Goal: Task Accomplishment & Management: Use online tool/utility

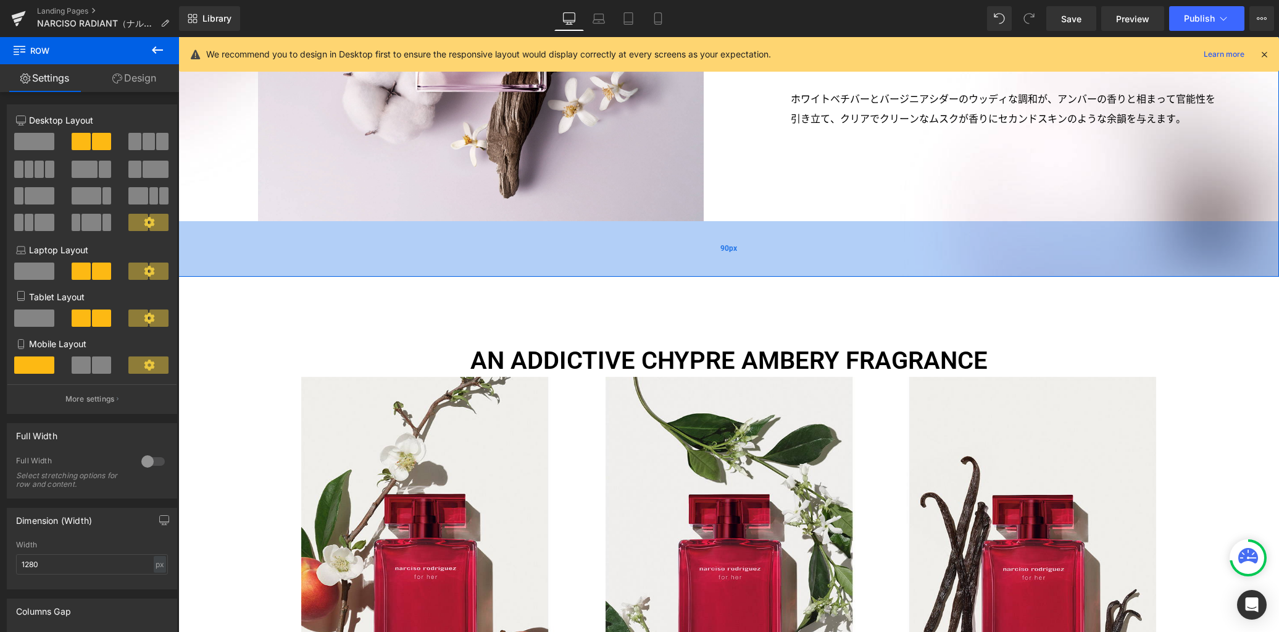
scroll to position [2235, 0]
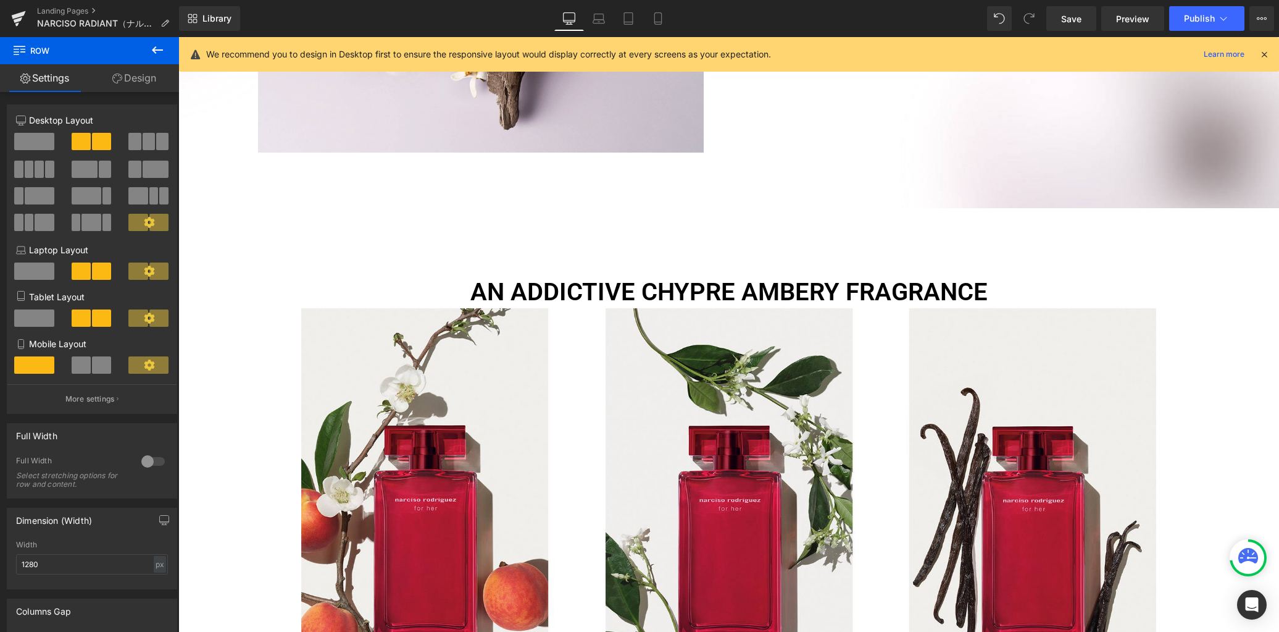
click at [156, 59] on button at bounding box center [157, 50] width 43 height 27
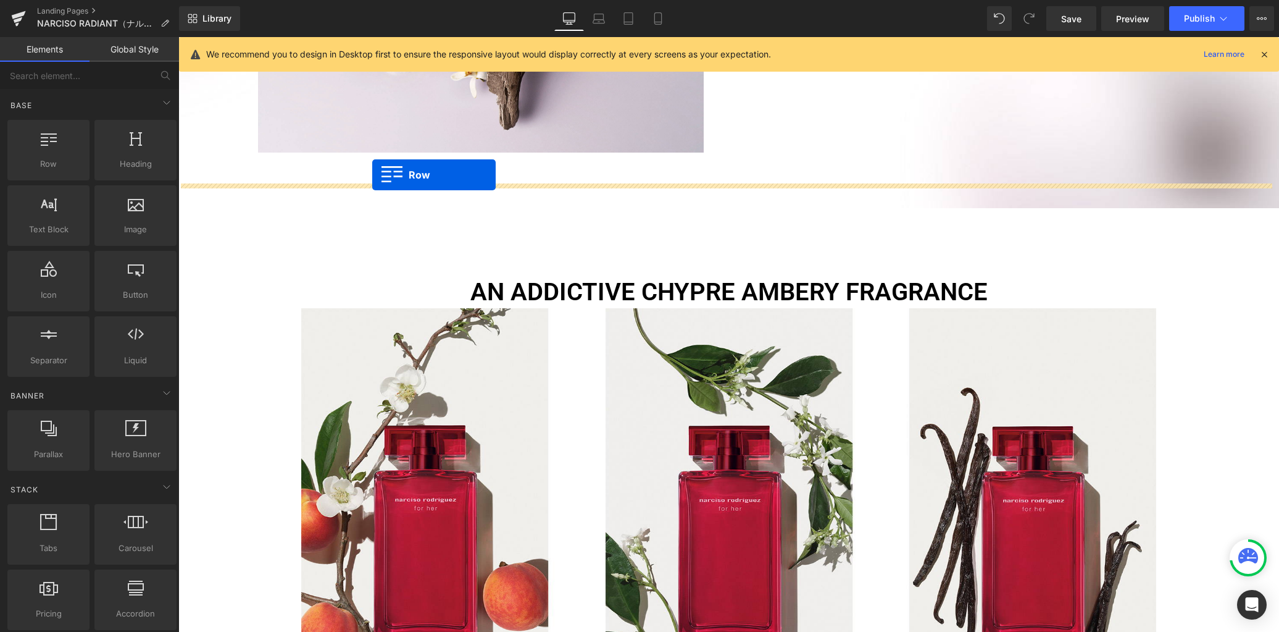
drag, startPoint x: 237, startPoint y: 196, endPoint x: 372, endPoint y: 175, distance: 136.9
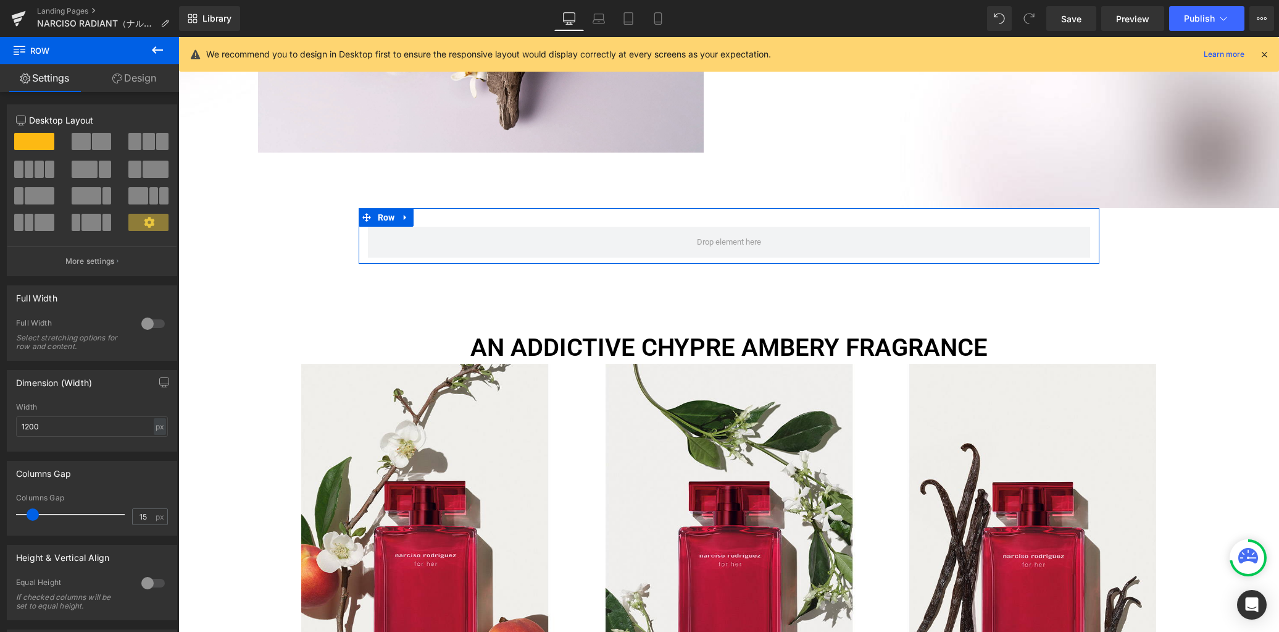
click at [144, 320] on div at bounding box center [153, 324] width 30 height 20
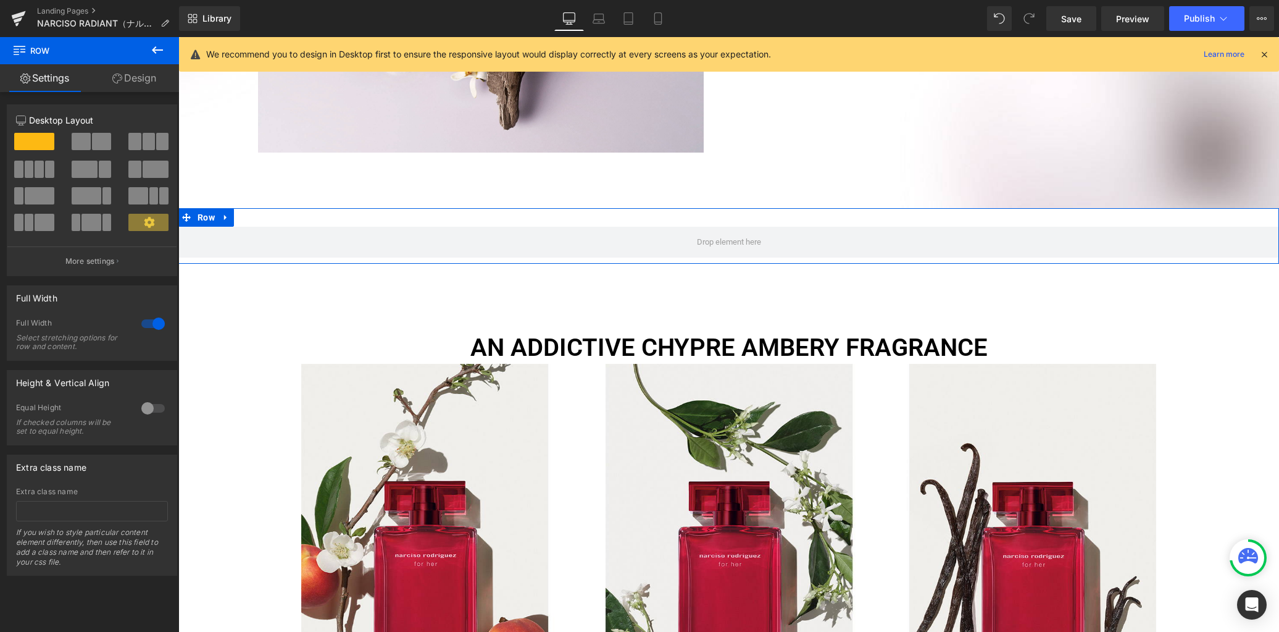
click at [133, 76] on link "Design" at bounding box center [135, 78] width 90 height 28
click at [0, 0] on div "Background" at bounding box center [0, 0] width 0 height 0
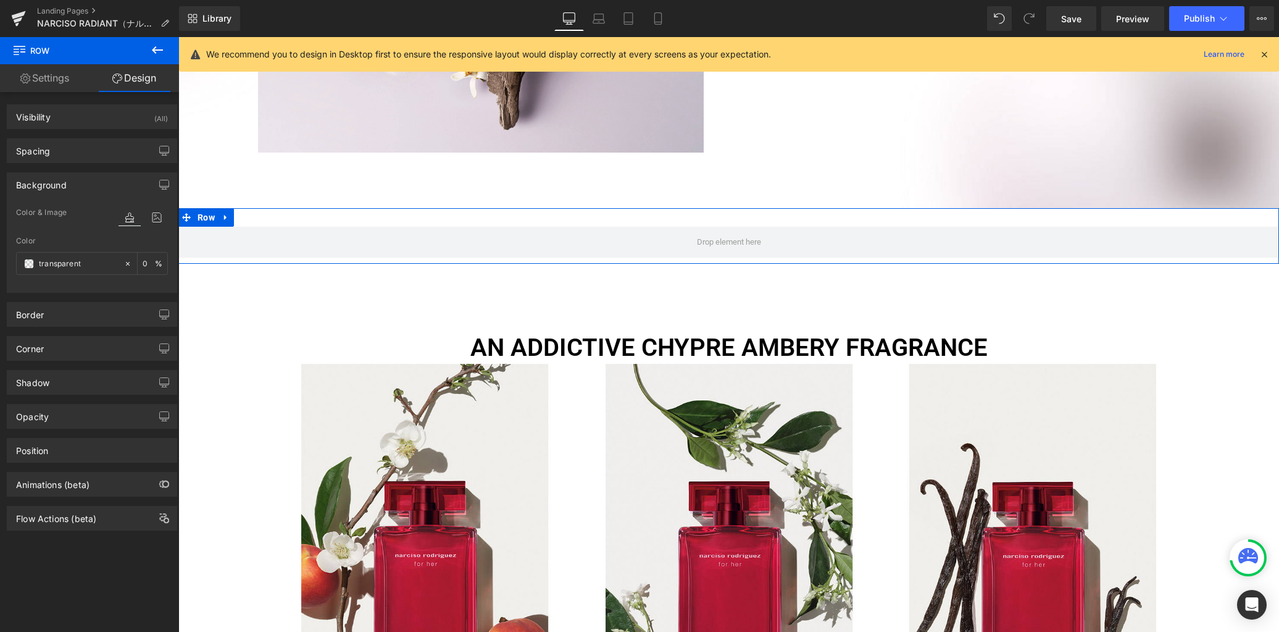
type input "transparent"
type input "0"
click at [152, 215] on icon at bounding box center [157, 217] width 22 height 16
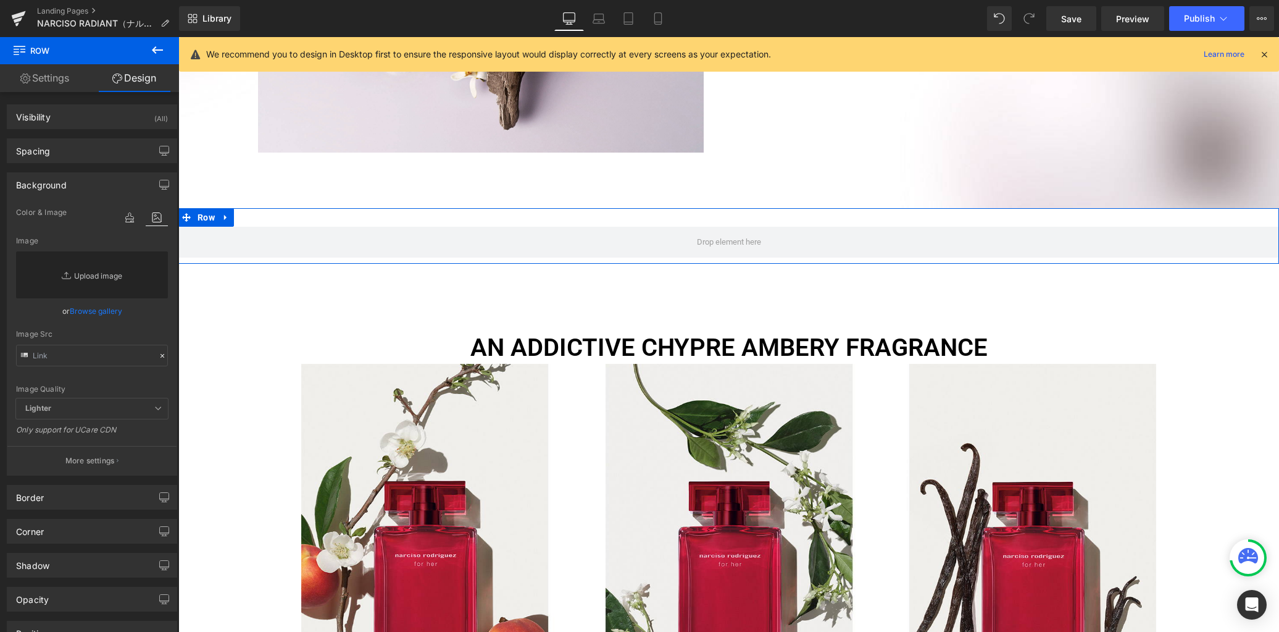
click at [114, 277] on link "Replace Image" at bounding box center [92, 274] width 152 height 47
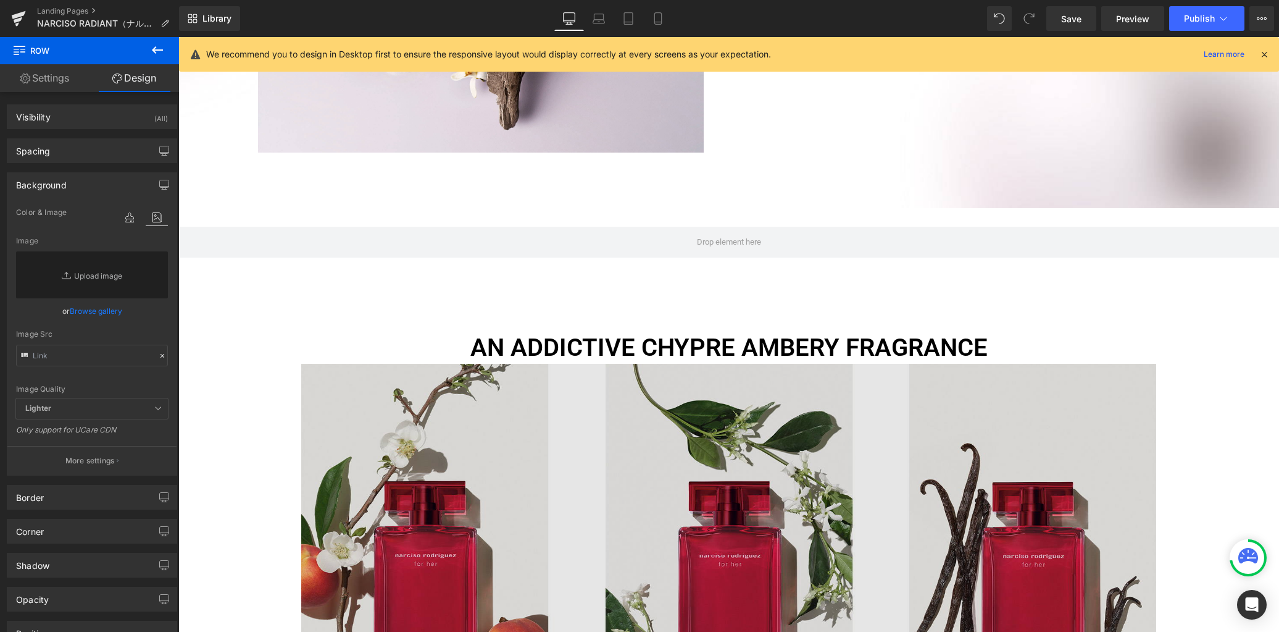
type input "C:\fakepath\bg3.jpg"
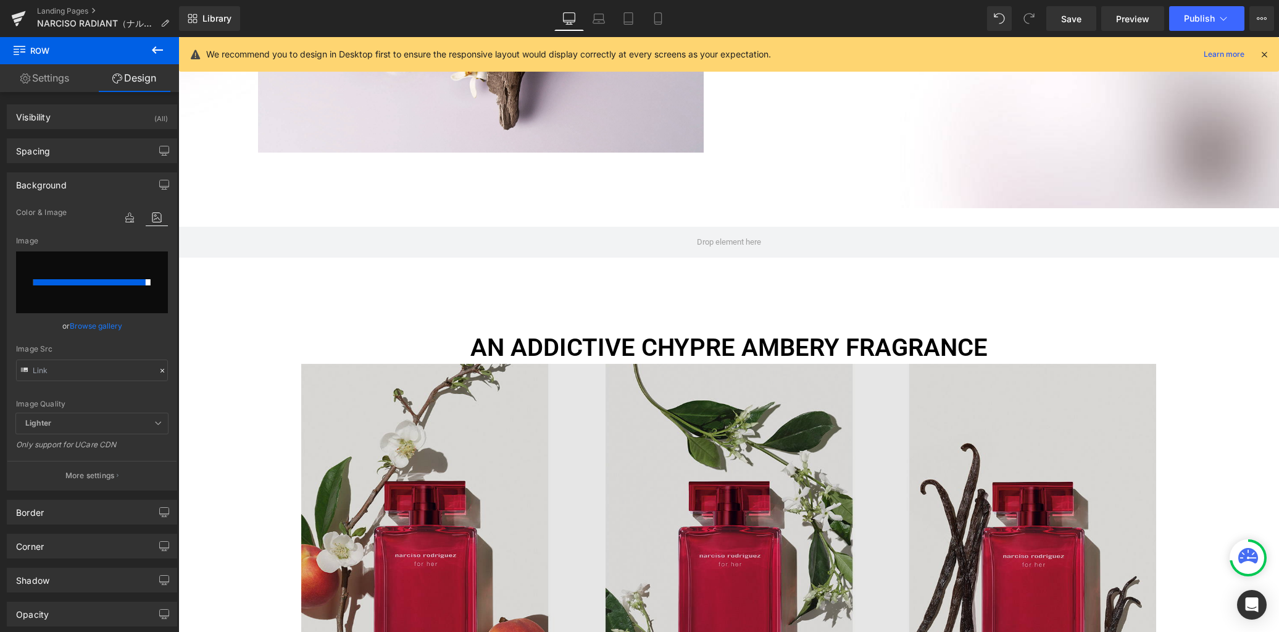
type input "[URL][DOMAIN_NAME]"
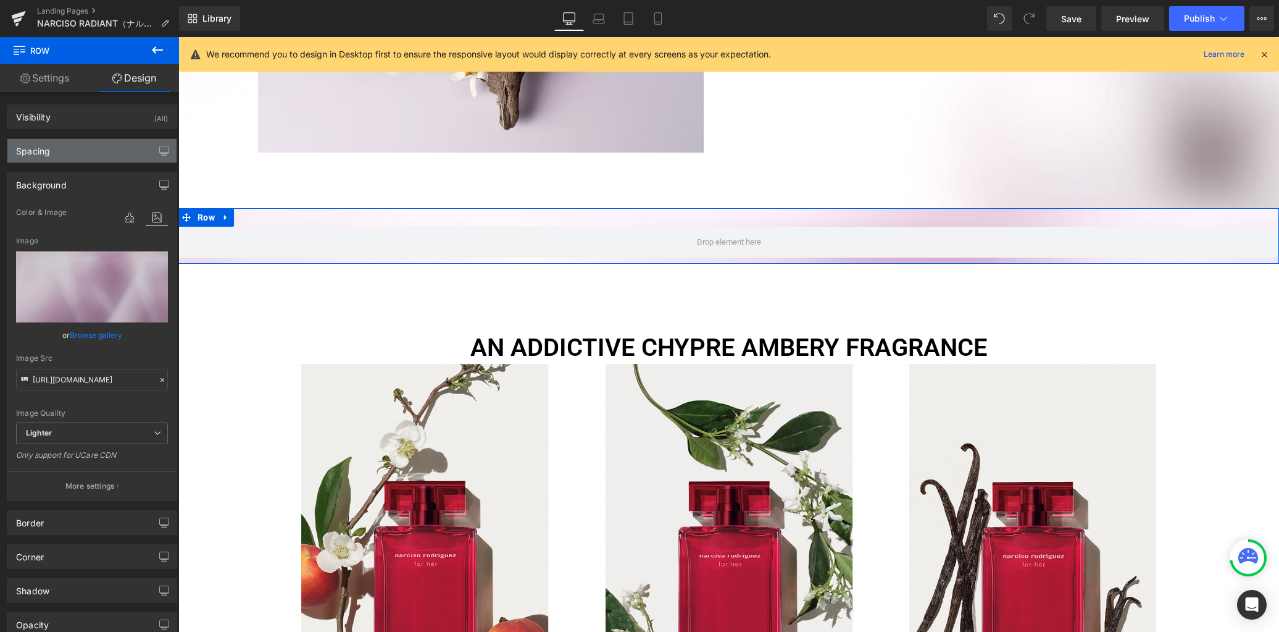
drag, startPoint x: 102, startPoint y: 152, endPoint x: 100, endPoint y: 208, distance: 55.6
click at [102, 153] on div "Spacing" at bounding box center [91, 150] width 169 height 23
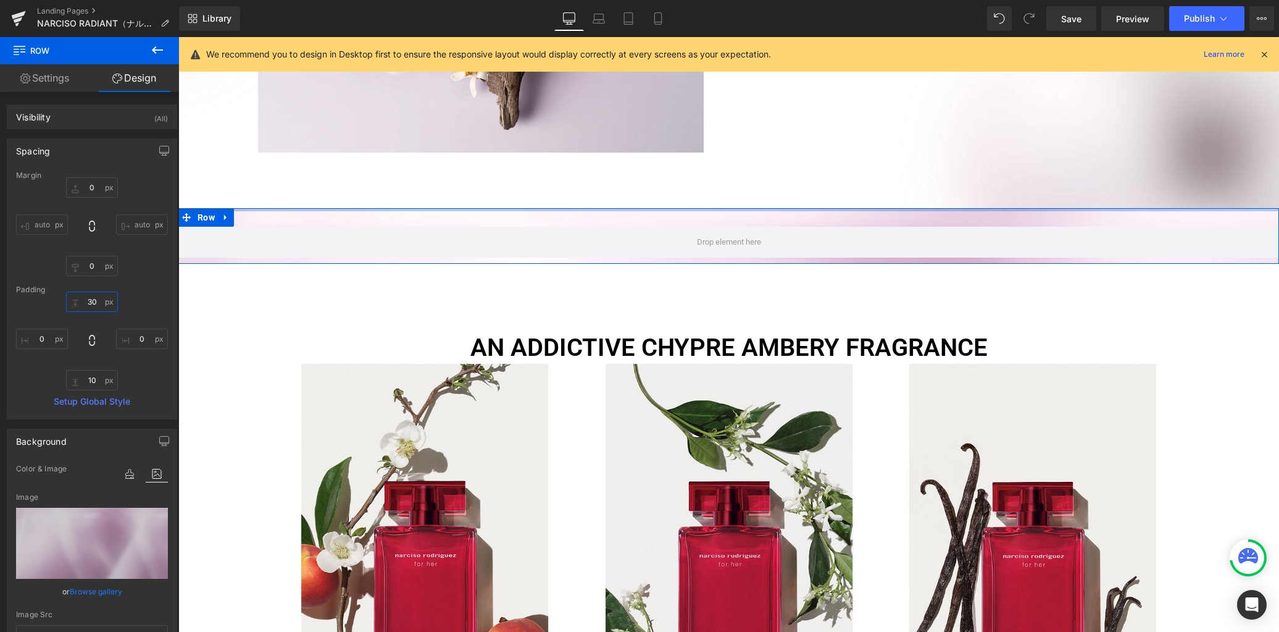
click at [96, 305] on input "30" at bounding box center [92, 301] width 52 height 20
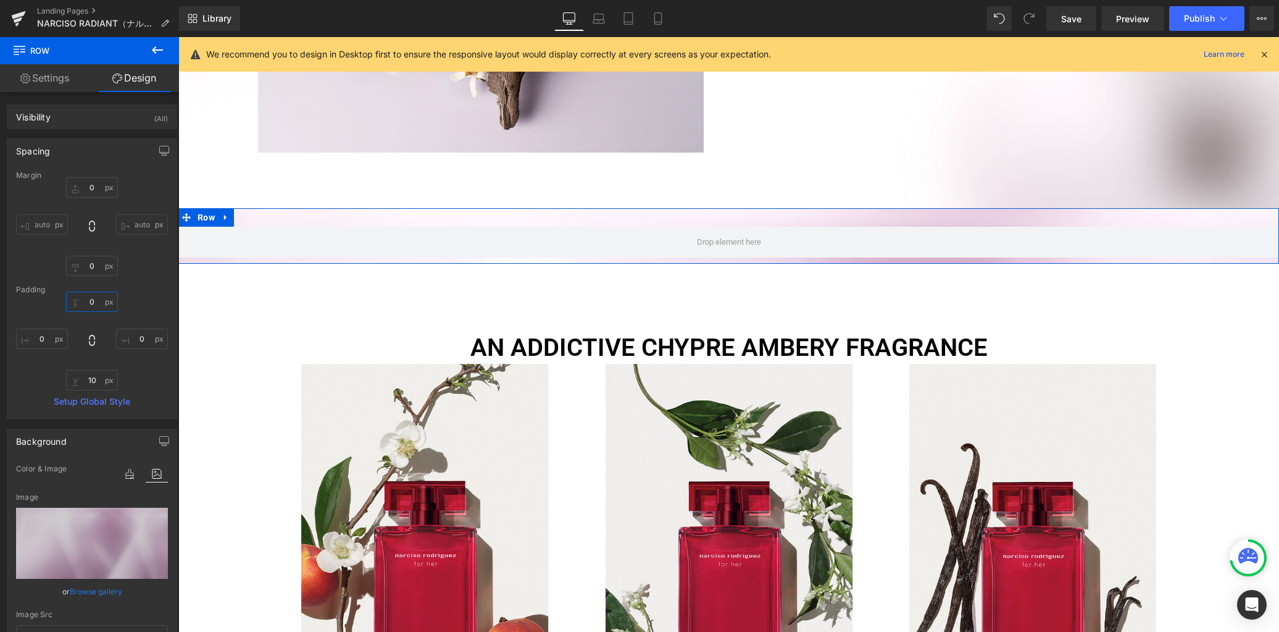
type input "0"
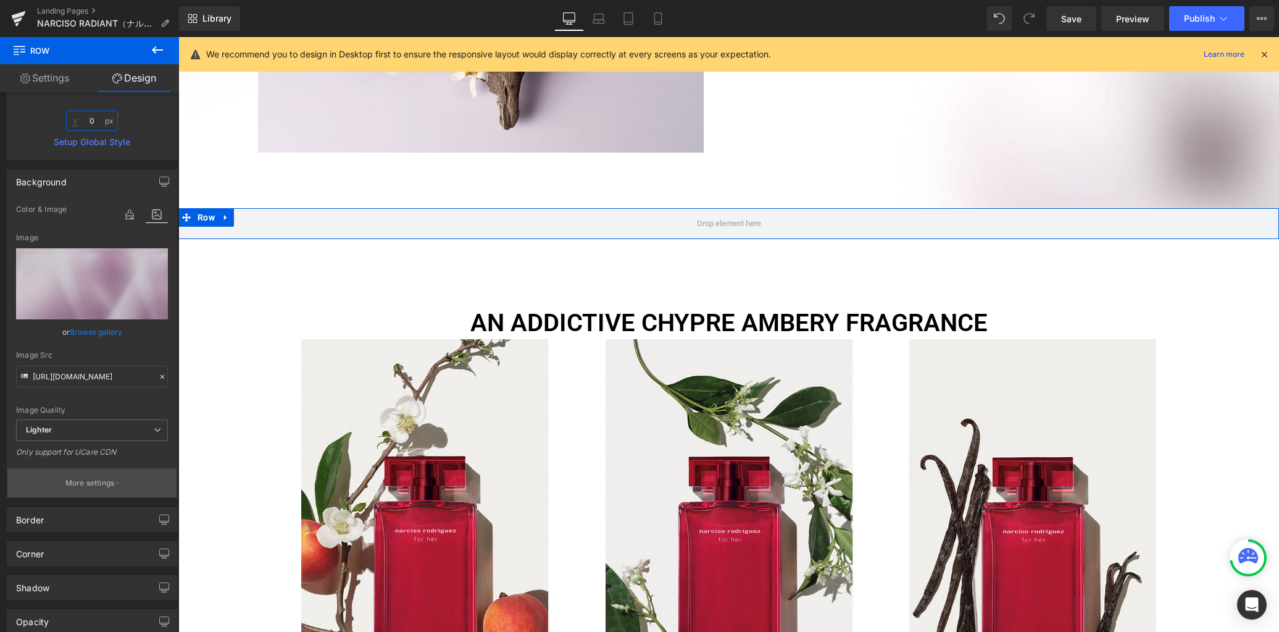
scroll to position [260, 0]
type input "0"
click at [112, 482] on p "More settings" at bounding box center [89, 482] width 49 height 11
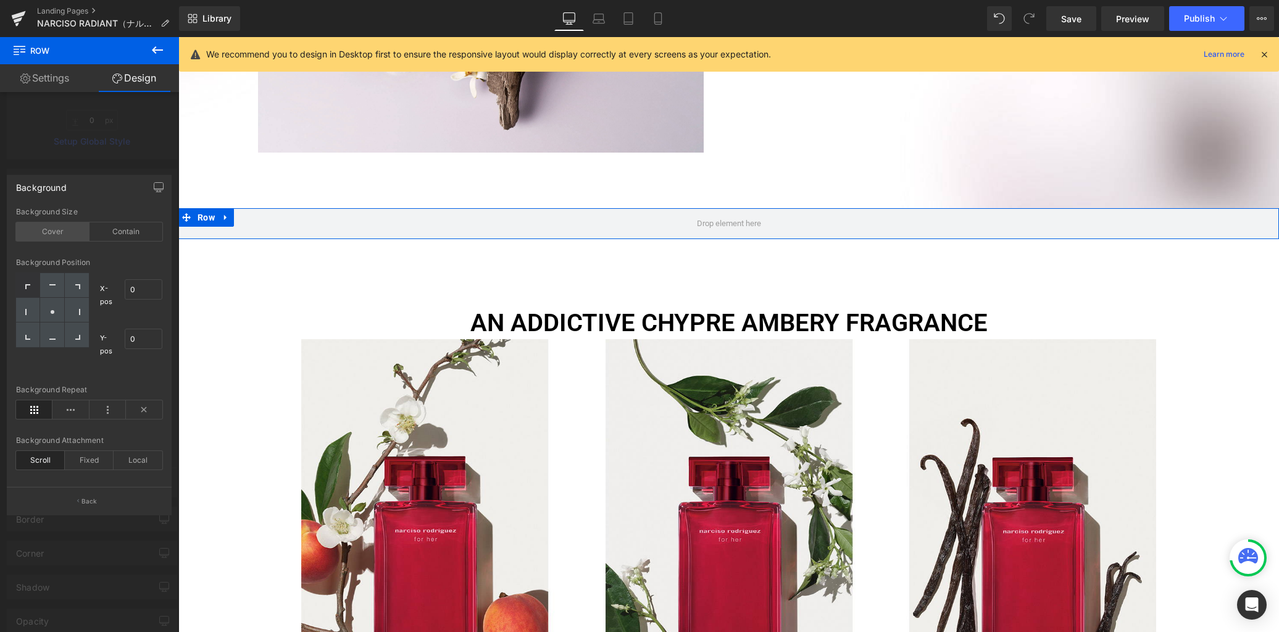
click at [57, 233] on div "Cover" at bounding box center [52, 231] width 73 height 19
click at [55, 284] on icon at bounding box center [52, 284] width 6 height 1
type input "50"
type input "0"
click at [154, 414] on icon at bounding box center [144, 409] width 36 height 19
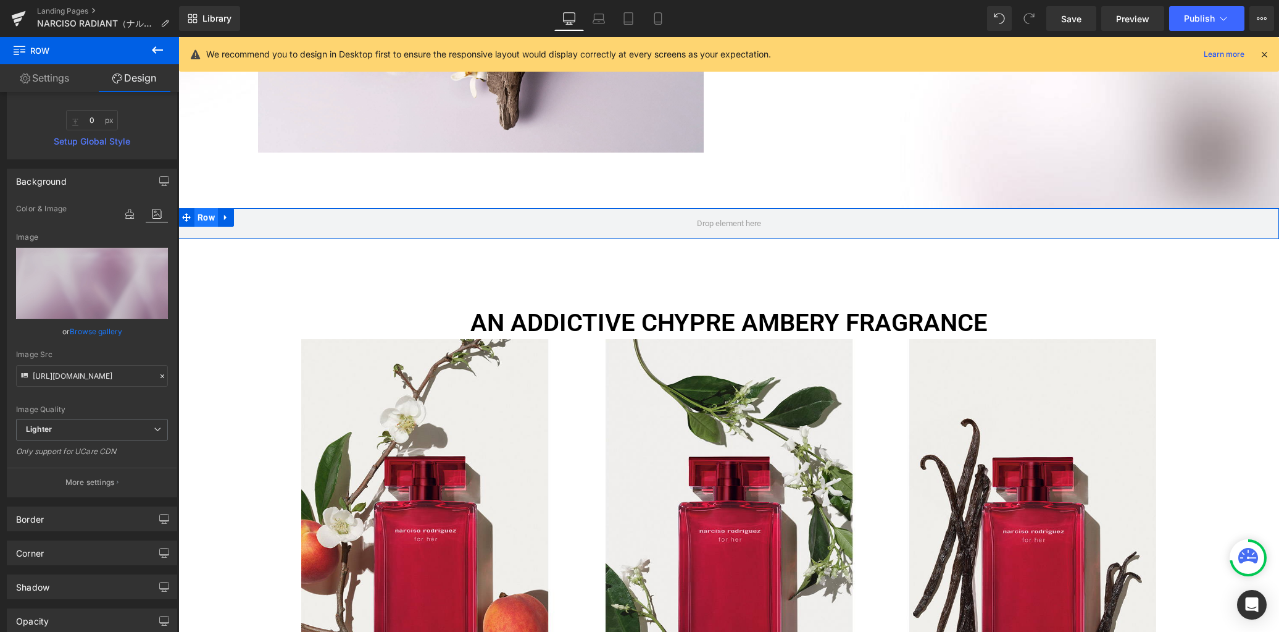
click at [198, 208] on span "Row" at bounding box center [205, 217] width 23 height 19
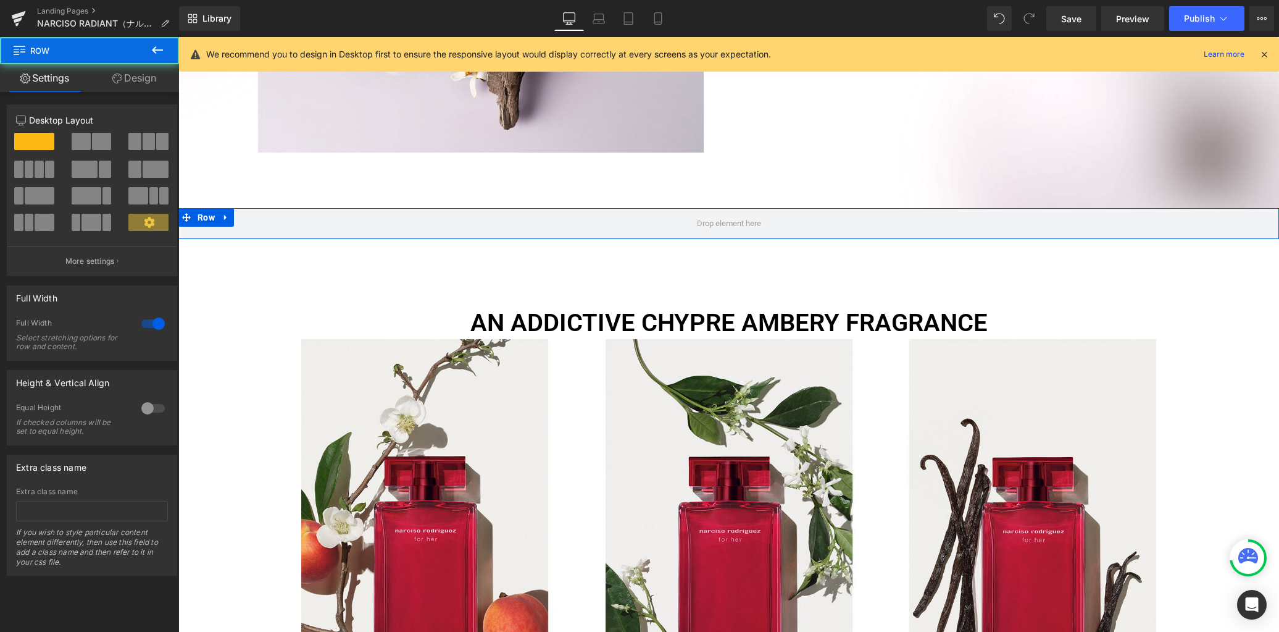
click at [95, 142] on span at bounding box center [101, 141] width 19 height 17
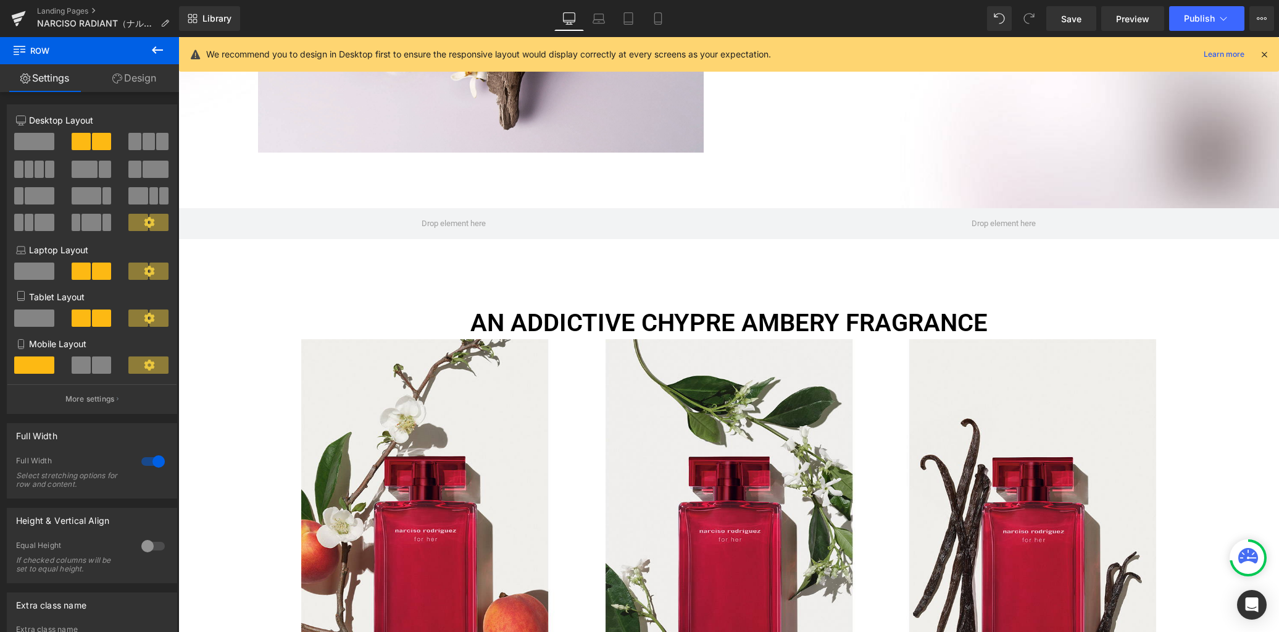
click at [152, 46] on icon at bounding box center [157, 50] width 15 height 15
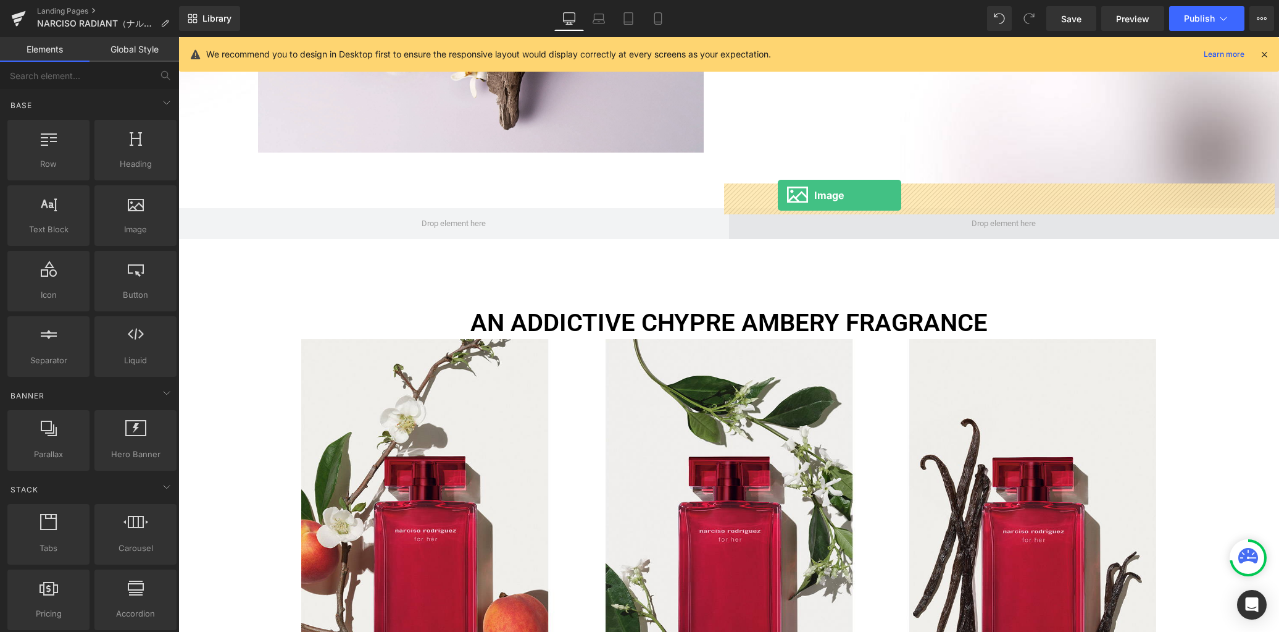
drag, startPoint x: 311, startPoint y: 246, endPoint x: 779, endPoint y: 196, distance: 470.6
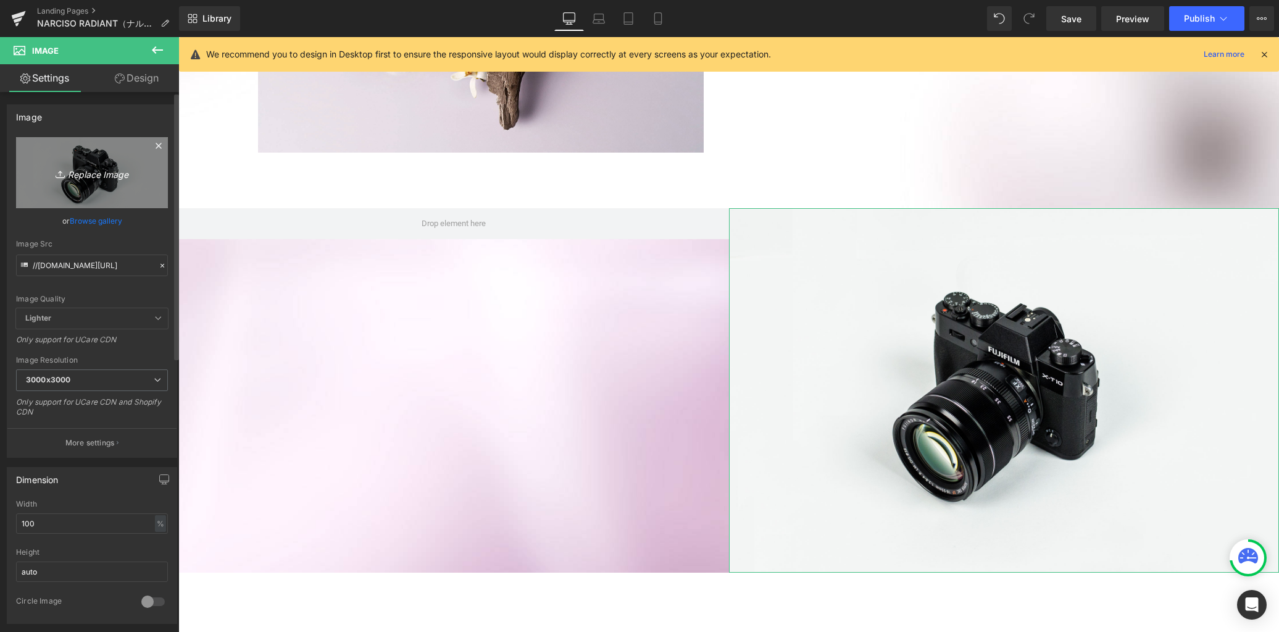
click at [92, 177] on icon "Replace Image" at bounding box center [92, 172] width 99 height 15
type input "C:\fakepath\p02.jpg"
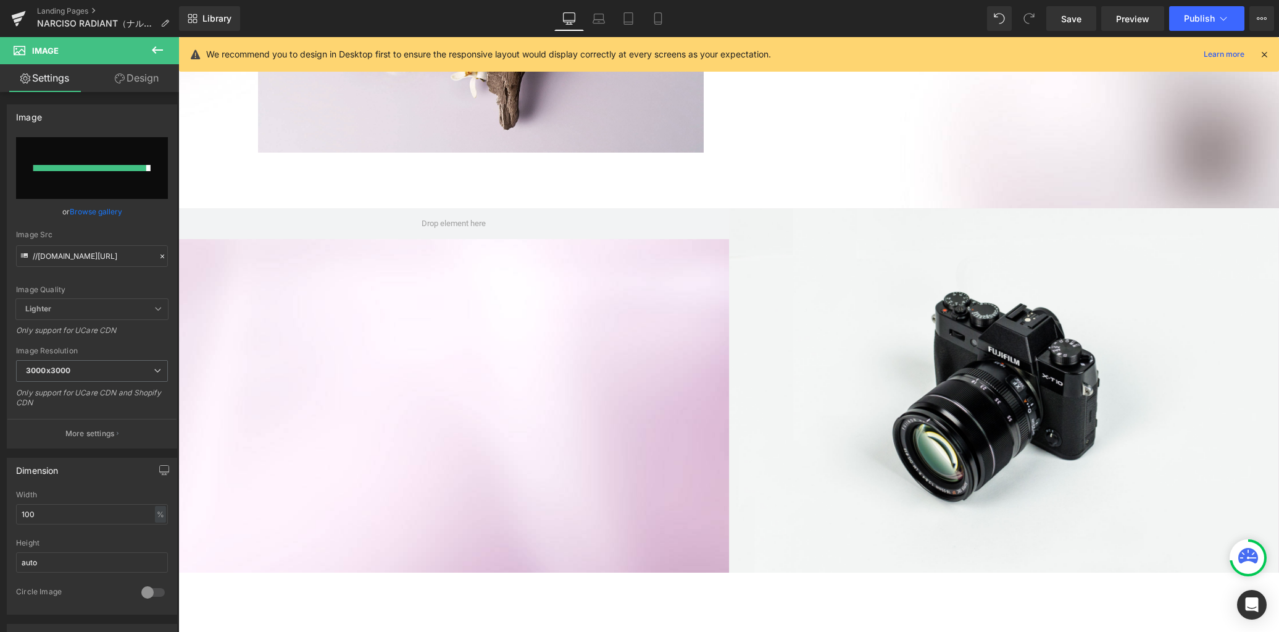
type input "[URL][DOMAIN_NAME]"
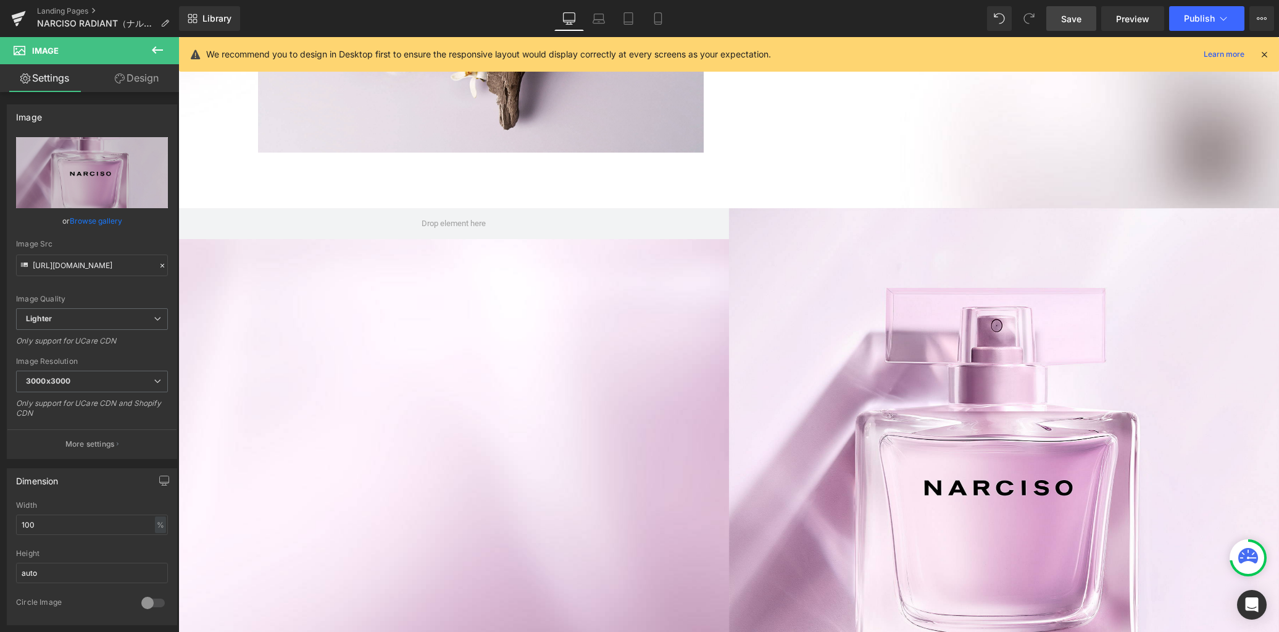
click at [1066, 20] on span "Save" at bounding box center [1071, 18] width 20 height 13
click at [154, 46] on icon at bounding box center [157, 50] width 15 height 15
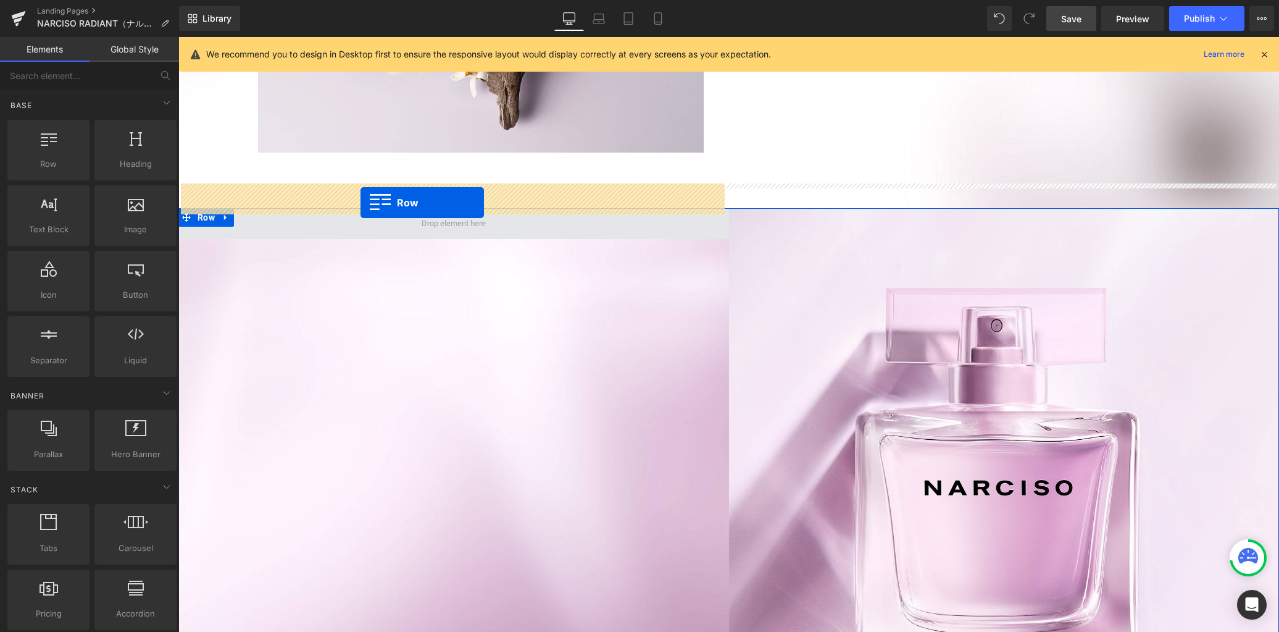
drag, startPoint x: 241, startPoint y: 192, endPoint x: 361, endPoint y: 202, distance: 120.2
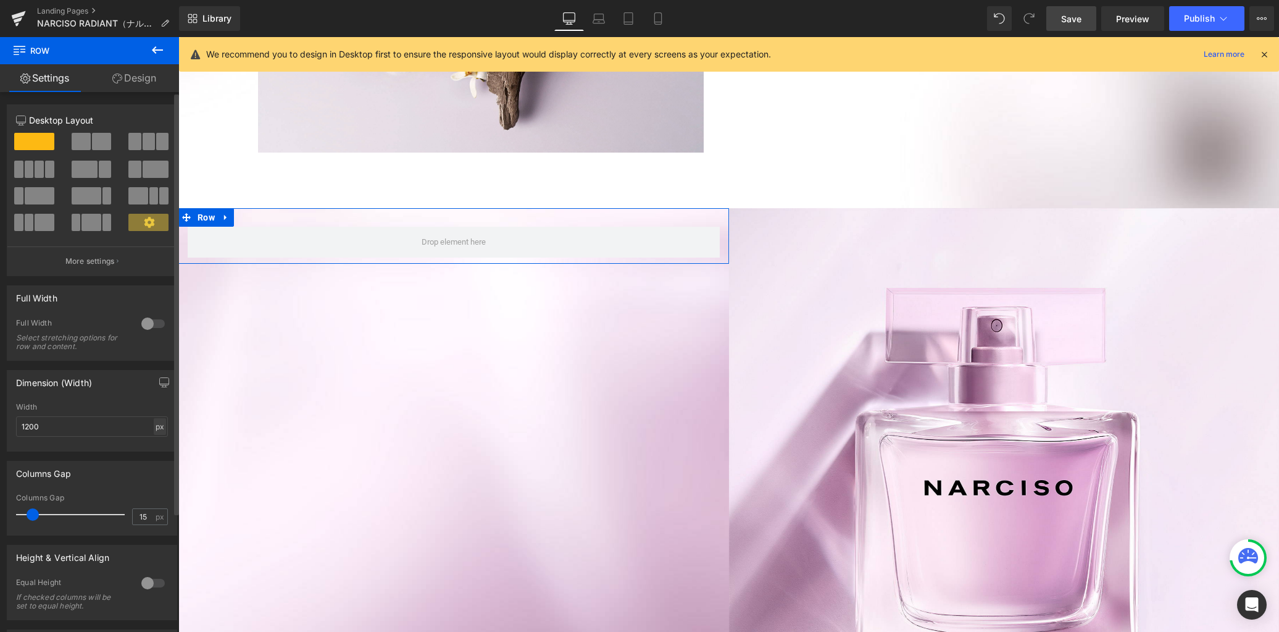
click at [154, 425] on div "px" at bounding box center [160, 426] width 12 height 17
click at [152, 445] on li "%" at bounding box center [159, 445] width 15 height 18
drag, startPoint x: 64, startPoint y: 430, endPoint x: 0, endPoint y: 422, distance: 64.0
click at [0, 422] on div "Dimension (Width) 100% Width 100 % % px" at bounding box center [92, 406] width 185 height 91
type input "85"
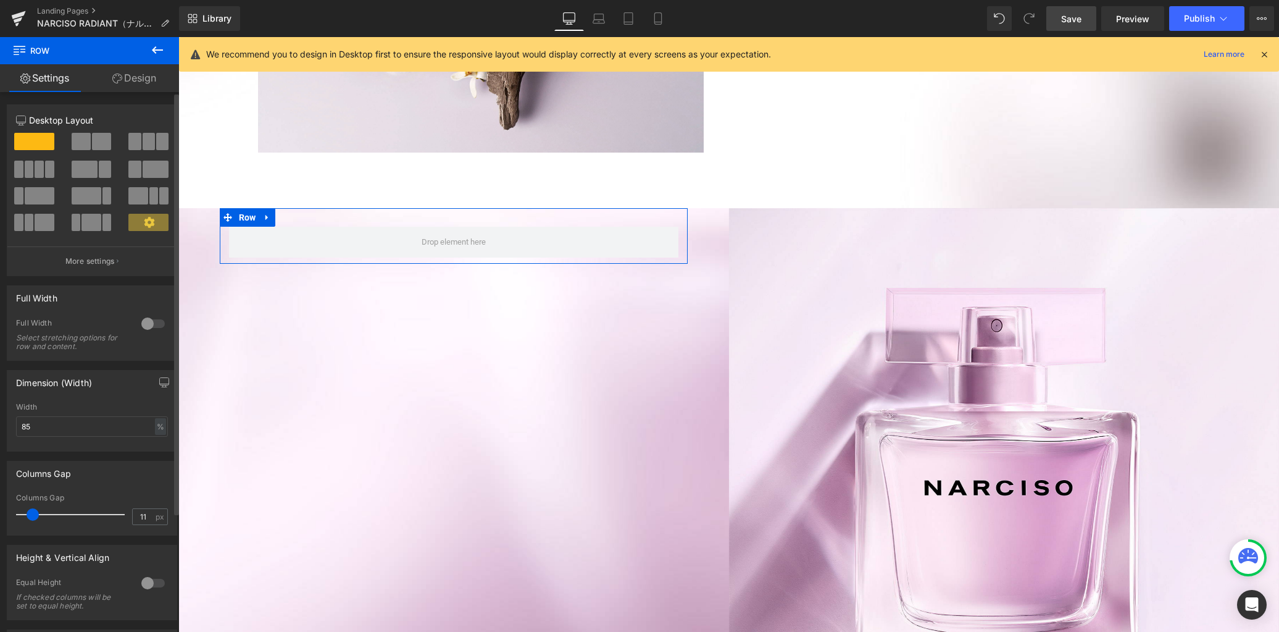
type input "0"
drag, startPoint x: 34, startPoint y: 512, endPoint x: 0, endPoint y: 511, distance: 34.0
click at [0, 511] on div "Columns Gap 0px Columns Gap 0 px" at bounding box center [92, 493] width 185 height 84
click at [136, 77] on link "Design" at bounding box center [135, 78] width 90 height 28
click at [0, 0] on div "Spacing" at bounding box center [0, 0] width 0 height 0
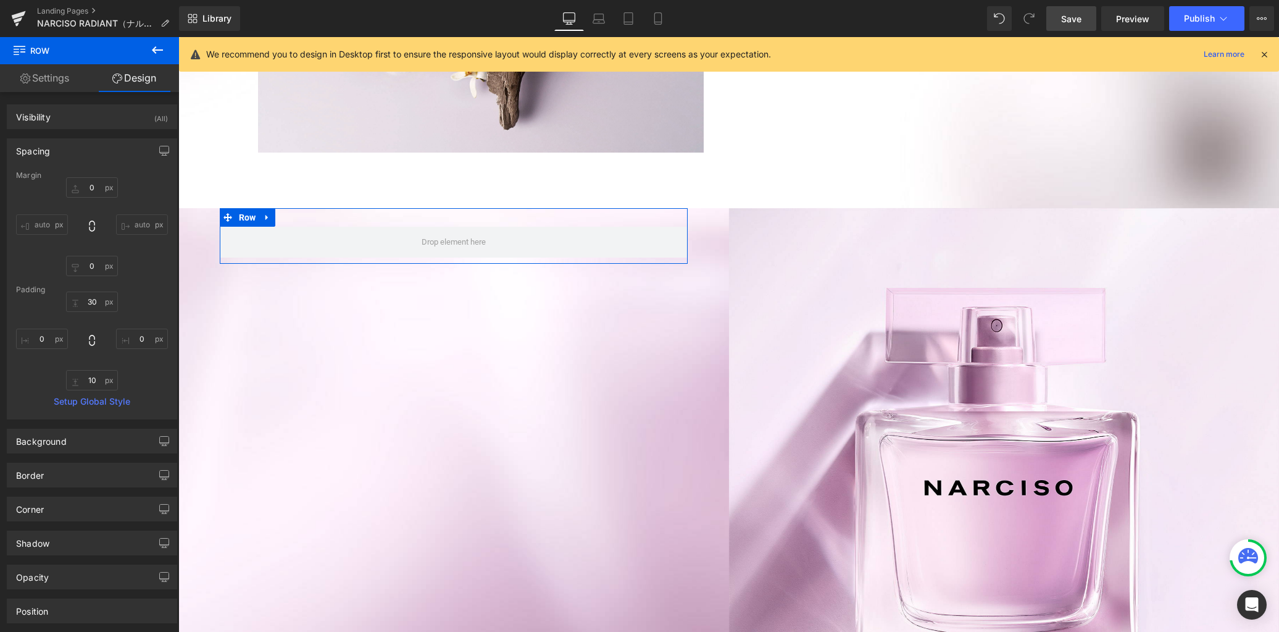
type input "0"
type input "30"
type input "0"
type input "10"
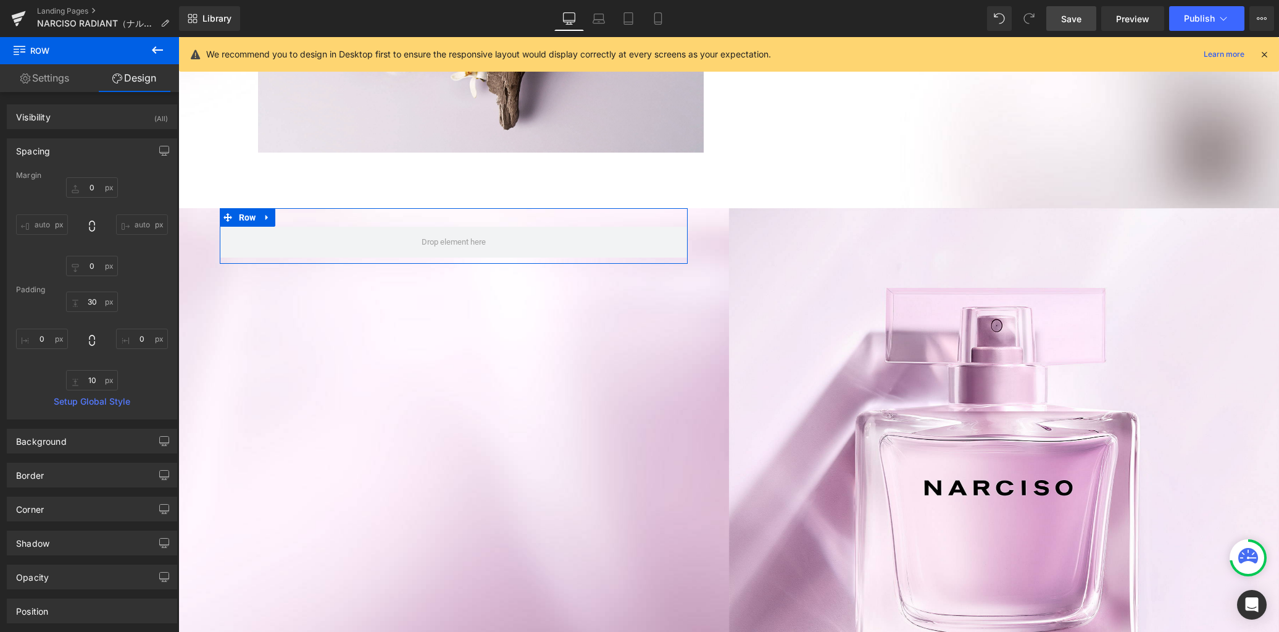
type input "0"
click at [95, 302] on input "30" at bounding box center [92, 301] width 52 height 20
type input "0"
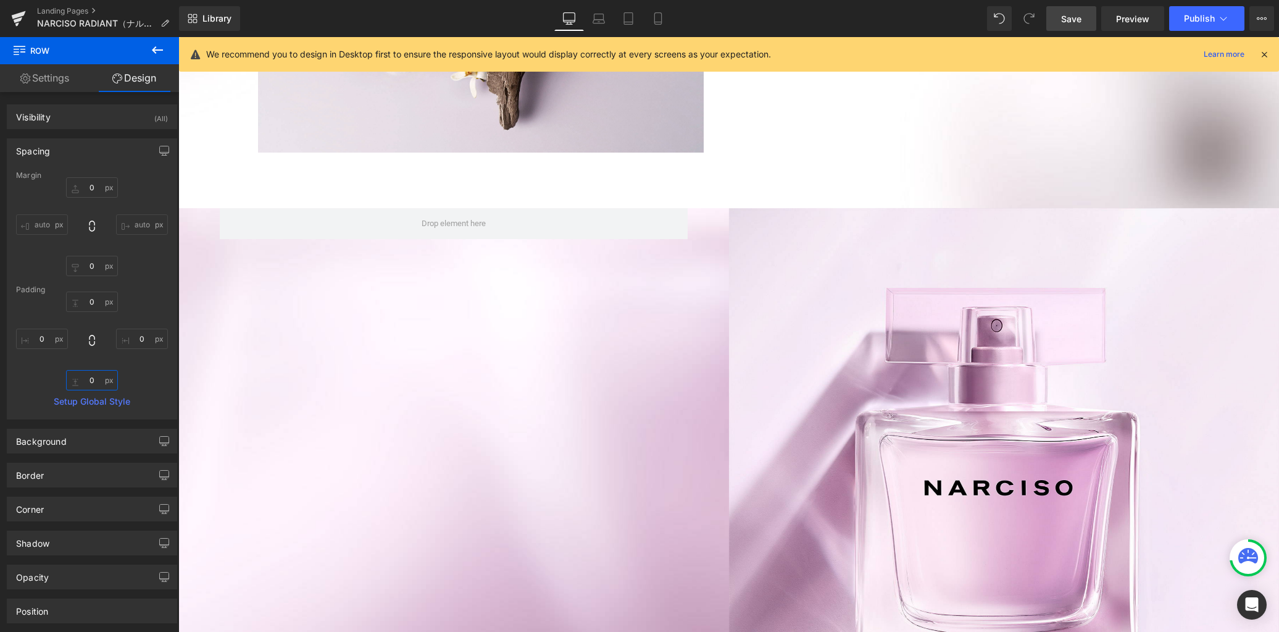
type input "0"
click at [156, 51] on icon at bounding box center [157, 50] width 15 height 15
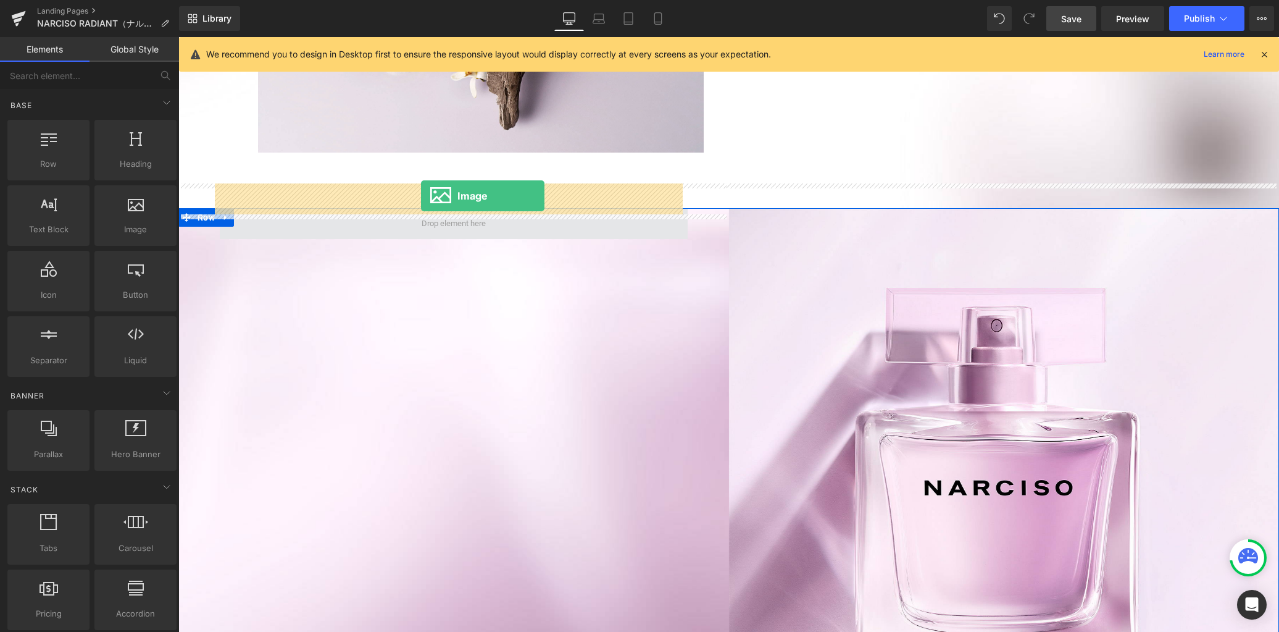
drag, startPoint x: 318, startPoint y: 244, endPoint x: 421, endPoint y: 195, distance: 114.3
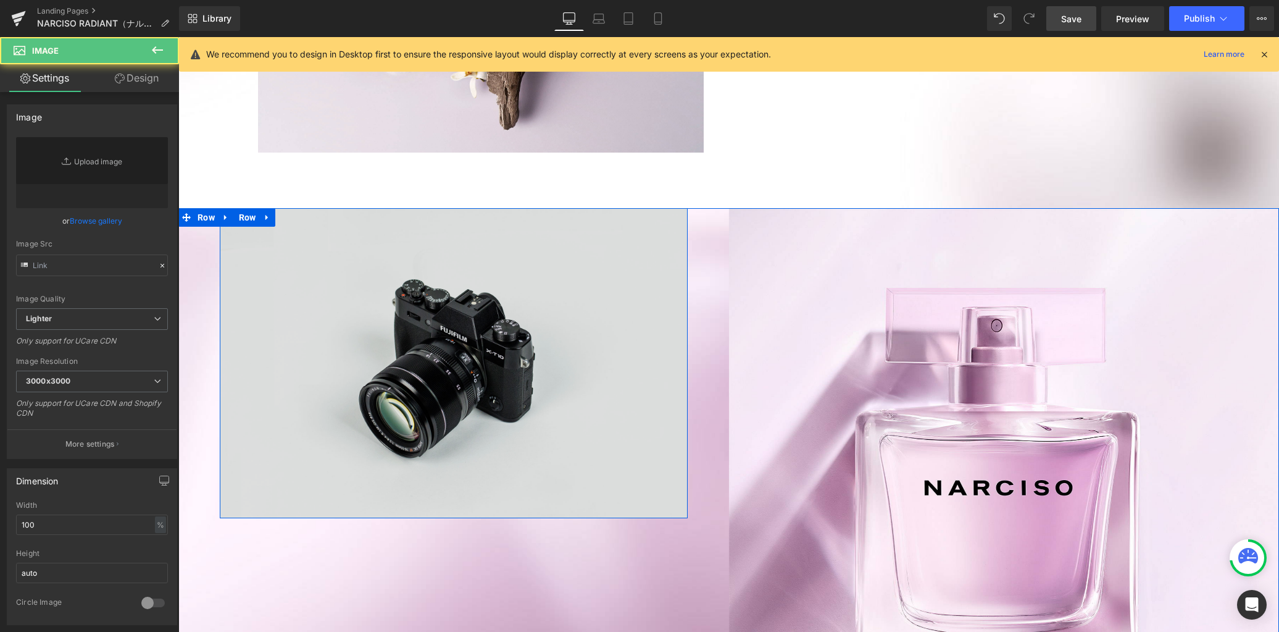
type input "//[DOMAIN_NAME][URL]"
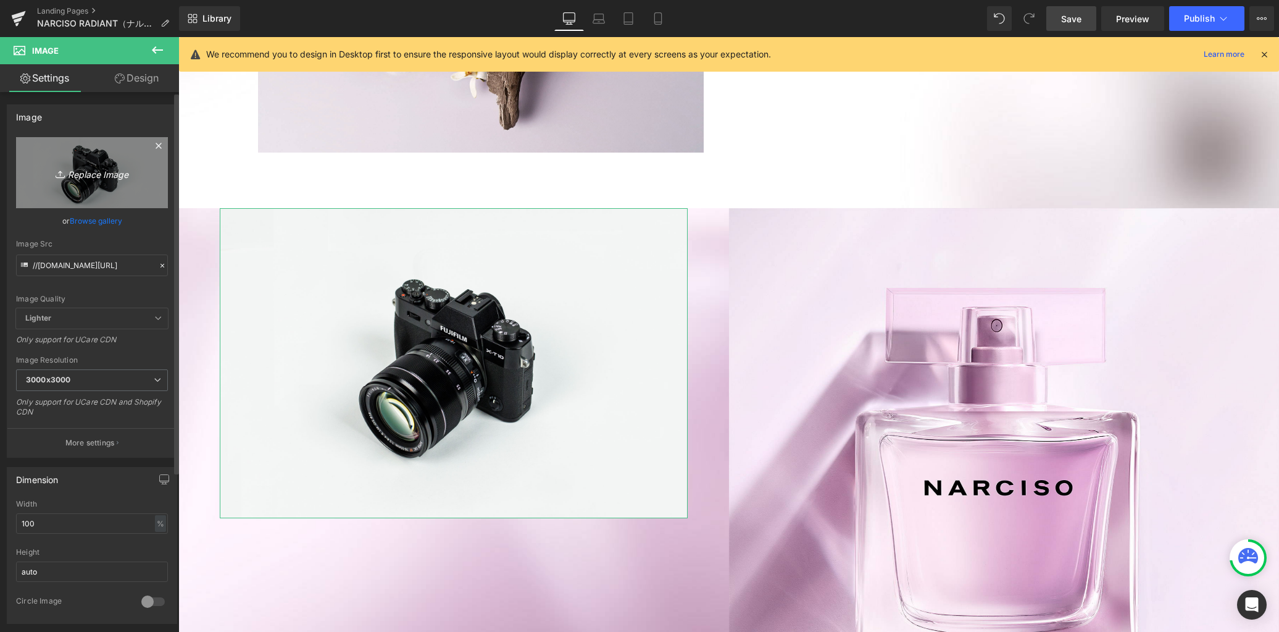
click at [91, 177] on icon "Replace Image" at bounding box center [92, 172] width 99 height 15
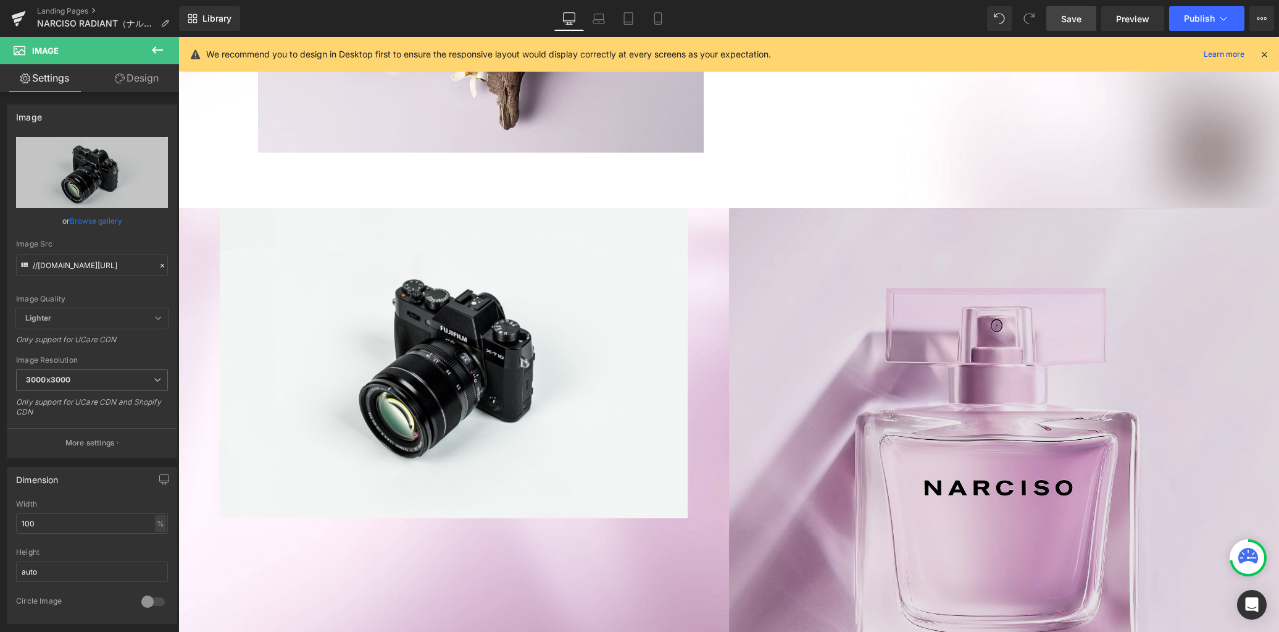
type input "C:\fakepath\btl2.png"
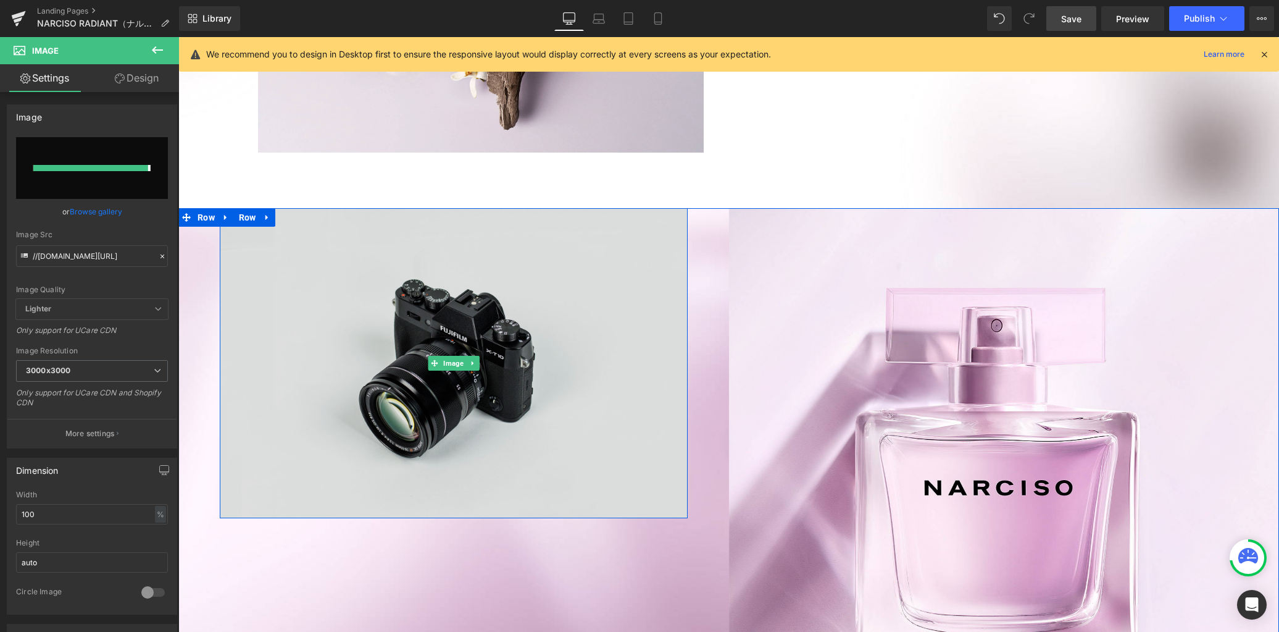
type input "[URL][DOMAIN_NAME]"
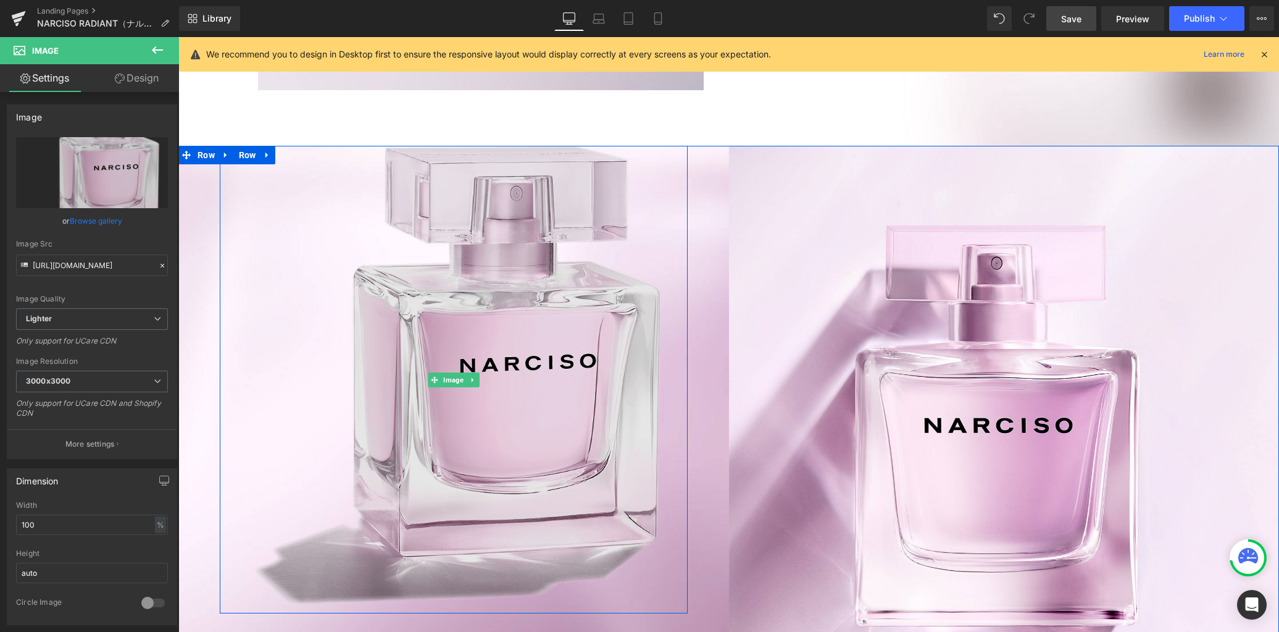
scroll to position [2347, 0]
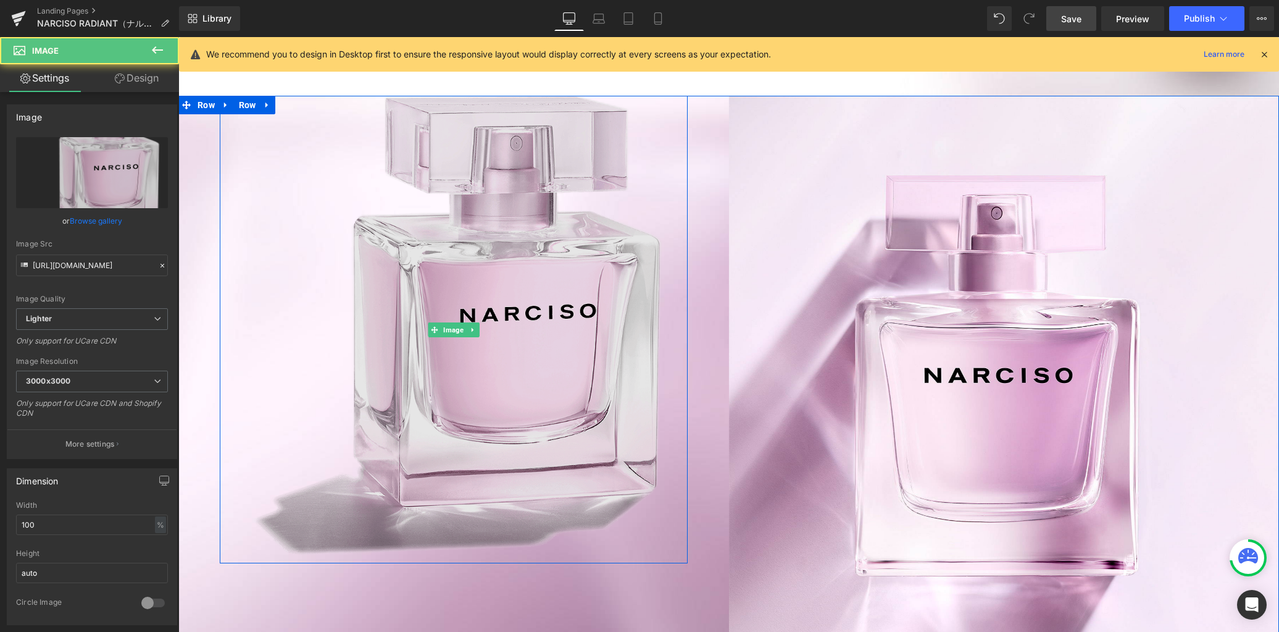
click at [520, 400] on img at bounding box center [454, 330] width 468 height 468
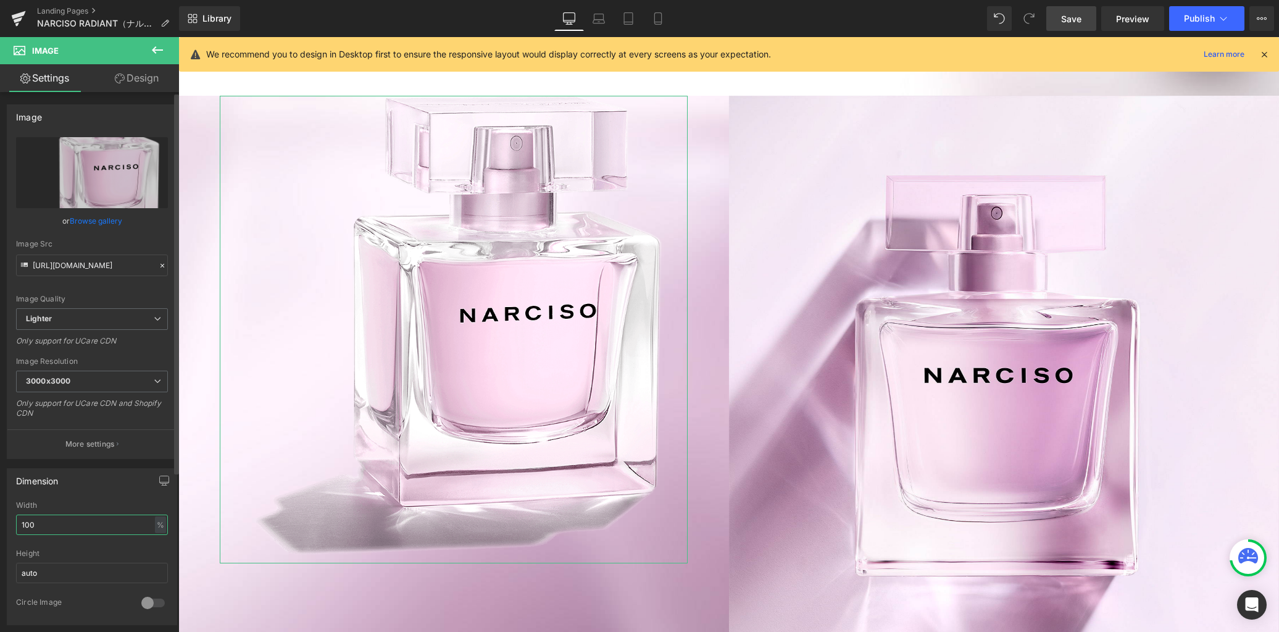
click at [56, 528] on input "100" at bounding box center [92, 524] width 152 height 20
click at [156, 528] on div "%" at bounding box center [160, 524] width 11 height 17
click at [155, 559] on li "px" at bounding box center [159, 562] width 15 height 18
click at [89, 523] on input "757.77" at bounding box center [92, 524] width 152 height 20
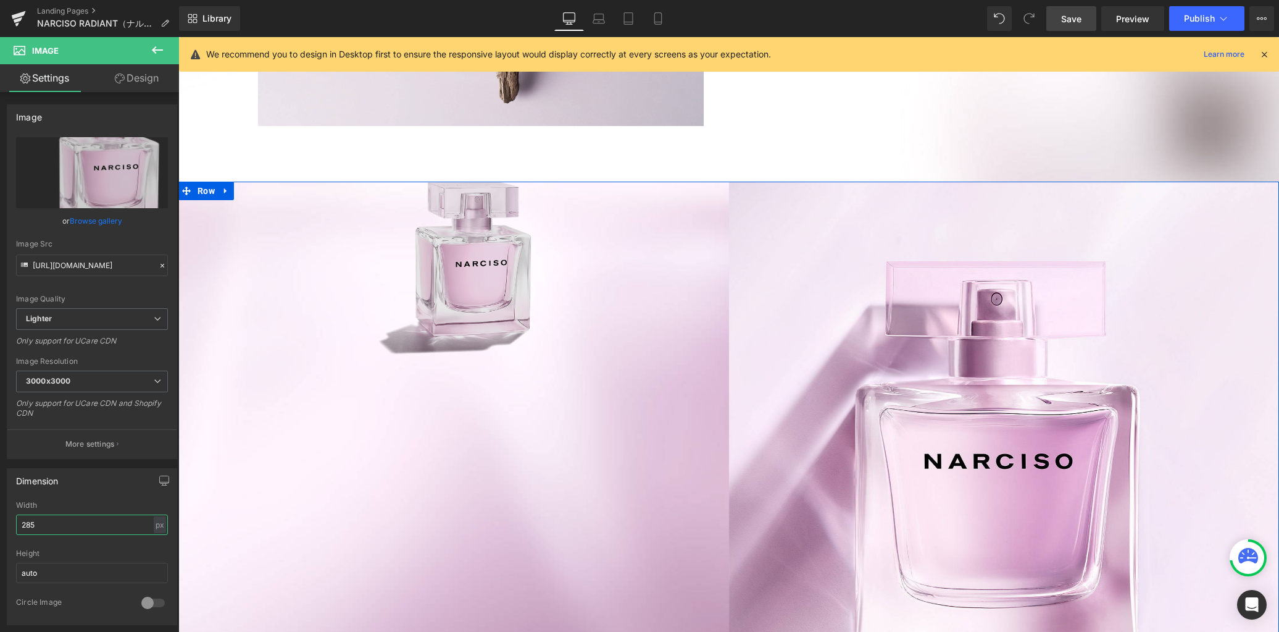
scroll to position [2232, 0]
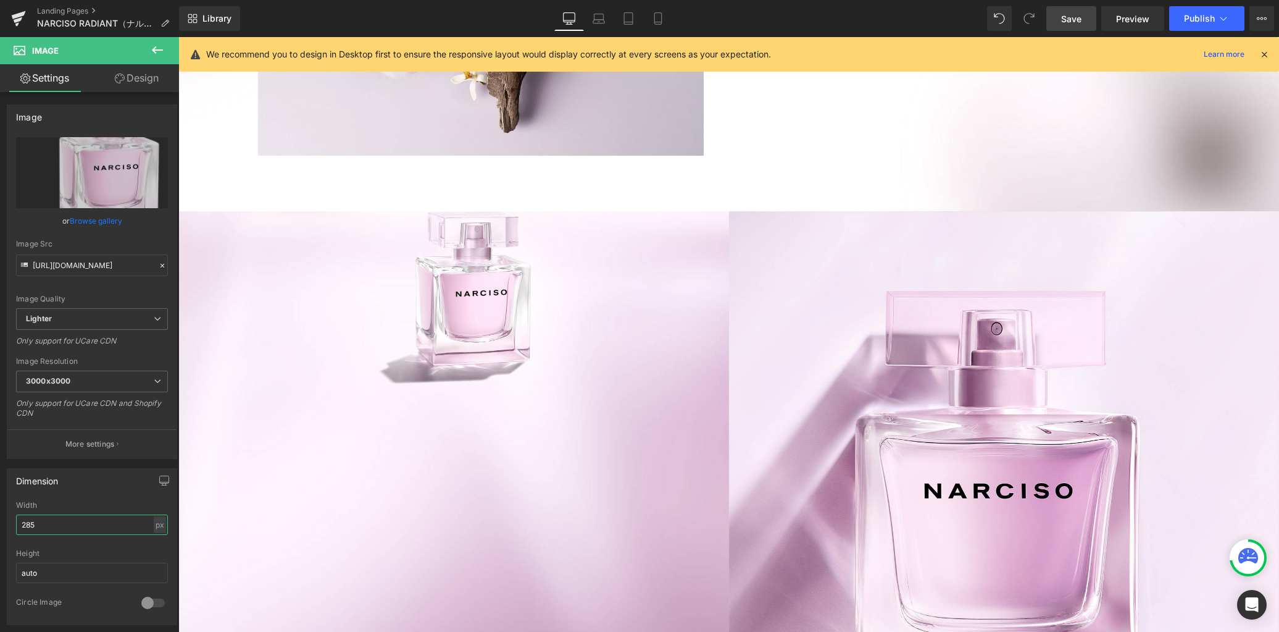
type input "285"
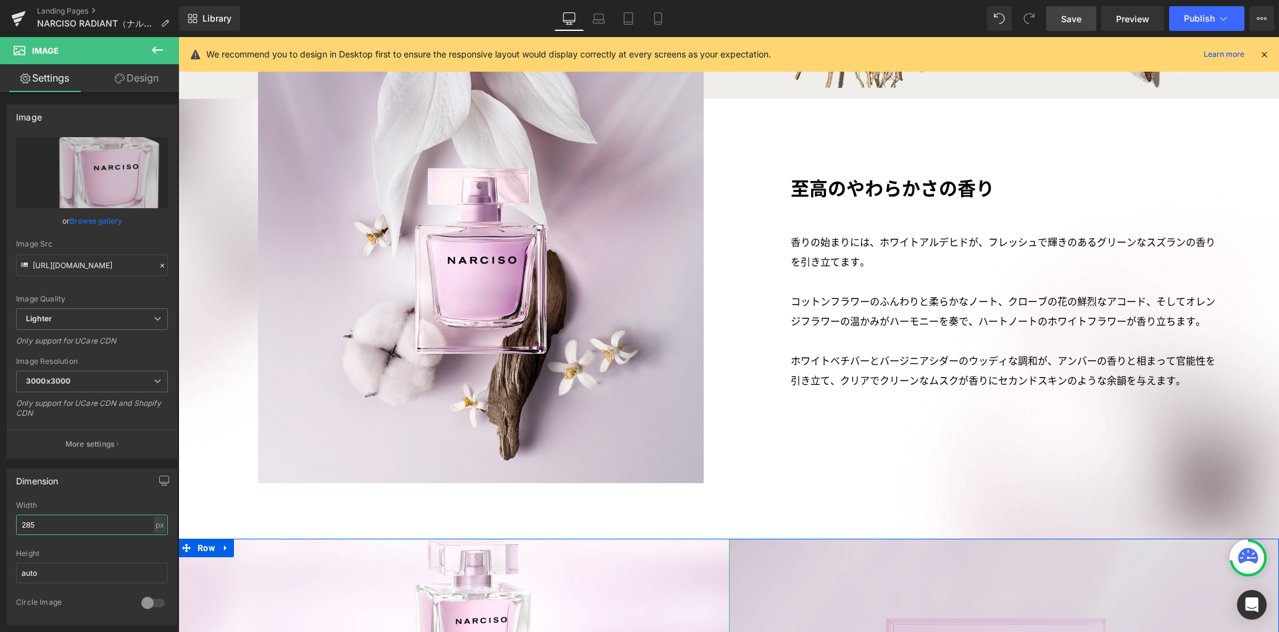
scroll to position [1804, 0]
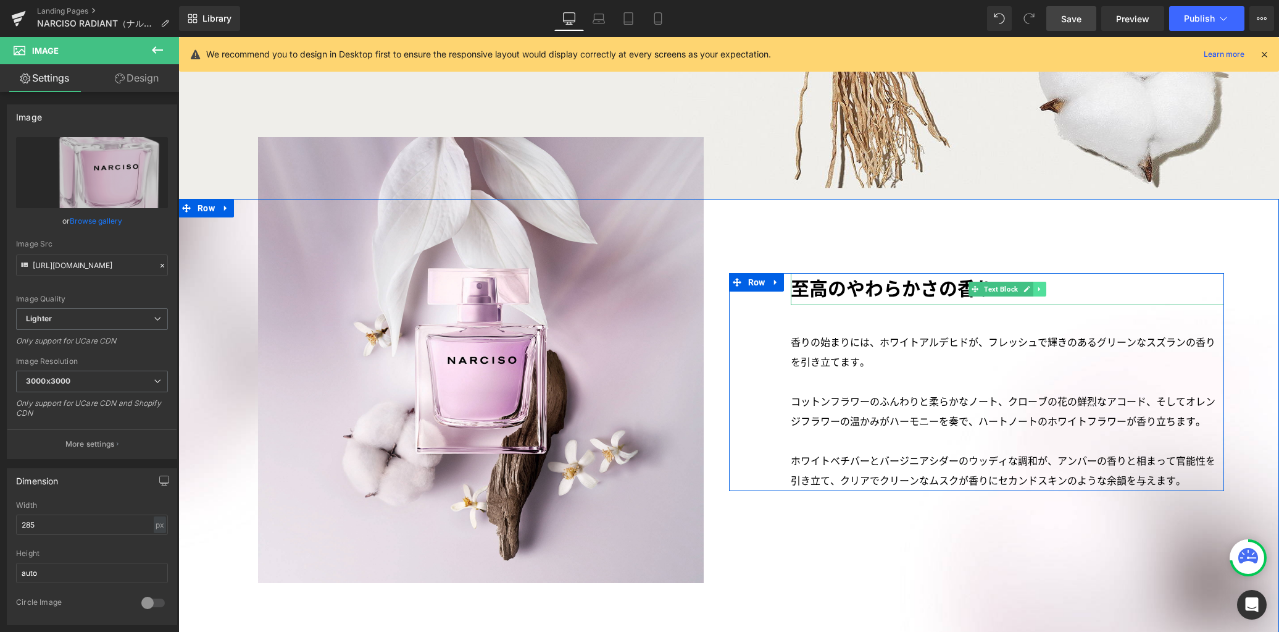
click at [1036, 285] on icon at bounding box center [1039, 288] width 7 height 7
click at [1030, 285] on icon at bounding box center [1033, 288] width 7 height 7
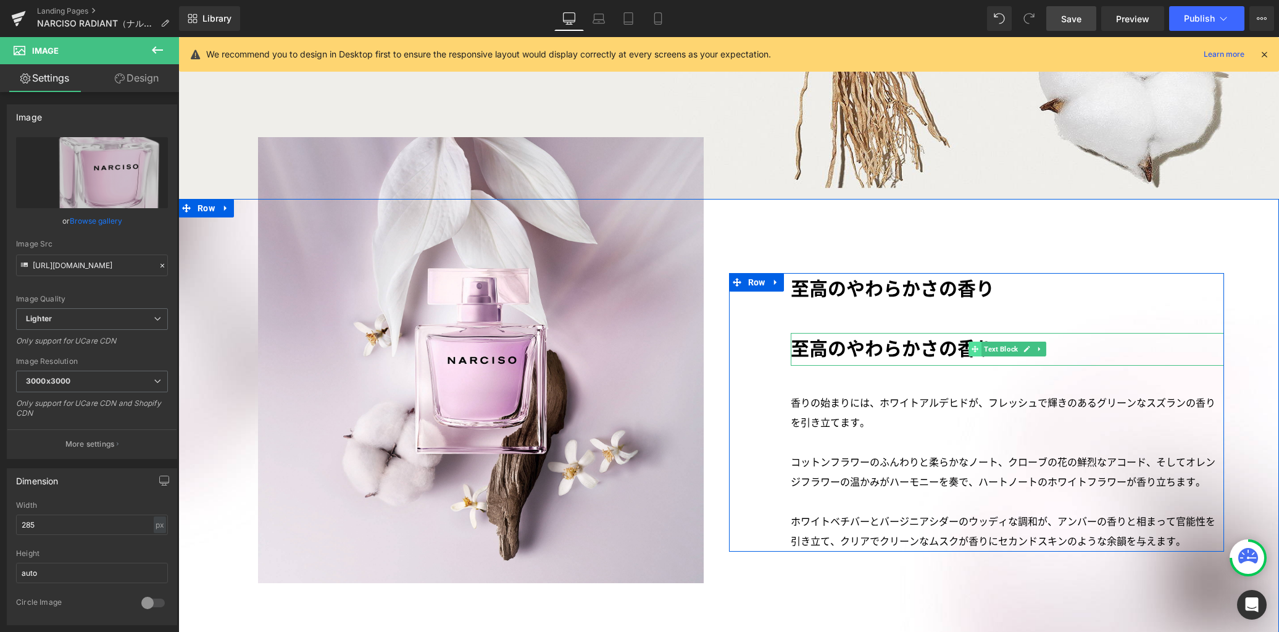
click at [972, 346] on icon at bounding box center [975, 349] width 7 height 7
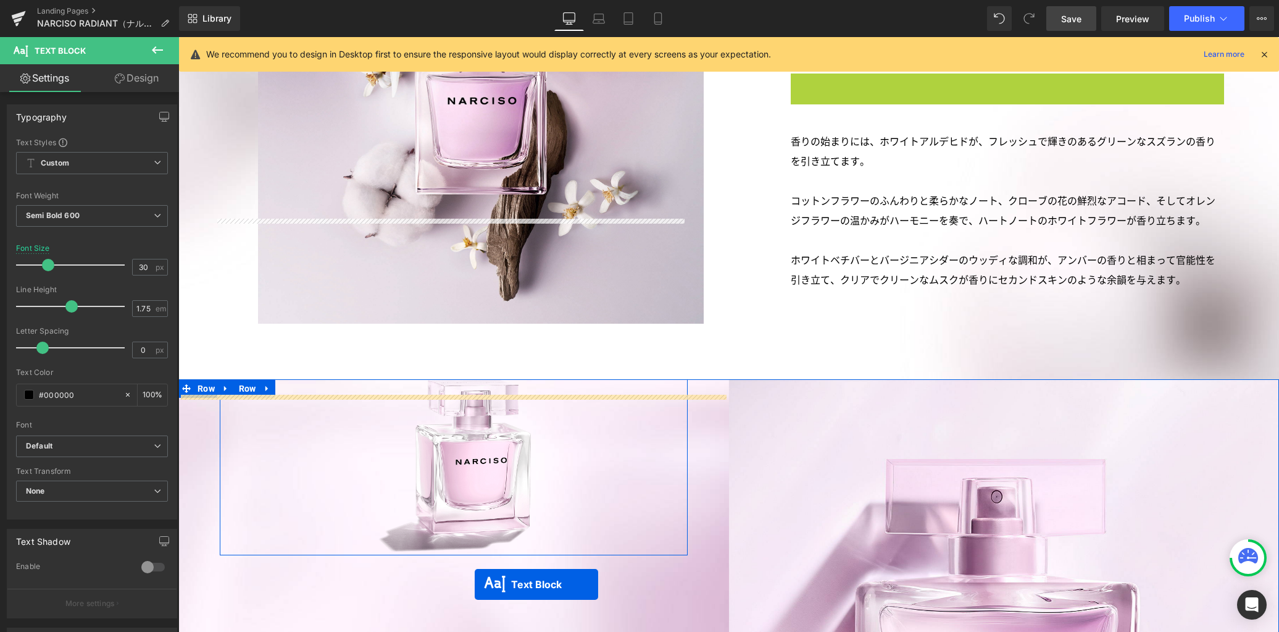
scroll to position [2200, 0]
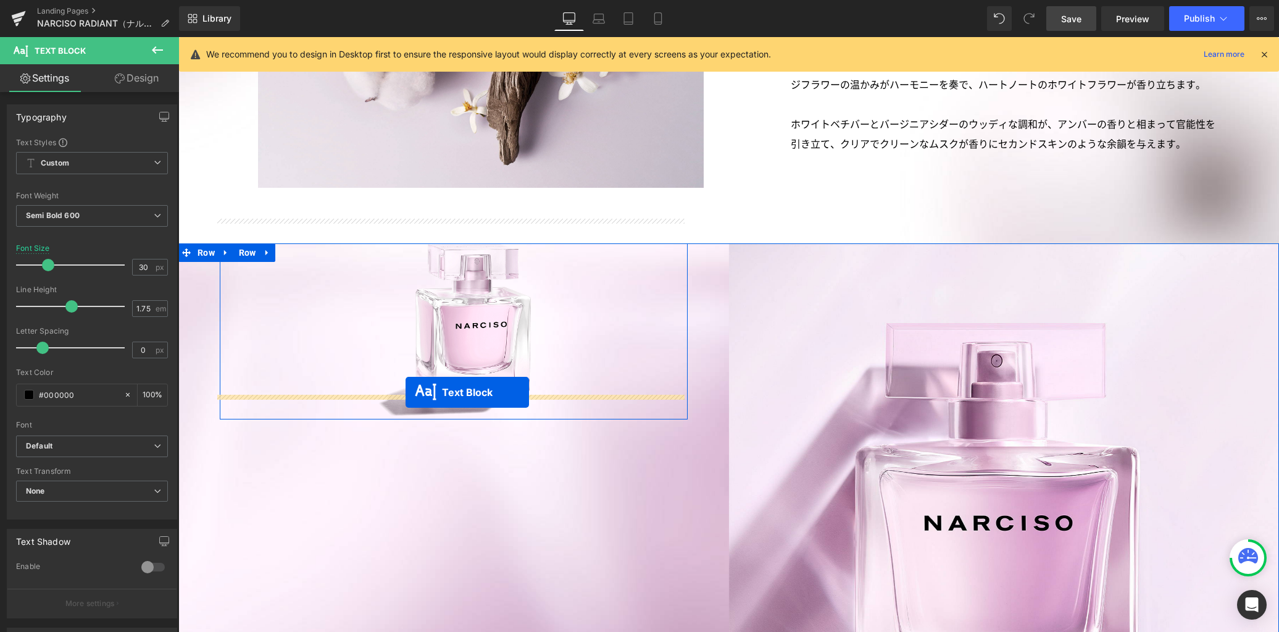
drag, startPoint x: 970, startPoint y: 324, endPoint x: 406, endPoint y: 392, distance: 568.3
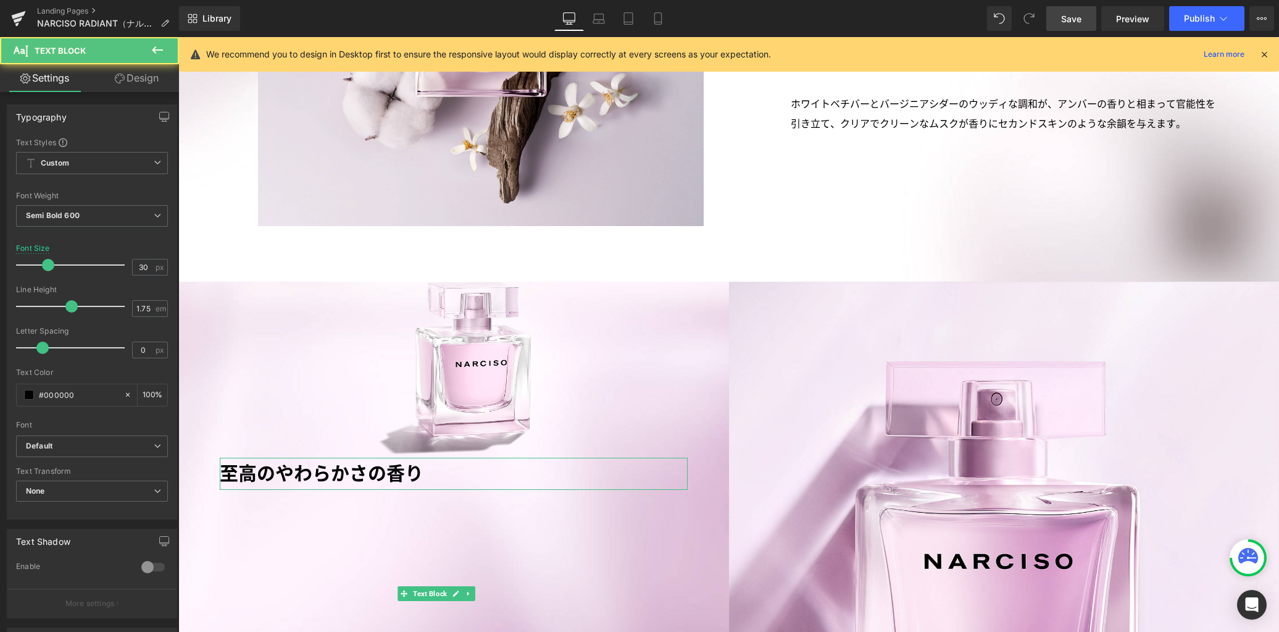
scroll to position [1974, 0]
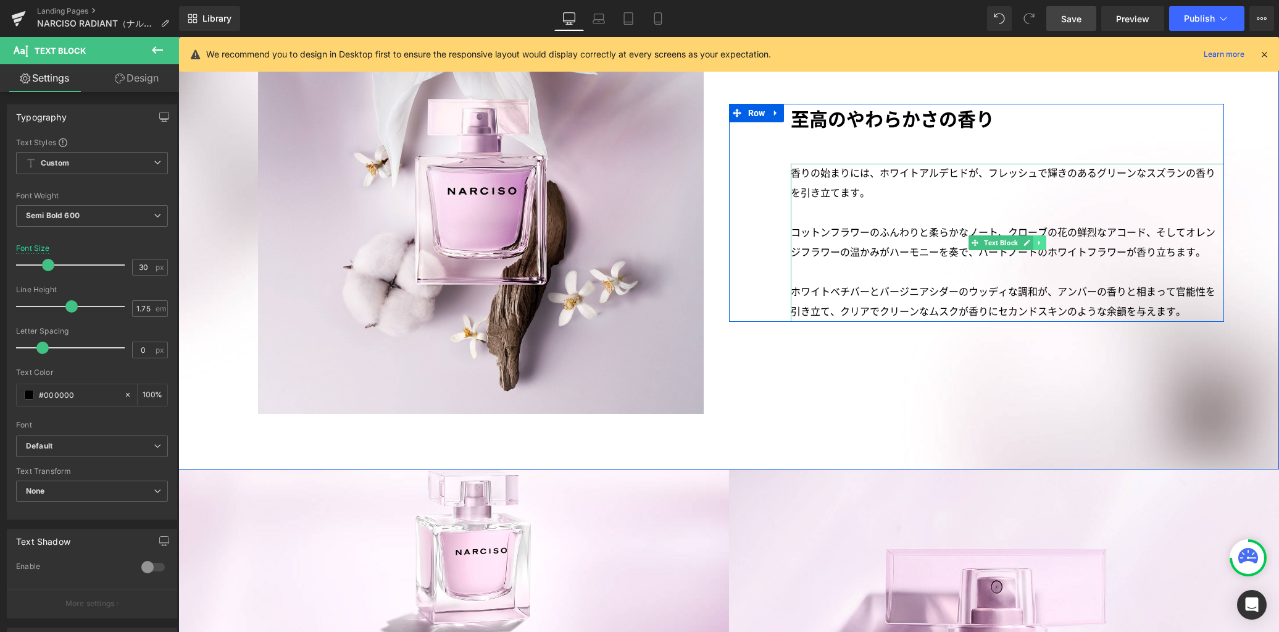
click at [1036, 239] on icon at bounding box center [1039, 242] width 7 height 7
click at [1031, 239] on icon at bounding box center [1033, 242] width 7 height 7
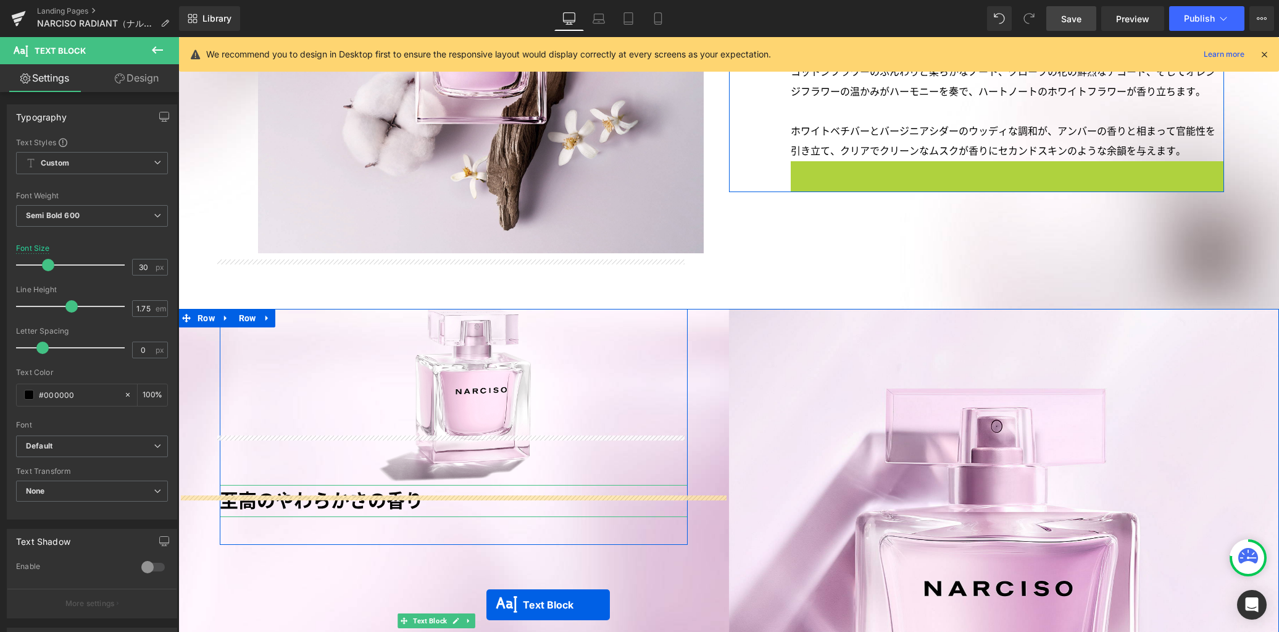
scroll to position [2183, 0]
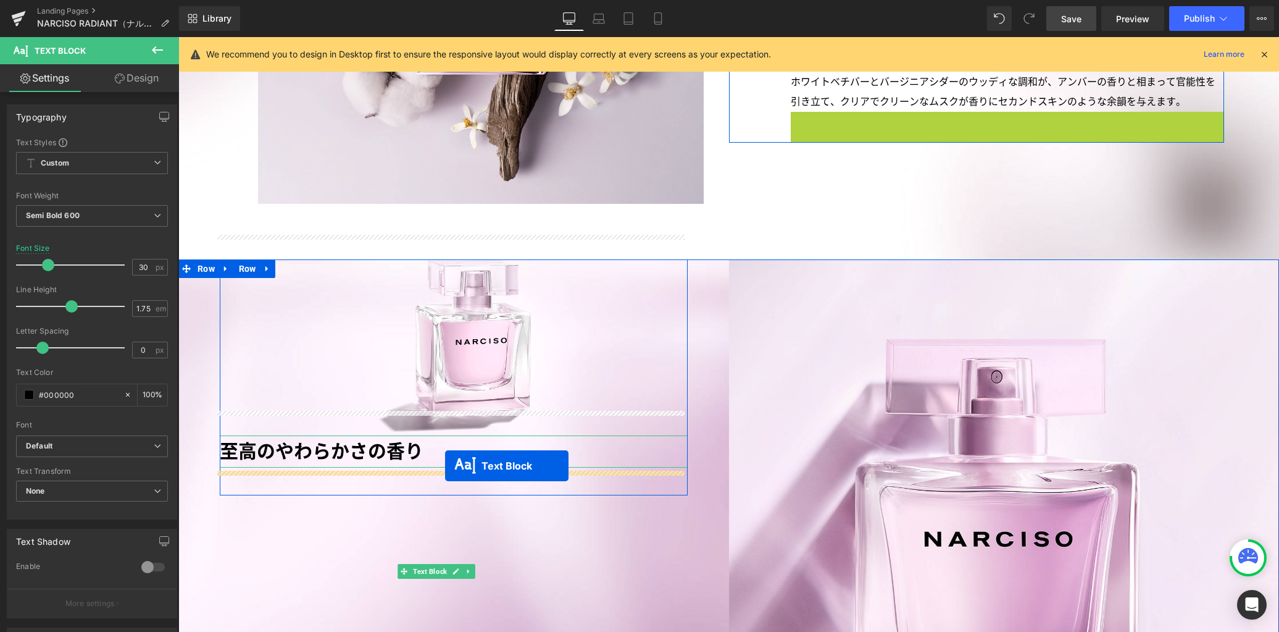
drag, startPoint x: 970, startPoint y: 372, endPoint x: 445, endPoint y: 465, distance: 533.4
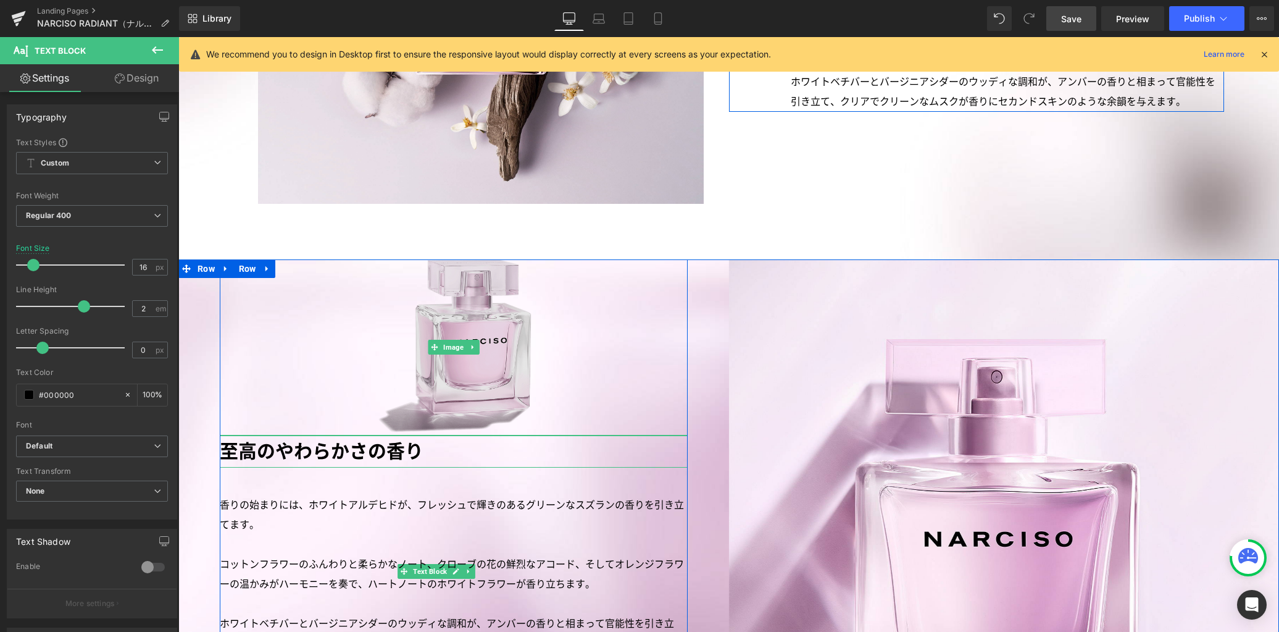
click at [478, 352] on img at bounding box center [453, 347] width 176 height 176
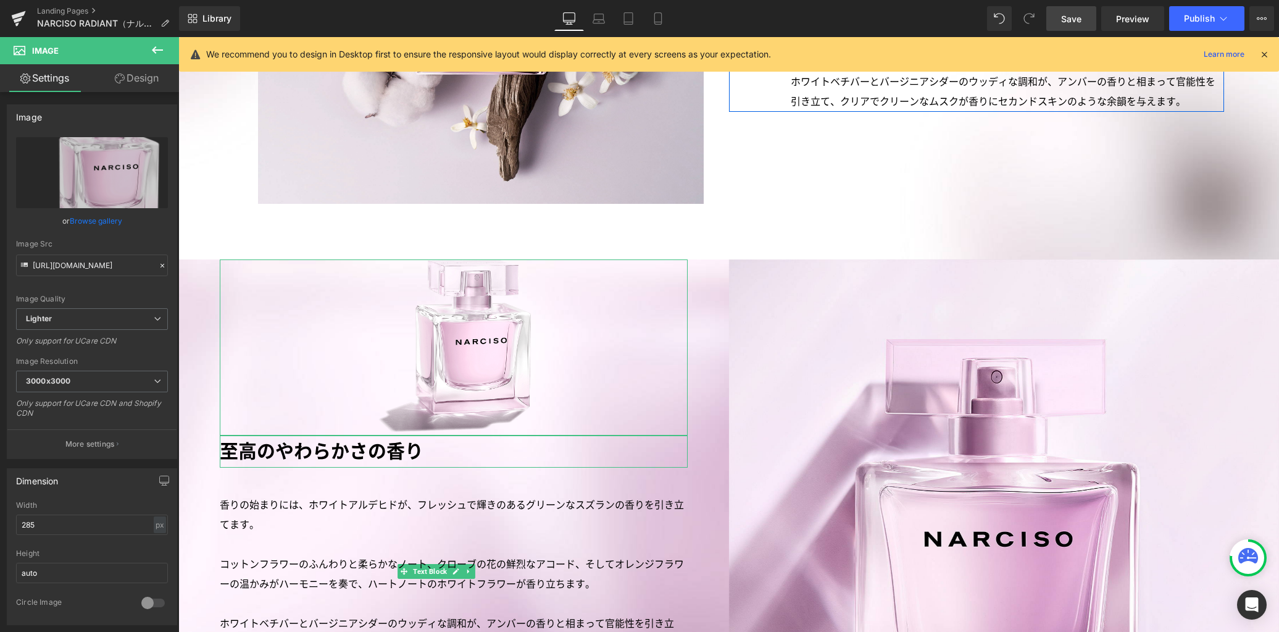
click at [156, 85] on link "Design" at bounding box center [137, 78] width 90 height 28
click at [0, 0] on div "Spacing" at bounding box center [0, 0] width 0 height 0
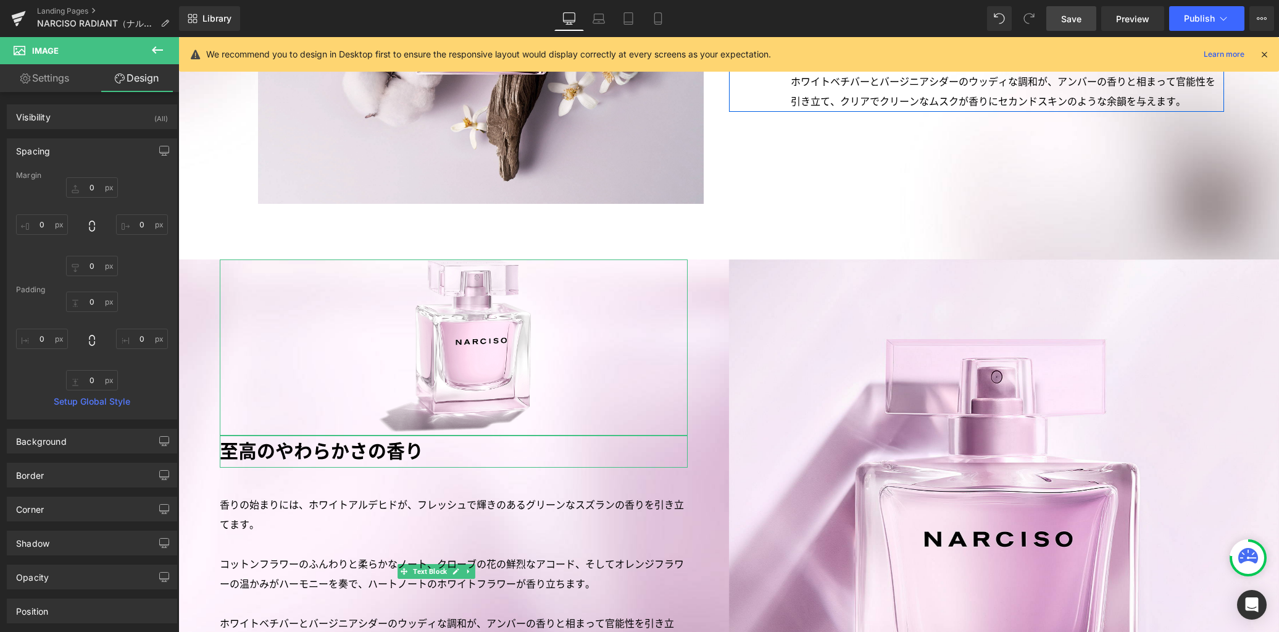
type input "0"
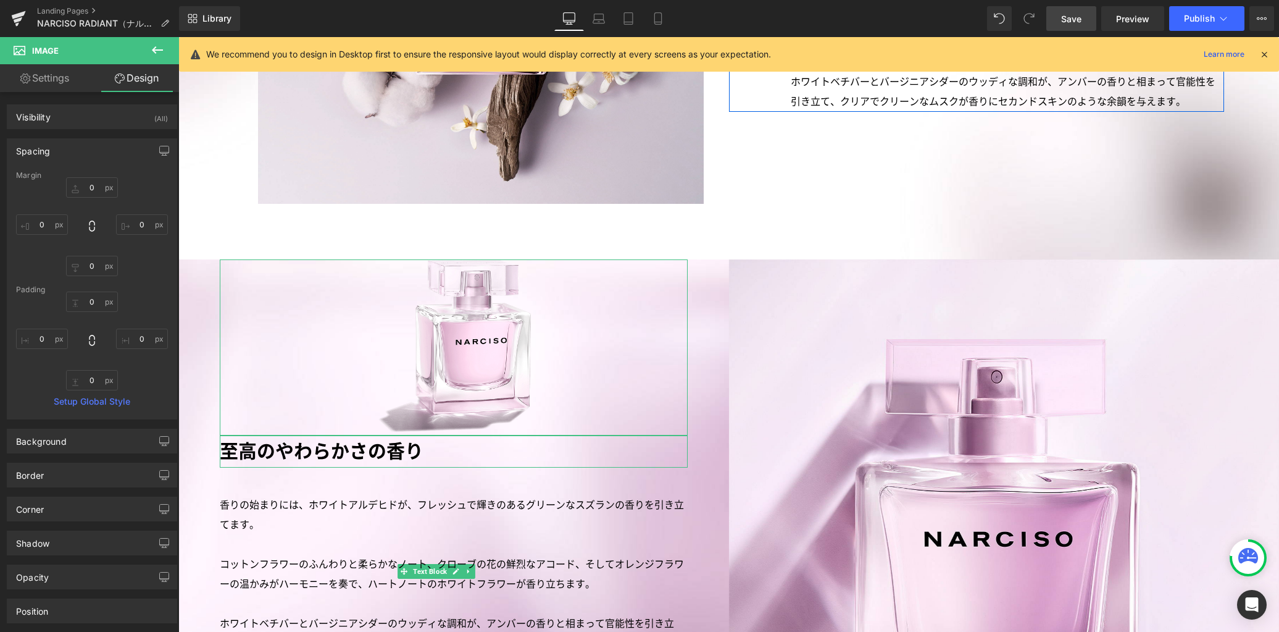
type input "0"
click at [96, 272] on input "0" at bounding box center [92, 266] width 52 height 20
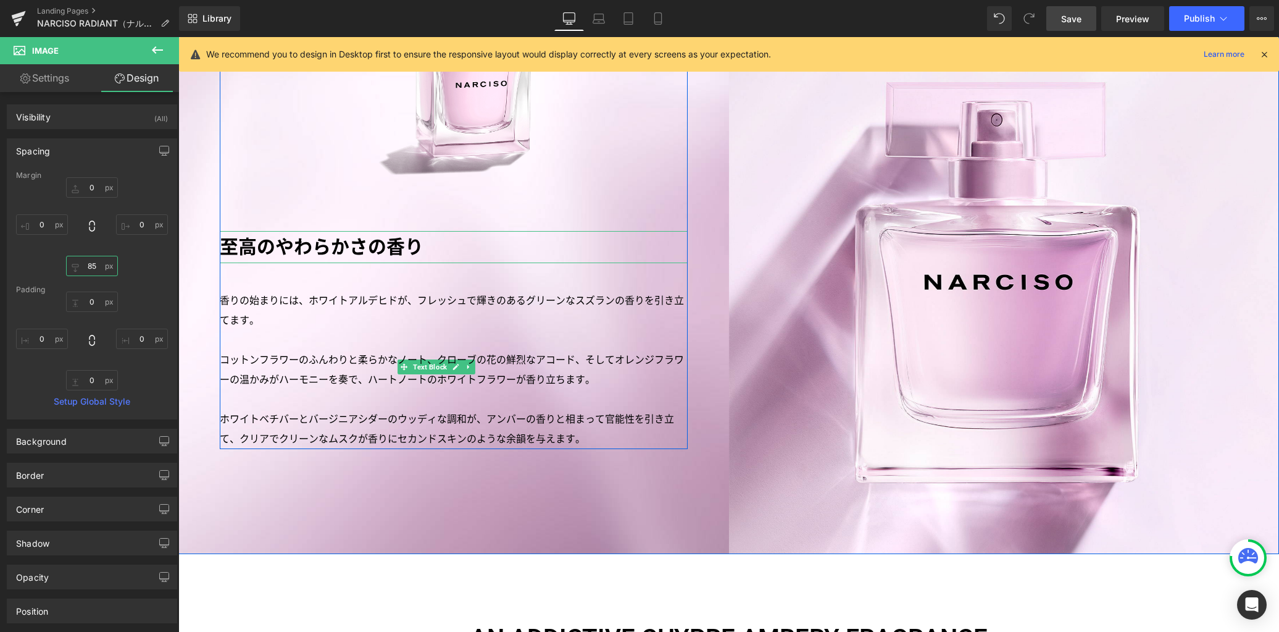
scroll to position [2346, 0]
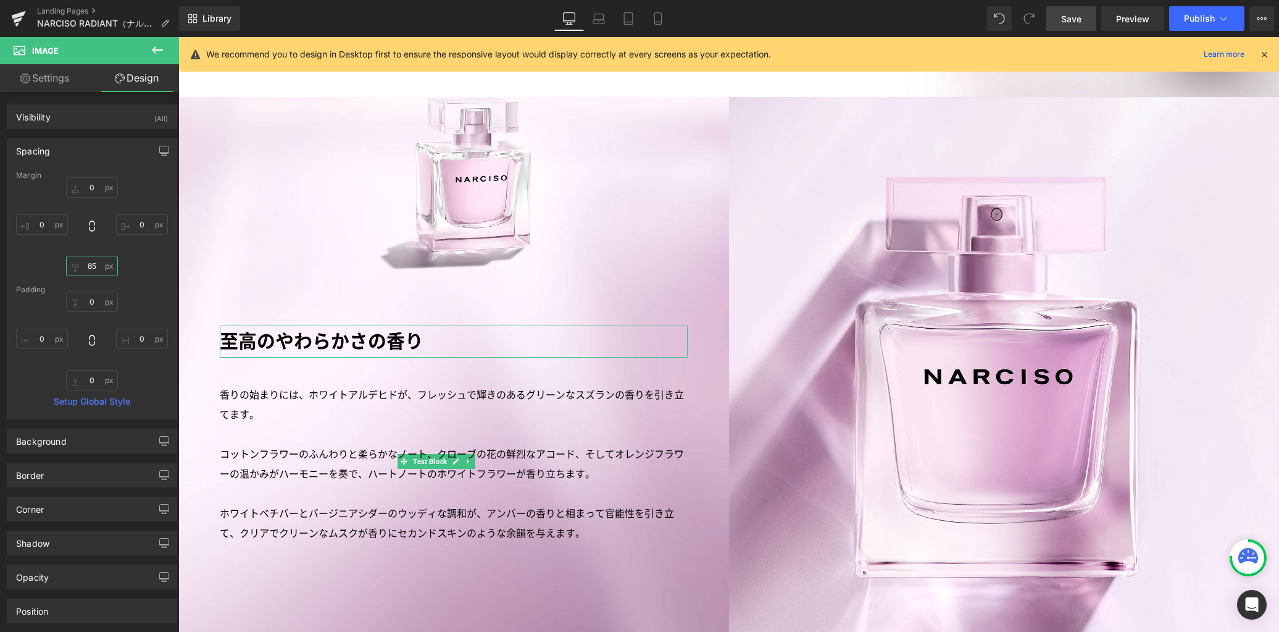
type input "85"
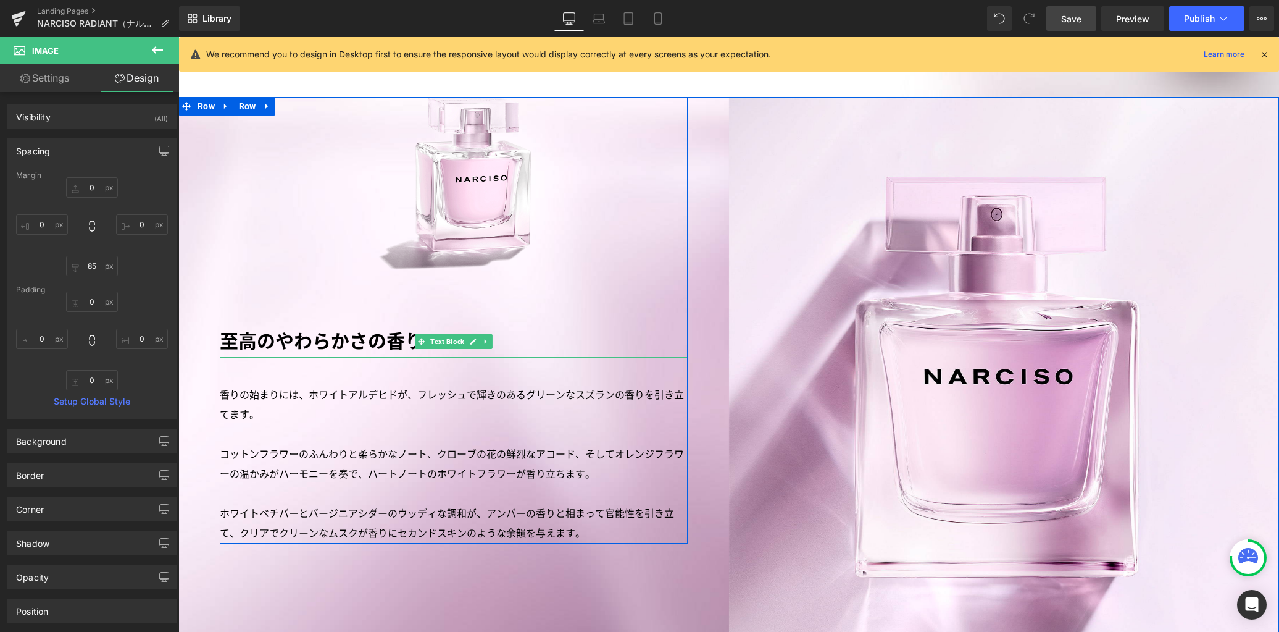
drag, startPoint x: 233, startPoint y: 317, endPoint x: 252, endPoint y: 314, distance: 19.4
click at [233, 325] on p "至高のやわらかさの香り" at bounding box center [454, 341] width 468 height 33
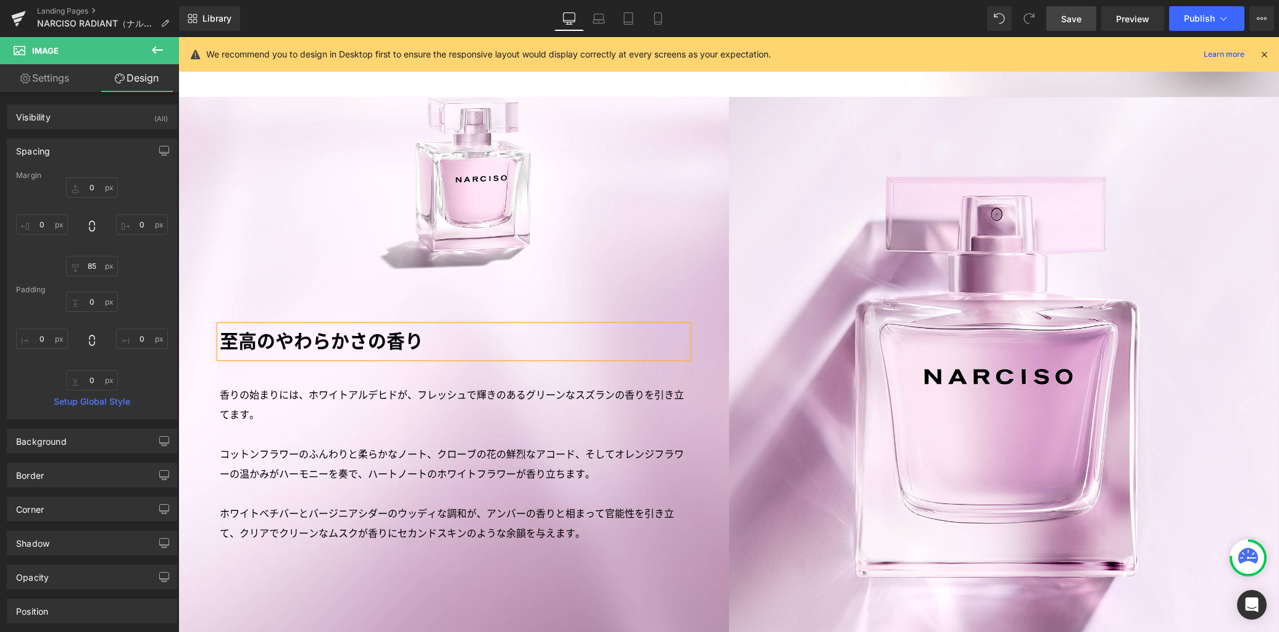
click at [252, 325] on p "至高のやわらかさの香り" at bounding box center [454, 341] width 468 height 33
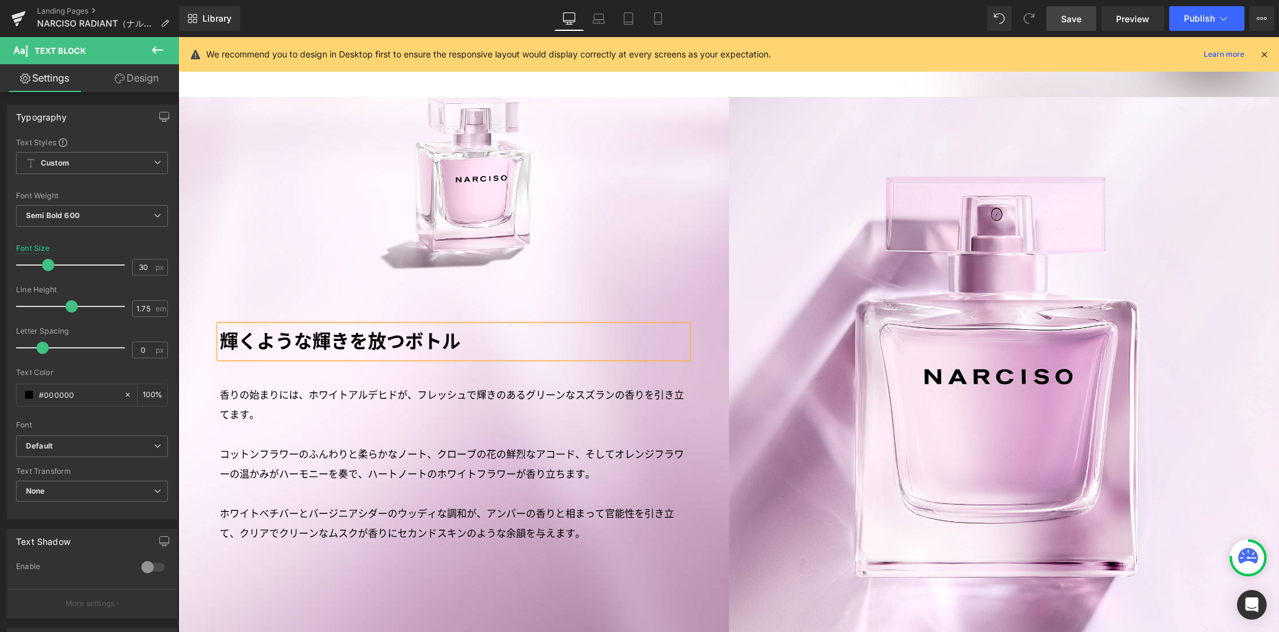
click at [259, 385] on p "香りの始まりには、ホワイトアルデヒドが、フレッシュで輝きのあるグリーンなスズランの香りを引き立てます。" at bounding box center [454, 405] width 468 height 40
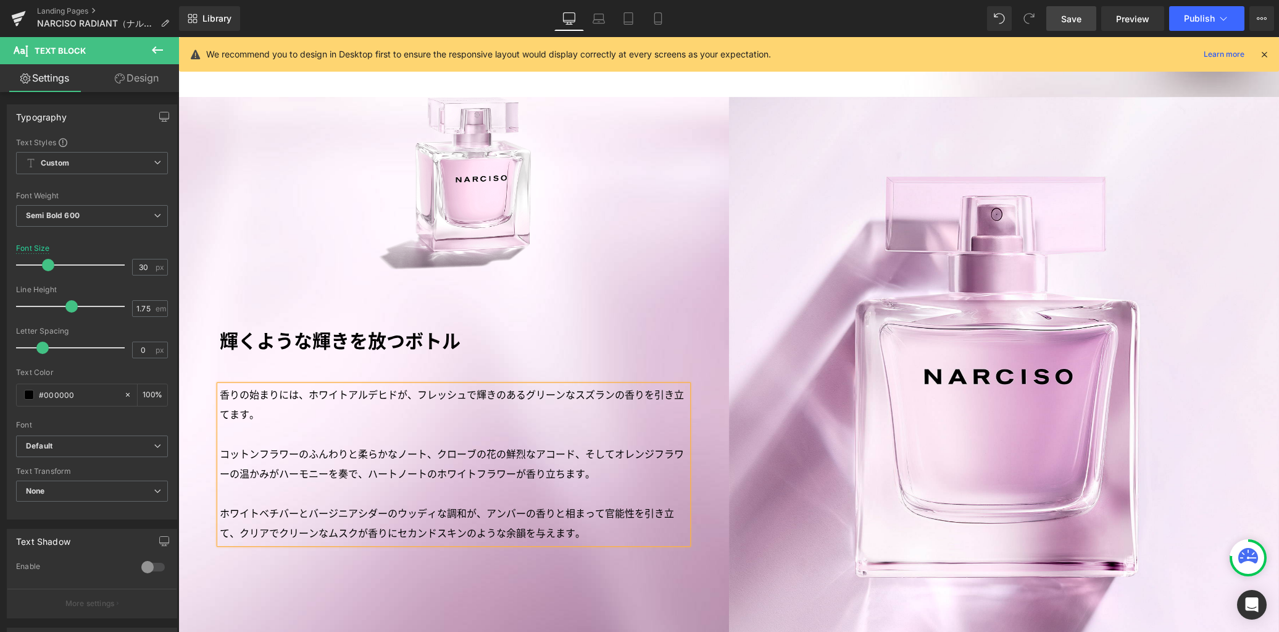
click at [261, 385] on p "香りの始まりには、ホワイトアルデヒドが、フレッシュで輝きのあるグリーンなスズランの香りを引き立てます。" at bounding box center [454, 405] width 468 height 40
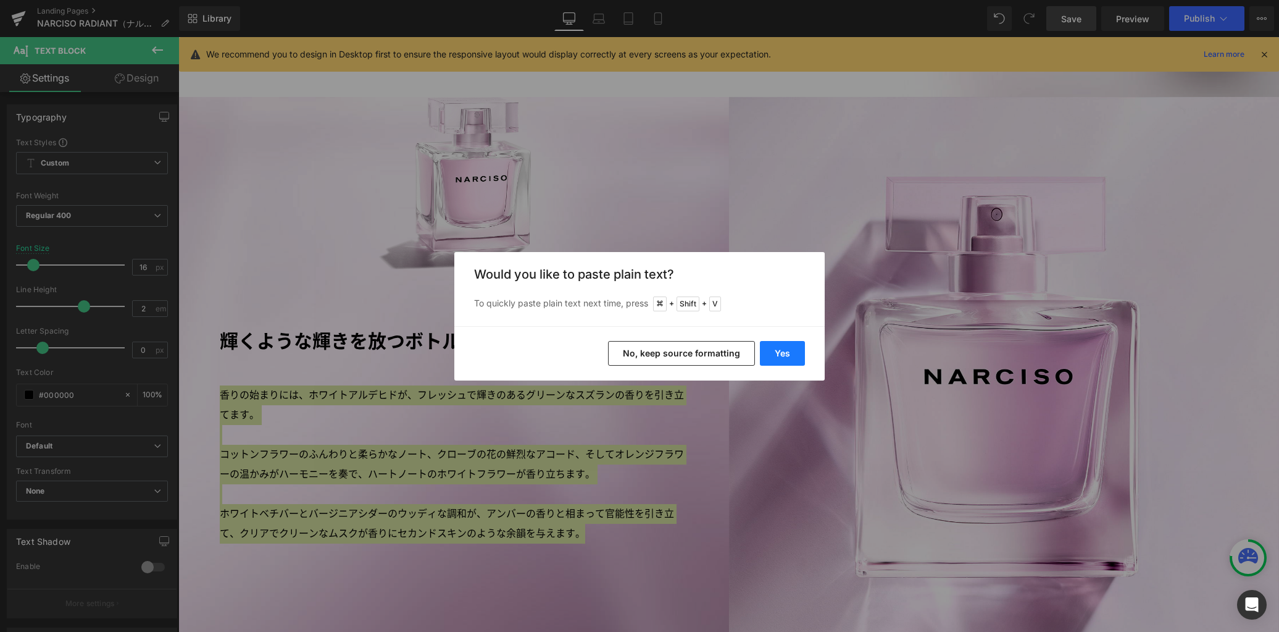
click at [797, 352] on button "Yes" at bounding box center [782, 353] width 45 height 25
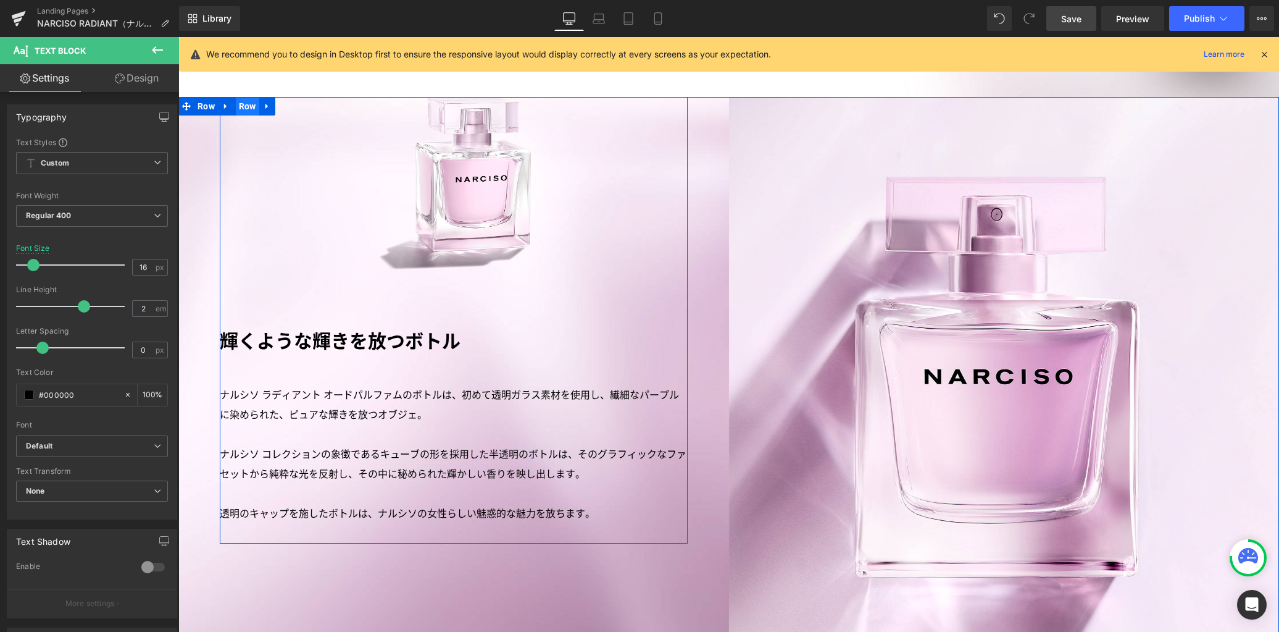
click at [236, 97] on span "Row" at bounding box center [247, 106] width 23 height 19
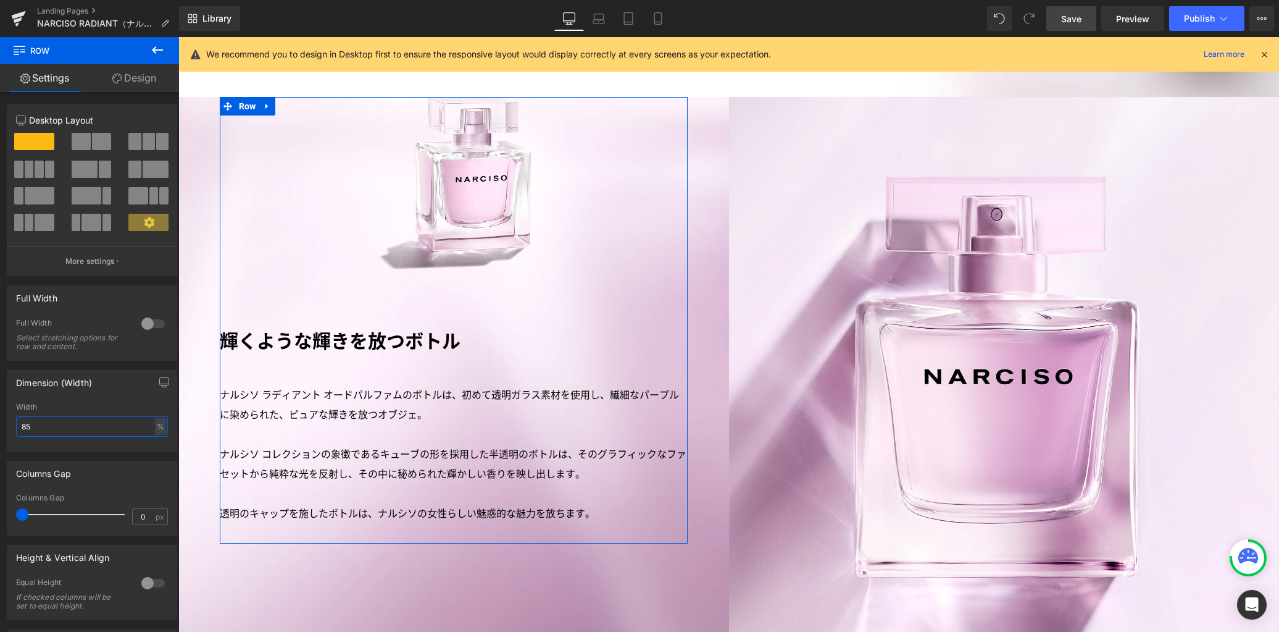
drag, startPoint x: 59, startPoint y: 429, endPoint x: 0, endPoint y: 414, distance: 61.1
click at [0, 415] on div "Dimension (Width) 85% Width 85 % % px" at bounding box center [92, 406] width 185 height 91
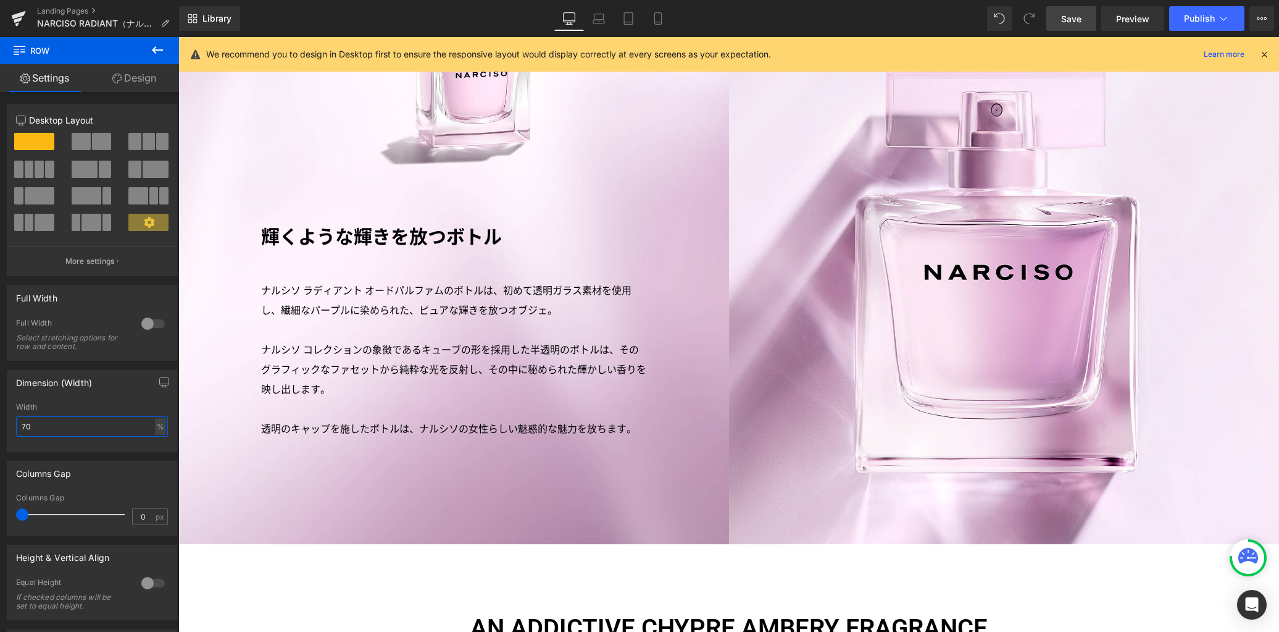
scroll to position [2231, 0]
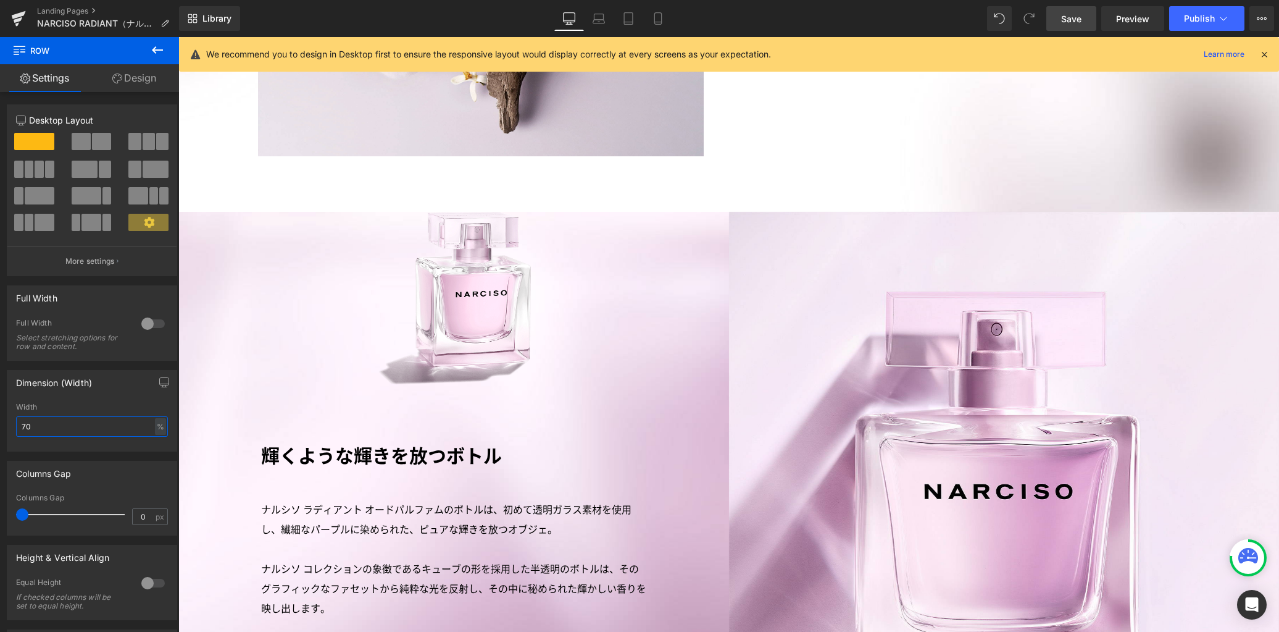
type input "70"
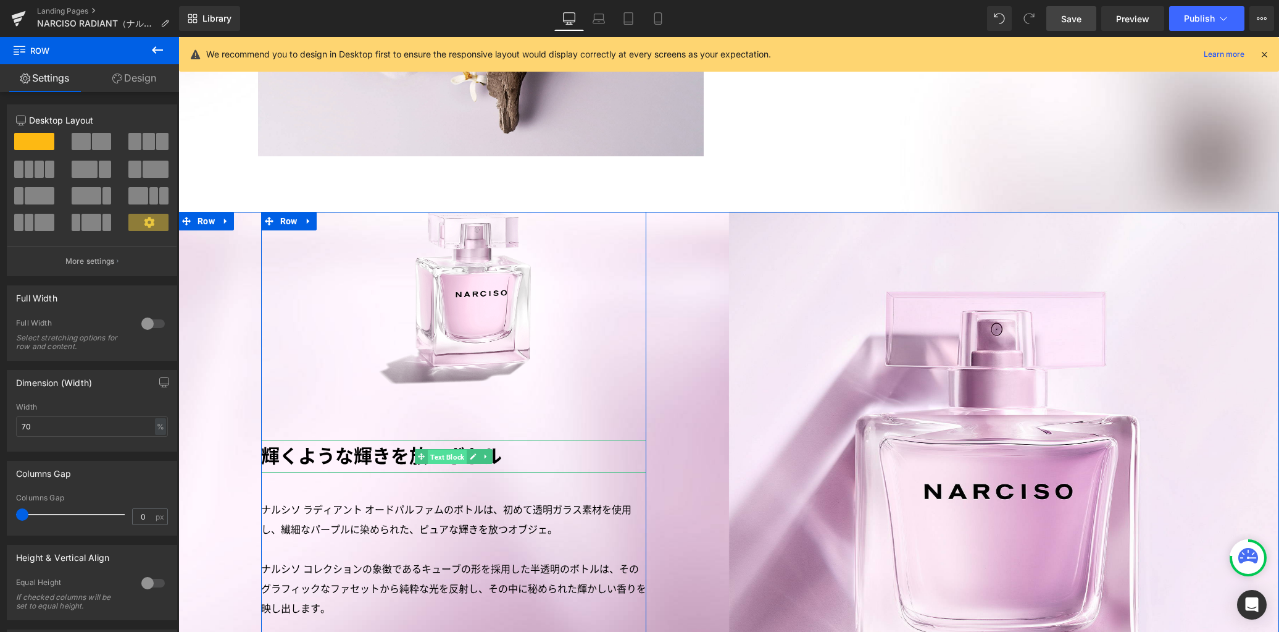
click at [446, 449] on span "Text Block" at bounding box center [447, 456] width 39 height 15
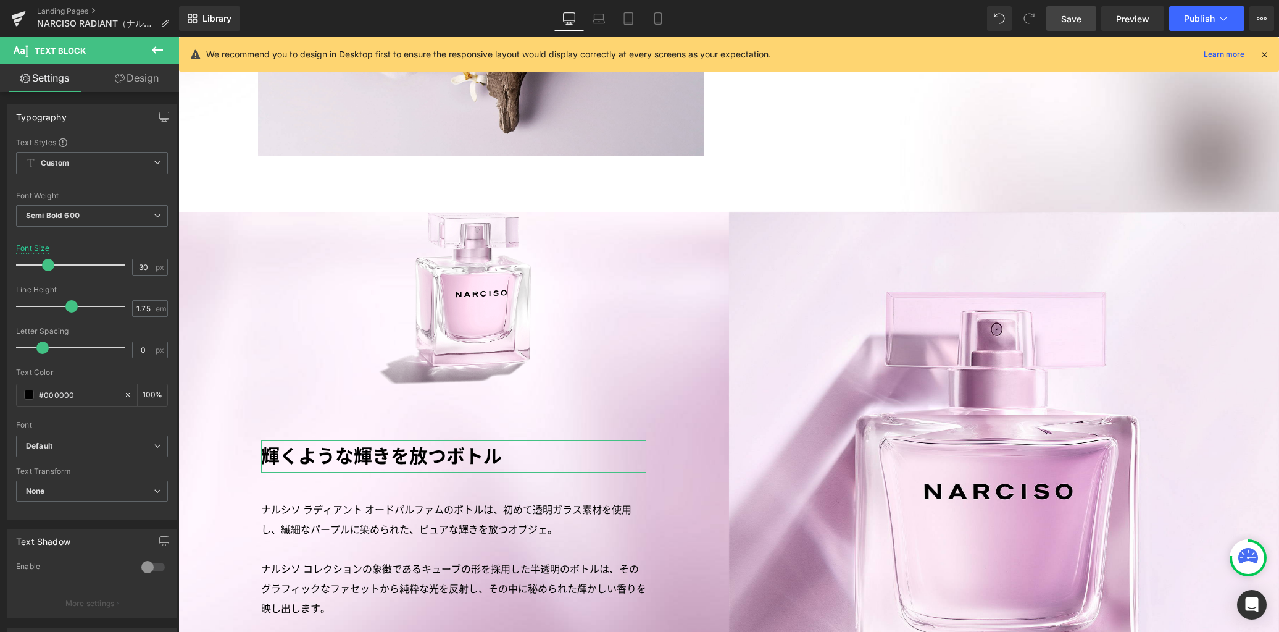
click at [140, 78] on link "Design" at bounding box center [137, 78] width 90 height 28
click at [0, 0] on div "Spacing" at bounding box center [0, 0] width 0 height 0
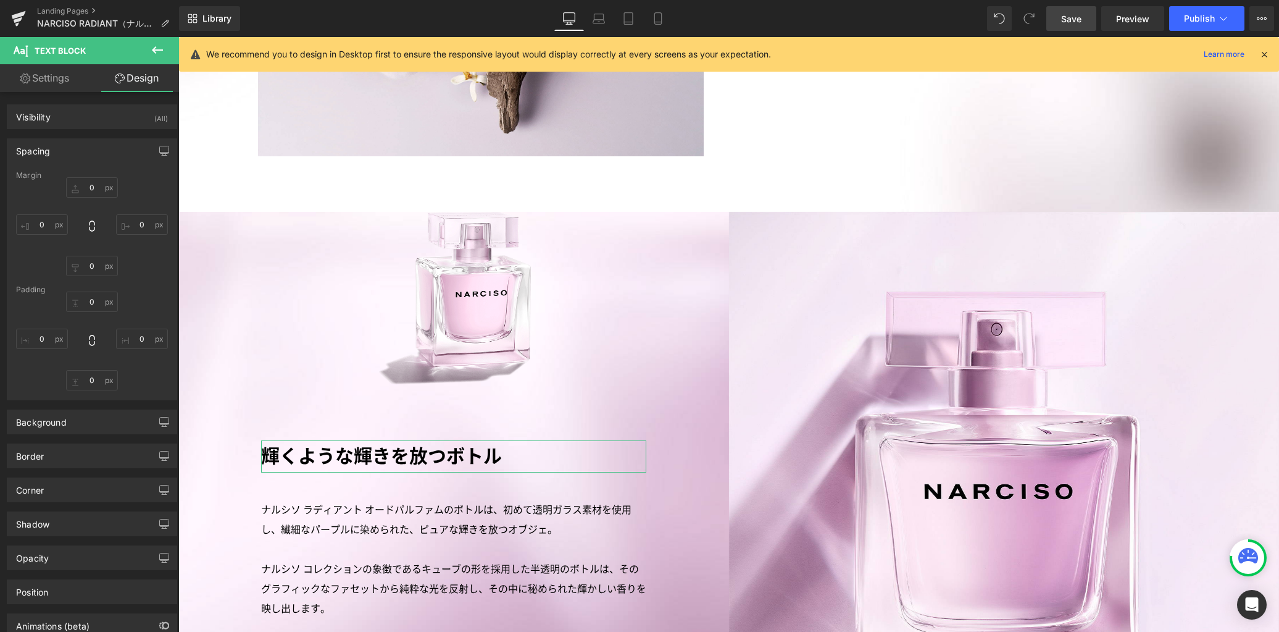
type input "0"
type input "45"
type input "0"
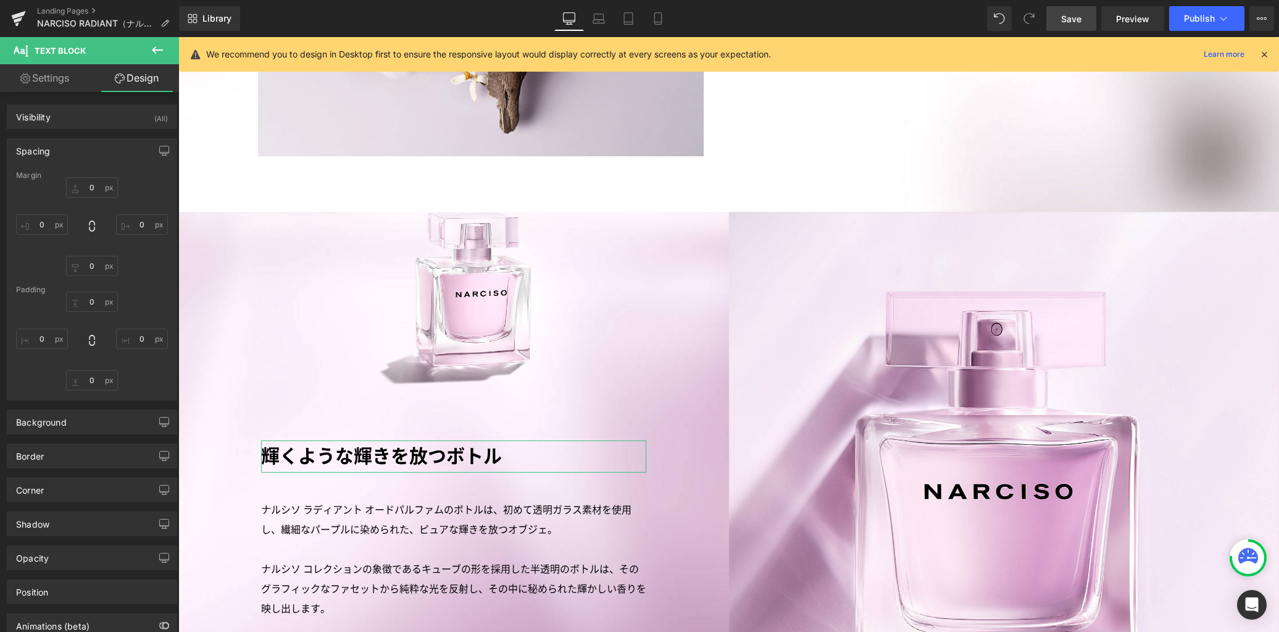
type input "0"
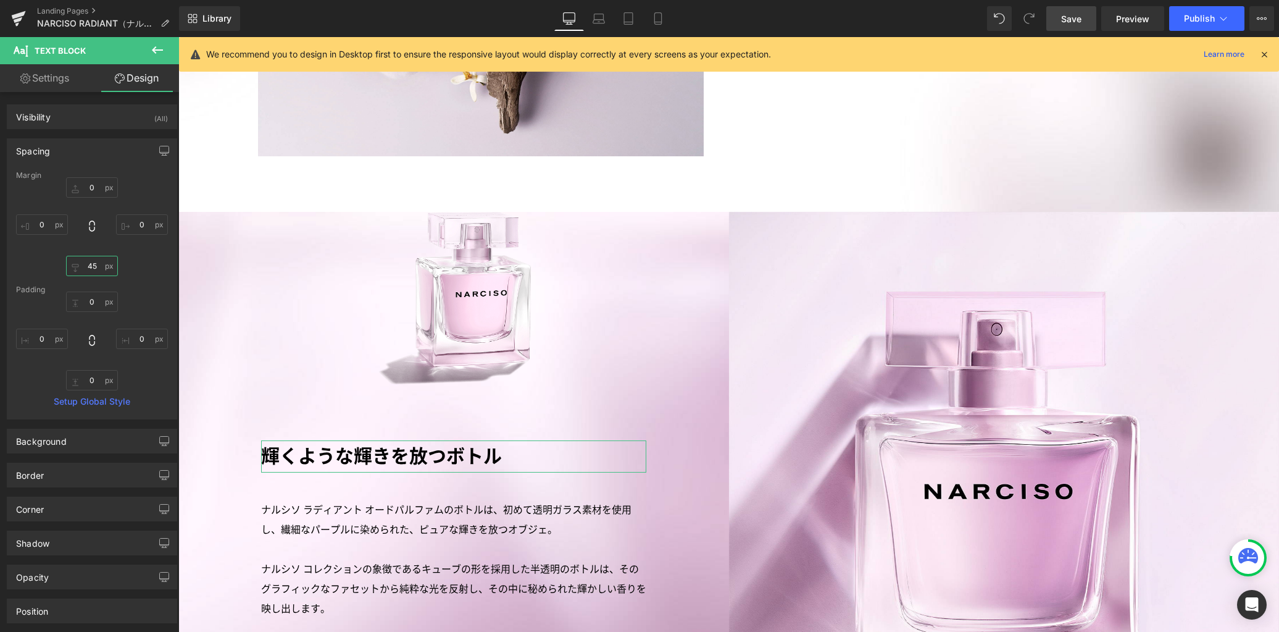
click at [95, 270] on input "45" at bounding box center [92, 266] width 52 height 20
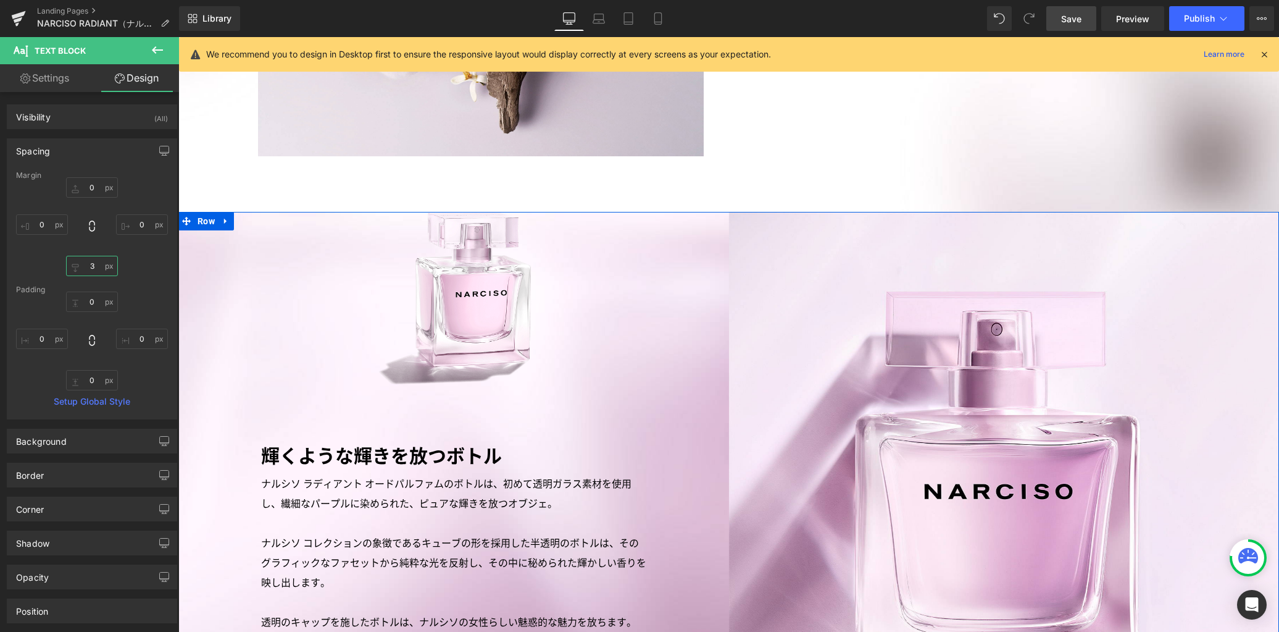
type input "35"
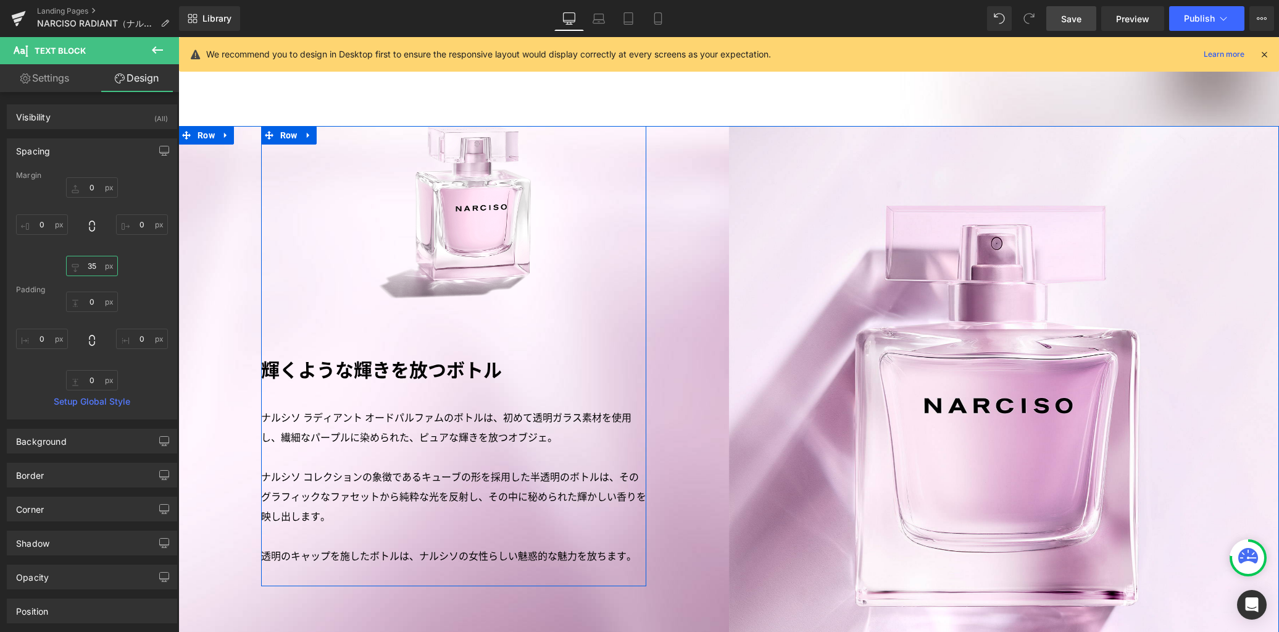
scroll to position [2479, 0]
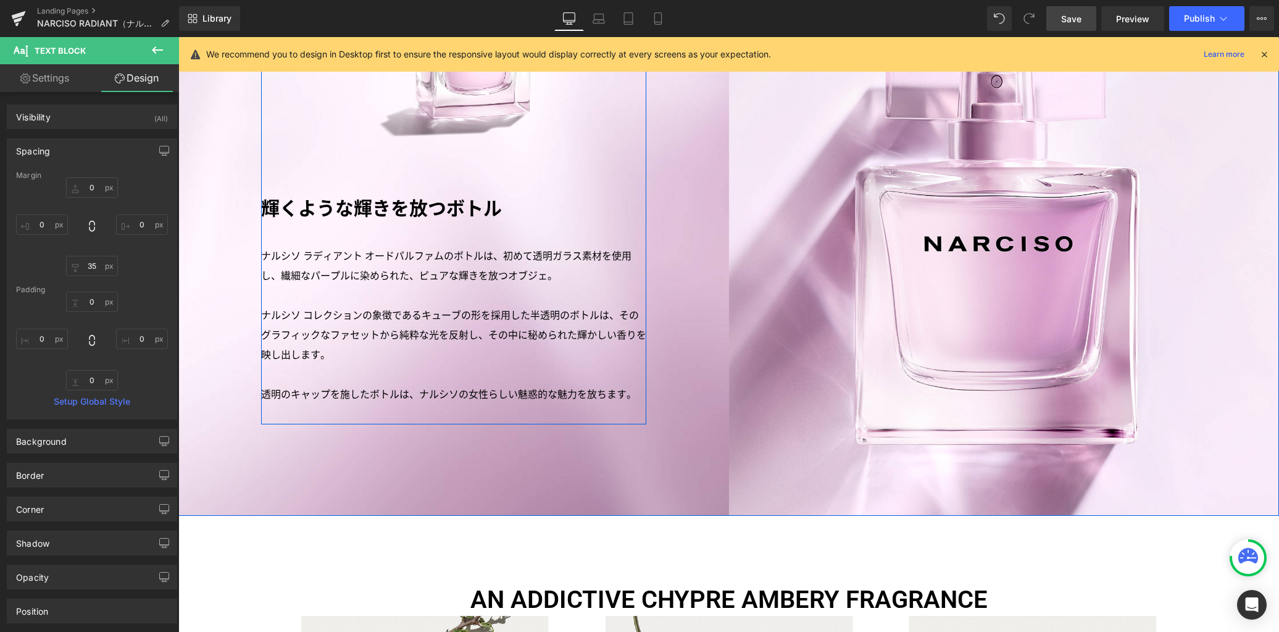
click at [521, 385] on p "透明のキャップを施したボトルは、ナルシソの女性らしい魅惑的な魅力を放ちます。" at bounding box center [453, 395] width 385 height 20
click at [527, 404] on p at bounding box center [453, 414] width 385 height 20
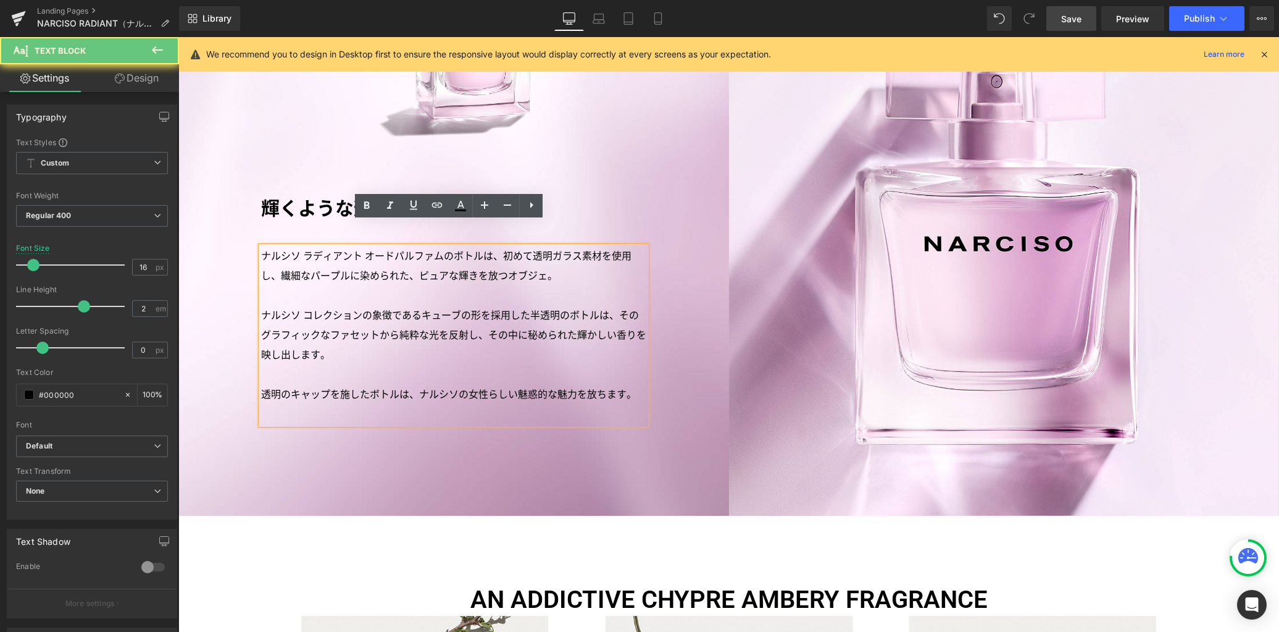
click at [530, 404] on p at bounding box center [453, 414] width 385 height 20
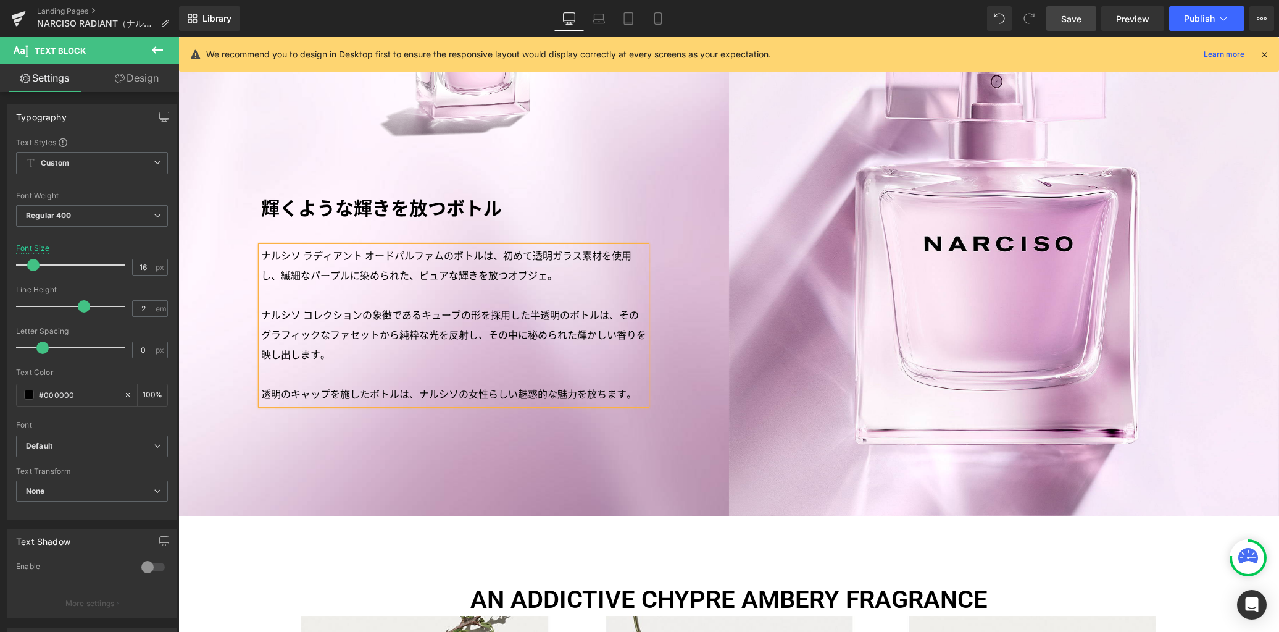
click at [590, 529] on div "Image Image NARCISO RADIANTE EAU DE PARFUM Heading アイコニックな「ナルシソ」コレクションの新作フレグランス…" at bounding box center [728, 360] width 1101 height 5339
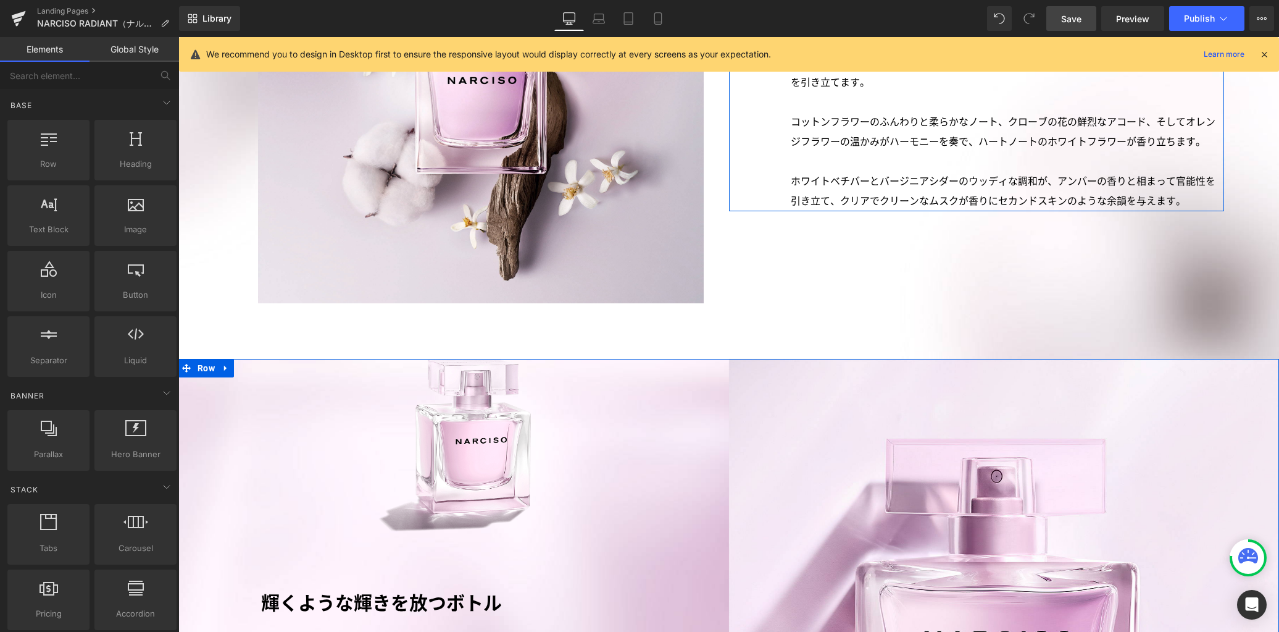
scroll to position [2324, 0]
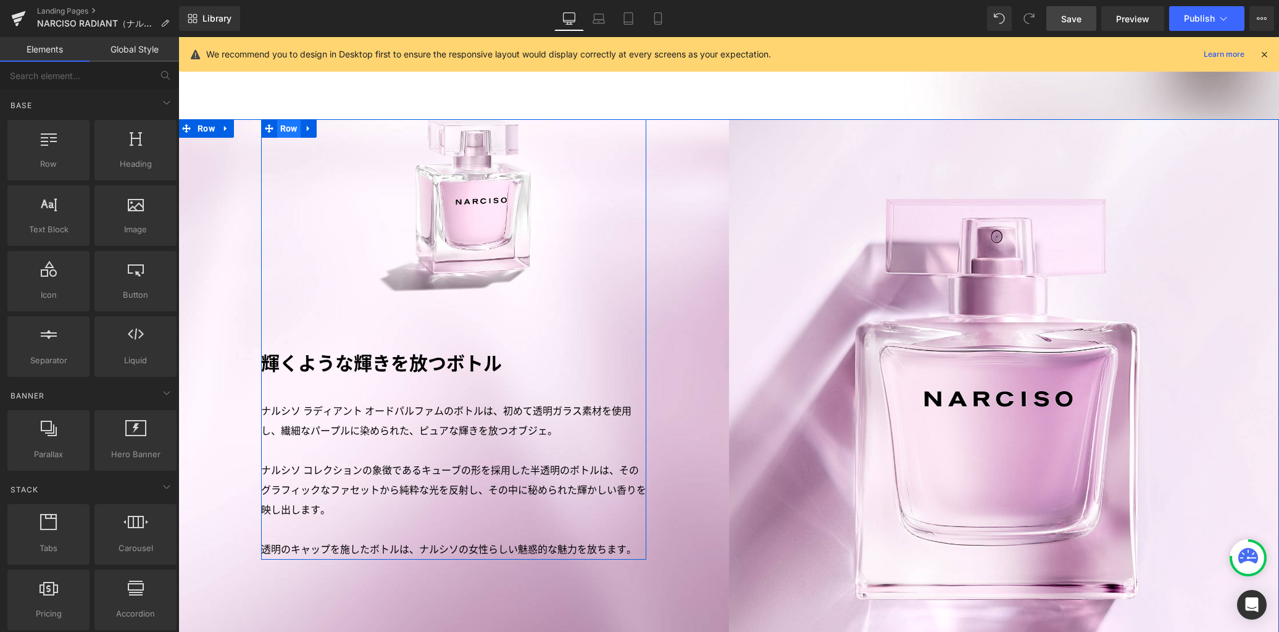
click at [280, 119] on span "Row" at bounding box center [288, 128] width 23 height 19
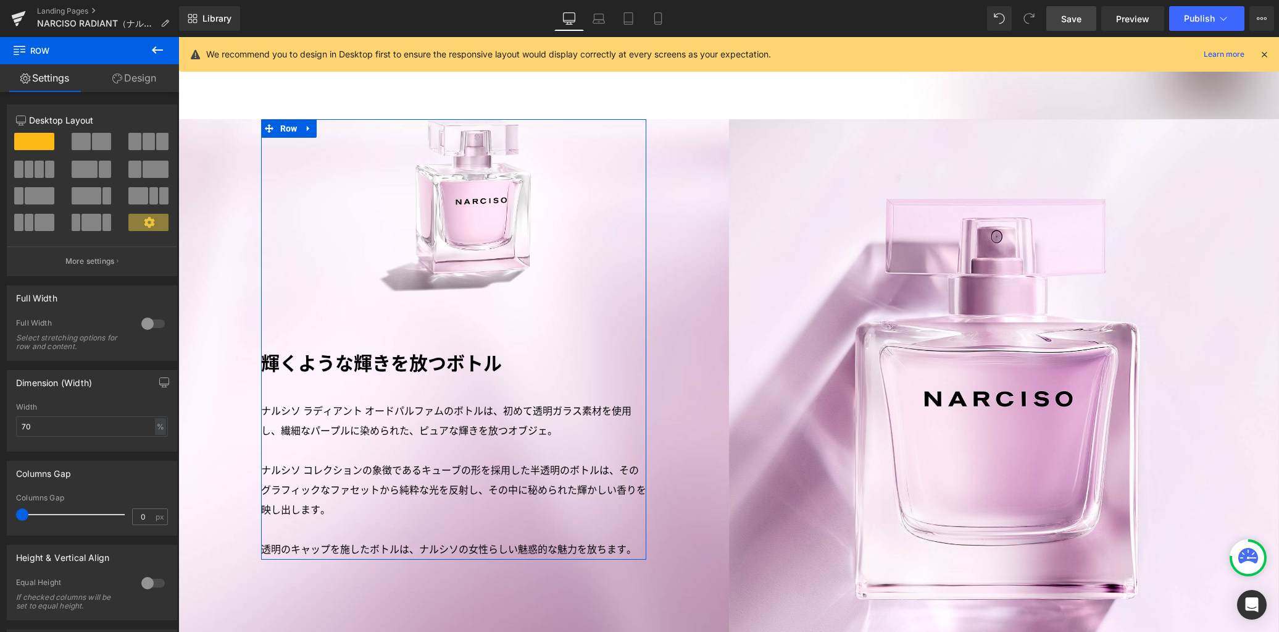
click at [145, 70] on link "Design" at bounding box center [135, 78] width 90 height 28
click at [0, 0] on div "Spacing" at bounding box center [0, 0] width 0 height 0
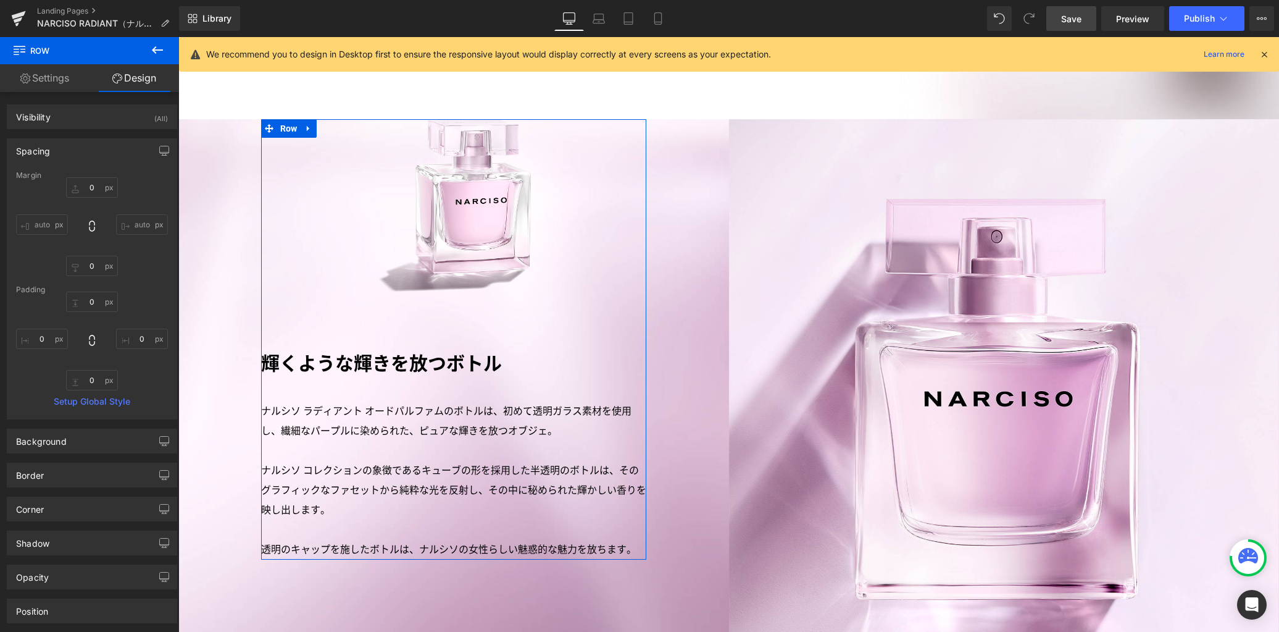
type input "0"
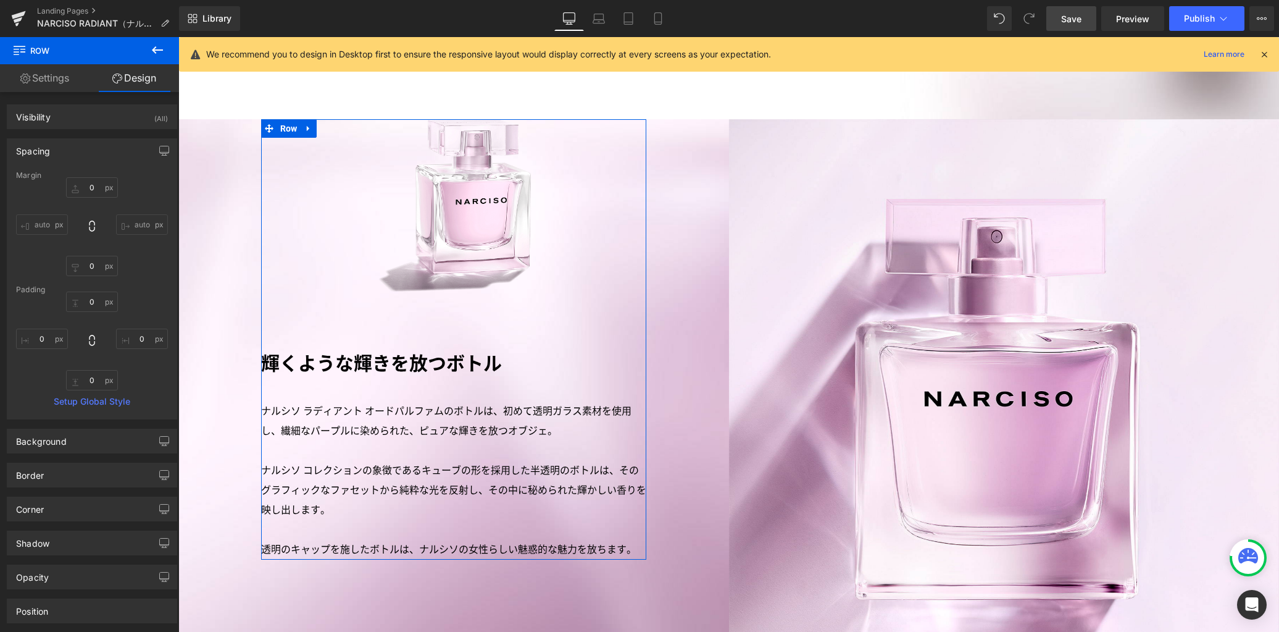
type input "0"
click at [93, 184] on input "0" at bounding box center [92, 187] width 52 height 20
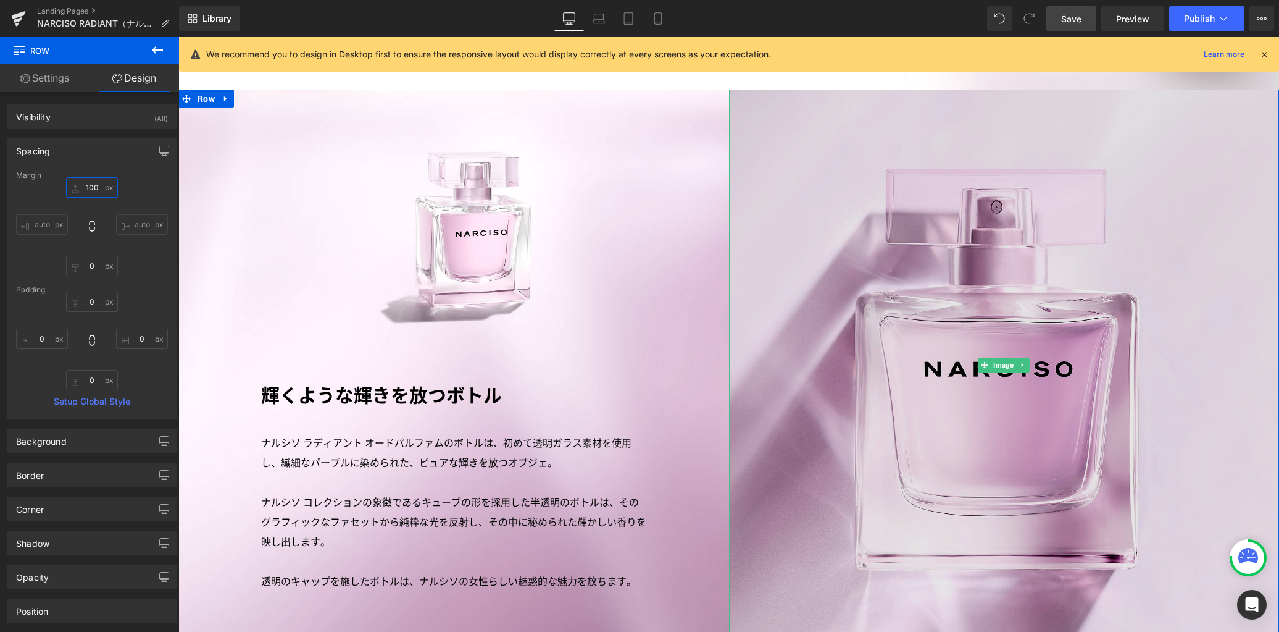
scroll to position [2327, 0]
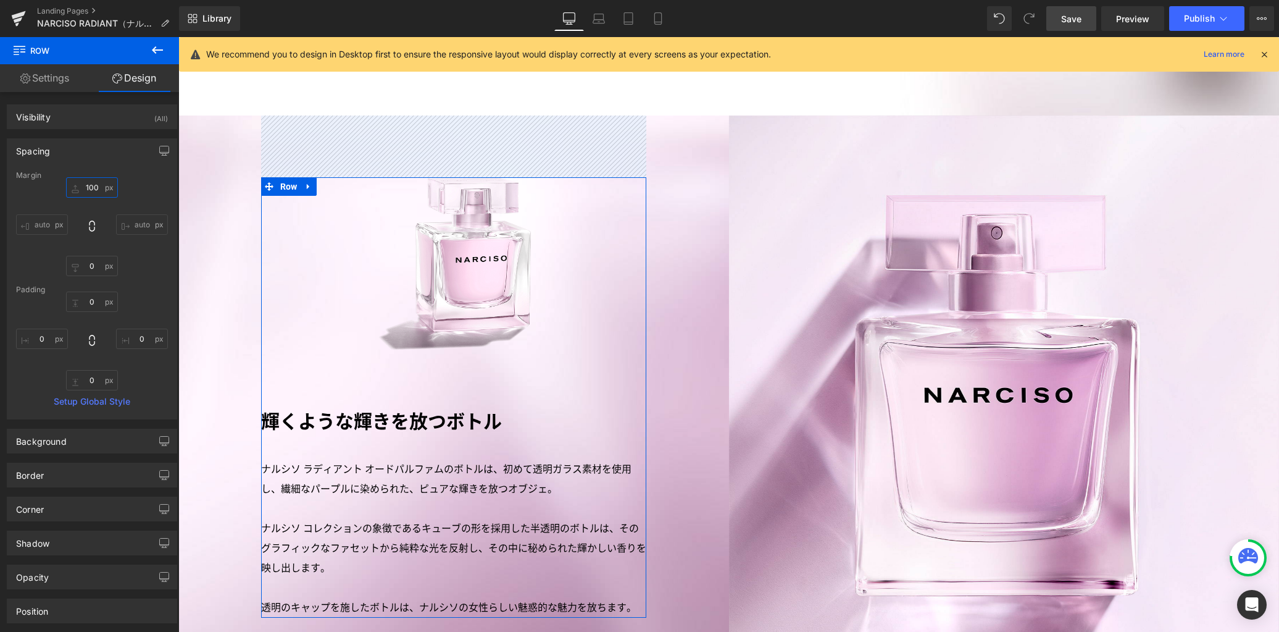
drag, startPoint x: 97, startPoint y: 188, endPoint x: 49, endPoint y: 186, distance: 48.2
click at [49, 186] on div "100 100 auto auto 0px 0 auto auto" at bounding box center [92, 226] width 152 height 99
click at [90, 187] on input "100" at bounding box center [92, 187] width 52 height 20
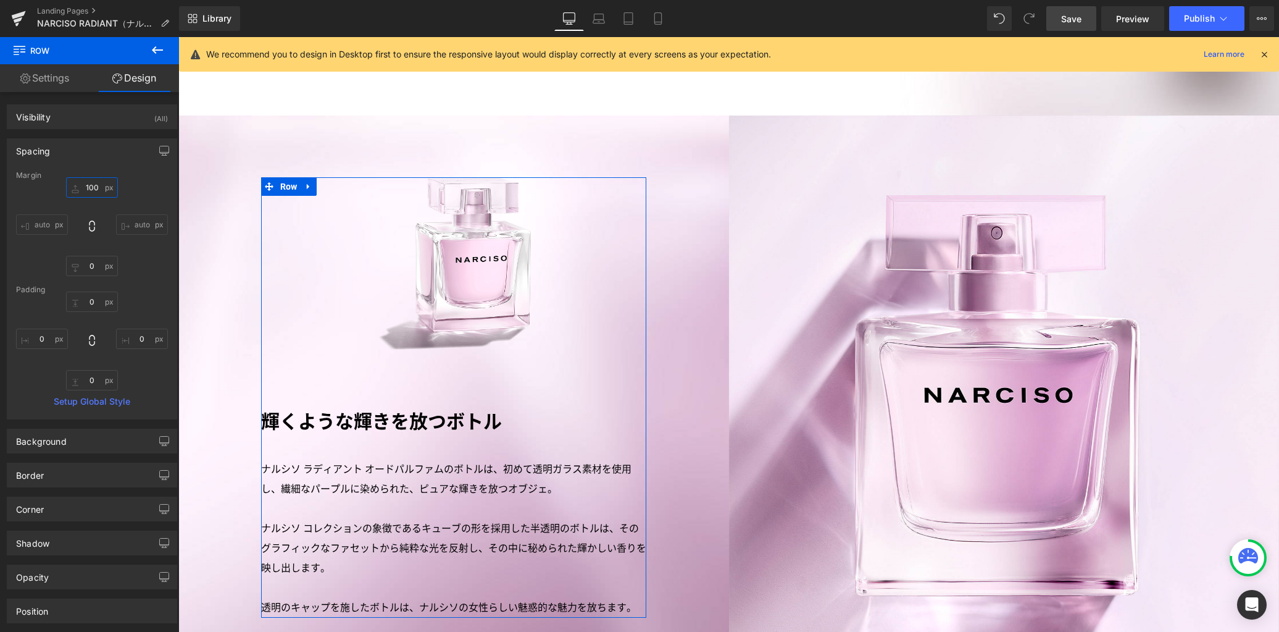
click at [90, 188] on input "100" at bounding box center [92, 187] width 52 height 20
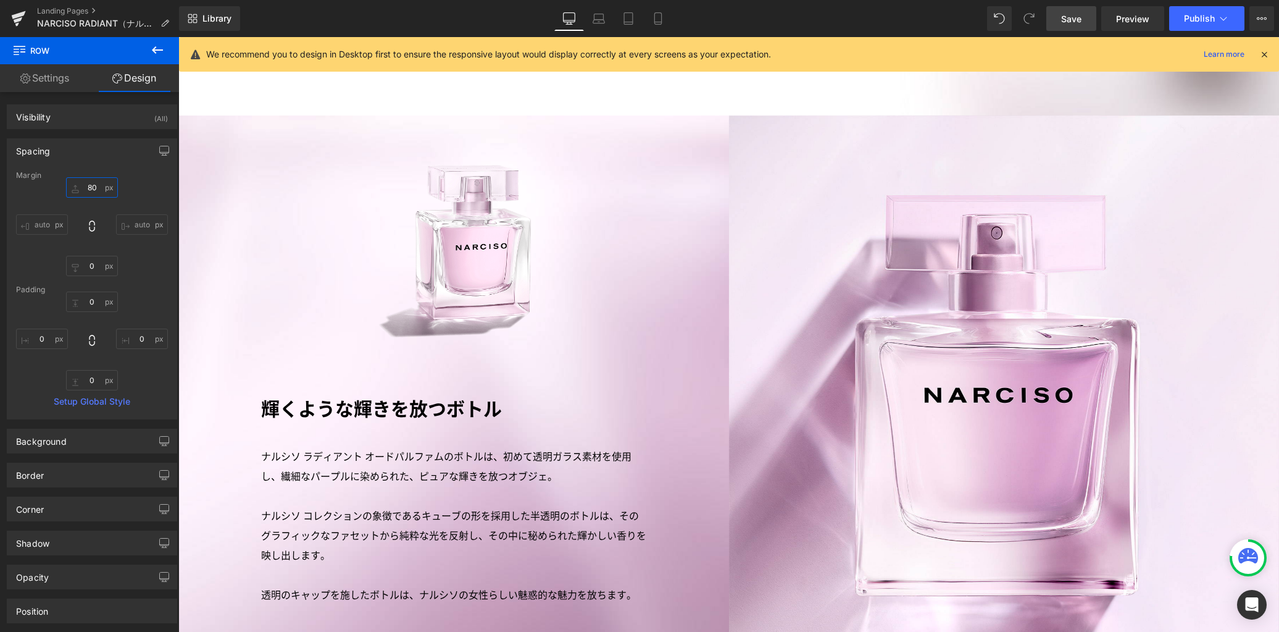
type input "80"
click at [1075, 13] on span "Save" at bounding box center [1071, 18] width 20 height 13
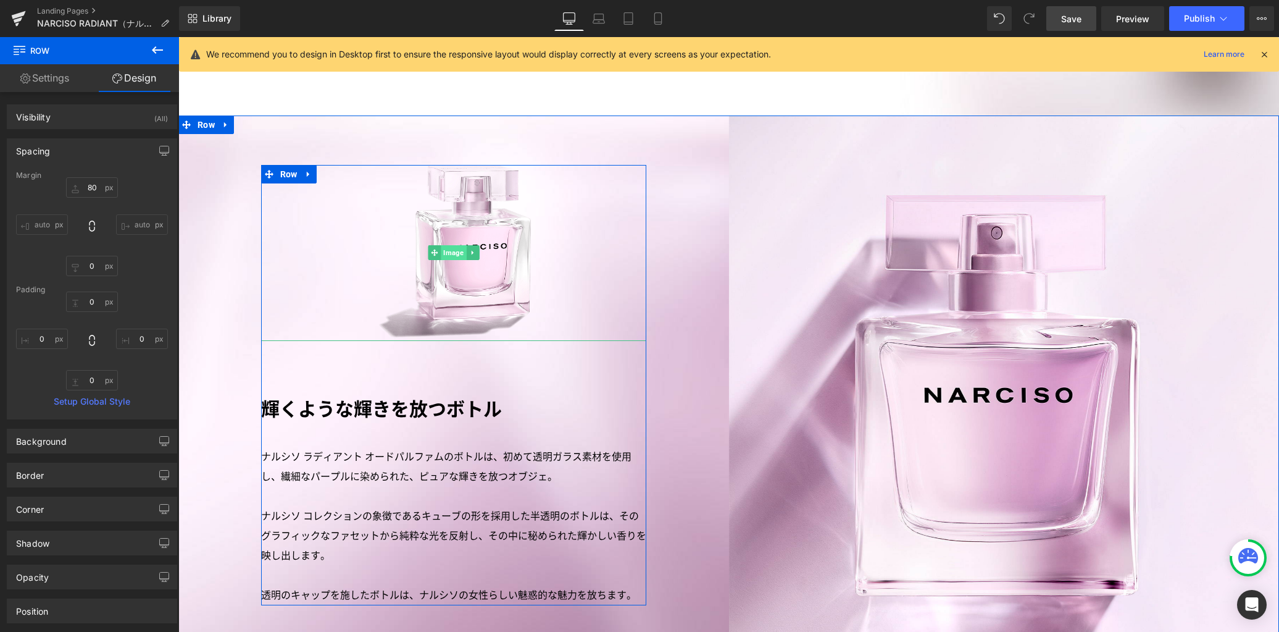
click at [449, 245] on span "Image" at bounding box center [453, 252] width 25 height 15
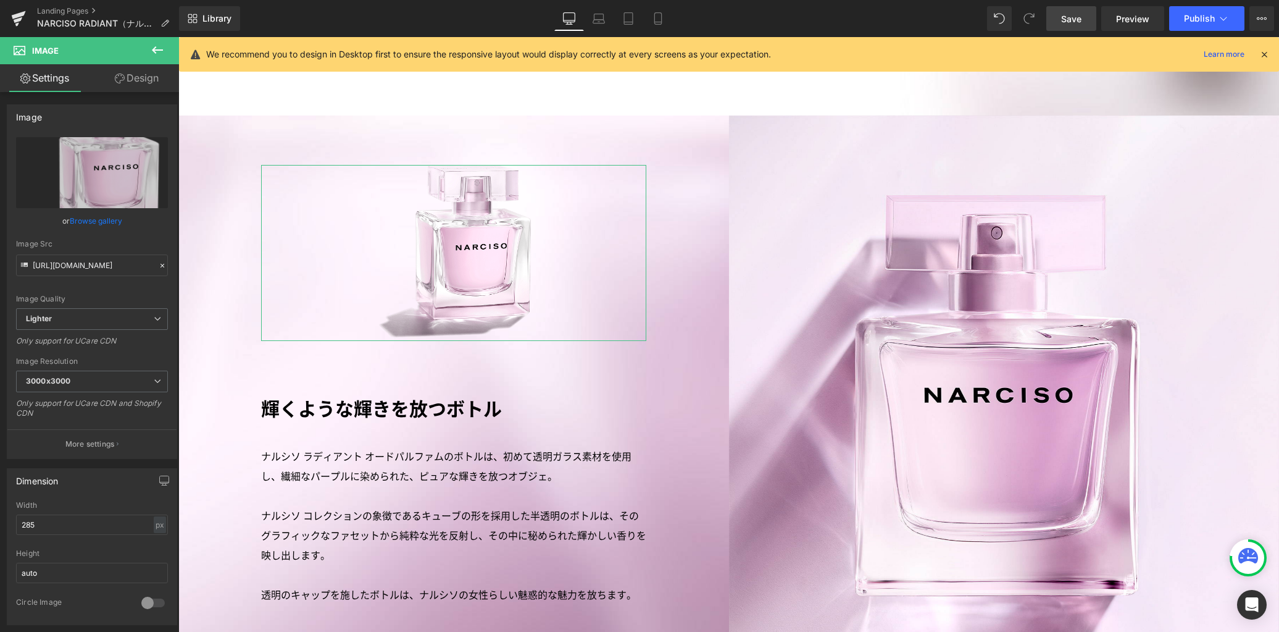
click at [151, 77] on link "Design" at bounding box center [137, 78] width 90 height 28
click at [0, 0] on div "Spacing" at bounding box center [0, 0] width 0 height 0
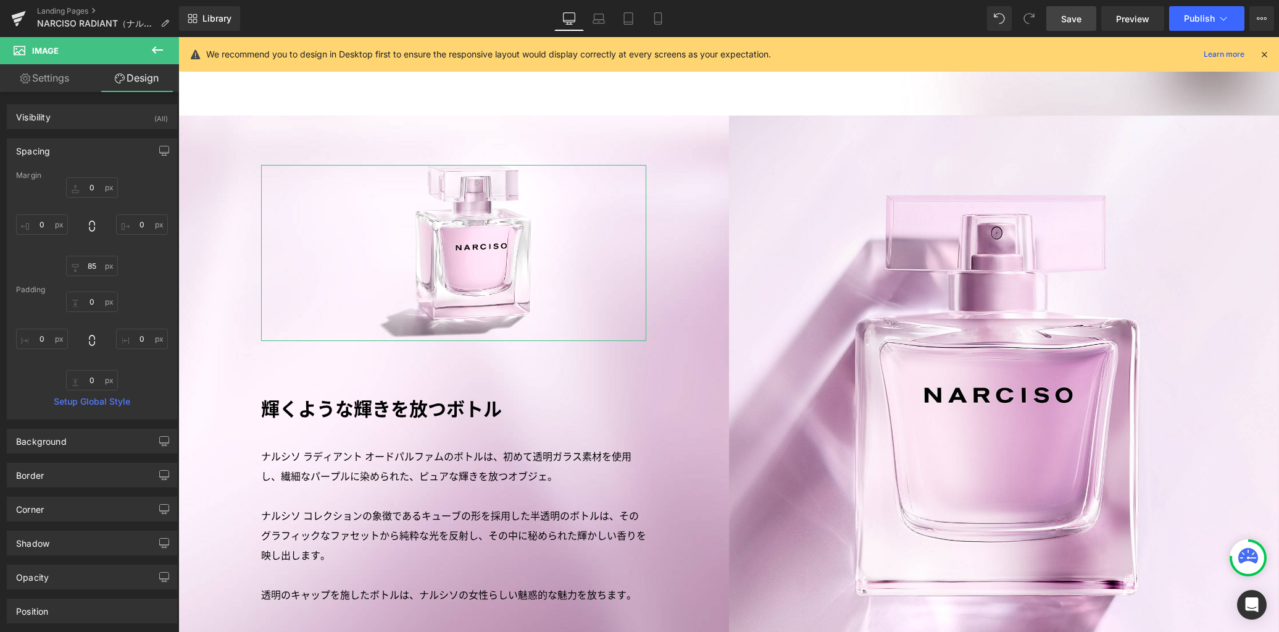
type input "0"
type input "85"
type input "0"
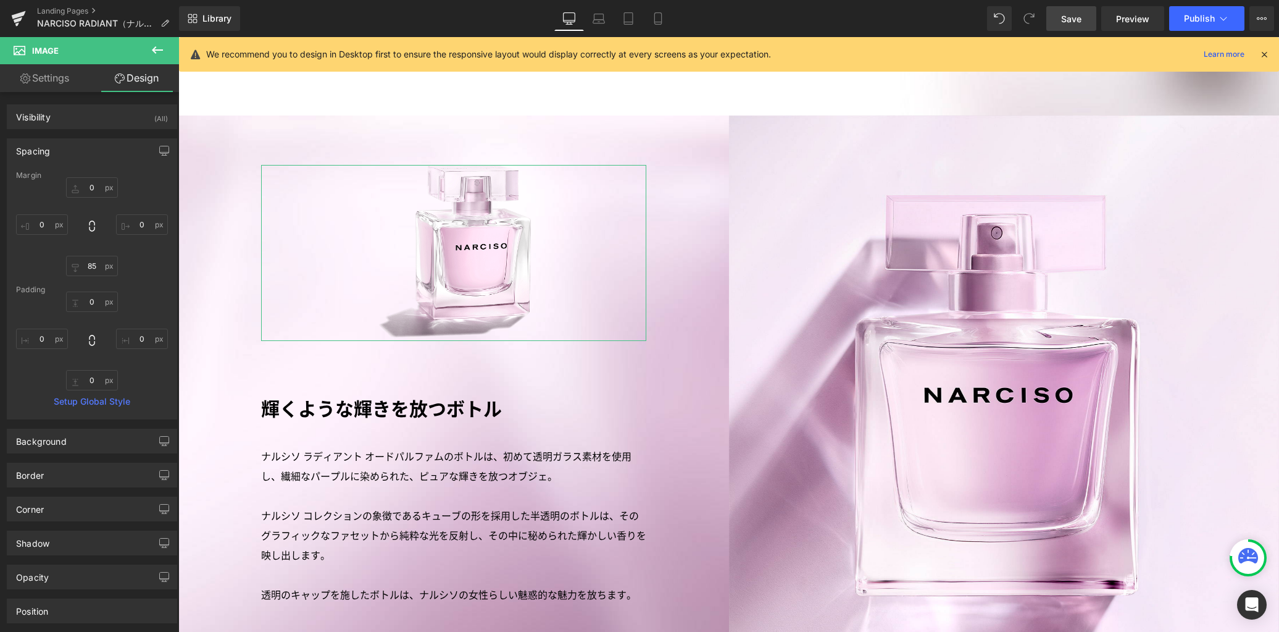
type input "0"
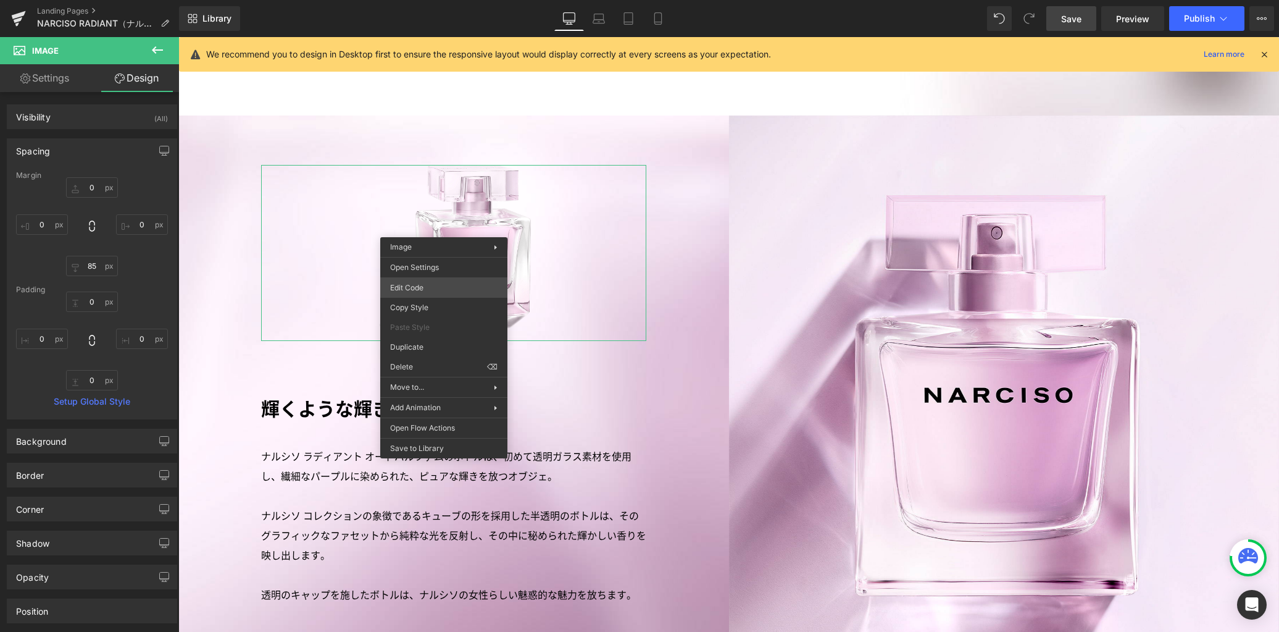
click at [436, 0] on div "Image You are previewing how the will restyle your page. You can not edit Eleme…" at bounding box center [639, 0] width 1279 height 0
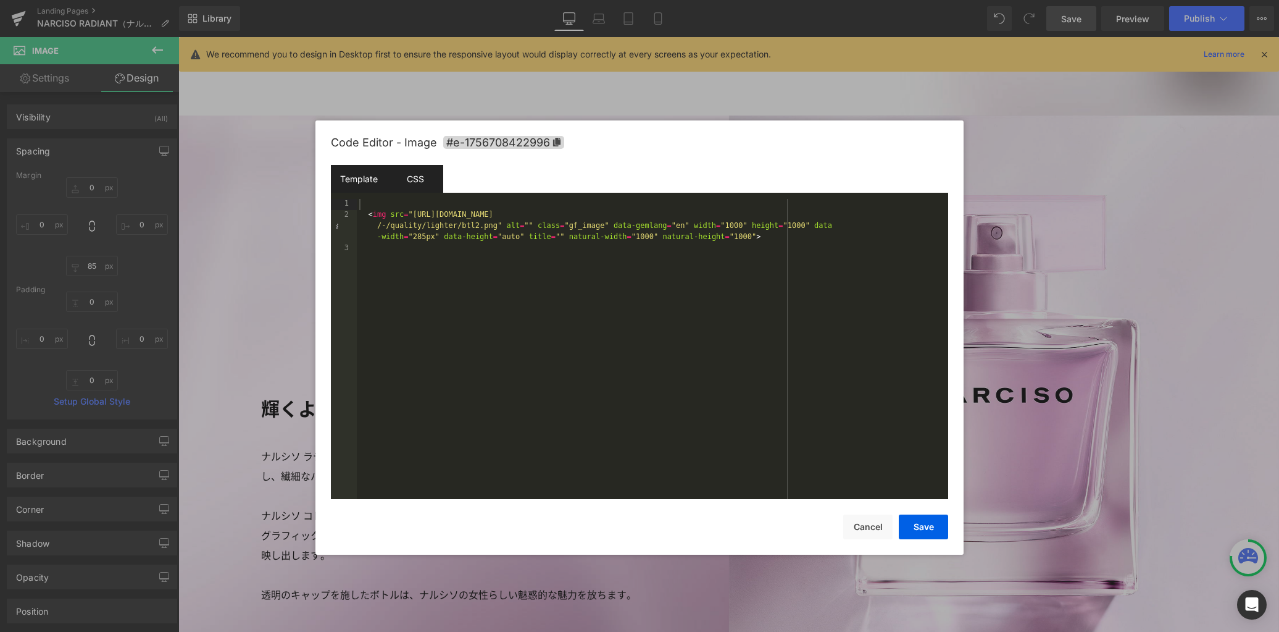
click at [418, 170] on div "CSS" at bounding box center [415, 179] width 56 height 28
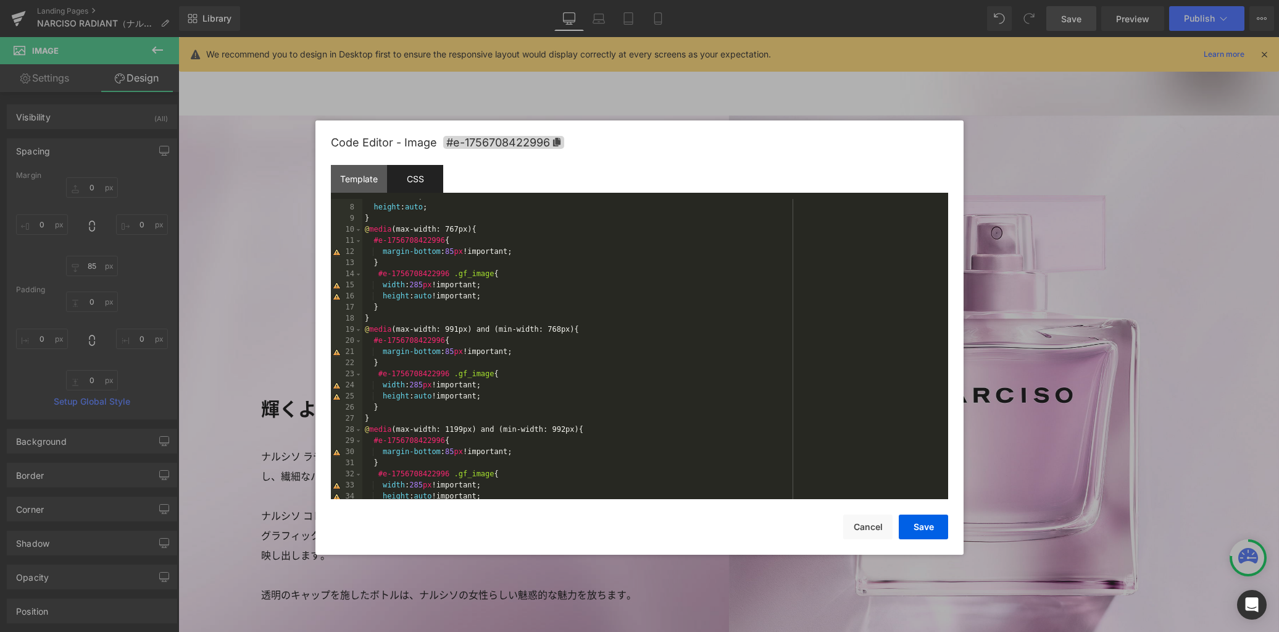
scroll to position [311, 0]
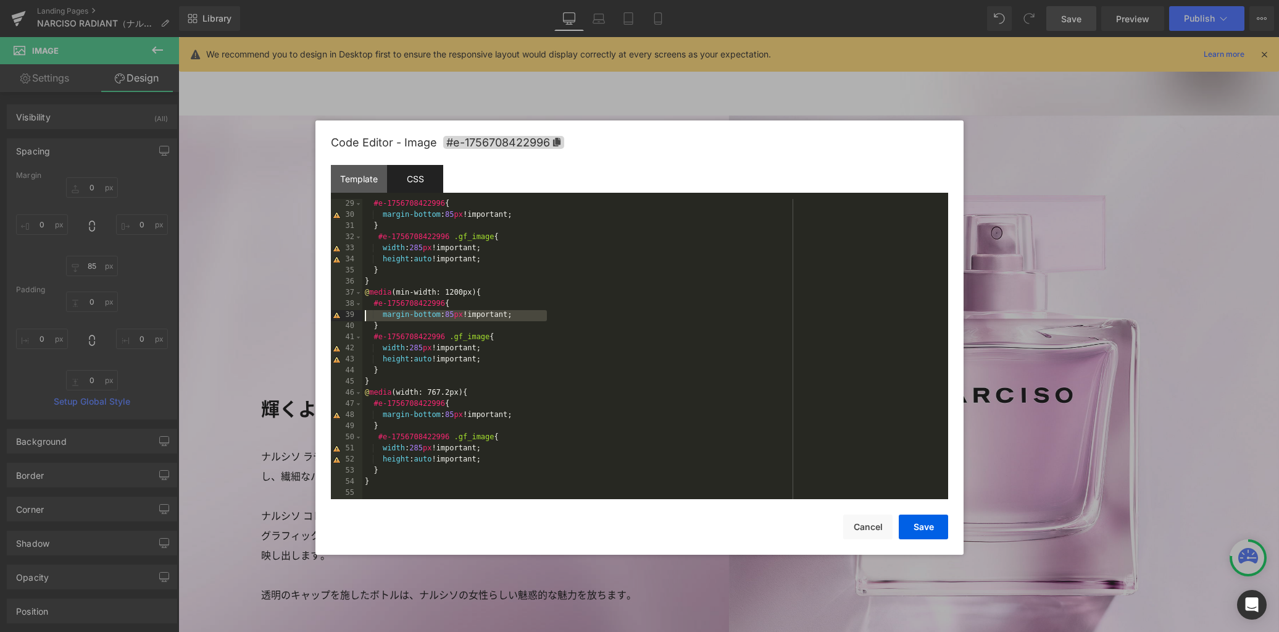
drag, startPoint x: 625, startPoint y: 314, endPoint x: 306, endPoint y: 314, distance: 319.2
click at [306, 314] on body "Image You are previewing how the will restyle your page. You can not edit Eleme…" at bounding box center [639, 316] width 1279 height 632
click at [931, 527] on button "Save" at bounding box center [923, 526] width 49 height 25
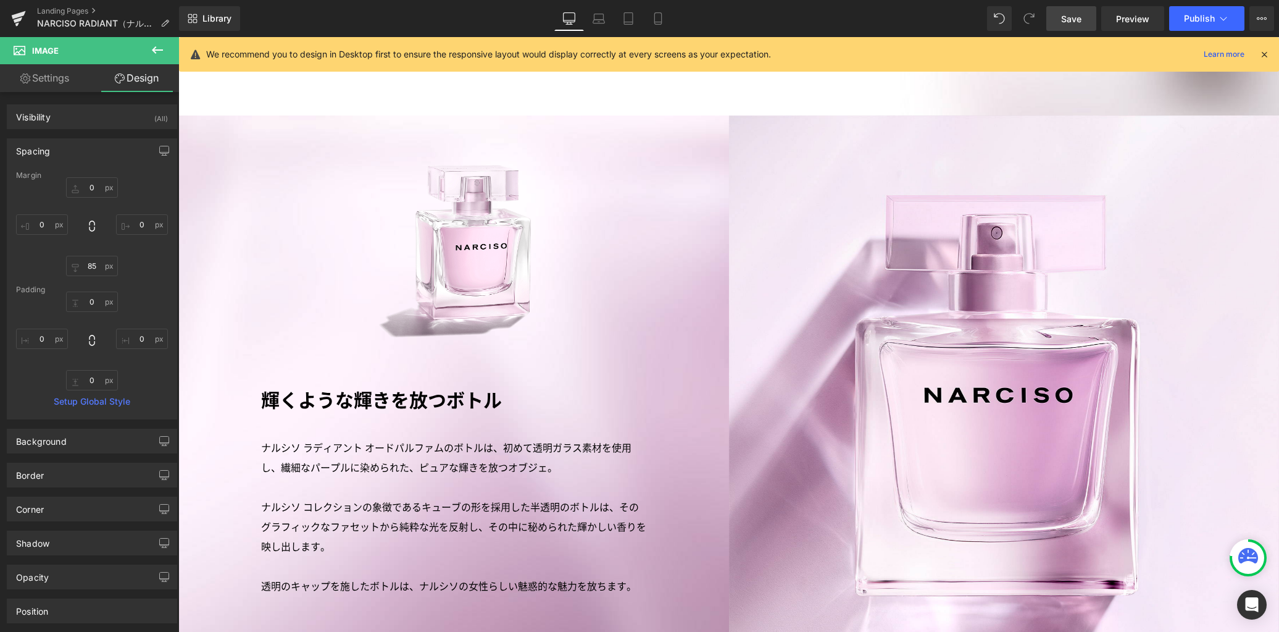
click at [1073, 12] on span "Save" at bounding box center [1071, 18] width 20 height 13
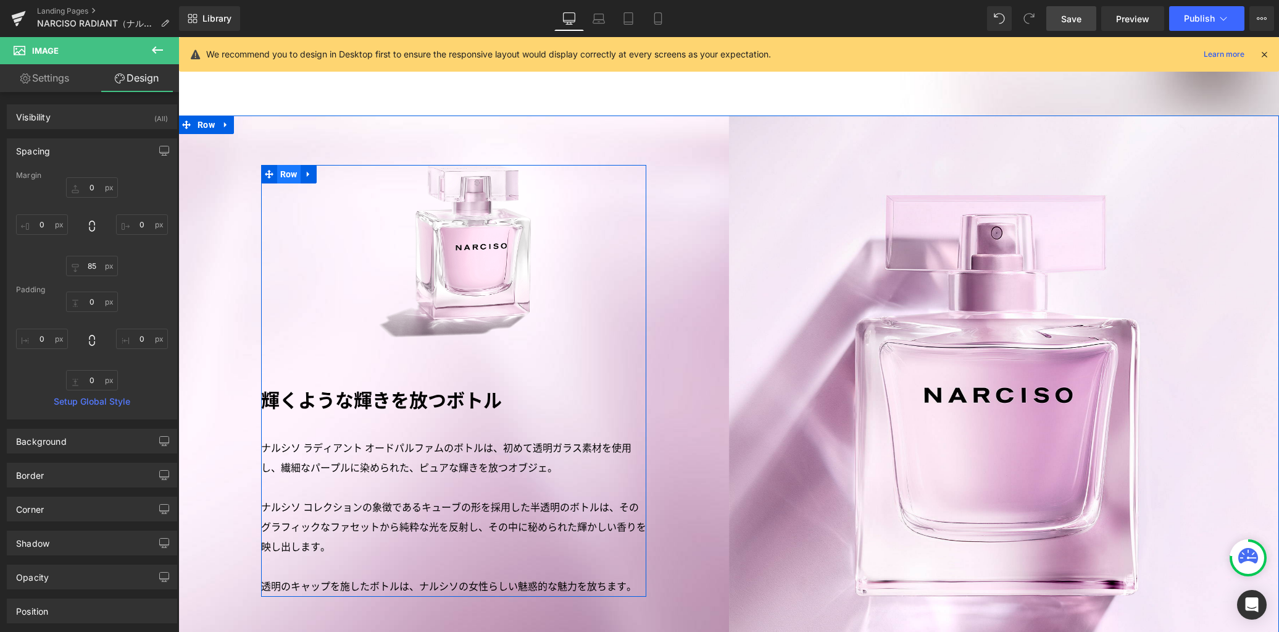
click at [286, 165] on span "Row" at bounding box center [288, 174] width 23 height 19
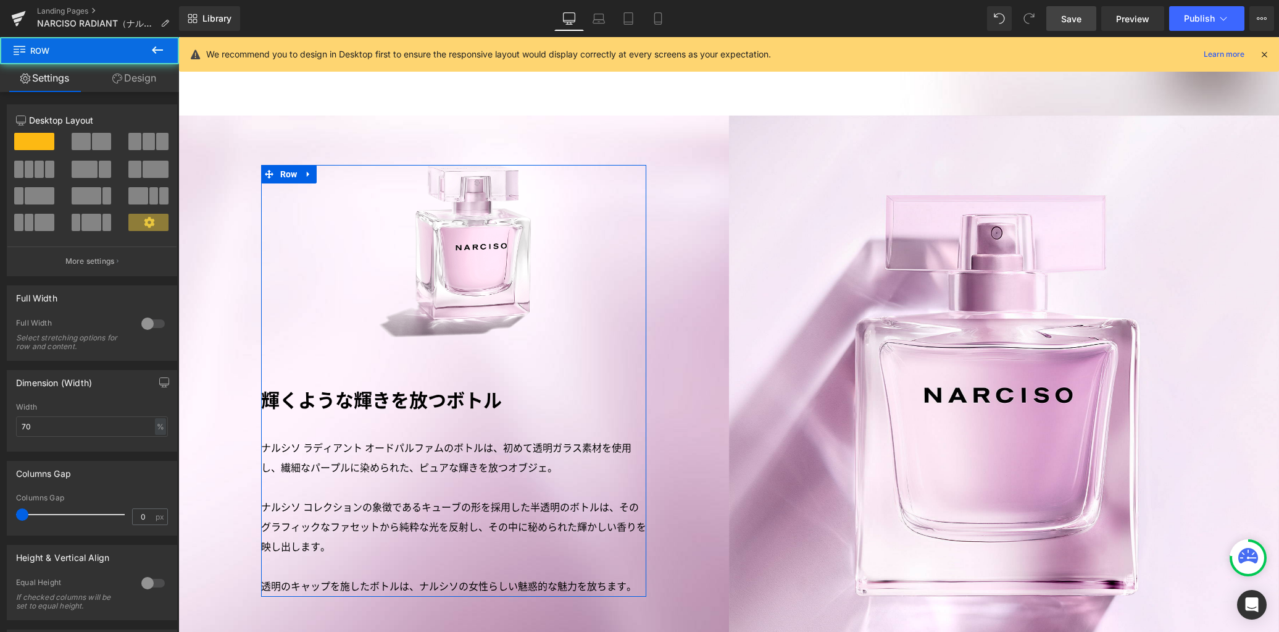
click at [134, 80] on link "Design" at bounding box center [135, 78] width 90 height 28
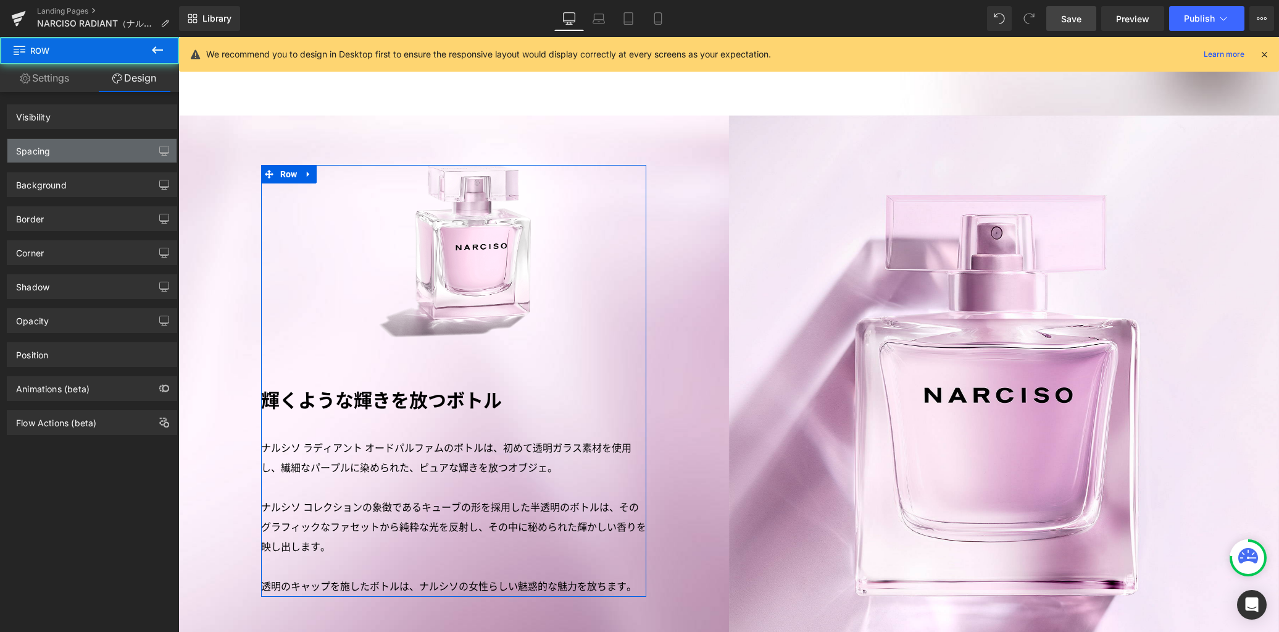
click at [88, 146] on div "Spacing" at bounding box center [91, 150] width 169 height 23
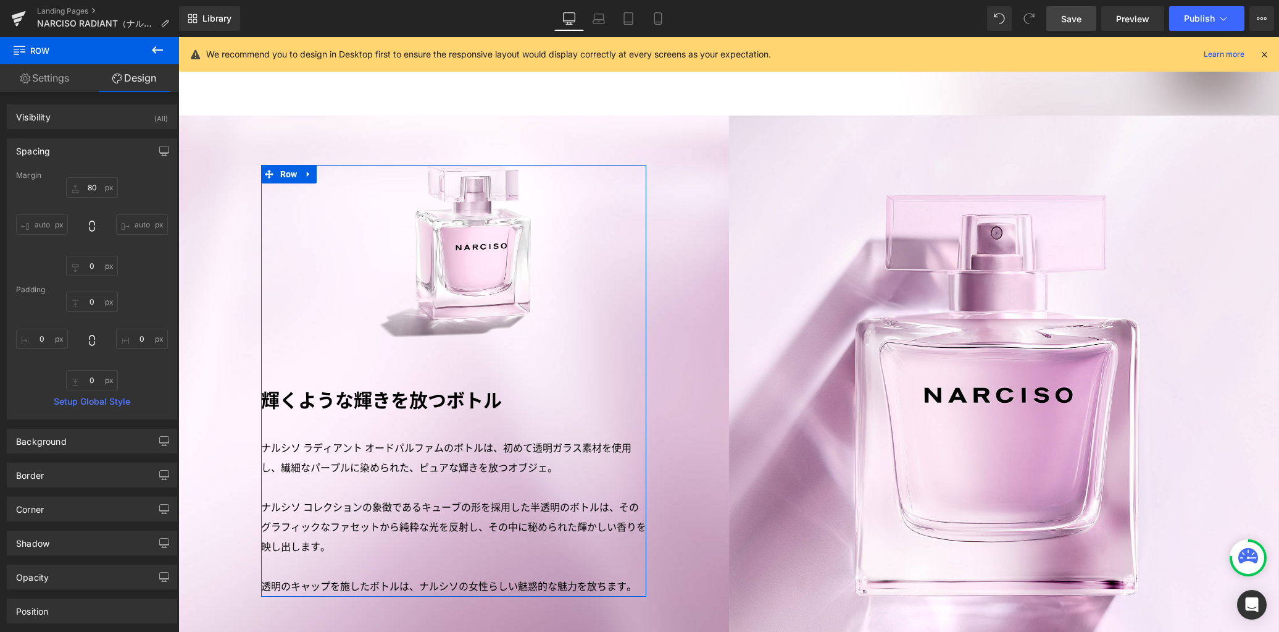
type input "80"
type input "0"
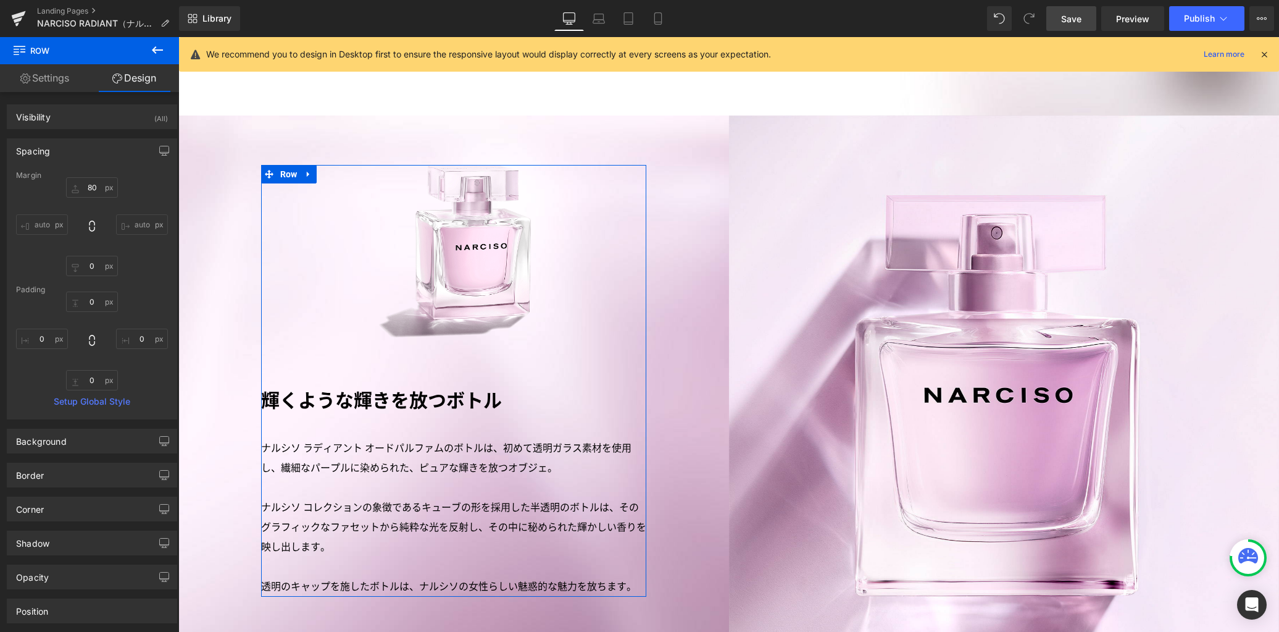
type input "0"
click at [84, 273] on input "0" at bounding box center [92, 266] width 52 height 20
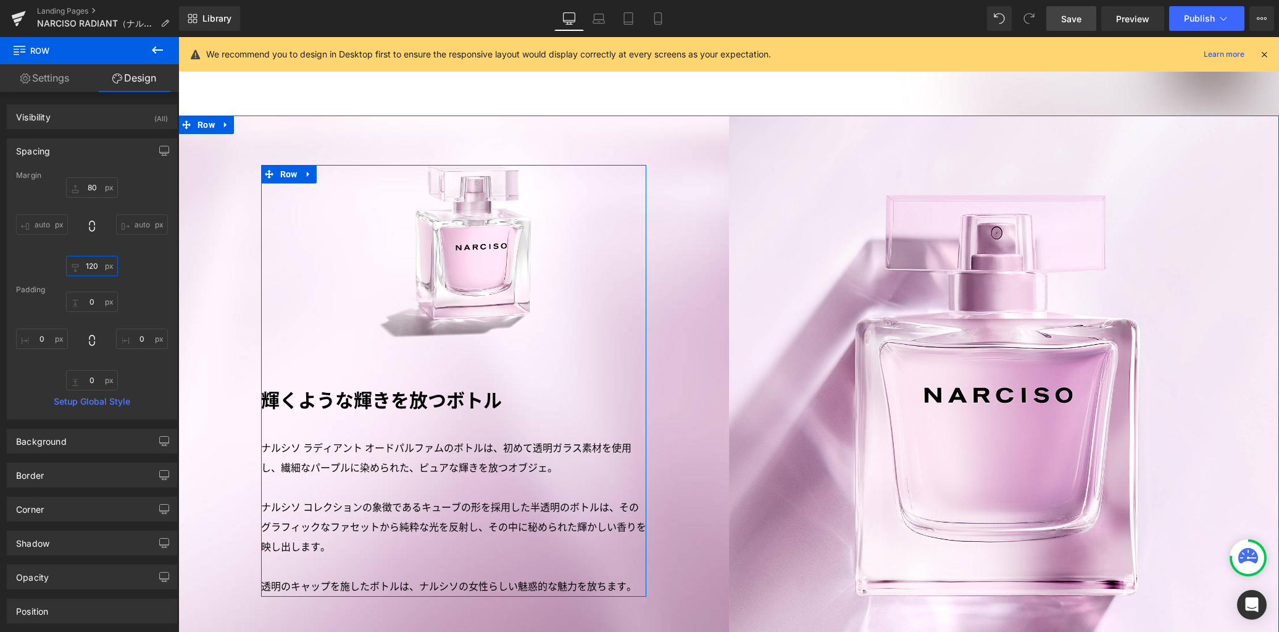
type input "120"
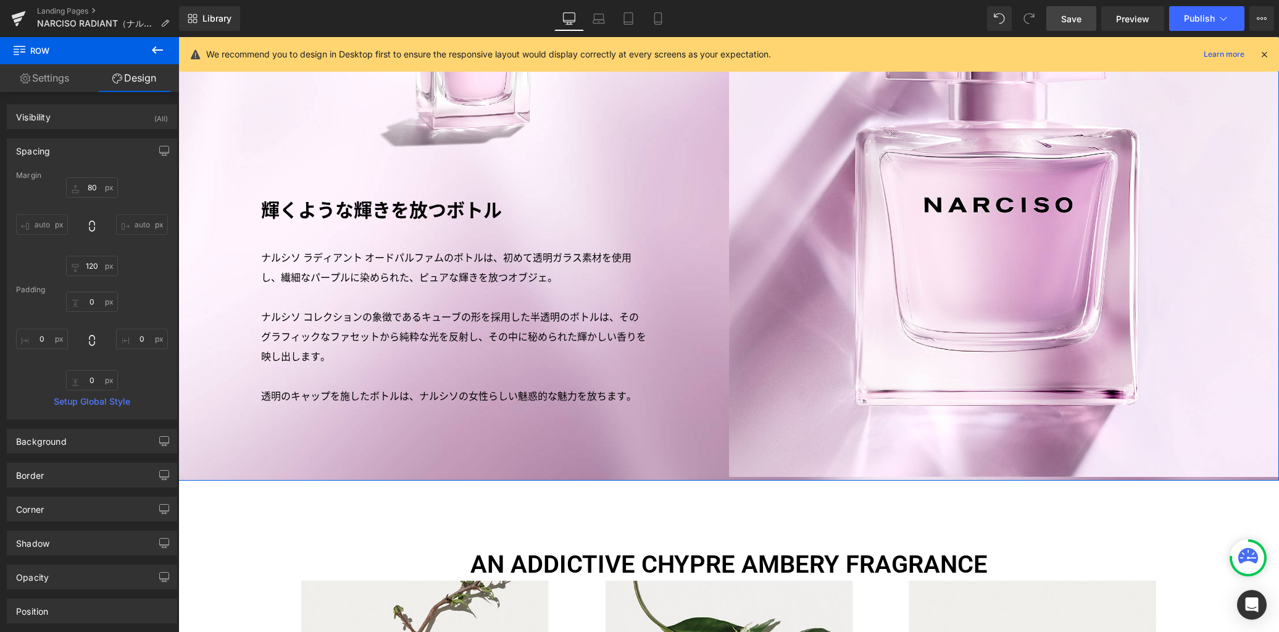
scroll to position [2476, 0]
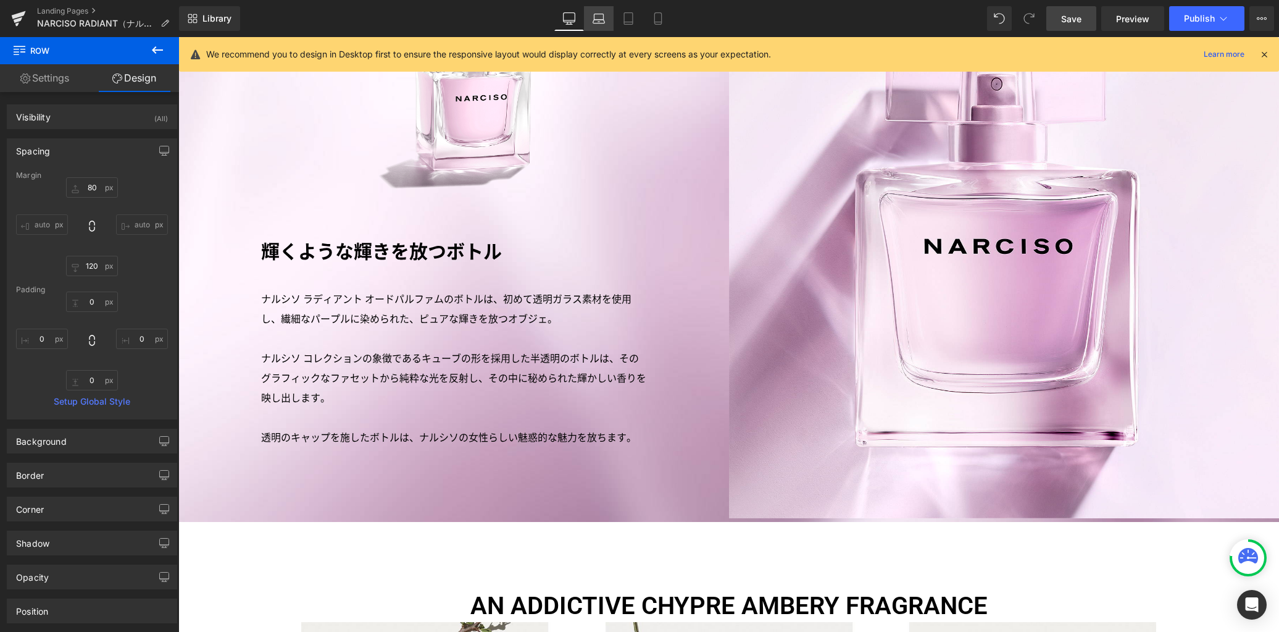
click at [601, 24] on icon at bounding box center [599, 18] width 12 height 12
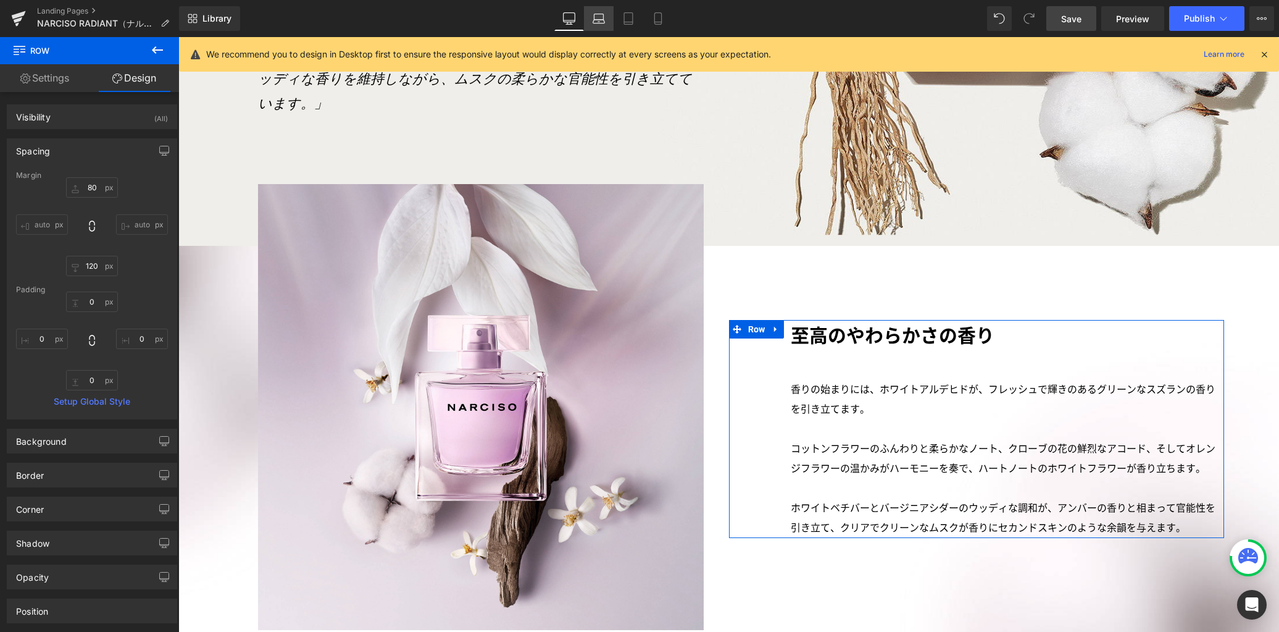
type input "80"
type input "120"
type input "0"
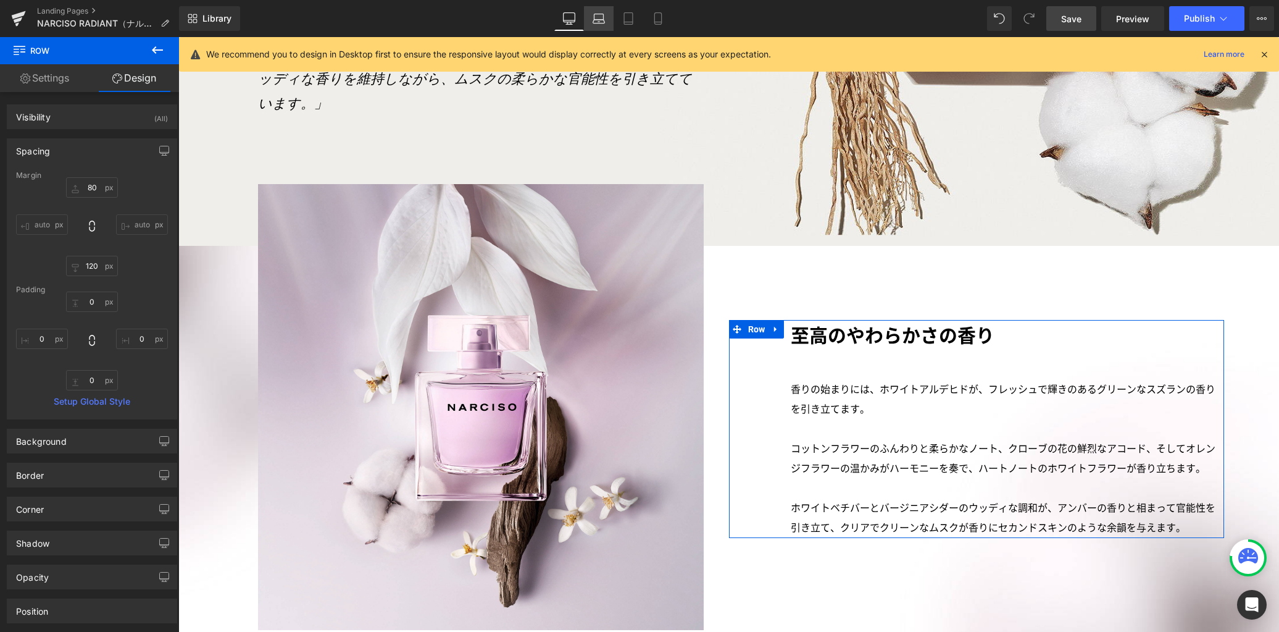
type input "0"
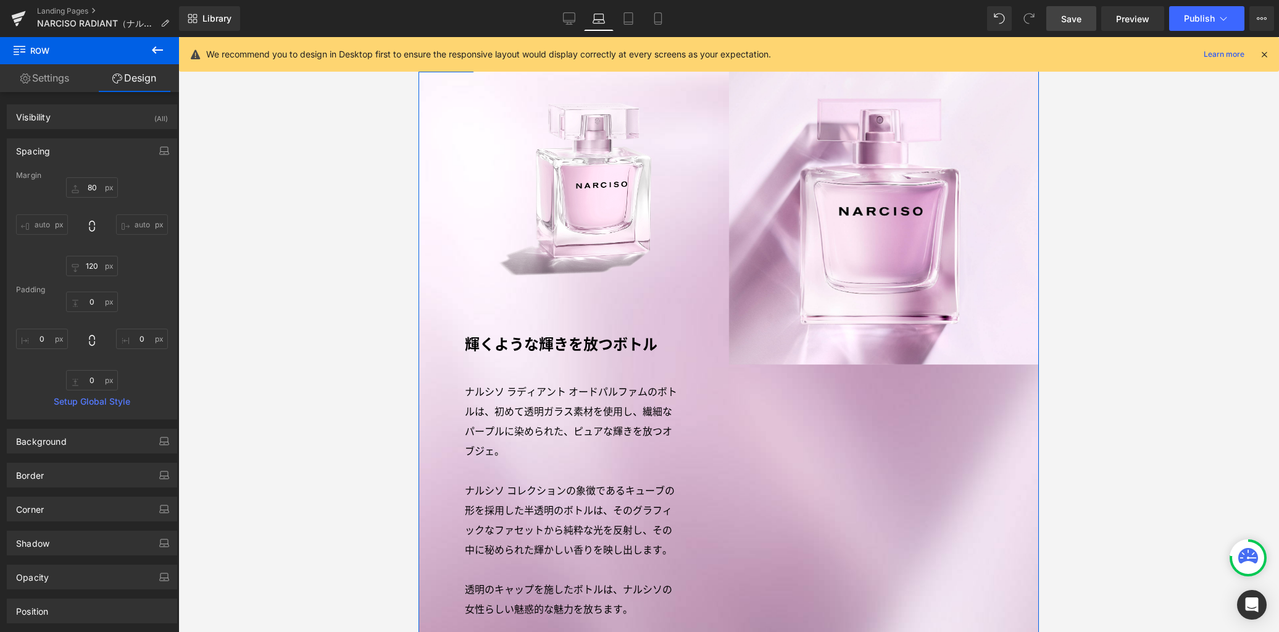
scroll to position [1830, 0]
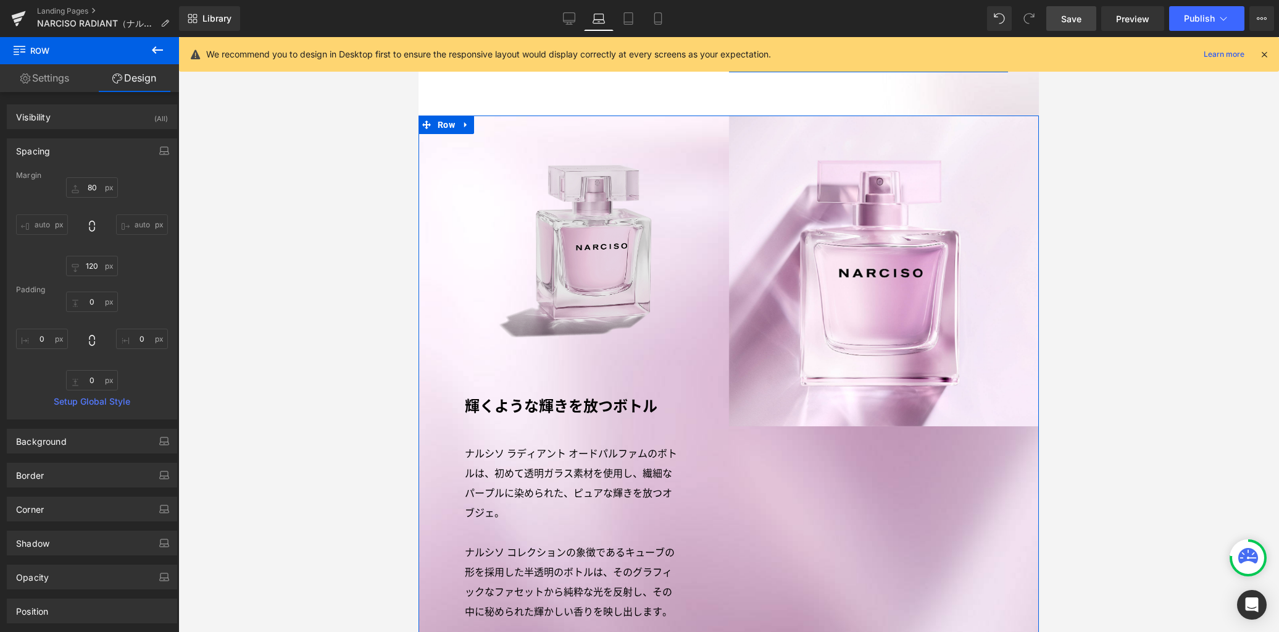
click at [590, 266] on img at bounding box center [574, 253] width 176 height 176
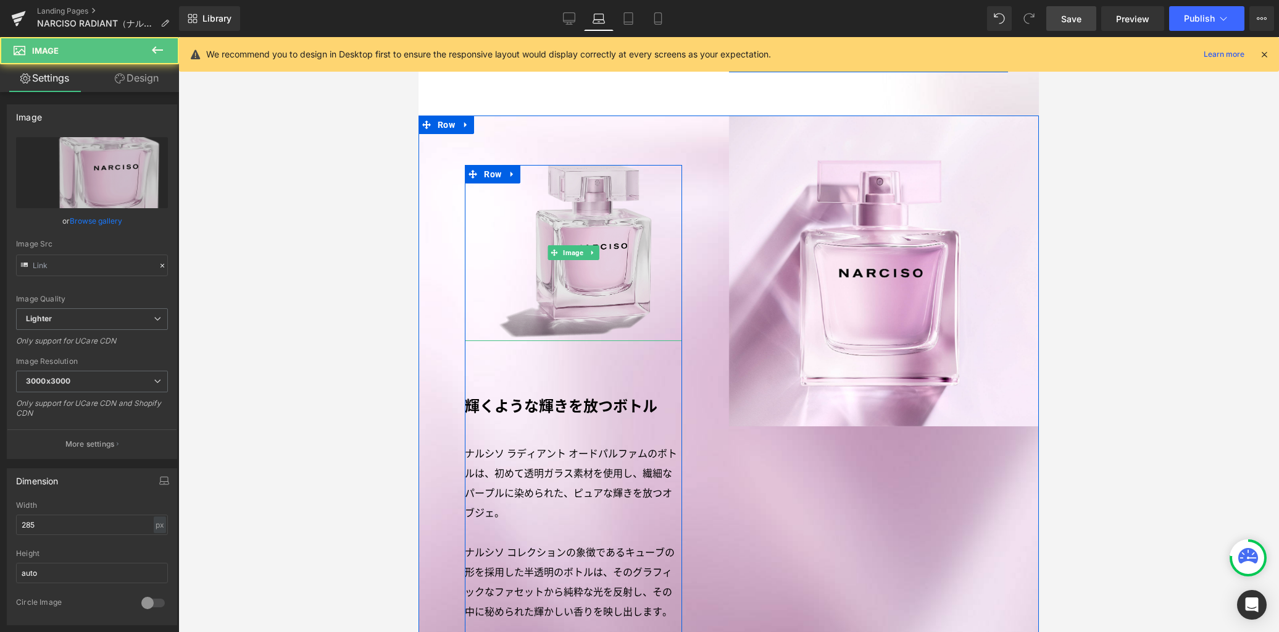
type input "[URL][DOMAIN_NAME]"
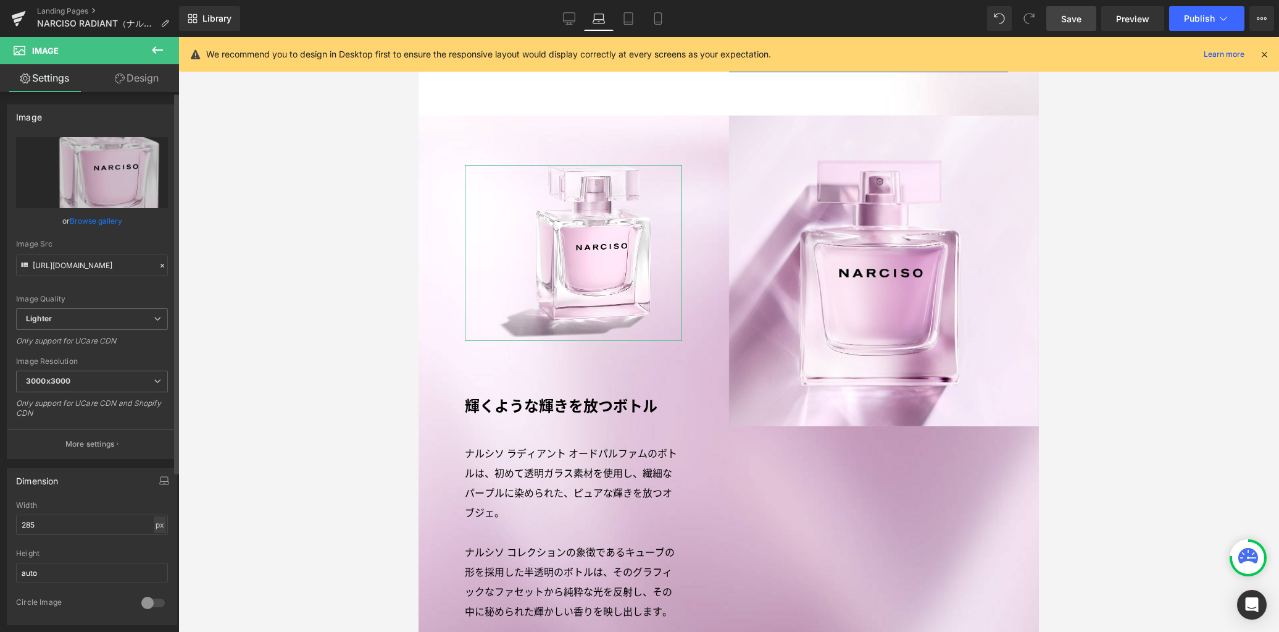
click at [154, 525] on div "px" at bounding box center [160, 524] width 12 height 17
click at [156, 543] on li "%" at bounding box center [159, 544] width 15 height 18
drag, startPoint x: 120, startPoint y: 527, endPoint x: 0, endPoint y: 507, distance: 122.1
click at [0, 509] on div "Dimension 81.02% Width 81.02 % % px auto Height auto 0 Circle Image" at bounding box center [92, 542] width 185 height 166
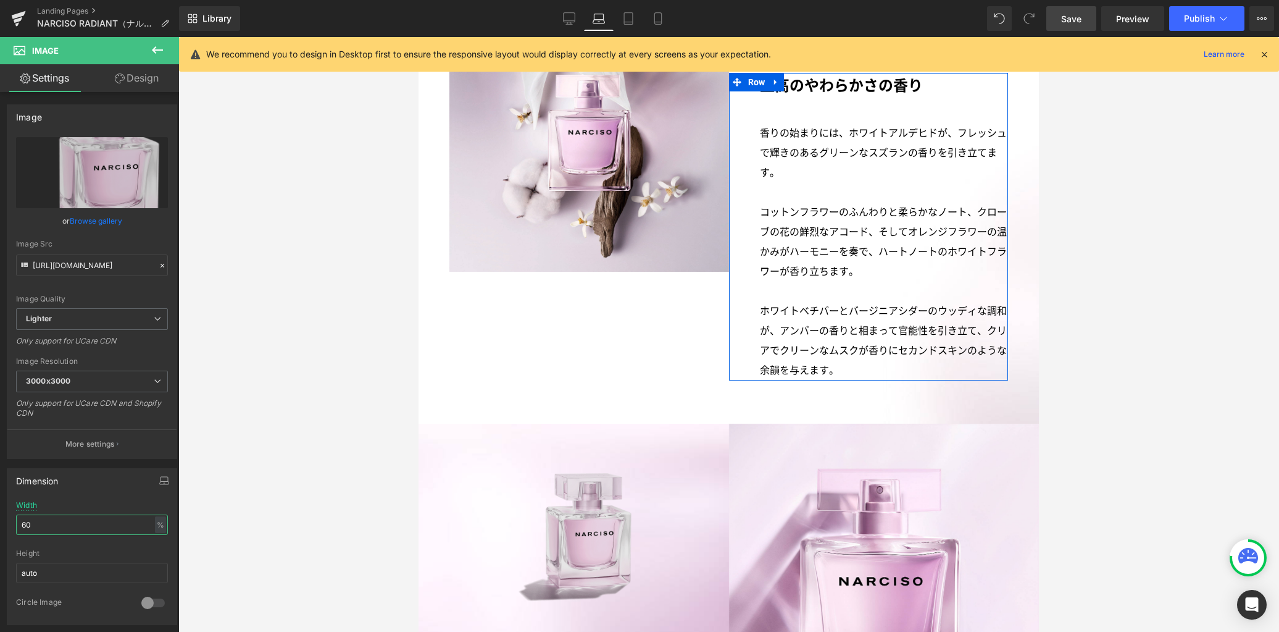
scroll to position [1783, 0]
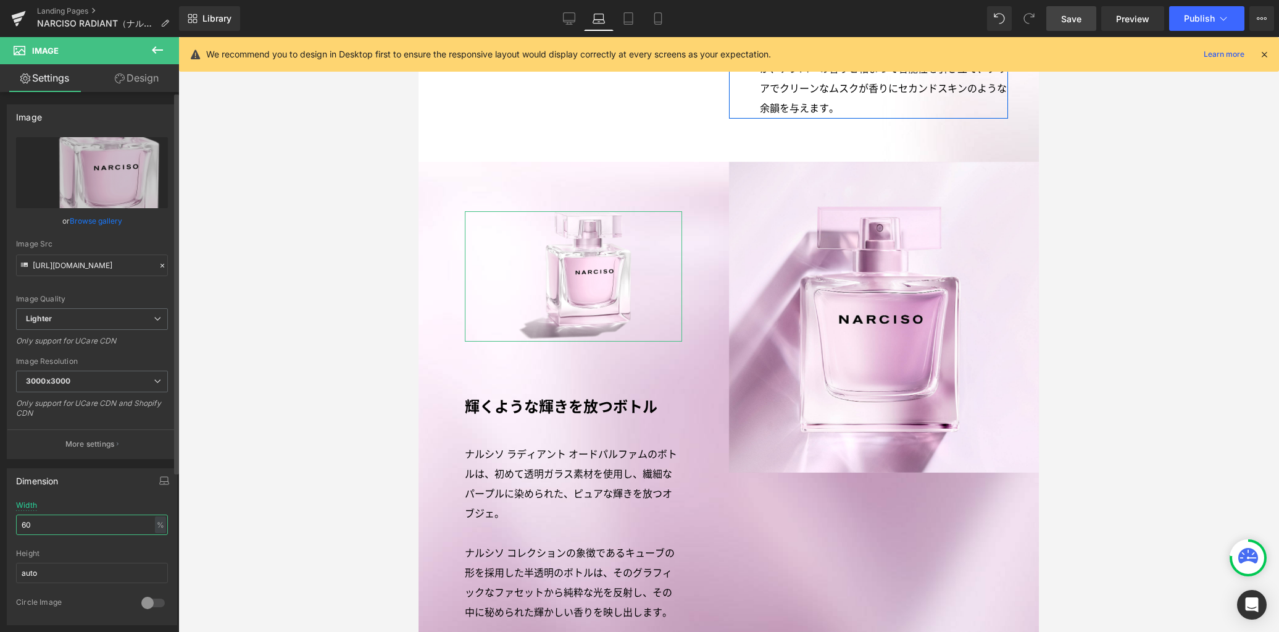
drag, startPoint x: 85, startPoint y: 522, endPoint x: 0, endPoint y: 499, distance: 87.4
click at [0, 499] on div "Dimension 60% Width 60 % % px auto Height auto 0 Circle Image" at bounding box center [92, 542] width 185 height 166
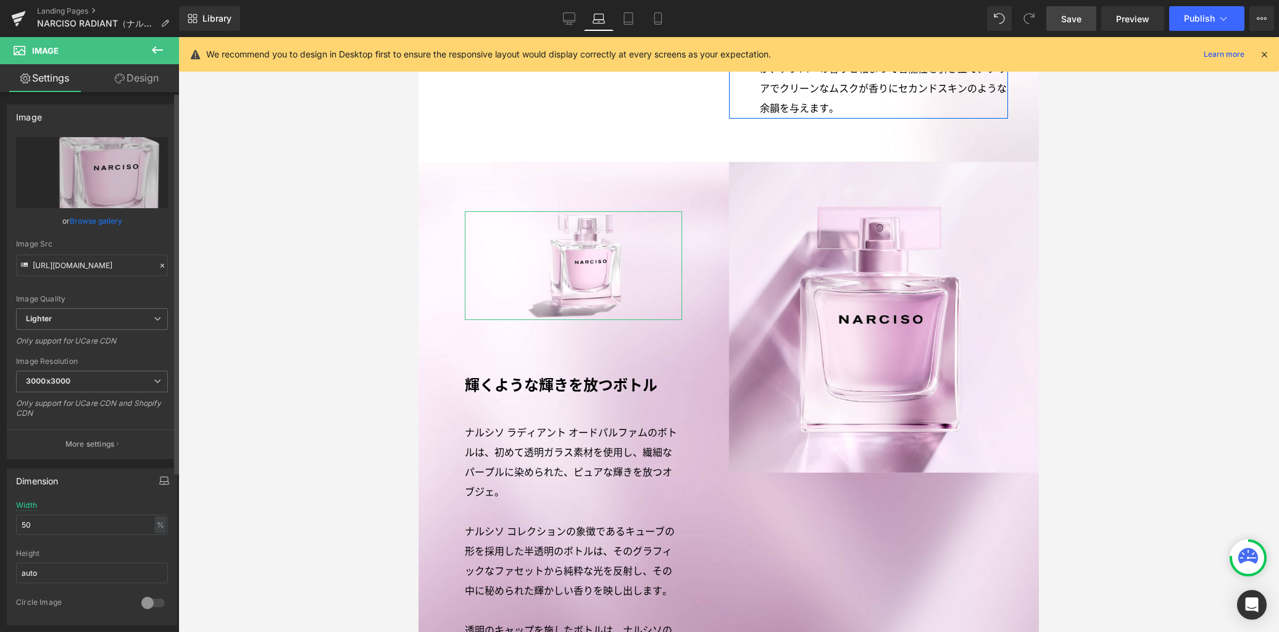
click at [161, 481] on icon "button" at bounding box center [163, 482] width 9 height 3
click at [101, 508] on button "Tablet" at bounding box center [105, 506] width 35 height 21
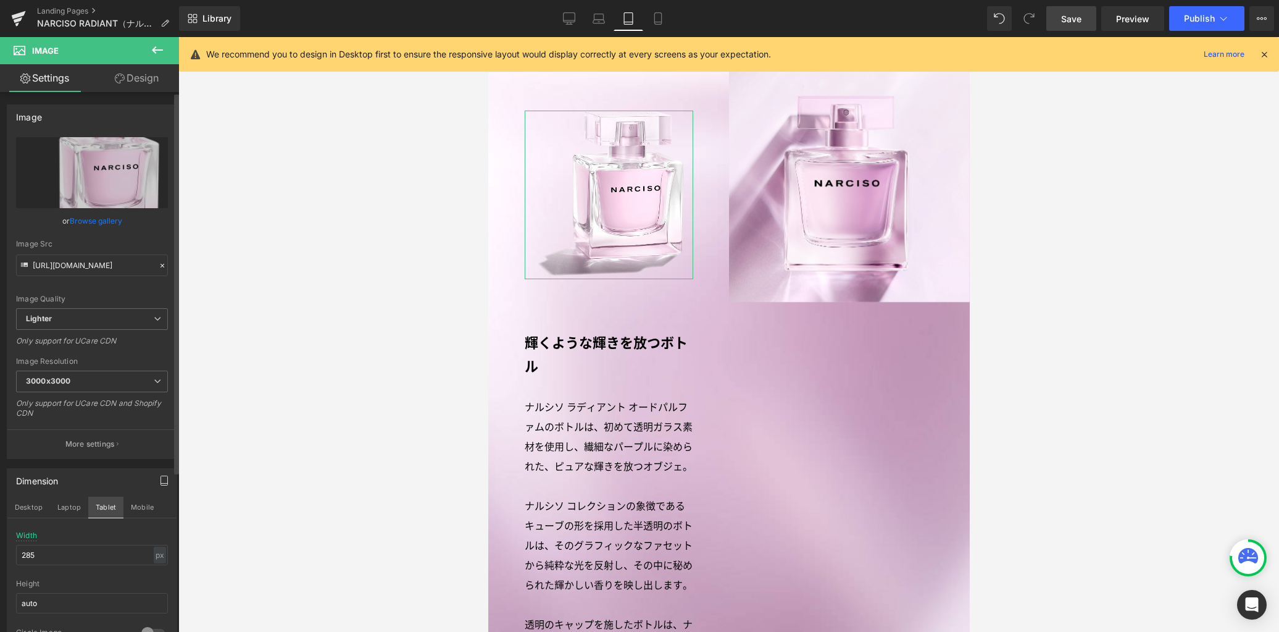
scroll to position [1683, 0]
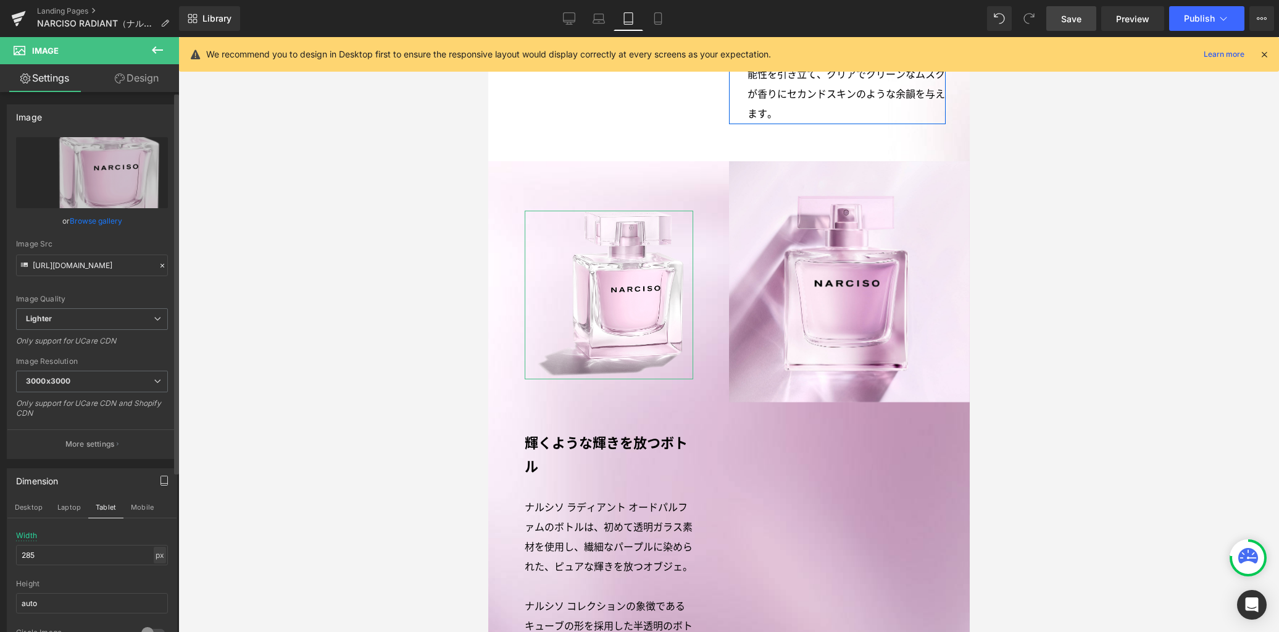
click at [155, 559] on div "px" at bounding box center [160, 554] width 12 height 17
click at [152, 574] on li "%" at bounding box center [159, 574] width 15 height 18
drag, startPoint x: 0, startPoint y: 533, endPoint x: 30, endPoint y: 528, distance: 29.9
click at [0, 533] on div "Dimension Desktop Laptop Tablet Mobile 100% Width 100 % % px auto Height auto 0…" at bounding box center [92, 557] width 185 height 196
type input "50"
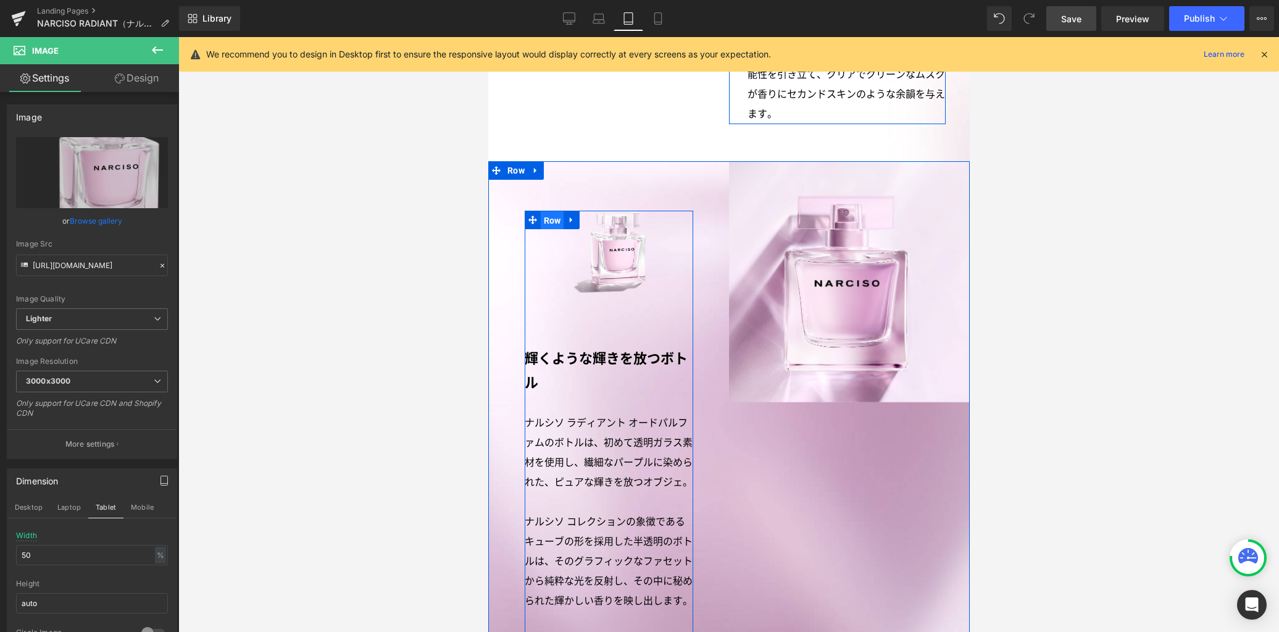
click at [548, 222] on span "Row" at bounding box center [551, 220] width 23 height 19
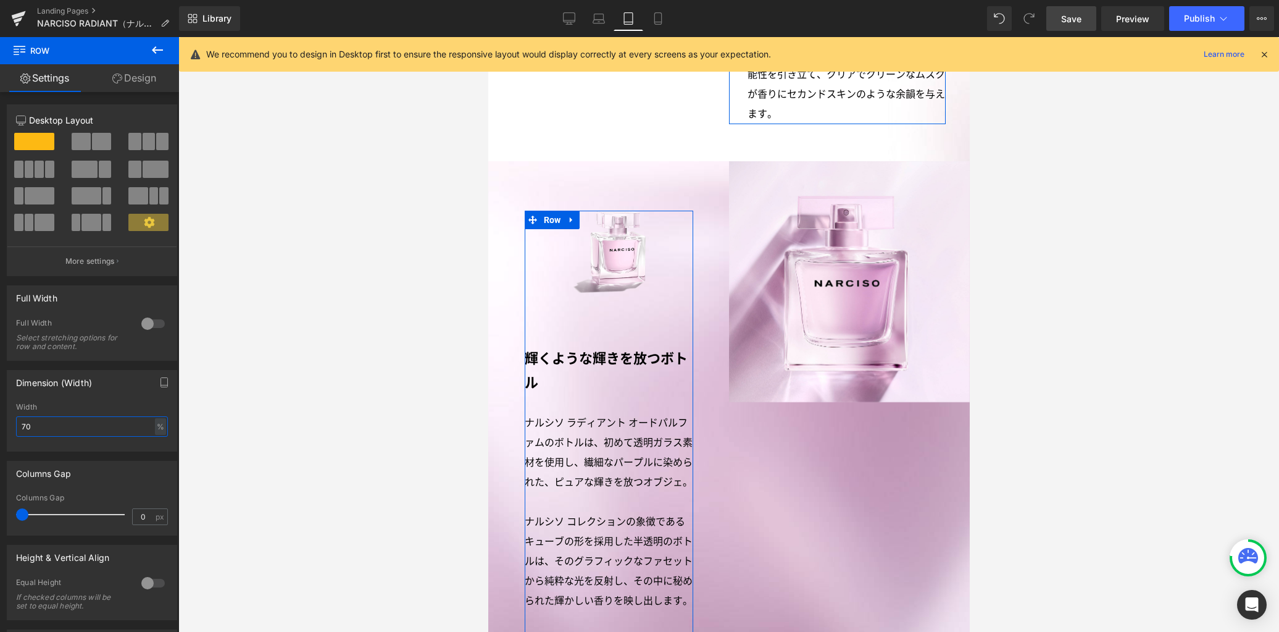
click at [0, 417] on div "Dimension (Width) 70% Width 70 % % px" at bounding box center [92, 406] width 185 height 91
type input "85"
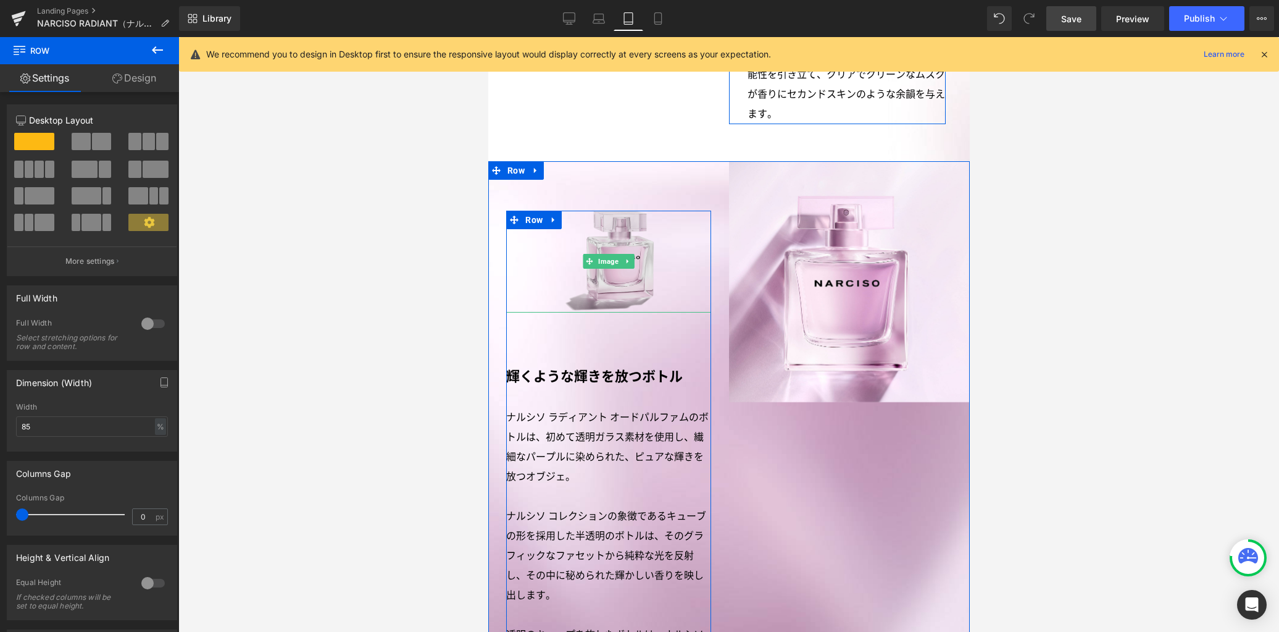
click at [609, 277] on img at bounding box center [608, 262] width 102 height 102
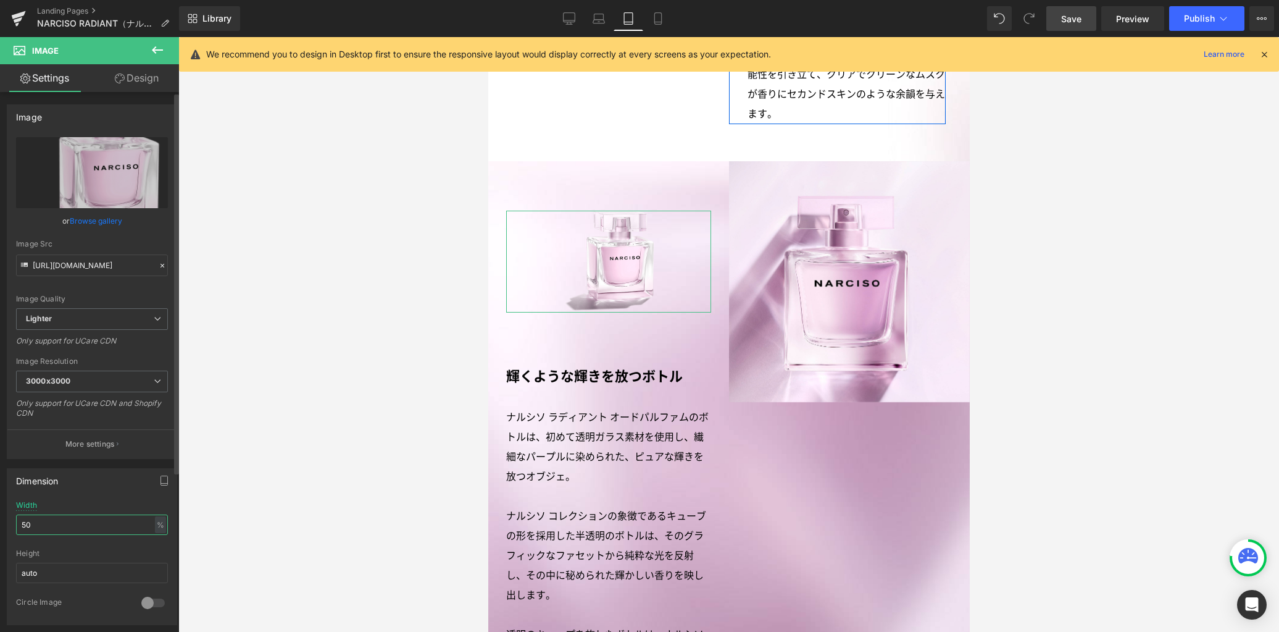
drag, startPoint x: 64, startPoint y: 528, endPoint x: 0, endPoint y: 511, distance: 65.9
click at [0, 511] on div "Dimension 50% Width 50 % % px auto Height auto 0 Circle Image" at bounding box center [92, 542] width 185 height 166
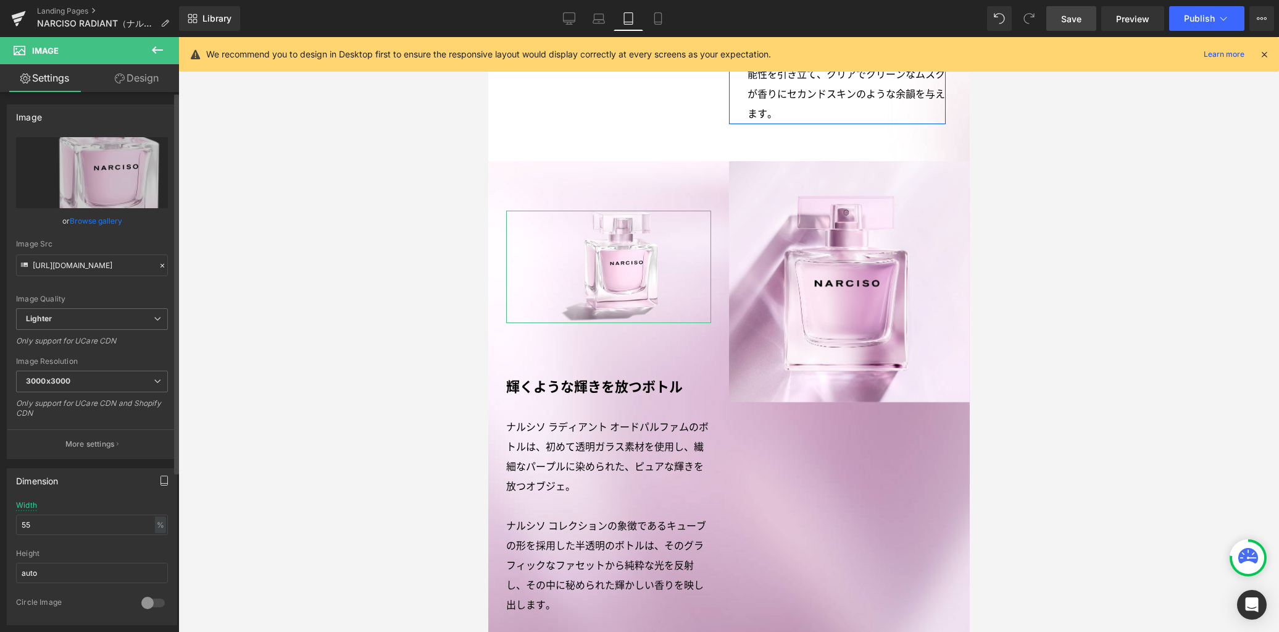
click at [159, 482] on icon "button" at bounding box center [164, 480] width 10 height 10
click at [69, 510] on button "Laptop" at bounding box center [69, 506] width 38 height 21
type input "50"
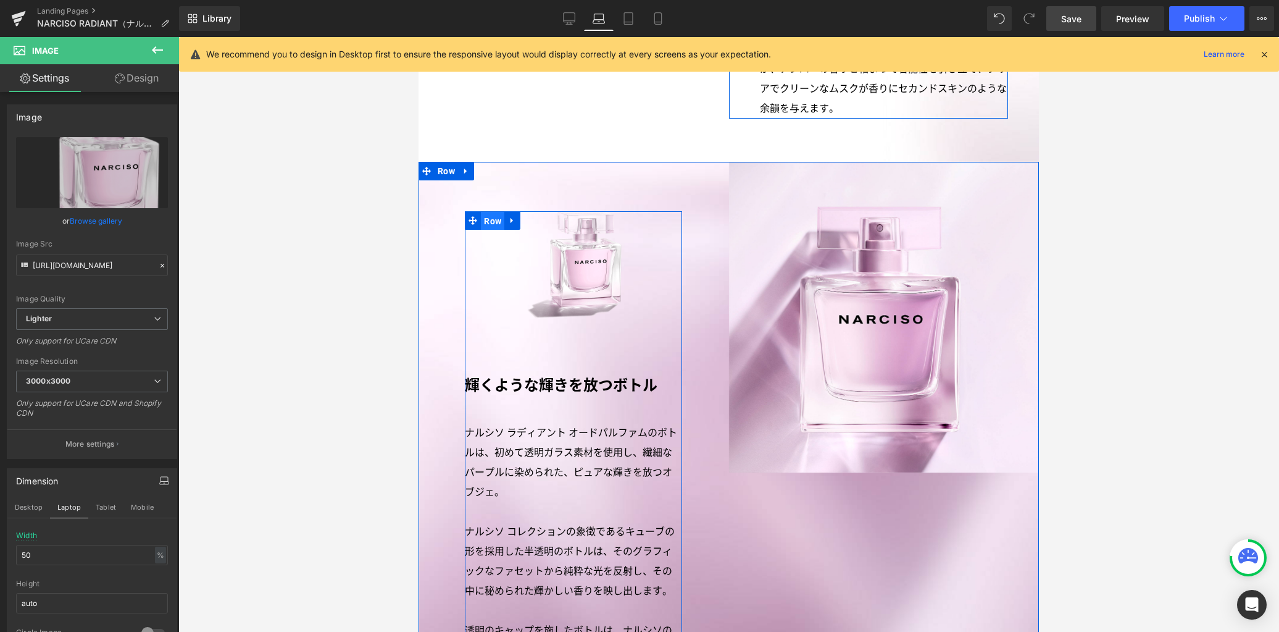
drag, startPoint x: 491, startPoint y: 219, endPoint x: 703, endPoint y: 407, distance: 283.3
click at [491, 219] on span "Row" at bounding box center [492, 221] width 23 height 19
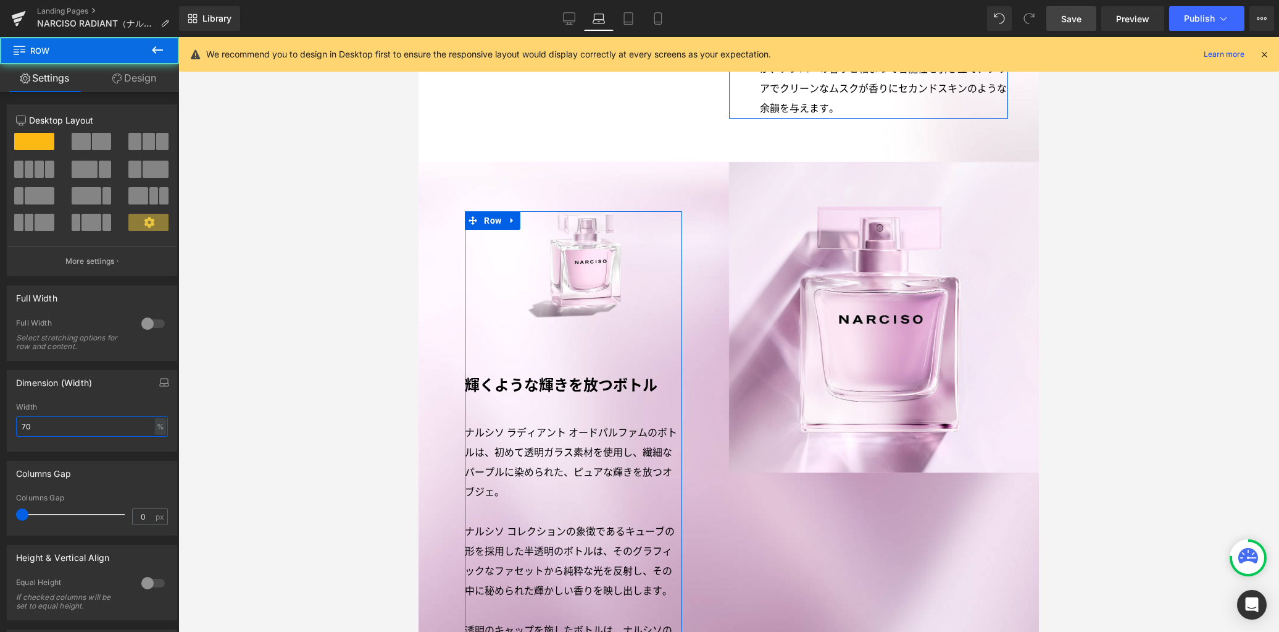
drag, startPoint x: 67, startPoint y: 425, endPoint x: 0, endPoint y: 413, distance: 67.8
click at [0, 414] on div "Dimension (Width) 70% Width 70 % % px" at bounding box center [92, 406] width 185 height 91
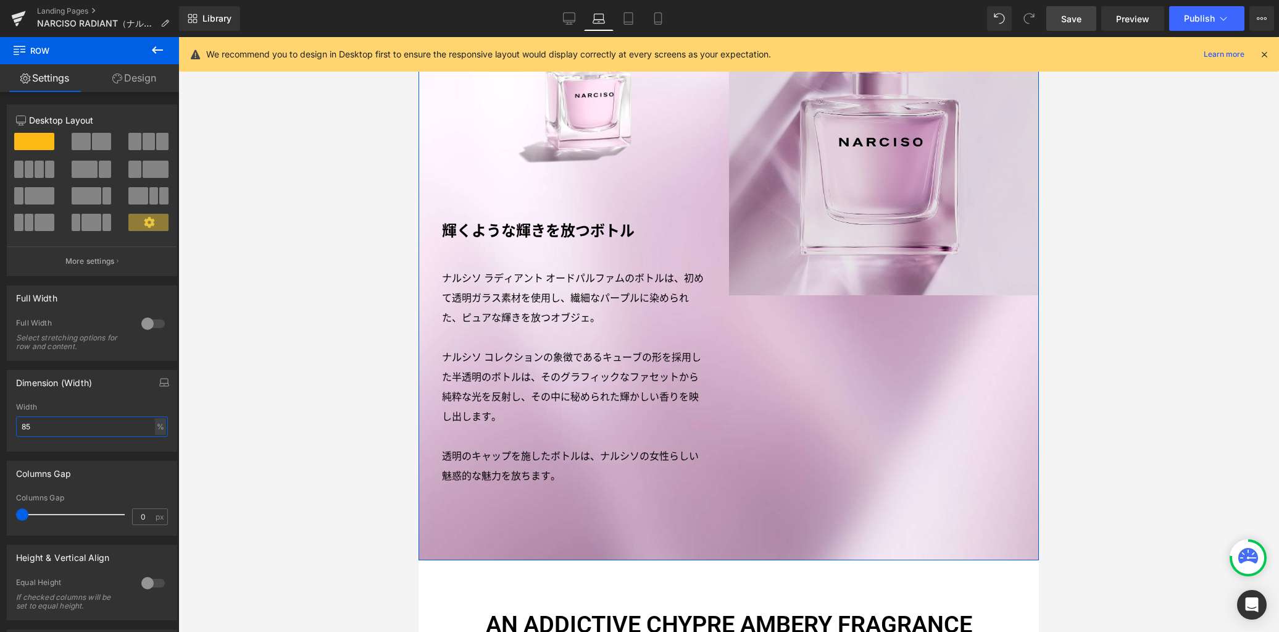
scroll to position [1761, 0]
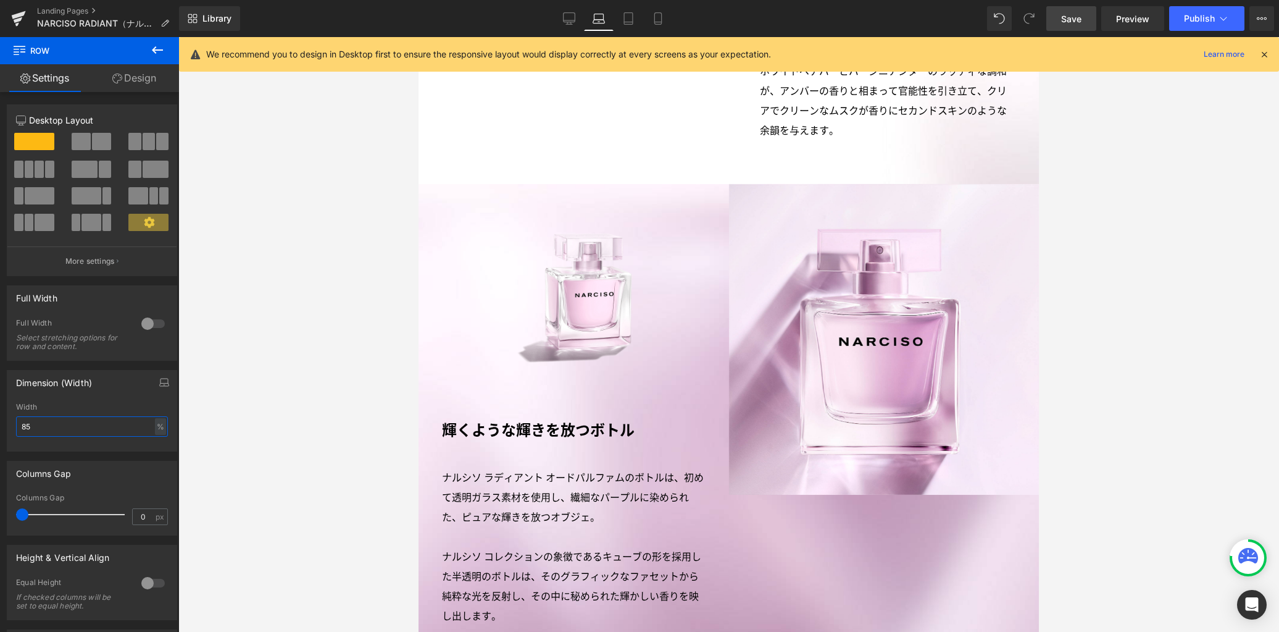
type input "85"
click at [1078, 17] on span "Save" at bounding box center [1071, 18] width 20 height 13
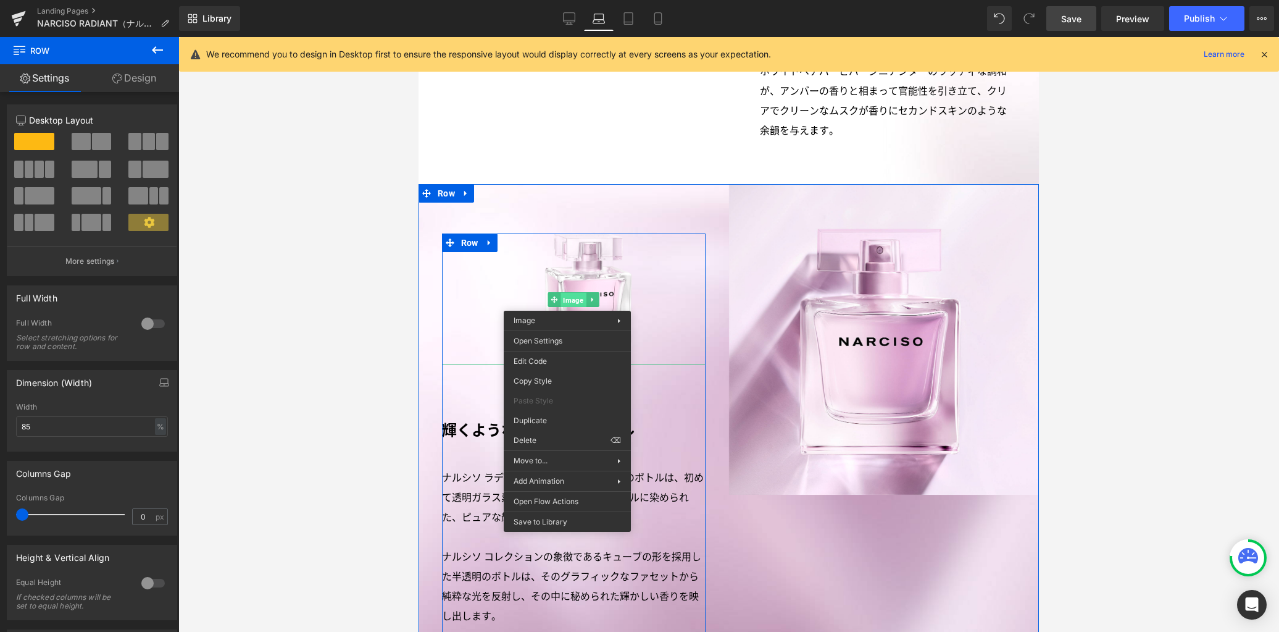
drag, startPoint x: 567, startPoint y: 301, endPoint x: 976, endPoint y: 350, distance: 411.6
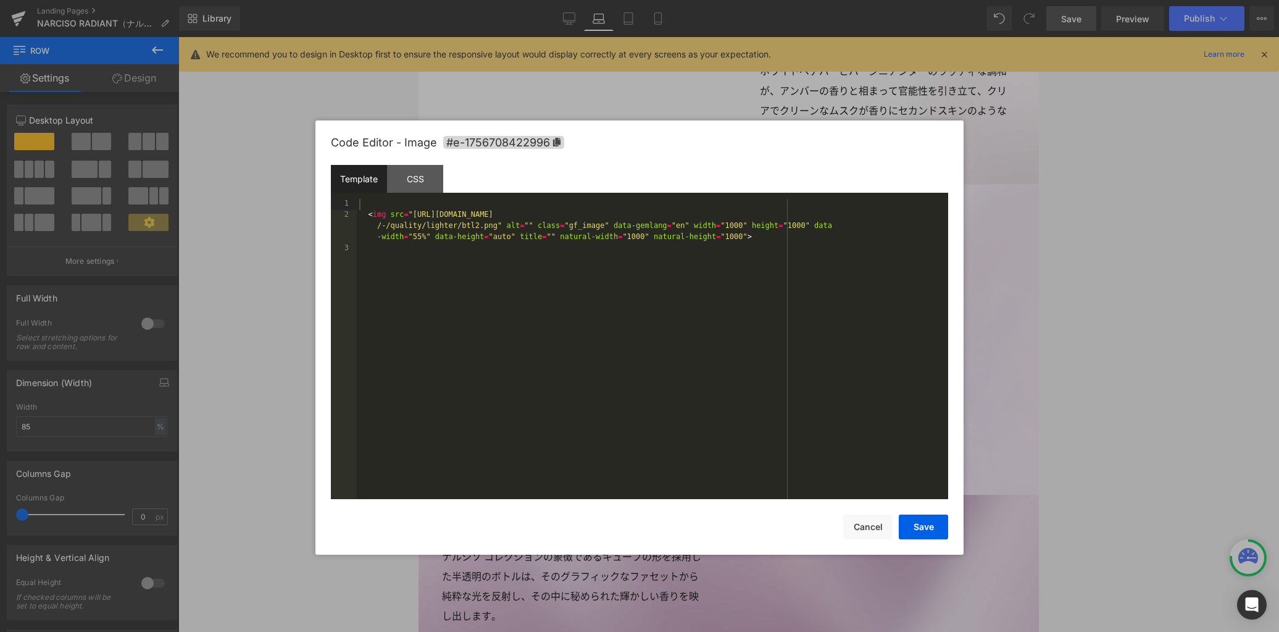
click at [557, 0] on div "Row You are previewing how the will restyle your page. You can not edit Element…" at bounding box center [639, 0] width 1279 height 0
click at [426, 186] on div "CSS" at bounding box center [415, 179] width 56 height 28
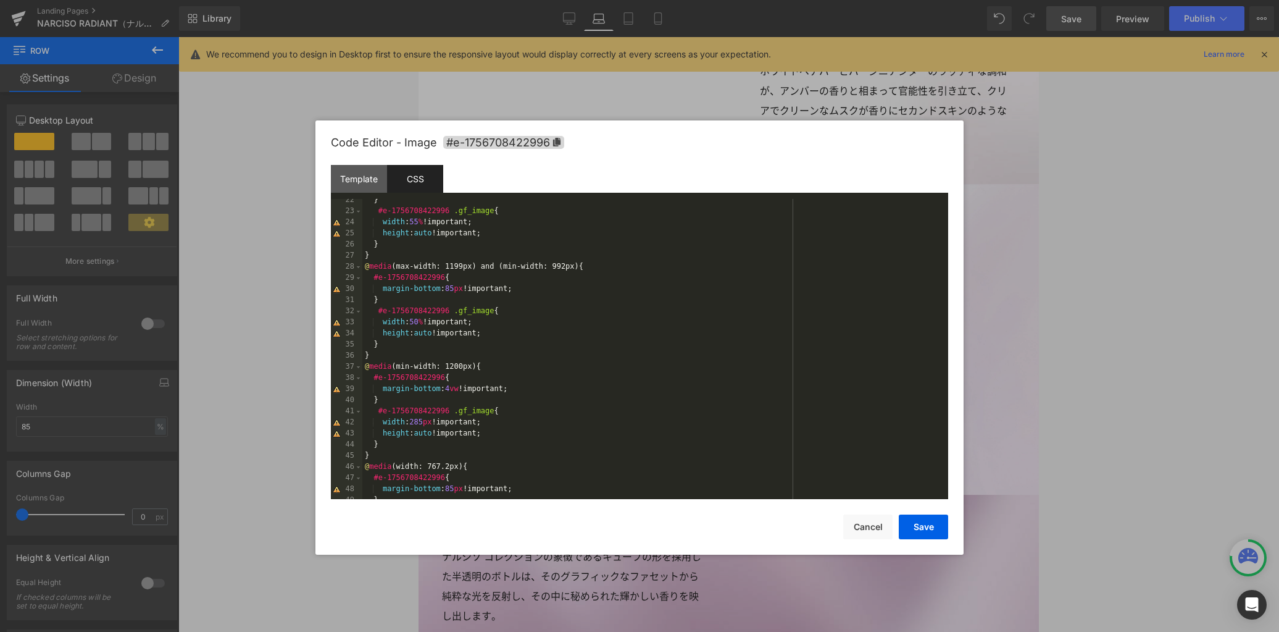
scroll to position [237, 0]
drag, startPoint x: 564, startPoint y: 292, endPoint x: 332, endPoint y: 294, distance: 232.7
click at [332, 294] on pre "22 23 24 25 26 27 28 29 30 31 32 33 34 35 36 37 38 39 40 41 42 43 44 45 46 47 4…" at bounding box center [639, 349] width 617 height 300
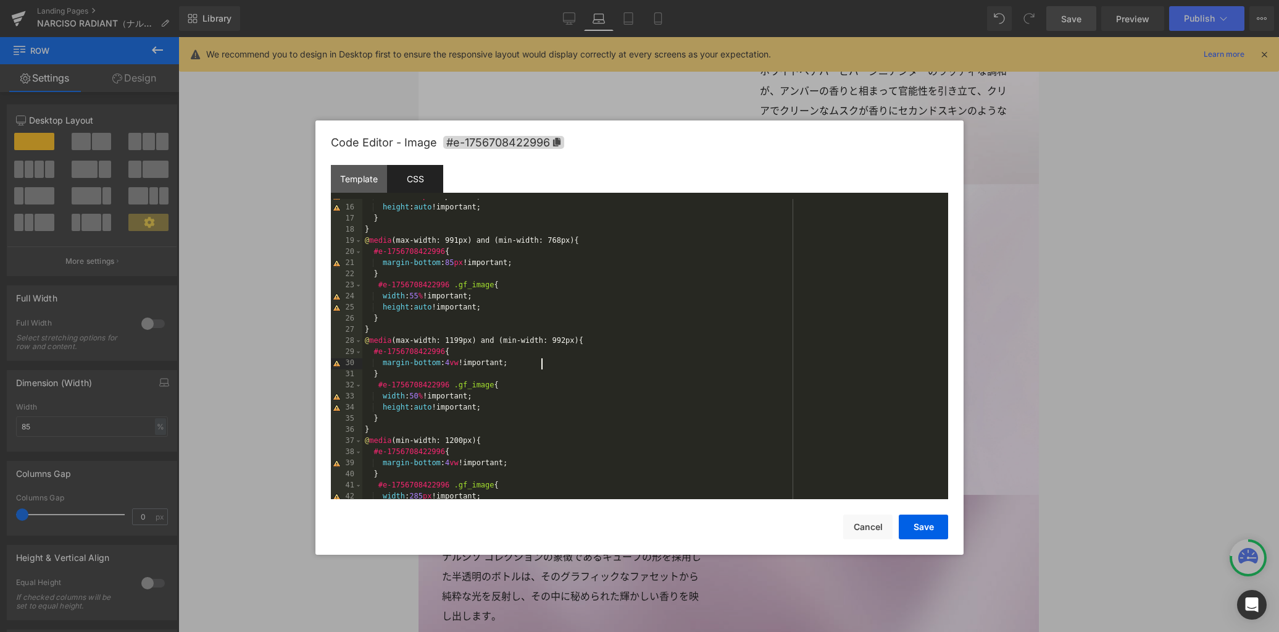
scroll to position [126, 0]
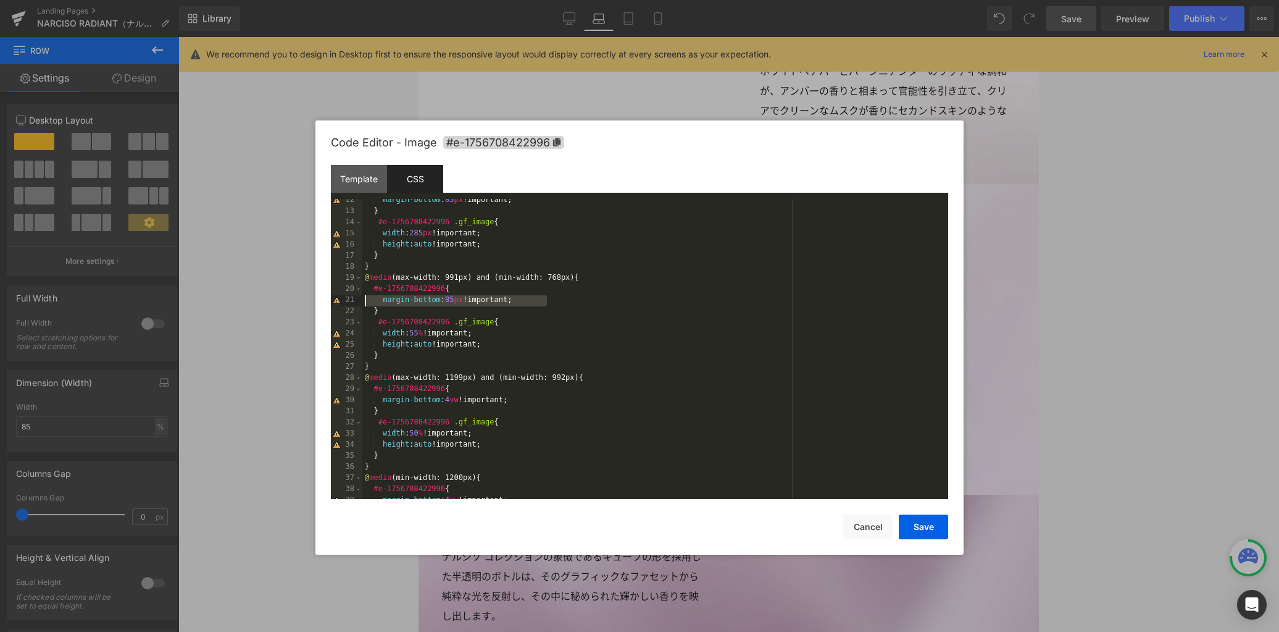
drag, startPoint x: 584, startPoint y: 302, endPoint x: 344, endPoint y: 304, distance: 239.5
click at [344, 304] on pre "12 13 14 15 16 17 18 19 20 21 22 23 24 25 26 27 28 29 30 31 32 33 34 35 36 37 3…" at bounding box center [639, 349] width 617 height 300
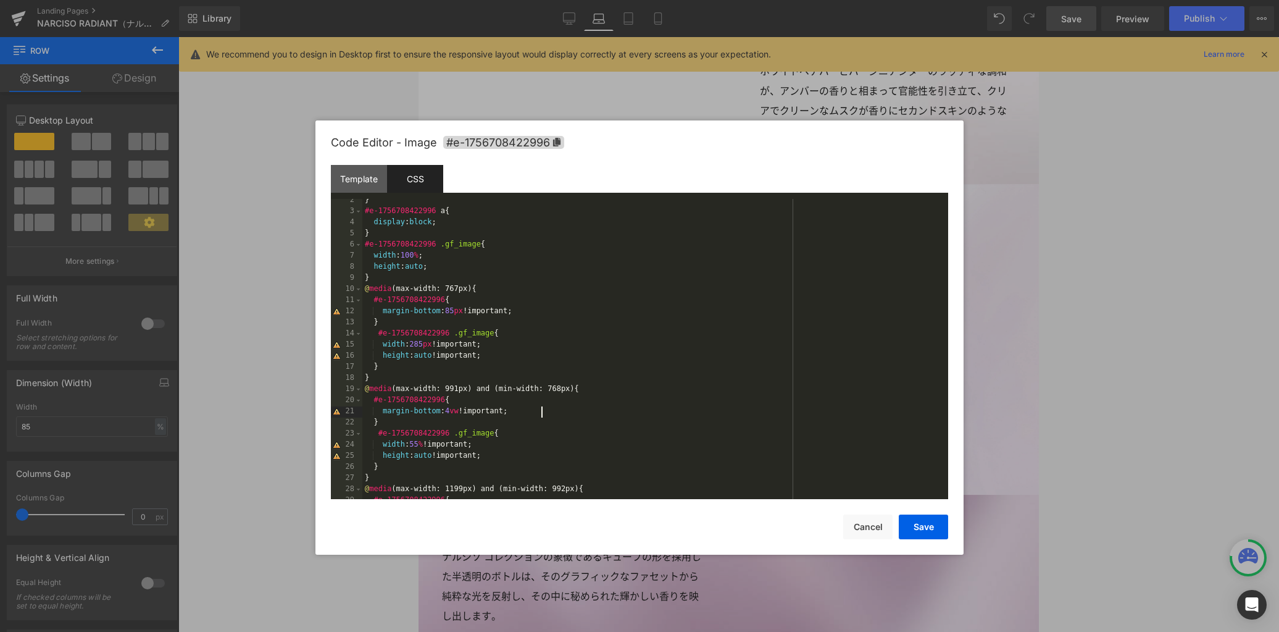
scroll to position [15, 0]
drag, startPoint x: 585, startPoint y: 309, endPoint x: 310, endPoint y: 315, distance: 274.8
click at [310, 315] on body "Row You are previewing how the will restyle your page. You can not edit Element…" at bounding box center [639, 316] width 1279 height 632
click at [931, 532] on button "Save" at bounding box center [923, 526] width 49 height 25
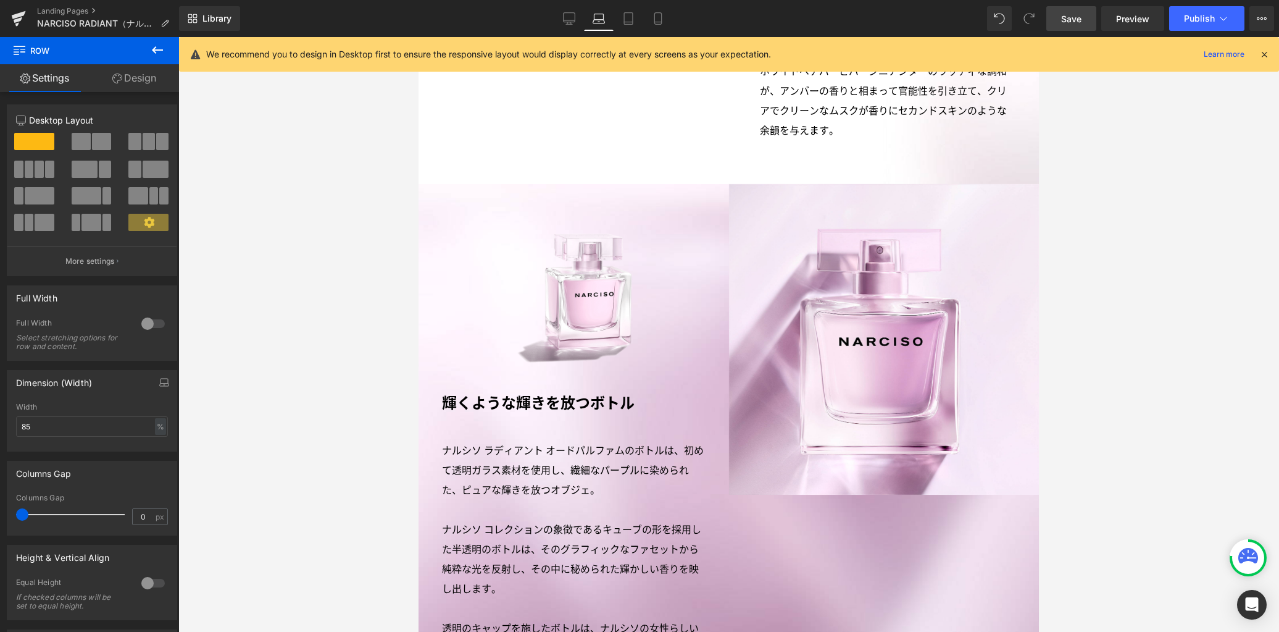
drag, startPoint x: 1070, startPoint y: 17, endPoint x: 399, endPoint y: 277, distance: 718.8
click at [1070, 17] on span "Save" at bounding box center [1071, 18] width 20 height 13
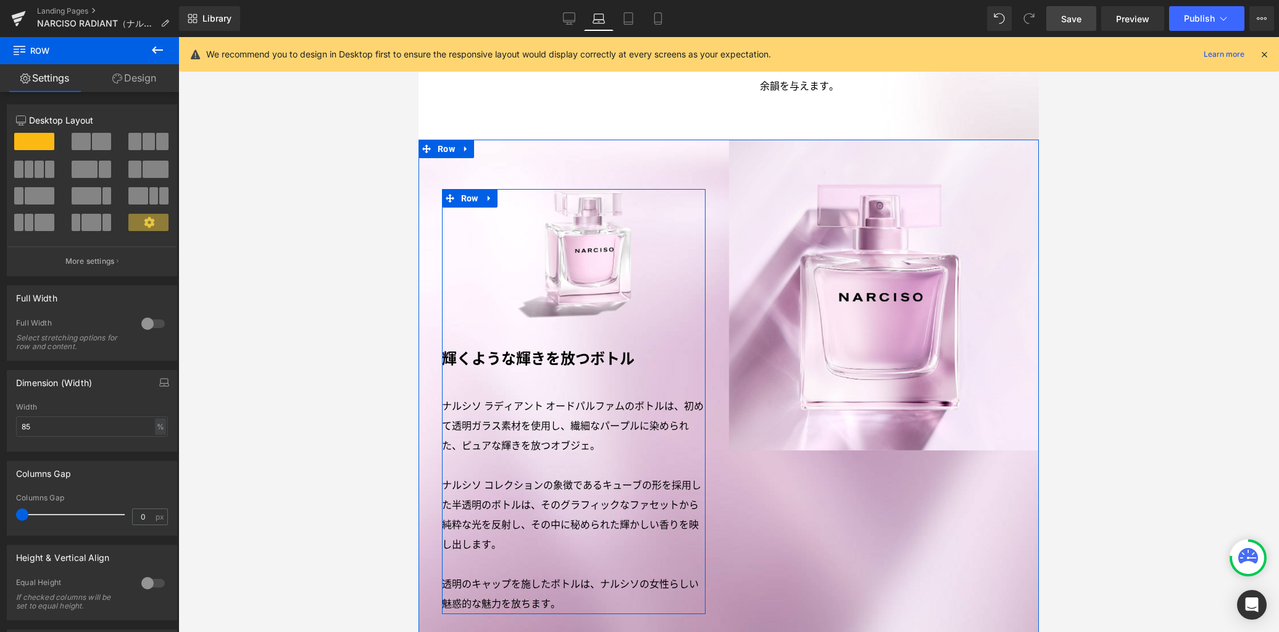
scroll to position [1848, 0]
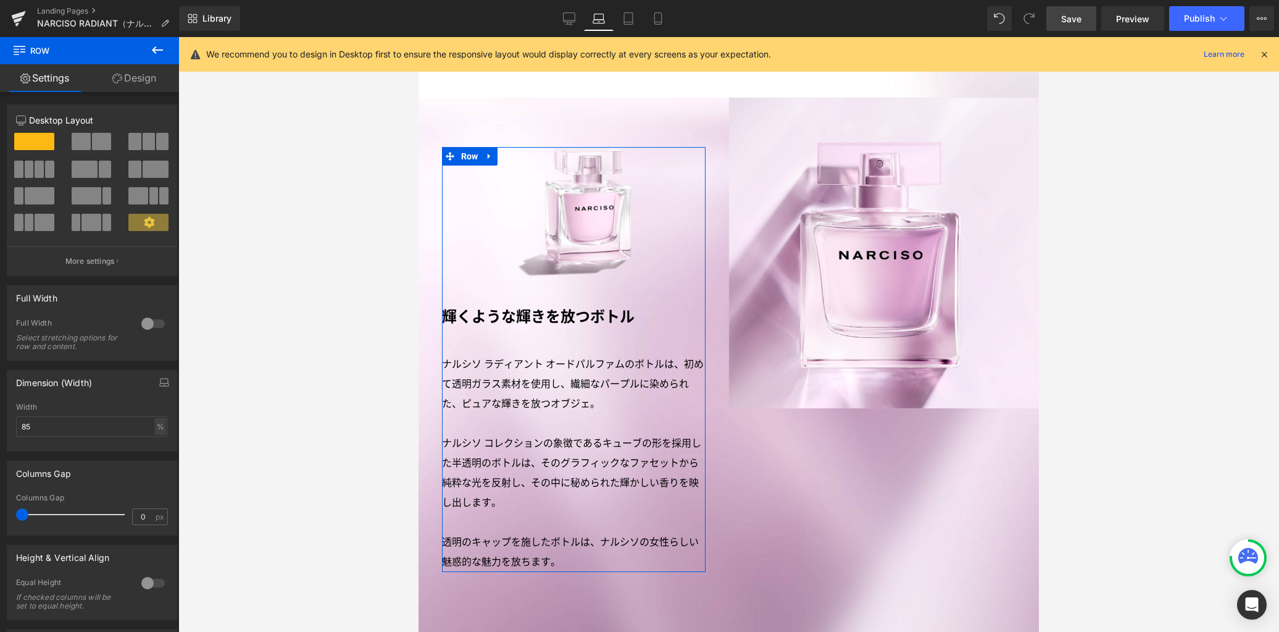
click at [141, 80] on link "Design" at bounding box center [135, 78] width 90 height 28
click at [0, 0] on div "Spacing" at bounding box center [0, 0] width 0 height 0
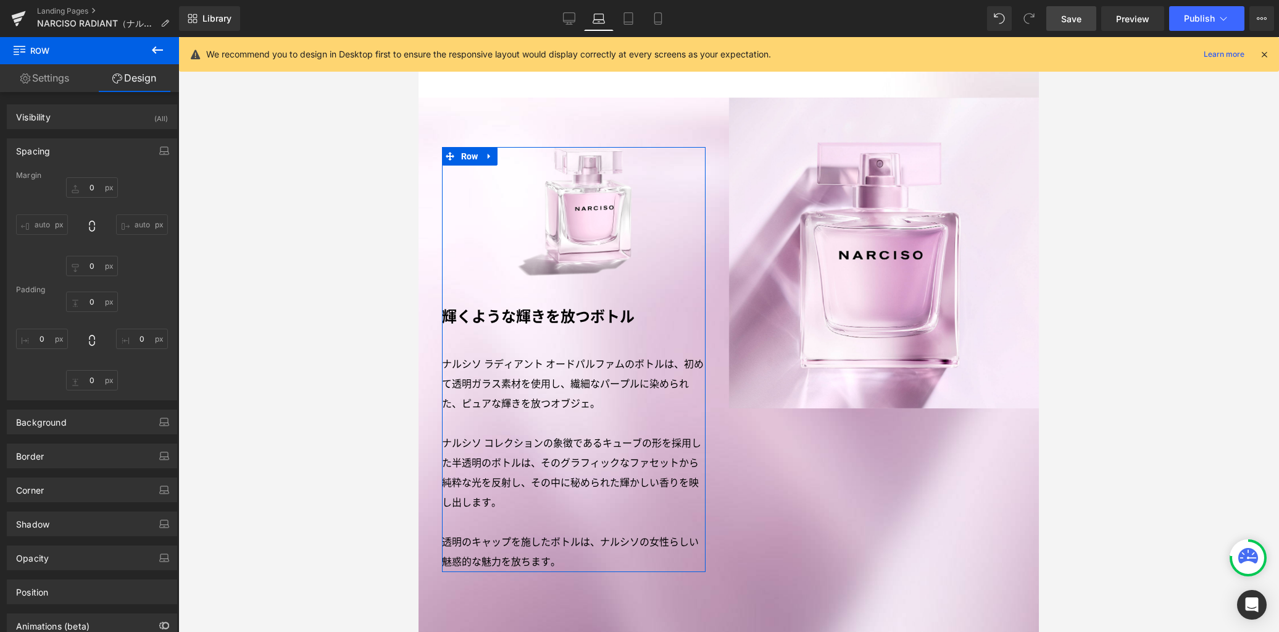
type input "80"
type input "120"
type input "0"
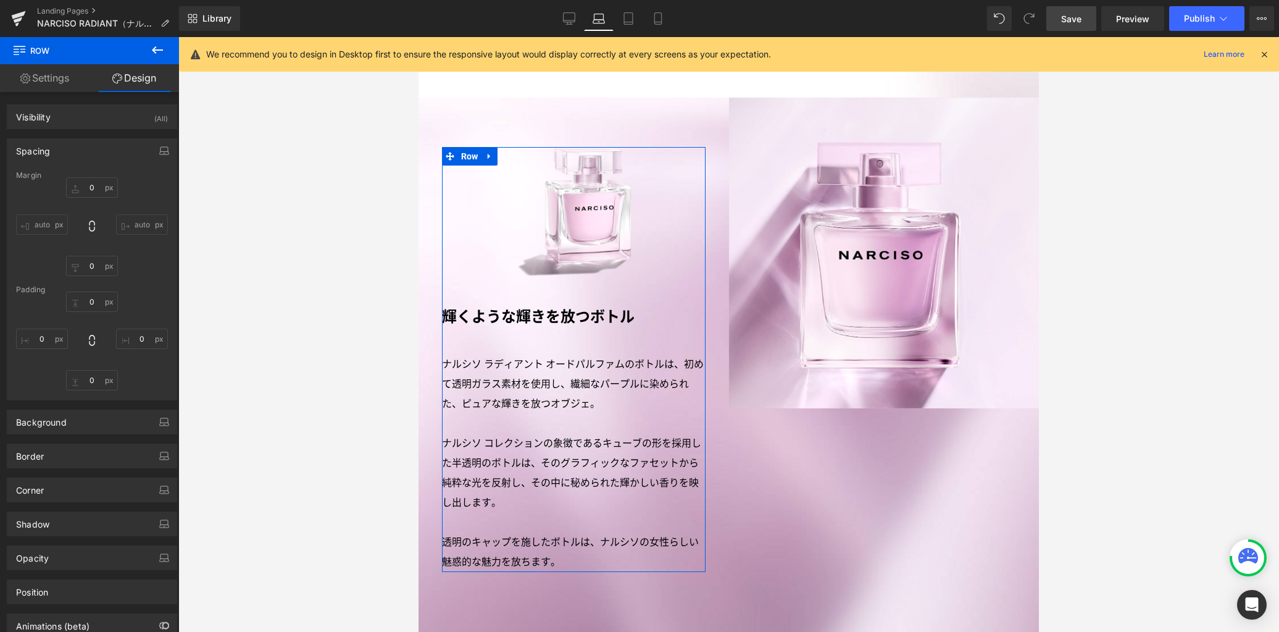
type input "0"
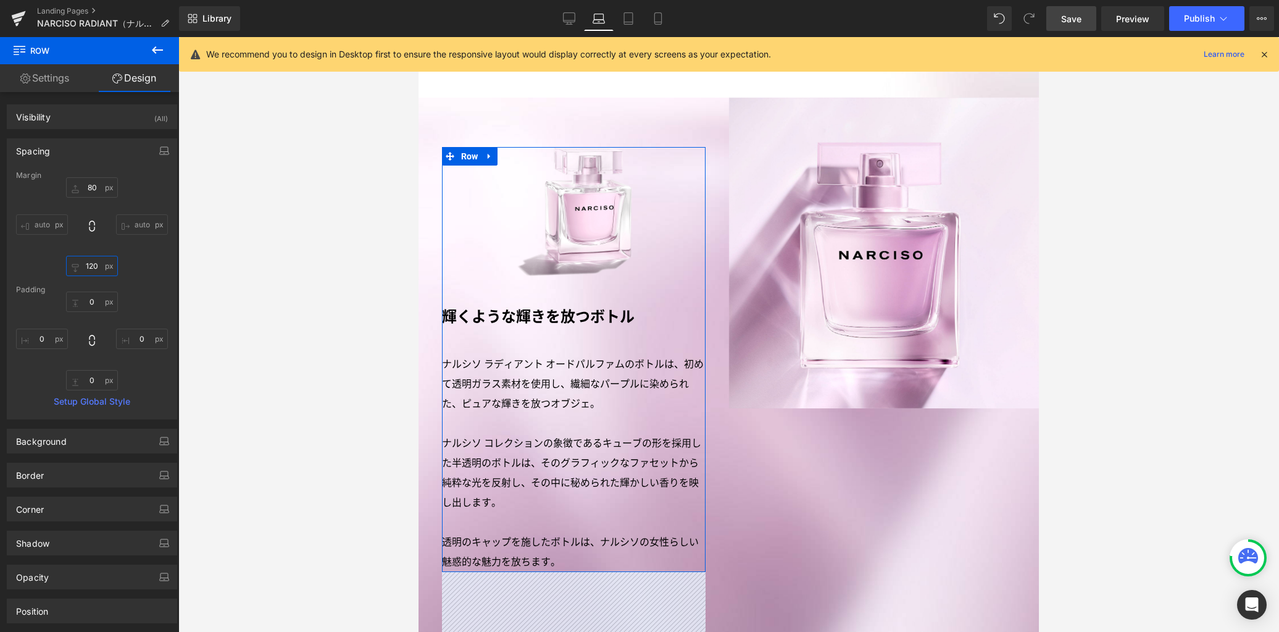
click at [96, 269] on input "120" at bounding box center [92, 266] width 52 height 20
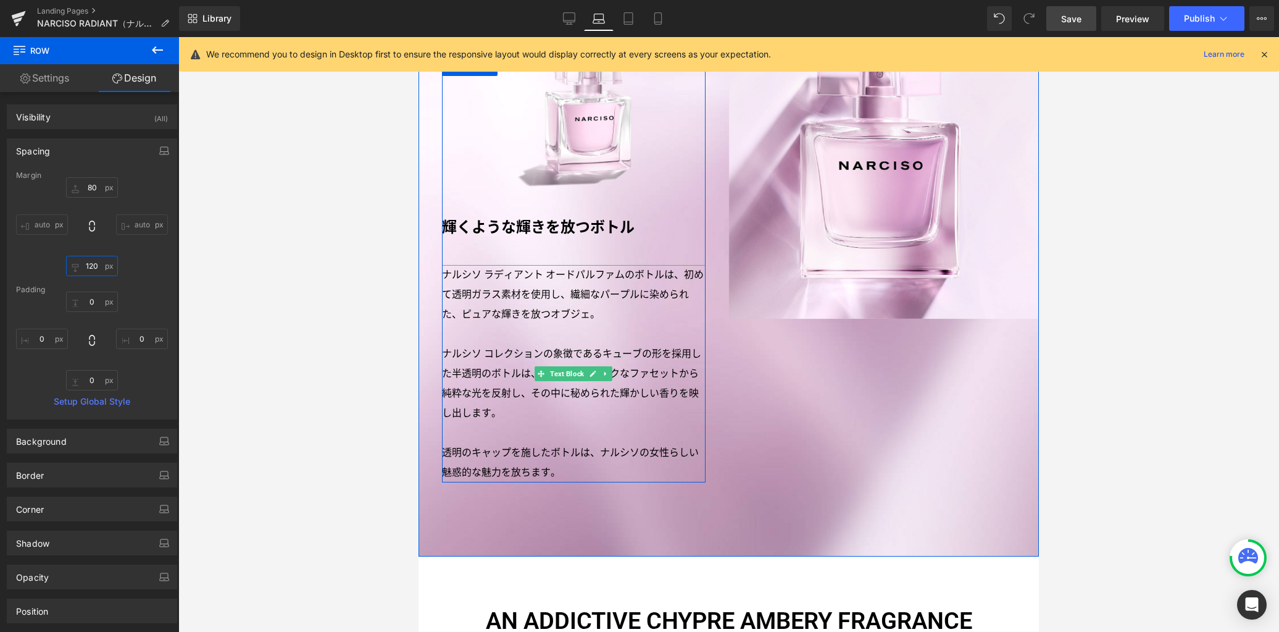
scroll to position [1961, 0]
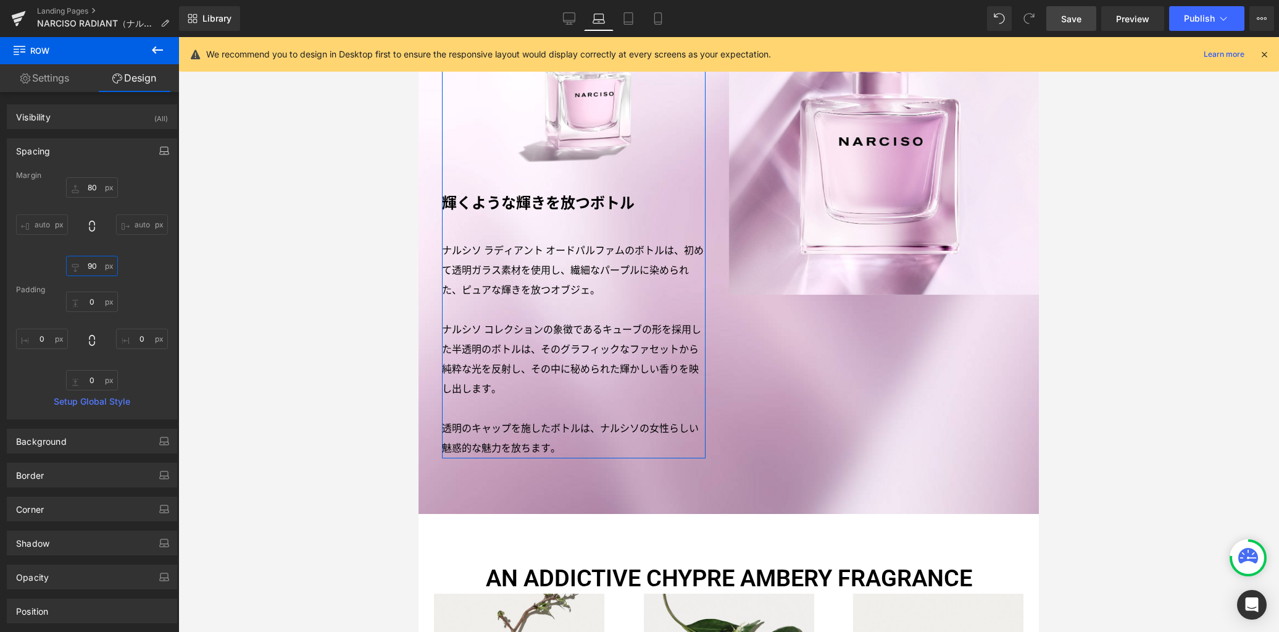
type input "90"
click at [159, 154] on icon "button" at bounding box center [164, 151] width 10 height 10
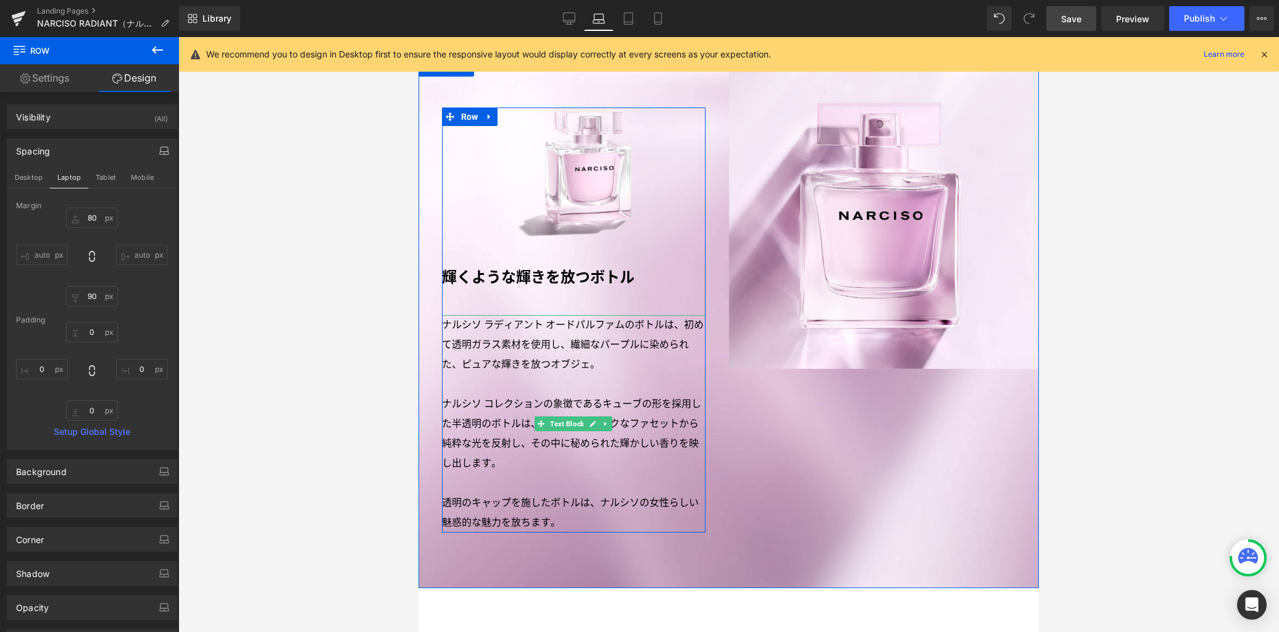
scroll to position [1840, 0]
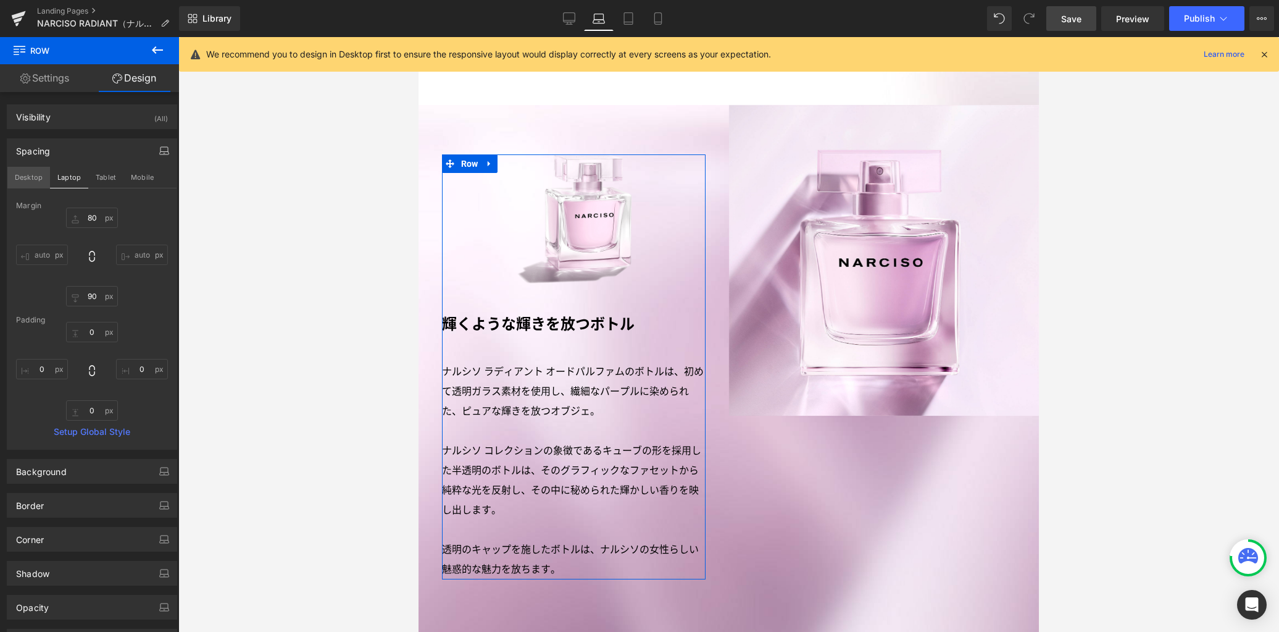
click at [23, 181] on button "Desktop" at bounding box center [28, 177] width 43 height 21
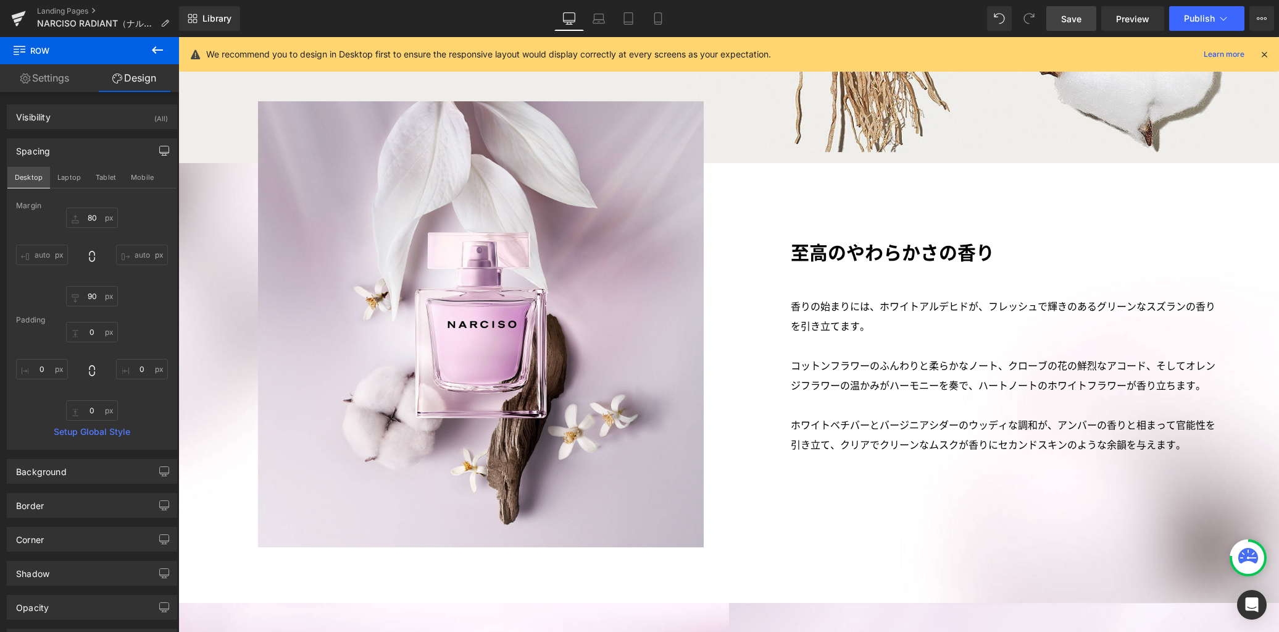
type input "80"
type input "120"
type input "0"
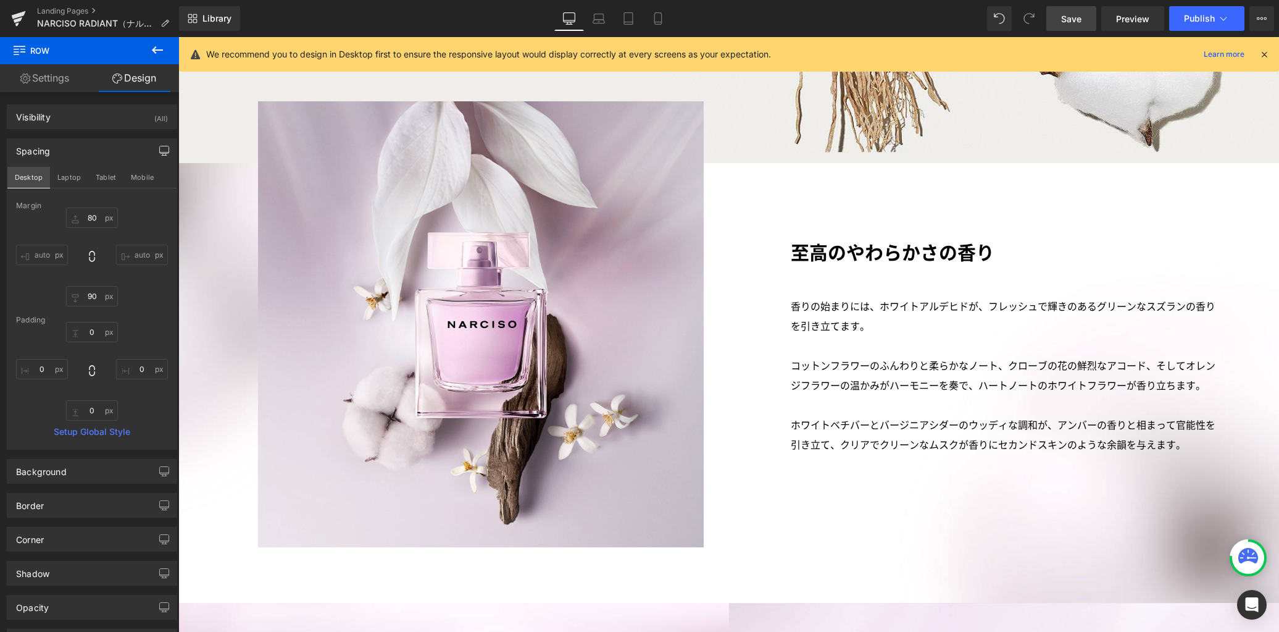
type input "0"
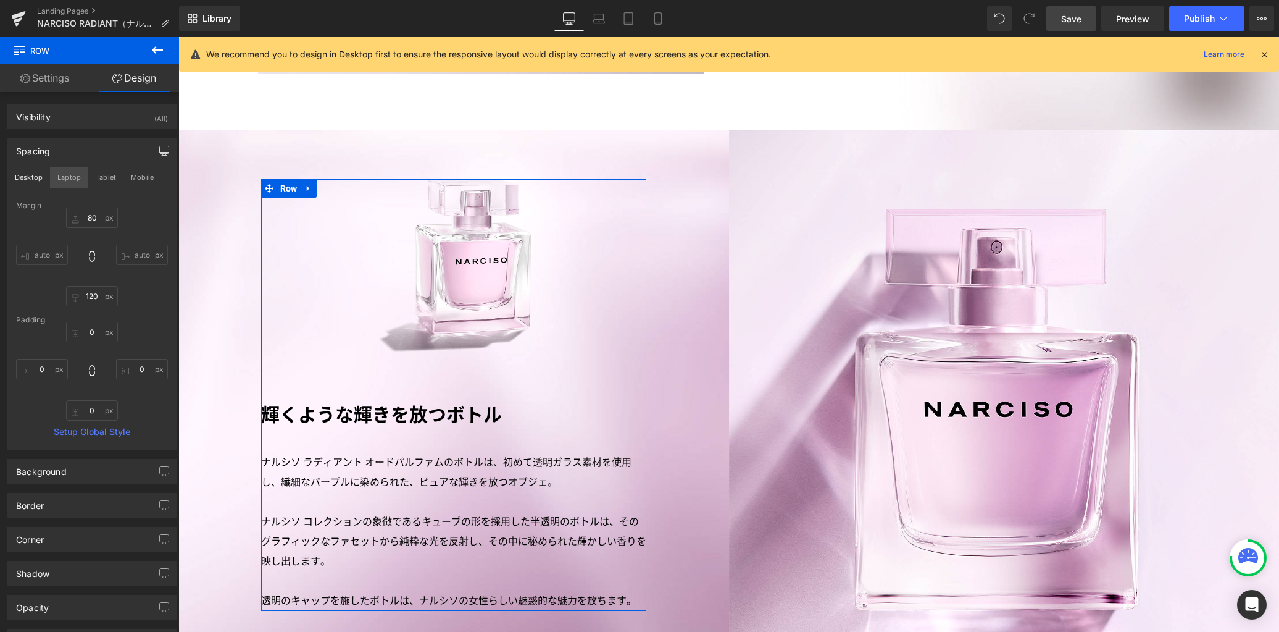
click at [62, 175] on button "Laptop" at bounding box center [69, 177] width 38 height 21
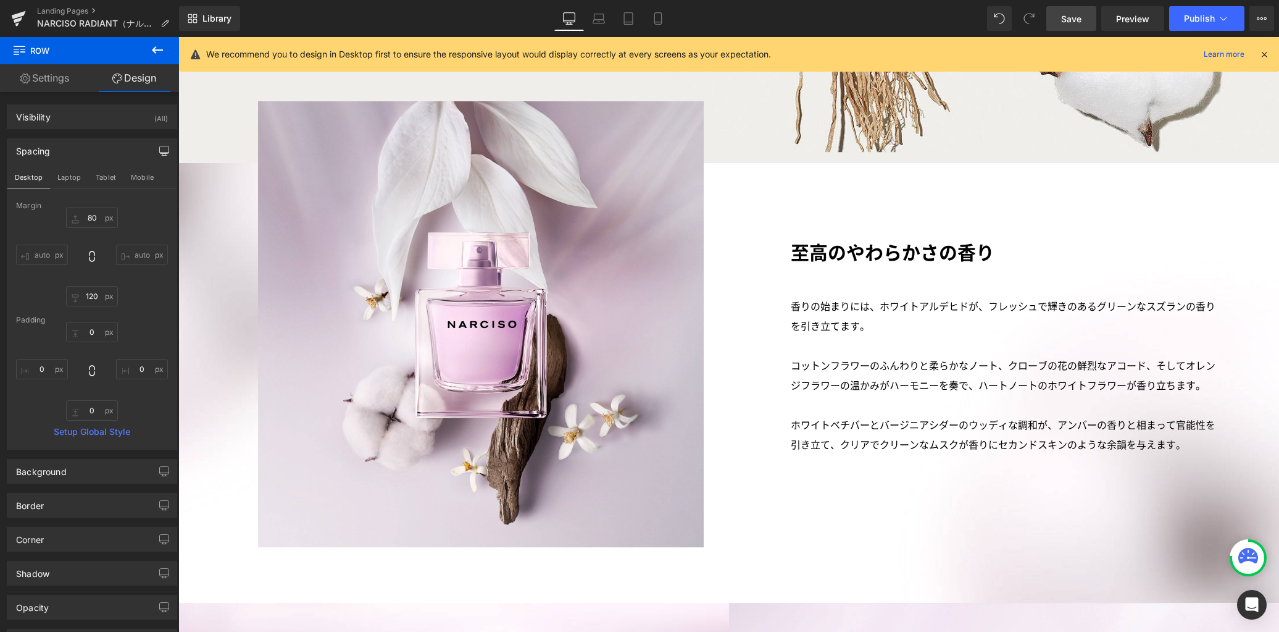
type input "80"
type input "90"
type input "0"
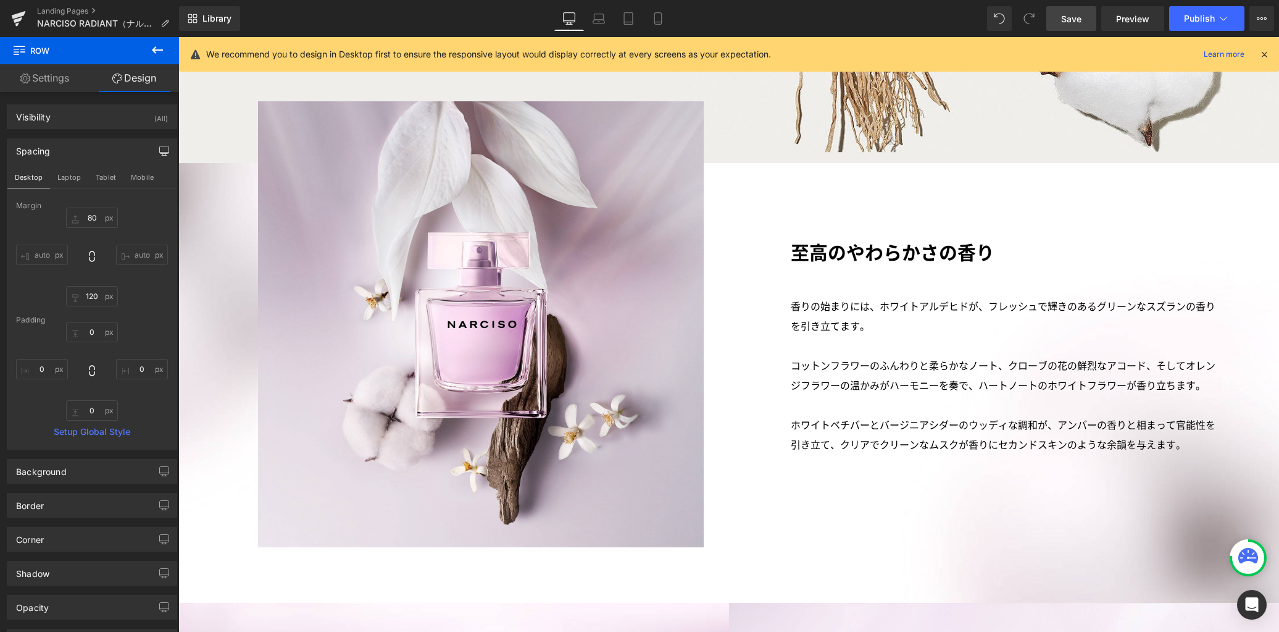
type input "0"
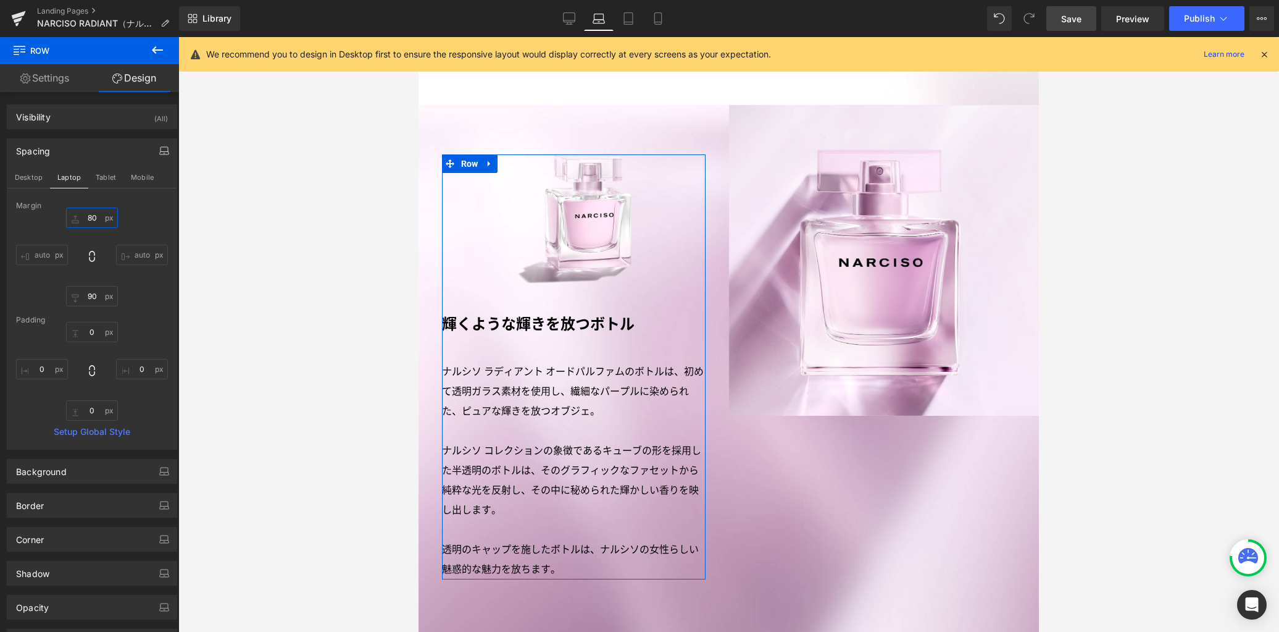
click at [88, 216] on input "80" at bounding box center [92, 217] width 52 height 20
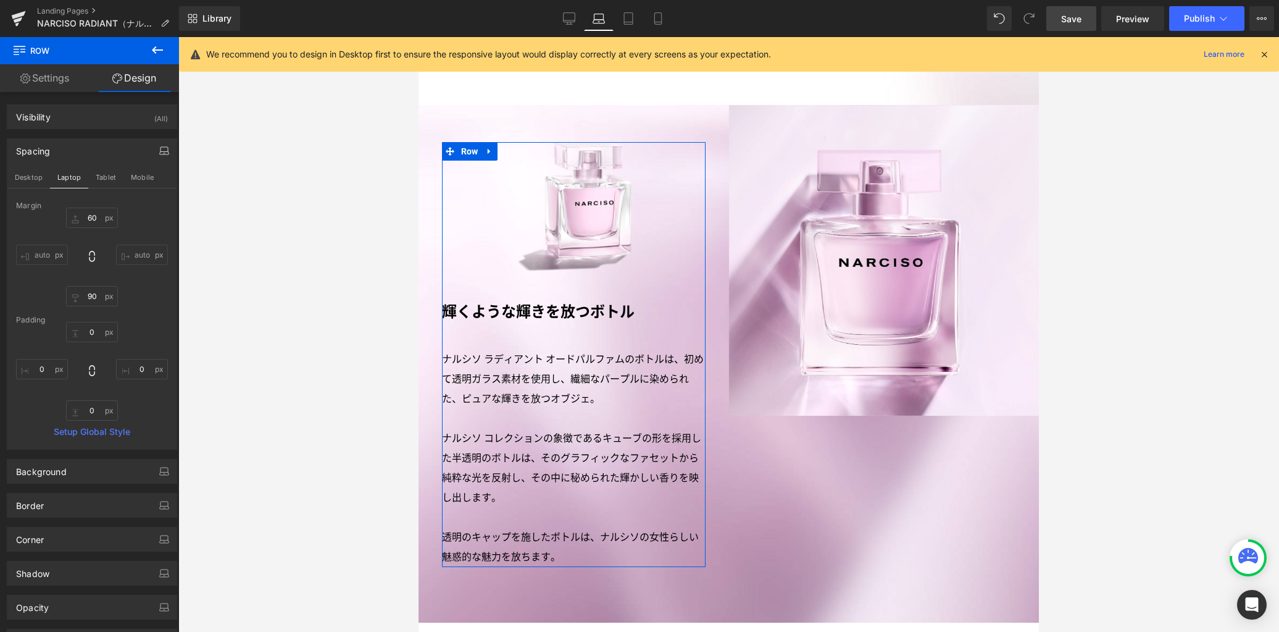
click at [107, 165] on div "Spacing Desktop Laptop Tablet Mobile [GEOGRAPHIC_DATA] 60 60 auto auto 90px 90 …" at bounding box center [92, 293] width 170 height 311
click at [115, 179] on button "Tablet" at bounding box center [105, 177] width 35 height 21
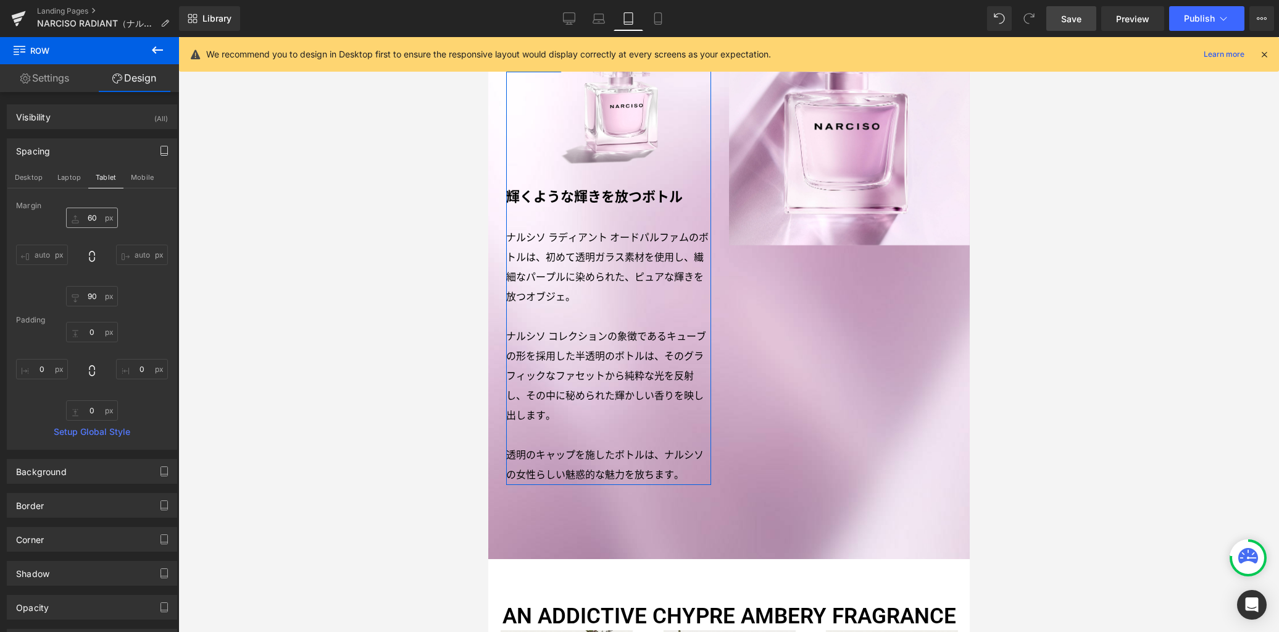
type input "80"
type input "120"
type input "0"
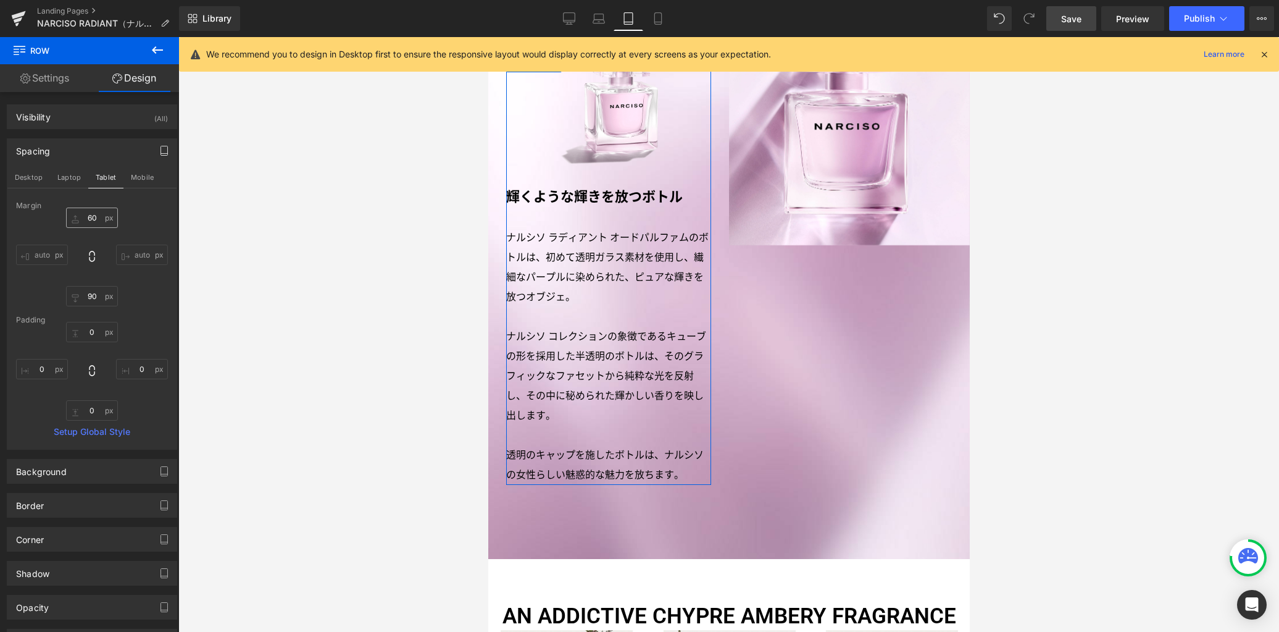
type input "0"
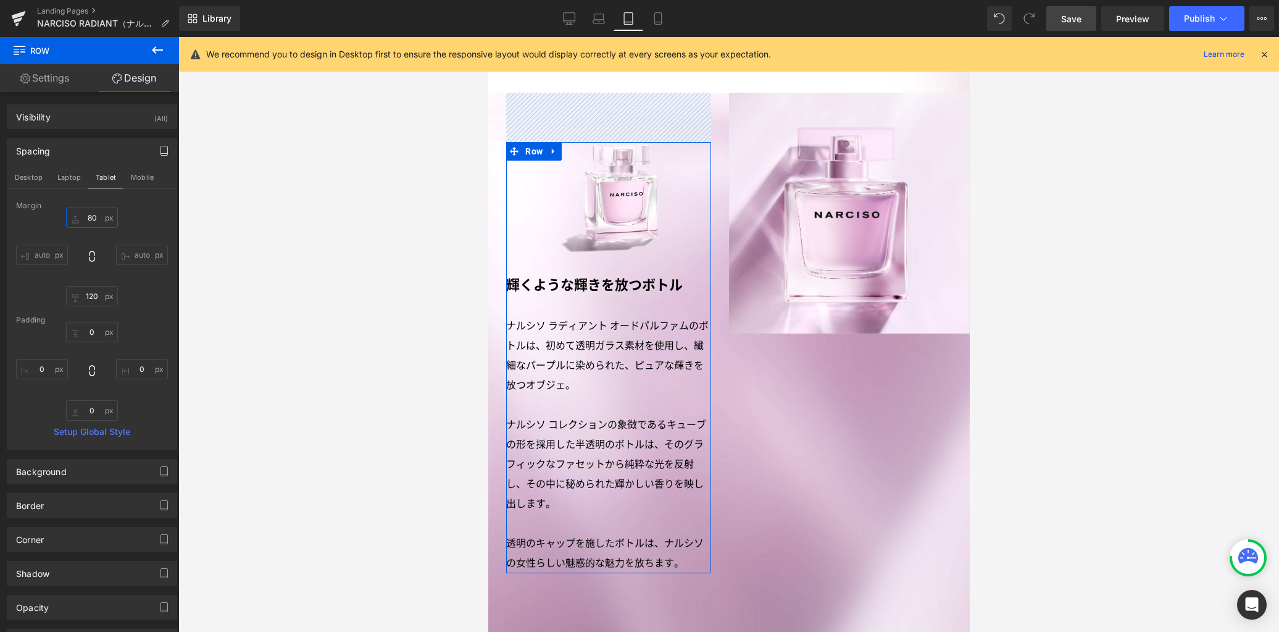
click at [99, 219] on input "80" at bounding box center [92, 217] width 52 height 20
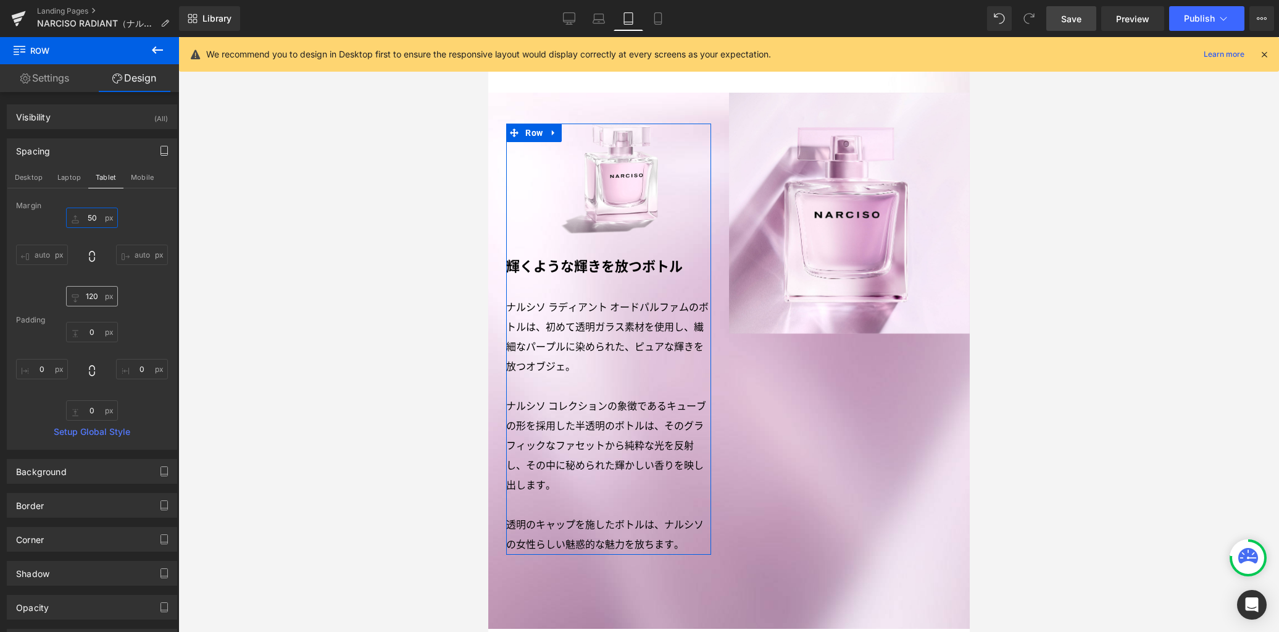
type input "50"
click at [90, 300] on input "120" at bounding box center [92, 296] width 52 height 20
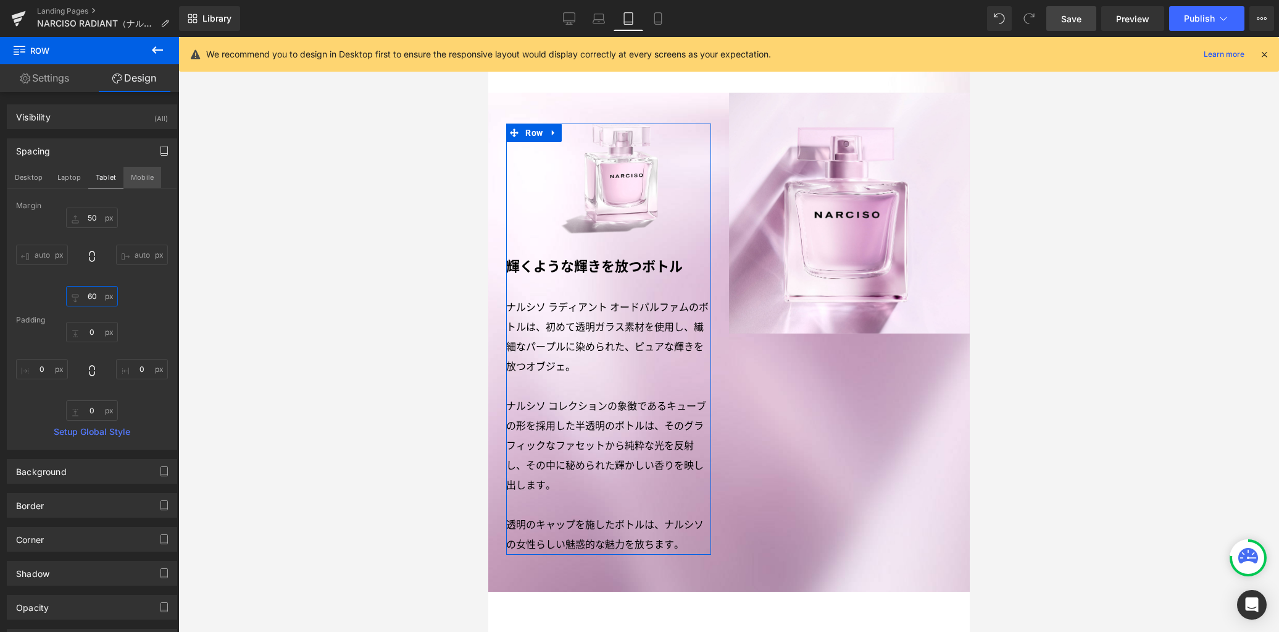
type input "60"
click at [143, 177] on button "Mobile" at bounding box center [142, 177] width 38 height 21
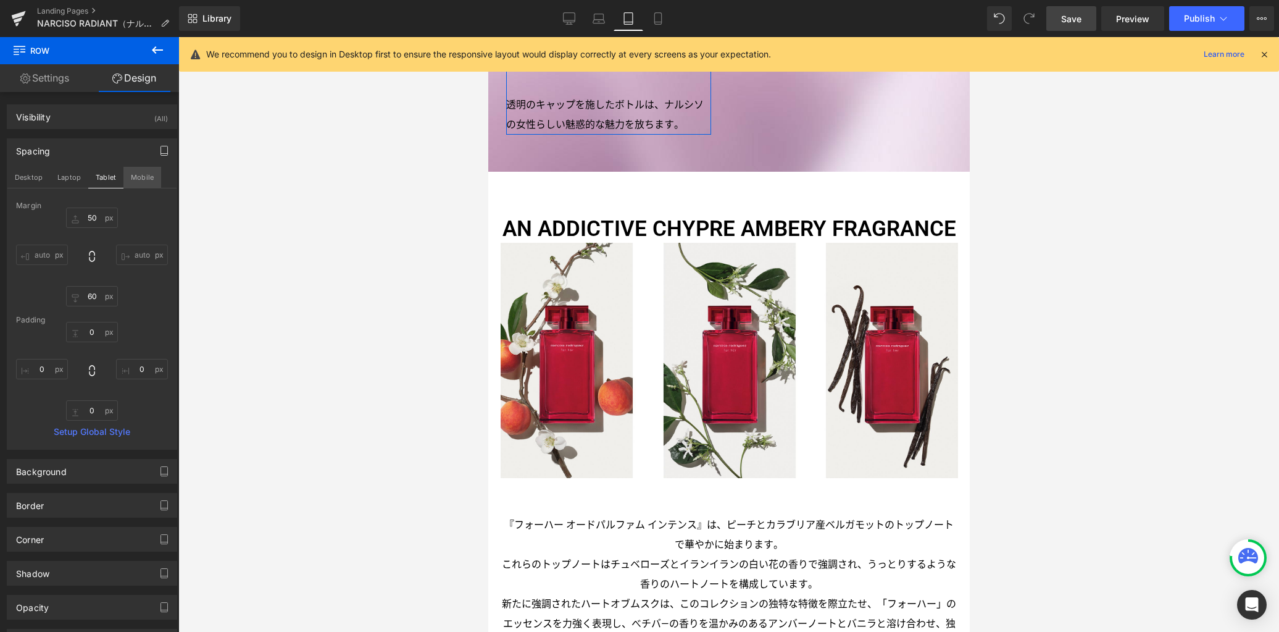
type input "80"
type input "120"
type input "0"
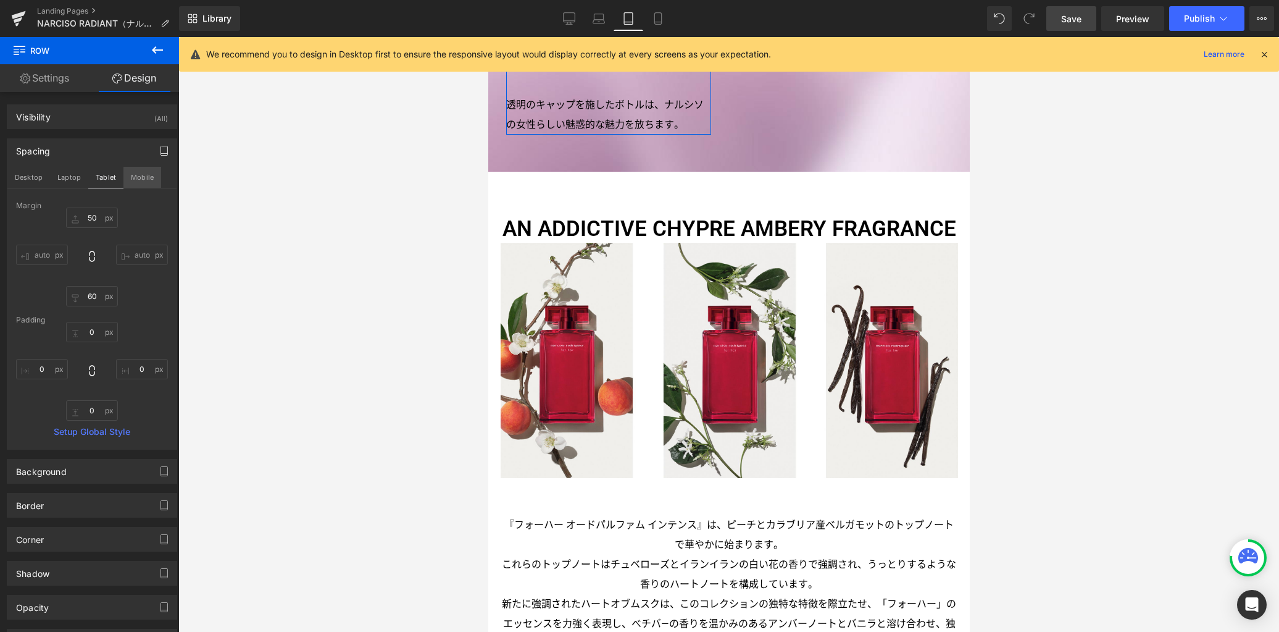
type input "0"
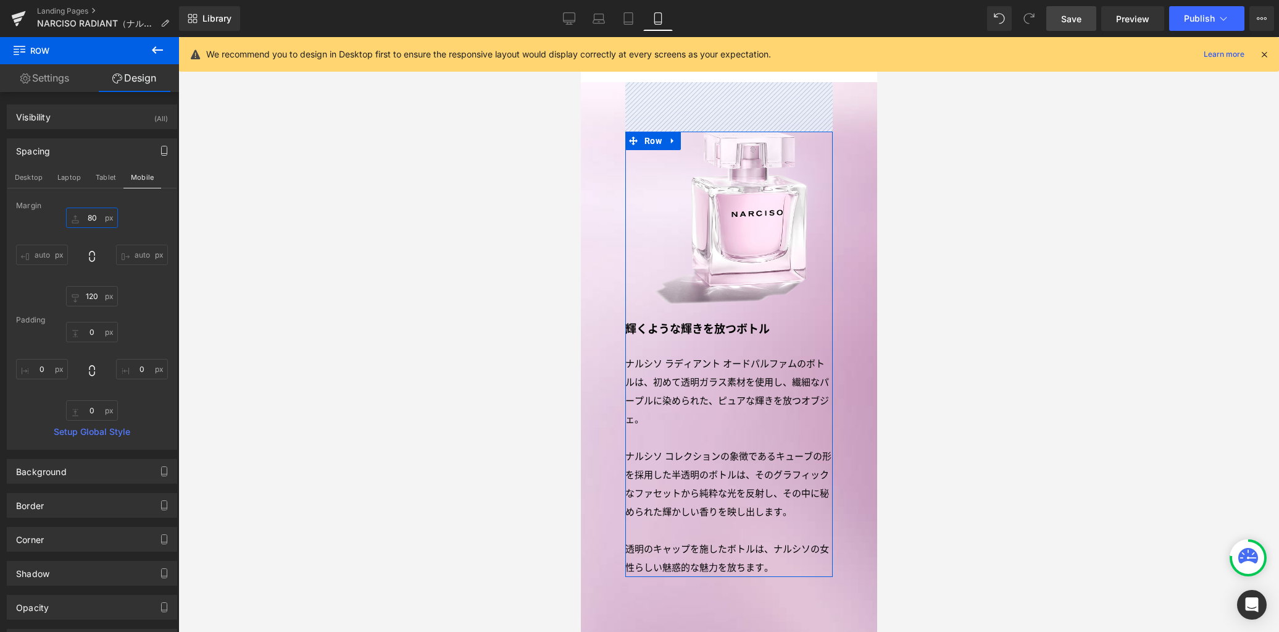
click at [94, 219] on input "80" at bounding box center [92, 217] width 52 height 20
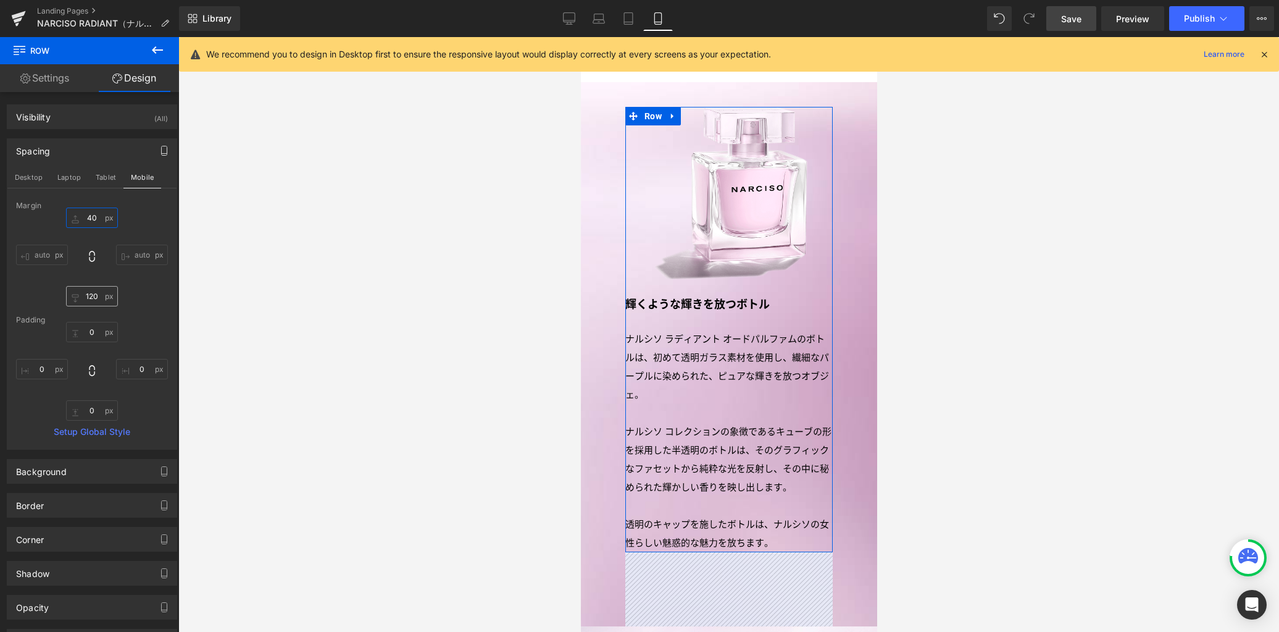
type input "40"
click at [95, 301] on input "120" at bounding box center [92, 296] width 52 height 20
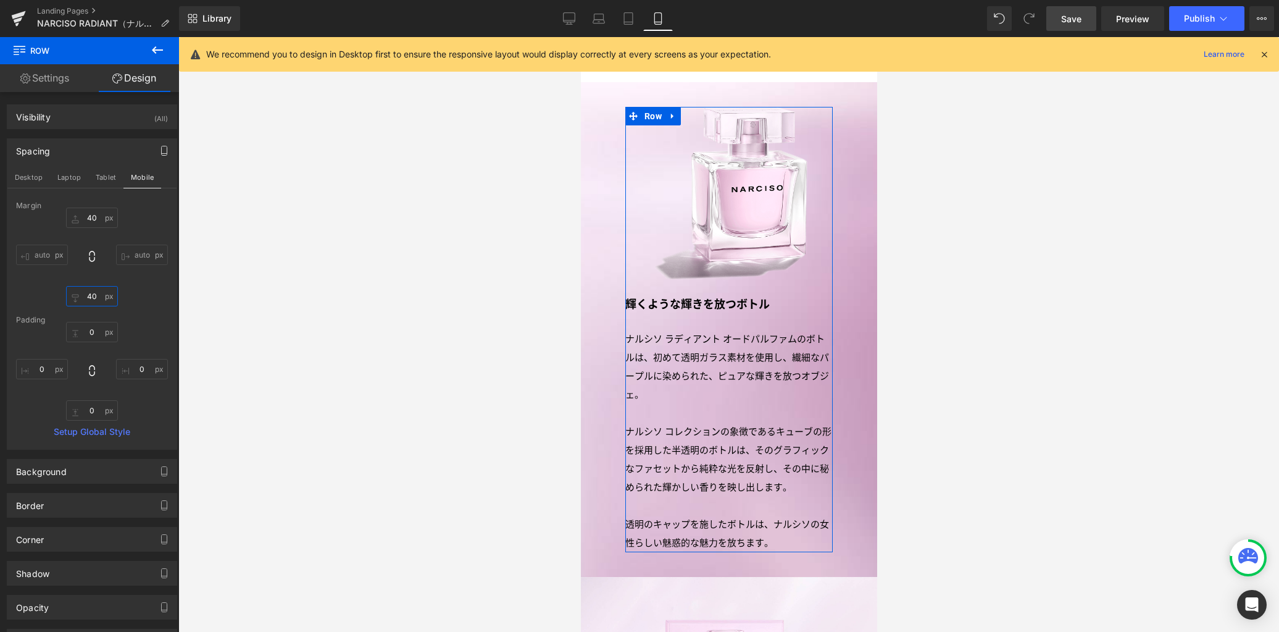
type input "50"
drag, startPoint x: 650, startPoint y: 110, endPoint x: 1132, endPoint y: 195, distance: 489.0
click at [650, 110] on span "Row" at bounding box center [652, 116] width 23 height 19
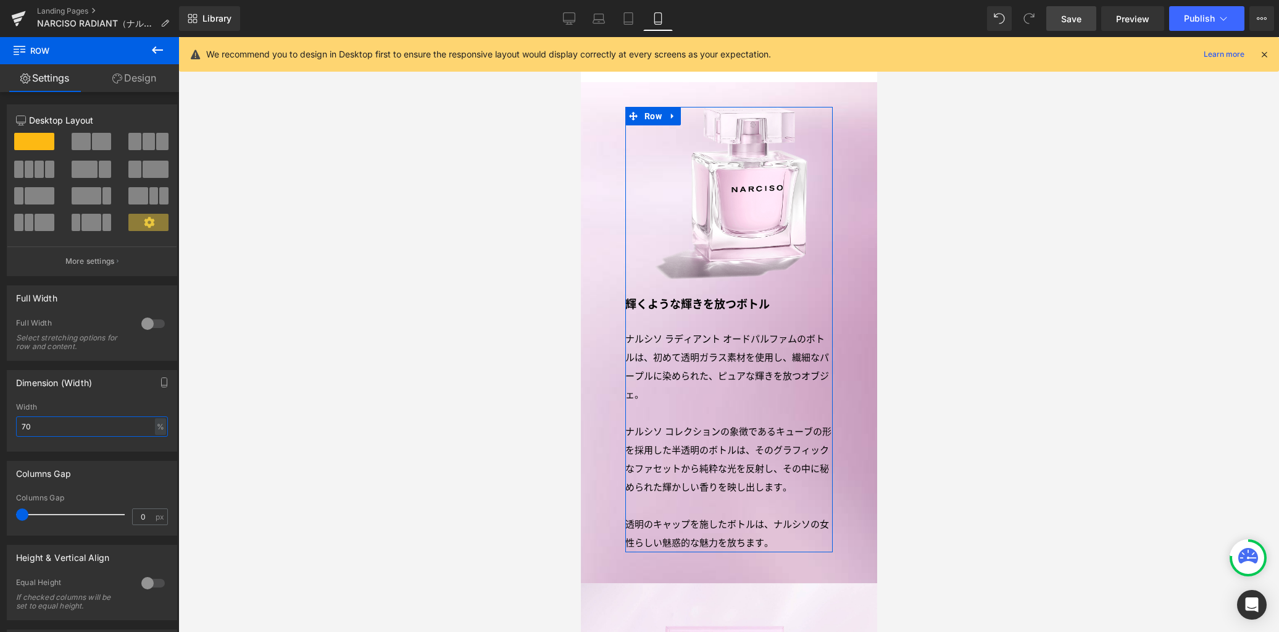
drag, startPoint x: 44, startPoint y: 428, endPoint x: 0, endPoint y: 416, distance: 46.1
click at [0, 416] on div "Dimension (Width) 70% Width 70 % % px" at bounding box center [92, 406] width 185 height 91
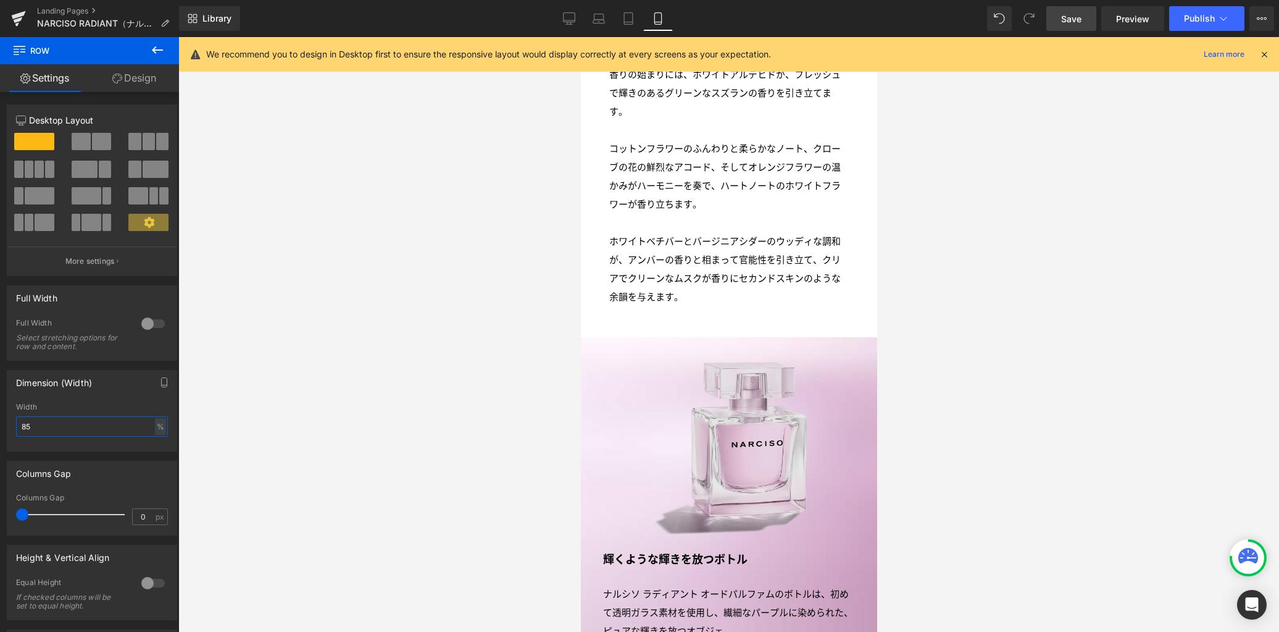
scroll to position [2000, 0]
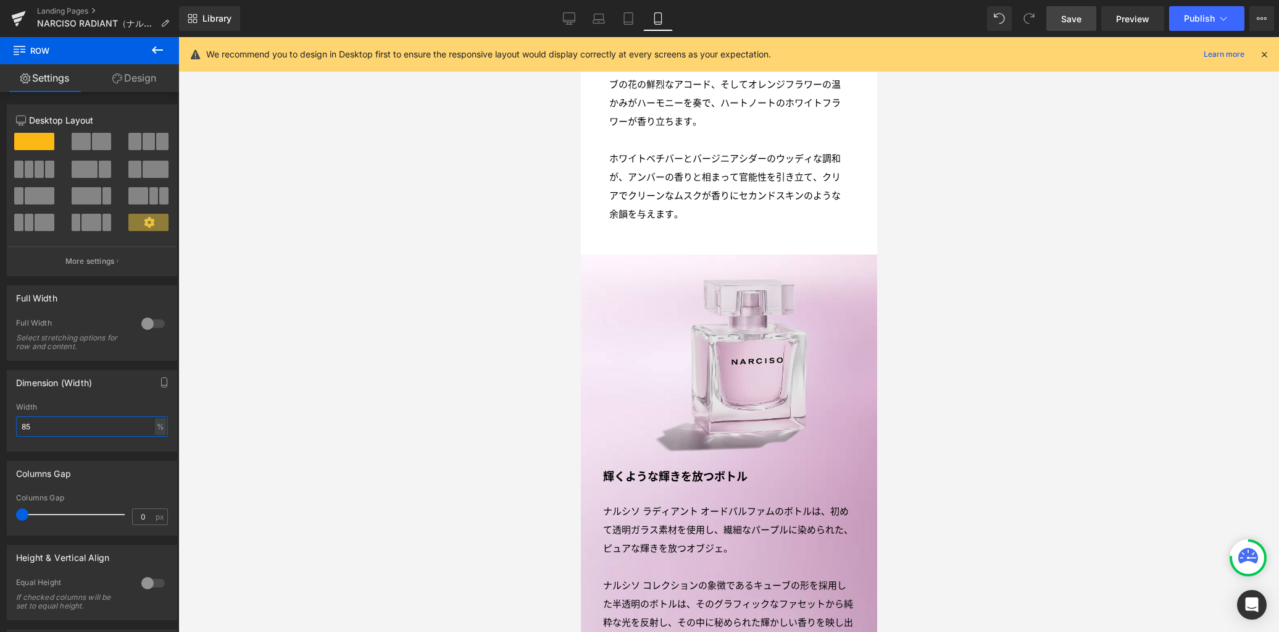
type input "80"
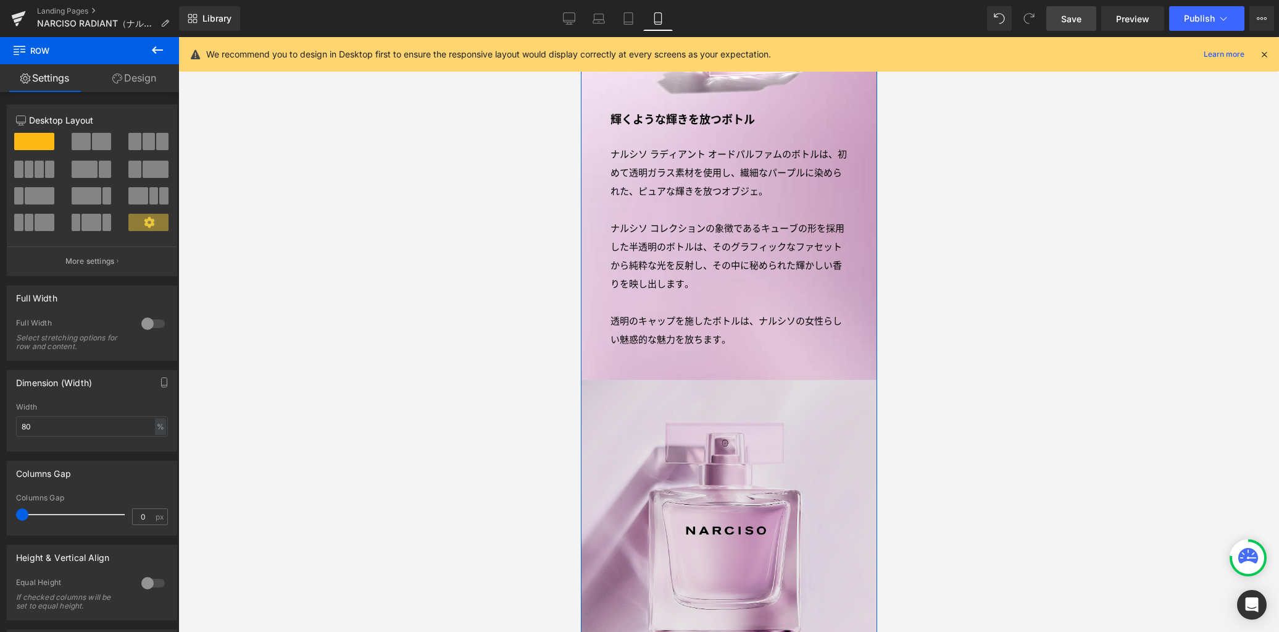
click at [749, 461] on img at bounding box center [728, 528] width 296 height 297
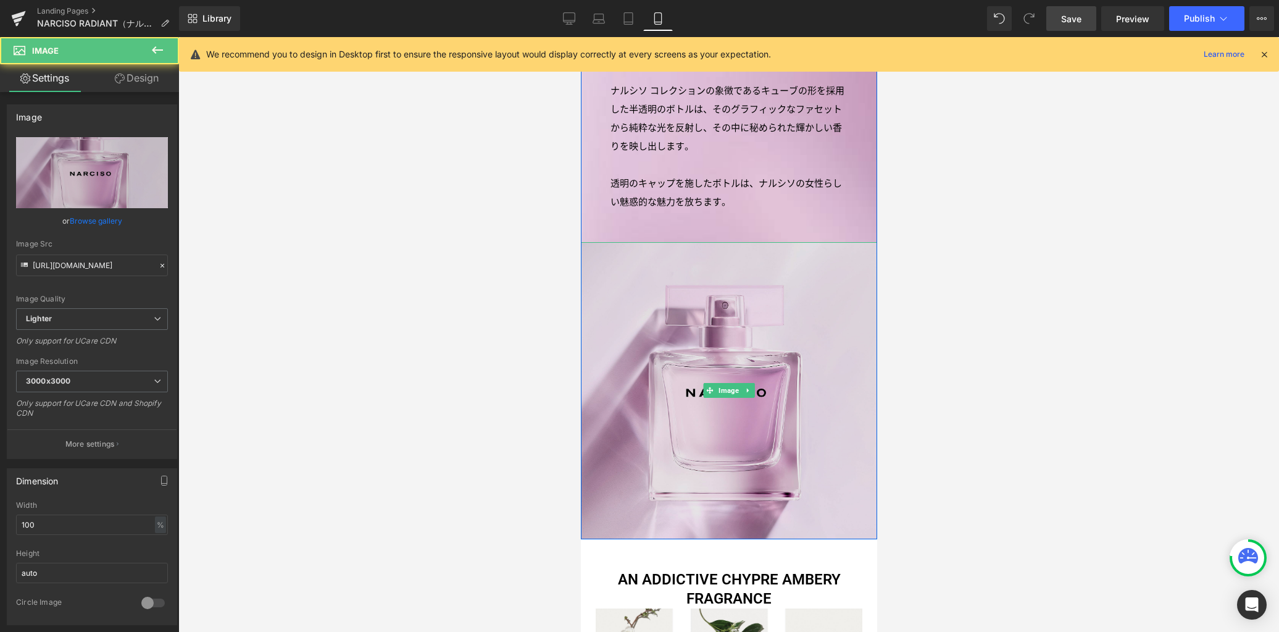
scroll to position [2596, 0]
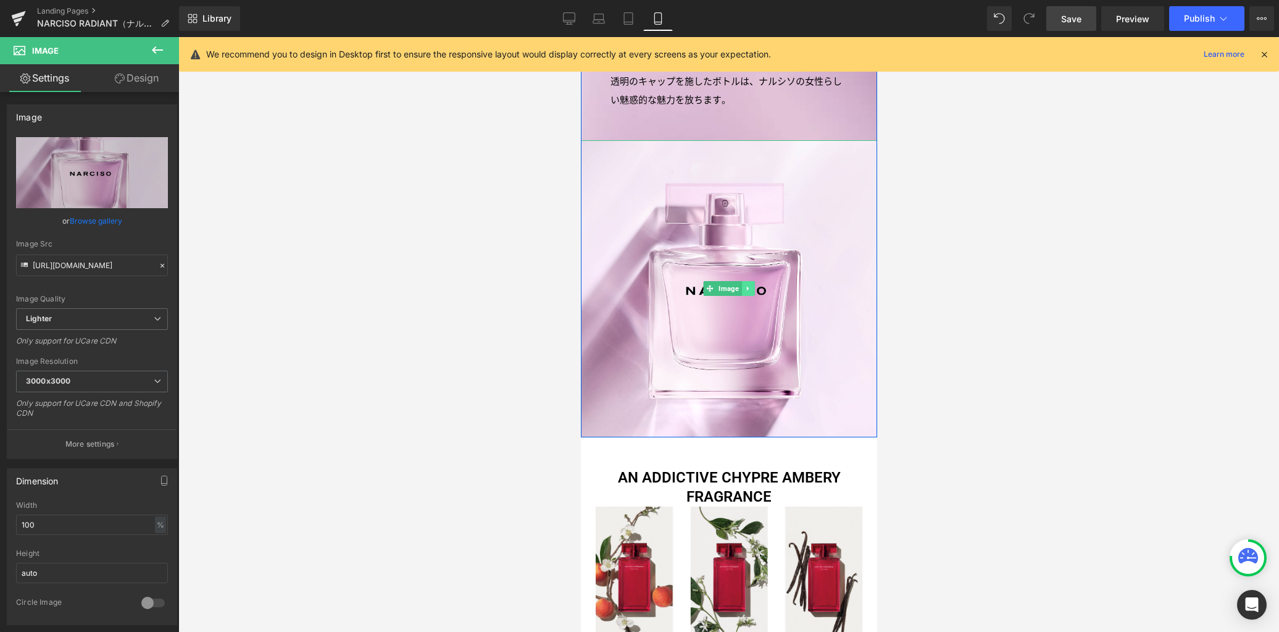
click at [746, 286] on icon at bounding box center [747, 288] width 2 height 4
click at [738, 285] on icon at bounding box center [741, 288] width 7 height 7
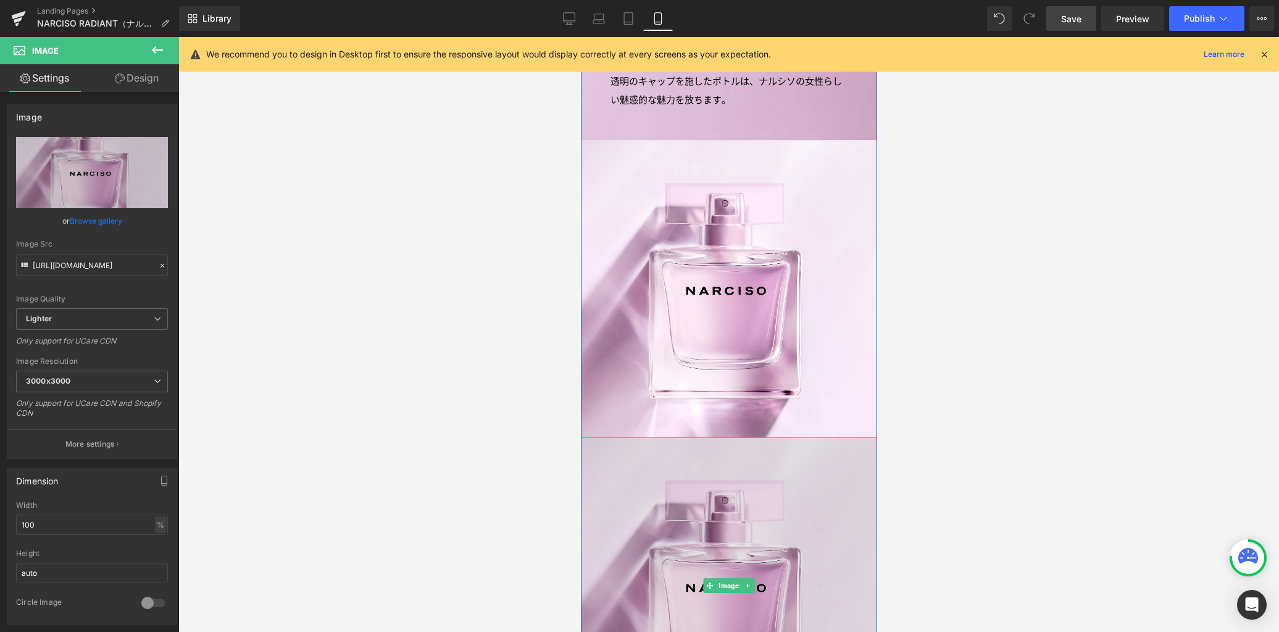
click at [738, 478] on img at bounding box center [728, 585] width 296 height 297
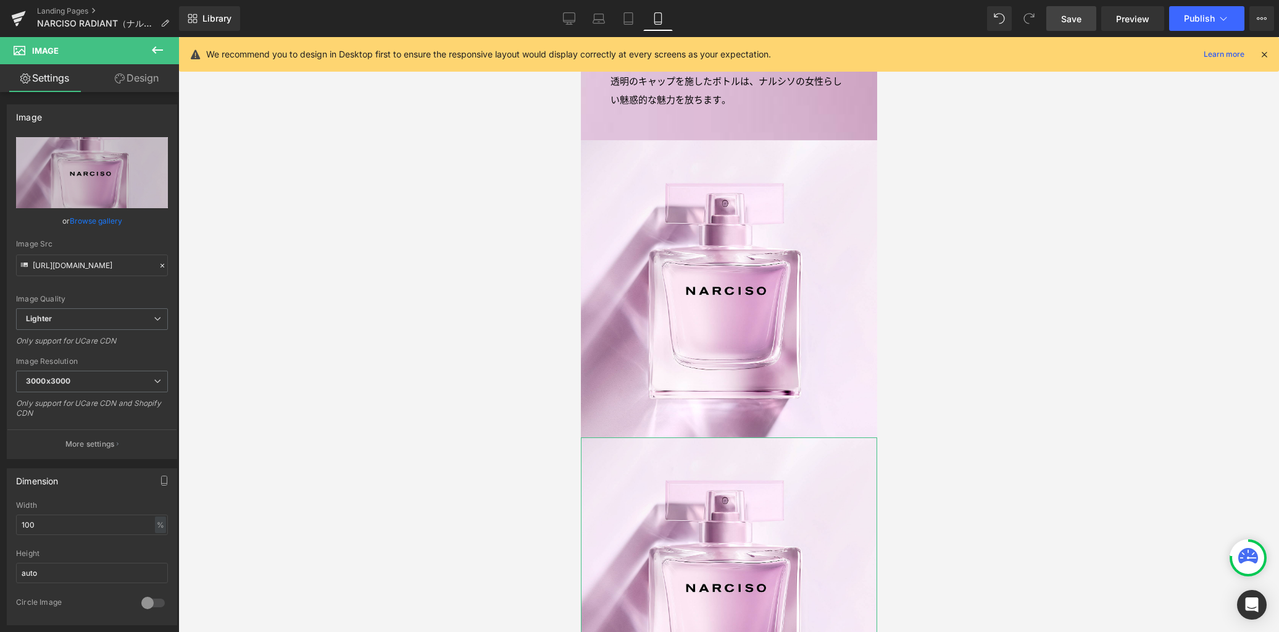
click at [149, 81] on link "Design" at bounding box center [137, 78] width 90 height 28
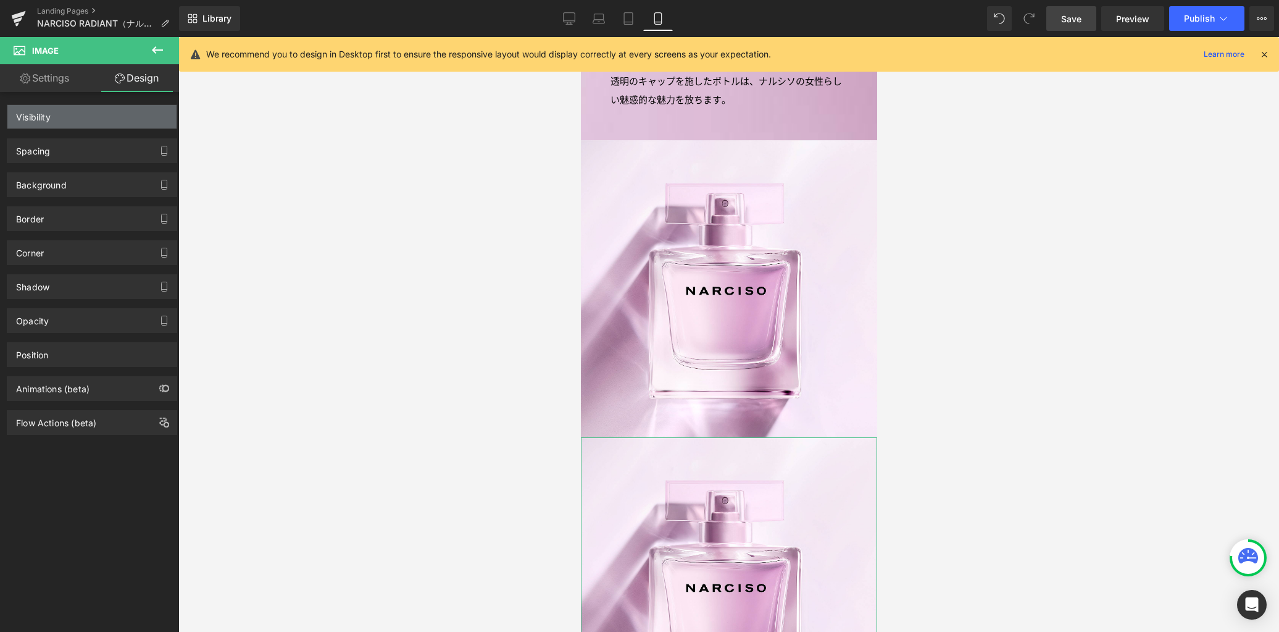
click at [120, 125] on div "Visibility" at bounding box center [91, 116] width 169 height 23
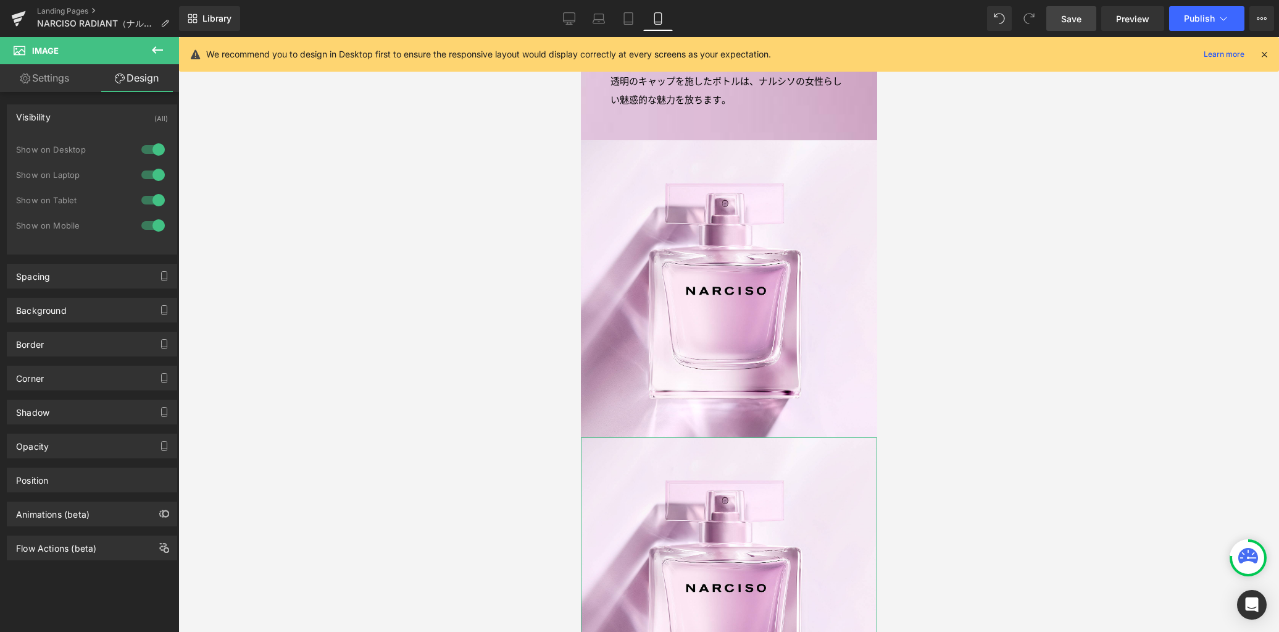
click at [156, 196] on div at bounding box center [153, 200] width 30 height 20
click at [154, 177] on div at bounding box center [153, 175] width 30 height 20
click at [154, 151] on div at bounding box center [153, 150] width 30 height 20
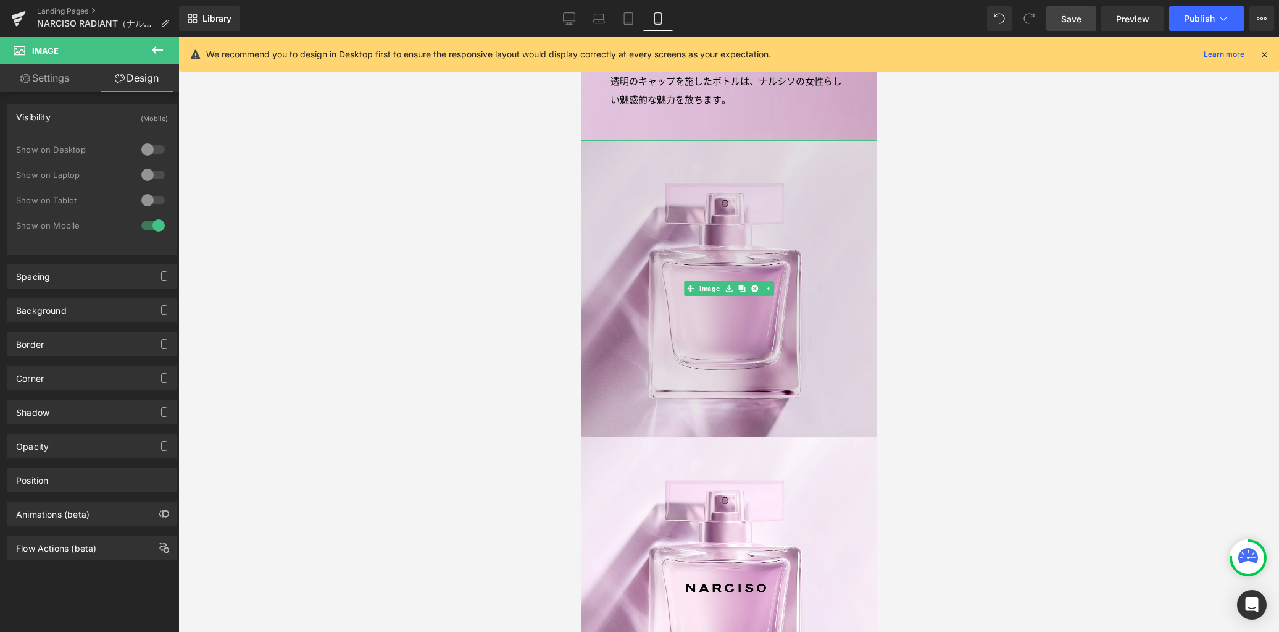
click at [643, 342] on img at bounding box center [728, 288] width 296 height 297
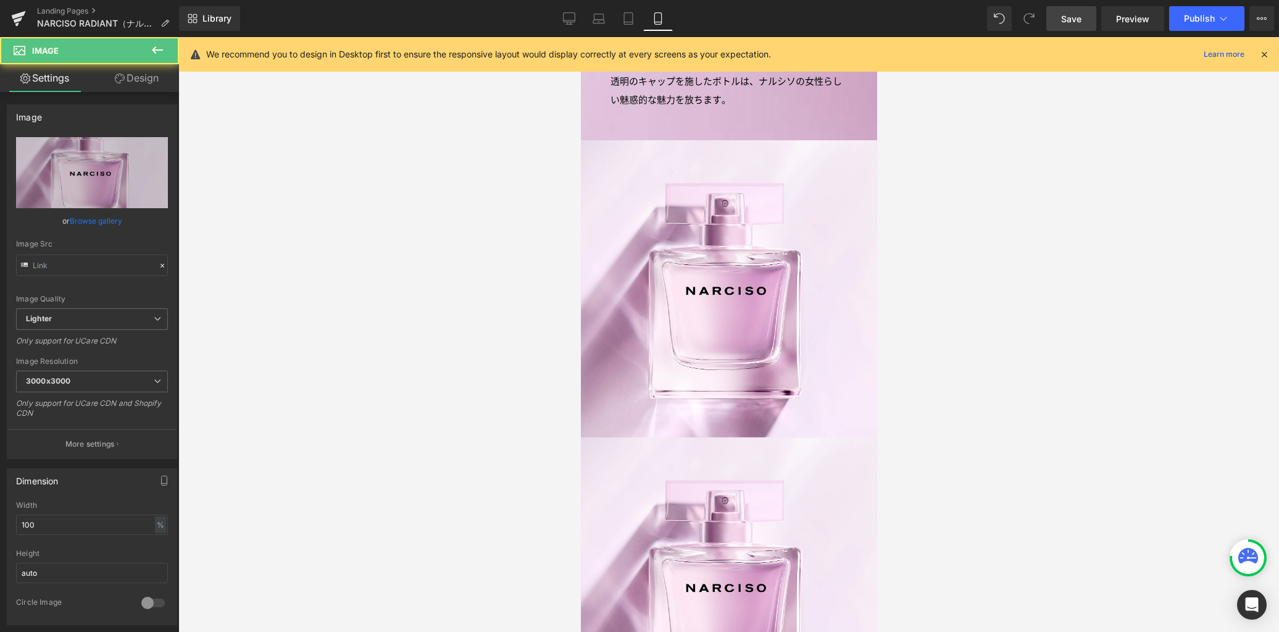
type input "[URL][DOMAIN_NAME]"
click at [152, 83] on link "Design" at bounding box center [137, 78] width 90 height 28
click at [0, 0] on div "Visibility" at bounding box center [0, 0] width 0 height 0
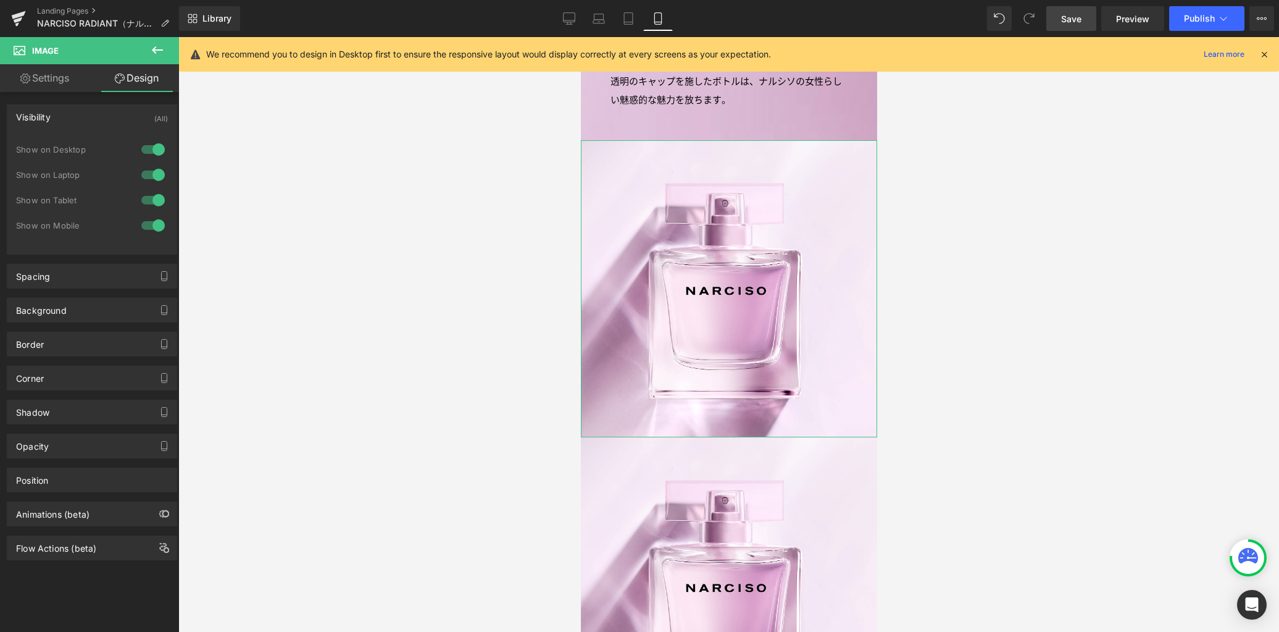
click at [149, 222] on div at bounding box center [153, 225] width 30 height 20
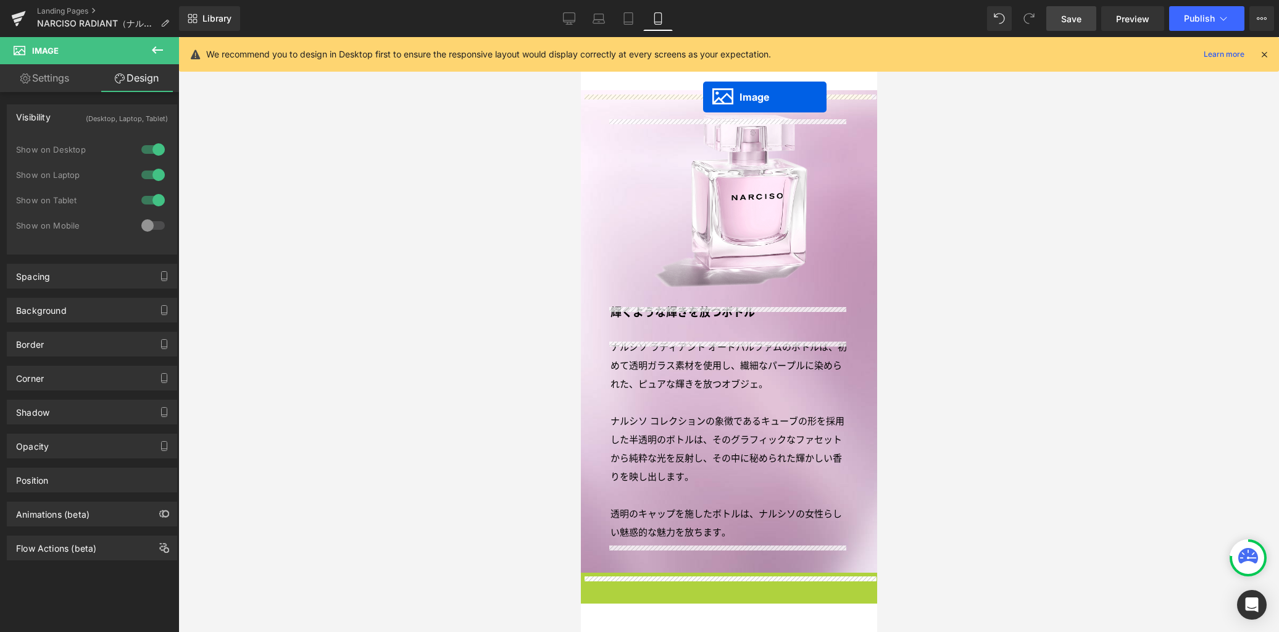
scroll to position [2151, 0]
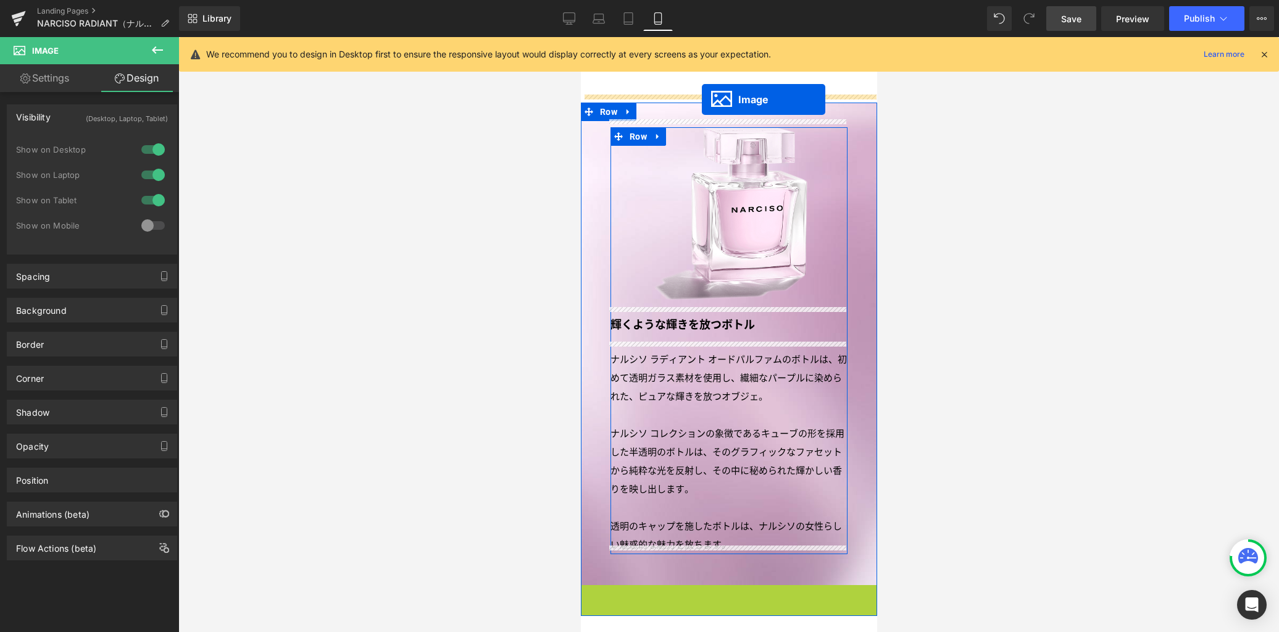
drag, startPoint x: 706, startPoint y: 281, endPoint x: 701, endPoint y: 99, distance: 182.8
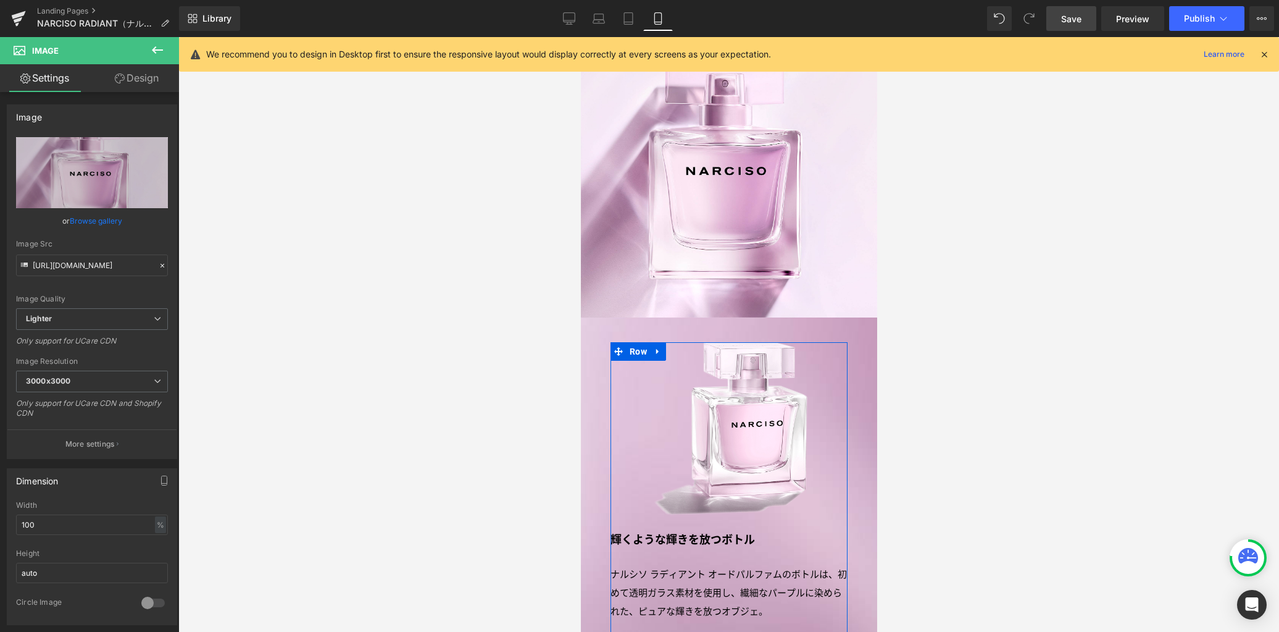
scroll to position [2283, 0]
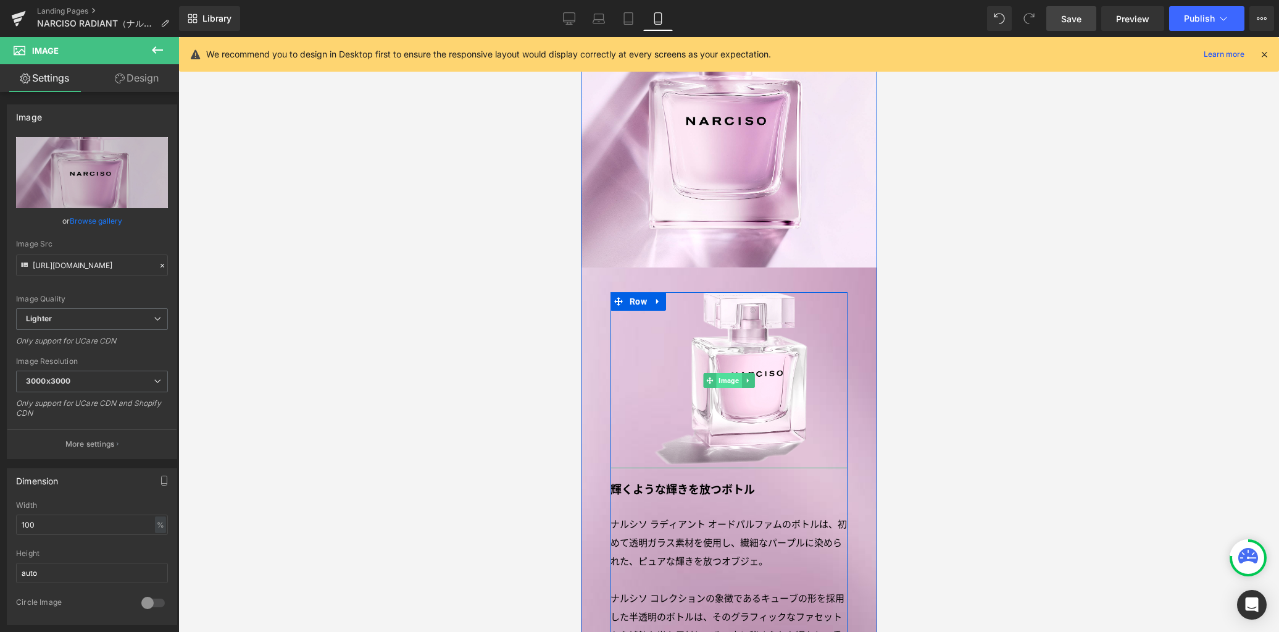
click at [725, 373] on span "Image" at bounding box center [727, 380] width 25 height 15
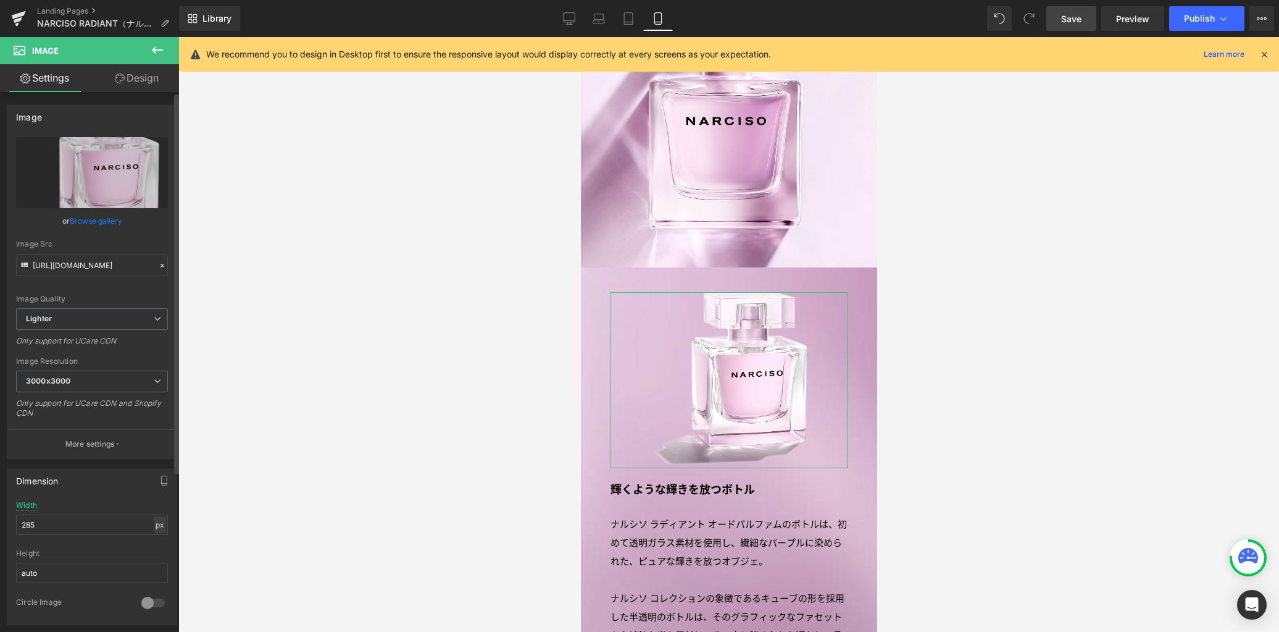
click at [154, 525] on div "px" at bounding box center [160, 524] width 12 height 17
click at [156, 542] on li "%" at bounding box center [159, 544] width 15 height 18
click at [80, 523] on input "74.22" at bounding box center [92, 524] width 152 height 20
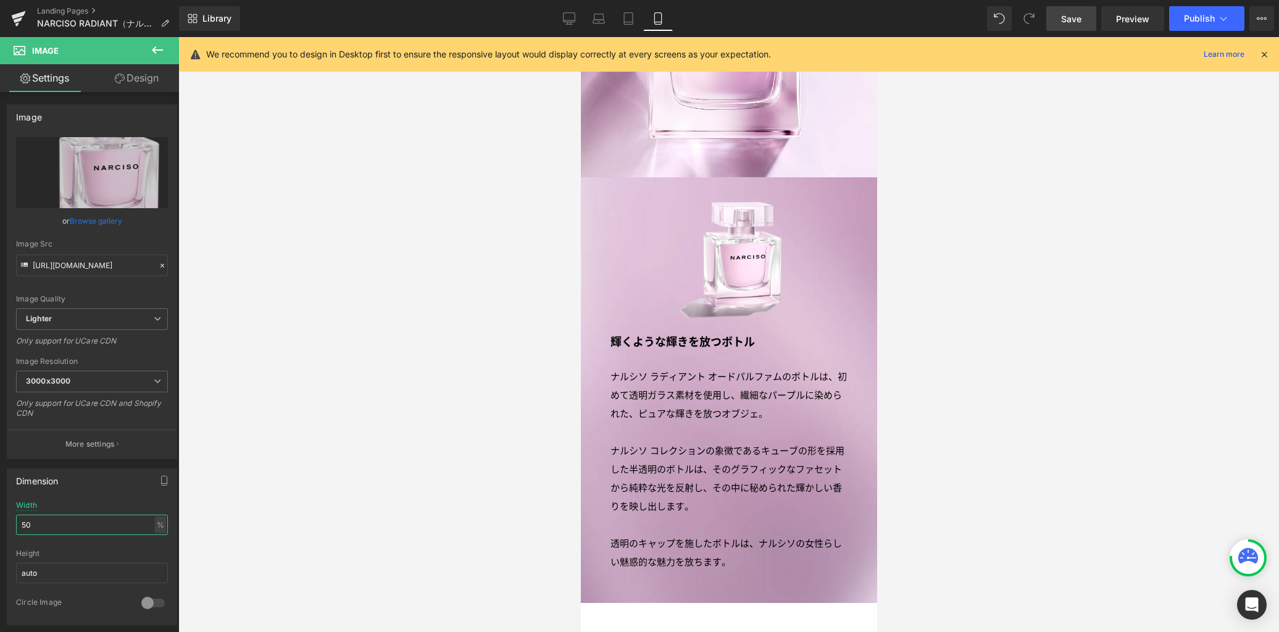
scroll to position [2384, 0]
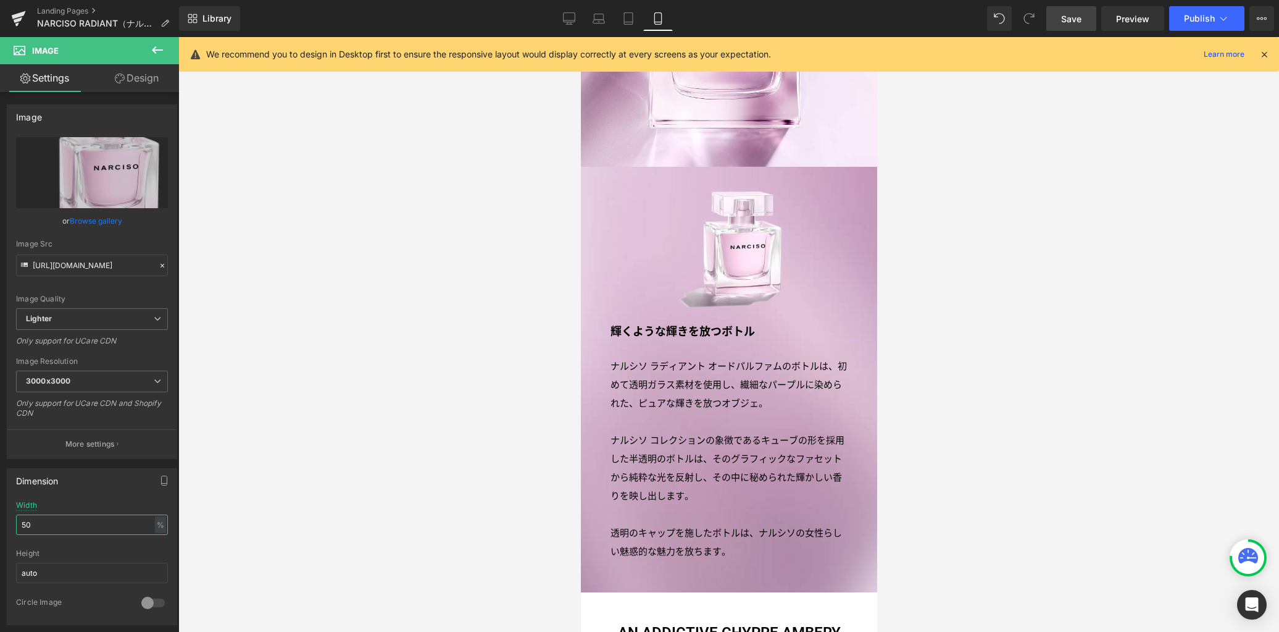
type input "50"
click at [610, 202] on div at bounding box center [728, 250] width 237 height 119
click at [600, 173] on div "Image Image 輝くような輝きを放つボトル Text Block ナルシソ ラディアント オードパルファムのボトルは、初めて透明ガラス素材を使用し、…" at bounding box center [728, 231] width 296 height 722
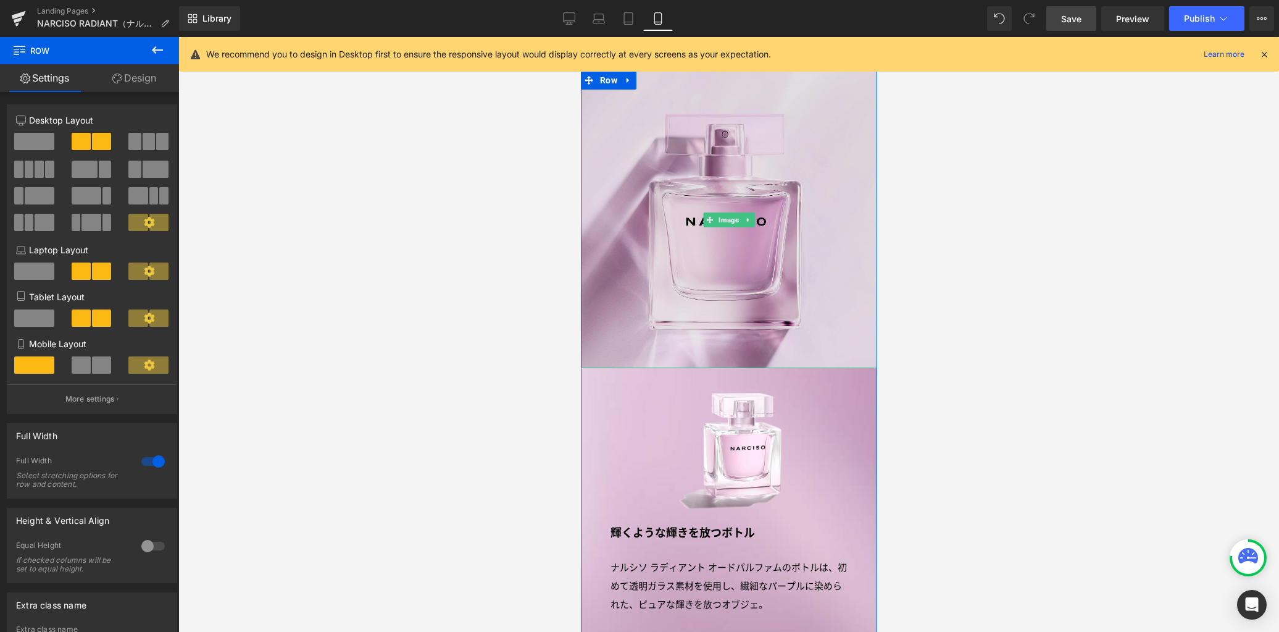
scroll to position [2069, 0]
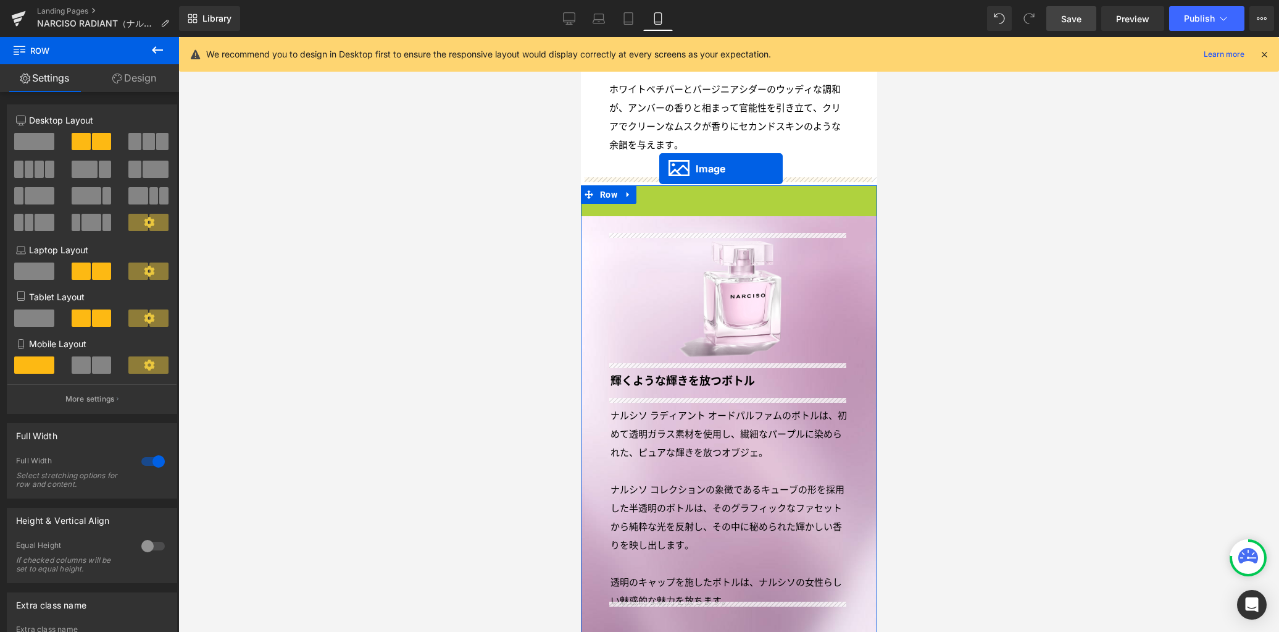
drag, startPoint x: 702, startPoint y: 322, endPoint x: 659, endPoint y: 168, distance: 159.7
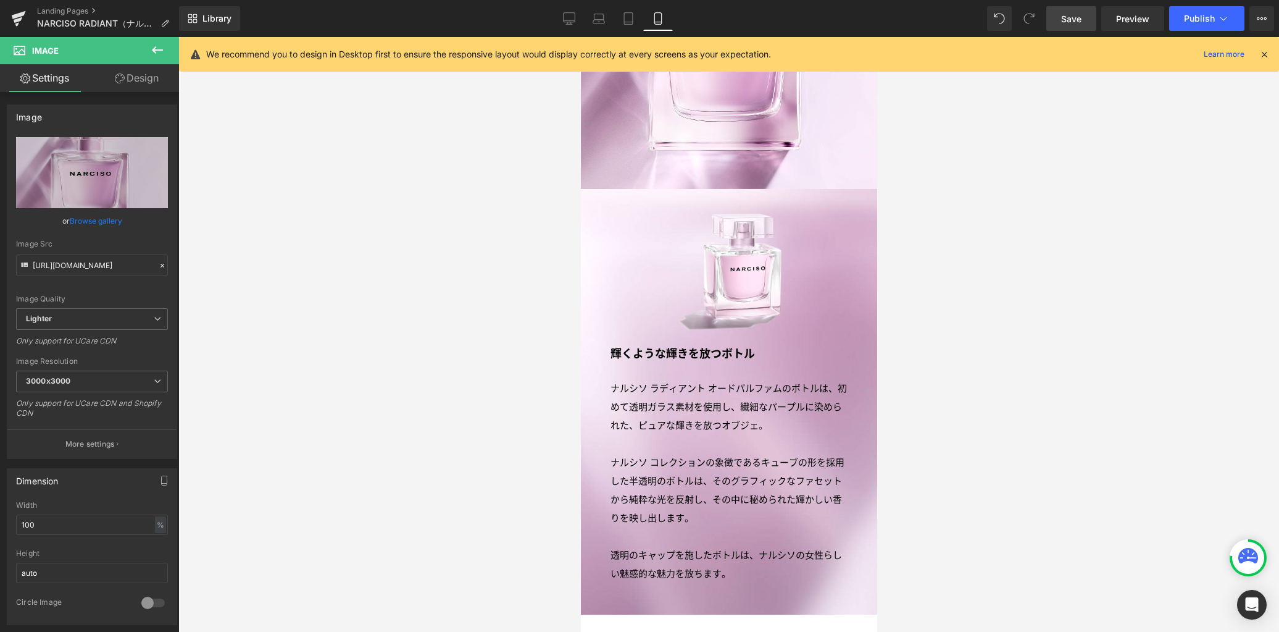
scroll to position [2366, 0]
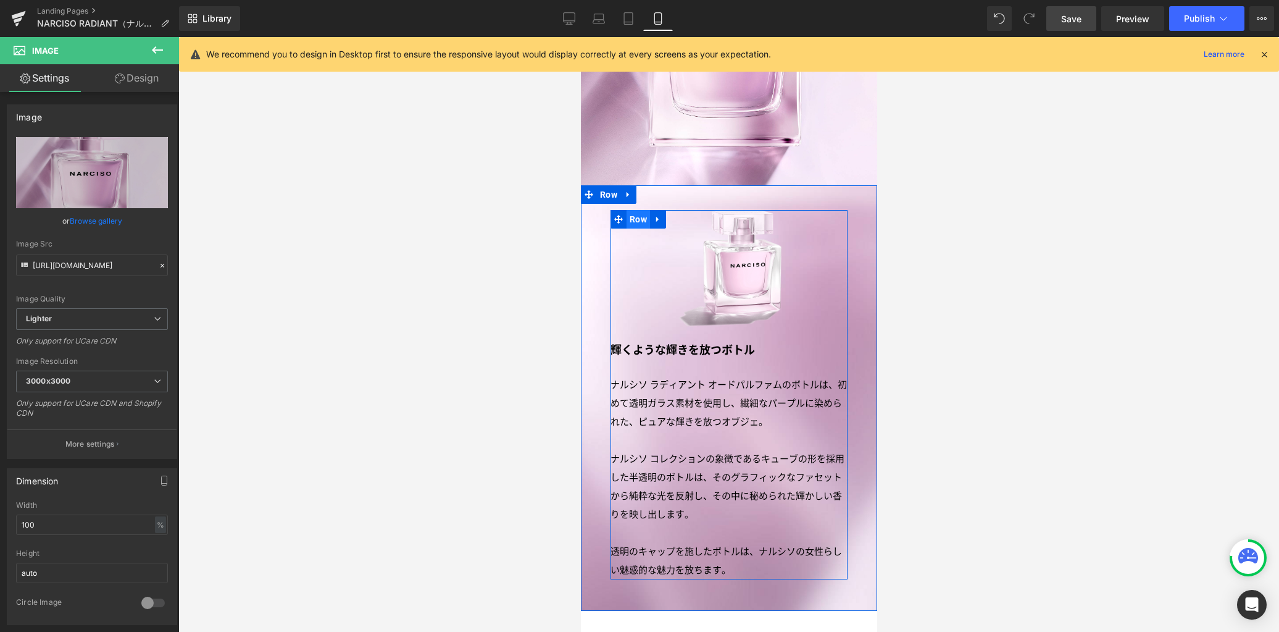
click at [632, 210] on span "Row" at bounding box center [637, 219] width 23 height 19
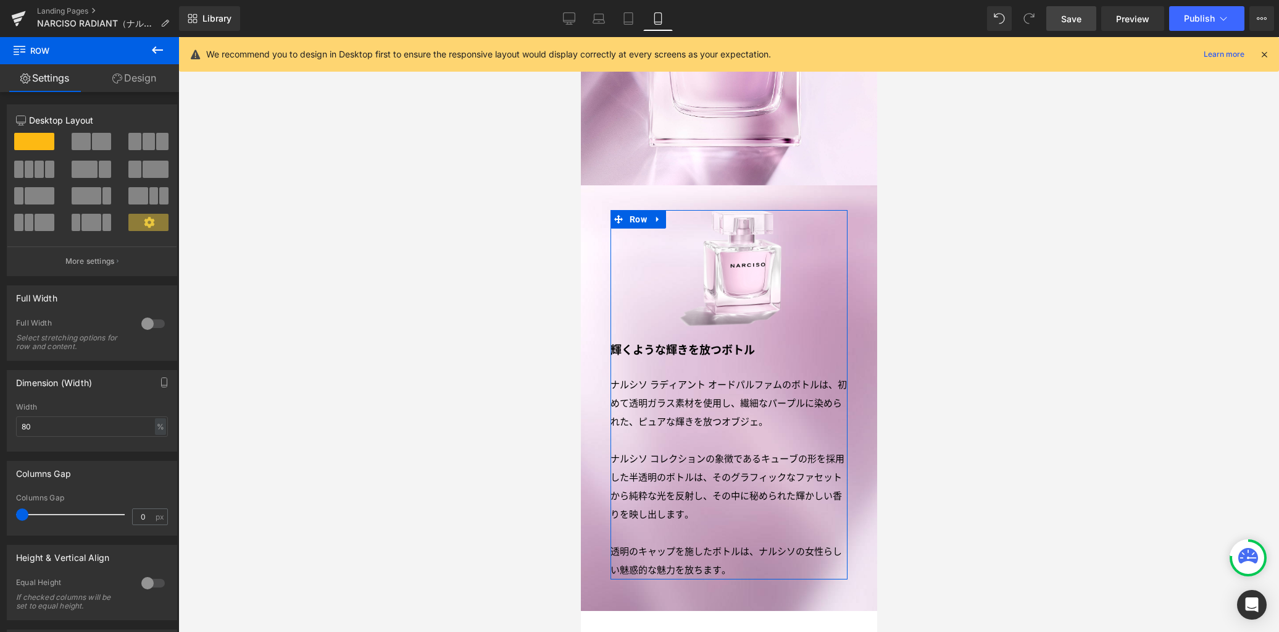
click at [134, 77] on link "Design" at bounding box center [135, 78] width 90 height 28
click at [0, 0] on div "Spacing" at bounding box center [0, 0] width 0 height 0
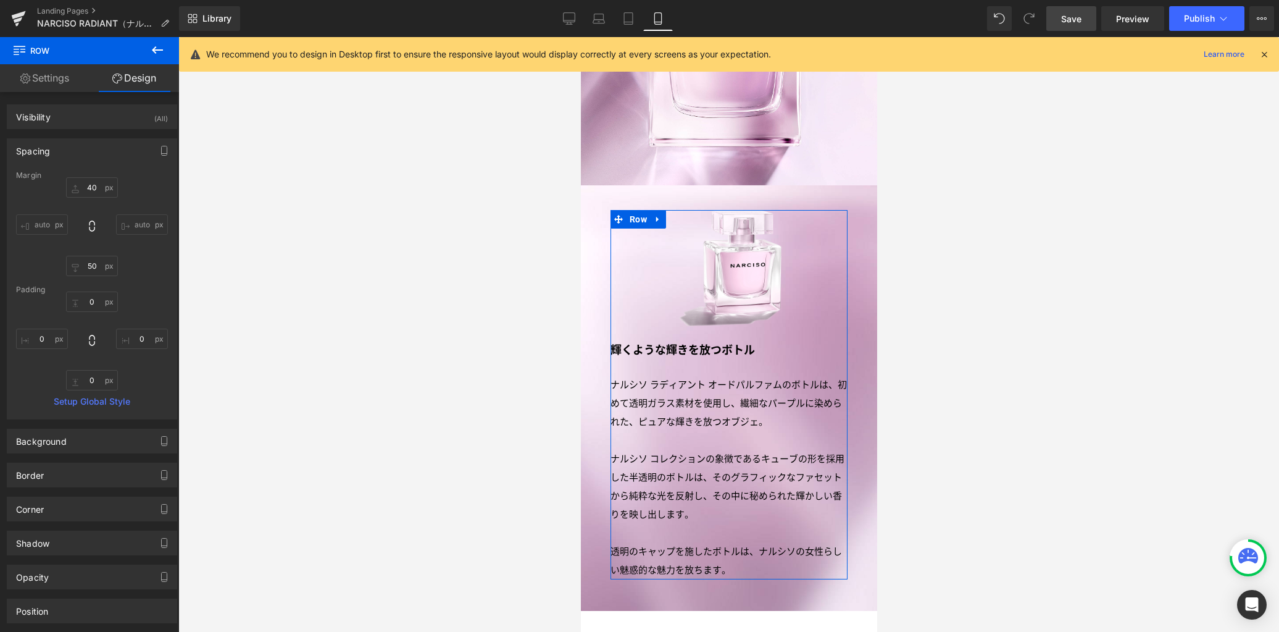
type input "40"
type input "50"
type input "0"
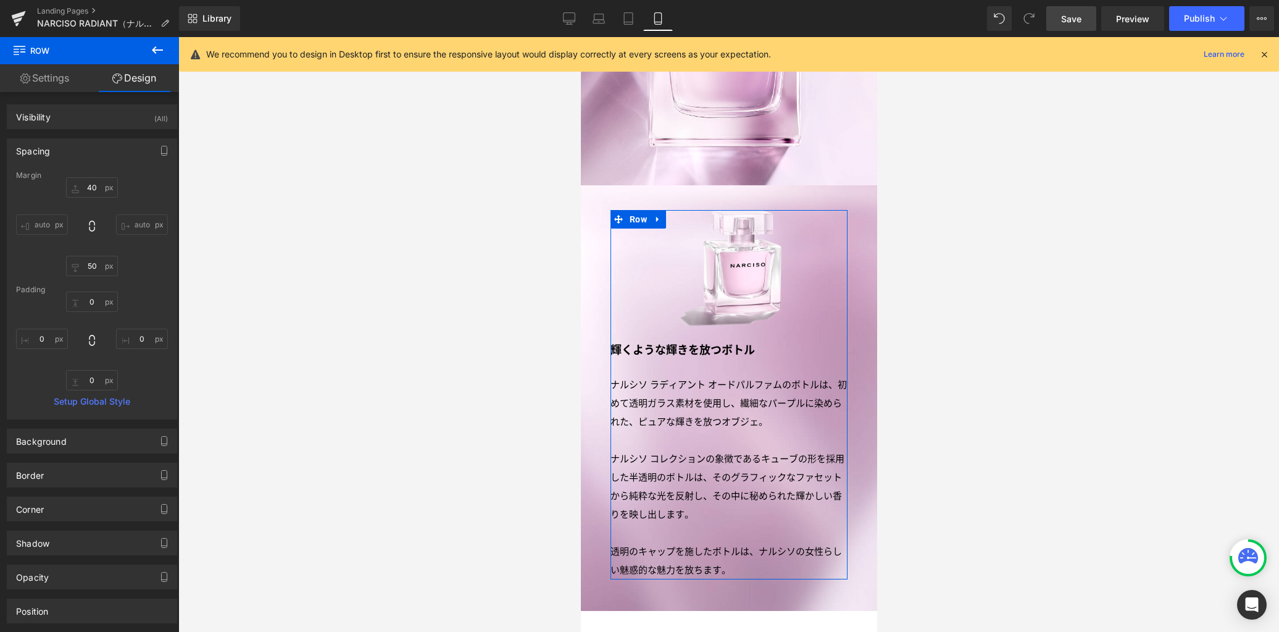
type input "0"
click at [98, 186] on input "40" at bounding box center [92, 187] width 52 height 20
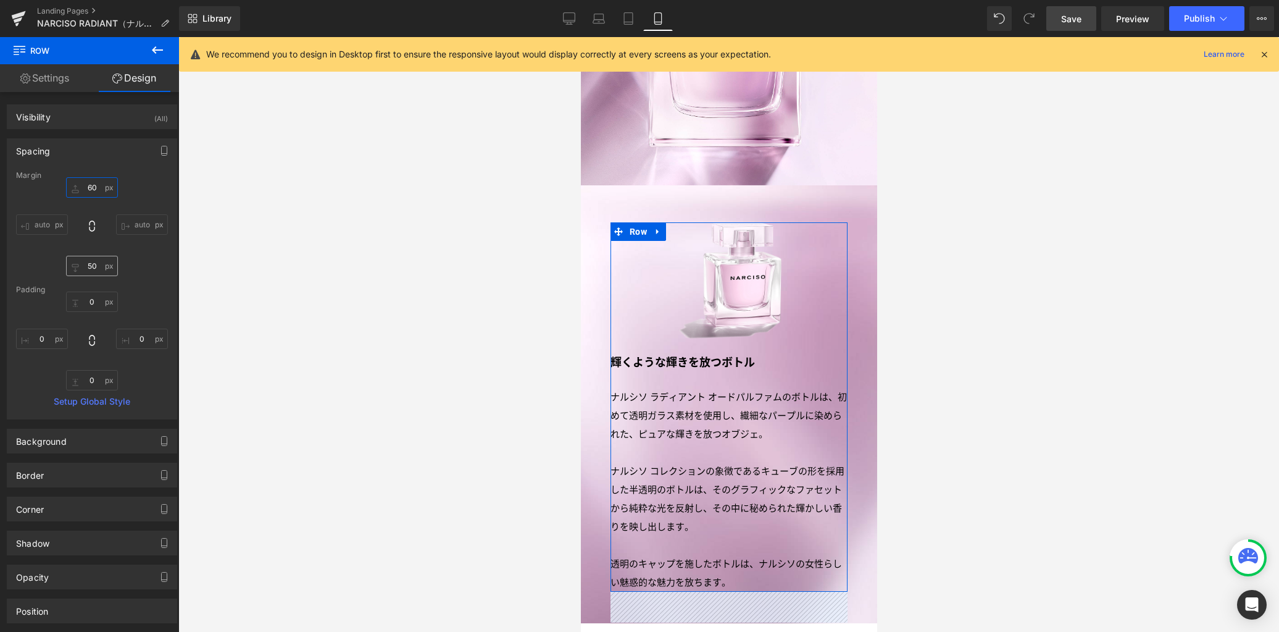
type input "60"
click at [86, 267] on input "50" at bounding box center [92, 266] width 52 height 20
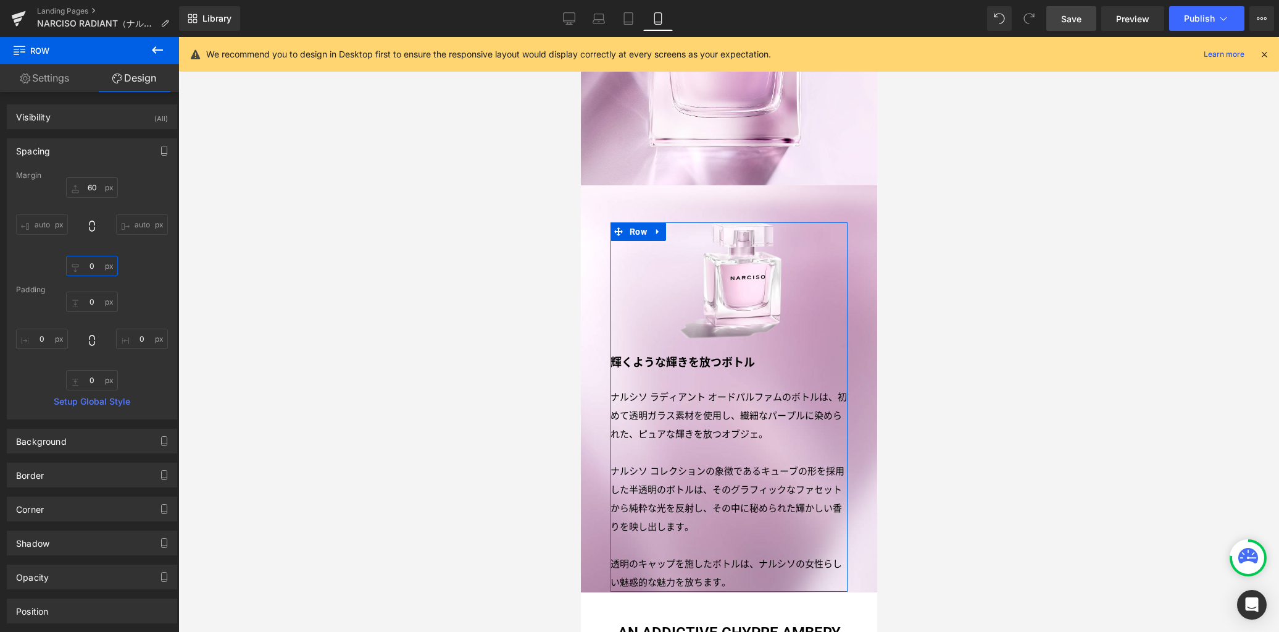
type input "60"
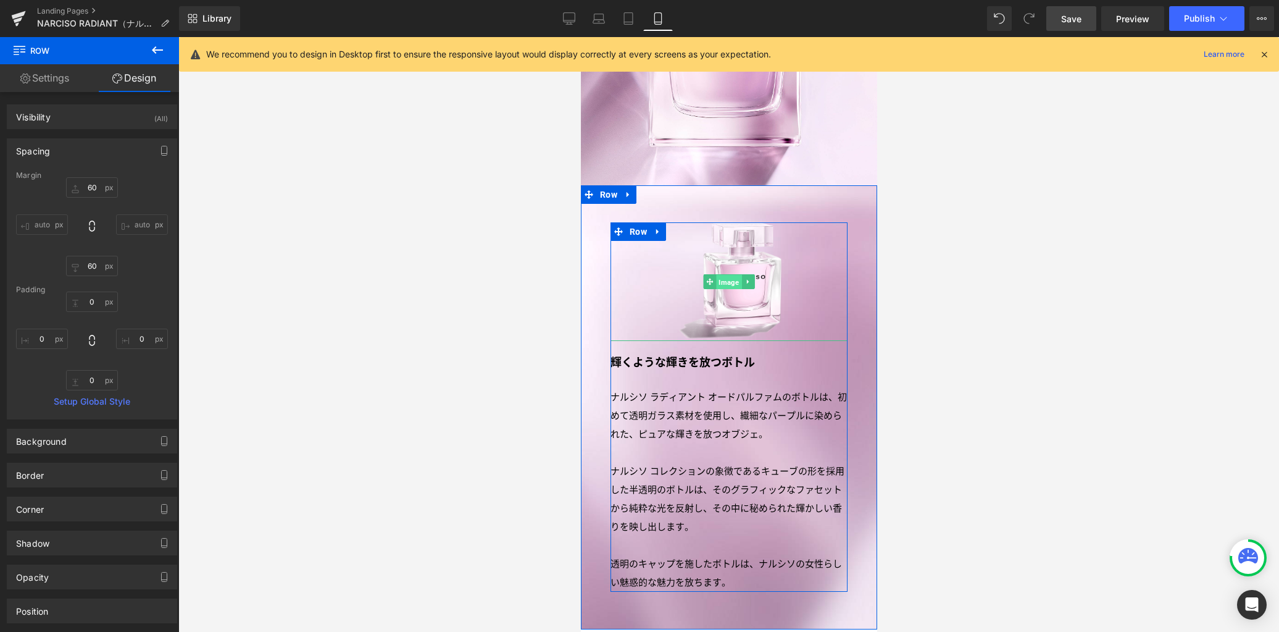
click at [725, 275] on span "Image" at bounding box center [727, 282] width 25 height 15
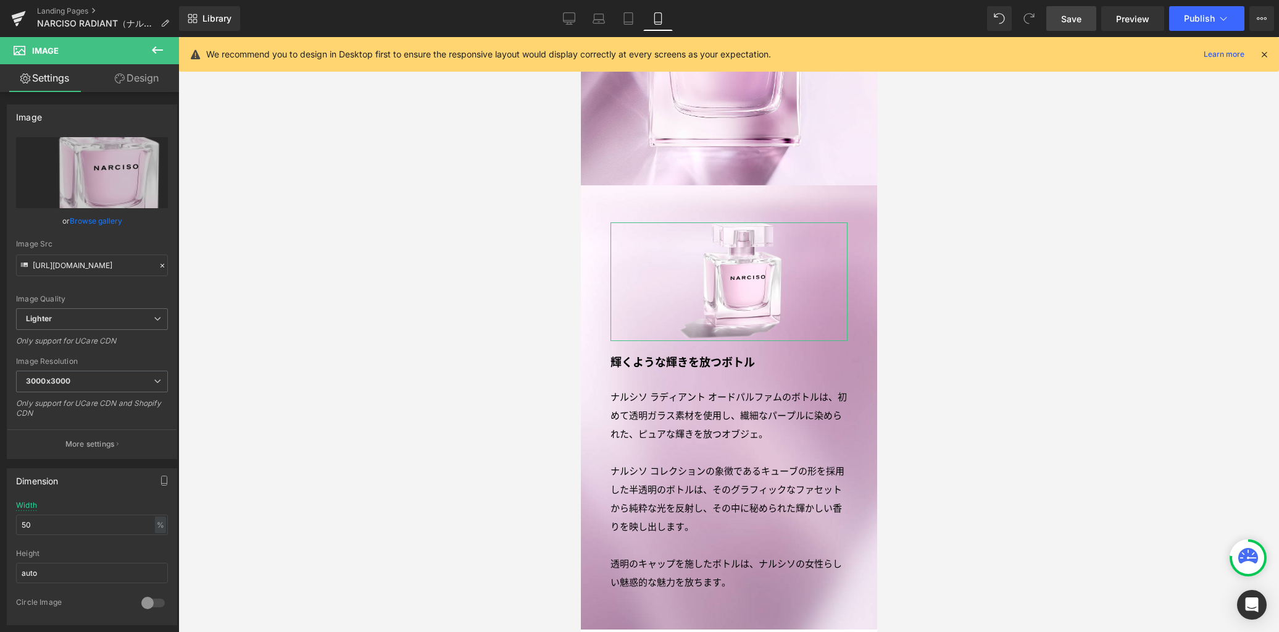
click at [154, 82] on link "Design" at bounding box center [137, 78] width 90 height 28
click at [0, 0] on div "Spacing" at bounding box center [0, 0] width 0 height 0
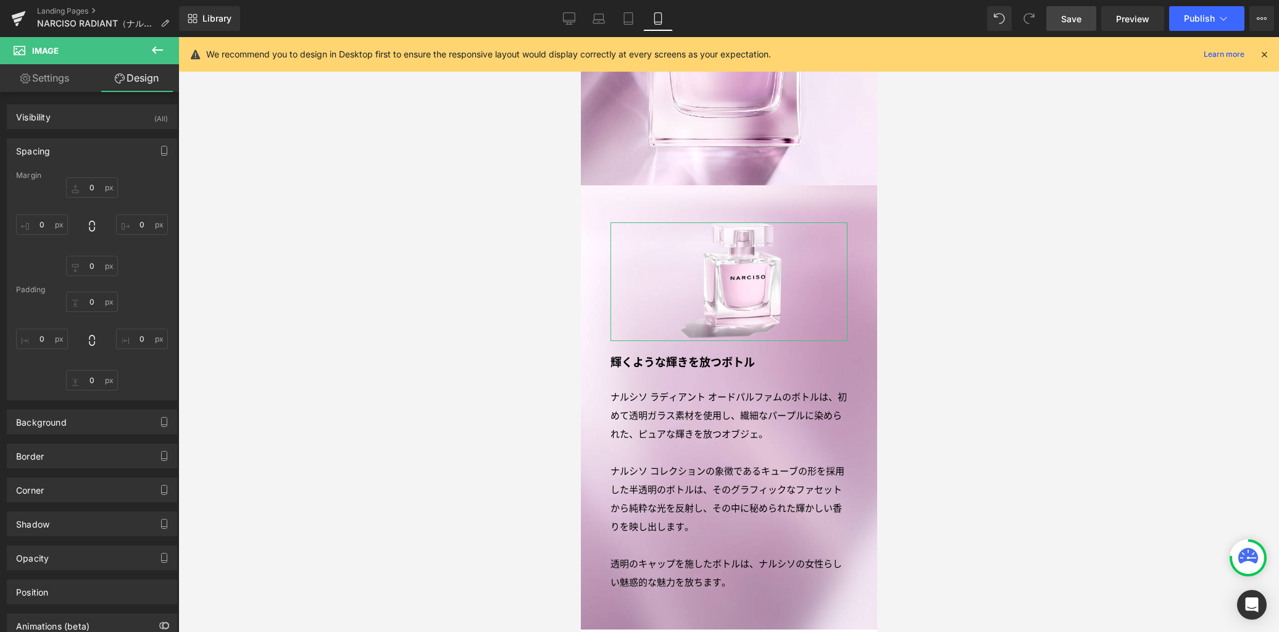
type input "0"
type input "19.2"
type input "0"
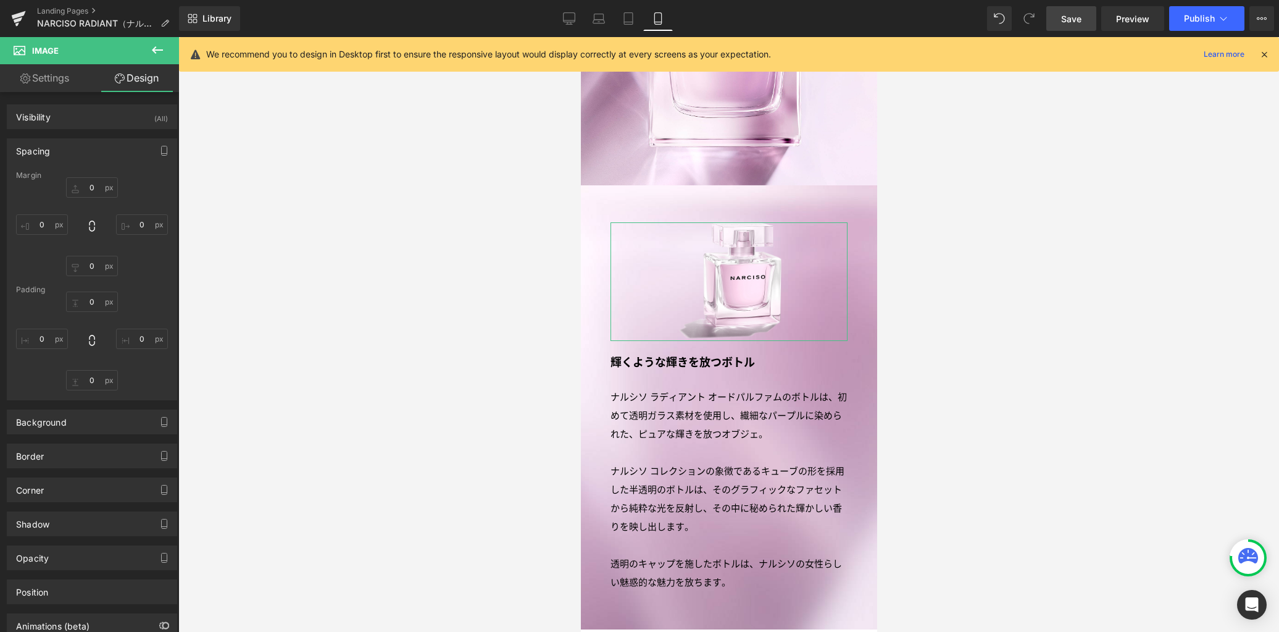
type input "0"
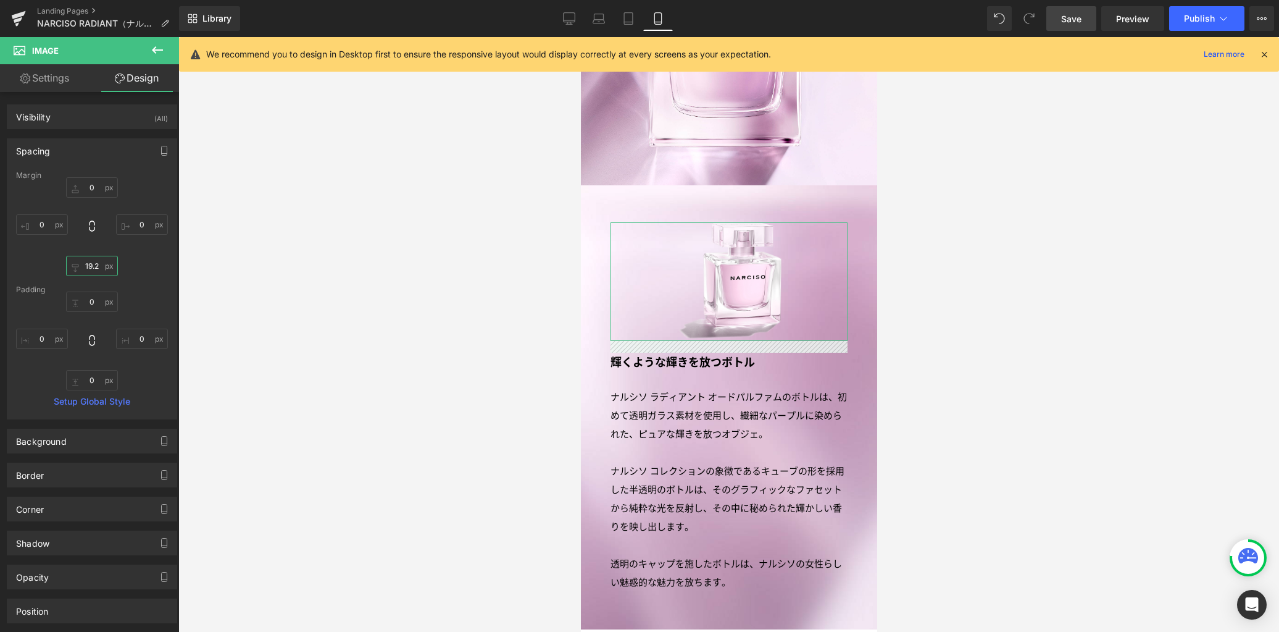
click at [96, 267] on input "19.2" at bounding box center [92, 266] width 52 height 20
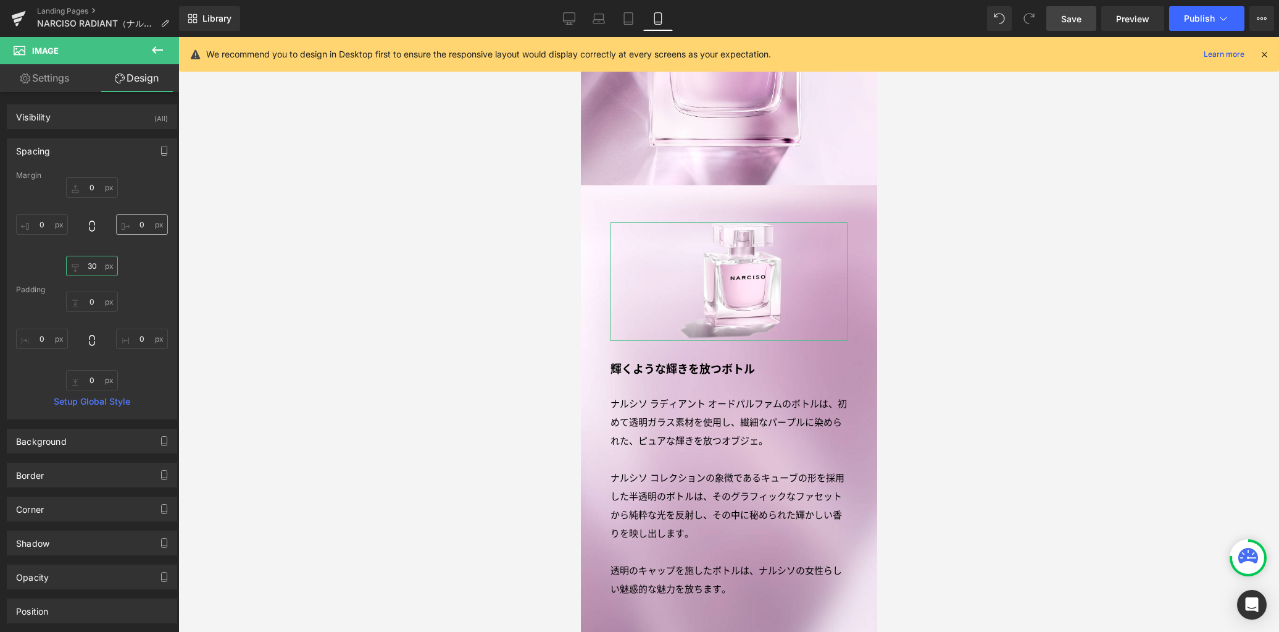
type input "30"
click at [142, 225] on input "0" at bounding box center [142, 224] width 52 height 20
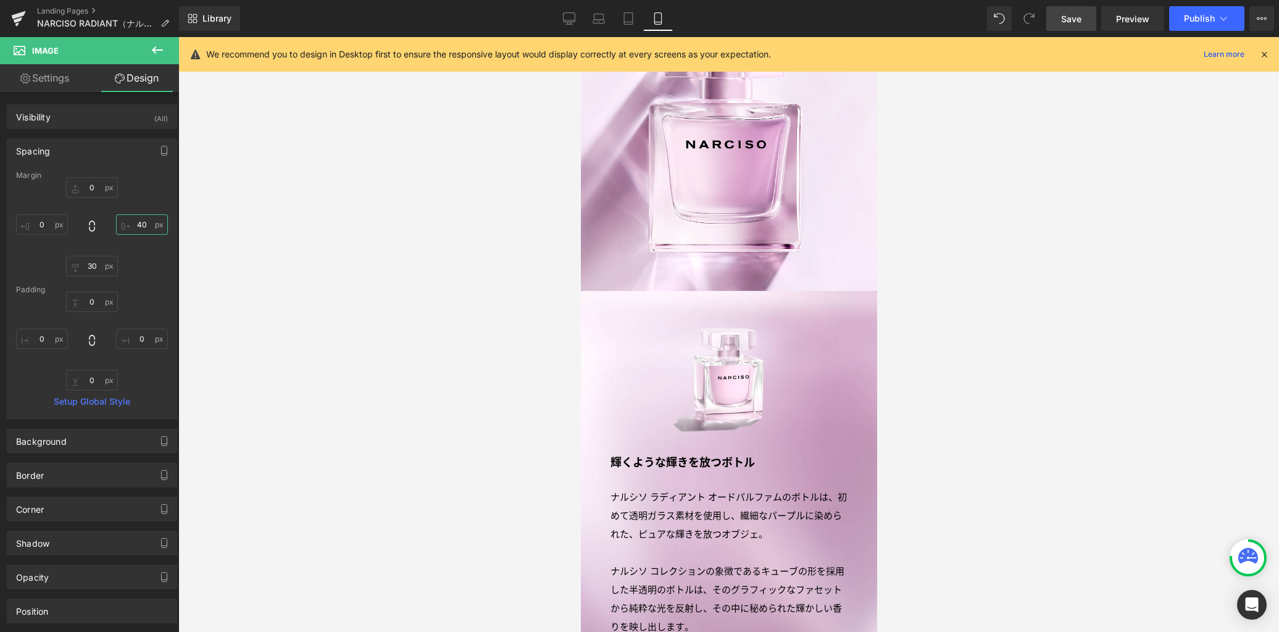
scroll to position [2242, 0]
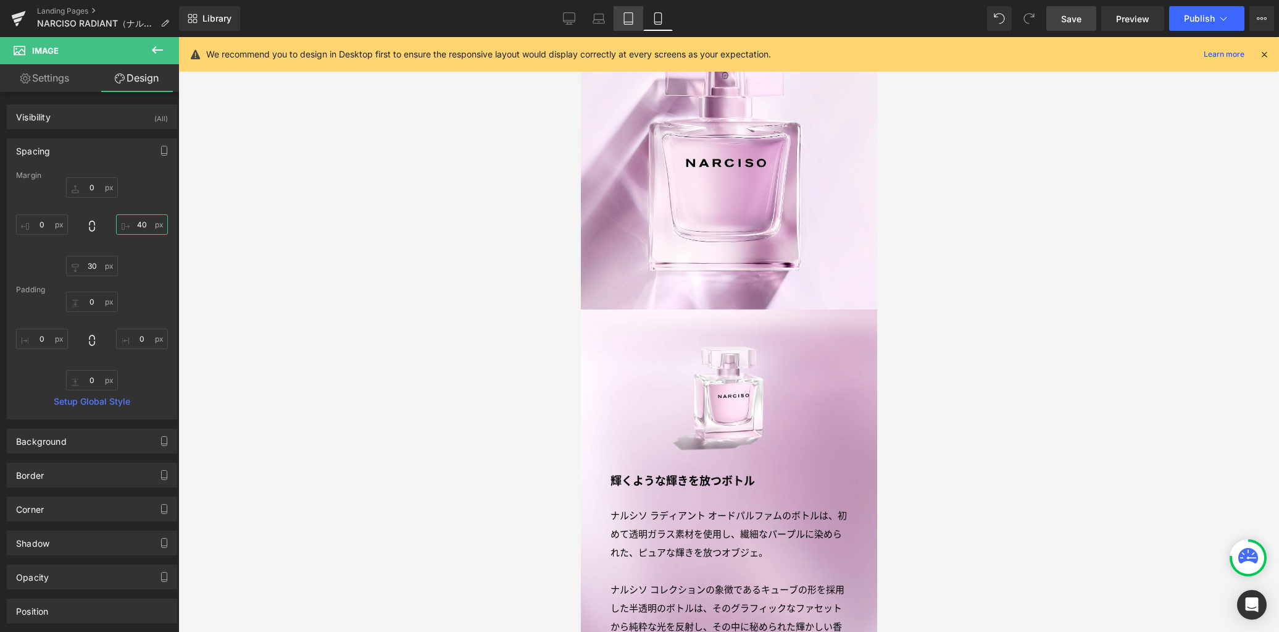
type input "40"
click at [635, 12] on link "Tablet" at bounding box center [629, 18] width 30 height 25
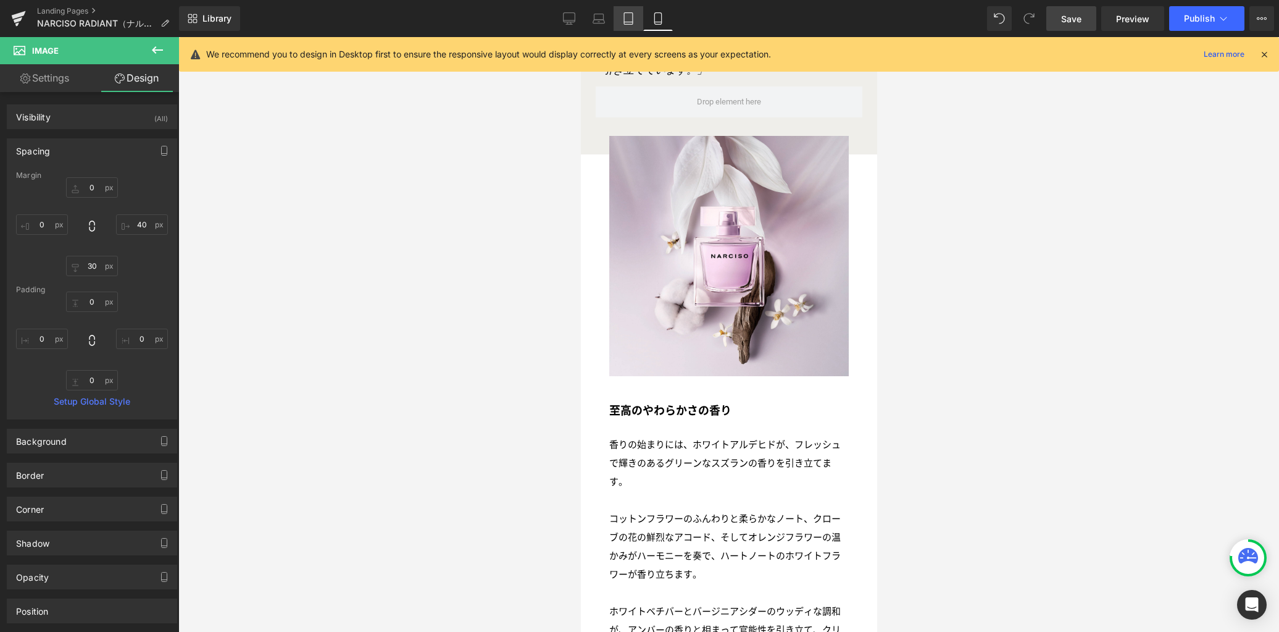
type input "0"
type input "31.2"
type input "0"
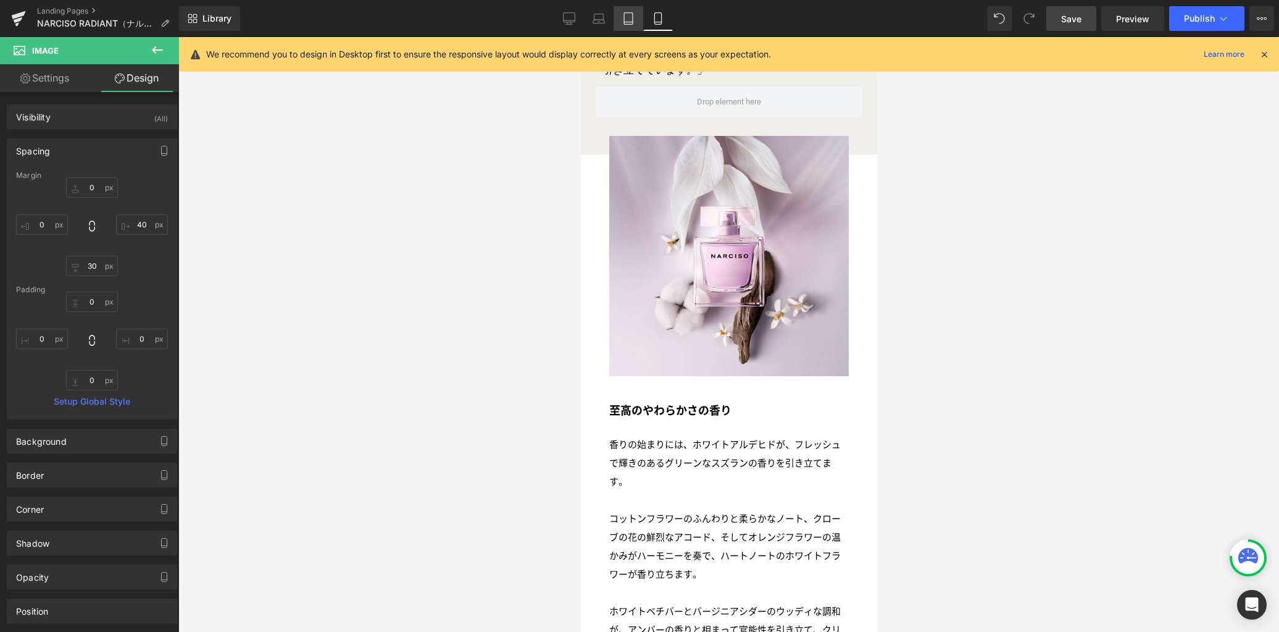
type input "0"
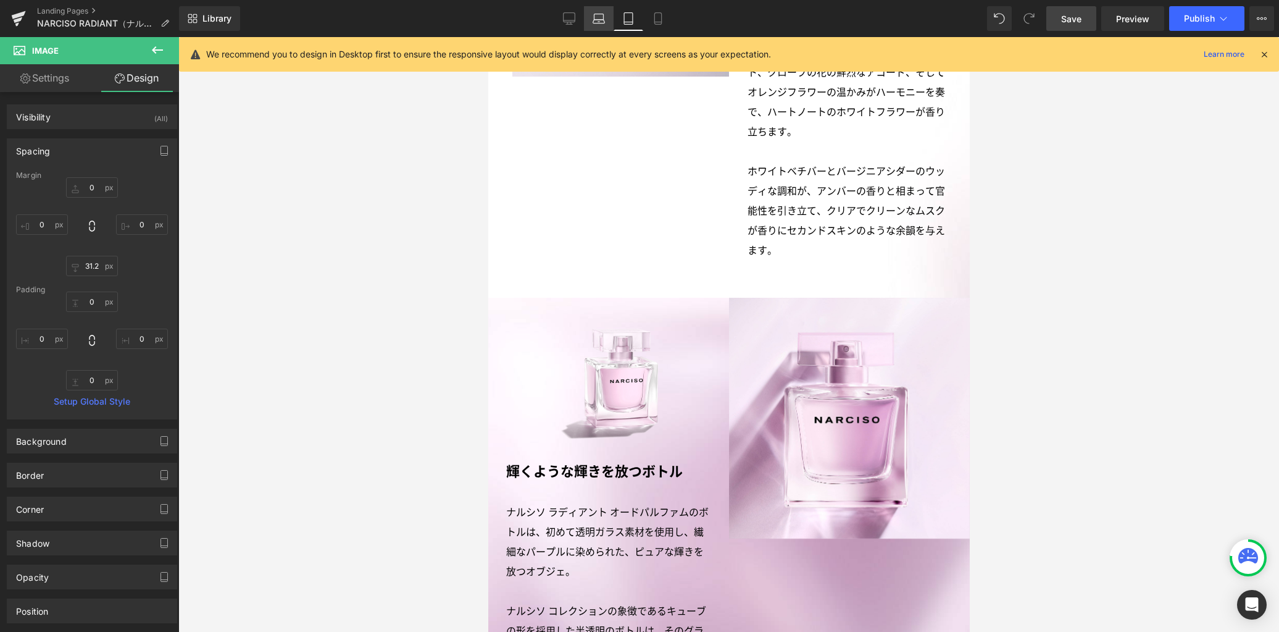
click at [601, 19] on icon at bounding box center [599, 18] width 12 height 12
type input "0"
type input "40.2"
type input "0"
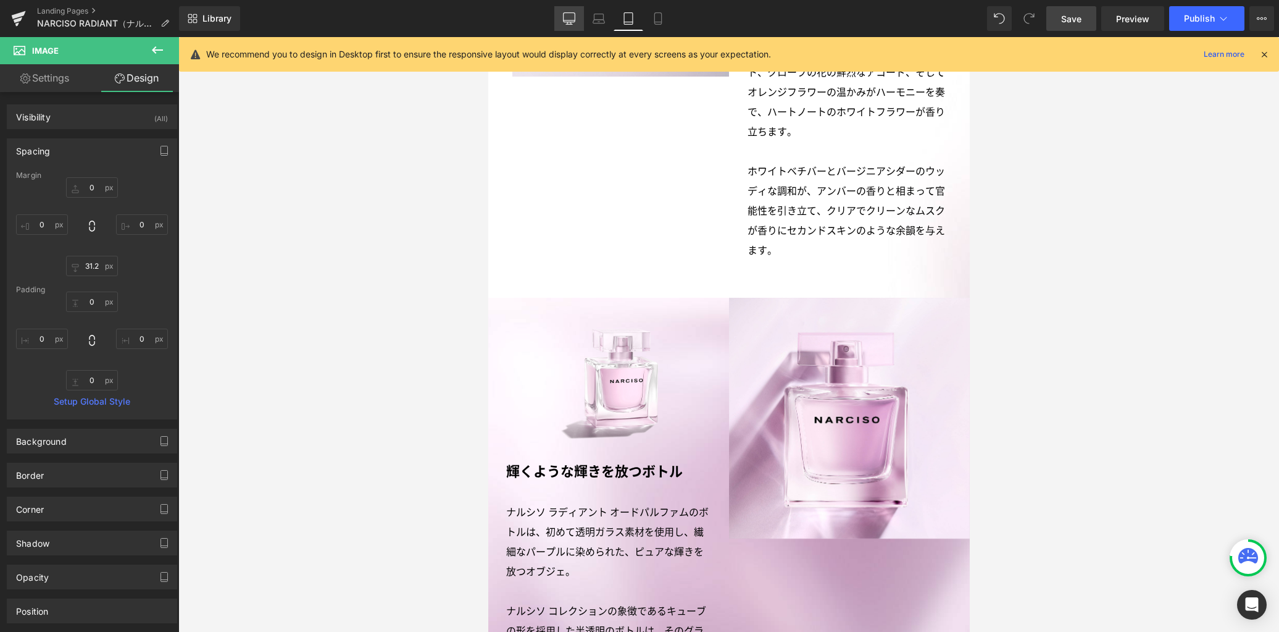
type input "0"
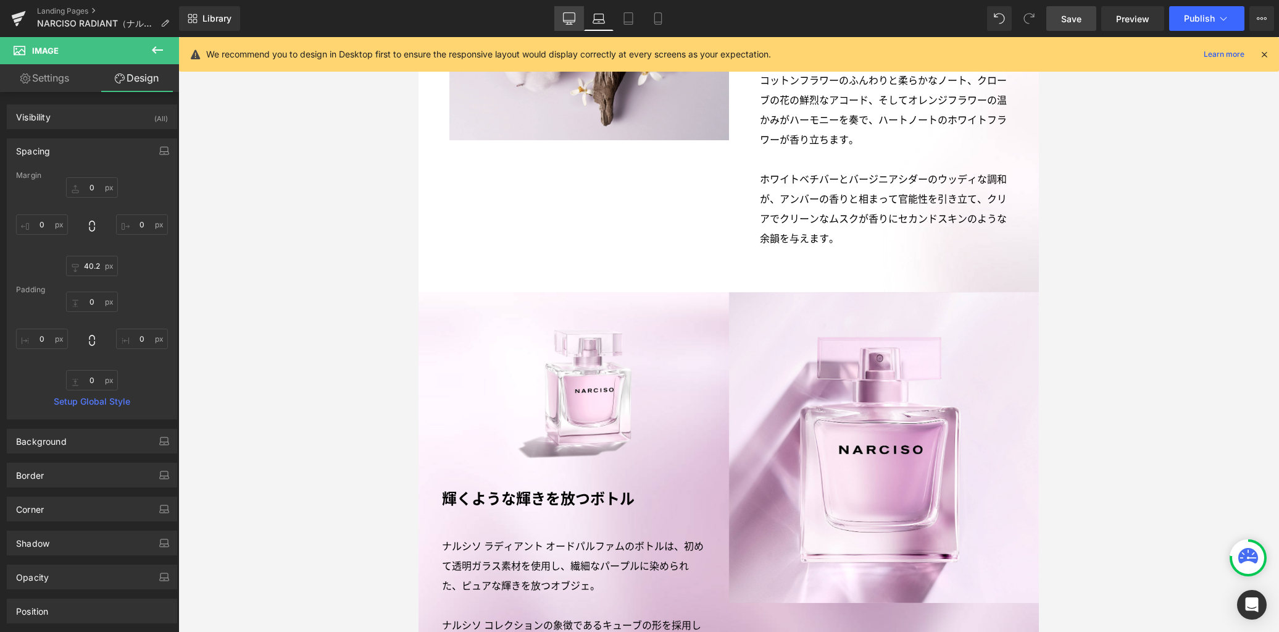
click at [570, 21] on icon at bounding box center [569, 18] width 12 height 12
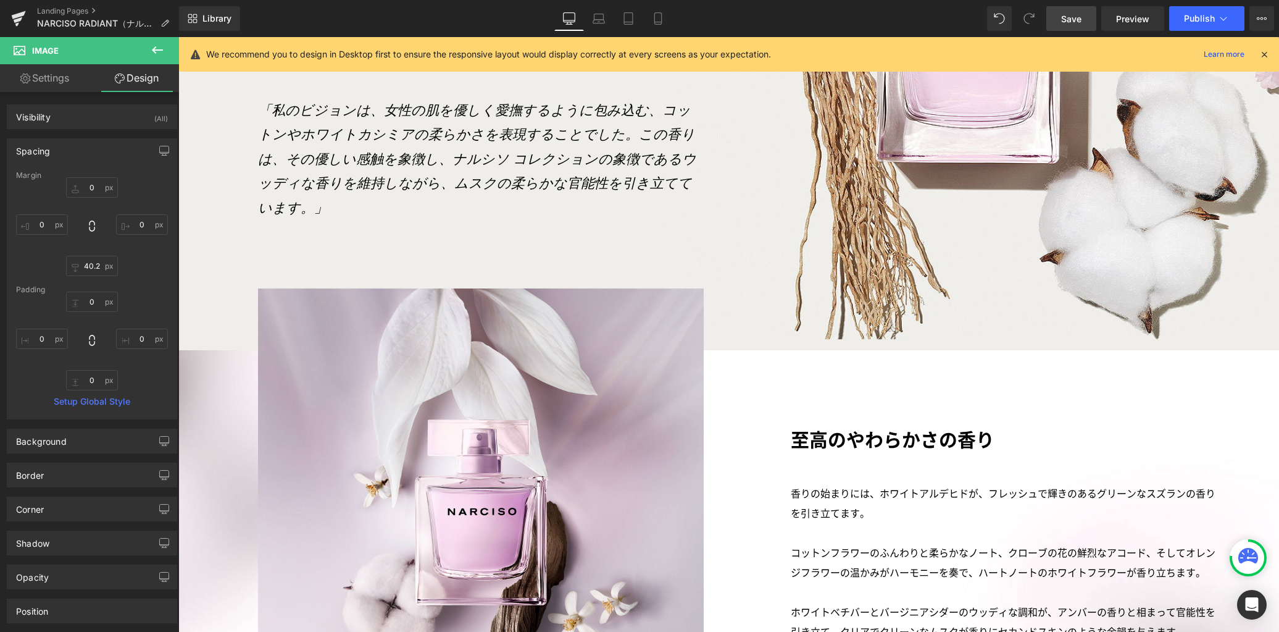
type input "0"
type input "71.32"
type input "0"
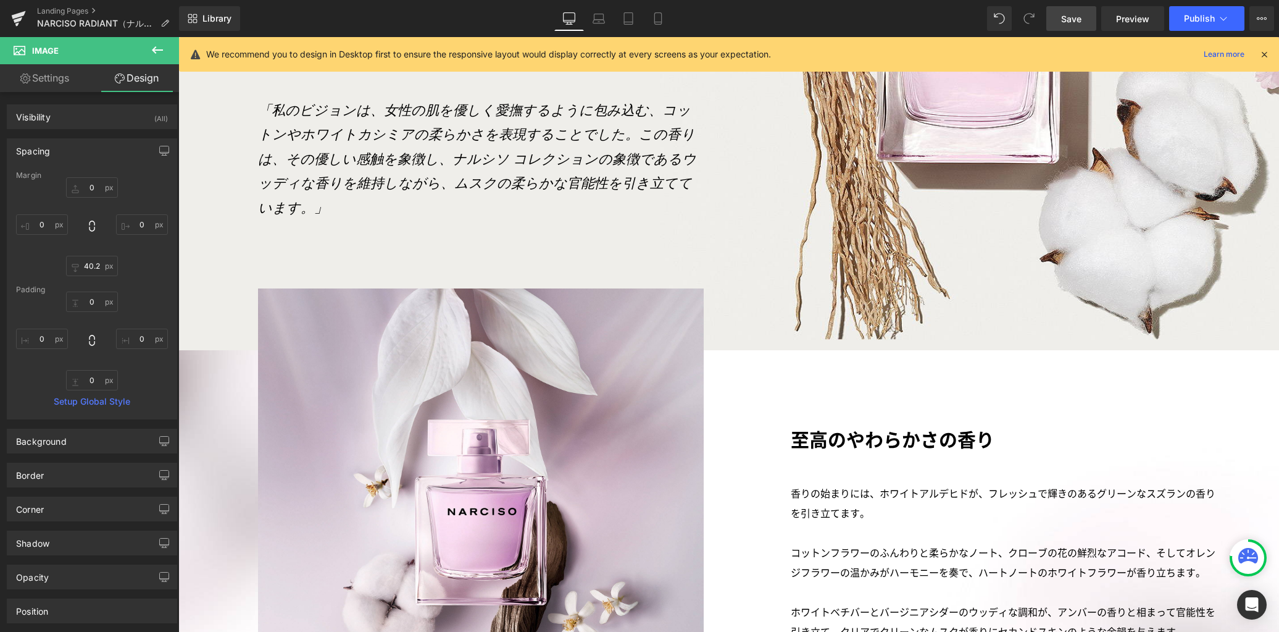
type input "0"
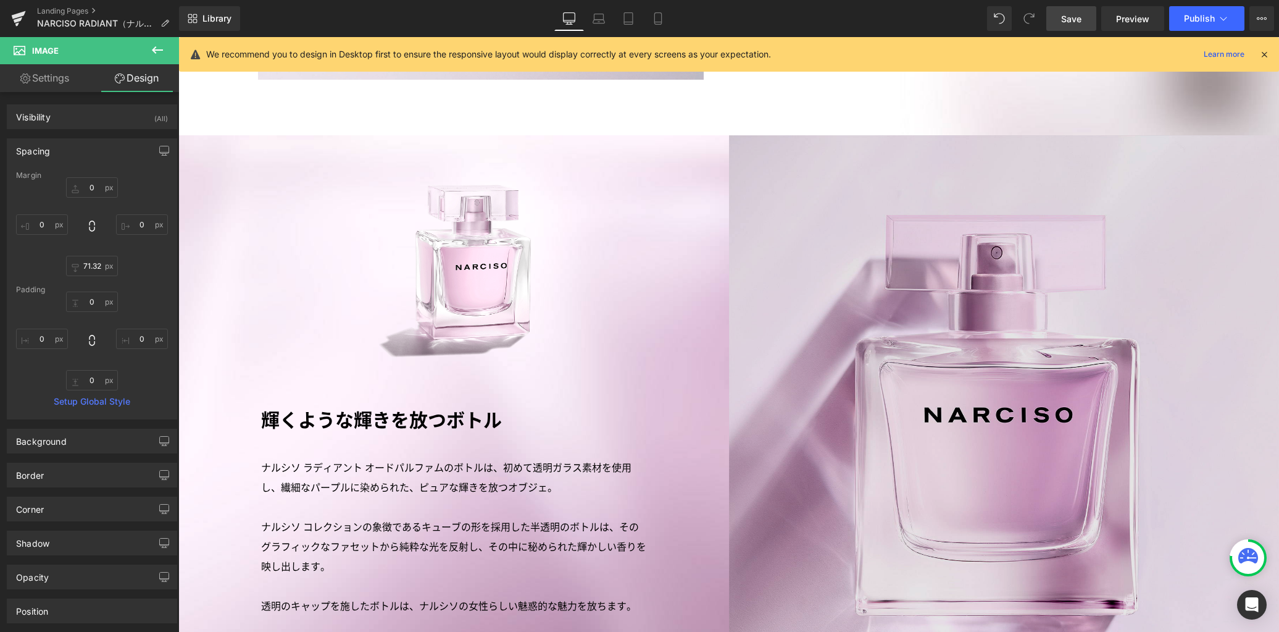
scroll to position [2304, 0]
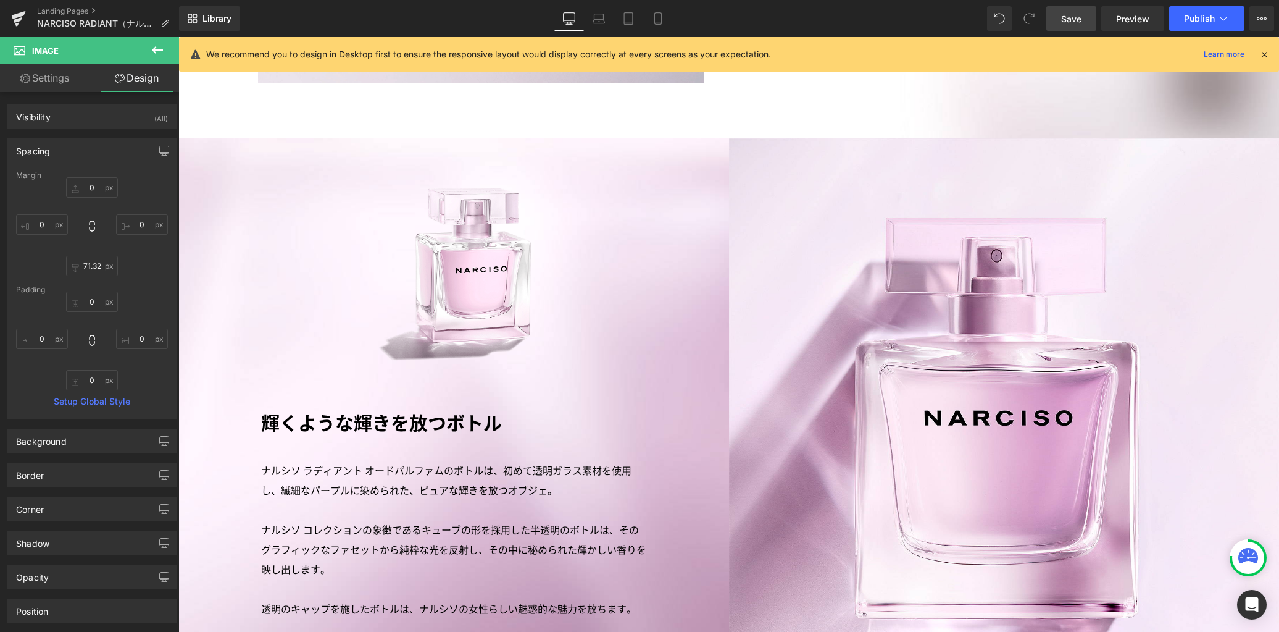
click at [1066, 22] on span "Save" at bounding box center [1071, 18] width 20 height 13
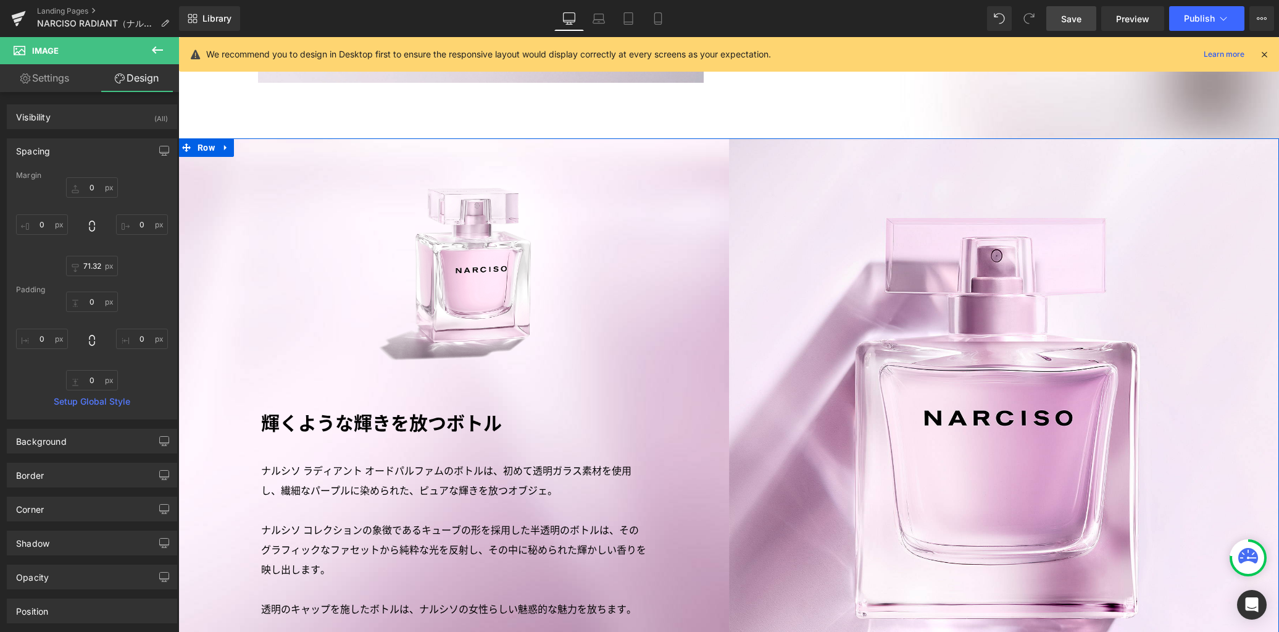
scroll to position [2553, 0]
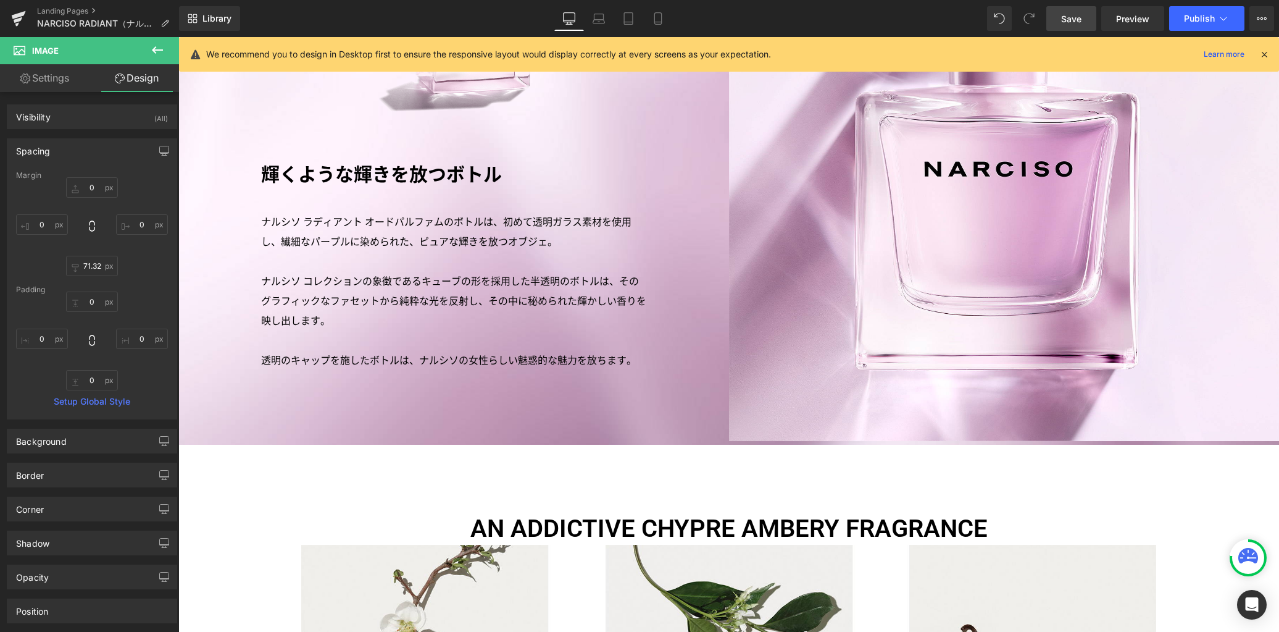
click at [1057, 20] on link "Save" at bounding box center [1071, 18] width 50 height 25
click at [71, 12] on link "Landing Pages" at bounding box center [108, 11] width 142 height 10
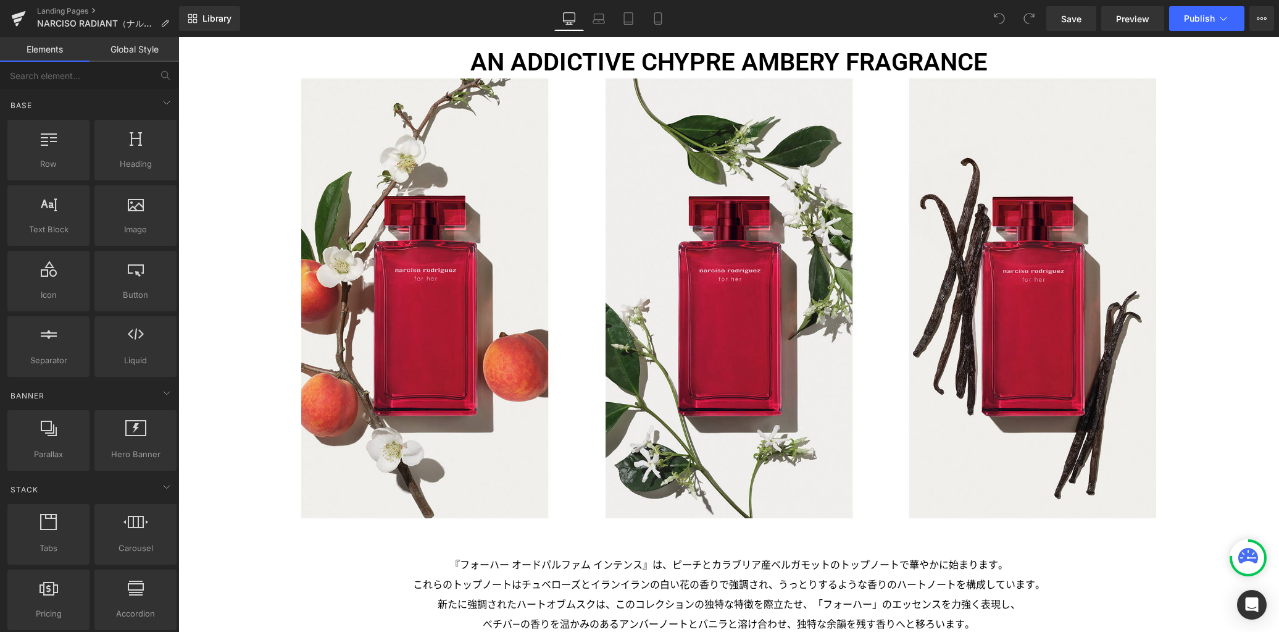
scroll to position [2587, 0]
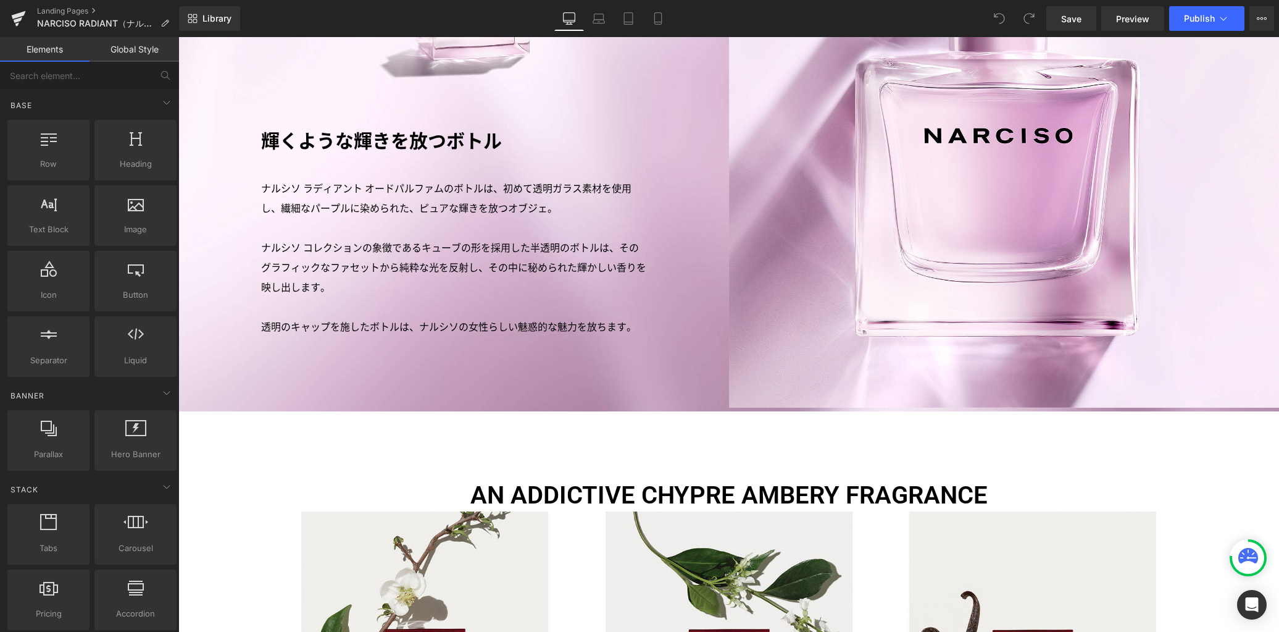
click at [258, 431] on div "Image Image NARCISO RADIANTE EAU DE PARFUM Heading アイコニックな「ナルシソ」コレクションの新作フレグランス…" at bounding box center [728, 254] width 1101 height 5343
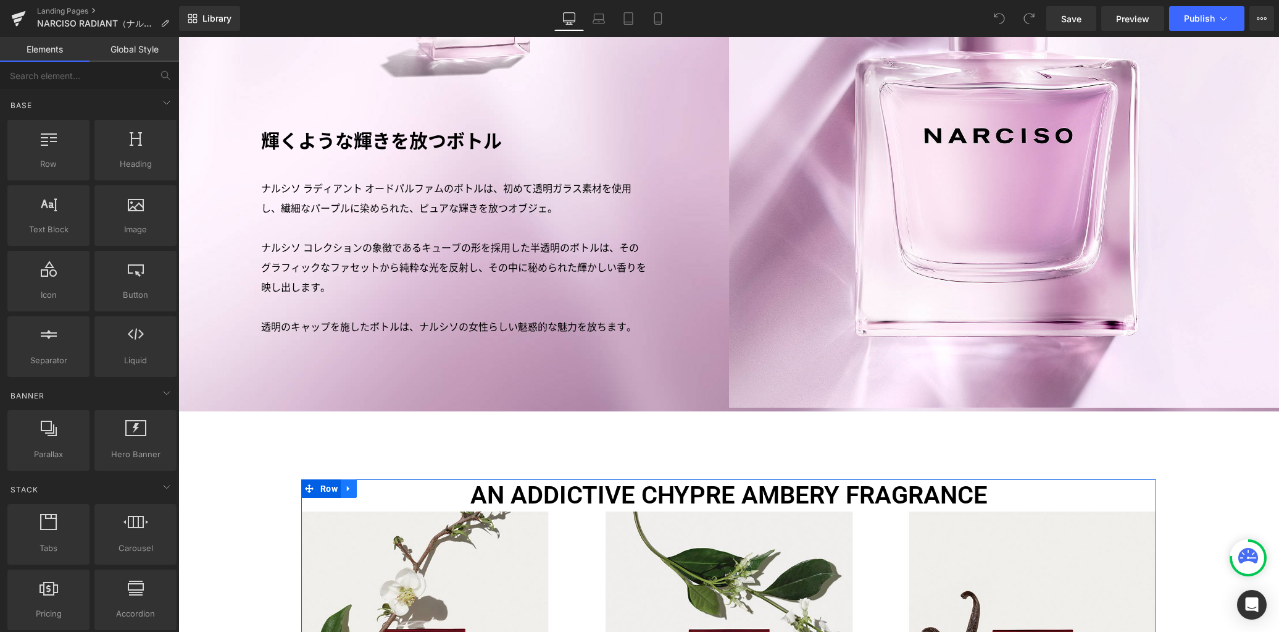
click at [345, 484] on icon at bounding box center [348, 488] width 9 height 9
click at [377, 484] on icon at bounding box center [381, 488] width 9 height 9
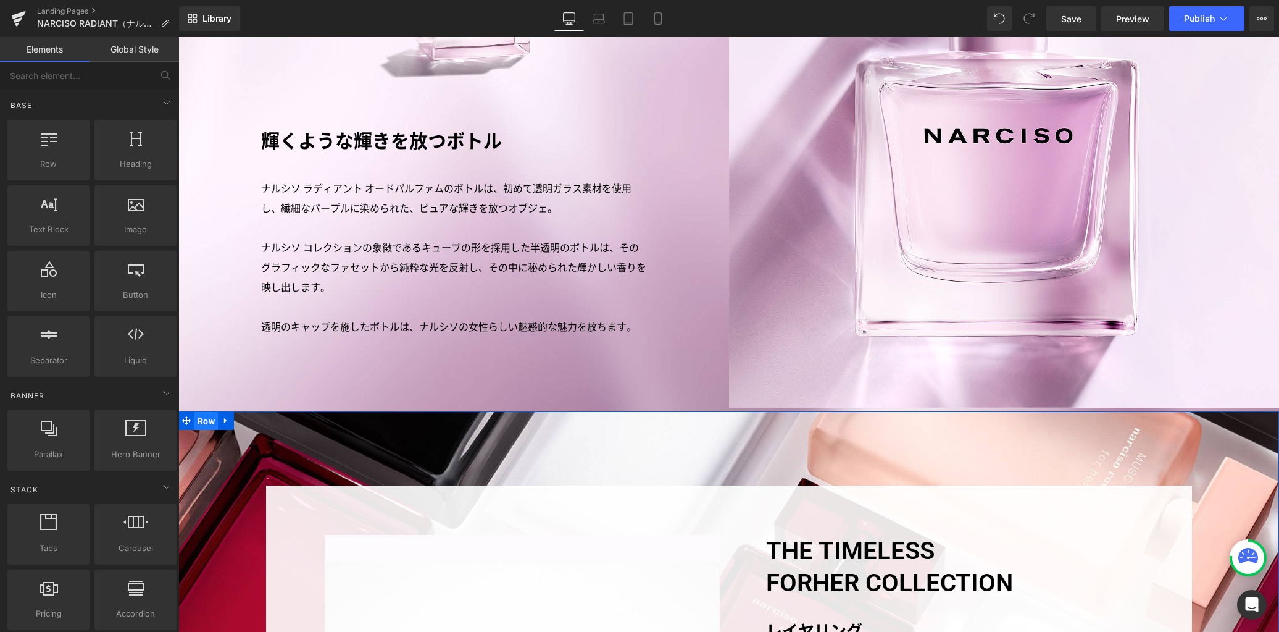
click at [204, 412] on span "Row" at bounding box center [205, 421] width 23 height 19
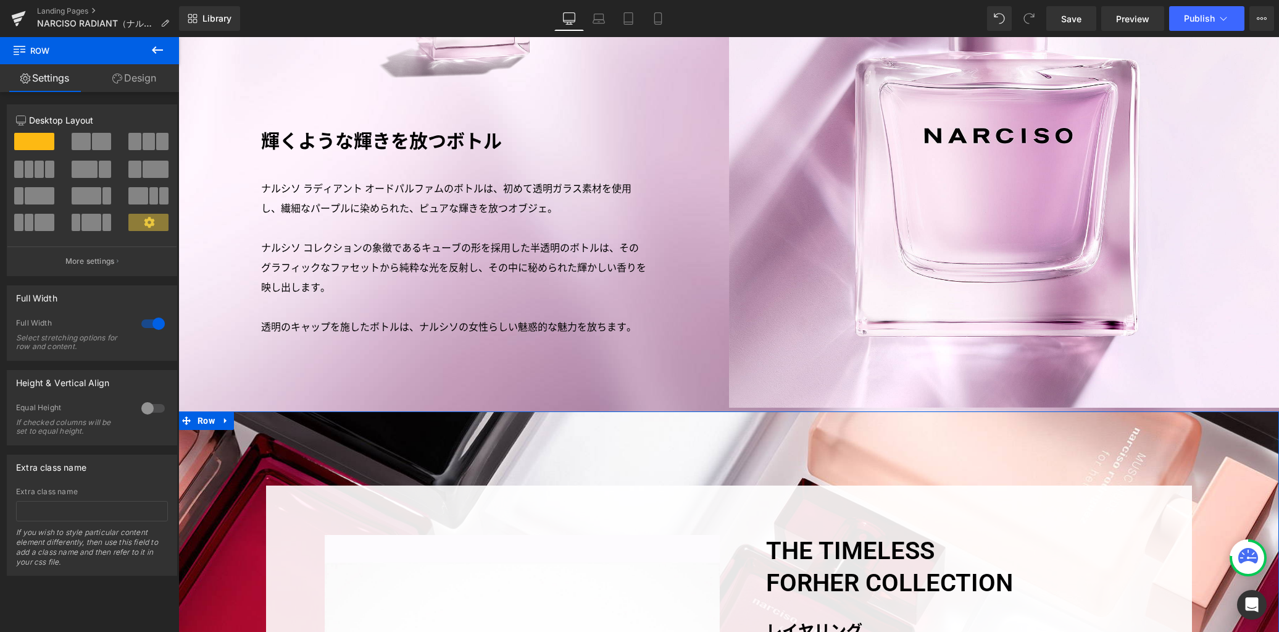
click at [145, 79] on link "Design" at bounding box center [135, 78] width 90 height 28
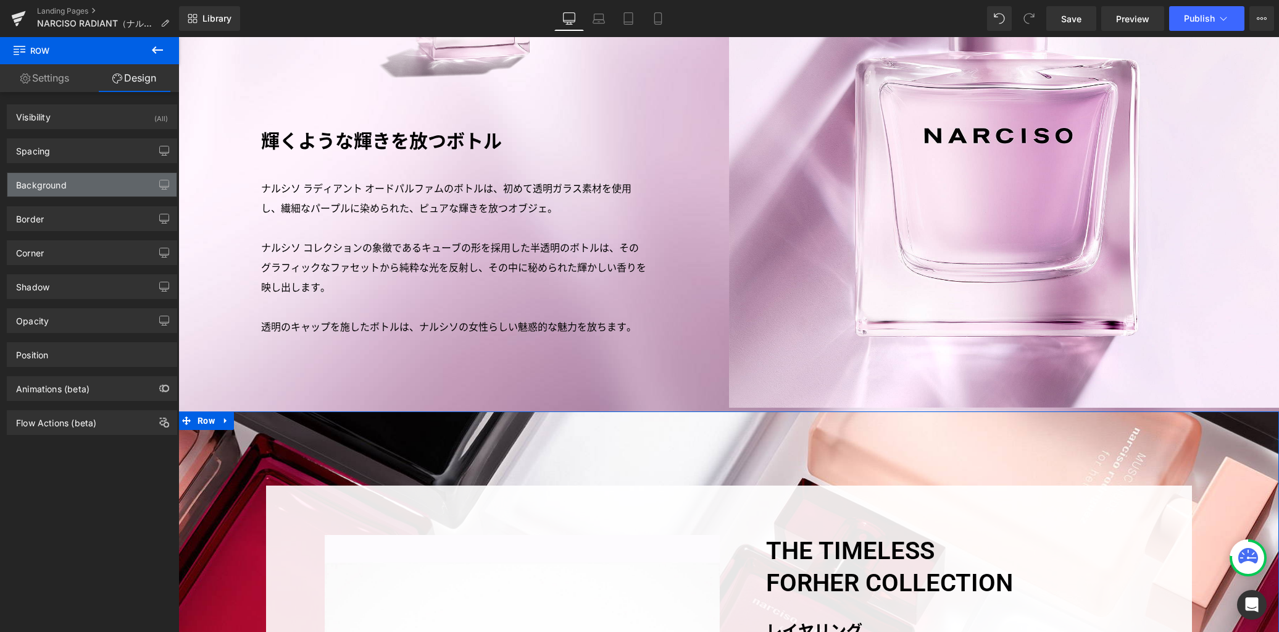
click at [85, 188] on div "Background" at bounding box center [91, 184] width 169 height 23
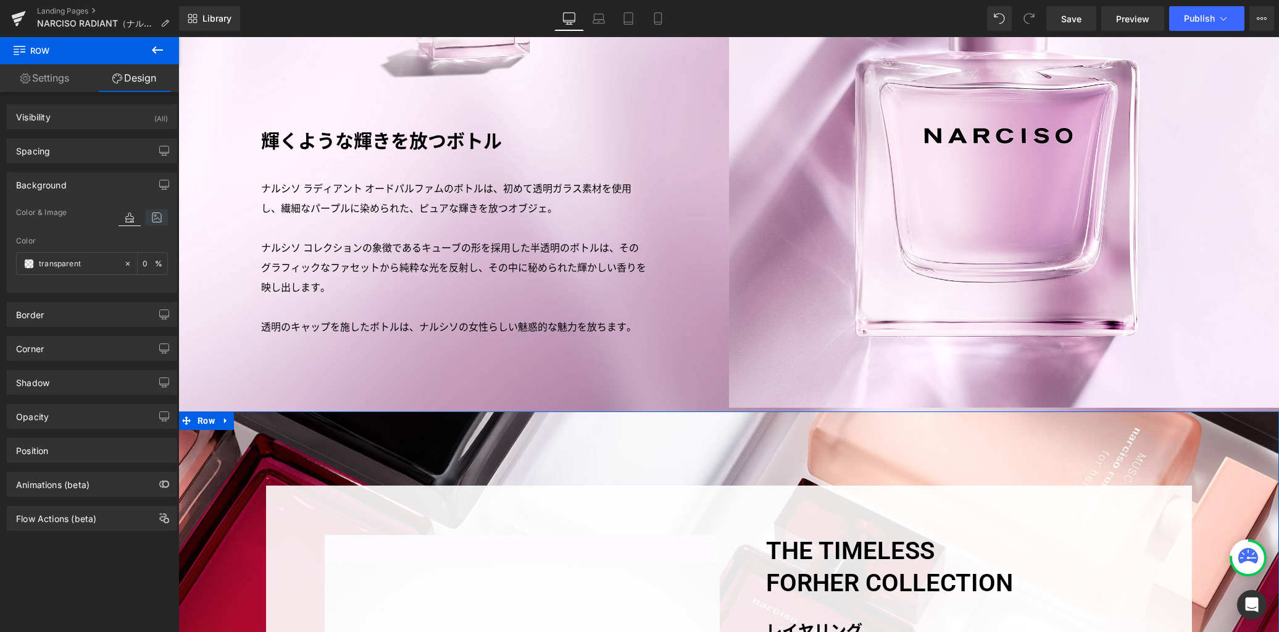
click at [160, 215] on icon at bounding box center [157, 217] width 22 height 16
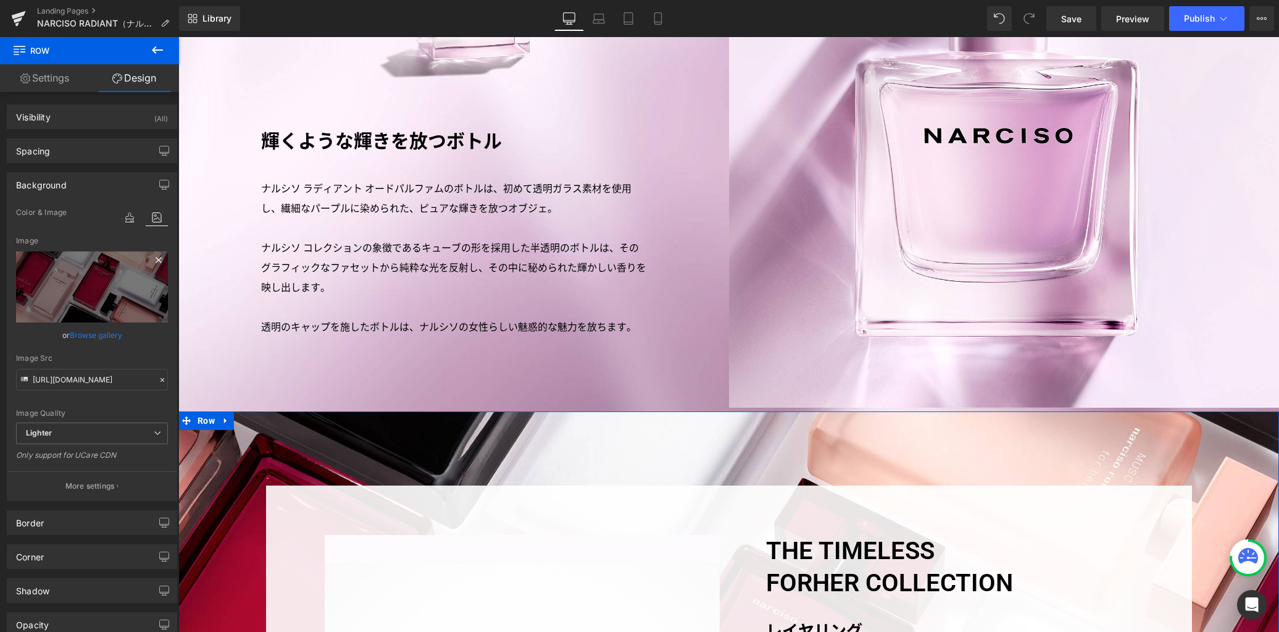
click at [153, 258] on icon at bounding box center [158, 259] width 15 height 15
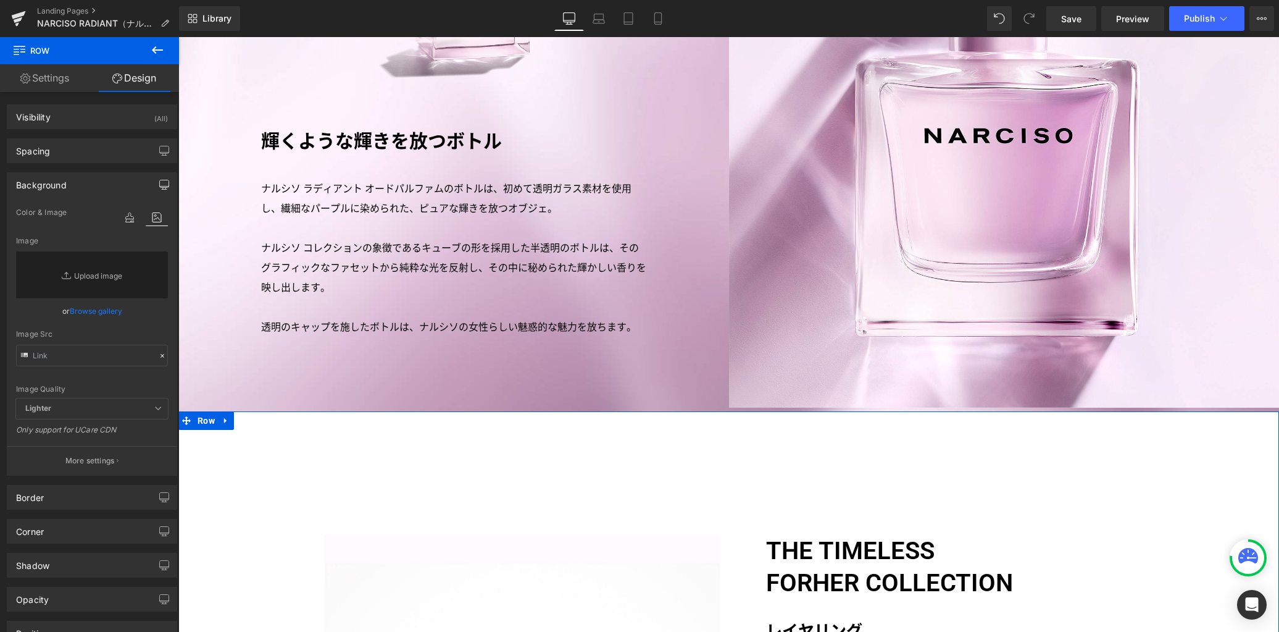
click at [162, 188] on icon "button" at bounding box center [164, 185] width 10 height 10
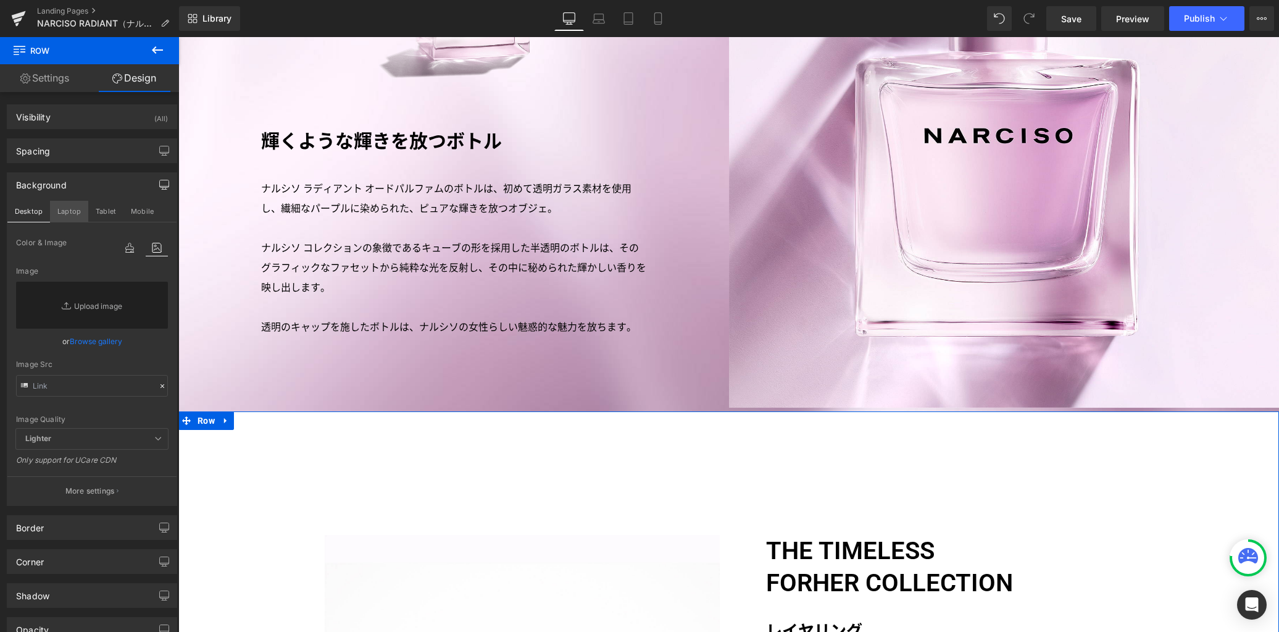
click at [66, 210] on button "Laptop" at bounding box center [69, 211] width 38 height 21
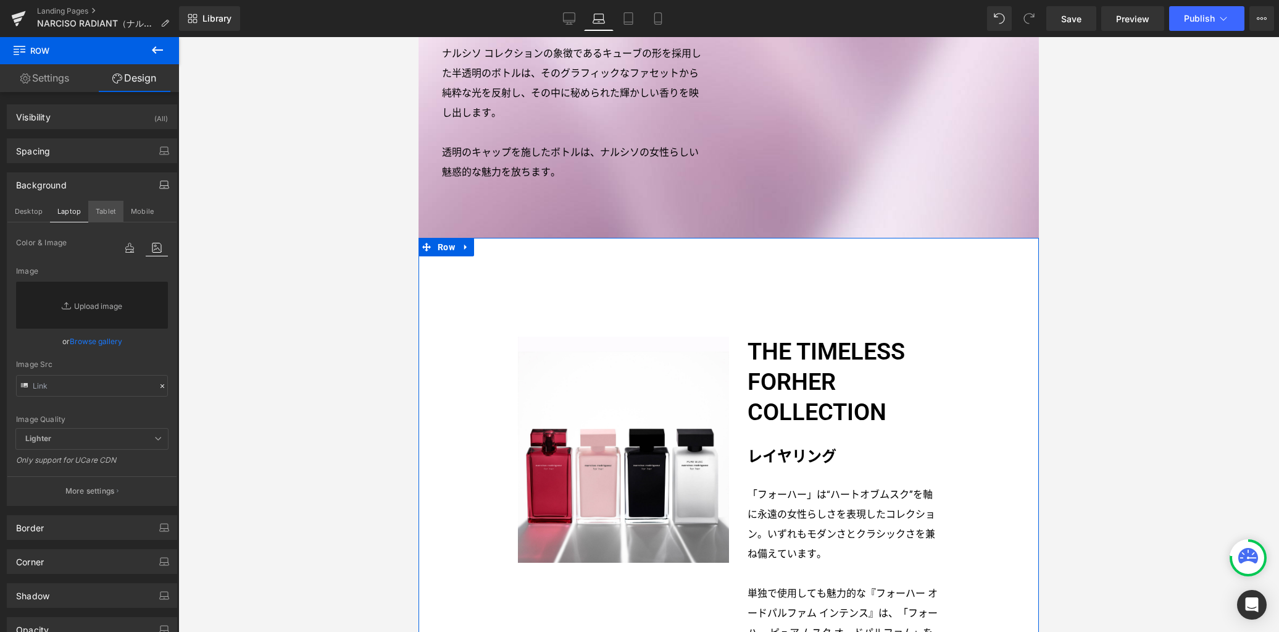
click at [99, 211] on button "Tablet" at bounding box center [105, 211] width 35 height 21
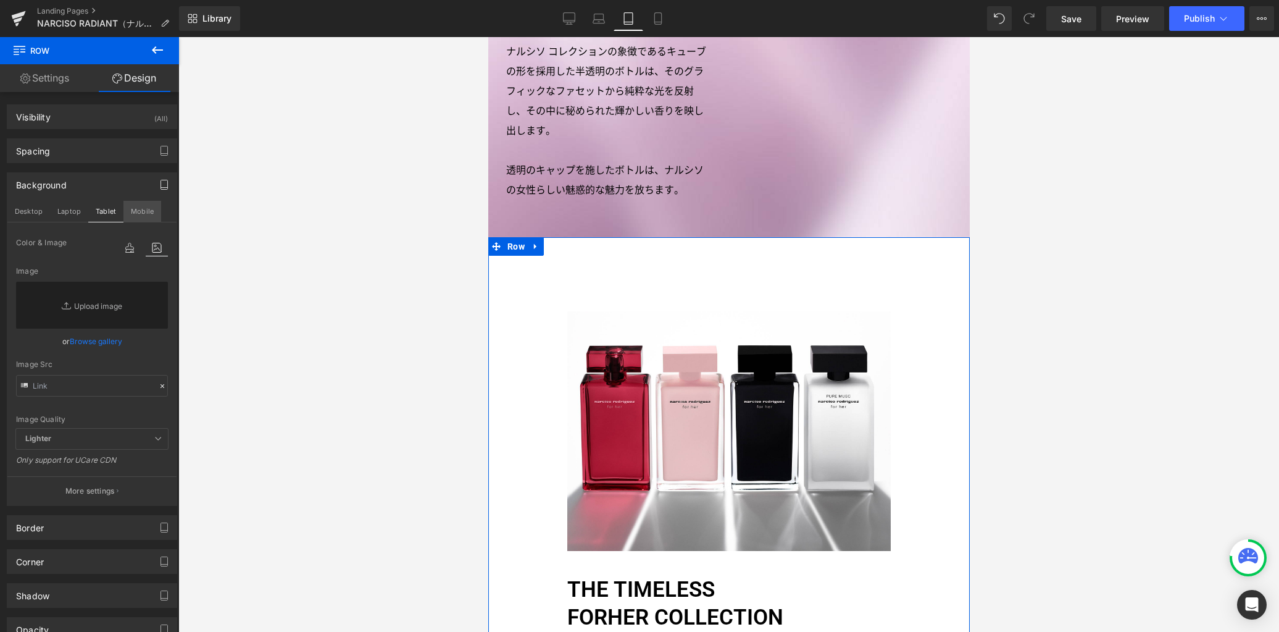
click at [140, 212] on button "Mobile" at bounding box center [142, 211] width 38 height 21
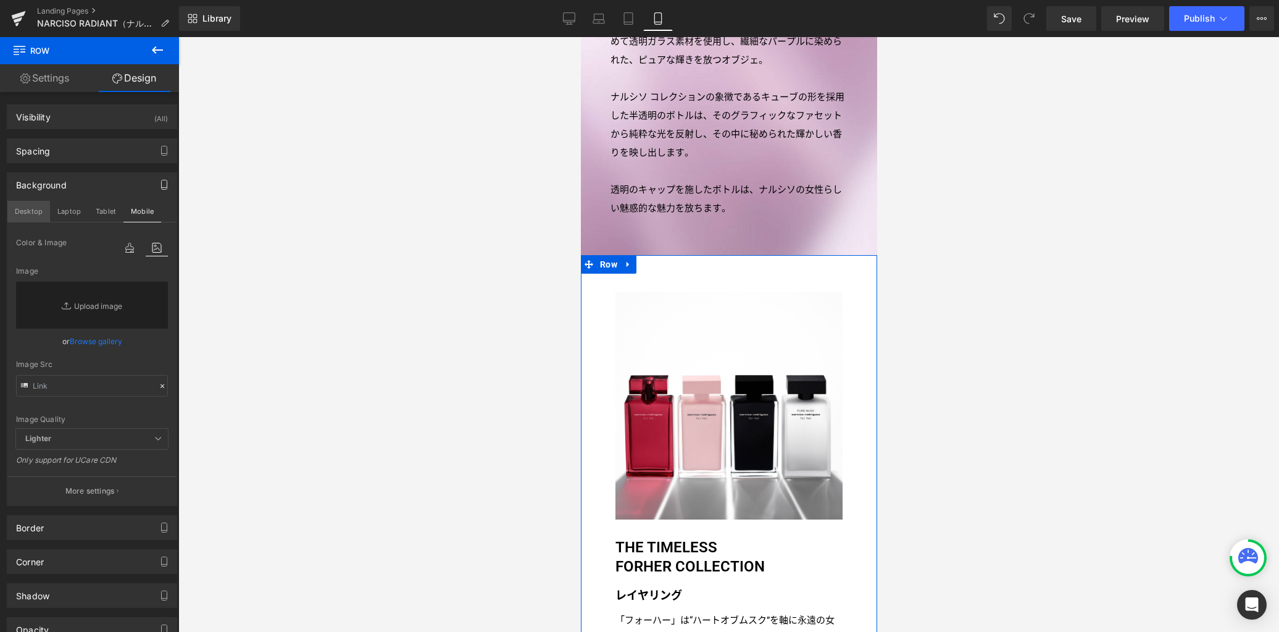
click at [34, 213] on button "Desktop" at bounding box center [28, 211] width 43 height 21
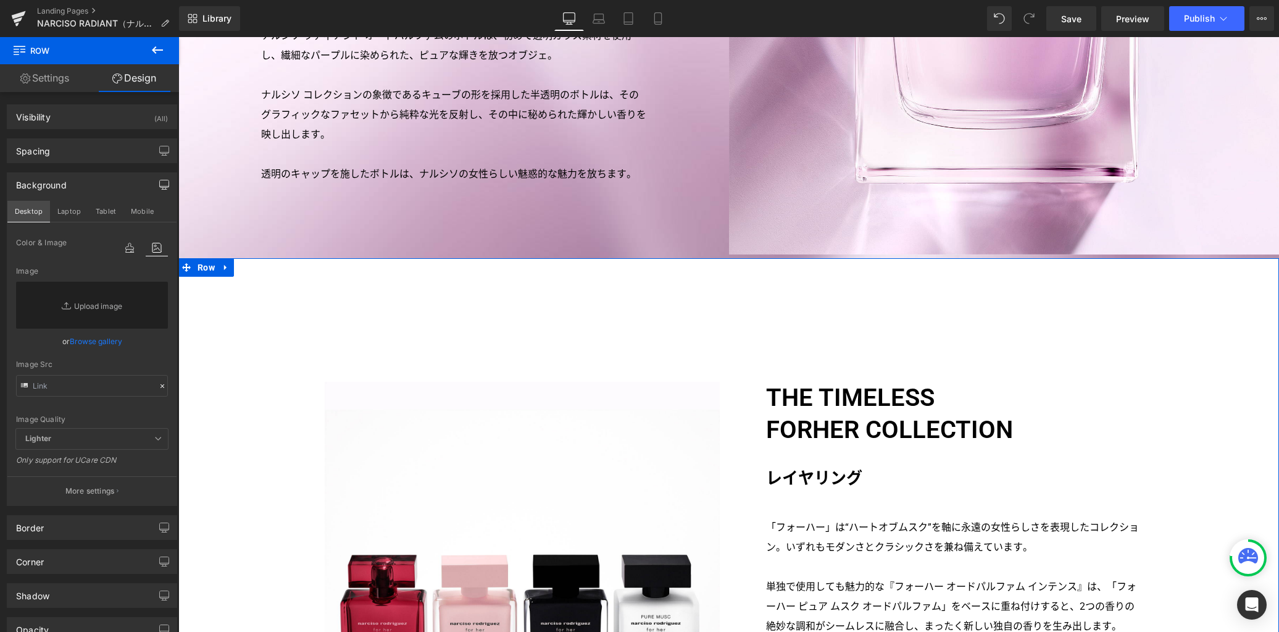
scroll to position [2736, 0]
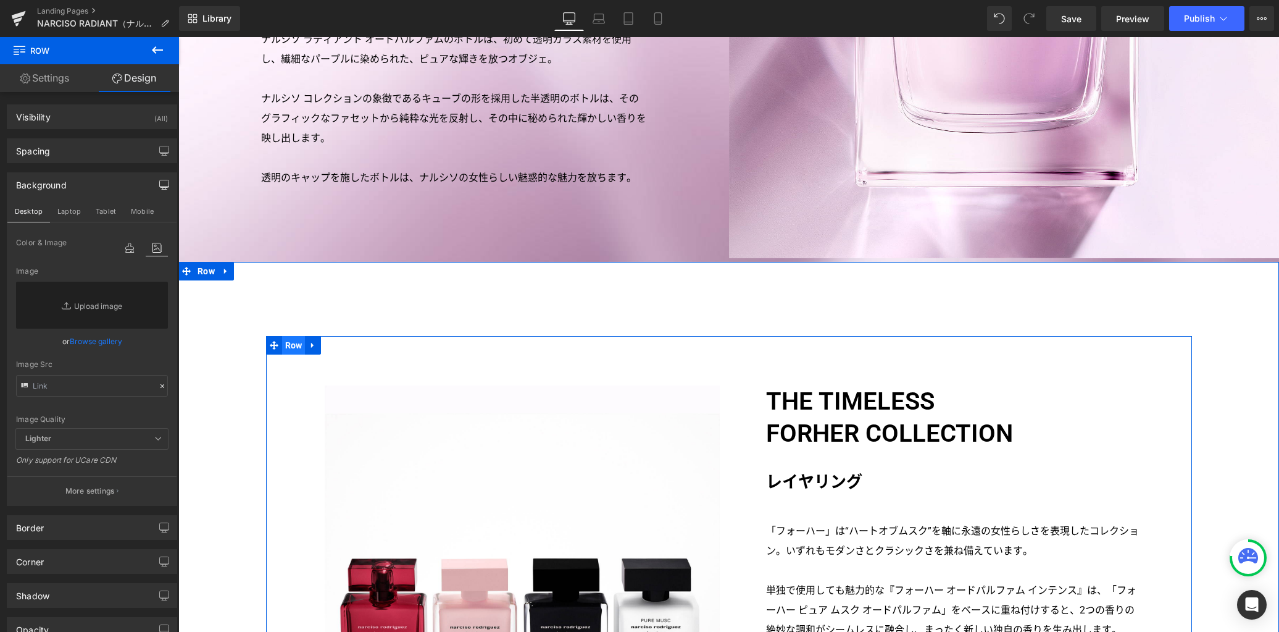
click at [286, 336] on span "Row" at bounding box center [293, 345] width 23 height 19
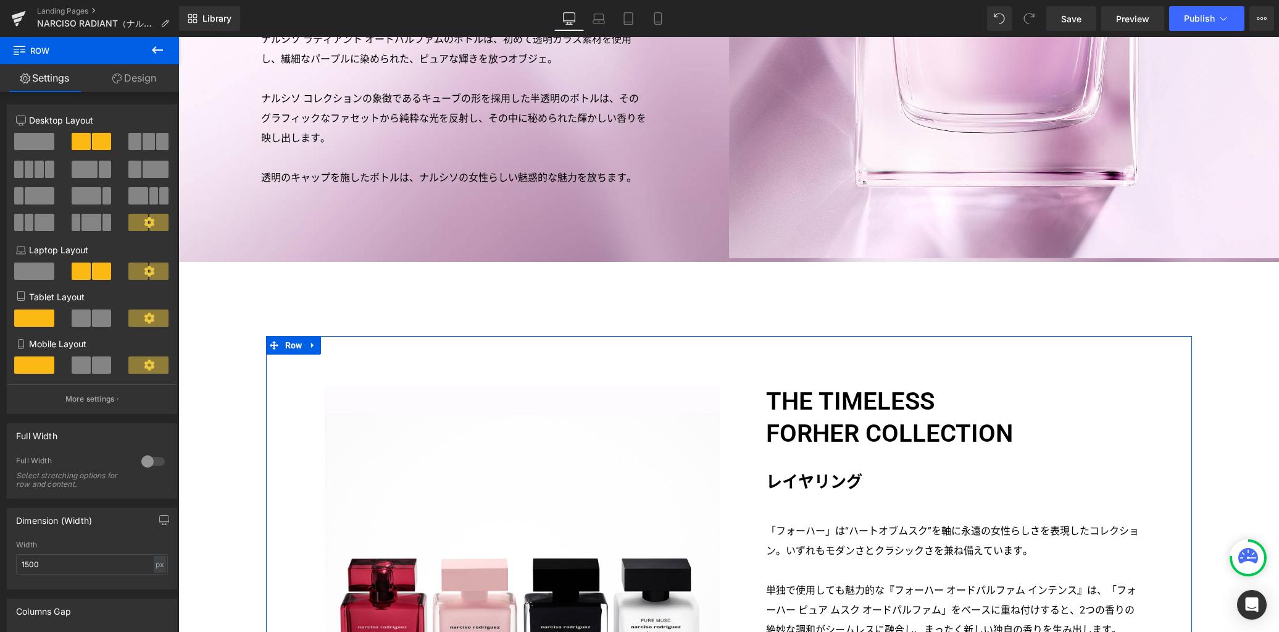
click at [141, 80] on link "Design" at bounding box center [135, 78] width 90 height 28
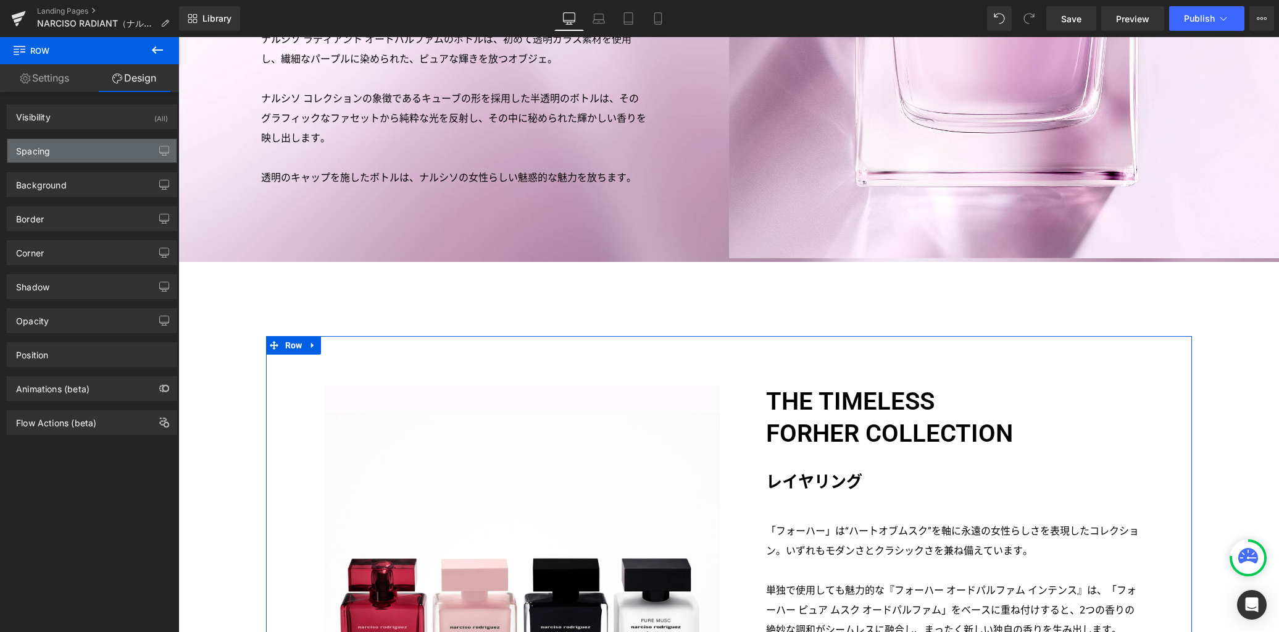
click at [101, 158] on div "Spacing" at bounding box center [91, 150] width 169 height 23
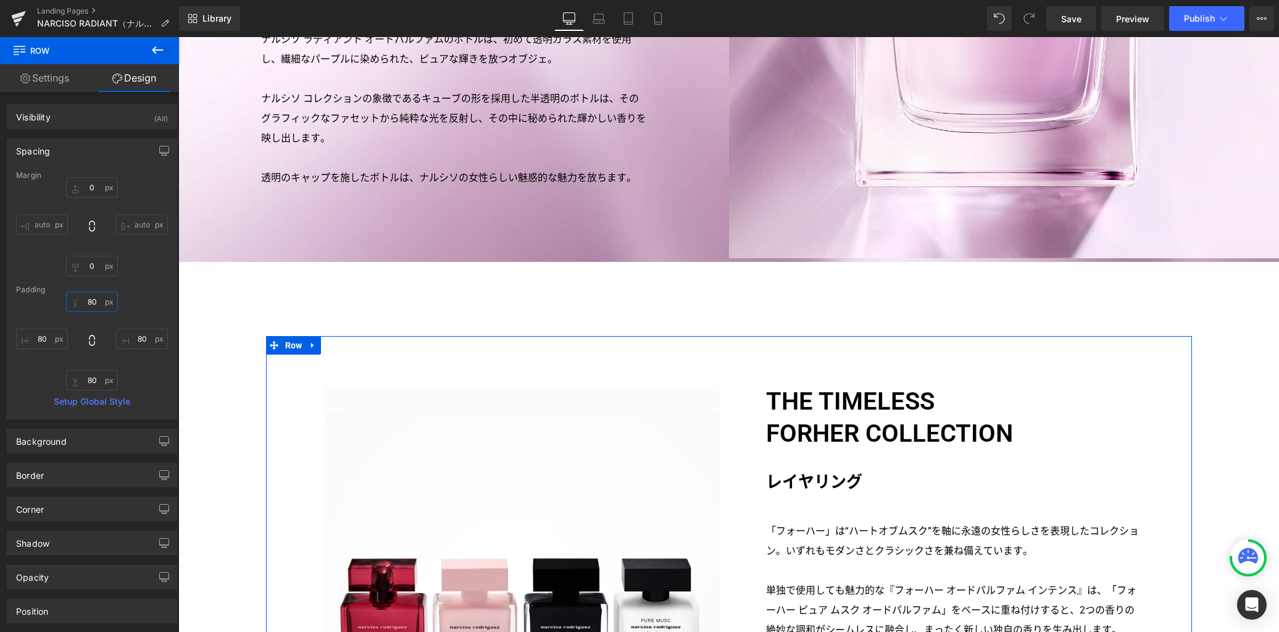
drag, startPoint x: 93, startPoint y: 303, endPoint x: 119, endPoint y: 306, distance: 26.7
click at [93, 303] on input "80" at bounding box center [92, 301] width 52 height 20
type input "0"
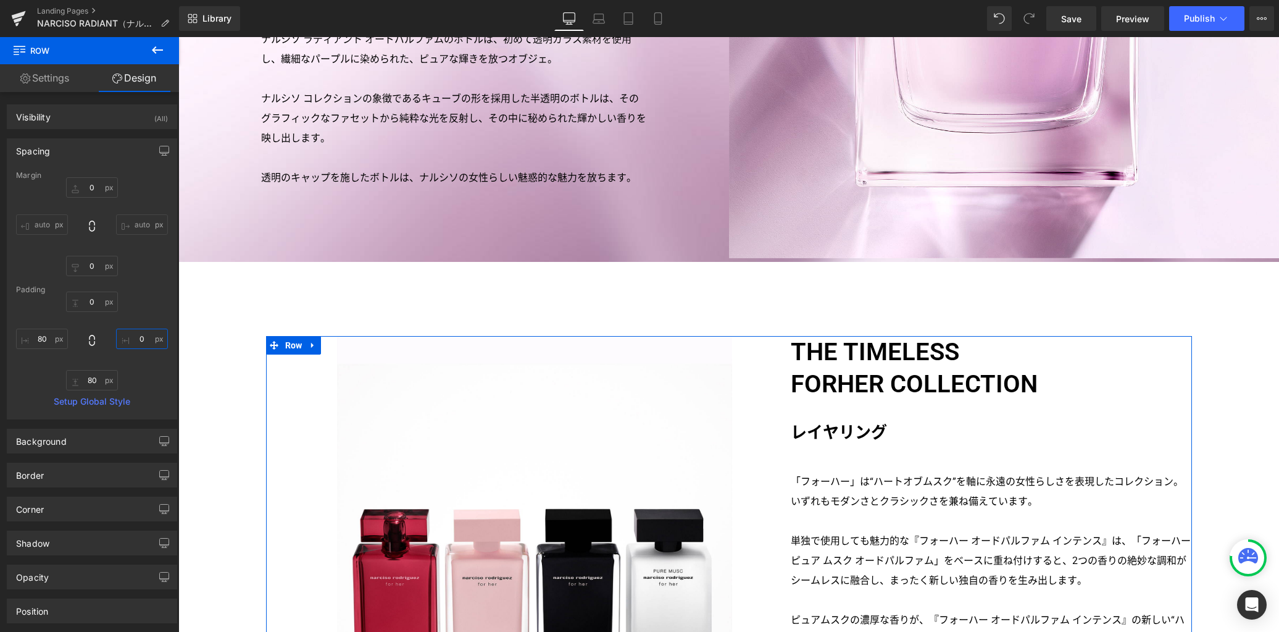
type input "0"
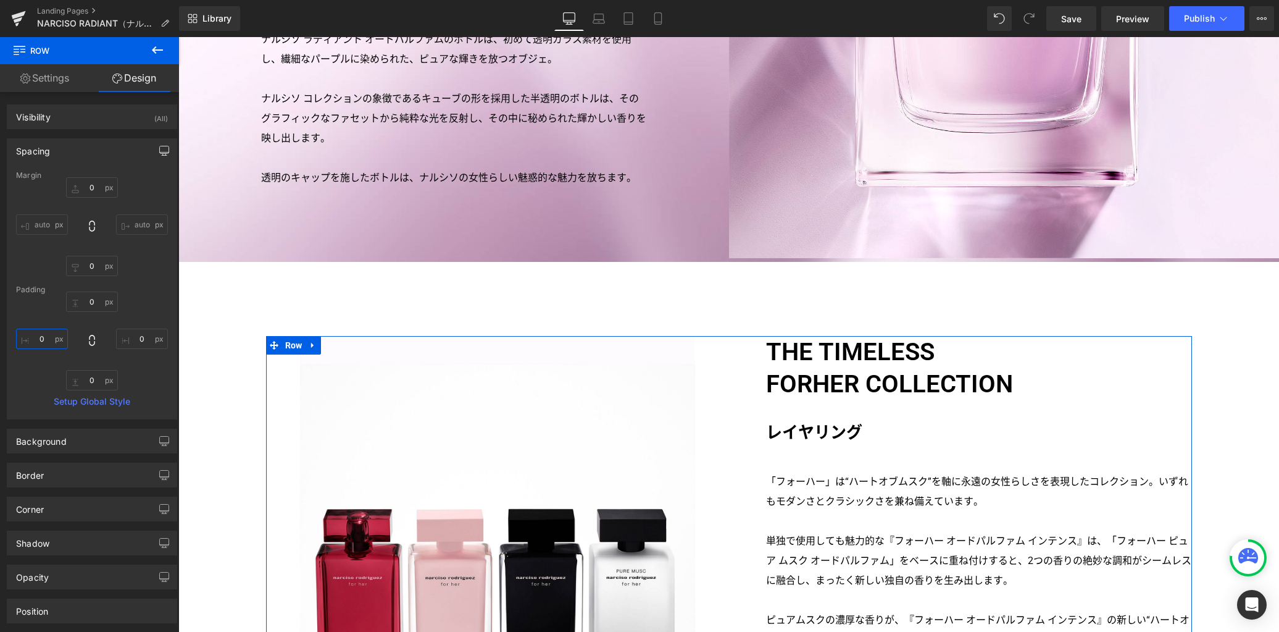
type input "0"
click at [161, 150] on icon "button" at bounding box center [164, 151] width 10 height 10
click at [76, 180] on button "Laptop" at bounding box center [69, 177] width 38 height 21
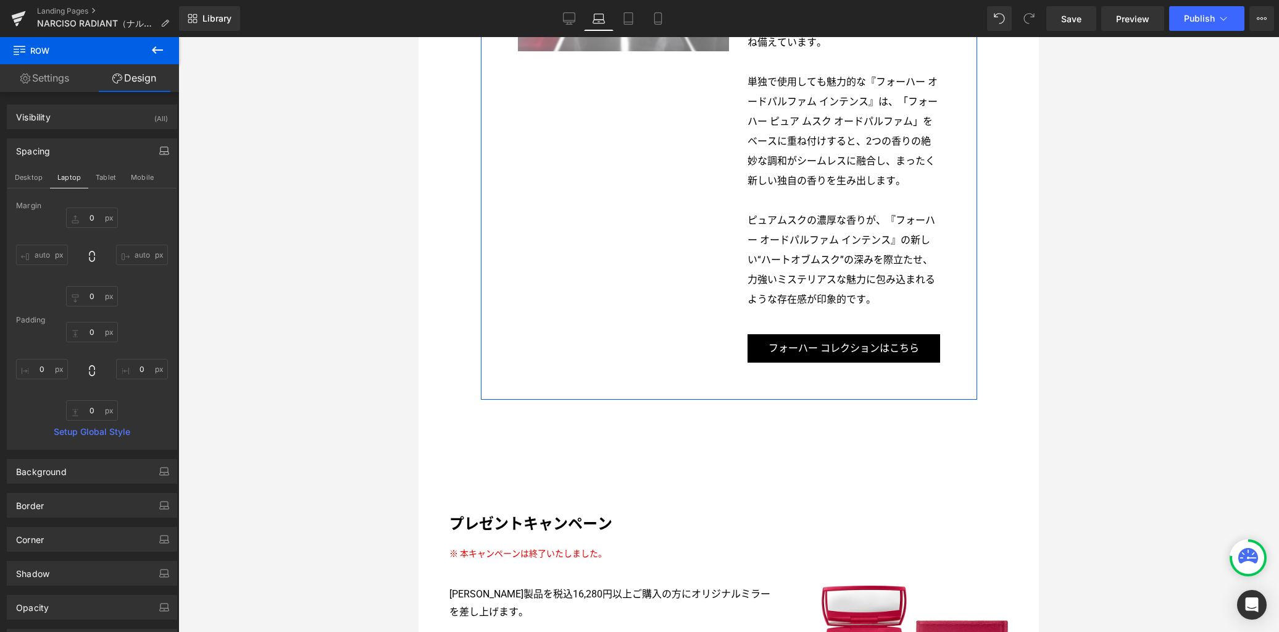
type input "0"
type input "60"
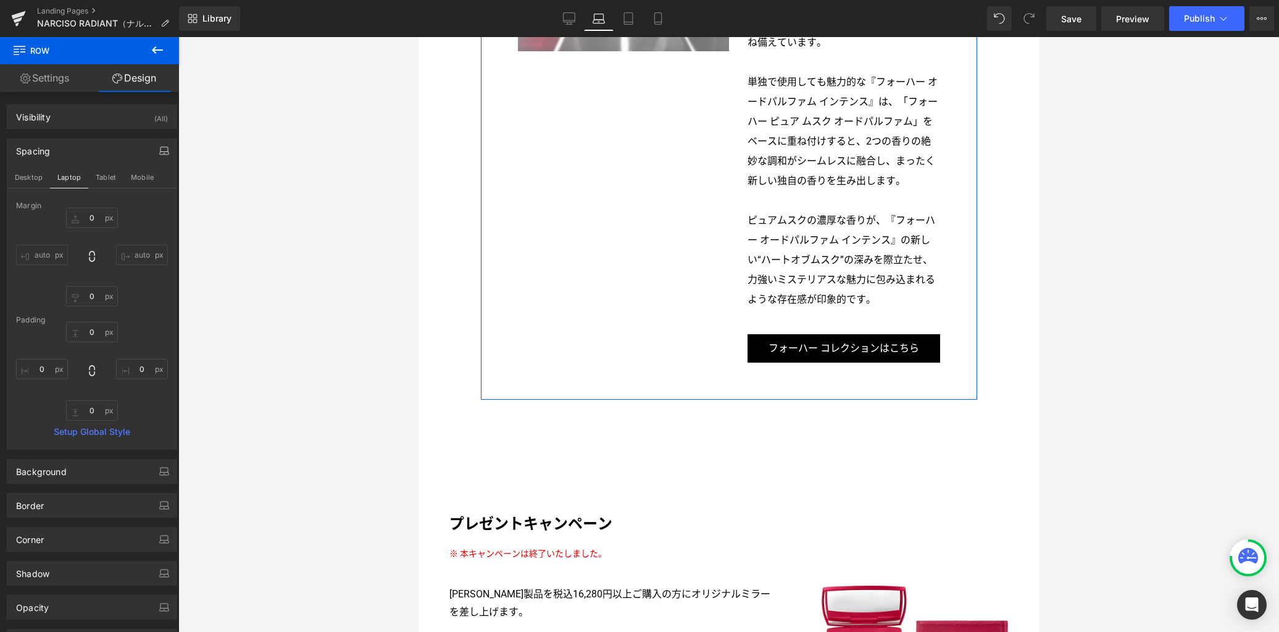
type input "60"
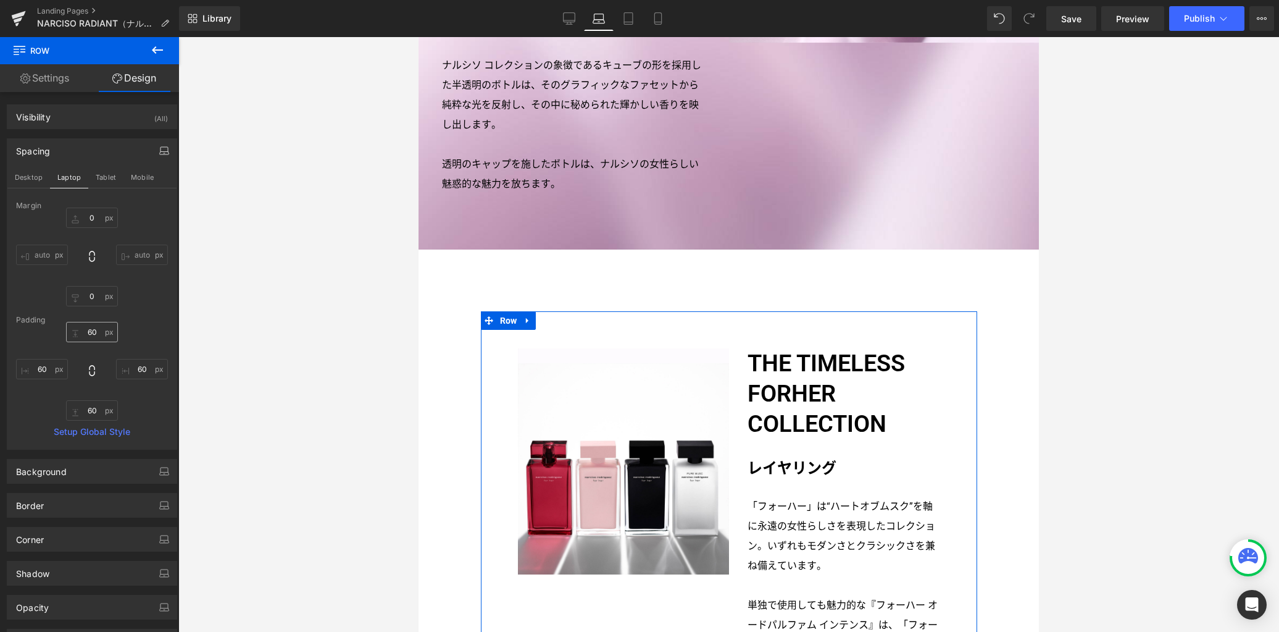
scroll to position [2212, 0]
click at [98, 334] on input "60" at bounding box center [92, 332] width 52 height 20
type input "0"
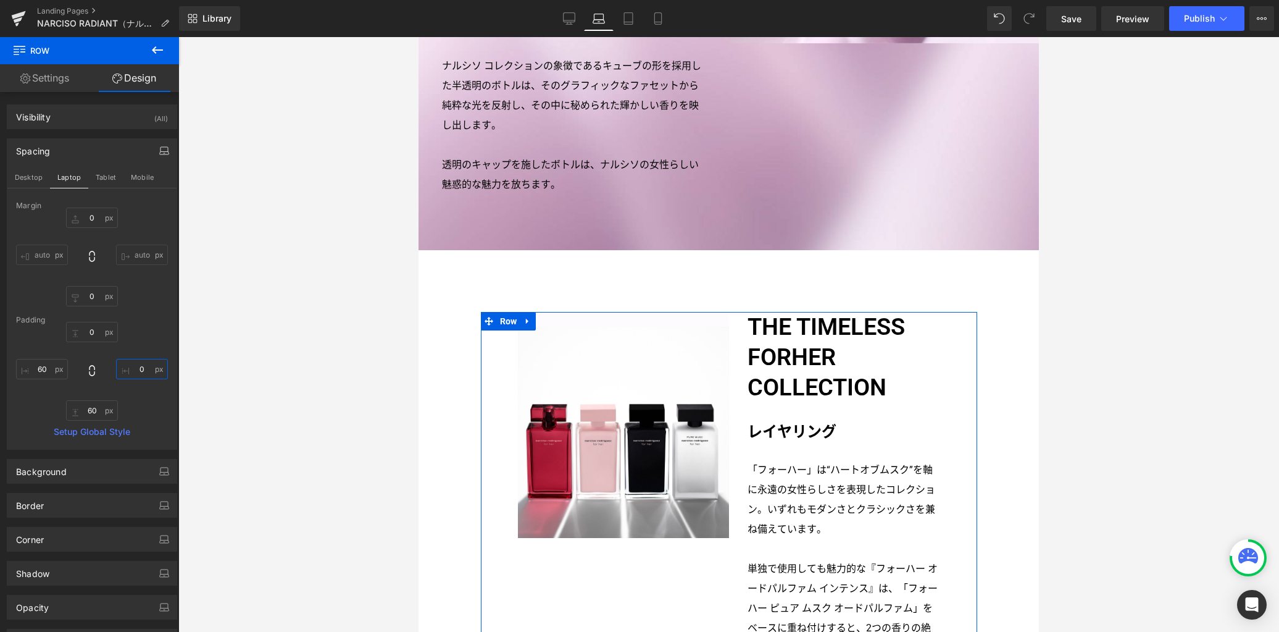
type input "0"
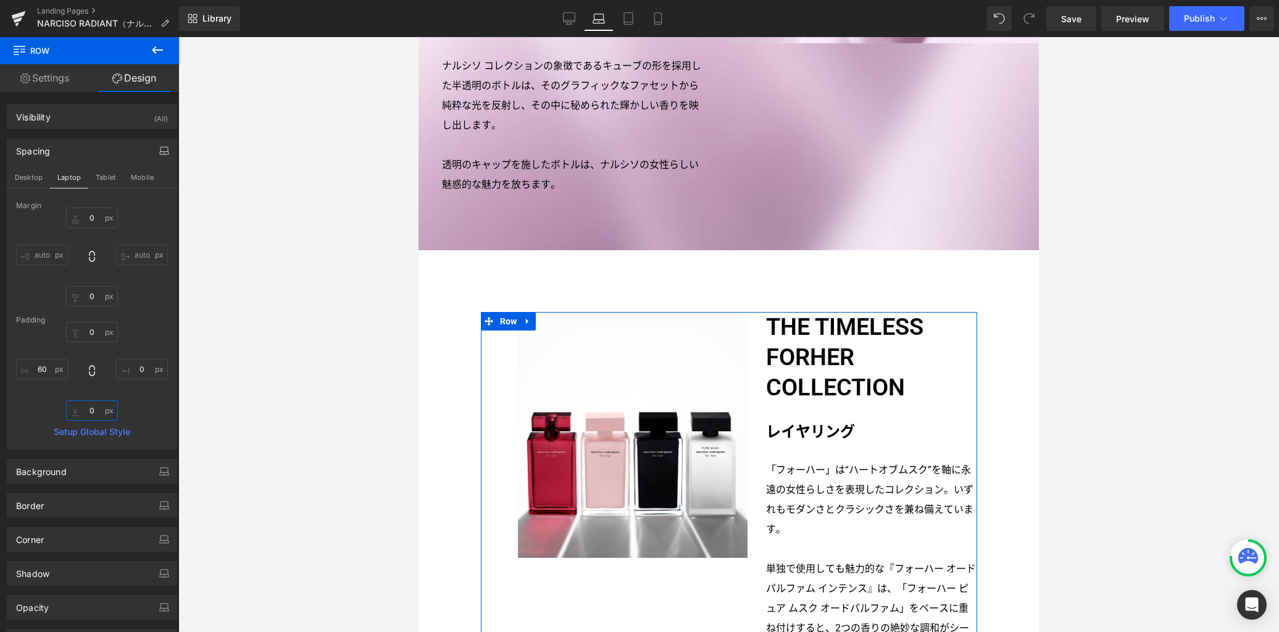
type input "0"
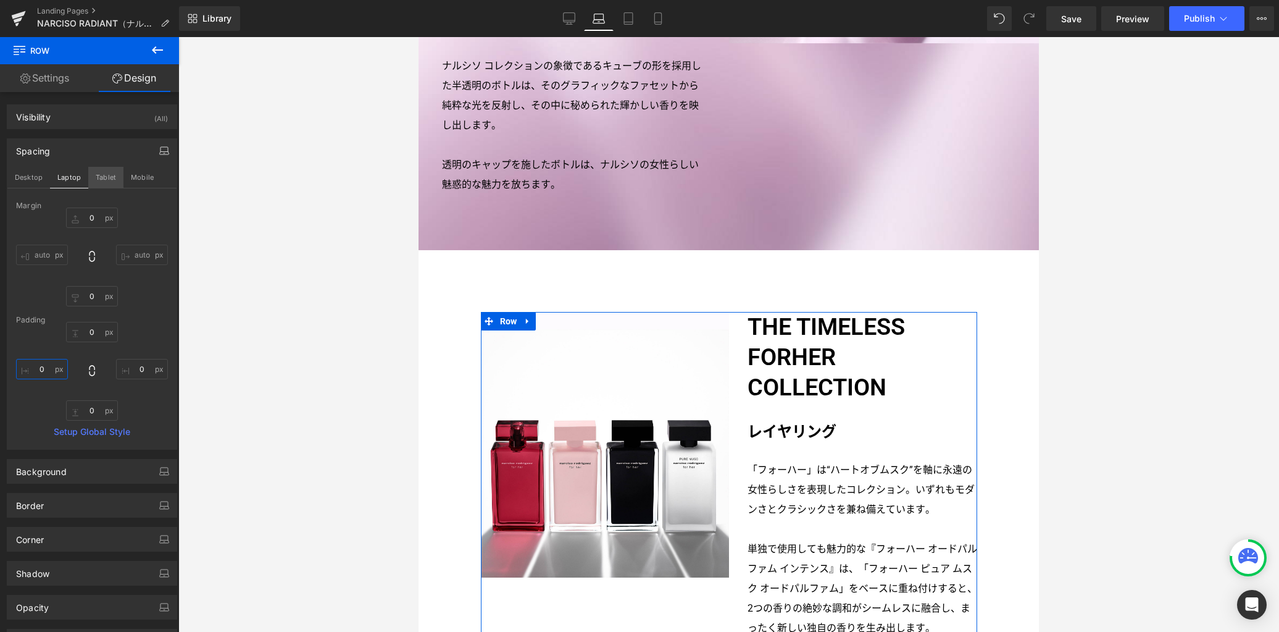
type input "0"
click at [111, 178] on button "Tablet" at bounding box center [105, 177] width 35 height 21
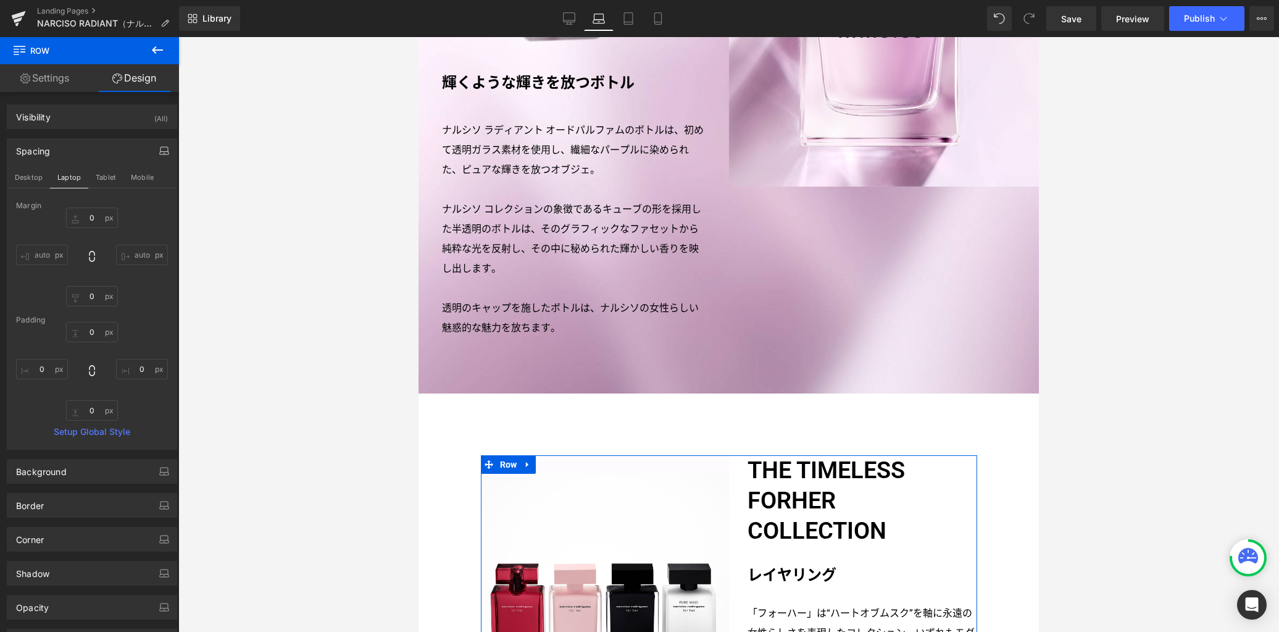
type input "0"
type input "50"
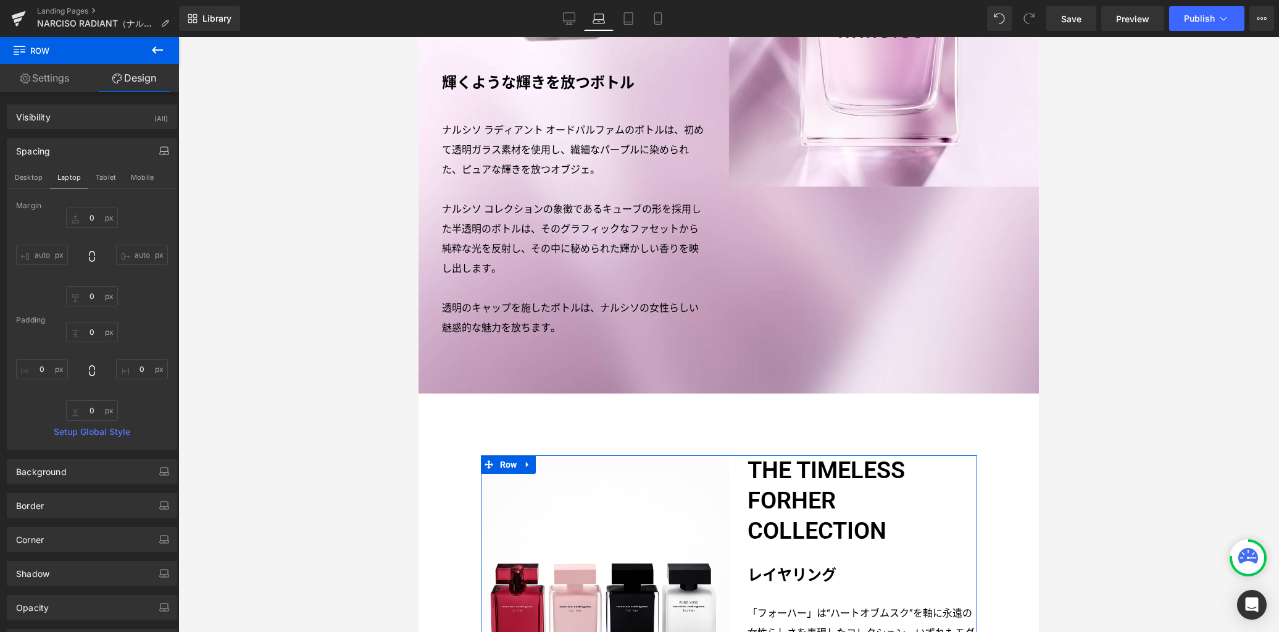
type input "50"
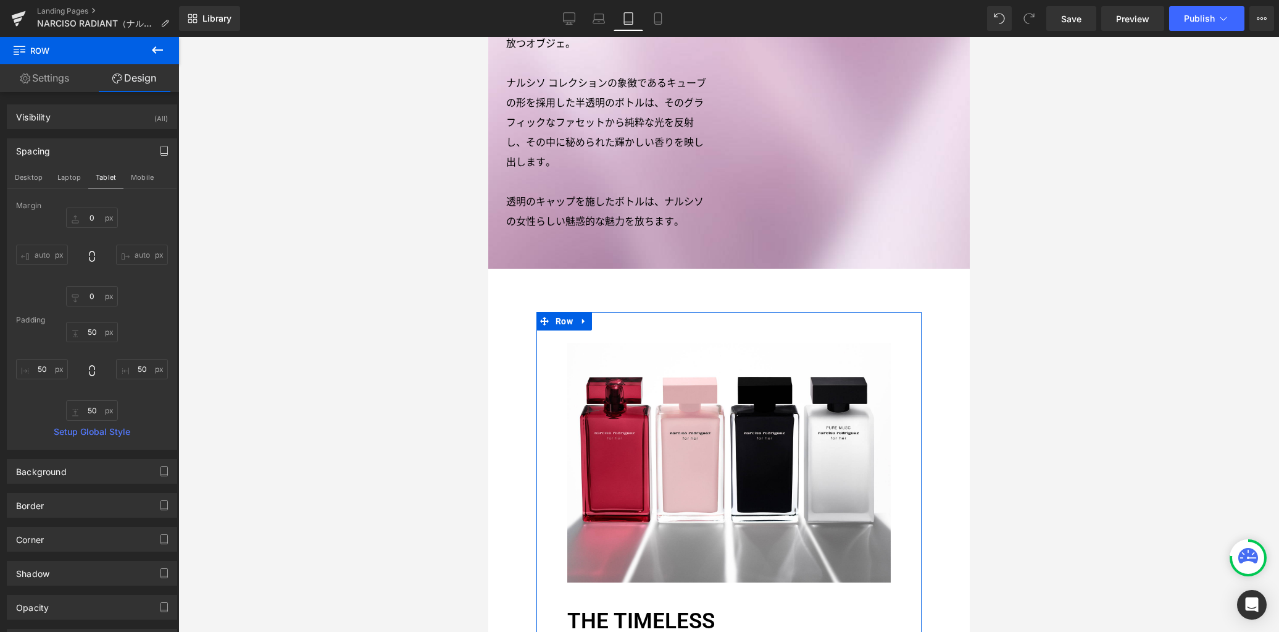
scroll to position [2075, 0]
drag, startPoint x: 95, startPoint y: 331, endPoint x: 109, endPoint y: 328, distance: 14.5
click at [95, 331] on input "50" at bounding box center [92, 332] width 52 height 20
type input "0"
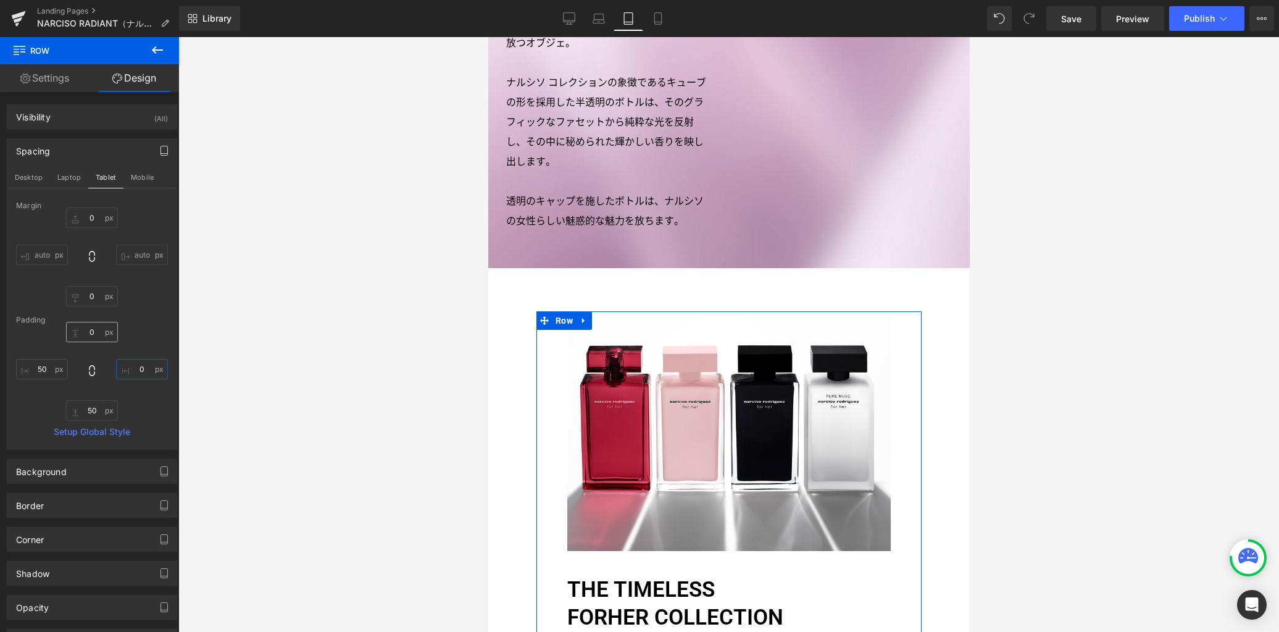
type input "0"
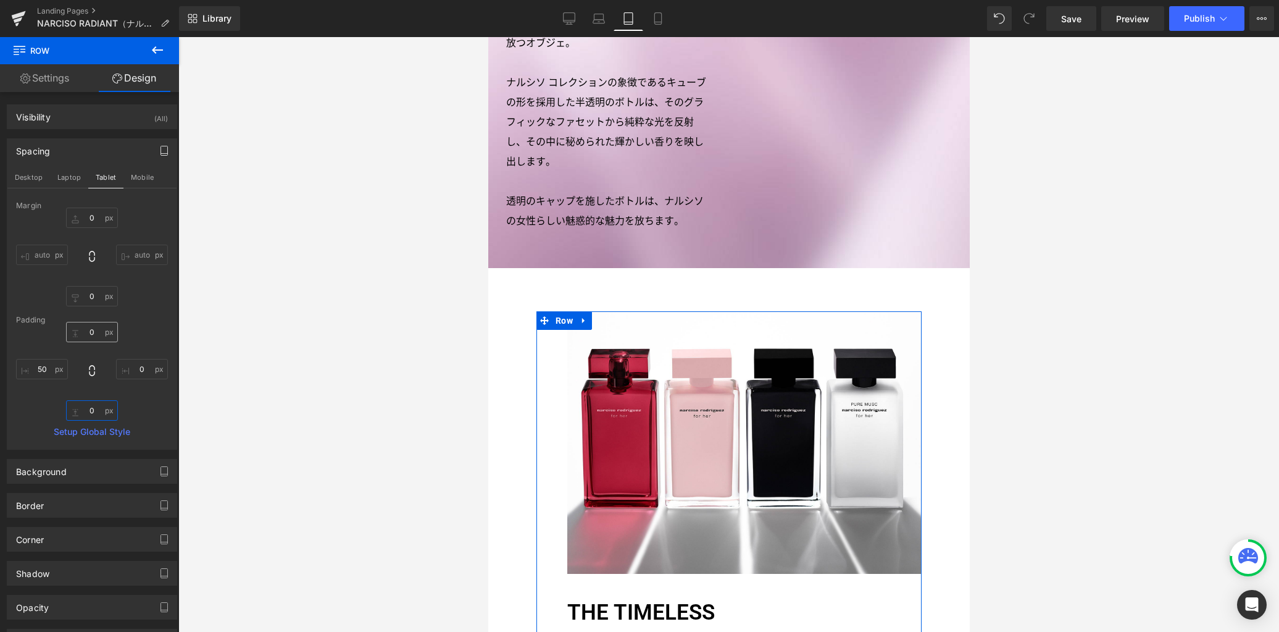
type input "0"
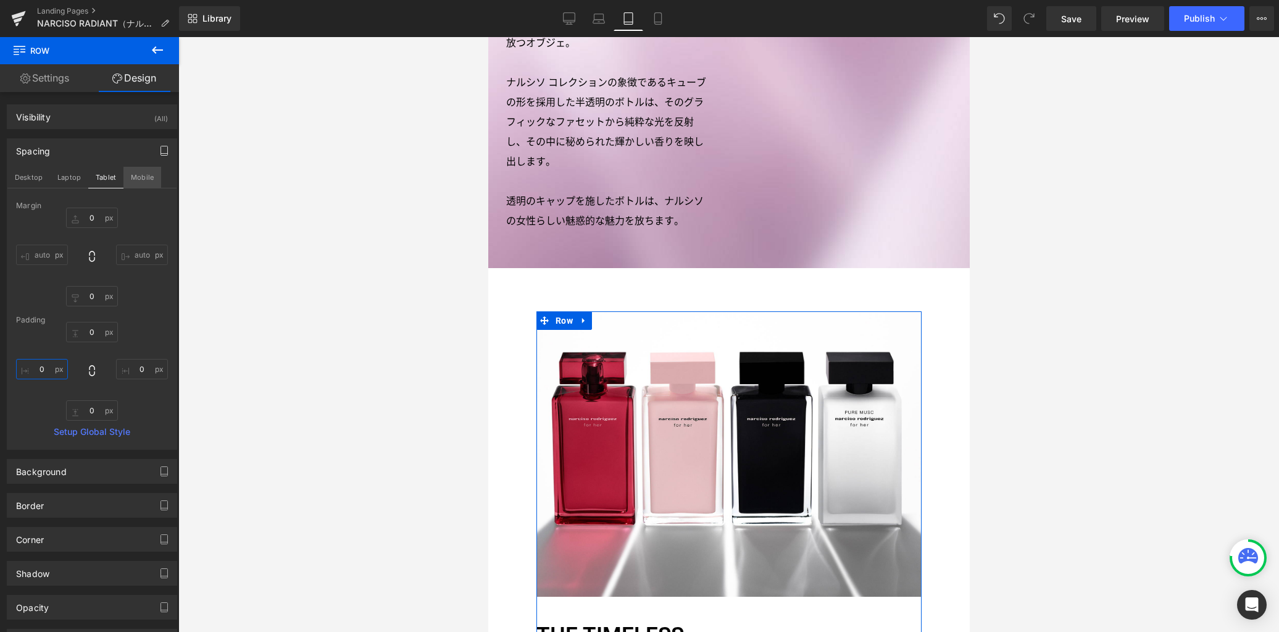
type input "0"
drag, startPoint x: 141, startPoint y: 177, endPoint x: 141, endPoint y: 196, distance: 18.5
click at [141, 177] on button "Mobile" at bounding box center [142, 177] width 38 height 21
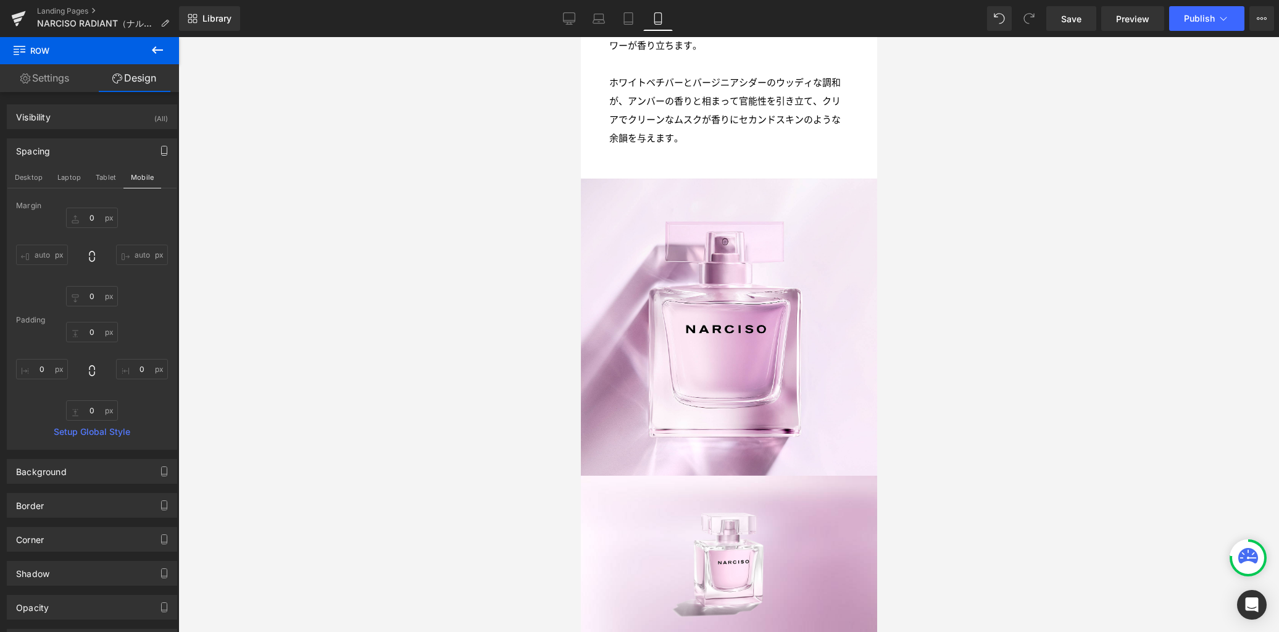
type input "0"
type input "20"
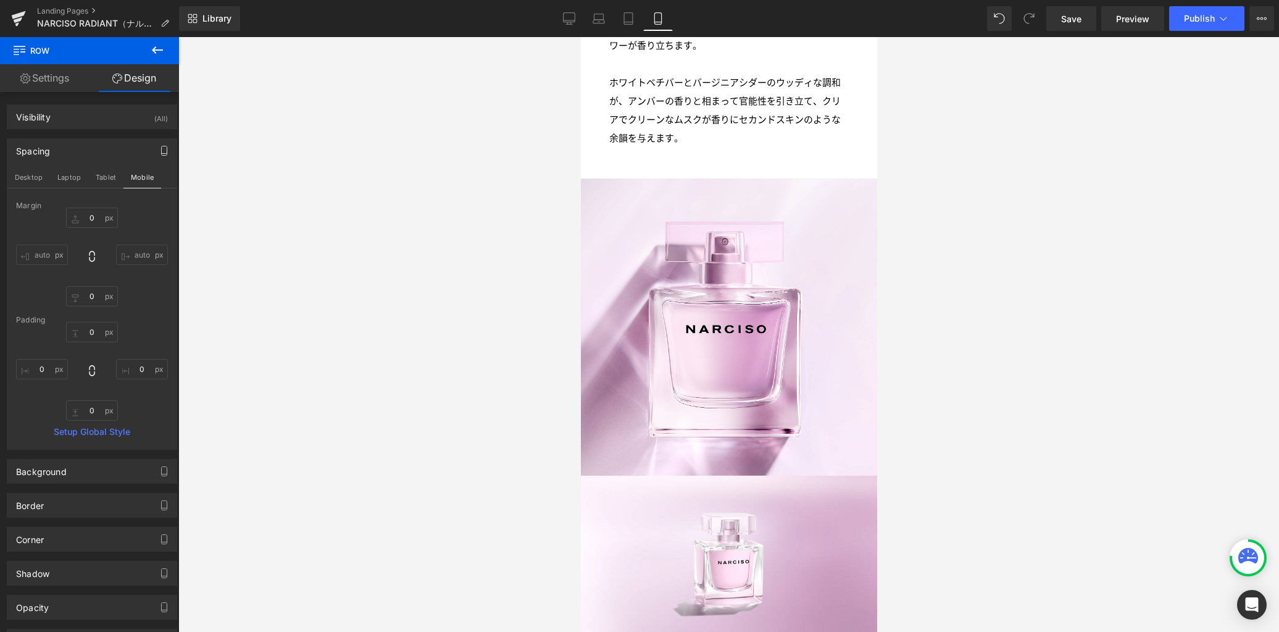
type input "20"
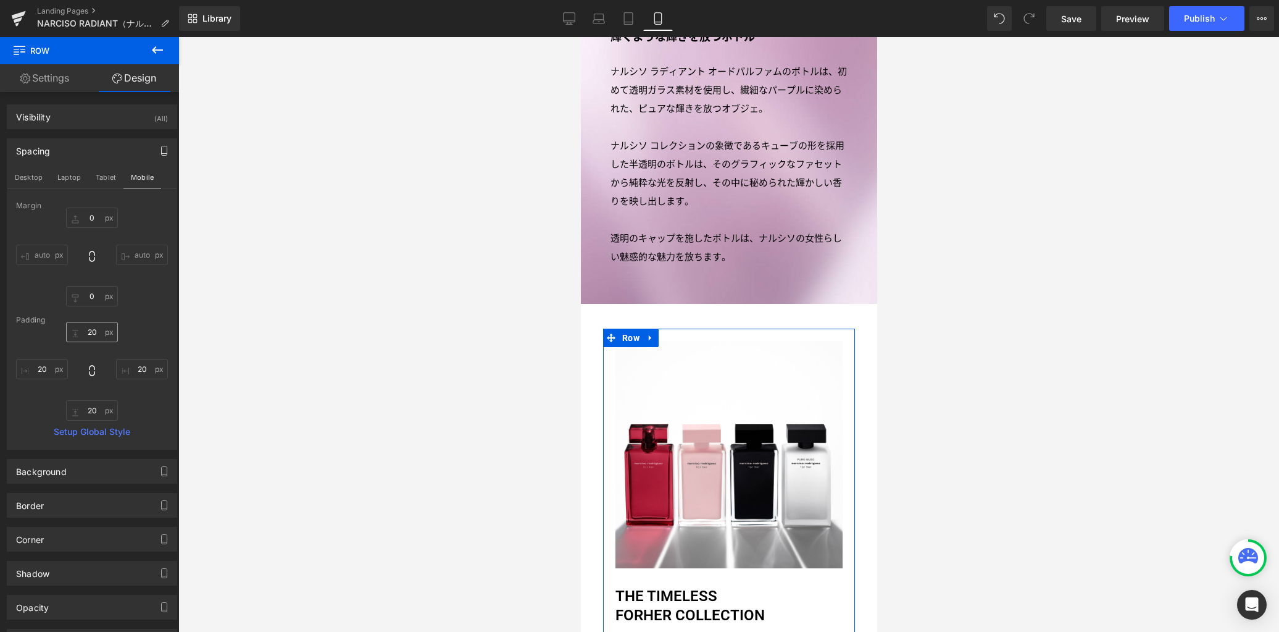
scroll to position [2685, 0]
click at [95, 333] on input "20" at bounding box center [92, 332] width 52 height 20
type input "0"
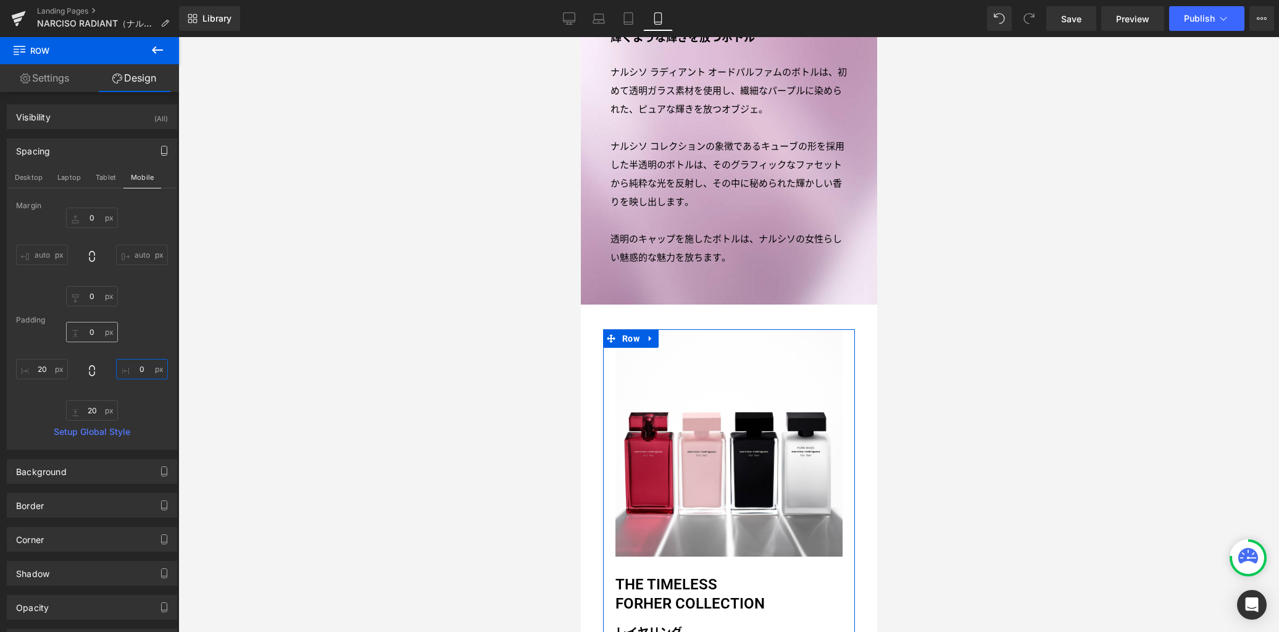
type input "0"
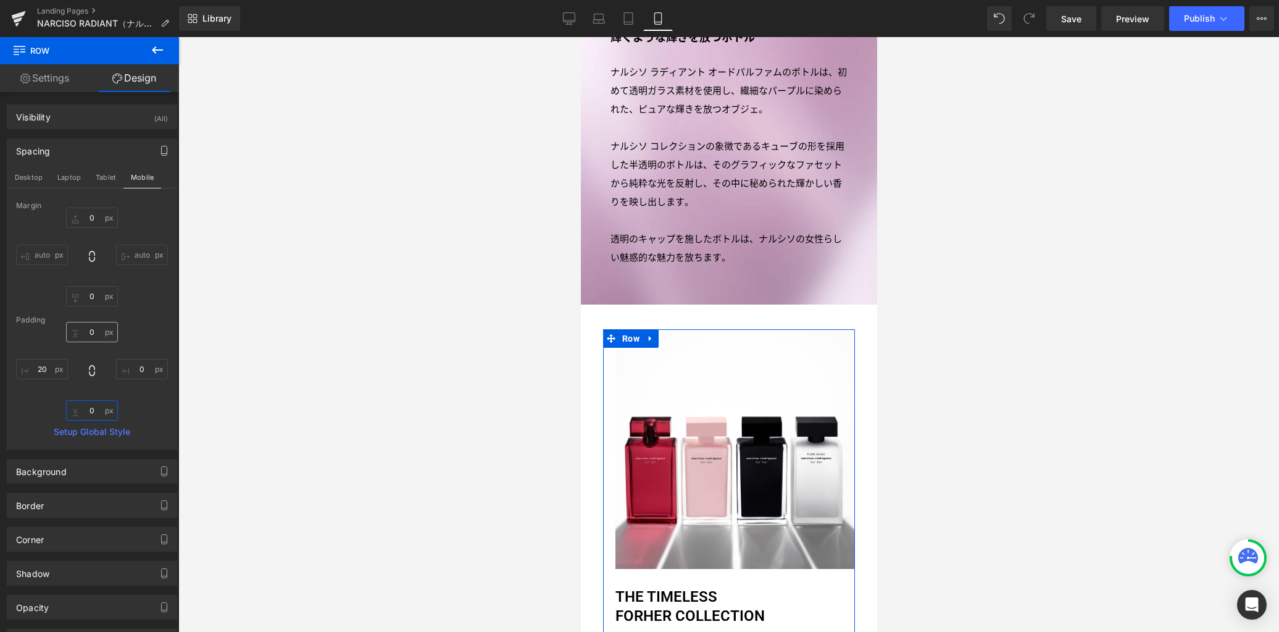
type input "0"
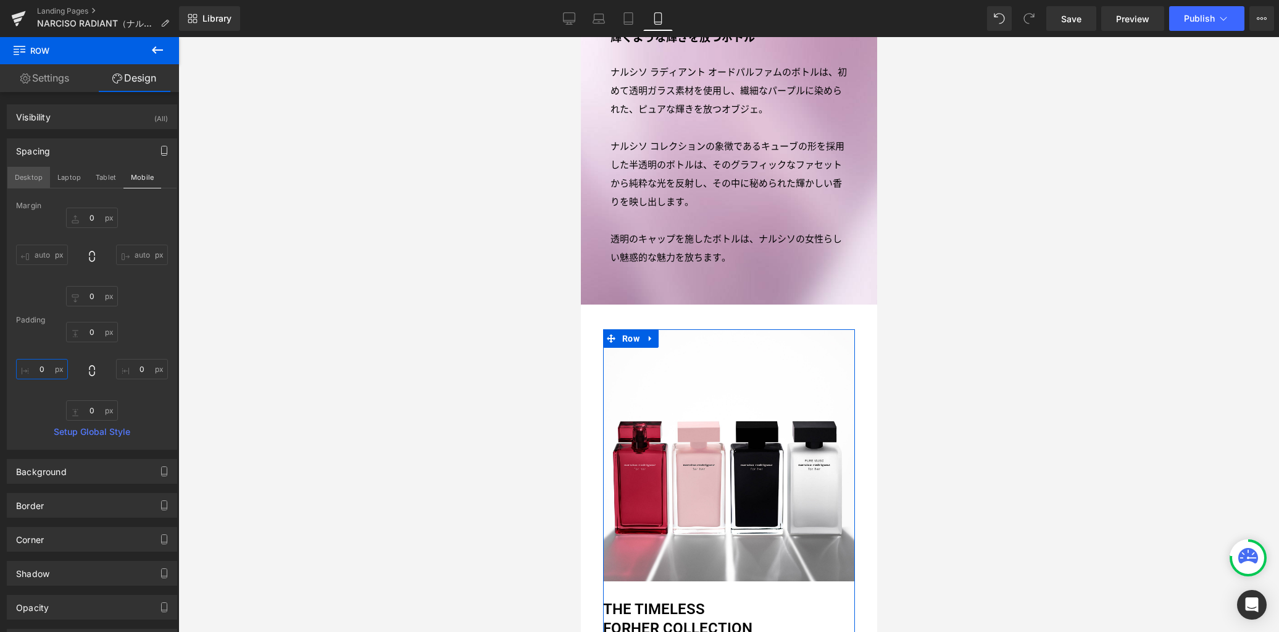
type input "0"
click at [36, 177] on button "Desktop" at bounding box center [28, 177] width 43 height 21
type input "0"
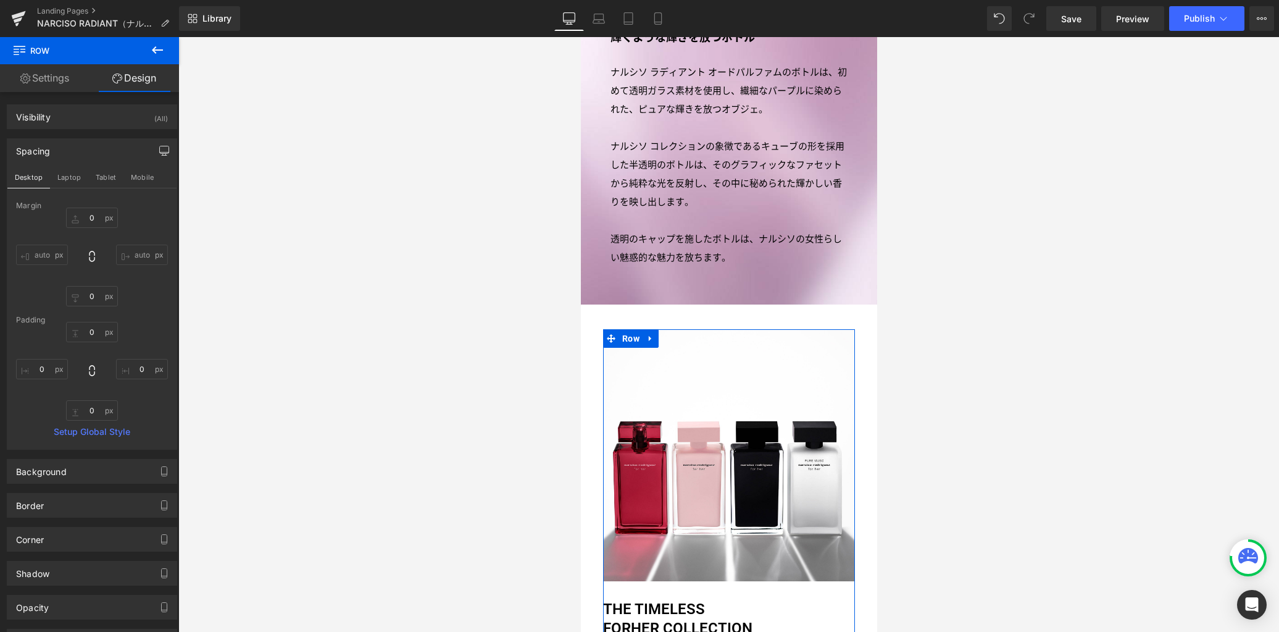
type input "0"
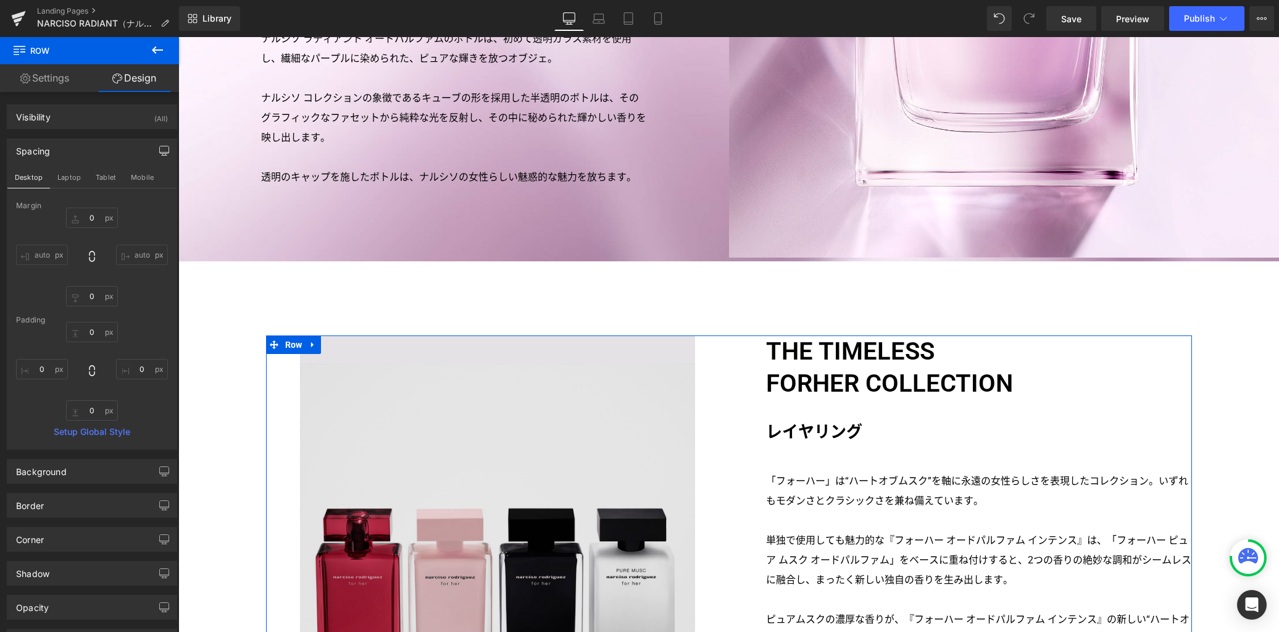
scroll to position [2736, 0]
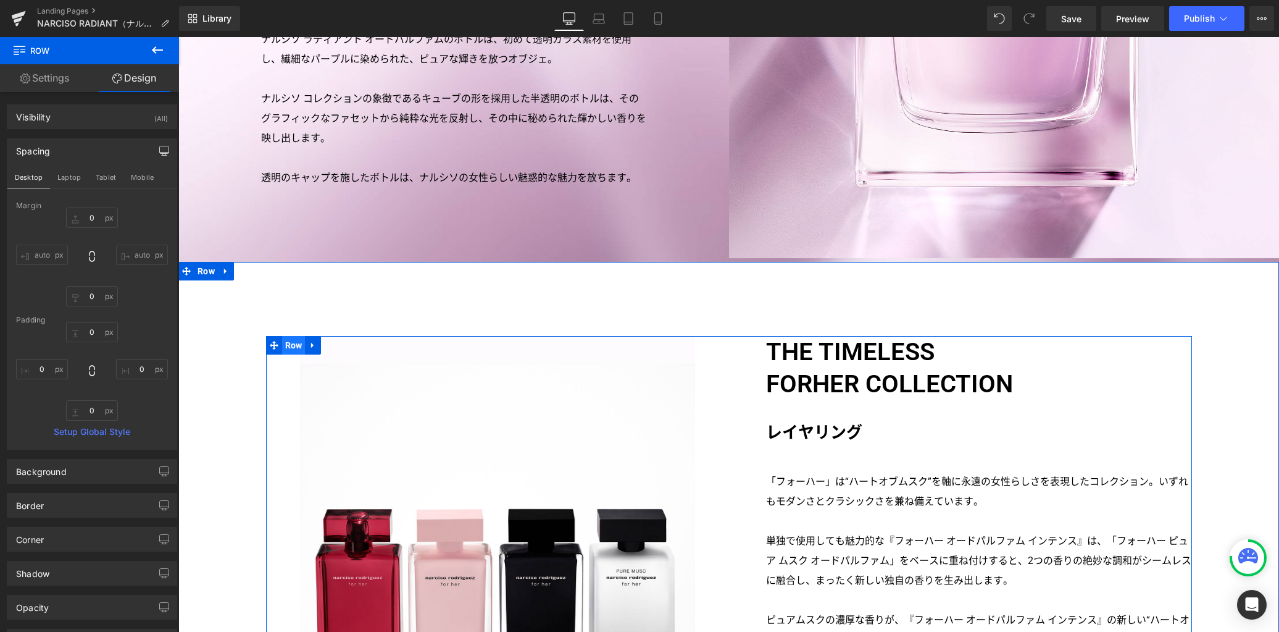
click at [284, 336] on span "Row" at bounding box center [293, 345] width 23 height 19
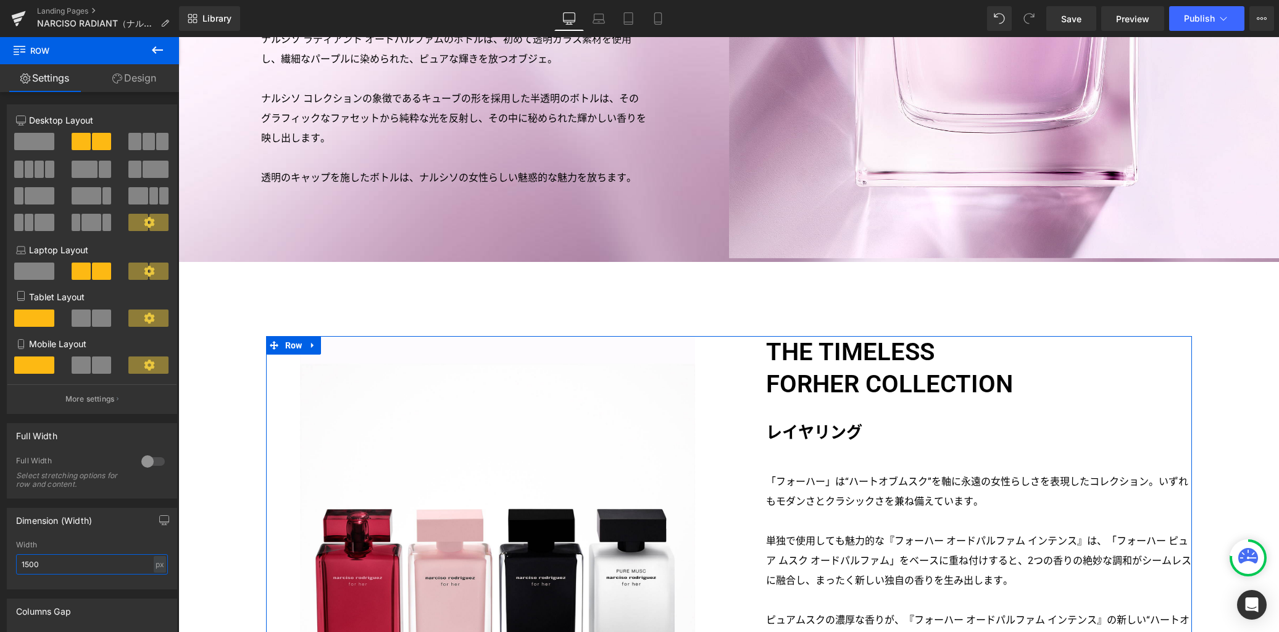
click at [105, 562] on input "1500" at bounding box center [92, 564] width 152 height 20
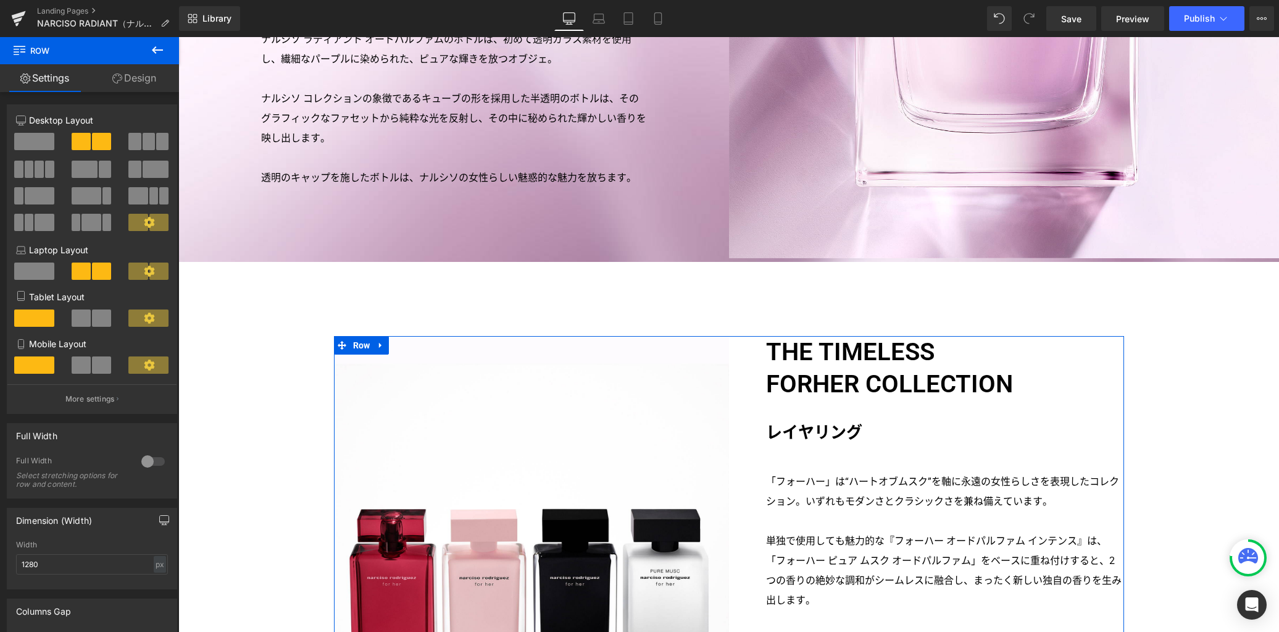
click at [159, 523] on icon "button" at bounding box center [164, 520] width 10 height 10
click at [75, 549] on button "Laptop" at bounding box center [69, 546] width 38 height 21
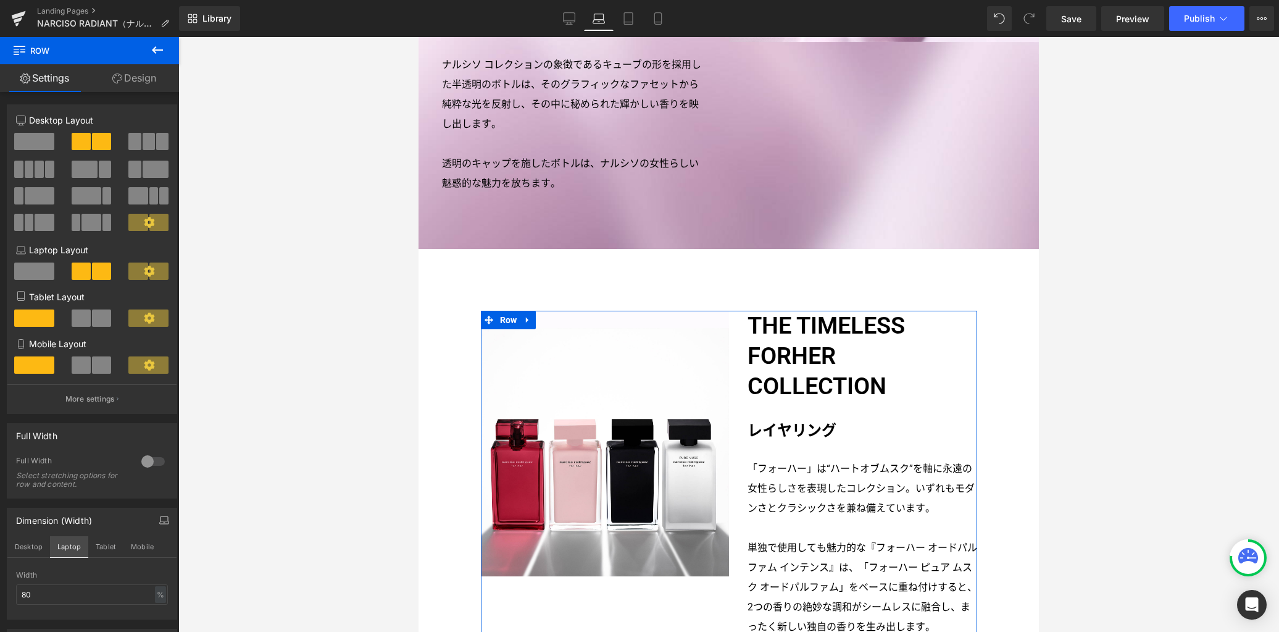
scroll to position [2212, 0]
click at [56, 599] on input "80" at bounding box center [92, 594] width 152 height 20
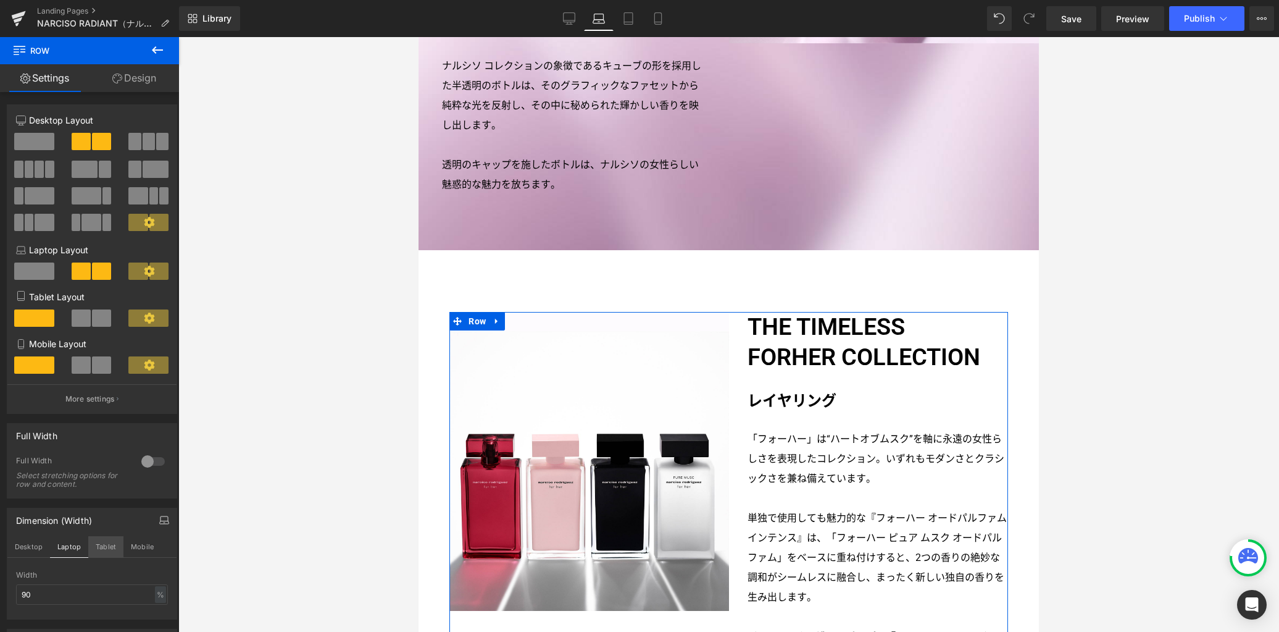
click at [97, 545] on button "Tablet" at bounding box center [105, 546] width 35 height 21
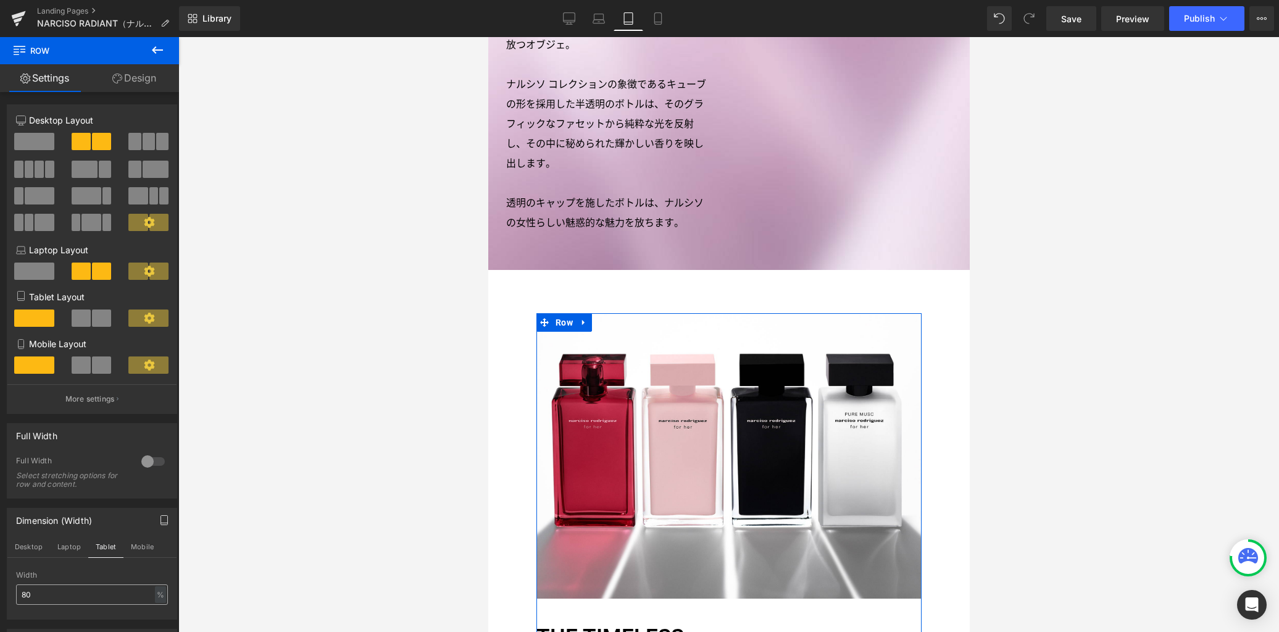
scroll to position [2075, 0]
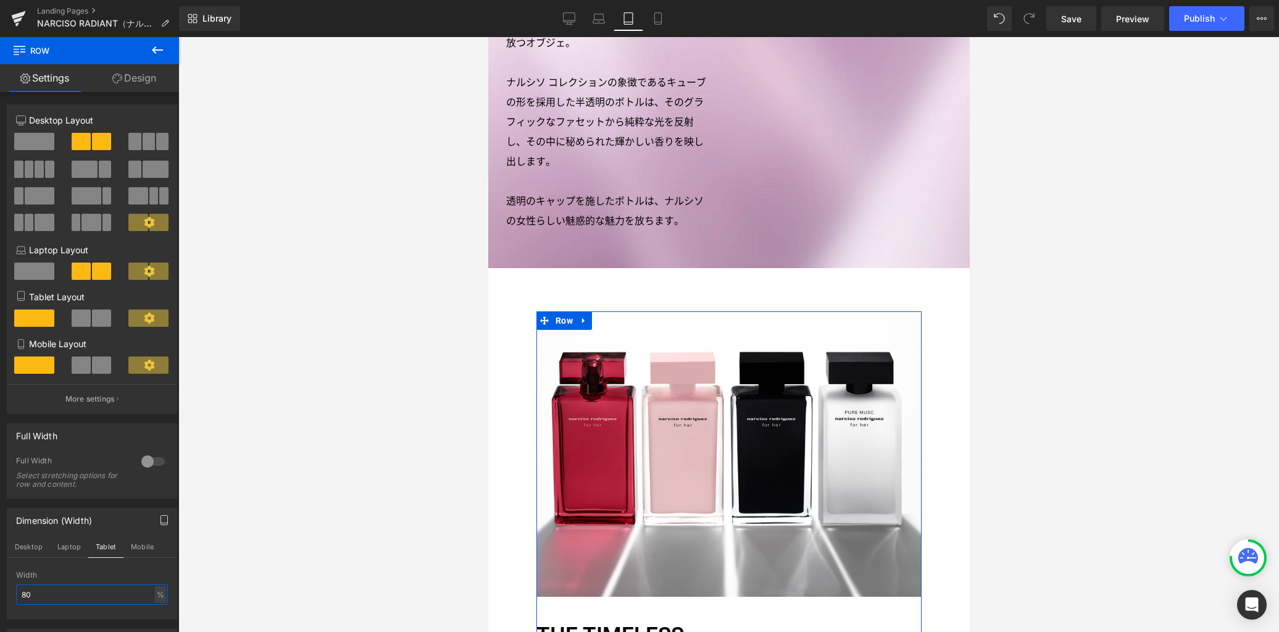
click at [84, 599] on input "80" at bounding box center [92, 594] width 152 height 20
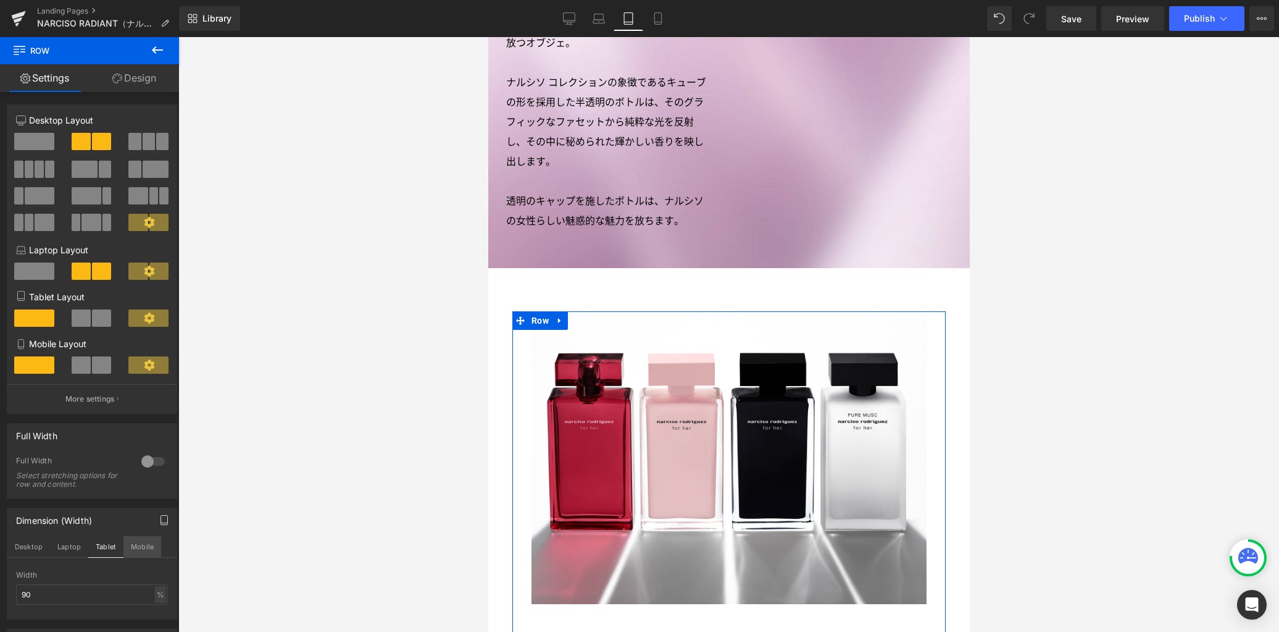
click at [146, 540] on button "Mobile" at bounding box center [142, 546] width 38 height 21
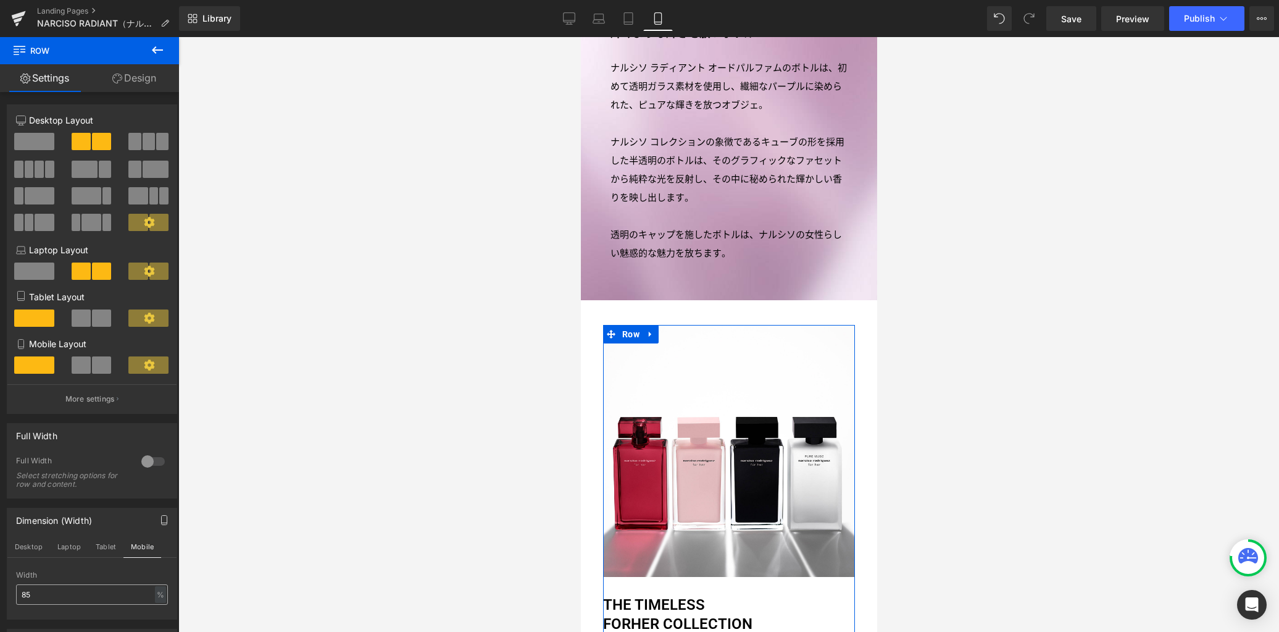
scroll to position [2685, 0]
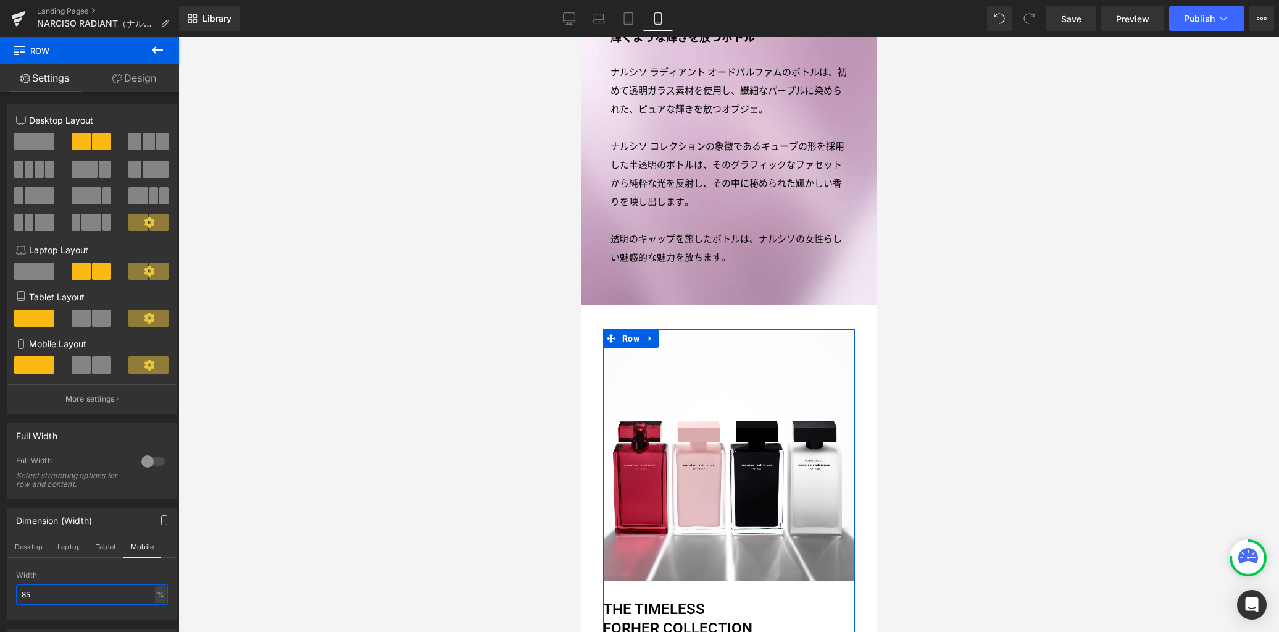
click at [117, 596] on input "85" at bounding box center [92, 594] width 152 height 20
click at [571, 22] on icon at bounding box center [570, 17] width 12 height 9
type input "1280"
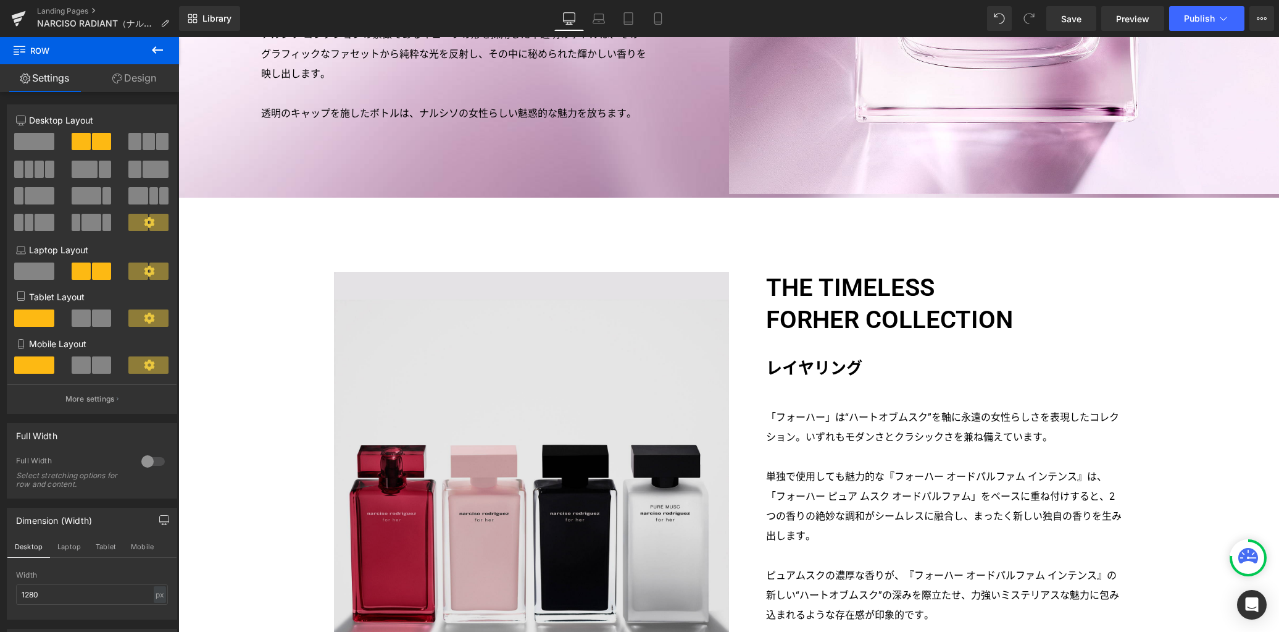
scroll to position [2851, 0]
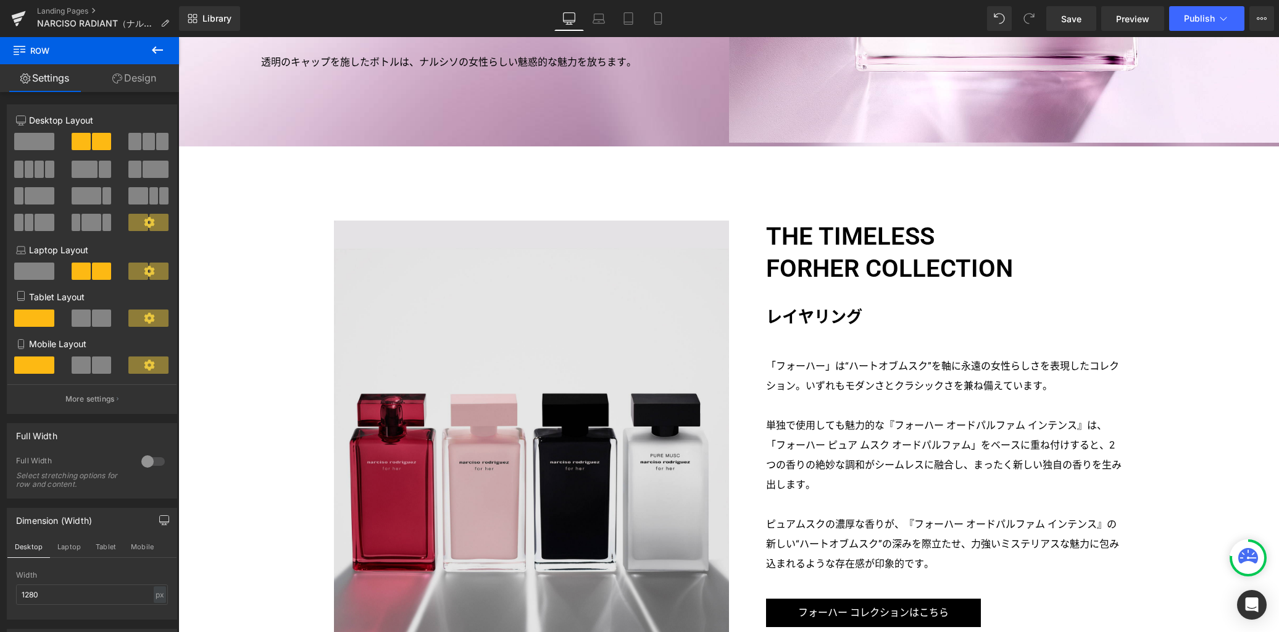
click at [609, 412] on img at bounding box center [531, 431] width 395 height 423
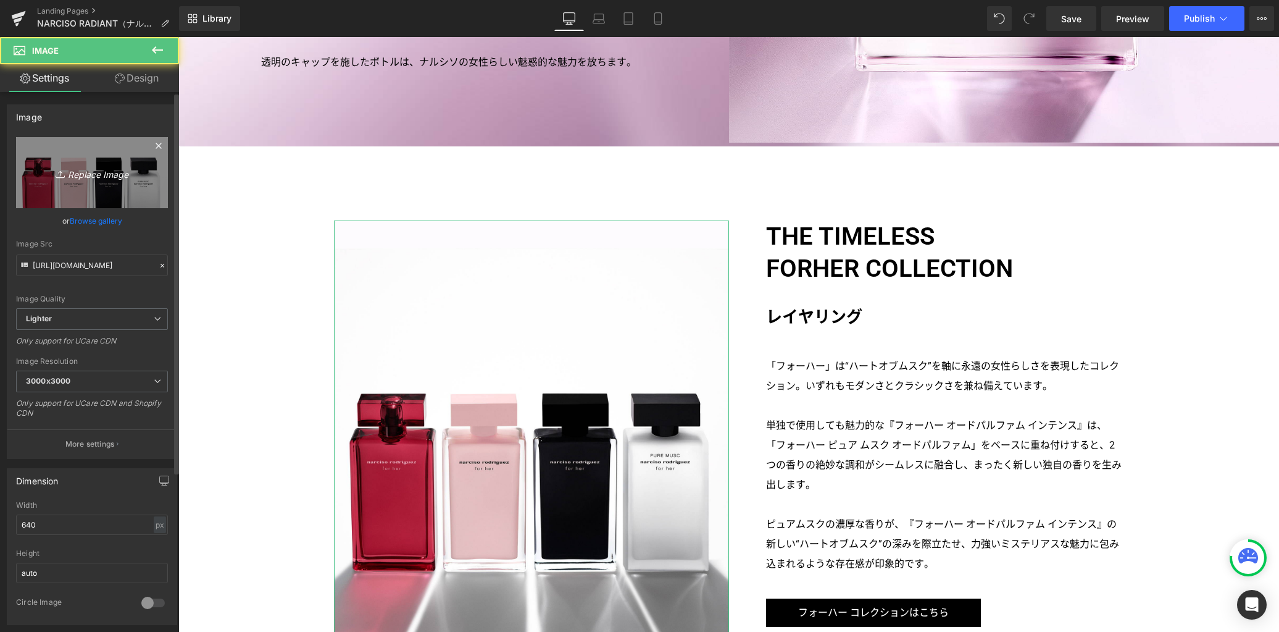
click at [112, 170] on icon "Replace Image" at bounding box center [92, 172] width 99 height 15
type input "C:\fakepath\p03.jpg"
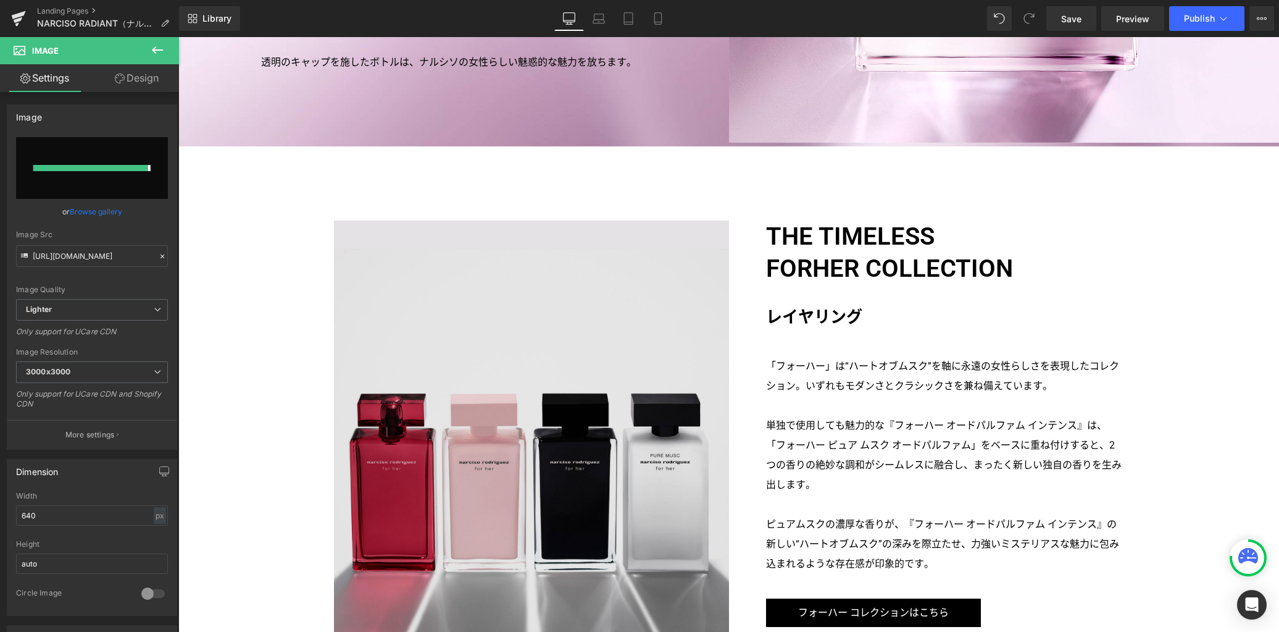
type input "https://ucarecdn.com/6d263380-df6d-4452-94c7-4fd4607c26d7/-/format/auto/-/previ…"
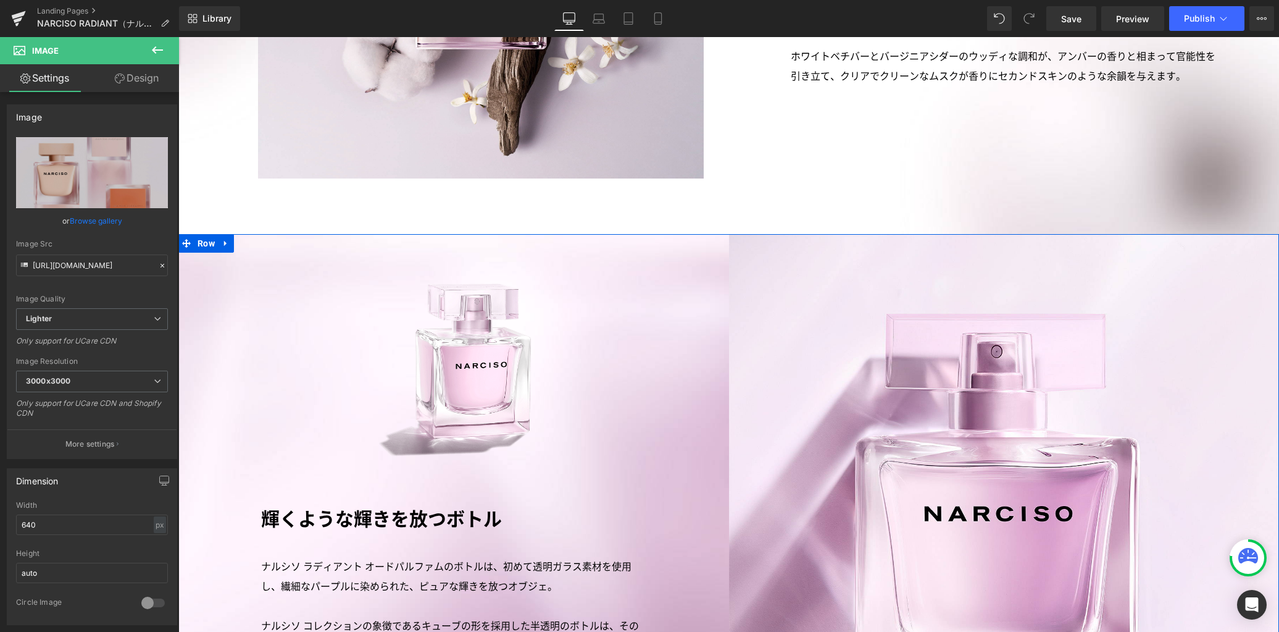
scroll to position [2427, 0]
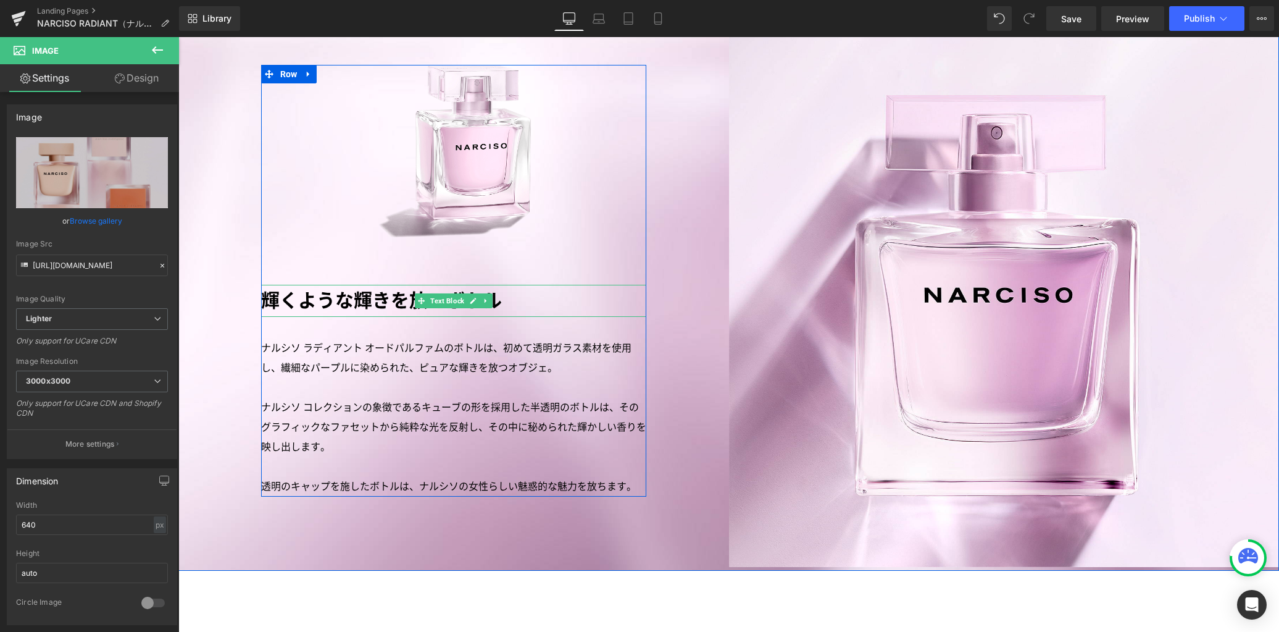
click at [483, 297] on icon at bounding box center [486, 300] width 7 height 7
click at [476, 298] on icon at bounding box center [479, 301] width 7 height 7
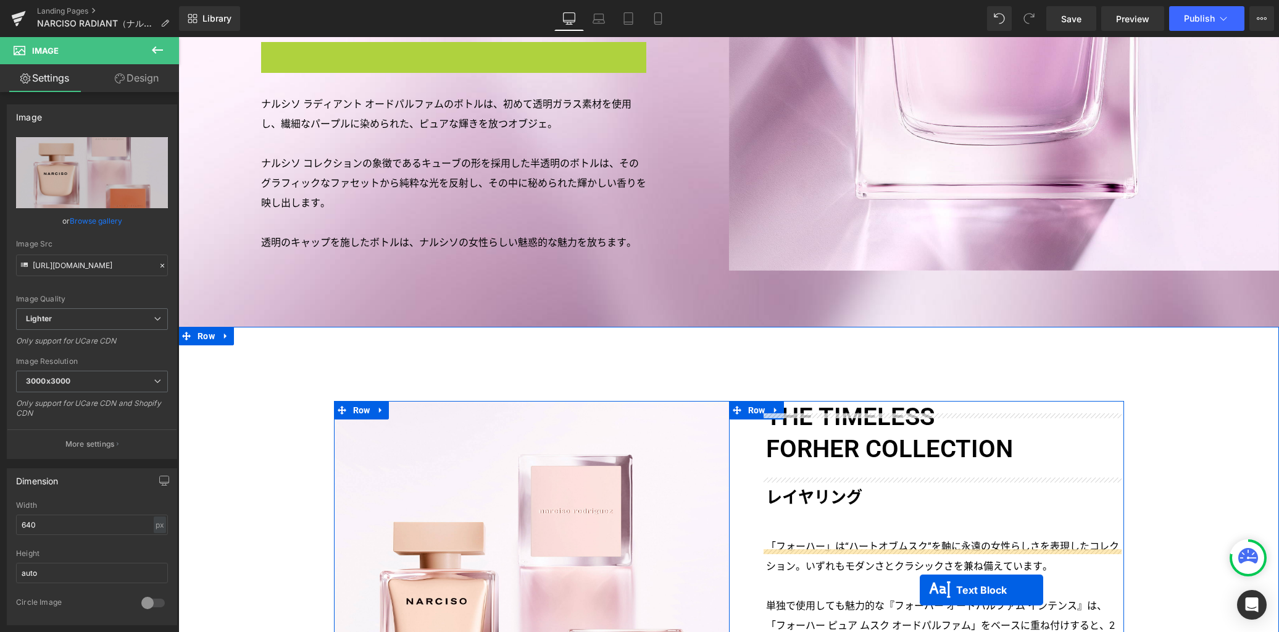
scroll to position [2785, 0]
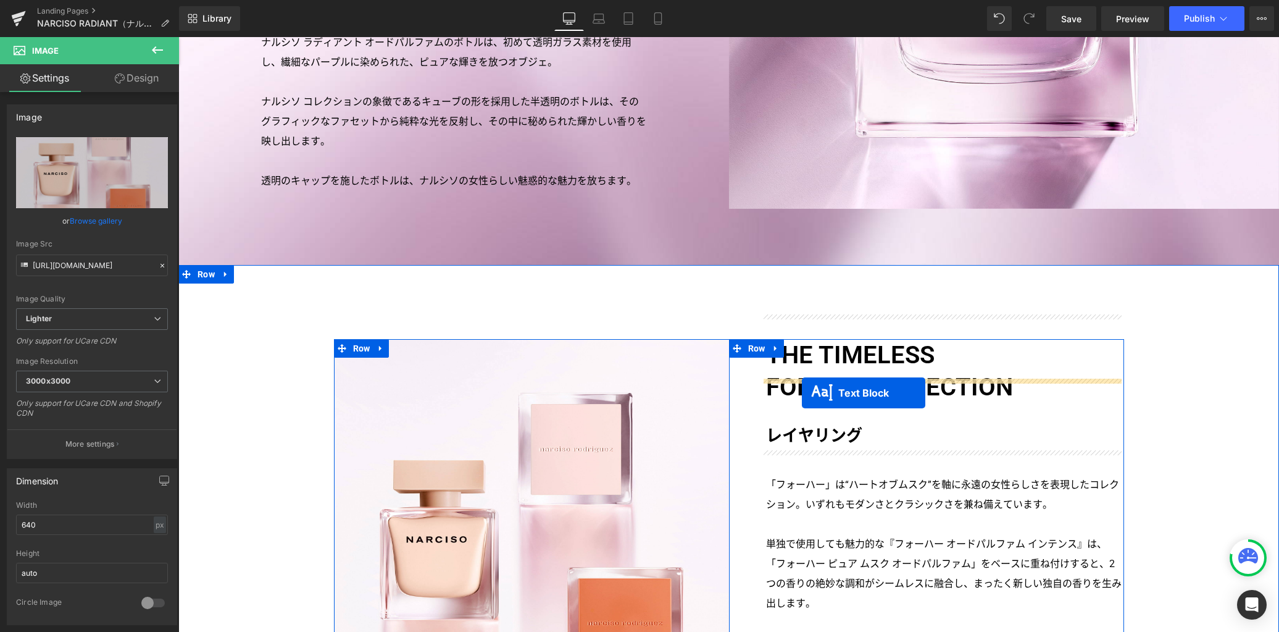
drag, startPoint x: 417, startPoint y: 333, endPoint x: 802, endPoint y: 392, distance: 389.1
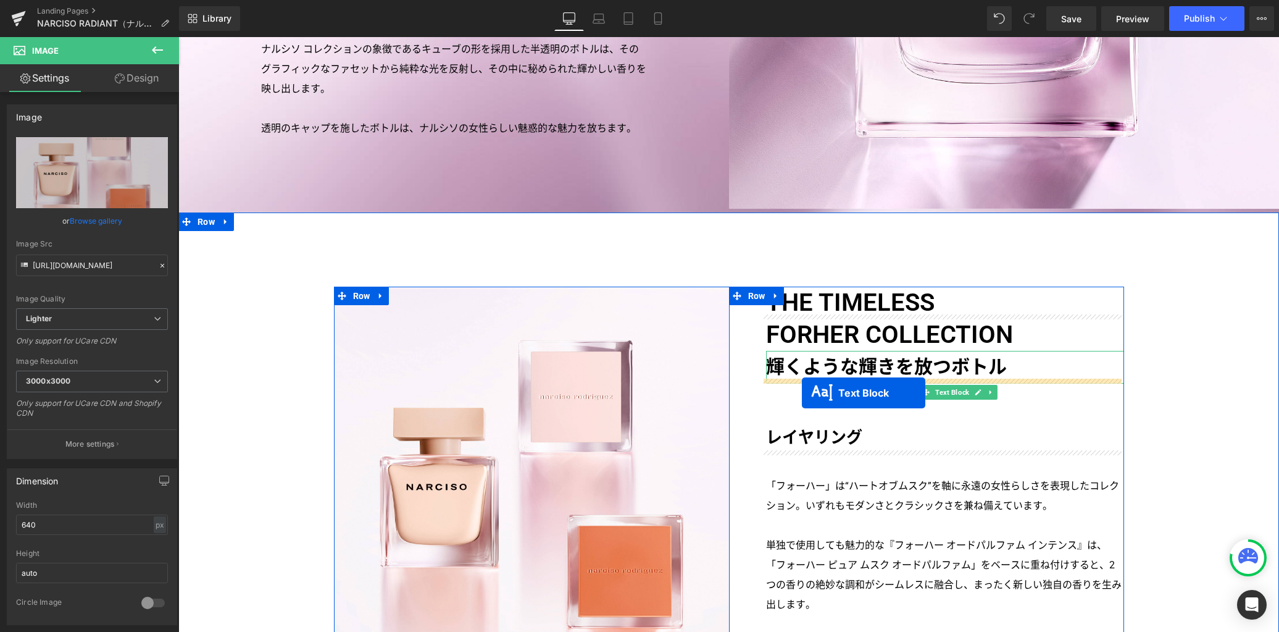
scroll to position [2733, 0]
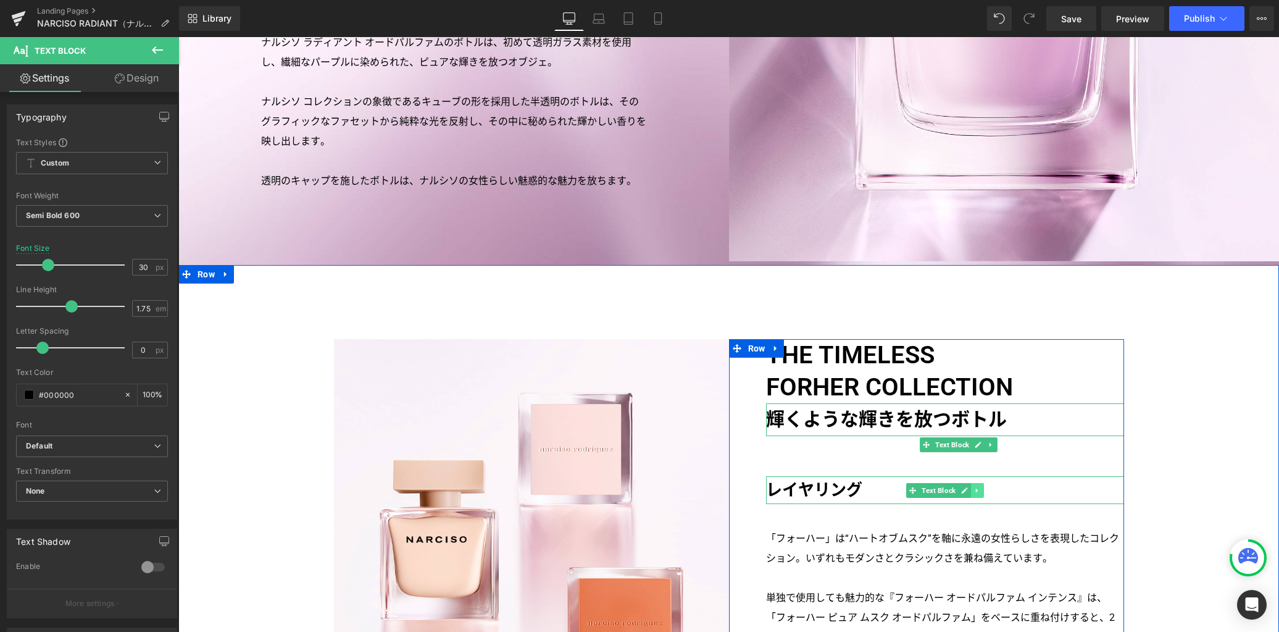
click at [974, 486] on icon at bounding box center [977, 489] width 7 height 7
click at [980, 486] on icon at bounding box center [983, 489] width 7 height 7
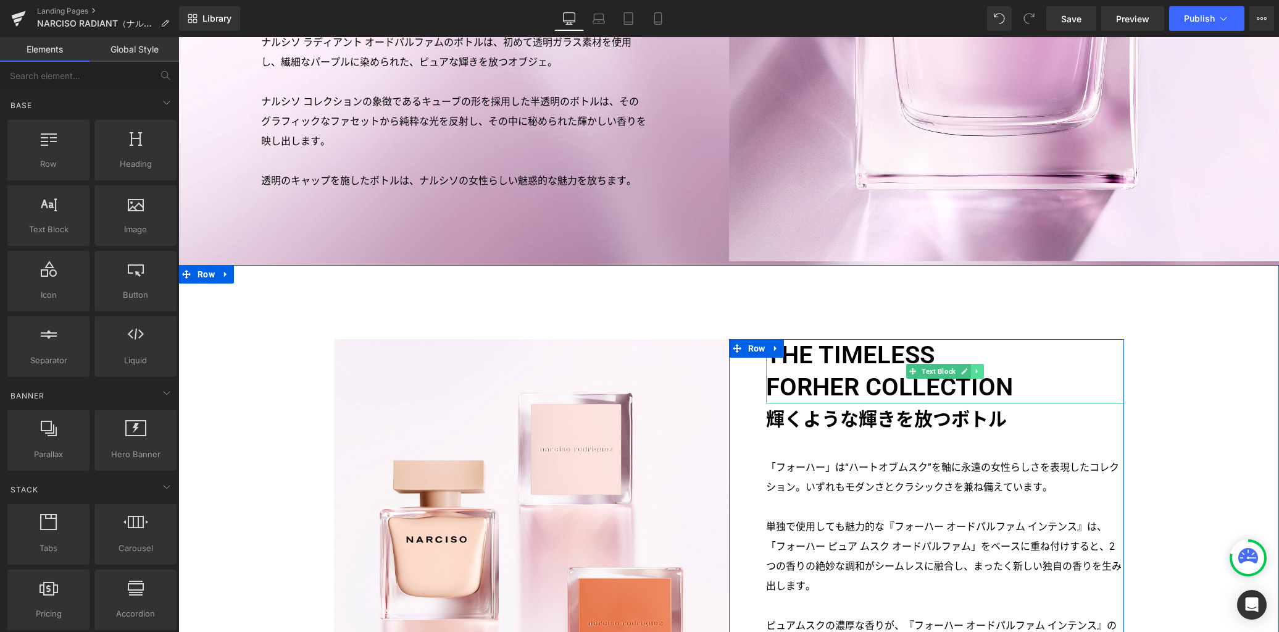
click at [974, 367] on icon at bounding box center [977, 370] width 7 height 7
click at [980, 367] on icon at bounding box center [983, 370] width 7 height 7
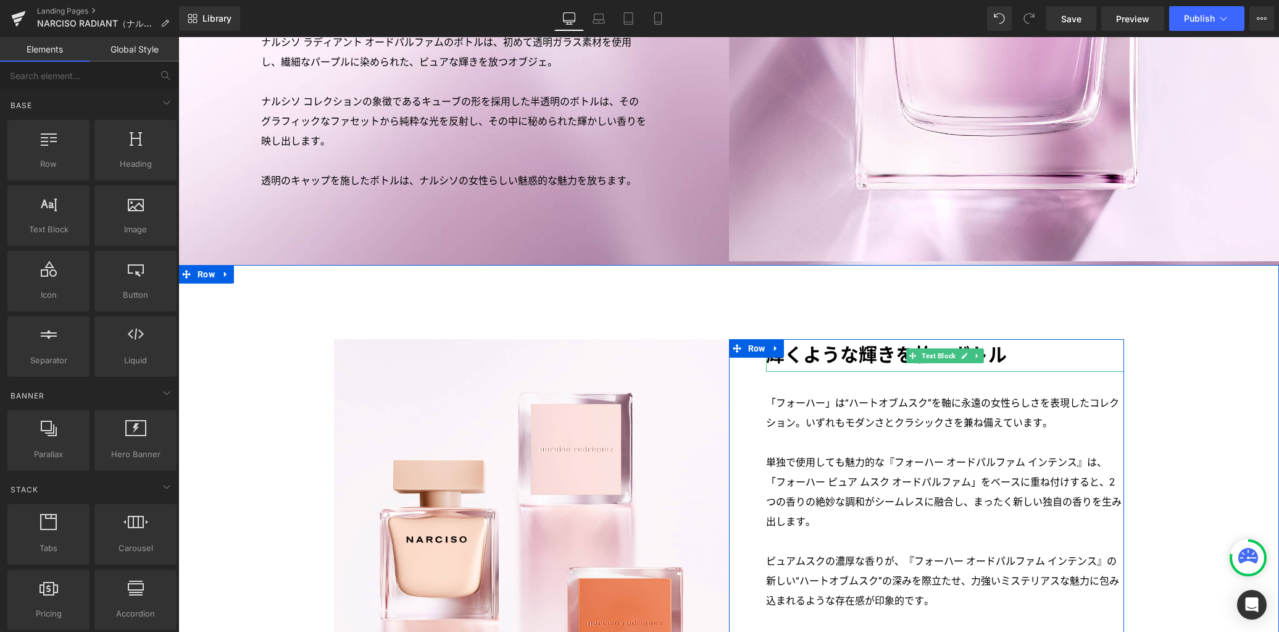
click at [864, 339] on p "輝くような輝きを放つボトル" at bounding box center [945, 355] width 358 height 33
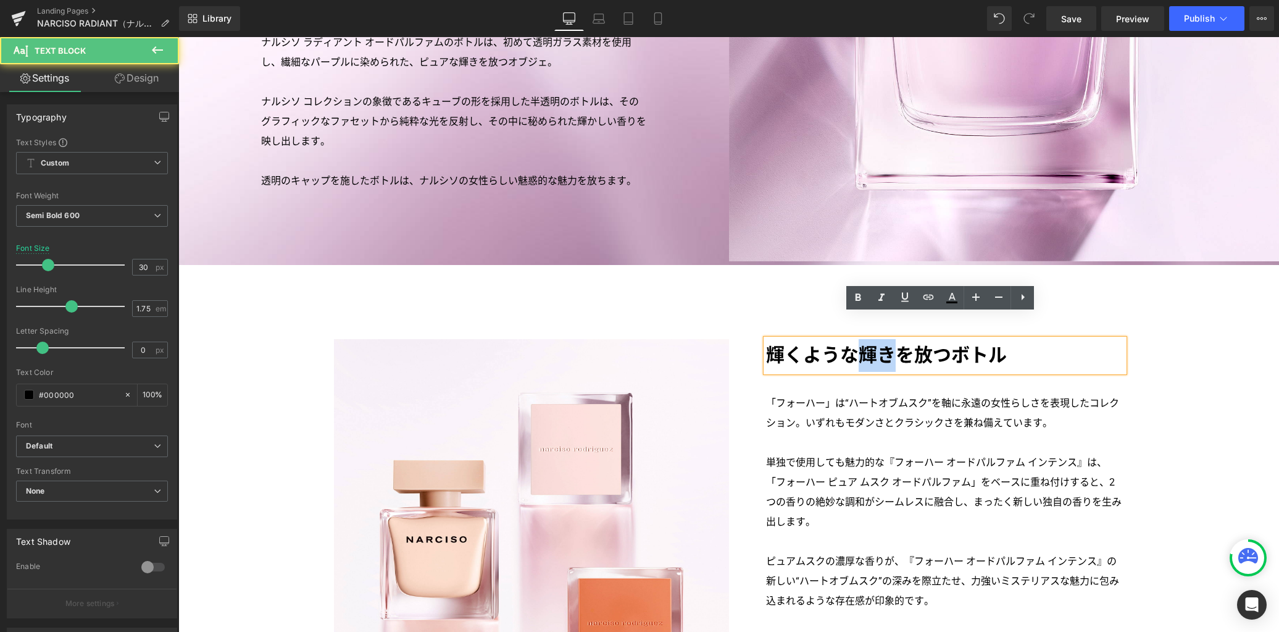
click at [864, 339] on p "輝くような輝きを放つボトル" at bounding box center [945, 355] width 358 height 33
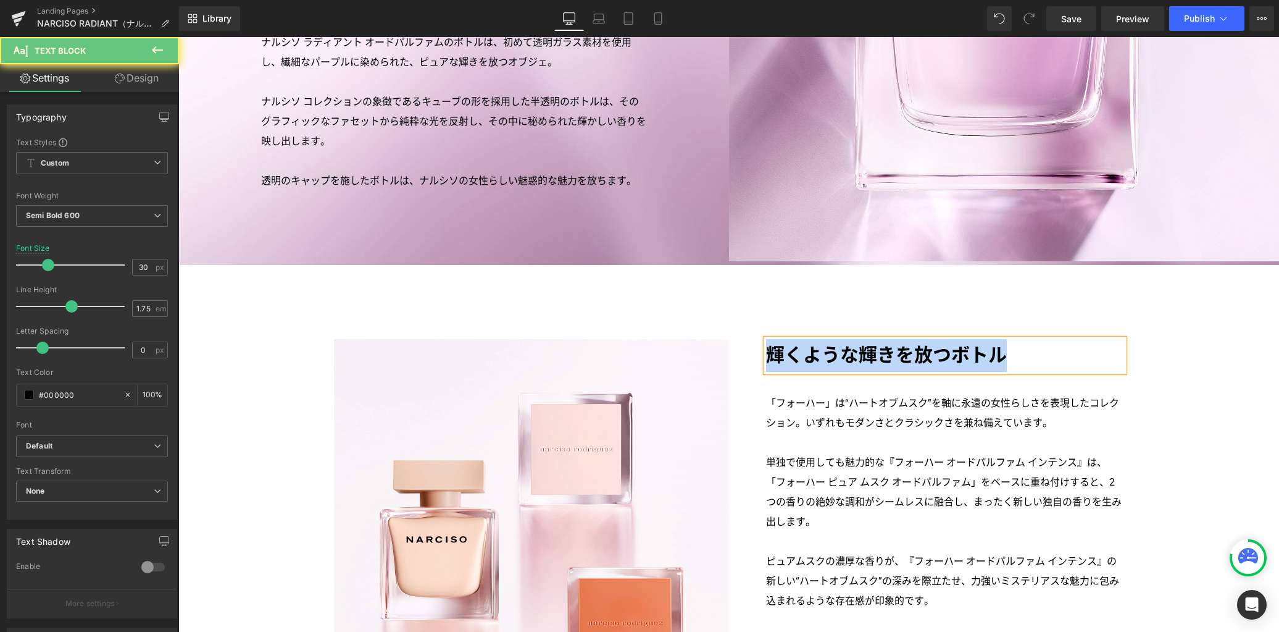
paste div
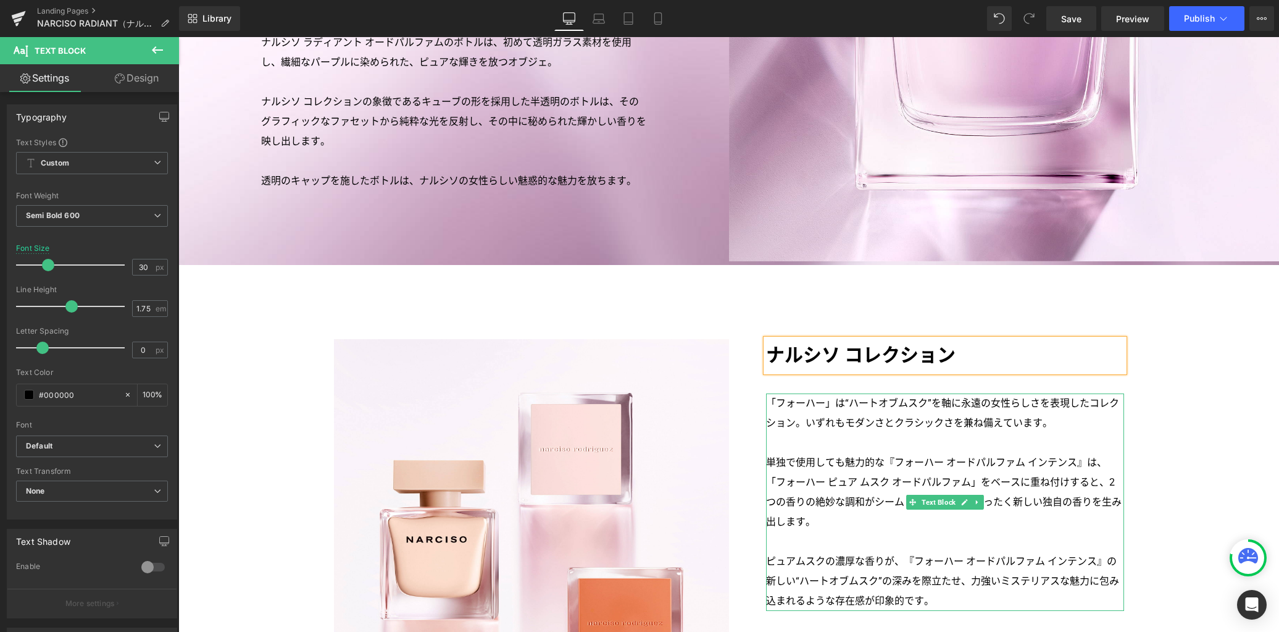
click at [878, 452] on p "単独で使用しても魅力的な『フォーハー オードパルファム インテンス』は、「フォーハー ピュア ムスク オードパルファム」をベースに重ね付けすると、2つの香りの…" at bounding box center [945, 491] width 358 height 79
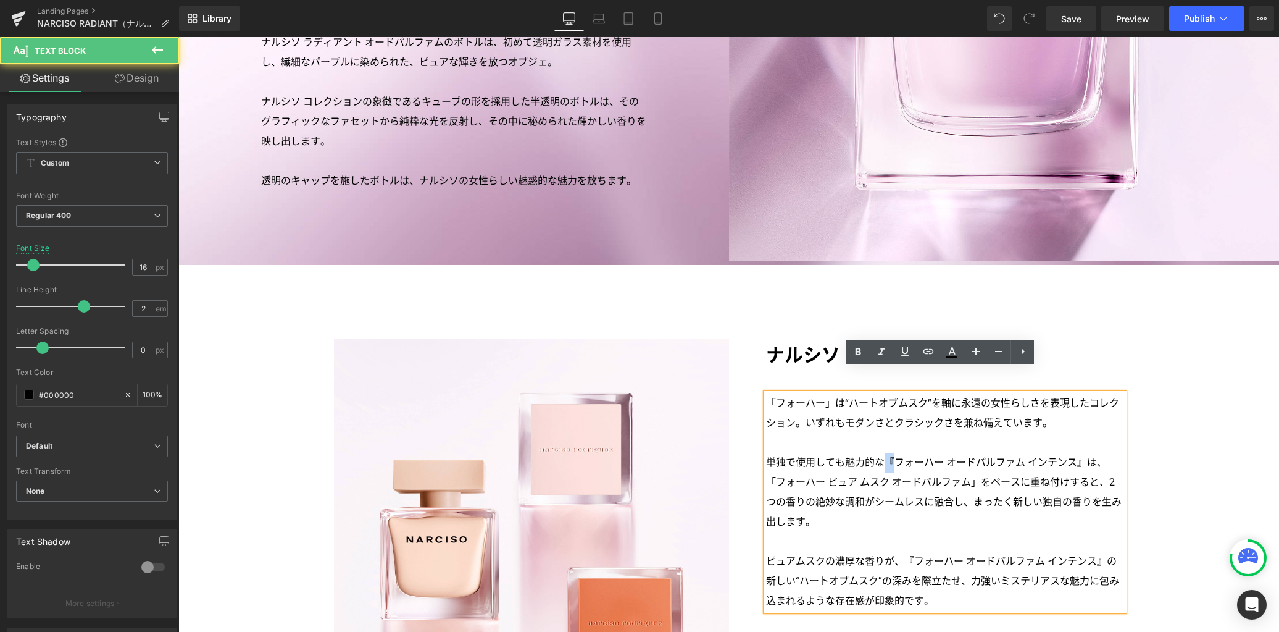
click at [878, 452] on p "単独で使用しても魅力的な『フォーハー オードパルファム インテンス』は、「フォーハー ピュア ムスク オードパルファム」をベースに重ね付けすると、2つの香りの…" at bounding box center [945, 491] width 358 height 79
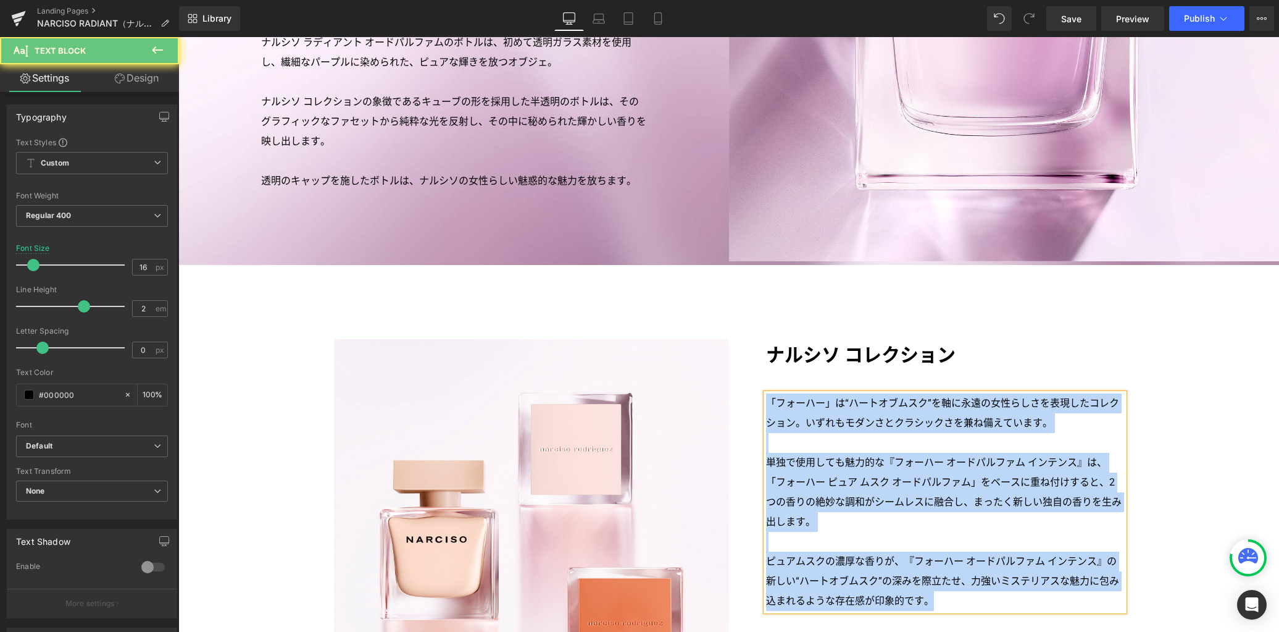
paste div
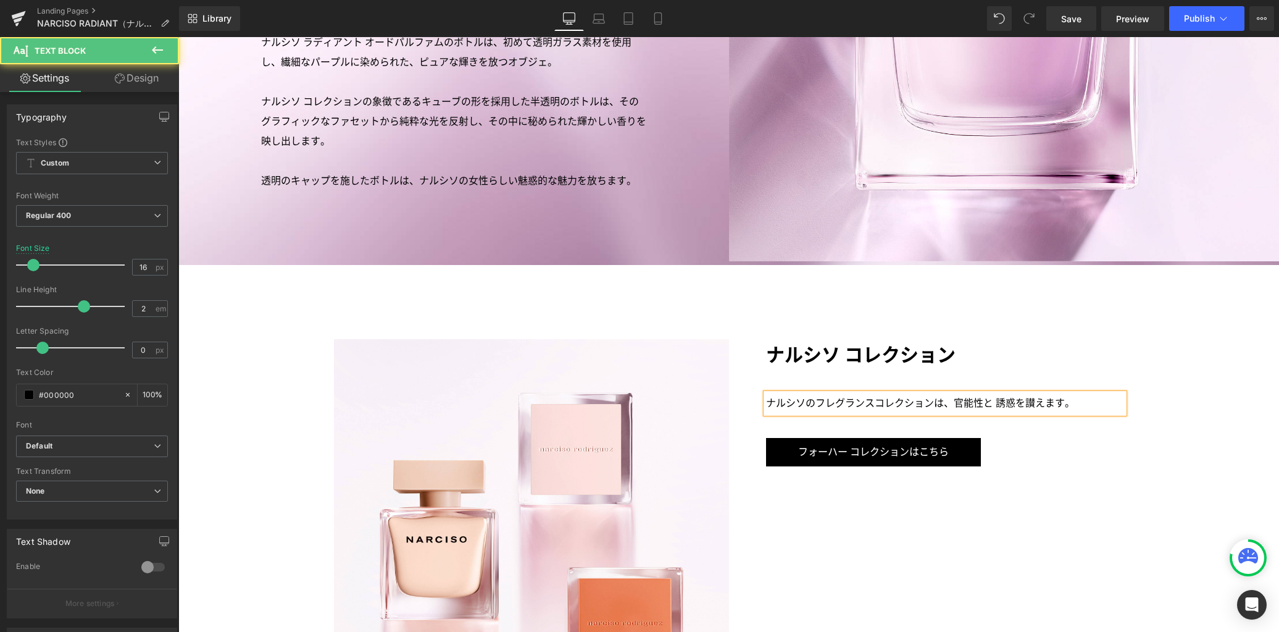
click at [856, 393] on p "ナルシソのフレグランスコレクションは、官能性と誘惑を讃えます。" at bounding box center [945, 403] width 358 height 20
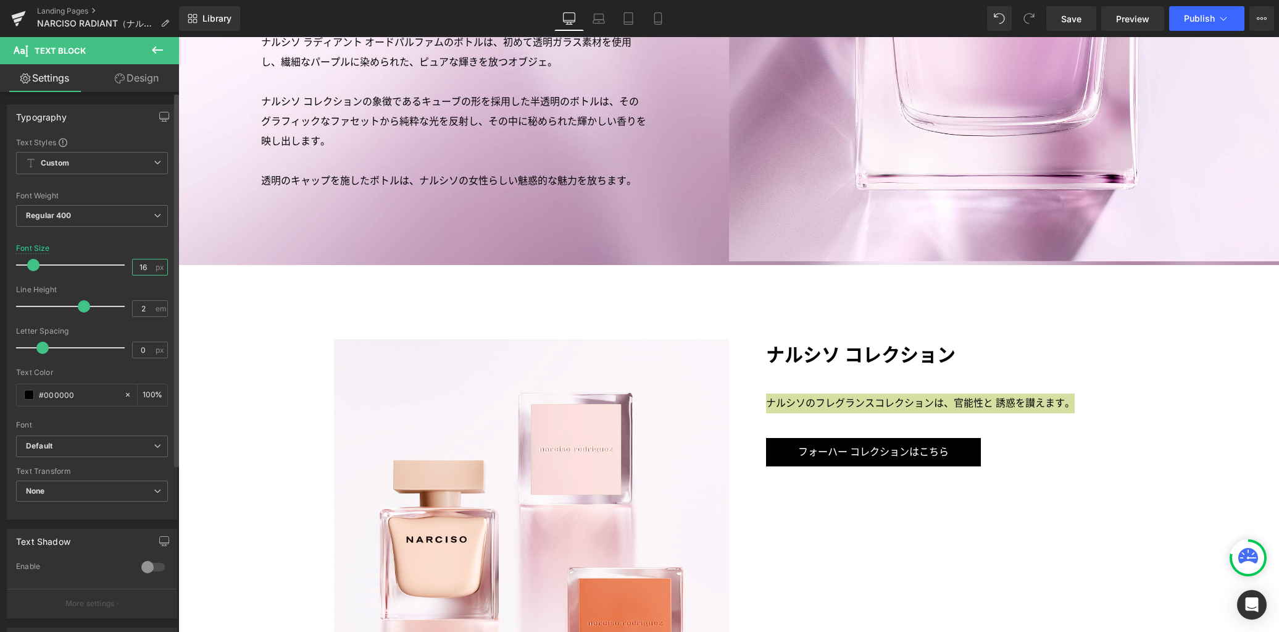
drag, startPoint x: 147, startPoint y: 268, endPoint x: 85, endPoint y: 244, distance: 66.0
click at [77, 267] on div "Font Size 16 px" at bounding box center [92, 264] width 152 height 41
type input "20"
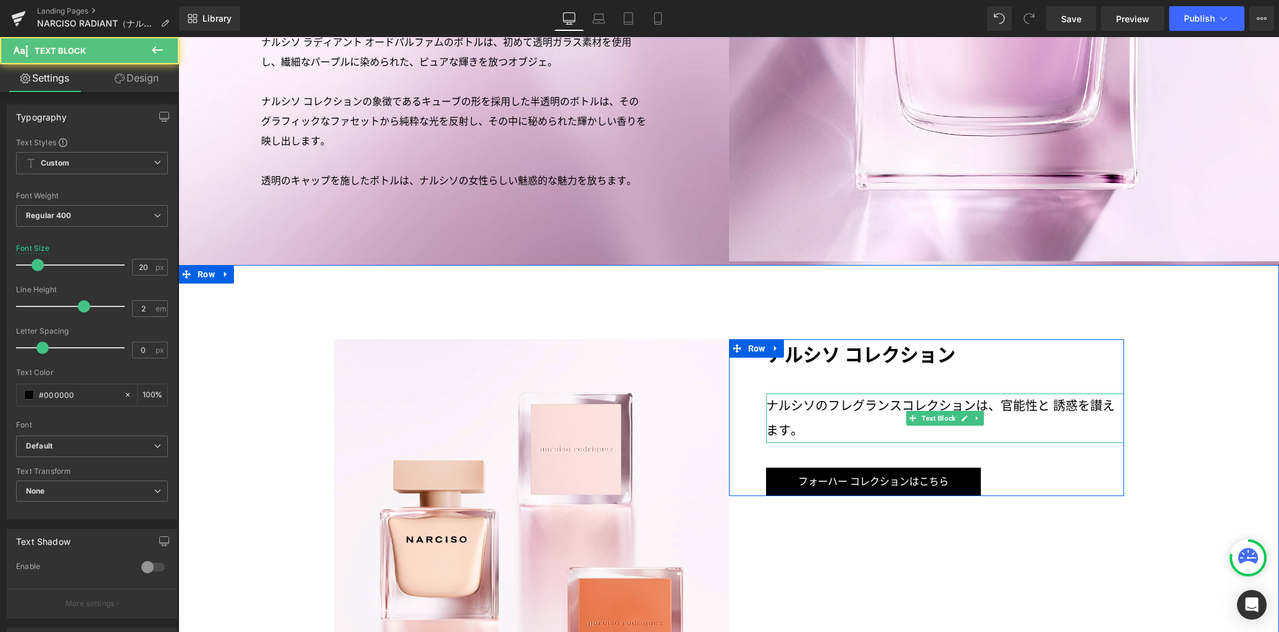
click at [1042, 393] on p "ナルシソのフレグランスコレクションは、官能性と誘惑を讃えます。" at bounding box center [945, 417] width 358 height 49
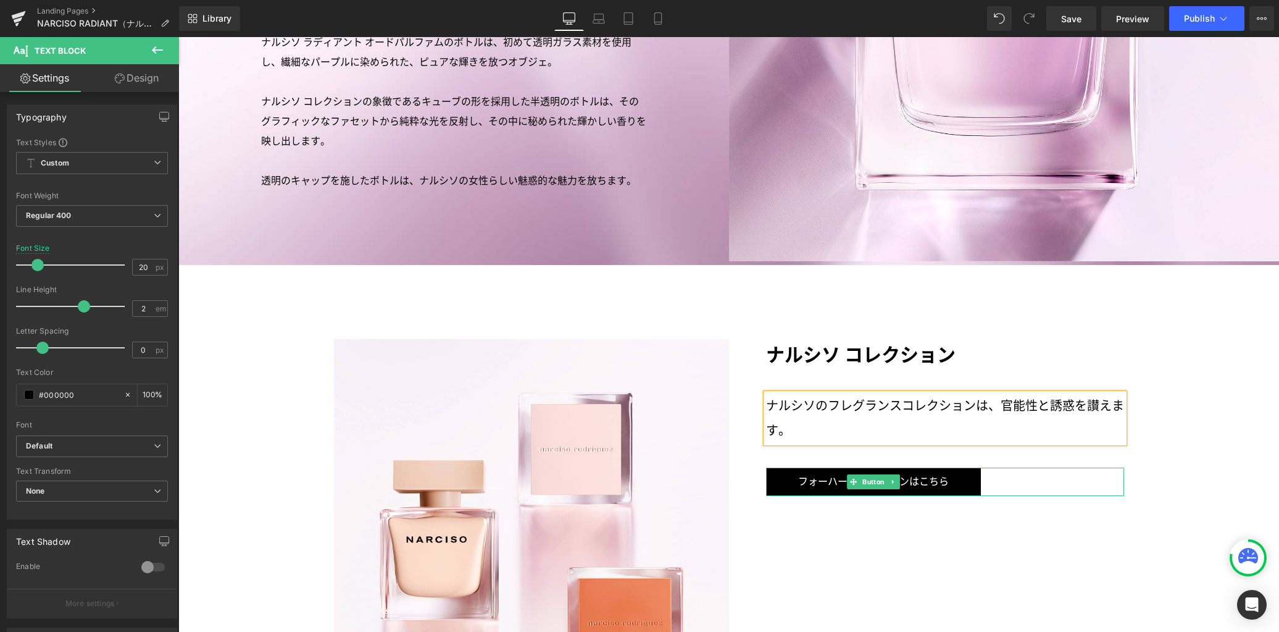
click at [865, 474] on span "Button" at bounding box center [873, 481] width 27 height 15
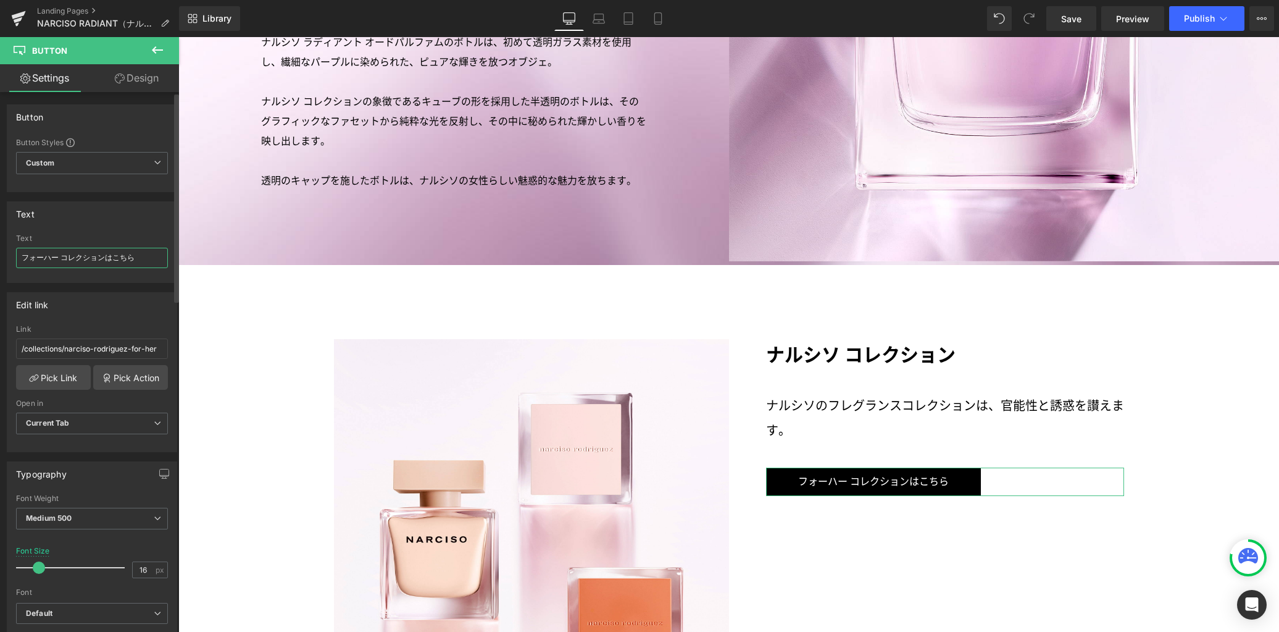
click at [145, 258] on input "フォーハー コレクションはこちら" at bounding box center [92, 258] width 152 height 20
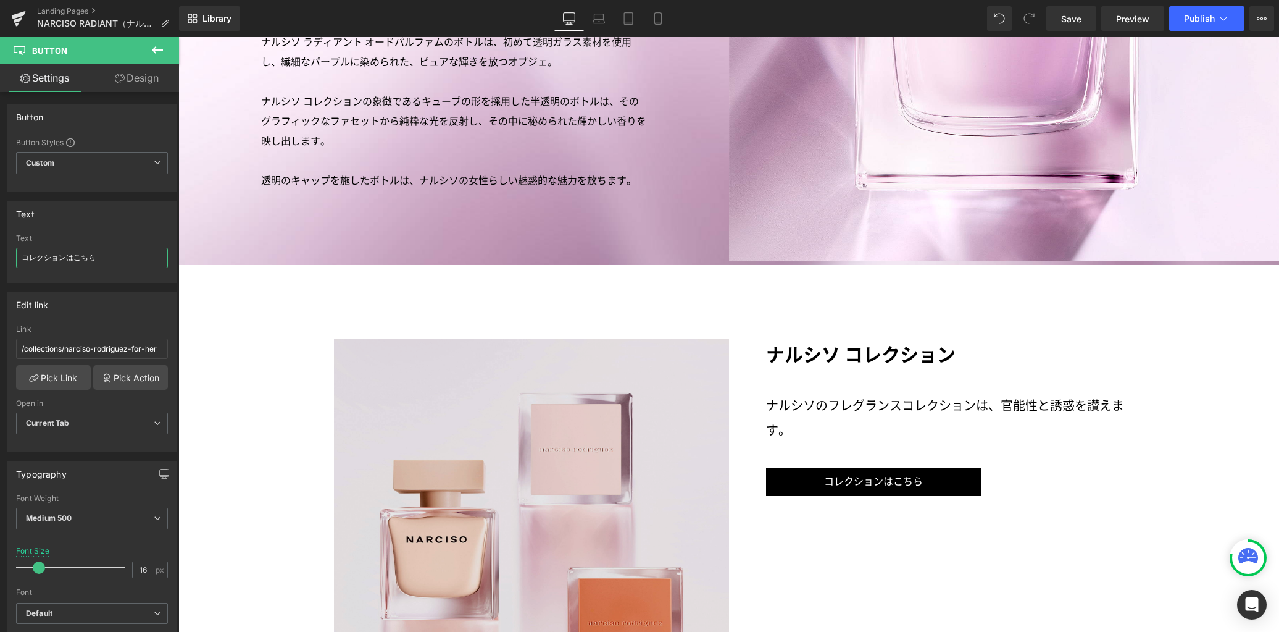
type input "コレクションはこちら"
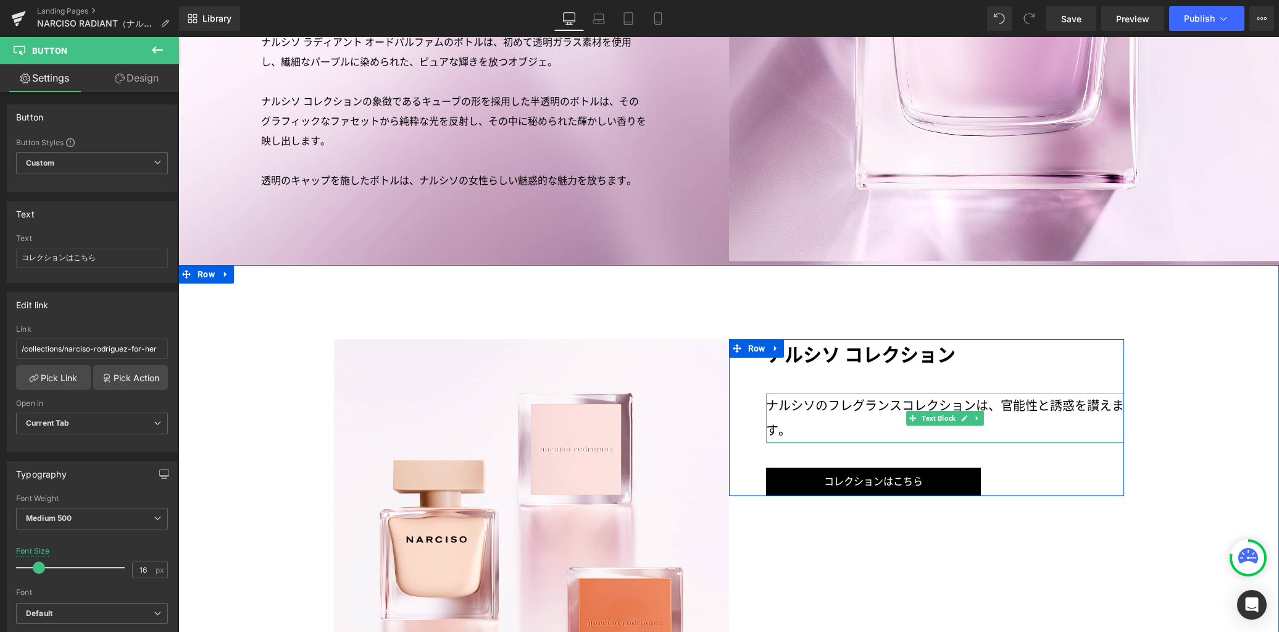
click at [893, 393] on p "ナルシソのフレグランスコレクションは、官能性と誘惑を讃えます。" at bounding box center [945, 417] width 358 height 49
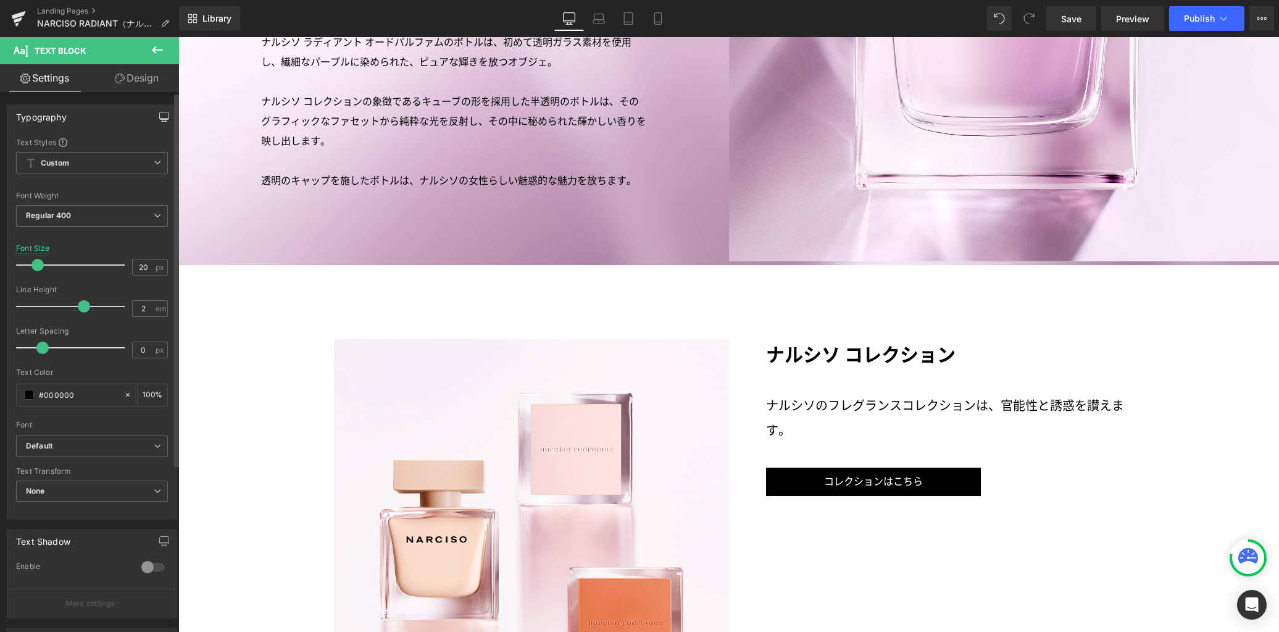
click at [162, 111] on button "button" at bounding box center [164, 116] width 20 height 23
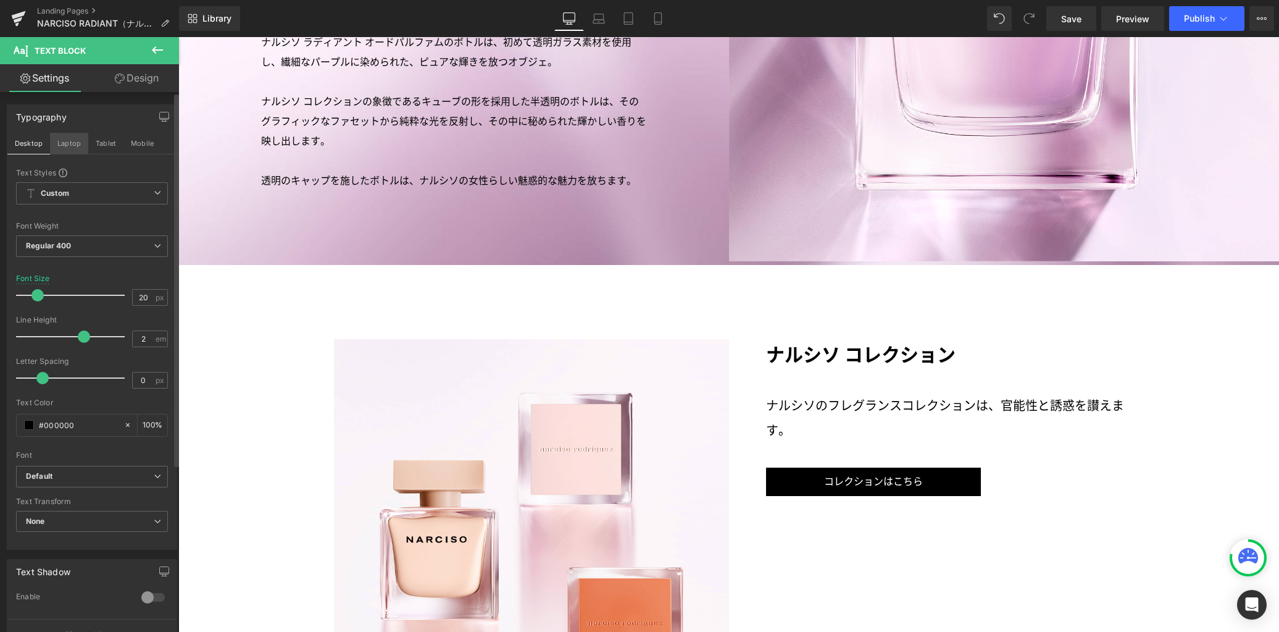
click at [67, 144] on button "Laptop" at bounding box center [69, 143] width 38 height 21
type input "16"
type input "100"
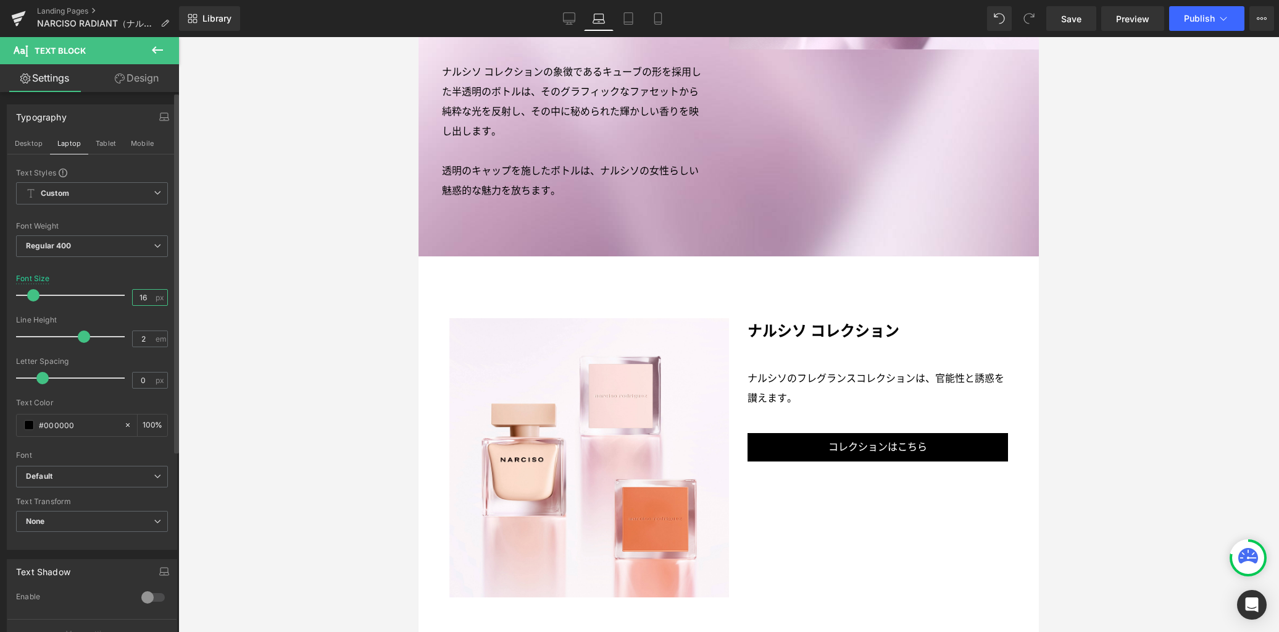
drag, startPoint x: 146, startPoint y: 298, endPoint x: 120, endPoint y: 298, distance: 26.5
click at [120, 298] on div "Font Size 16 px" at bounding box center [92, 294] width 152 height 41
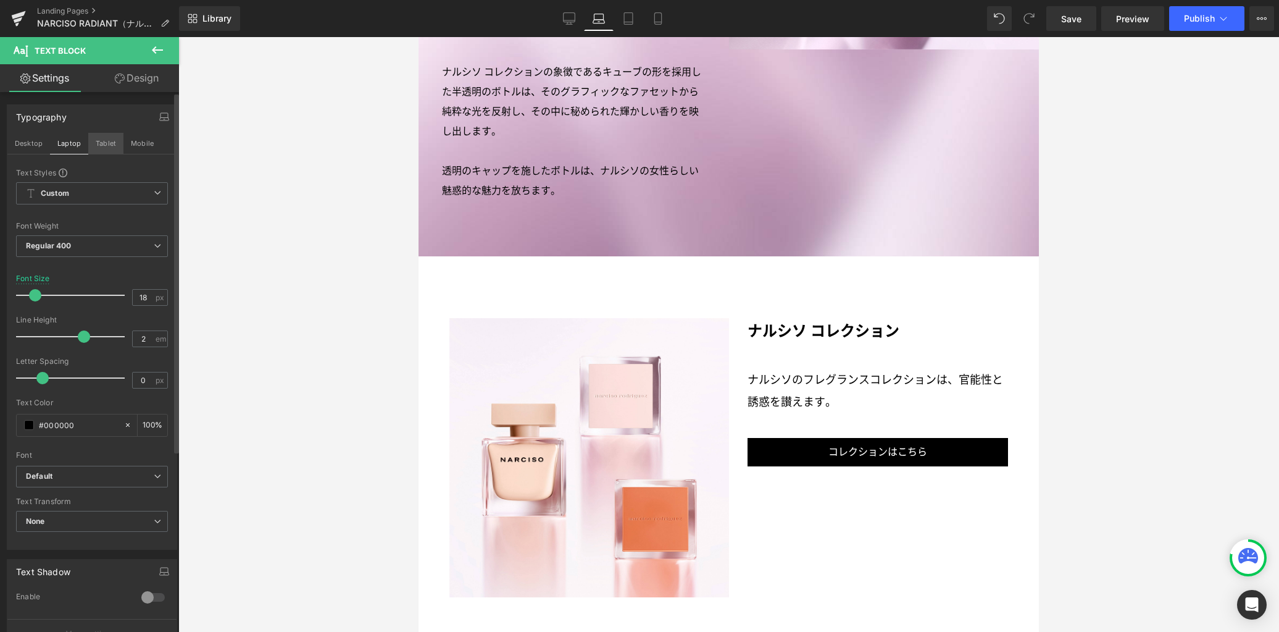
click at [114, 146] on button "Tablet" at bounding box center [105, 143] width 35 height 21
type input "16"
type input "100"
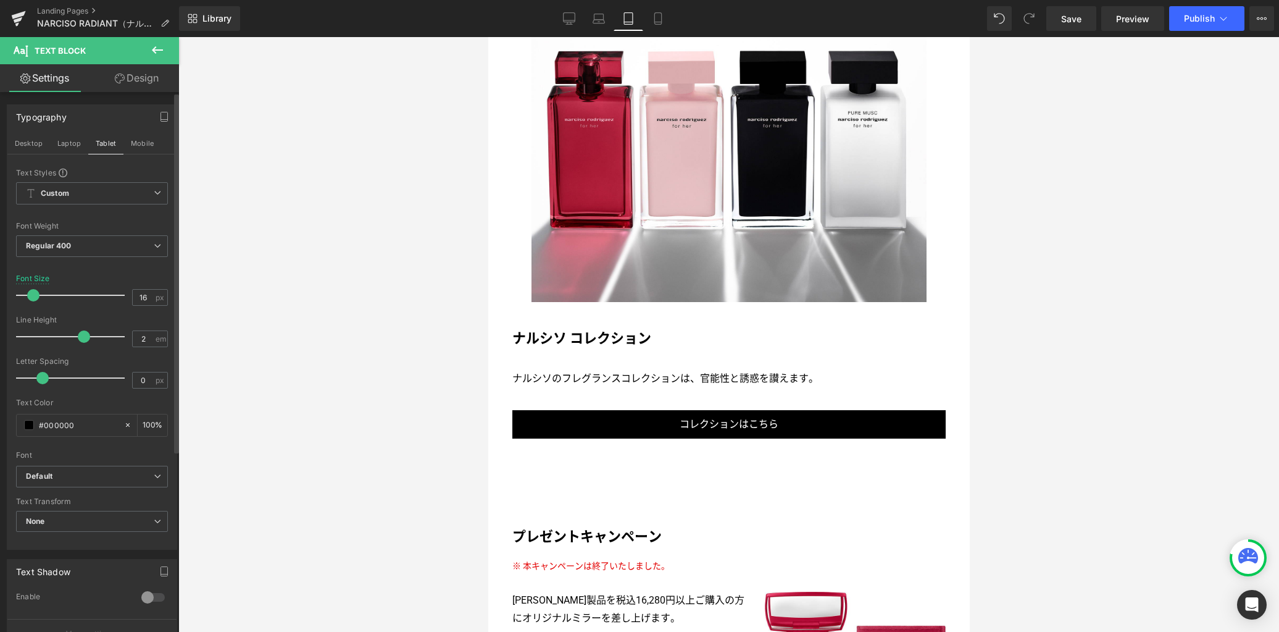
scroll to position [2378, 0]
drag, startPoint x: 128, startPoint y: 297, endPoint x: 123, endPoint y: 277, distance: 20.4
click at [117, 295] on div "Font Size 16 px" at bounding box center [92, 294] width 152 height 41
click at [146, 138] on button "Mobile" at bounding box center [142, 143] width 38 height 21
type input "15"
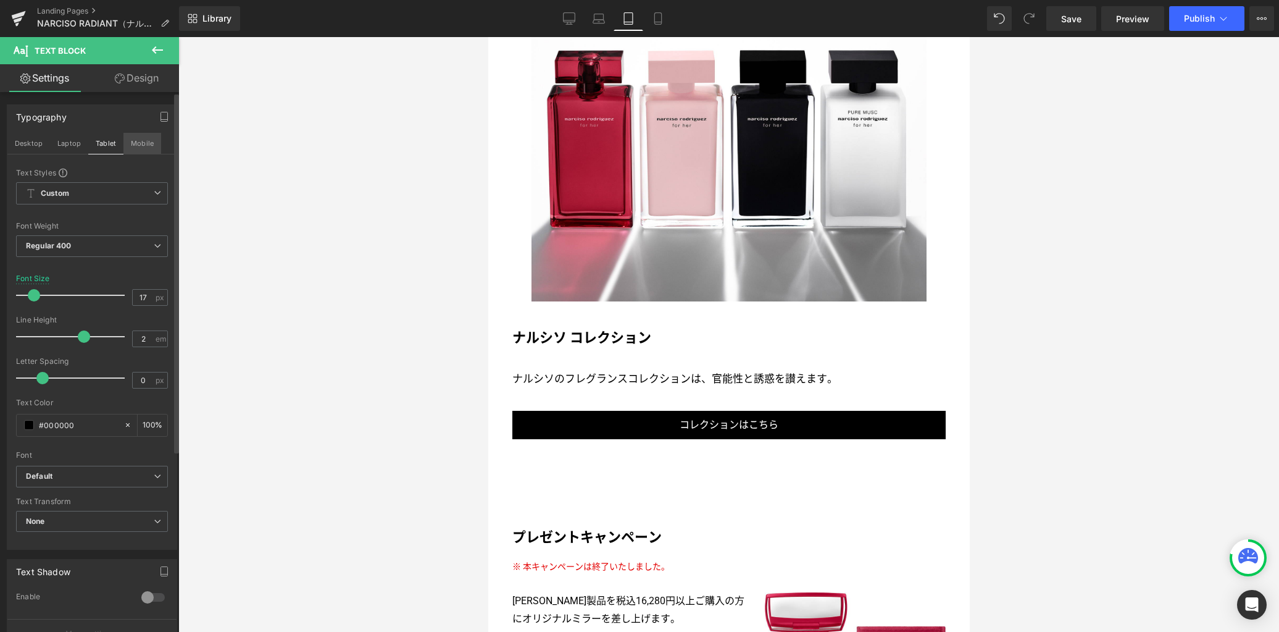
type input "100"
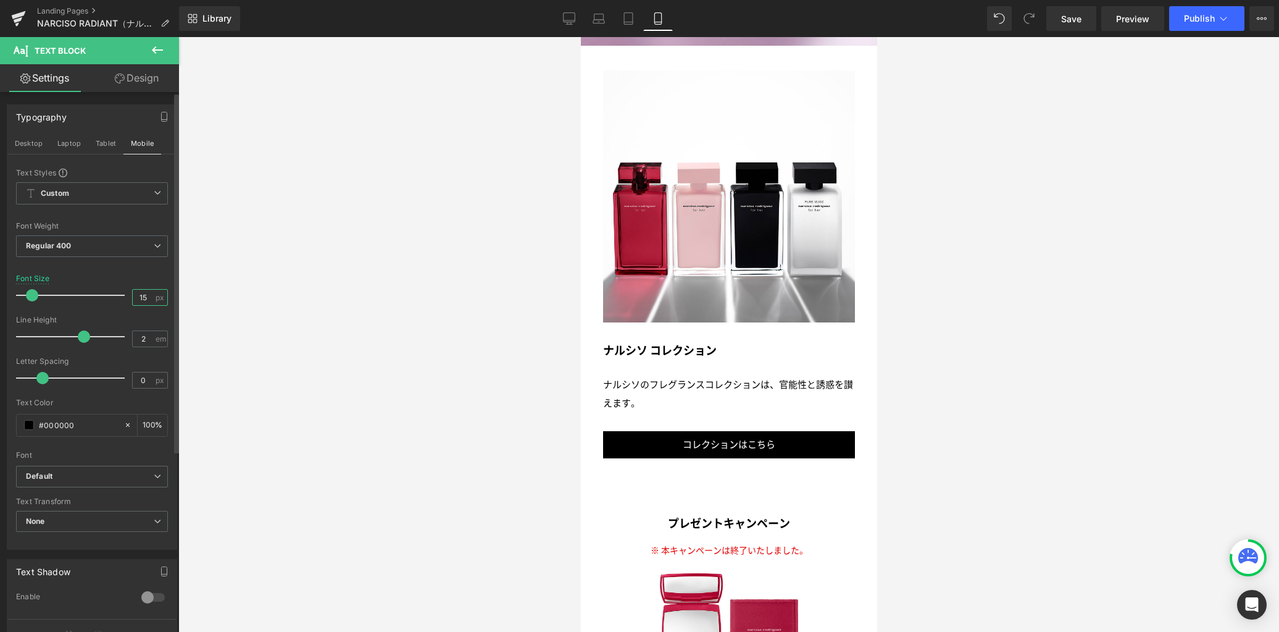
drag, startPoint x: 143, startPoint y: 296, endPoint x: 125, endPoint y: 292, distance: 18.4
click at [125, 293] on div "Font Size 15 px" at bounding box center [92, 294] width 152 height 41
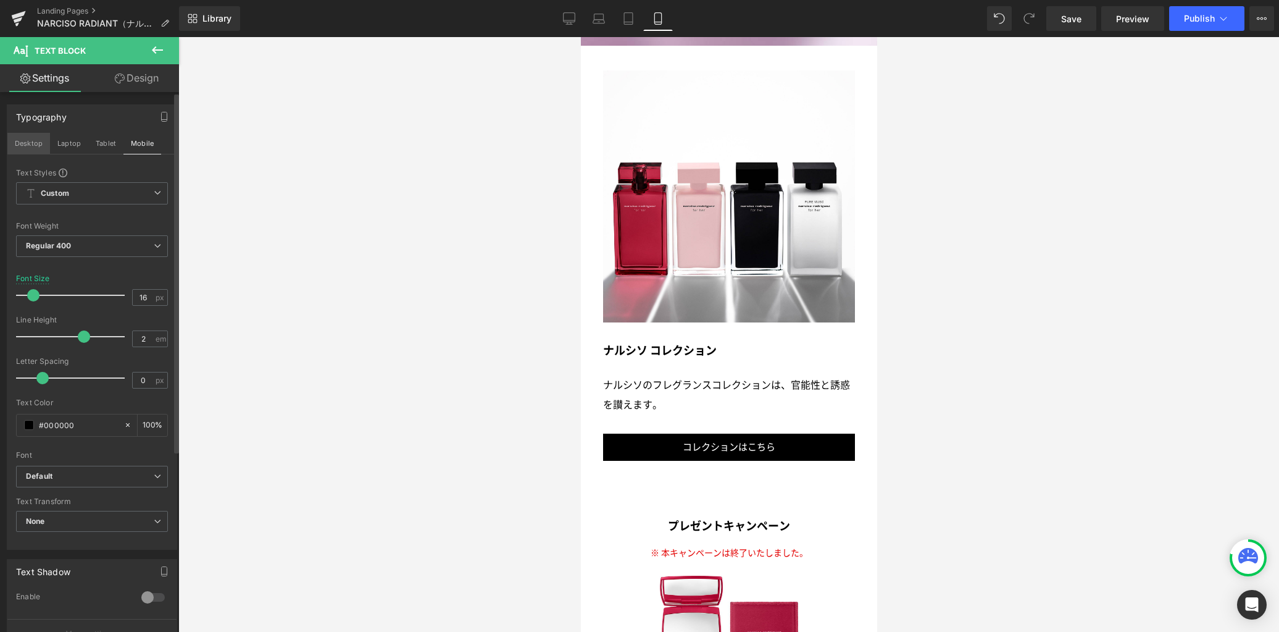
click at [34, 147] on button "Desktop" at bounding box center [28, 143] width 43 height 21
type input "20"
type input "100"
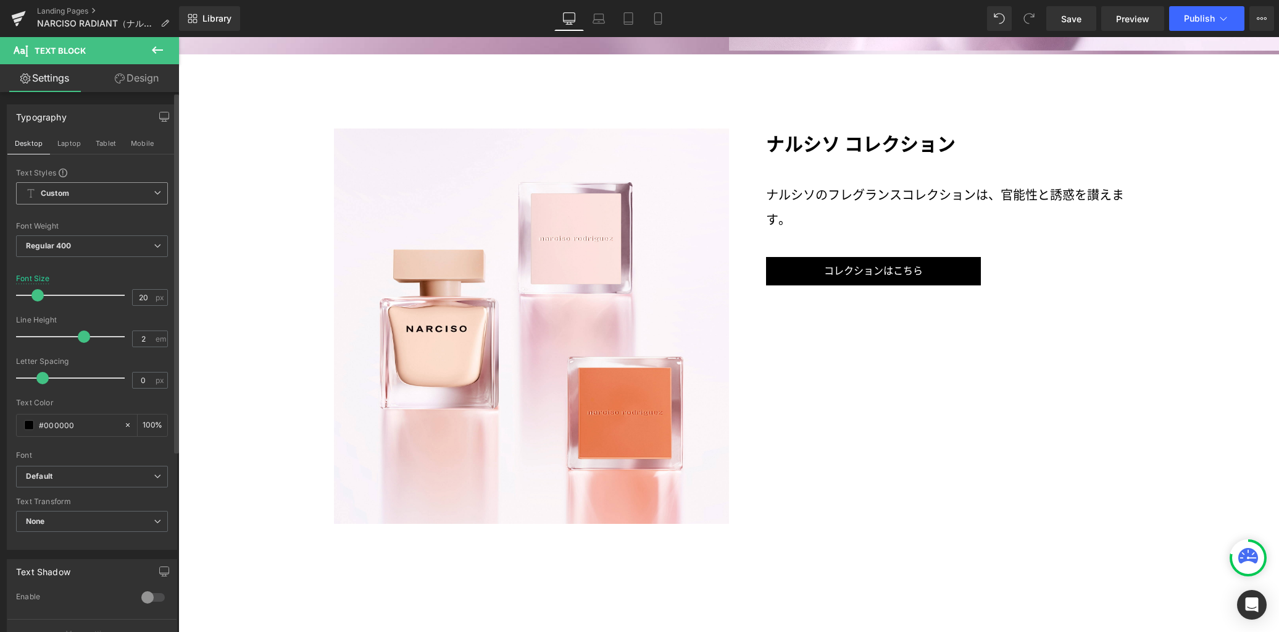
scroll to position [2743, 0]
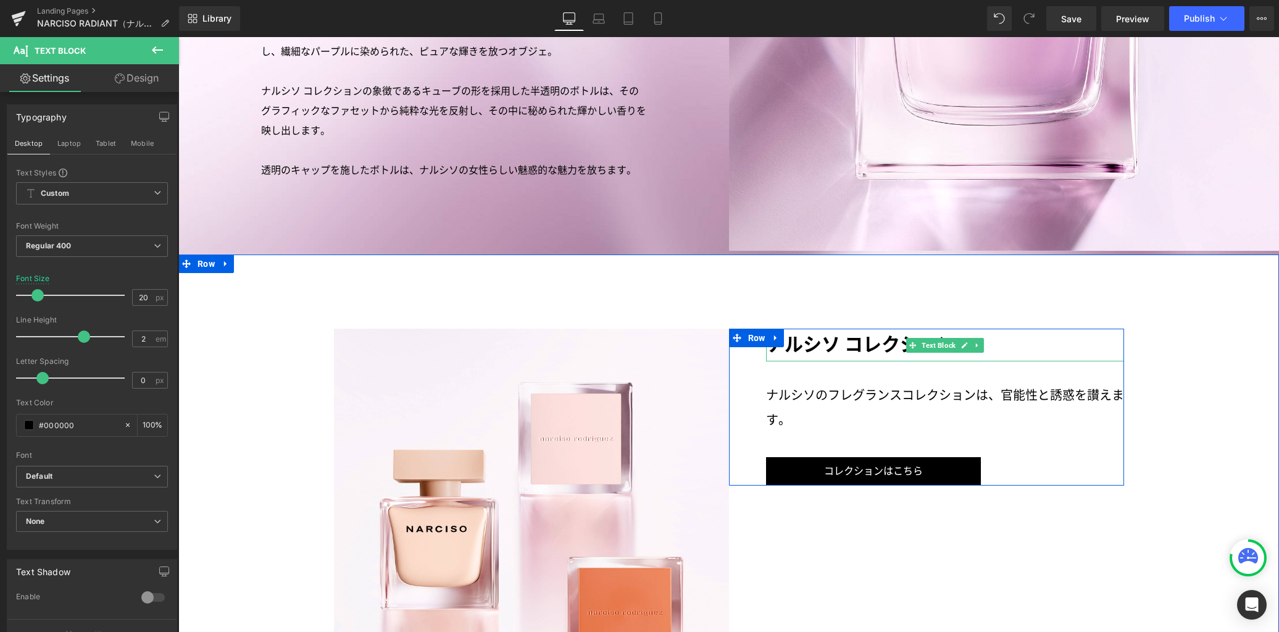
click at [799, 328] on p "ナルシソ コレクション" at bounding box center [945, 344] width 358 height 33
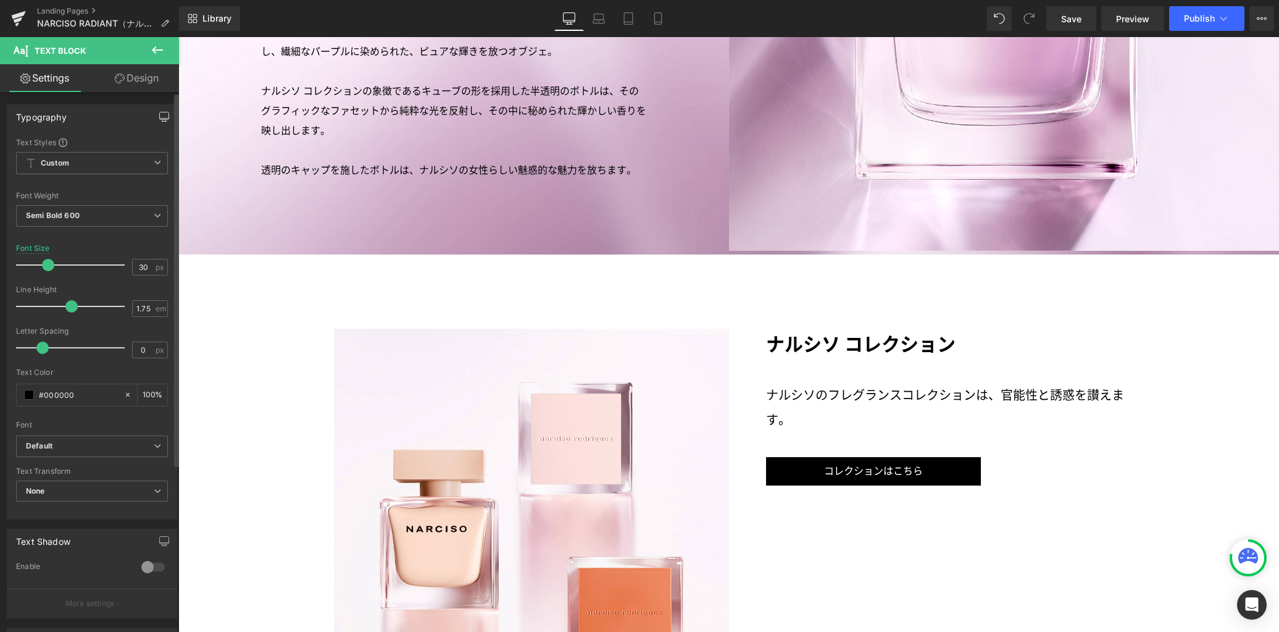
click at [162, 119] on icon "button" at bounding box center [164, 117] width 10 height 10
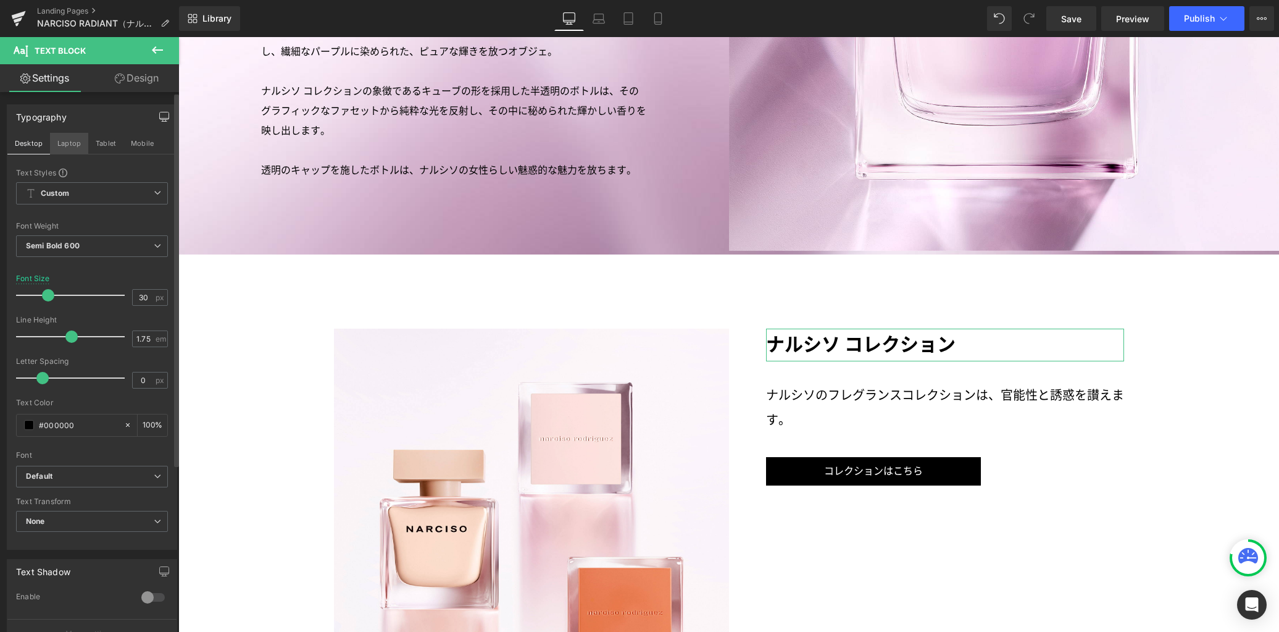
click at [73, 146] on button "Laptop" at bounding box center [69, 143] width 38 height 21
type input "24"
type input "100"
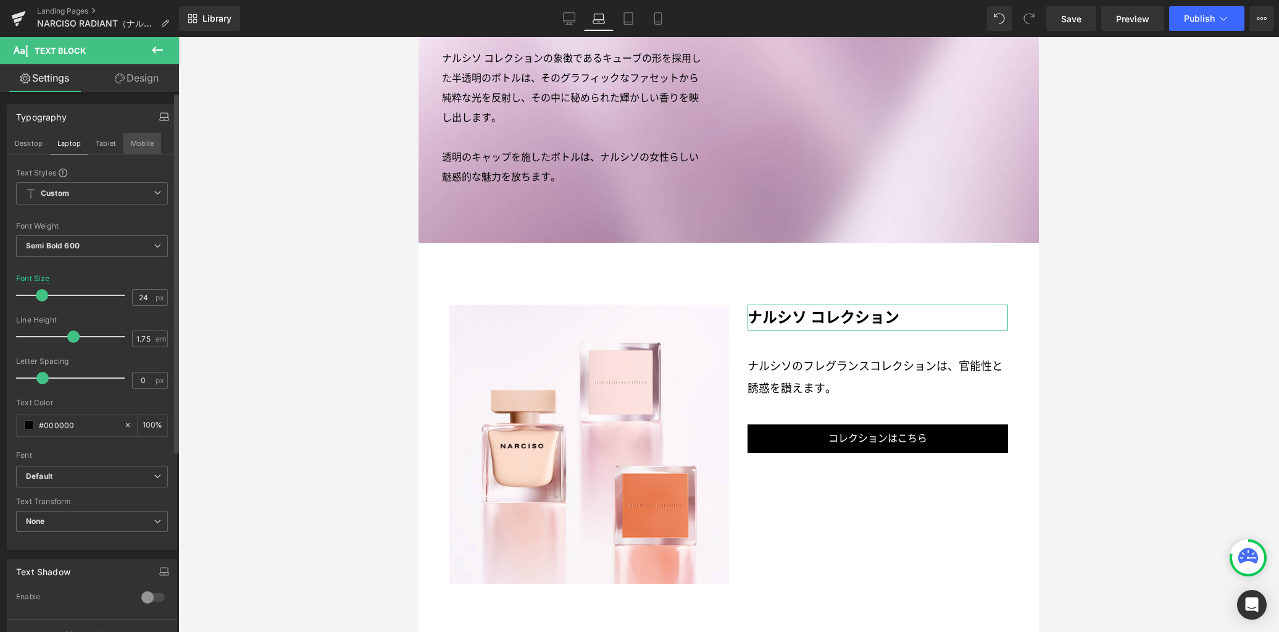
drag, startPoint x: 123, startPoint y: 141, endPoint x: 136, endPoint y: 141, distance: 13.0
click at [123, 141] on button "Mobile" at bounding box center [142, 143] width 38 height 21
type input "18"
type input "100"
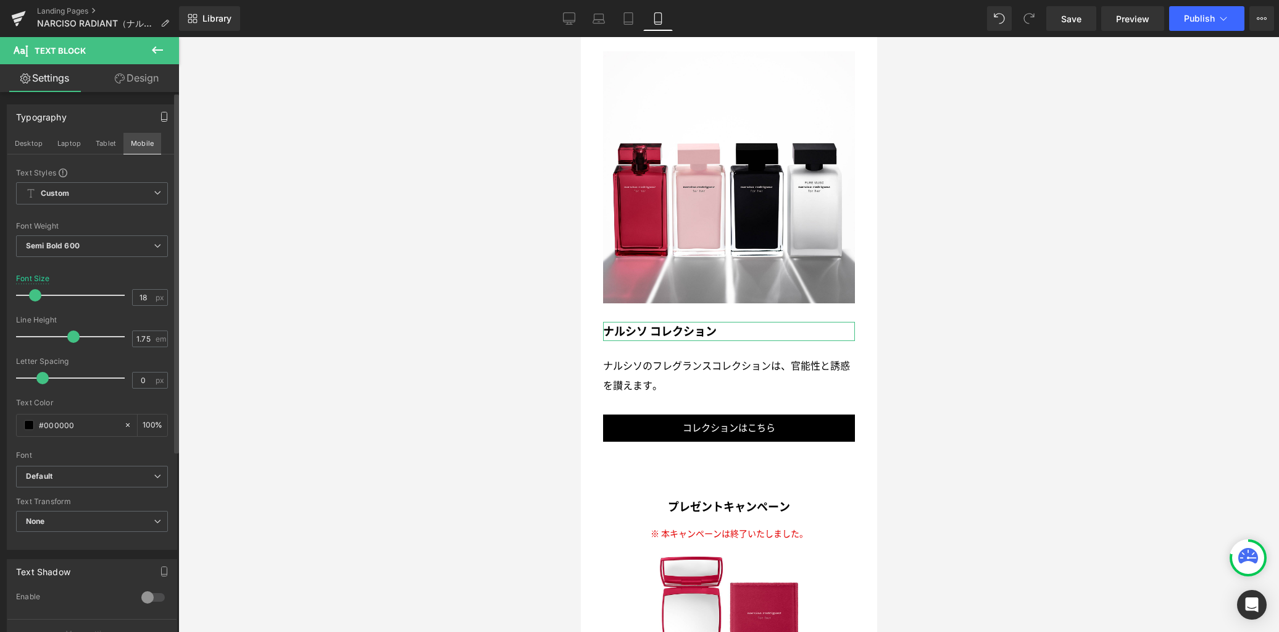
click at [150, 143] on button "Mobile" at bounding box center [142, 143] width 38 height 21
click at [145, 145] on button "Mobile" at bounding box center [142, 143] width 38 height 21
click at [102, 145] on button "Tablet" at bounding box center [105, 143] width 35 height 21
type input "22"
type input "100"
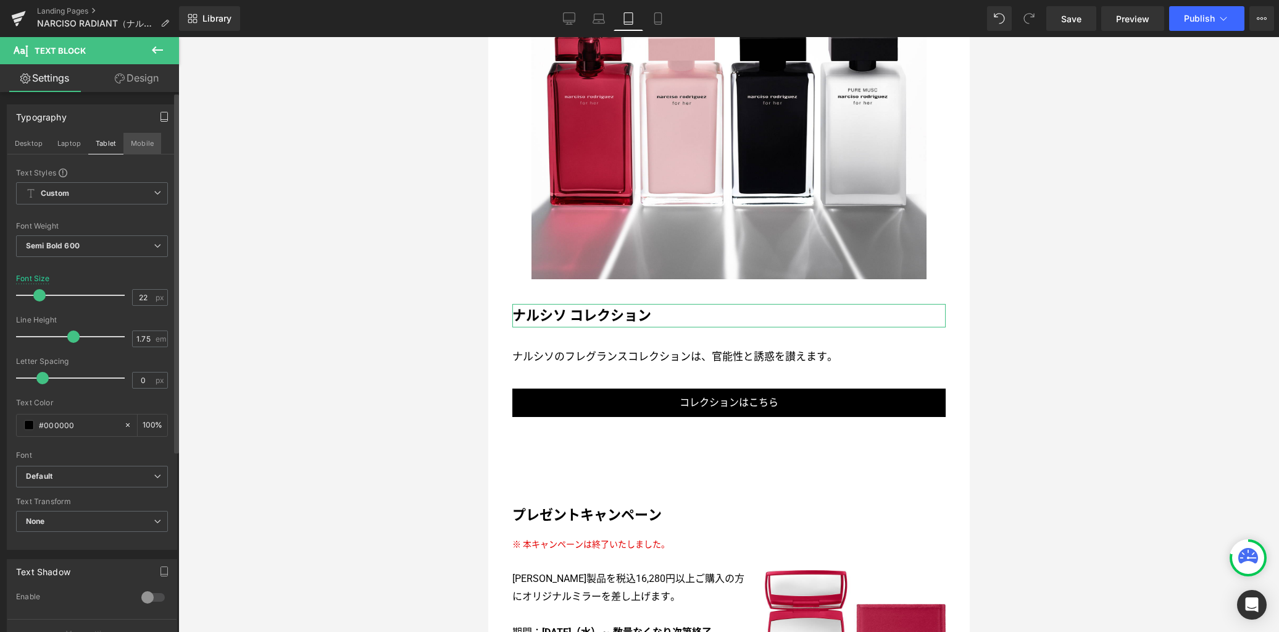
click at [136, 144] on button "Mobile" at bounding box center [142, 143] width 38 height 21
type input "18"
type input "100"
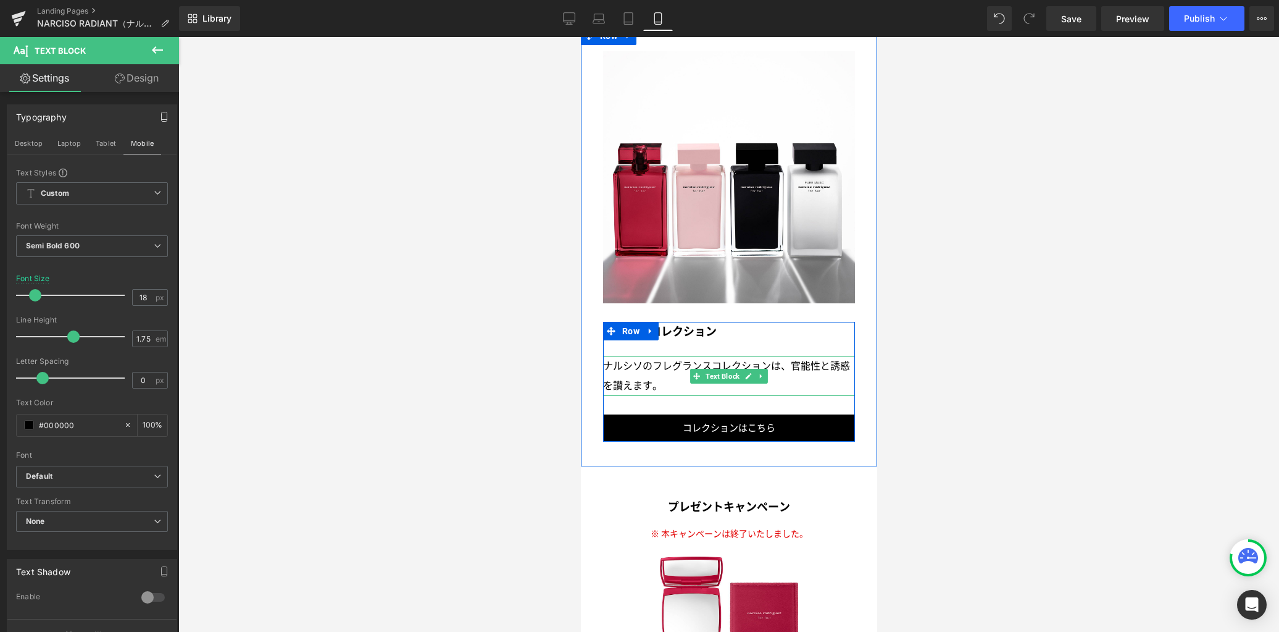
click at [626, 356] on p "ナルシソのフレグランスコレクションは、官能性と誘惑を讃えます。" at bounding box center [729, 376] width 252 height 40
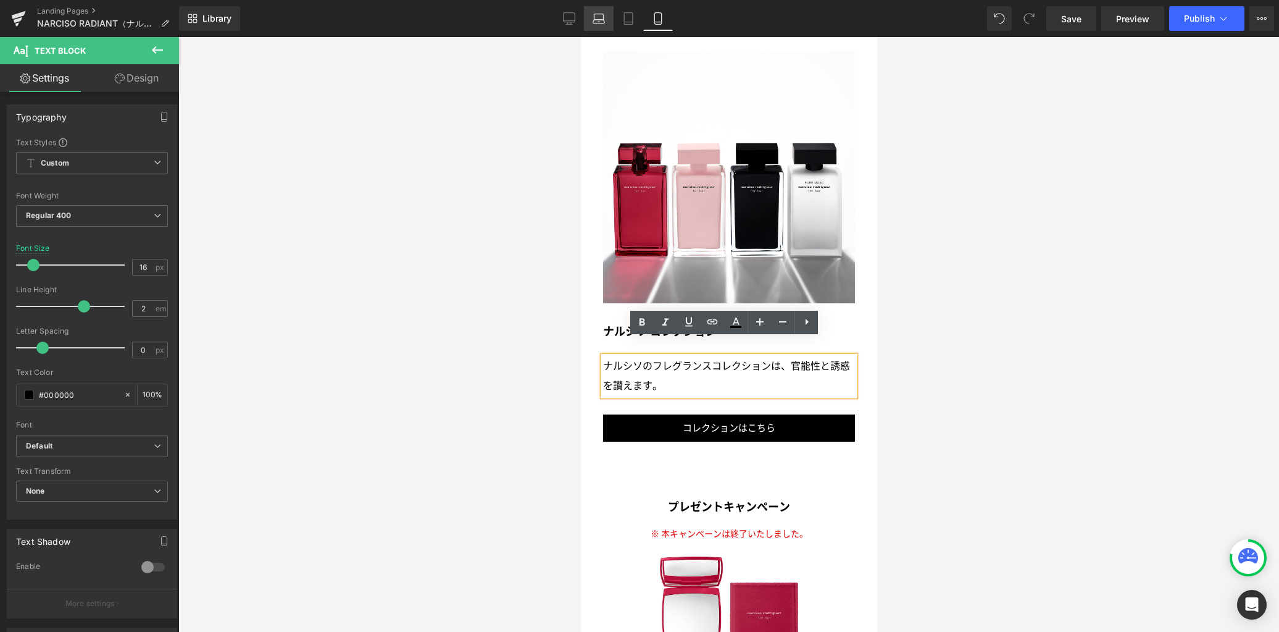
click at [599, 20] on icon at bounding box center [599, 22] width 12 height 4
type input "18"
type input "100"
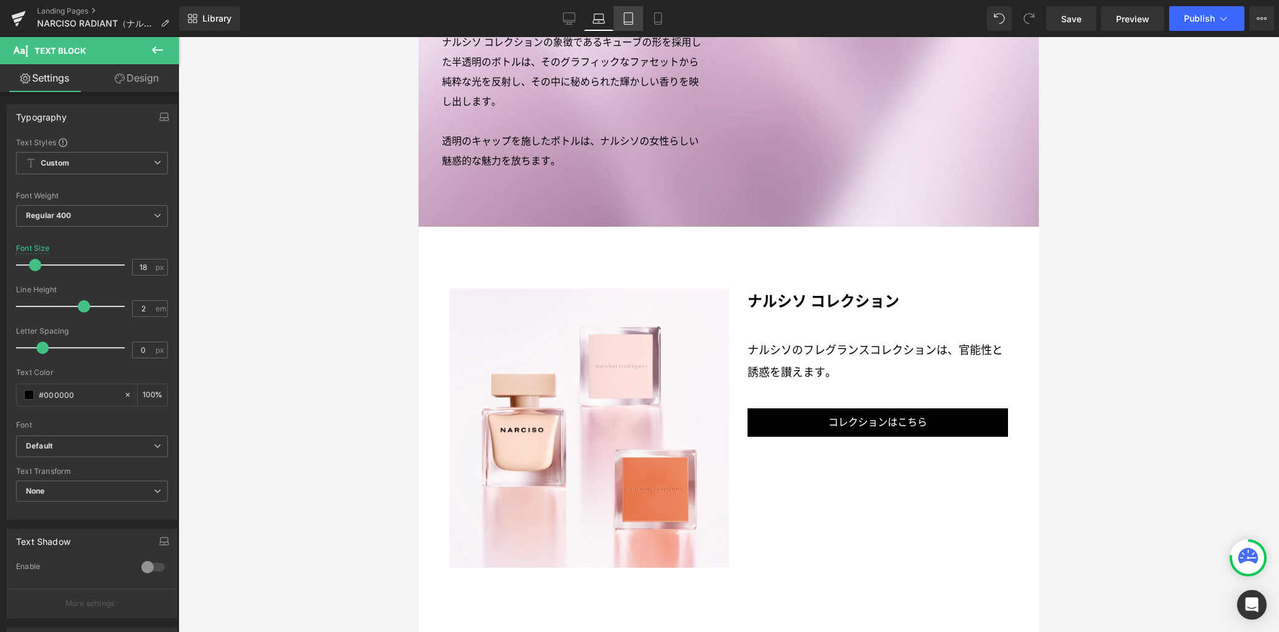
click at [625, 20] on icon at bounding box center [628, 18] width 12 height 12
type input "17"
type input "100"
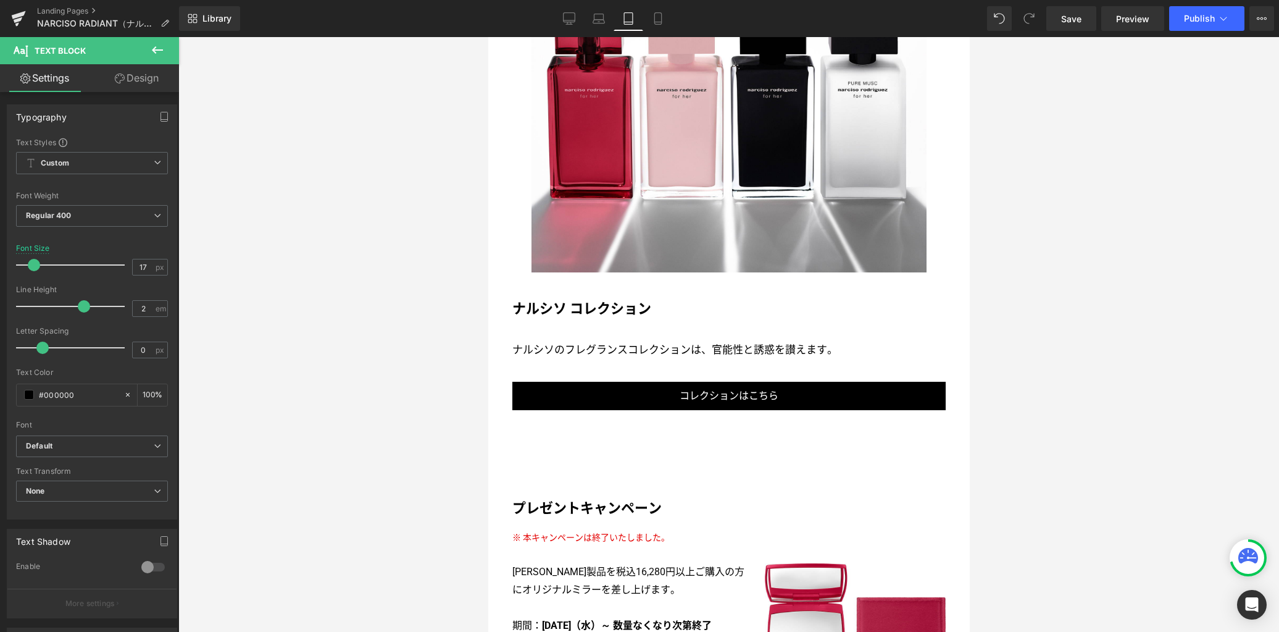
scroll to position [2408, 0]
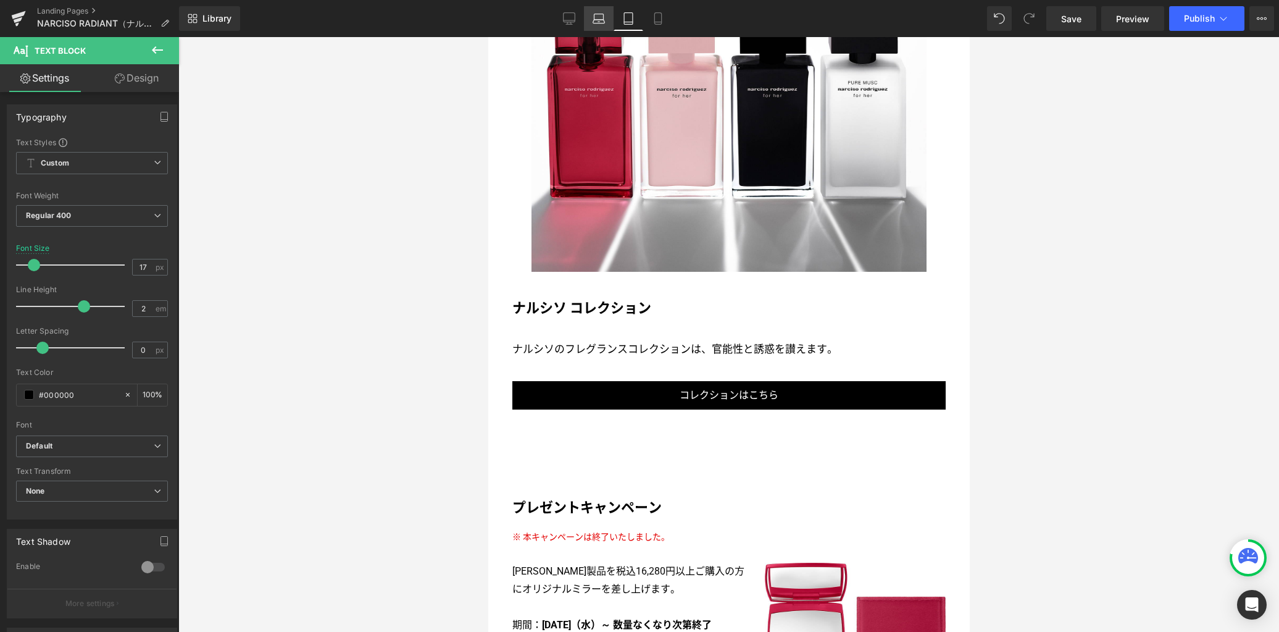
click at [599, 20] on icon at bounding box center [599, 18] width 12 height 12
type input "18"
type input "100"
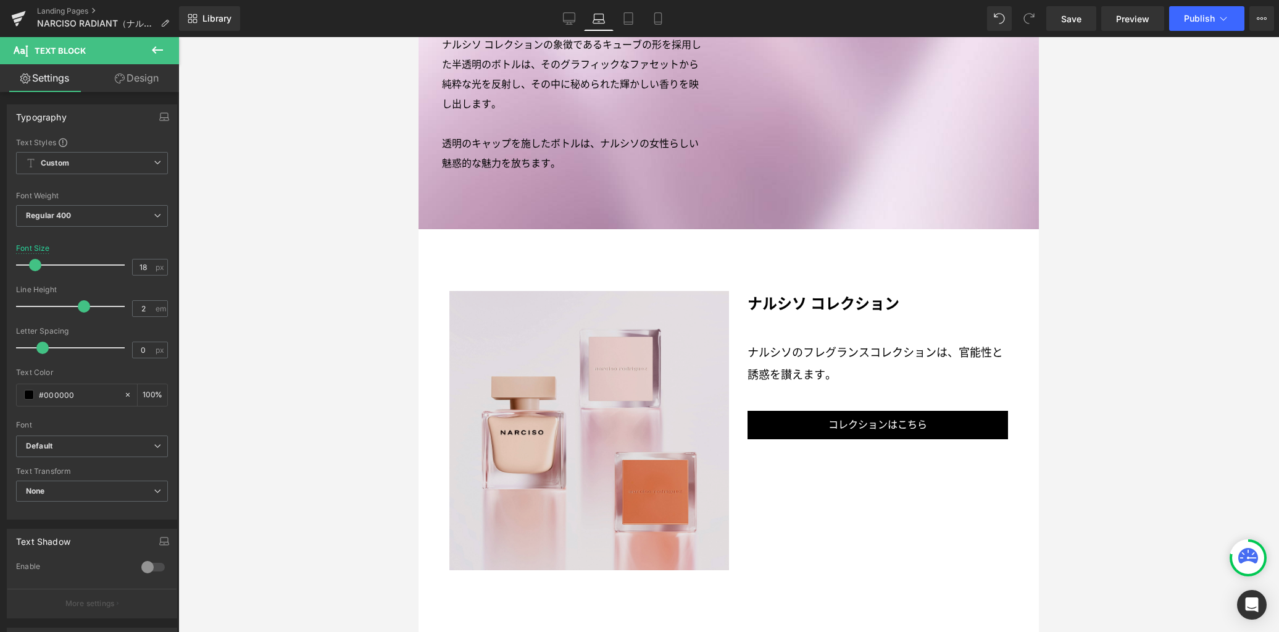
scroll to position [2233, 0]
click at [672, 369] on img at bounding box center [588, 430] width 279 height 279
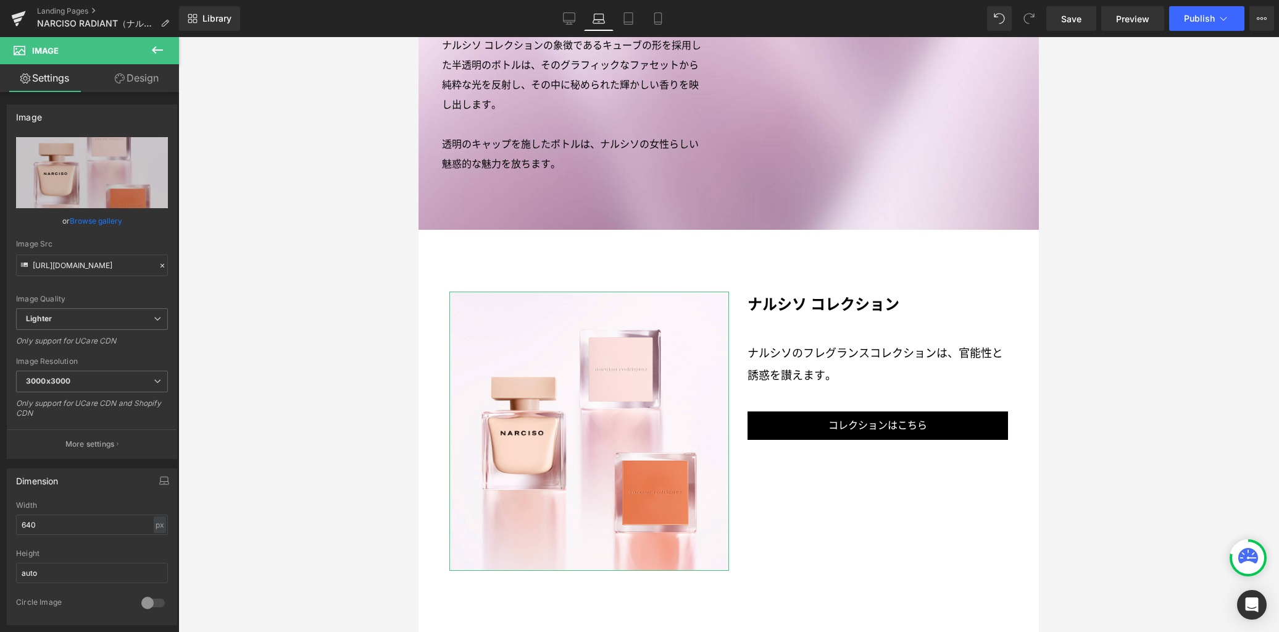
click at [130, 75] on link "Design" at bounding box center [137, 78] width 90 height 28
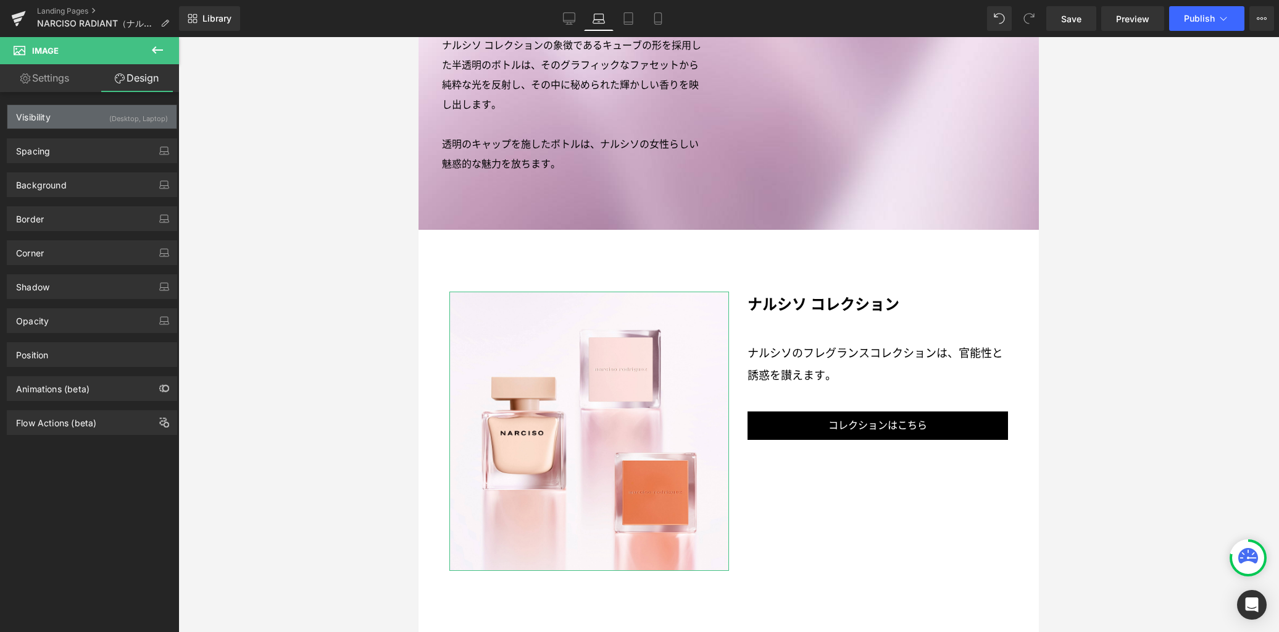
click at [120, 116] on div "(Desktop, Laptop)" at bounding box center [138, 115] width 59 height 20
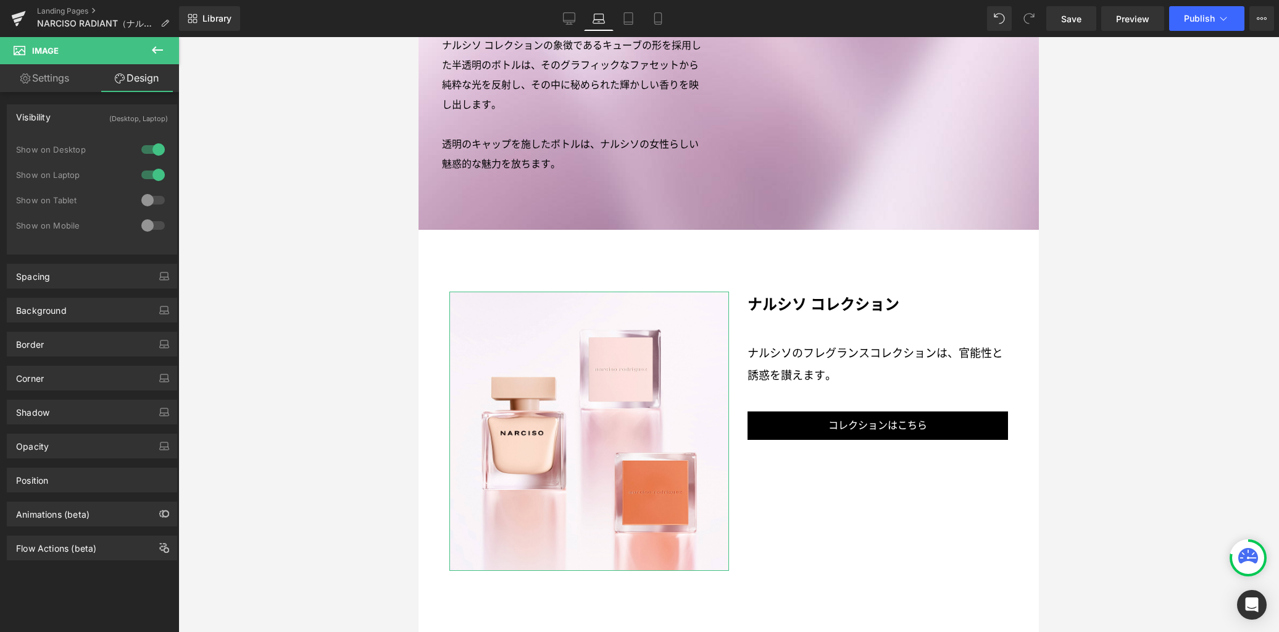
click at [149, 230] on div at bounding box center [153, 225] width 30 height 20
click at [153, 201] on div at bounding box center [153, 200] width 30 height 20
click at [631, 20] on icon at bounding box center [628, 18] width 12 height 12
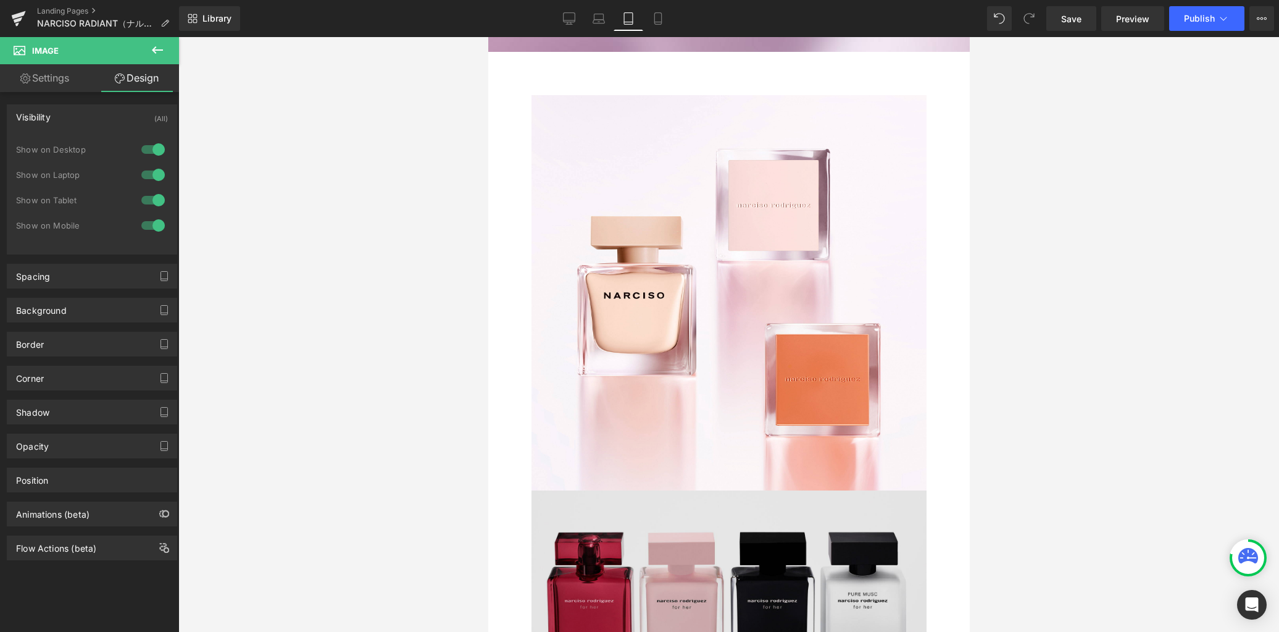
scroll to position [2511, 0]
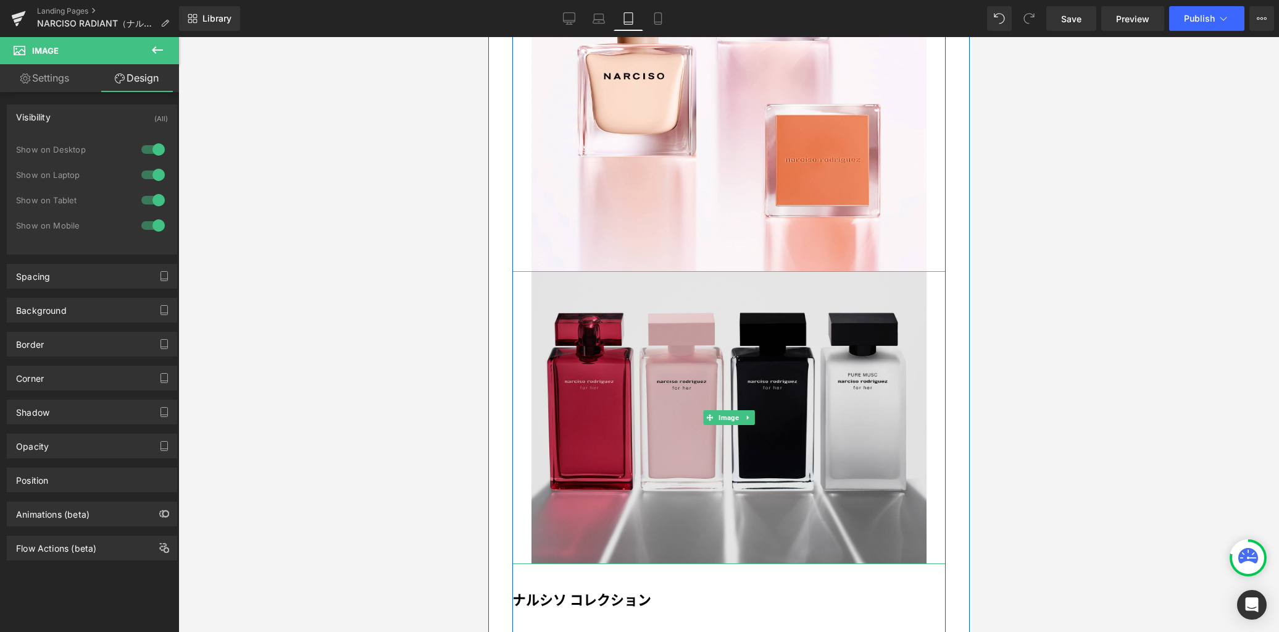
click at [625, 377] on img at bounding box center [728, 417] width 395 height 293
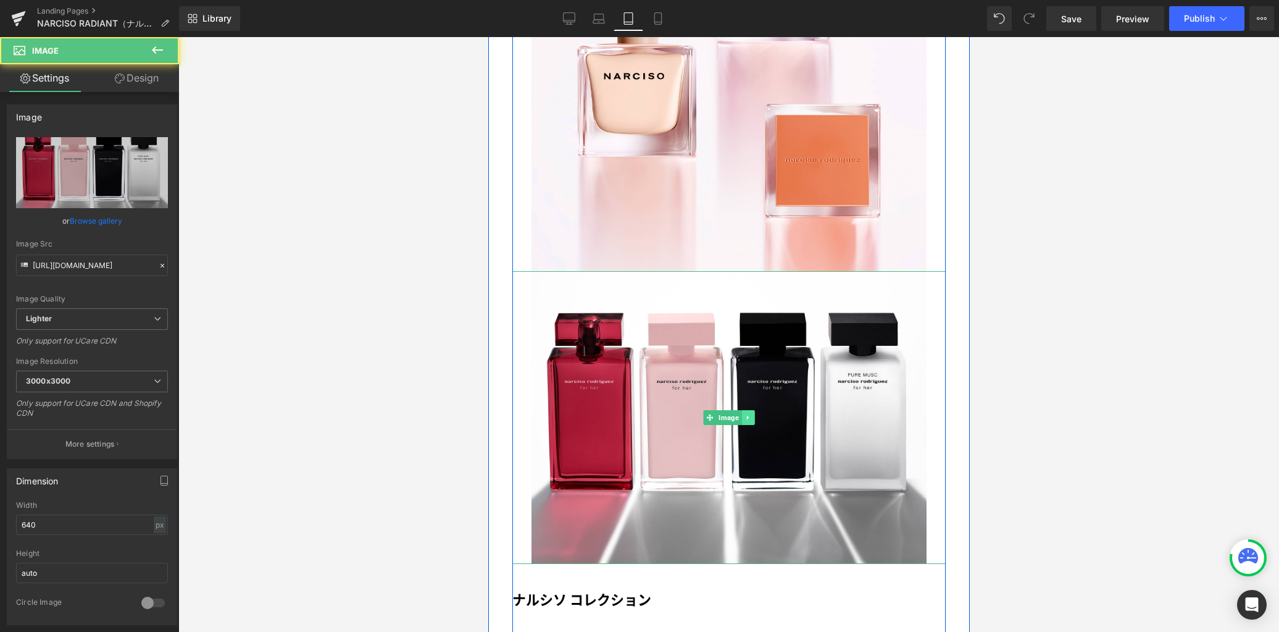
click at [744, 418] on icon at bounding box center [747, 417] width 7 height 7
click at [751, 418] on icon at bounding box center [754, 417] width 7 height 7
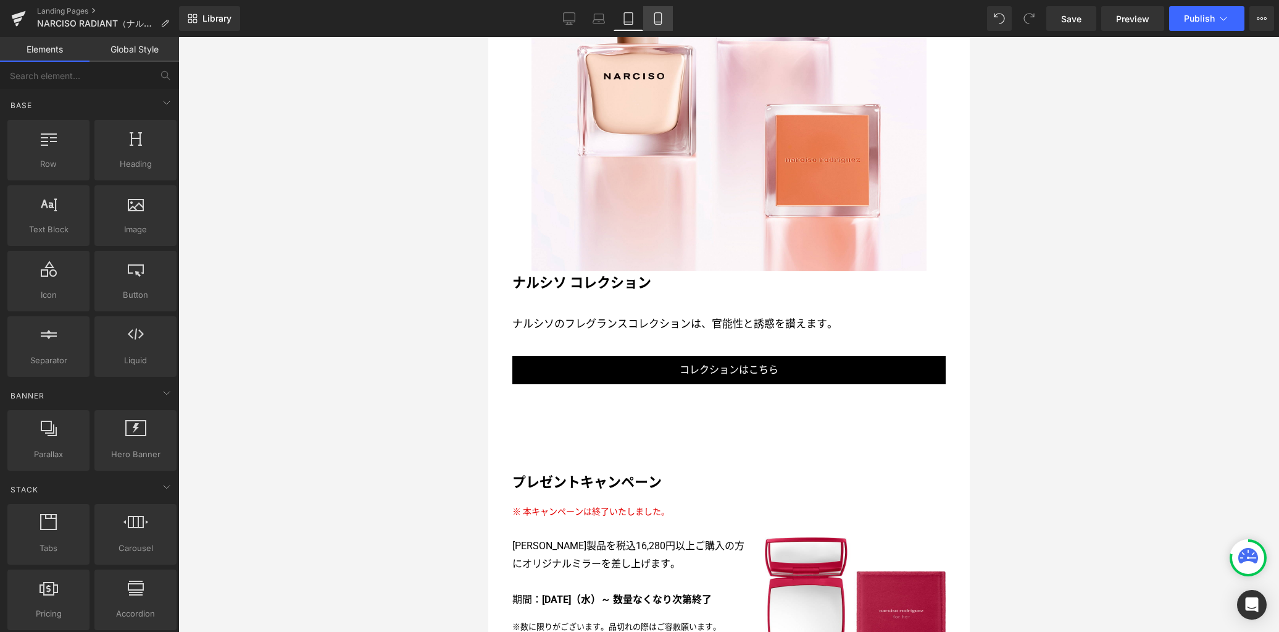
click at [663, 20] on icon at bounding box center [658, 18] width 12 height 12
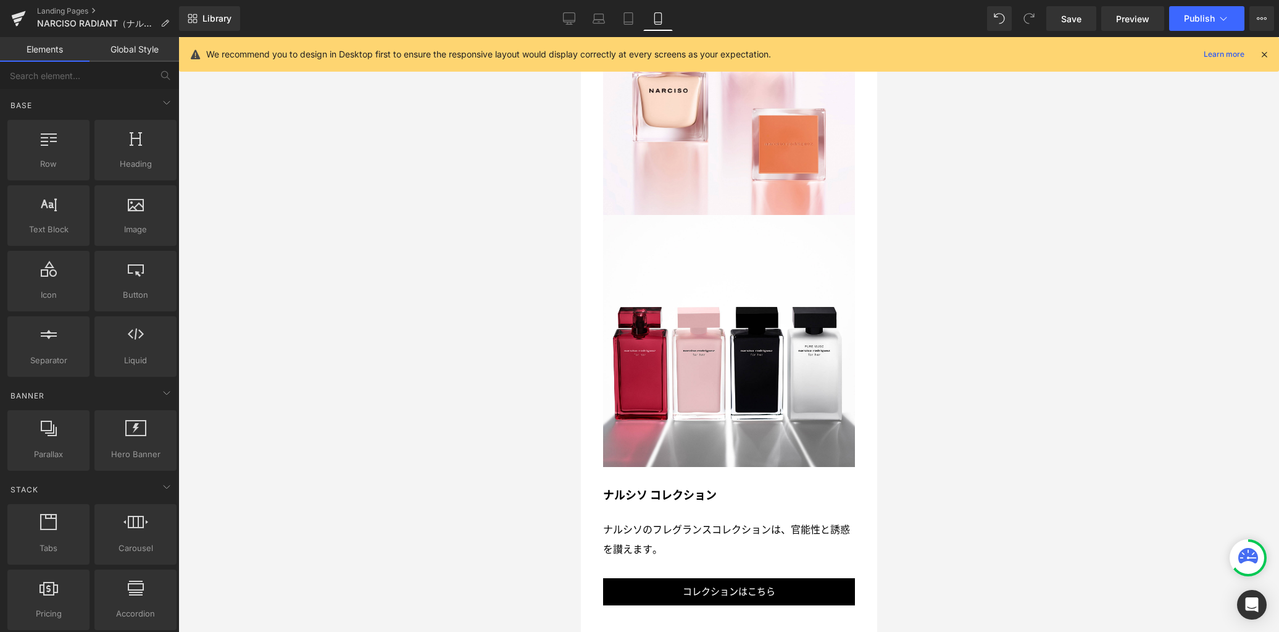
scroll to position [2979, 0]
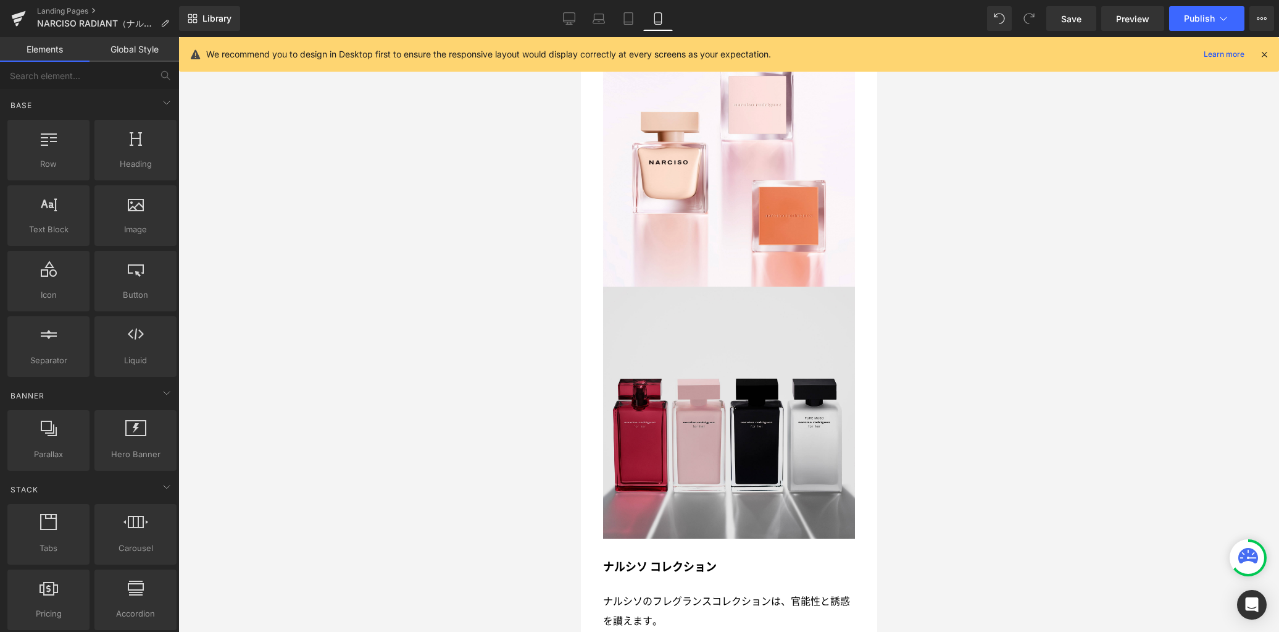
click at [728, 390] on div "Image" at bounding box center [729, 412] width 252 height 252
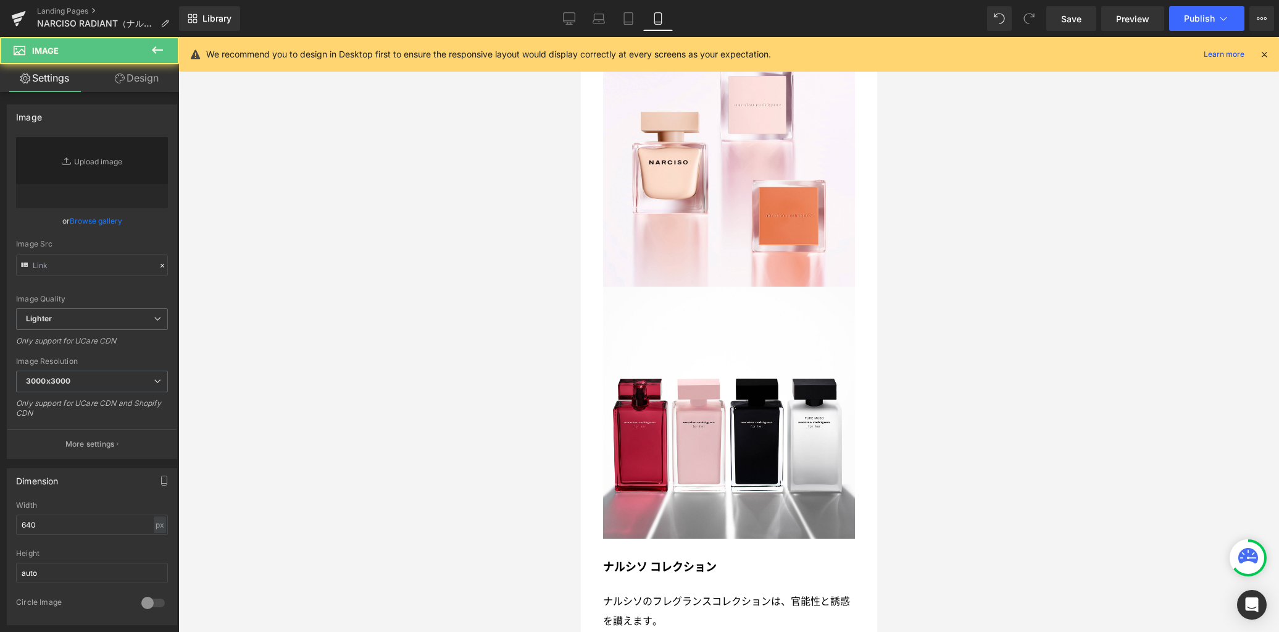
type input "https://ucarecdn.com/191630e5-51ba-4ad8-bba9-144114739228/-/format/auto/-/previ…"
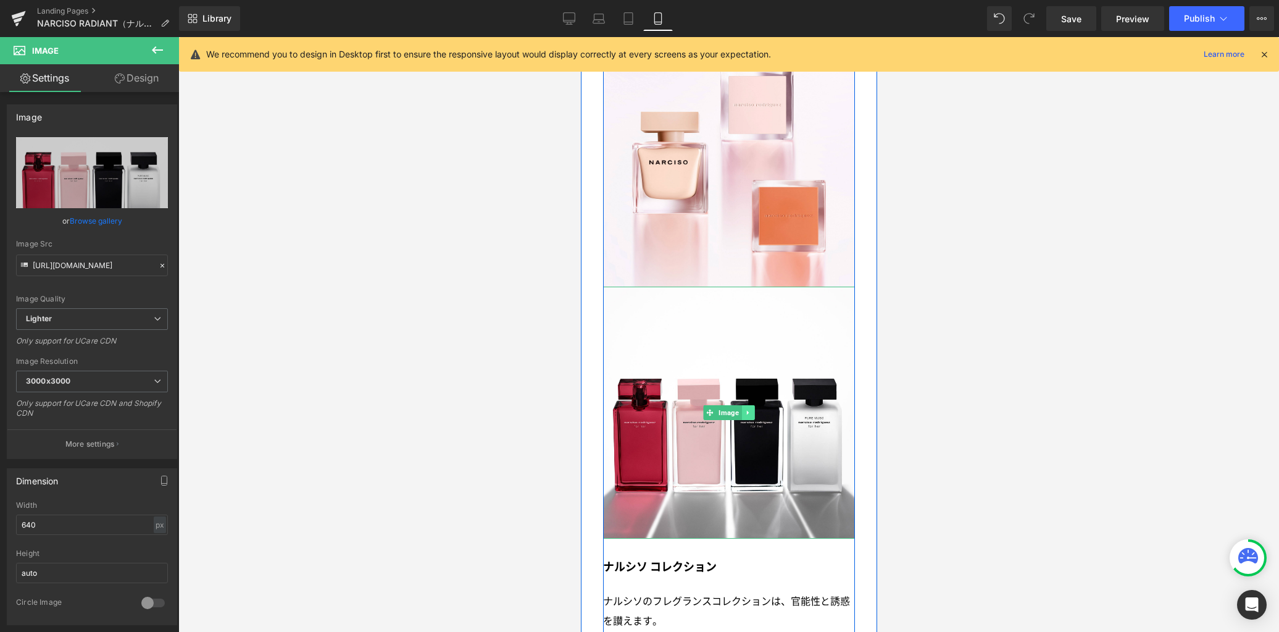
click at [746, 410] on icon at bounding box center [747, 412] width 2 height 4
click at [751, 409] on icon at bounding box center [754, 412] width 7 height 7
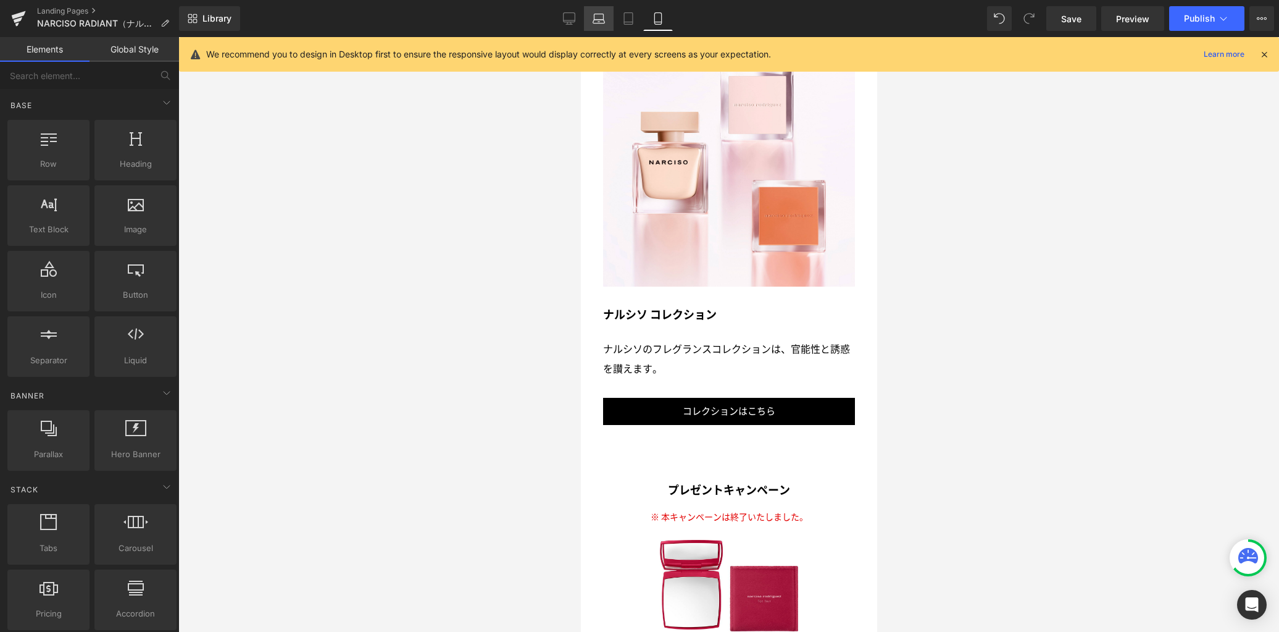
click at [595, 19] on icon at bounding box center [599, 18] width 12 height 12
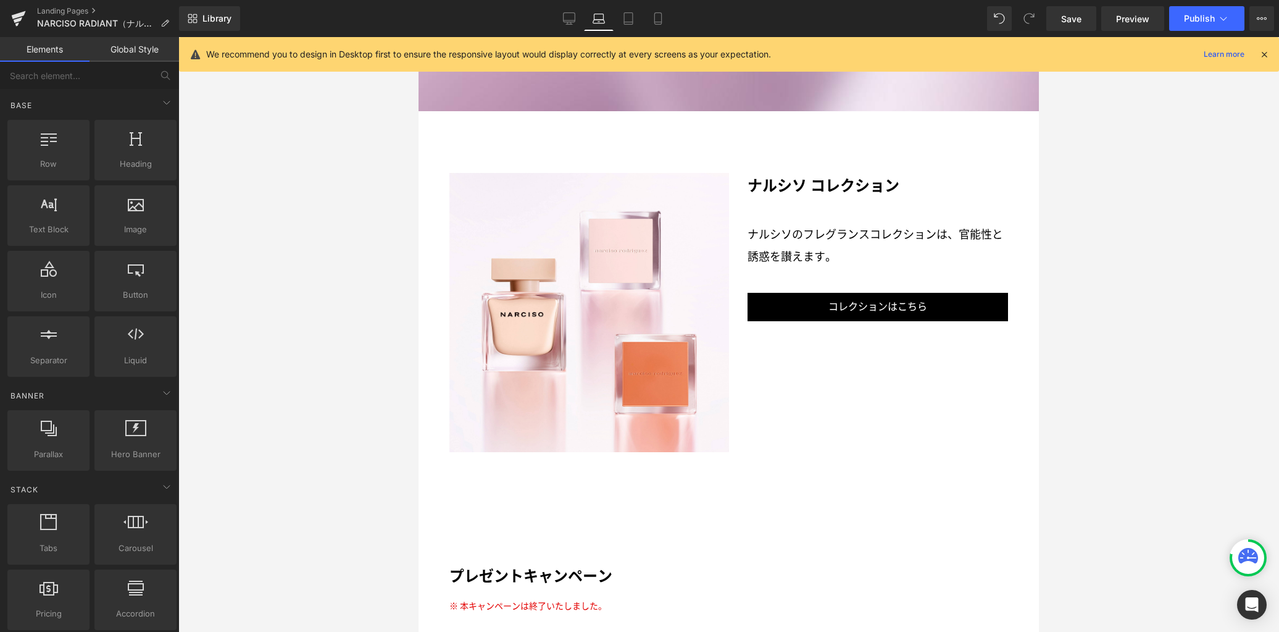
scroll to position [2301, 0]
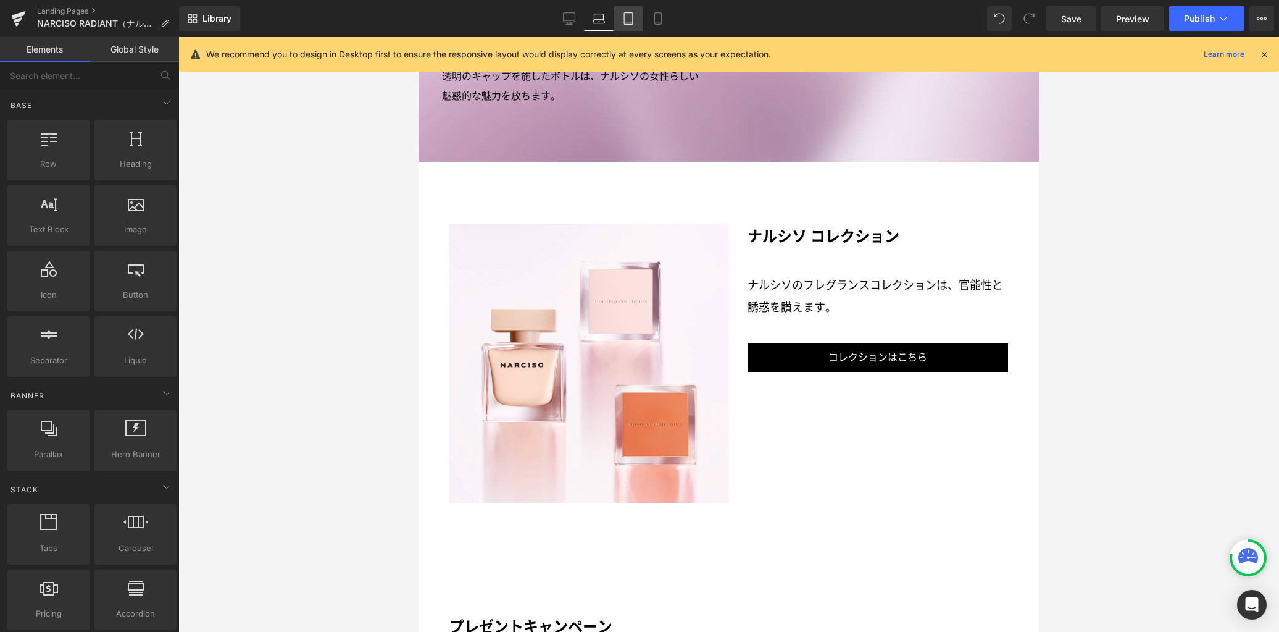
click at [635, 17] on icon at bounding box center [628, 18] width 12 height 12
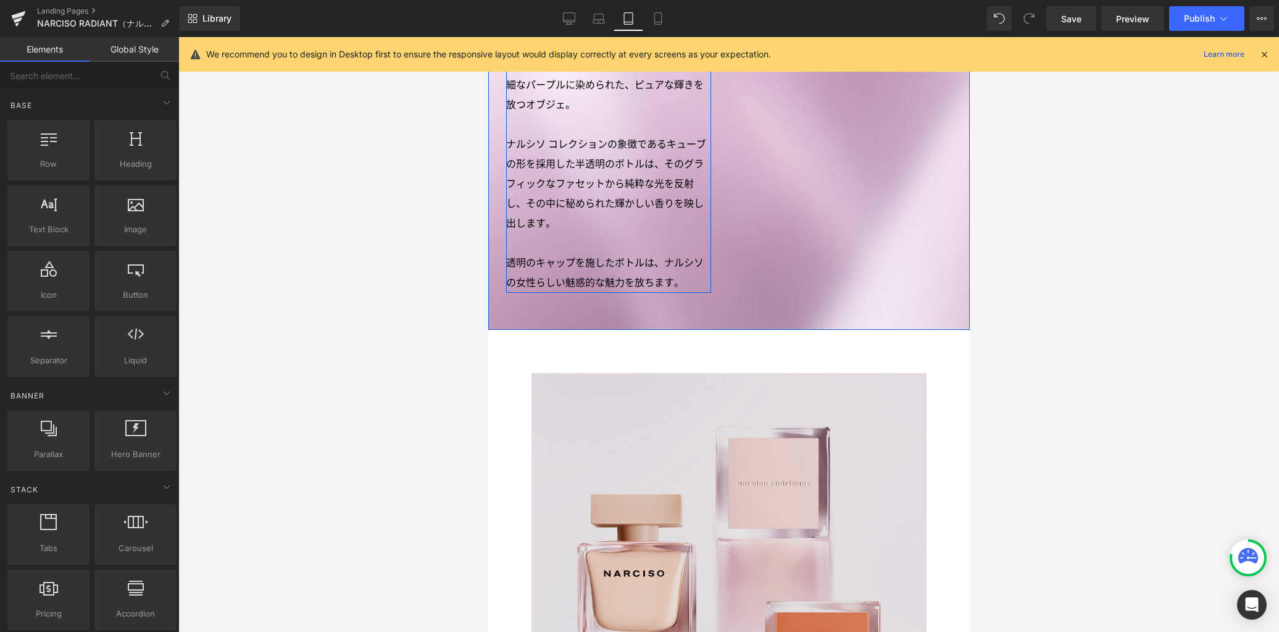
scroll to position [2298, 0]
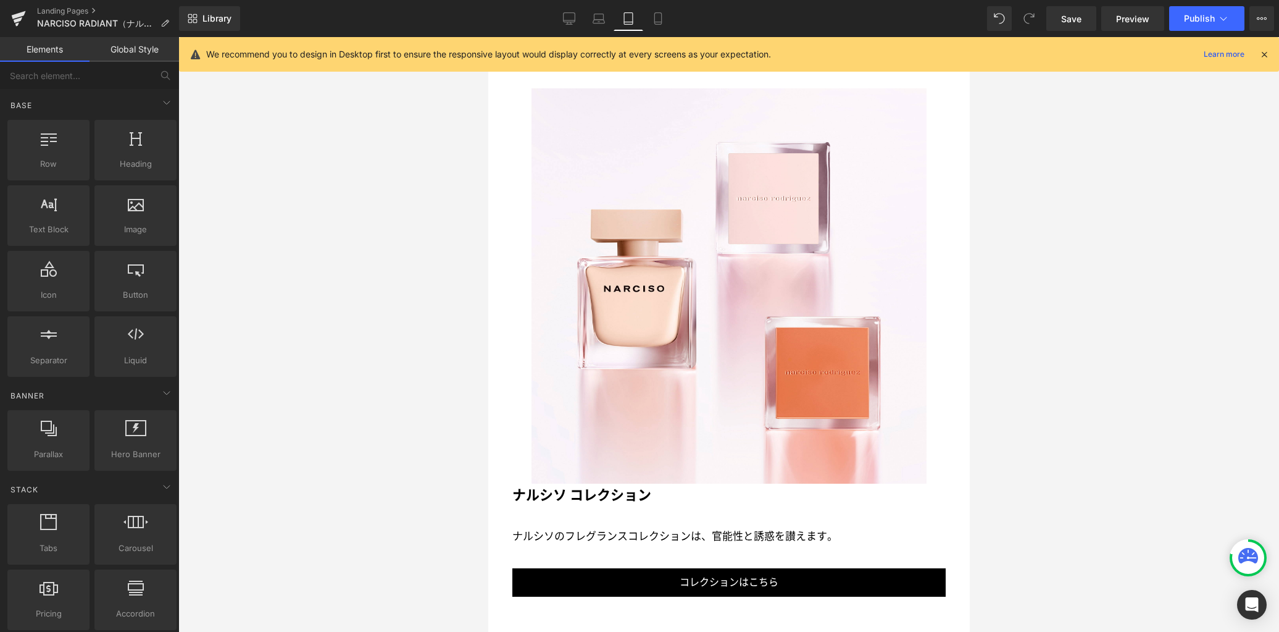
drag, startPoint x: 483, startPoint y: 122, endPoint x: 57, endPoint y: 85, distance: 428.2
click at [483, 122] on div at bounding box center [728, 334] width 1101 height 594
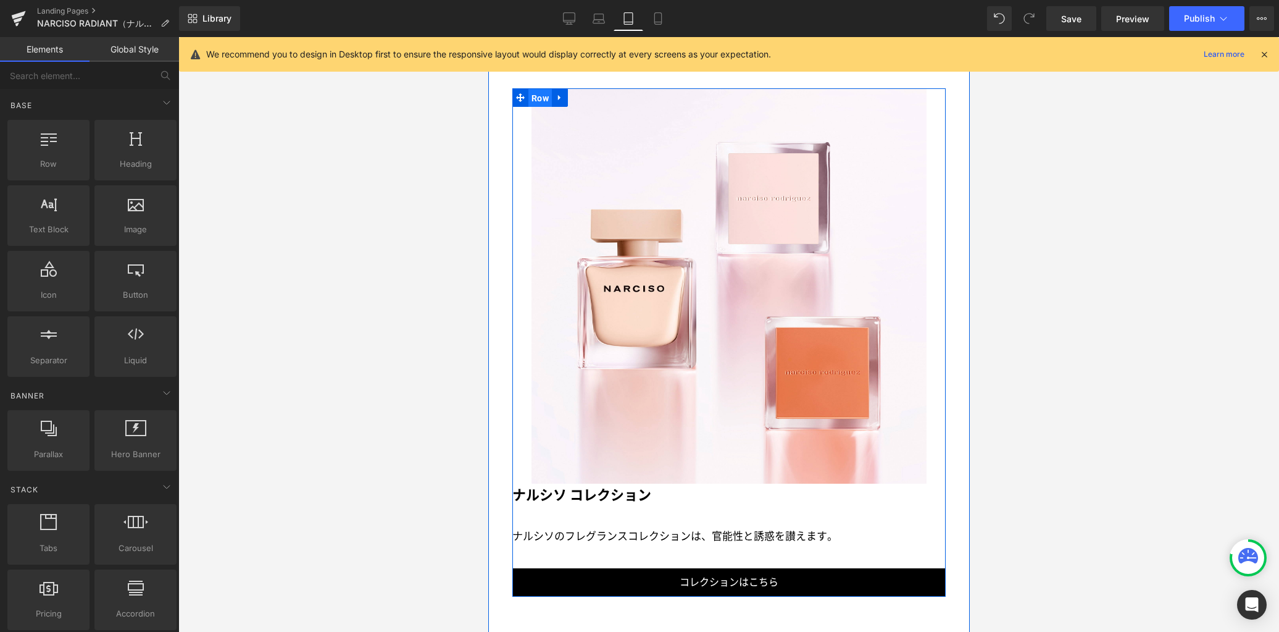
click at [535, 96] on span "Row" at bounding box center [539, 98] width 23 height 19
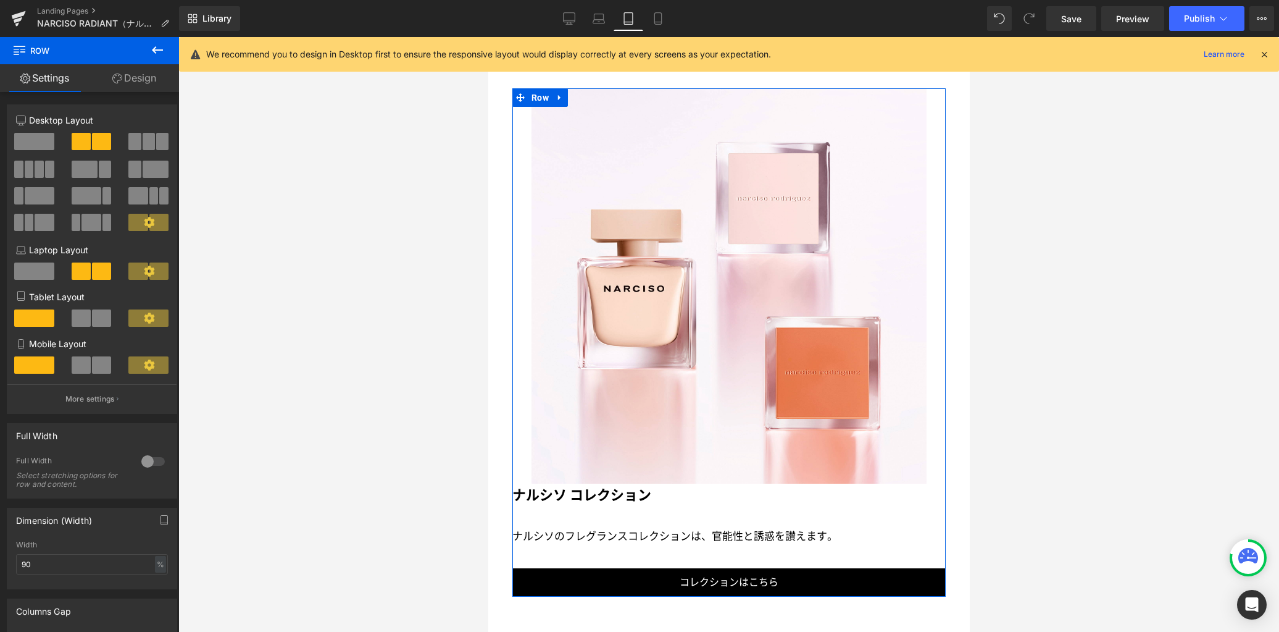
click at [102, 317] on span at bounding box center [101, 317] width 19 height 17
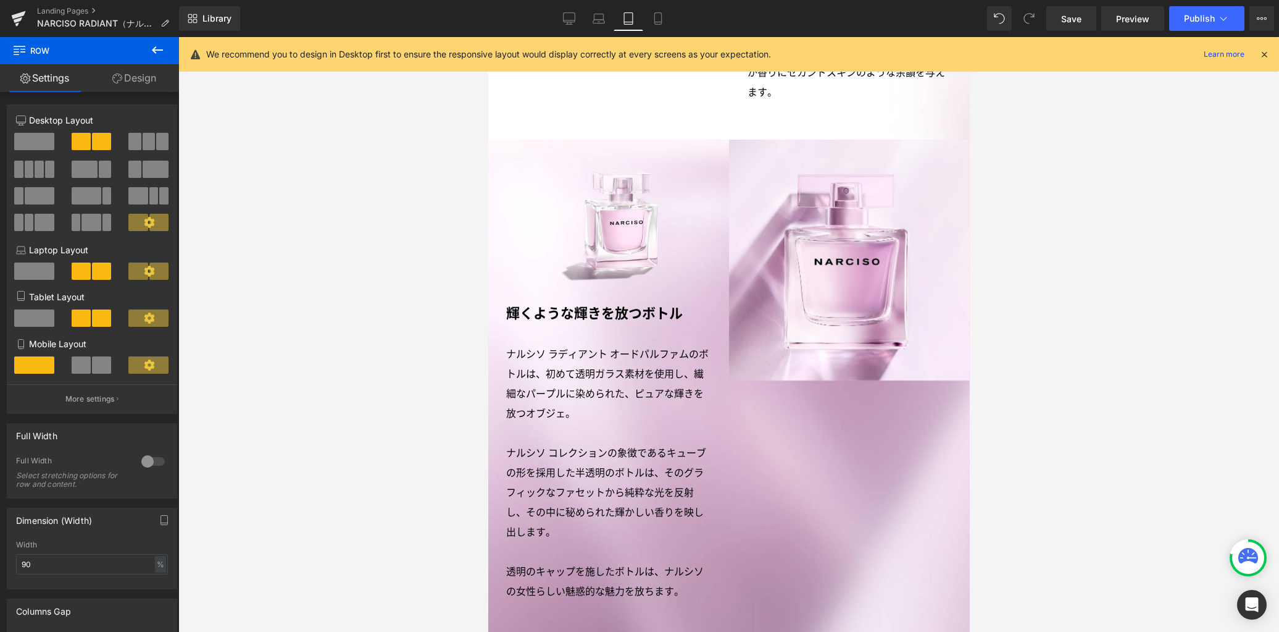
scroll to position [2105, 0]
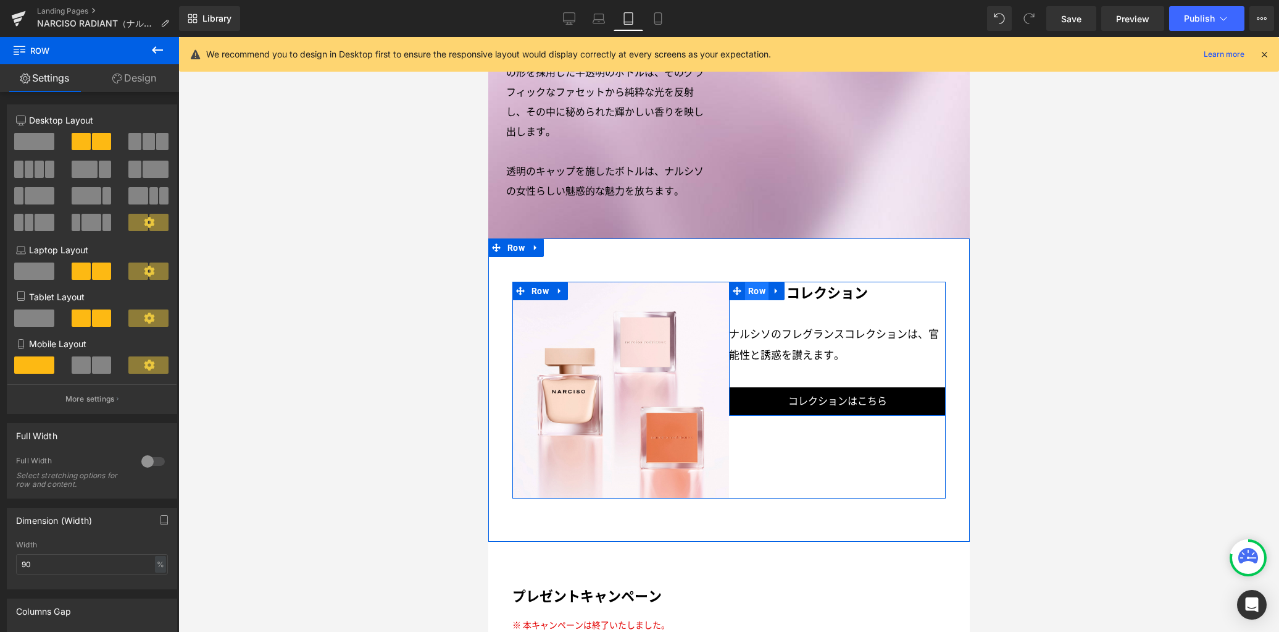
click at [752, 296] on span "Row" at bounding box center [755, 290] width 23 height 19
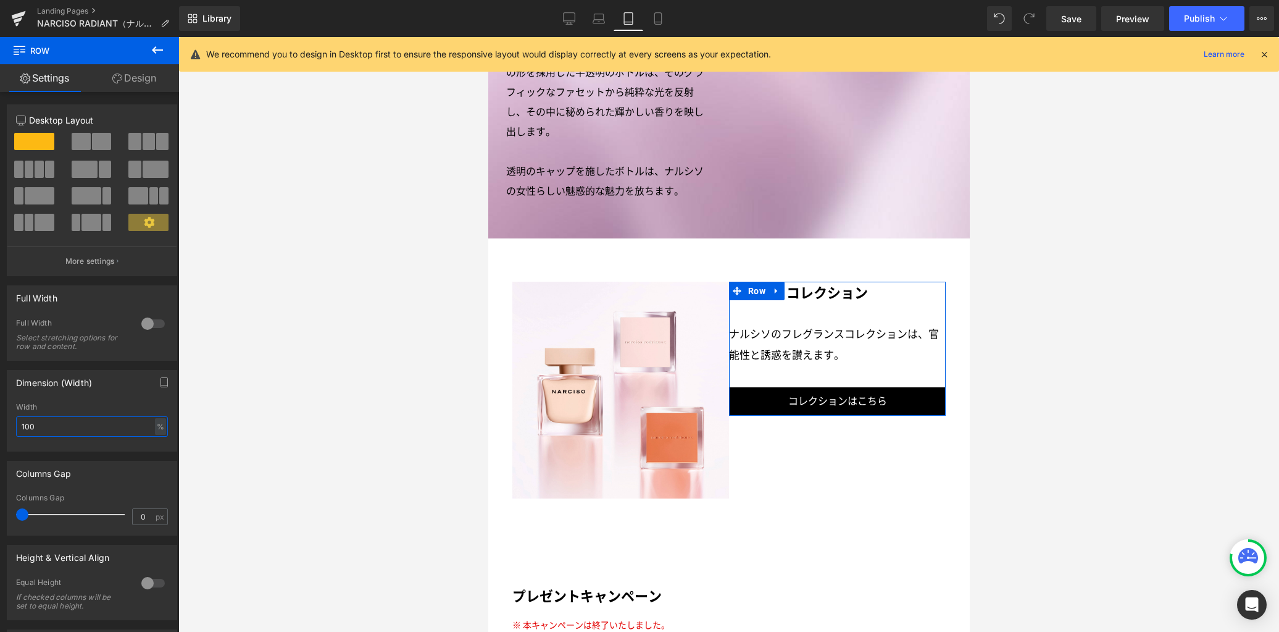
drag, startPoint x: 94, startPoint y: 423, endPoint x: 0, endPoint y: 424, distance: 94.5
click at [0, 424] on div "Dimension (Width) 100% Width 100 % % px" at bounding box center [92, 406] width 185 height 91
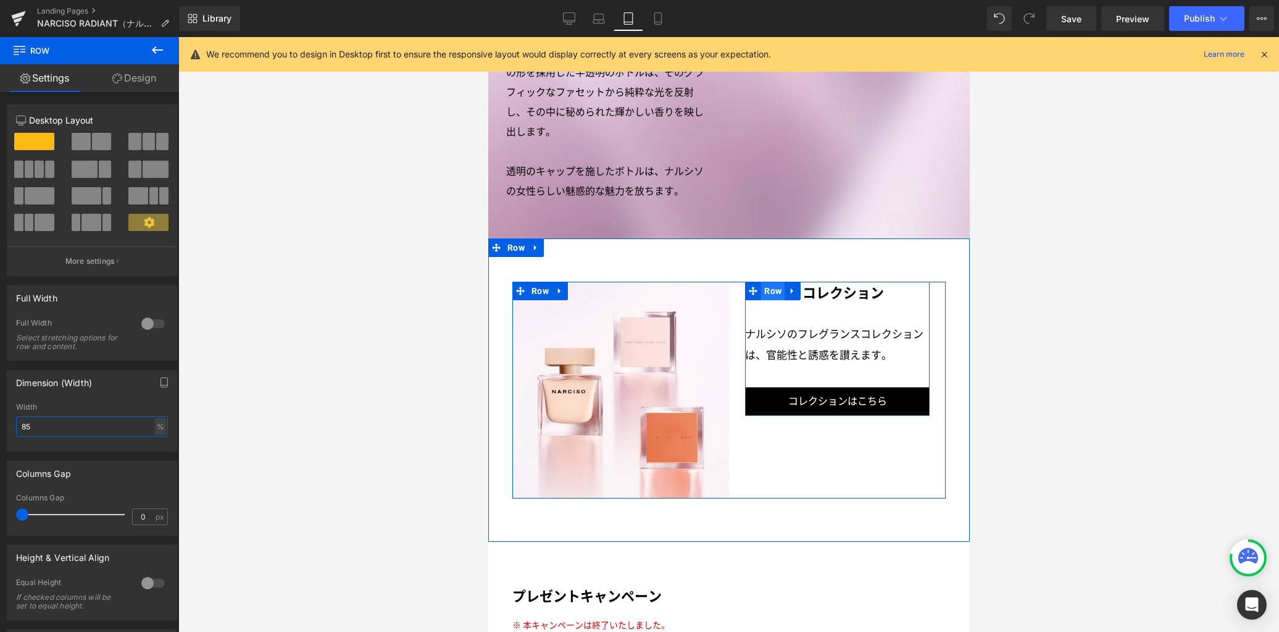
click at [767, 289] on span "Row" at bounding box center [772, 290] width 23 height 19
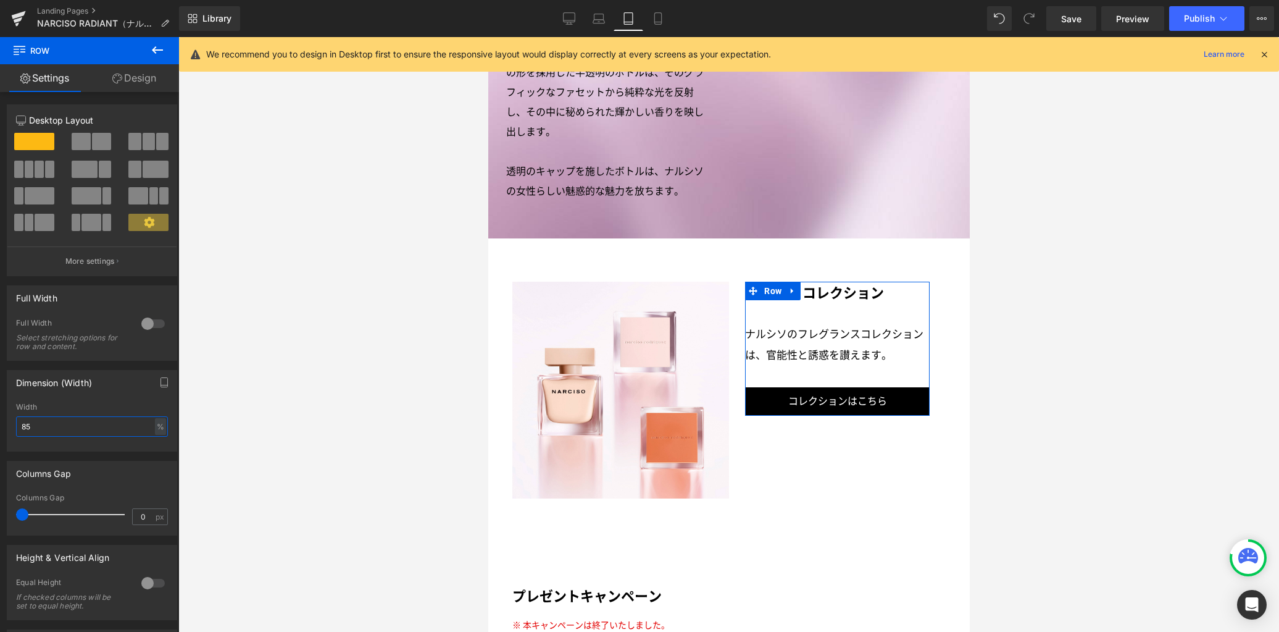
drag, startPoint x: 69, startPoint y: 427, endPoint x: 0, endPoint y: 409, distance: 71.0
click at [0, 409] on div "Dimension (Width) 85% Width 85 % % px" at bounding box center [92, 406] width 185 height 91
type input "100"
click at [146, 78] on link "Design" at bounding box center [135, 78] width 90 height 28
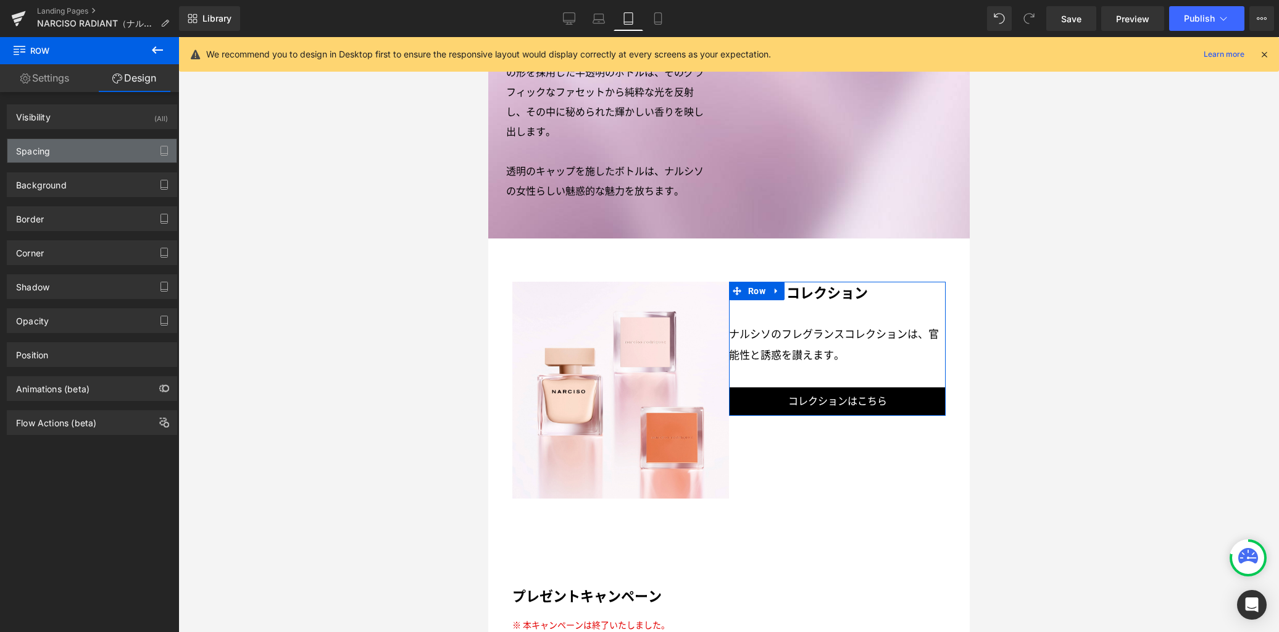
click at [101, 147] on div "Spacing" at bounding box center [91, 150] width 169 height 23
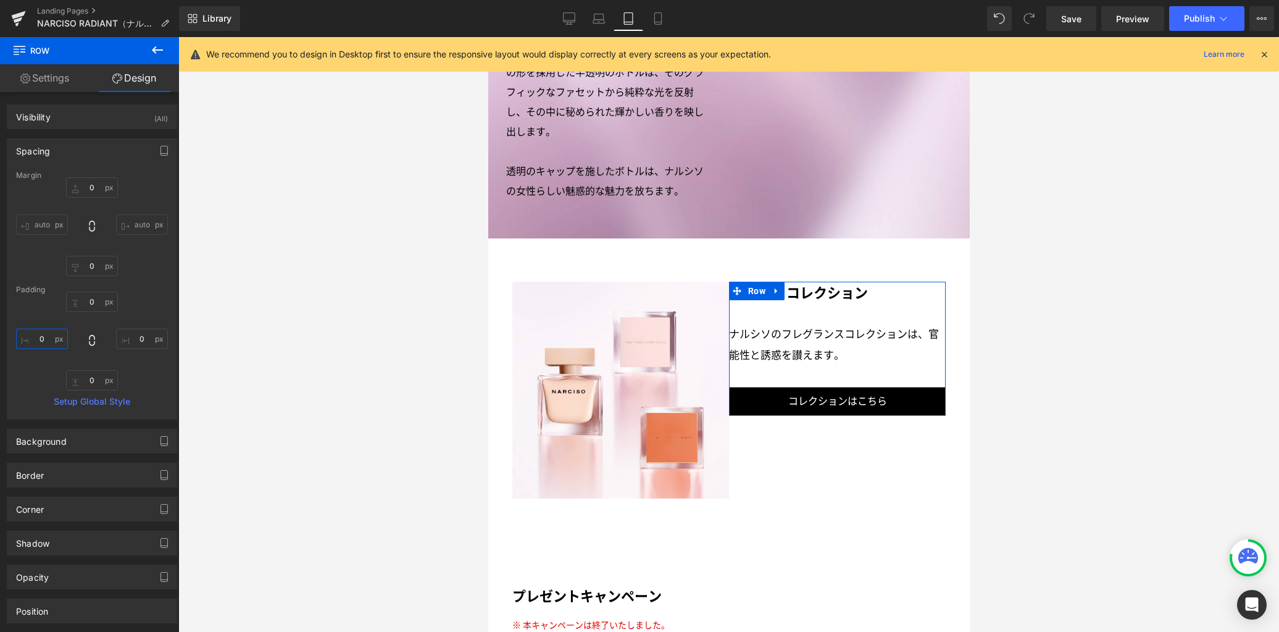
click at [49, 342] on input "0" at bounding box center [42, 338] width 52 height 20
type input "30"
click at [164, 153] on icon "button" at bounding box center [164, 151] width 10 height 10
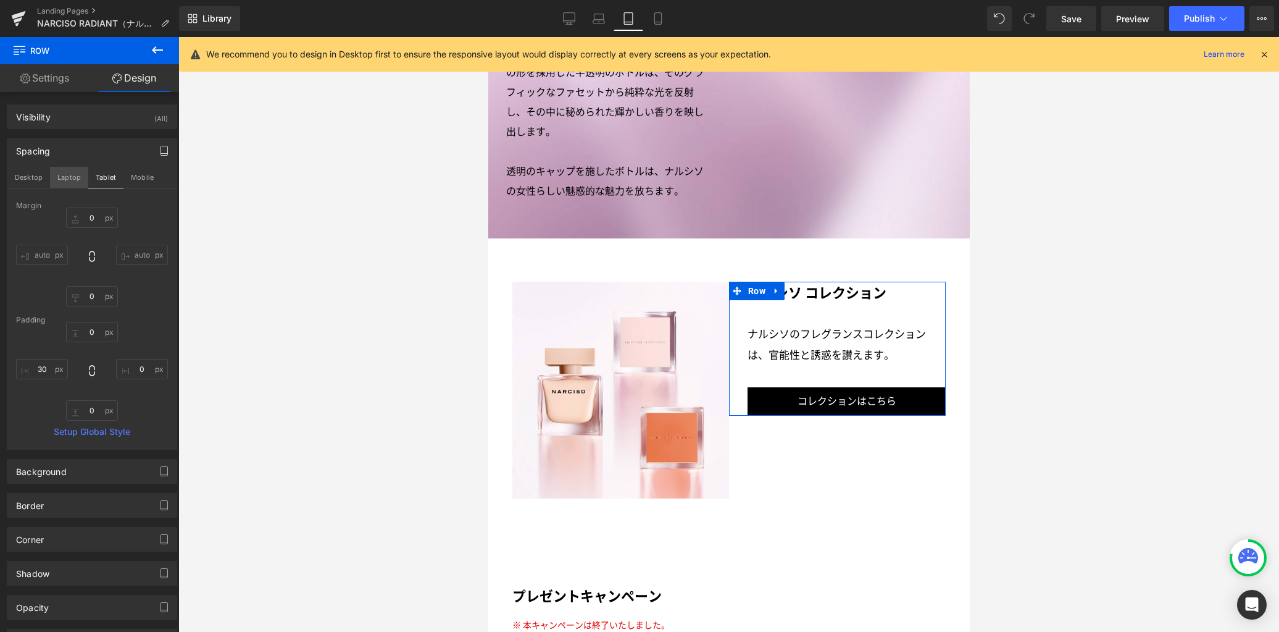
click at [61, 177] on button "Laptop" at bounding box center [69, 177] width 38 height 21
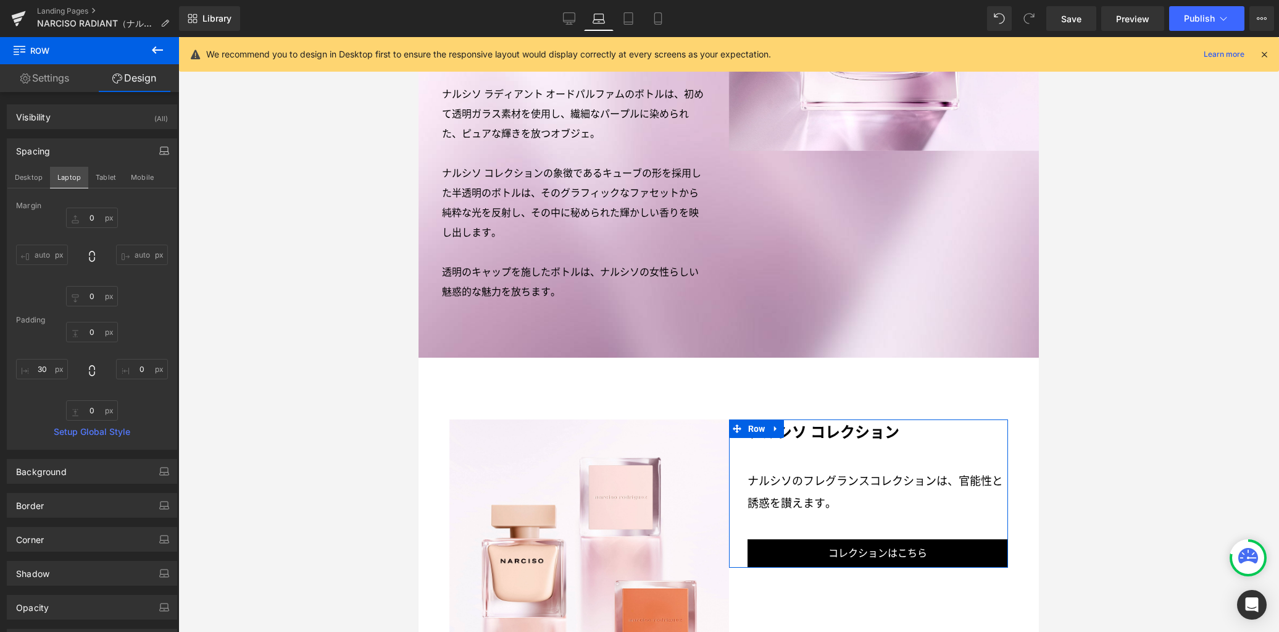
type input "0"
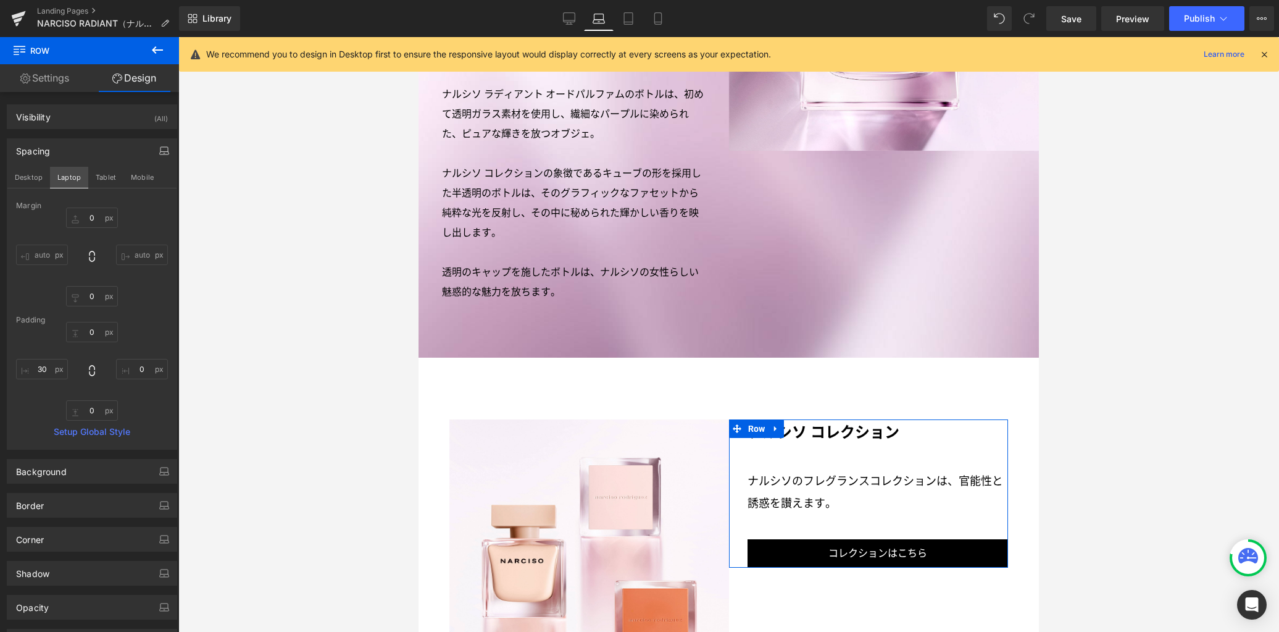
type input "30"
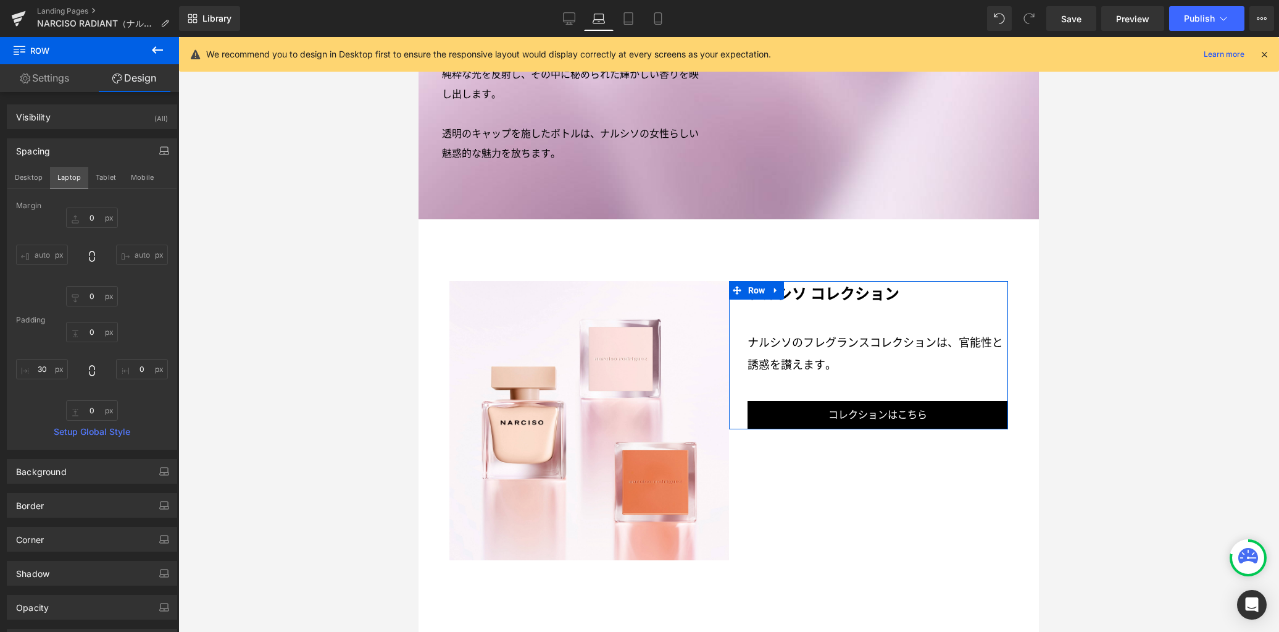
scroll to position [2243, 0]
click at [29, 184] on button "Desktop" at bounding box center [28, 177] width 43 height 21
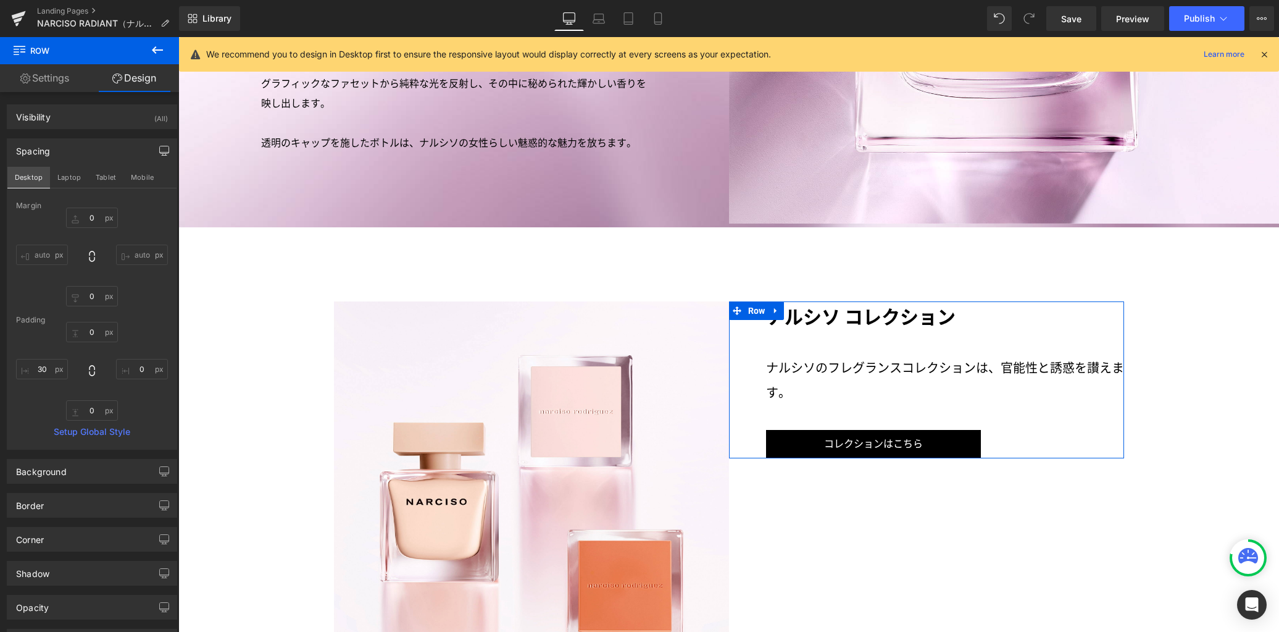
type input "0"
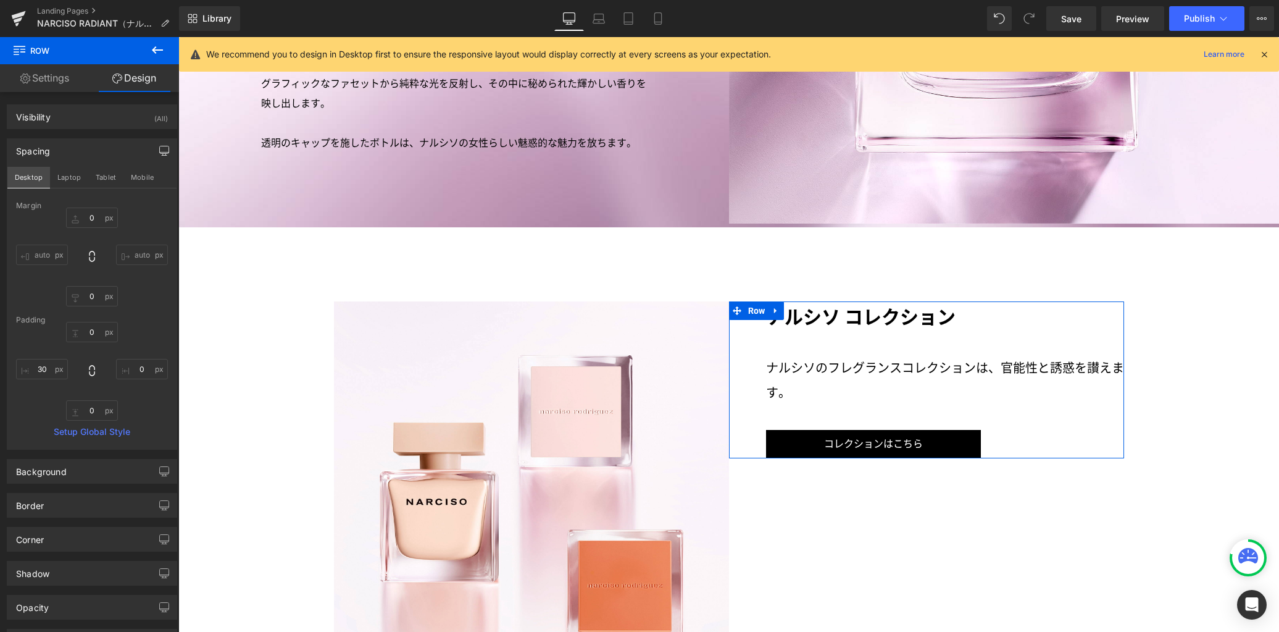
type input "60"
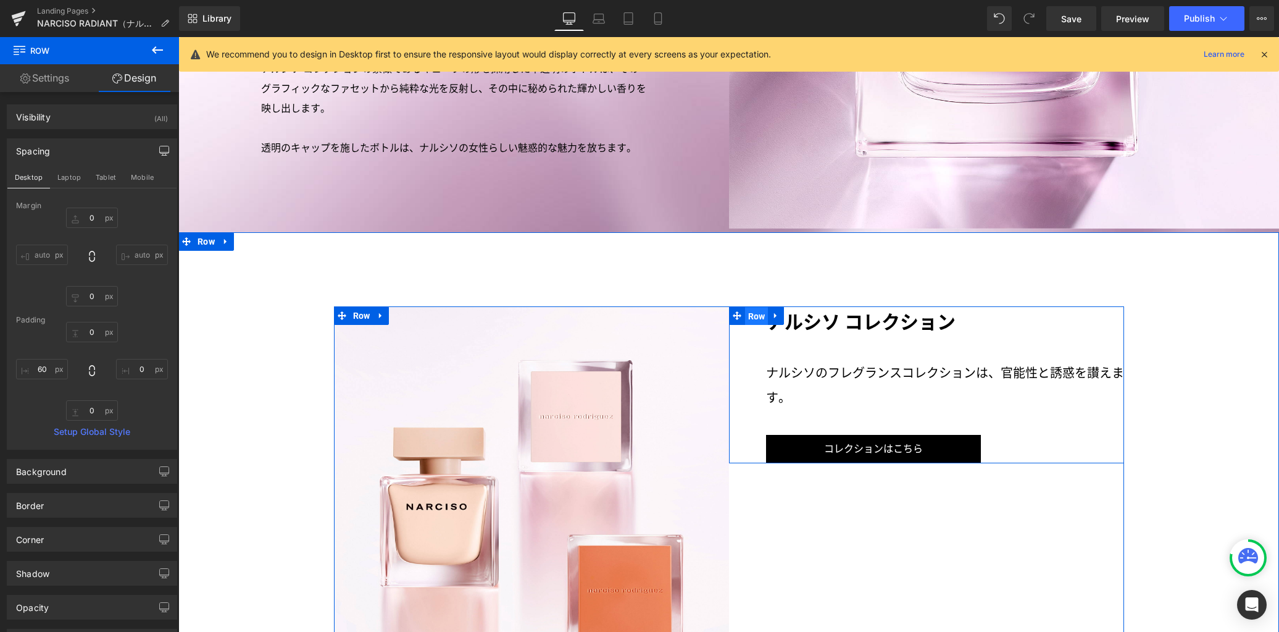
click at [758, 307] on span "Row" at bounding box center [756, 316] width 23 height 19
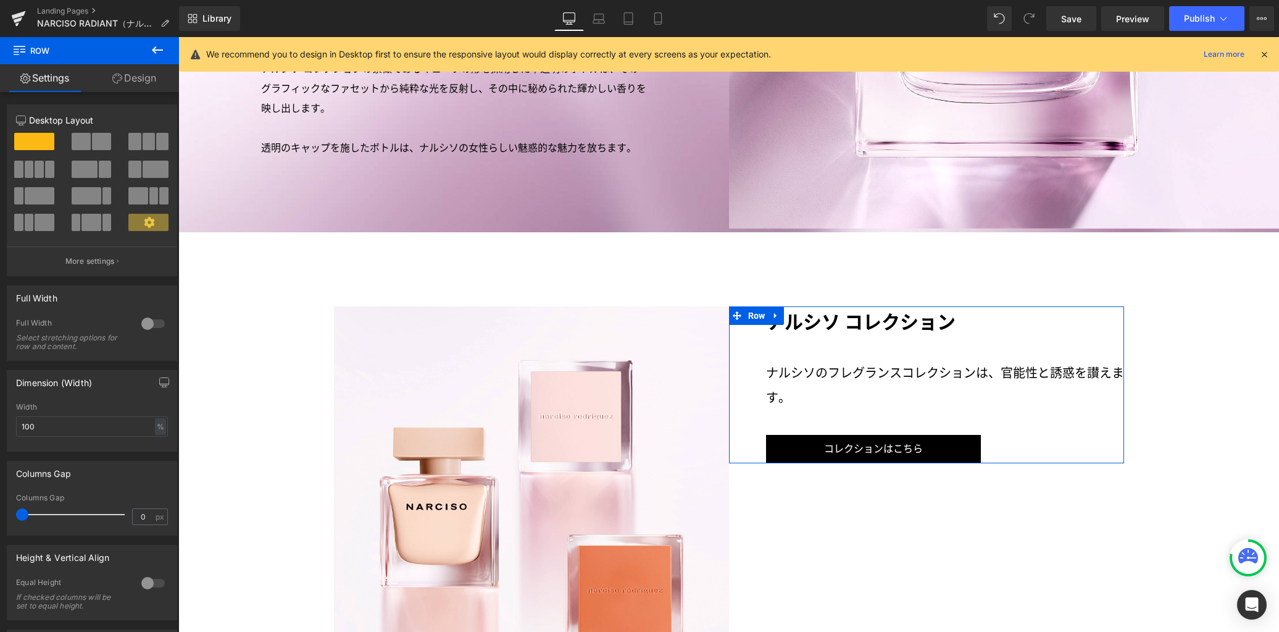
click at [141, 77] on link "Design" at bounding box center [135, 78] width 90 height 28
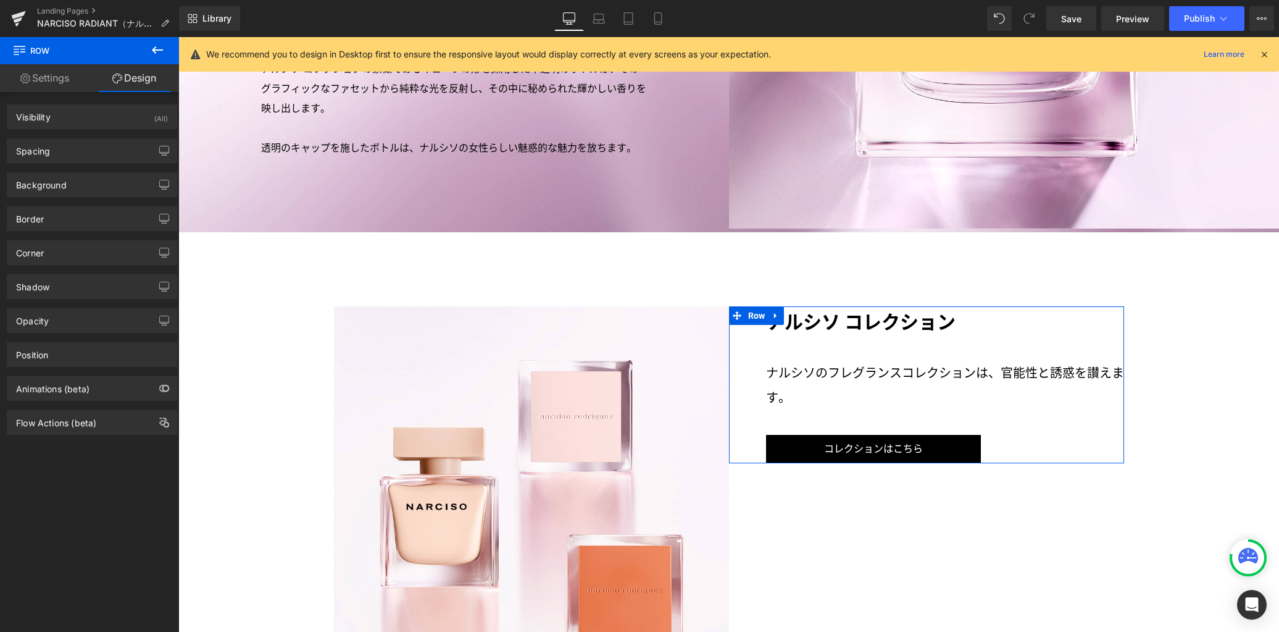
type input "0"
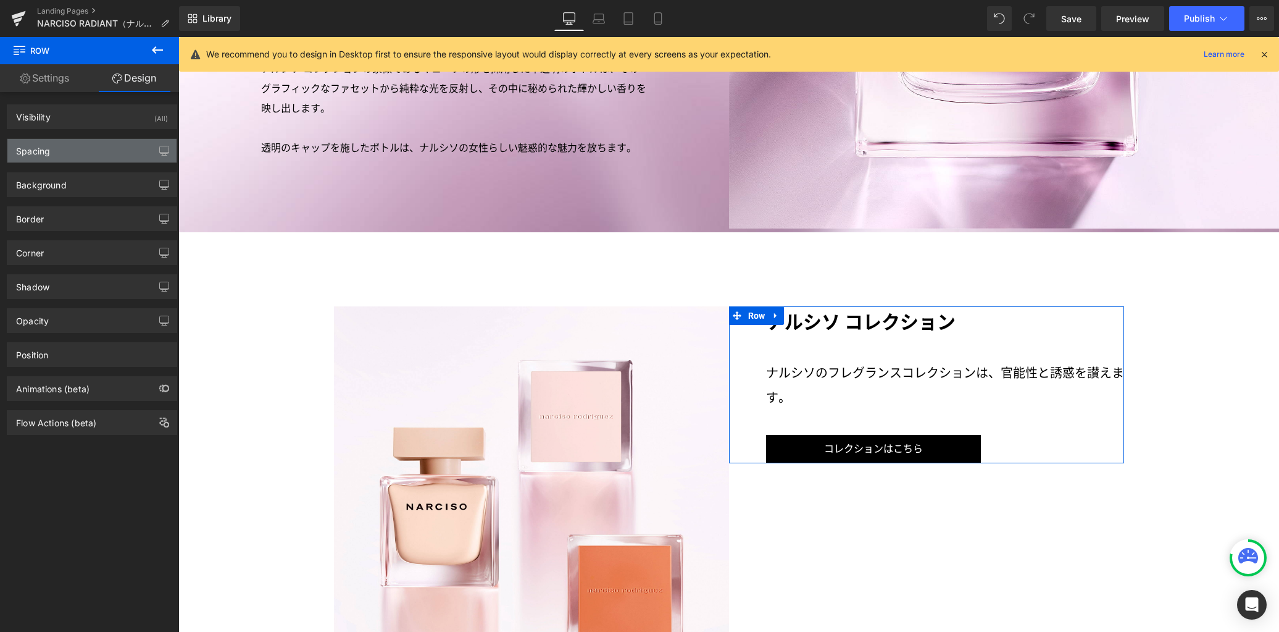
click at [98, 151] on div "Spacing" at bounding box center [91, 150] width 169 height 23
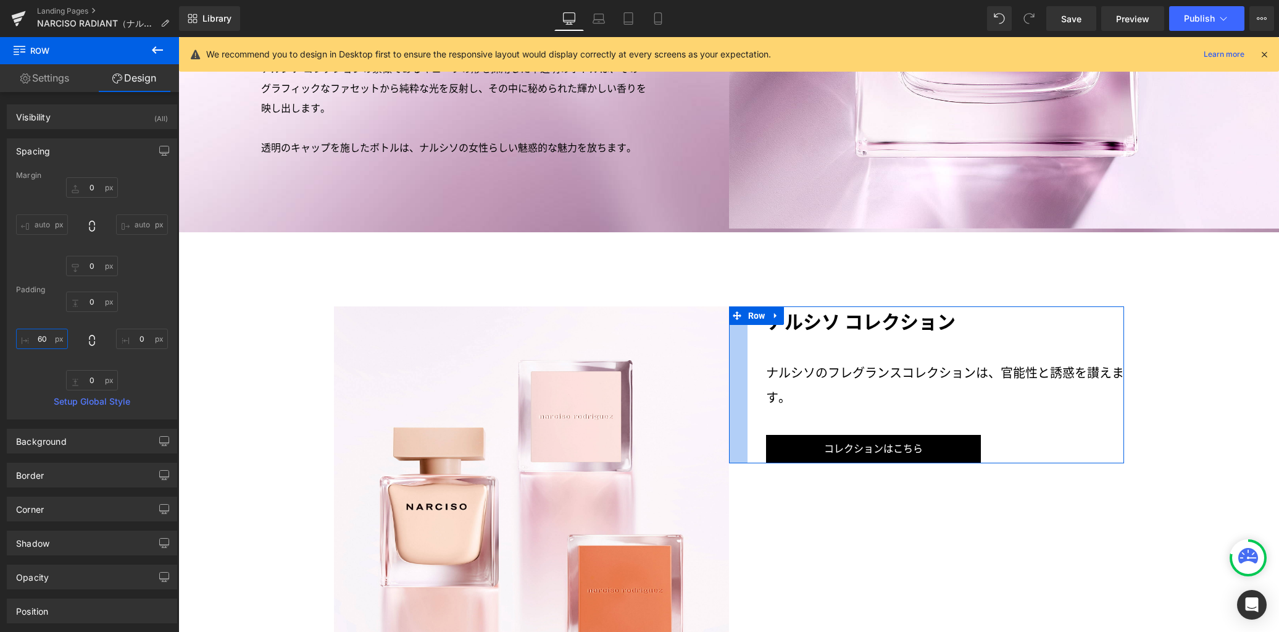
click at [49, 341] on input "60" at bounding box center [42, 338] width 52 height 20
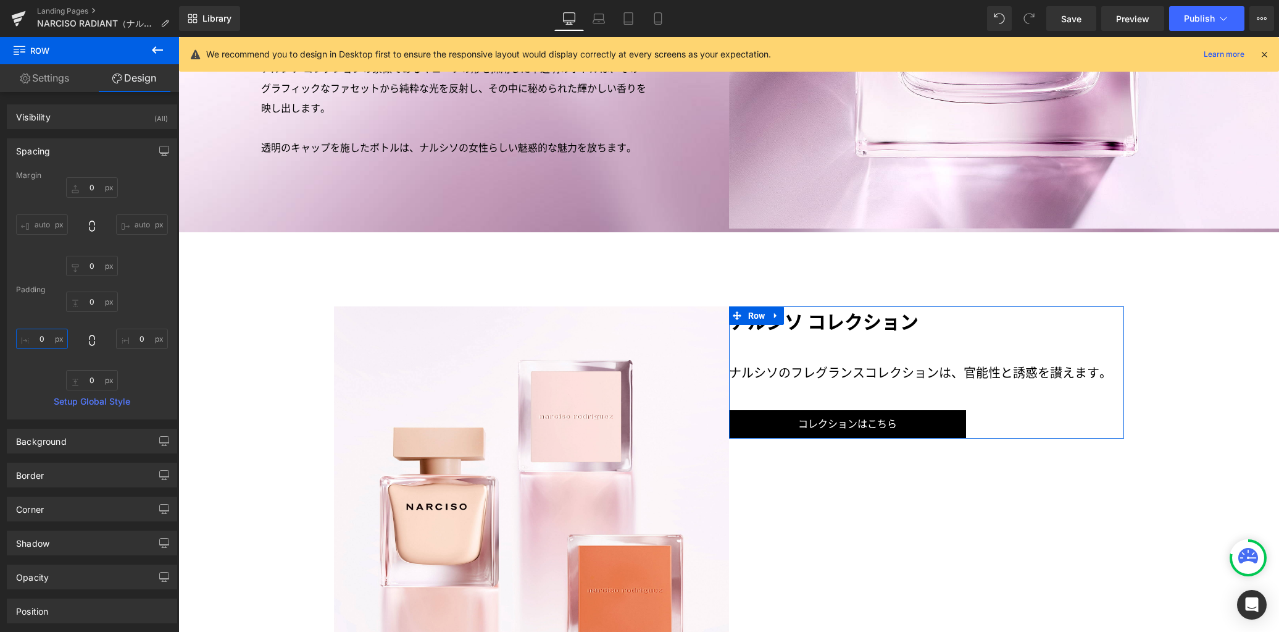
type input "0"
click at [46, 75] on link "Settings" at bounding box center [45, 78] width 90 height 28
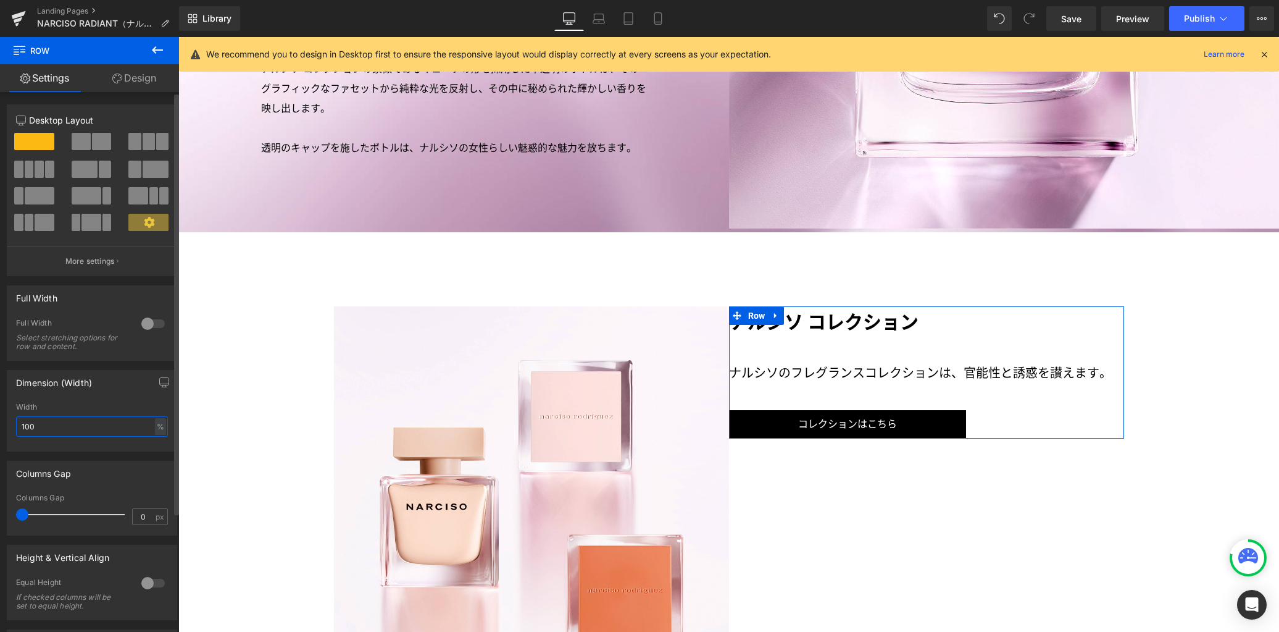
click at [66, 429] on input "100" at bounding box center [92, 426] width 152 height 20
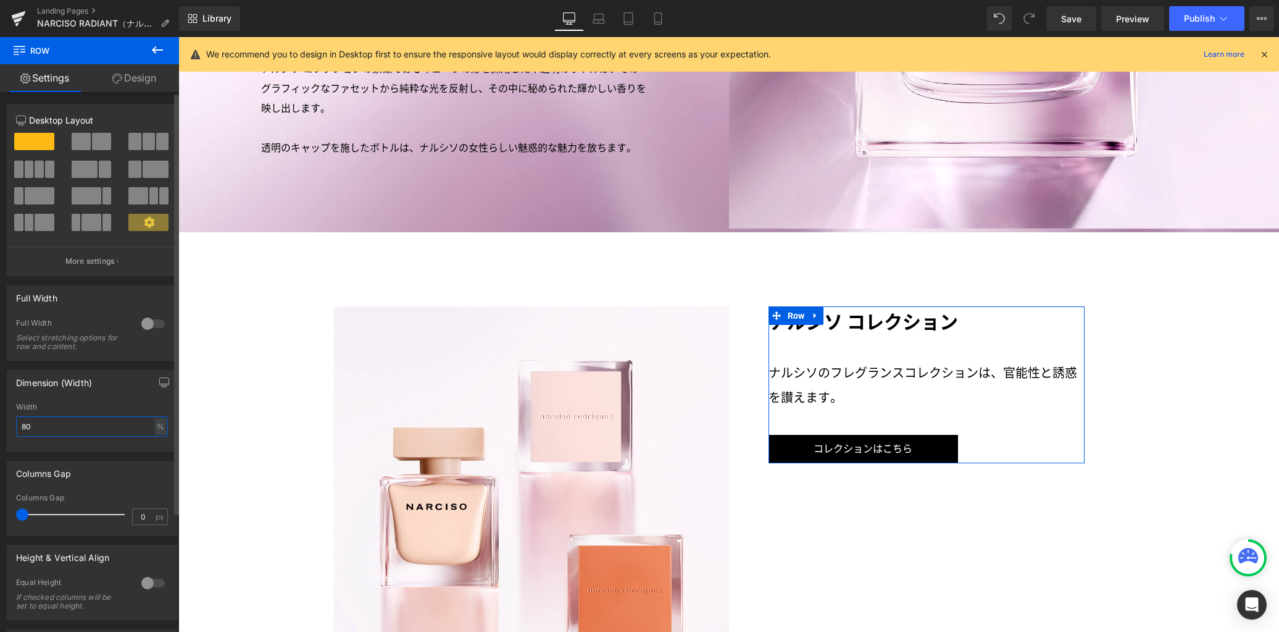
drag, startPoint x: 75, startPoint y: 425, endPoint x: 0, endPoint y: 409, distance: 77.1
click at [0, 409] on div "Dimension (Width) 80% Width 80 % % px" at bounding box center [92, 406] width 185 height 91
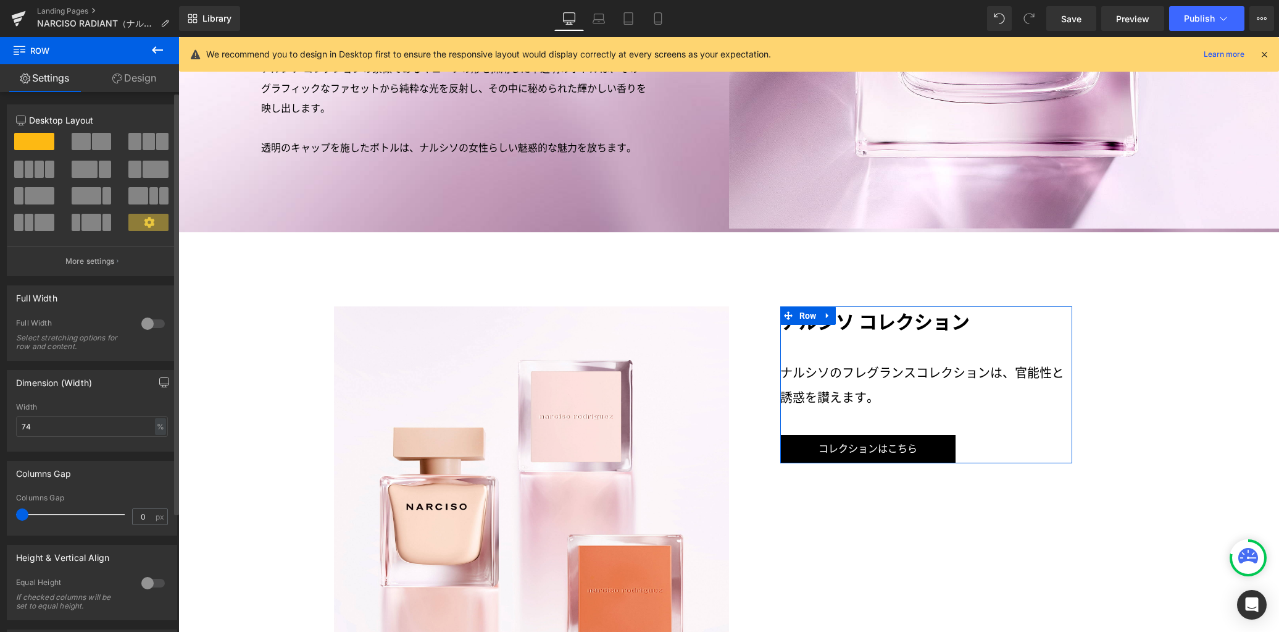
click at [159, 384] on icon "button" at bounding box center [164, 382] width 10 height 10
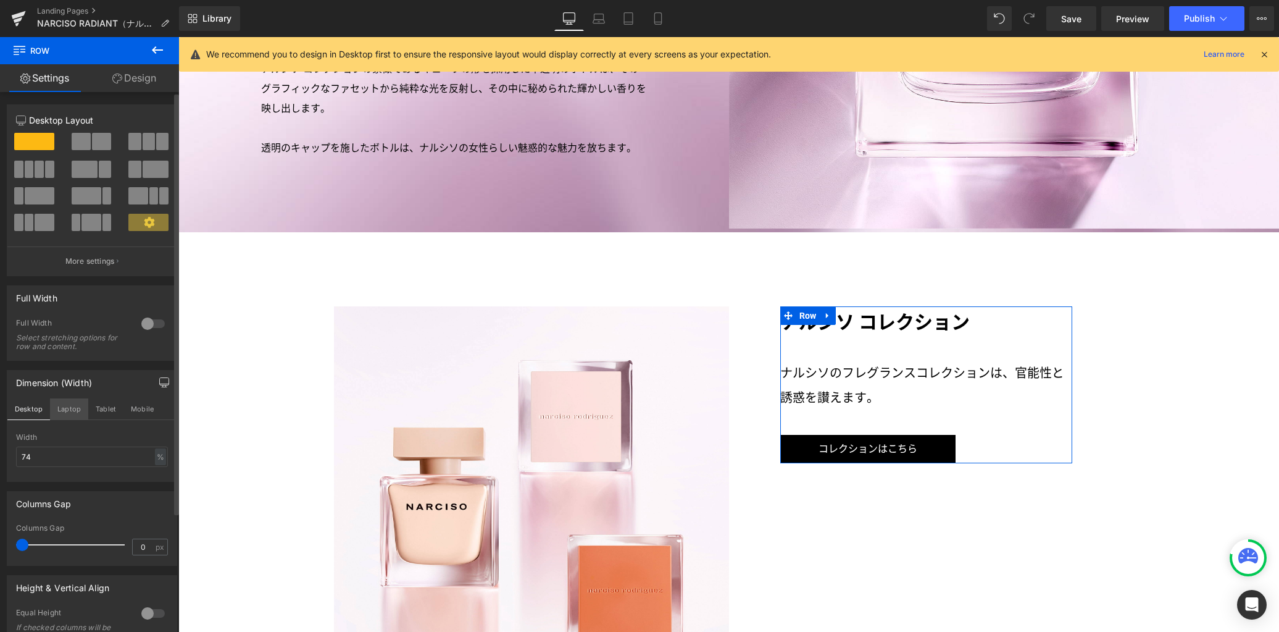
click at [69, 409] on button "Laptop" at bounding box center [69, 408] width 38 height 21
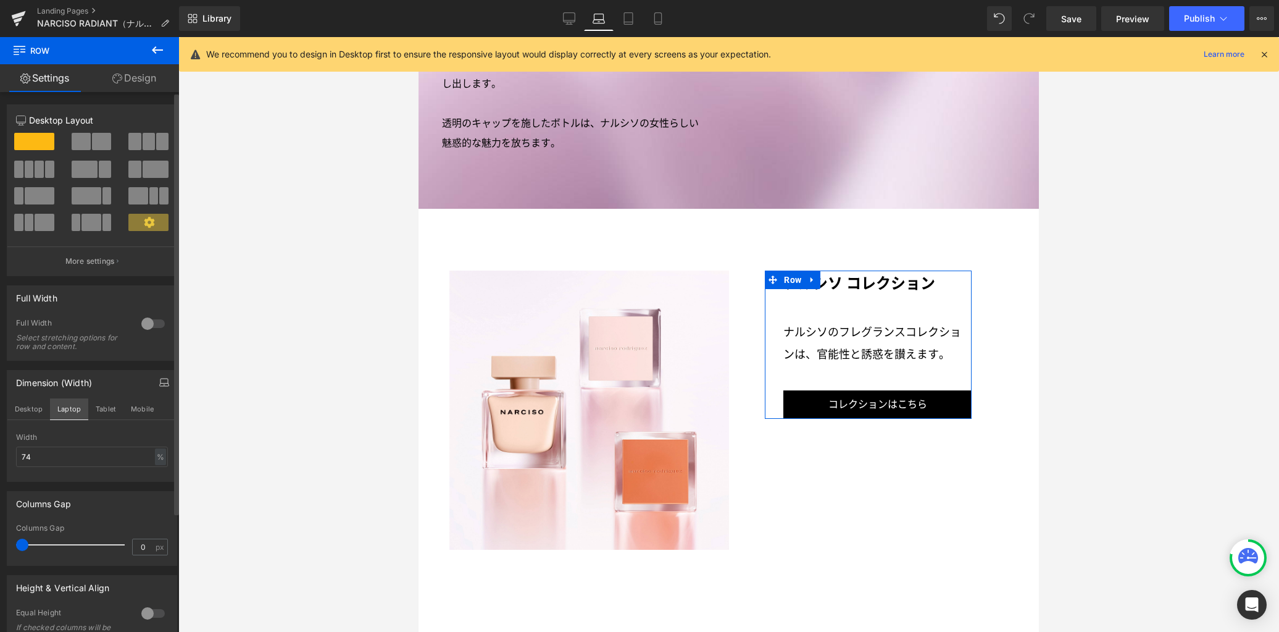
scroll to position [2242, 0]
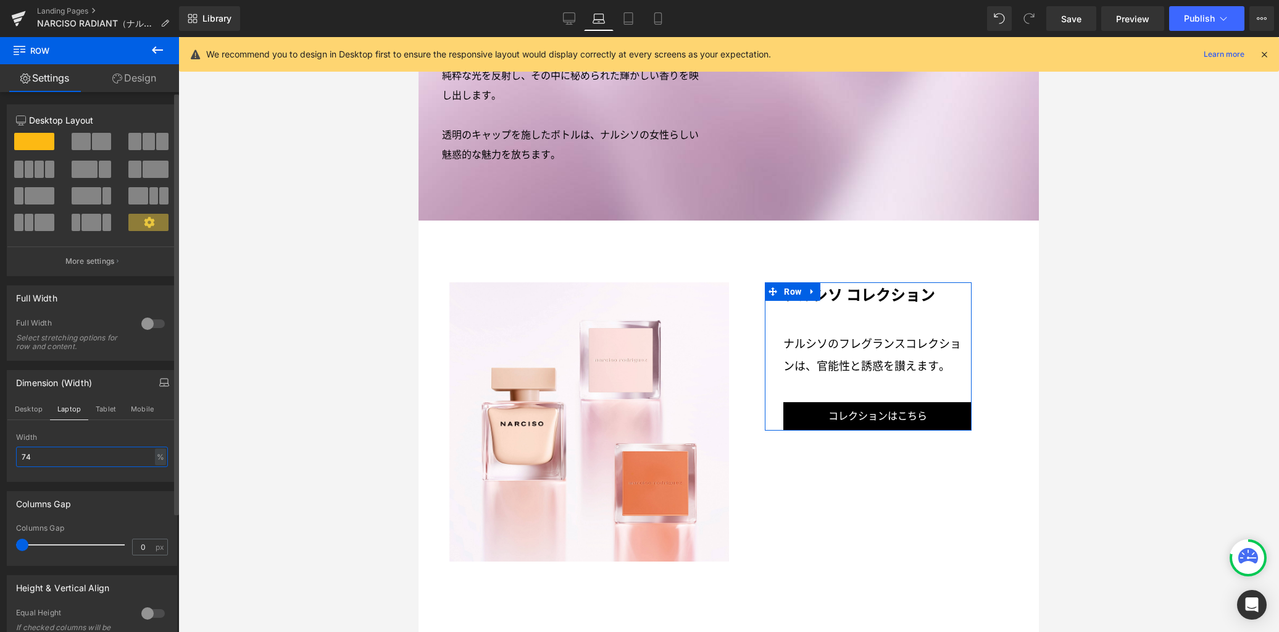
drag, startPoint x: 54, startPoint y: 457, endPoint x: 0, endPoint y: 451, distance: 54.0
click at [0, 451] on div "Dimension (Width) Desktop Laptop Tablet Mobile 74% Width 74 % % px" at bounding box center [92, 421] width 185 height 121
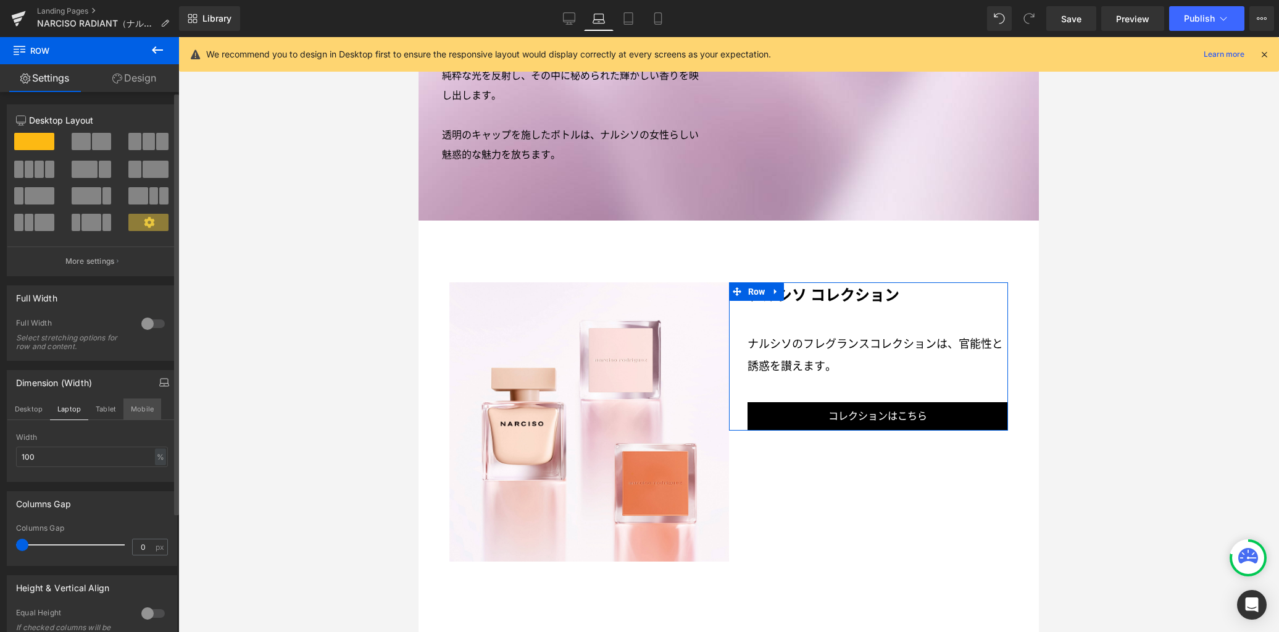
click at [124, 412] on button "Mobile" at bounding box center [142, 408] width 38 height 21
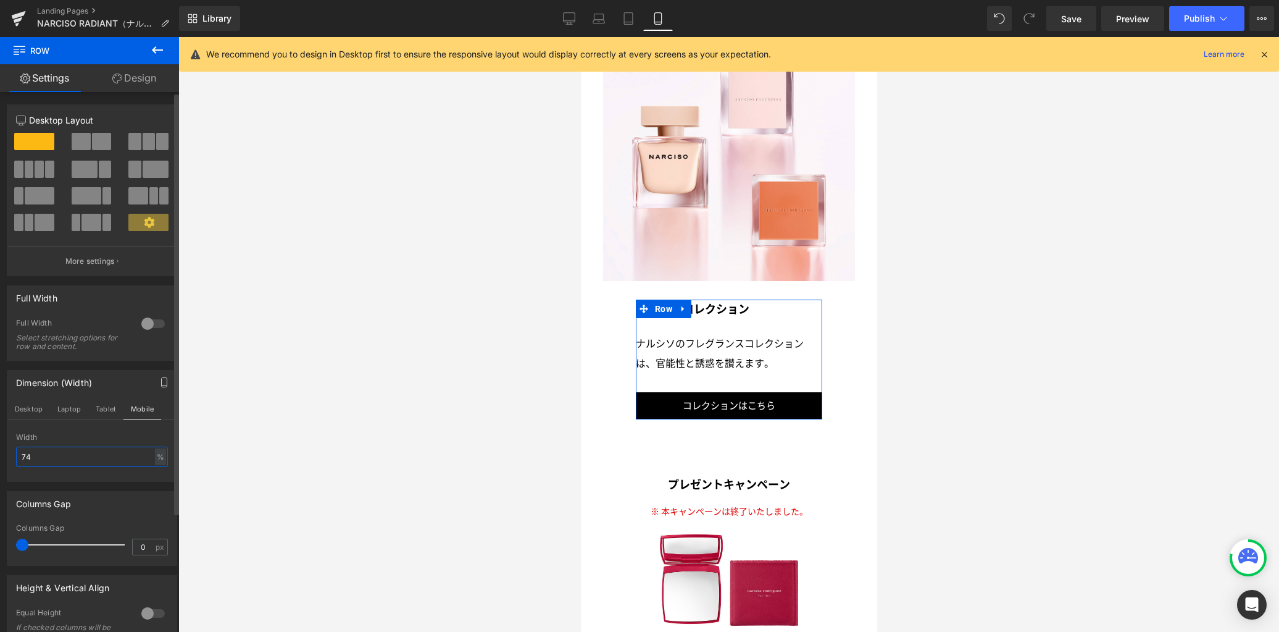
drag, startPoint x: 43, startPoint y: 454, endPoint x: 1, endPoint y: 446, distance: 42.7
click at [0, 450] on div "Dimension (Width) Desktop Laptop Tablet Mobile 74% Width 74 % % px" at bounding box center [92, 421] width 185 height 121
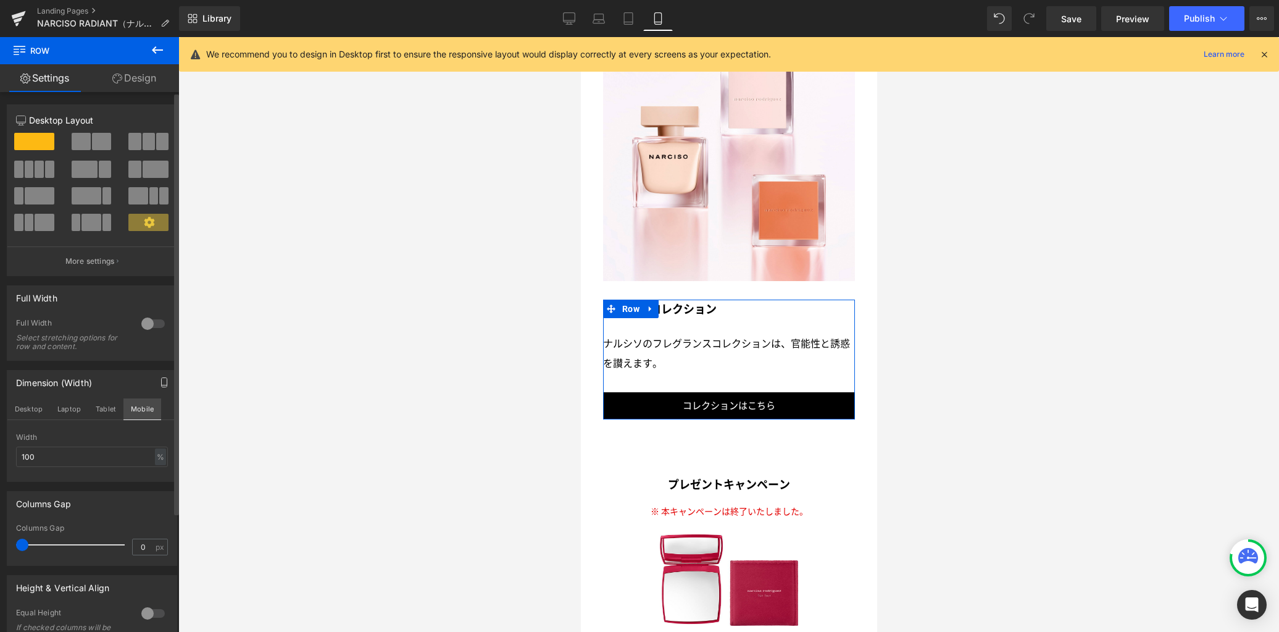
click at [133, 412] on button "Mobile" at bounding box center [142, 408] width 38 height 21
click at [112, 408] on button "Tablet" at bounding box center [105, 408] width 35 height 21
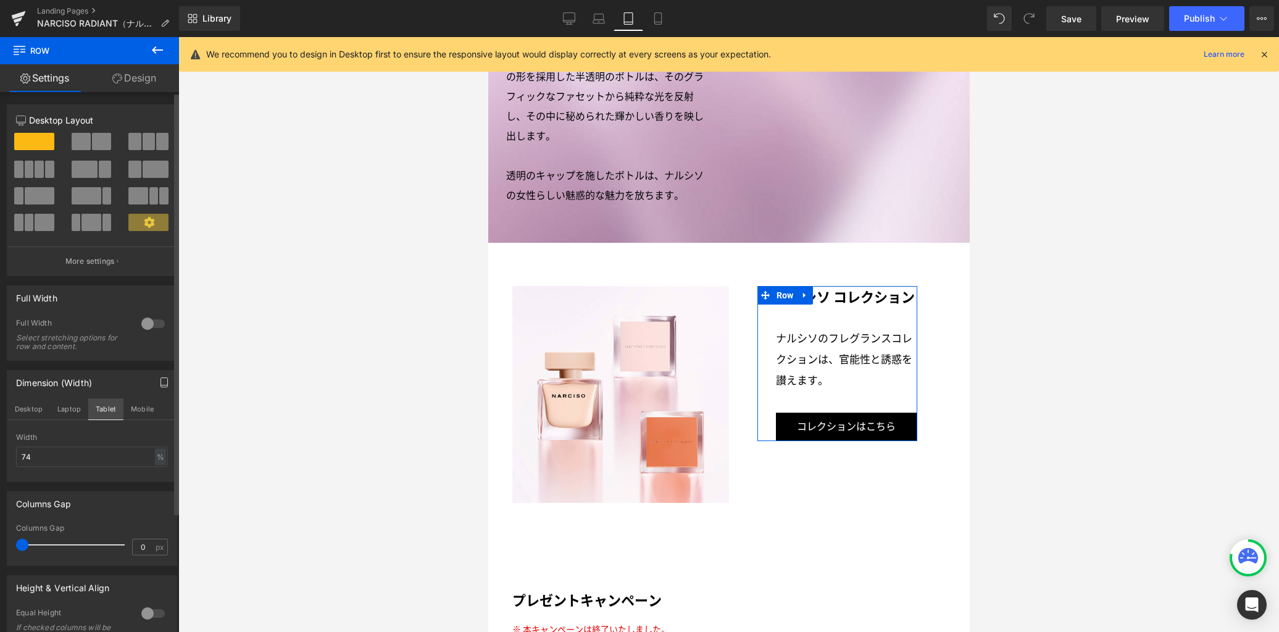
scroll to position [2105, 0]
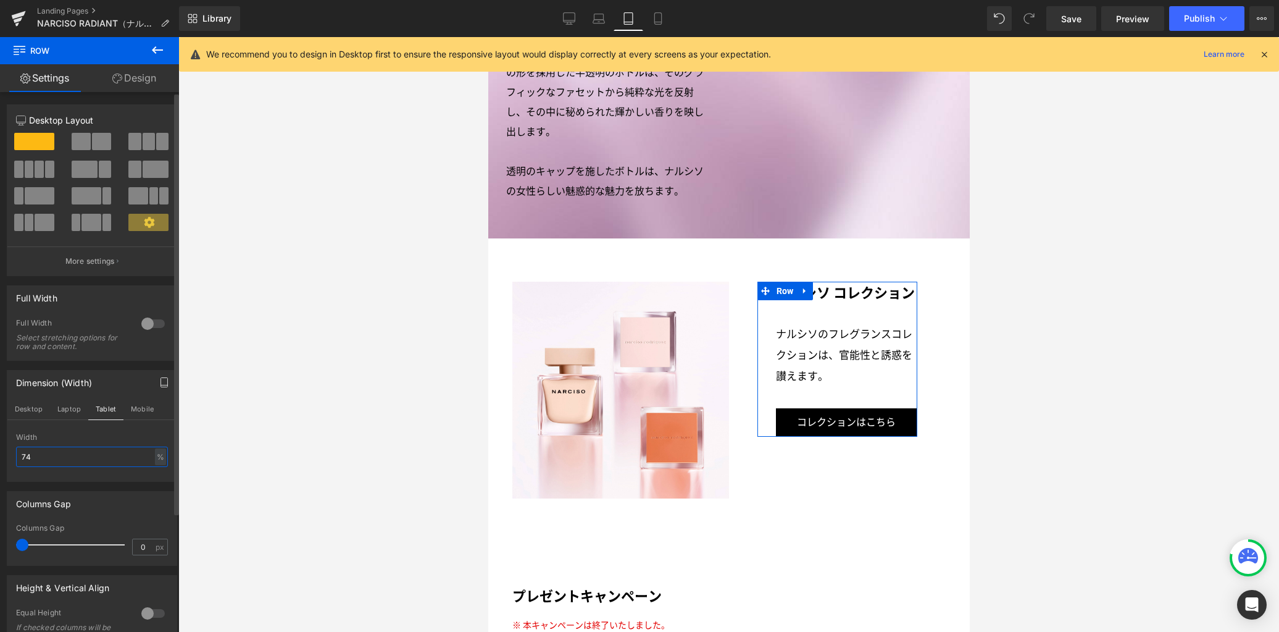
drag, startPoint x: 61, startPoint y: 457, endPoint x: 0, endPoint y: 452, distance: 61.4
click at [0, 452] on div "Dimension (Width) Desktop Laptop Tablet Mobile 74% Width 74 % % px" at bounding box center [92, 421] width 185 height 121
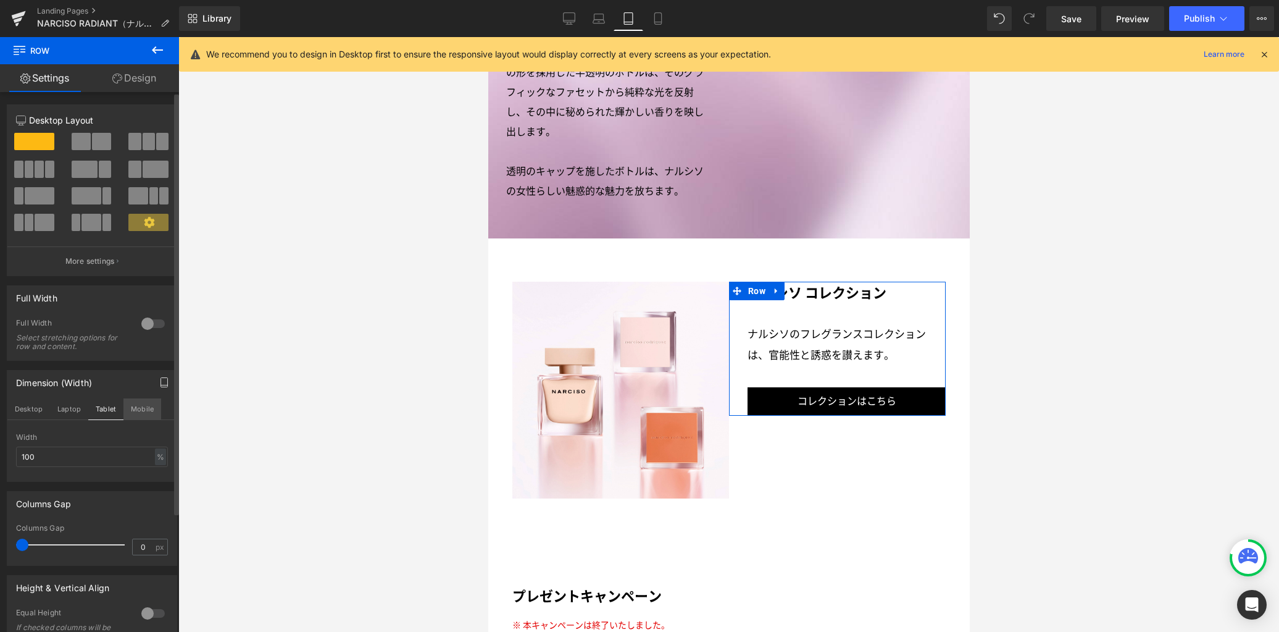
drag, startPoint x: 143, startPoint y: 404, endPoint x: 136, endPoint y: 410, distance: 8.3
click at [142, 404] on button "Mobile" at bounding box center [142, 408] width 38 height 21
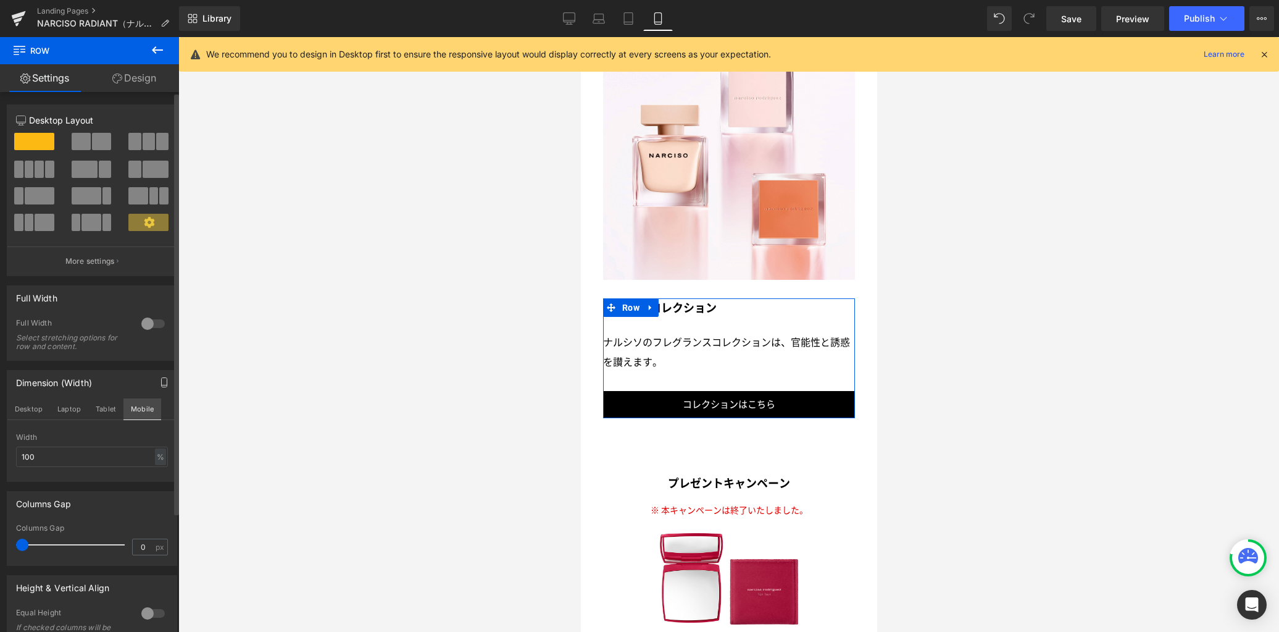
scroll to position [2985, 0]
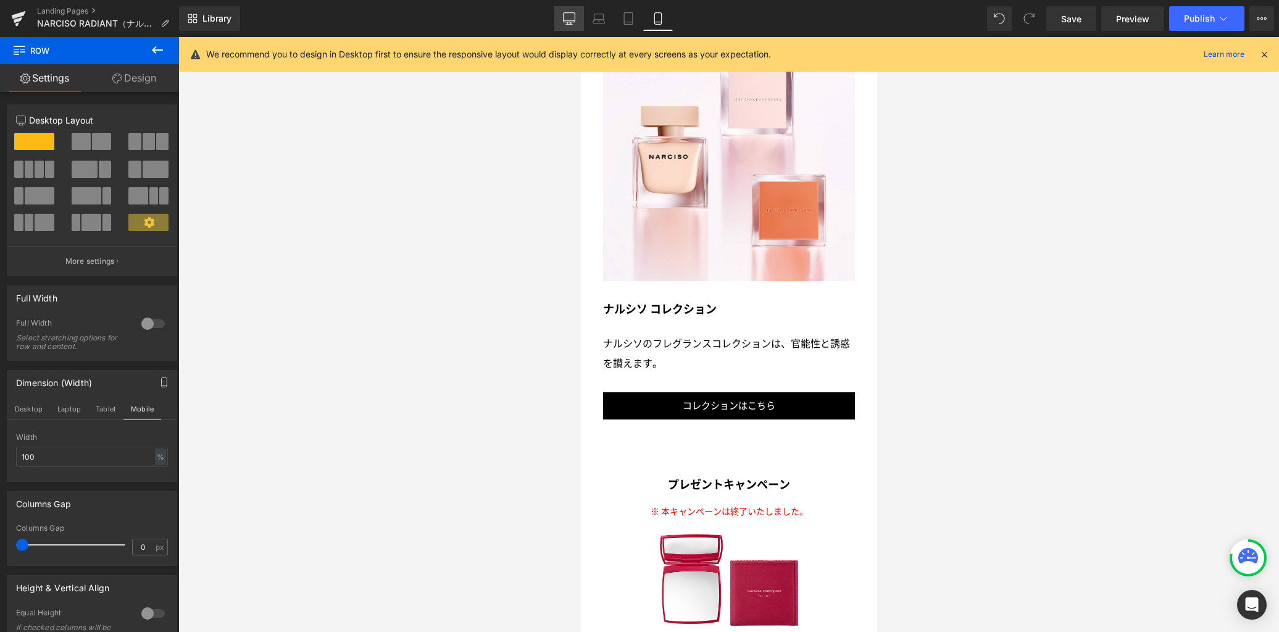
click at [564, 19] on icon at bounding box center [570, 17] width 12 height 9
type input "74"
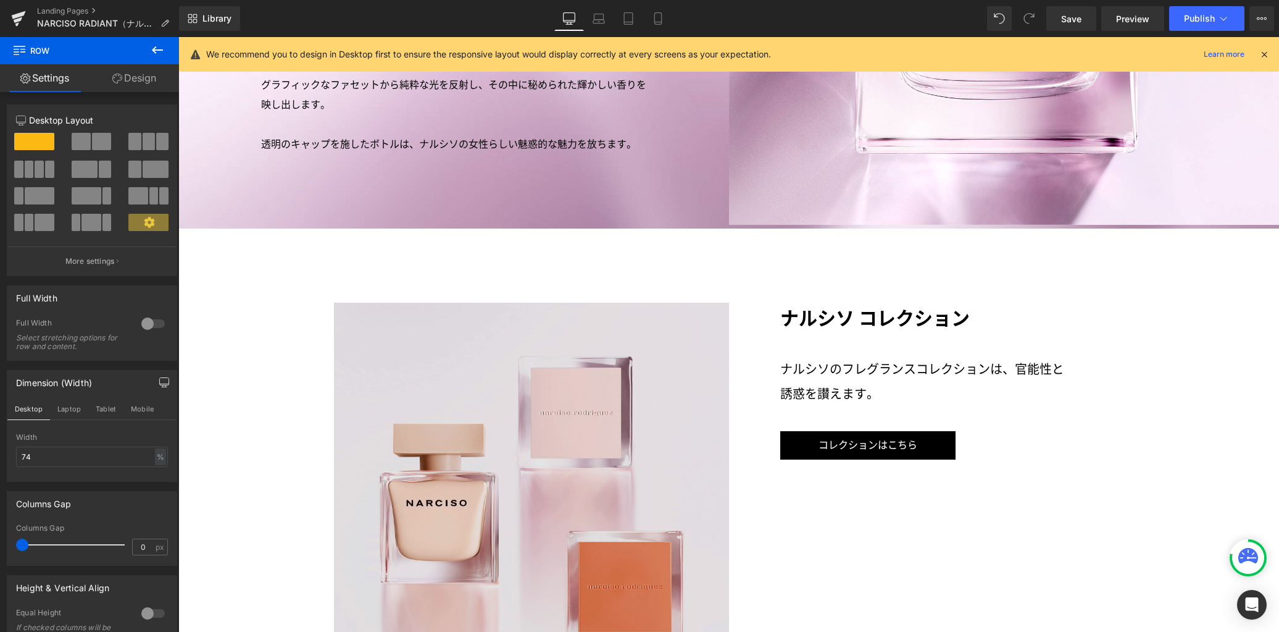
scroll to position [2766, 0]
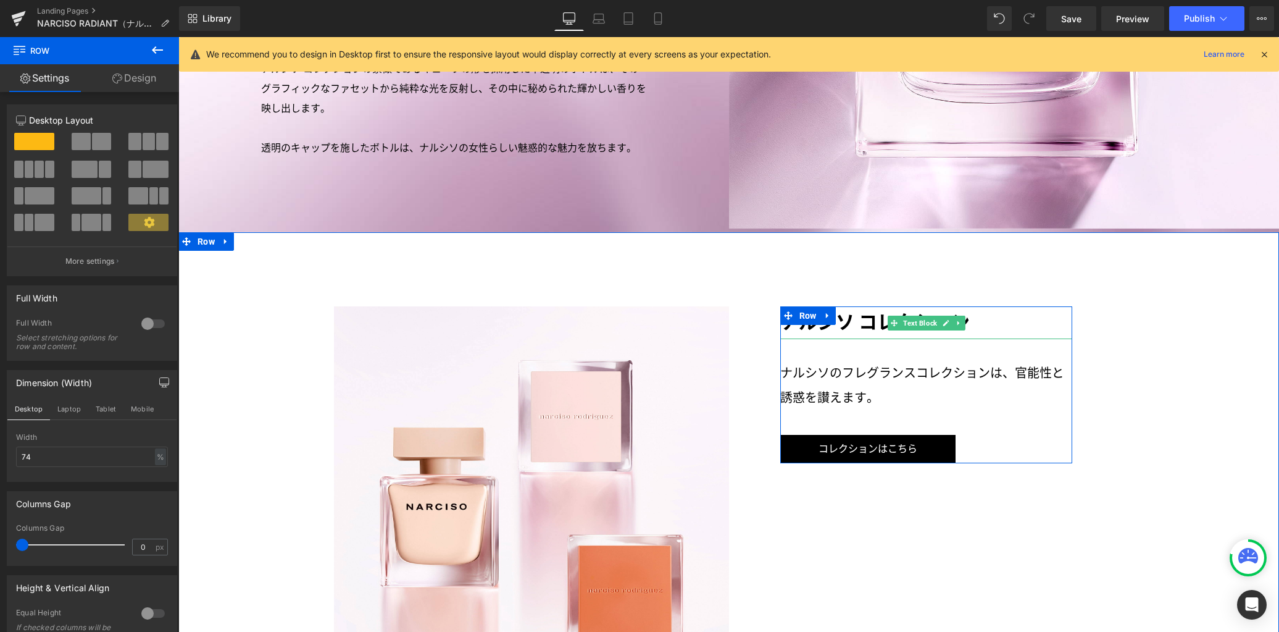
click at [838, 306] on p "ナルシソ コレクション" at bounding box center [926, 322] width 293 height 33
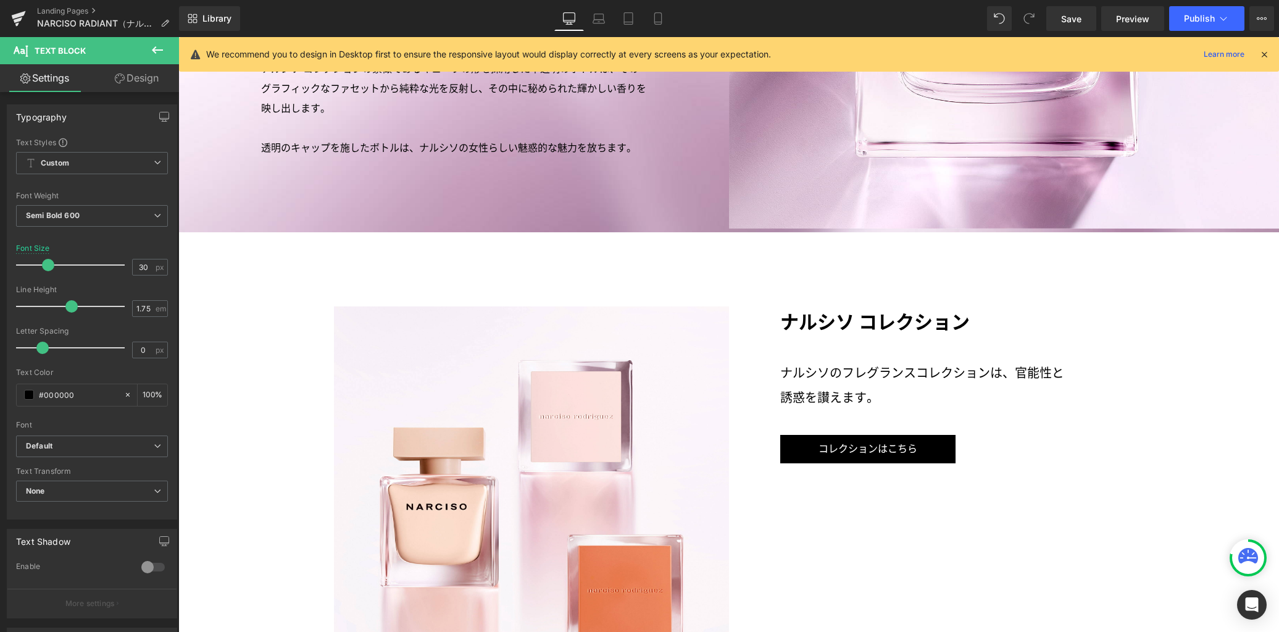
click at [149, 78] on link "Design" at bounding box center [137, 78] width 90 height 28
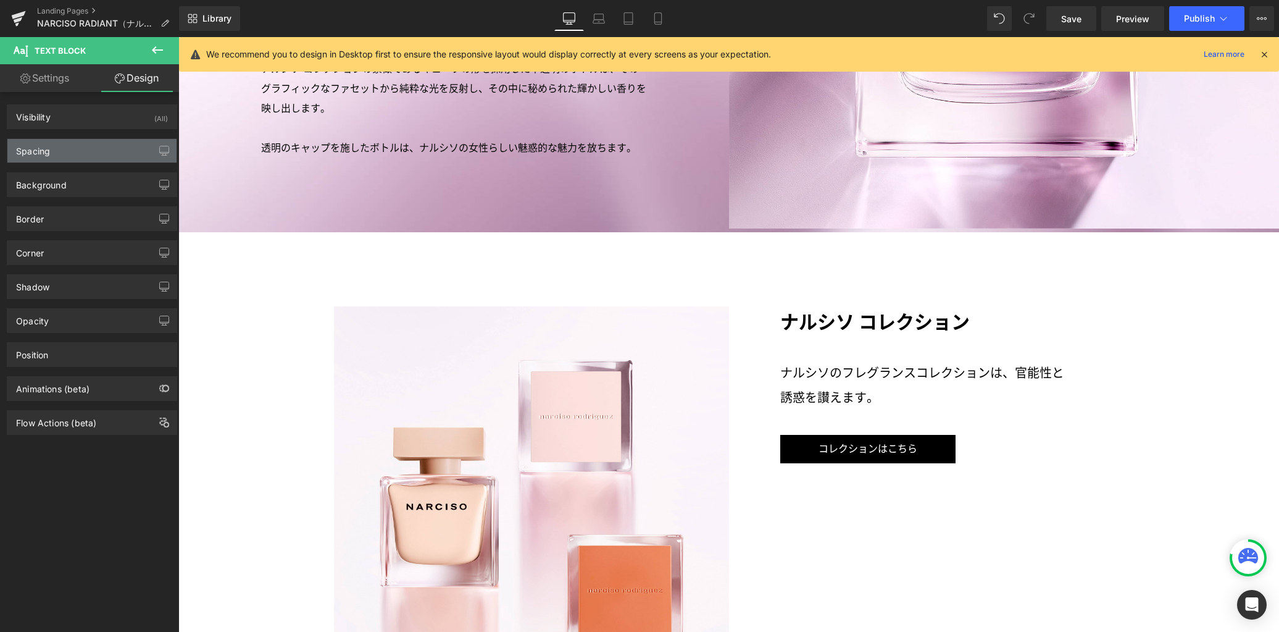
click at [87, 154] on div "Spacing" at bounding box center [91, 150] width 169 height 23
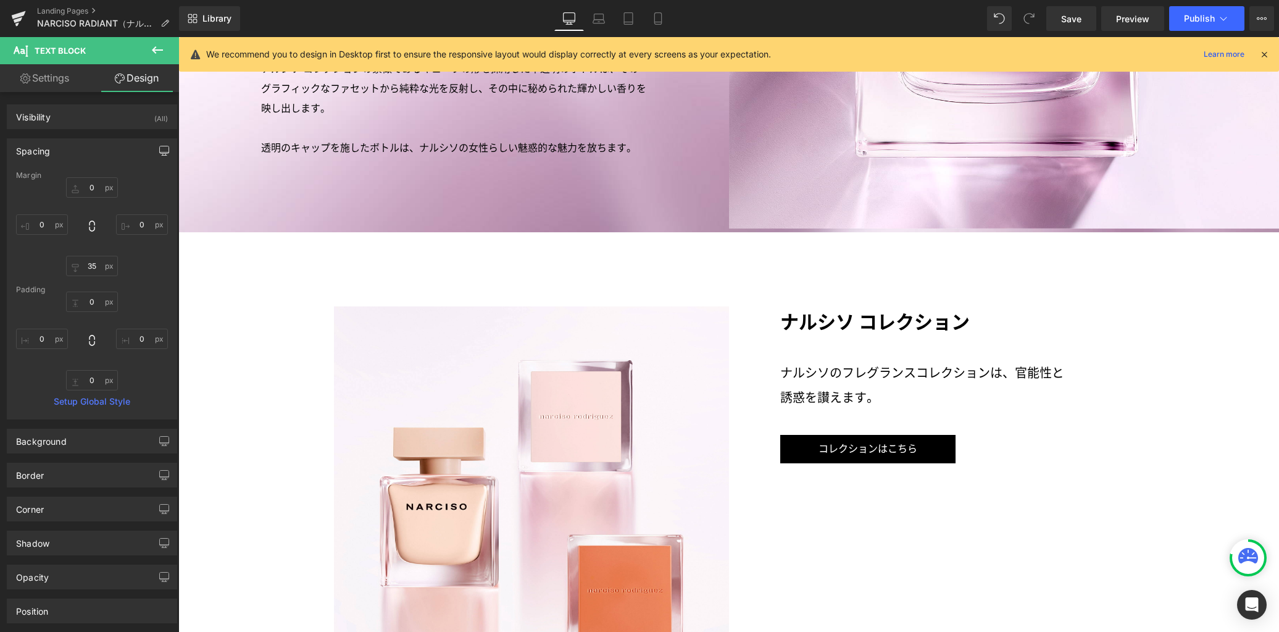
click at [159, 148] on icon "button" at bounding box center [164, 151] width 10 height 10
click at [72, 177] on button "Laptop" at bounding box center [69, 177] width 38 height 21
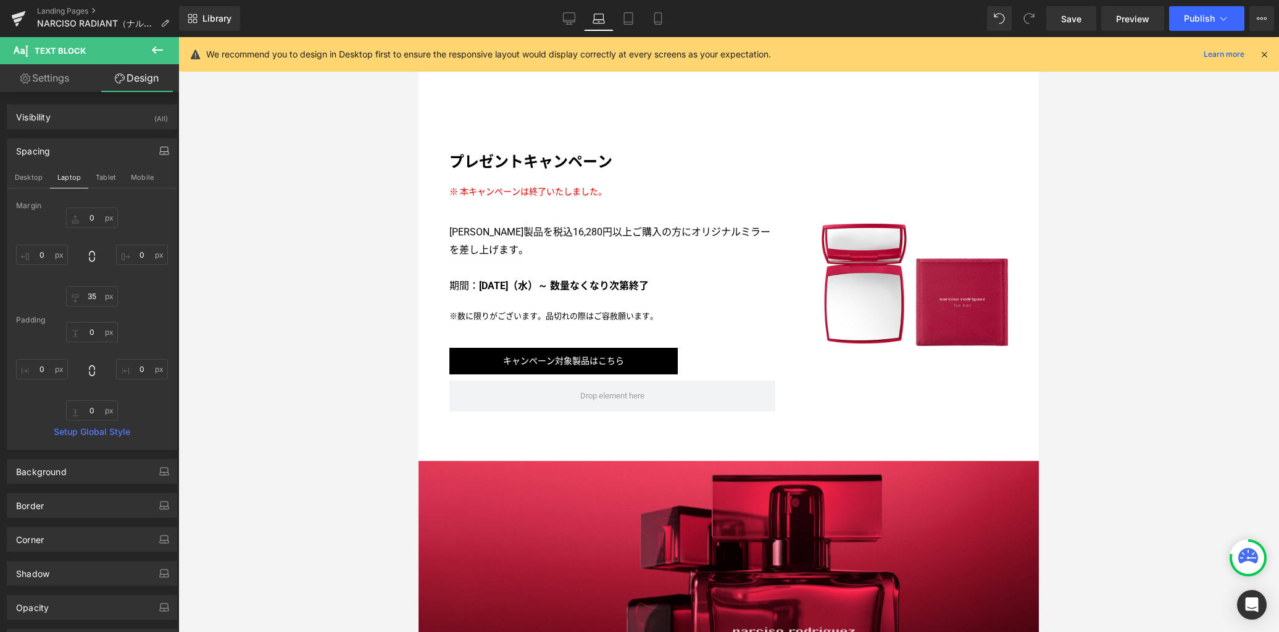
type input "0"
type input "40"
type input "0"
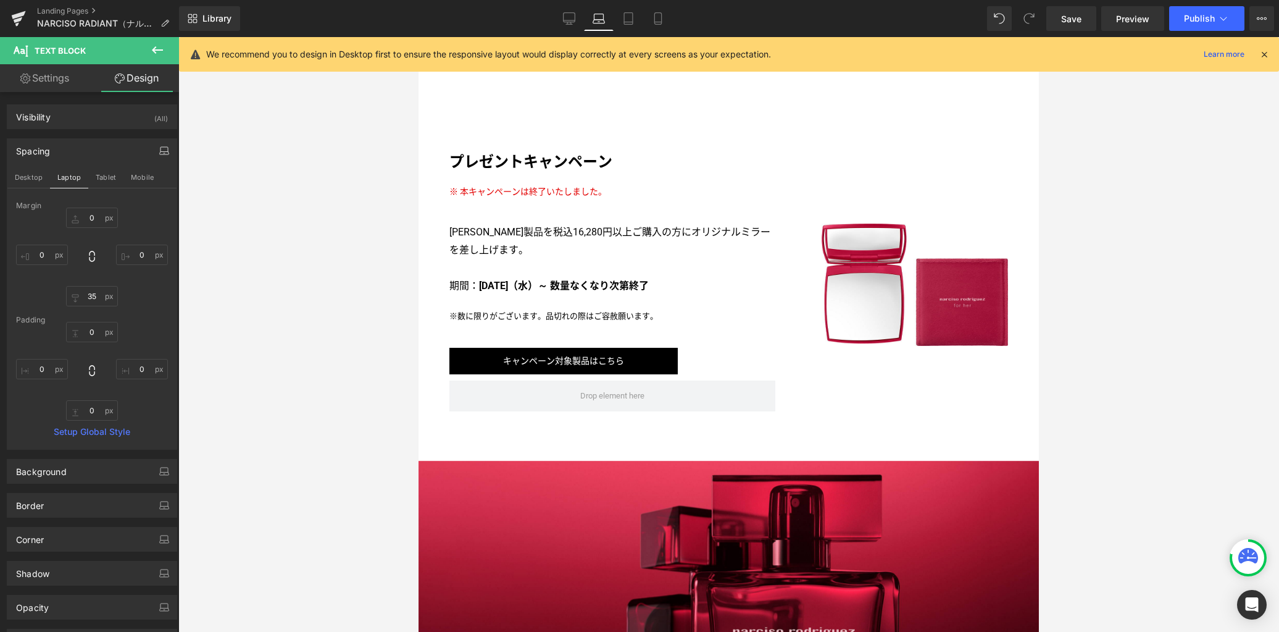
type input "0"
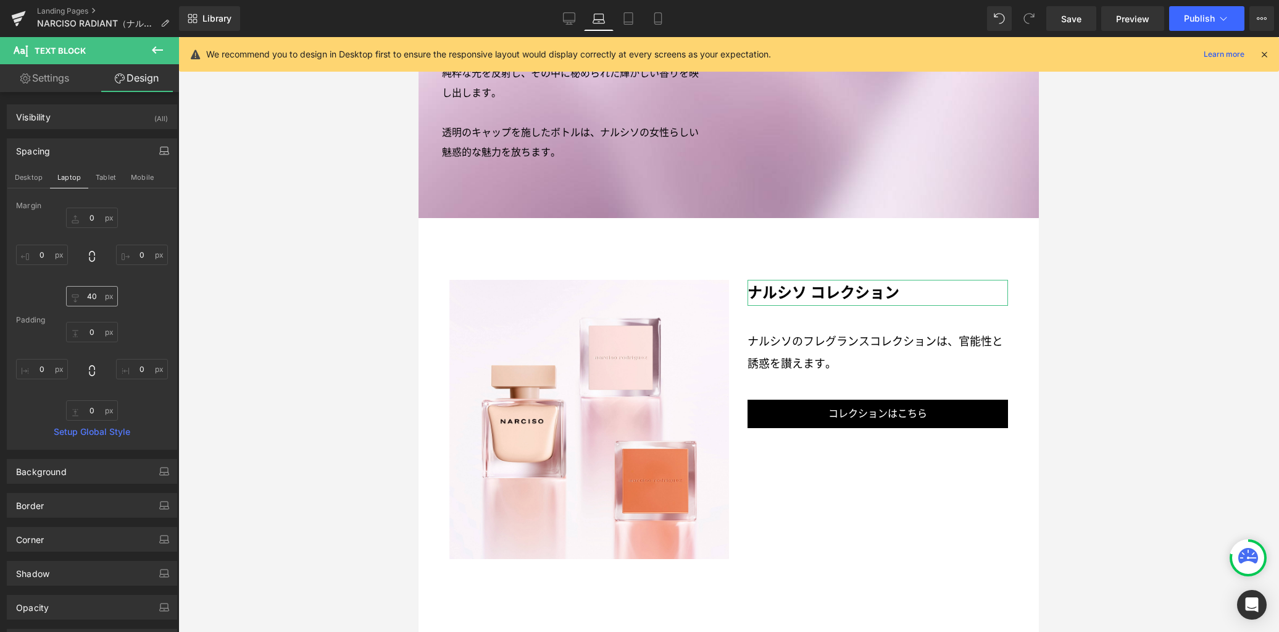
scroll to position [2242, 0]
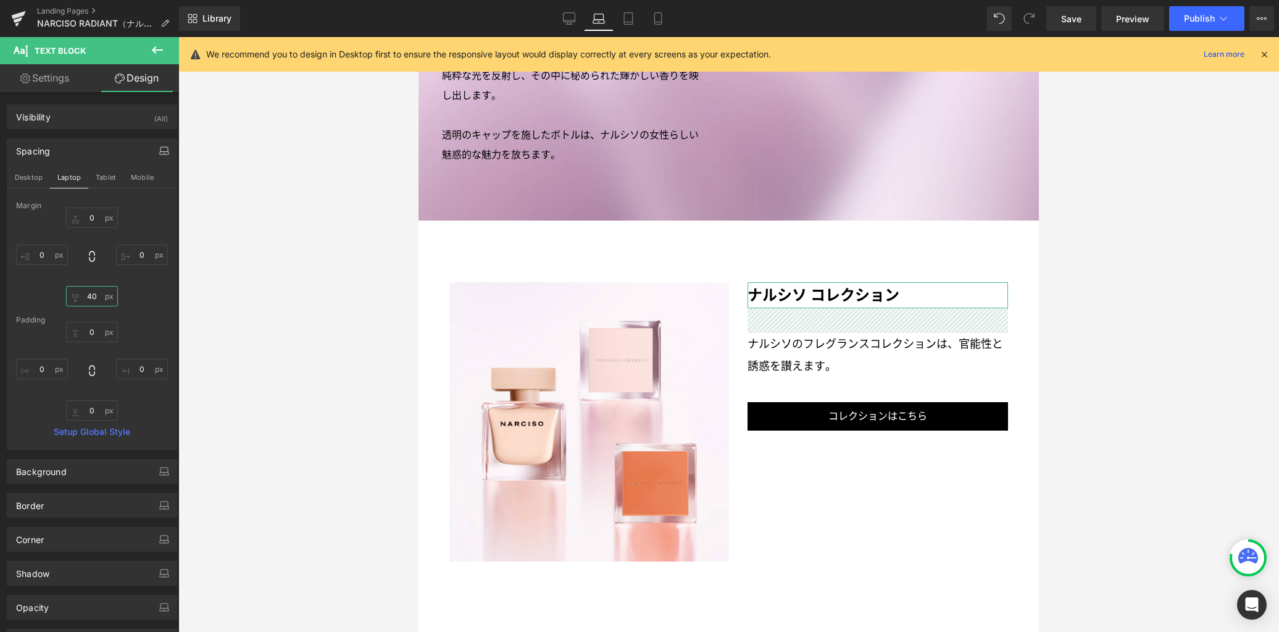
click at [96, 296] on input "40" at bounding box center [92, 296] width 52 height 20
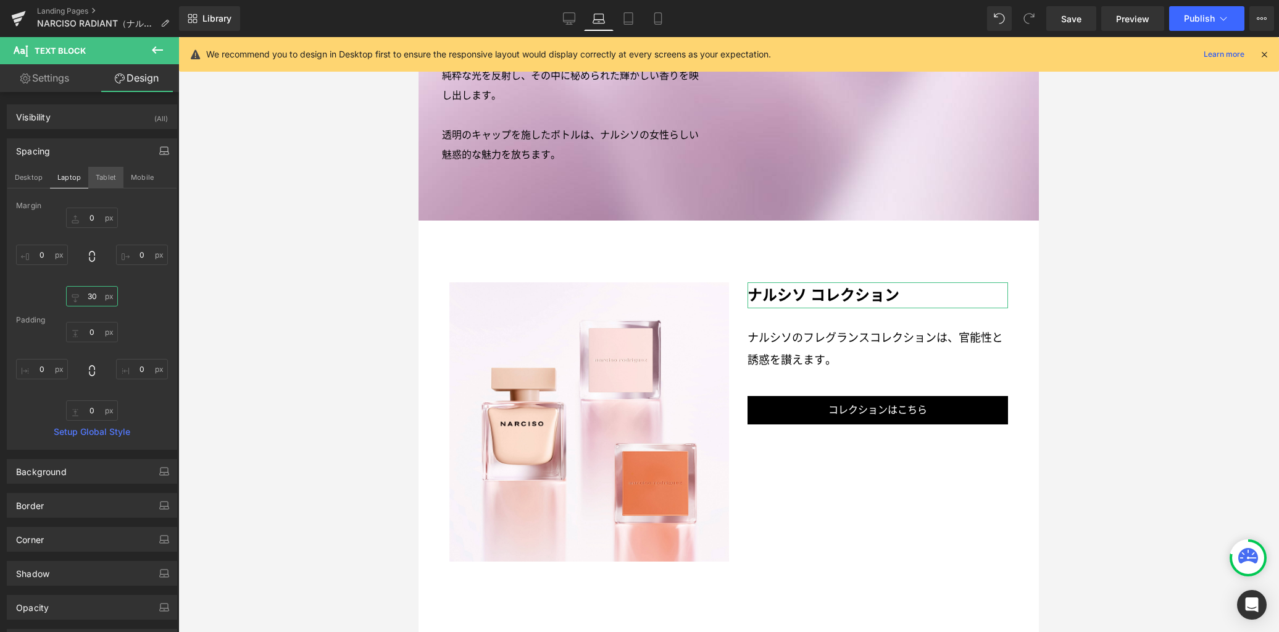
type input "30"
click at [111, 181] on button "Tablet" at bounding box center [105, 177] width 35 height 21
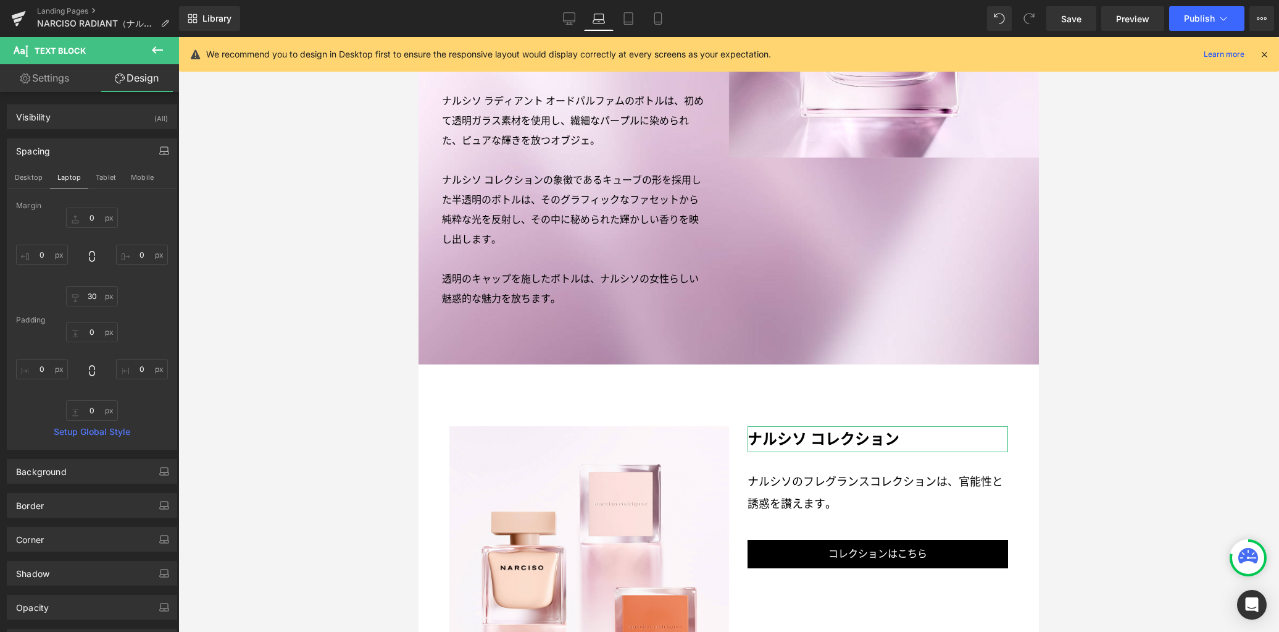
type input "0"
type input "30"
type input "0"
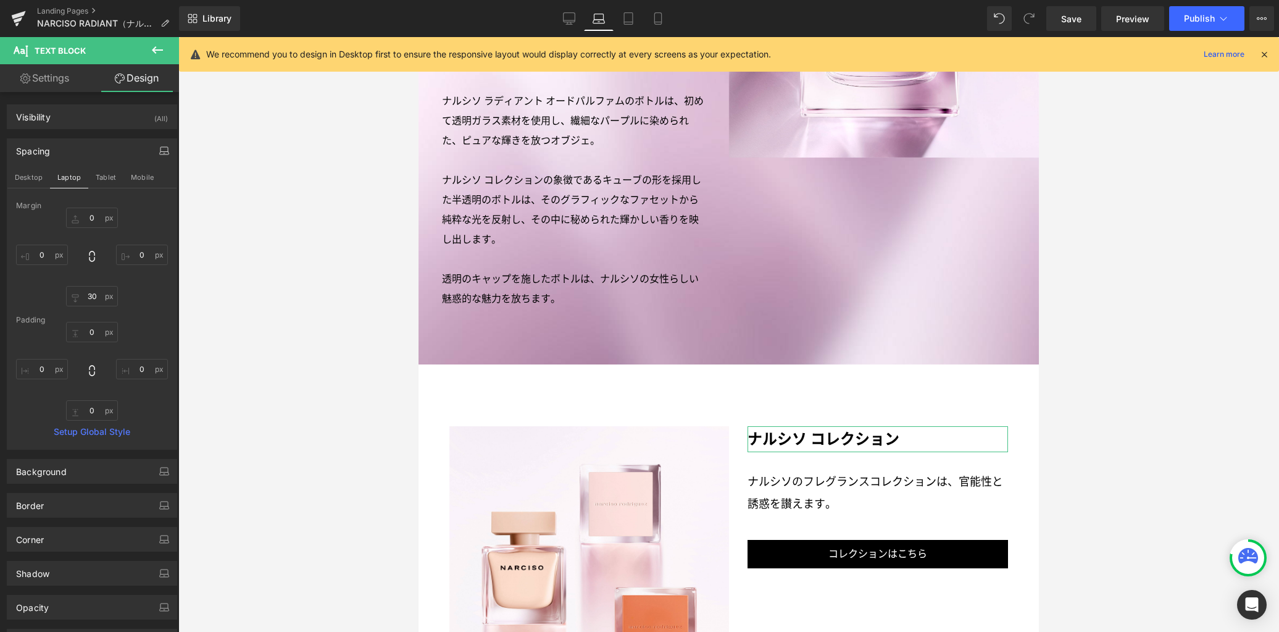
type input "0"
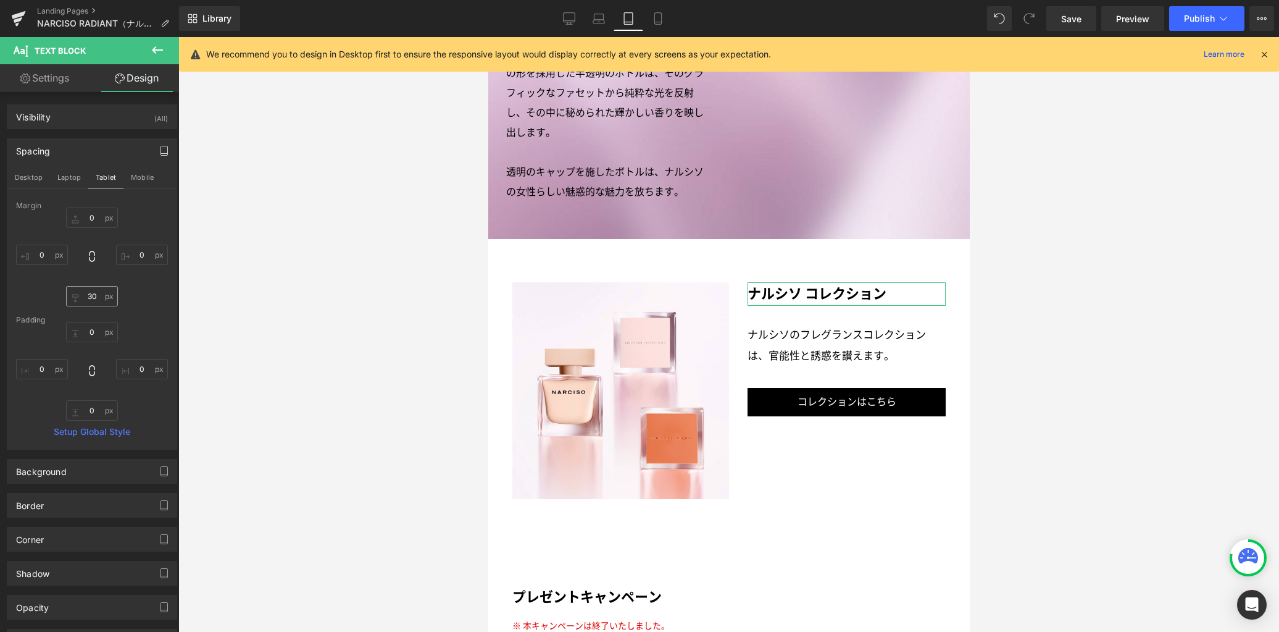
scroll to position [2105, 0]
drag, startPoint x: 94, startPoint y: 298, endPoint x: 159, endPoint y: 299, distance: 64.2
click at [94, 298] on input "30" at bounding box center [92, 296] width 52 height 20
type input "25"
click at [127, 178] on button "Mobile" at bounding box center [142, 177] width 38 height 21
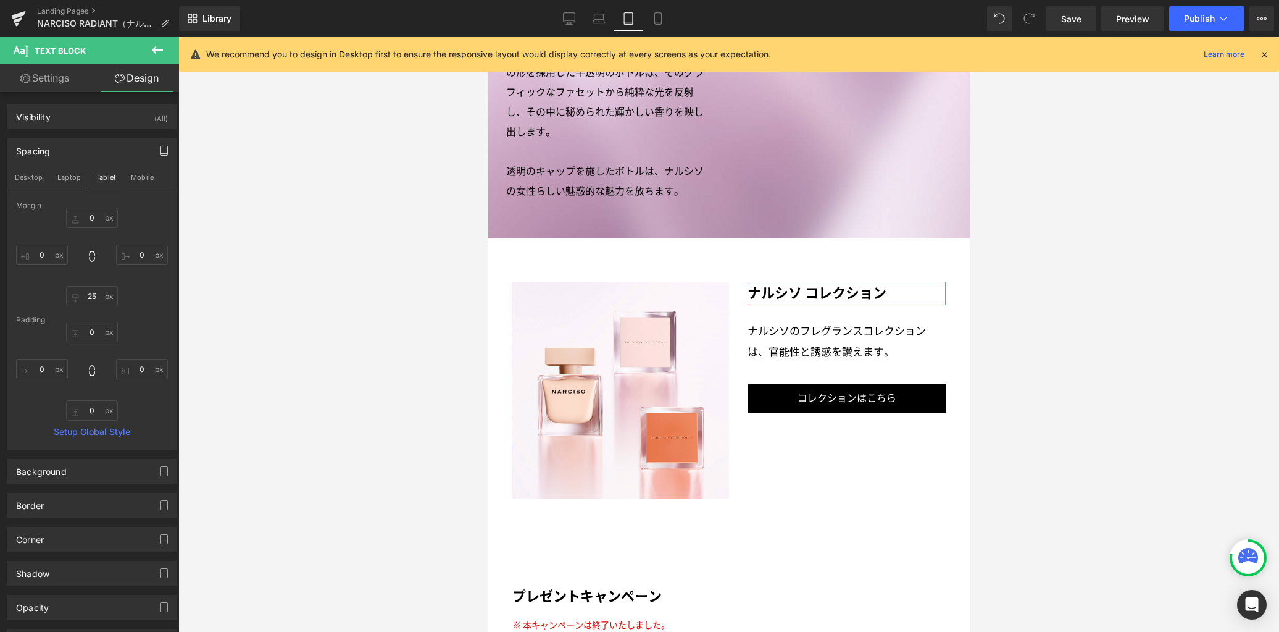
type input "0"
type input "25"
type input "0"
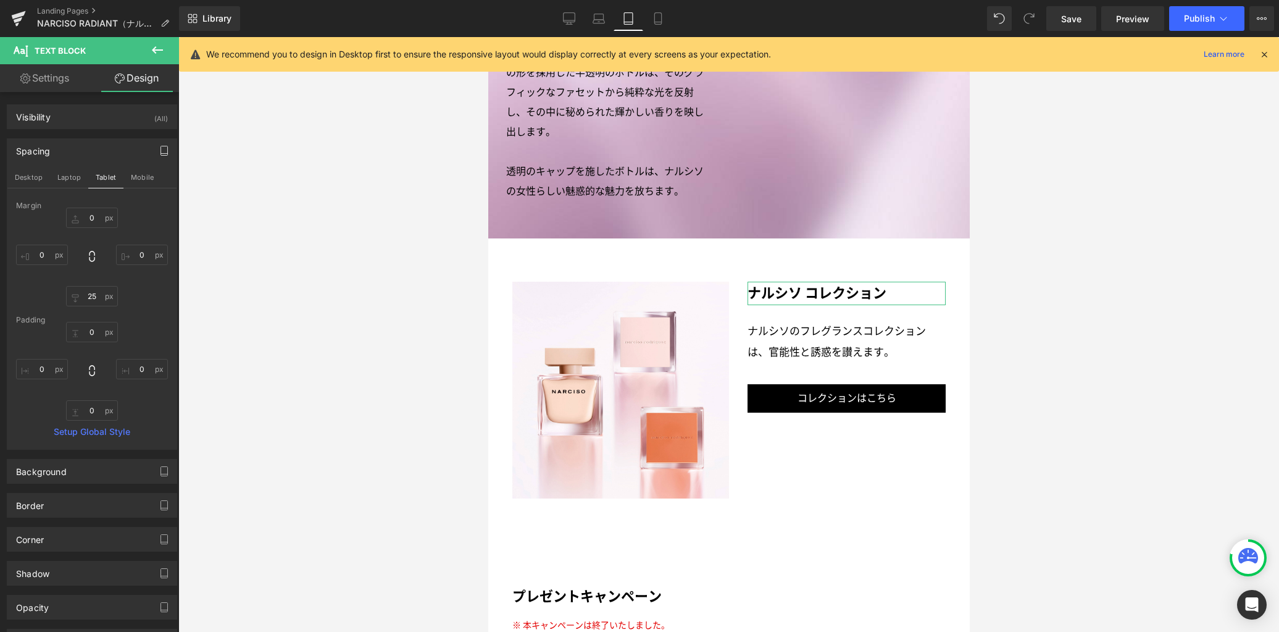
type input "0"
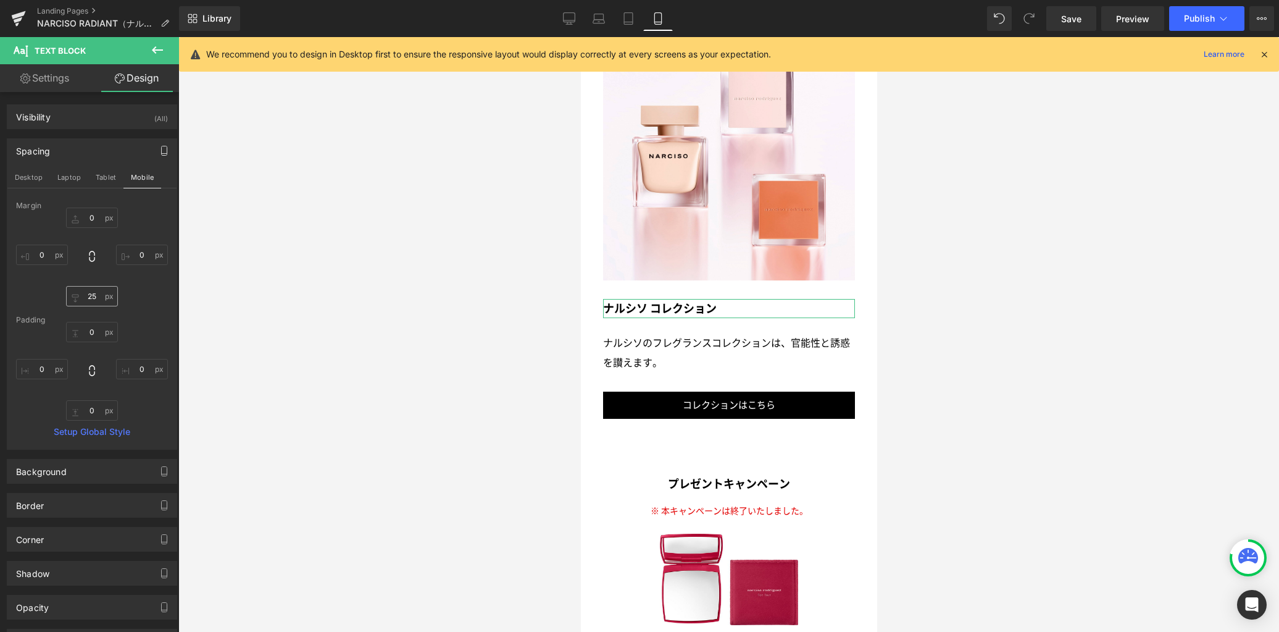
scroll to position [2985, 0]
click at [93, 293] on input "25" at bounding box center [92, 296] width 52 height 20
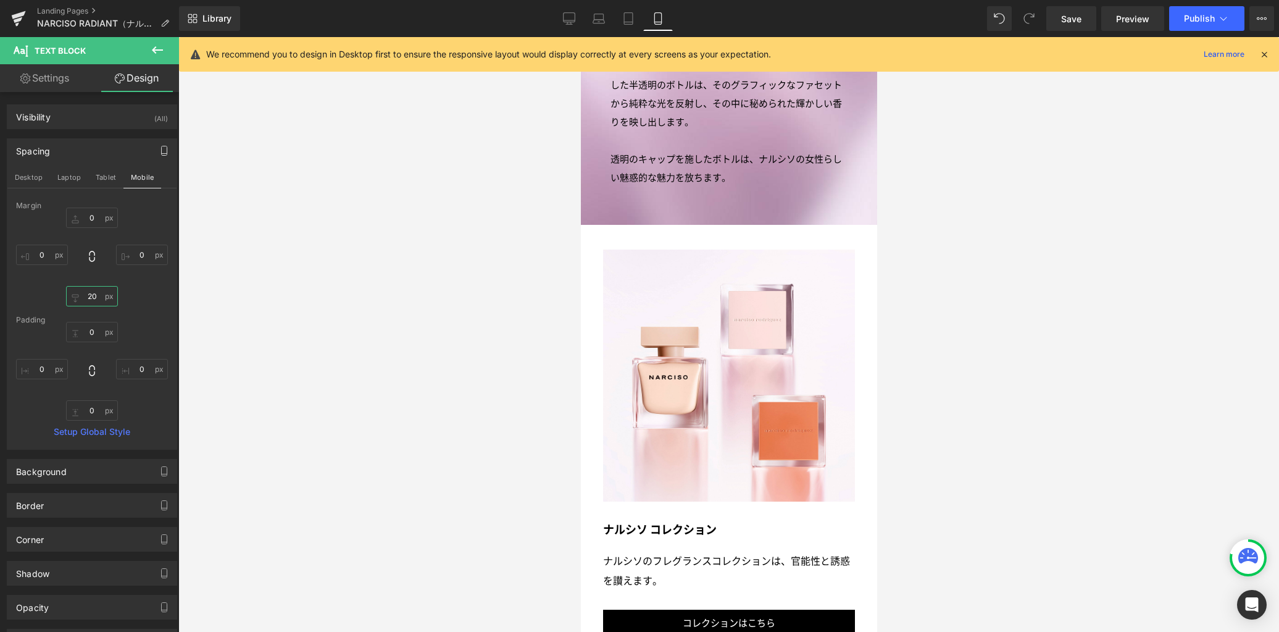
scroll to position [2761, 0]
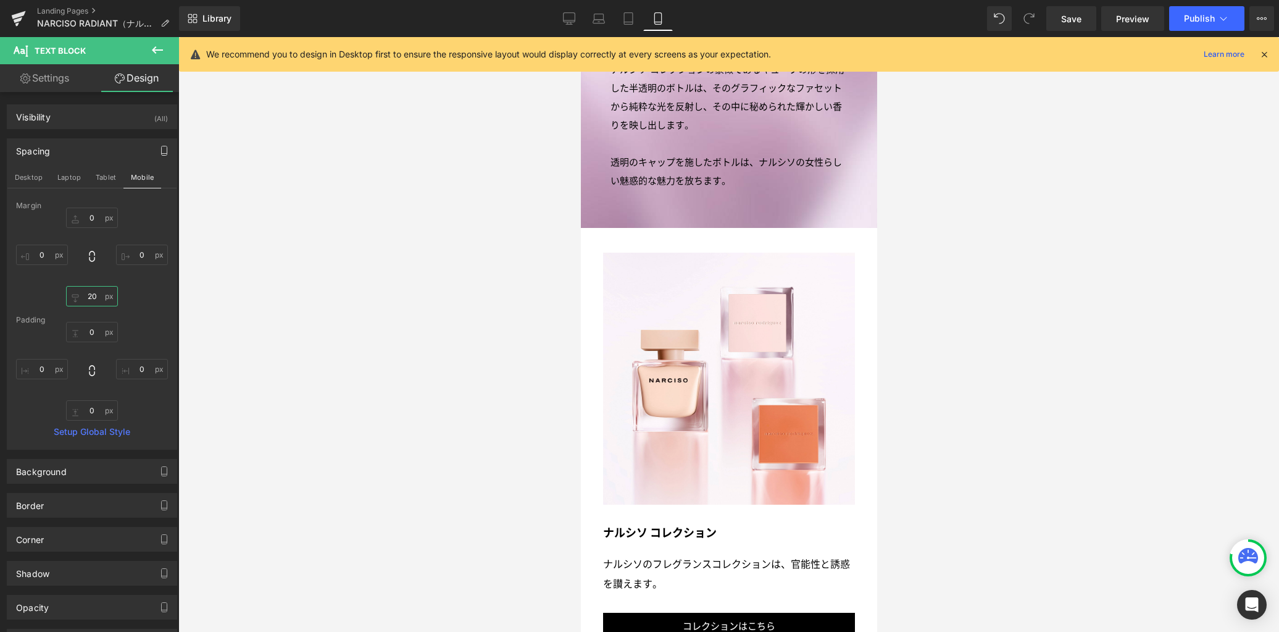
type input "20"
click at [575, 34] on div "Library Mobile Desktop Laptop Tablet Mobile Save Preview Publish Scheduled View…" at bounding box center [729, 18] width 1100 height 37
click at [573, 27] on link "Desktop" at bounding box center [569, 18] width 30 height 25
type input "0"
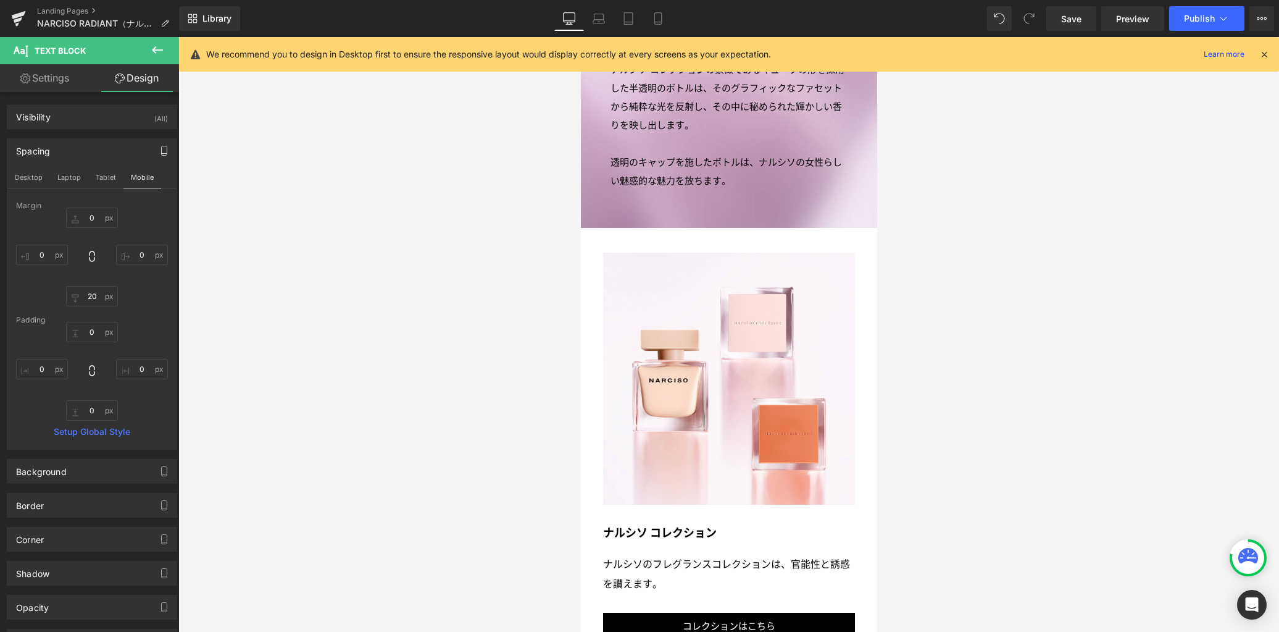
type input "35"
type input "0"
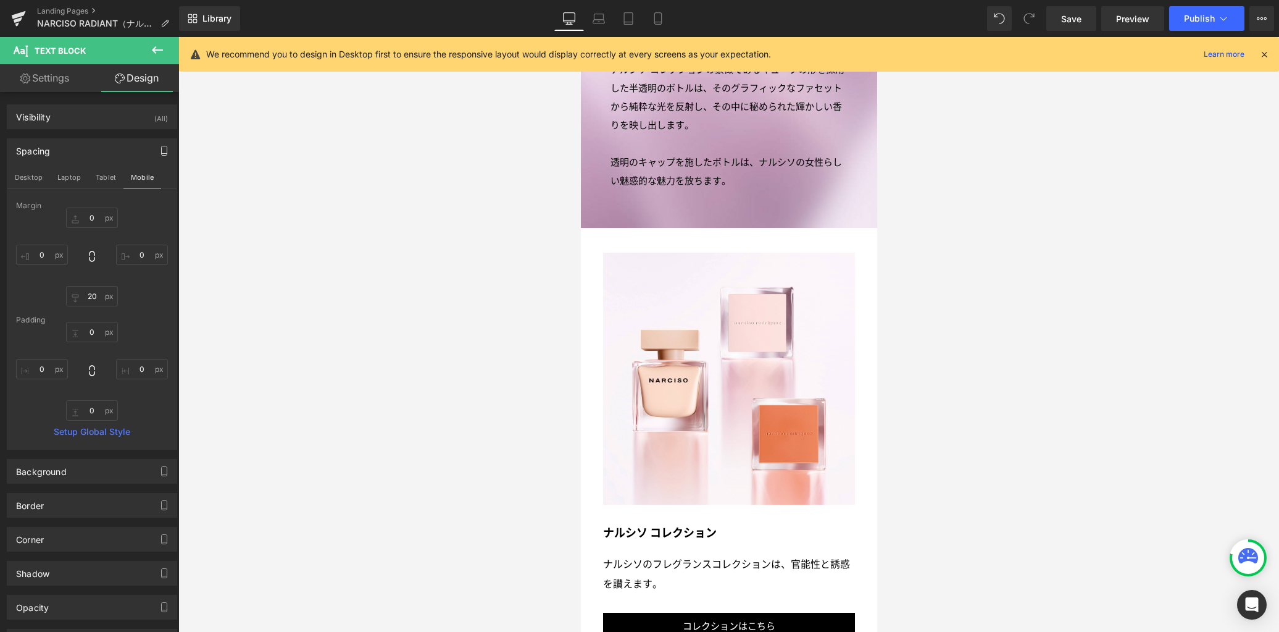
type input "0"
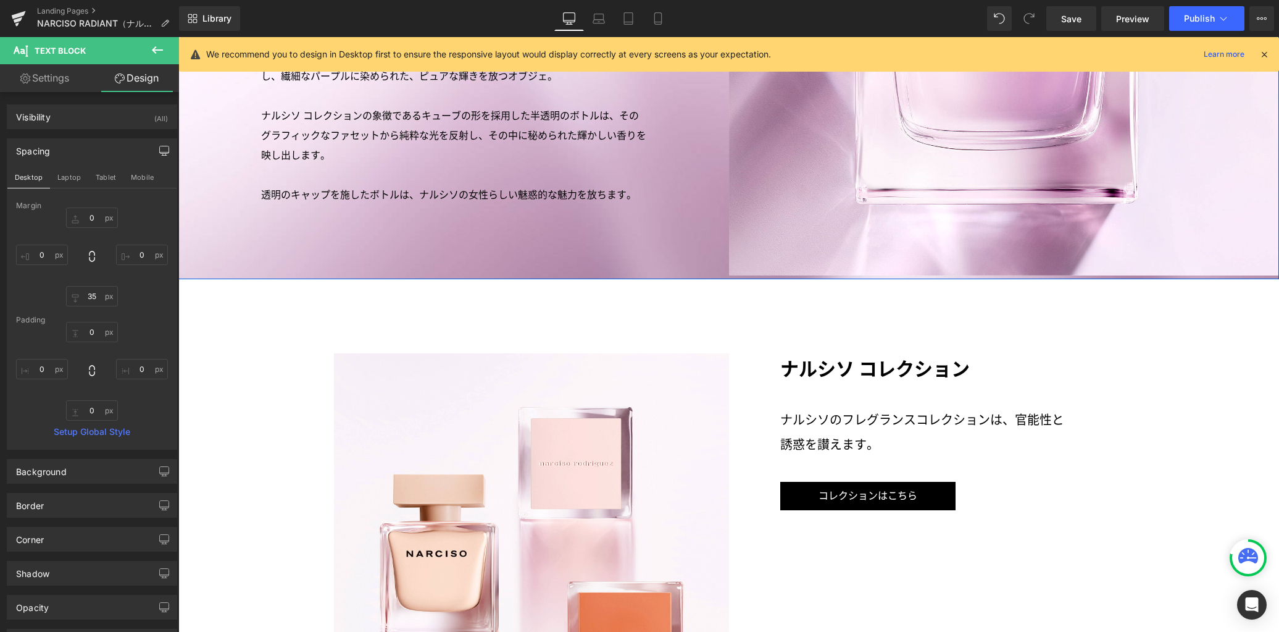
scroll to position [2823, 0]
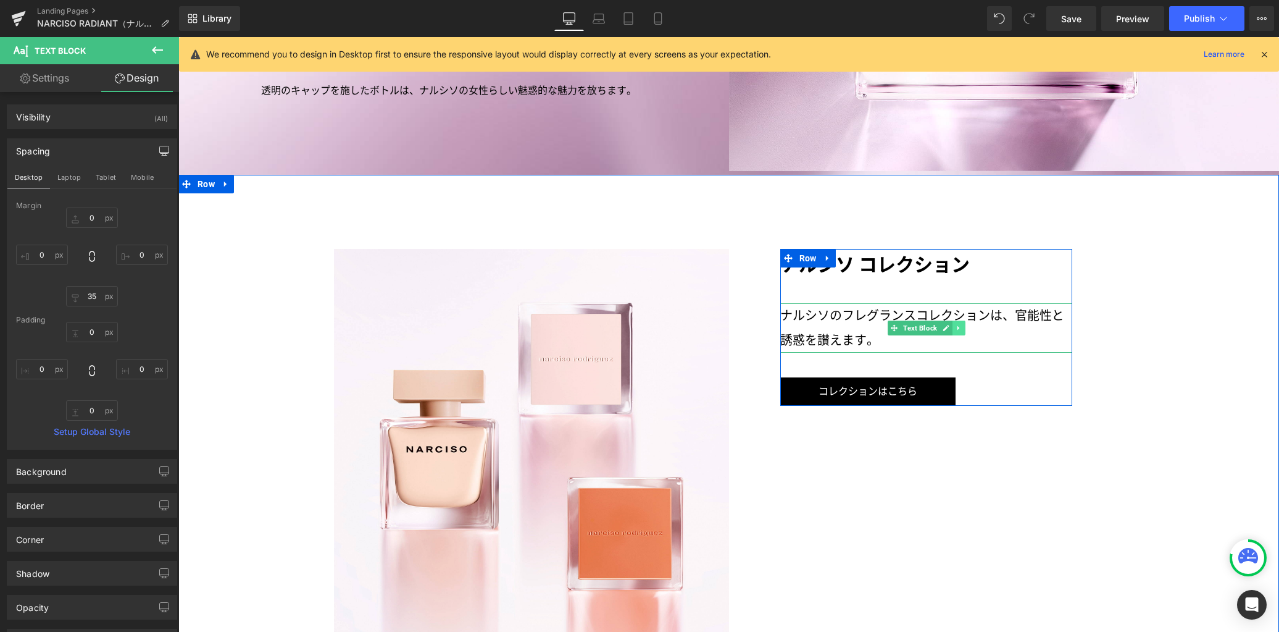
click at [955, 324] on icon at bounding box center [958, 327] width 7 height 7
click at [949, 324] on icon at bounding box center [952, 327] width 7 height 7
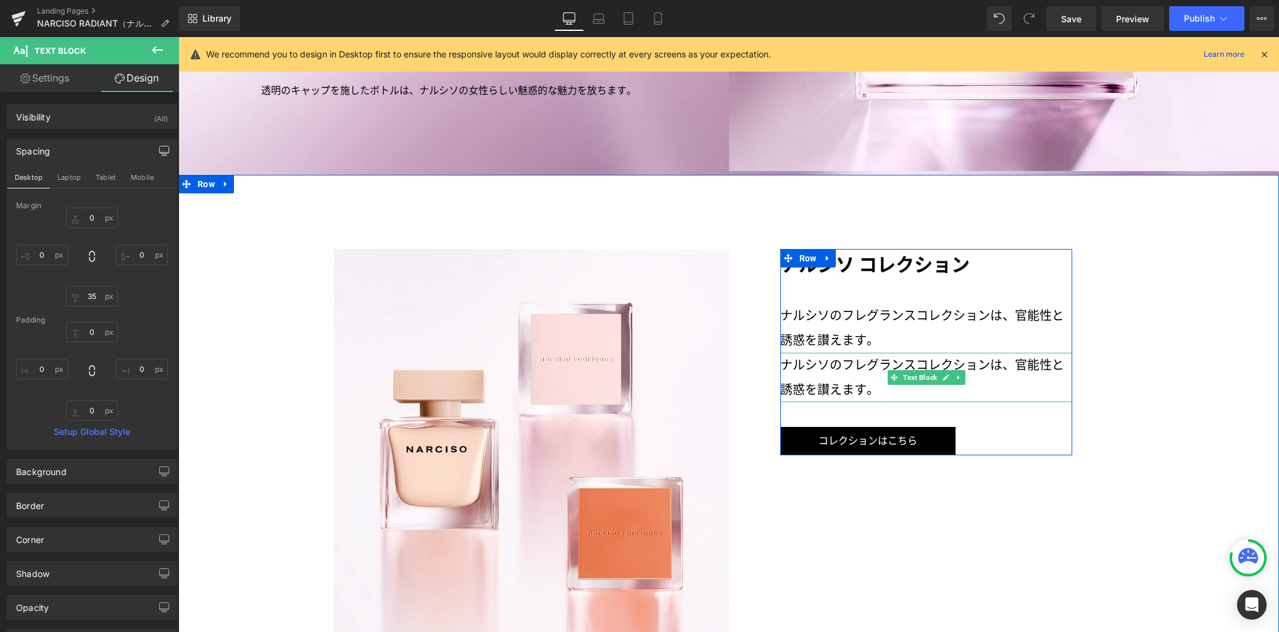
click at [828, 352] on p "ナルシソのフレグランスコレクションは、官能性と誘惑を讃えます。" at bounding box center [926, 376] width 293 height 49
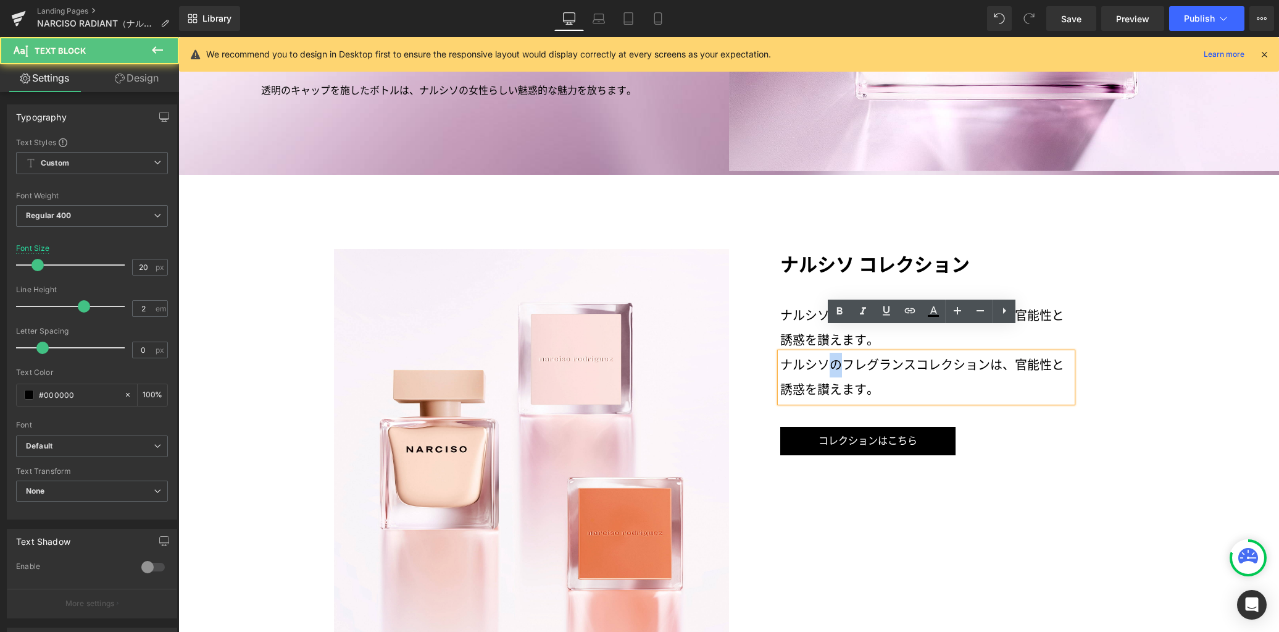
click at [828, 352] on p "ナルシソのフレグランスコレクションは、官能性と誘惑を讃えます。" at bounding box center [926, 376] width 293 height 49
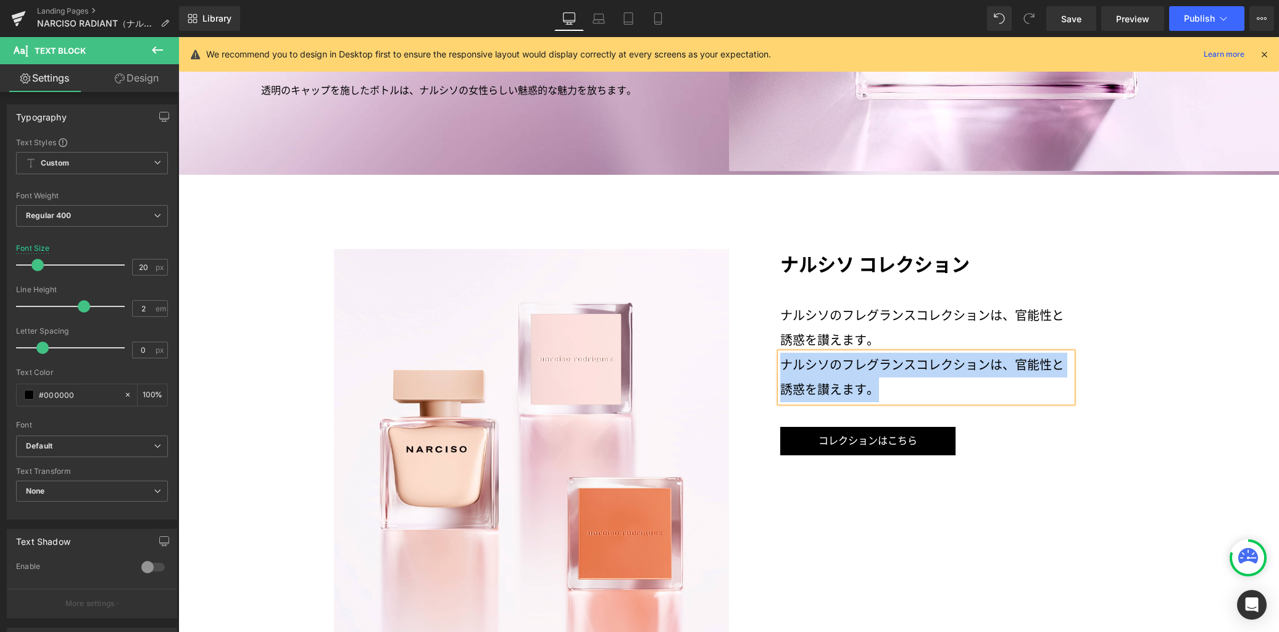
paste div
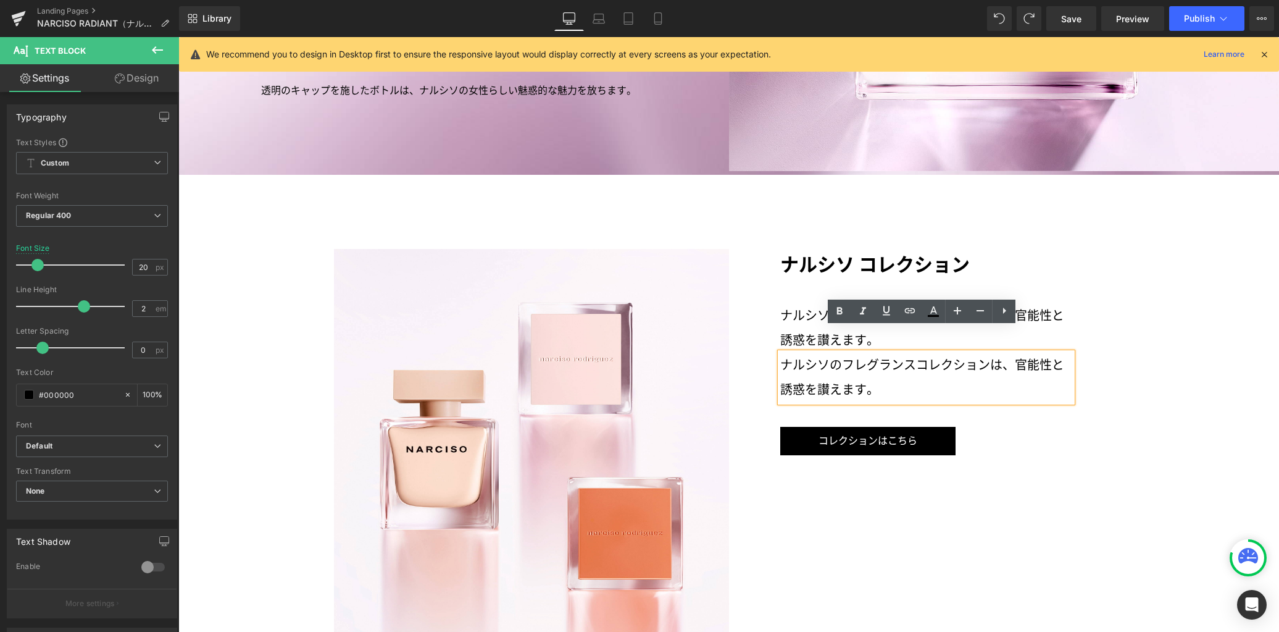
click at [832, 355] on p "ナルシソのフレグランスコレクションは、官能性と誘惑を讃えます。" at bounding box center [926, 376] width 293 height 49
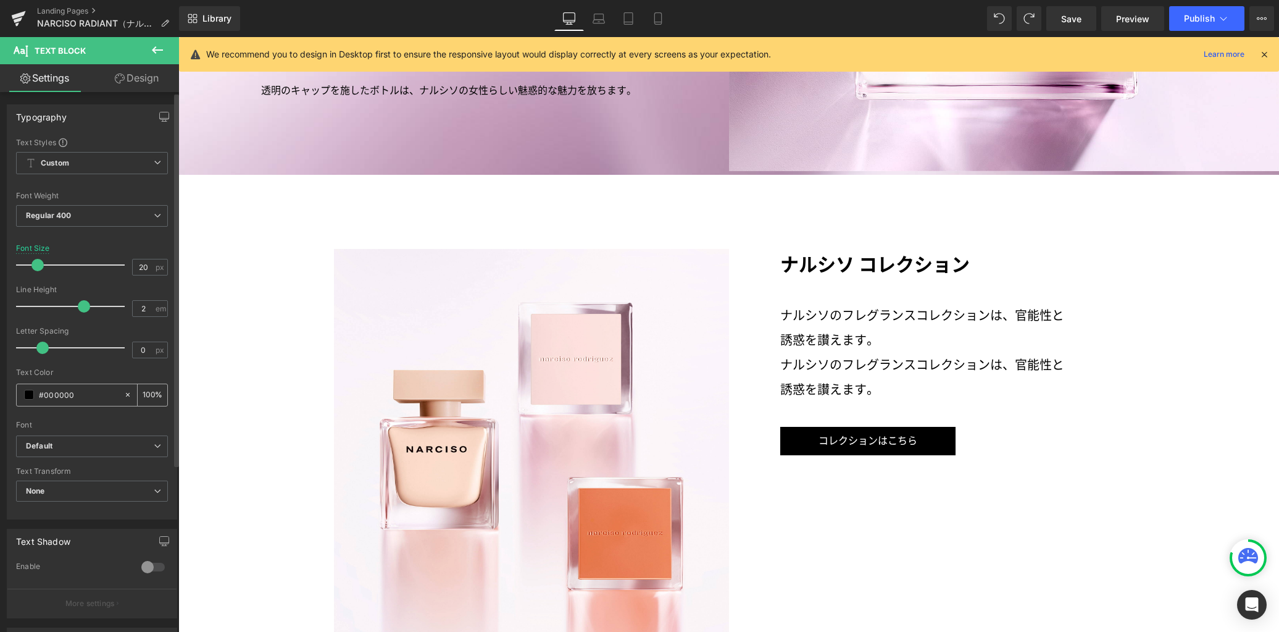
click at [50, 398] on input "#000000" at bounding box center [78, 395] width 79 height 14
paste input "99628d"
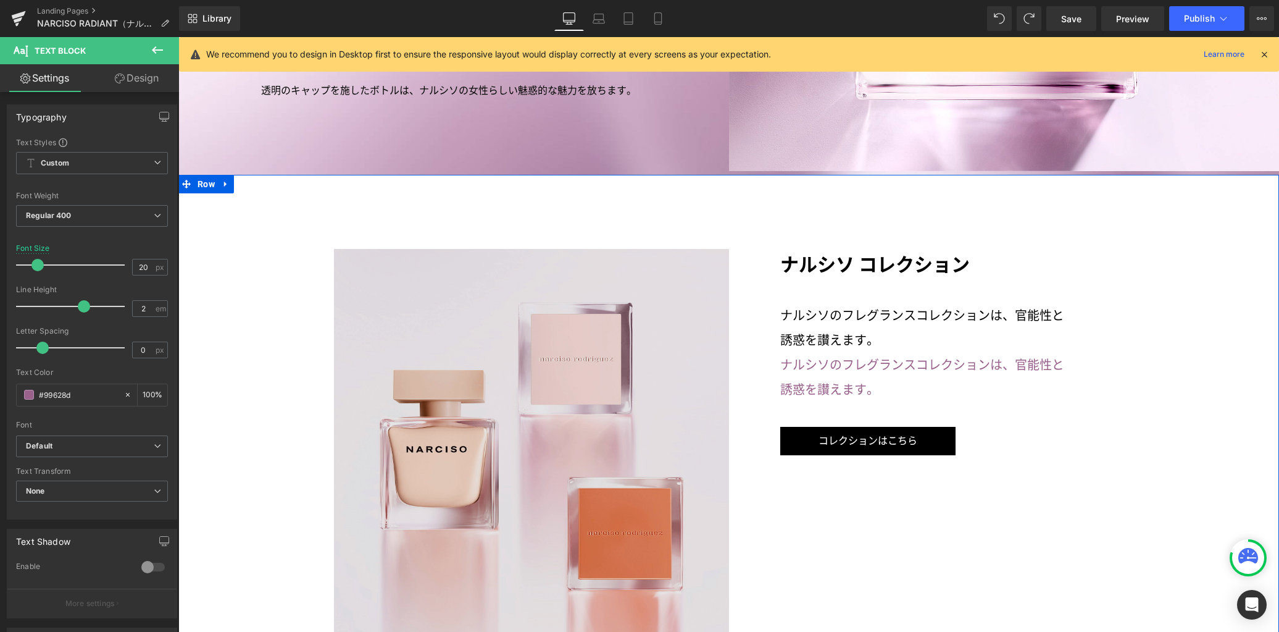
type input "#99628d"
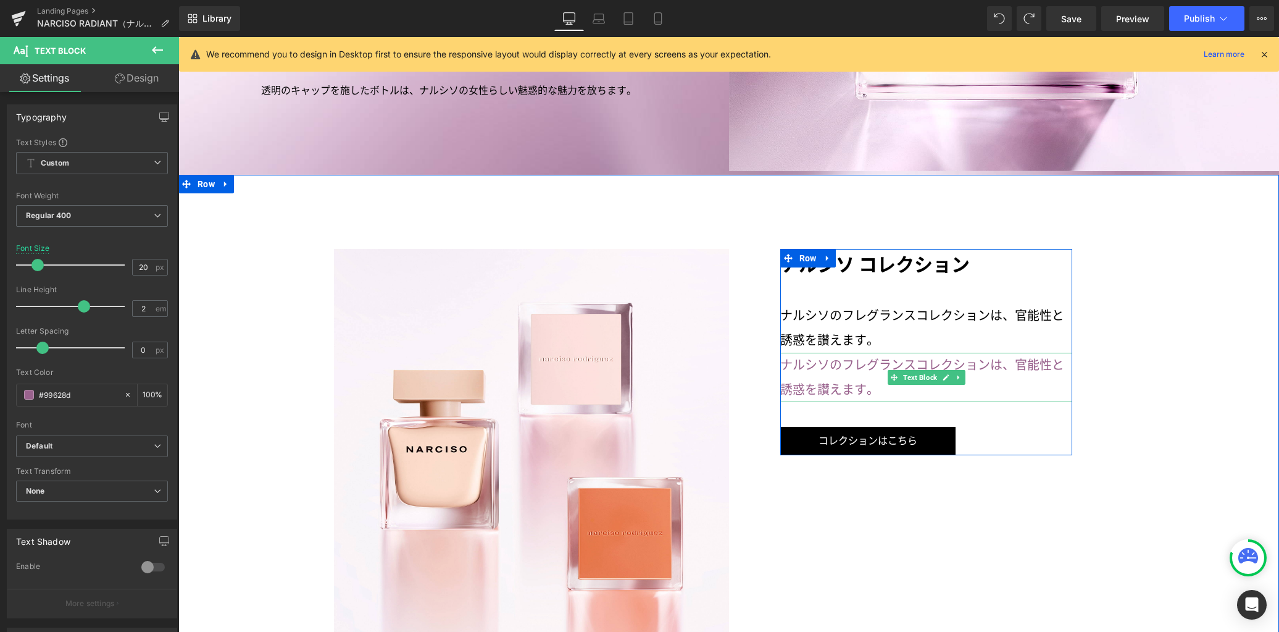
click at [833, 364] on p "ナルシソのフレグランスコレクションは、官能性と誘惑を讃えます。" at bounding box center [926, 376] width 293 height 49
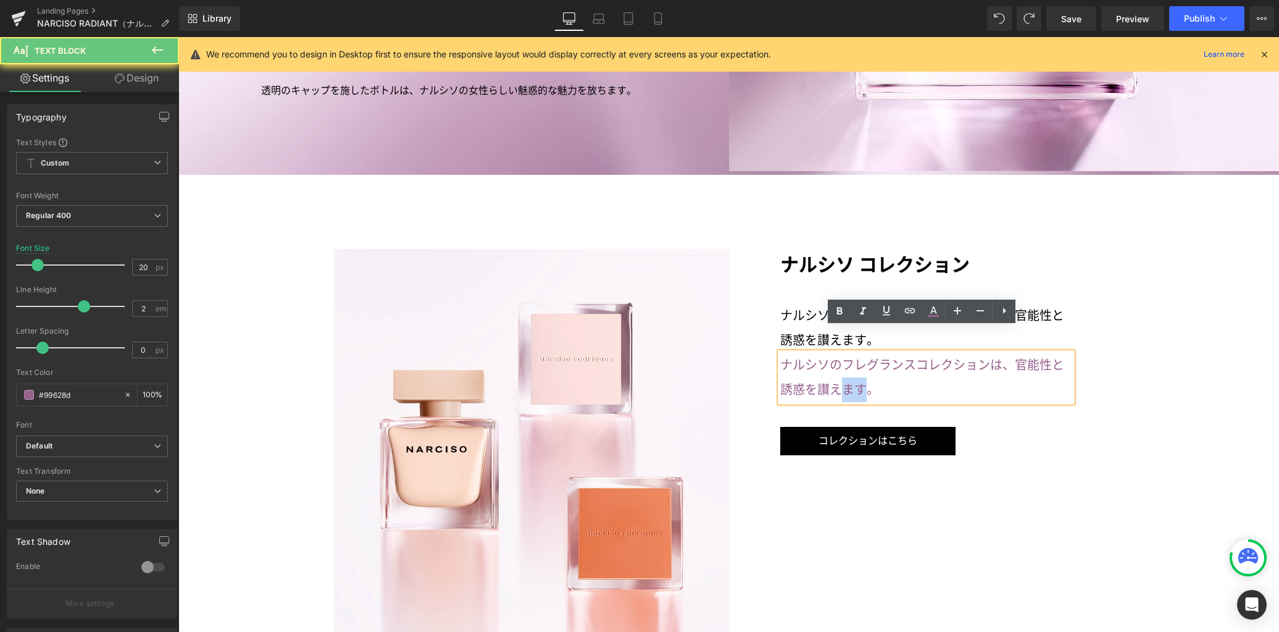
click at [833, 364] on p "ナルシソのフレグランスコレクションは、官能性と誘惑を讃えます。" at bounding box center [926, 376] width 293 height 49
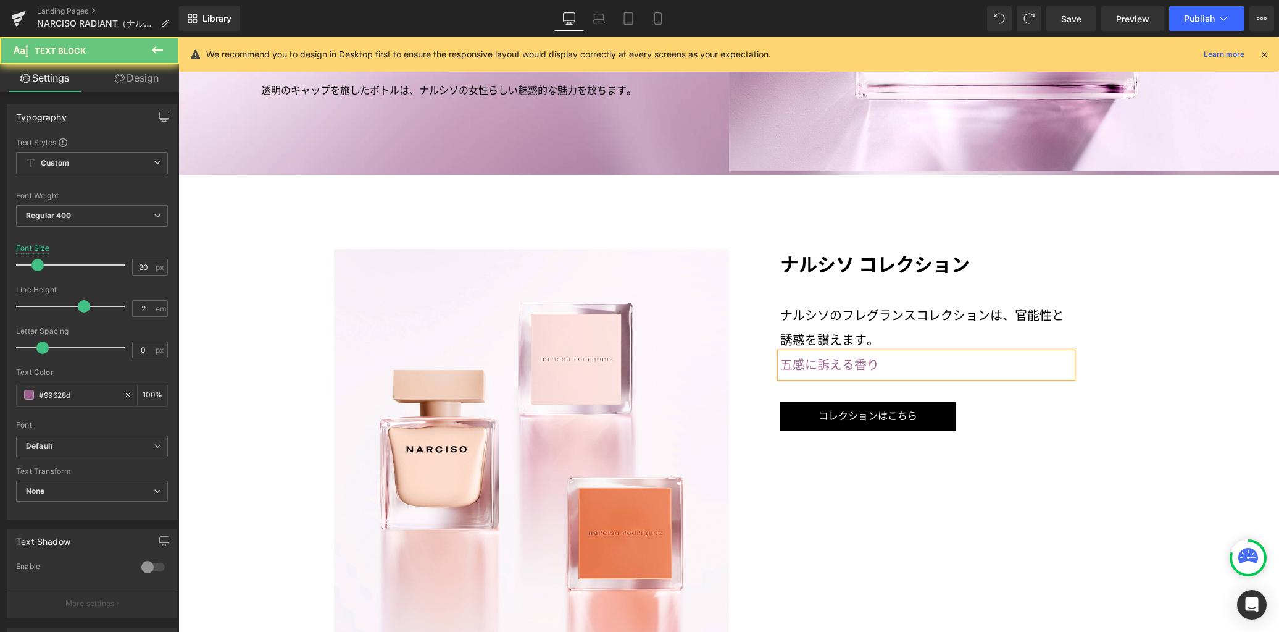
click at [178, 37] on div at bounding box center [178, 37] width 0 height 0
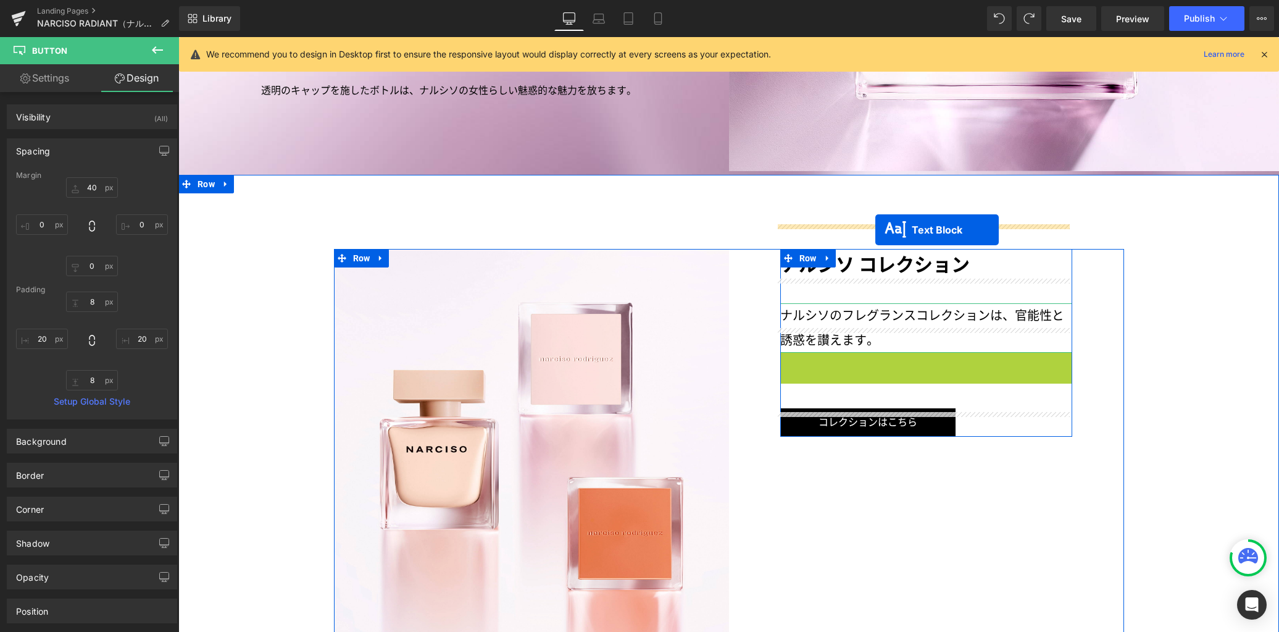
drag, startPoint x: 885, startPoint y: 318, endPoint x: 875, endPoint y: 230, distance: 88.8
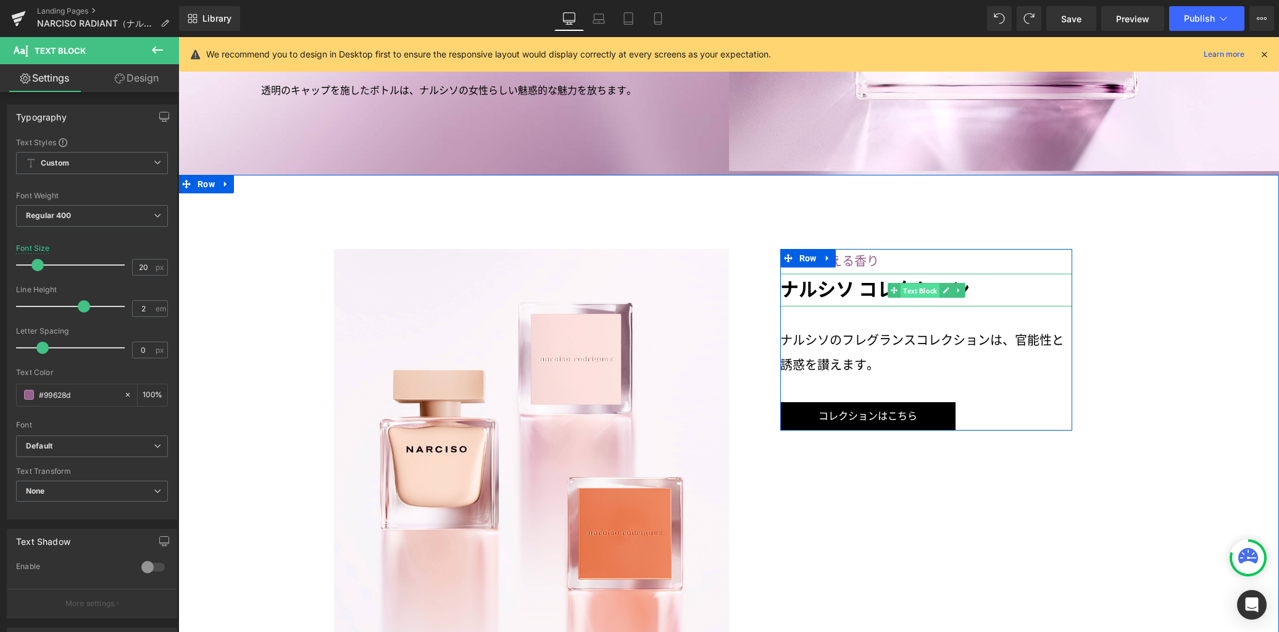
click at [906, 283] on span "Text Block" at bounding box center [920, 290] width 39 height 15
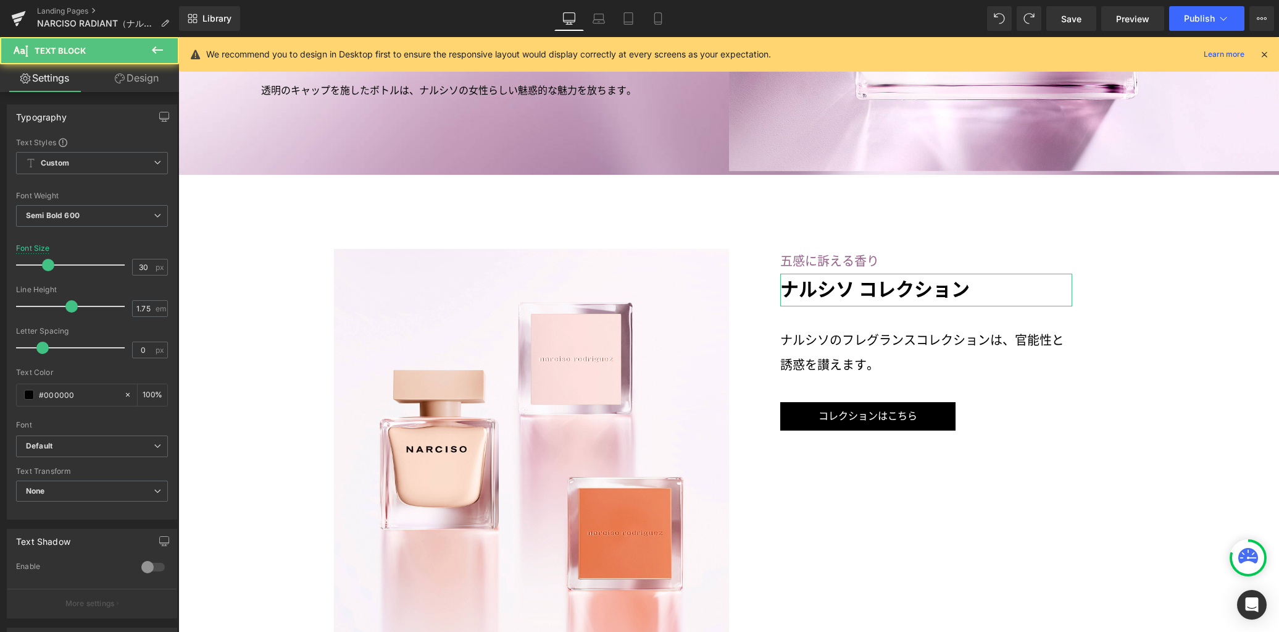
click at [141, 80] on link "Design" at bounding box center [137, 78] width 90 height 28
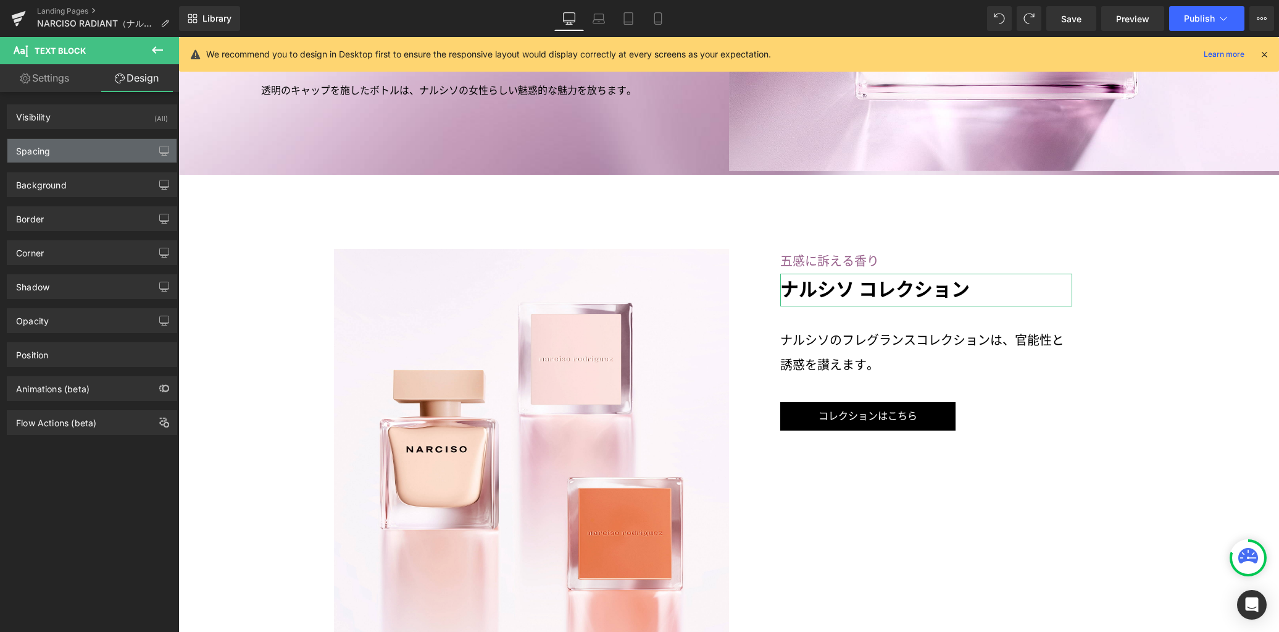
click at [98, 150] on div "Spacing" at bounding box center [91, 150] width 169 height 23
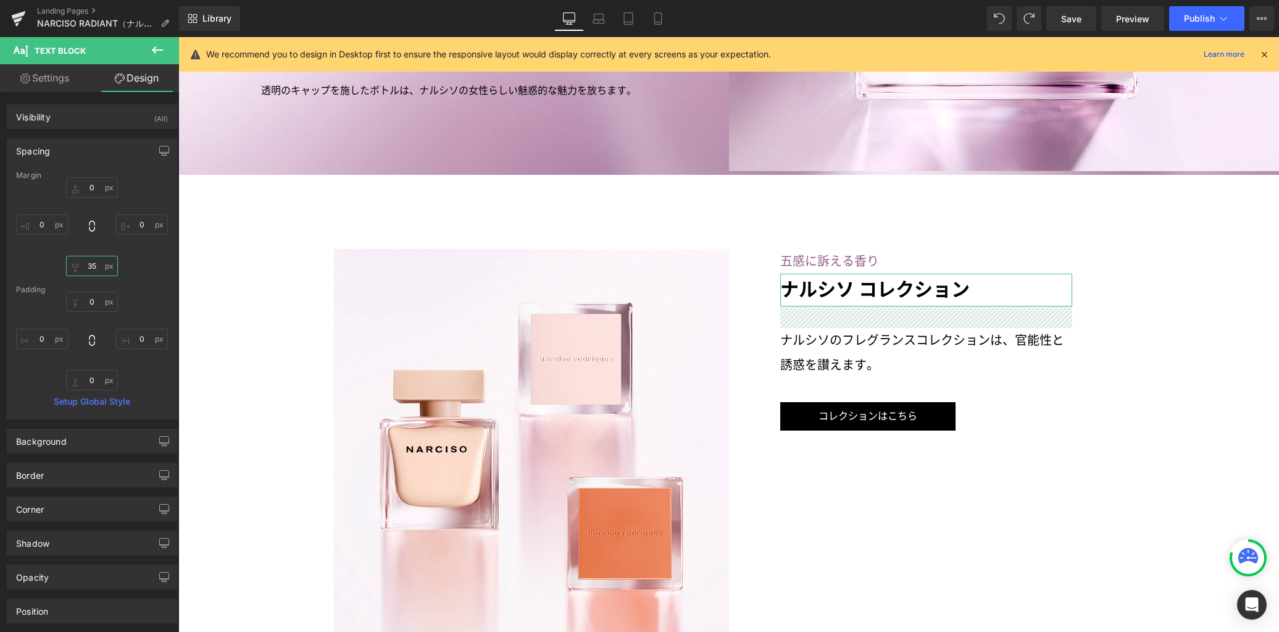
drag, startPoint x: 96, startPoint y: 264, endPoint x: 162, endPoint y: 271, distance: 66.4
click at [96, 265] on input "35" at bounding box center [92, 266] width 52 height 20
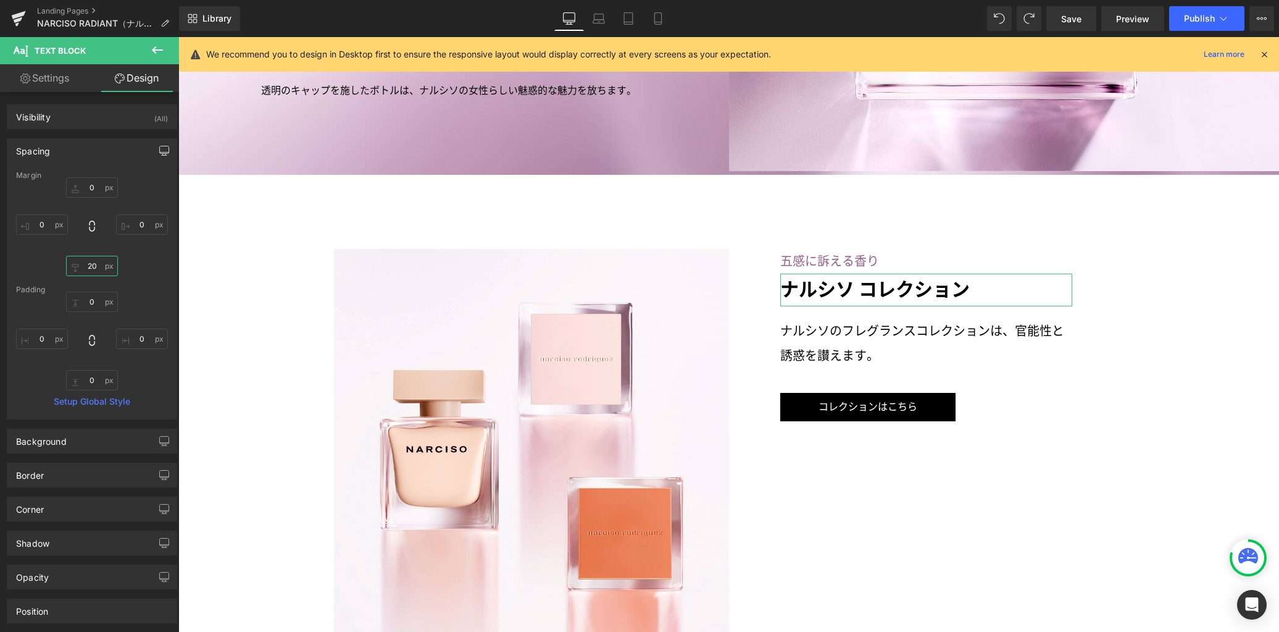
type input "20"
click at [161, 147] on icon "button" at bounding box center [164, 151] width 10 height 10
click at [58, 184] on button "Laptop" at bounding box center [69, 177] width 38 height 21
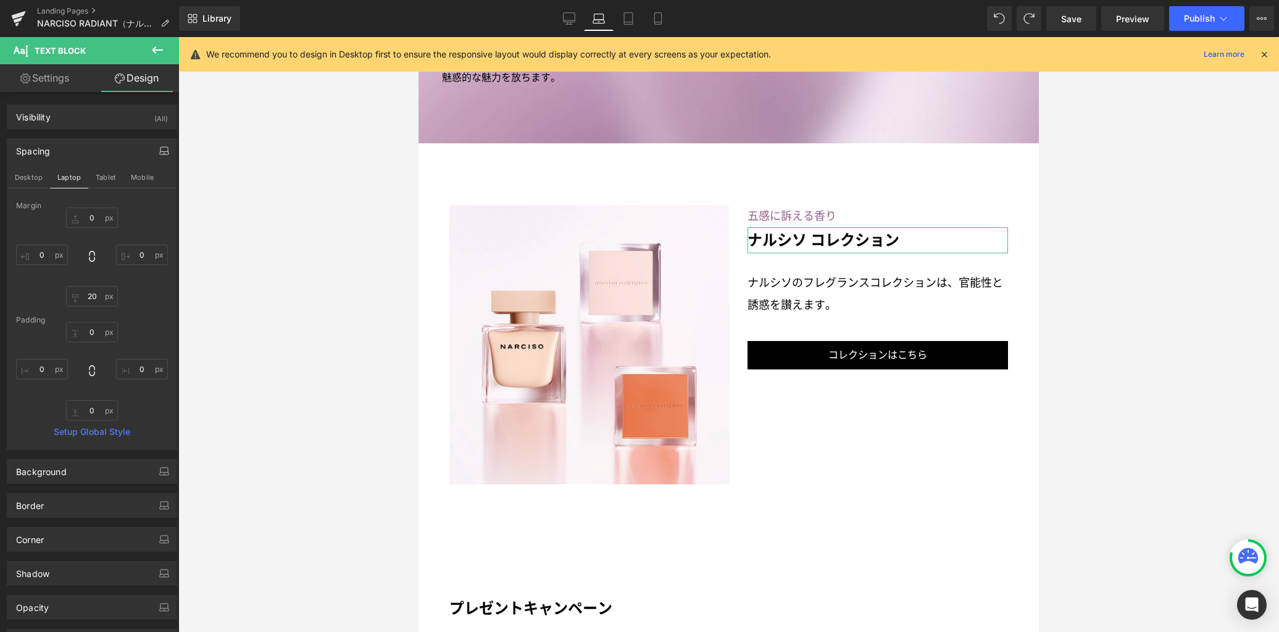
type input "0"
type input "30"
type input "0"
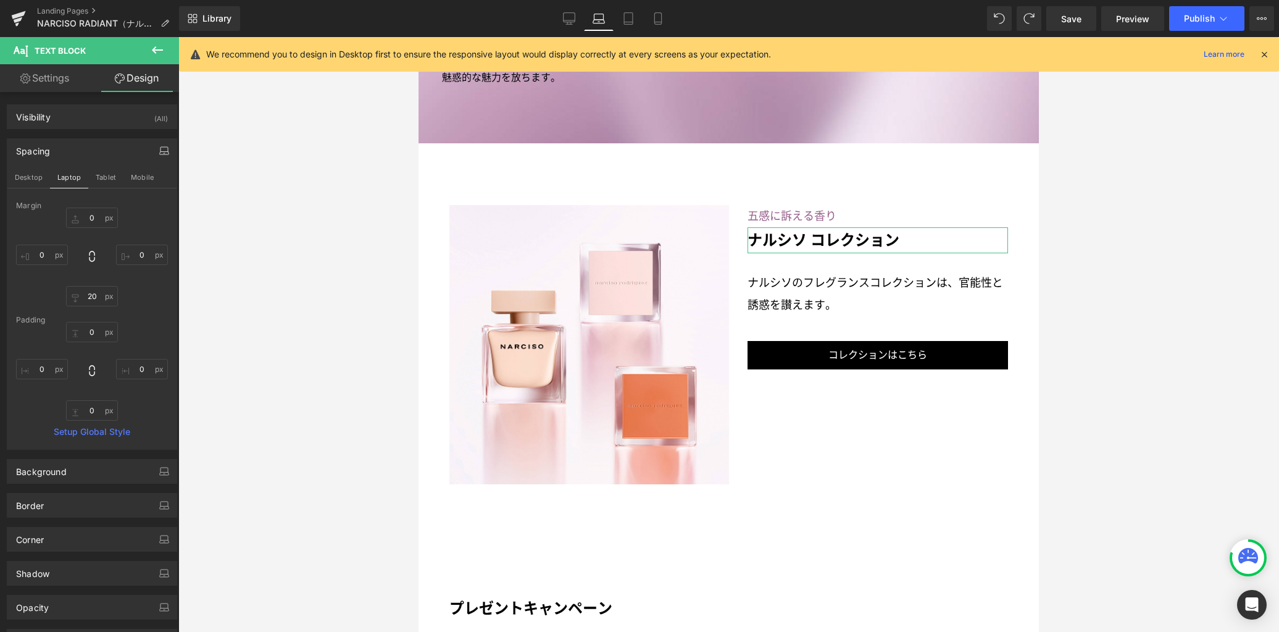
type input "0"
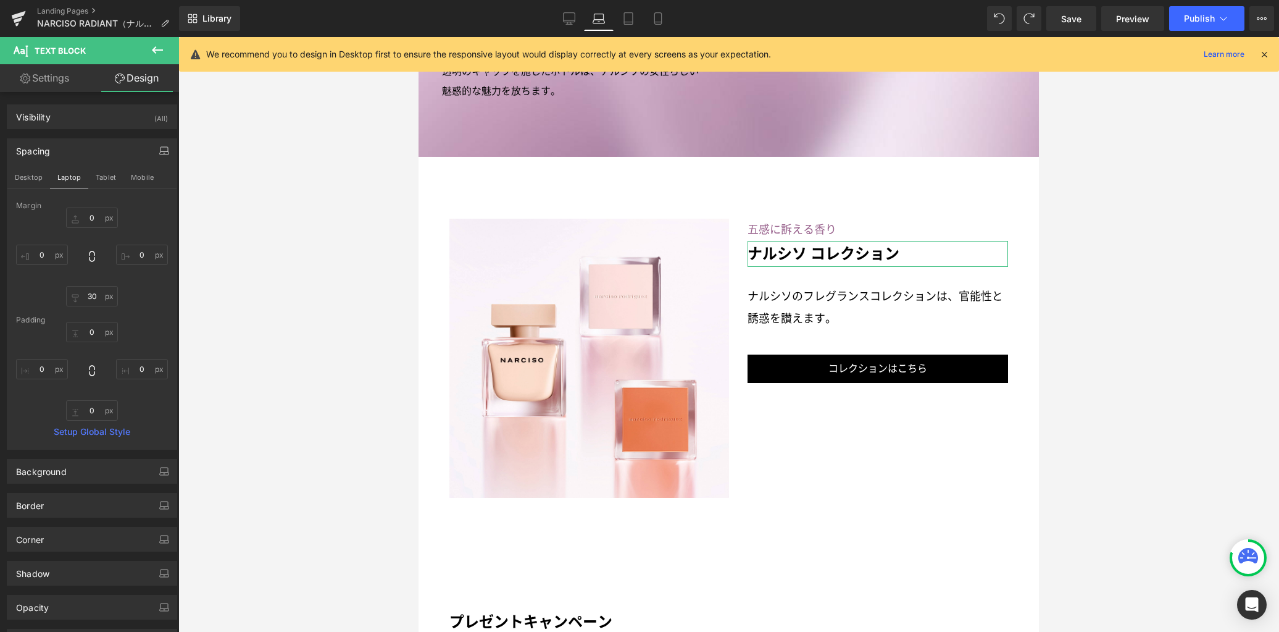
scroll to position [2297, 0]
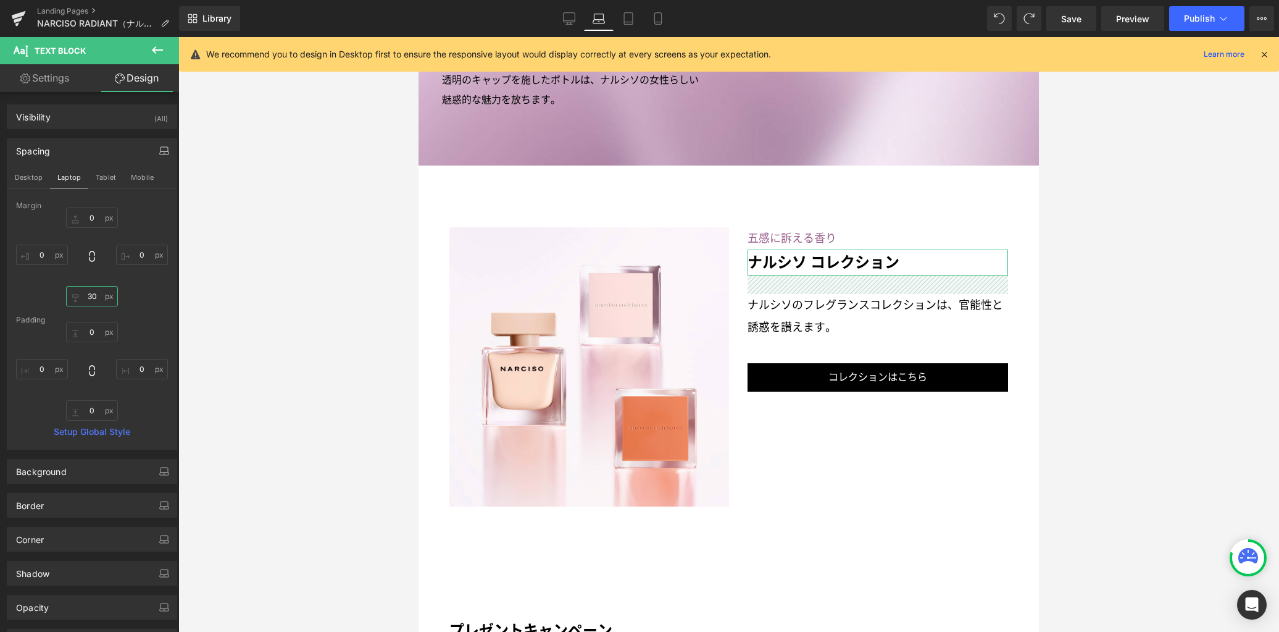
click at [97, 301] on input "30" at bounding box center [92, 296] width 52 height 20
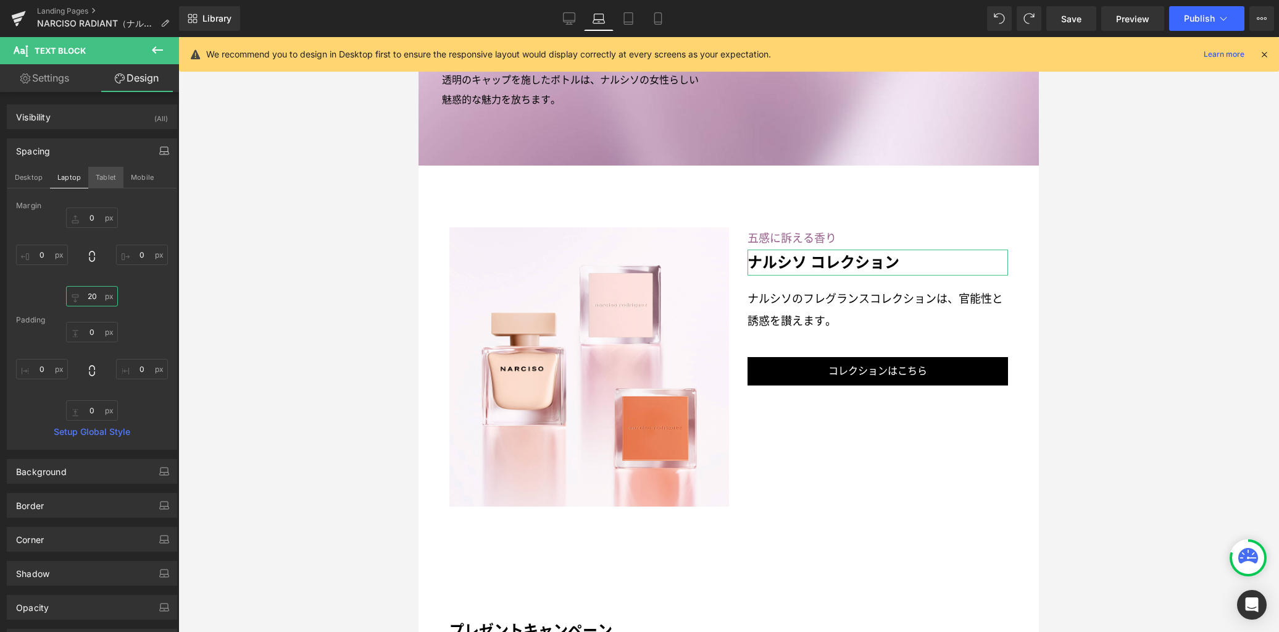
type input "20"
click at [104, 172] on button "Tablet" at bounding box center [105, 177] width 35 height 21
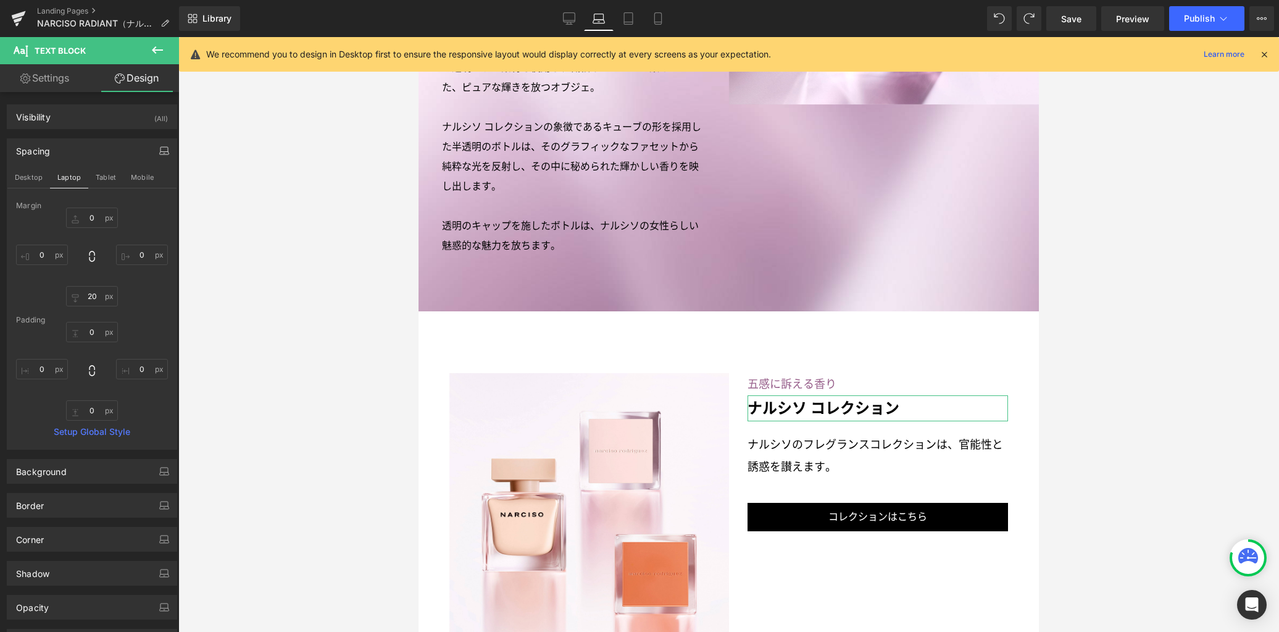
type input "0"
type input "25"
type input "0"
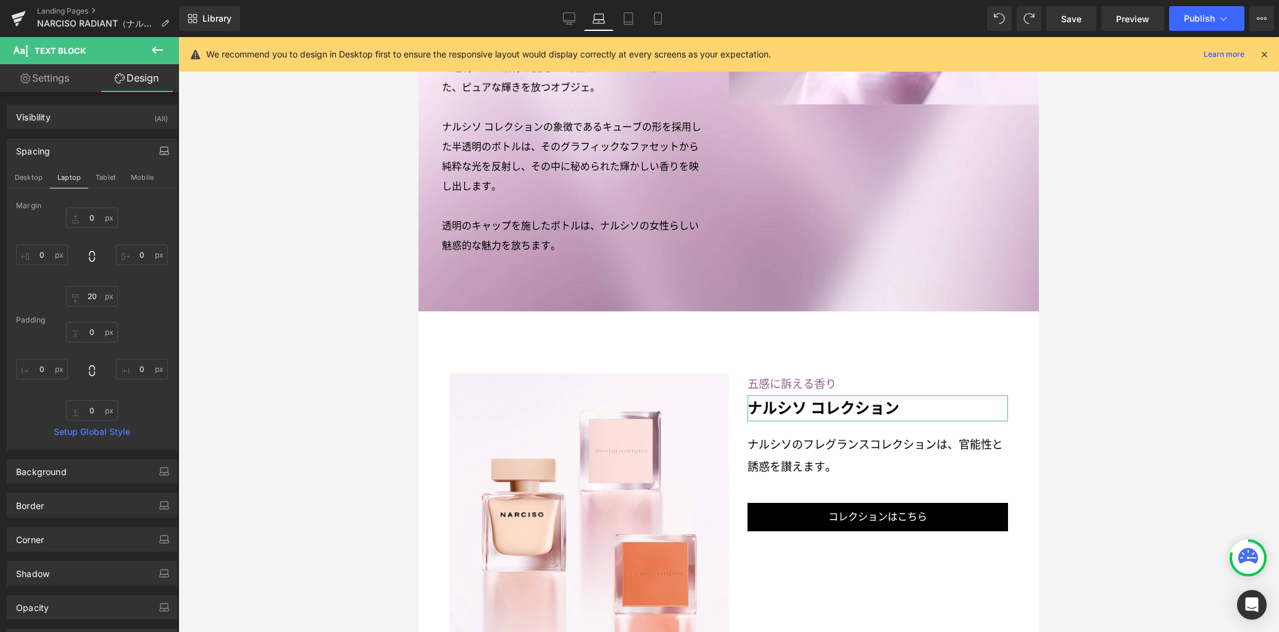
type input "0"
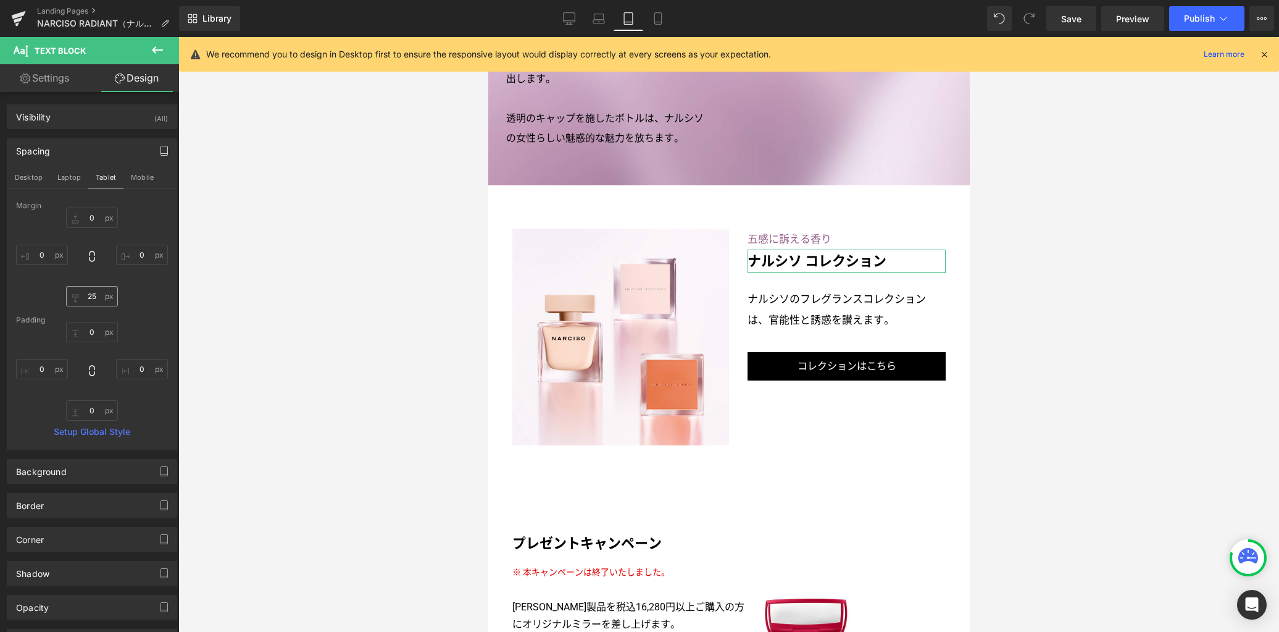
scroll to position [2158, 0]
click at [97, 294] on input "25" at bounding box center [92, 296] width 52 height 20
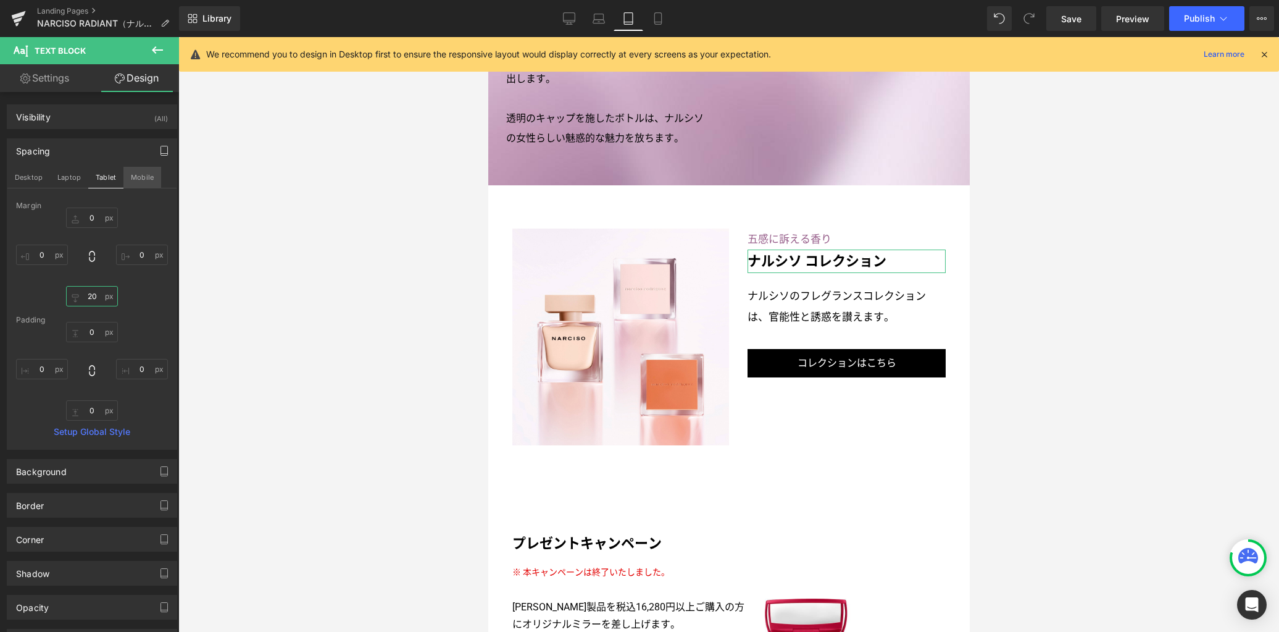
type input "20"
click at [142, 175] on button "Mobile" at bounding box center [142, 177] width 38 height 21
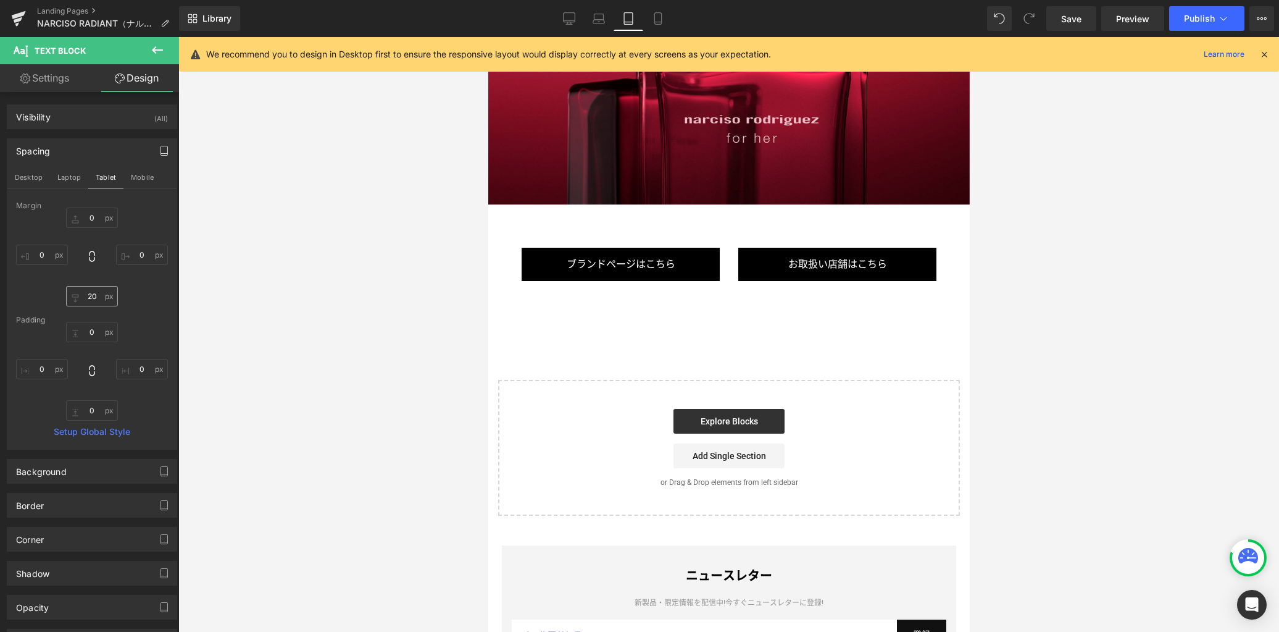
type input "0"
type input "20"
type input "0"
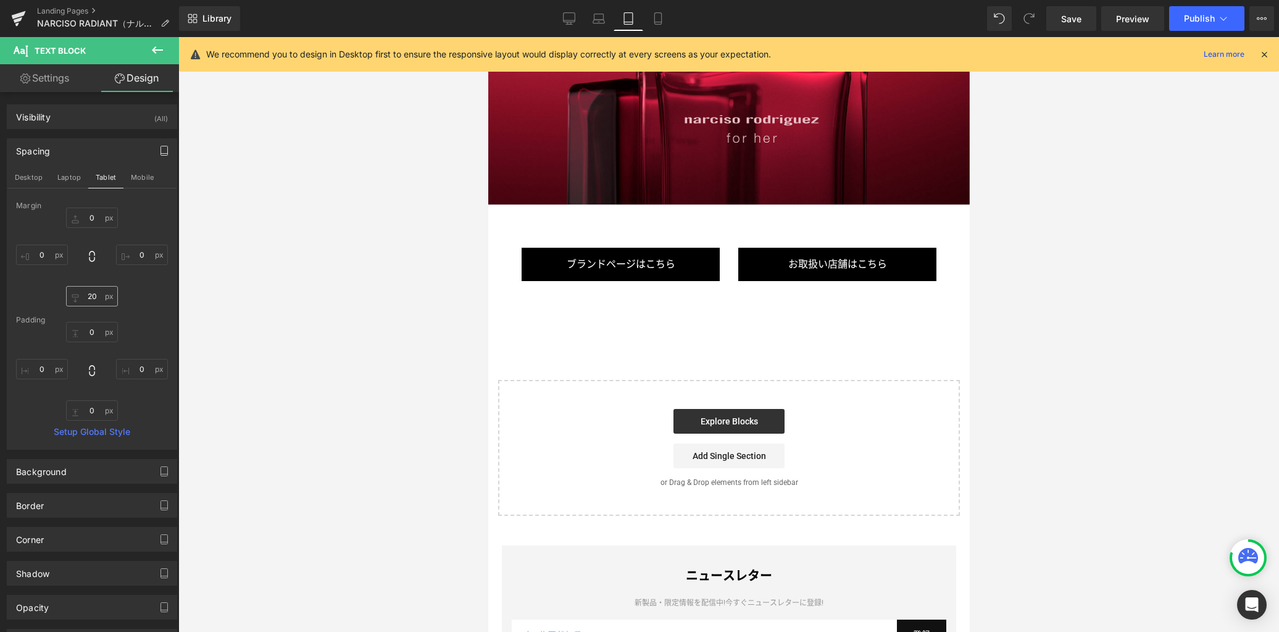
type input "0"
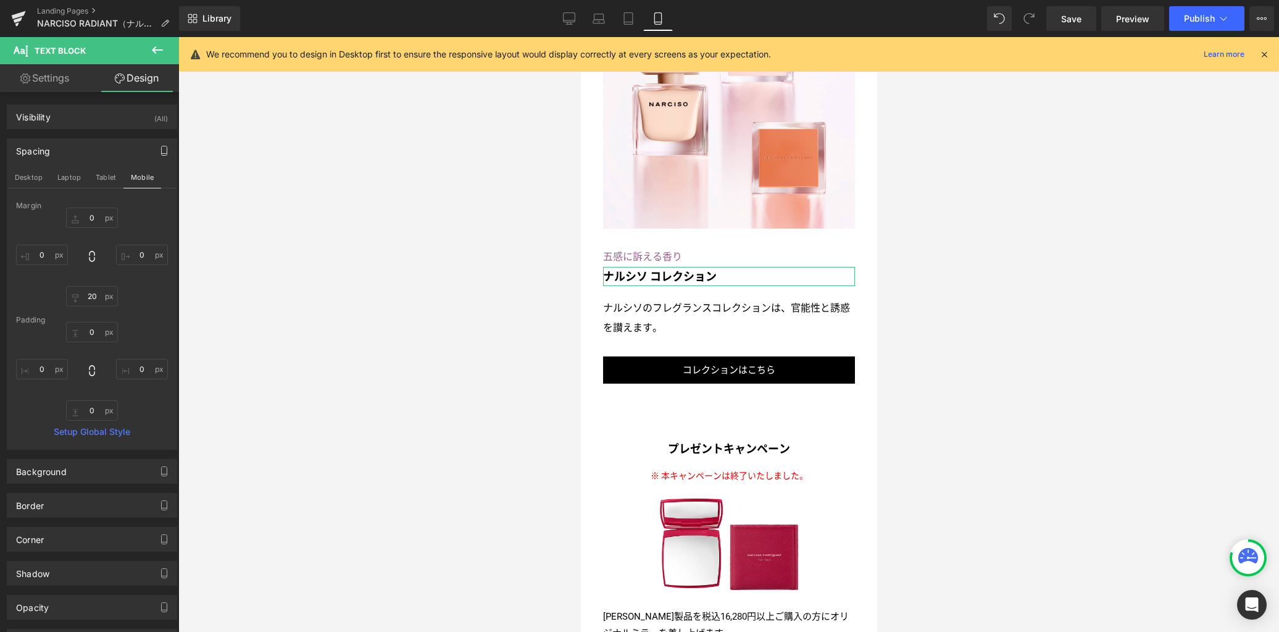
scroll to position [3037, 0]
click at [96, 298] on input "20" at bounding box center [92, 296] width 52 height 20
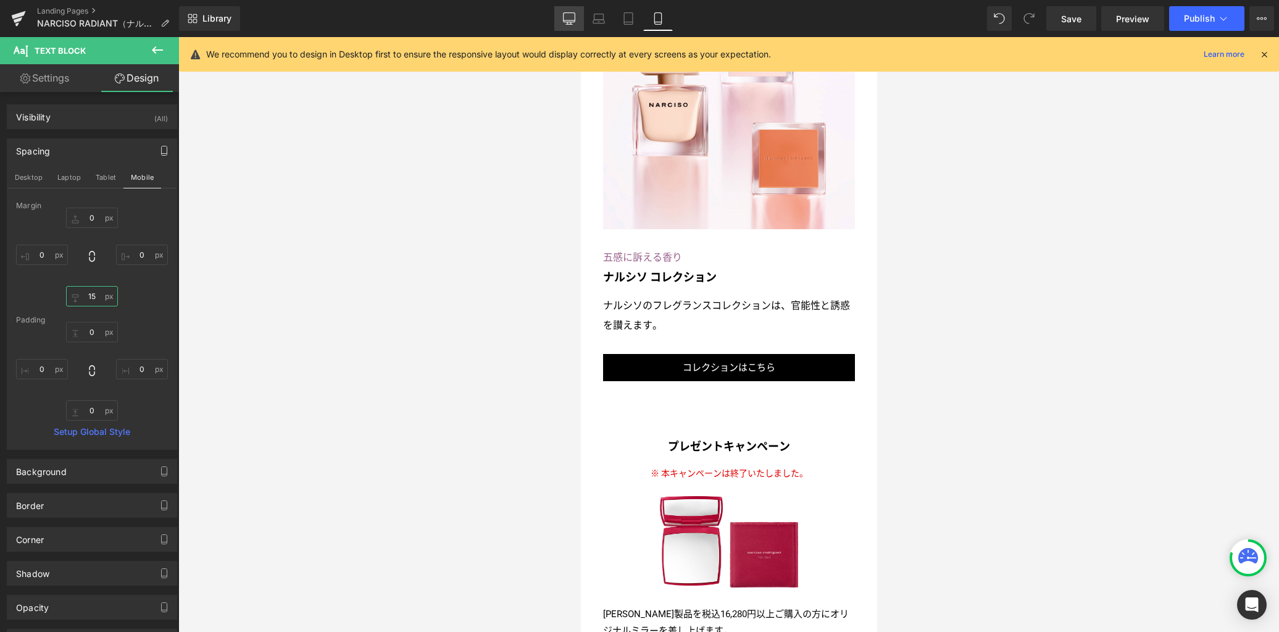
type input "15"
click at [574, 25] on link "Desktop" at bounding box center [569, 18] width 30 height 25
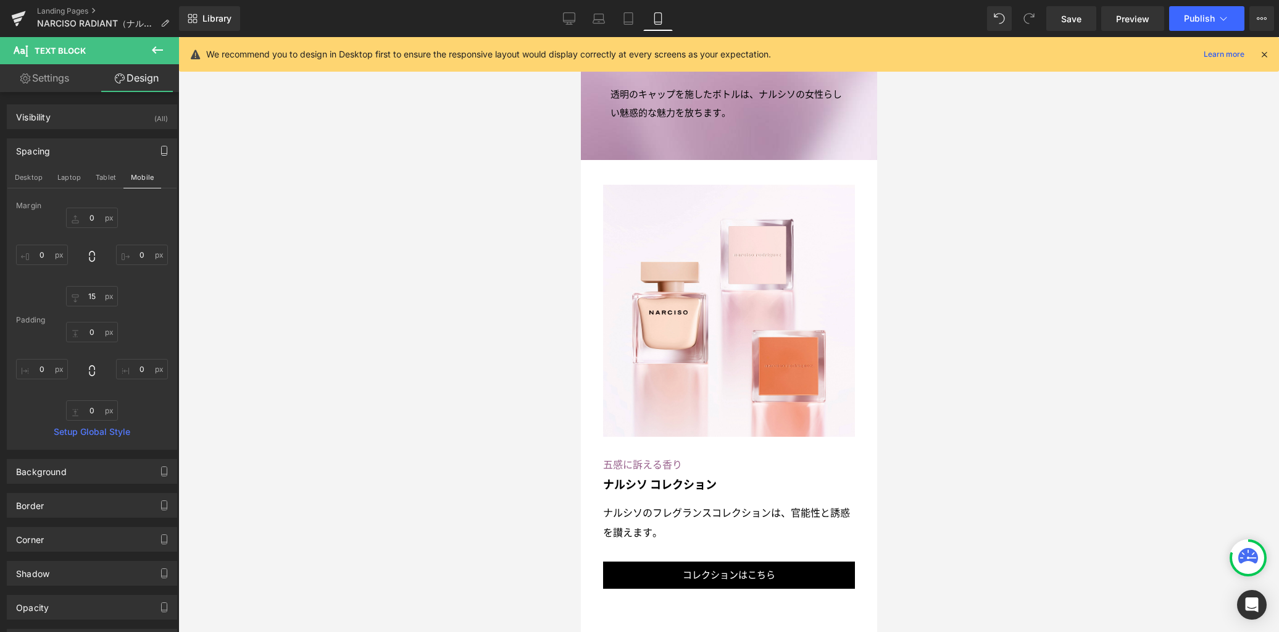
type input "0"
type input "20"
type input "0"
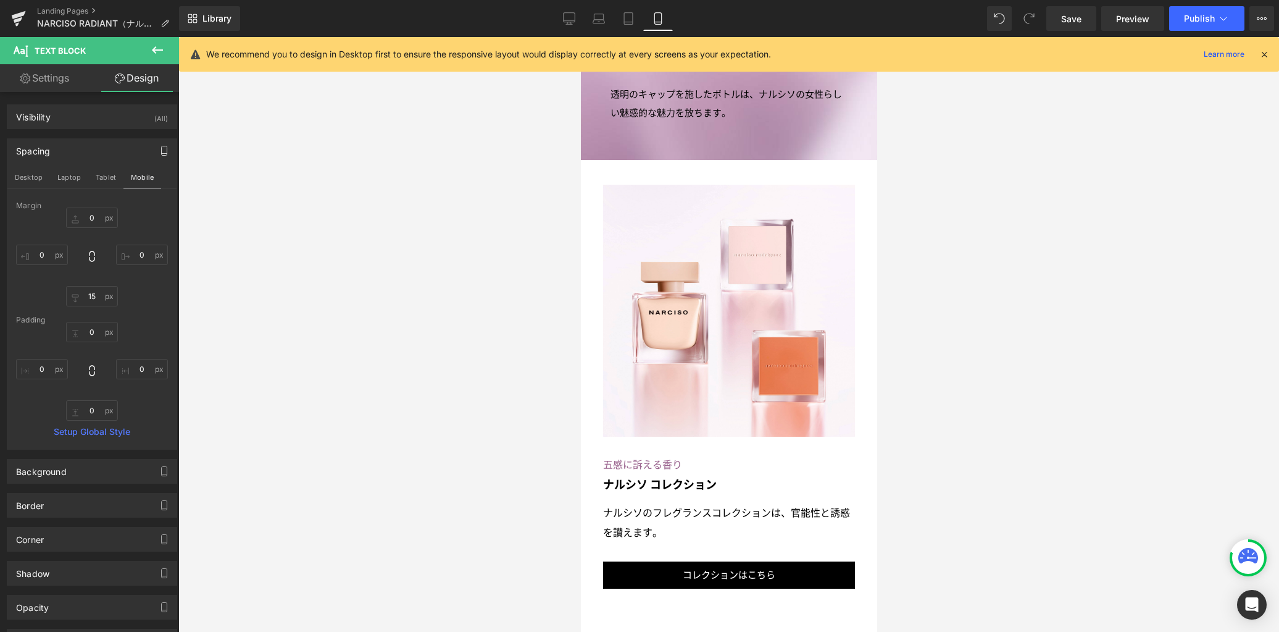
type input "0"
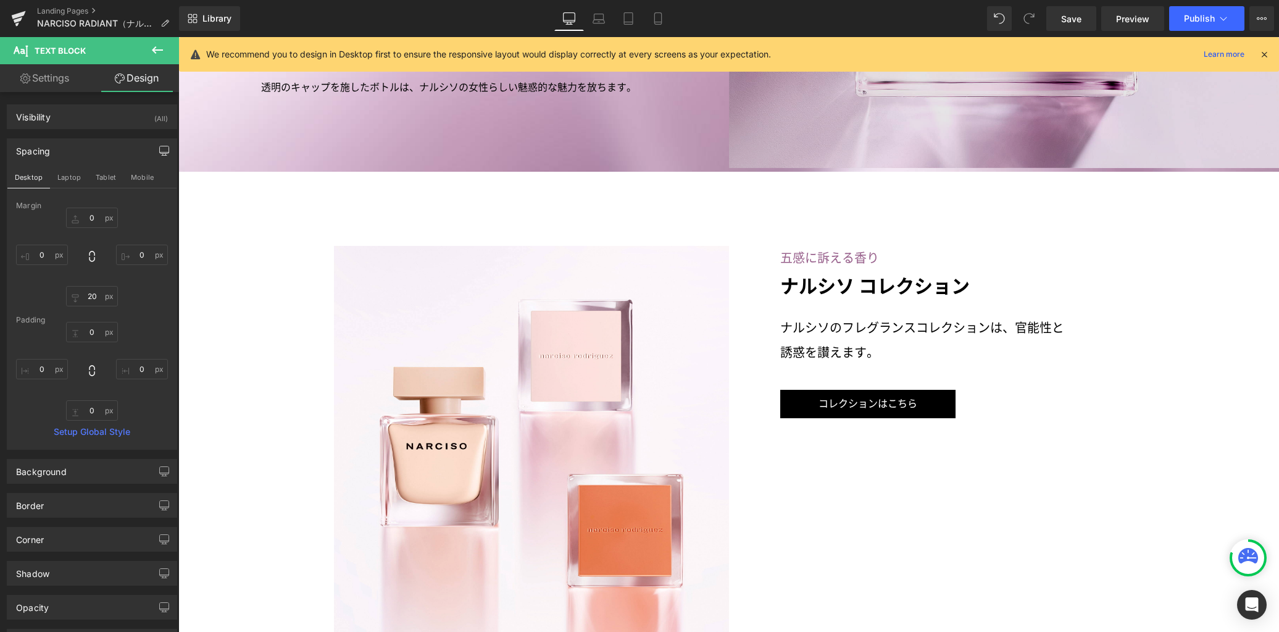
scroll to position [2823, 0]
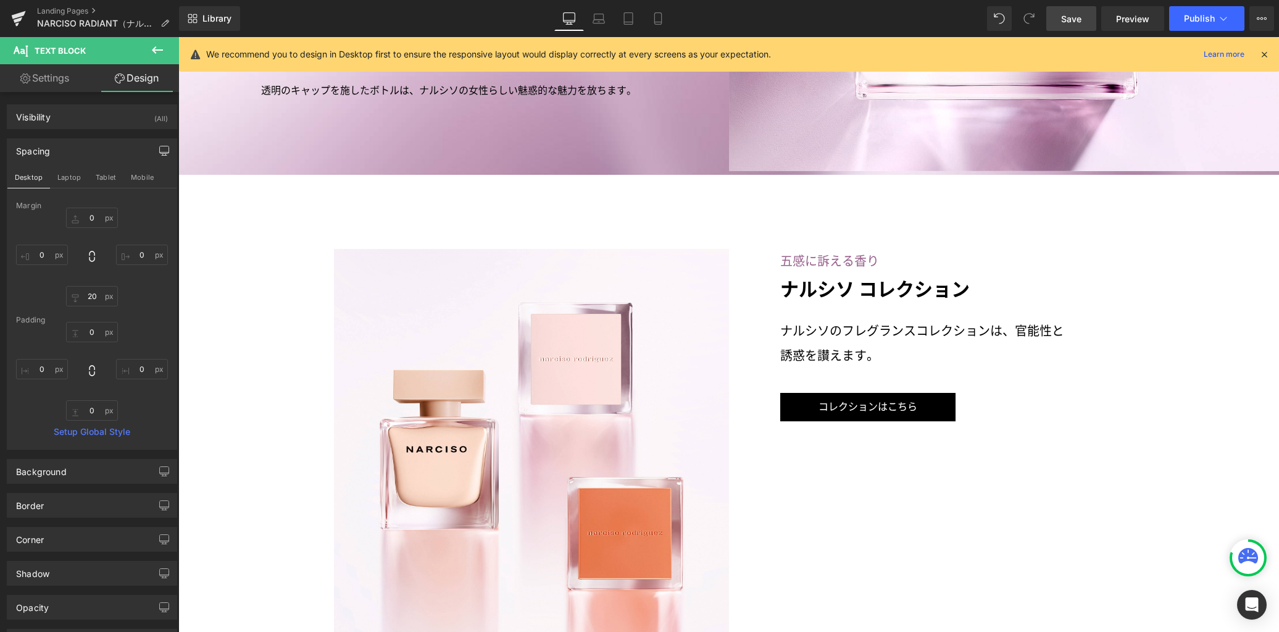
drag, startPoint x: 1073, startPoint y: 19, endPoint x: 644, endPoint y: 299, distance: 512.3
click at [1073, 19] on span "Save" at bounding box center [1071, 18] width 20 height 13
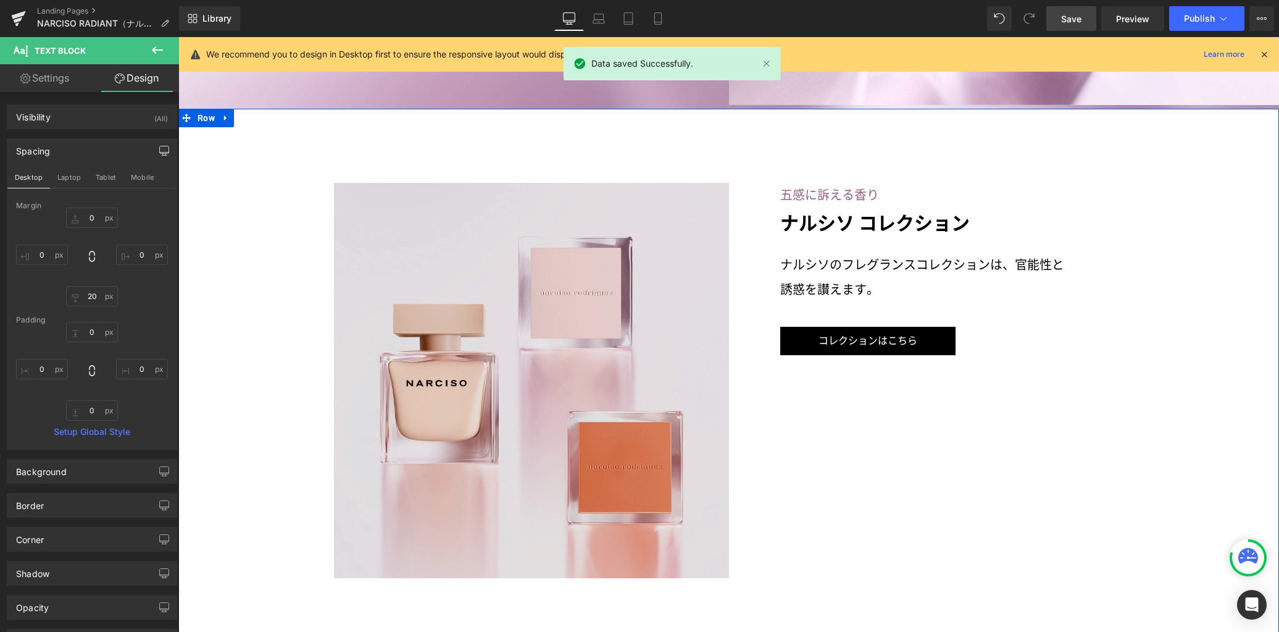
scroll to position [2874, 0]
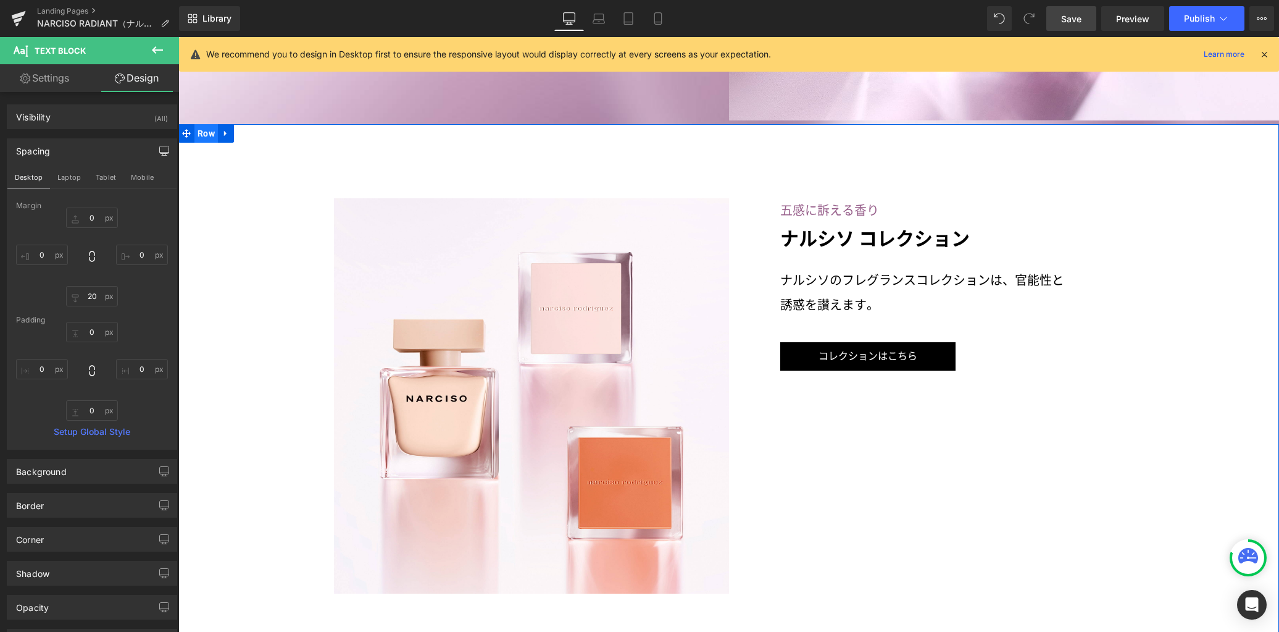
click at [198, 124] on span "Row" at bounding box center [205, 133] width 23 height 19
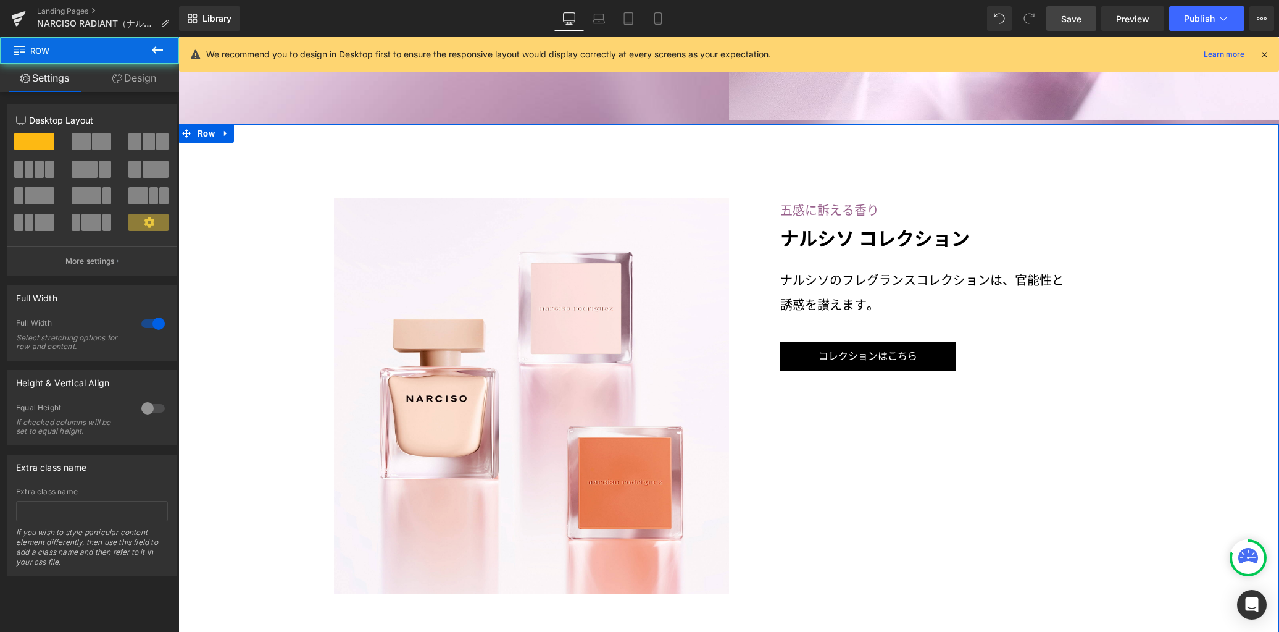
click at [157, 86] on link "Design" at bounding box center [135, 78] width 90 height 28
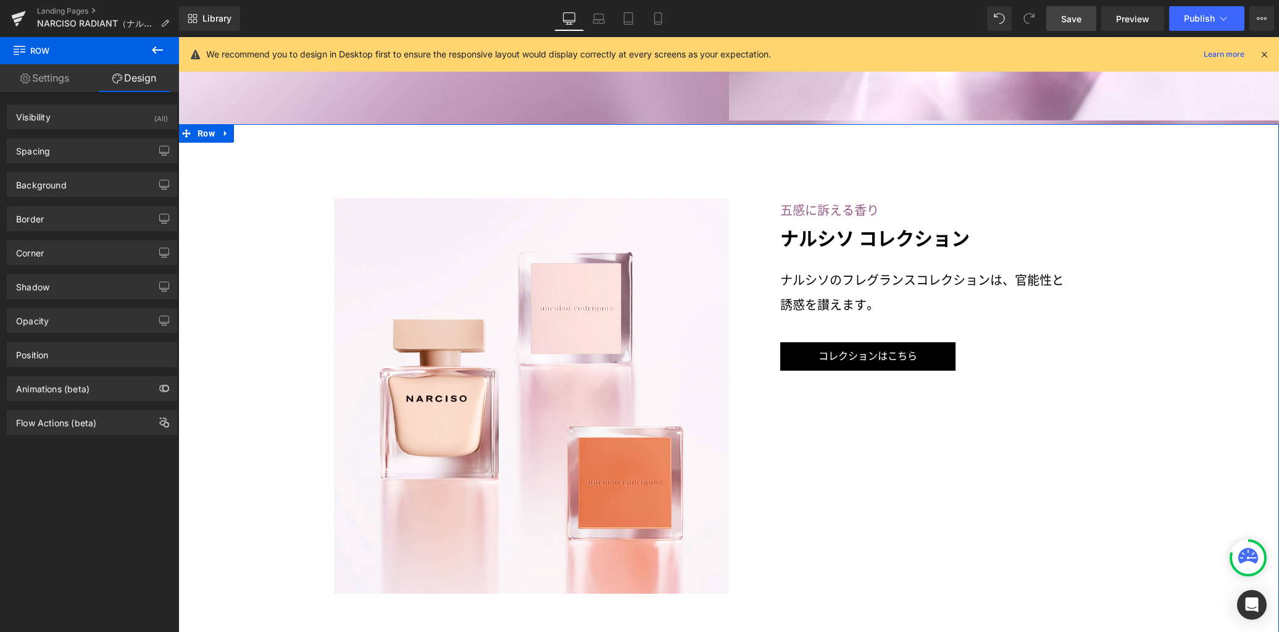
click at [112, 166] on div "Background Color & Image color transparent Color transparent 0 % Image Replace …" at bounding box center [92, 180] width 185 height 34
click at [112, 159] on div "Spacing" at bounding box center [91, 150] width 169 height 23
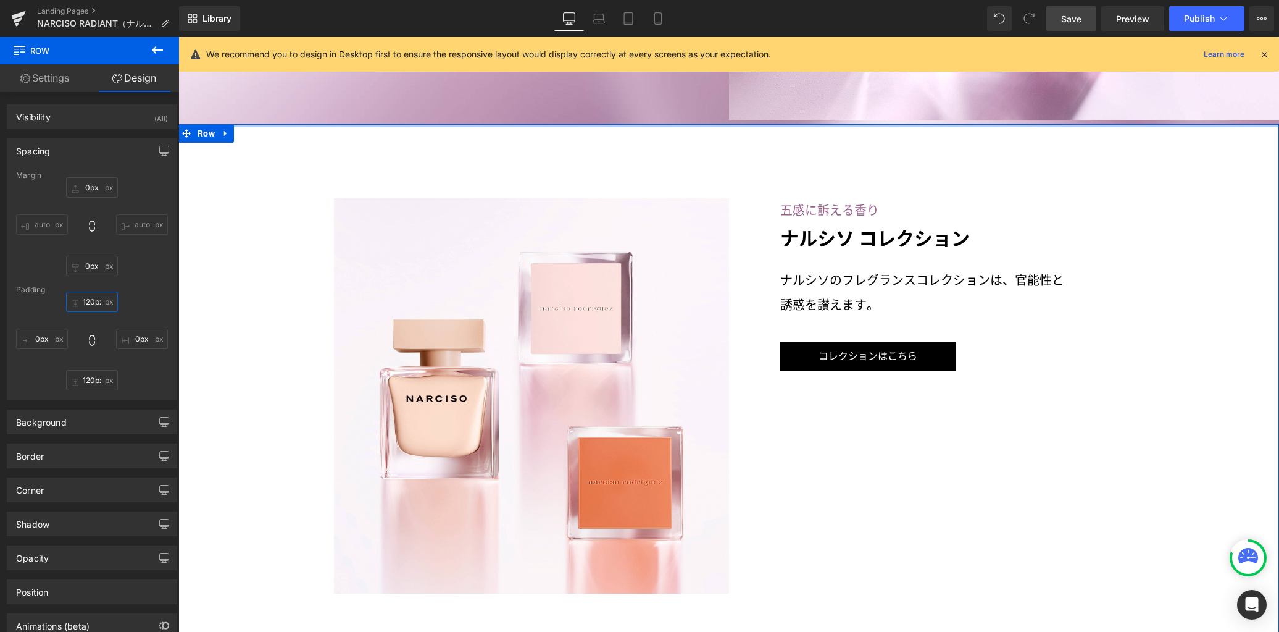
click at [102, 304] on input "120px" at bounding box center [92, 301] width 52 height 20
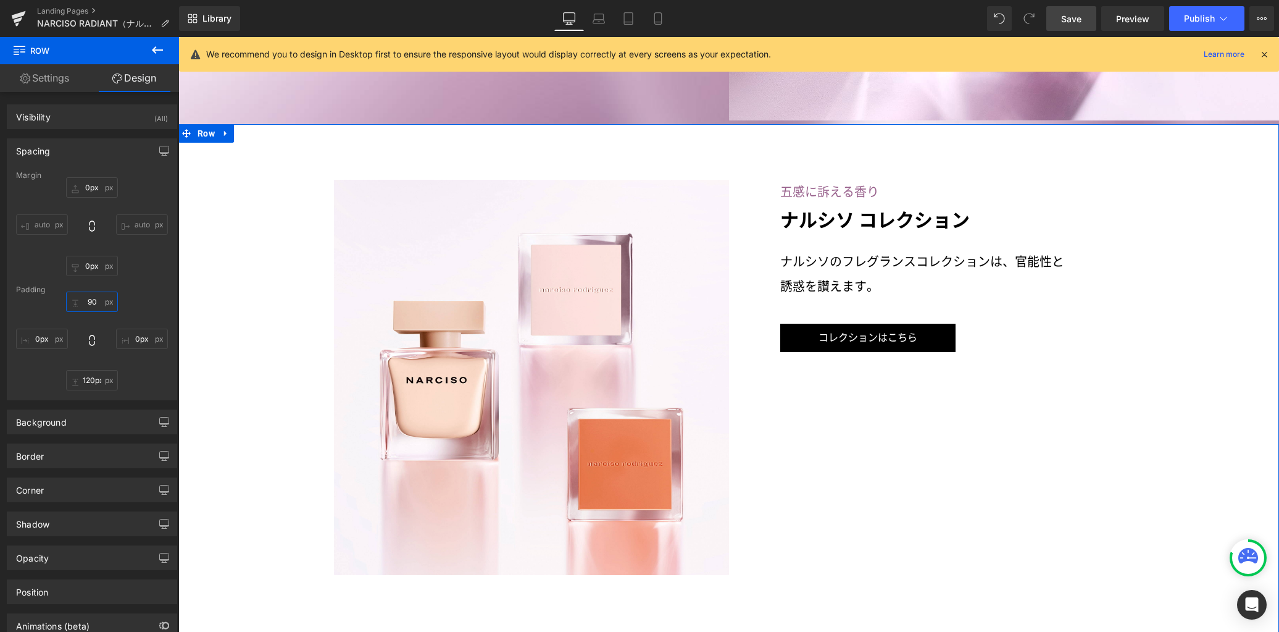
type input "90"
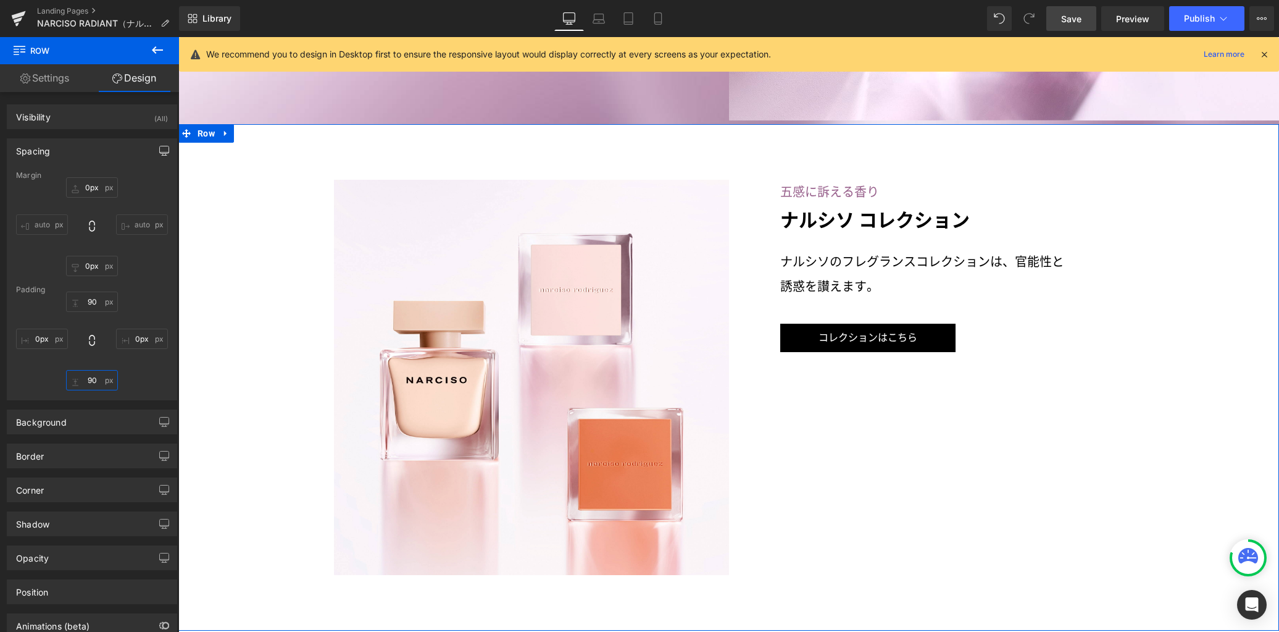
type input "90"
click at [159, 156] on button "button" at bounding box center [164, 150] width 20 height 23
click at [83, 181] on button "Laptop" at bounding box center [69, 177] width 38 height 21
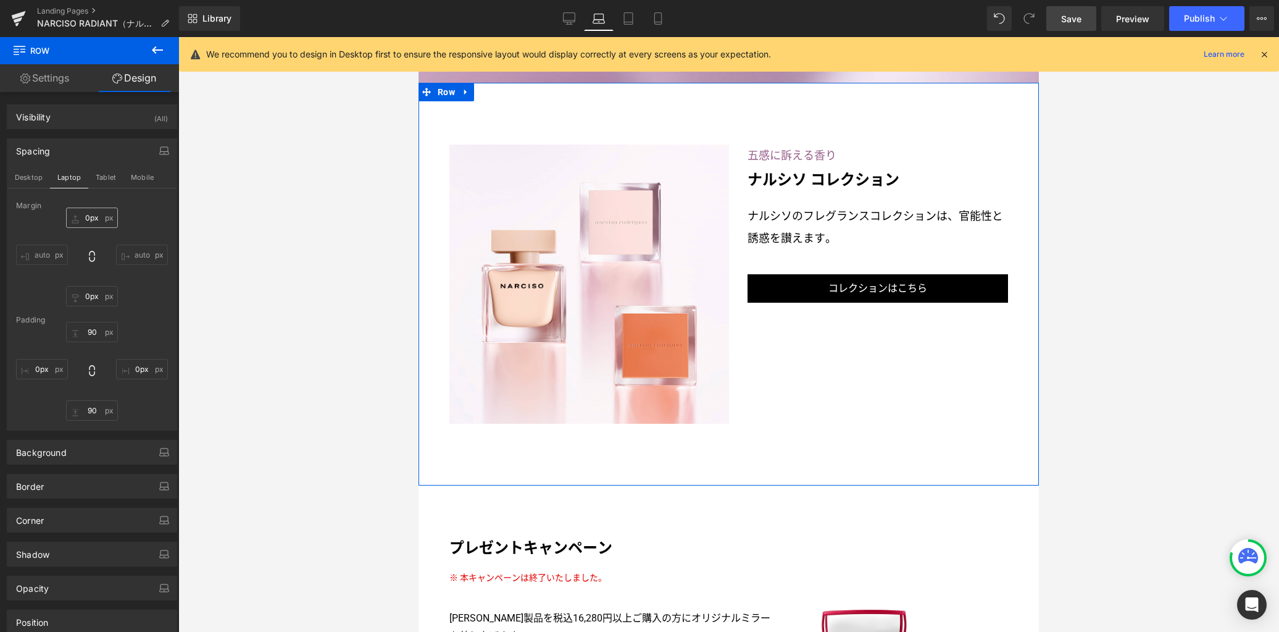
type input "100px"
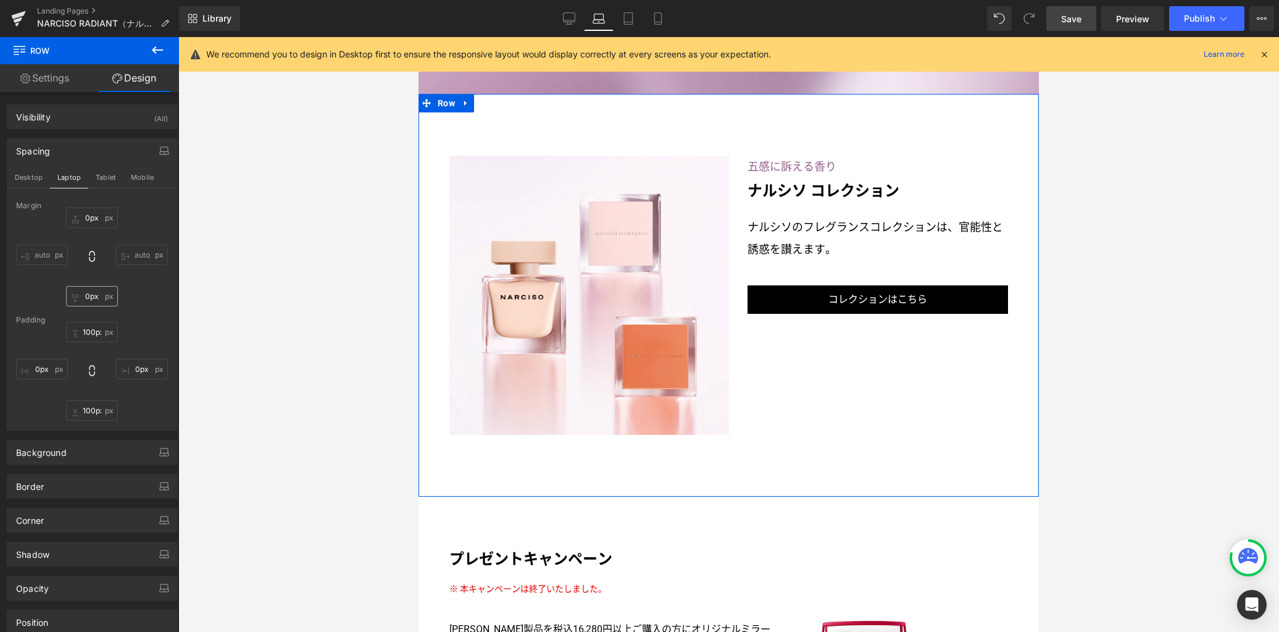
scroll to position [2362, 0]
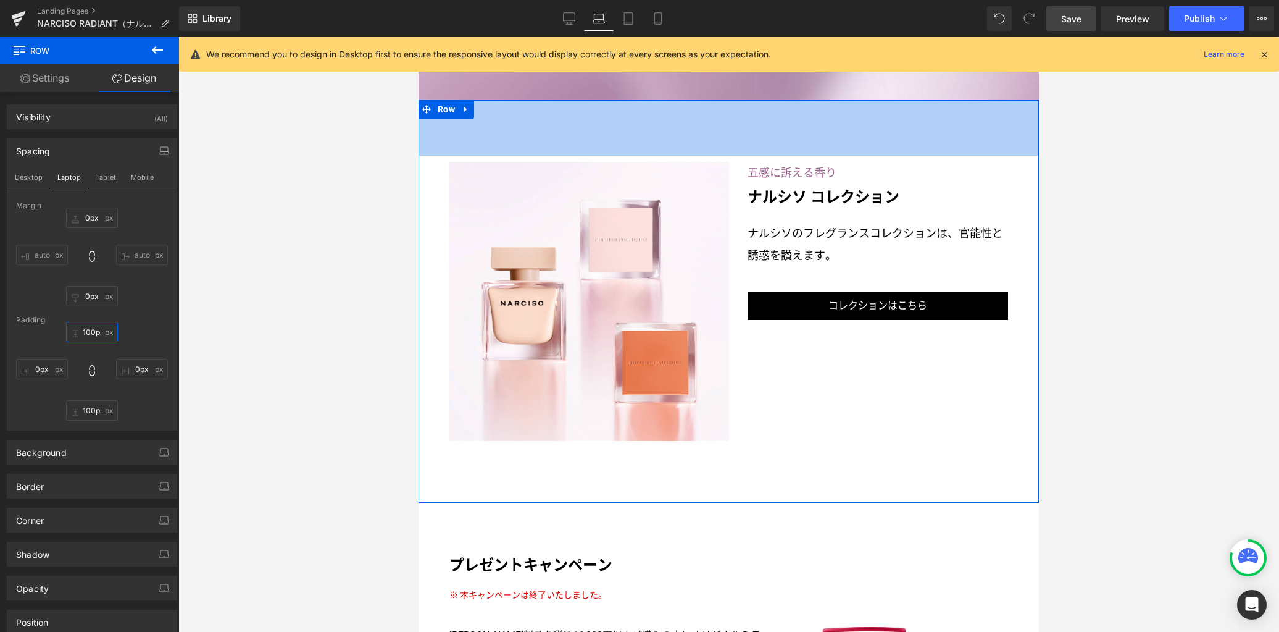
drag, startPoint x: 98, startPoint y: 336, endPoint x: 138, endPoint y: 335, distance: 39.5
click at [98, 334] on input "100px" at bounding box center [92, 332] width 52 height 20
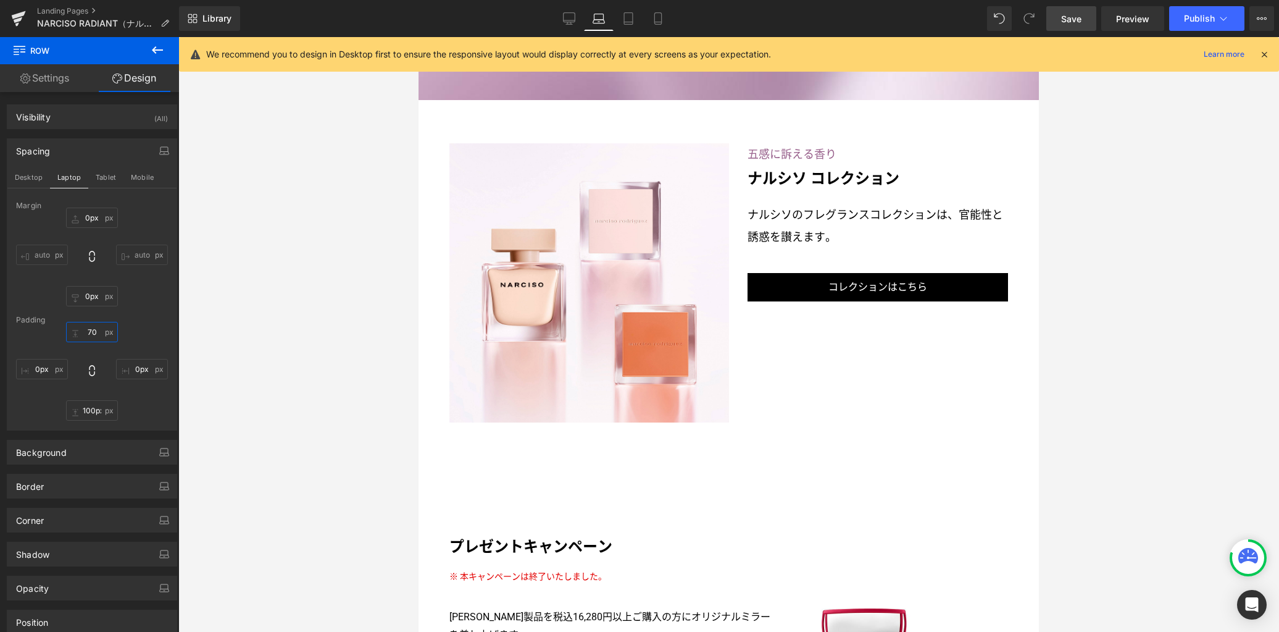
type input "70"
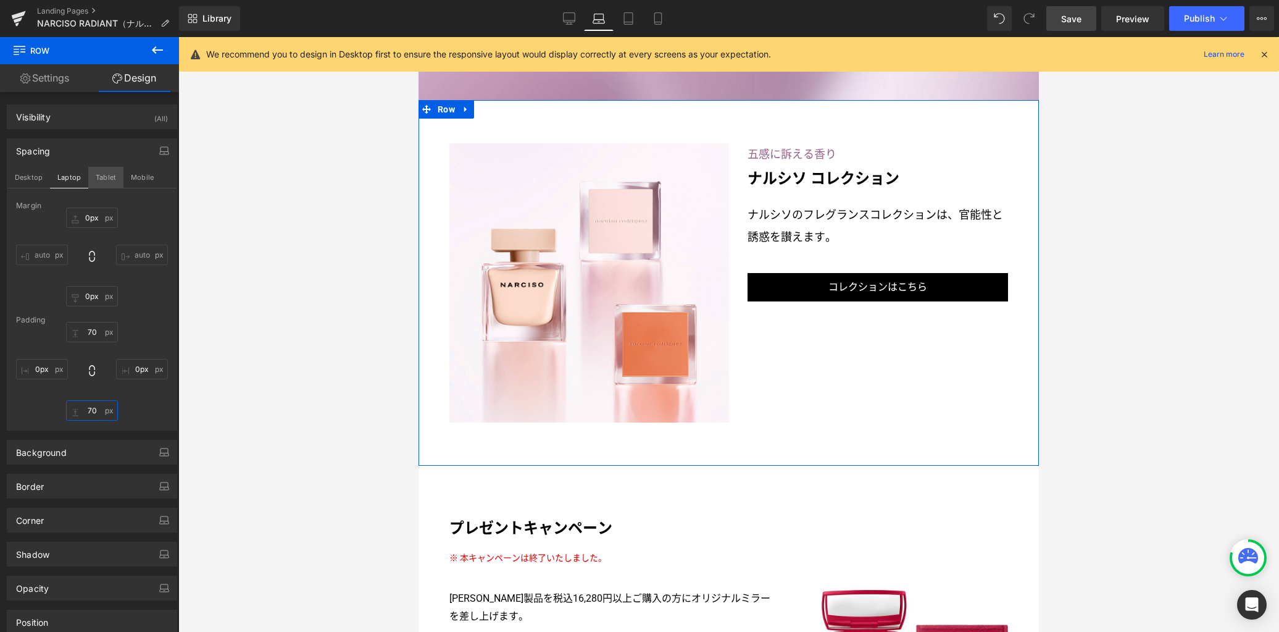
type input "70"
click at [100, 171] on button "Tablet" at bounding box center [105, 177] width 35 height 21
type input "70px"
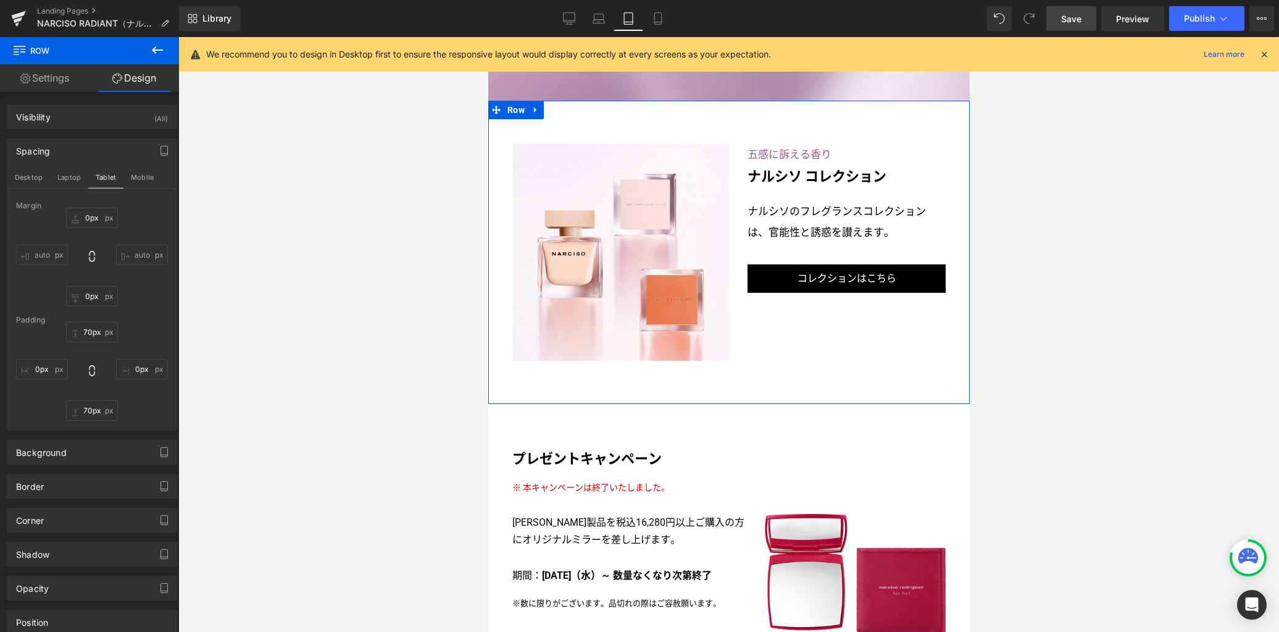
scroll to position [2243, 0]
click at [98, 334] on input "70px" at bounding box center [92, 332] width 52 height 20
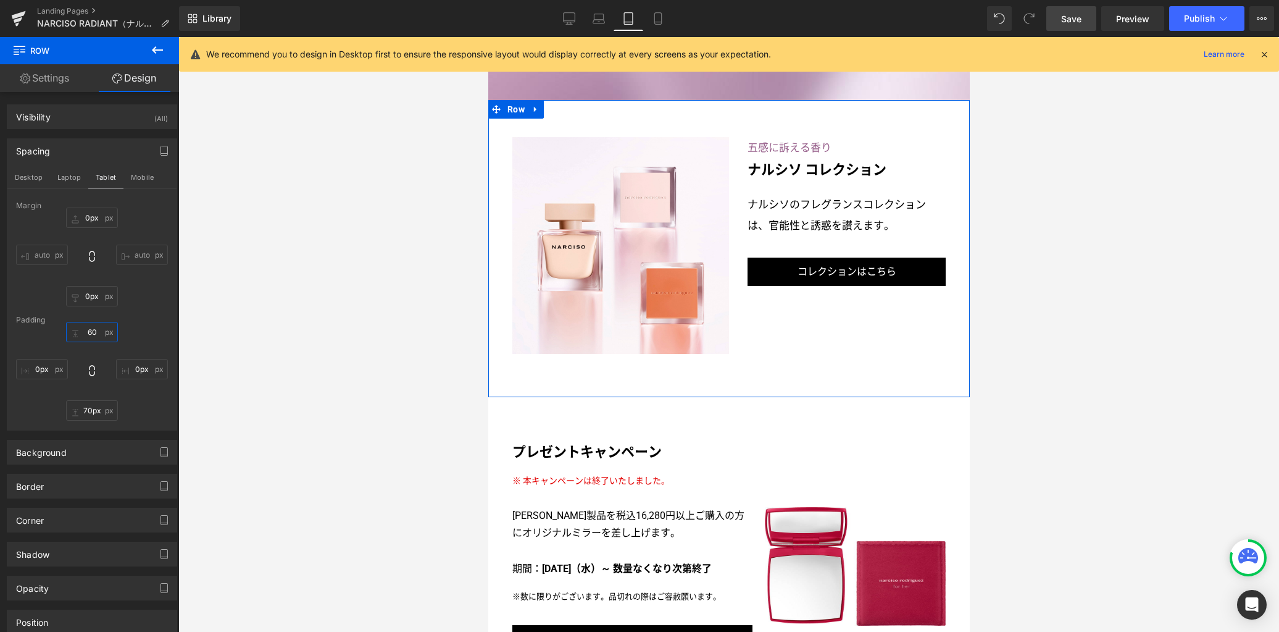
type input "60"
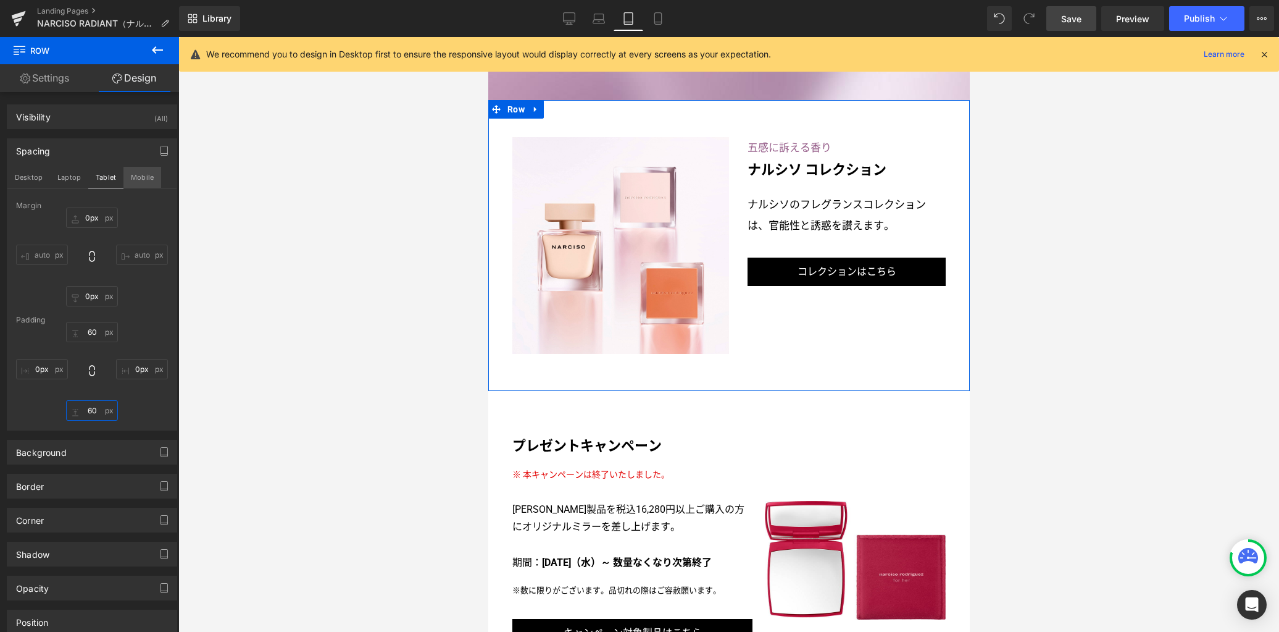
type input "60"
click at [144, 173] on button "Mobile" at bounding box center [142, 177] width 38 height 21
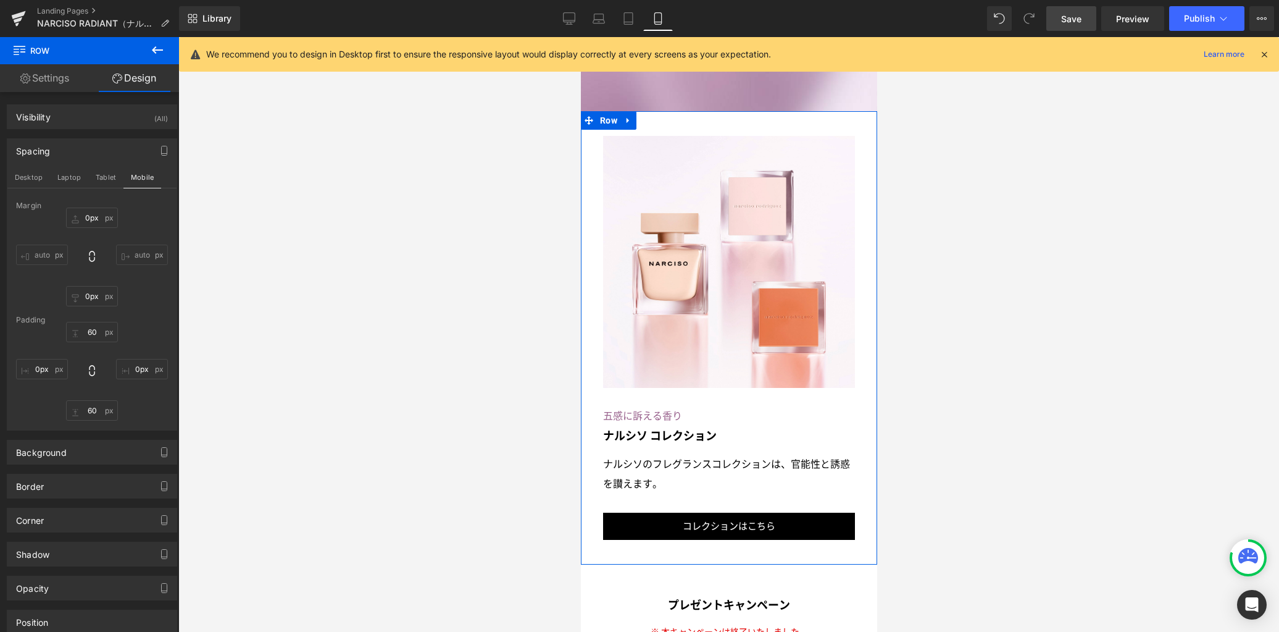
type input "40px"
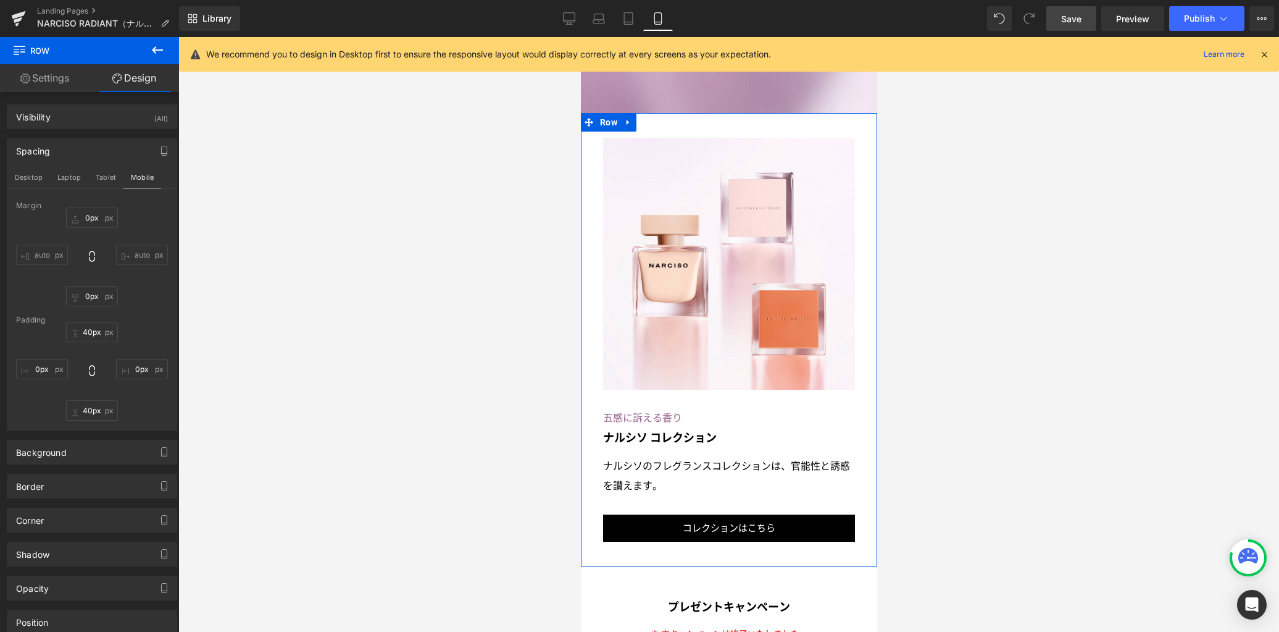
scroll to position [2871, 0]
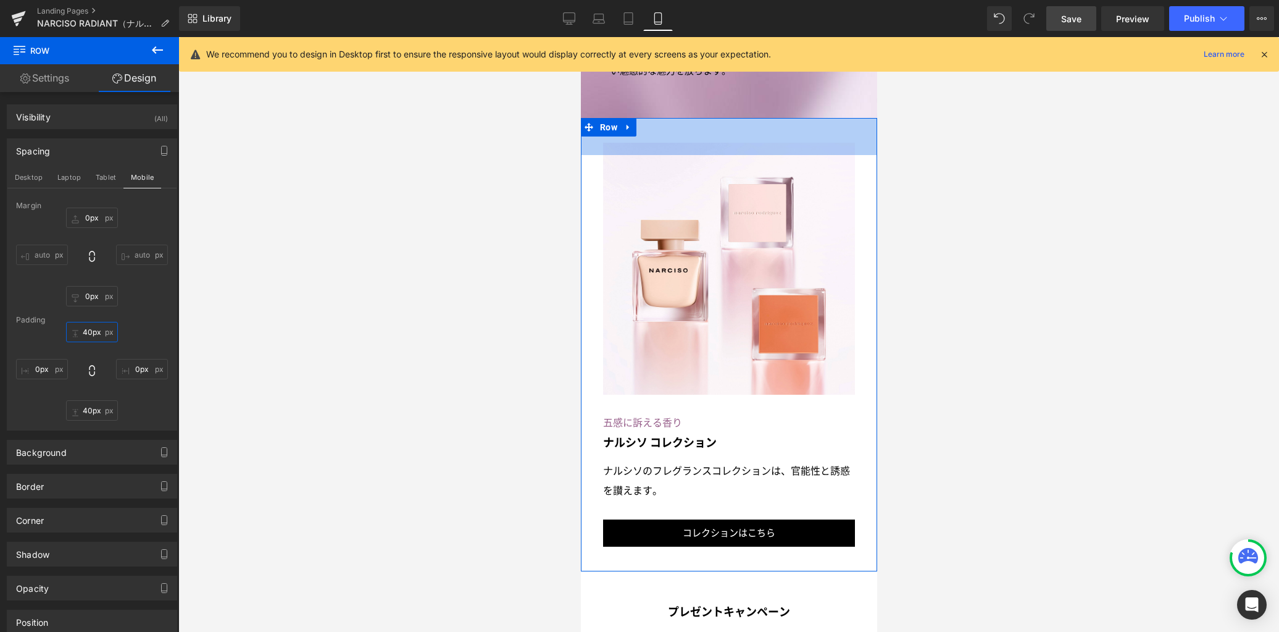
click at [96, 329] on input "40px" at bounding box center [92, 332] width 52 height 20
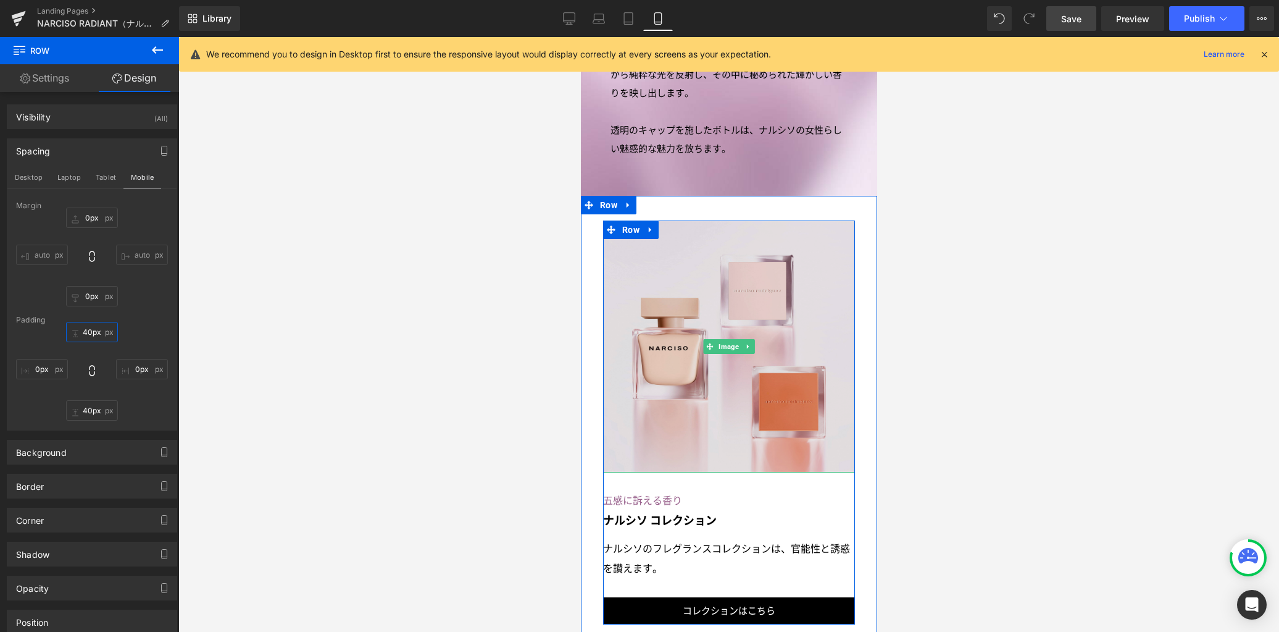
scroll to position [2756, 0]
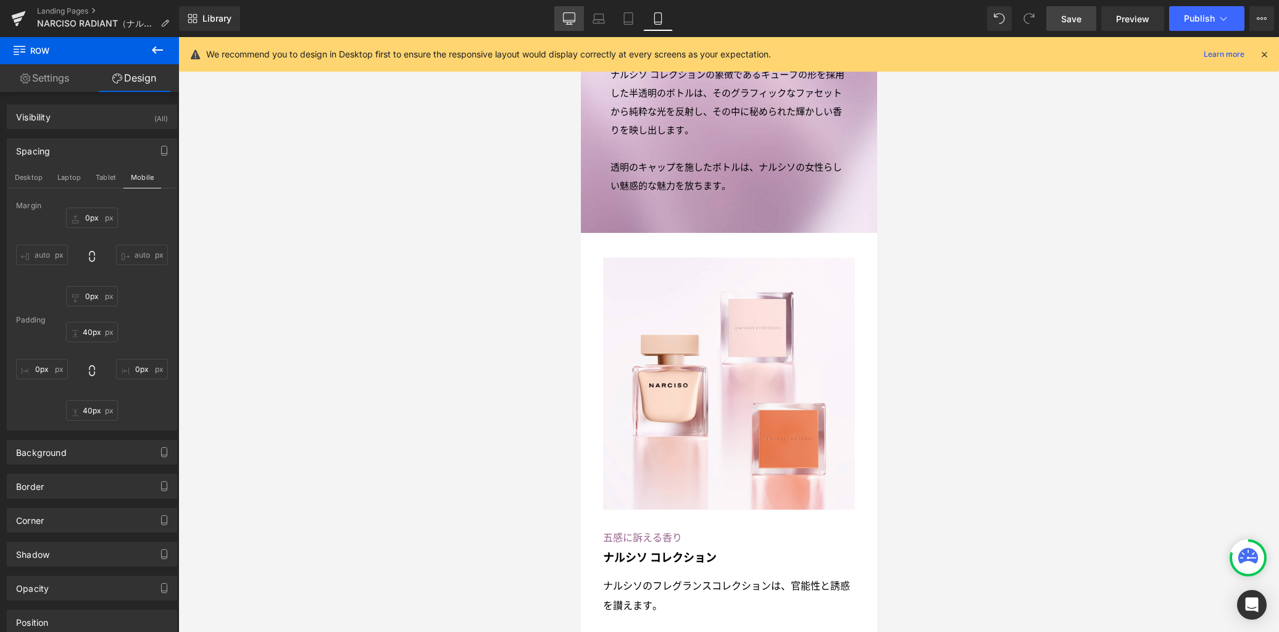
drag, startPoint x: 568, startPoint y: 17, endPoint x: 669, endPoint y: 50, distance: 106.6
click at [569, 17] on icon at bounding box center [569, 18] width 12 height 12
type input "90px"
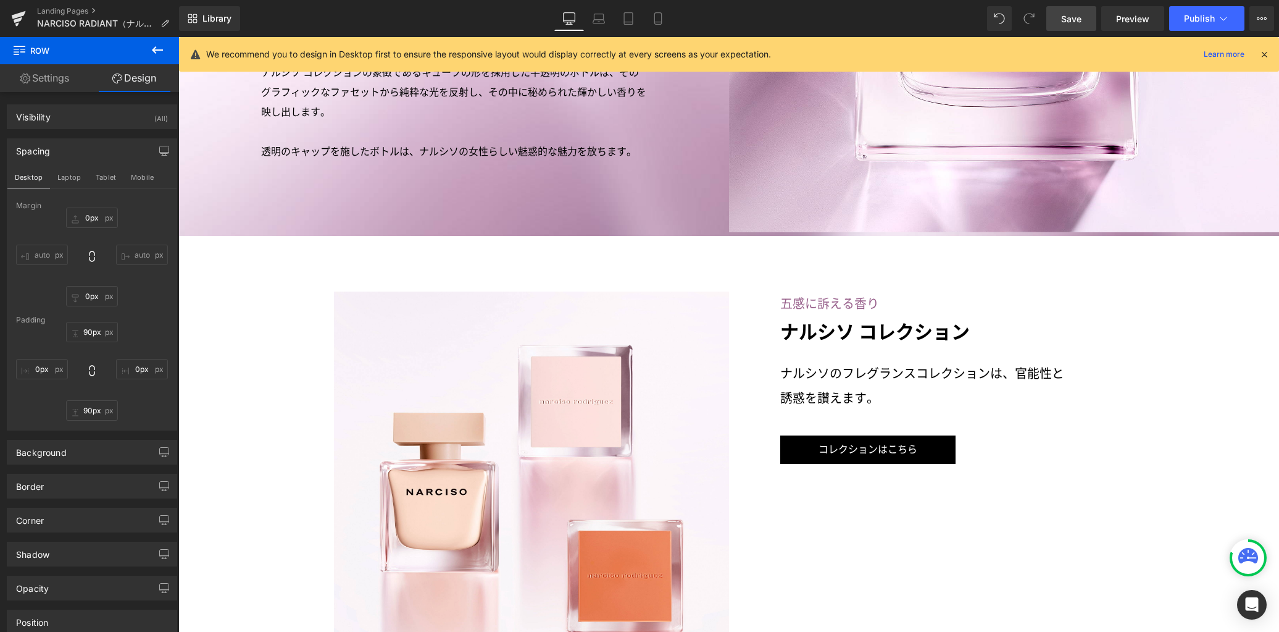
scroll to position [2758, 0]
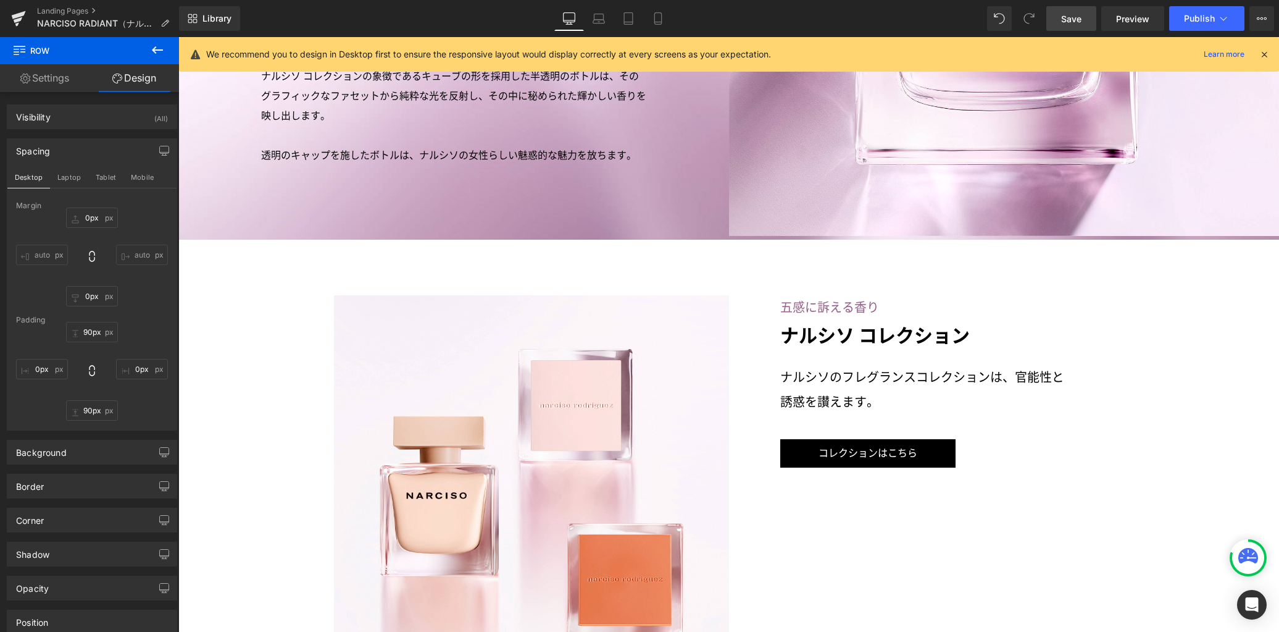
click at [1067, 22] on span "Save" at bounding box center [1071, 18] width 20 height 13
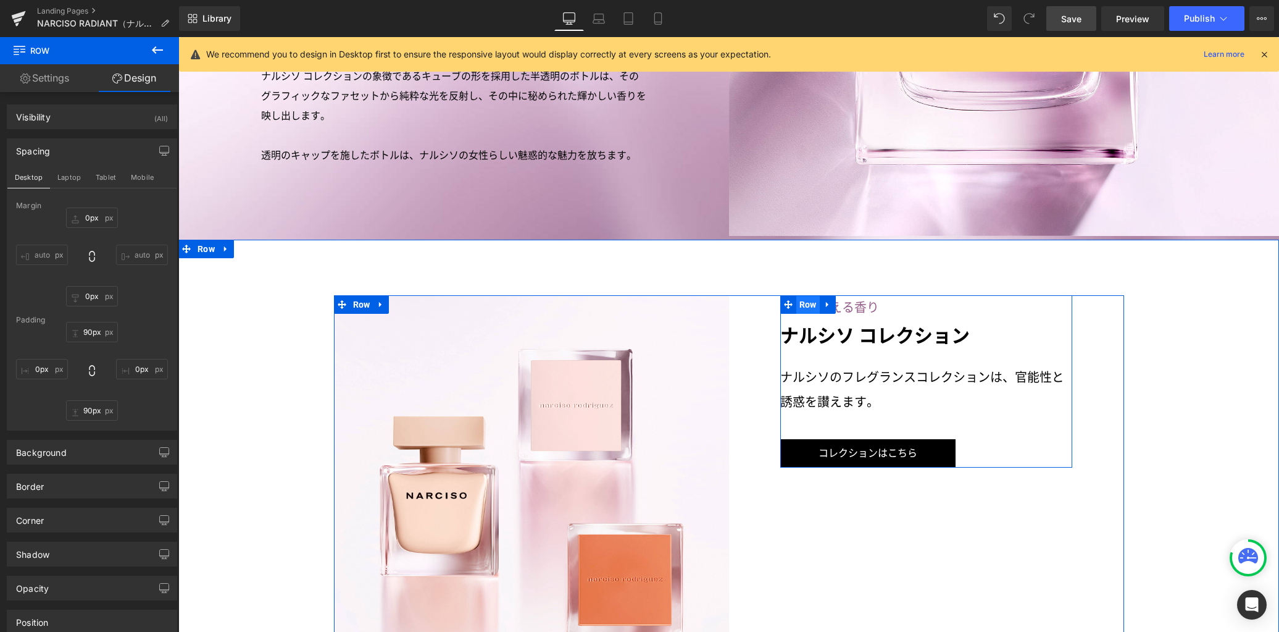
click at [801, 295] on span "Row" at bounding box center [807, 304] width 23 height 19
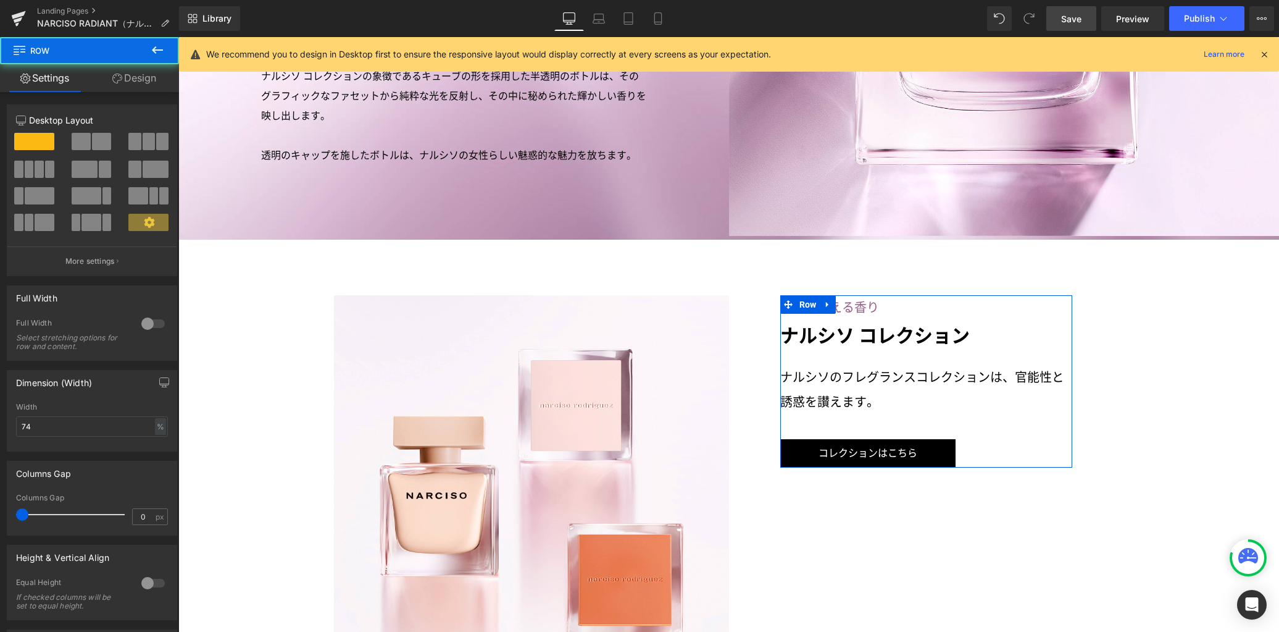
click at [144, 77] on link "Design" at bounding box center [135, 78] width 90 height 28
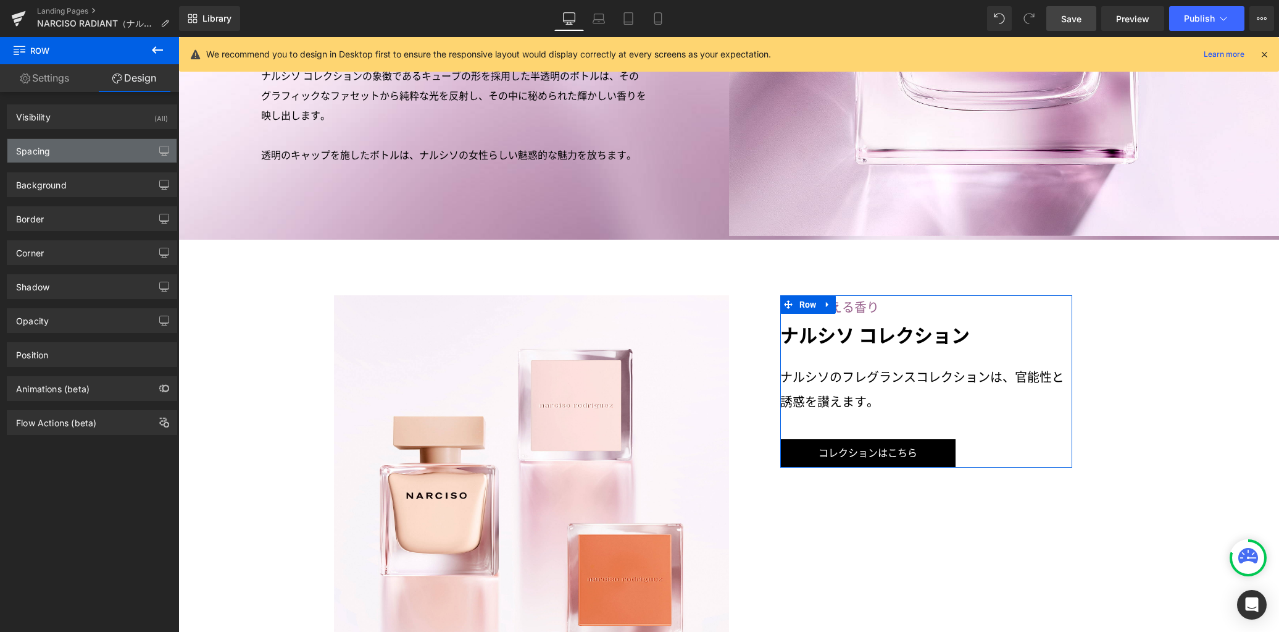
click at [111, 154] on div "Spacing" at bounding box center [91, 150] width 169 height 23
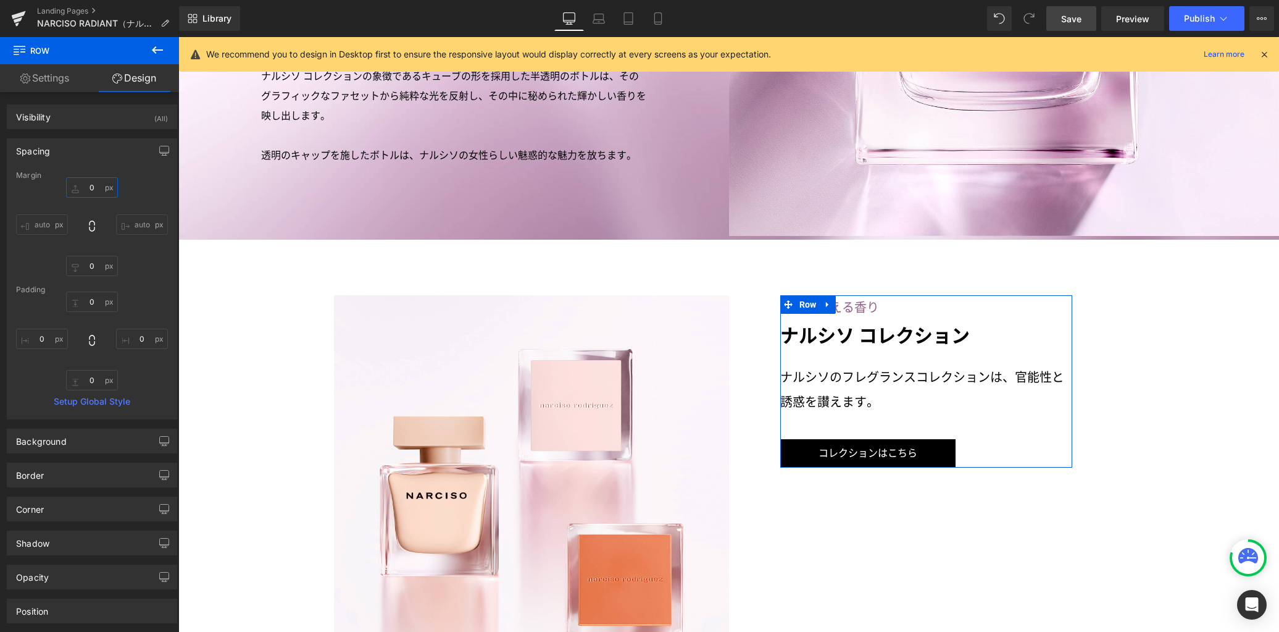
click at [93, 190] on input "0" at bounding box center [92, 187] width 52 height 20
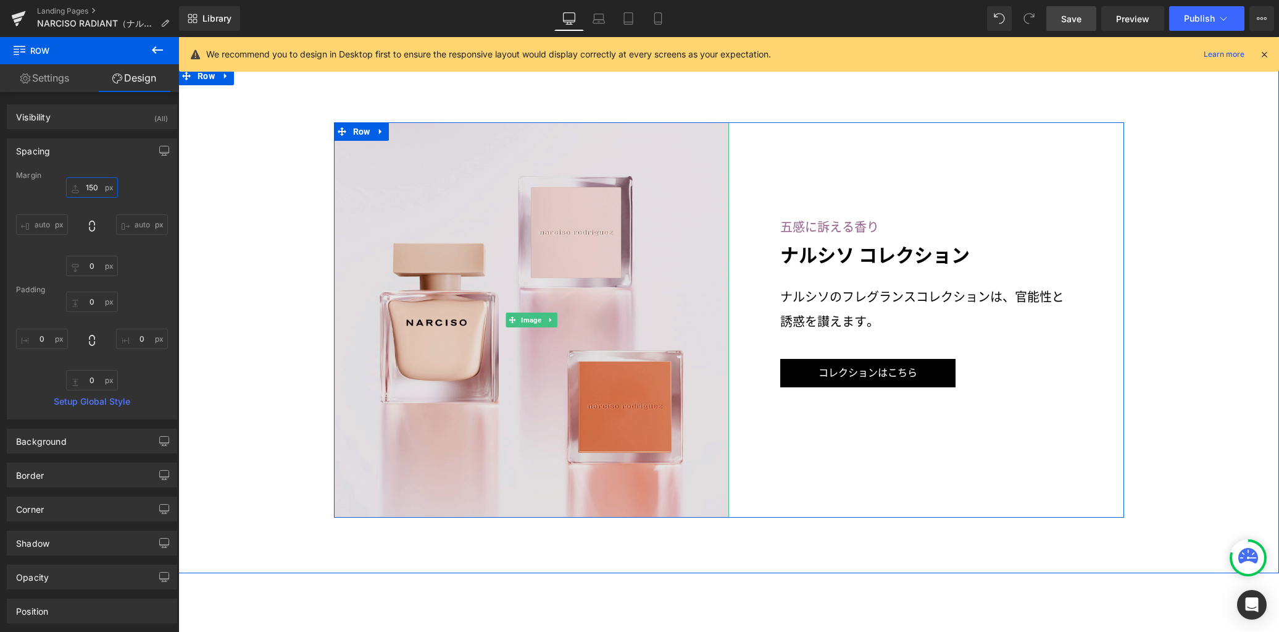
scroll to position [2930, 0]
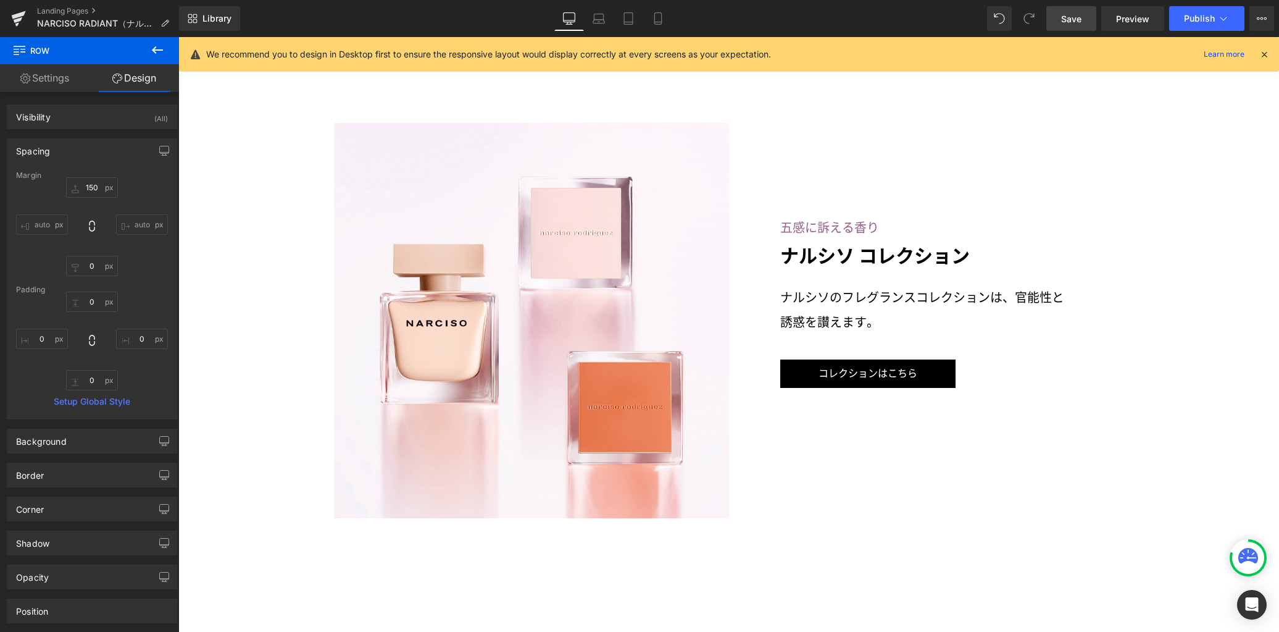
click at [1069, 15] on span "Save" at bounding box center [1071, 18] width 20 height 13
click at [590, 20] on link "Laptop" at bounding box center [599, 18] width 30 height 25
type input "0"
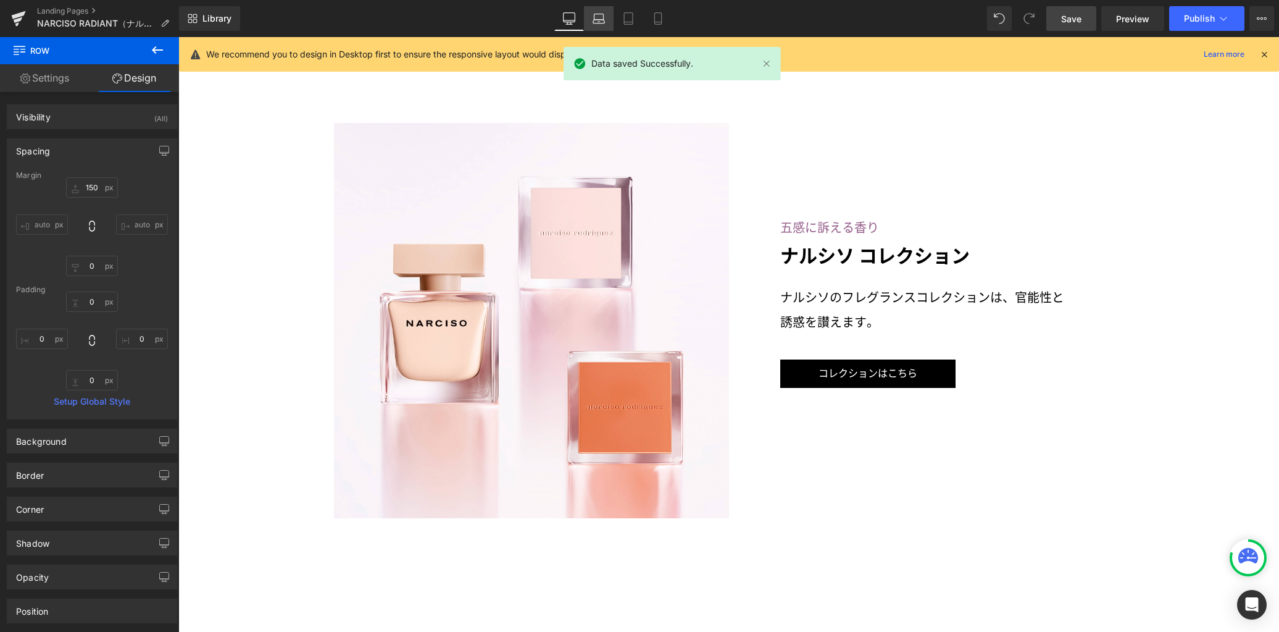
type input "0"
type input "30"
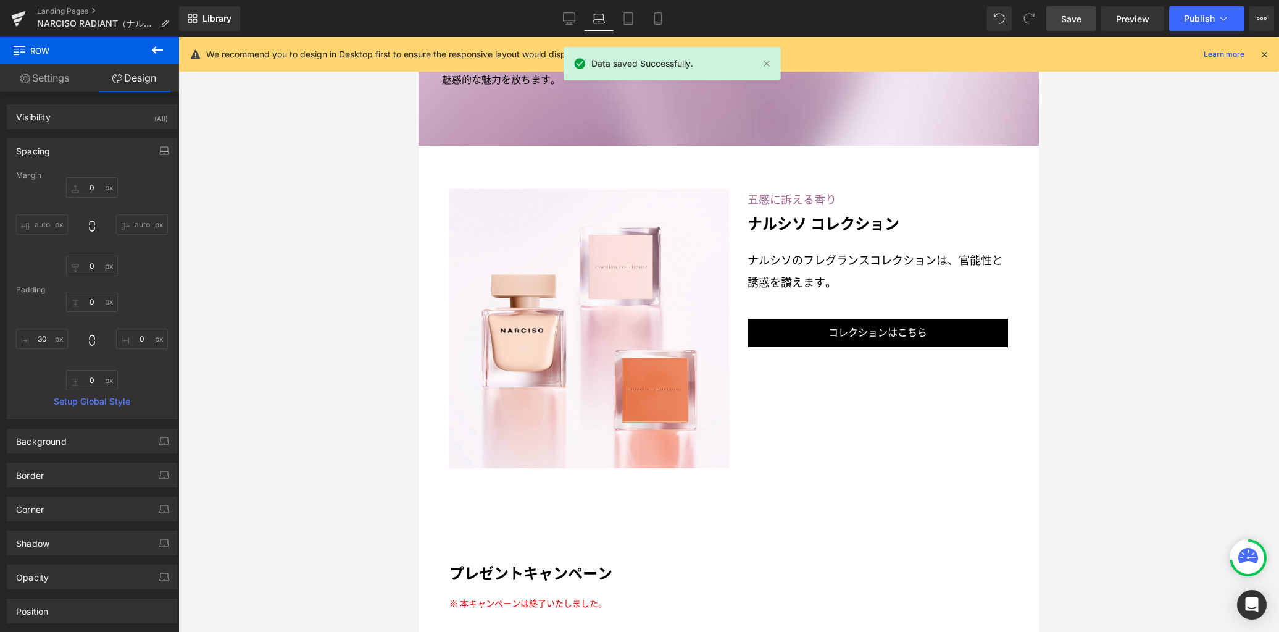
scroll to position [2314, 0]
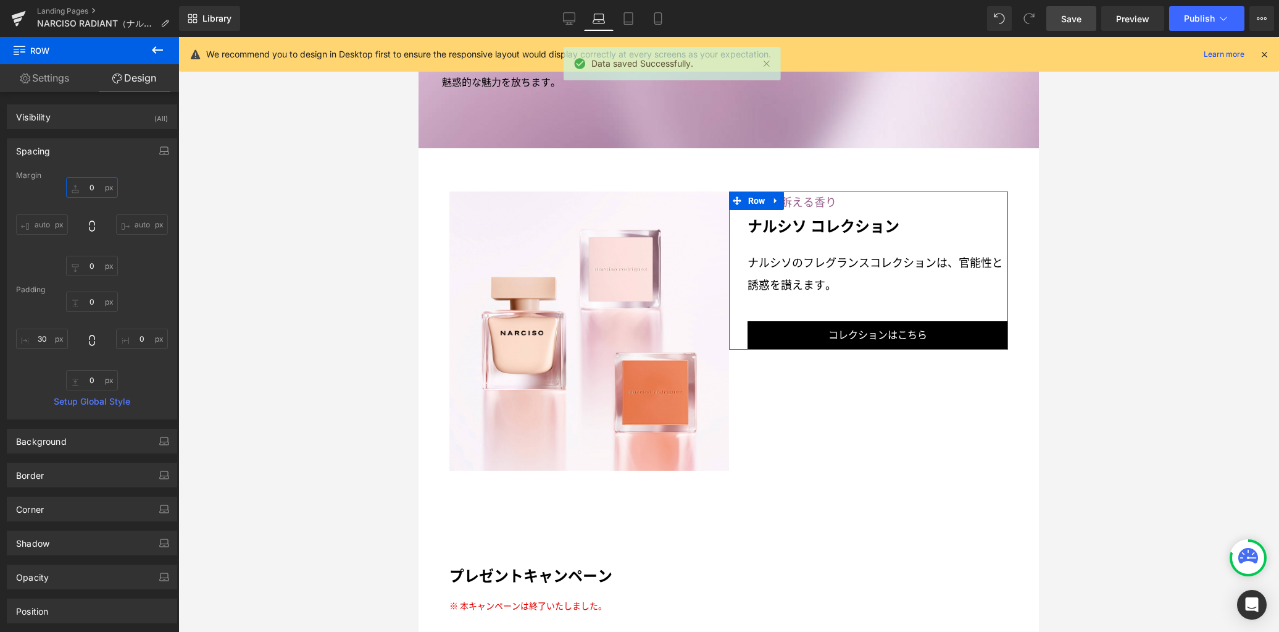
click at [98, 190] on input "0" at bounding box center [92, 187] width 52 height 20
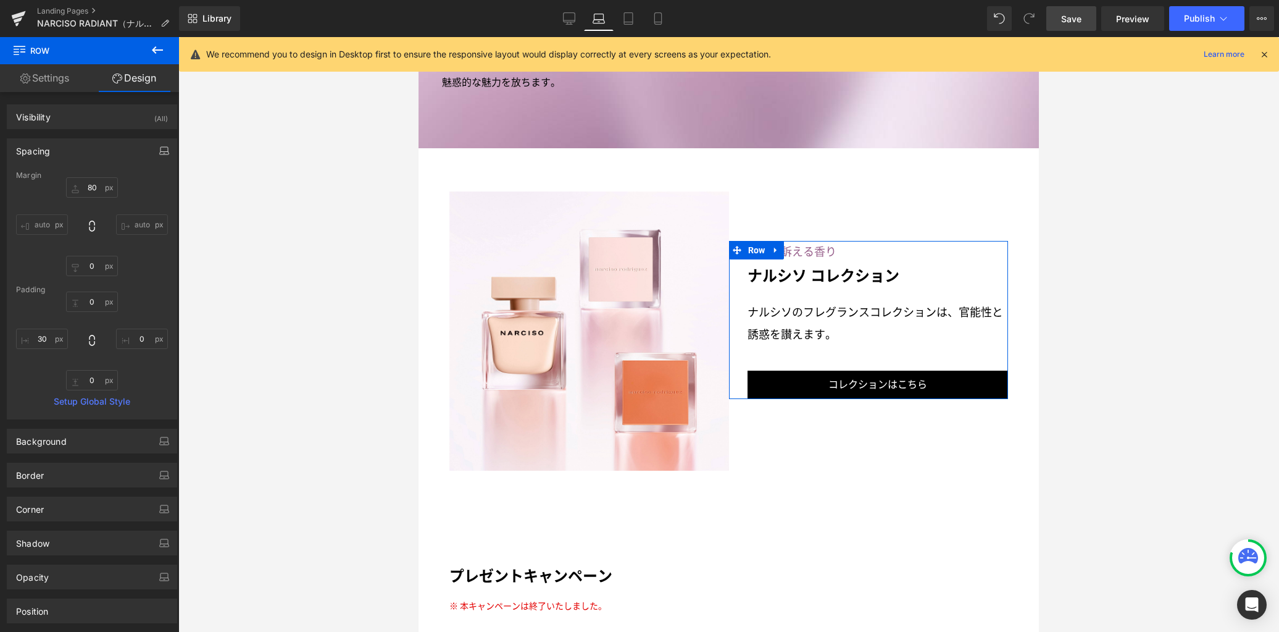
click at [159, 155] on icon "button" at bounding box center [164, 151] width 10 height 10
click at [98, 179] on button "Tablet" at bounding box center [105, 177] width 35 height 21
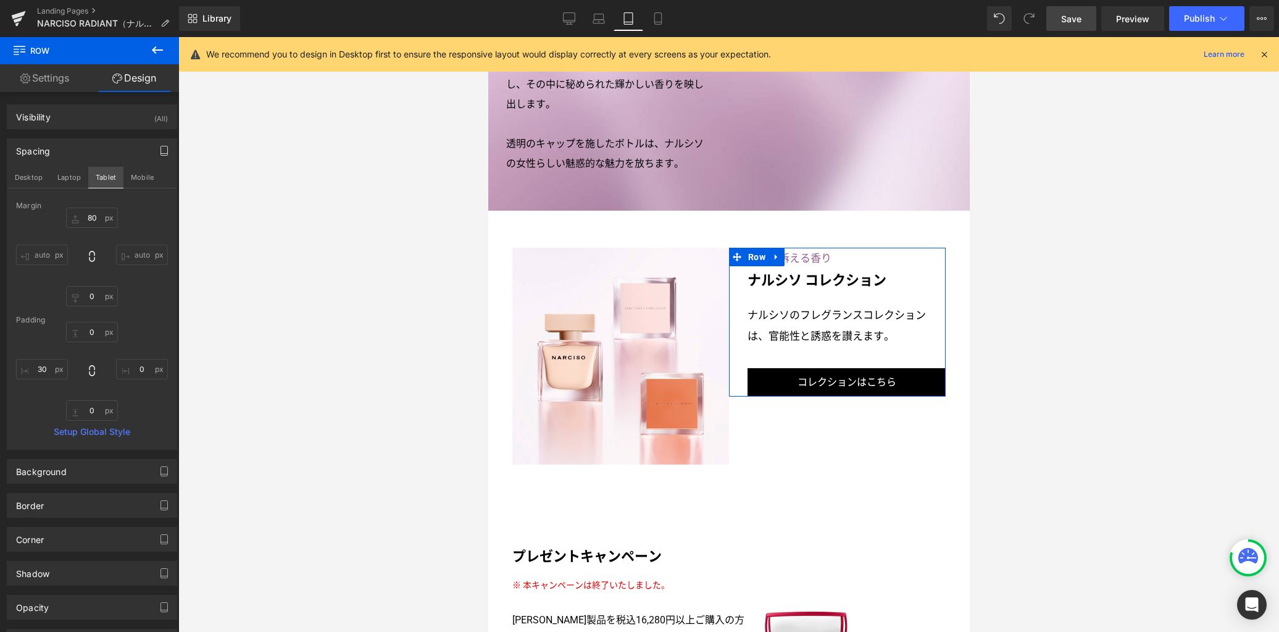
type input "0"
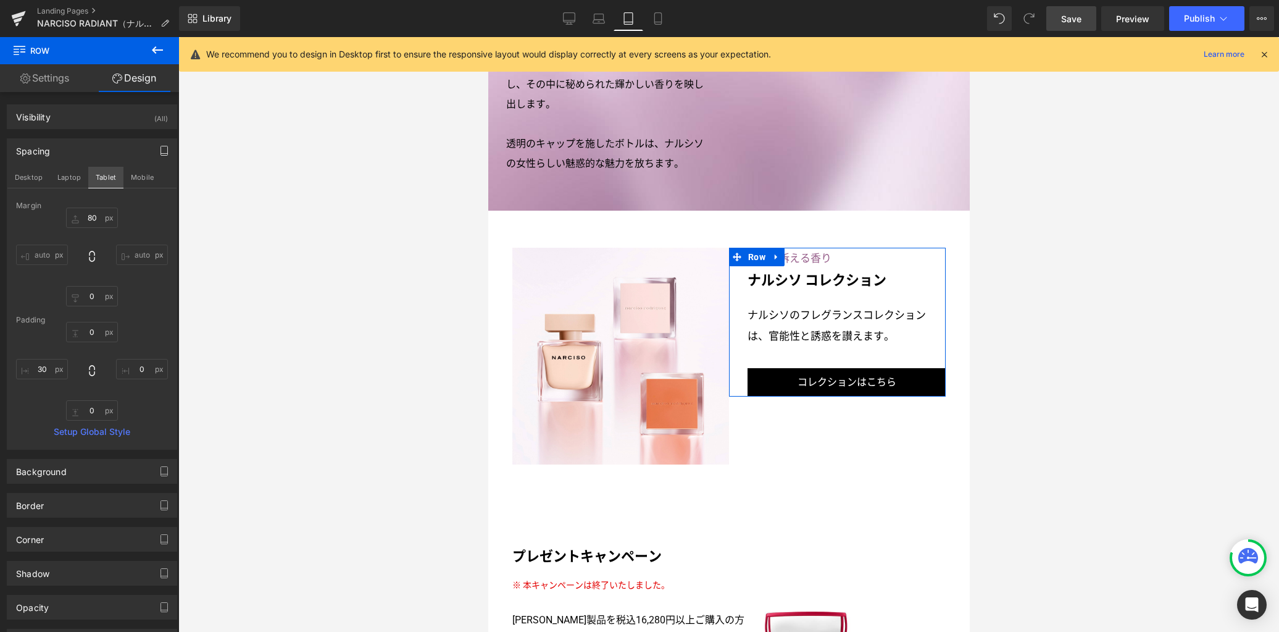
type input "30"
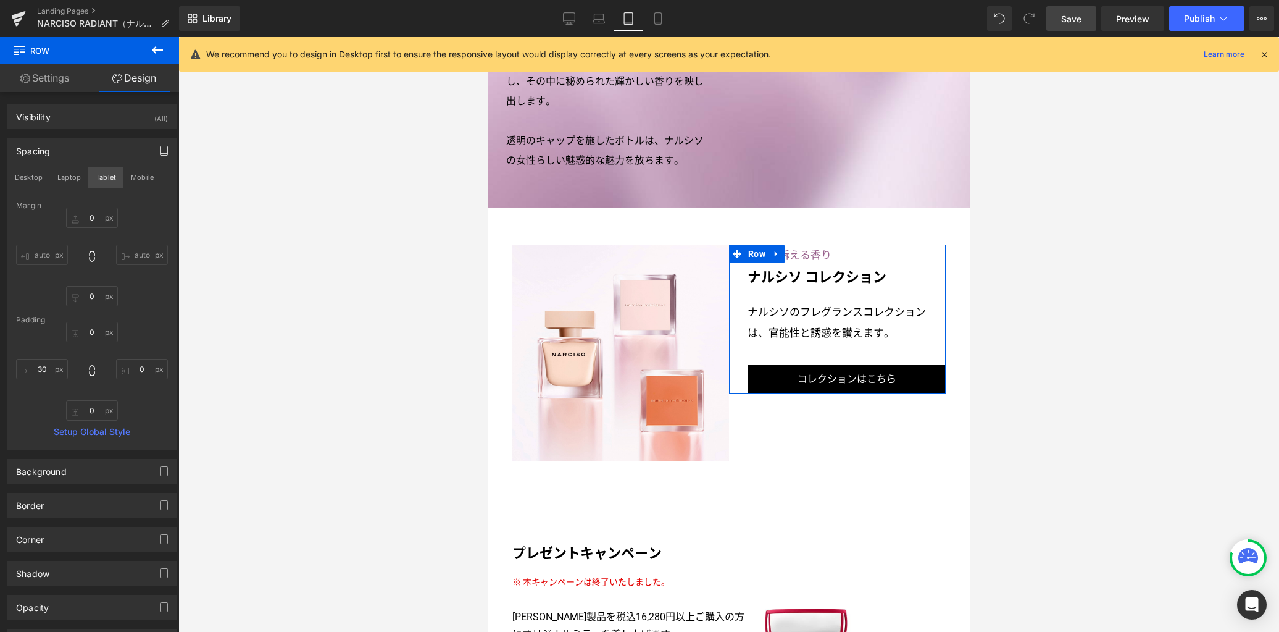
scroll to position [2140, 0]
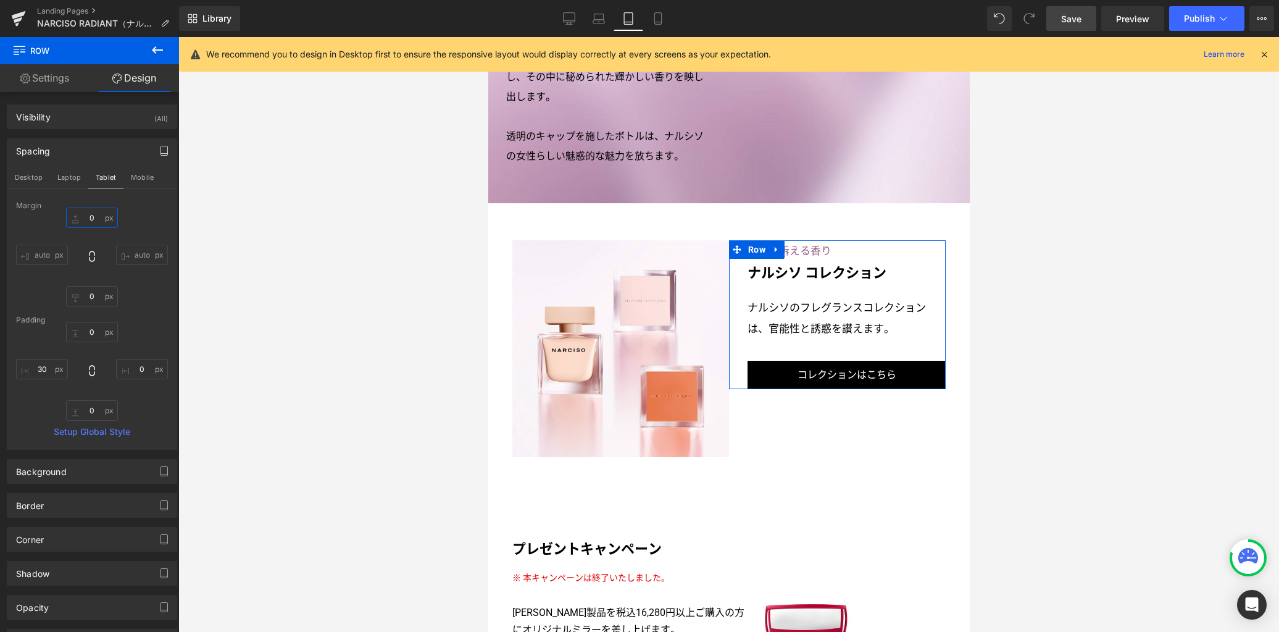
click at [94, 217] on input "0" at bounding box center [92, 217] width 52 height 20
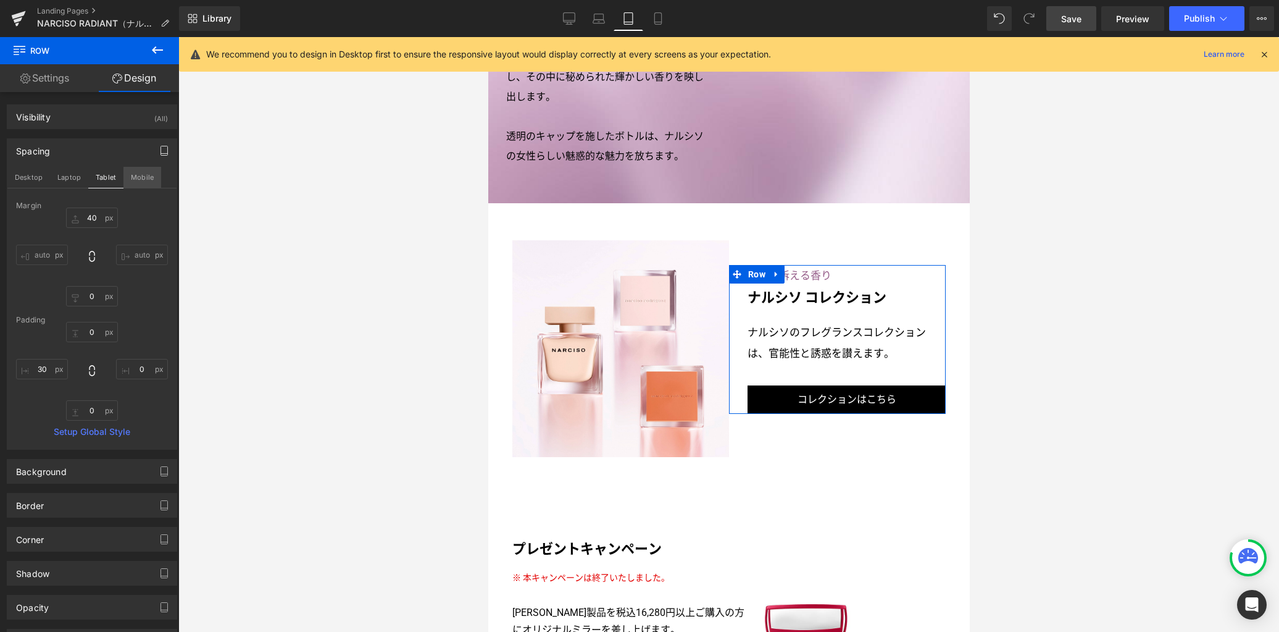
click at [133, 177] on button "Mobile" at bounding box center [142, 177] width 38 height 21
type input "30"
type input "0"
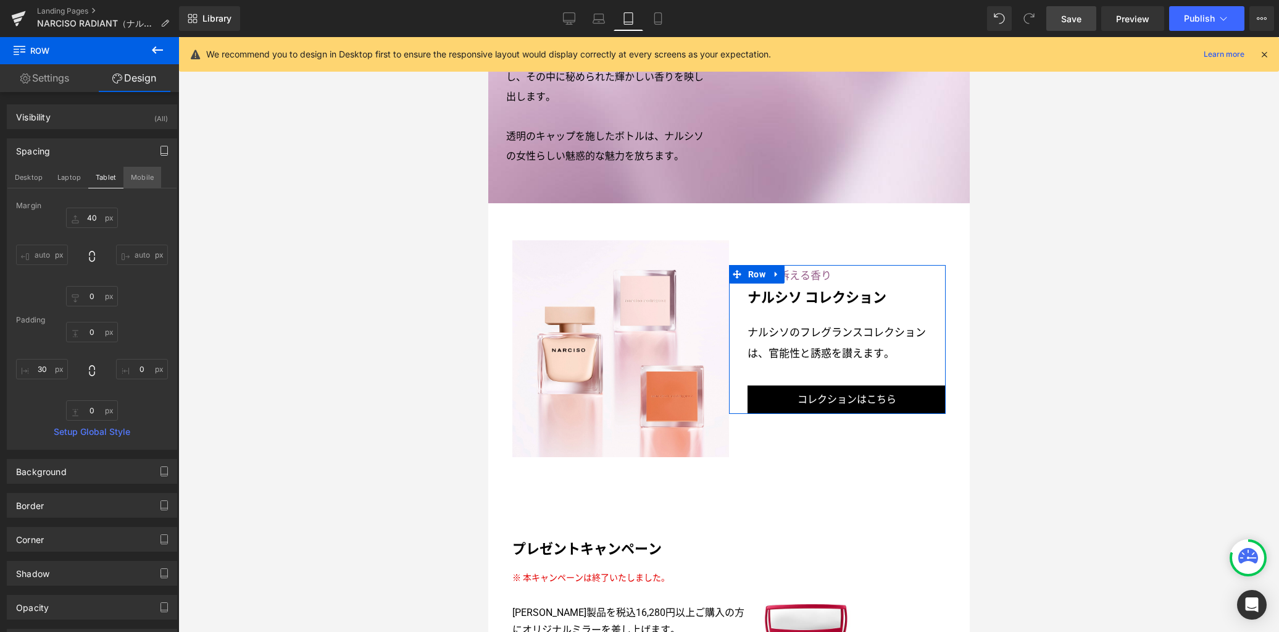
type input "0"
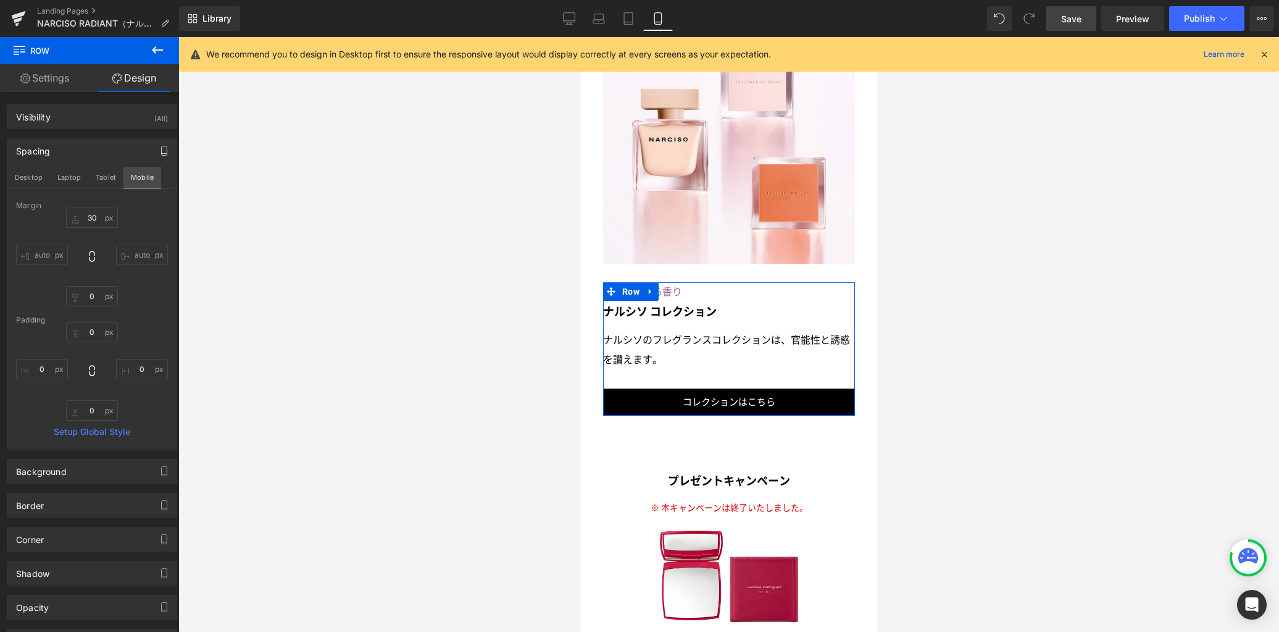
scroll to position [3001, 0]
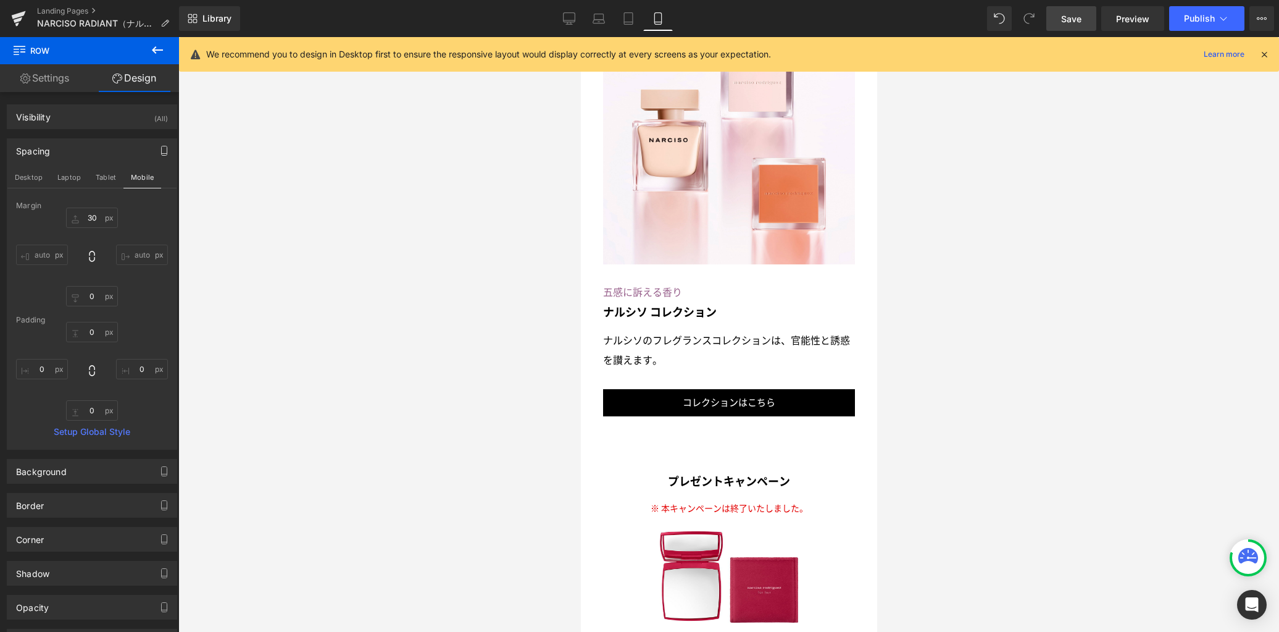
click at [1067, 17] on span "Save" at bounding box center [1071, 18] width 20 height 13
click at [574, 18] on icon at bounding box center [569, 18] width 12 height 12
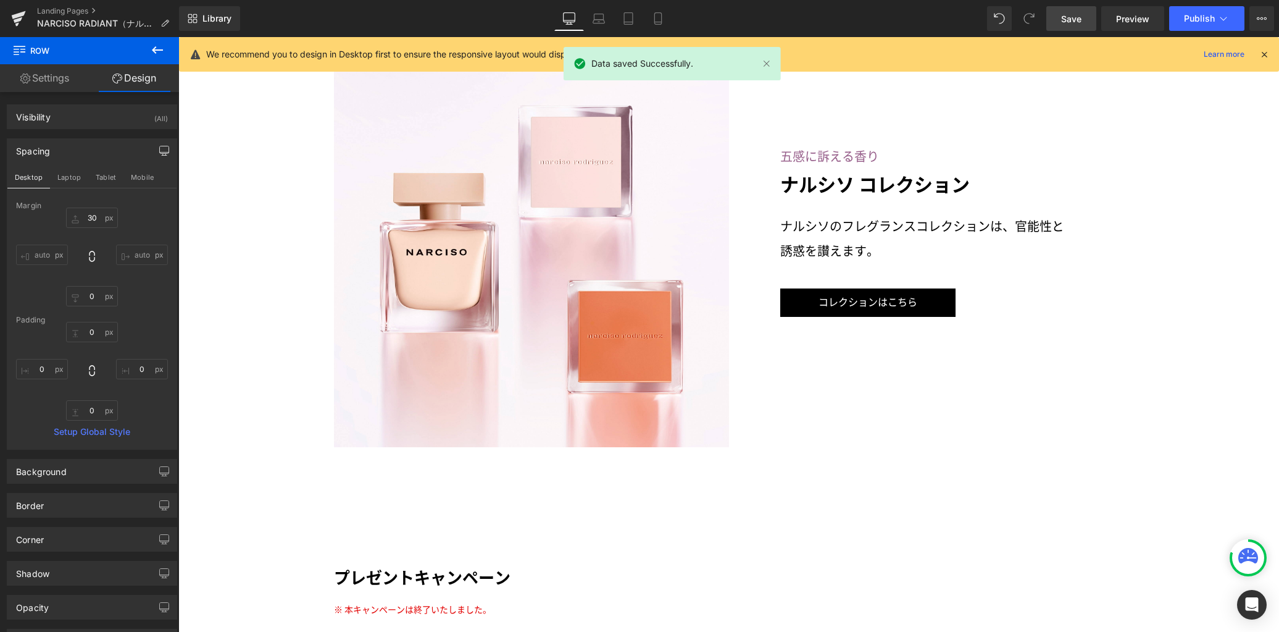
type input "150"
type input "0"
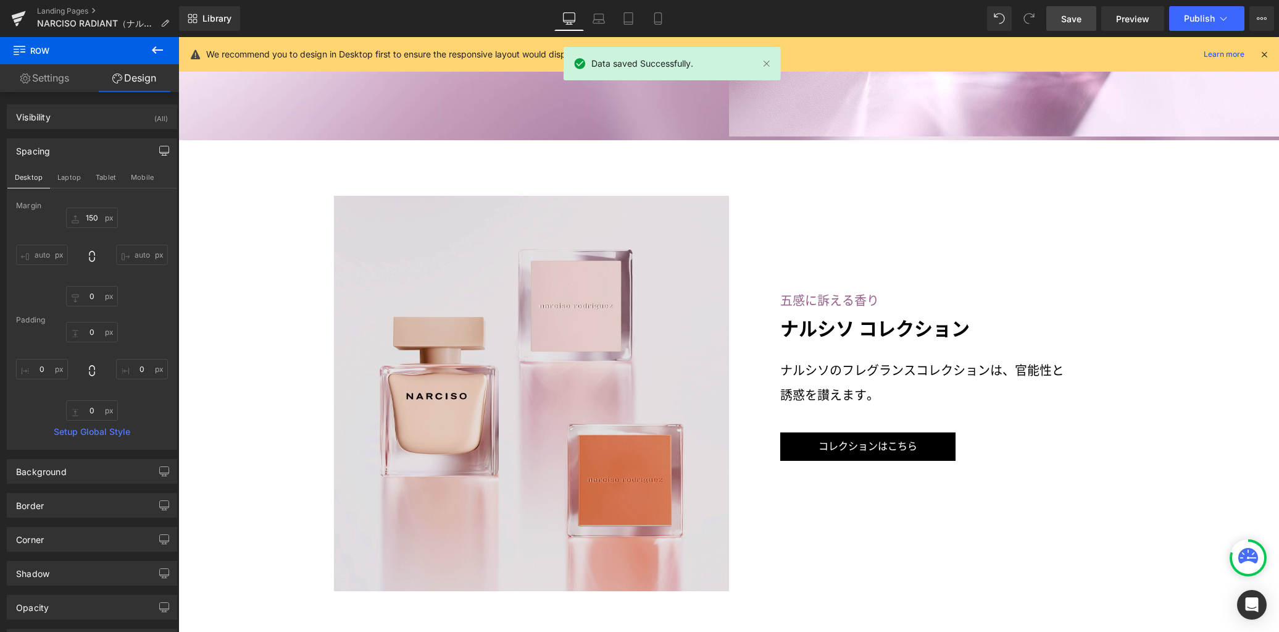
scroll to position [2856, 0]
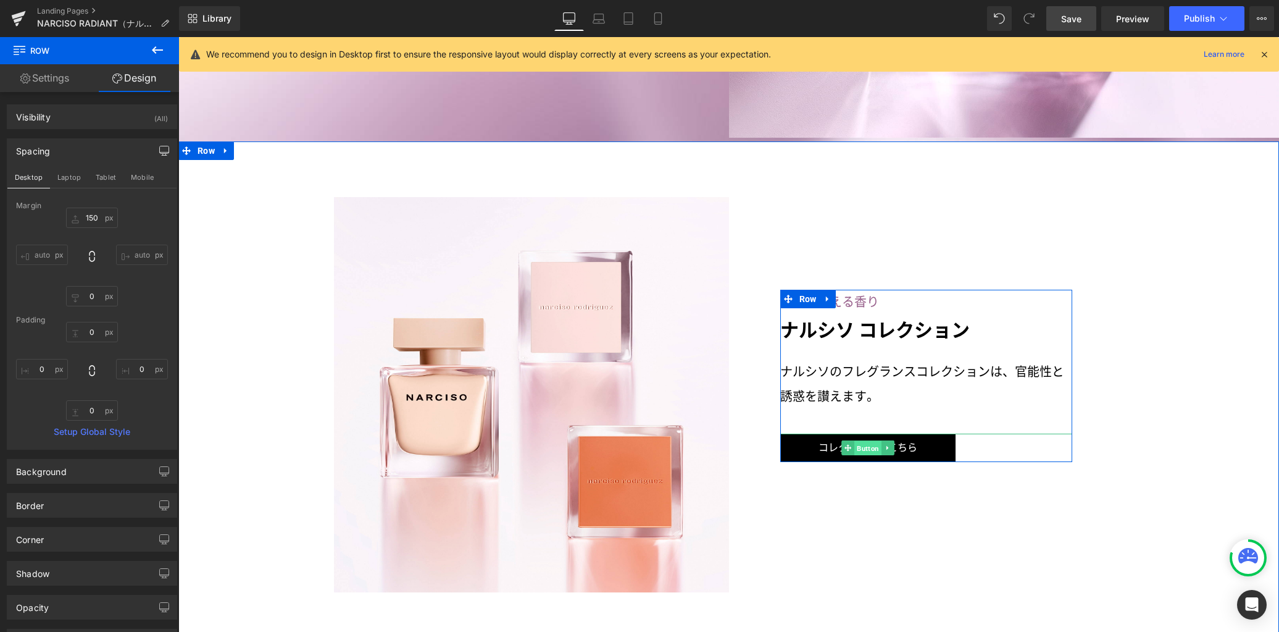
click at [869, 441] on span "Button" at bounding box center [867, 448] width 27 height 15
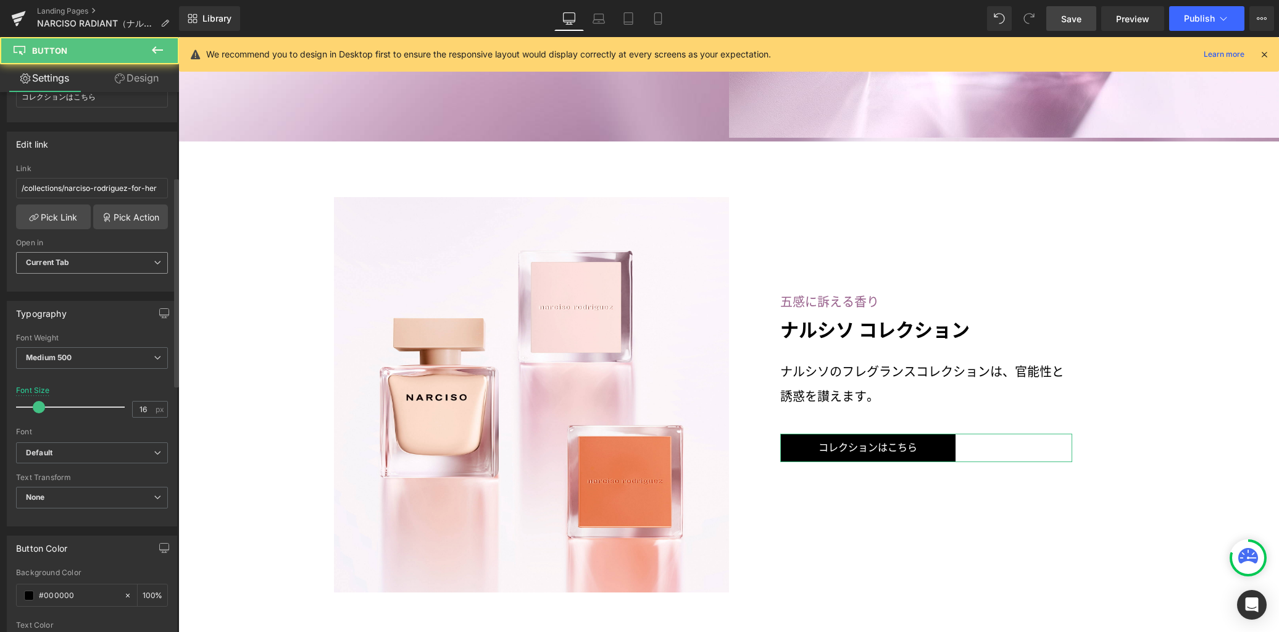
scroll to position [266, 0]
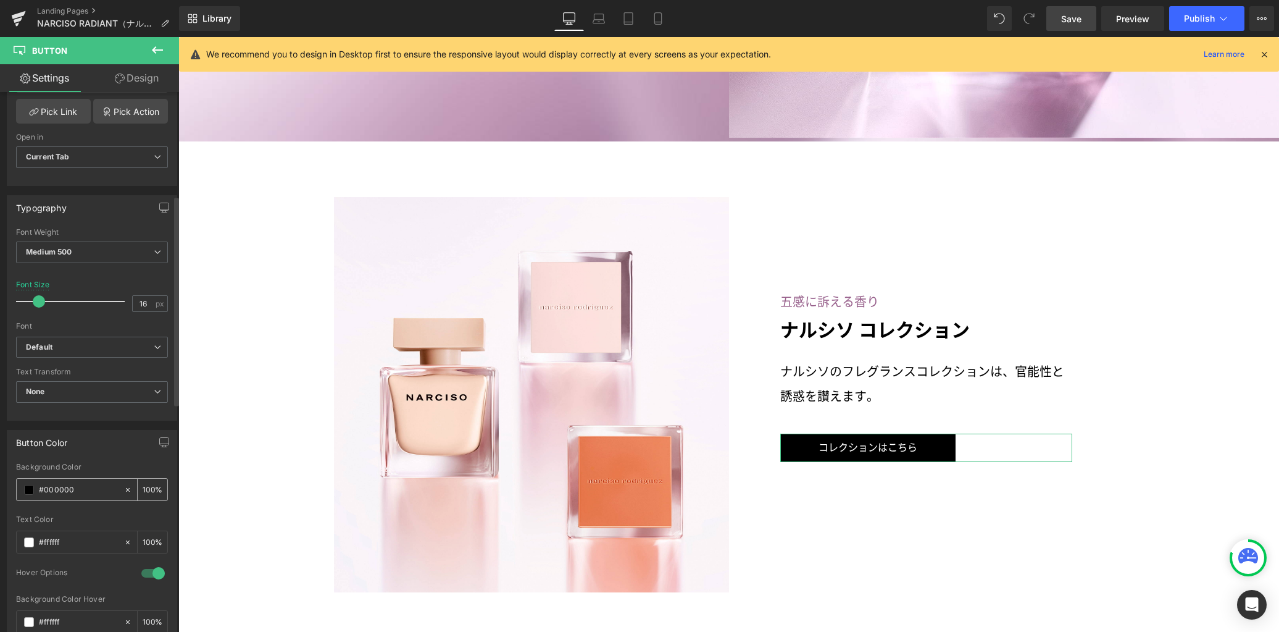
click at [68, 489] on input "#000000" at bounding box center [78, 490] width 79 height 14
paste input "e0aac8"
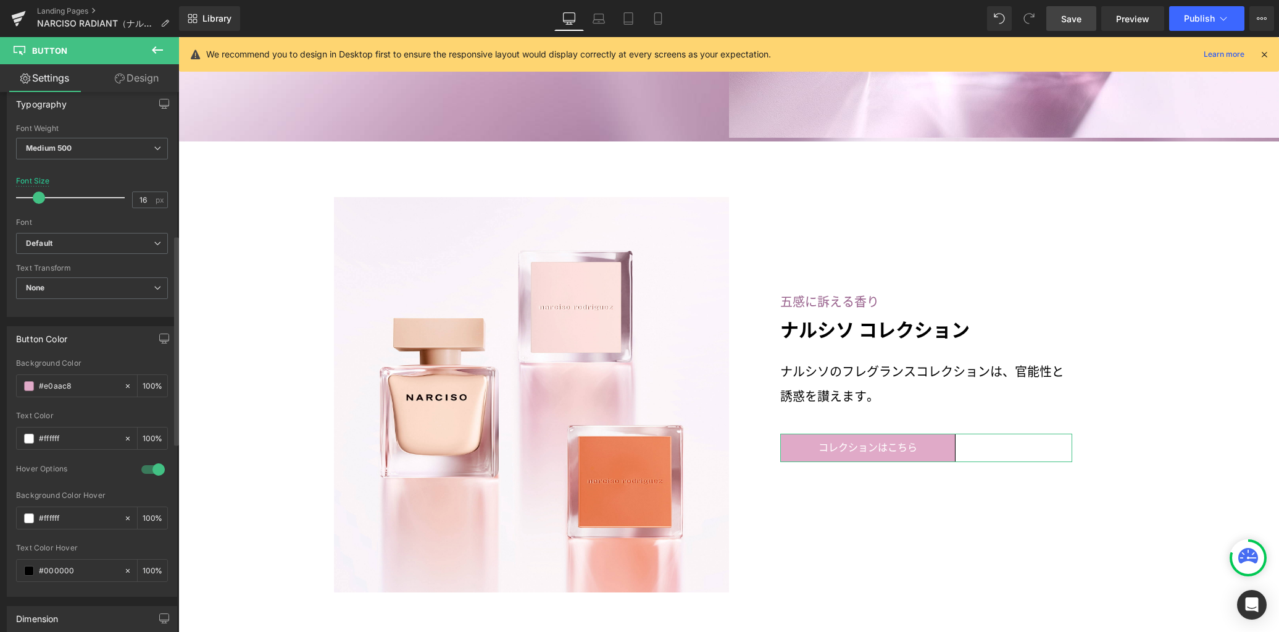
scroll to position [370, 0]
click at [59, 569] on input "#000000" at bounding box center [78, 570] width 79 height 14
paste input "e0aac8"
click at [141, 80] on link "Design" at bounding box center [137, 78] width 90 height 28
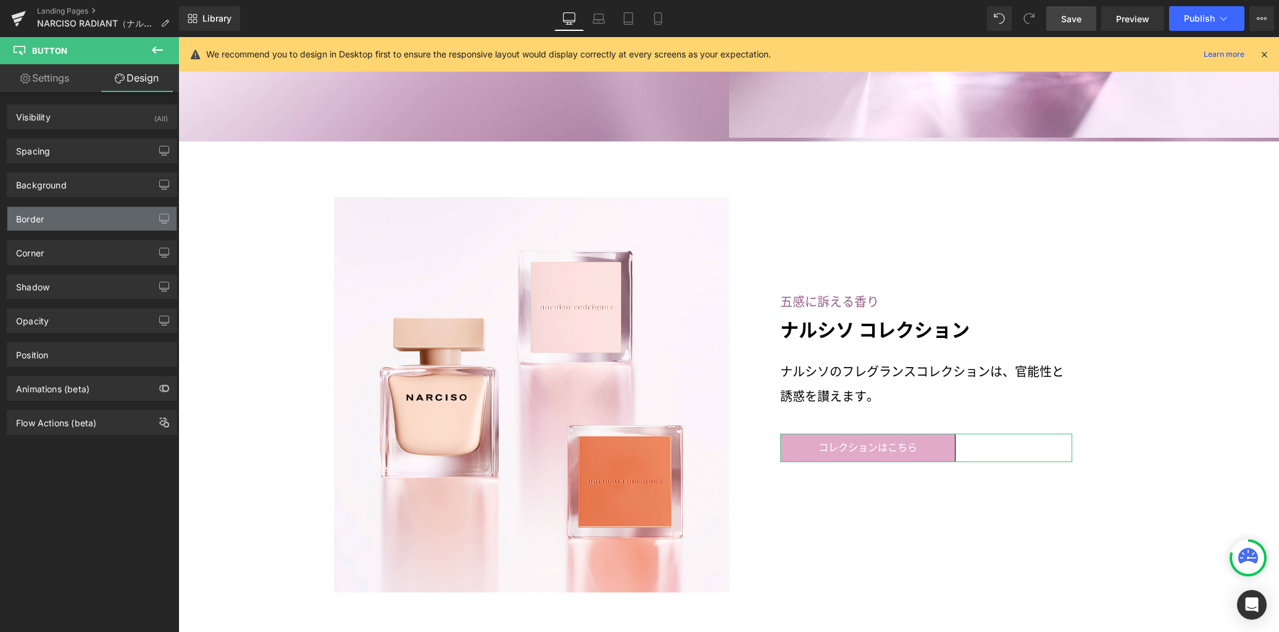
click at [65, 219] on div "Border" at bounding box center [91, 218] width 169 height 23
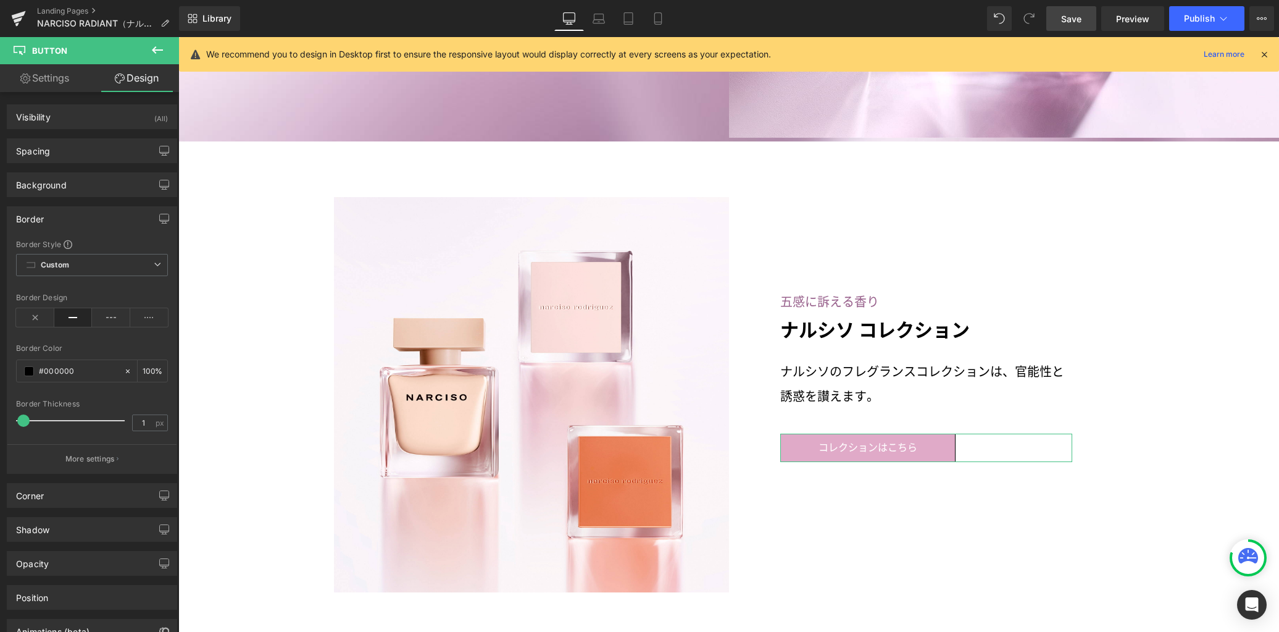
drag, startPoint x: 37, startPoint y: 315, endPoint x: 39, endPoint y: 344, distance: 28.5
click at [37, 316] on icon at bounding box center [35, 317] width 38 height 19
click at [126, 372] on icon at bounding box center [128, 371] width 4 height 4
drag, startPoint x: 20, startPoint y: 420, endPoint x: 14, endPoint y: 414, distance: 9.2
click at [0, 412] on div "Border Border Style Custom Custom Setup Global Style Custom Setup Global Style …" at bounding box center [92, 335] width 185 height 277
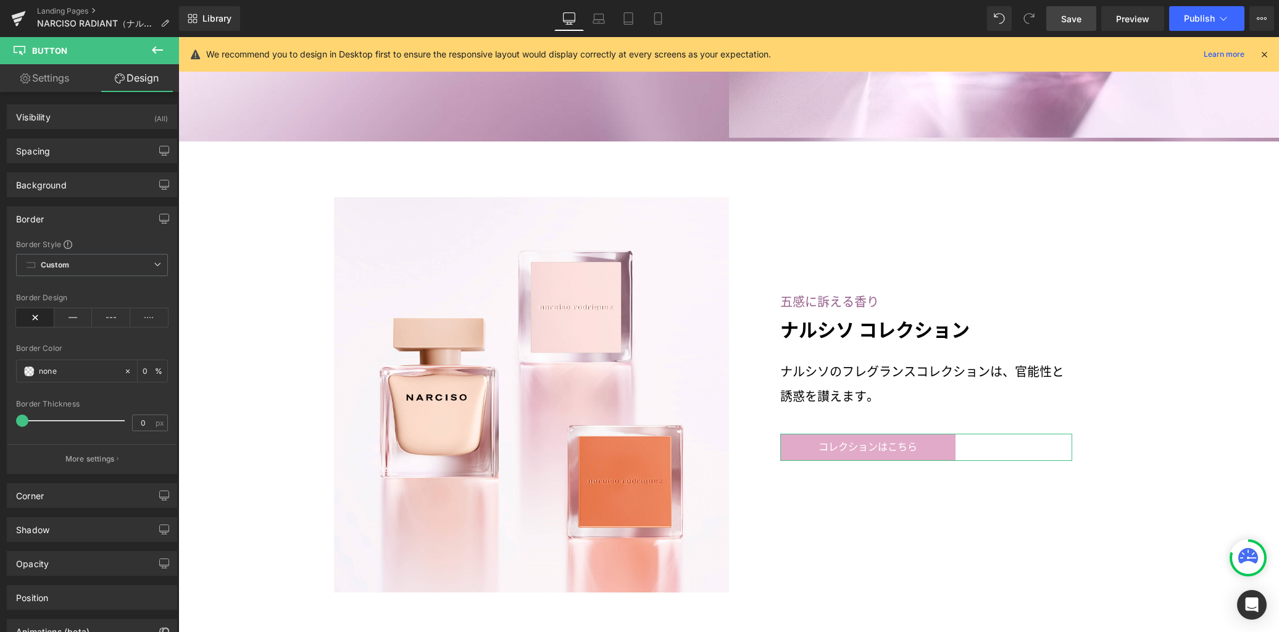
drag, startPoint x: 73, startPoint y: 320, endPoint x: 60, endPoint y: 335, distance: 19.3
click at [70, 321] on icon at bounding box center [73, 317] width 38 height 19
click at [25, 417] on span at bounding box center [22, 420] width 12 height 12
click at [27, 418] on span at bounding box center [23, 420] width 12 height 12
click at [29, 371] on span at bounding box center [29, 371] width 10 height 10
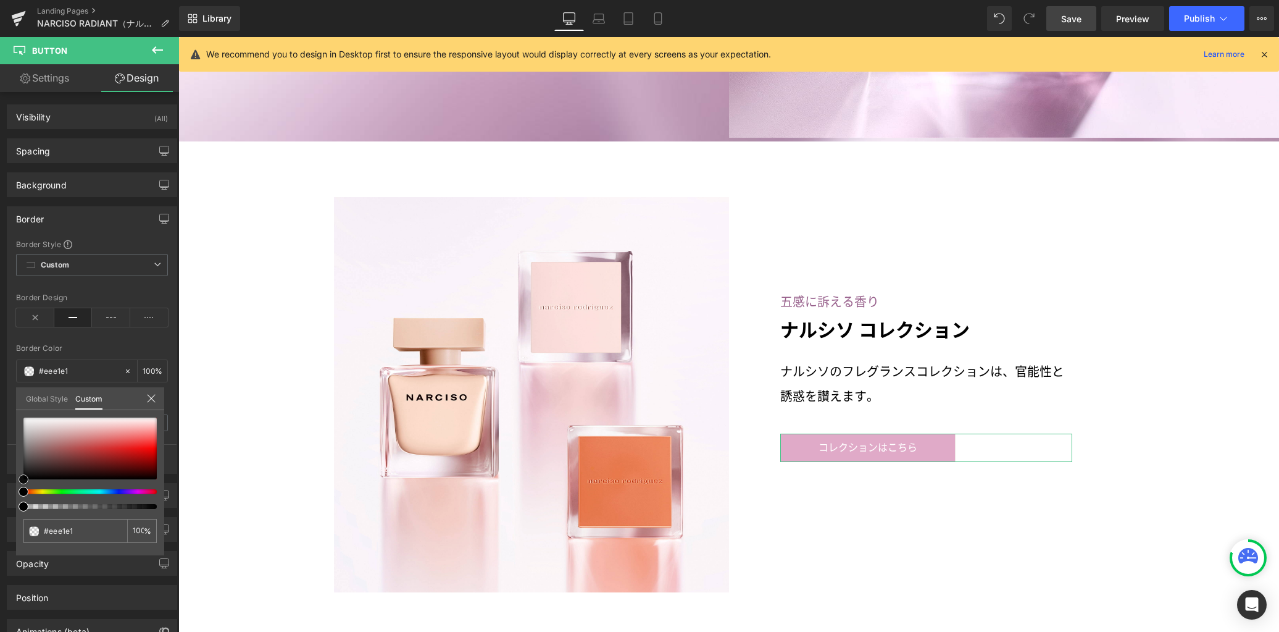
click at [62, 423] on div at bounding box center [89, 448] width 133 height 62
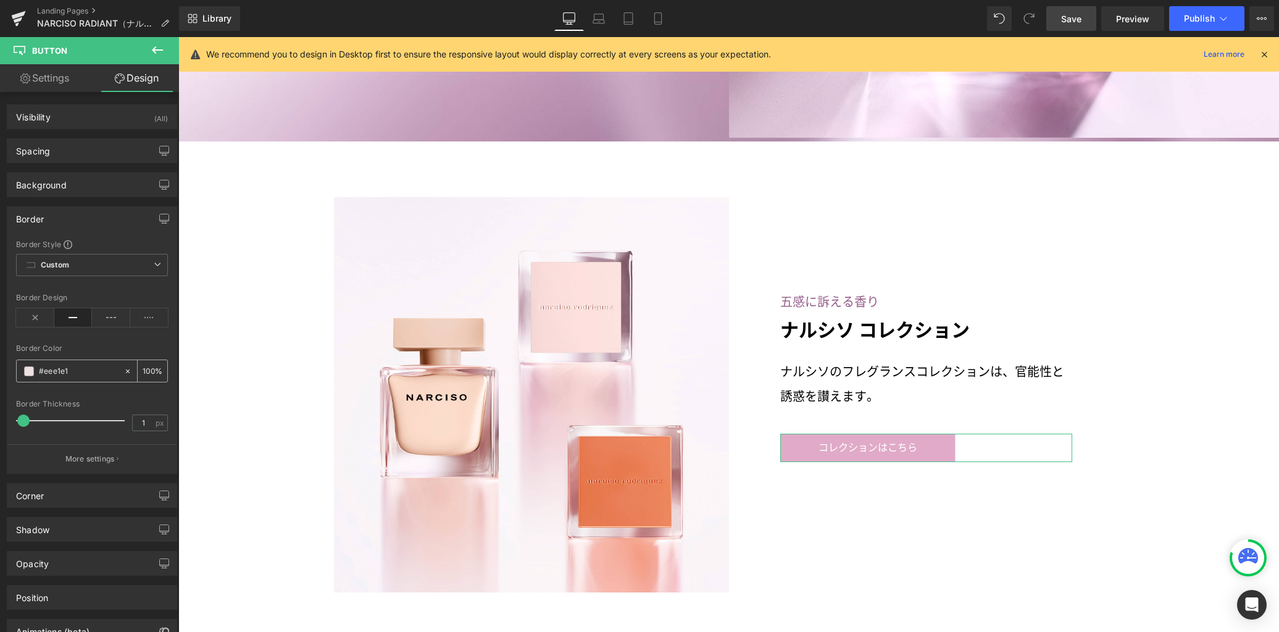
click at [61, 370] on input "#eee1e1" at bounding box center [78, 371] width 79 height 14
click at [57, 370] on input "#eee1e1" at bounding box center [78, 371] width 79 height 14
paste input "0aac8"
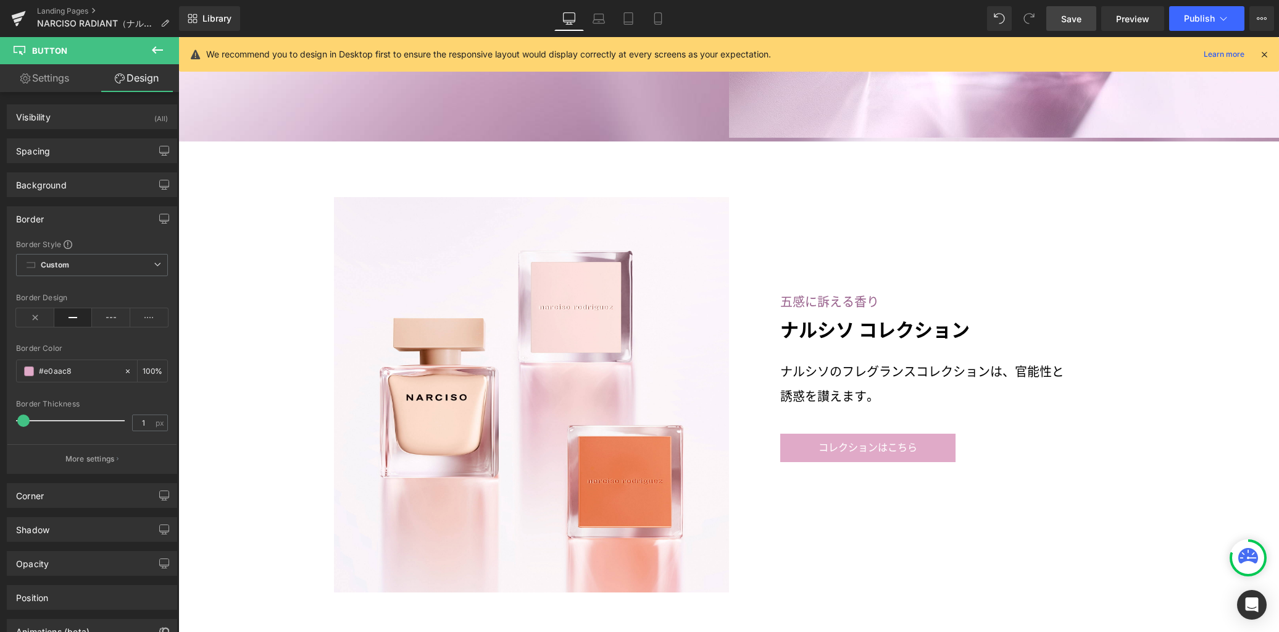
drag, startPoint x: 1069, startPoint y: 22, endPoint x: 861, endPoint y: 76, distance: 215.0
click at [1069, 22] on span "Save" at bounding box center [1071, 18] width 20 height 13
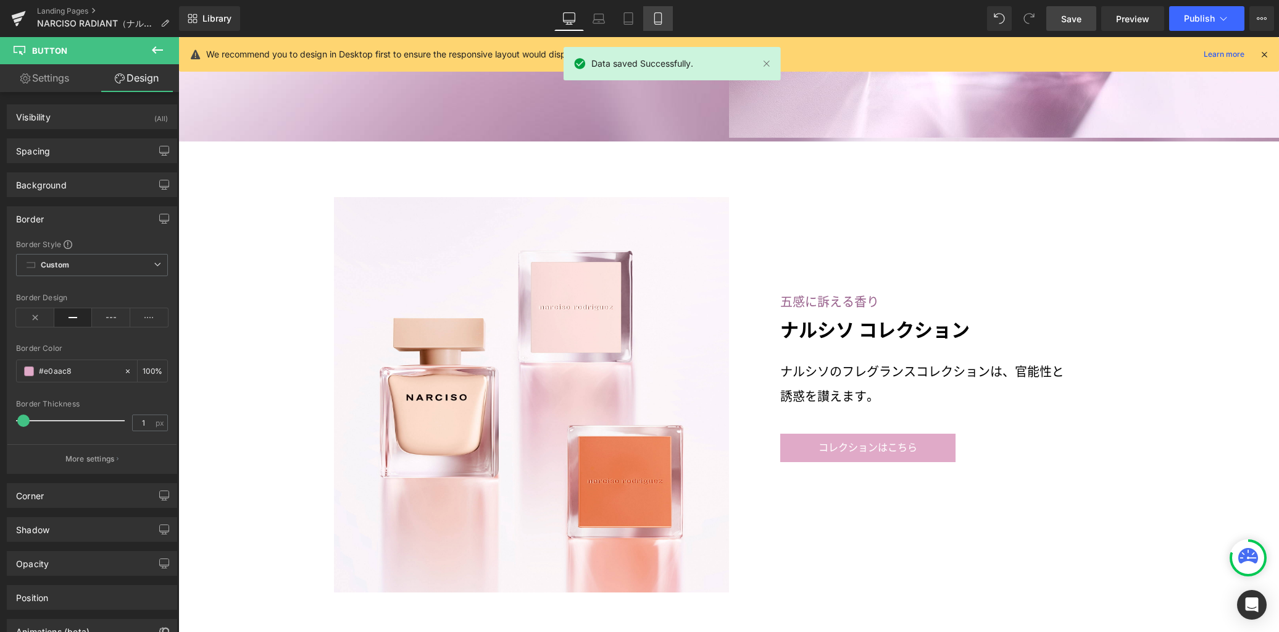
click at [653, 19] on icon at bounding box center [658, 18] width 12 height 12
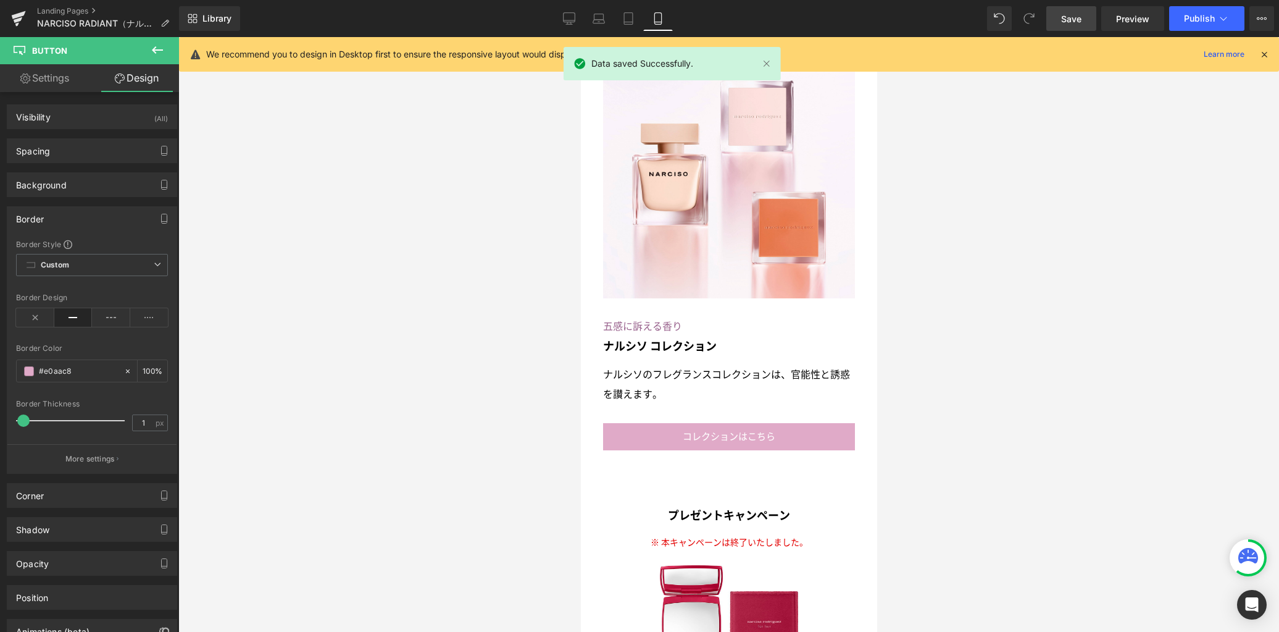
scroll to position [2964, 0]
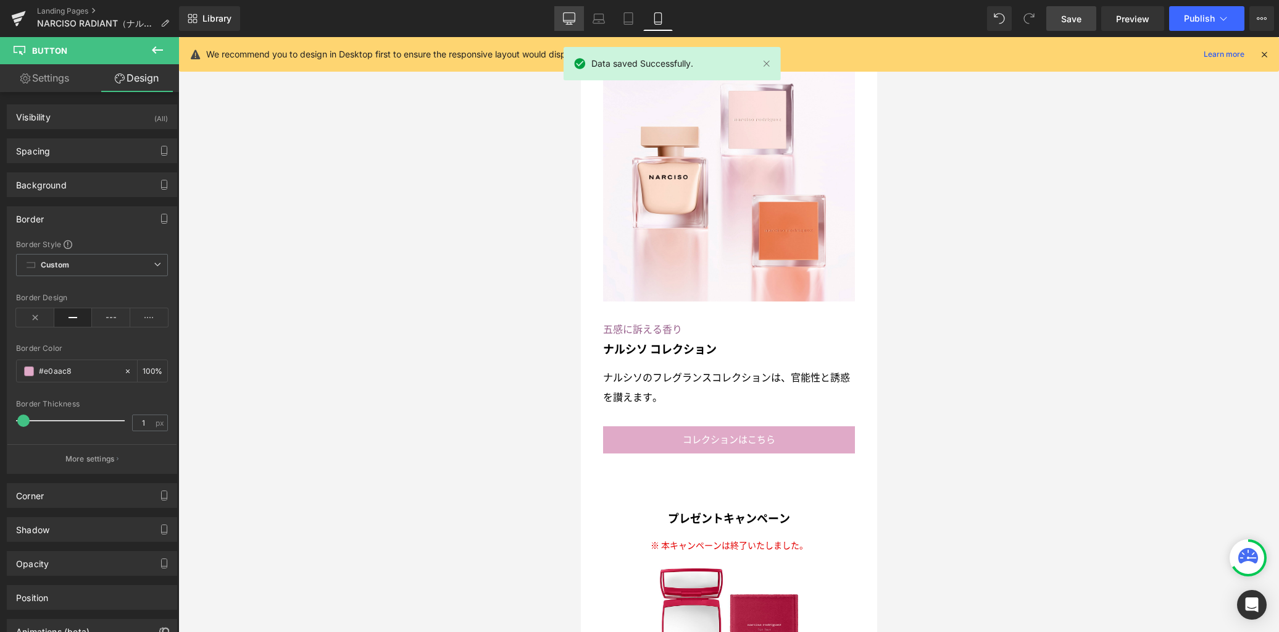
click at [575, 21] on icon at bounding box center [570, 17] width 12 height 9
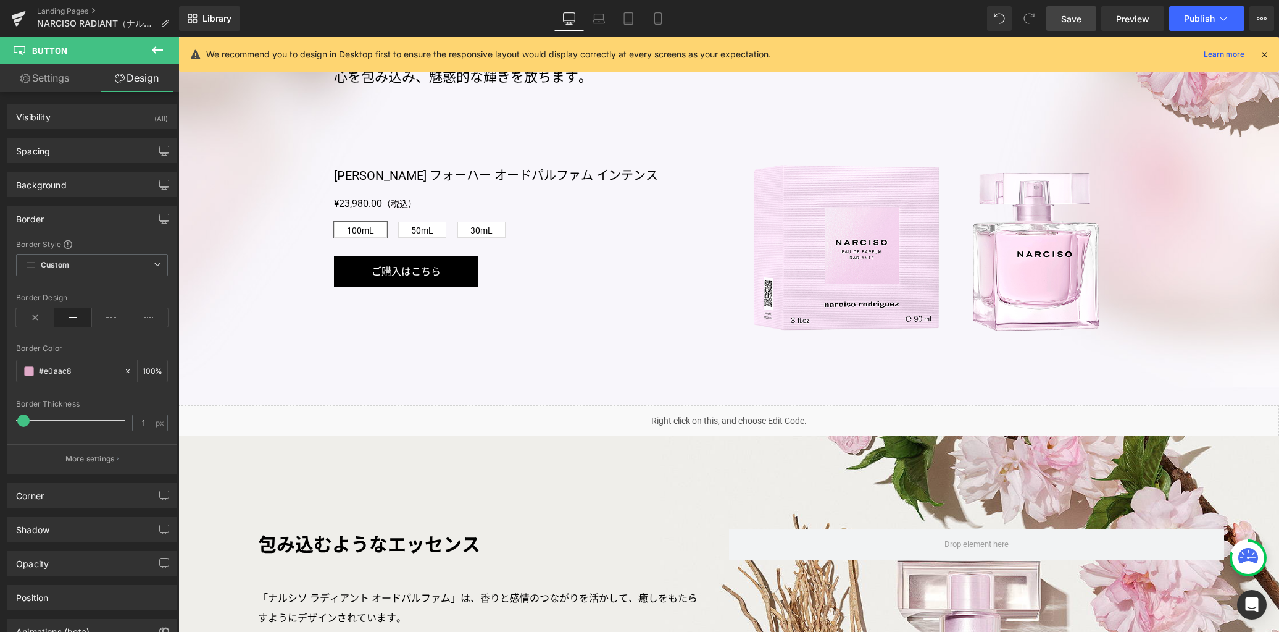
scroll to position [867, 0]
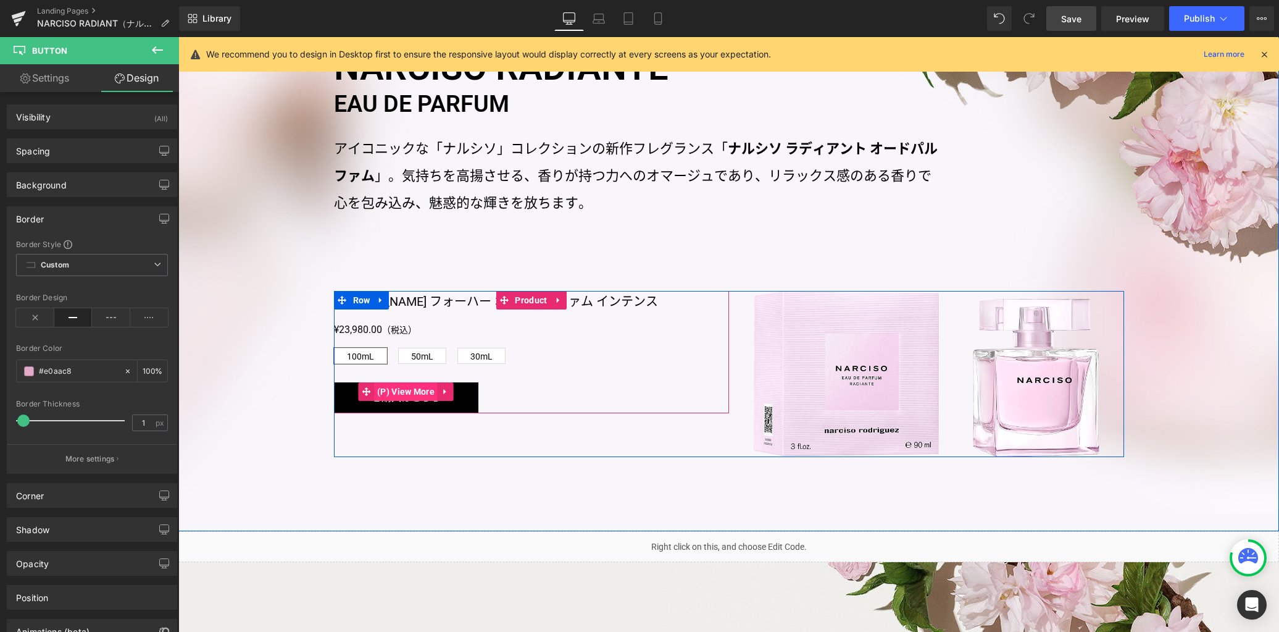
click at [399, 393] on span "(P) View More" at bounding box center [406, 391] width 64 height 19
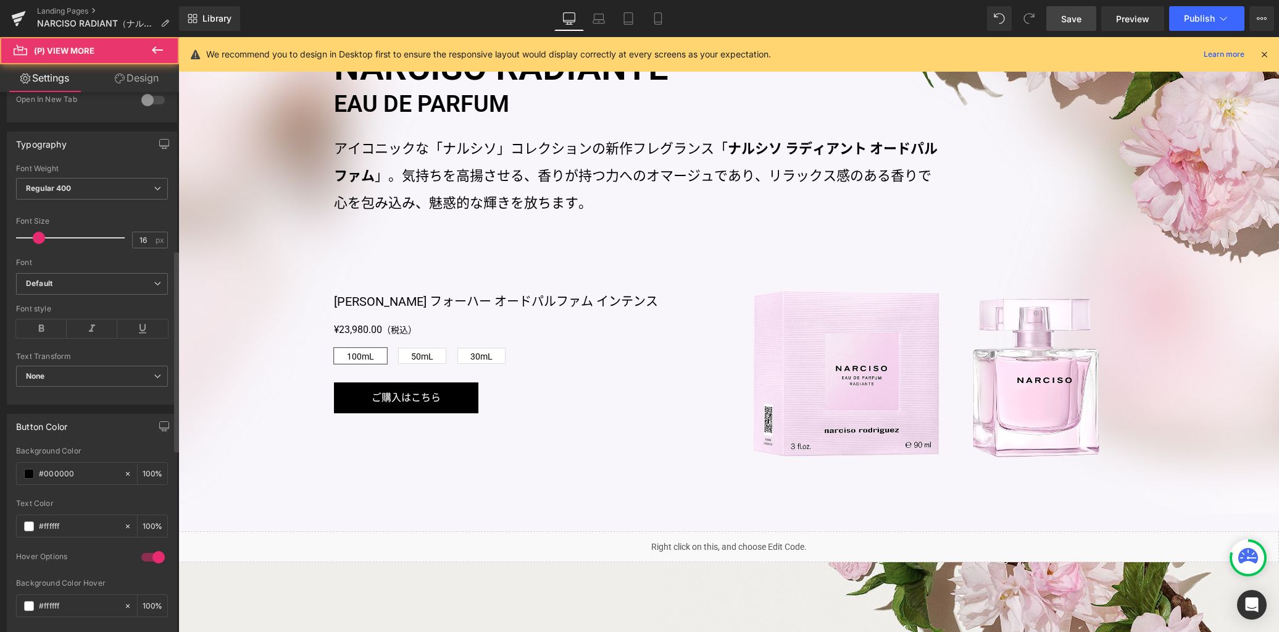
scroll to position [422, 0]
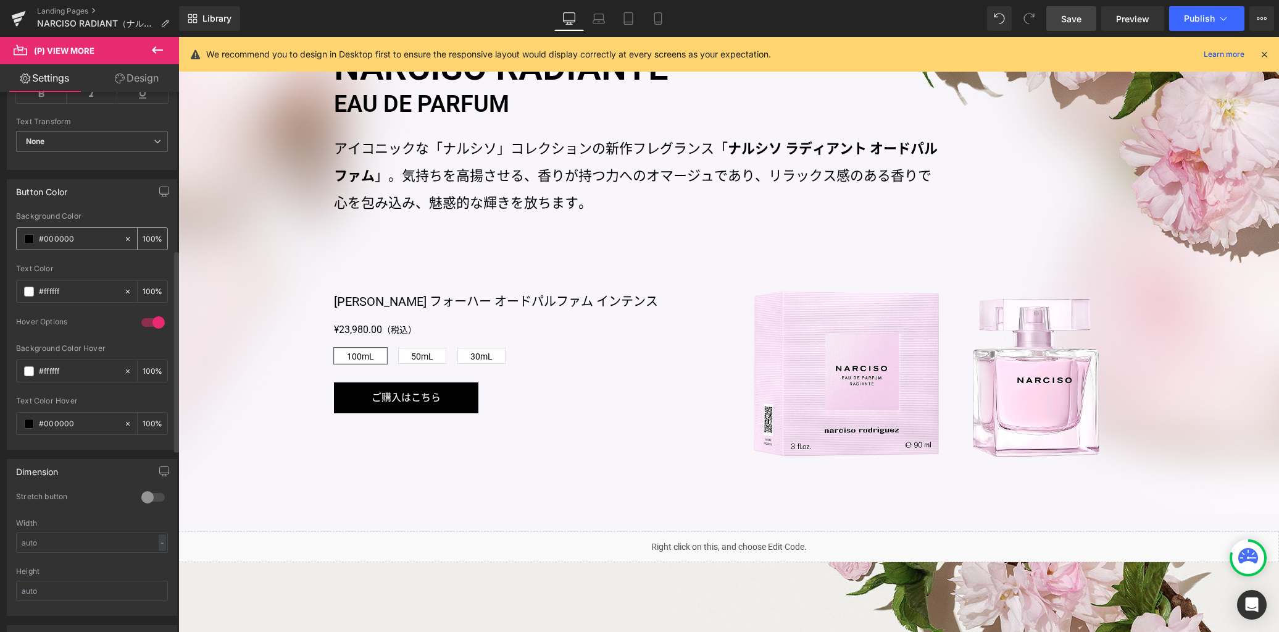
click at [58, 238] on input "#000000" at bounding box center [78, 239] width 79 height 14
paste input "e0aac8"
click at [59, 423] on input "#000000" at bounding box center [78, 424] width 79 height 14
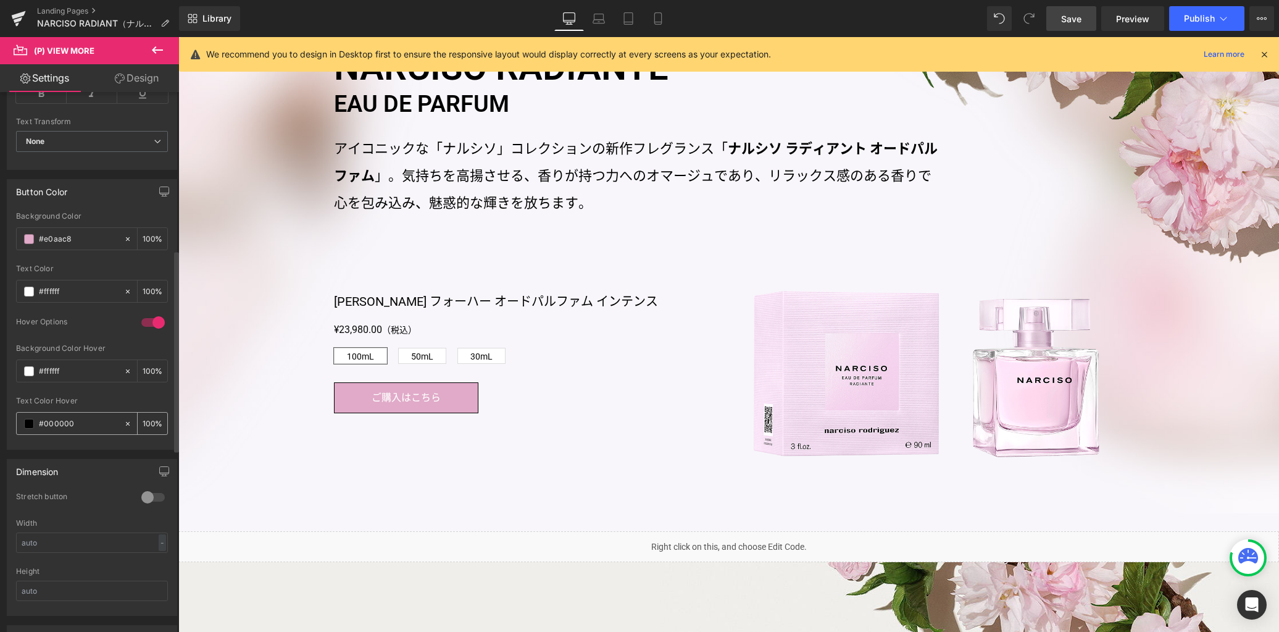
paste input "e0aac8"
click at [151, 78] on link "Design" at bounding box center [137, 78] width 90 height 28
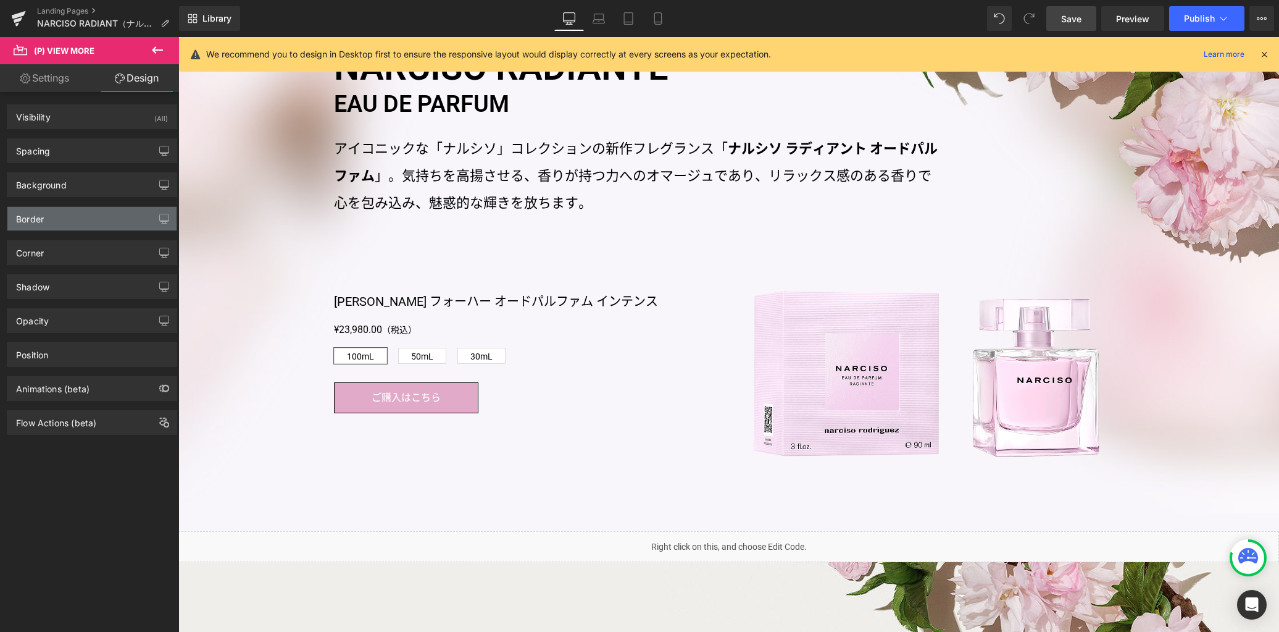
click at [87, 212] on div "Border" at bounding box center [91, 218] width 169 height 23
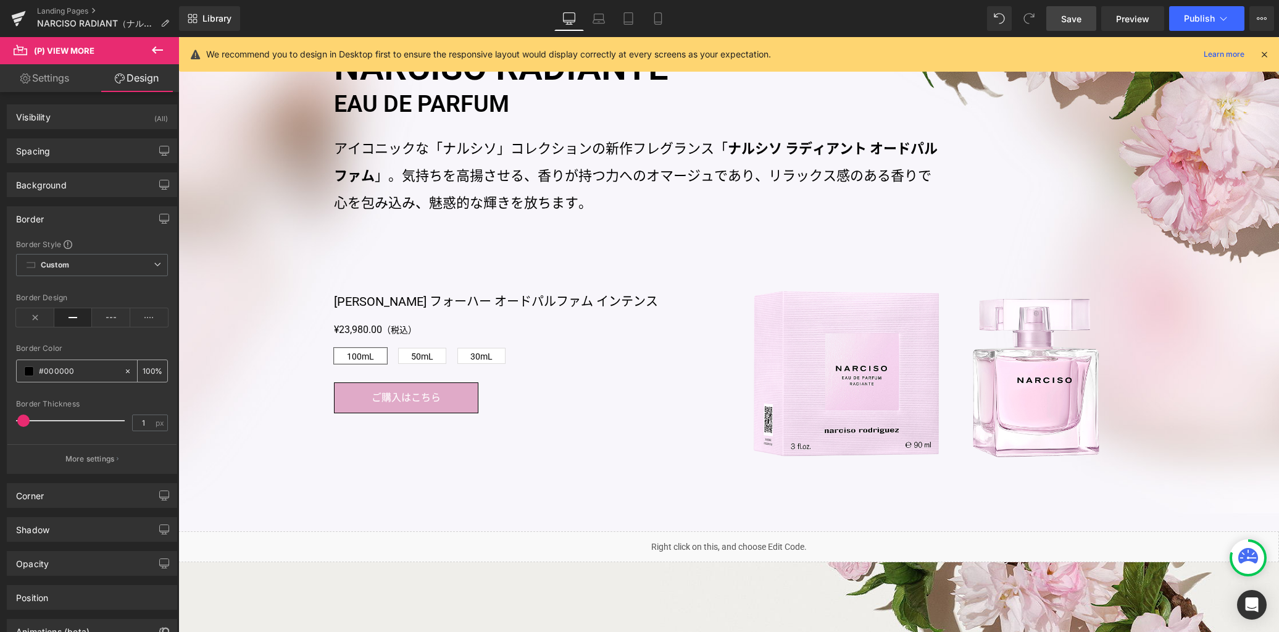
click at [58, 371] on input "#000000" at bounding box center [78, 371] width 79 height 14
click at [61, 372] on input "#000000" at bounding box center [78, 371] width 79 height 14
paste input "e0aac8"
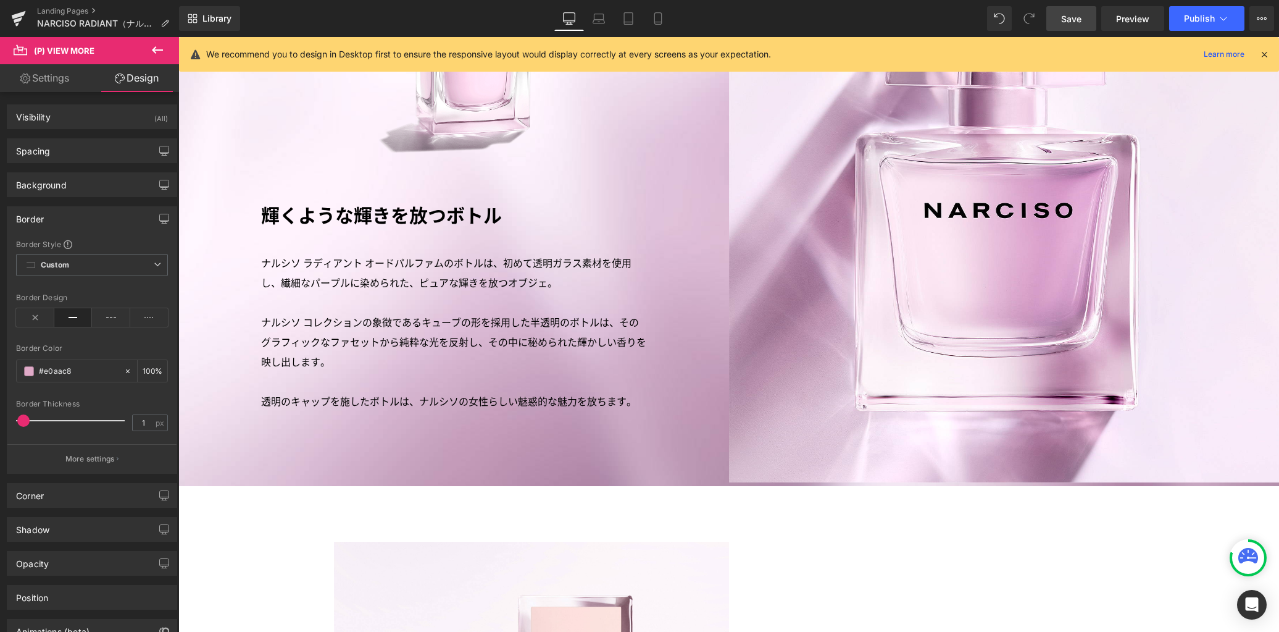
scroll to position [2938, 0]
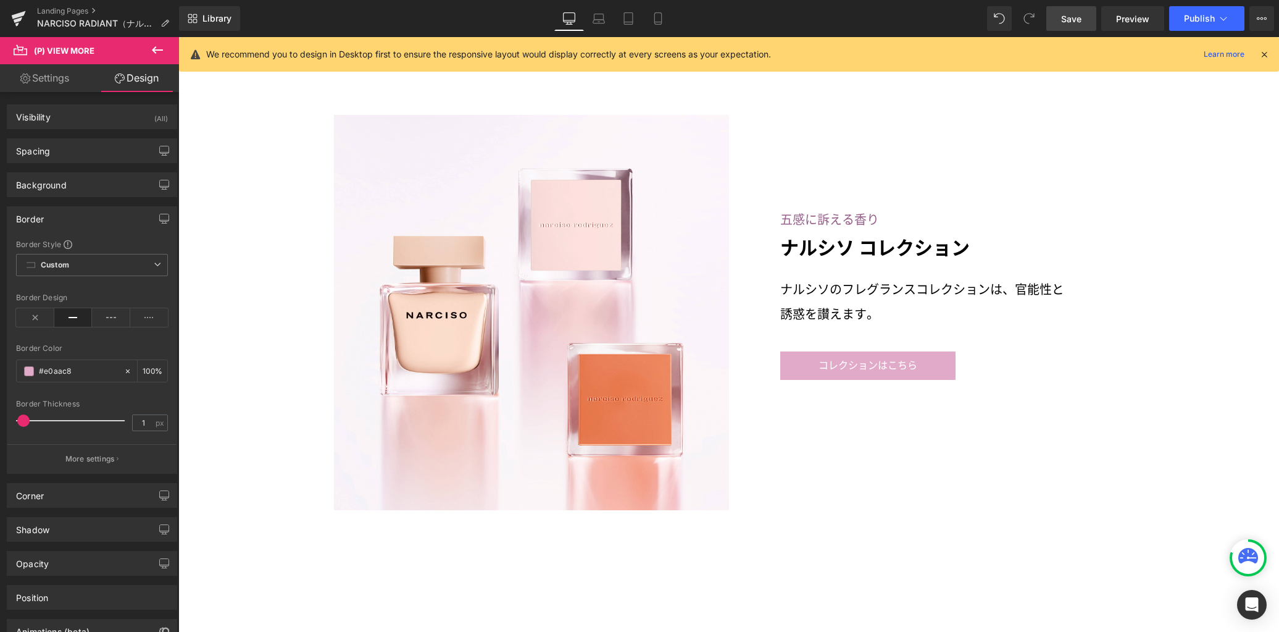
click at [1075, 25] on link "Save" at bounding box center [1071, 18] width 50 height 25
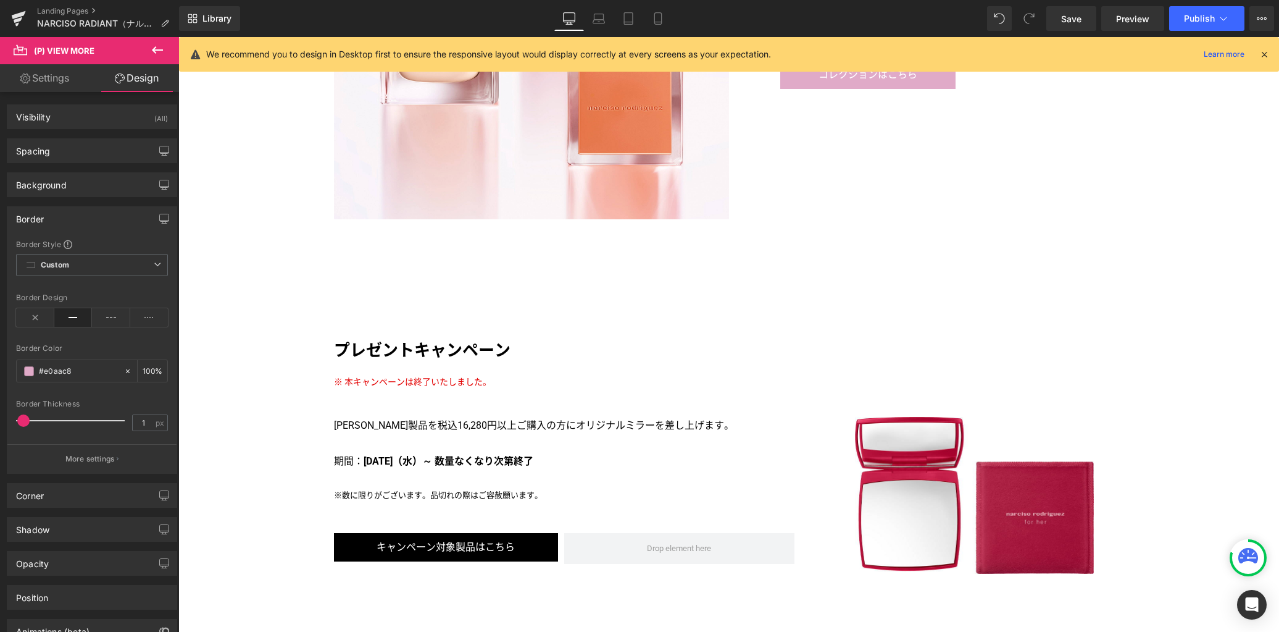
scroll to position [3358, 0]
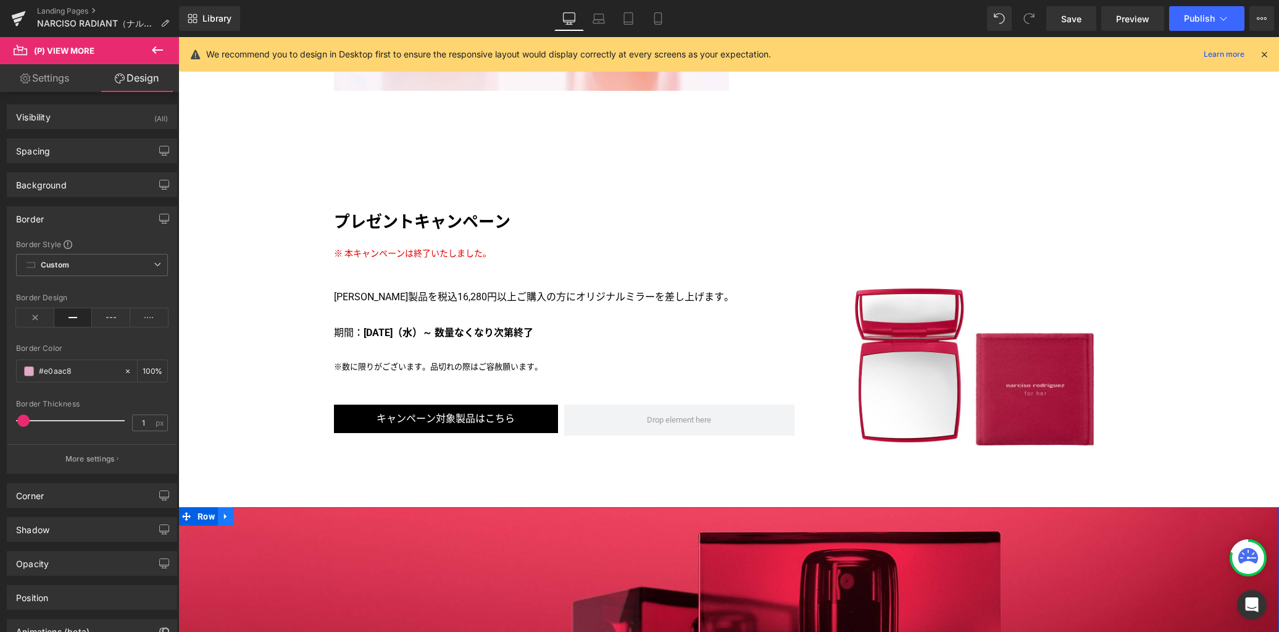
click at [222, 512] on icon at bounding box center [226, 516] width 9 height 9
click at [254, 512] on icon at bounding box center [258, 516] width 9 height 9
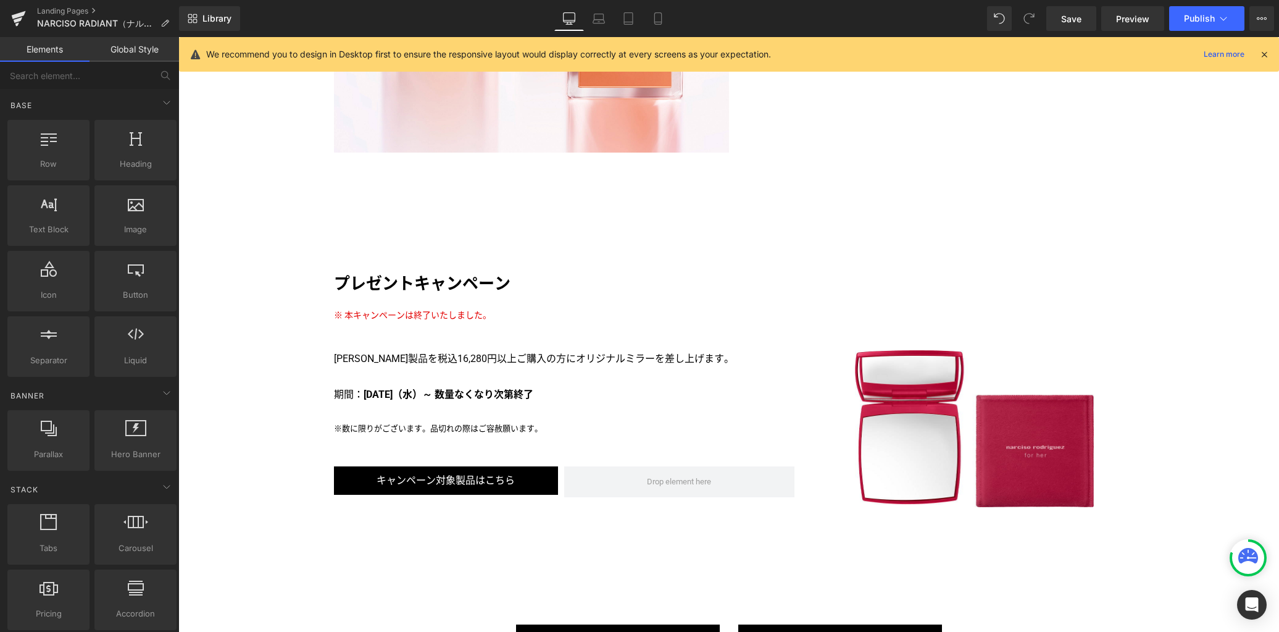
scroll to position [3290, 0]
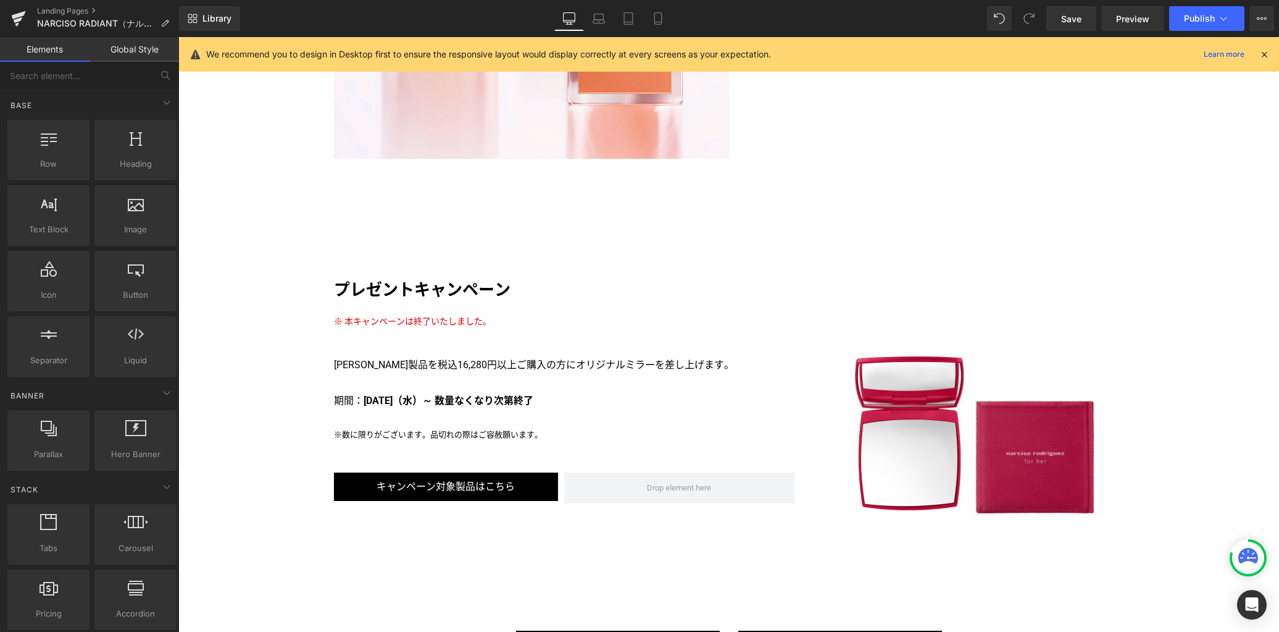
click at [433, 316] on span "※ 本キャンペーンは終了いたしました。" at bounding box center [412, 321] width 157 height 10
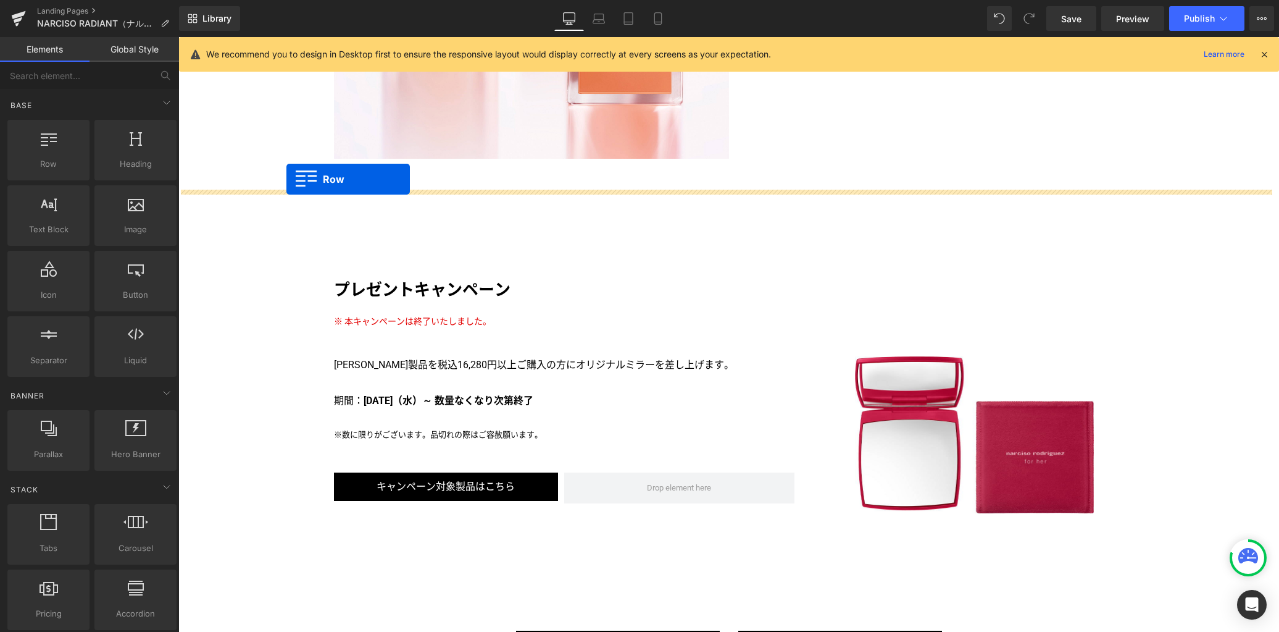
drag, startPoint x: 230, startPoint y: 199, endPoint x: 286, endPoint y: 179, distance: 60.3
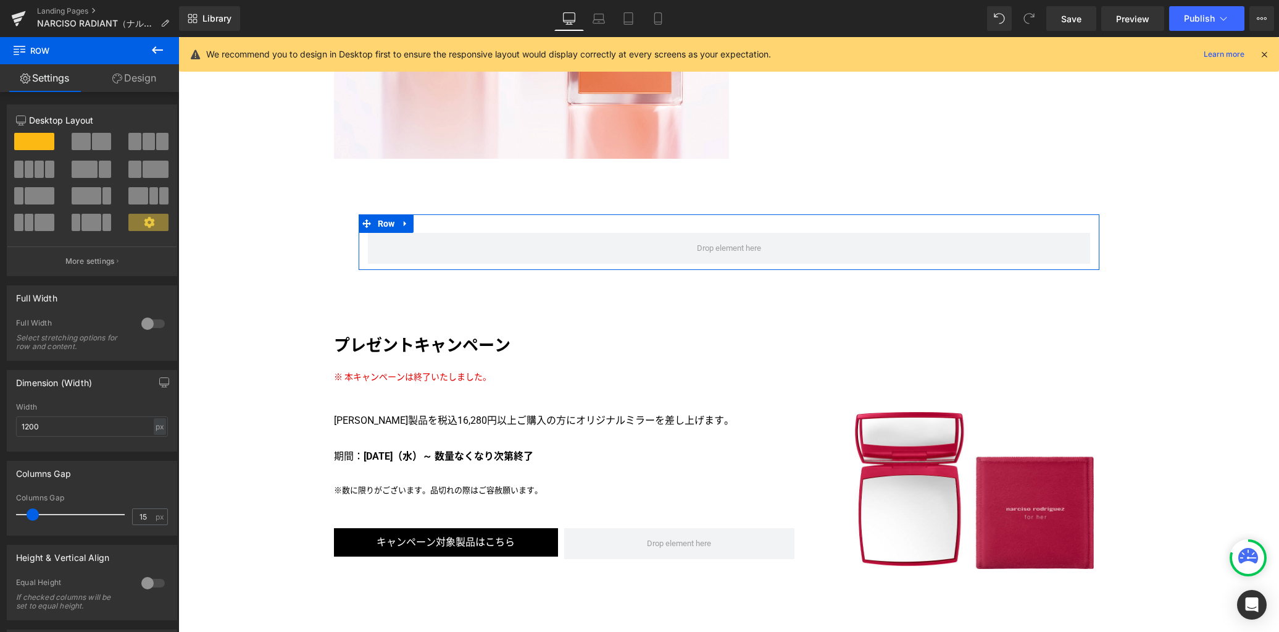
click at [140, 325] on div at bounding box center [153, 324] width 30 height 20
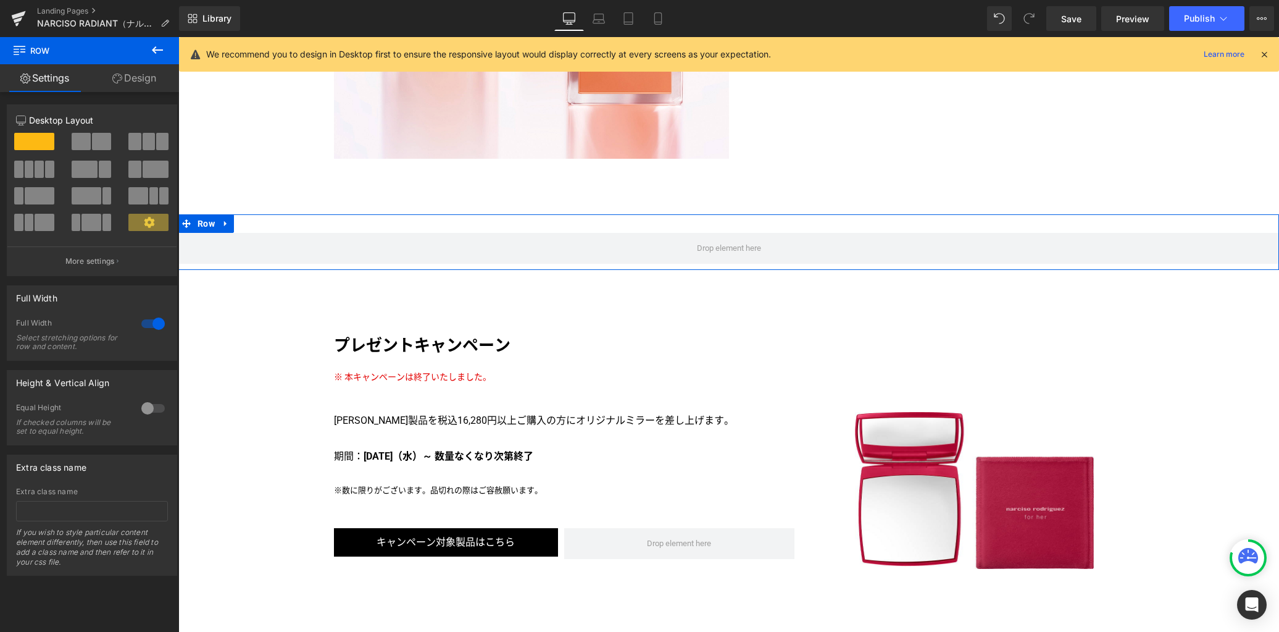
click at [148, 84] on link "Design" at bounding box center [135, 78] width 90 height 28
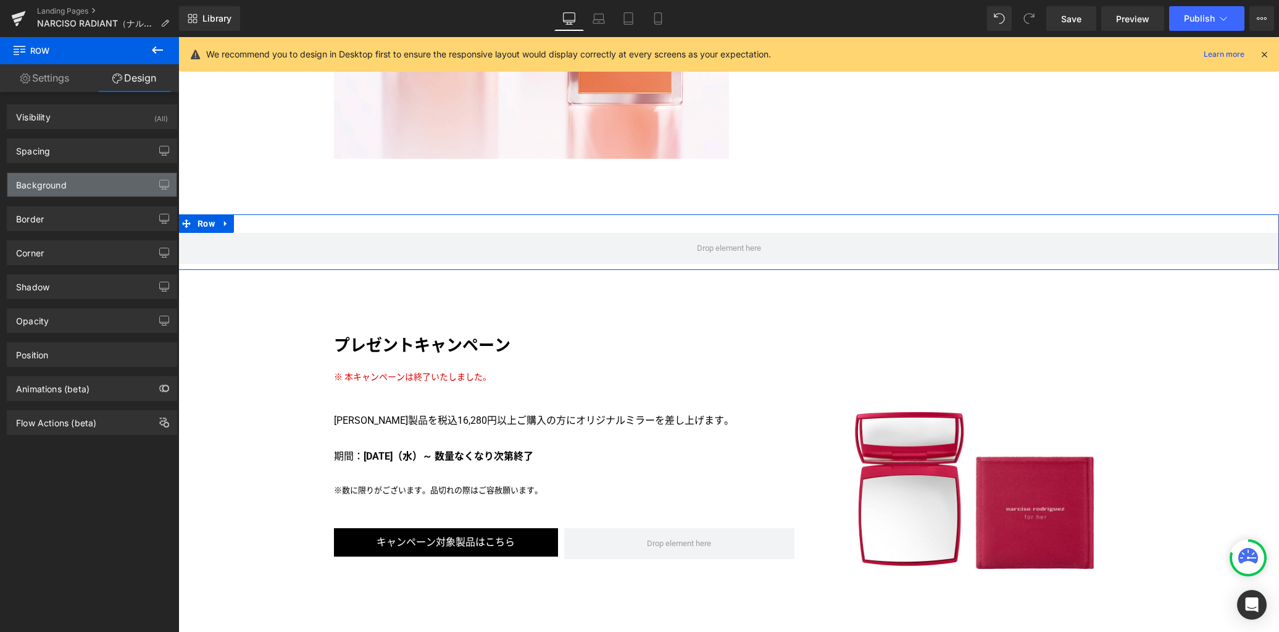
click at [99, 184] on div "Background" at bounding box center [91, 184] width 169 height 23
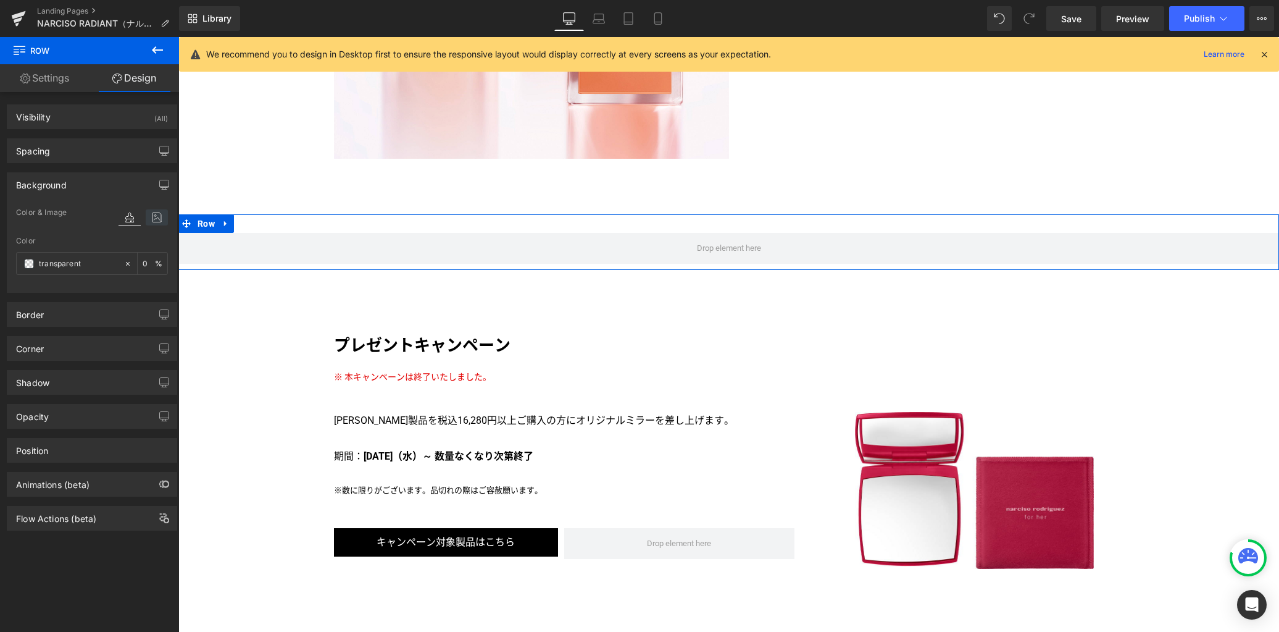
click at [149, 219] on icon at bounding box center [157, 217] width 22 height 16
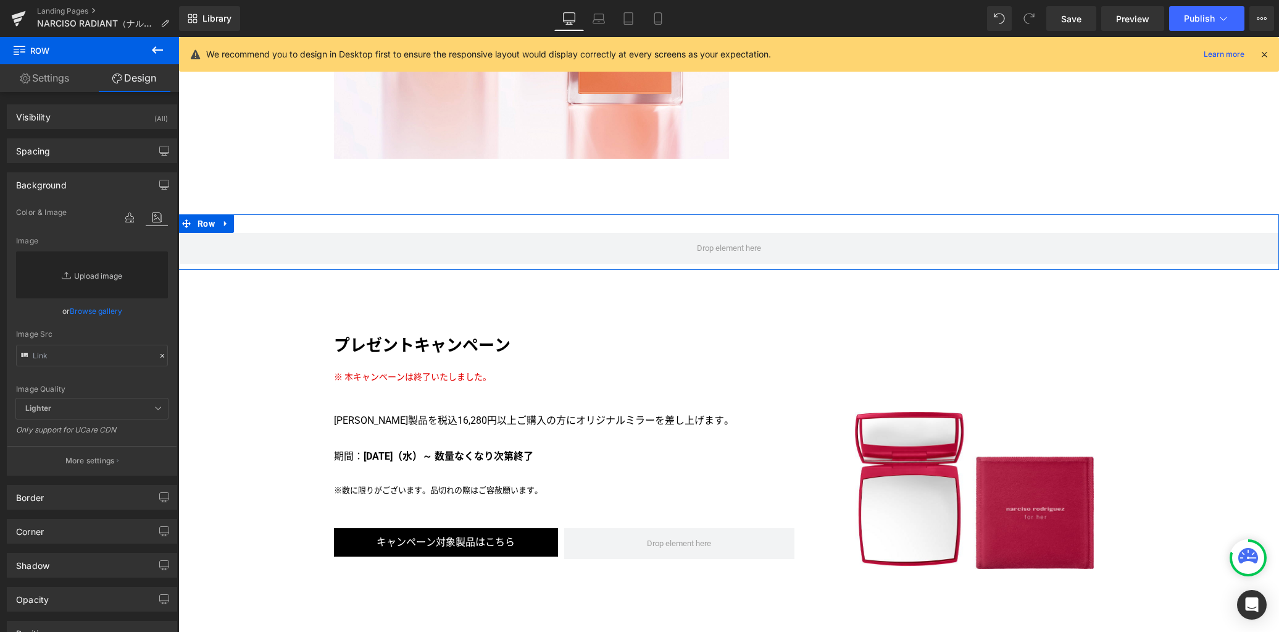
click at [113, 278] on link "Replace Image" at bounding box center [92, 274] width 152 height 47
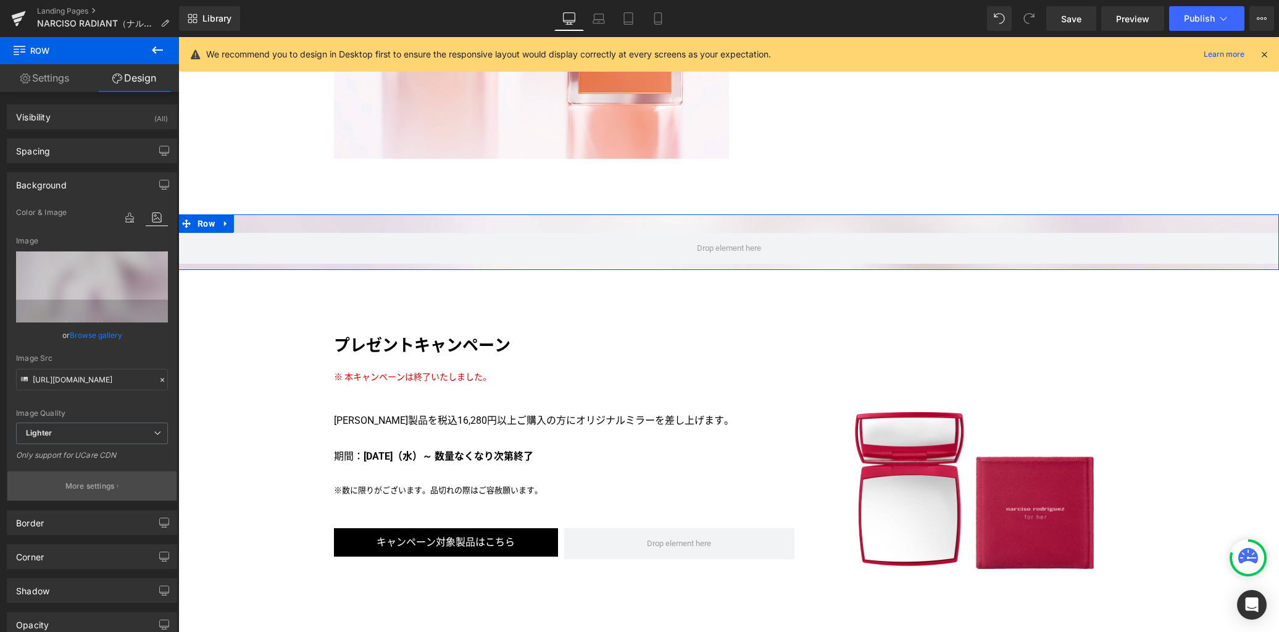
click at [99, 476] on button "More settings" at bounding box center [91, 485] width 169 height 29
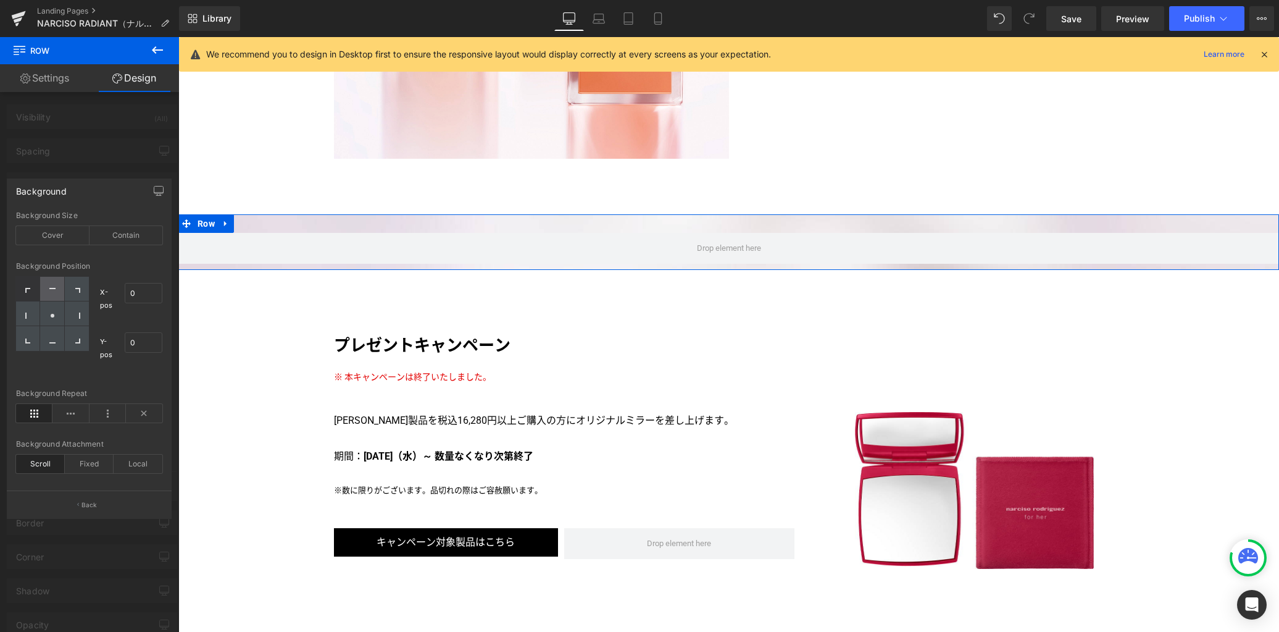
drag, startPoint x: 58, startPoint y: 291, endPoint x: 60, endPoint y: 282, distance: 9.0
click at [58, 291] on div at bounding box center [52, 289] width 24 height 25
click at [128, 235] on div "Contain" at bounding box center [126, 235] width 73 height 19
click at [68, 236] on div "Cover" at bounding box center [52, 235] width 73 height 19
click at [144, 411] on icon at bounding box center [144, 413] width 36 height 19
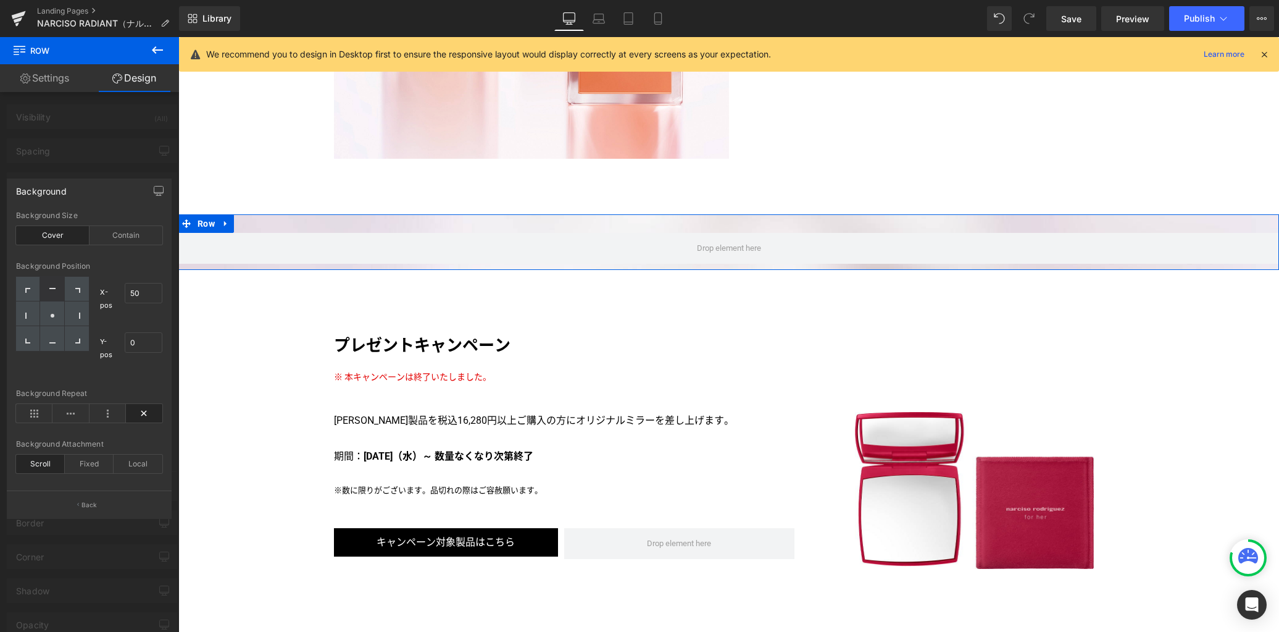
click at [92, 167] on div at bounding box center [89, 337] width 179 height 601
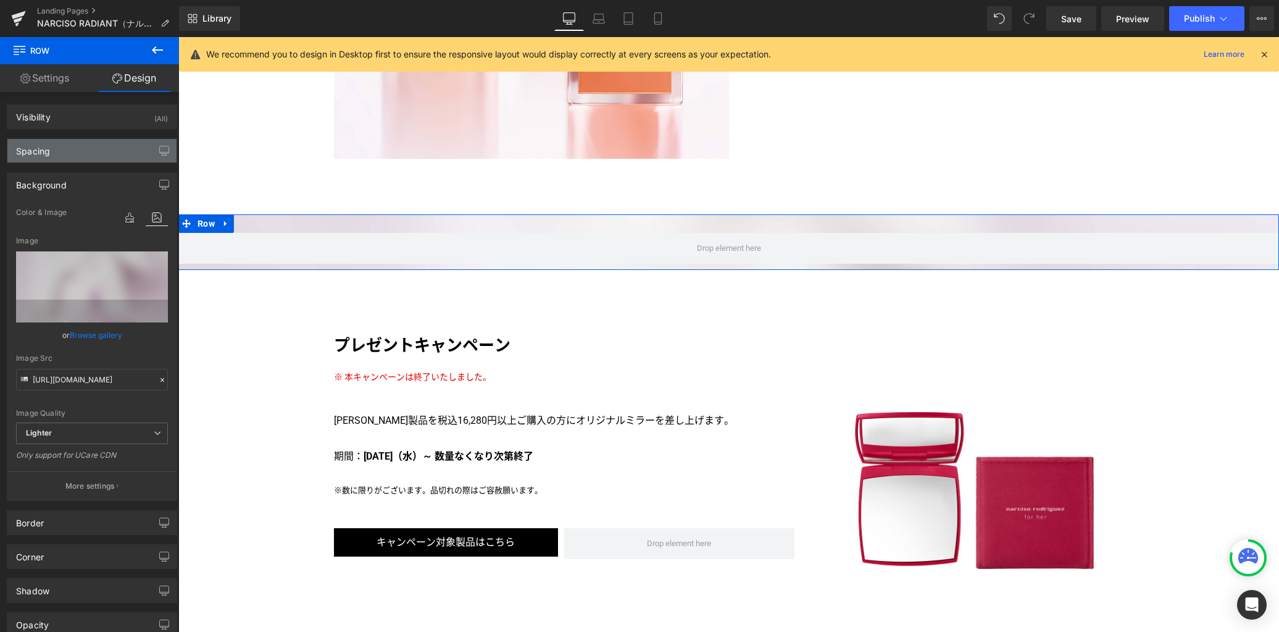
click at [90, 156] on div "Spacing" at bounding box center [91, 150] width 169 height 23
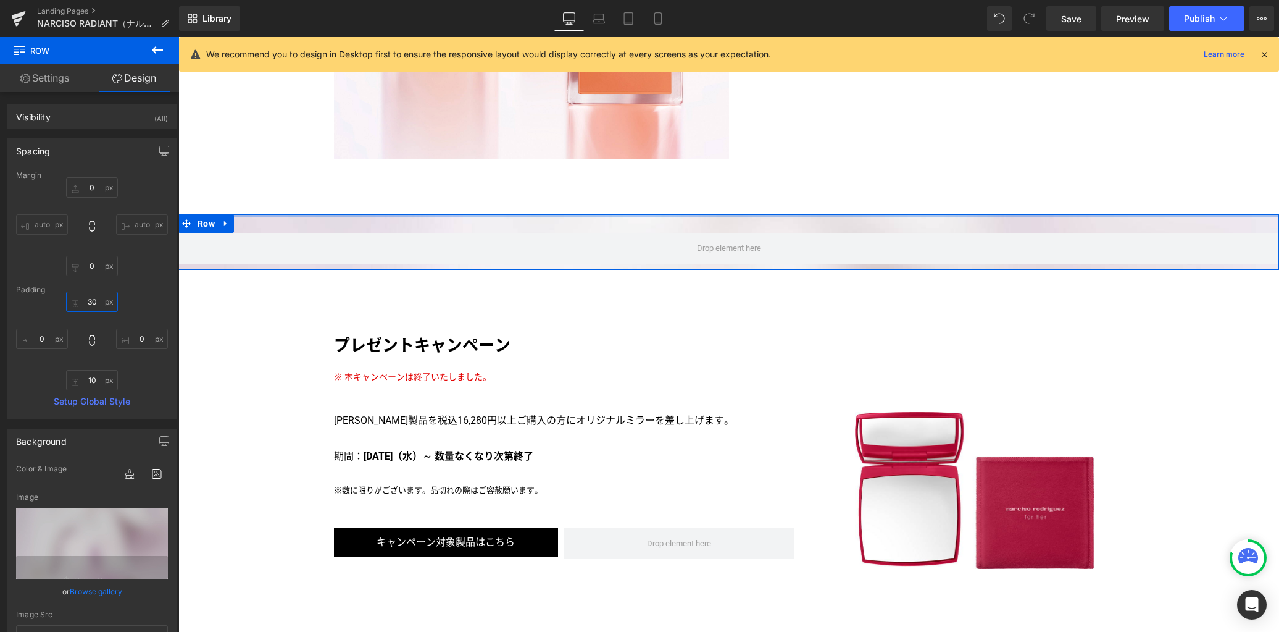
click at [94, 302] on input "30" at bounding box center [92, 301] width 52 height 20
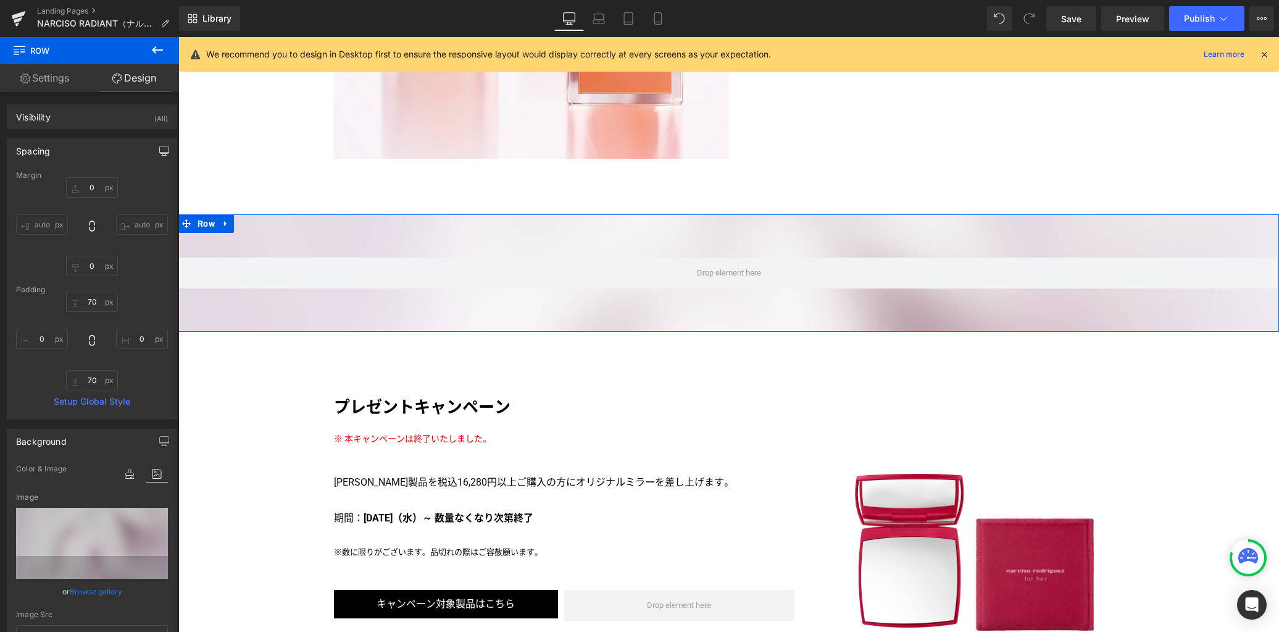
click at [154, 151] on button "button" at bounding box center [164, 150] width 20 height 23
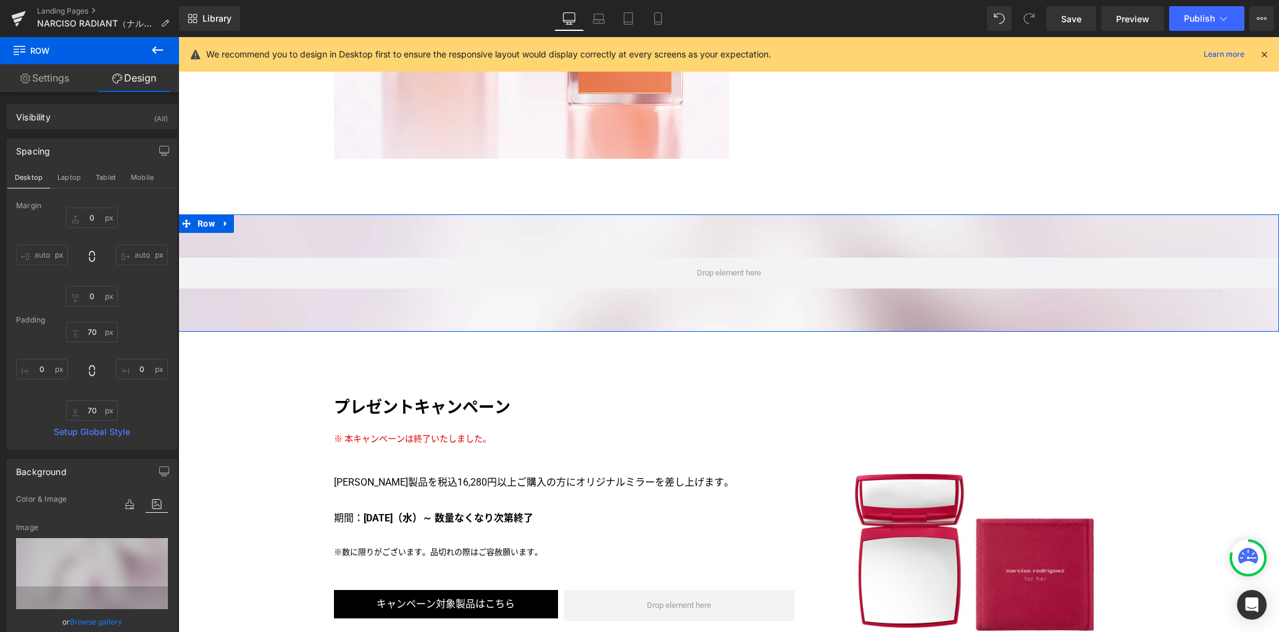
click at [77, 178] on button "Laptop" at bounding box center [69, 177] width 38 height 21
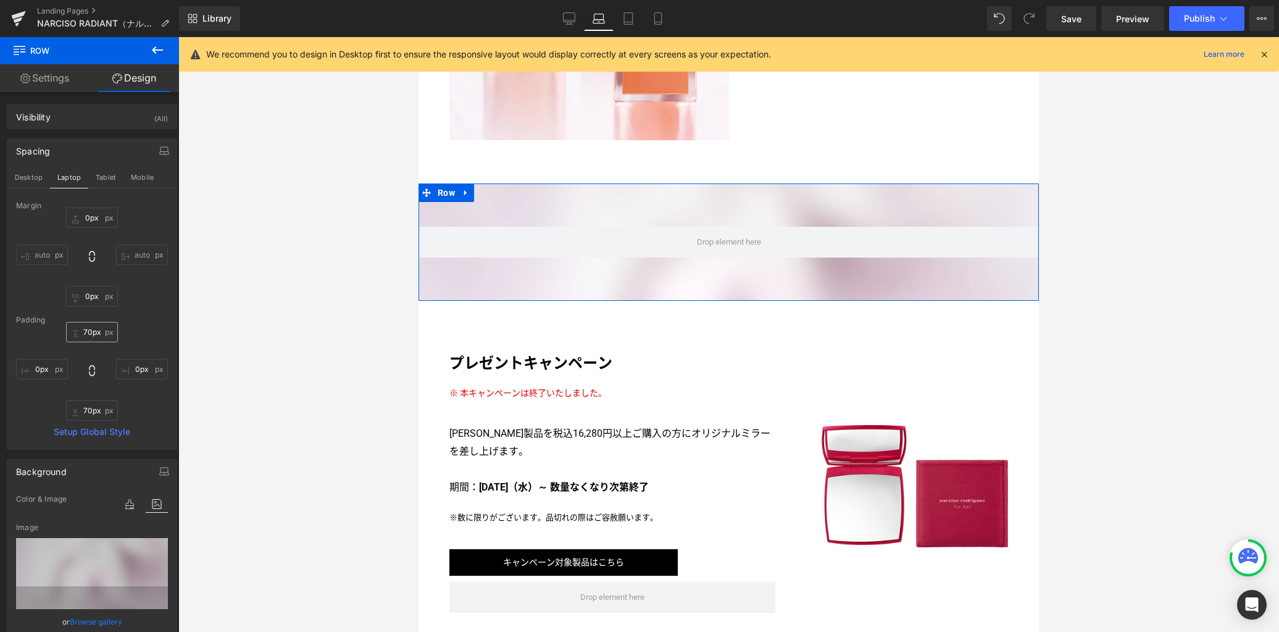
scroll to position [2638, 0]
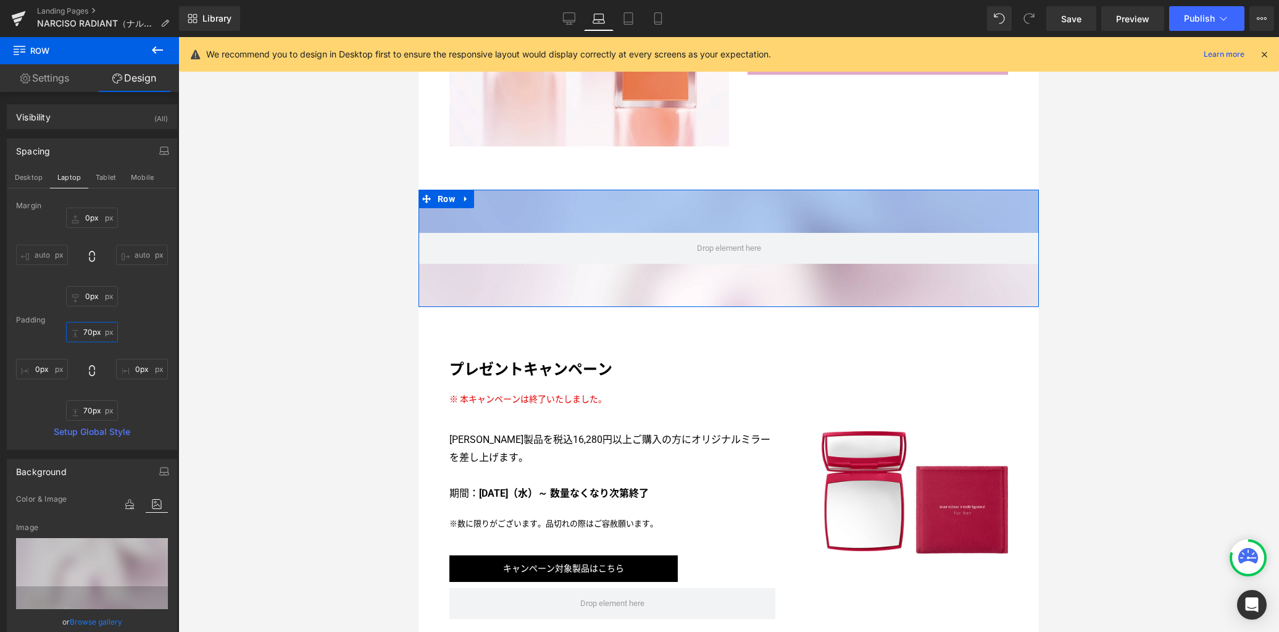
click at [95, 332] on input "70px" at bounding box center [92, 332] width 52 height 20
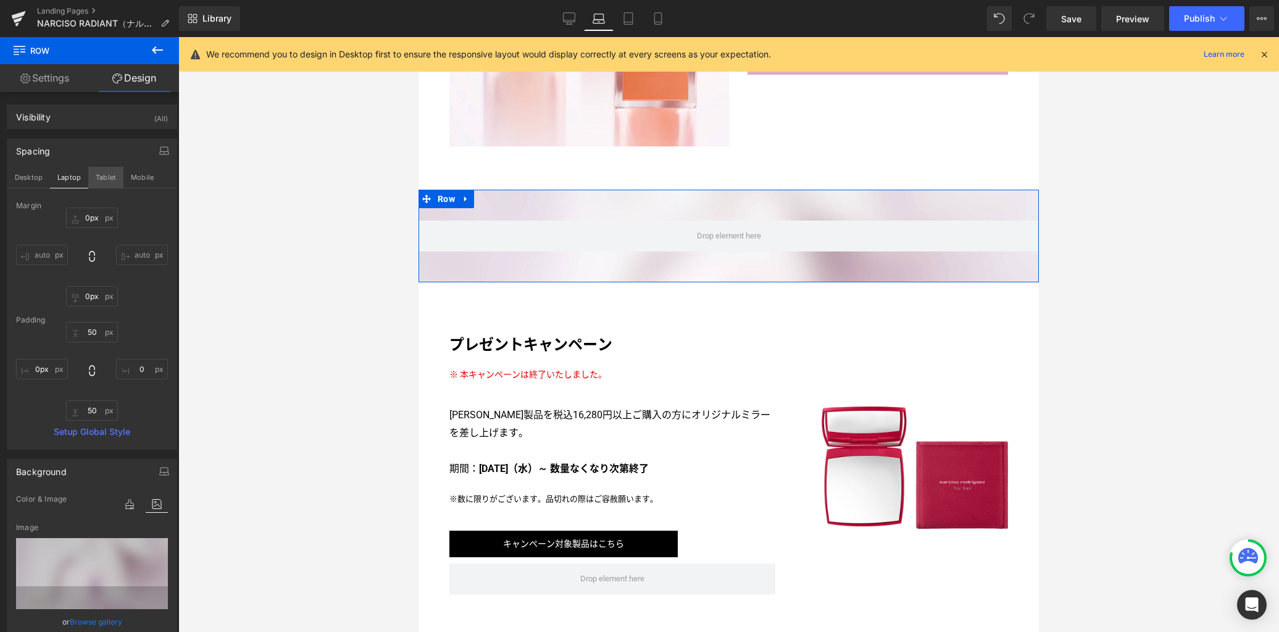
click at [113, 177] on button "Tablet" at bounding box center [105, 177] width 35 height 21
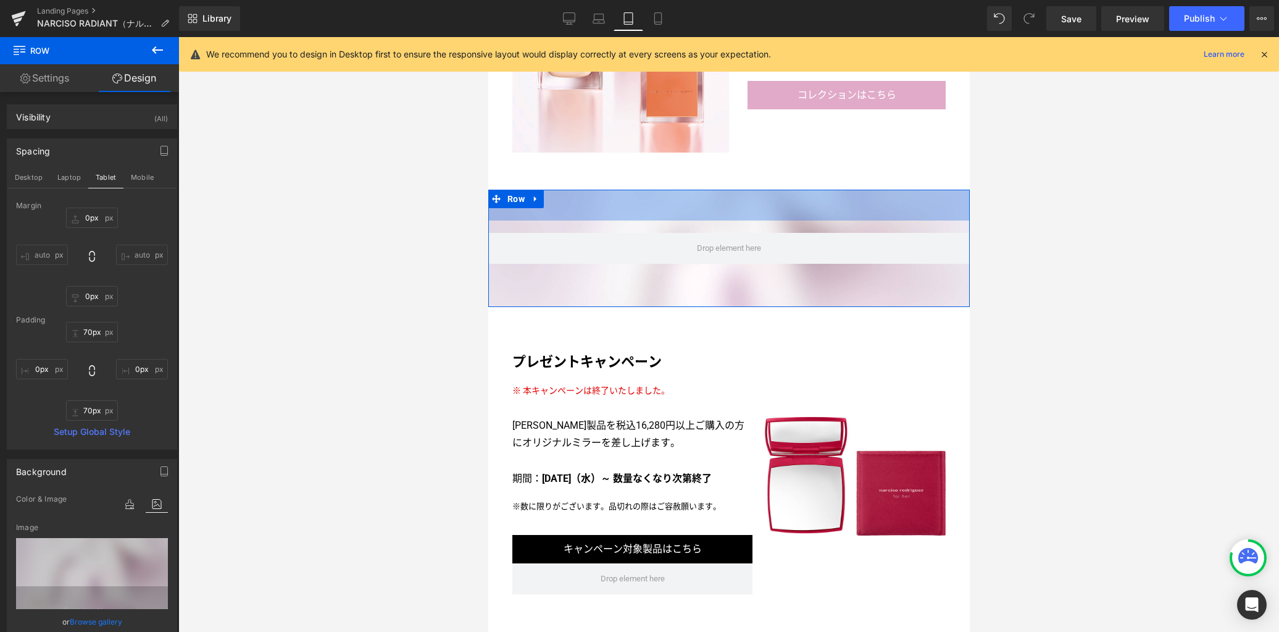
scroll to position [2445, 0]
click at [98, 340] on input "70px" at bounding box center [92, 332] width 52 height 20
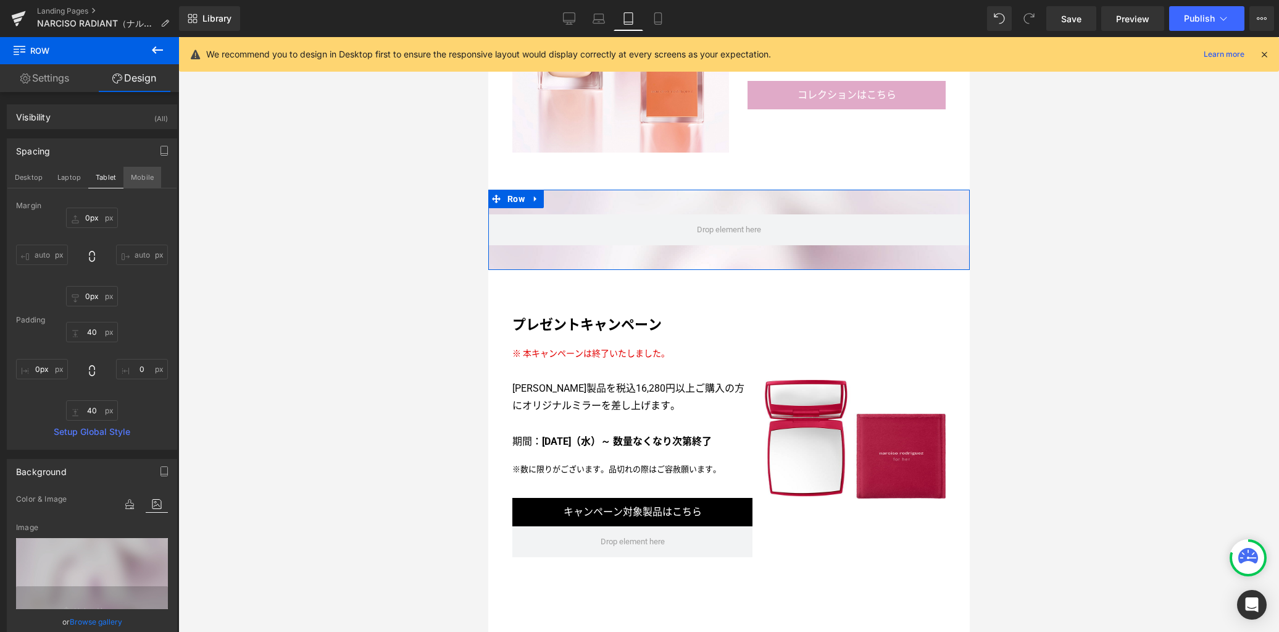
click at [144, 173] on button "Mobile" at bounding box center [142, 177] width 38 height 21
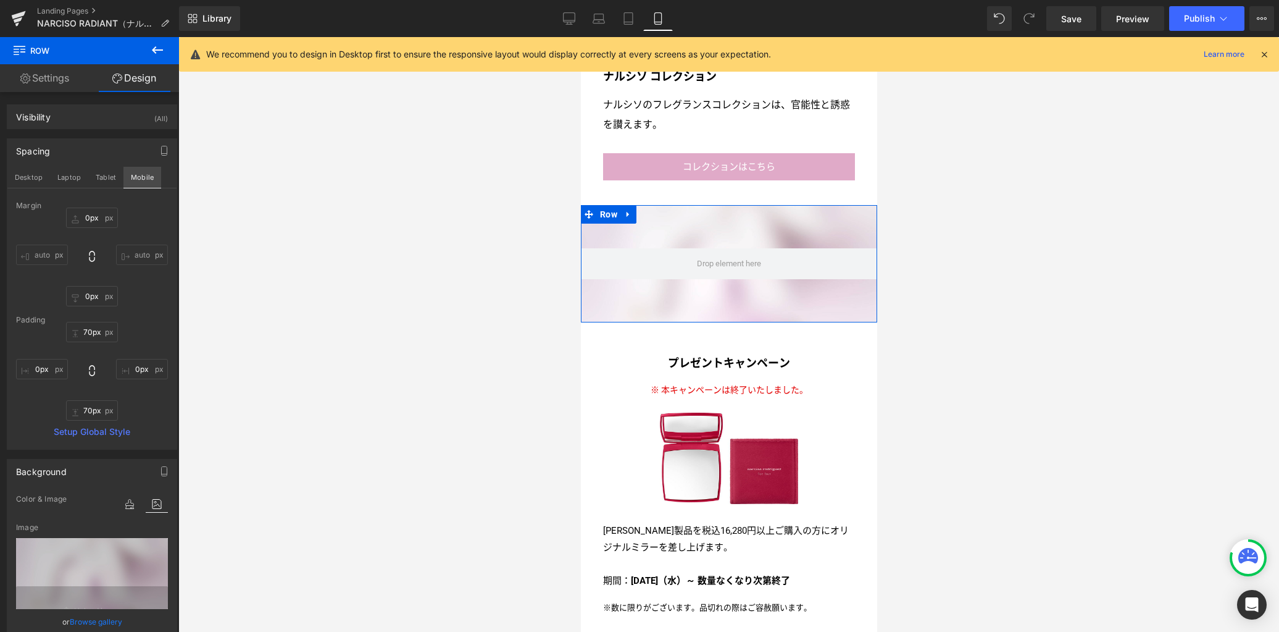
scroll to position [3237, 0]
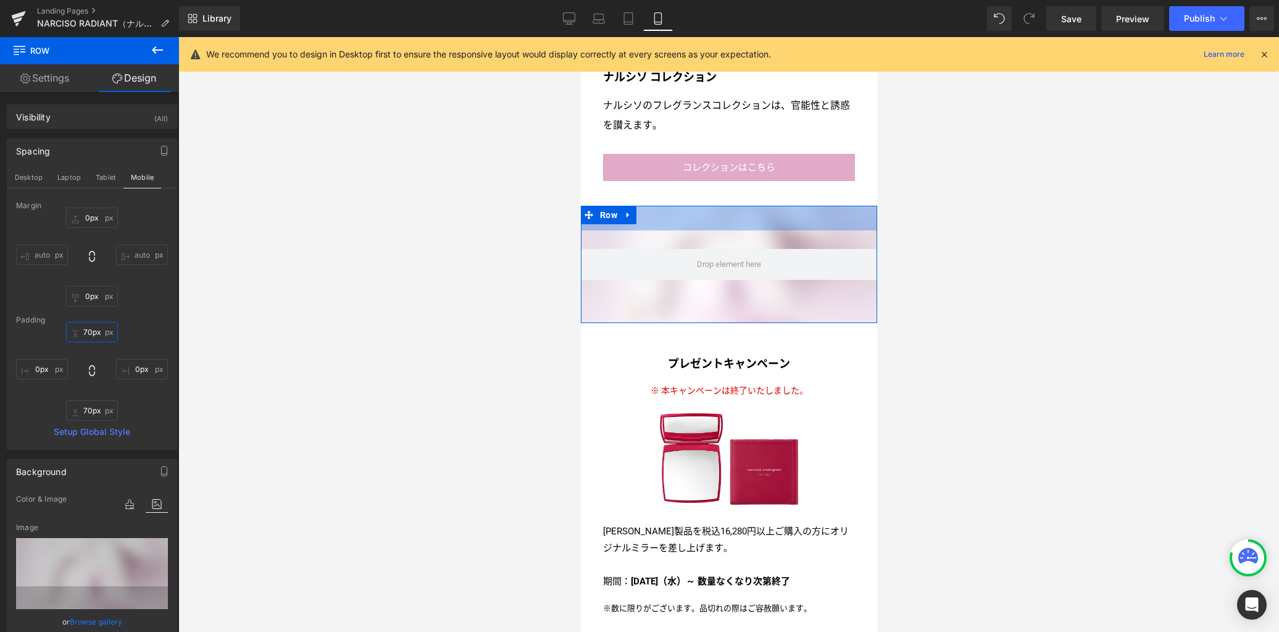
click at [98, 333] on input "70px" at bounding box center [92, 332] width 52 height 20
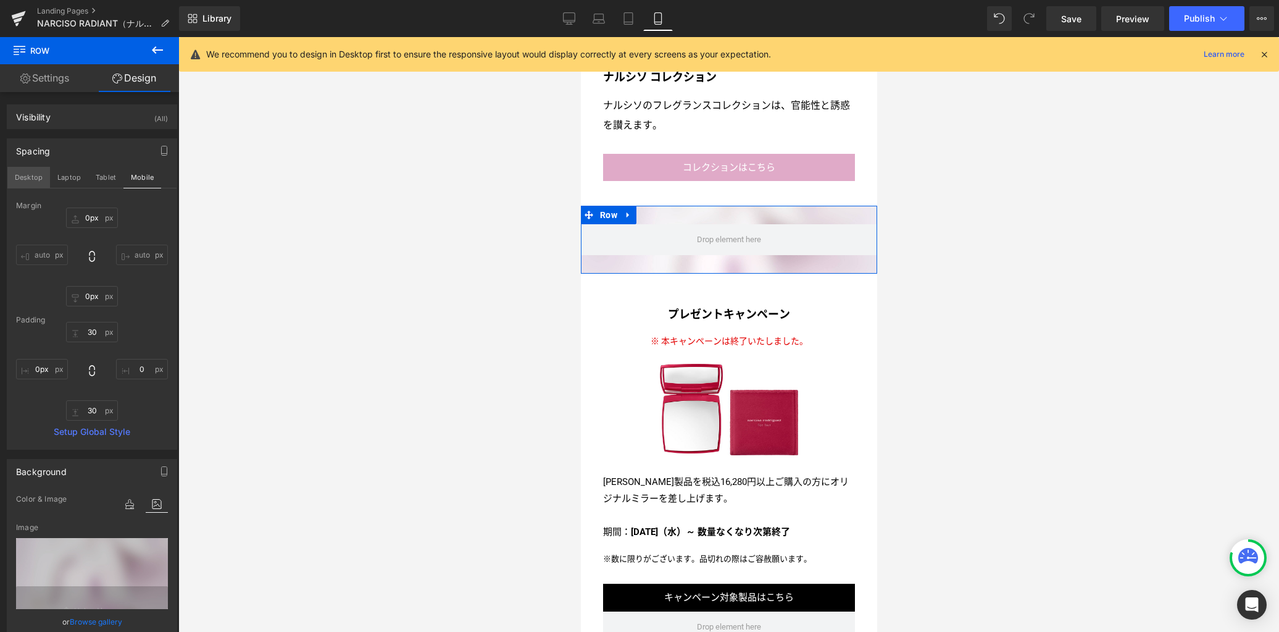
click at [36, 176] on button "Desktop" at bounding box center [28, 177] width 43 height 21
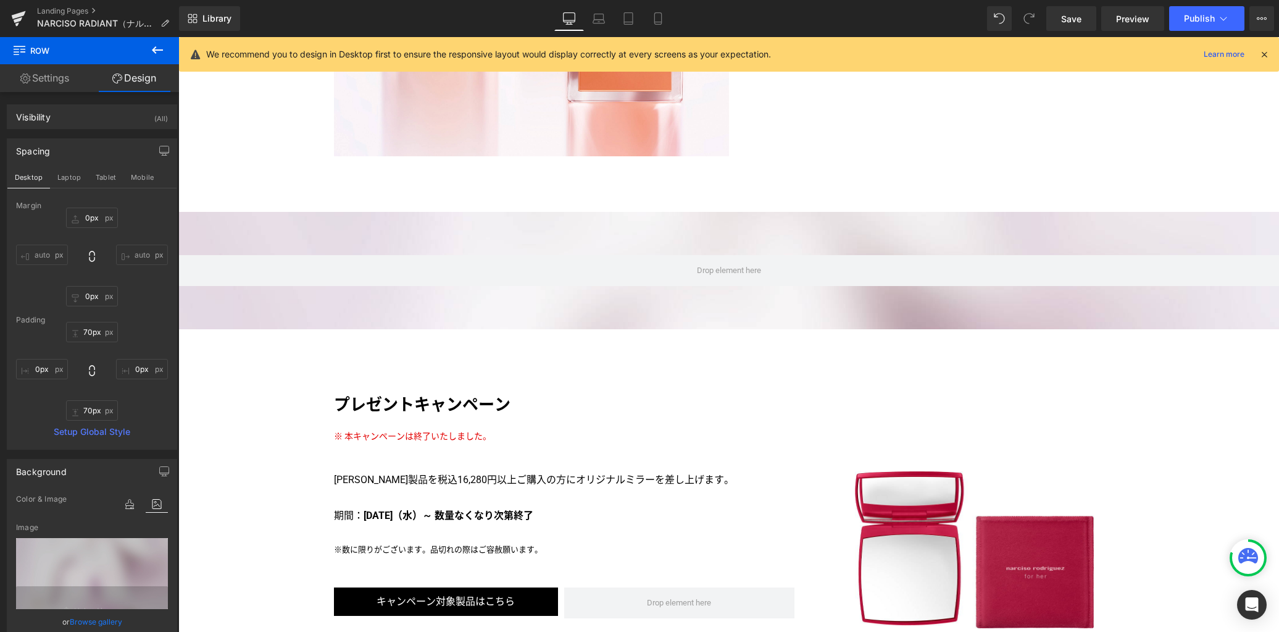
scroll to position [3291, 0]
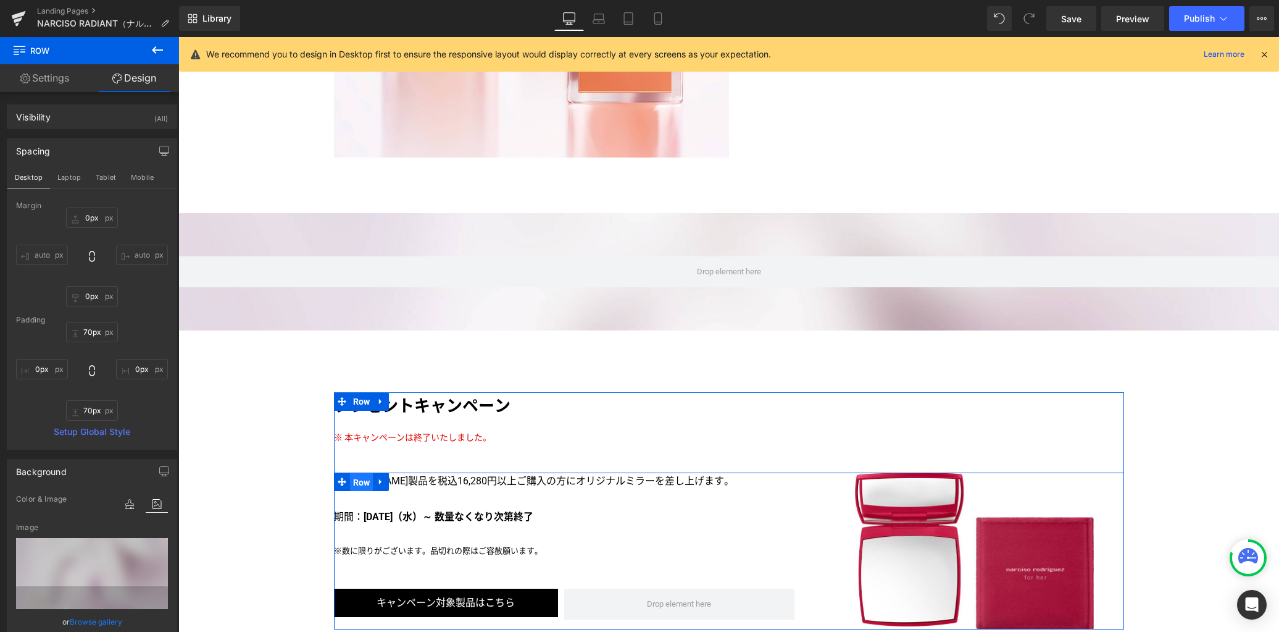
click at [353, 473] on span "Row" at bounding box center [361, 482] width 23 height 19
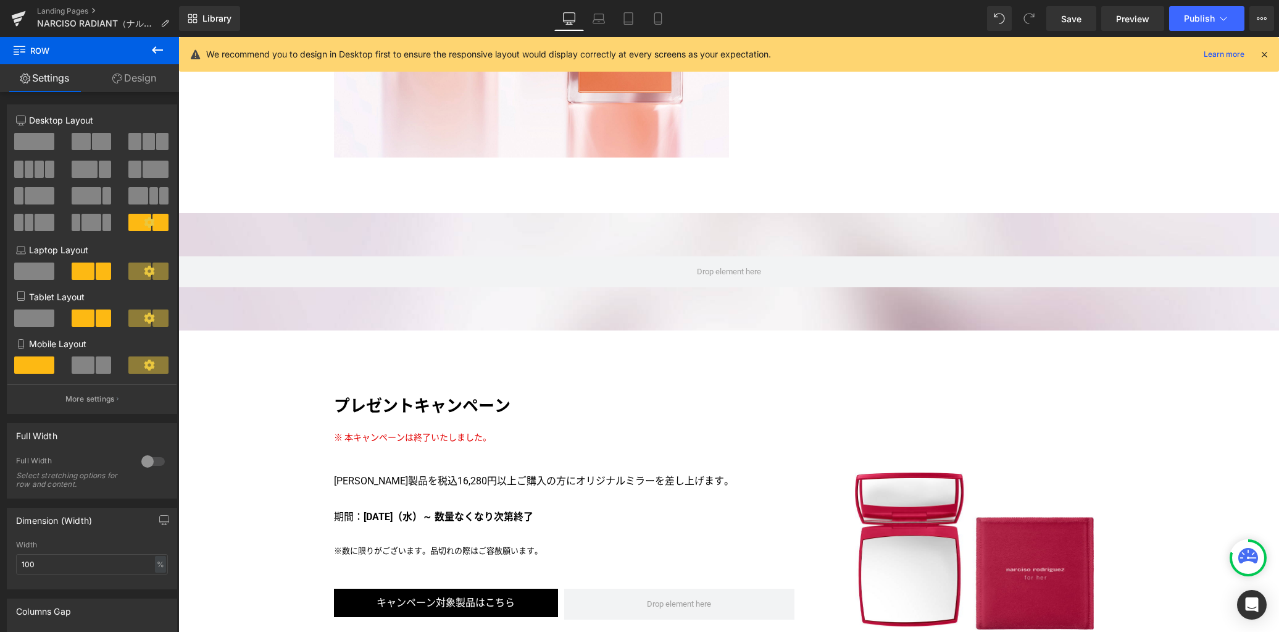
click at [159, 51] on icon at bounding box center [157, 50] width 15 height 15
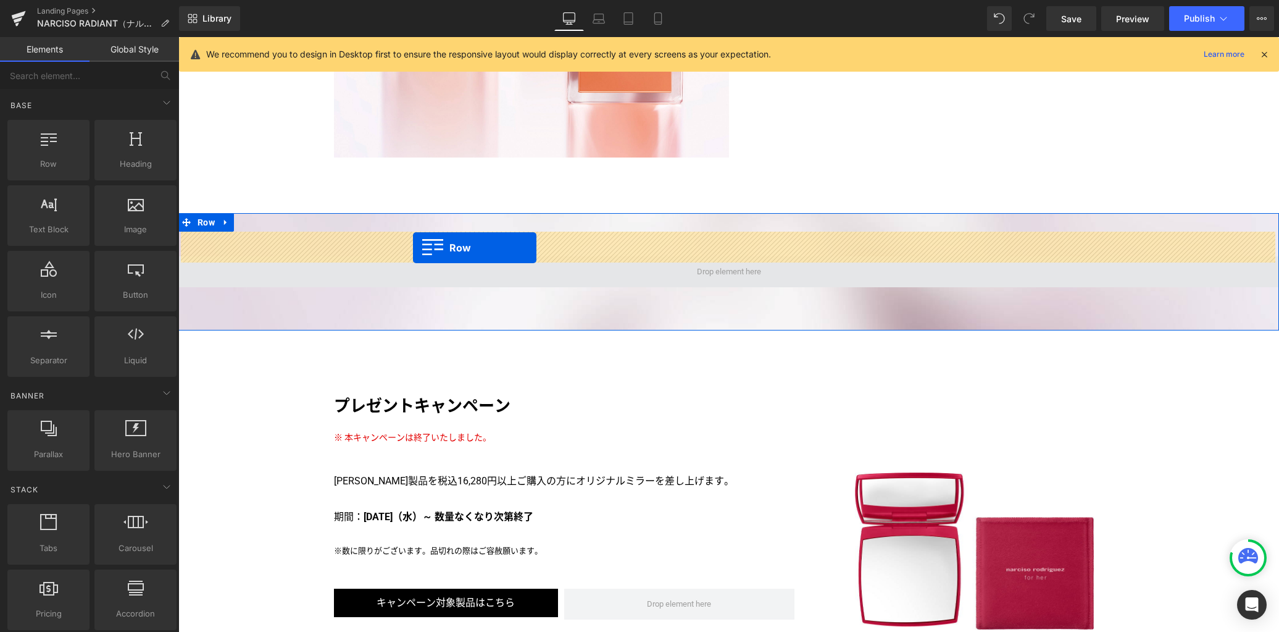
drag, startPoint x: 232, startPoint y: 199, endPoint x: 414, endPoint y: 247, distance: 187.6
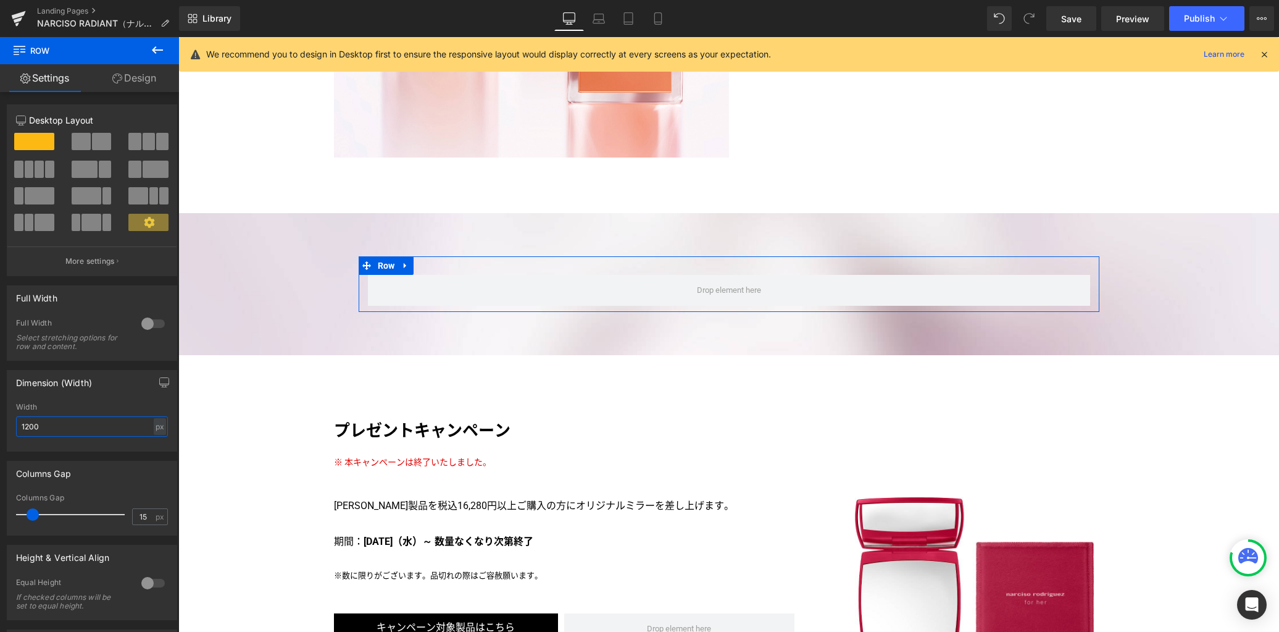
click at [98, 423] on input "1200" at bounding box center [92, 426] width 152 height 20
drag, startPoint x: 29, startPoint y: 512, endPoint x: 0, endPoint y: 487, distance: 38.5
click at [0, 487] on div "Columns Gap 0px Columns Gap 0 px" at bounding box center [92, 493] width 185 height 84
click at [127, 88] on link "Design" at bounding box center [135, 78] width 90 height 28
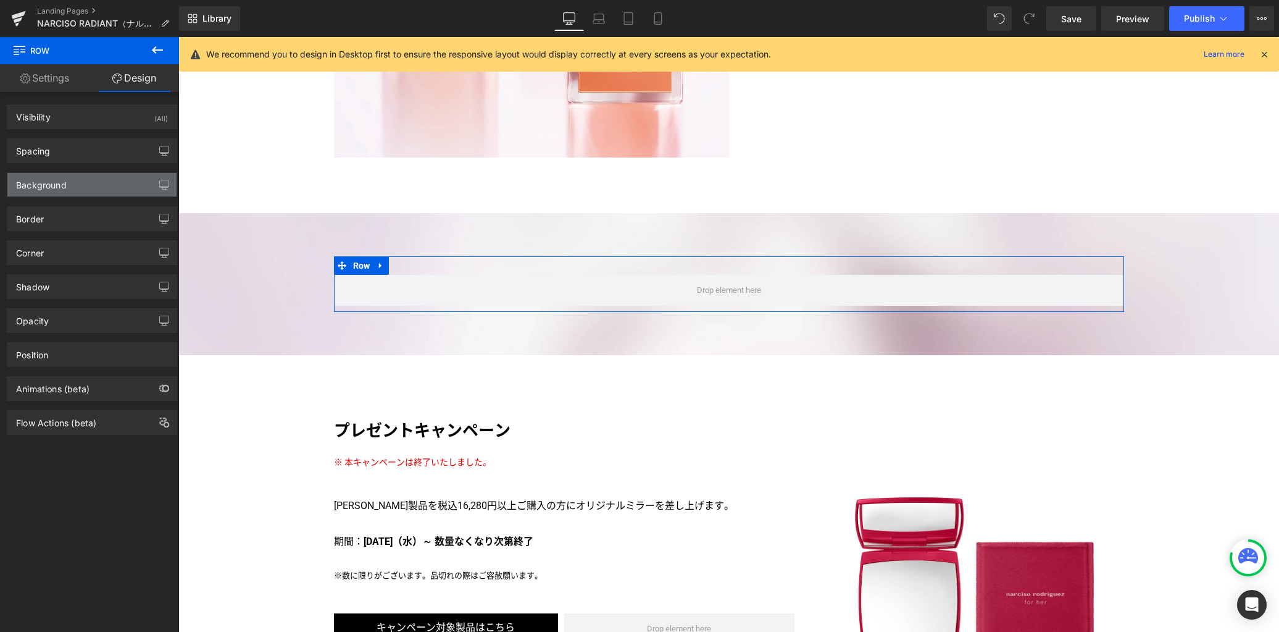
click at [78, 186] on div "Background" at bounding box center [91, 184] width 169 height 23
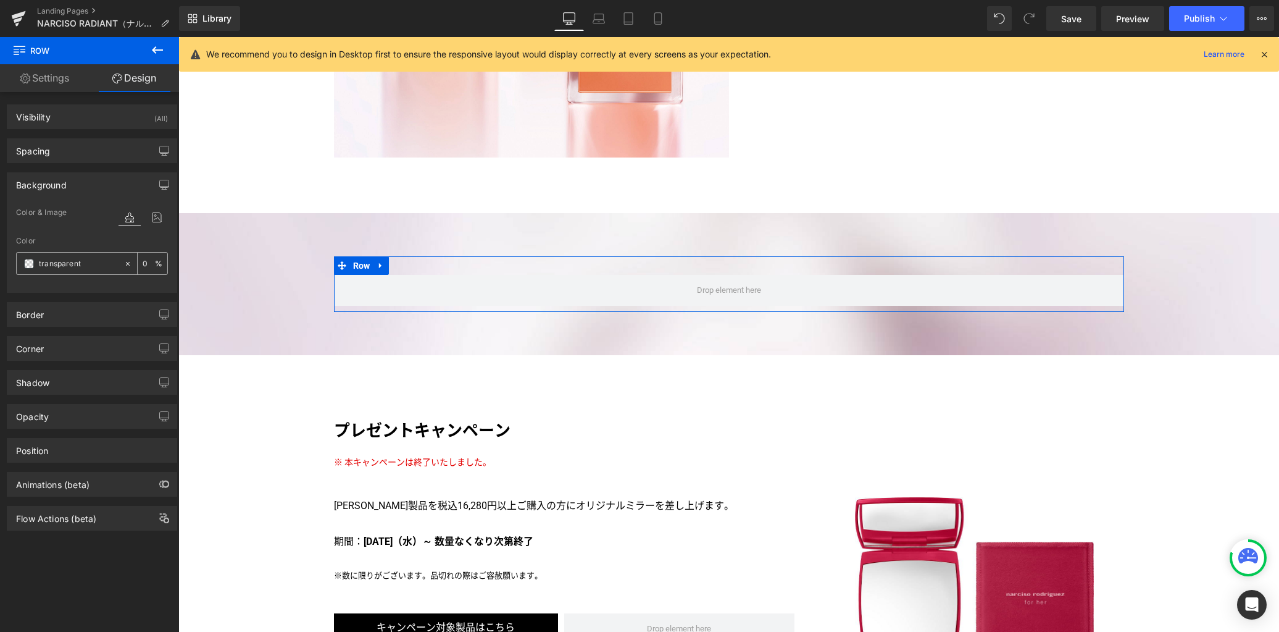
click at [30, 264] on span at bounding box center [29, 264] width 10 height 10
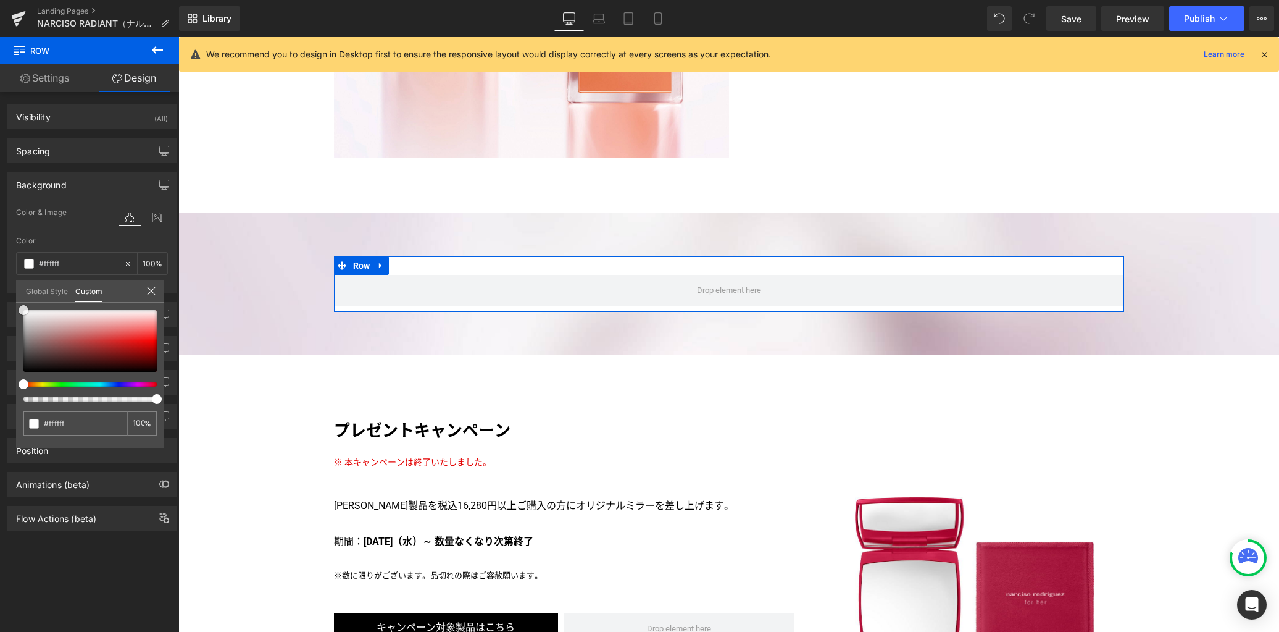
drag, startPoint x: 7, startPoint y: 294, endPoint x: 58, endPoint y: 246, distance: 70.3
click at [0, 243] on div "Background Color & Image color rgba(255, 255, 255, 1) Color #ffffff 100 % Image…" at bounding box center [92, 228] width 185 height 130
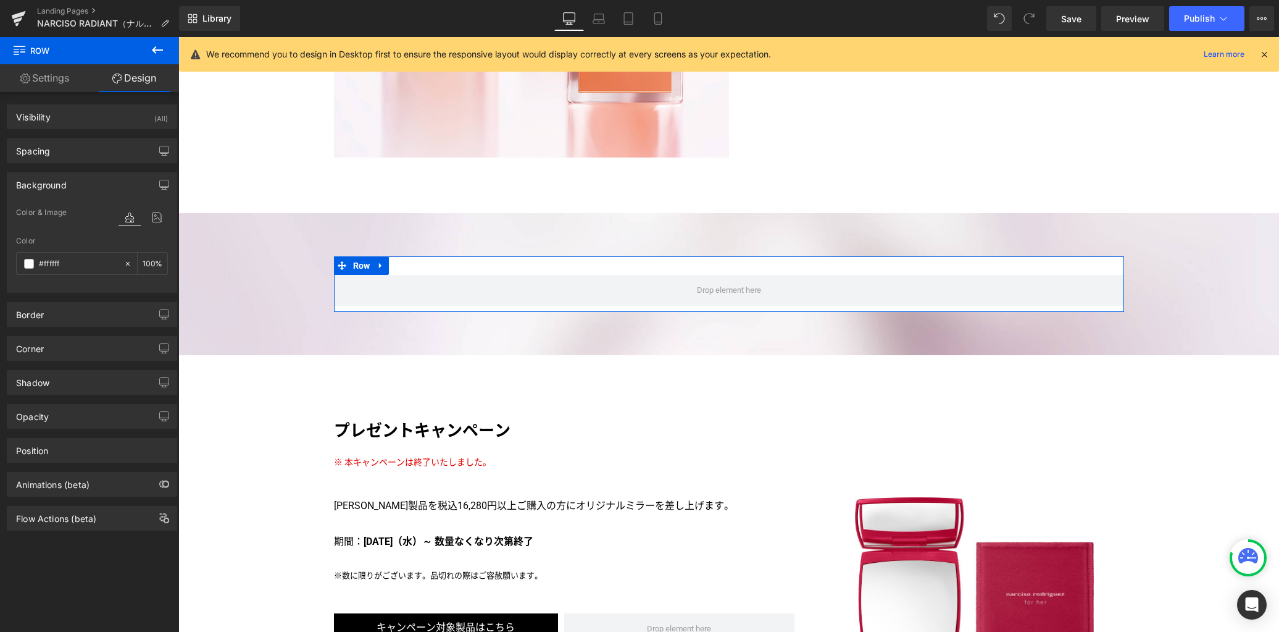
drag, startPoint x: 90, startPoint y: 230, endPoint x: 89, endPoint y: 338, distance: 108.0
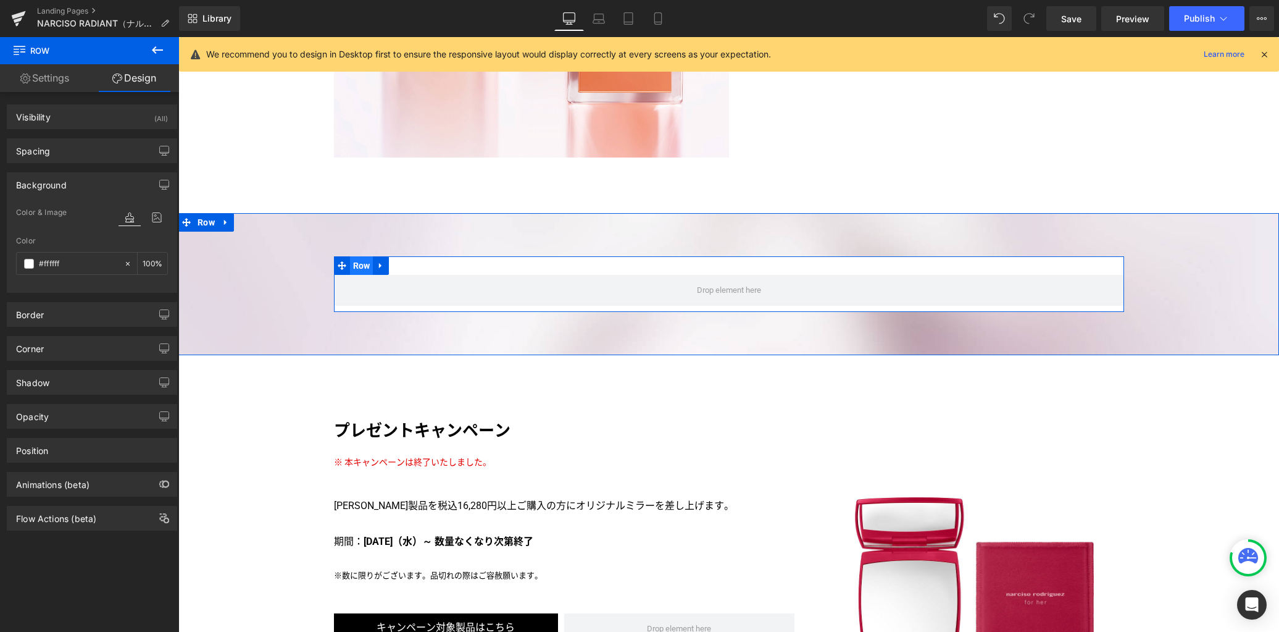
click at [359, 256] on span "Row" at bounding box center [361, 265] width 23 height 19
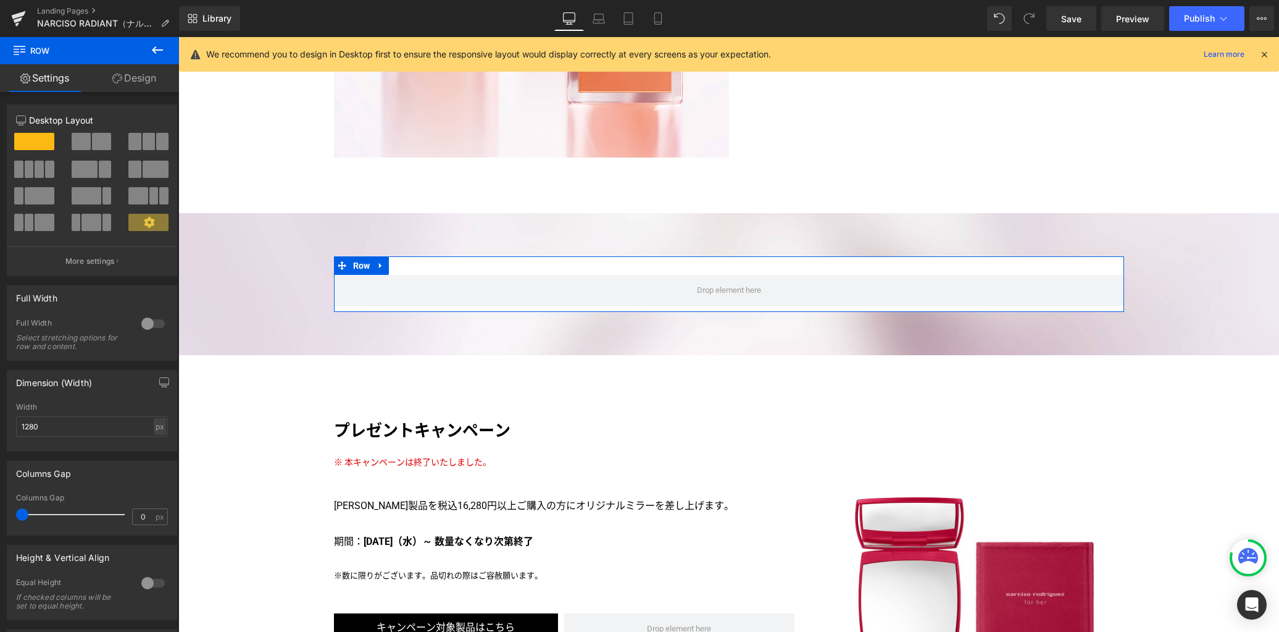
click at [125, 83] on link "Design" at bounding box center [135, 78] width 90 height 28
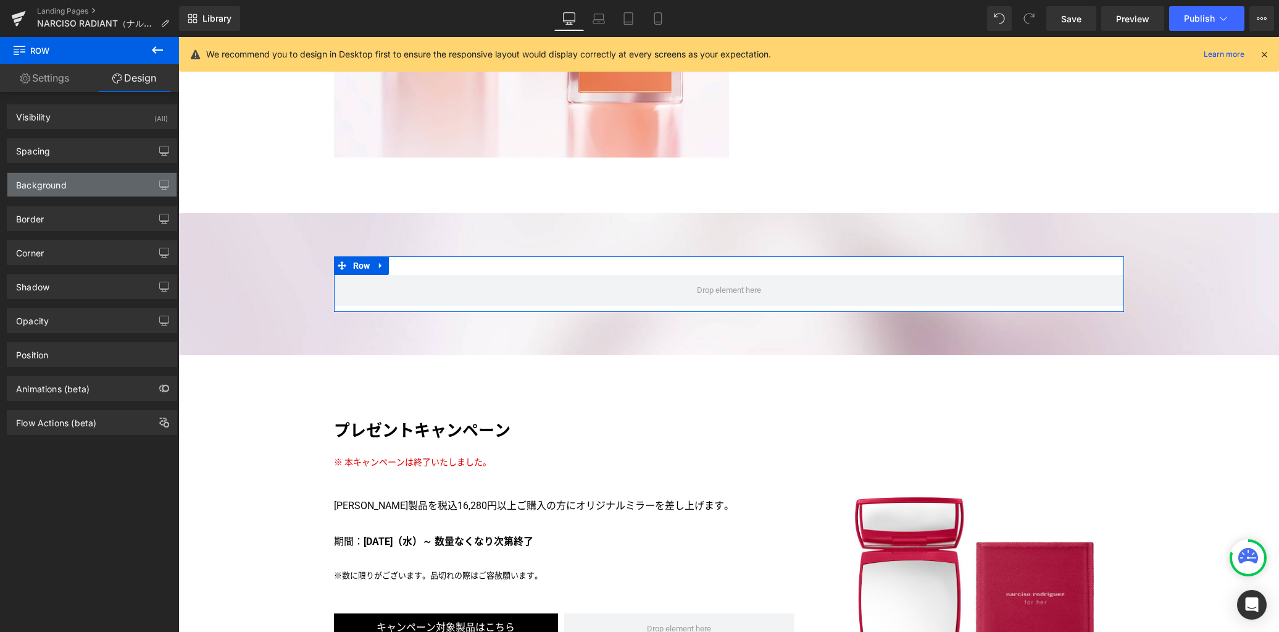
click at [86, 181] on div "Background" at bounding box center [91, 184] width 169 height 23
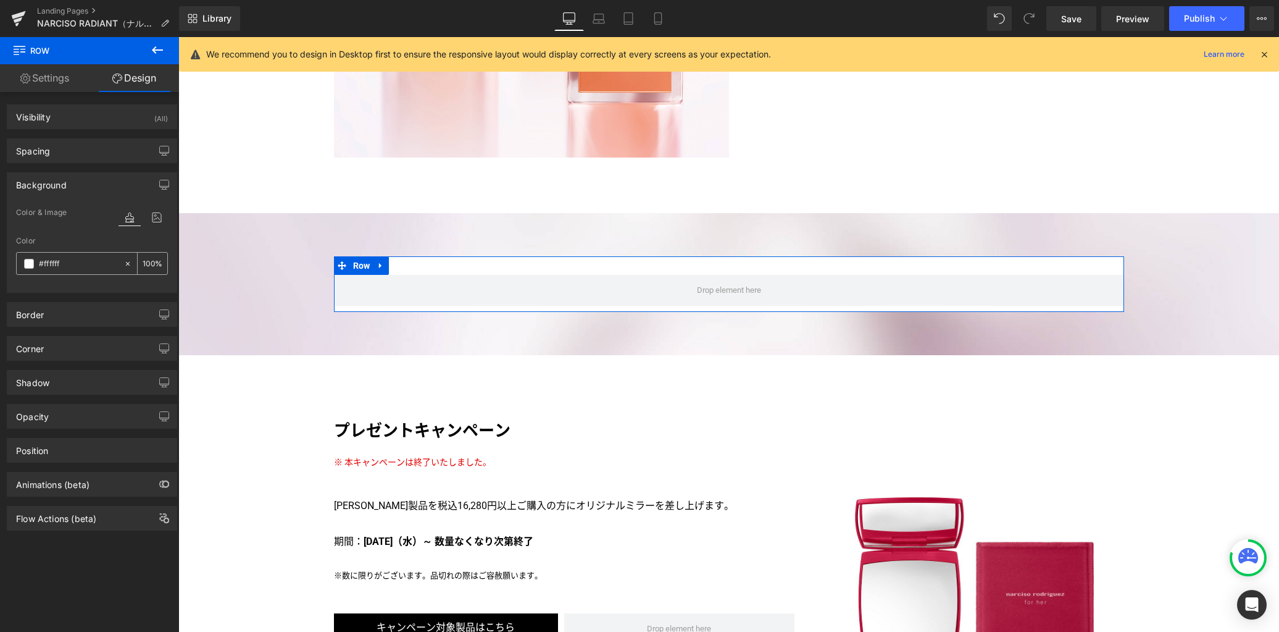
drag, startPoint x: 141, startPoint y: 259, endPoint x: 43, endPoint y: 228, distance: 102.9
click at [143, 259] on input "100" at bounding box center [149, 263] width 12 height 14
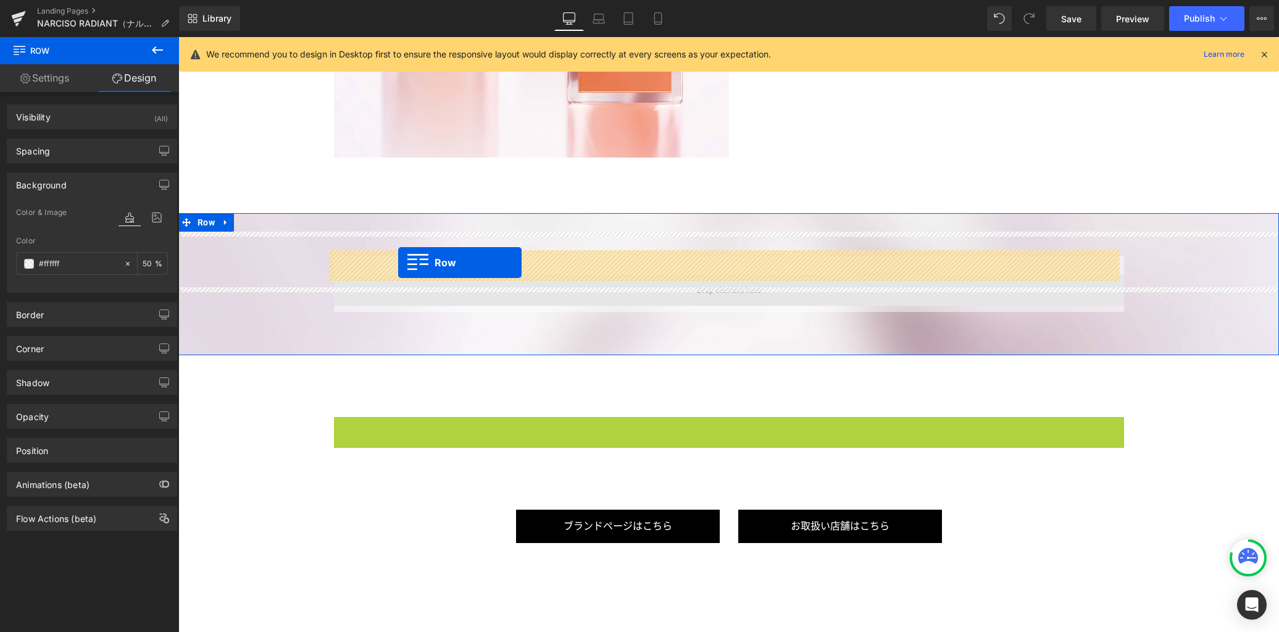
drag, startPoint x: 335, startPoint y: 400, endPoint x: 398, endPoint y: 262, distance: 151.6
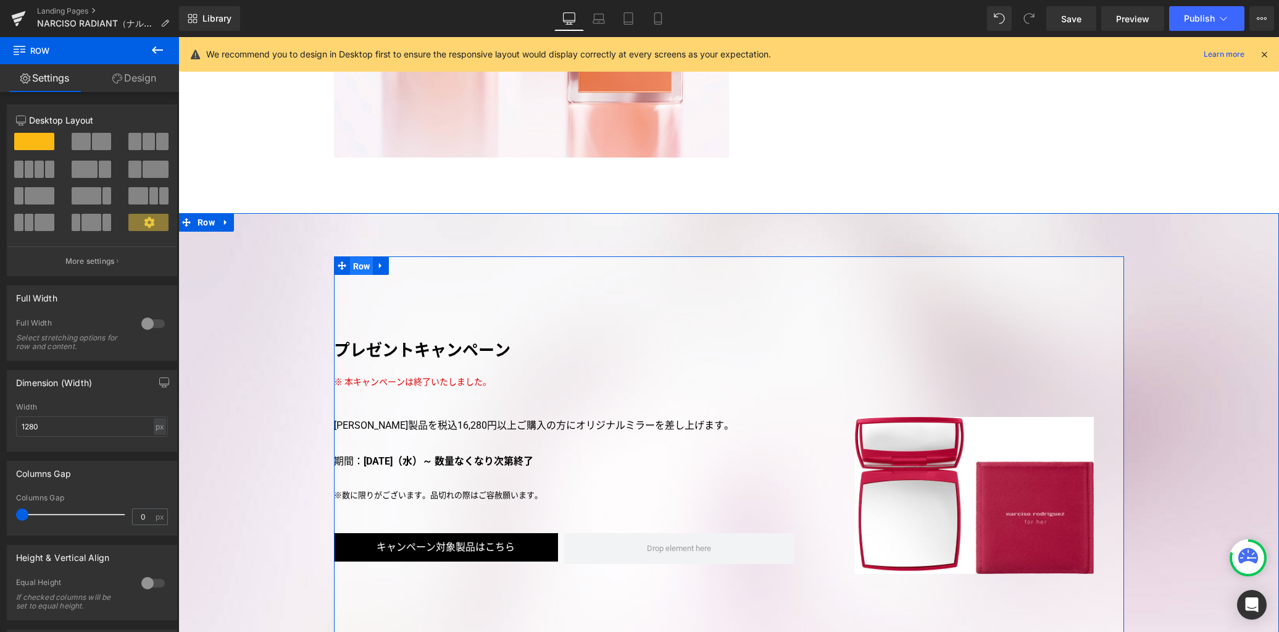
click at [357, 257] on span "Row" at bounding box center [361, 266] width 23 height 19
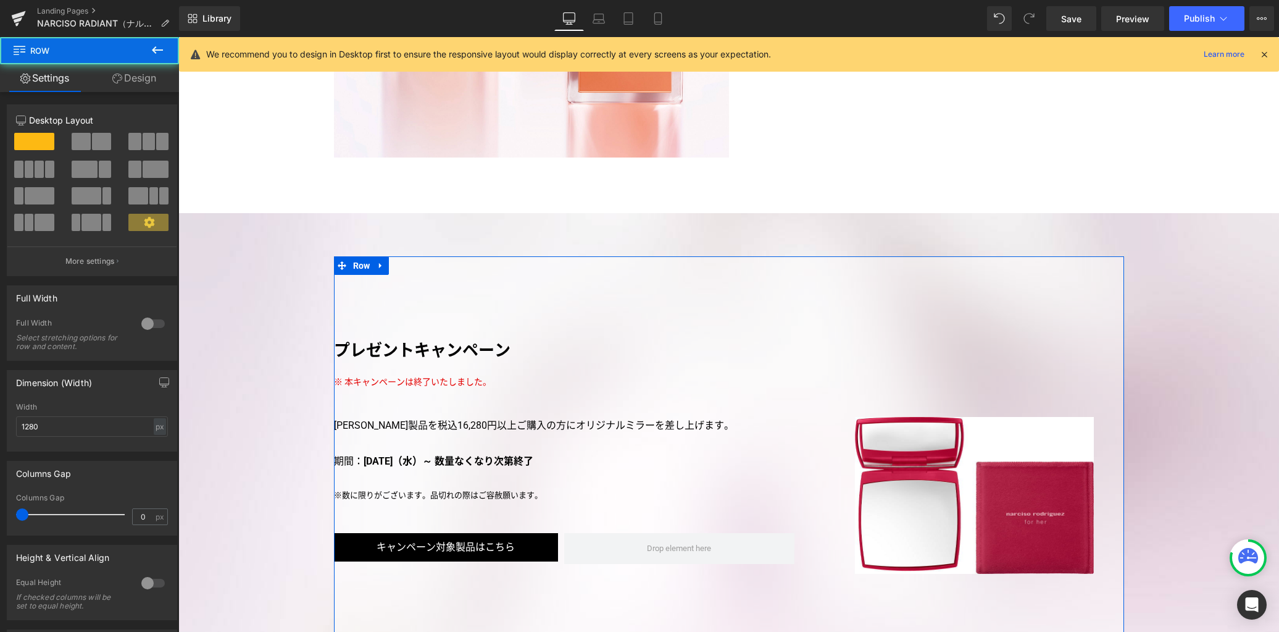
click at [148, 70] on link "Design" at bounding box center [135, 78] width 90 height 28
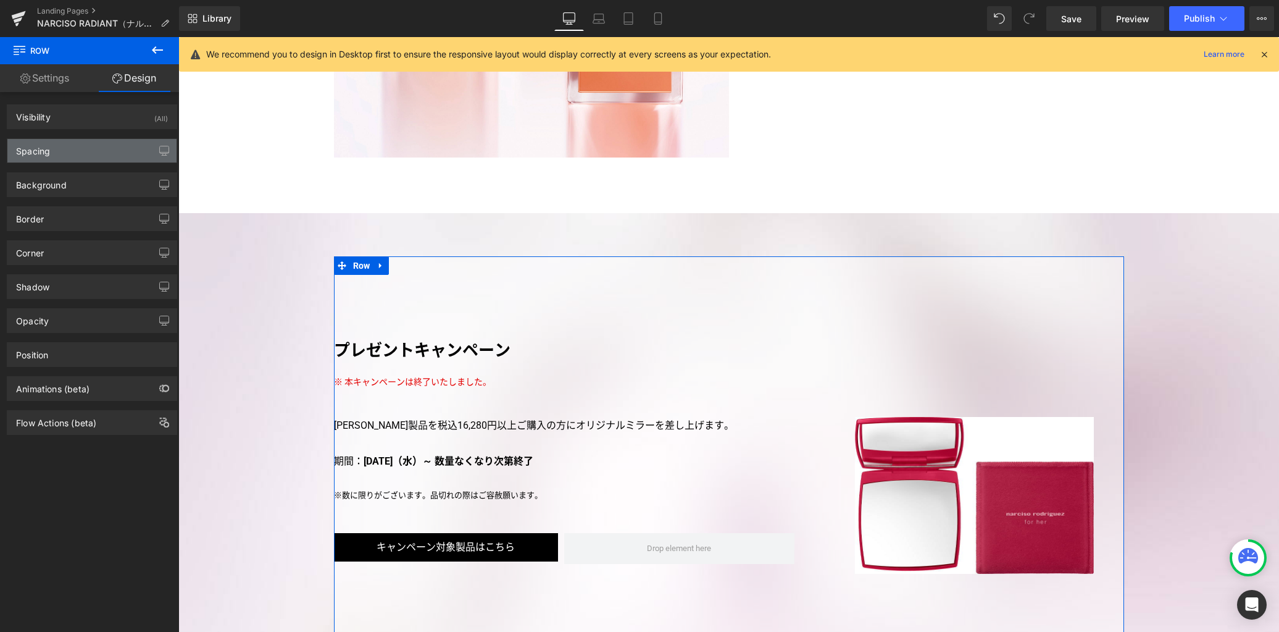
click at [94, 148] on div "Spacing" at bounding box center [91, 150] width 169 height 23
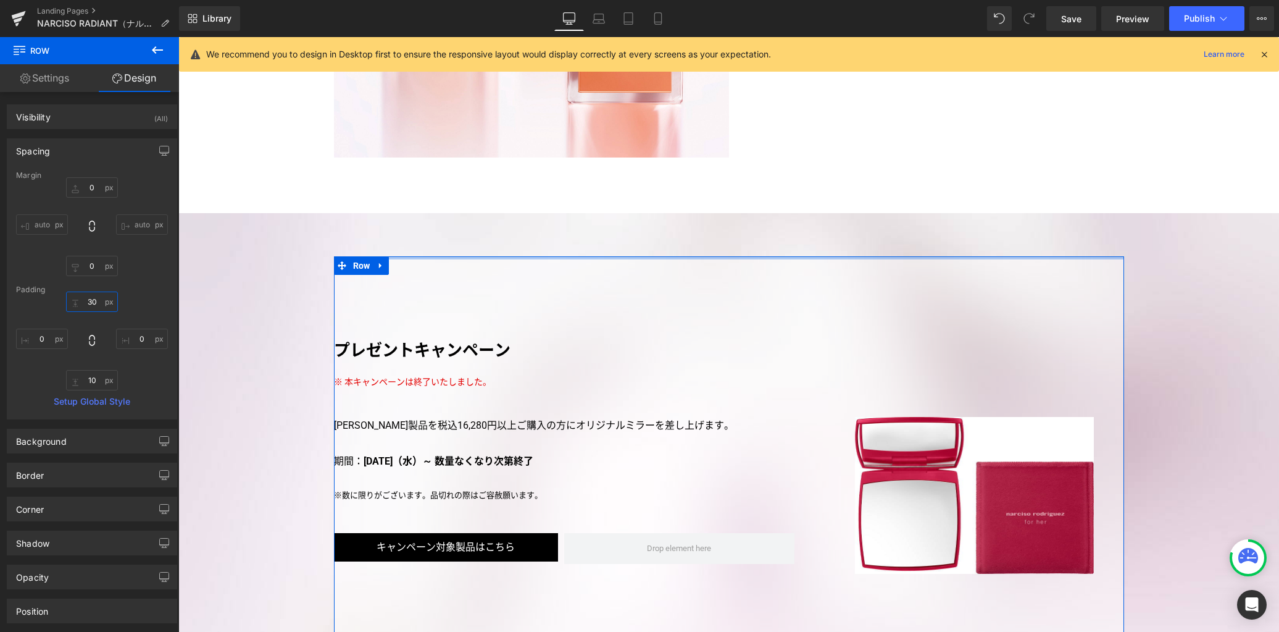
click at [95, 300] on input "30" at bounding box center [92, 301] width 52 height 20
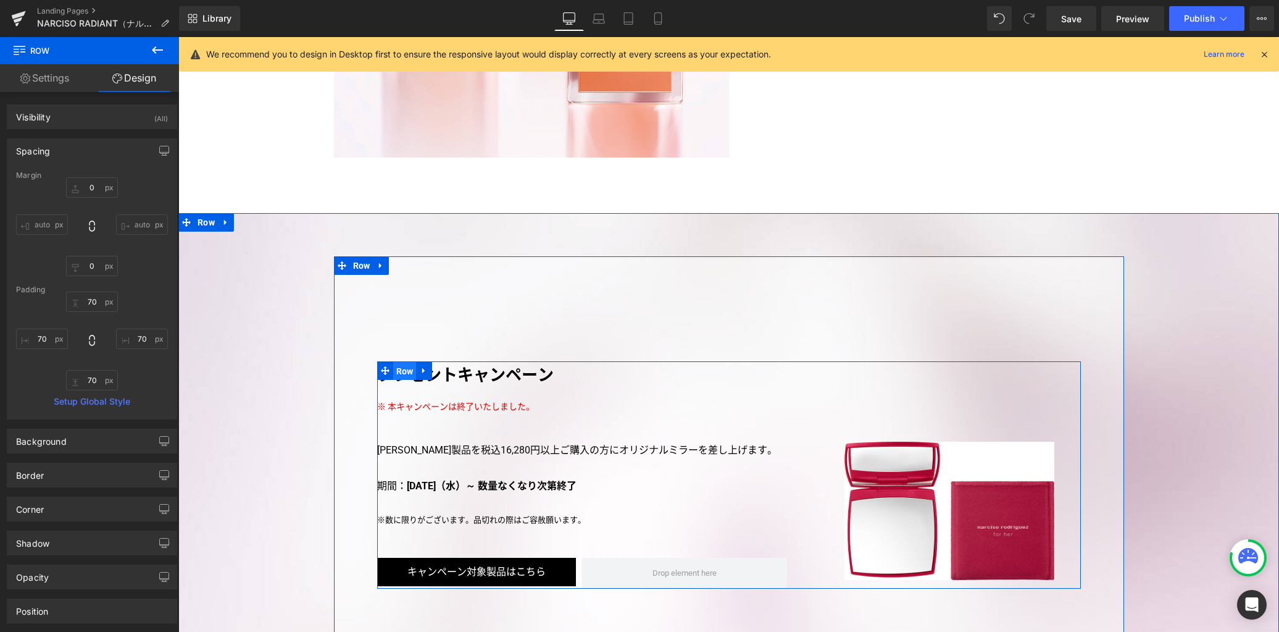
click at [400, 362] on span "Row" at bounding box center [404, 371] width 23 height 19
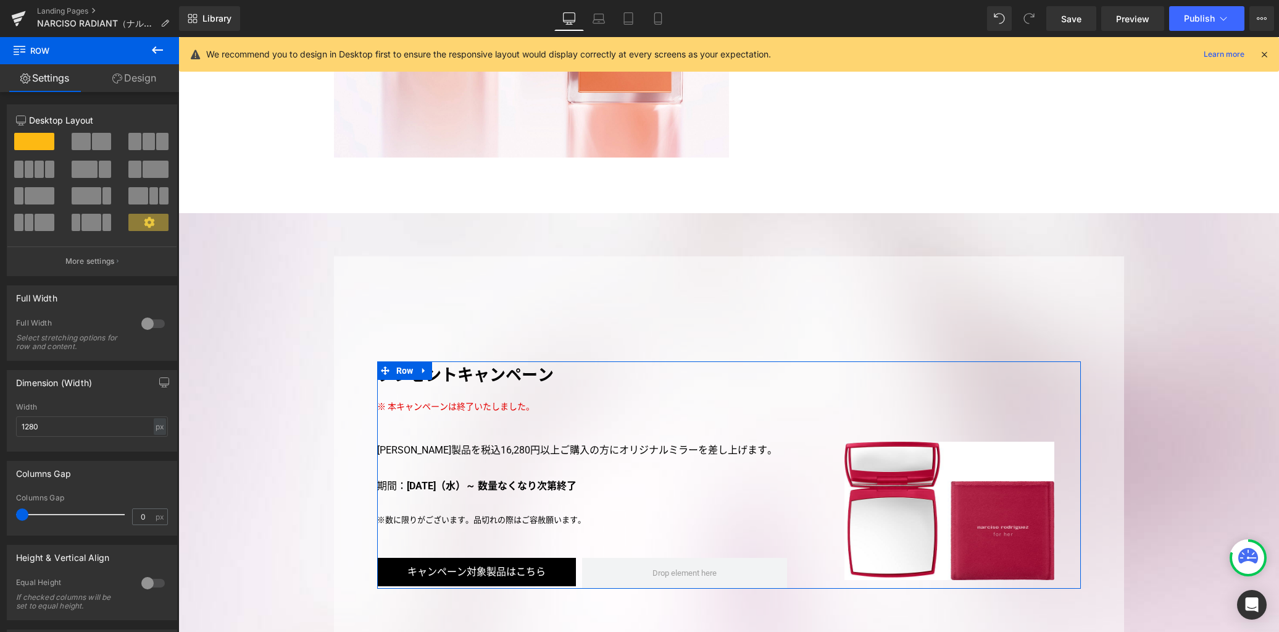
click at [142, 80] on link "Design" at bounding box center [135, 78] width 90 height 28
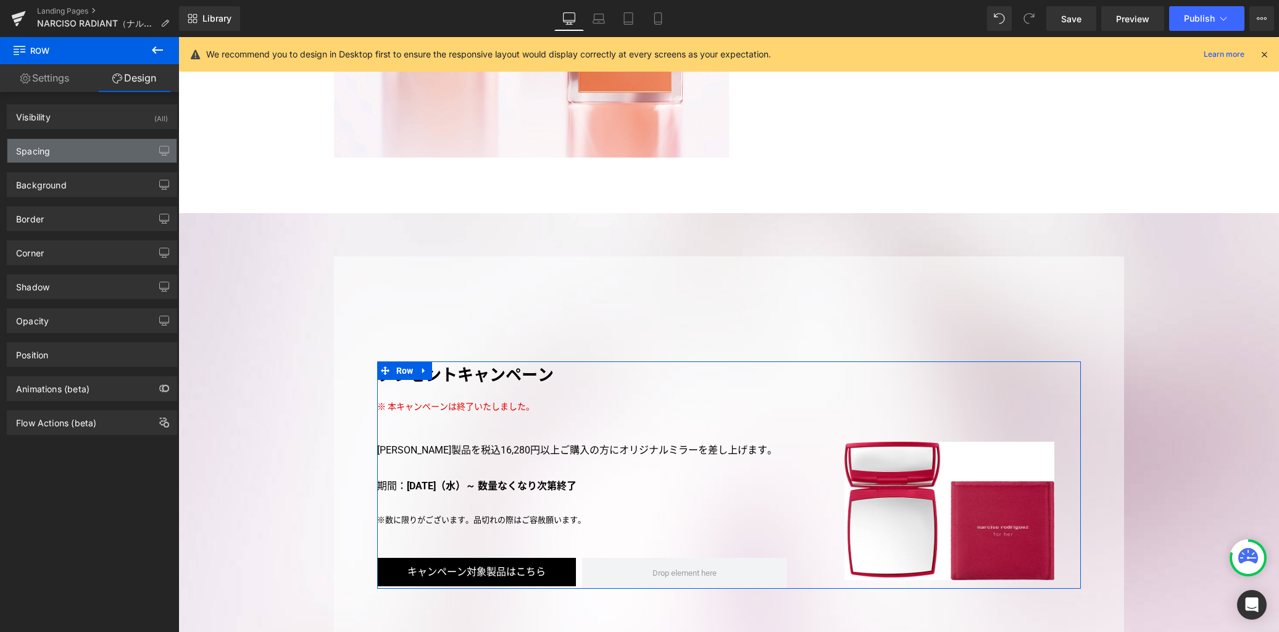
click at [90, 153] on div "Spacing" at bounding box center [91, 150] width 169 height 23
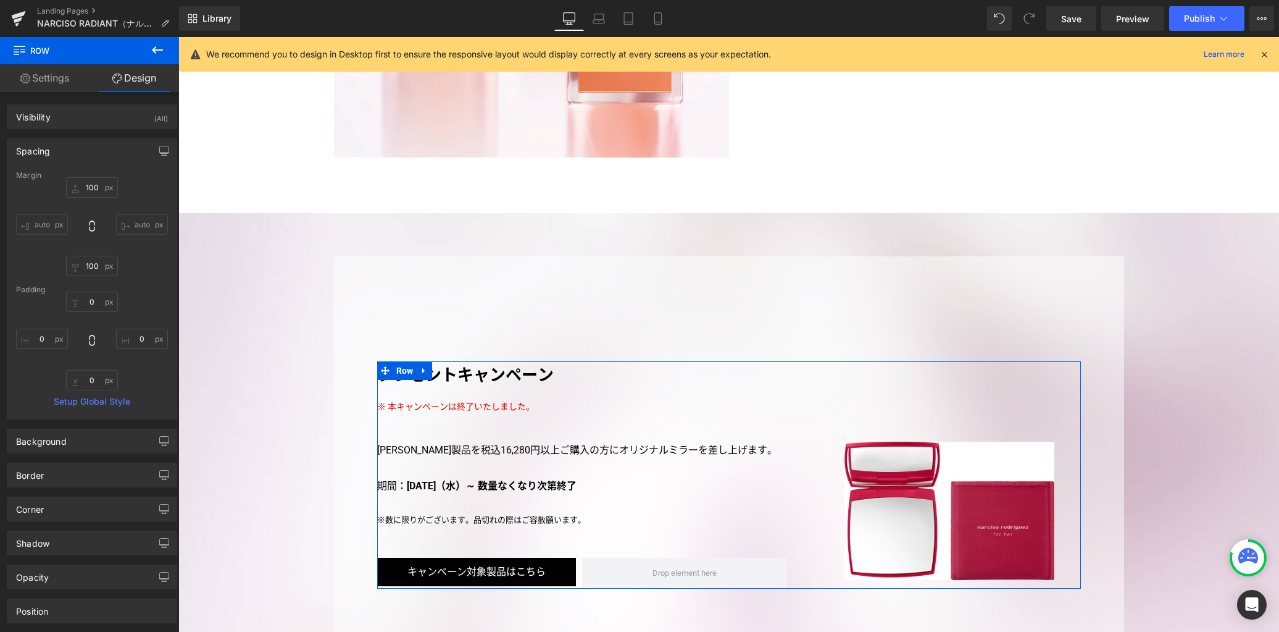
click at [110, 178] on div "Margin" at bounding box center [92, 175] width 152 height 9
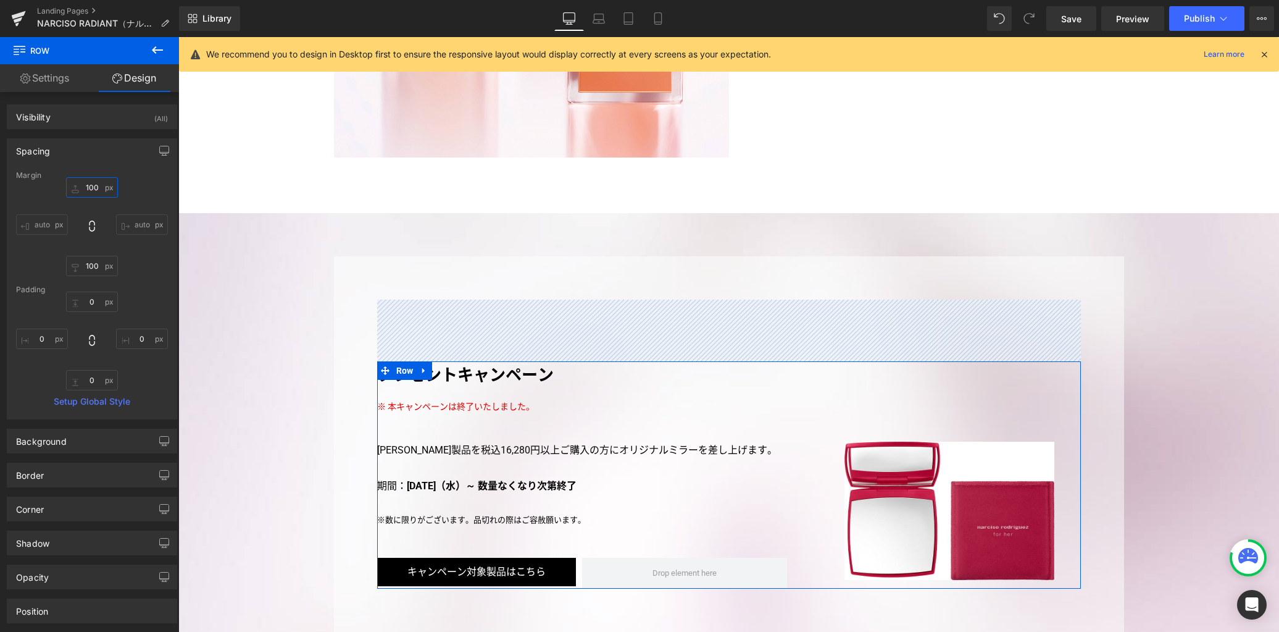
drag, startPoint x: 99, startPoint y: 189, endPoint x: 111, endPoint y: 186, distance: 12.1
click at [99, 189] on input "100" at bounding box center [92, 187] width 52 height 20
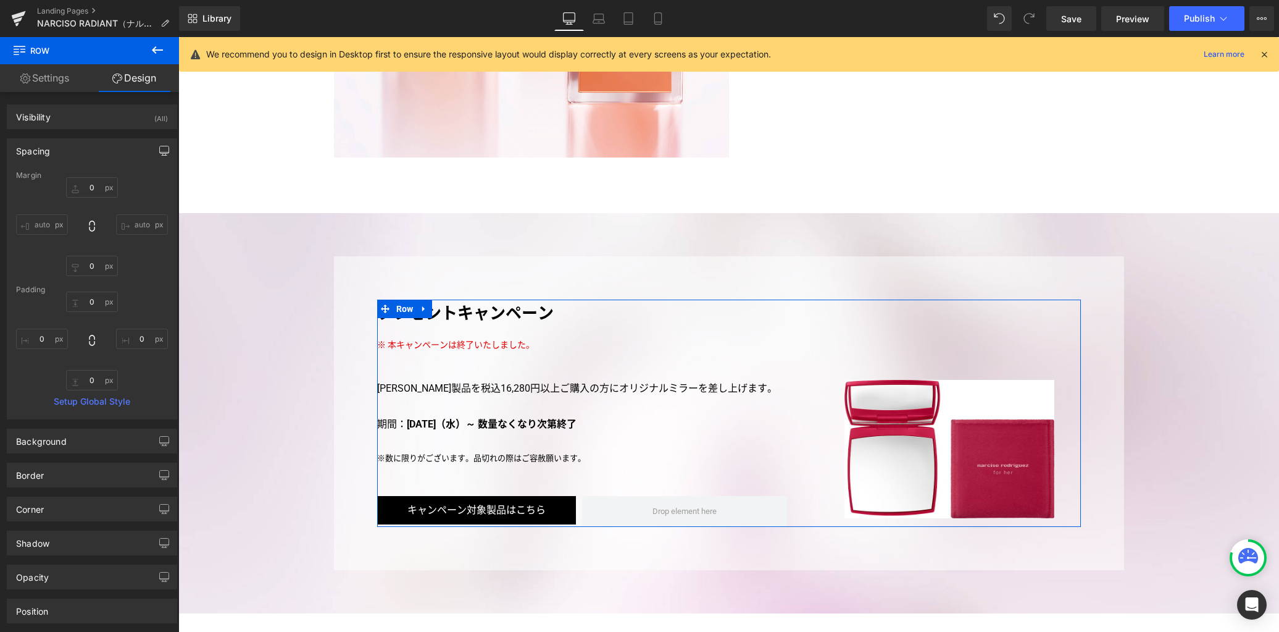
click at [159, 150] on icon "button" at bounding box center [164, 151] width 10 height 10
click at [56, 178] on button "Laptop" at bounding box center [69, 177] width 38 height 21
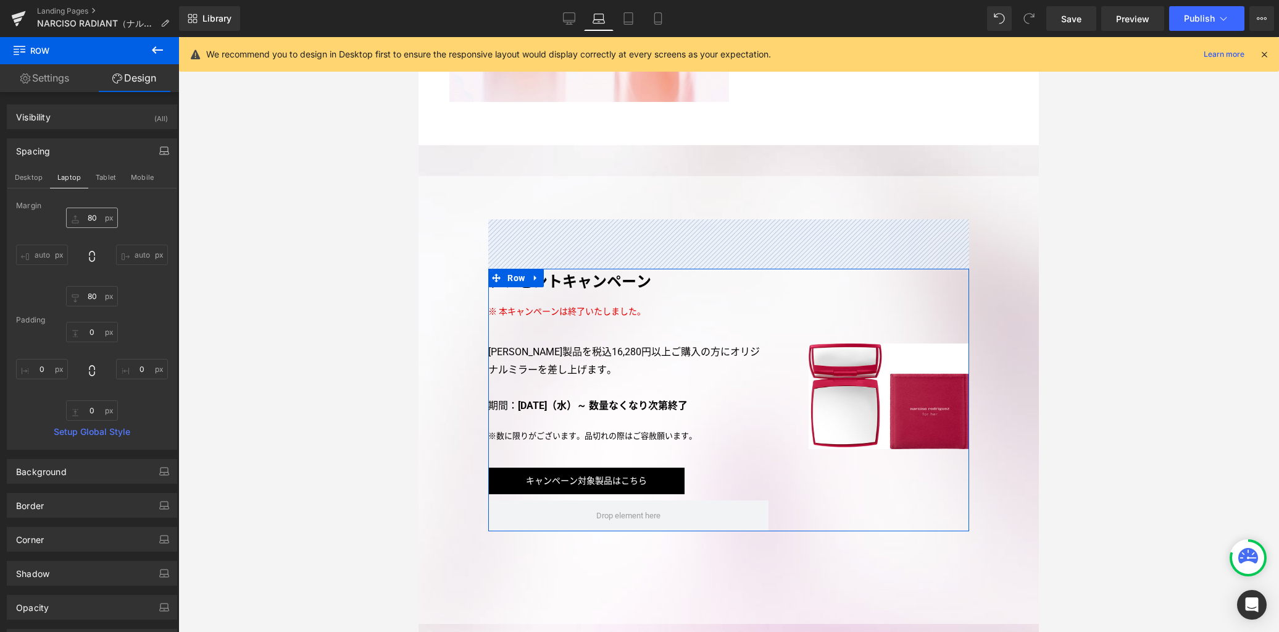
scroll to position [2677, 0]
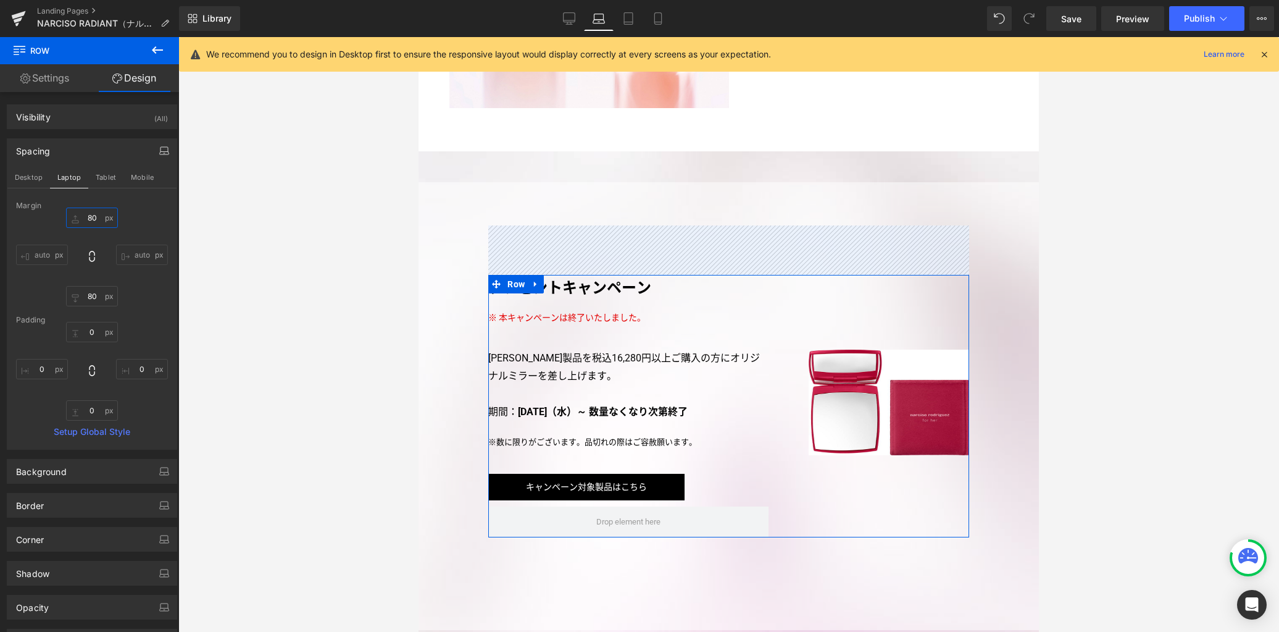
click at [98, 220] on input "80" at bounding box center [92, 217] width 52 height 20
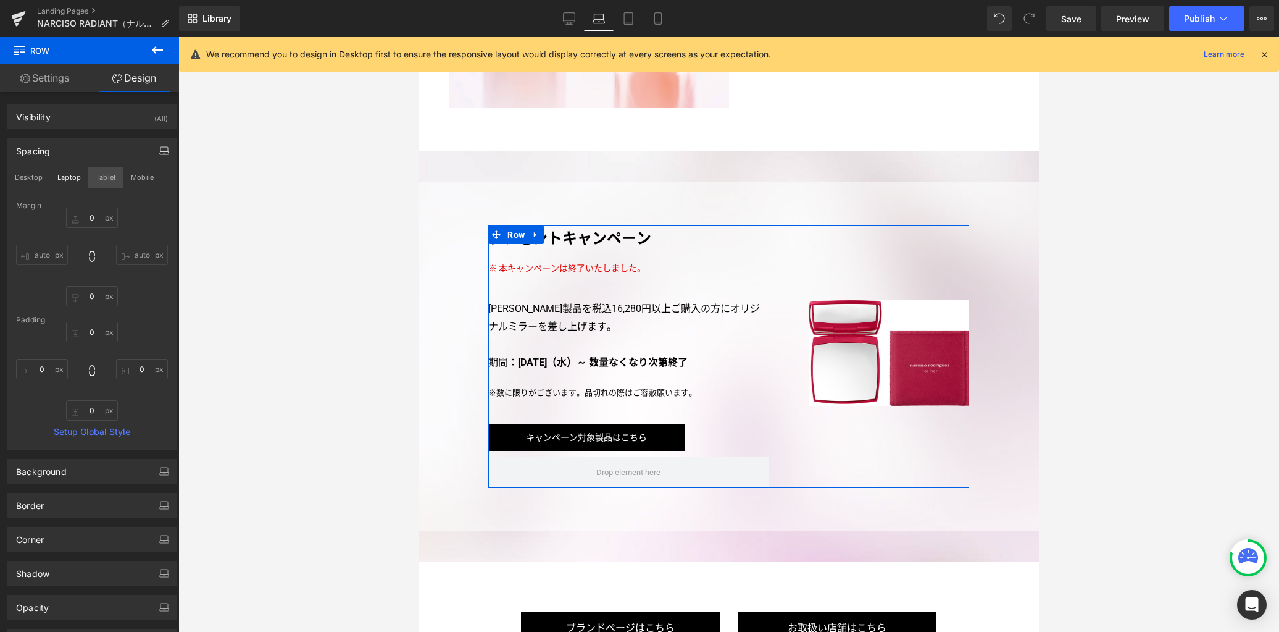
click at [111, 173] on button "Tablet" at bounding box center [105, 177] width 35 height 21
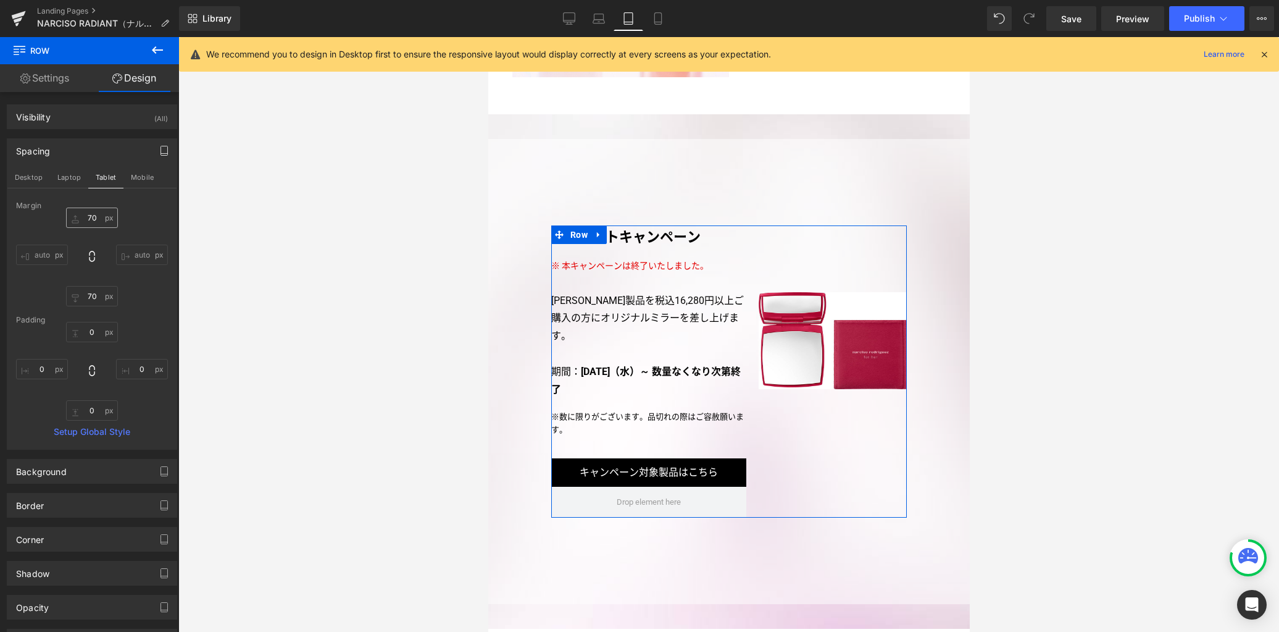
scroll to position [2520, 0]
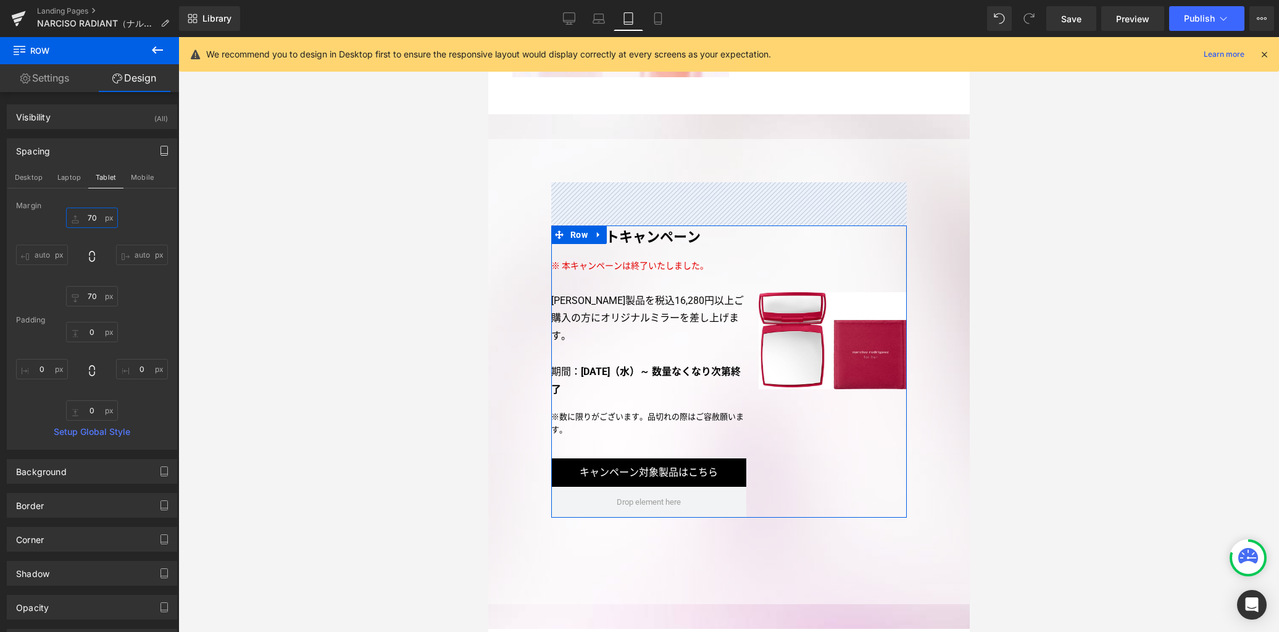
click at [96, 222] on input "70" at bounding box center [92, 217] width 52 height 20
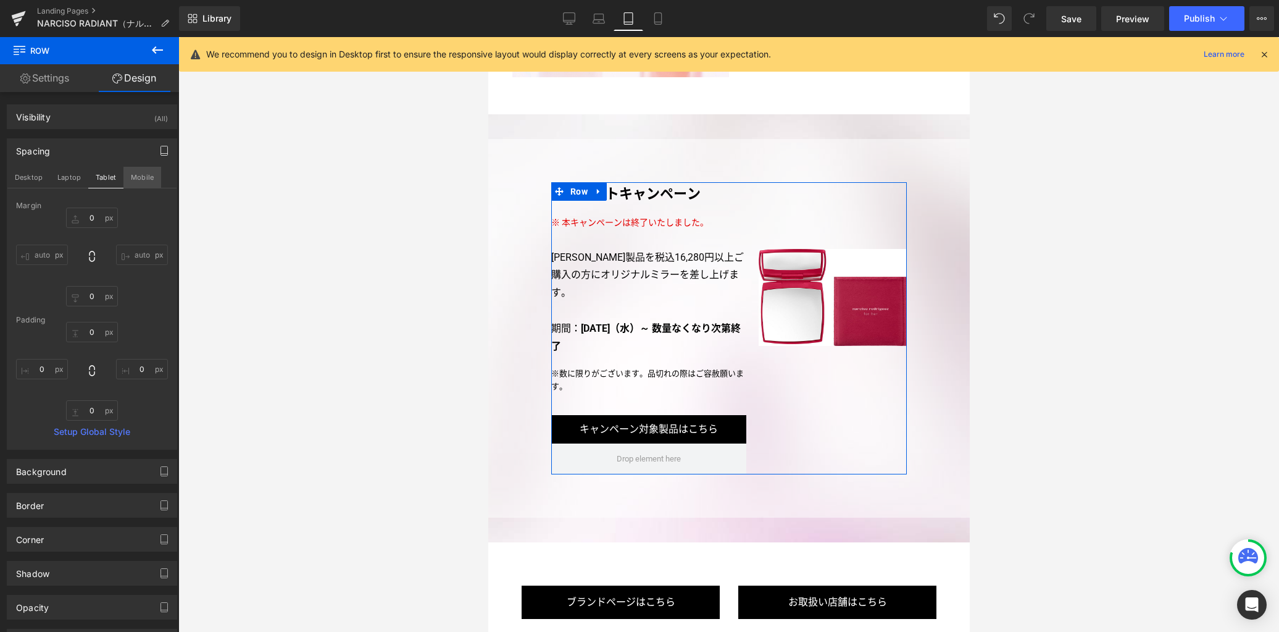
drag, startPoint x: 154, startPoint y: 178, endPoint x: 87, endPoint y: 236, distance: 88.4
click at [154, 177] on button "Mobile" at bounding box center [142, 177] width 38 height 21
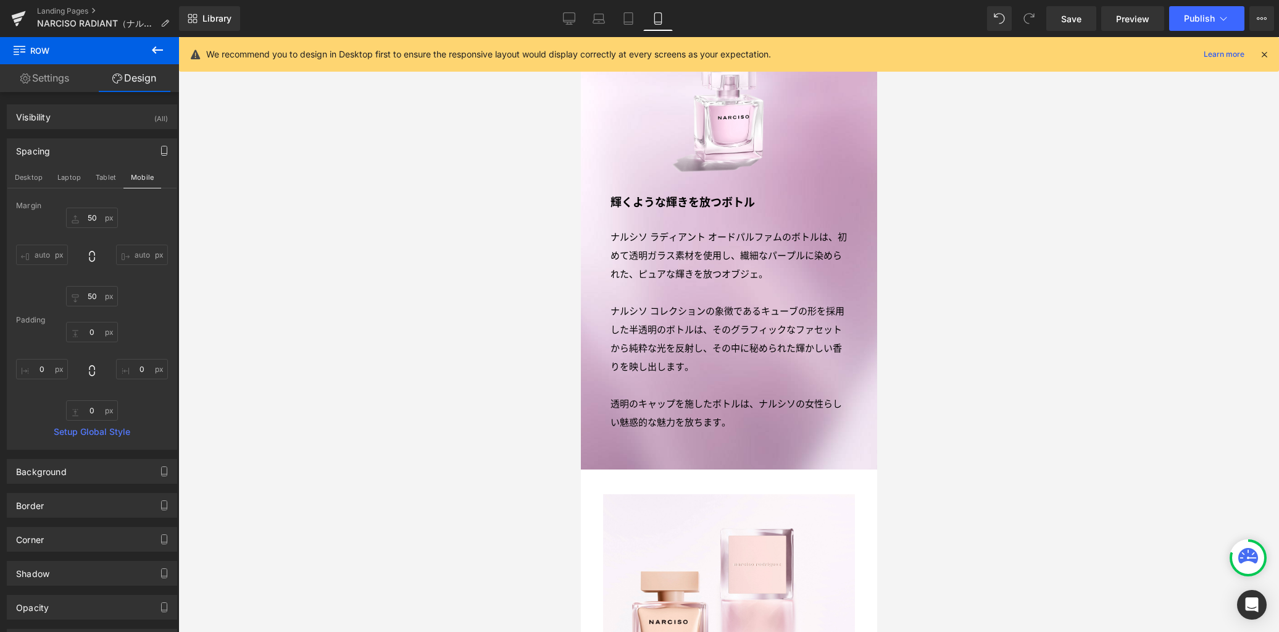
scroll to position [3347, 0]
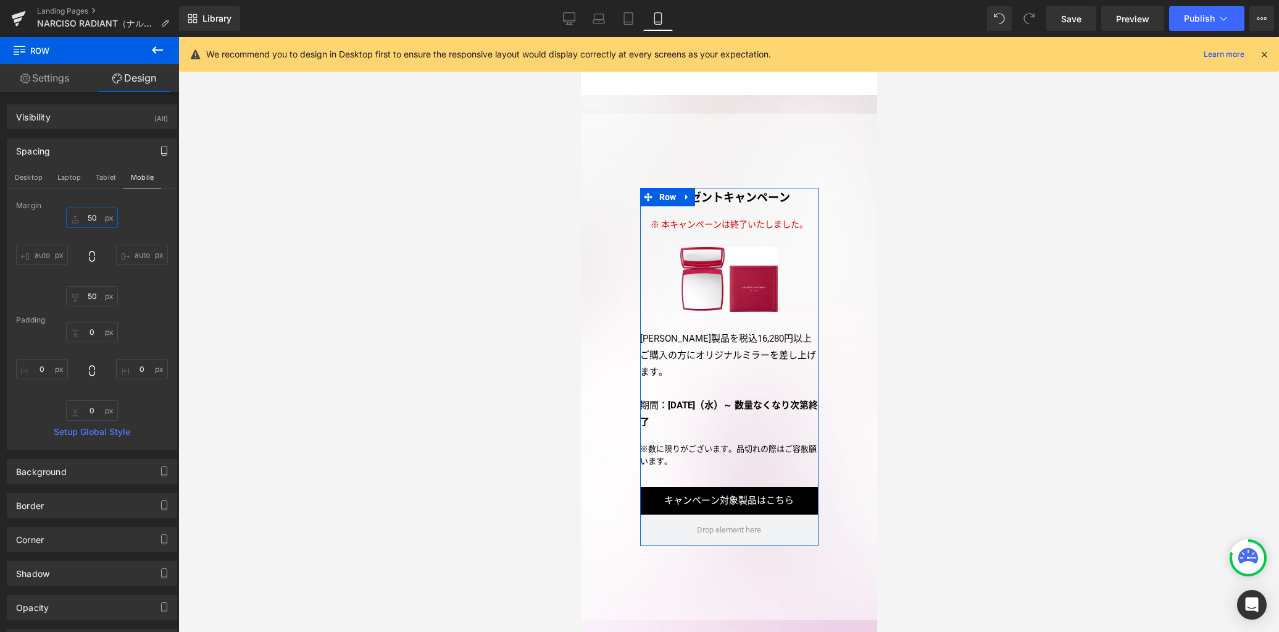
click at [94, 222] on input "50" at bounding box center [92, 217] width 52 height 20
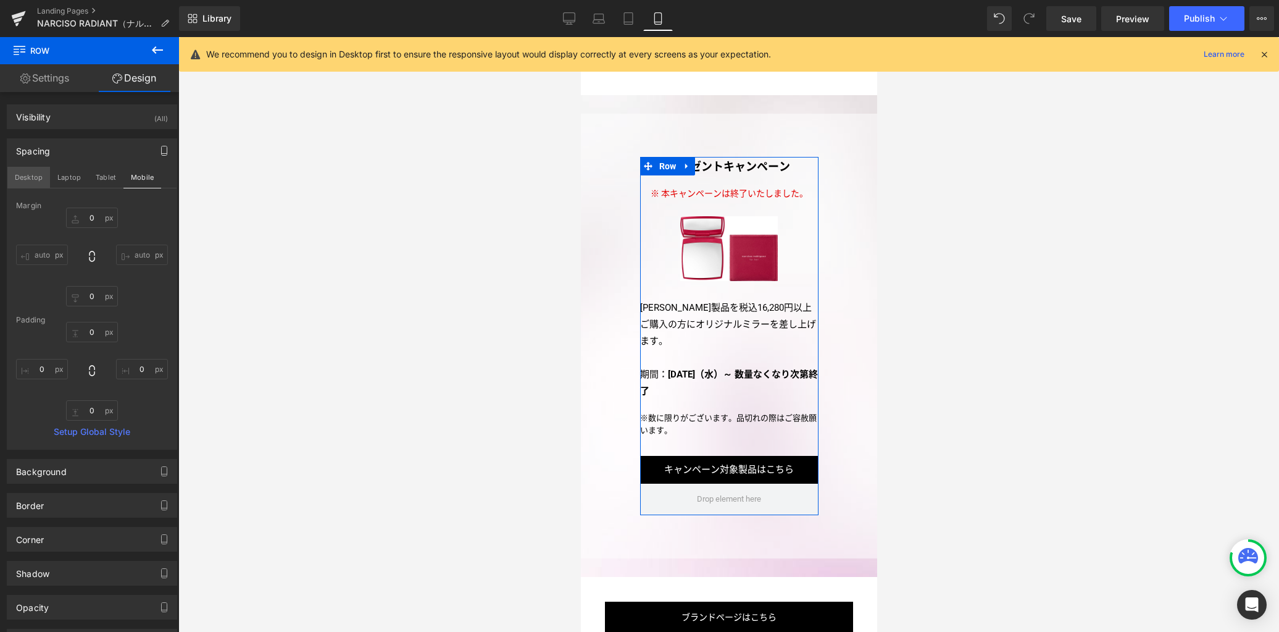
click at [33, 177] on button "Desktop" at bounding box center [28, 177] width 43 height 21
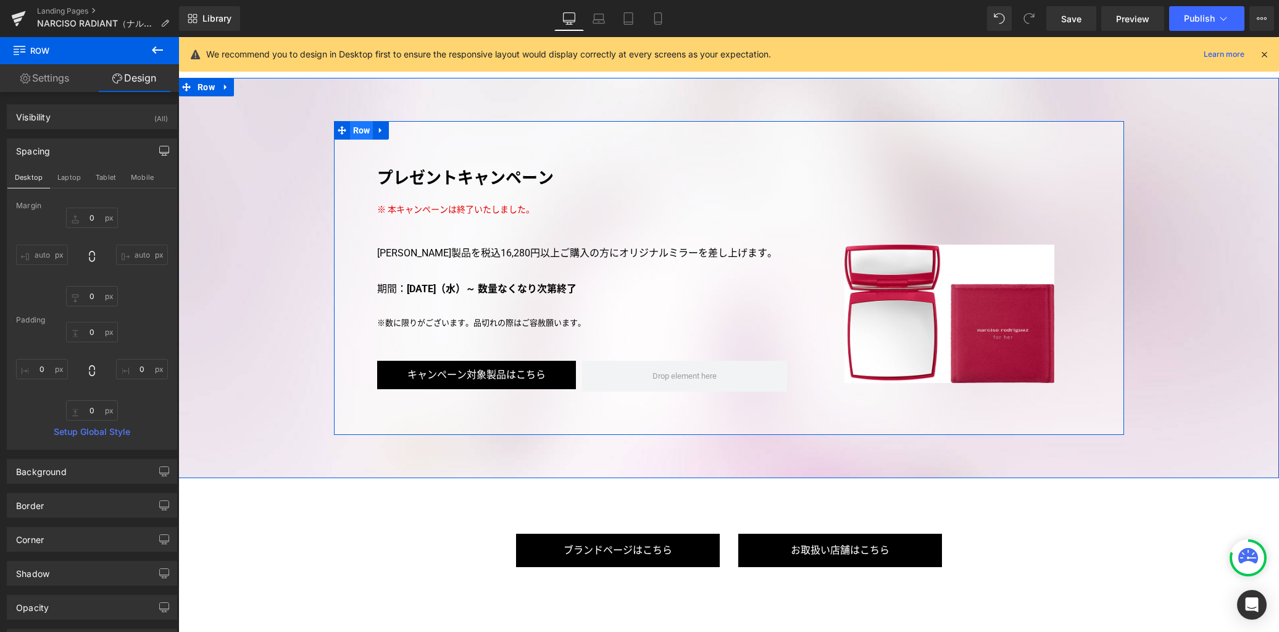
click at [357, 121] on span "Row" at bounding box center [361, 130] width 23 height 19
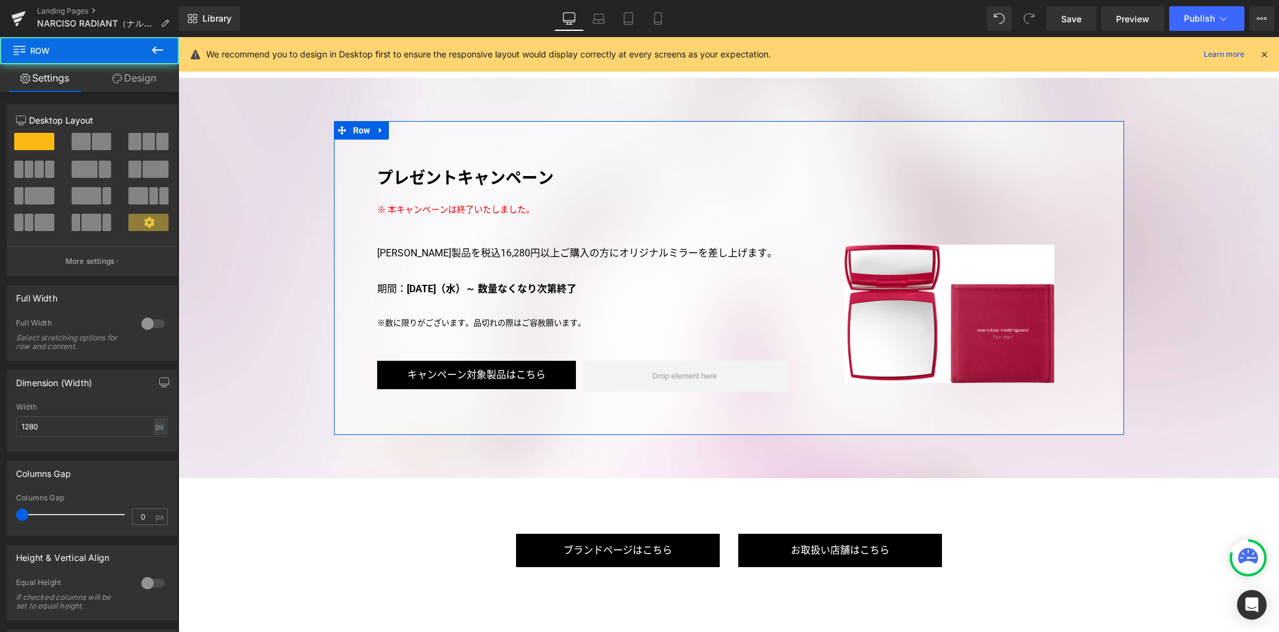
click at [153, 77] on link "Design" at bounding box center [135, 78] width 90 height 28
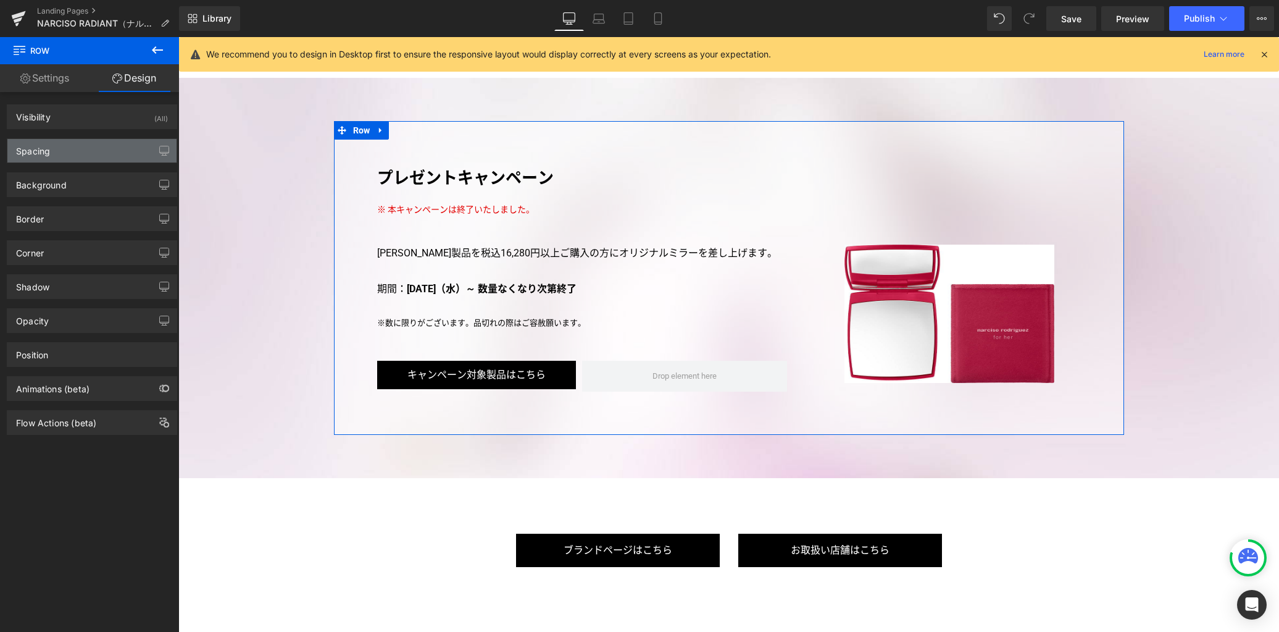
click at [62, 147] on div "Spacing" at bounding box center [91, 150] width 169 height 23
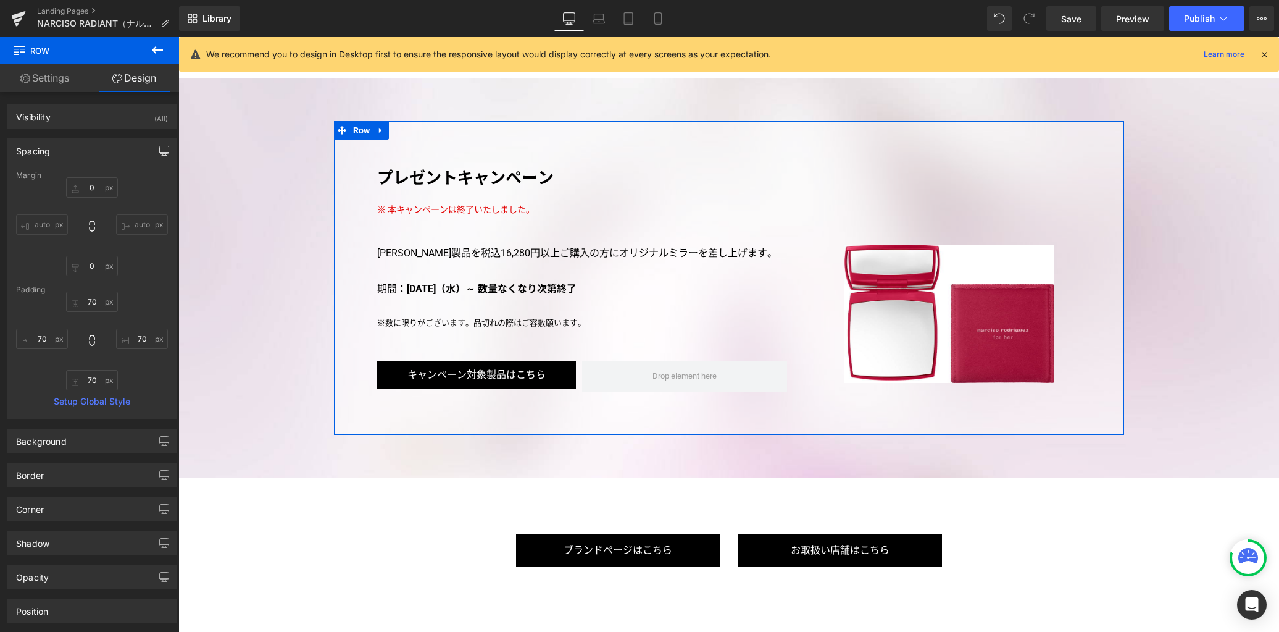
click at [160, 146] on icon "button" at bounding box center [164, 149] width 9 height 7
click at [67, 179] on button "Laptop" at bounding box center [69, 177] width 38 height 21
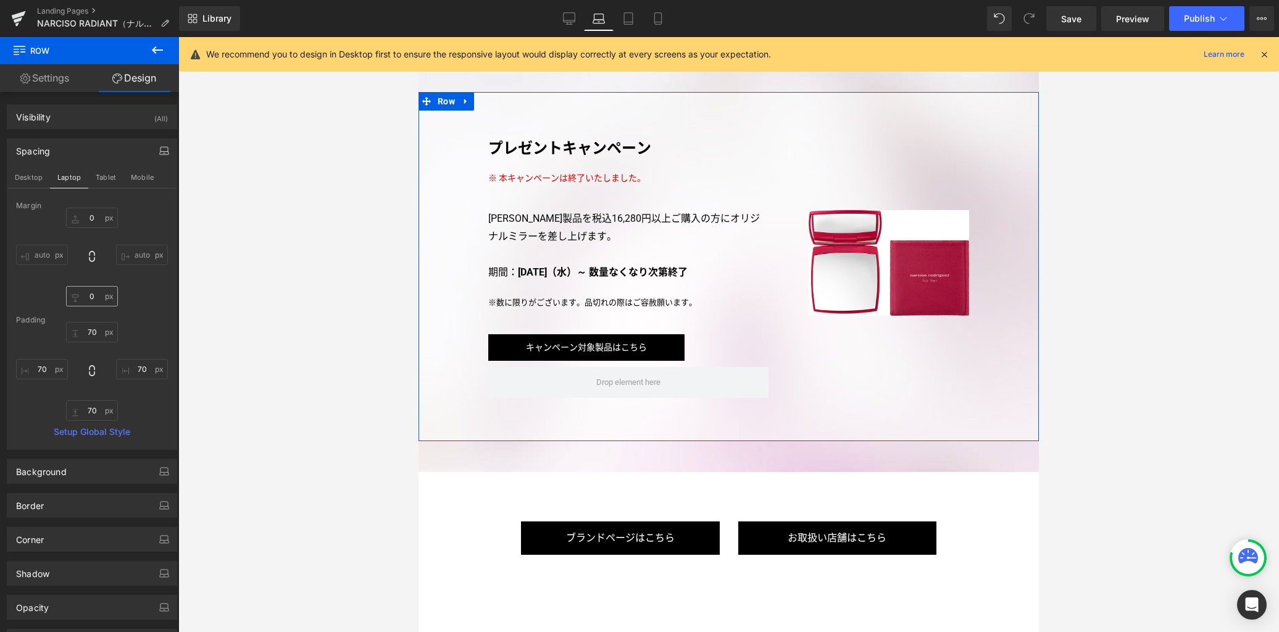
scroll to position [2763, 0]
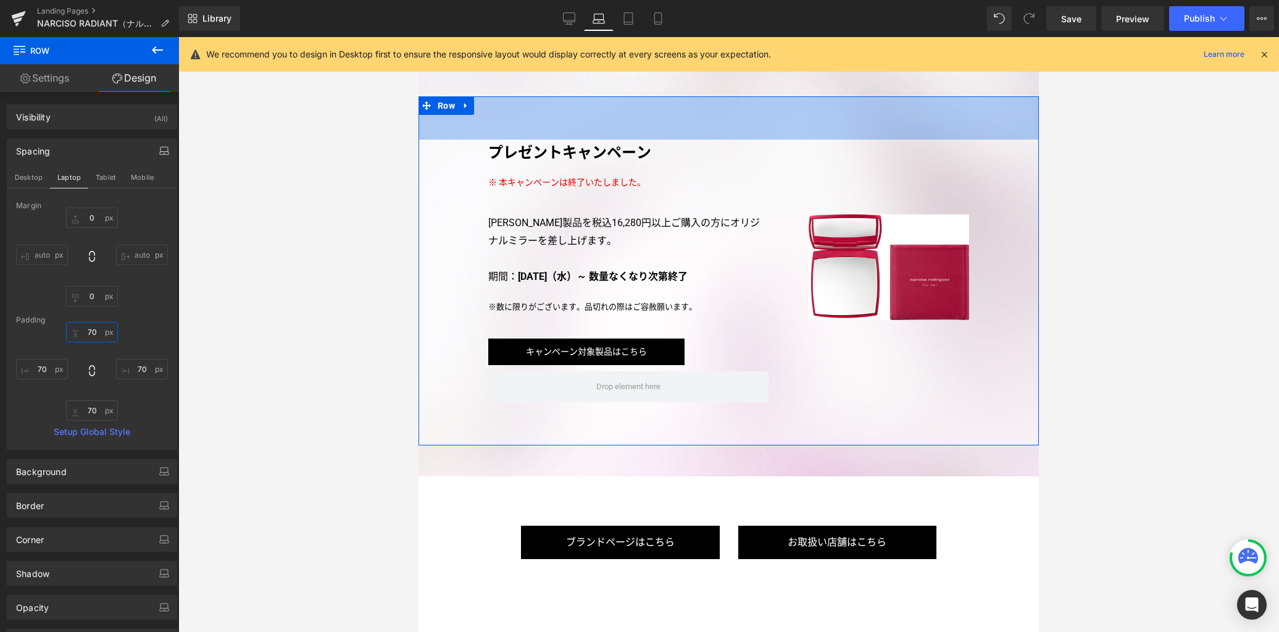
click at [96, 332] on input "70" at bounding box center [92, 332] width 52 height 20
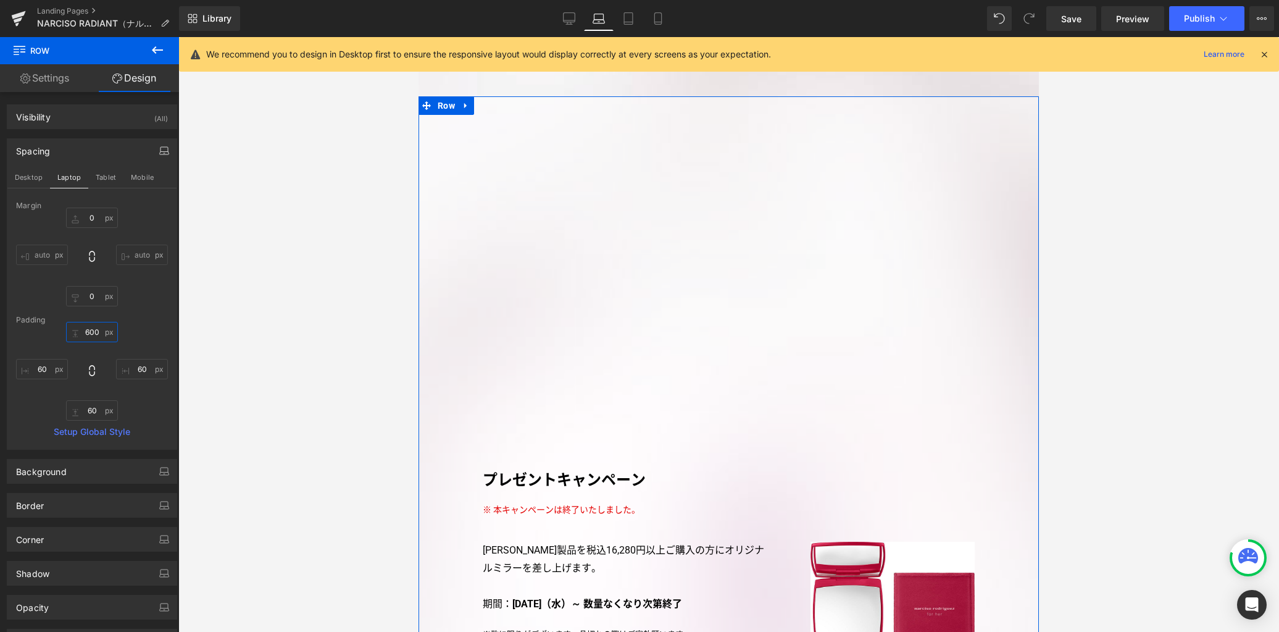
drag, startPoint x: 95, startPoint y: 333, endPoint x: 164, endPoint y: 336, distance: 68.6
click at [96, 333] on input "600" at bounding box center [92, 332] width 52 height 20
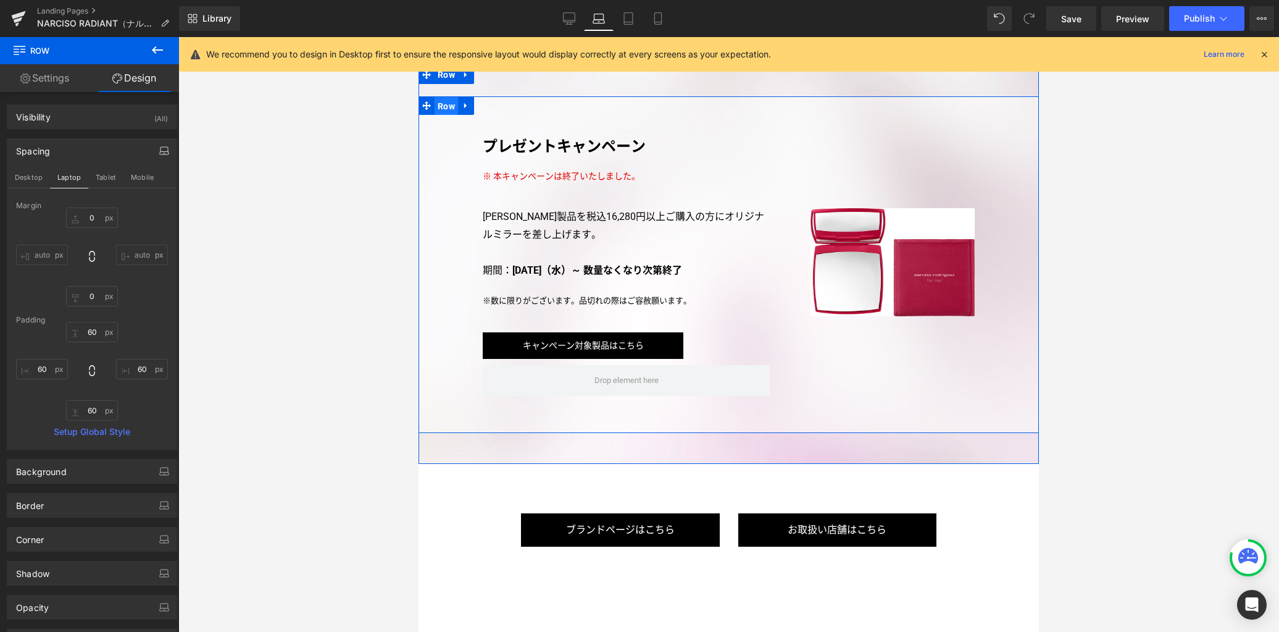
click at [437, 107] on span "Row" at bounding box center [446, 106] width 23 height 19
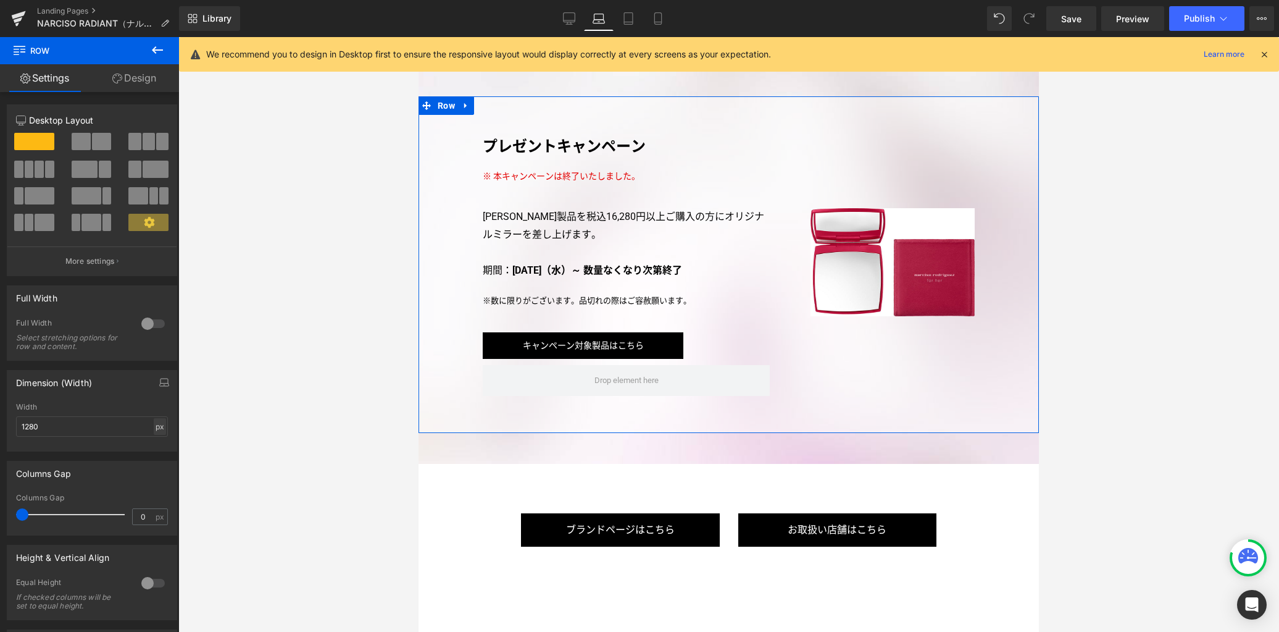
click at [156, 425] on div "px" at bounding box center [160, 426] width 12 height 17
click at [154, 445] on li "%" at bounding box center [159, 445] width 15 height 18
click at [118, 428] on input "100" at bounding box center [92, 426] width 152 height 20
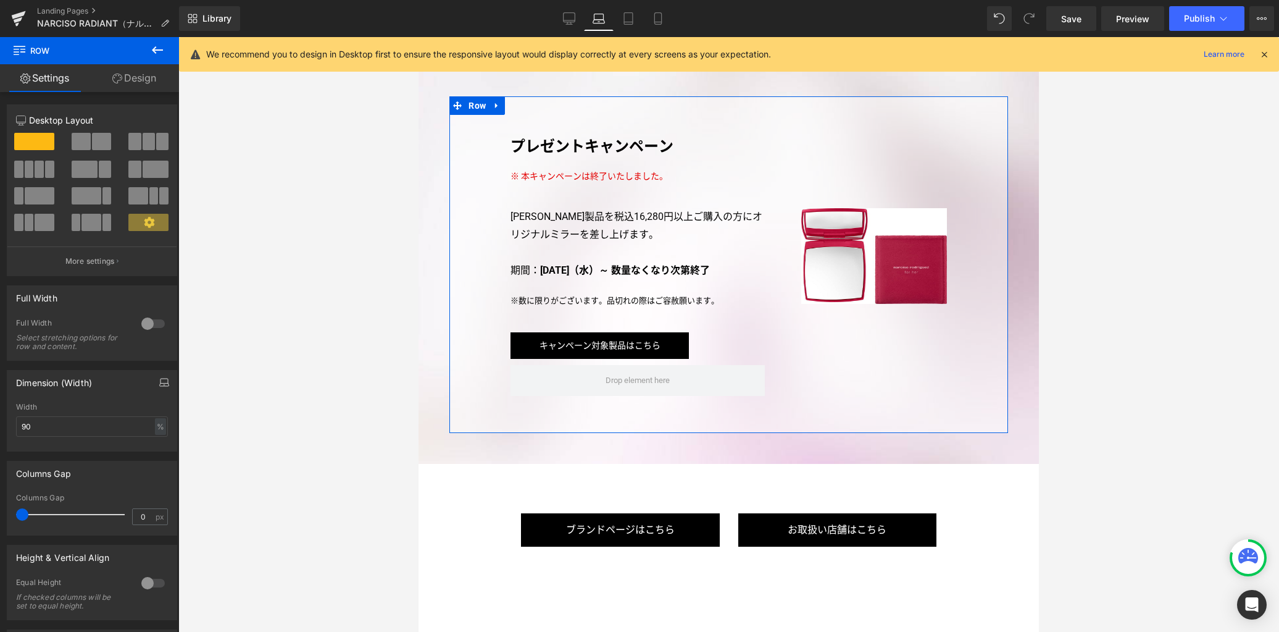
click at [159, 385] on icon "button" at bounding box center [164, 382] width 10 height 10
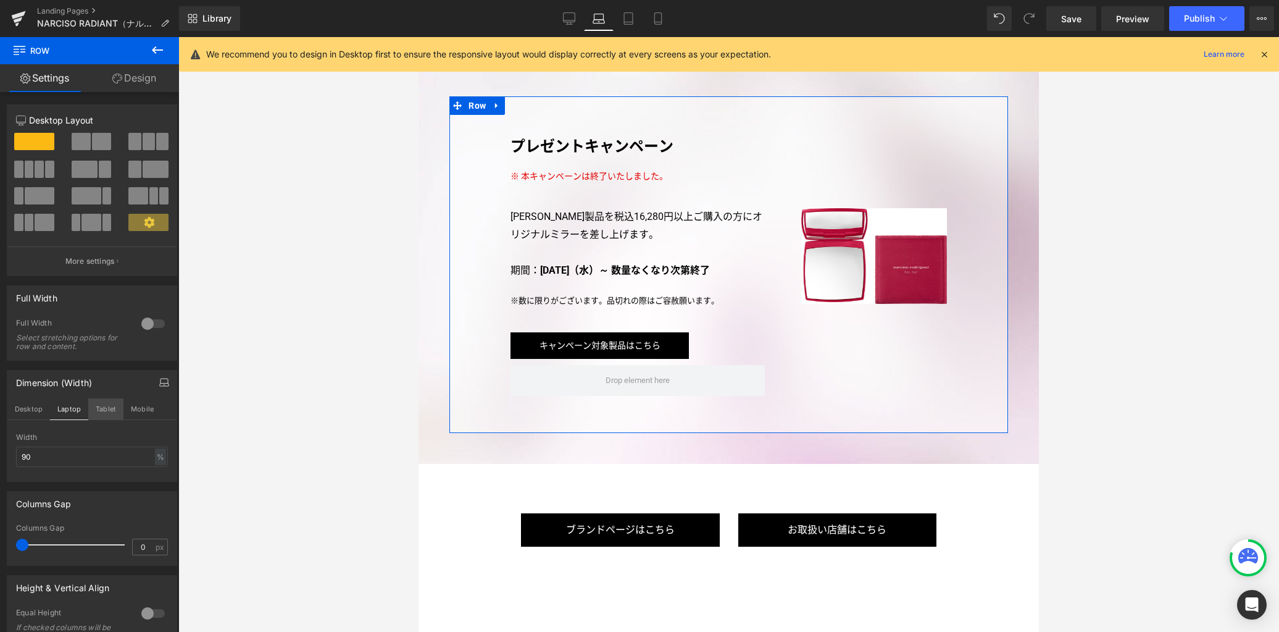
click at [109, 410] on button "Tablet" at bounding box center [105, 408] width 35 height 21
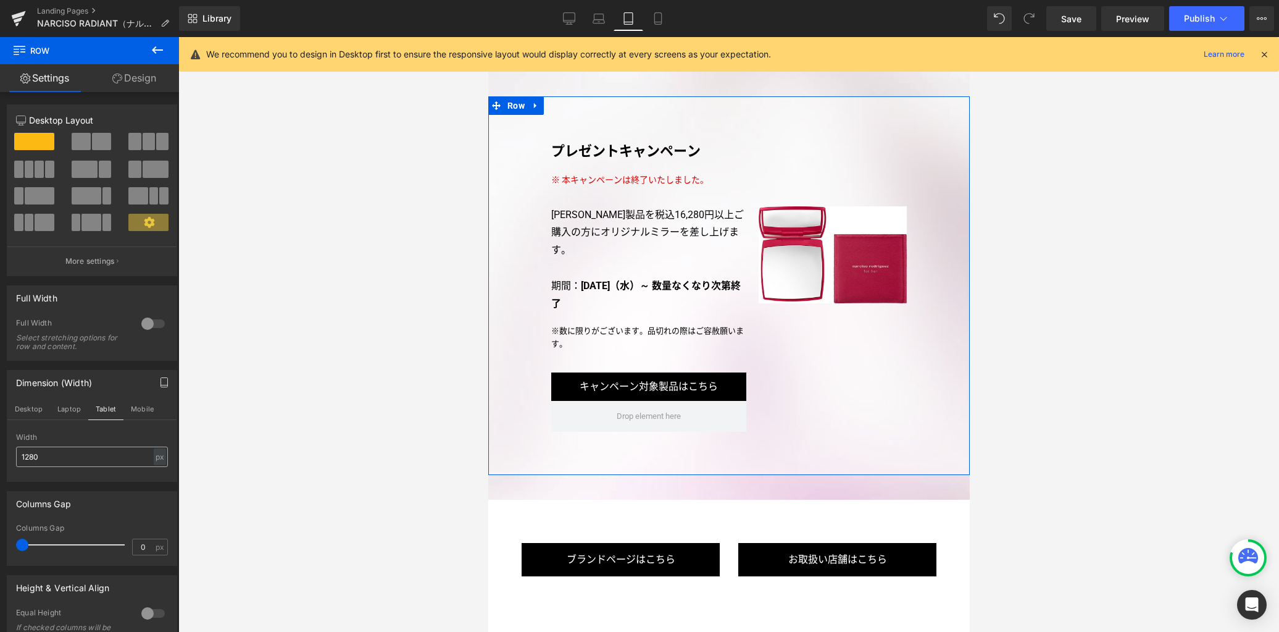
scroll to position [2563, 0]
click at [155, 457] on div "px" at bounding box center [160, 456] width 12 height 17
drag, startPoint x: 153, startPoint y: 475, endPoint x: 140, endPoint y: 468, distance: 15.5
click at [153, 476] on li "%" at bounding box center [159, 476] width 15 height 18
click at [131, 461] on input "100" at bounding box center [92, 456] width 152 height 20
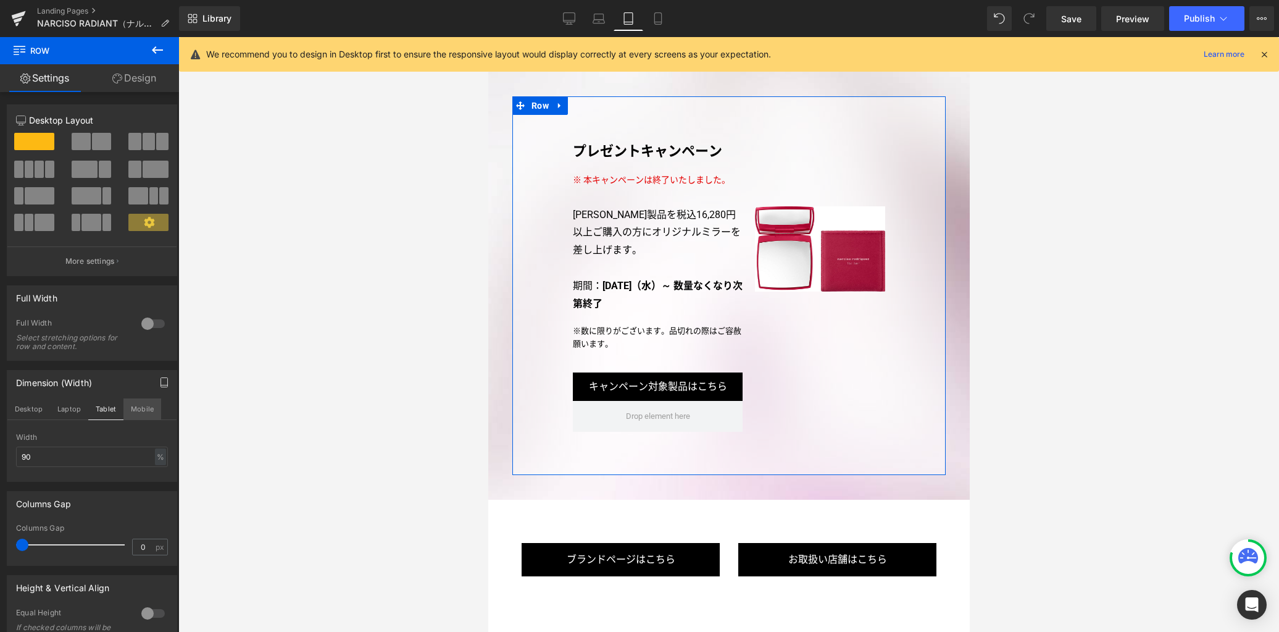
click at [146, 412] on button "Mobile" at bounding box center [142, 408] width 38 height 21
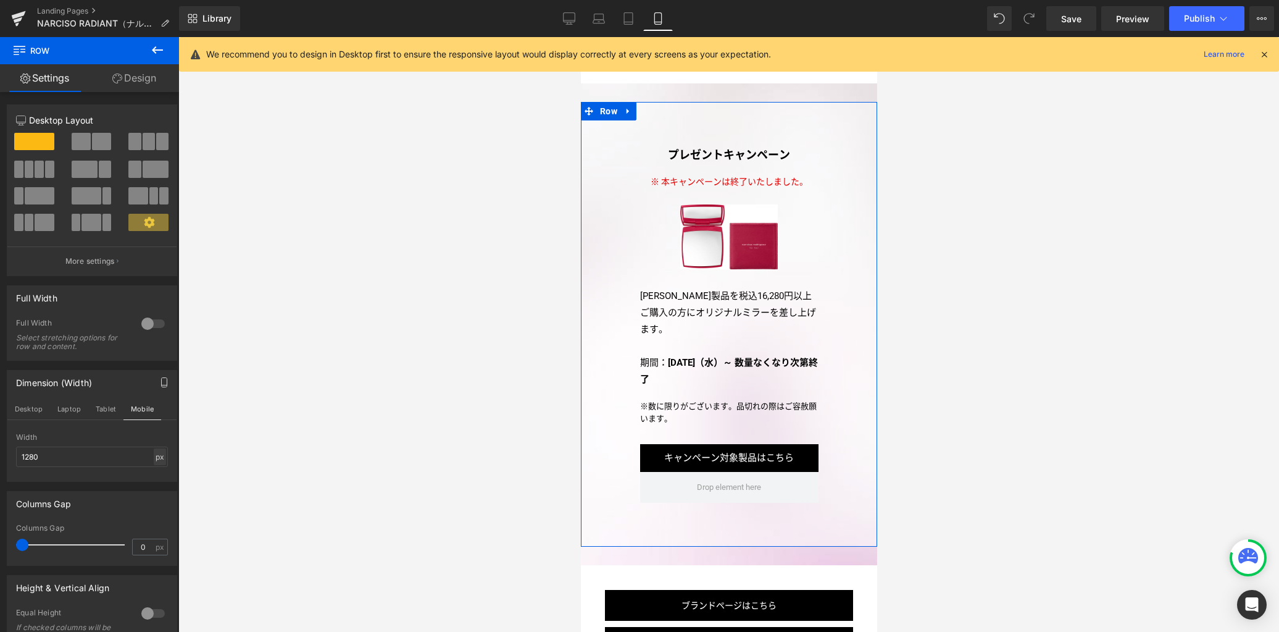
click at [156, 456] on div "px" at bounding box center [160, 456] width 12 height 17
click at [157, 474] on li "%" at bounding box center [159, 476] width 15 height 18
click at [94, 449] on input "100" at bounding box center [92, 456] width 152 height 20
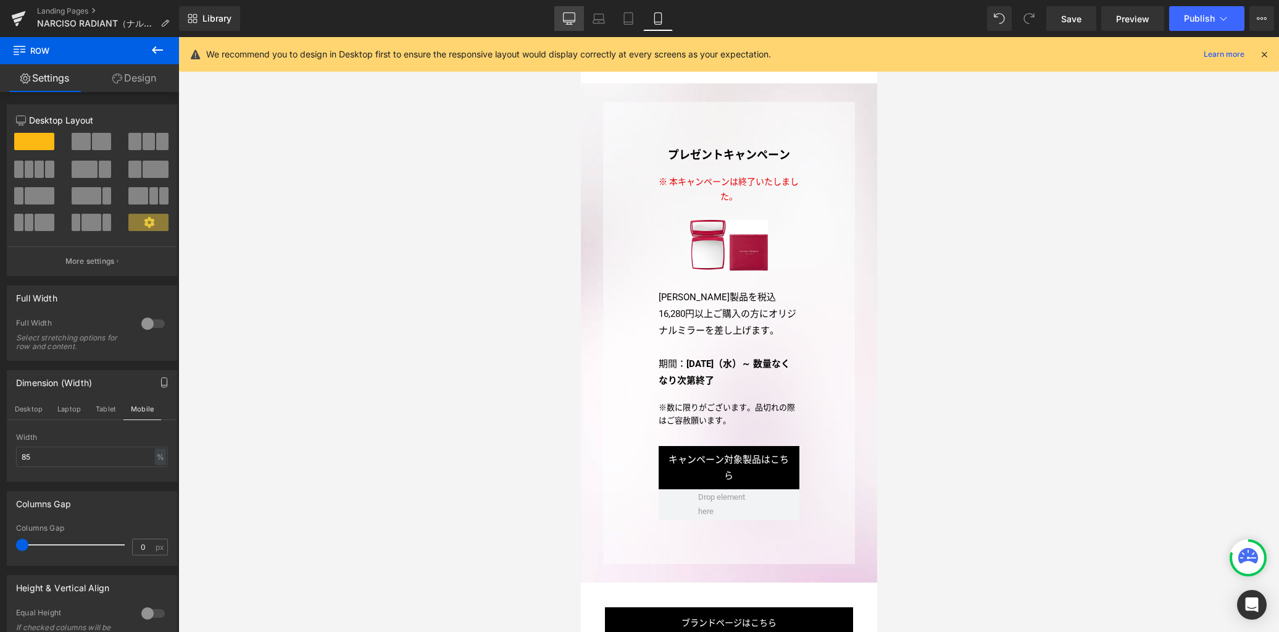
click at [569, 19] on icon at bounding box center [569, 18] width 12 height 12
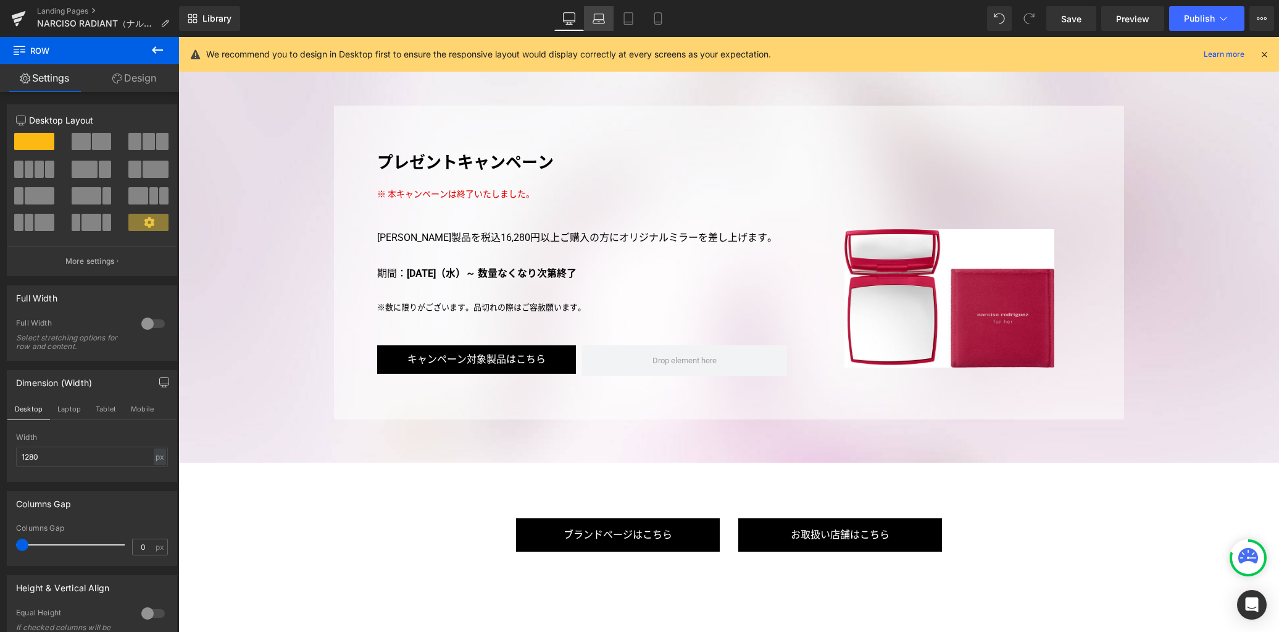
scroll to position [3438, 0]
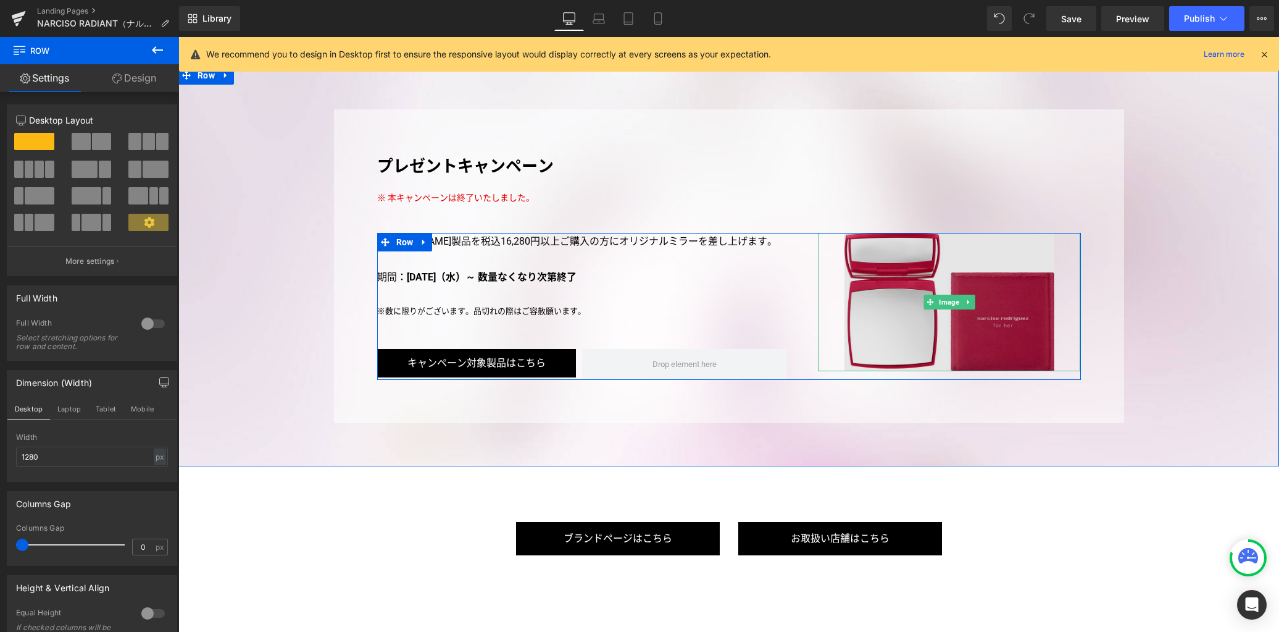
click at [897, 285] on img at bounding box center [949, 302] width 210 height 138
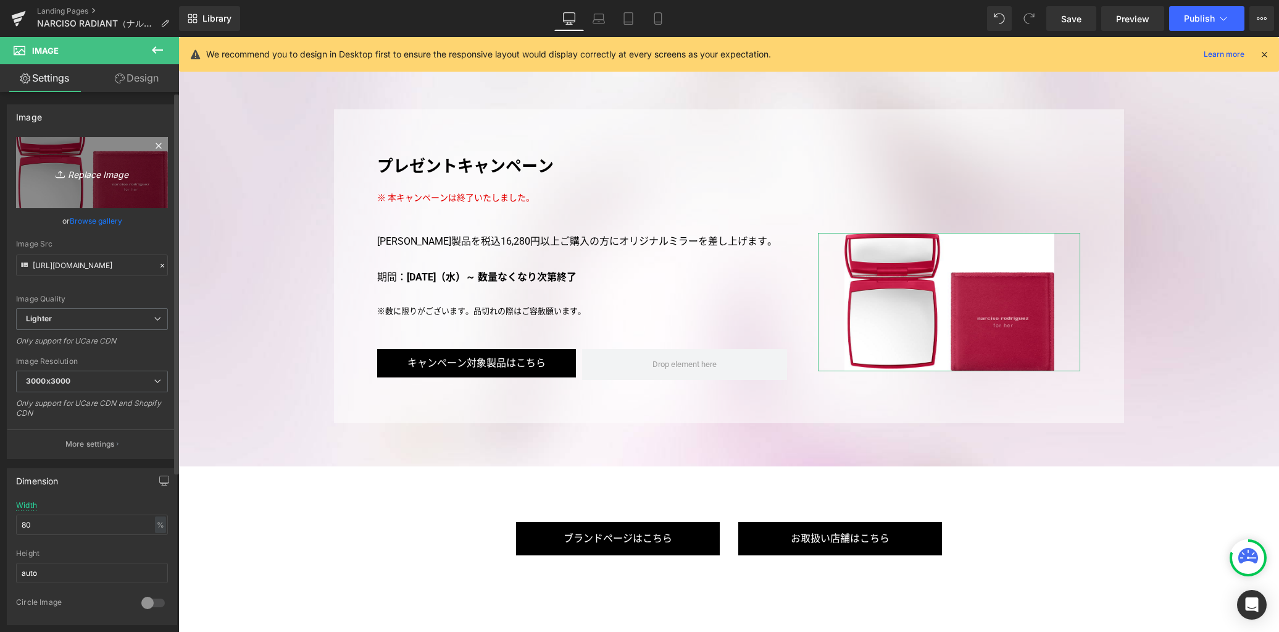
click at [114, 175] on icon "Replace Image" at bounding box center [92, 172] width 99 height 15
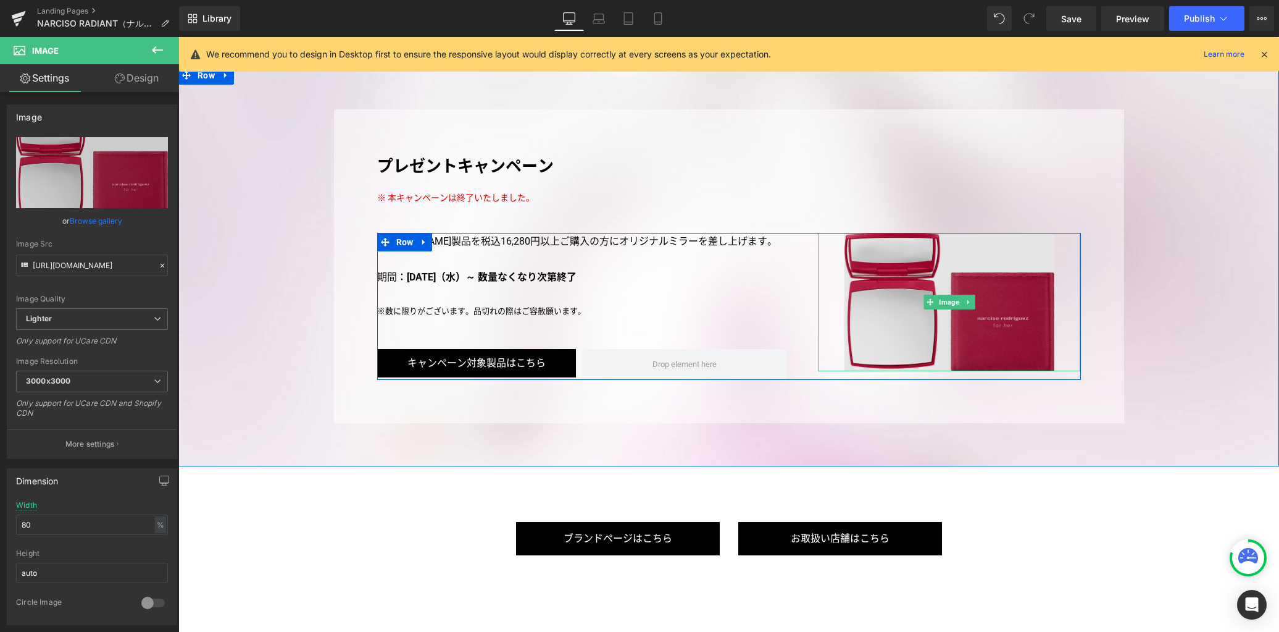
click at [904, 300] on img at bounding box center [949, 302] width 210 height 138
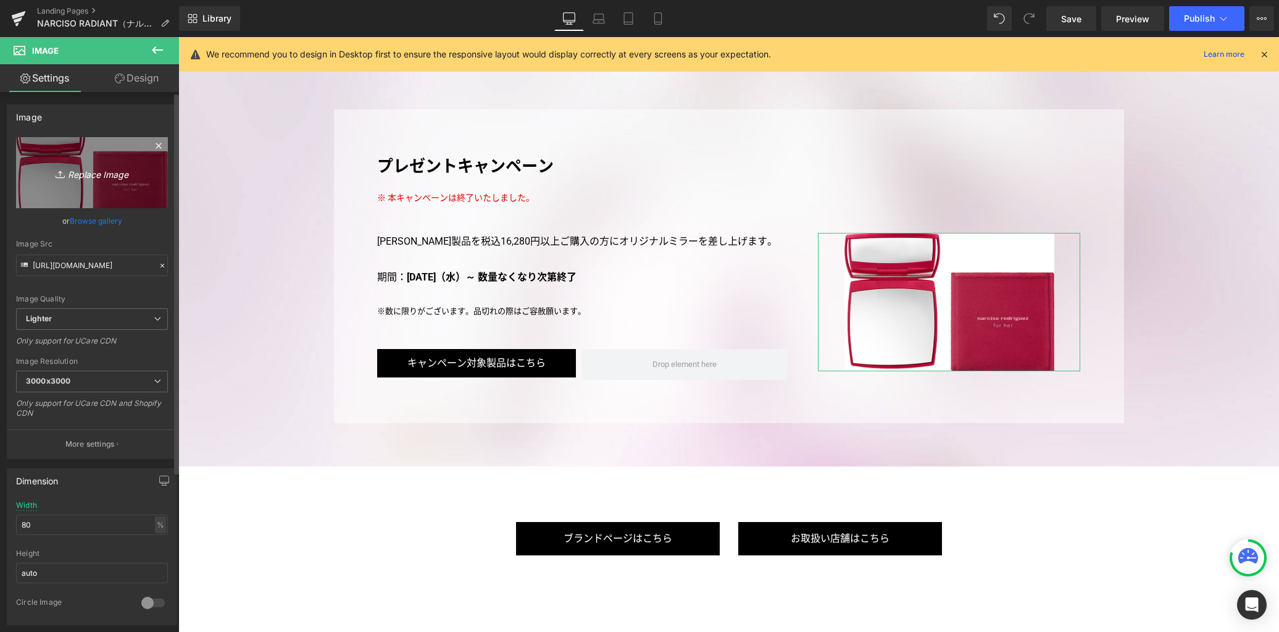
click at [128, 181] on link "Replace Image" at bounding box center [92, 172] width 152 height 71
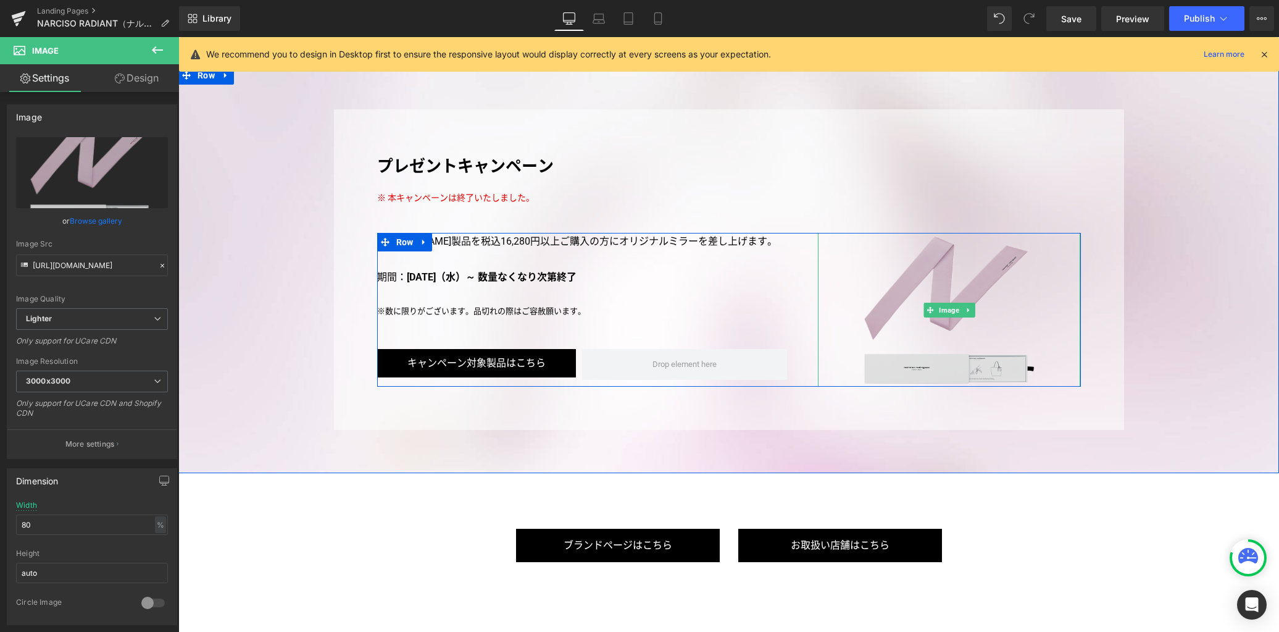
click at [903, 262] on img at bounding box center [949, 310] width 210 height 154
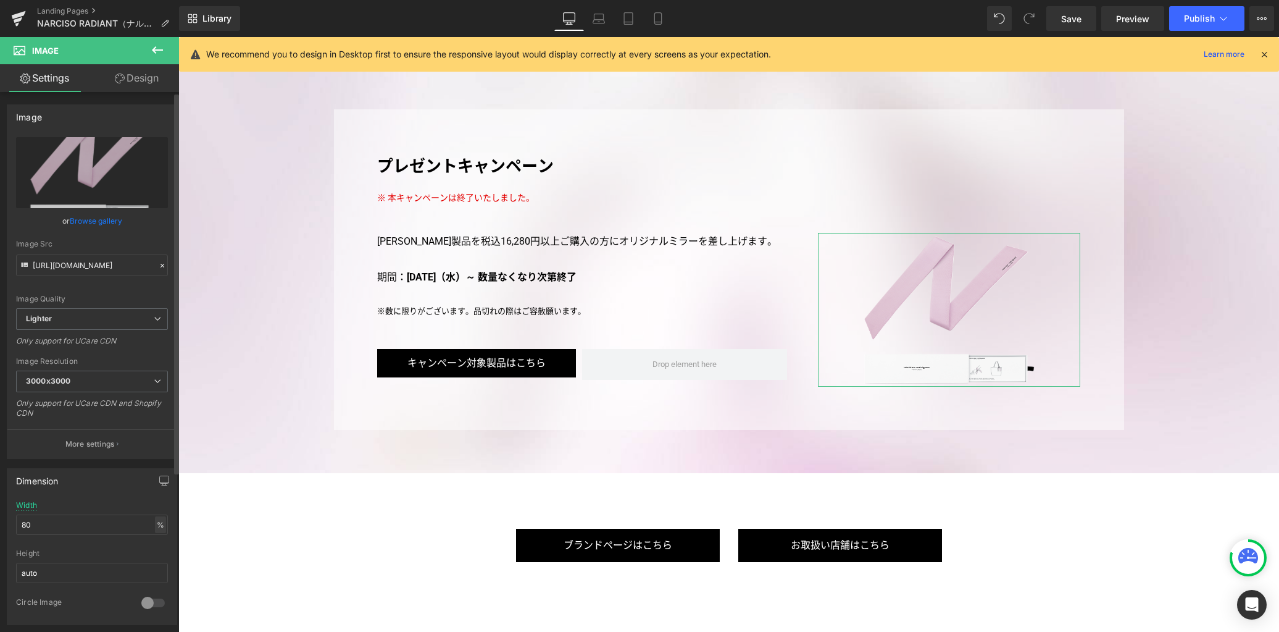
click at [155, 525] on div "%" at bounding box center [160, 524] width 11 height 17
click at [156, 560] on li "px" at bounding box center [159, 562] width 15 height 18
click at [102, 526] on input "340" at bounding box center [92, 524] width 152 height 20
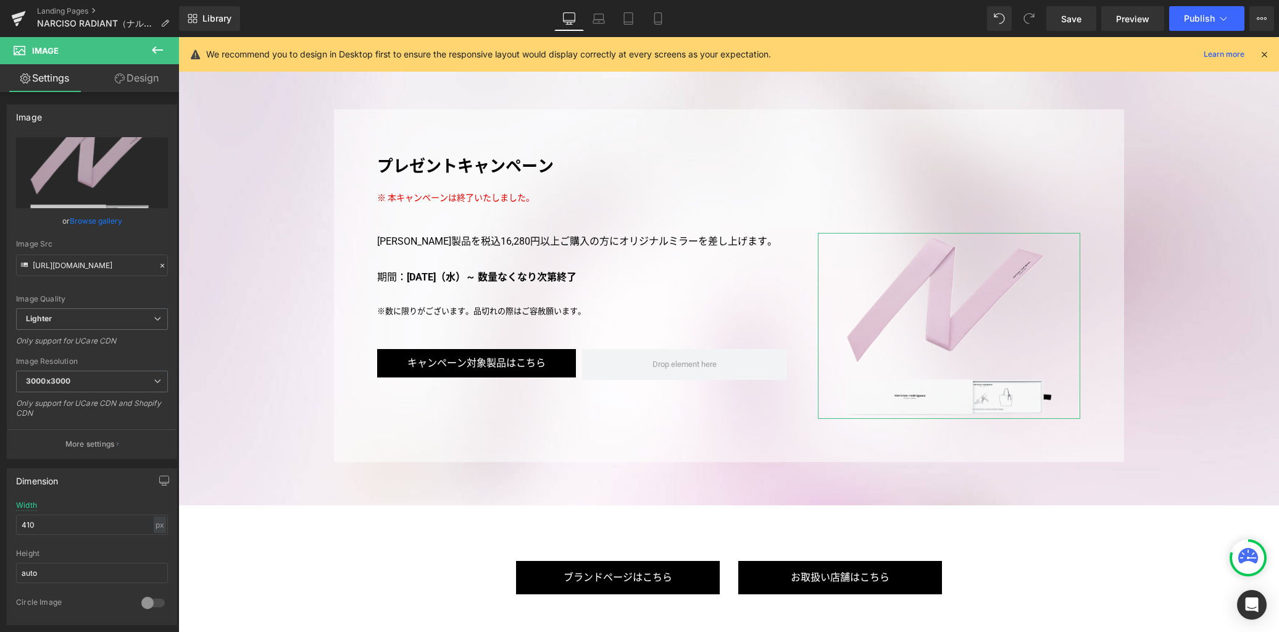
click at [148, 77] on link "Design" at bounding box center [137, 78] width 90 height 28
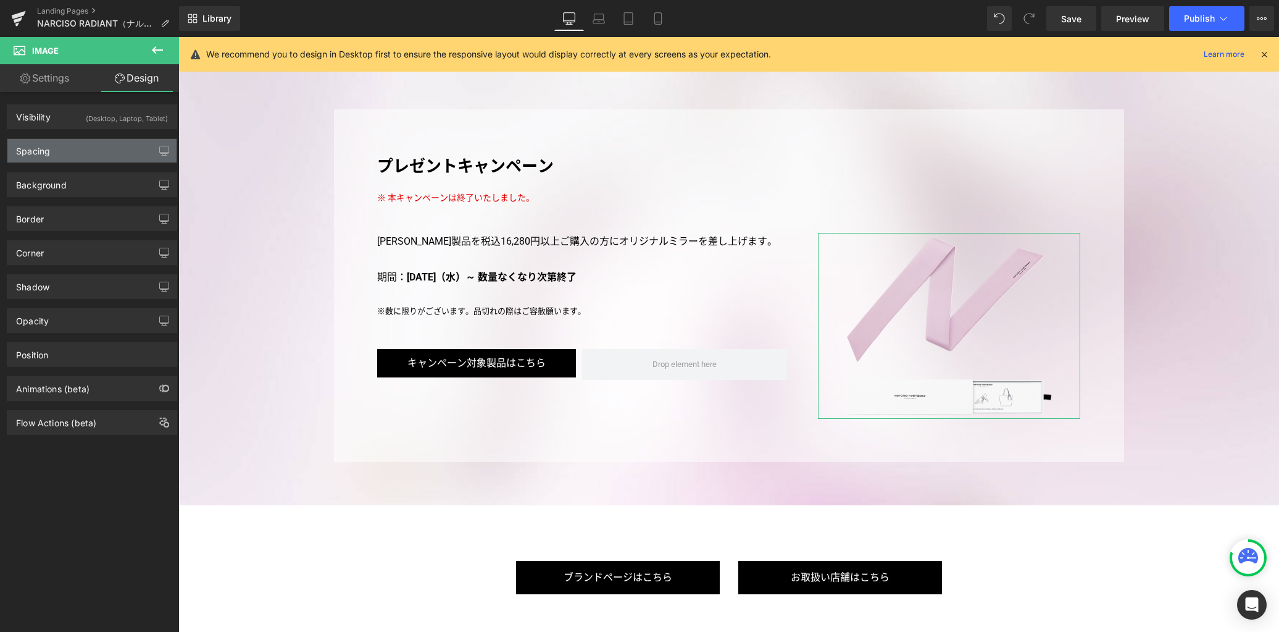
click at [95, 151] on div "Spacing" at bounding box center [91, 150] width 169 height 23
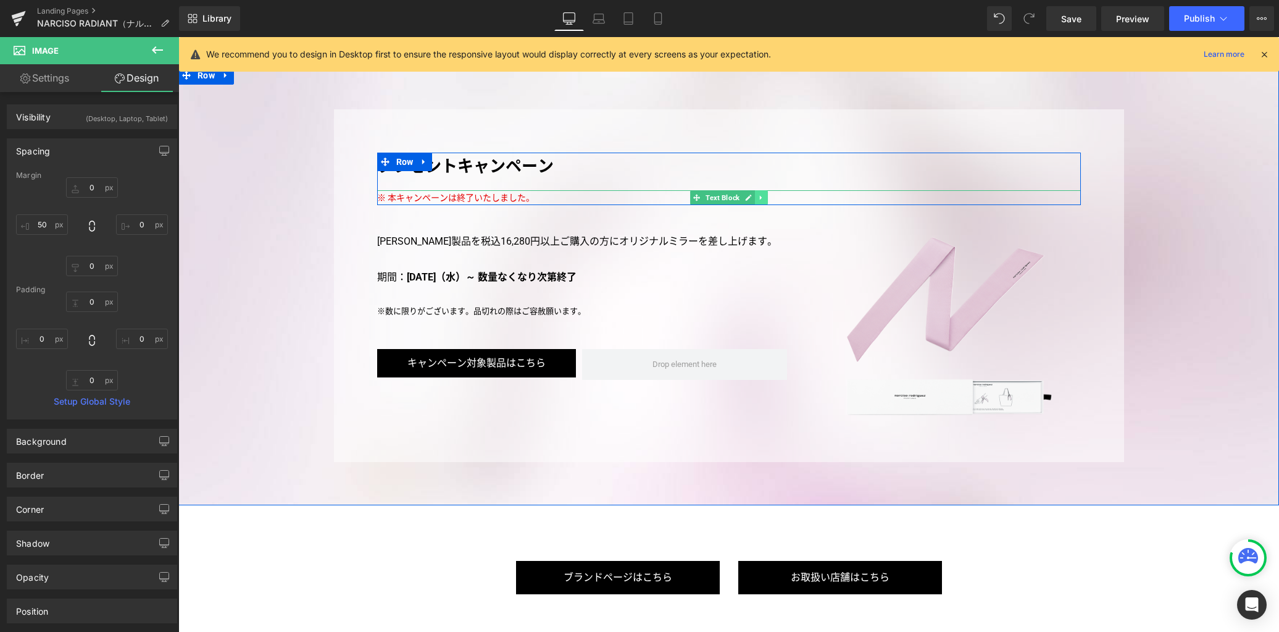
click at [757, 194] on icon at bounding box center [760, 197] width 7 height 7
click at [764, 194] on icon at bounding box center [767, 197] width 7 height 7
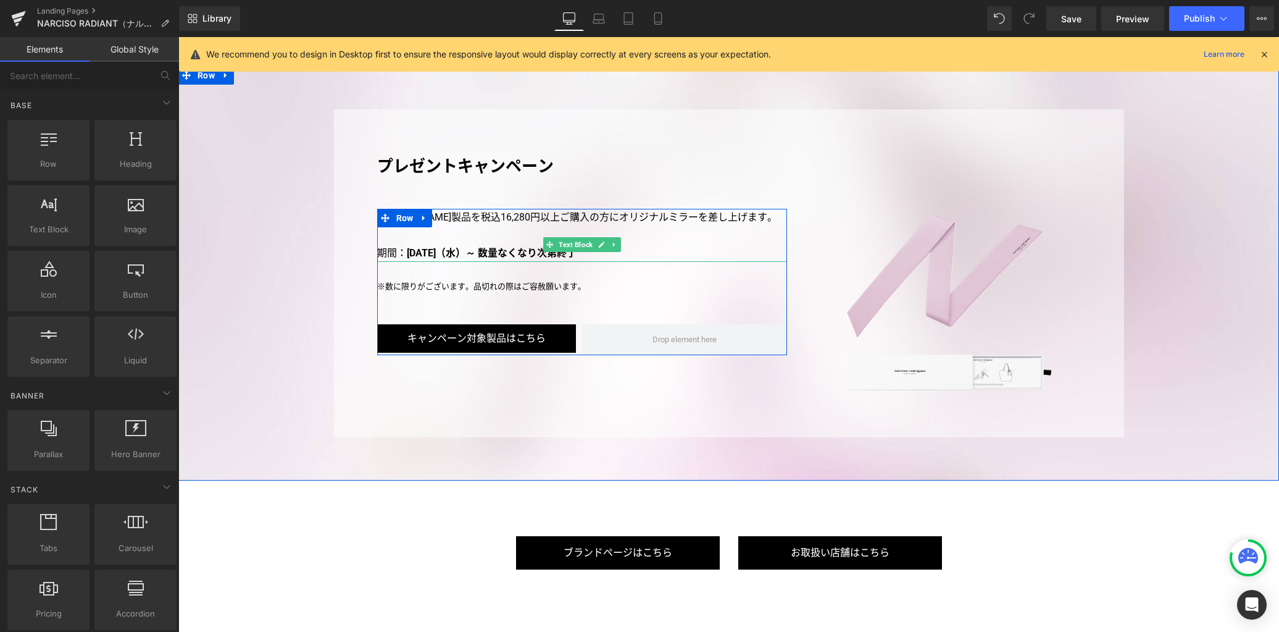
click at [515, 247] on strong "[DATE]（水）～ 数量なくなり次第終了" at bounding box center [492, 253] width 170 height 12
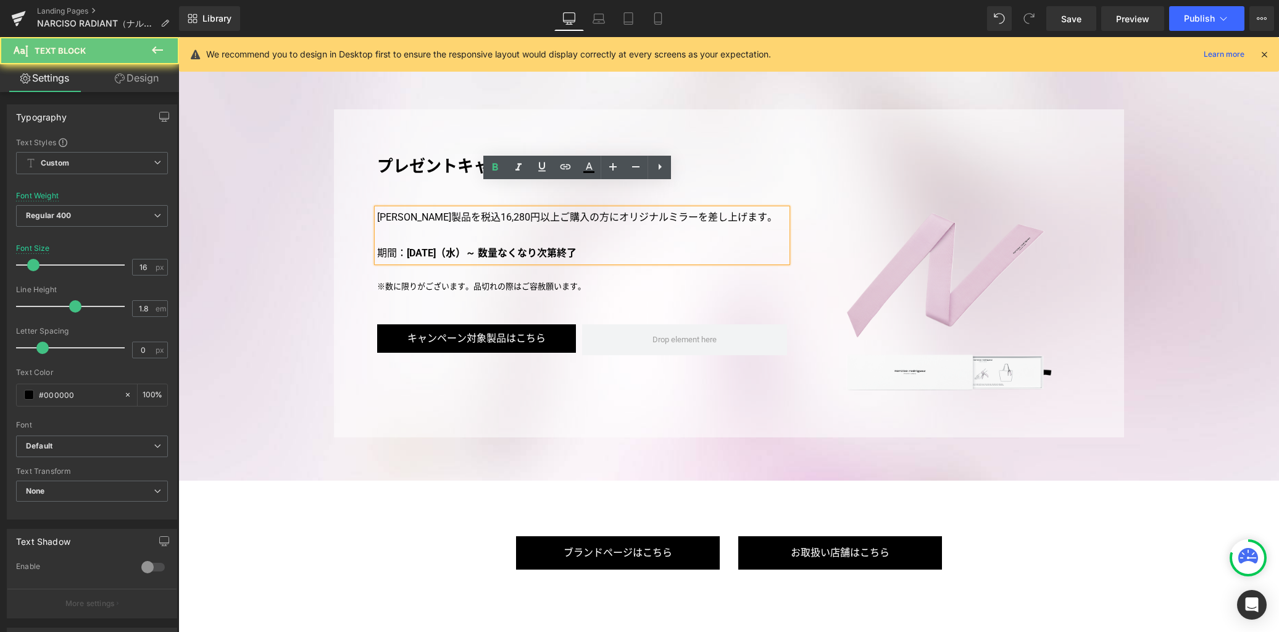
click at [515, 247] on strong "[DATE]（水）～ 数量なくなり次第終了" at bounding box center [492, 253] width 170 height 12
paste div
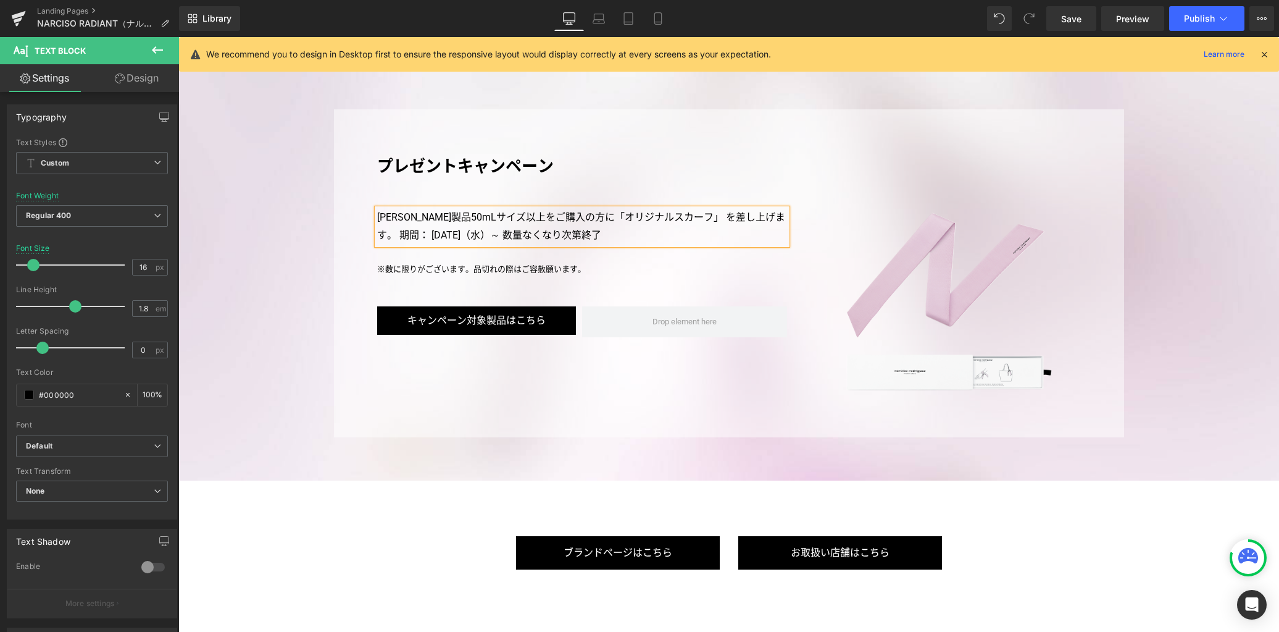
click at [417, 209] on p "ナルシソ ロドリゲス製品50mLサイズ以上をご購入の方に「オリジナルスカーフ」を差し上げます。期間： 2025年9月17日（水）～ 数量なくなり次第終了" at bounding box center [582, 227] width 411 height 36
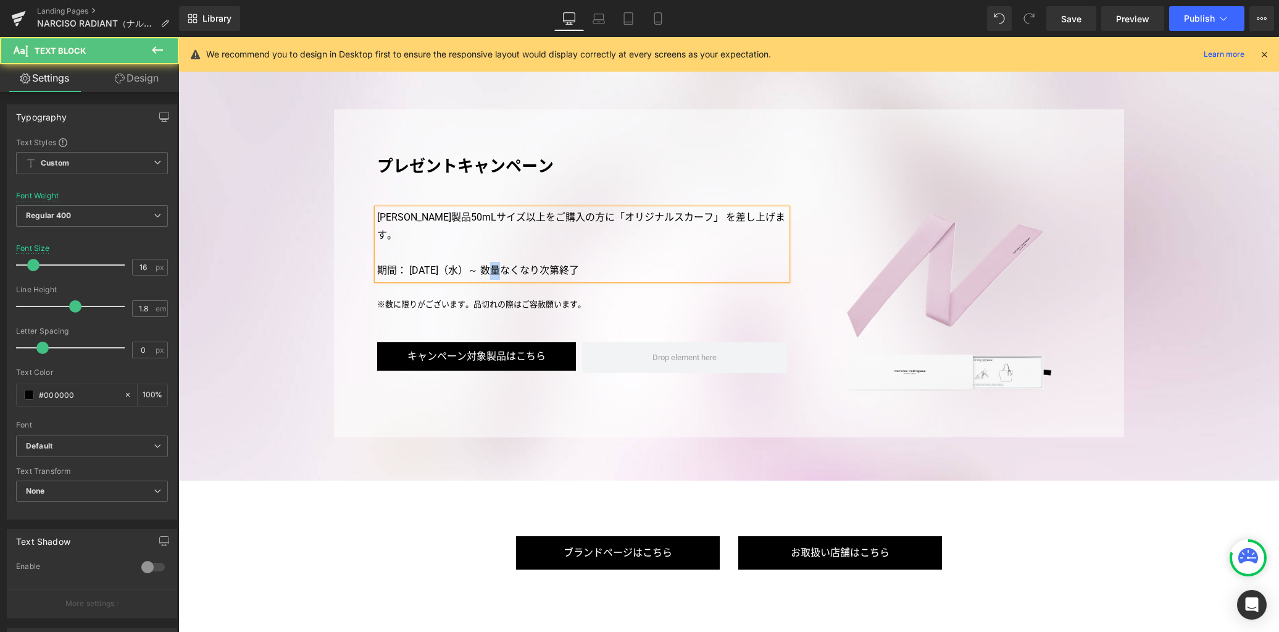
drag, startPoint x: 503, startPoint y: 245, endPoint x: 491, endPoint y: 245, distance: 11.1
click at [491, 262] on p "期間： 2025年9月17日（水）～ 数量なくなり次第終了" at bounding box center [582, 271] width 411 height 18
drag, startPoint x: 405, startPoint y: 245, endPoint x: 618, endPoint y: 247, distance: 213.0
click at [618, 262] on p "期間： 2025年9月17日（水）～ 数量なくなり次第終了" at bounding box center [582, 271] width 411 height 18
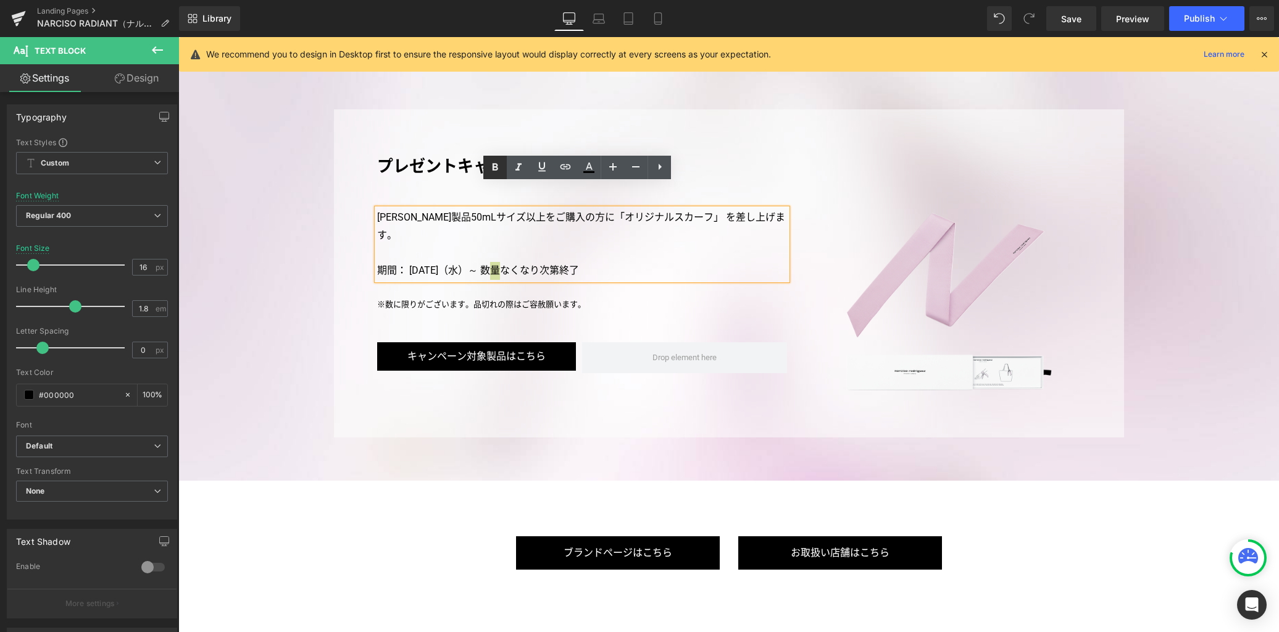
click at [498, 168] on icon at bounding box center [495, 167] width 15 height 15
click at [616, 393] on div "プレゼントキャンペーン Heading Row Image ナルシソ ロドリゲス製品50mLサイズ以上をご購入の方に「オリジナルスカーフ」を差し上げます。 …" at bounding box center [729, 273] width 790 height 328
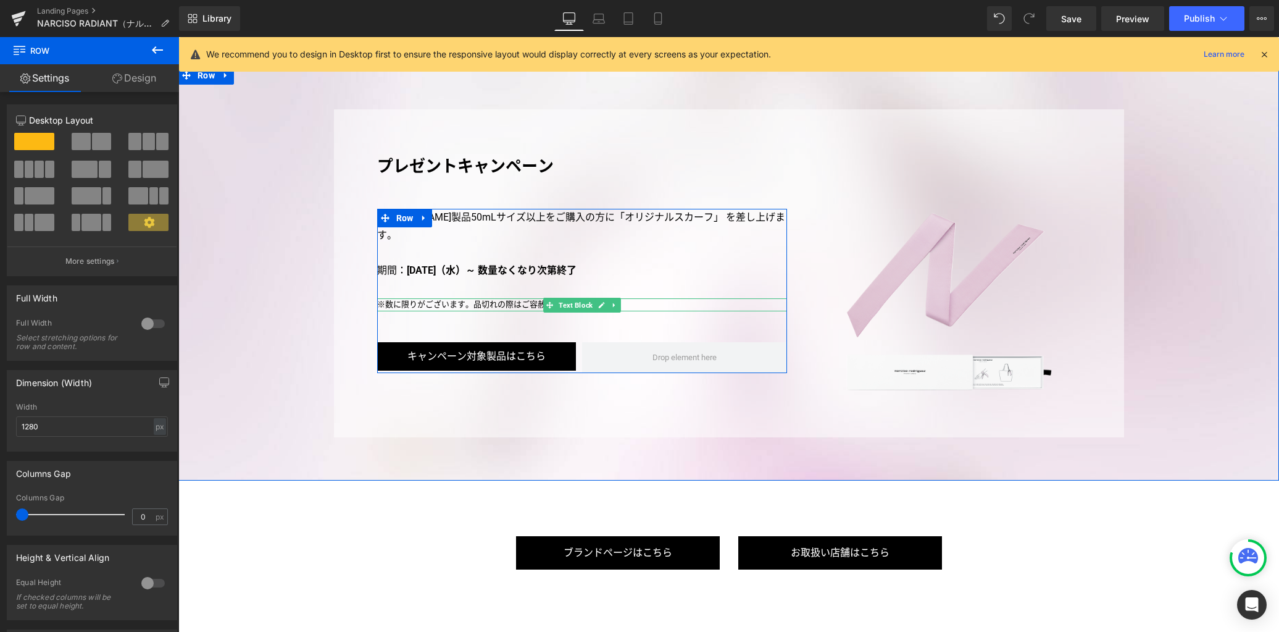
click at [394, 298] on p "※数に限りがございます。品切れの際はご容赦願います。" at bounding box center [582, 304] width 411 height 13
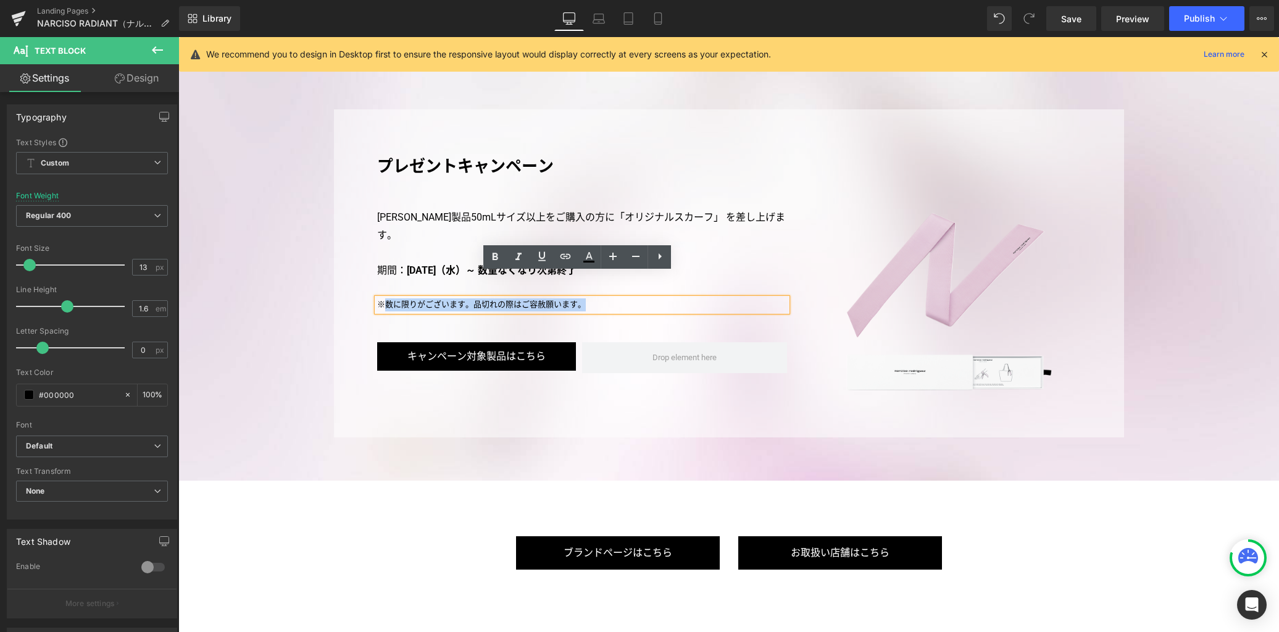
drag, startPoint x: 382, startPoint y: 278, endPoint x: 630, endPoint y: 275, distance: 248.2
click at [637, 298] on p "※数に限りがございます。品切れの際はご容赦願います。" at bounding box center [582, 304] width 411 height 13
paste div
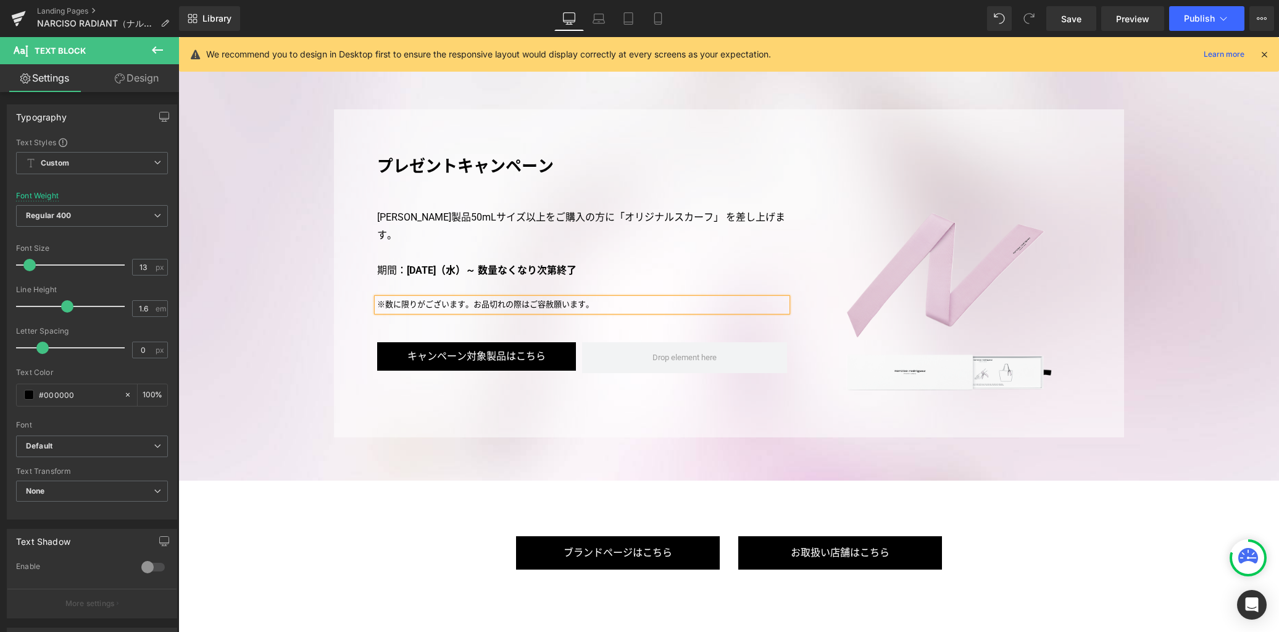
click at [281, 269] on div "プレゼントキャンペーン Heading Row Image ナルシソ ロドリゲス製品50mLサイズ以上をご購入の方に「オリジナルスカーフ」を差し上げます。 …" at bounding box center [728, 273] width 1101 height 328
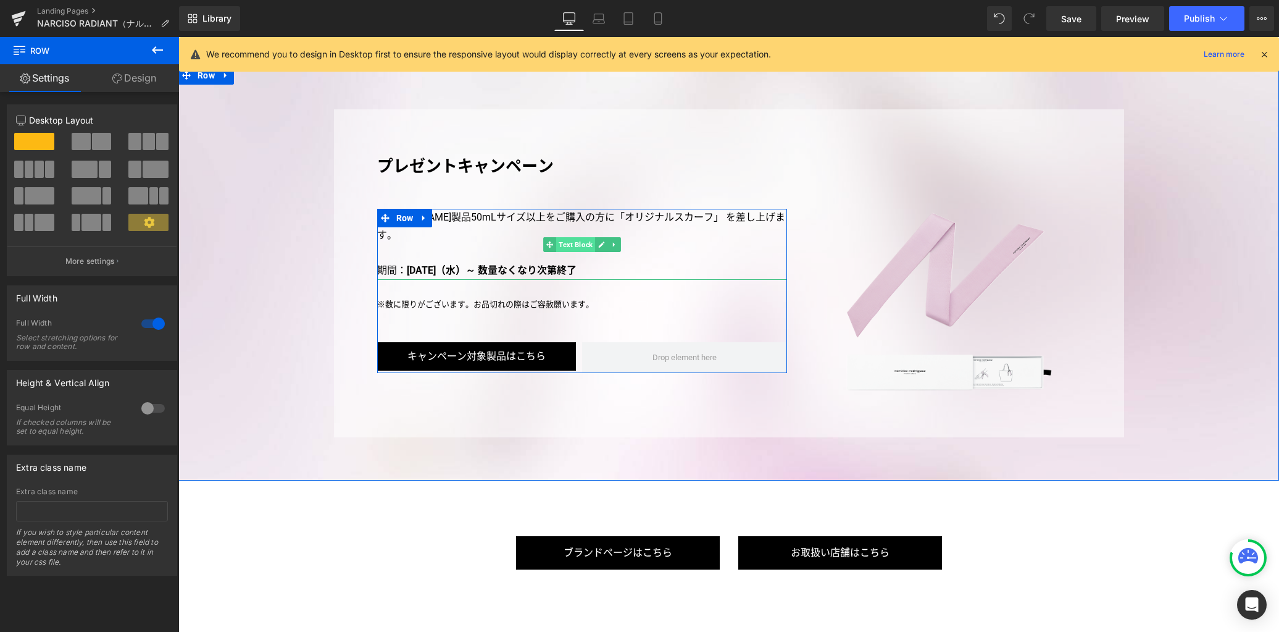
click at [573, 237] on span "Text Block" at bounding box center [575, 244] width 39 height 15
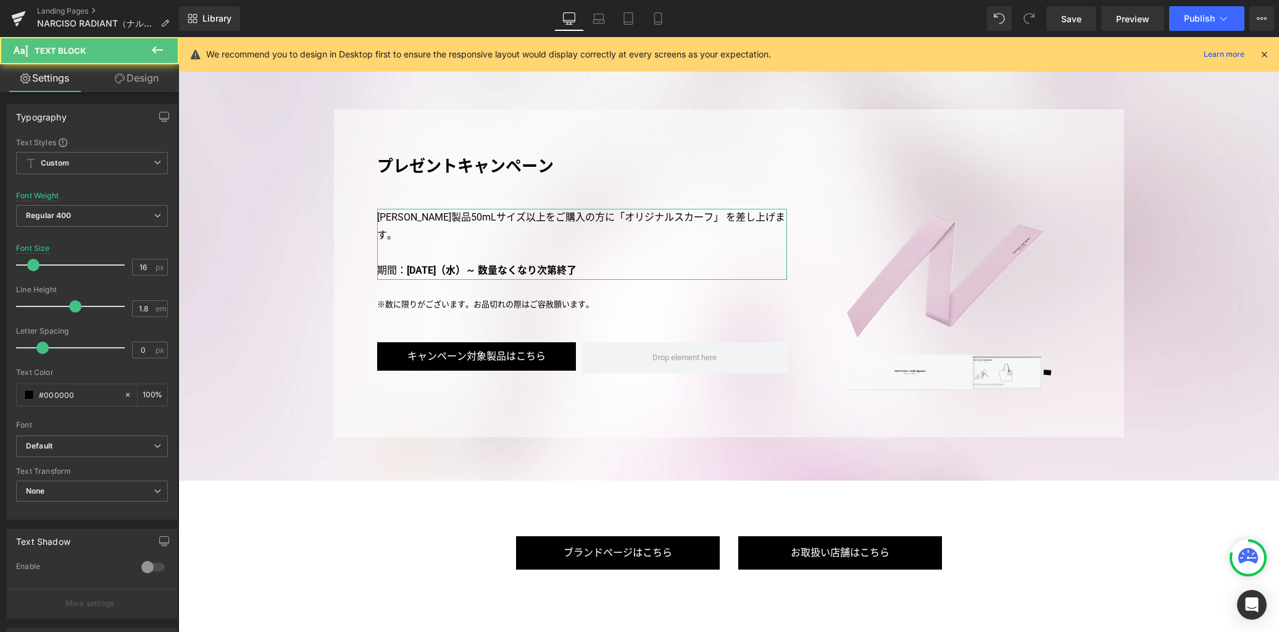
click at [148, 81] on link "Design" at bounding box center [137, 78] width 90 height 28
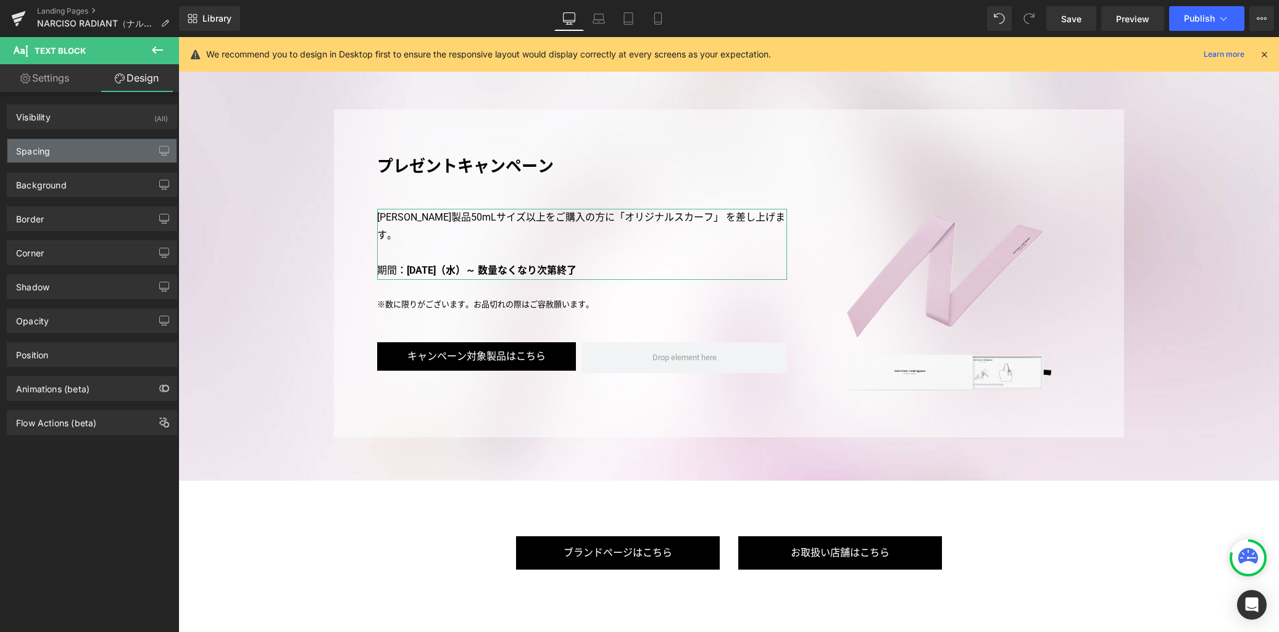
click at [106, 148] on div "Spacing" at bounding box center [91, 150] width 169 height 23
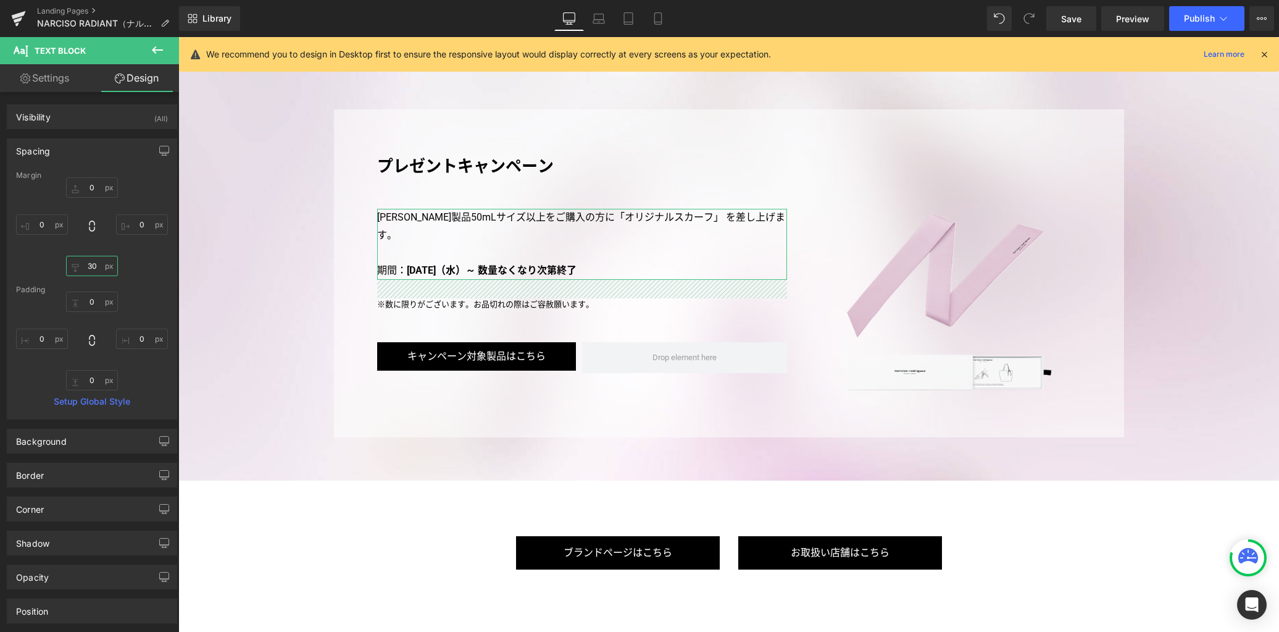
click at [98, 265] on input "30" at bounding box center [92, 266] width 52 height 20
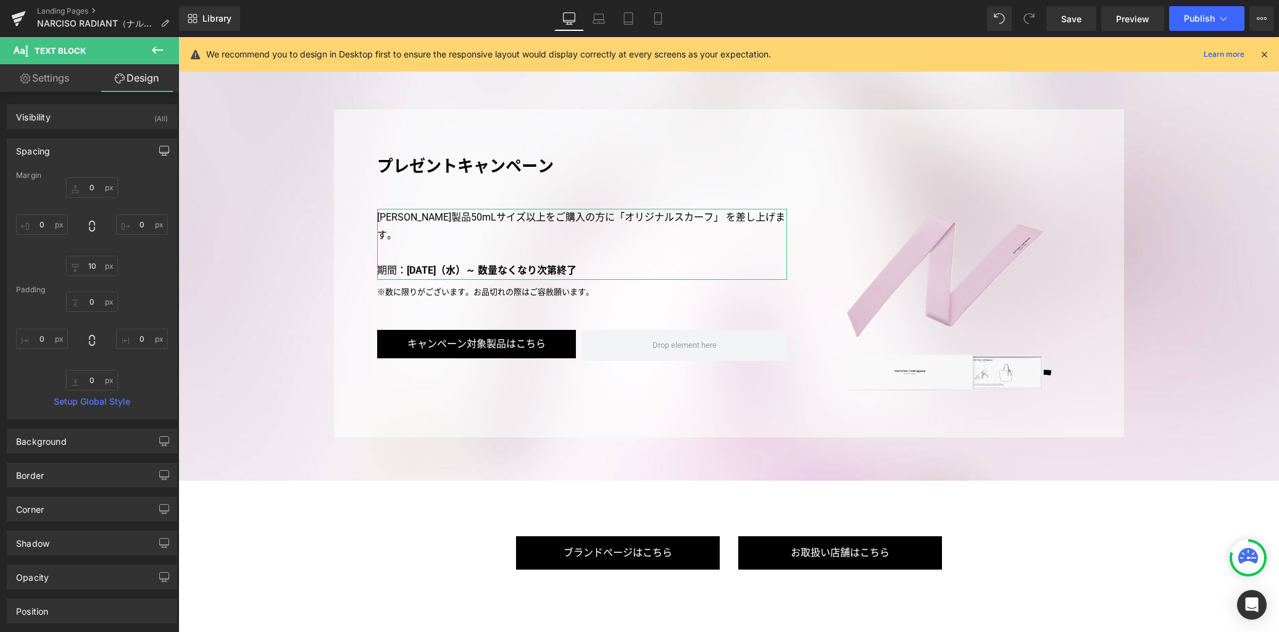
click at [159, 152] on icon "button" at bounding box center [164, 151] width 10 height 10
click at [69, 179] on button "Laptop" at bounding box center [69, 177] width 38 height 21
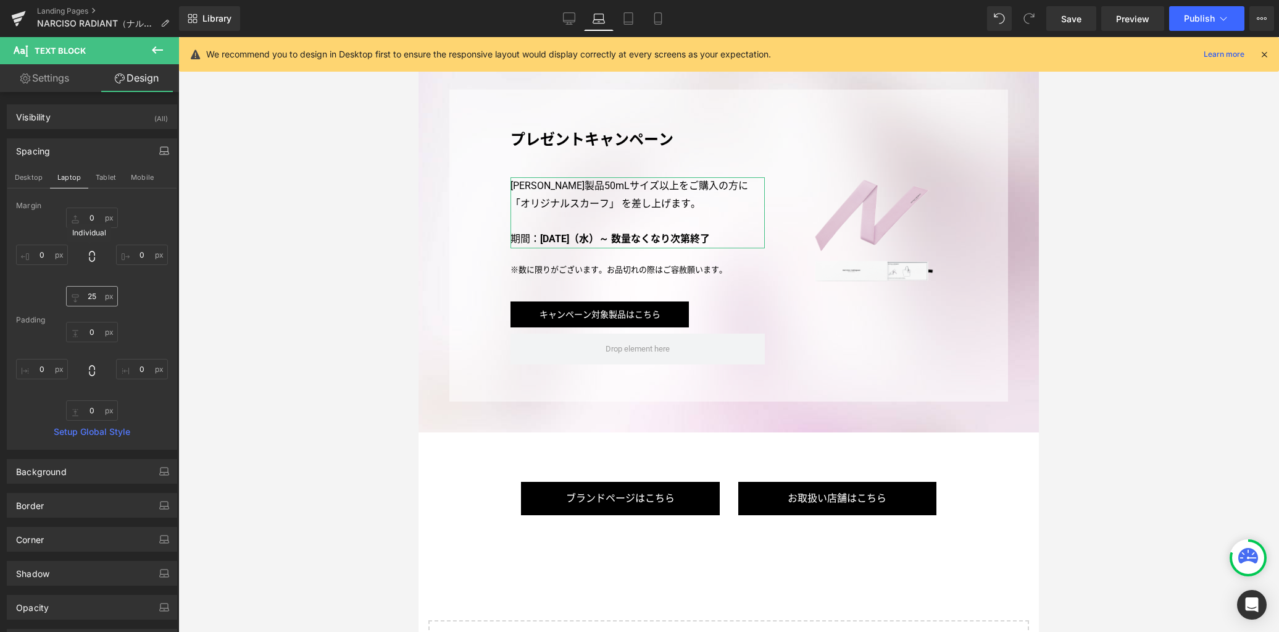
scroll to position [2763, 0]
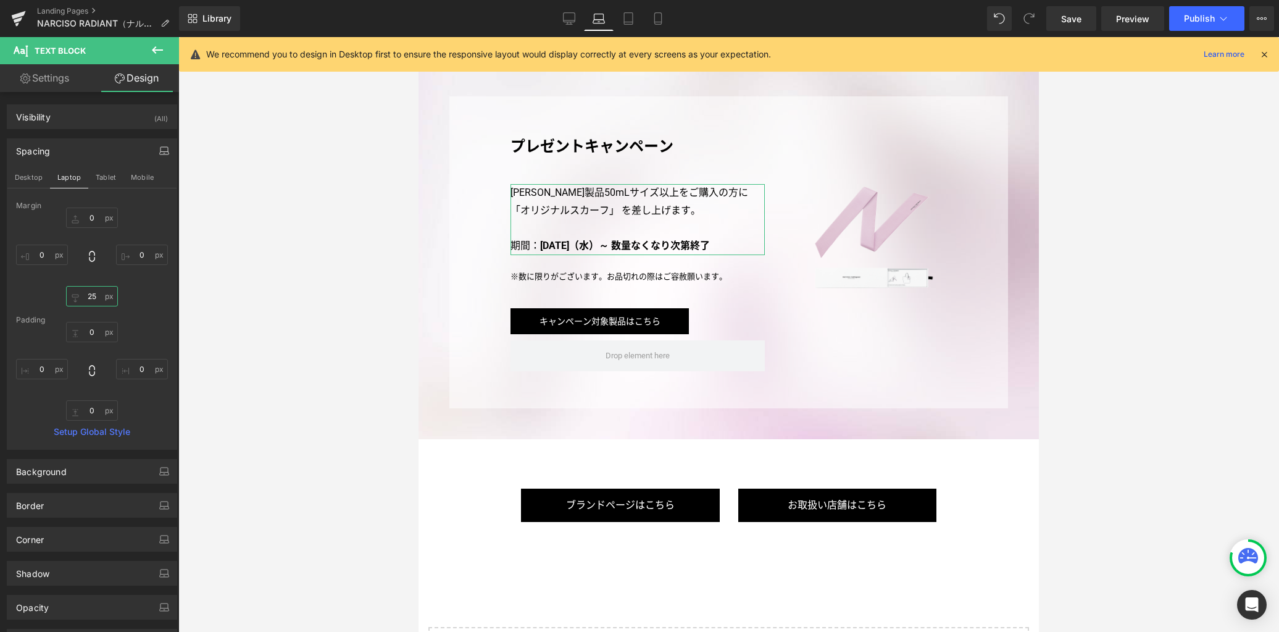
click at [92, 290] on input "25" at bounding box center [92, 296] width 52 height 20
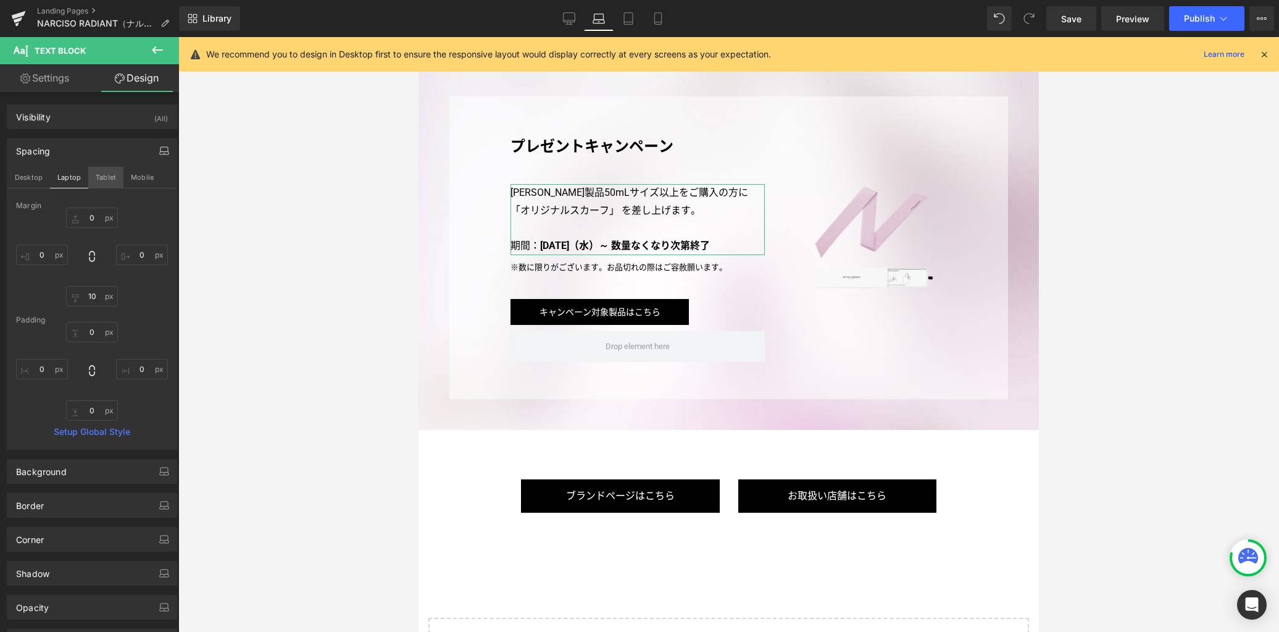
click at [101, 175] on button "Tablet" at bounding box center [105, 177] width 35 height 21
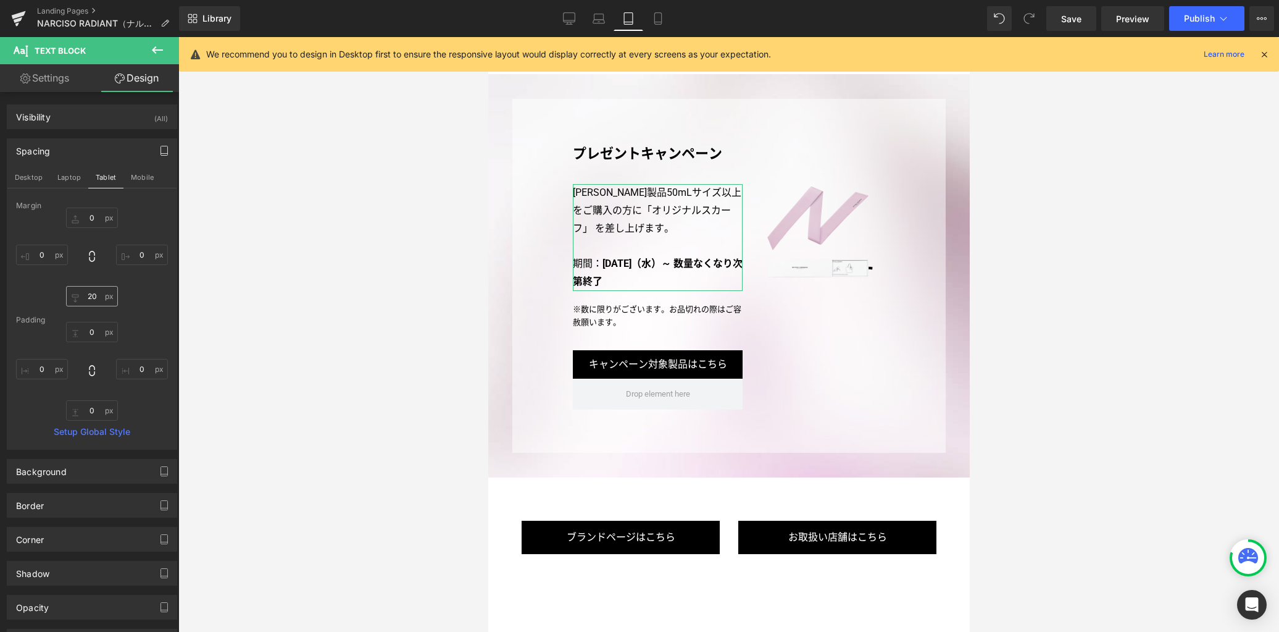
scroll to position [2561, 0]
click at [96, 295] on input "20" at bounding box center [92, 296] width 52 height 20
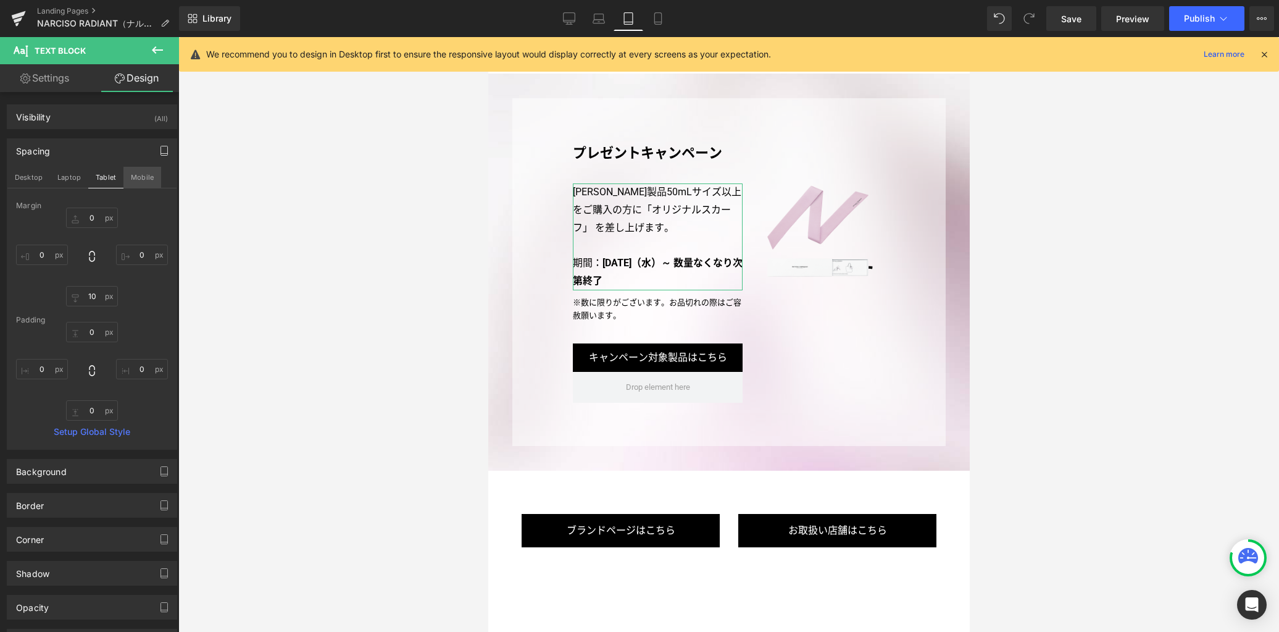
click at [134, 179] on button "Mobile" at bounding box center [142, 177] width 38 height 21
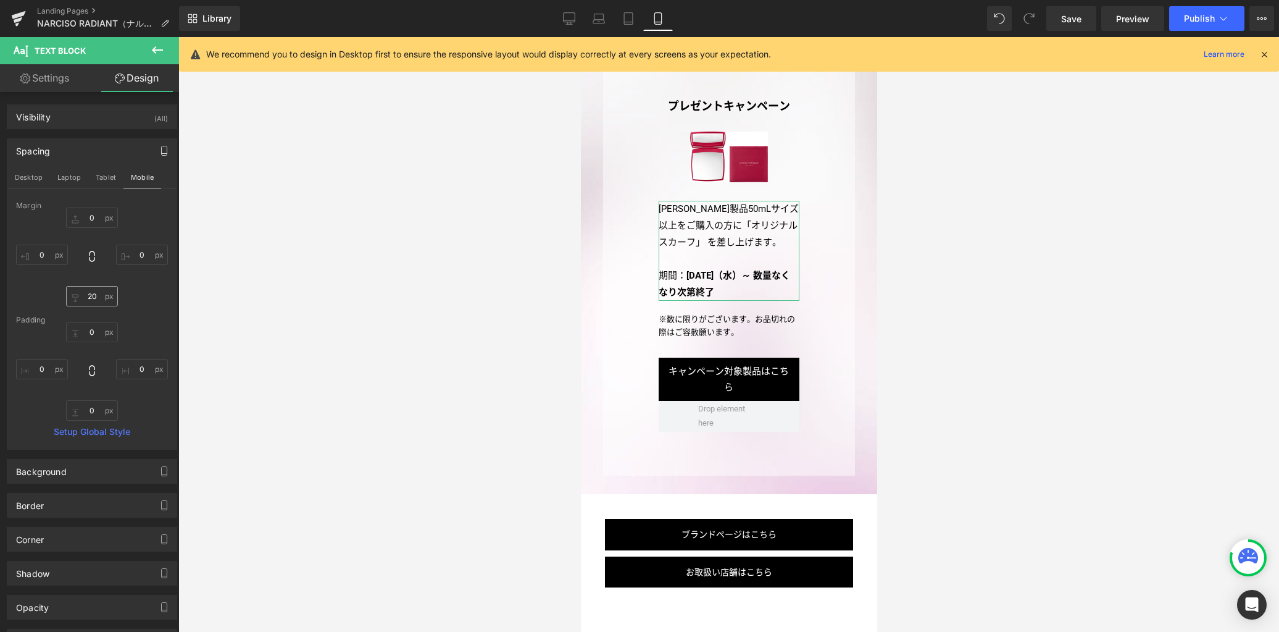
scroll to position [3407, 0]
click at [100, 304] on input "20" at bounding box center [92, 296] width 52 height 20
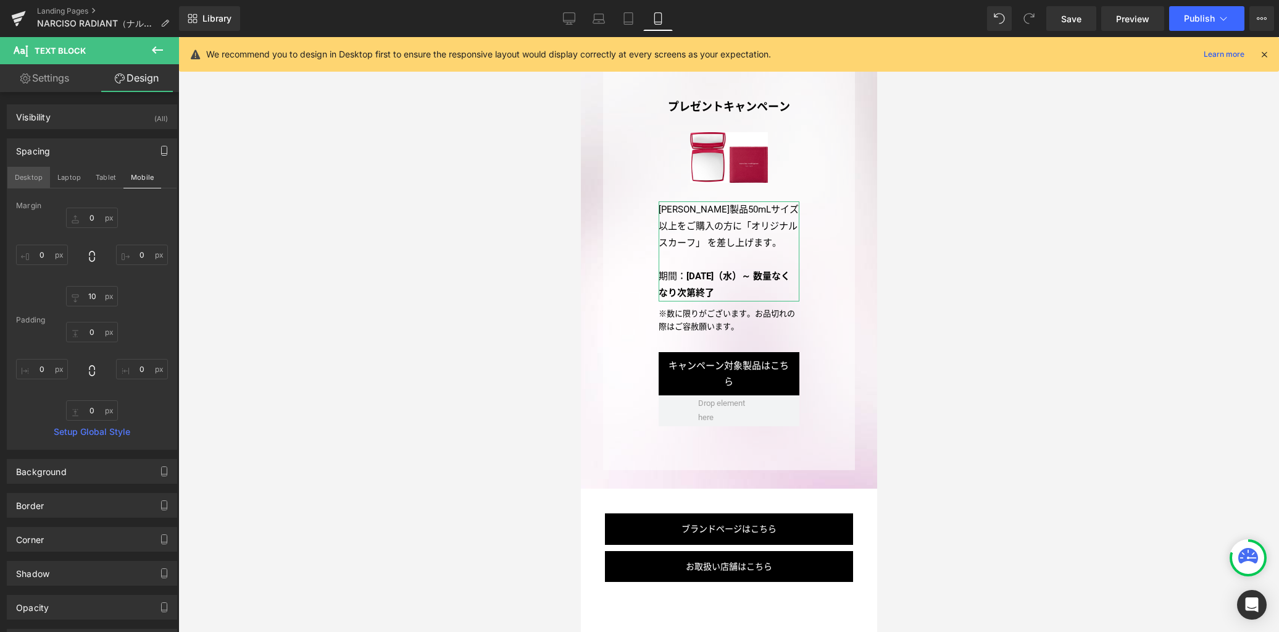
click at [41, 184] on button "Desktop" at bounding box center [28, 177] width 43 height 21
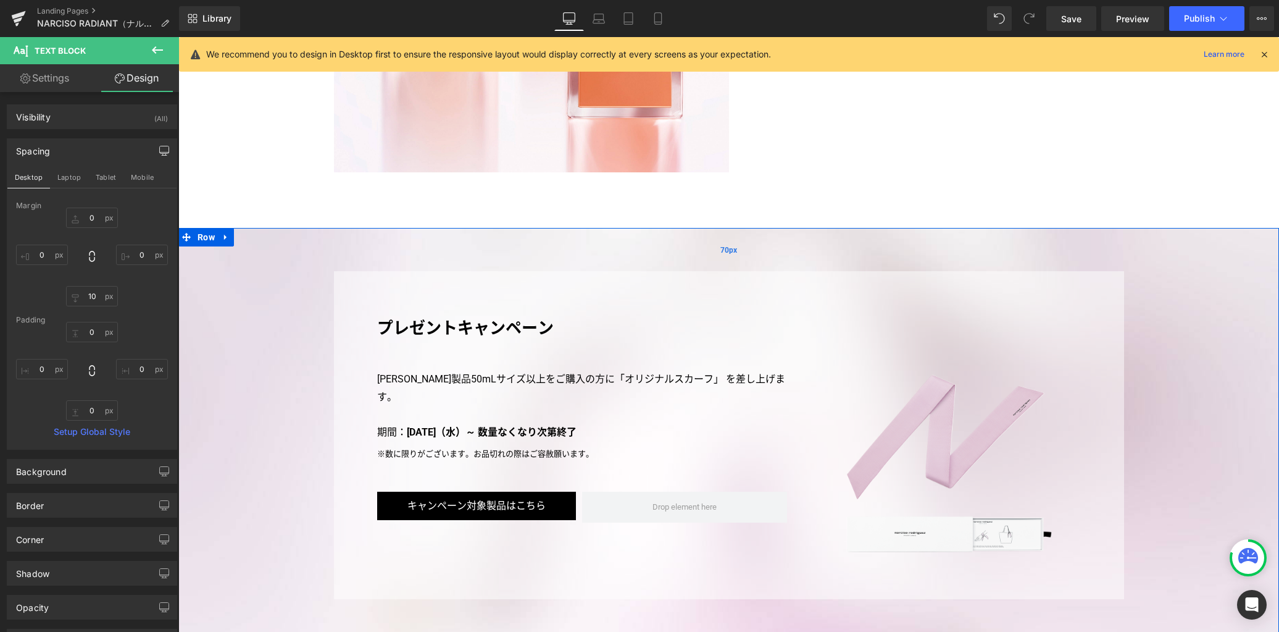
scroll to position [3315, 0]
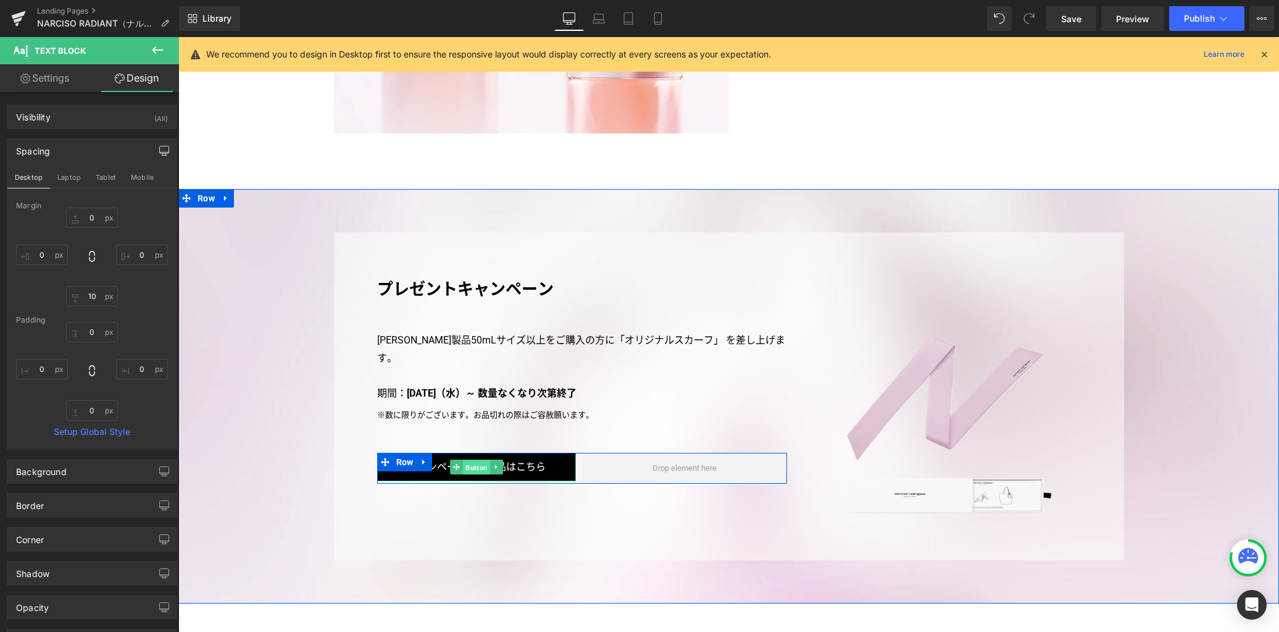
click at [471, 460] on span "Button" at bounding box center [476, 467] width 27 height 15
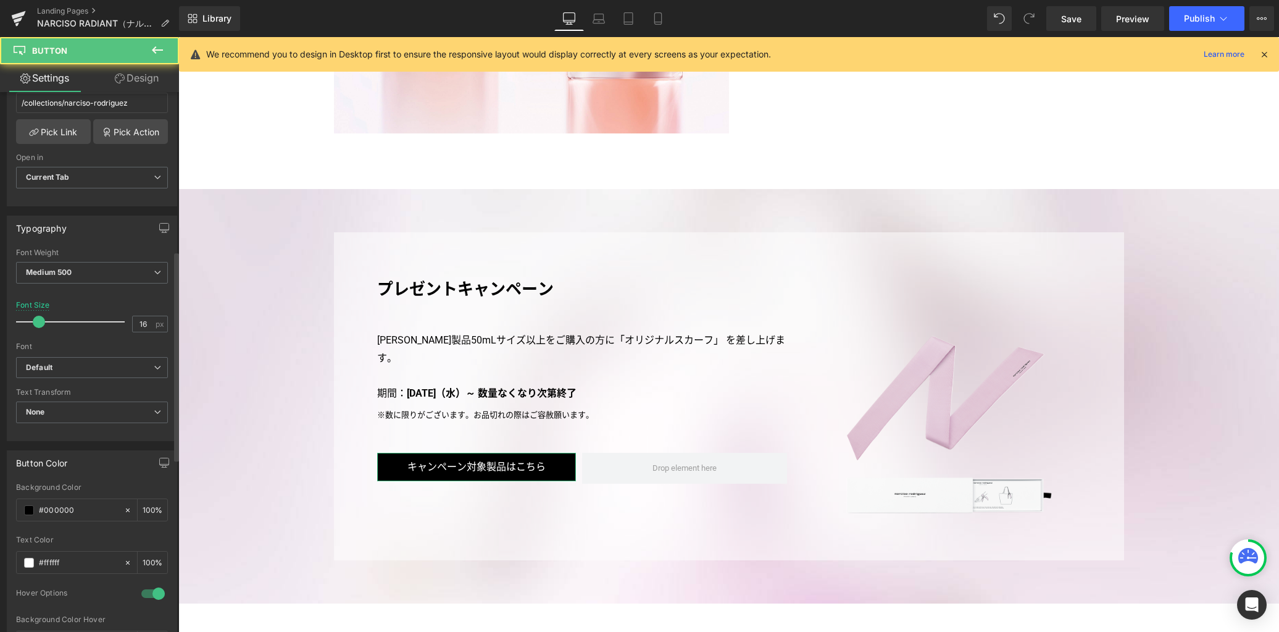
scroll to position [409, 0]
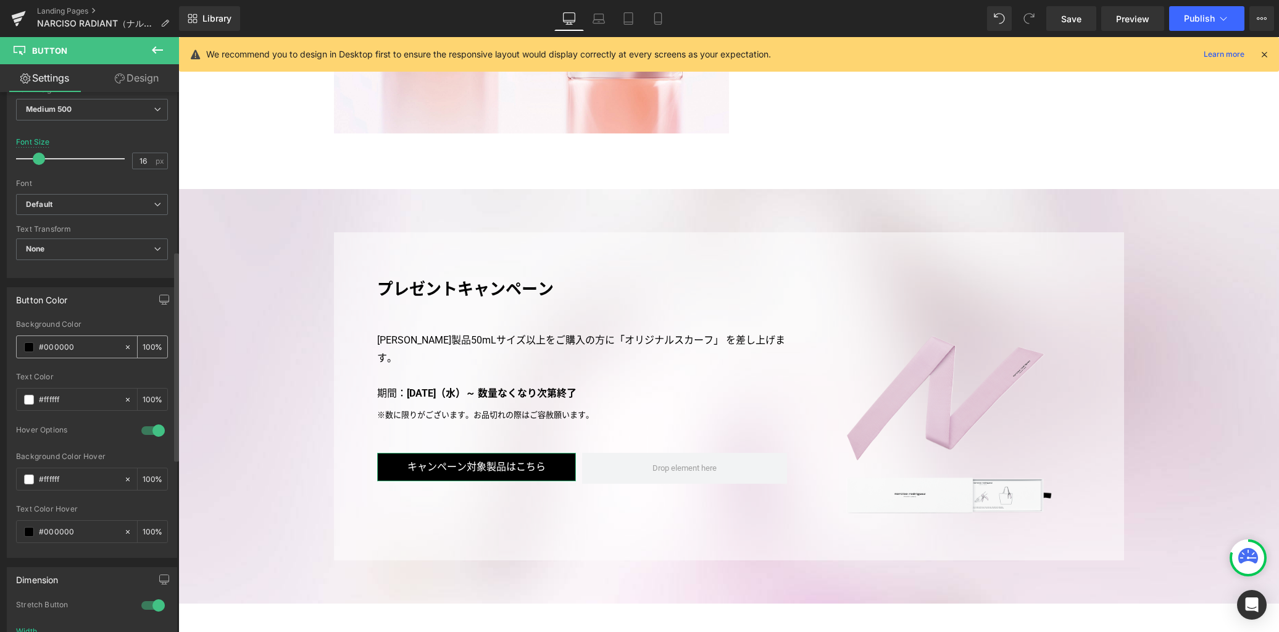
click at [57, 349] on input "#000000" at bounding box center [78, 347] width 79 height 14
paste input "e0aac8"
click at [55, 532] on input "#000000" at bounding box center [78, 532] width 79 height 14
click at [60, 532] on input "#000000" at bounding box center [78, 532] width 79 height 14
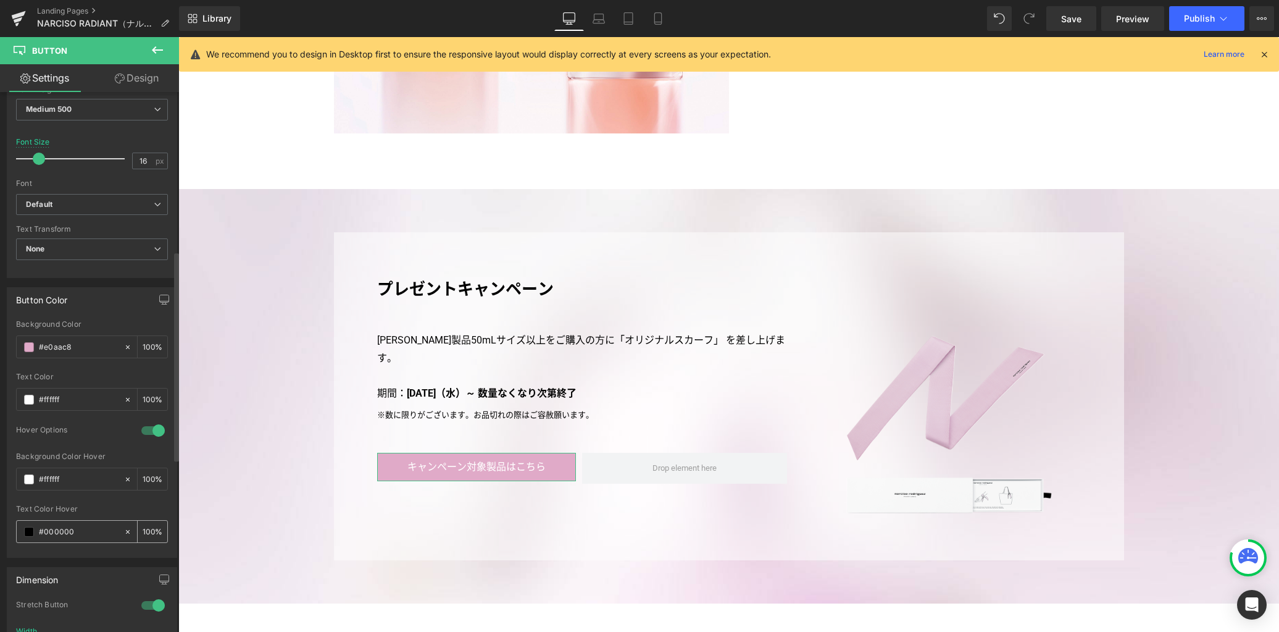
click at [60, 532] on input "#000000" at bounding box center [78, 532] width 79 height 14
paste input "e0aac8"
click at [139, 78] on link "Design" at bounding box center [137, 78] width 90 height 28
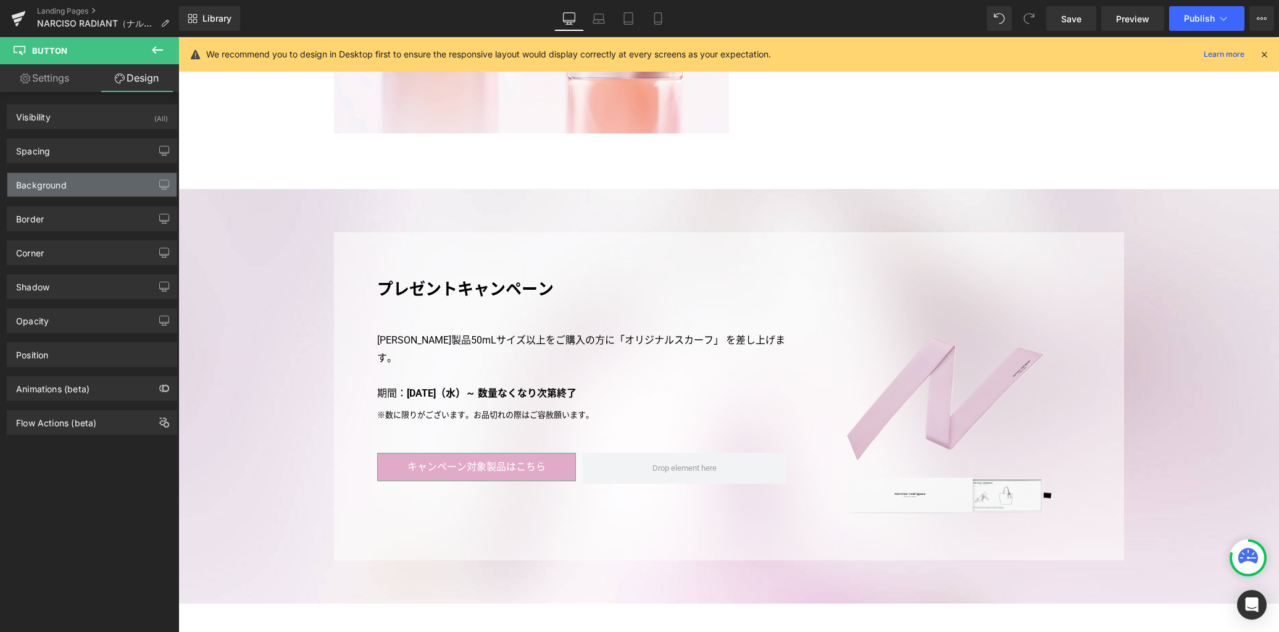
click at [97, 183] on div "Background" at bounding box center [91, 184] width 169 height 23
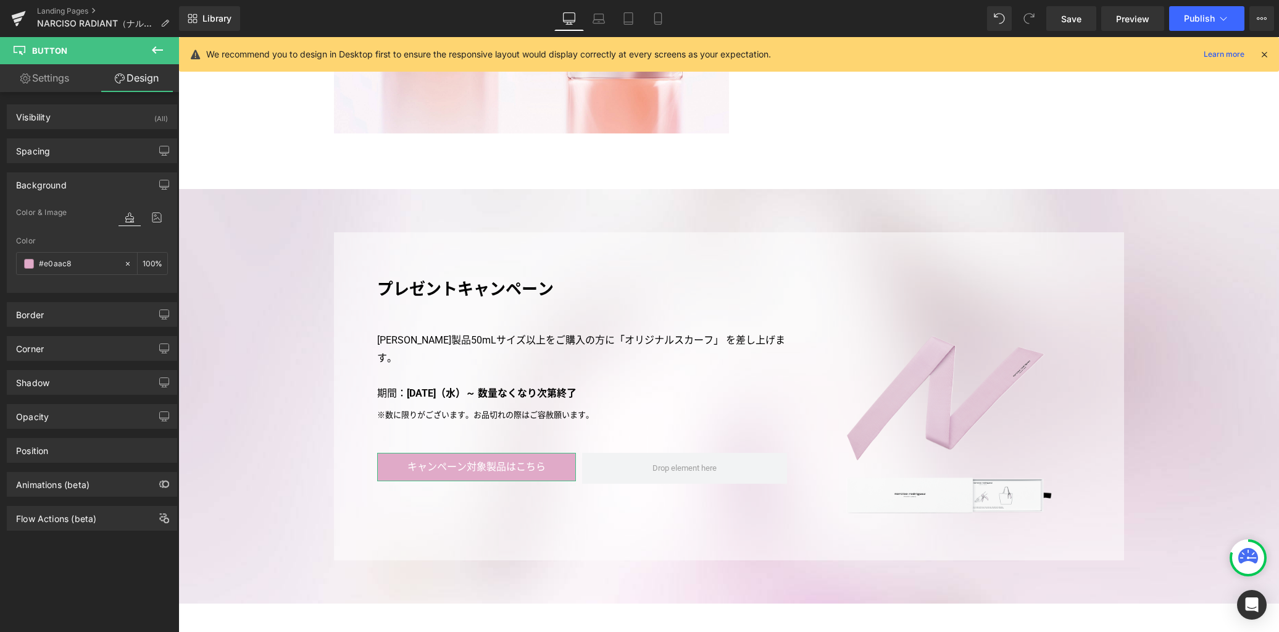
click at [47, 179] on div "Background" at bounding box center [41, 181] width 51 height 17
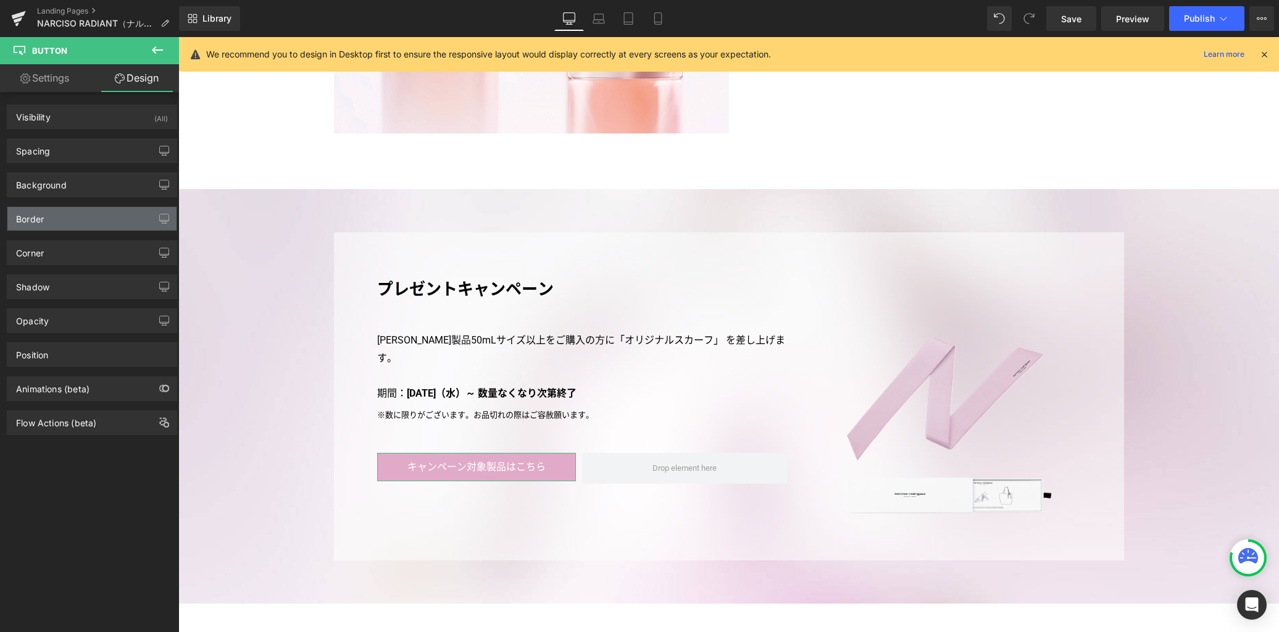
click at [48, 219] on div "Border" at bounding box center [91, 218] width 169 height 23
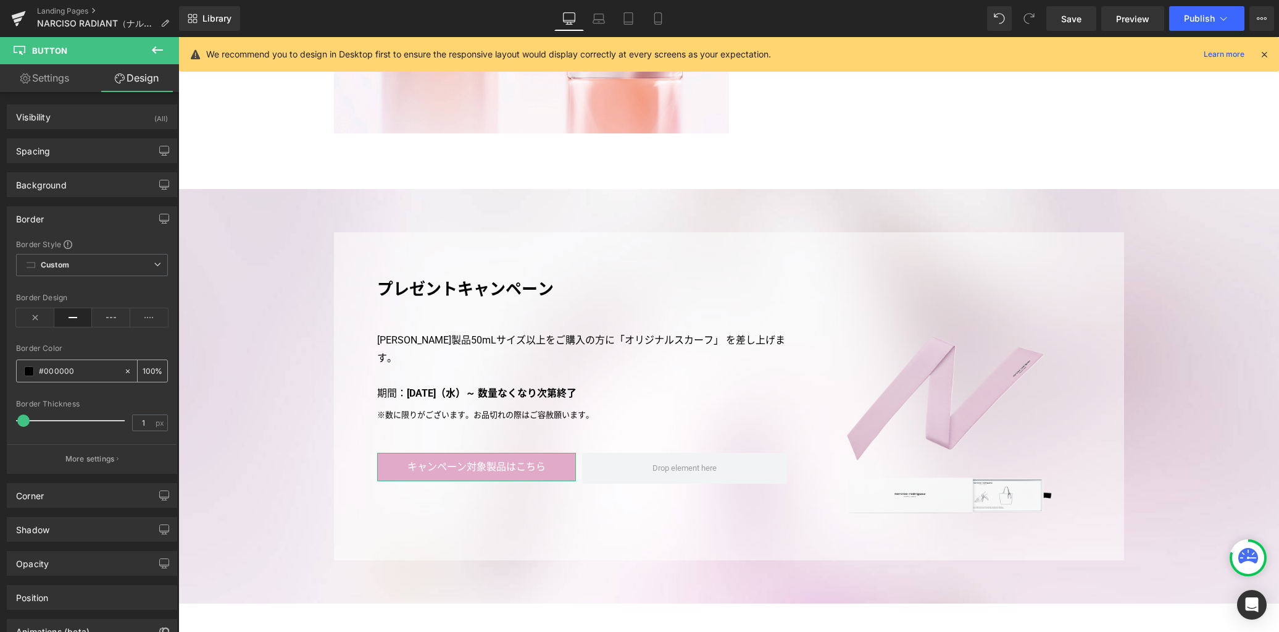
click at [53, 373] on input "#000000" at bounding box center [78, 371] width 79 height 14
click at [61, 372] on input "#000000" at bounding box center [78, 371] width 79 height 14
paste input "e0aac8"
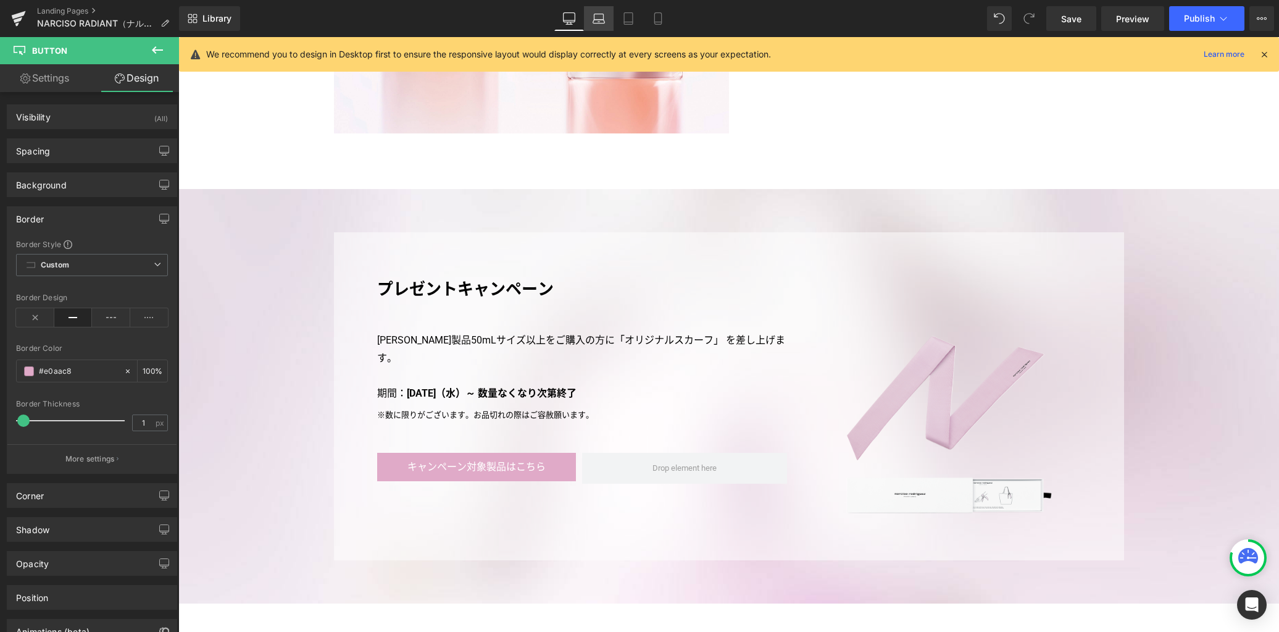
click at [600, 23] on icon at bounding box center [599, 22] width 12 height 4
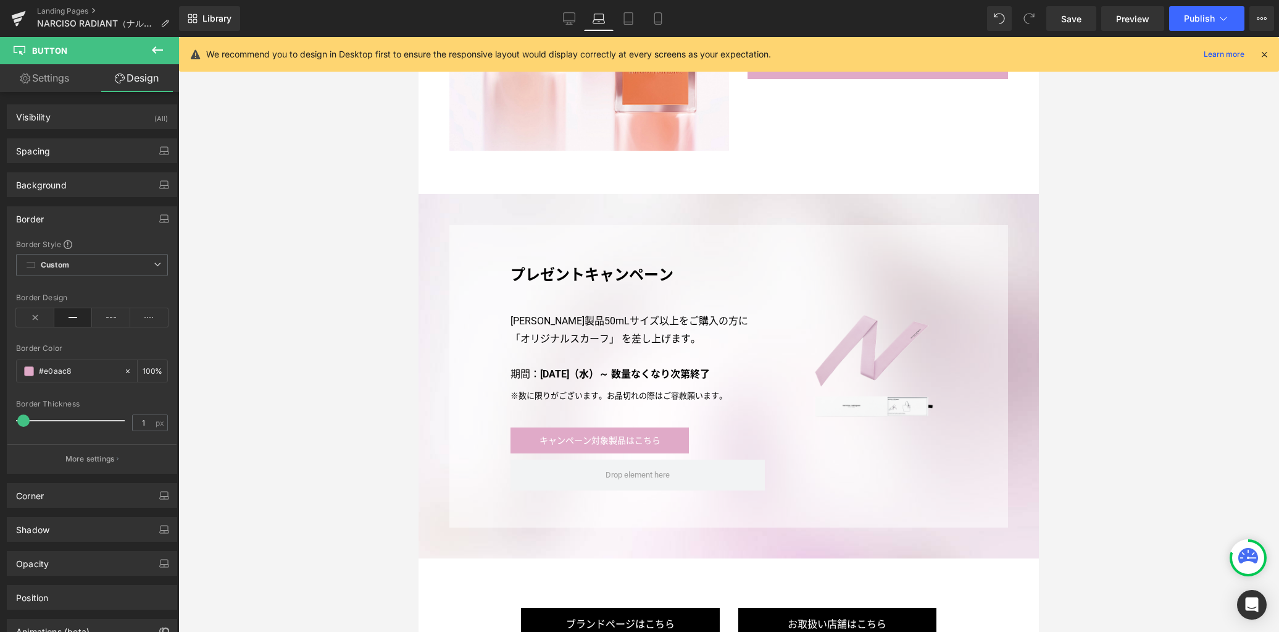
scroll to position [2634, 0]
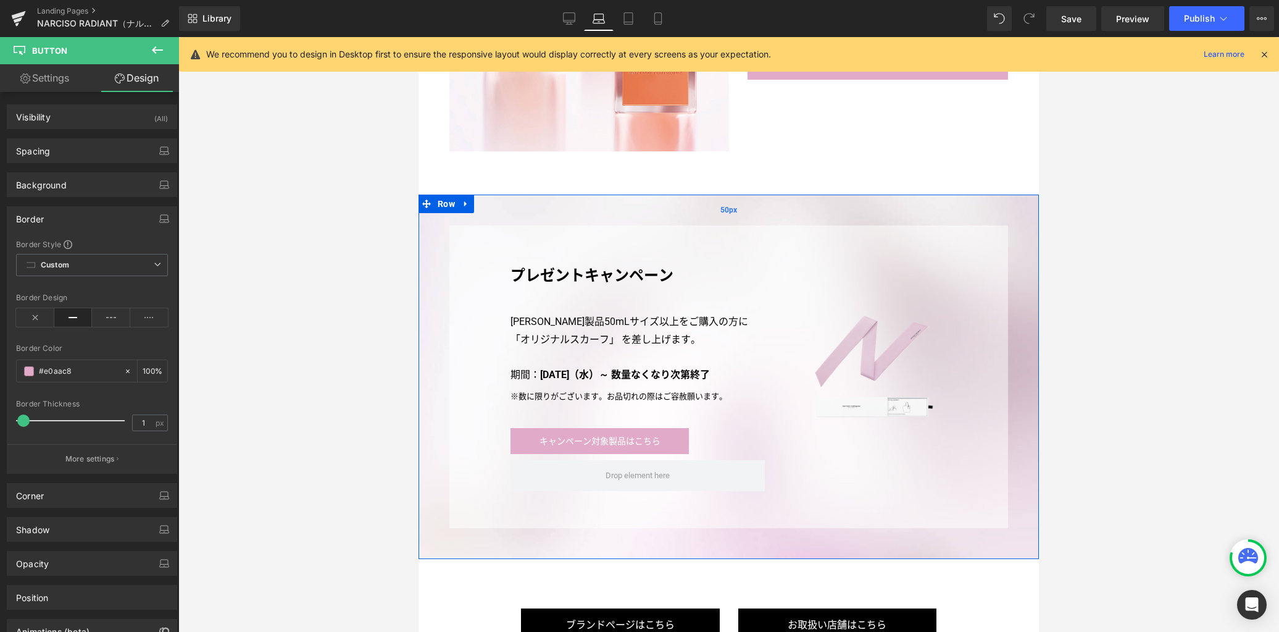
click at [473, 237] on span "Row" at bounding box center [477, 234] width 19 height 15
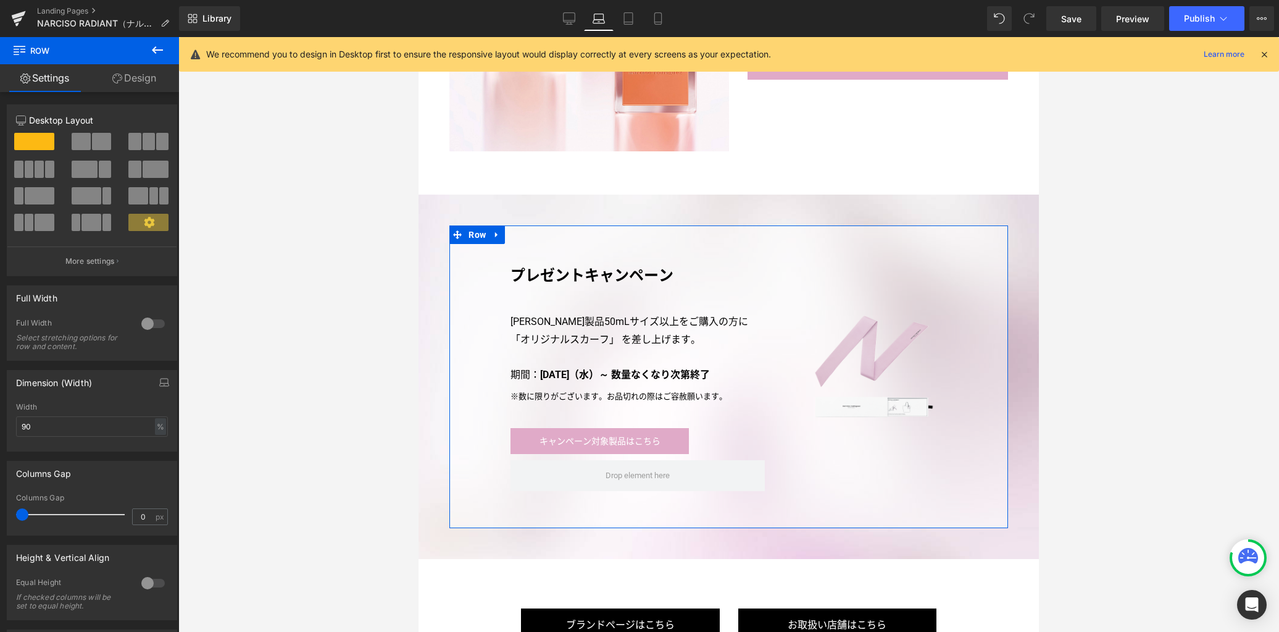
click at [159, 88] on link "Design" at bounding box center [135, 78] width 90 height 28
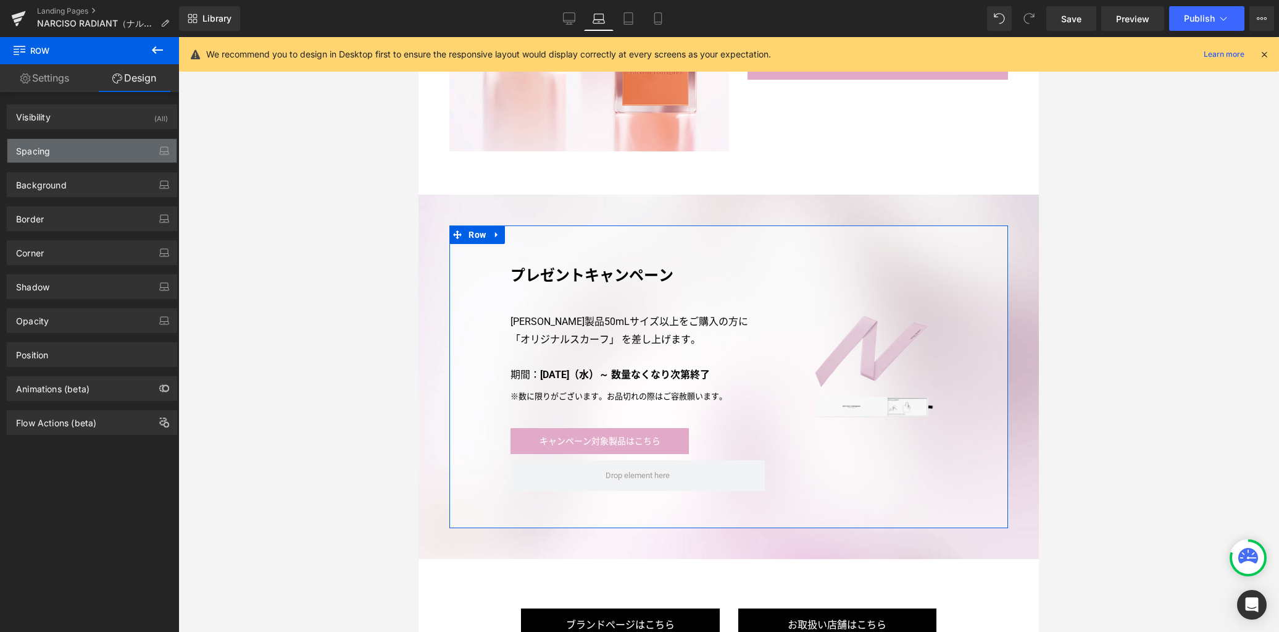
click at [128, 147] on div "Spacing" at bounding box center [91, 150] width 169 height 23
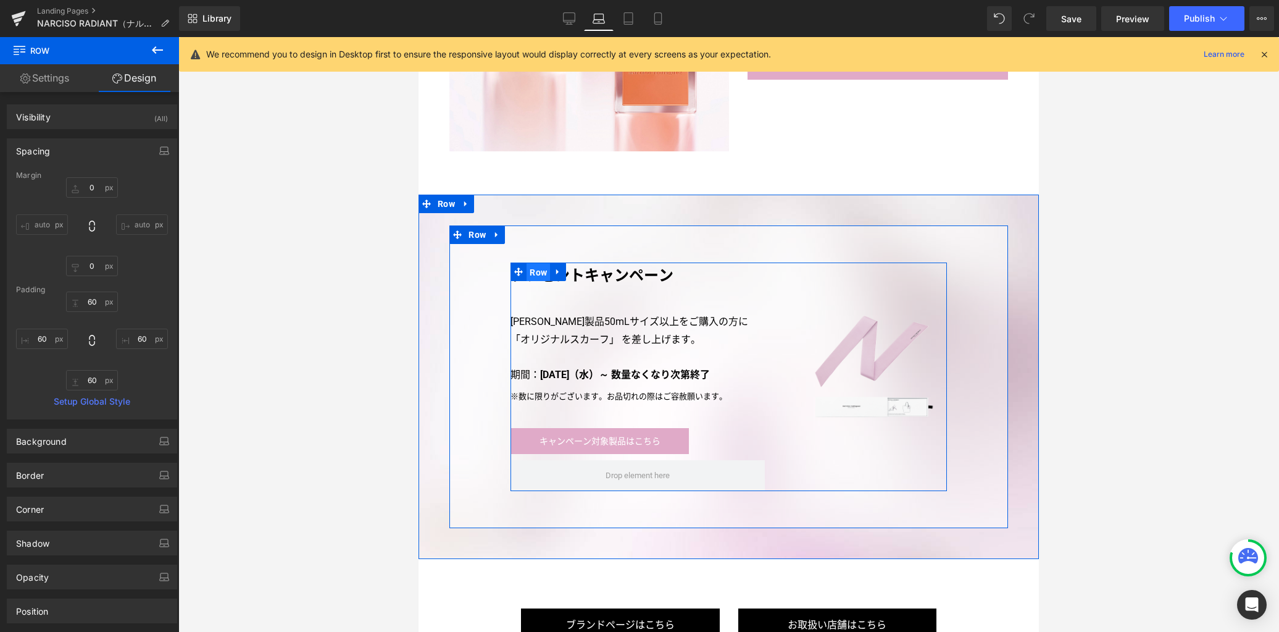
click at [530, 273] on span "Row" at bounding box center [538, 272] width 23 height 19
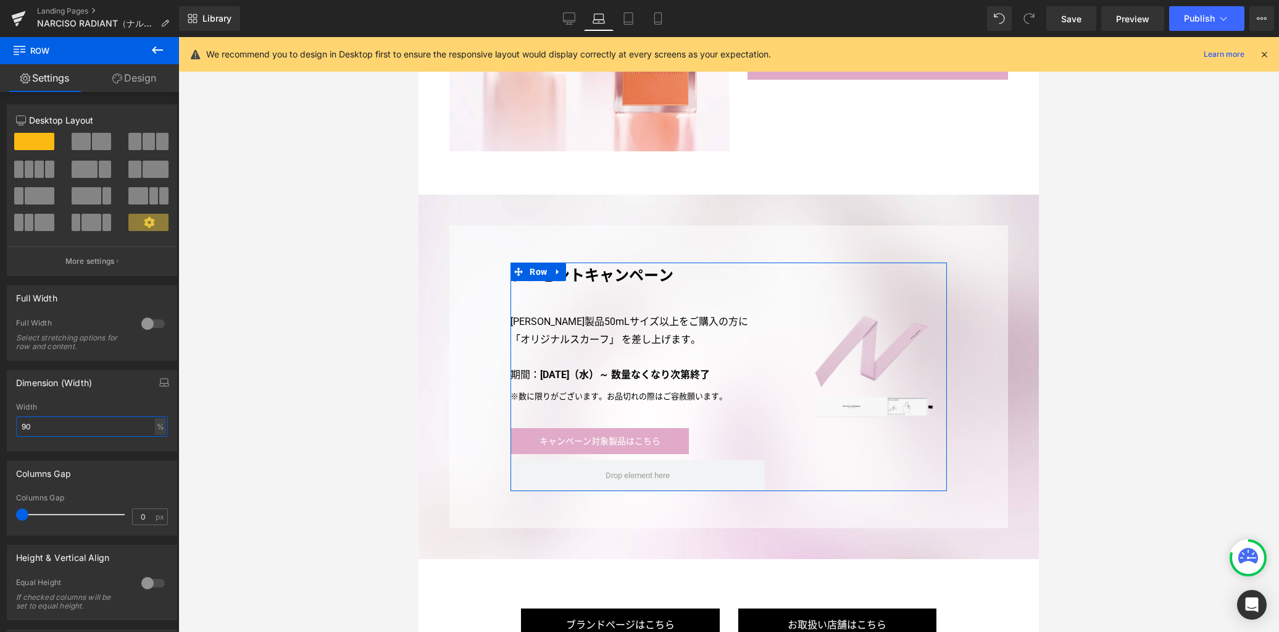
click at [94, 429] on input "90" at bounding box center [92, 426] width 152 height 20
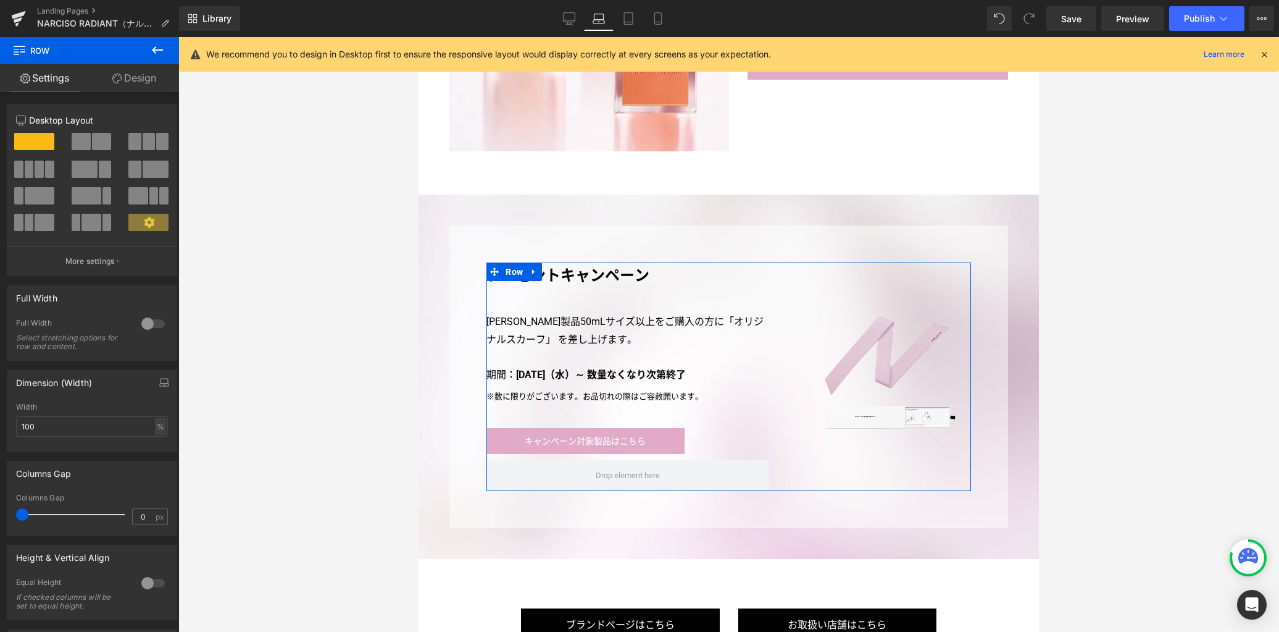
drag, startPoint x: 156, startPoint y: 384, endPoint x: 117, endPoint y: 396, distance: 40.8
click at [159, 385] on icon "button" at bounding box center [164, 382] width 10 height 10
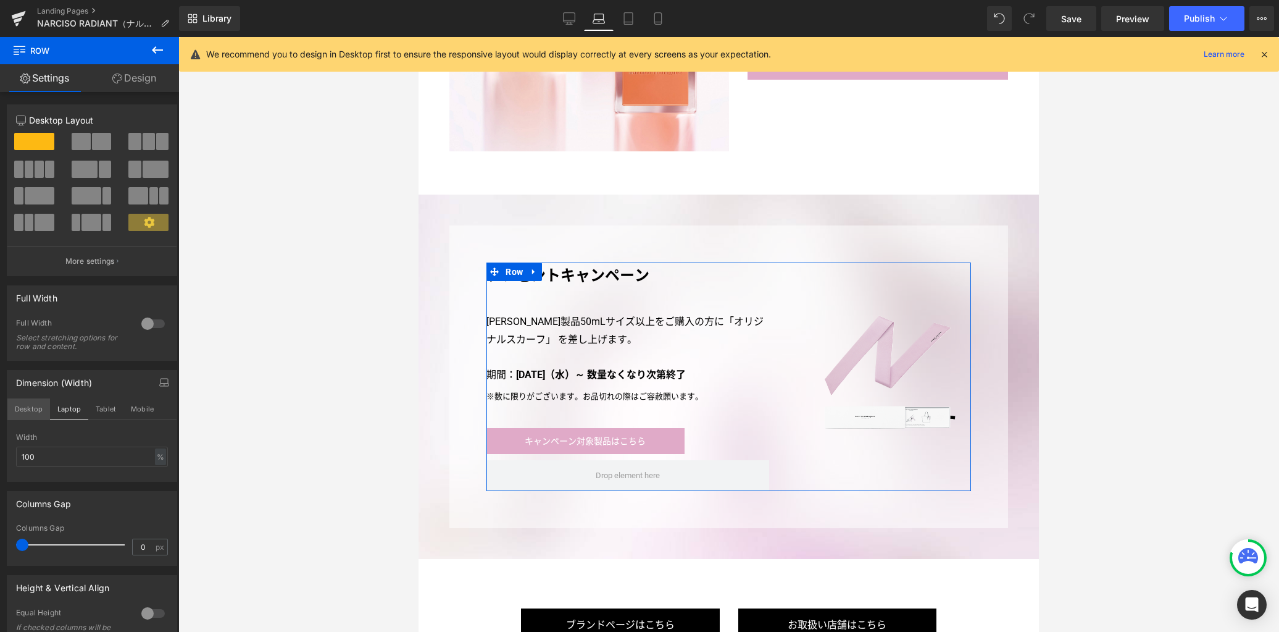
click at [30, 414] on button "Desktop" at bounding box center [28, 408] width 43 height 21
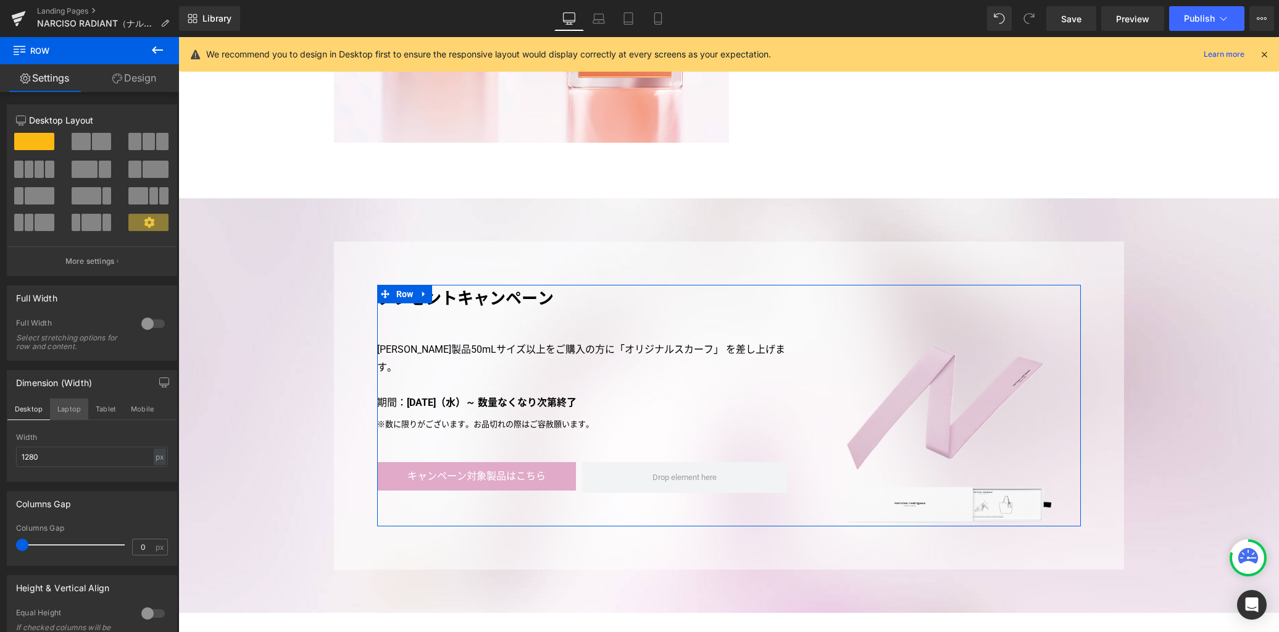
scroll to position [3304, 0]
click at [154, 457] on div "px" at bounding box center [160, 456] width 12 height 17
click at [152, 475] on li "%" at bounding box center [159, 476] width 15 height 18
drag, startPoint x: 122, startPoint y: 460, endPoint x: 79, endPoint y: 455, distance: 42.9
click at [79, 455] on input "100" at bounding box center [92, 456] width 152 height 20
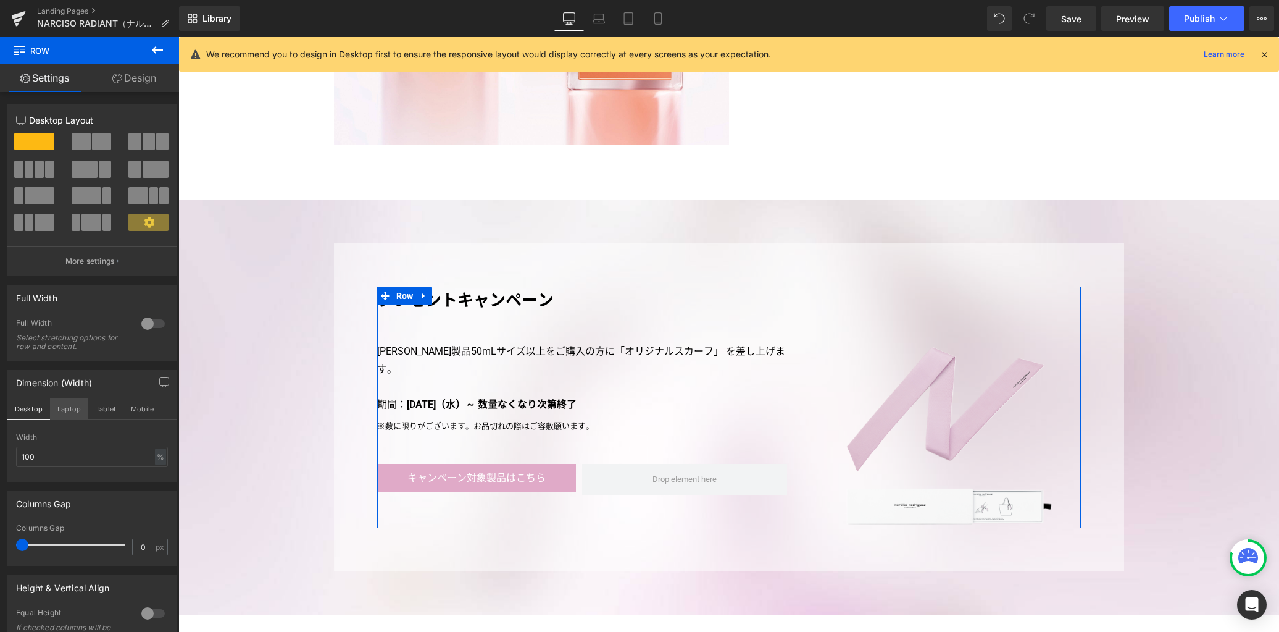
click at [68, 415] on button "Laptop" at bounding box center [69, 408] width 38 height 21
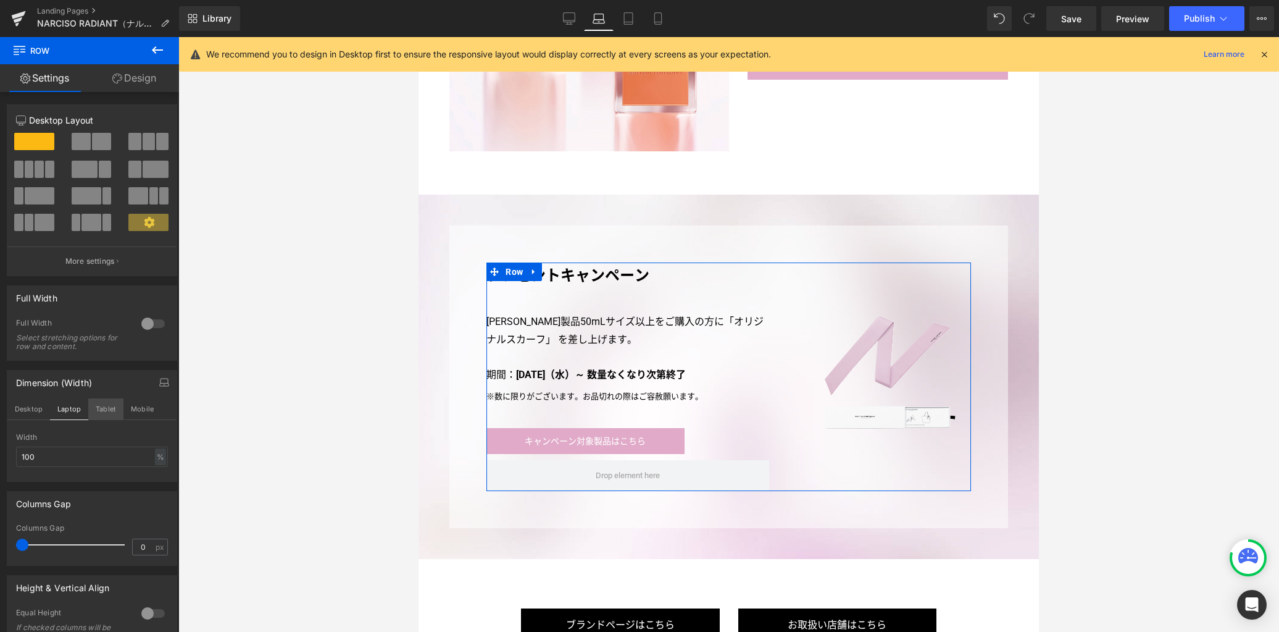
click at [107, 411] on button "Tablet" at bounding box center [105, 408] width 35 height 21
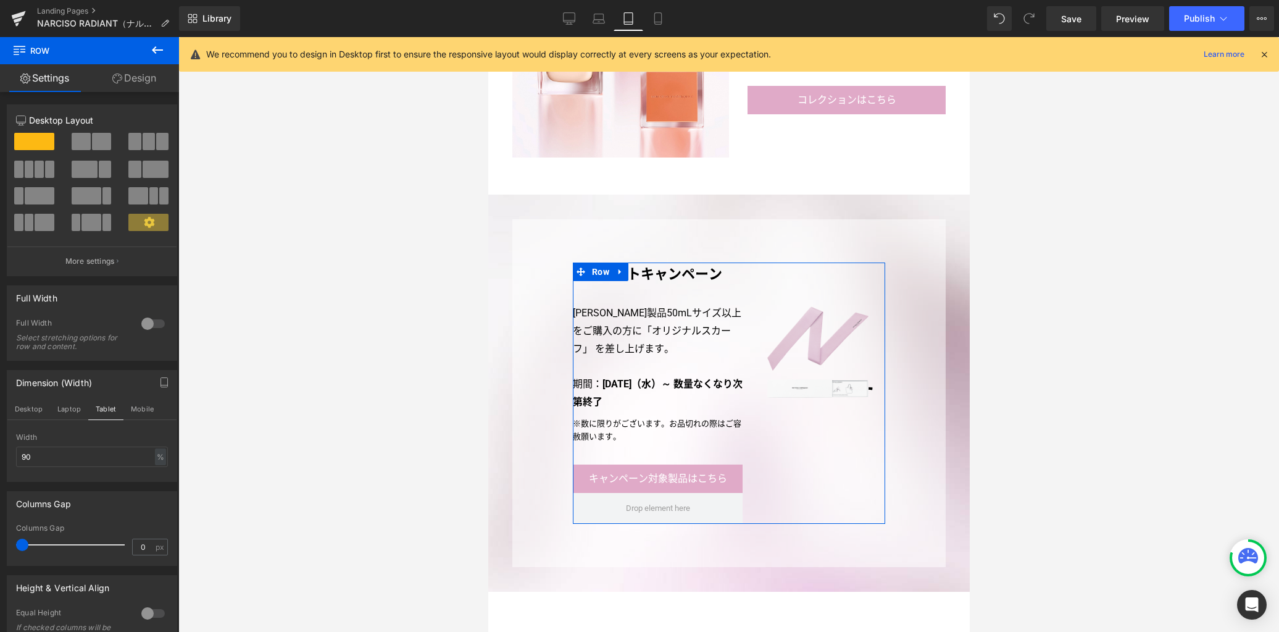
scroll to position [2440, 0]
drag, startPoint x: 60, startPoint y: 461, endPoint x: 20, endPoint y: 430, distance: 50.3
click at [0, 454] on div "Dimension (Width) Desktop Laptop Tablet Mobile 90% Width 90 % % px" at bounding box center [92, 421] width 185 height 121
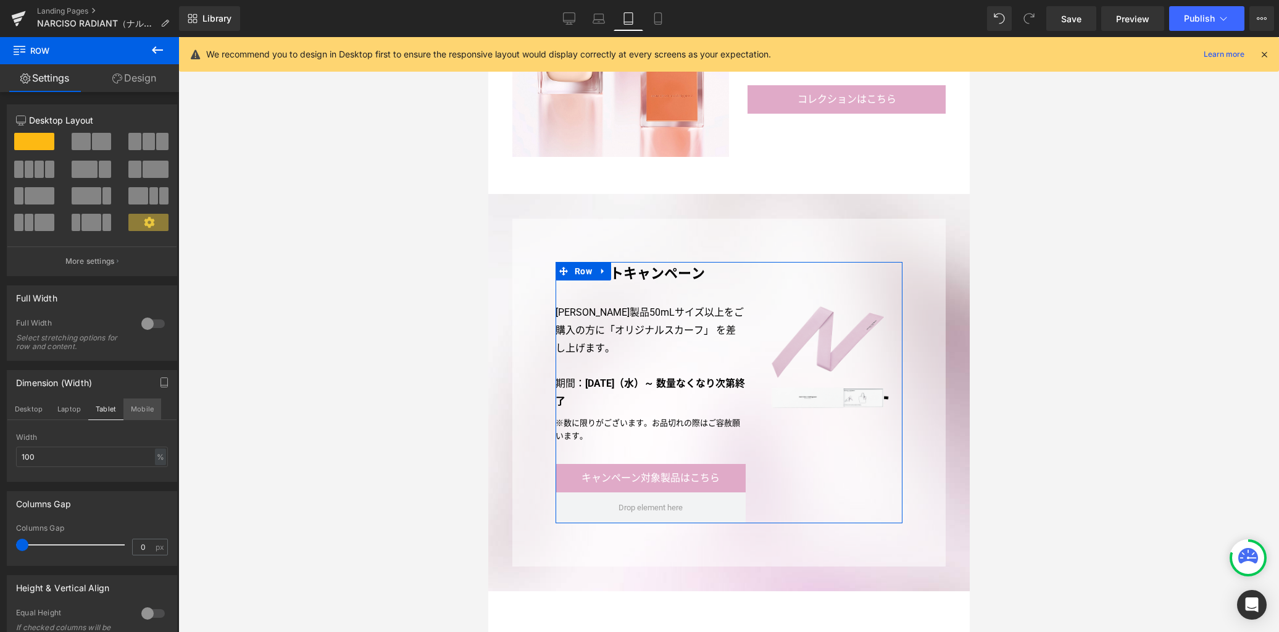
click at [155, 411] on button "Mobile" at bounding box center [142, 408] width 38 height 21
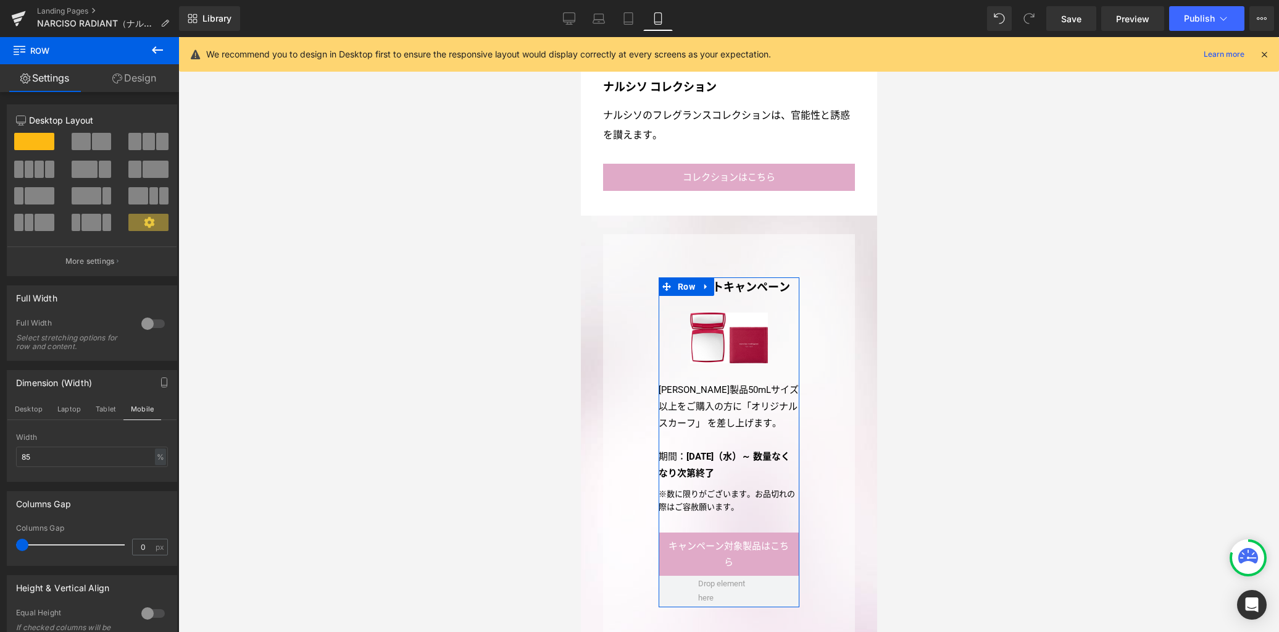
scroll to position [3226, 0]
click at [102, 456] on input "85" at bounding box center [92, 456] width 152 height 20
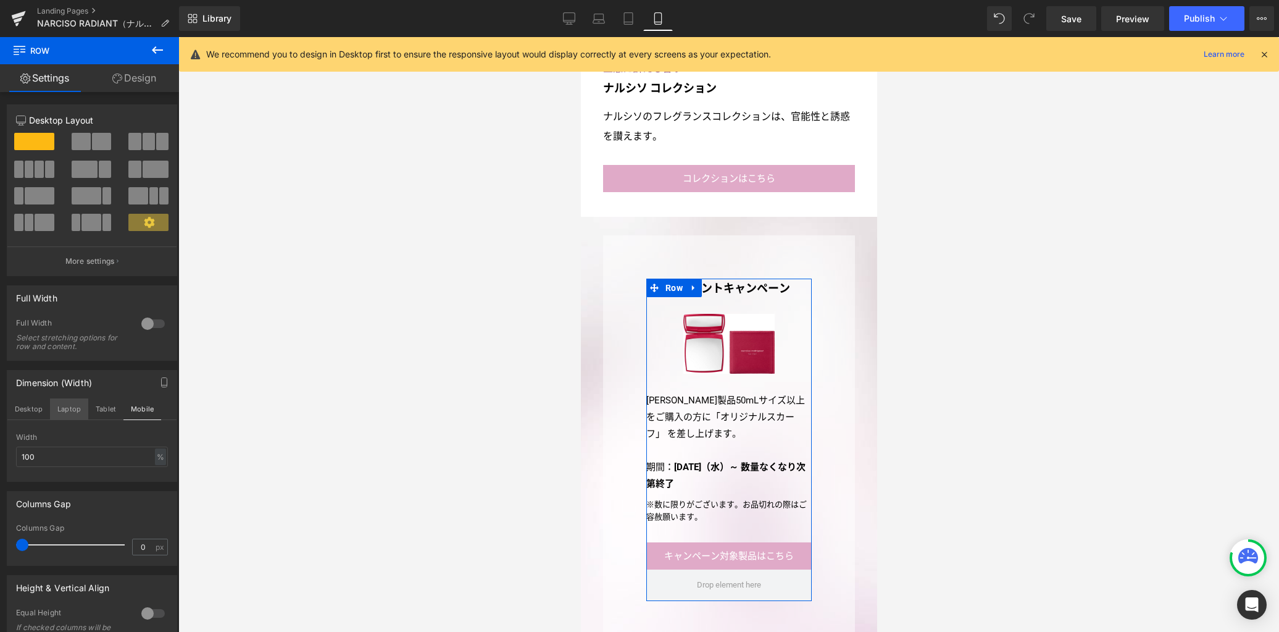
click at [80, 414] on button "Laptop" at bounding box center [69, 408] width 38 height 21
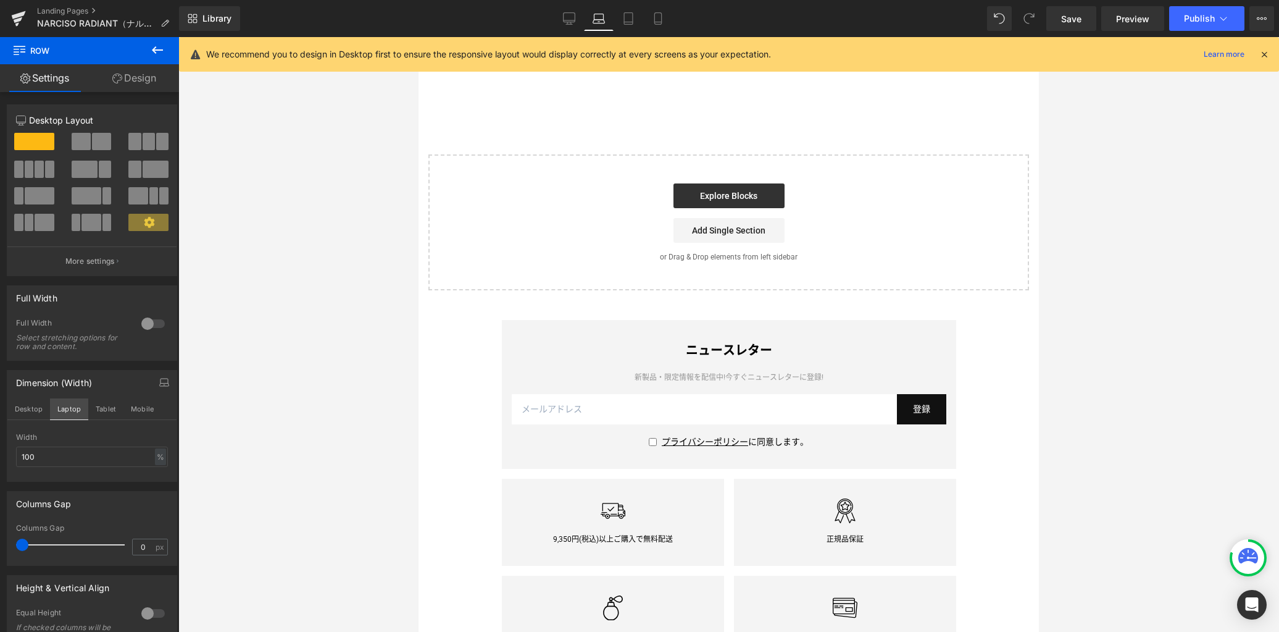
scroll to position [2635, 0]
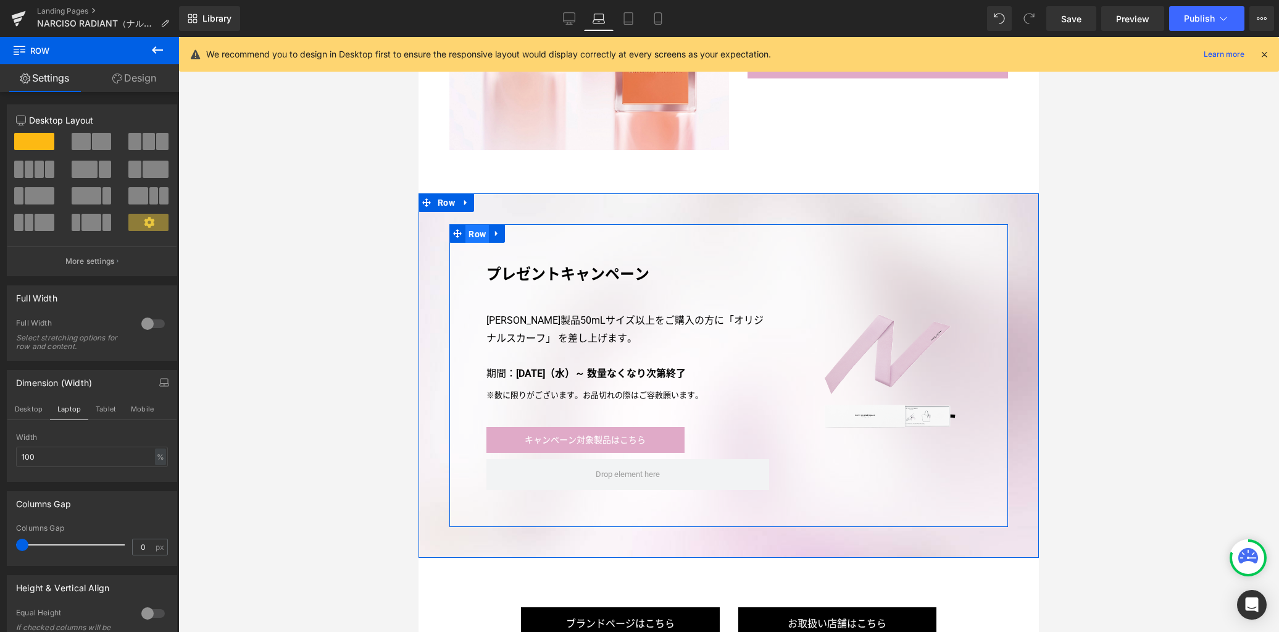
click at [470, 231] on span "Row" at bounding box center [476, 234] width 23 height 19
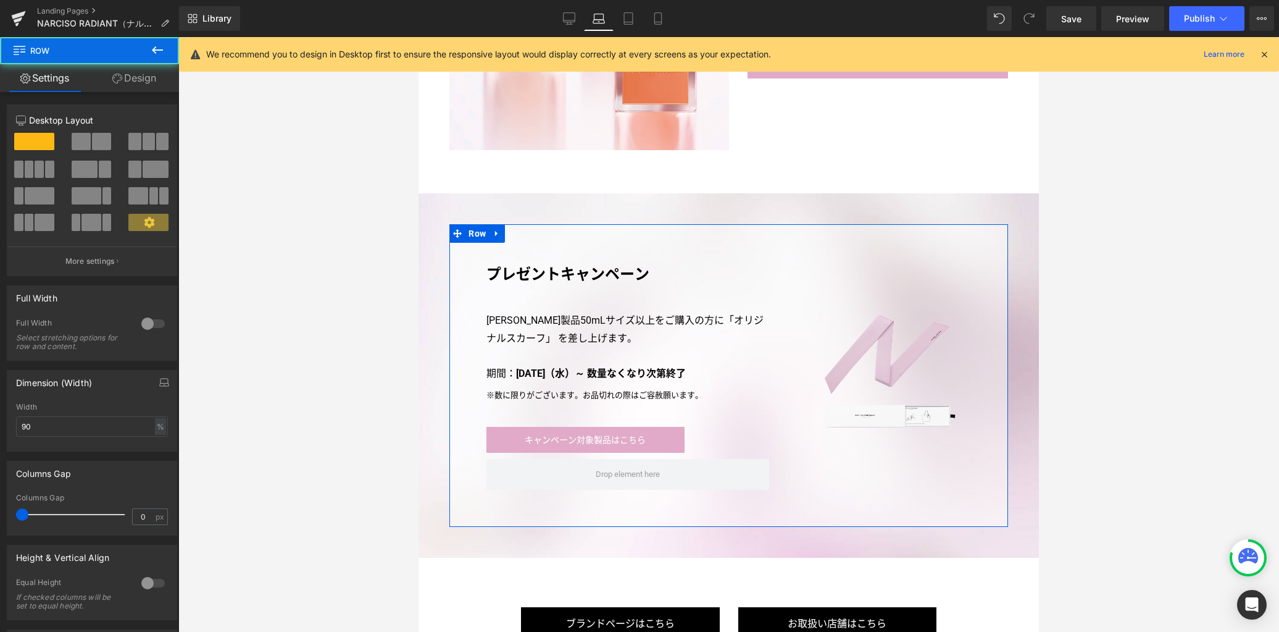
click at [146, 85] on link "Design" at bounding box center [135, 78] width 90 height 28
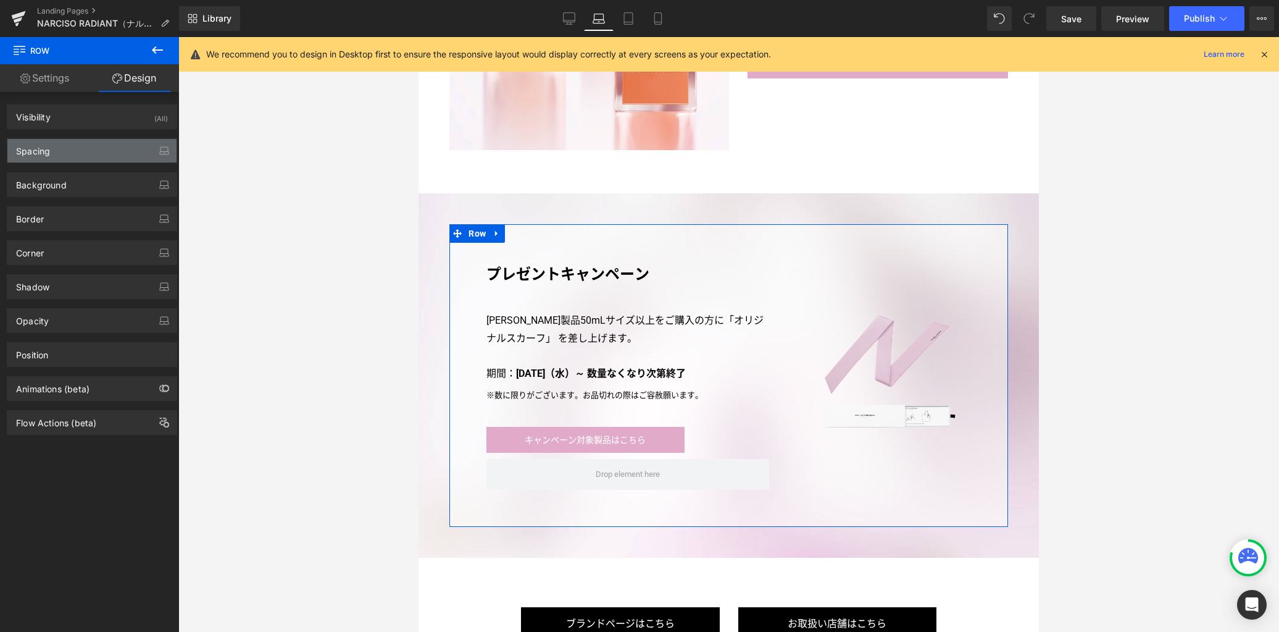
click at [120, 145] on div "Spacing" at bounding box center [91, 150] width 169 height 23
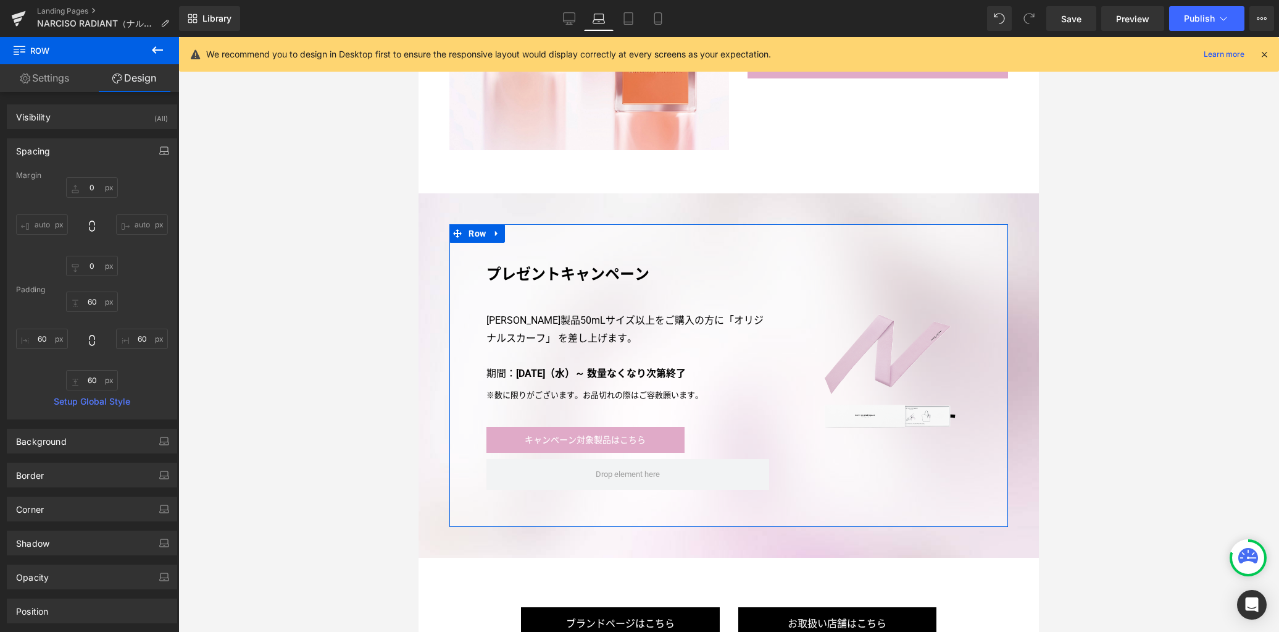
click at [159, 154] on icon "button" at bounding box center [163, 153] width 9 height 3
click at [111, 179] on button "Tablet" at bounding box center [105, 177] width 35 height 21
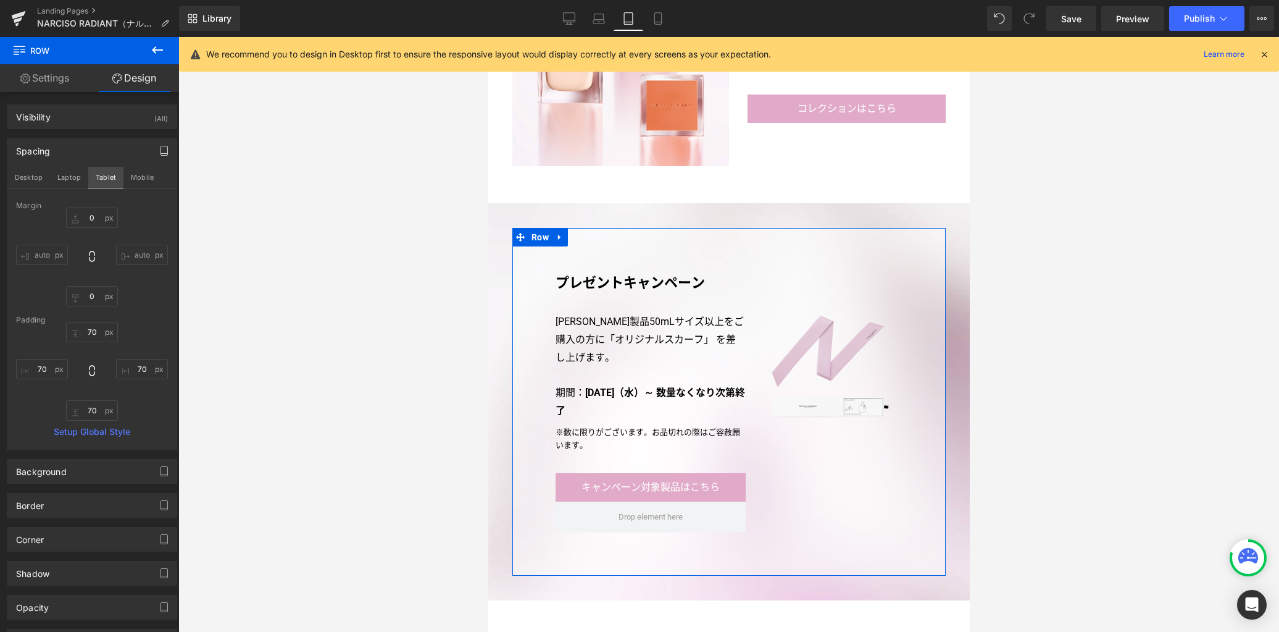
scroll to position [2435, 0]
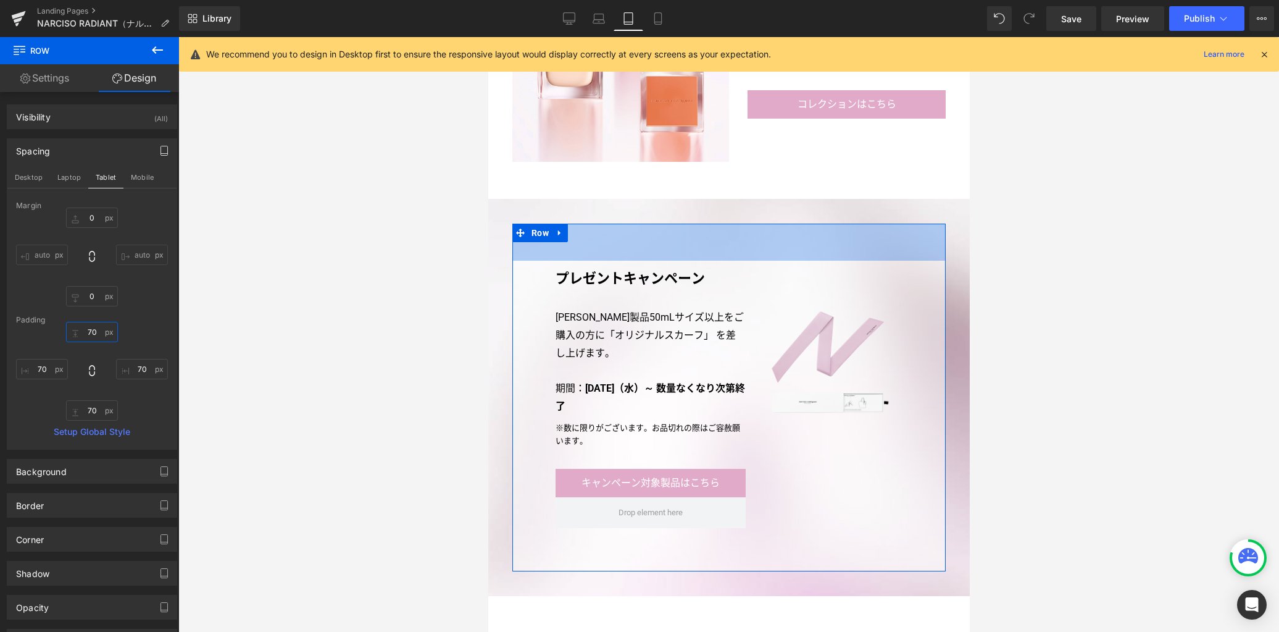
click at [95, 335] on input "70" at bounding box center [92, 332] width 52 height 20
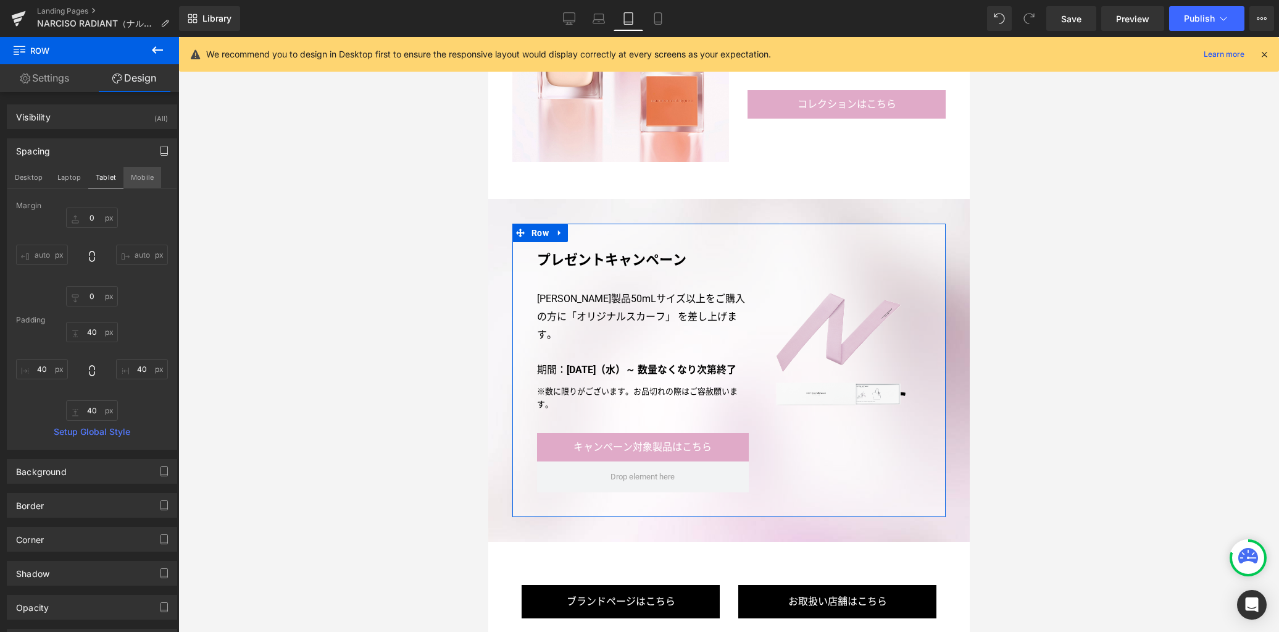
click at [134, 182] on button "Mobile" at bounding box center [142, 177] width 38 height 21
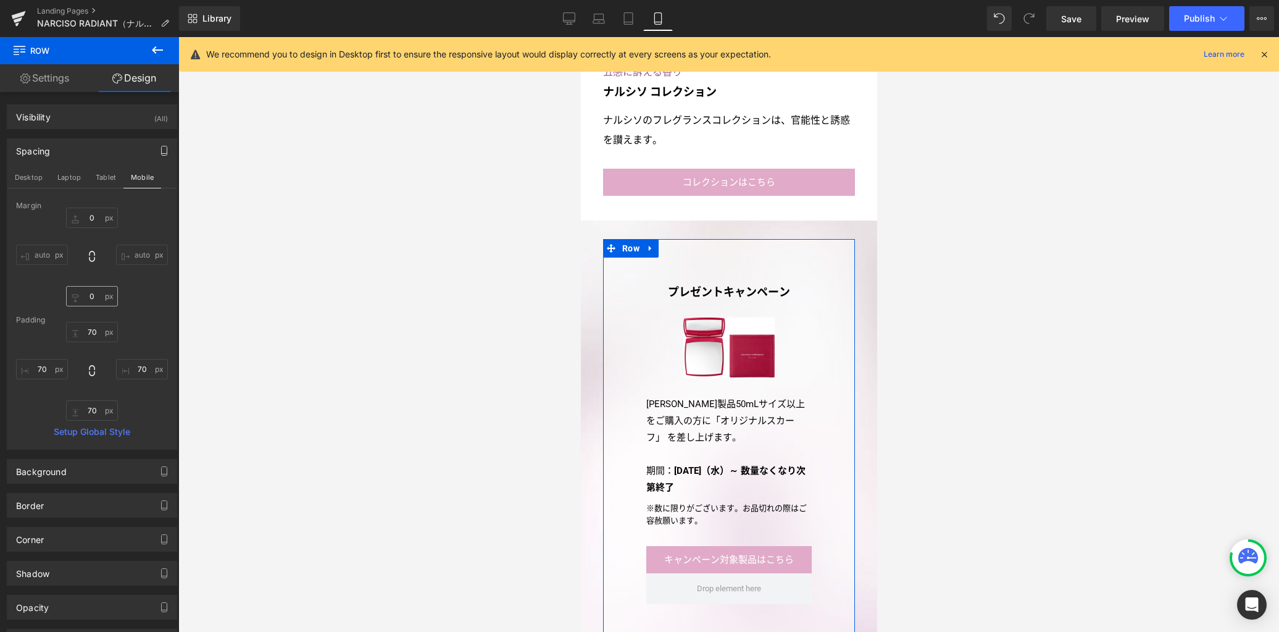
scroll to position [3221, 0]
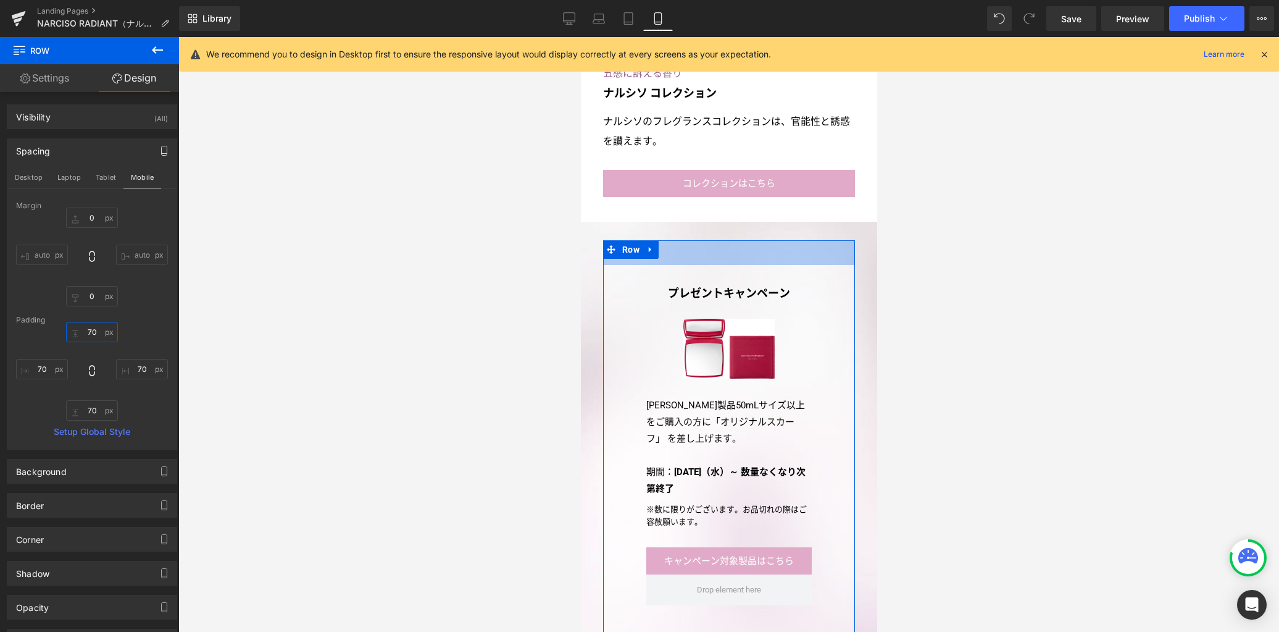
click at [93, 331] on input "70" at bounding box center [92, 332] width 52 height 20
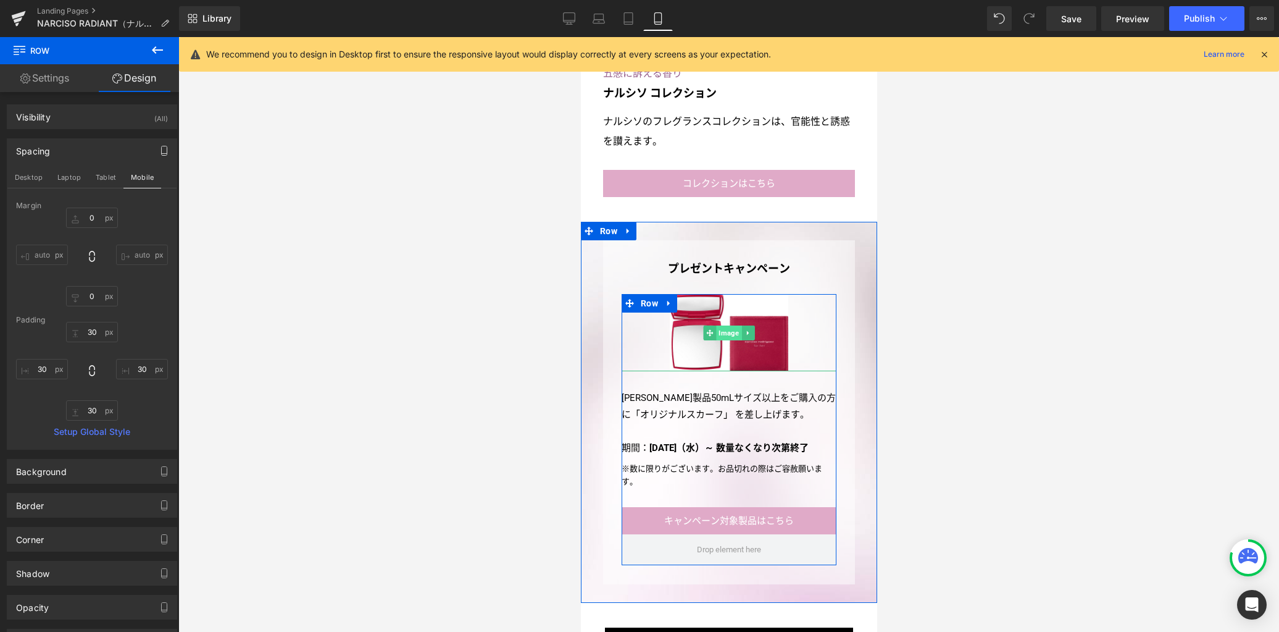
click at [728, 325] on span "Image" at bounding box center [727, 332] width 25 height 15
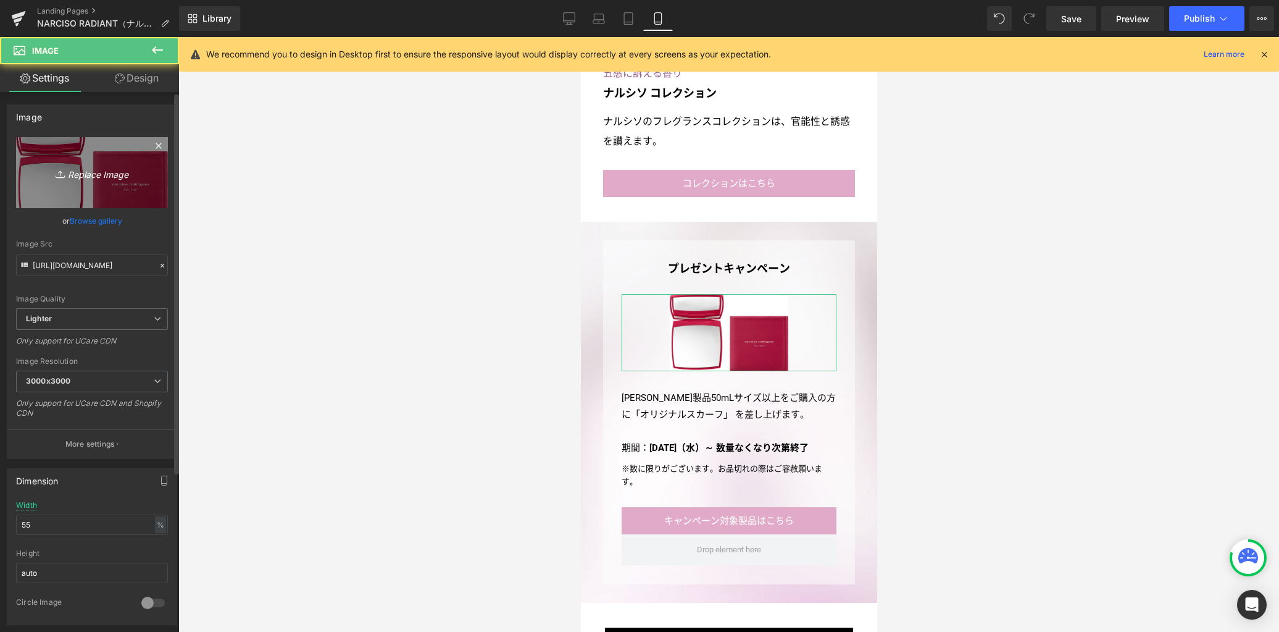
click at [107, 180] on icon "Replace Image" at bounding box center [92, 172] width 99 height 15
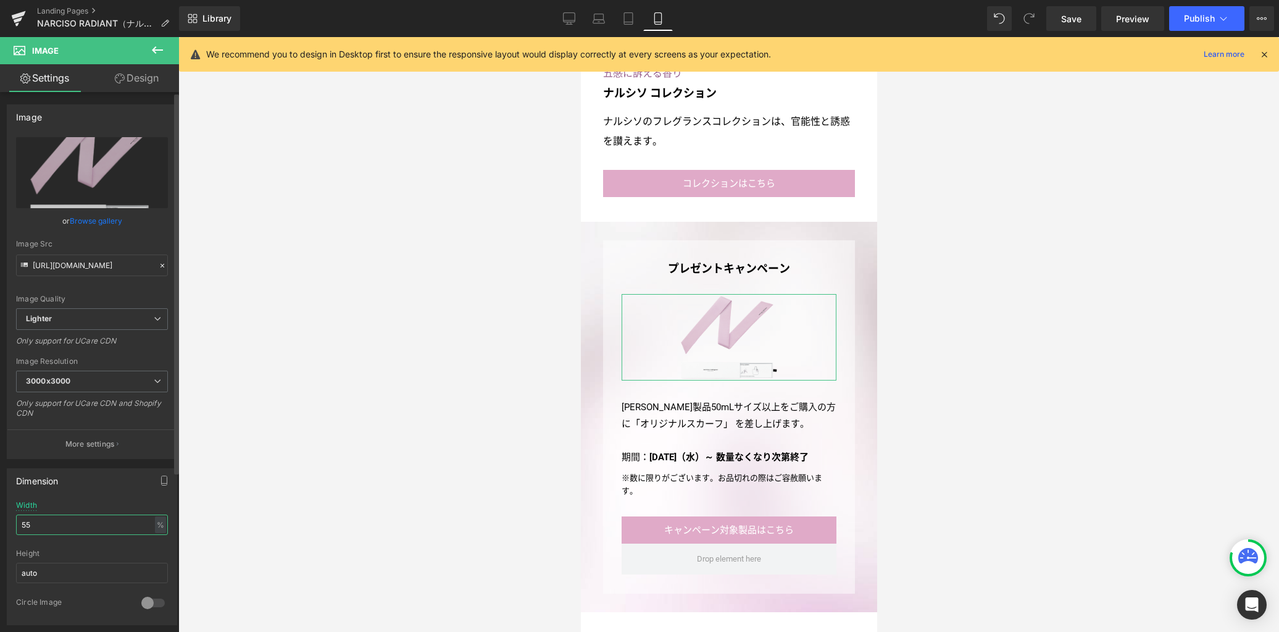
click at [64, 525] on input "55" at bounding box center [92, 524] width 152 height 20
drag, startPoint x: 0, startPoint y: 522, endPoint x: 24, endPoint y: 507, distance: 28.3
click at [0, 519] on div "Dimension 55% Width 55 % % px auto Height auto 0 Circle Image" at bounding box center [92, 542] width 185 height 166
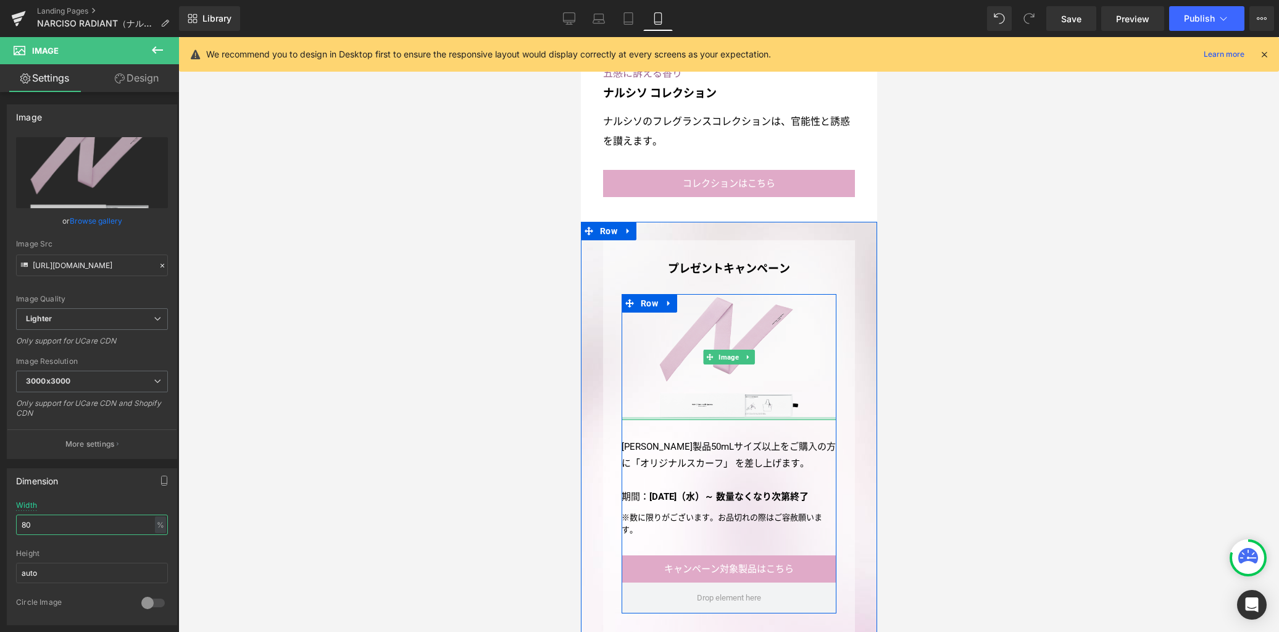
scroll to position [3241, 0]
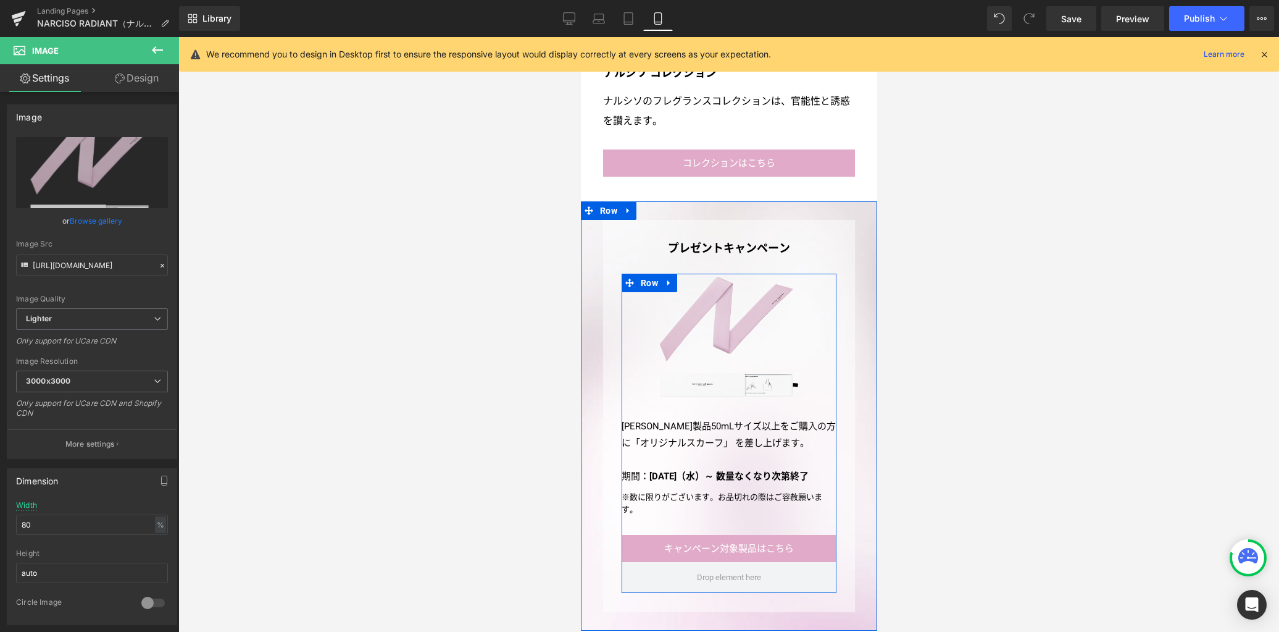
click at [661, 423] on p "ナルシソ ロドリゲス製品50mLサイズ以上をご購入の方に「オリジナルスカーフ」を差し上げます。" at bounding box center [728, 434] width 215 height 33
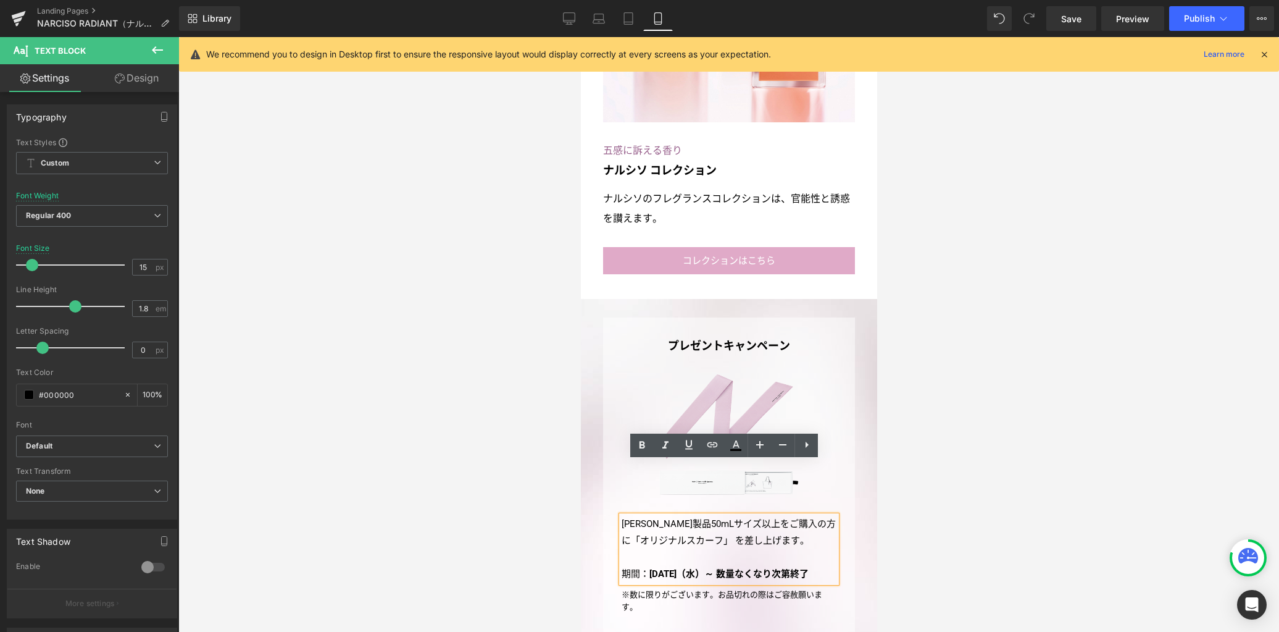
scroll to position [3136, 0]
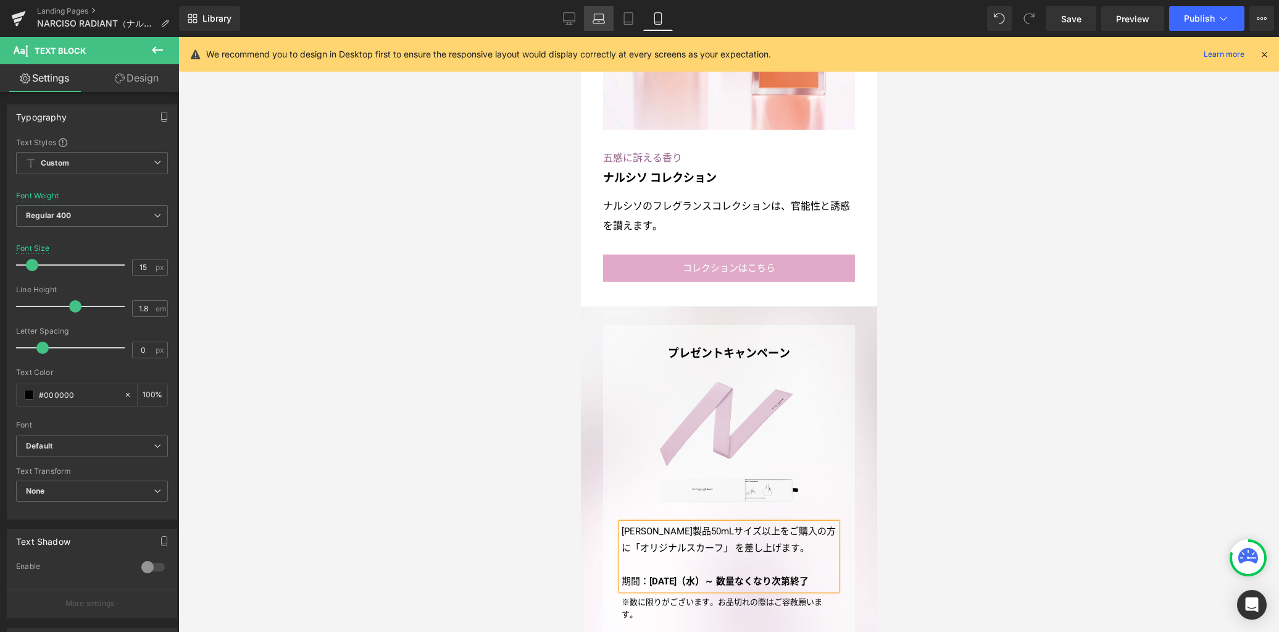
click at [605, 21] on icon at bounding box center [599, 22] width 12 height 4
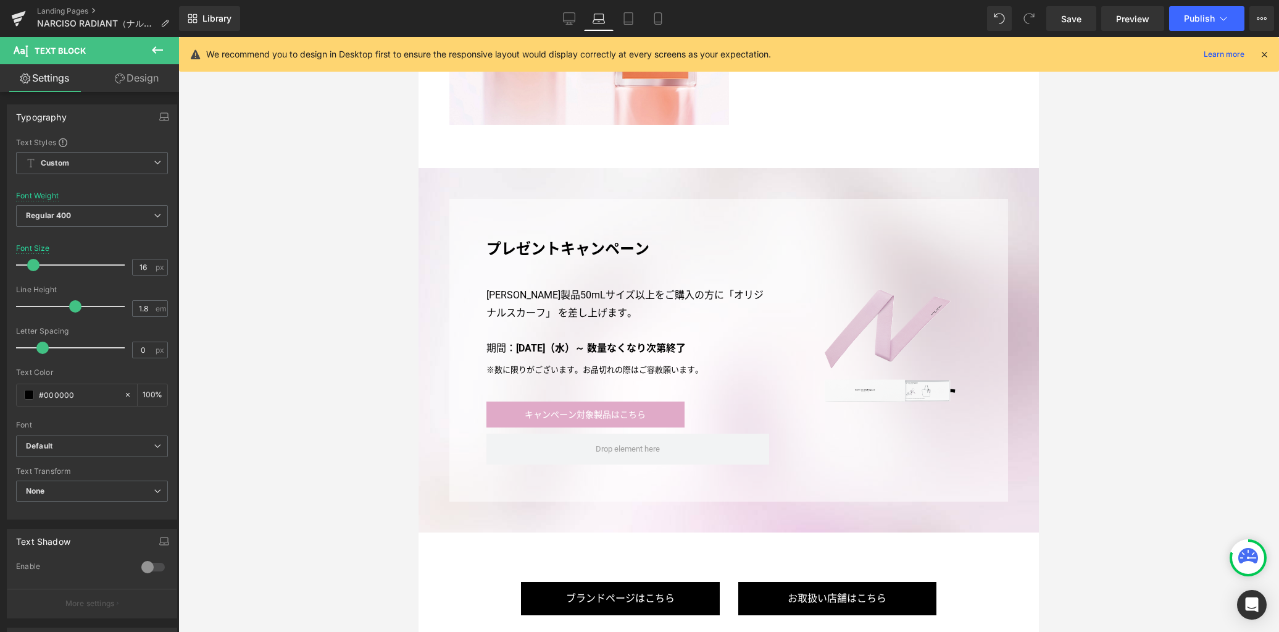
scroll to position [2596, 0]
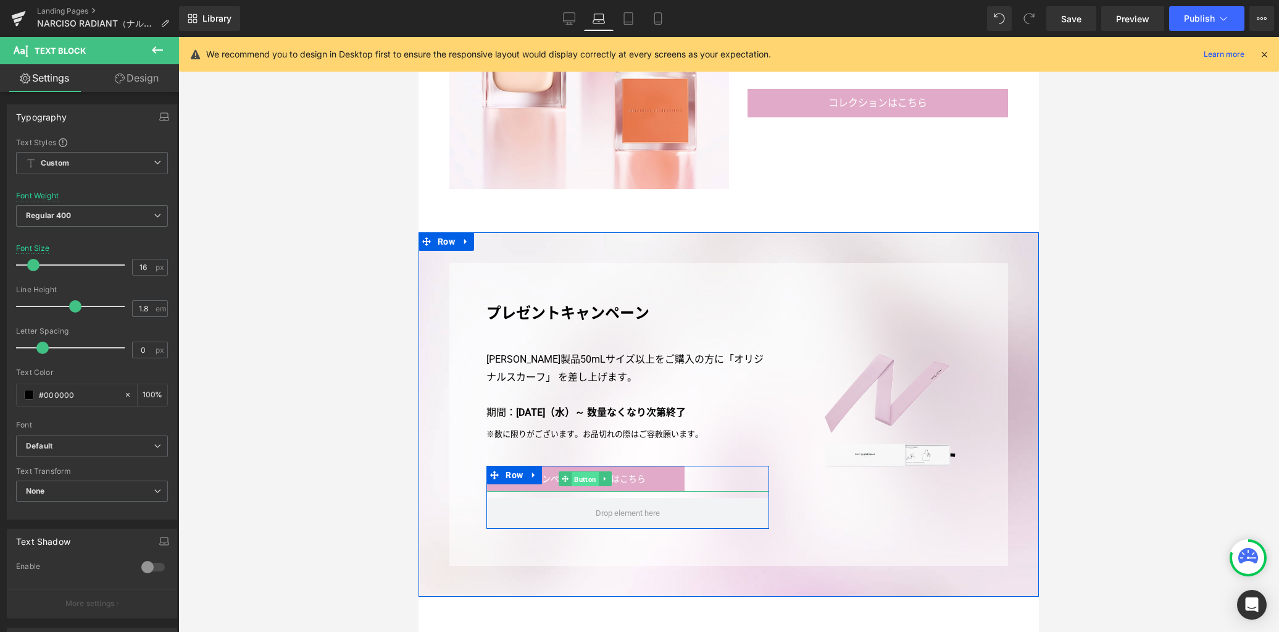
click at [578, 482] on span "Button" at bounding box center [585, 479] width 27 height 15
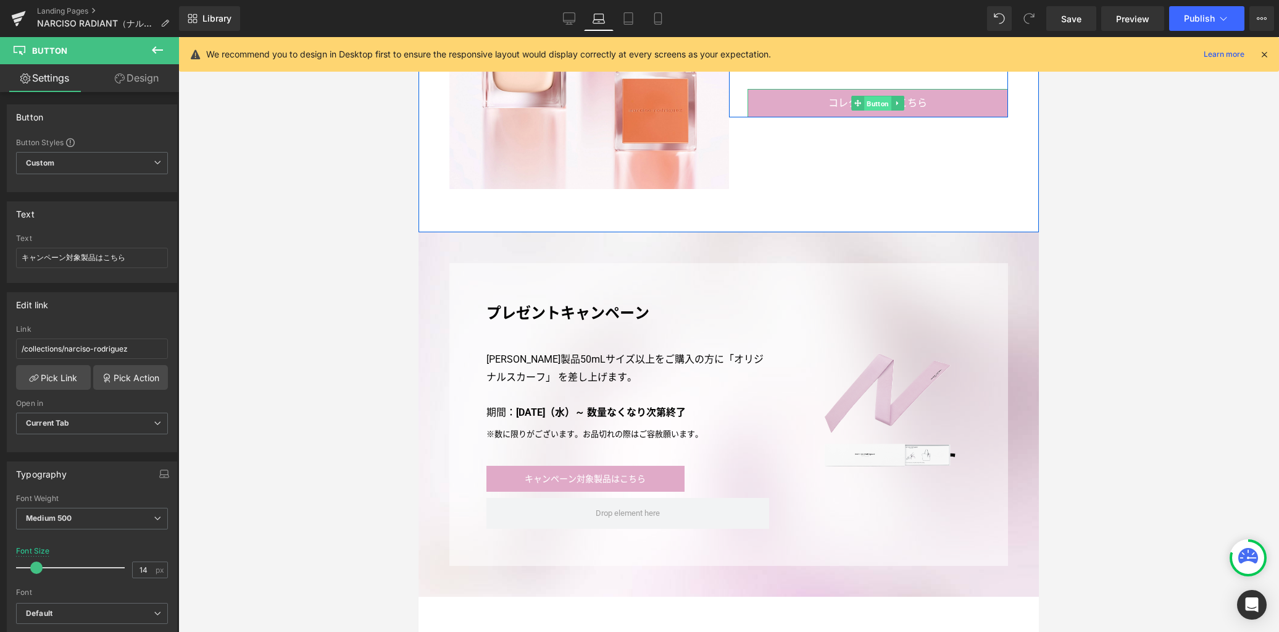
click at [873, 105] on span "Button" at bounding box center [877, 103] width 27 height 15
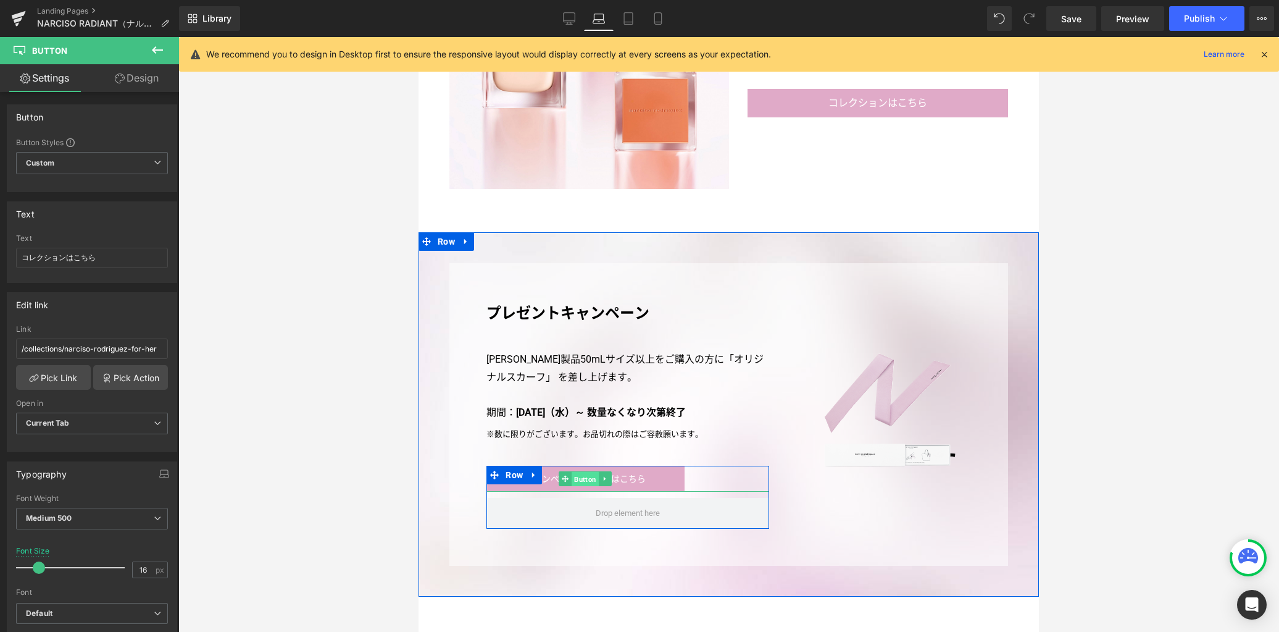
click at [585, 476] on span "Button" at bounding box center [585, 479] width 27 height 15
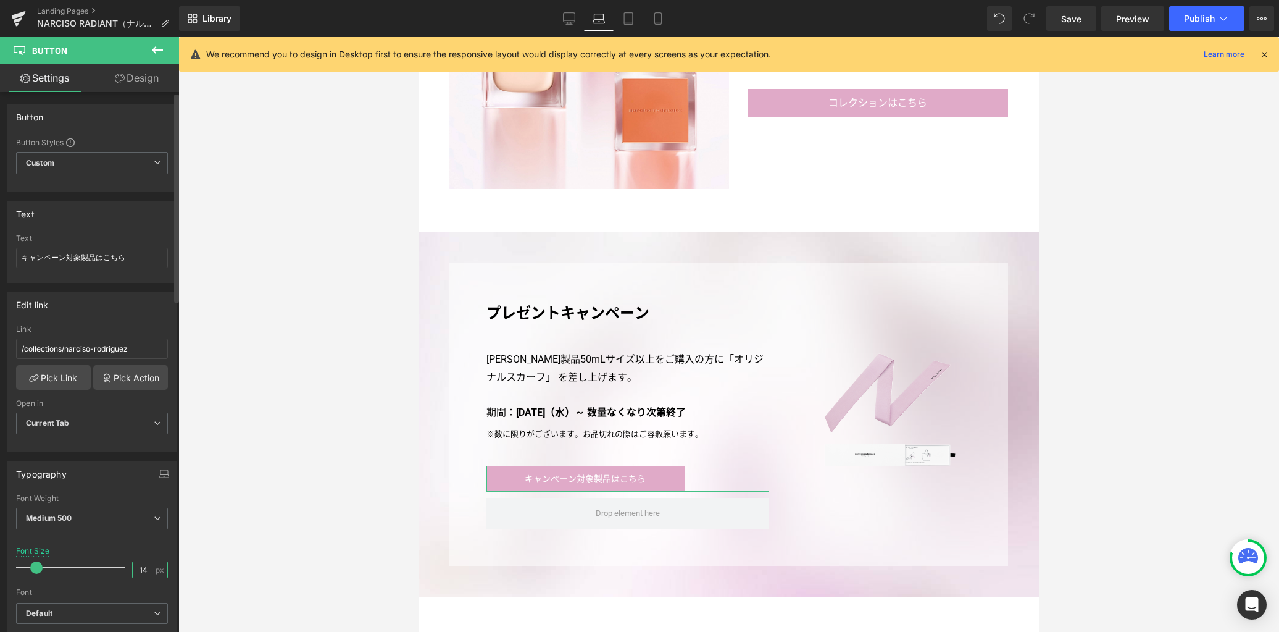
scroll to position [0, 0]
drag, startPoint x: 117, startPoint y: 567, endPoint x: 95, endPoint y: 562, distance: 22.8
click at [95, 562] on div "Font Size 14 px" at bounding box center [92, 566] width 152 height 41
click at [161, 472] on icon "button" at bounding box center [164, 474] width 10 height 10
click at [108, 498] on button "Tablet" at bounding box center [105, 500] width 35 height 21
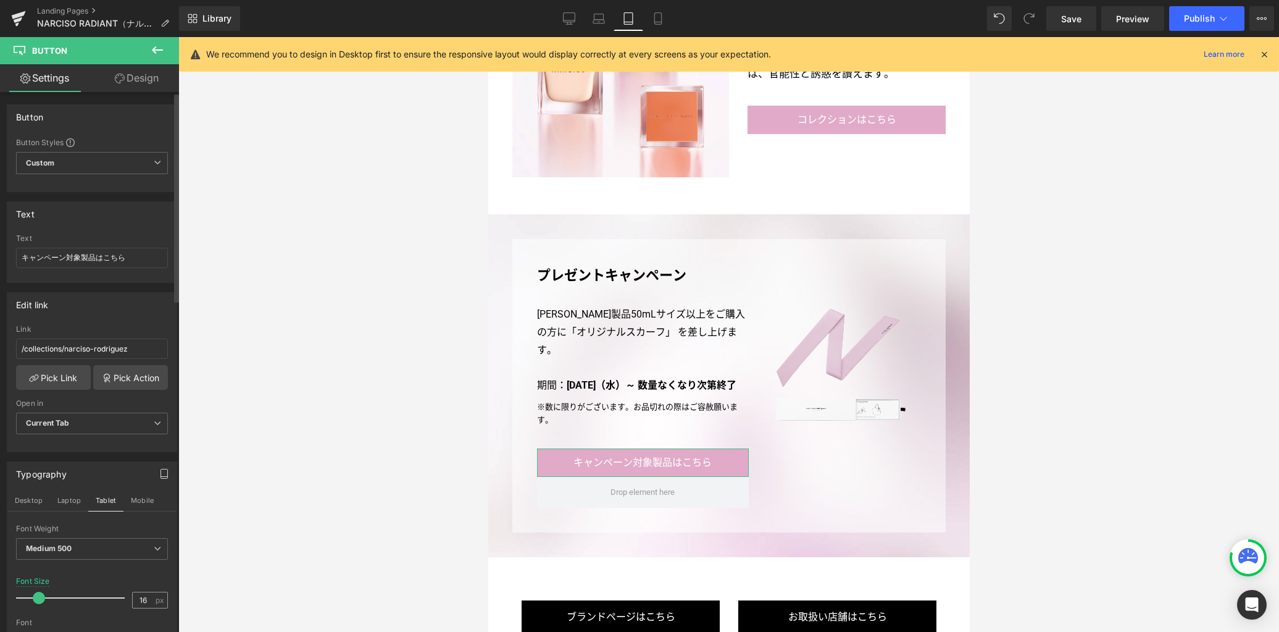
scroll to position [2421, 0]
click at [139, 500] on button "Mobile" at bounding box center [142, 500] width 38 height 21
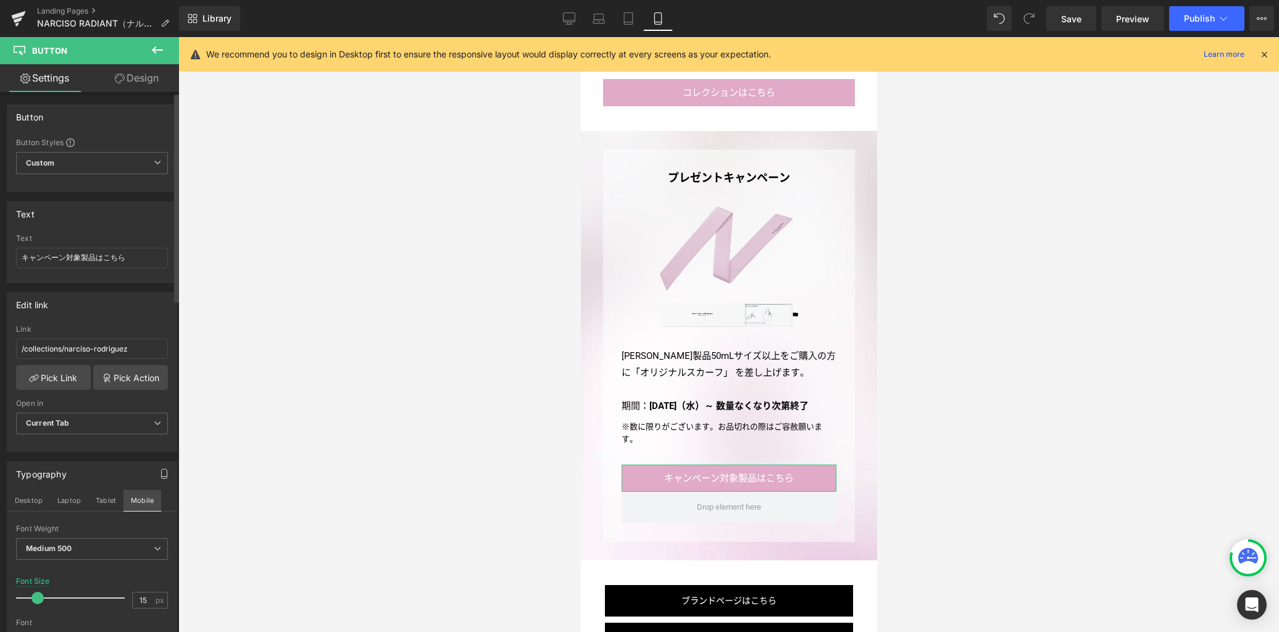
scroll to position [3310, 0]
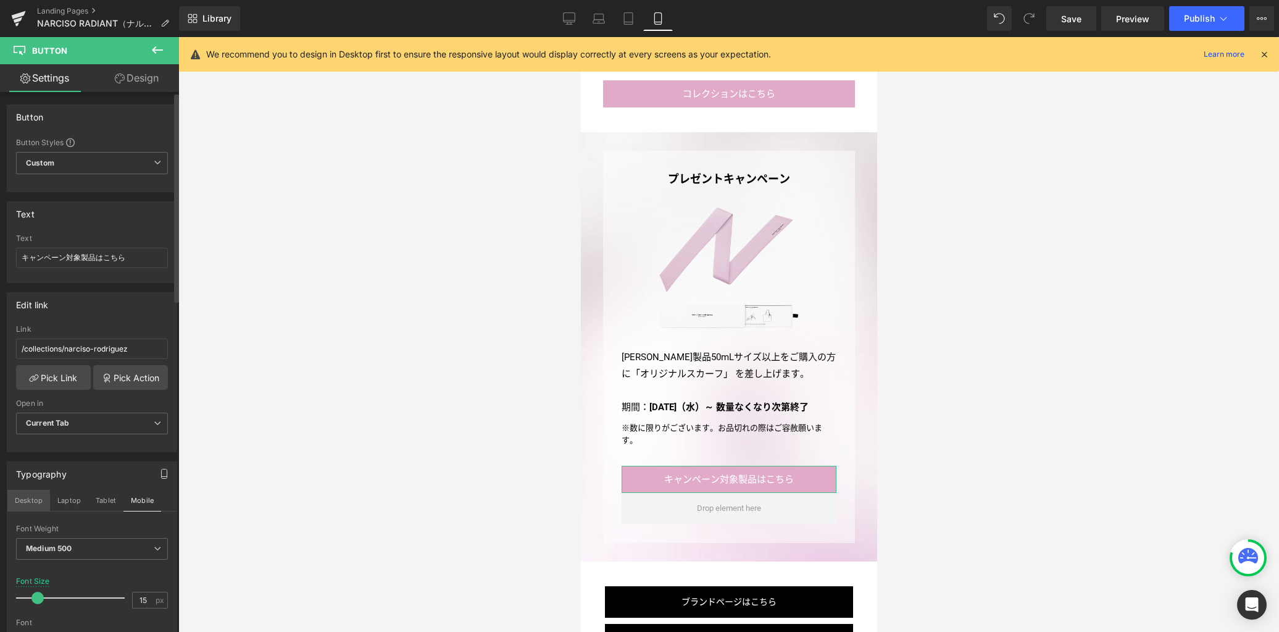
click at [27, 499] on button "Desktop" at bounding box center [28, 500] width 43 height 21
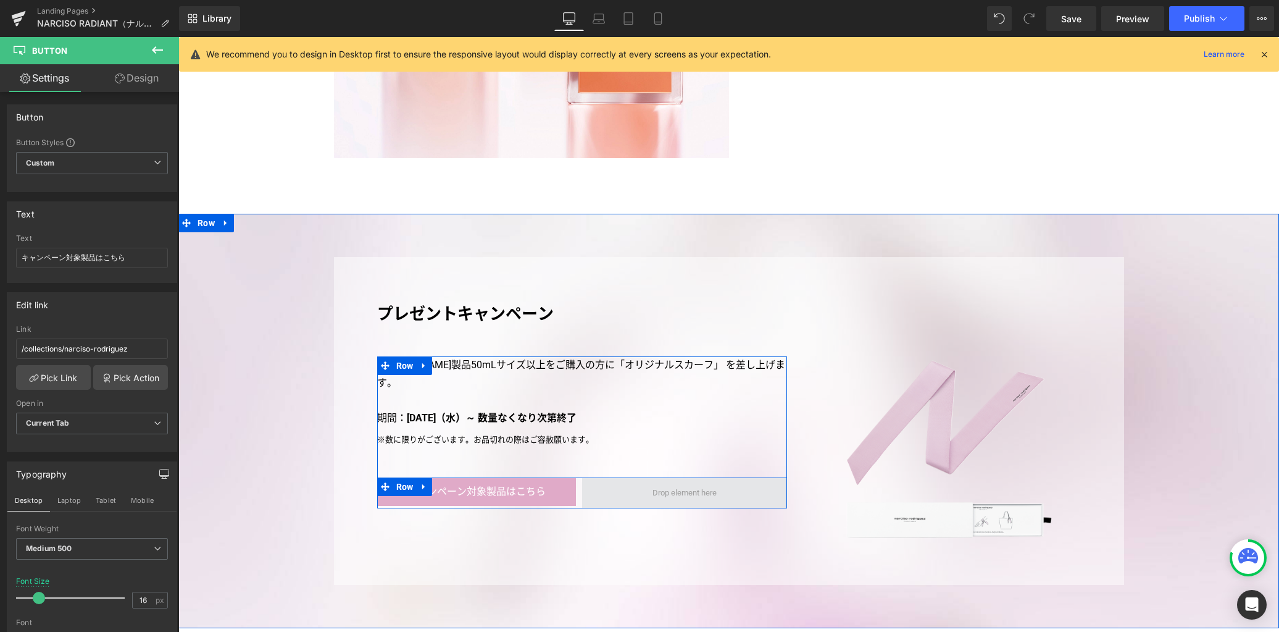
scroll to position [3304, 0]
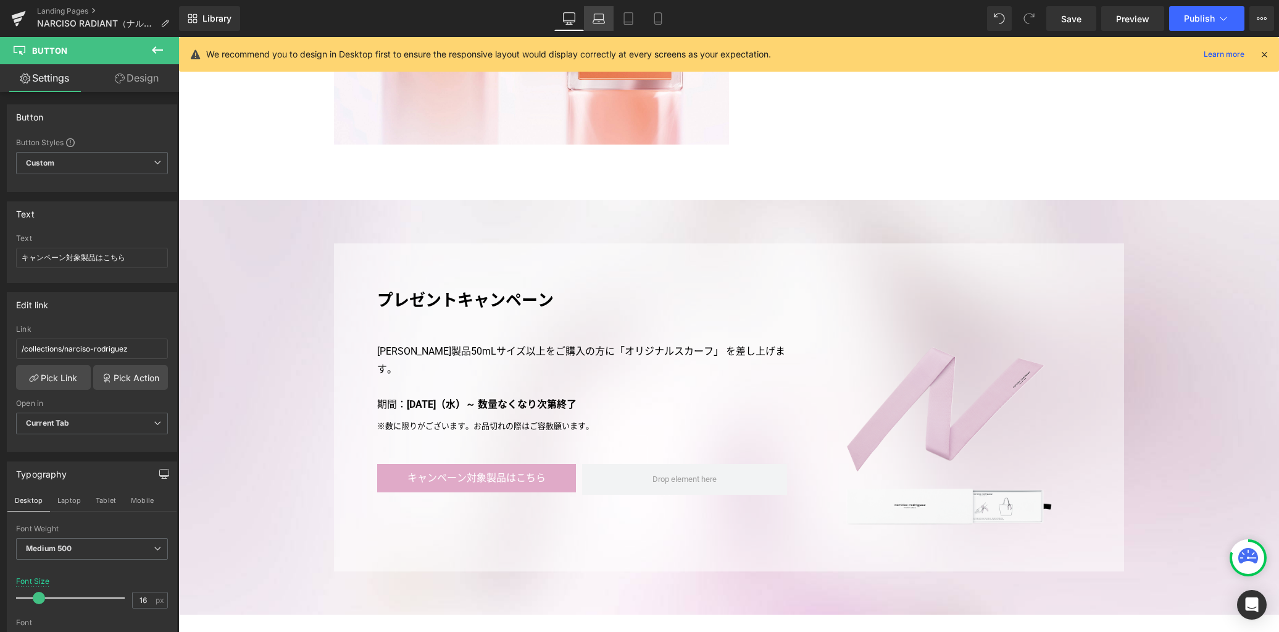
click at [596, 17] on icon at bounding box center [599, 18] width 12 height 12
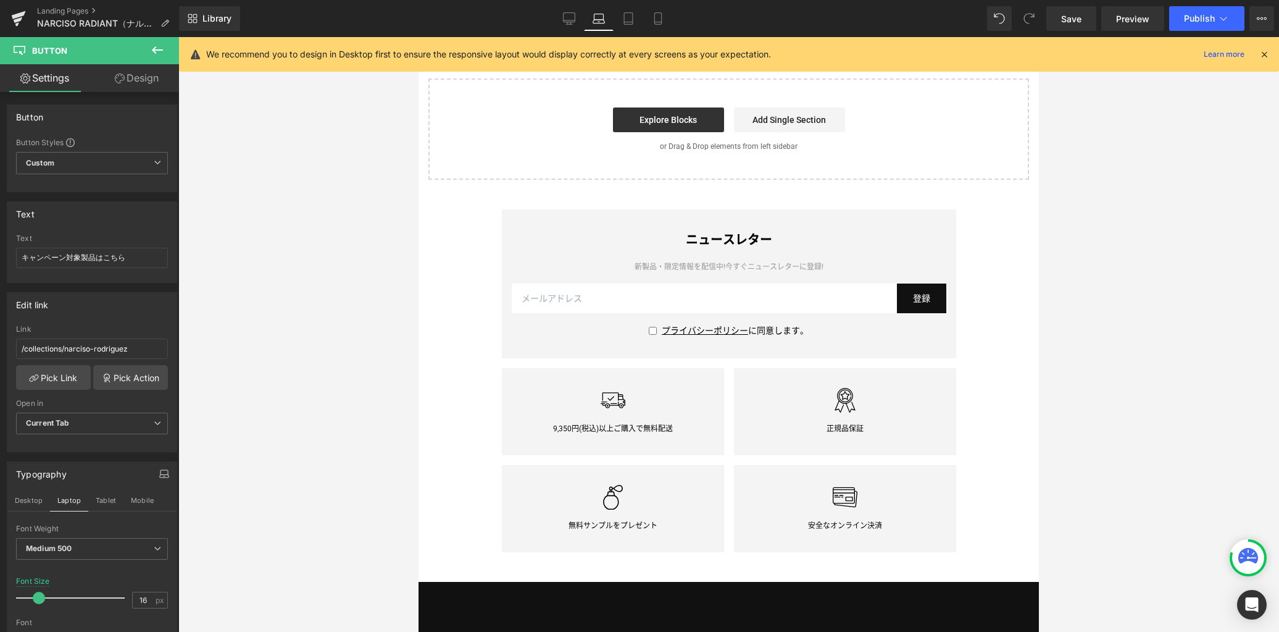
scroll to position [2622, 0]
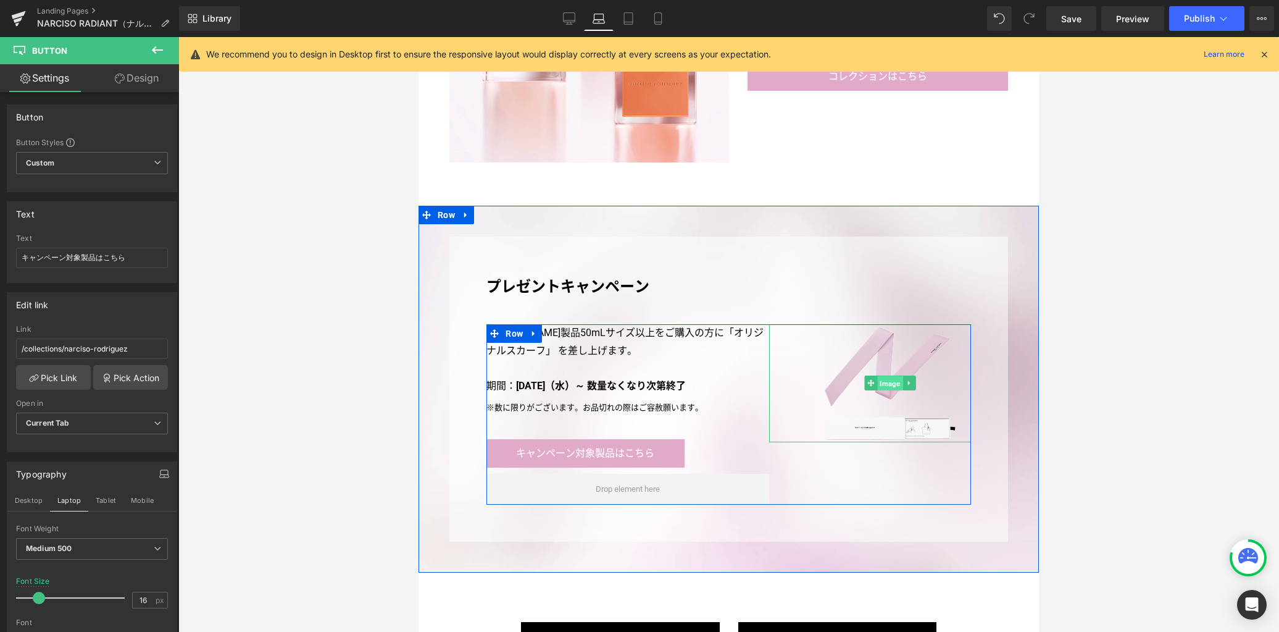
click at [883, 382] on span "Image" at bounding box center [889, 383] width 25 height 15
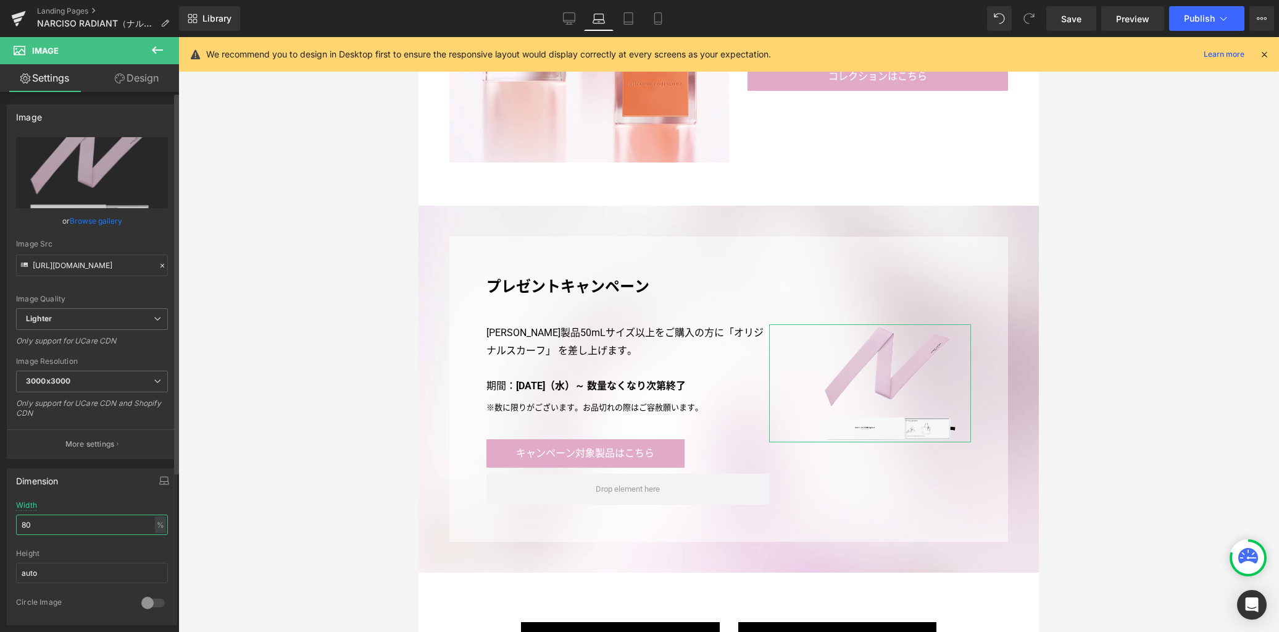
drag, startPoint x: 39, startPoint y: 523, endPoint x: 0, endPoint y: 510, distance: 41.2
click at [0, 510] on div "Dimension 80% Width 80 % % px auto Height auto 0 Circle Image" at bounding box center [92, 542] width 185 height 166
click at [166, 480] on button "button" at bounding box center [164, 480] width 20 height 23
click at [115, 507] on button "Tablet" at bounding box center [105, 506] width 35 height 21
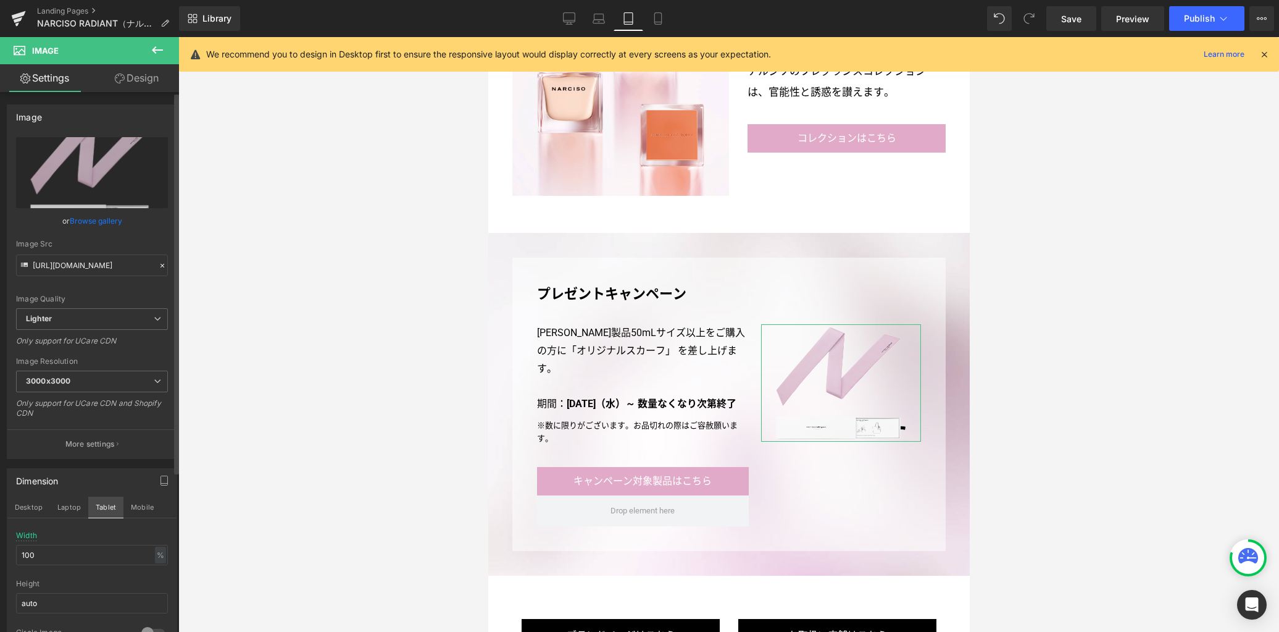
scroll to position [2402, 0]
click at [135, 506] on button "Mobile" at bounding box center [142, 506] width 38 height 21
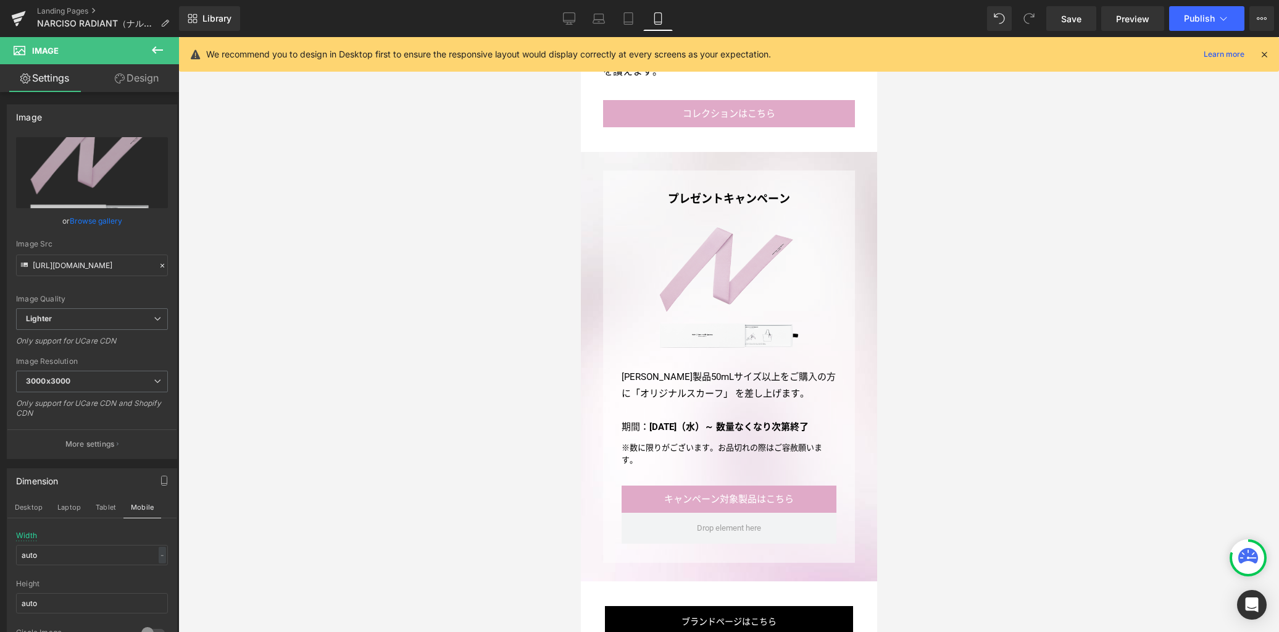
scroll to position [3221, 0]
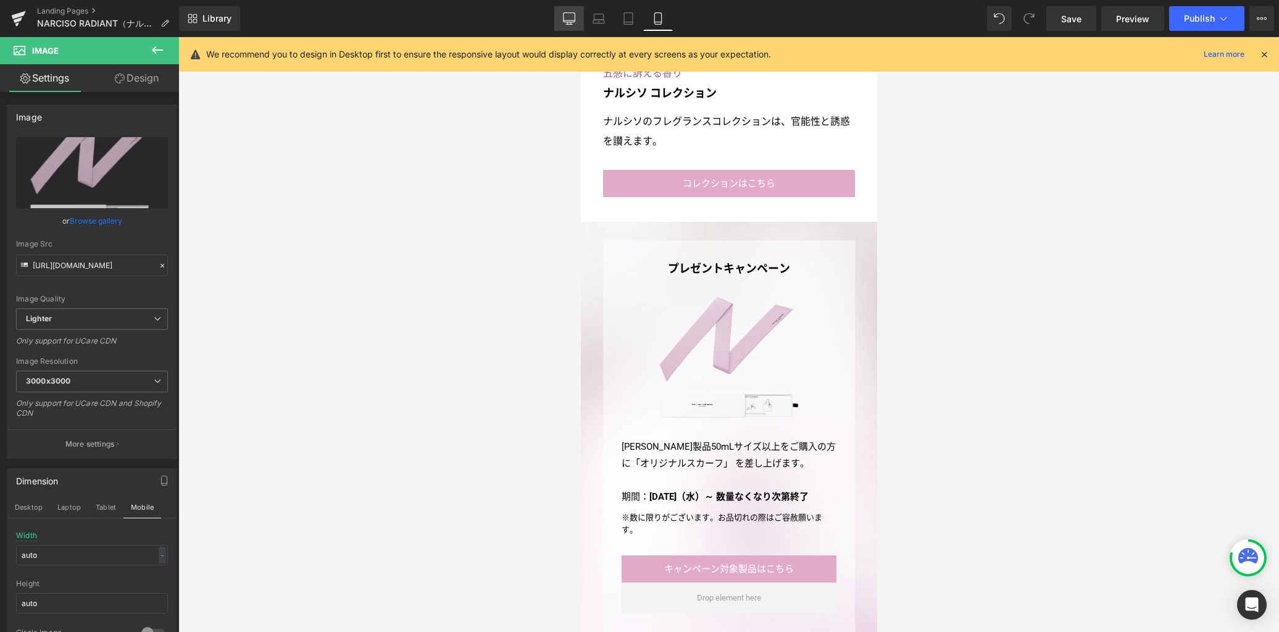
click at [576, 19] on link "Desktop" at bounding box center [569, 18] width 30 height 25
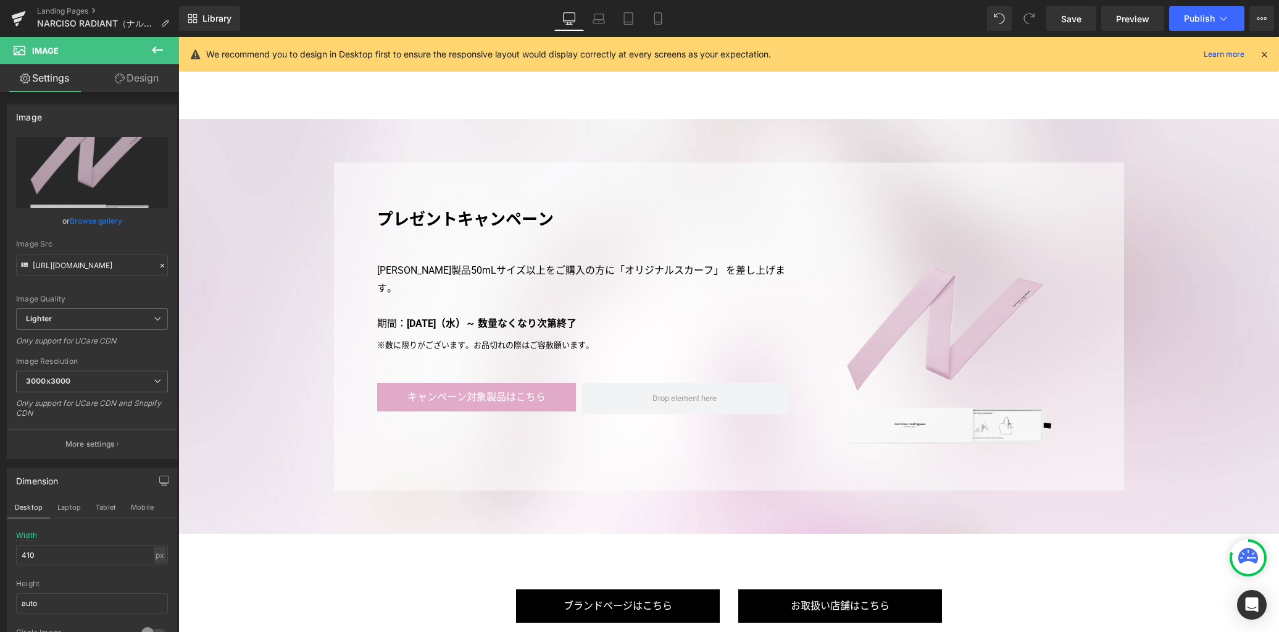
scroll to position [3385, 0]
click at [1064, 20] on span "Save" at bounding box center [1071, 18] width 20 height 13
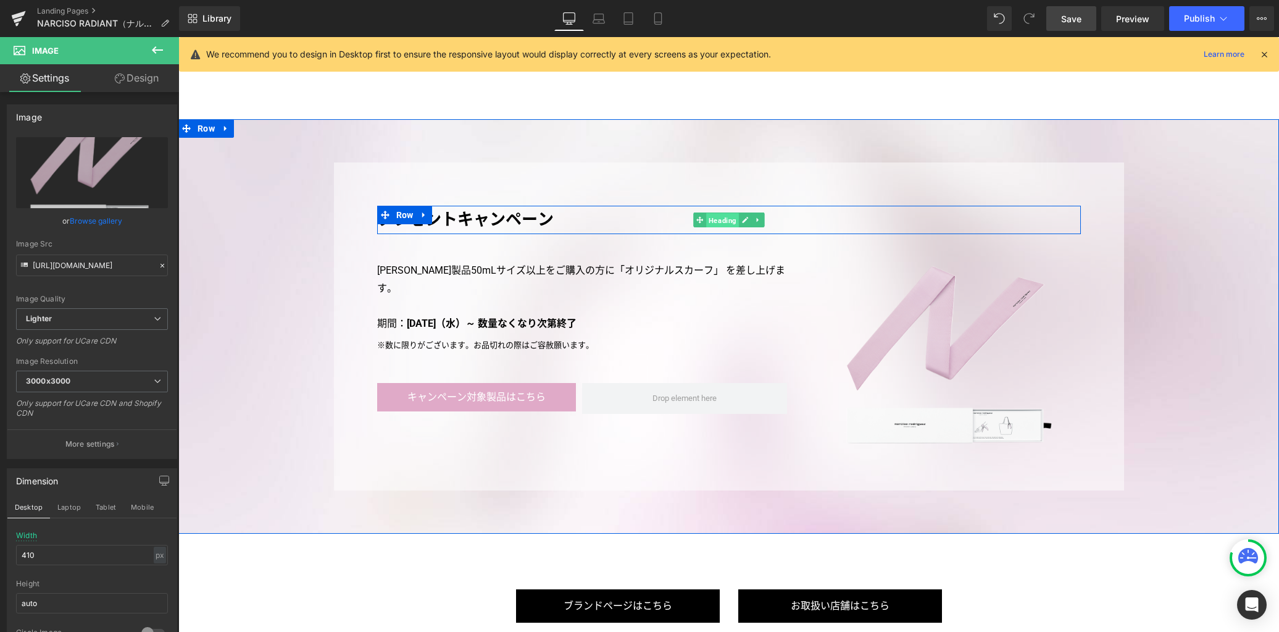
click at [727, 213] on span "Heading" at bounding box center [722, 220] width 33 height 15
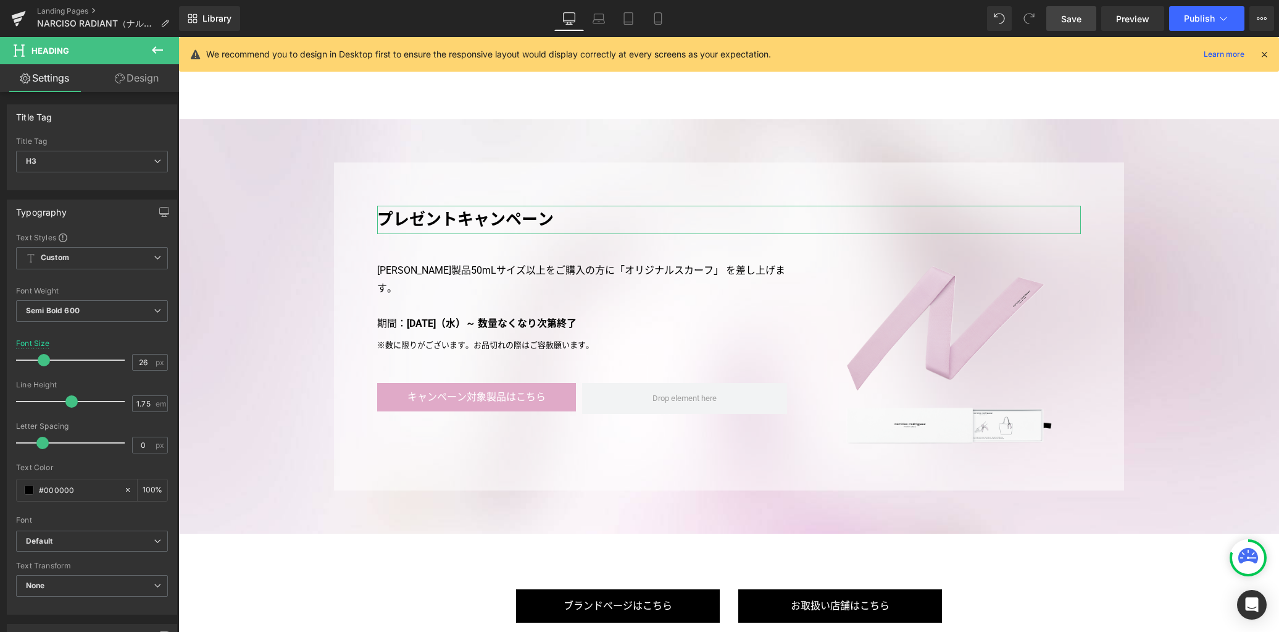
click at [140, 78] on link "Design" at bounding box center [137, 78] width 90 height 28
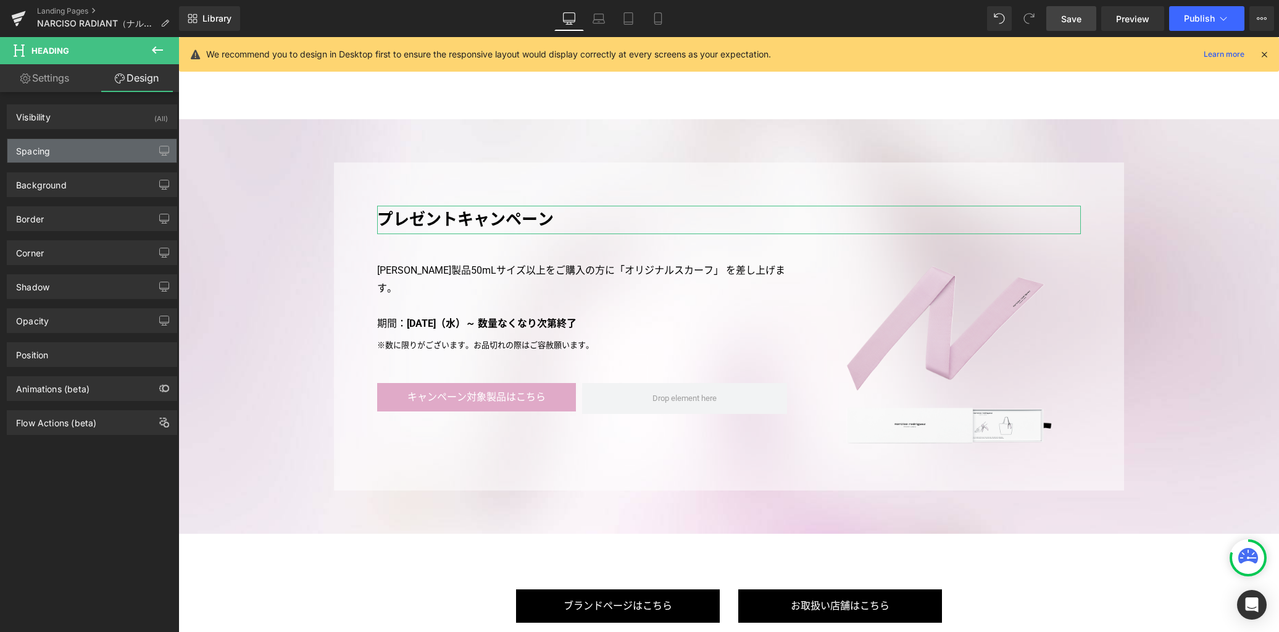
click at [102, 149] on div "Spacing" at bounding box center [91, 150] width 169 height 23
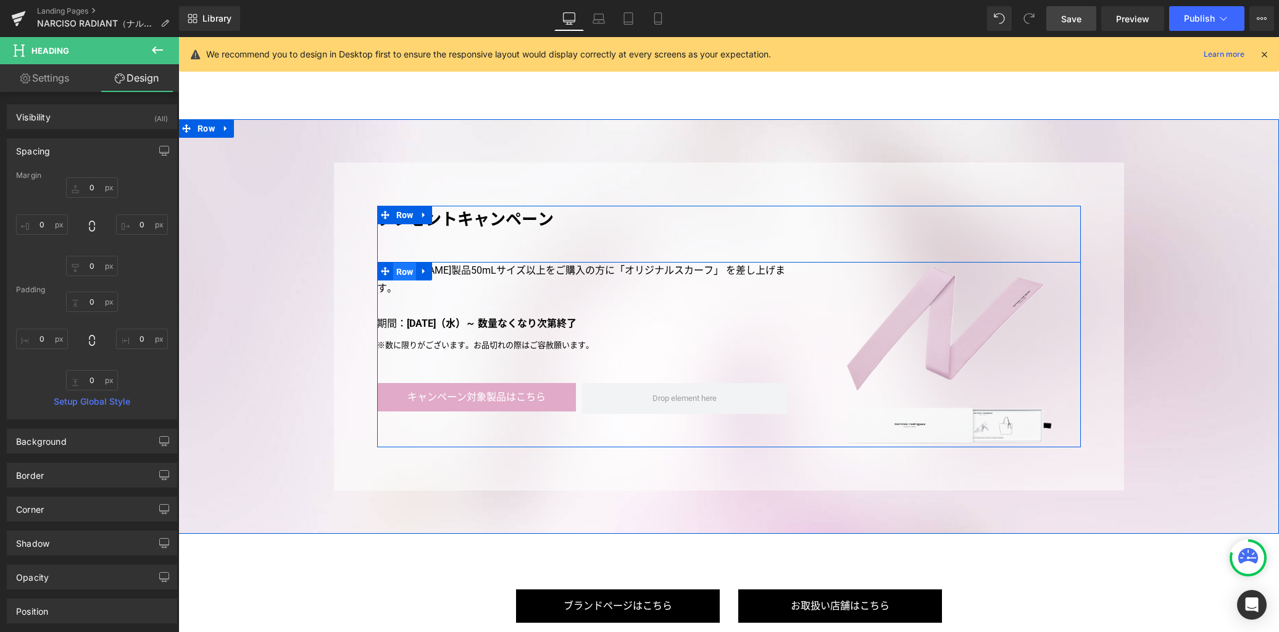
click at [396, 262] on span "Row" at bounding box center [404, 271] width 23 height 19
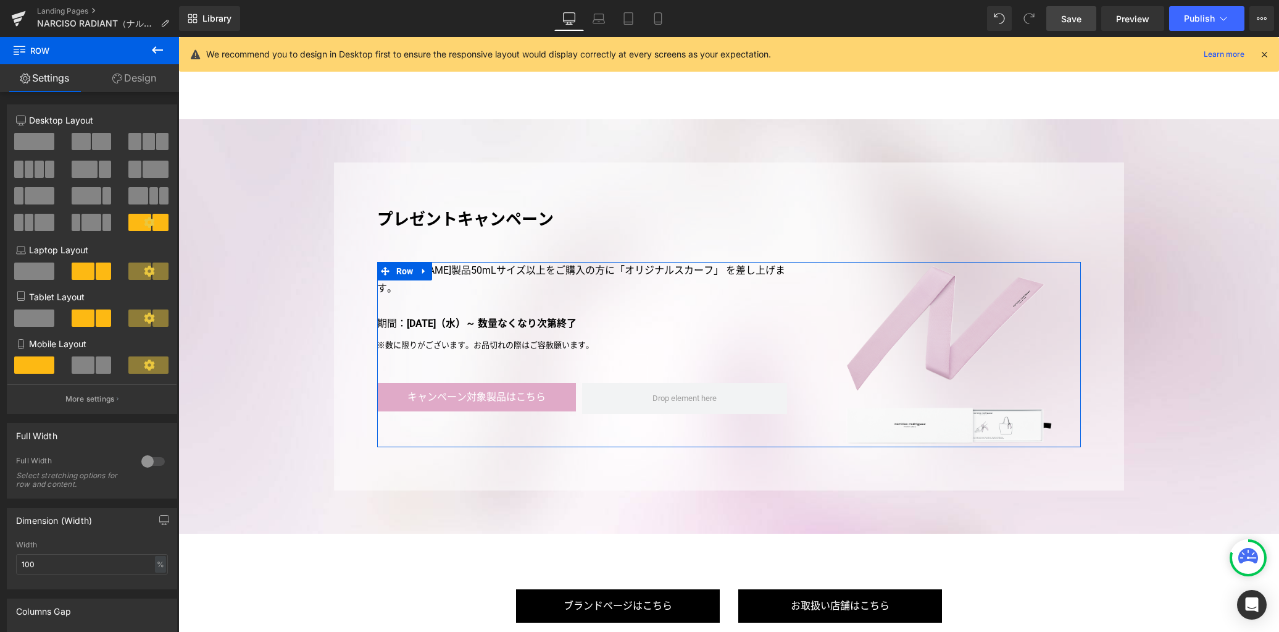
click at [144, 82] on link "Design" at bounding box center [135, 78] width 90 height 28
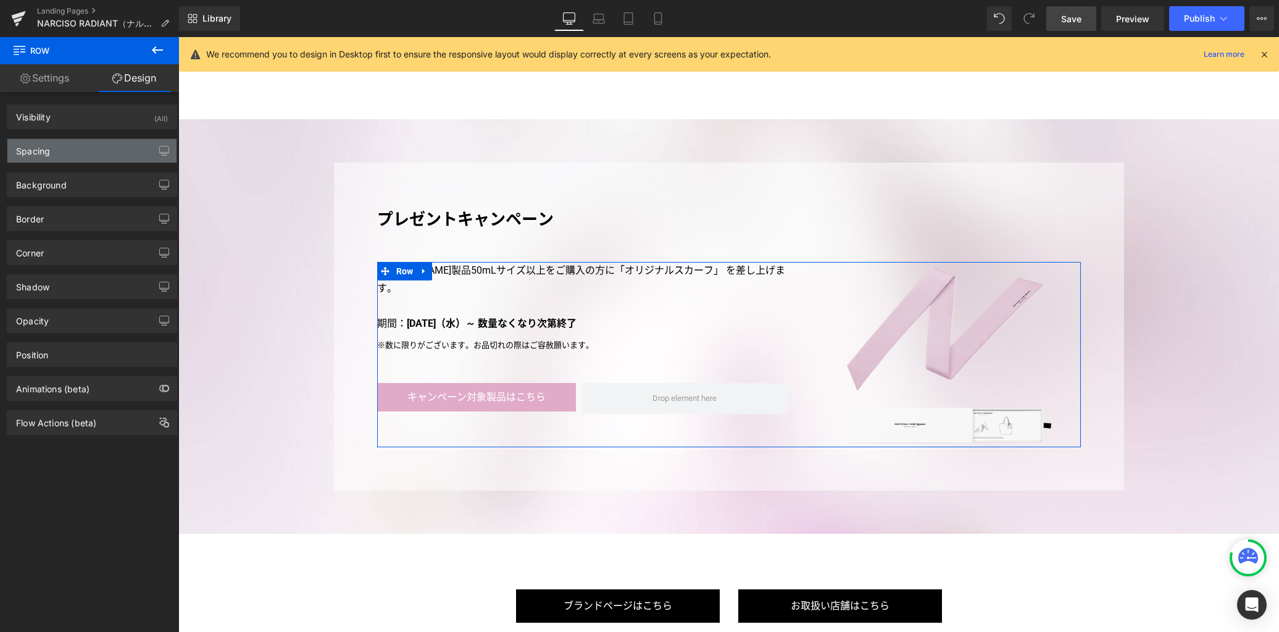
click at [115, 157] on div "Spacing" at bounding box center [91, 150] width 169 height 23
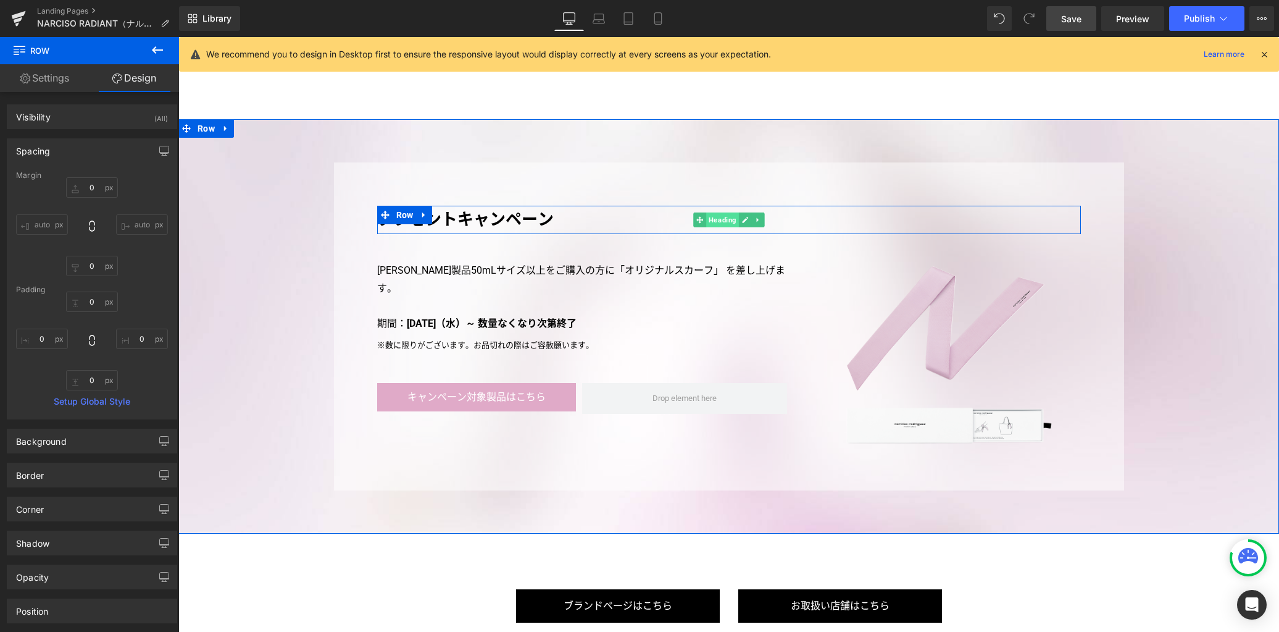
click at [715, 212] on span "Heading" at bounding box center [722, 219] width 33 height 15
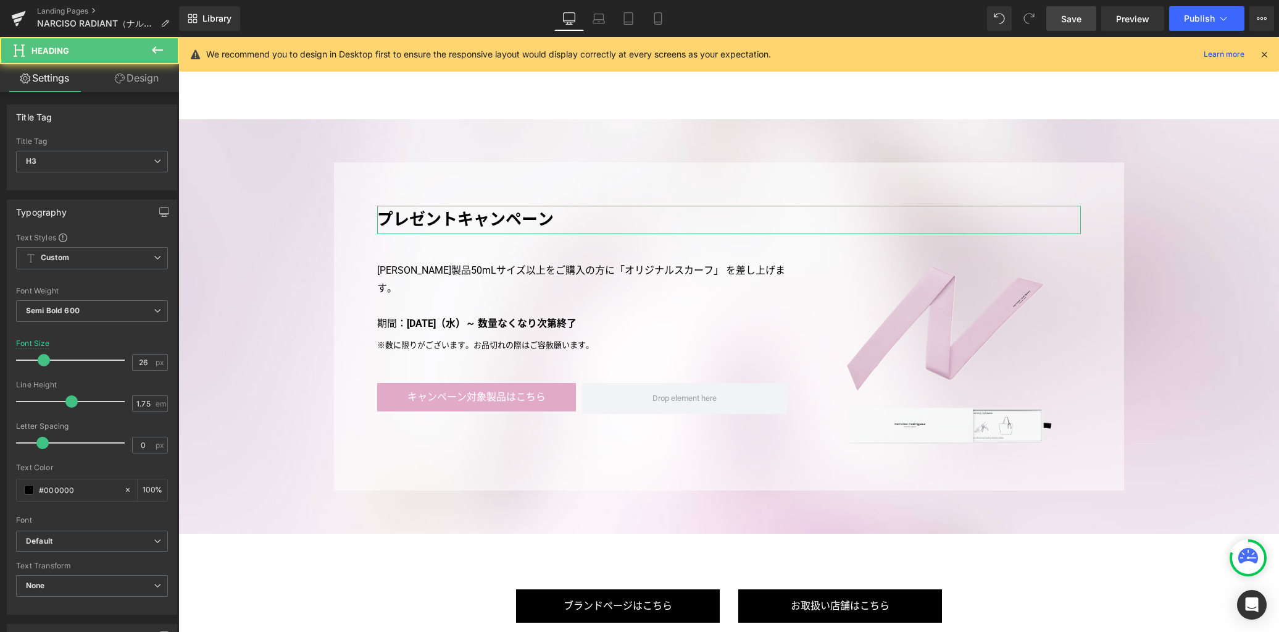
click at [130, 78] on link "Design" at bounding box center [137, 78] width 90 height 28
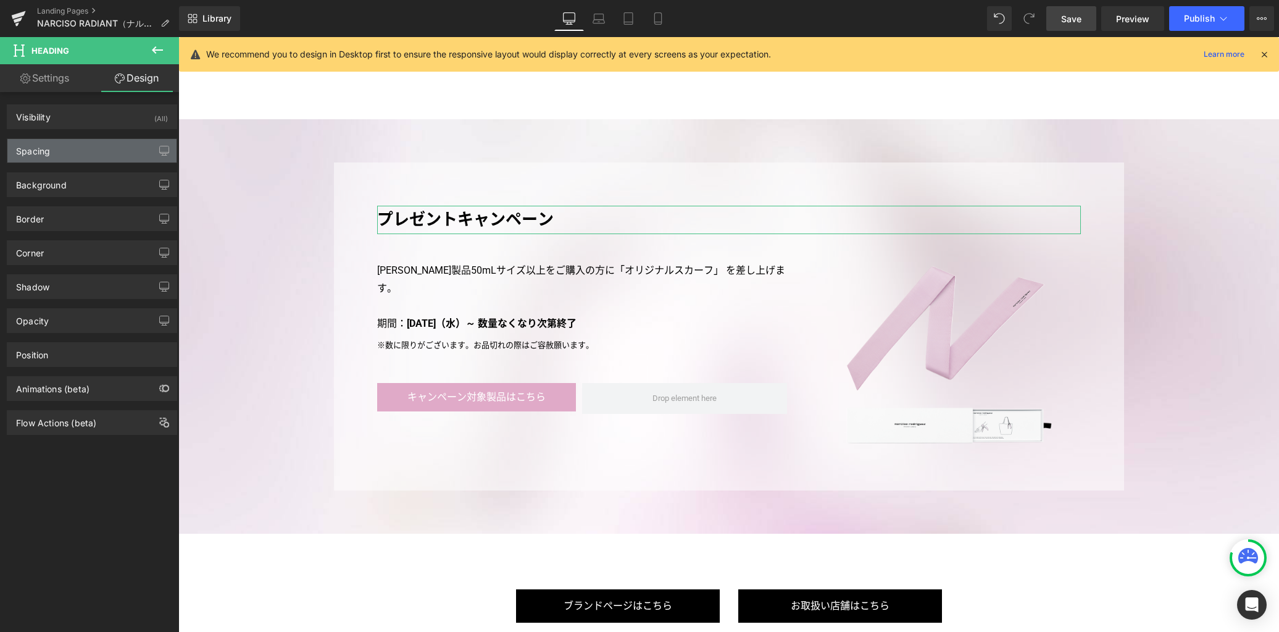
click at [98, 149] on div "Spacing" at bounding box center [91, 150] width 169 height 23
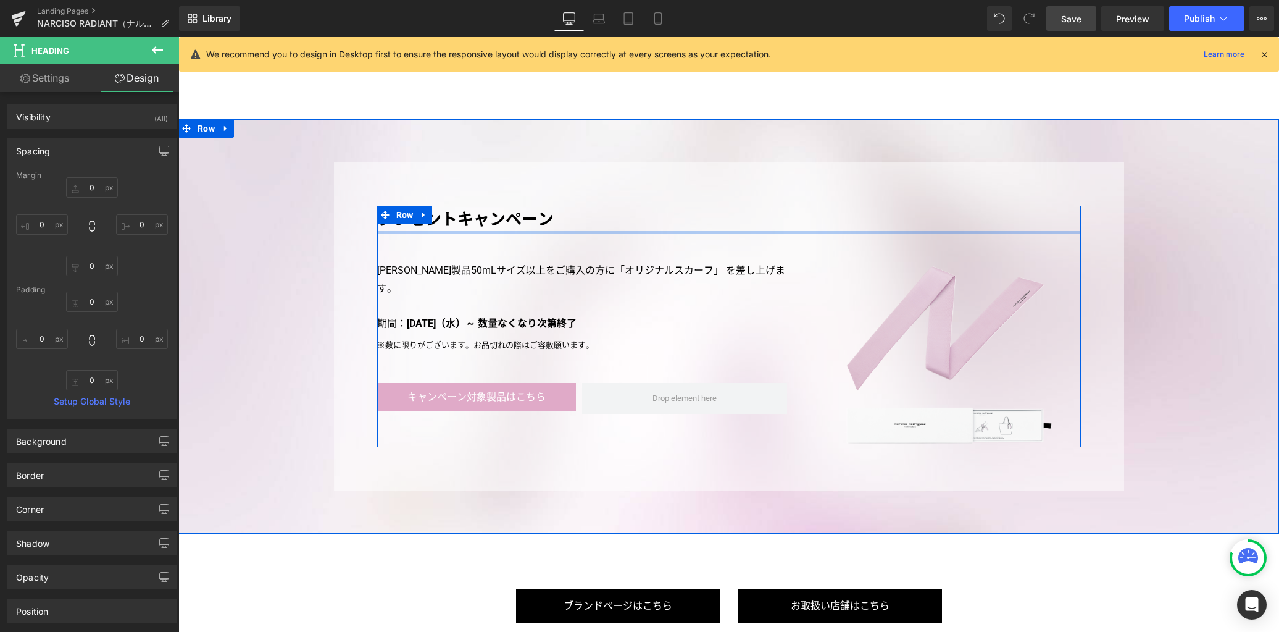
click at [457, 231] on div at bounding box center [729, 232] width 704 height 3
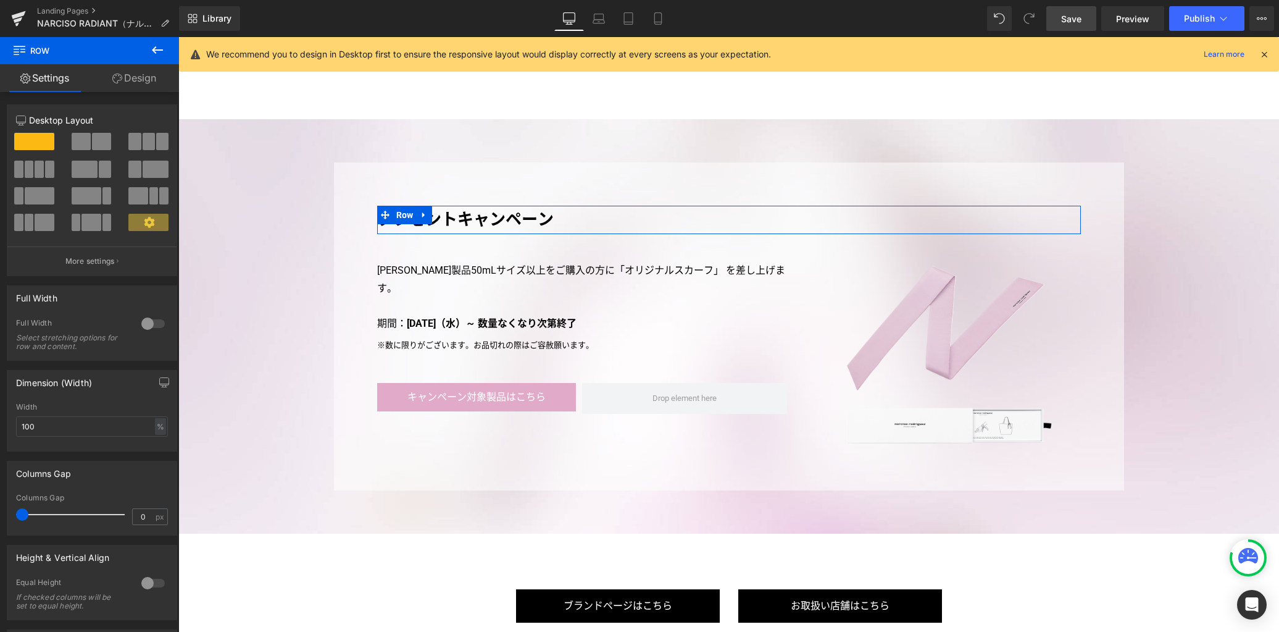
click at [128, 72] on link "Design" at bounding box center [135, 78] width 90 height 28
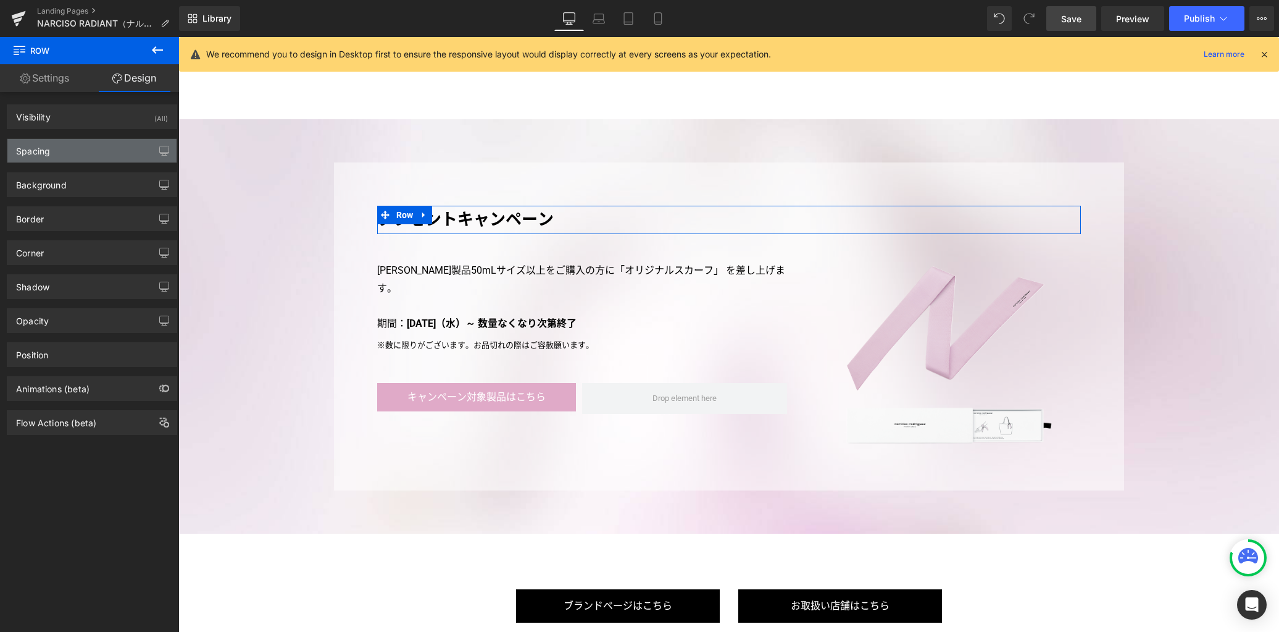
click at [83, 154] on div "Spacing" at bounding box center [91, 150] width 169 height 23
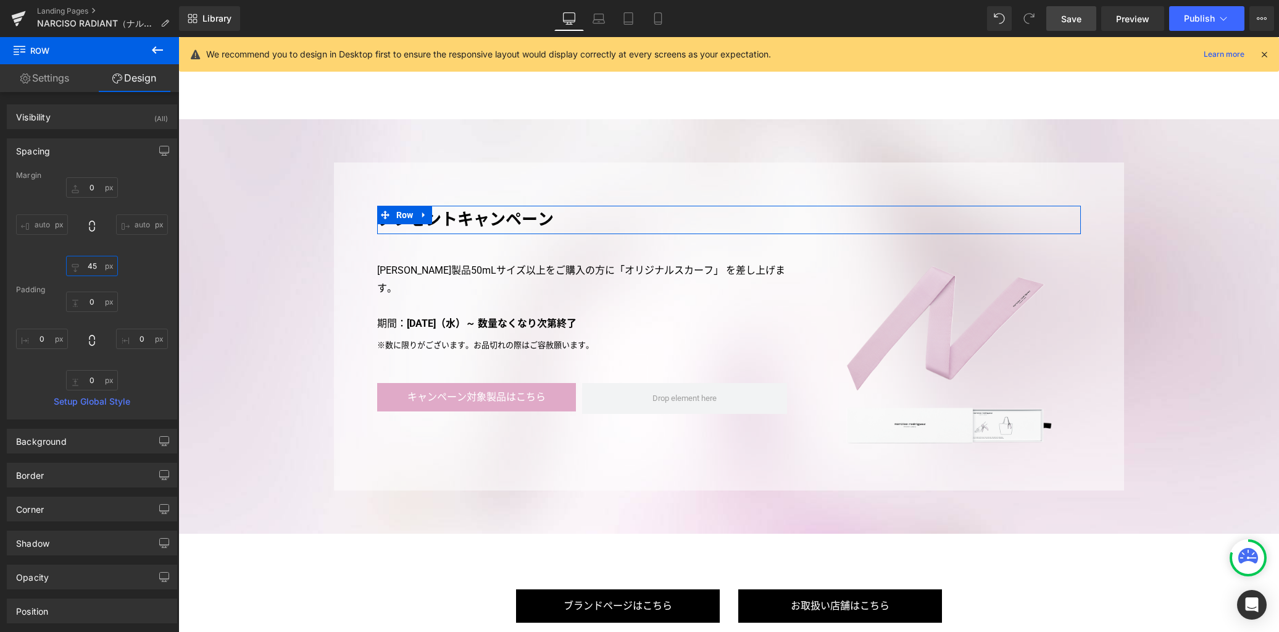
click at [96, 272] on input "45" at bounding box center [92, 266] width 52 height 20
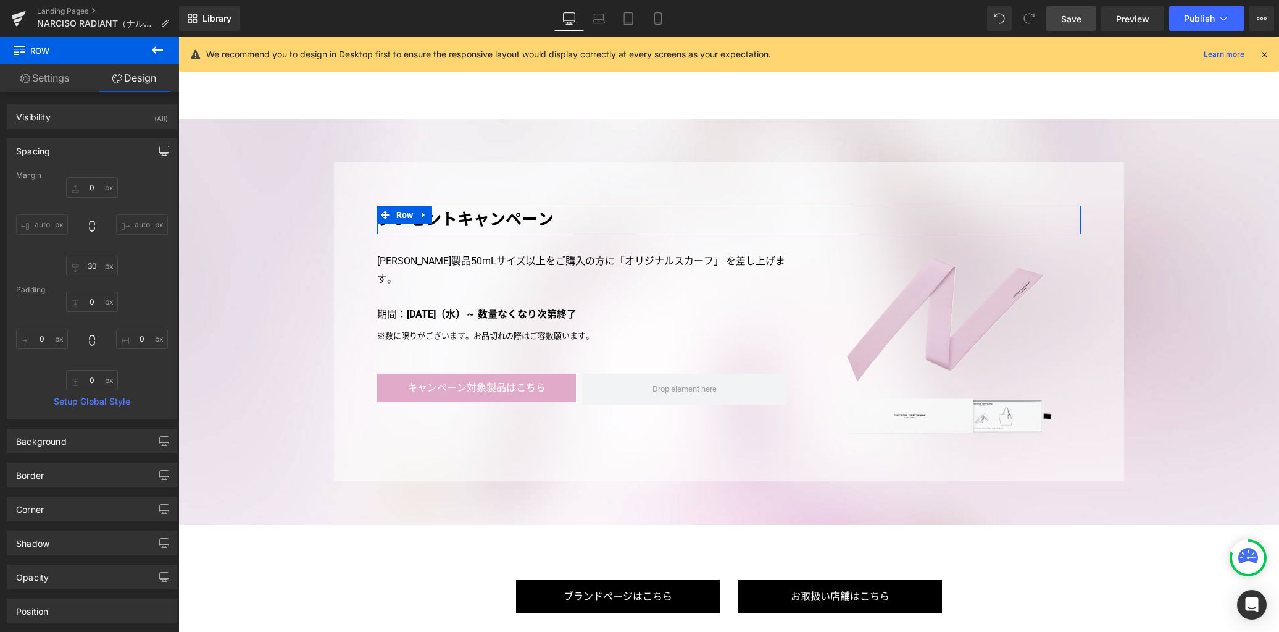
click at [159, 154] on icon "button" at bounding box center [164, 151] width 10 height 10
click at [75, 176] on button "Laptop" at bounding box center [69, 177] width 38 height 21
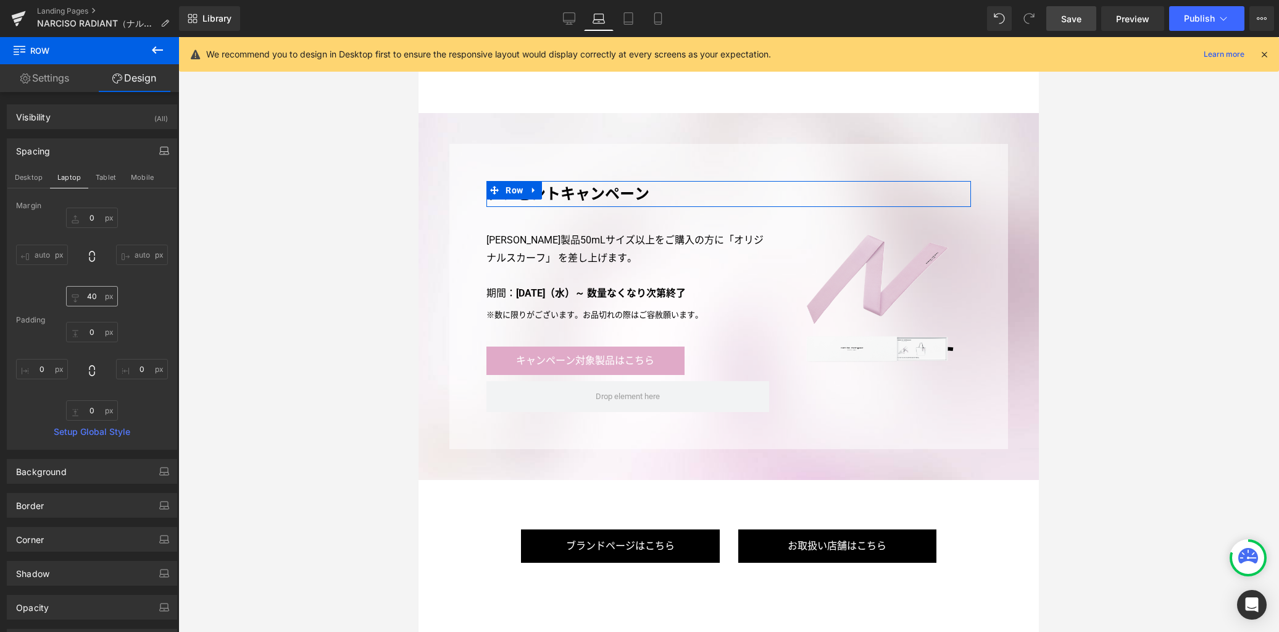
scroll to position [2714, 0]
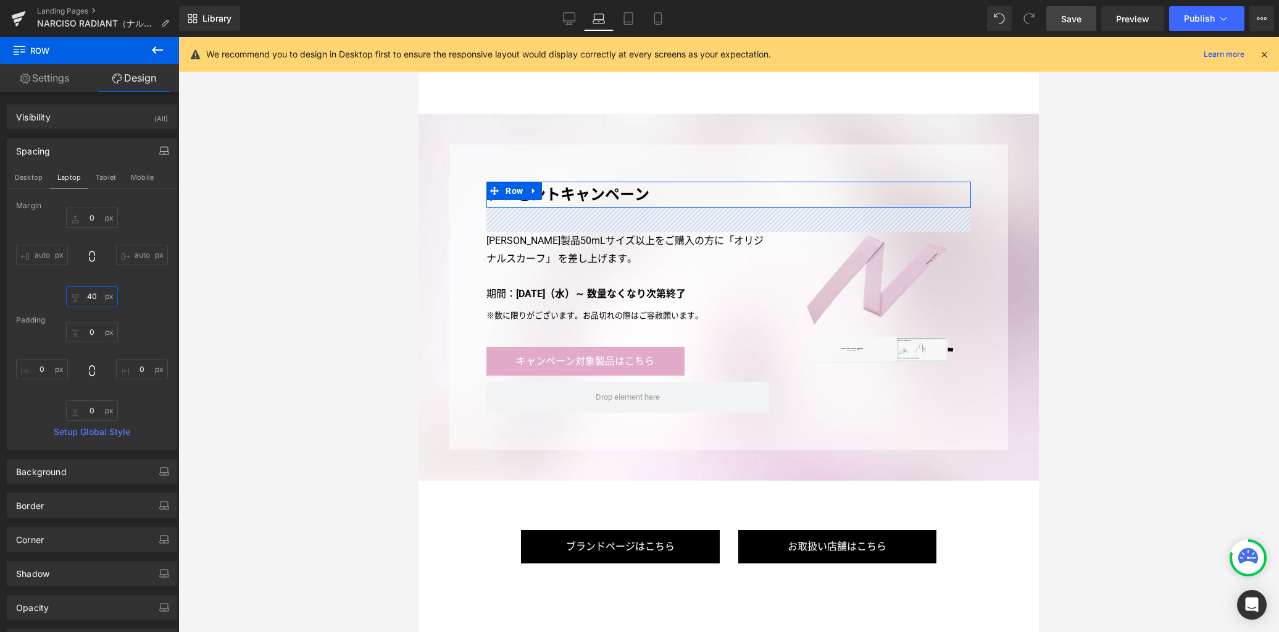
click at [94, 291] on input "40" at bounding box center [92, 296] width 52 height 20
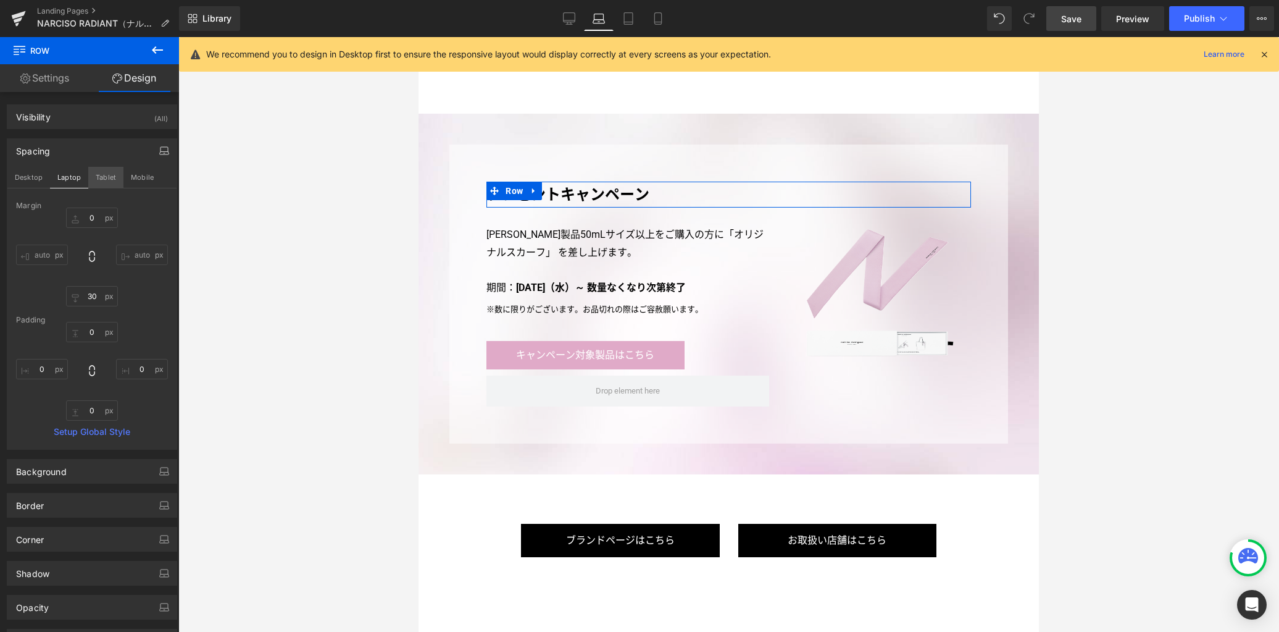
click at [96, 172] on button "Tablet" at bounding box center [105, 177] width 35 height 21
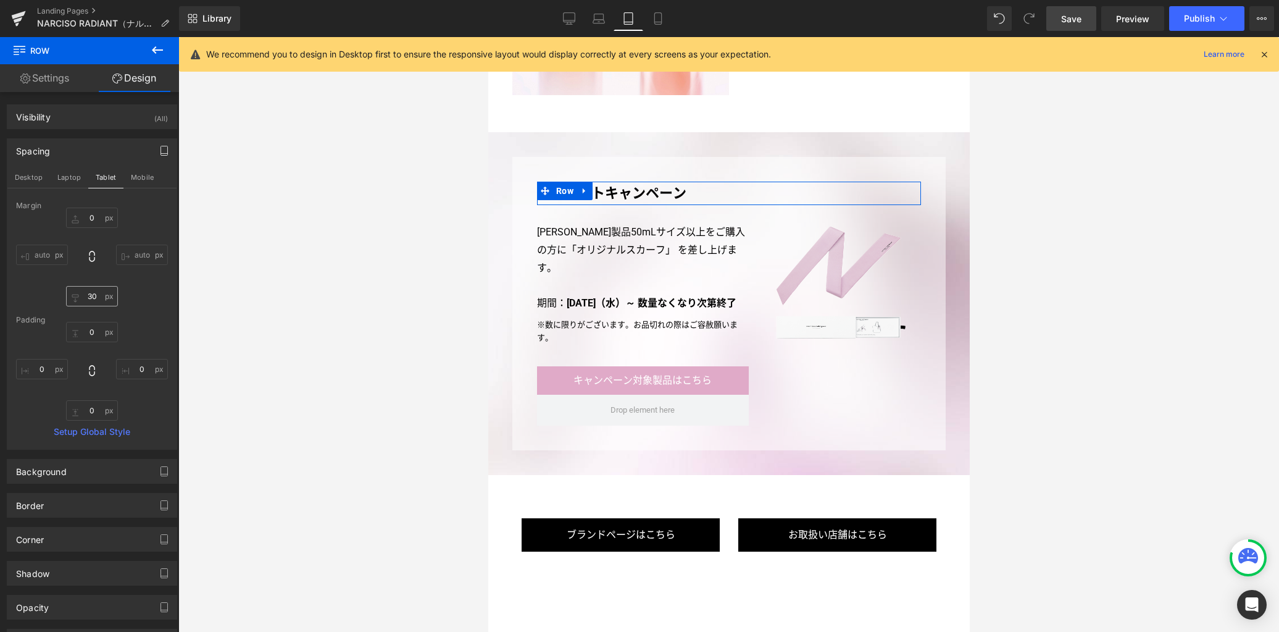
scroll to position [2503, 0]
click at [98, 291] on input "30" at bounding box center [92, 296] width 52 height 20
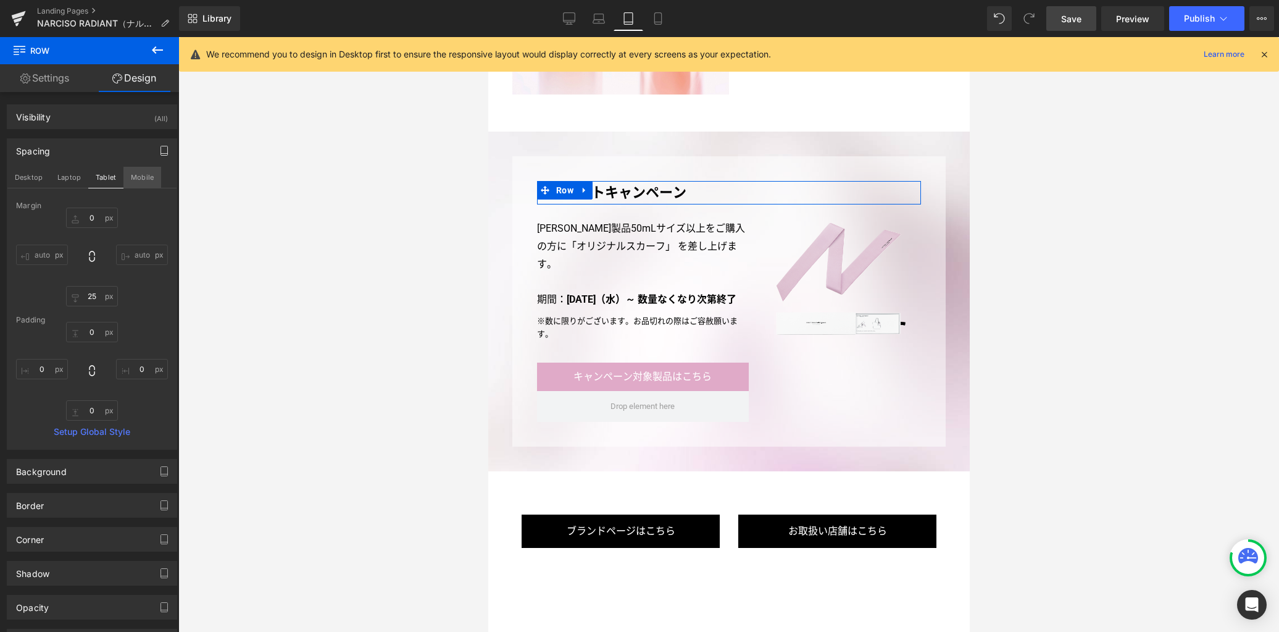
click at [138, 175] on button "Mobile" at bounding box center [142, 177] width 38 height 21
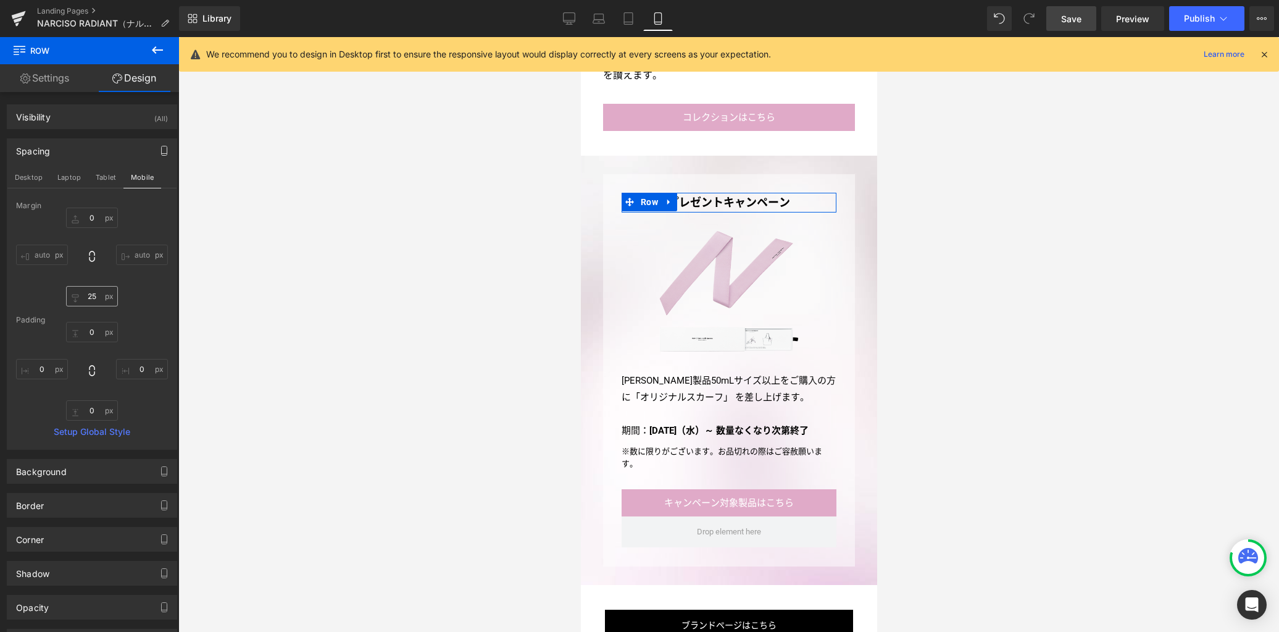
scroll to position [3282, 0]
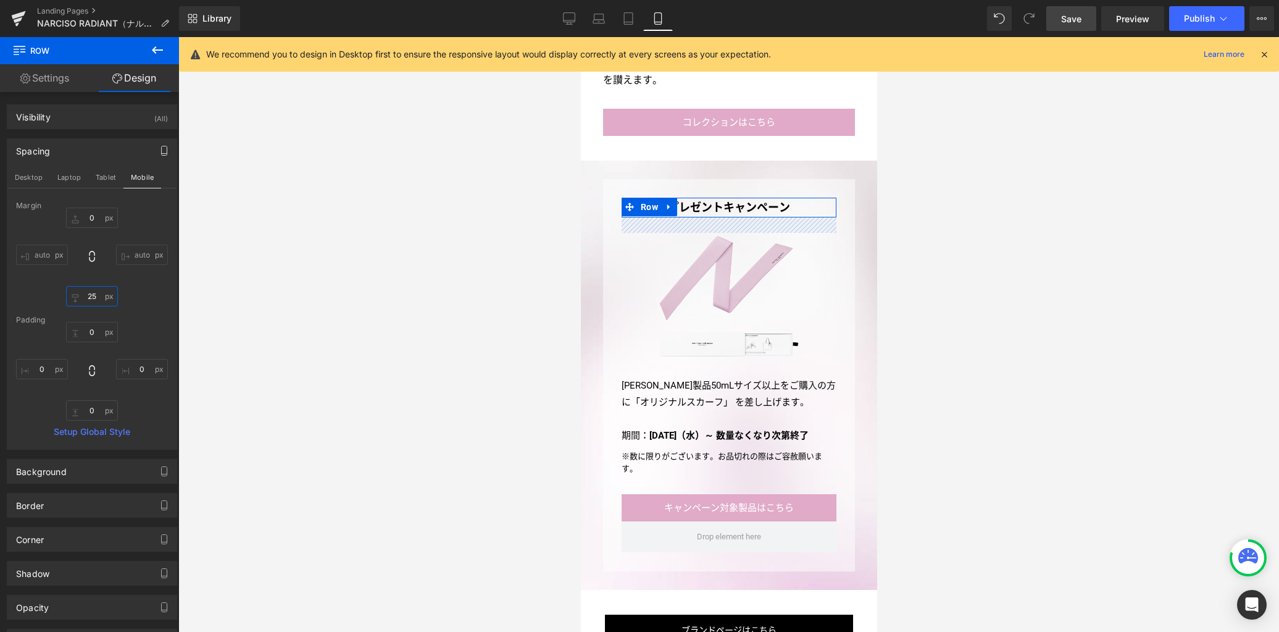
click at [93, 298] on input "25" at bounding box center [92, 296] width 52 height 20
click at [586, 20] on link "Laptop" at bounding box center [599, 18] width 30 height 25
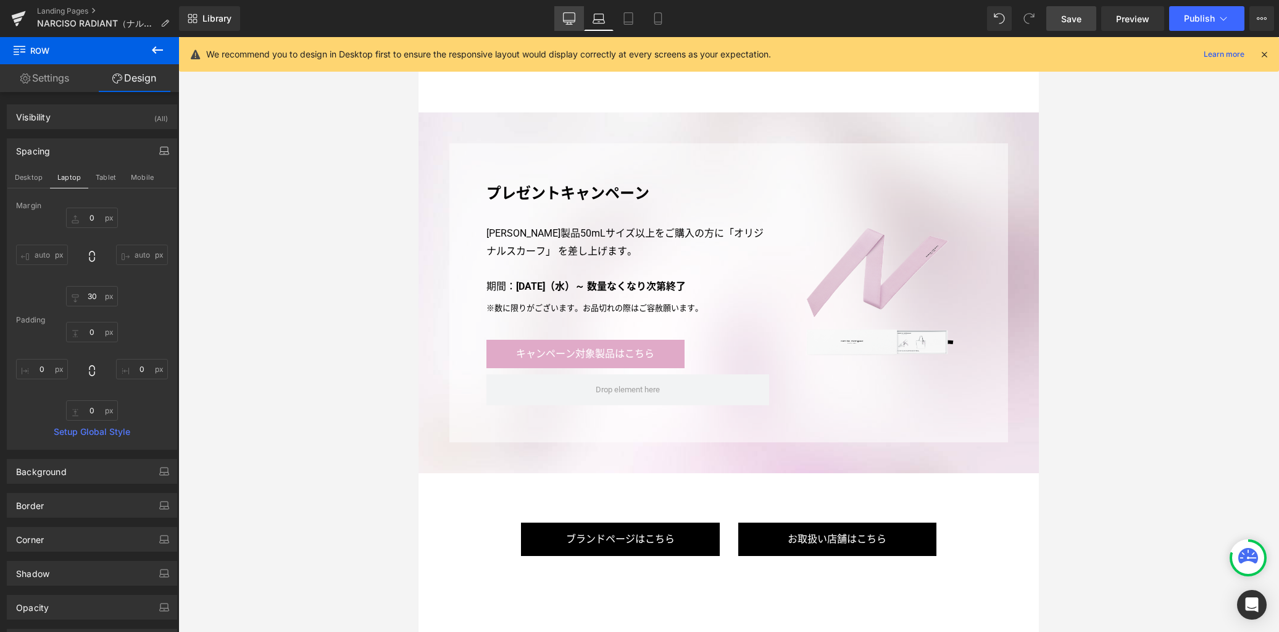
click at [573, 22] on icon at bounding box center [569, 18] width 12 height 12
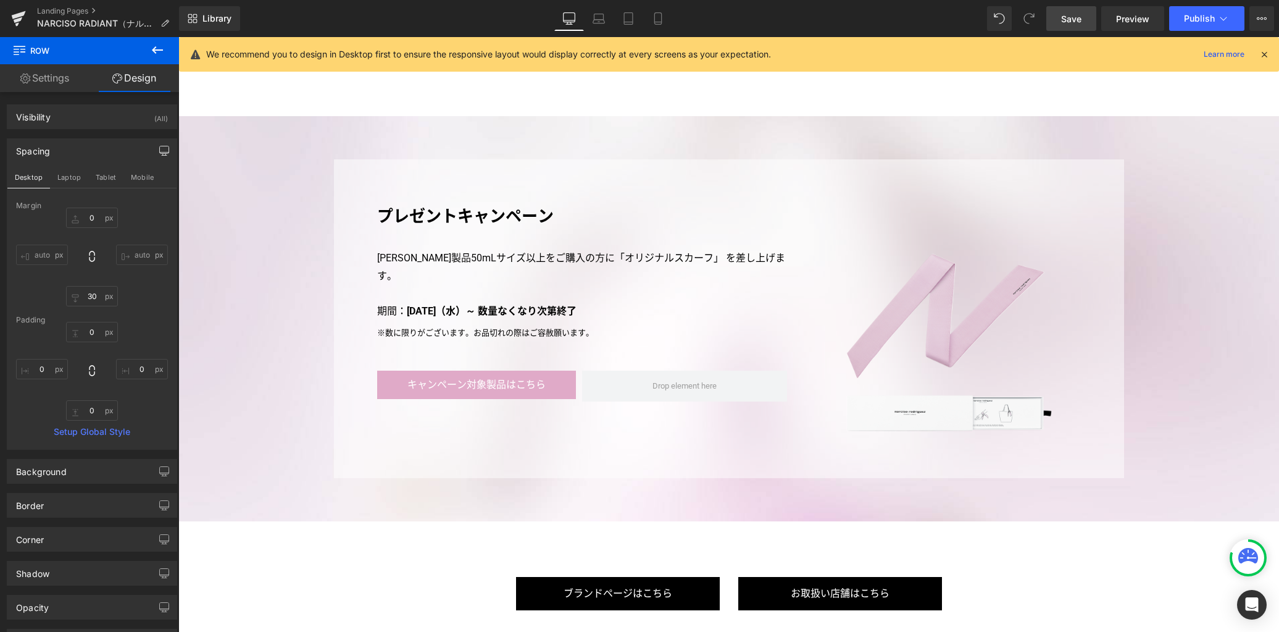
scroll to position [3386, 0]
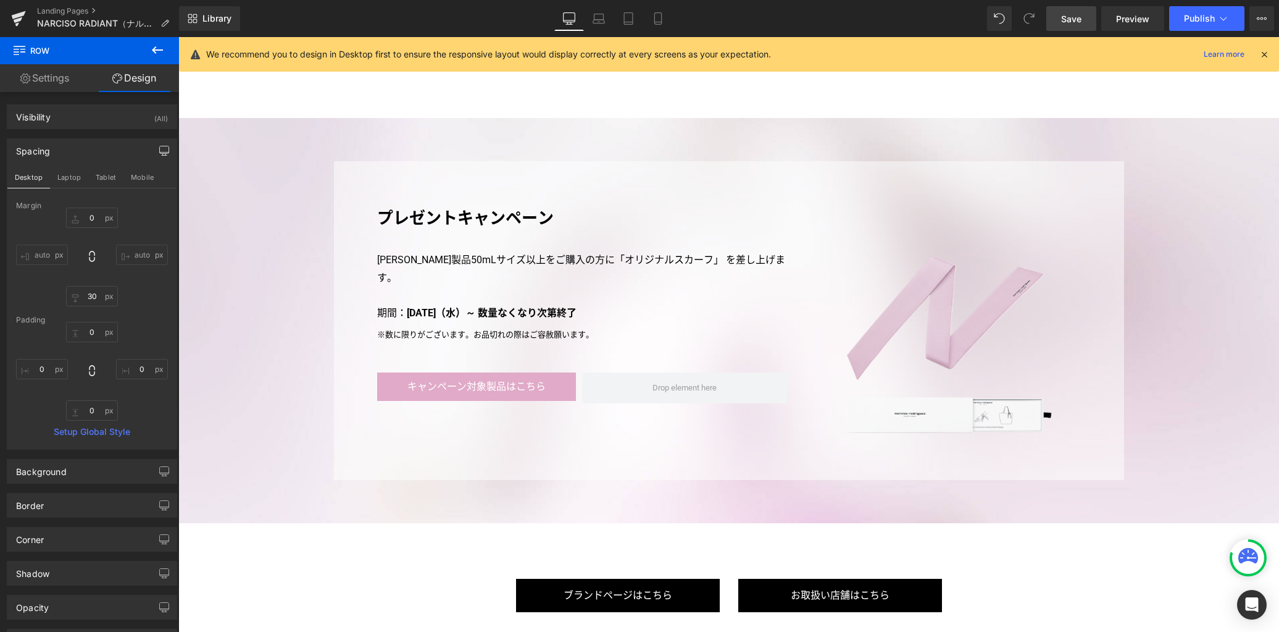
click at [1067, 20] on span "Save" at bounding box center [1071, 18] width 20 height 13
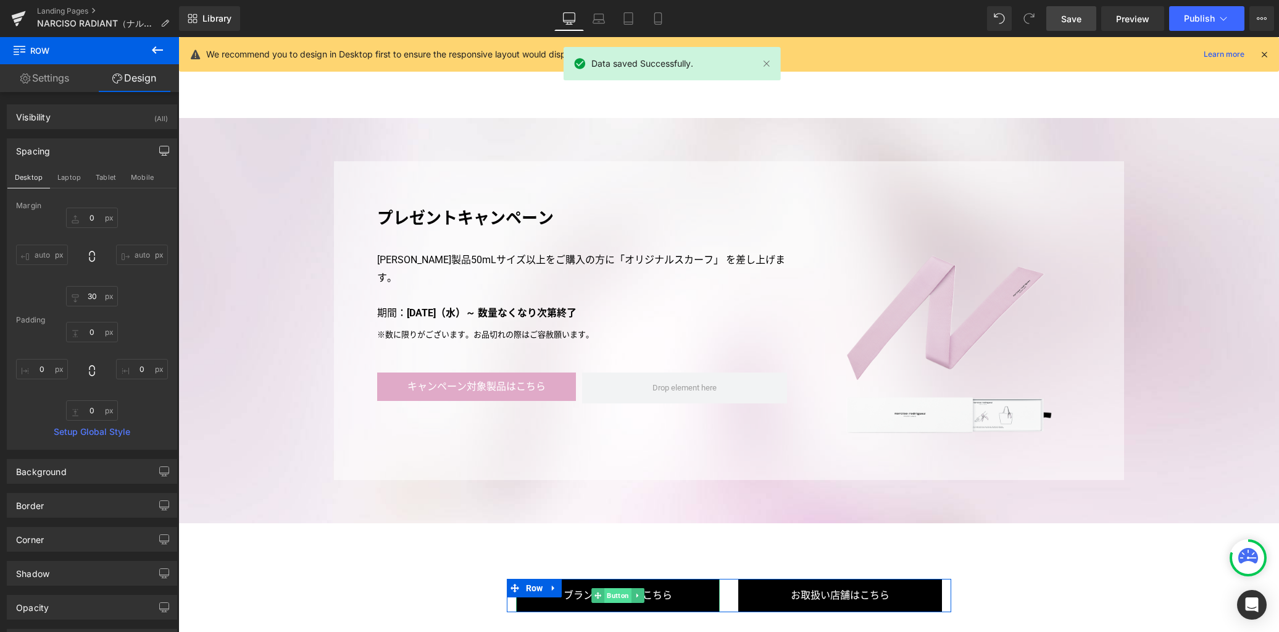
click at [619, 588] on span "Button" at bounding box center [617, 595] width 27 height 15
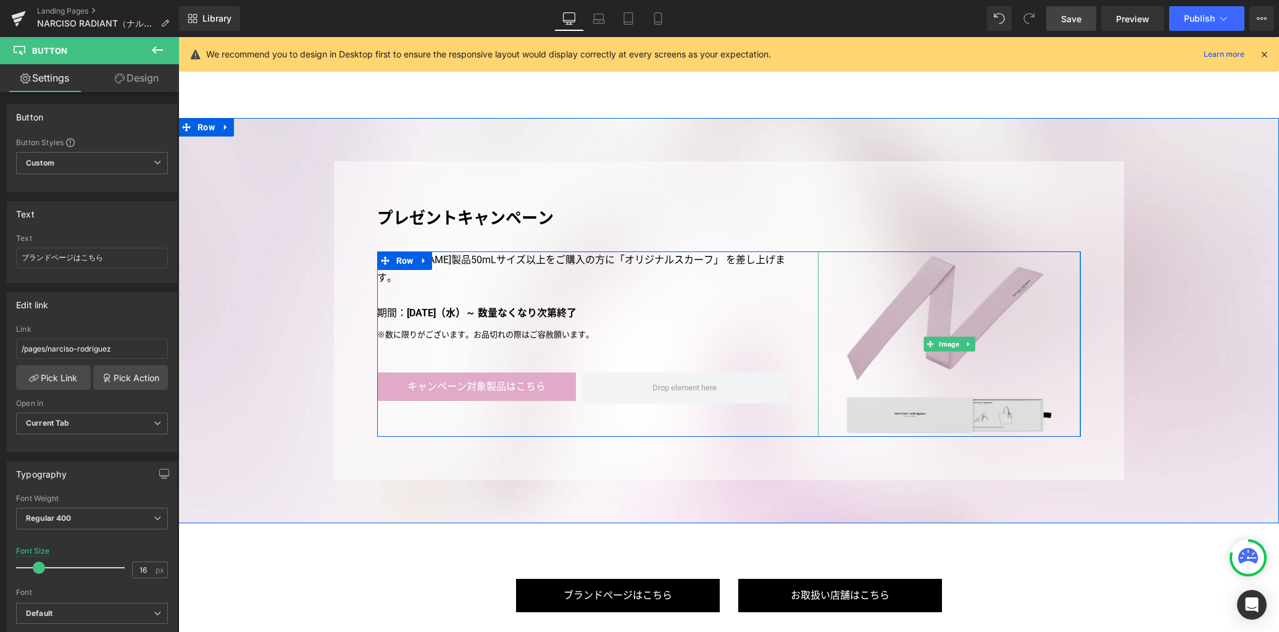
click at [909, 300] on img at bounding box center [949, 343] width 253 height 185
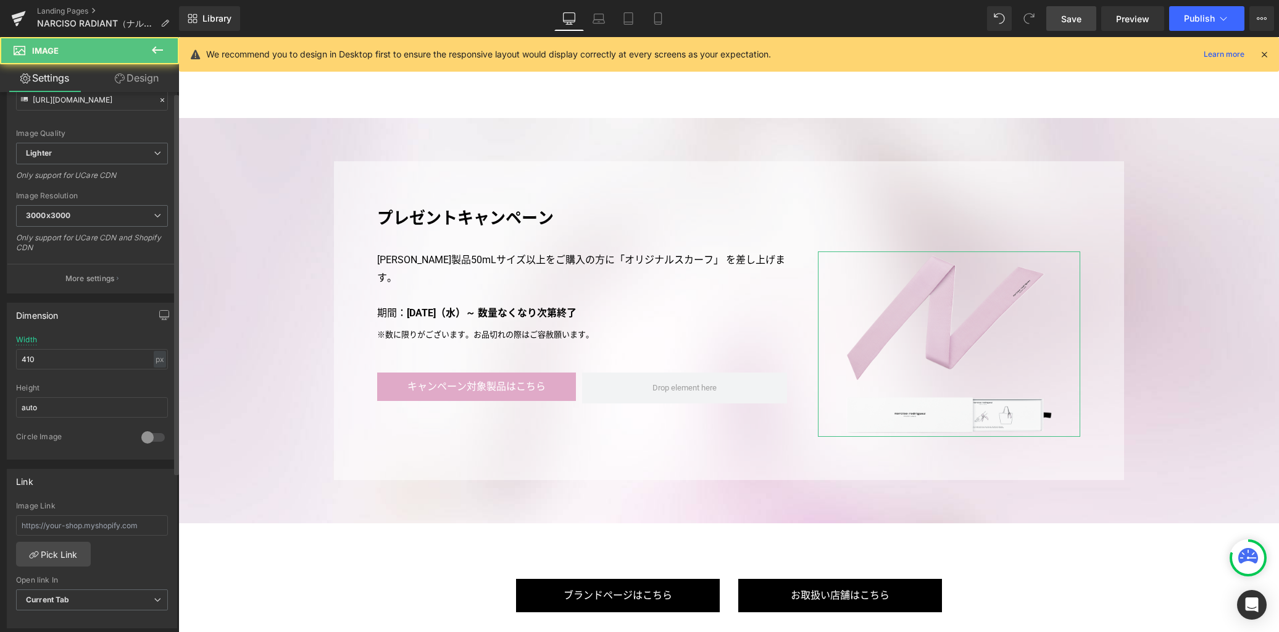
scroll to position [556, 0]
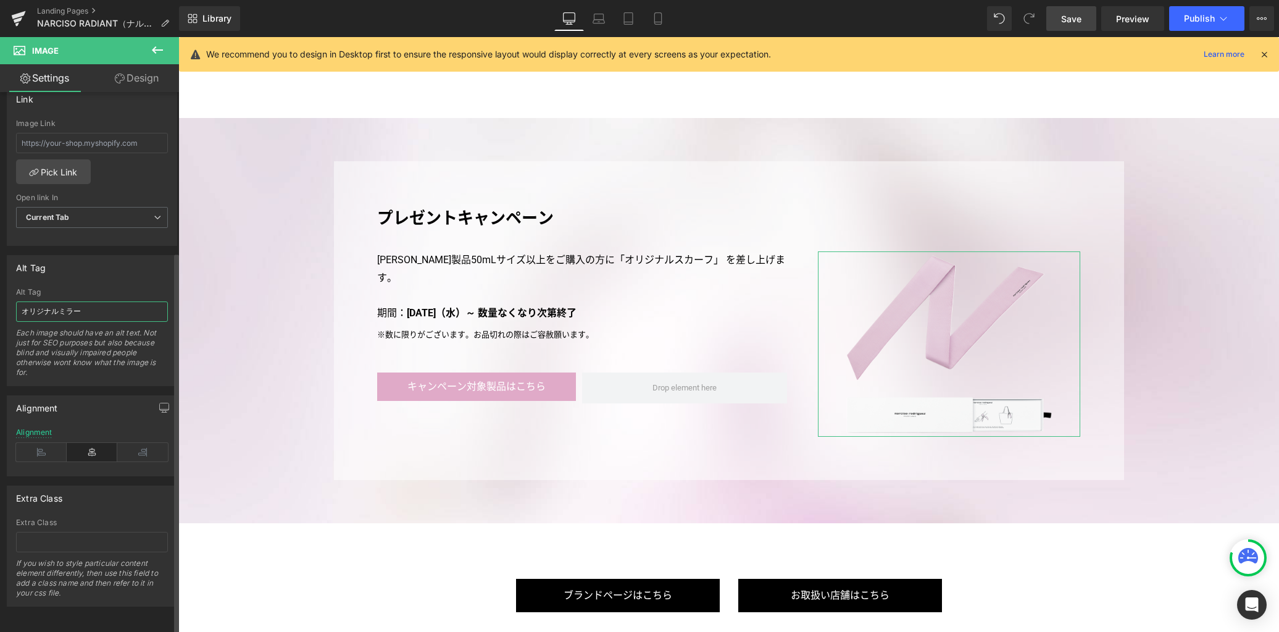
click at [95, 301] on input "オリジナルミラー" at bounding box center [92, 311] width 152 height 20
paste input "カーフ"
click at [623, 22] on icon at bounding box center [628, 18] width 12 height 12
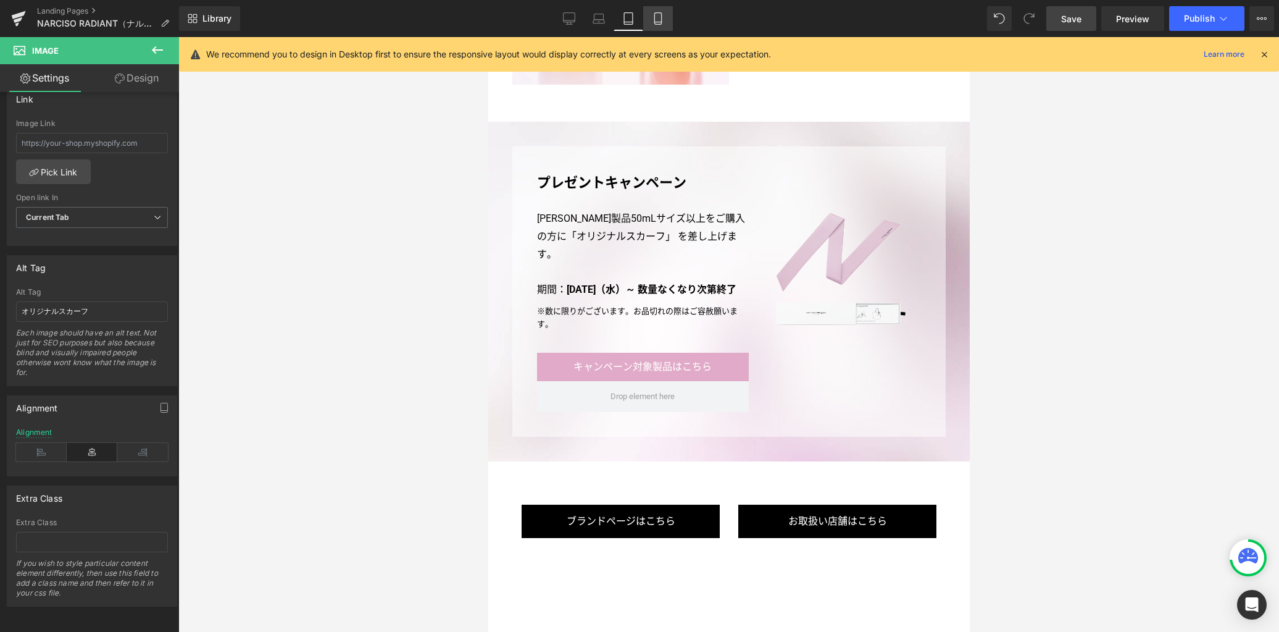
scroll to position [2496, 0]
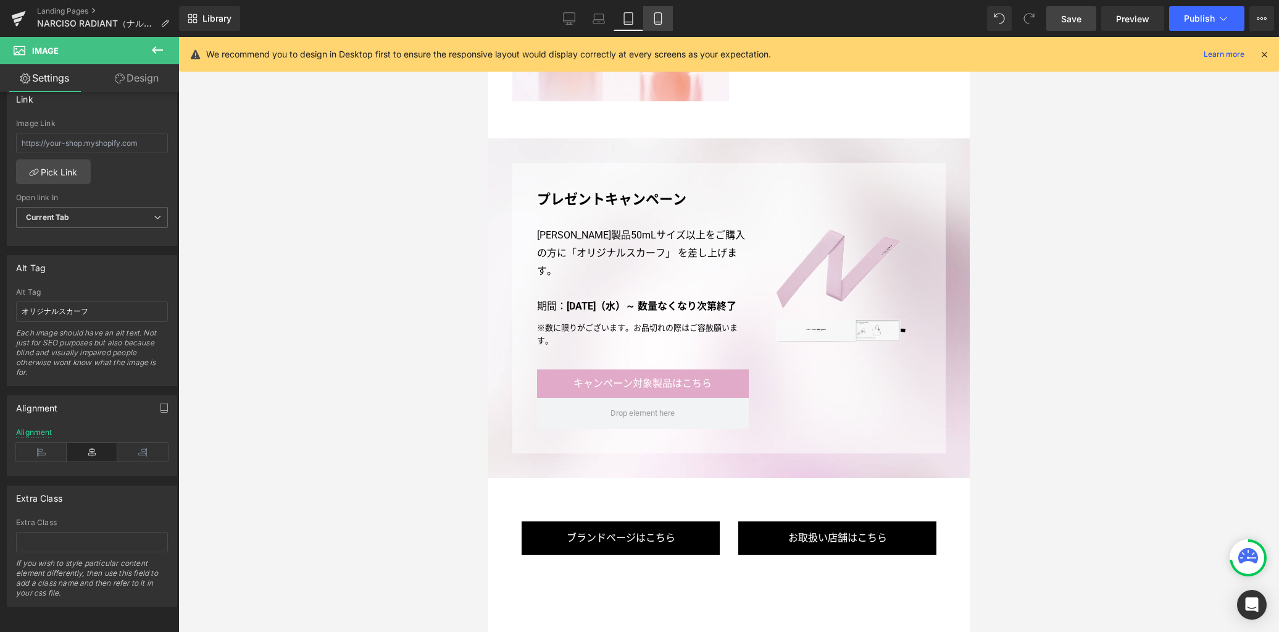
click at [662, 25] on link "Mobile" at bounding box center [658, 18] width 30 height 25
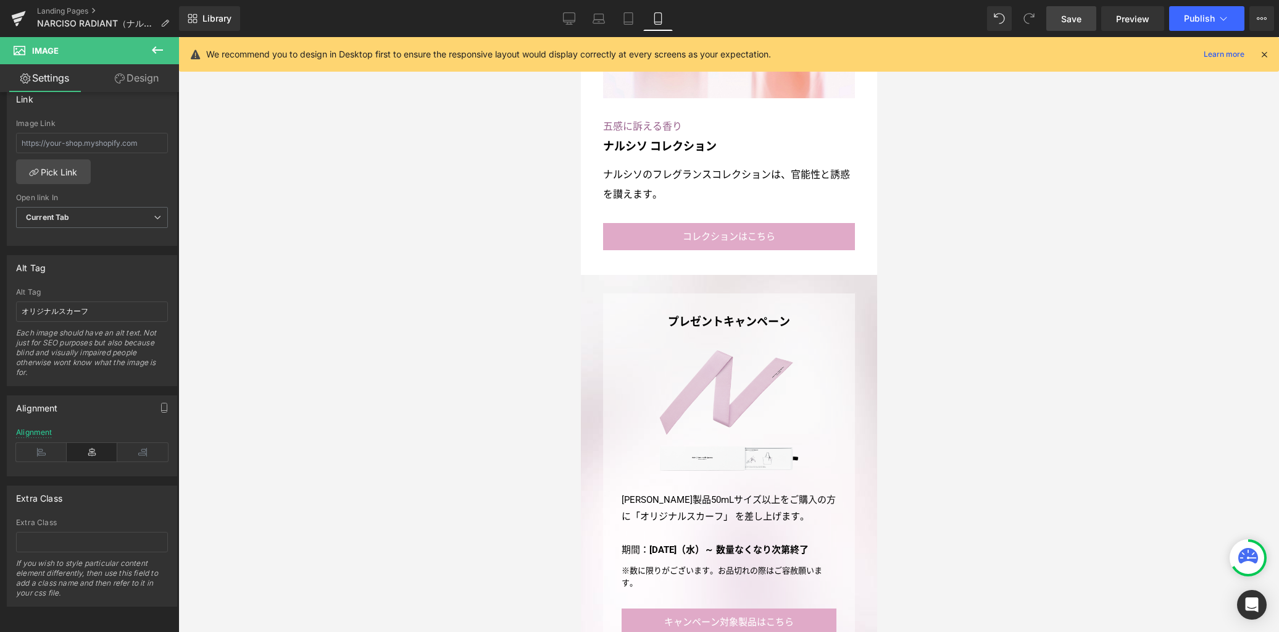
scroll to position [3129, 0]
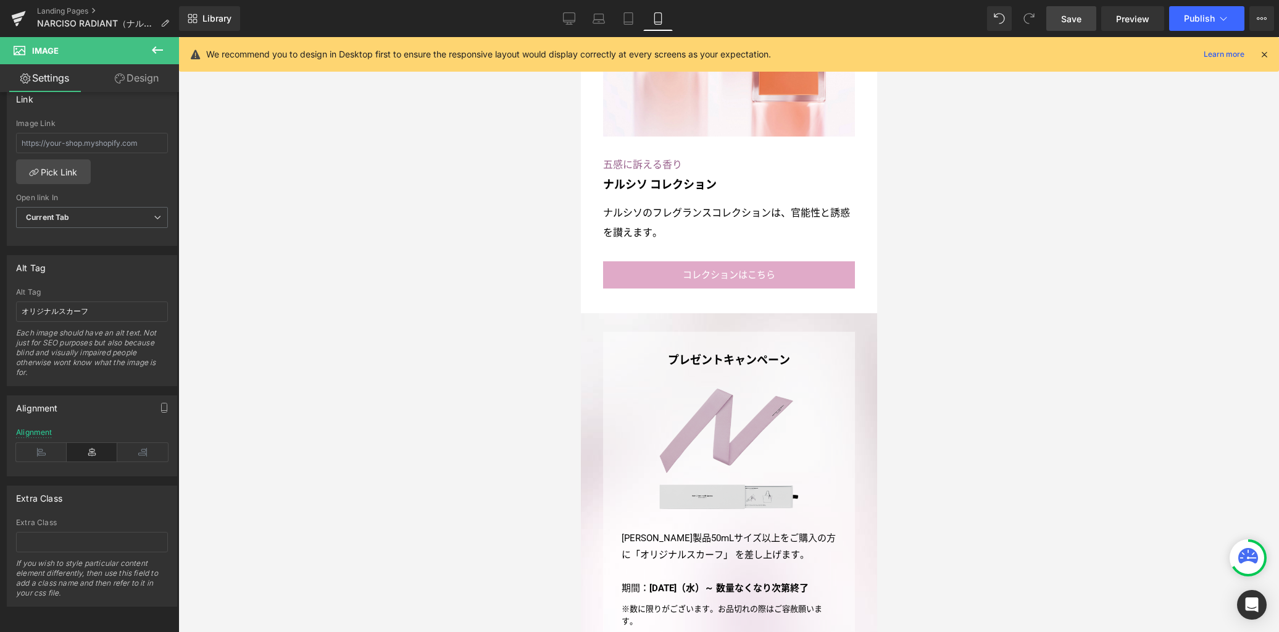
click at [719, 398] on img at bounding box center [729, 448] width 172 height 126
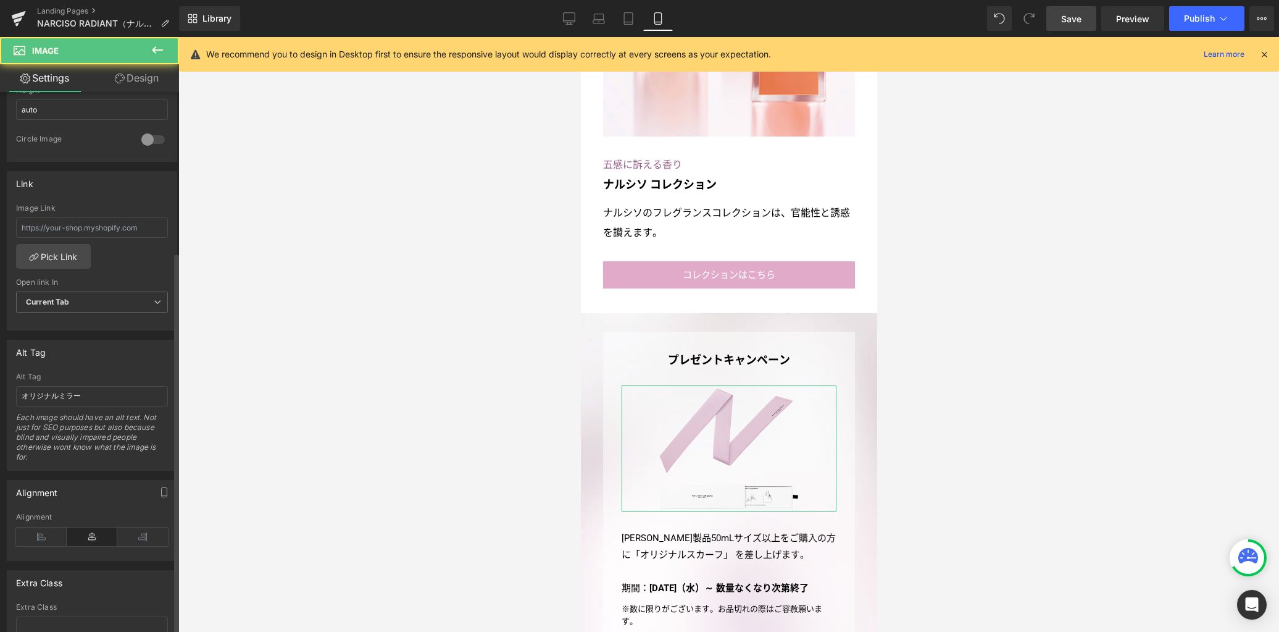
scroll to position [556, 0]
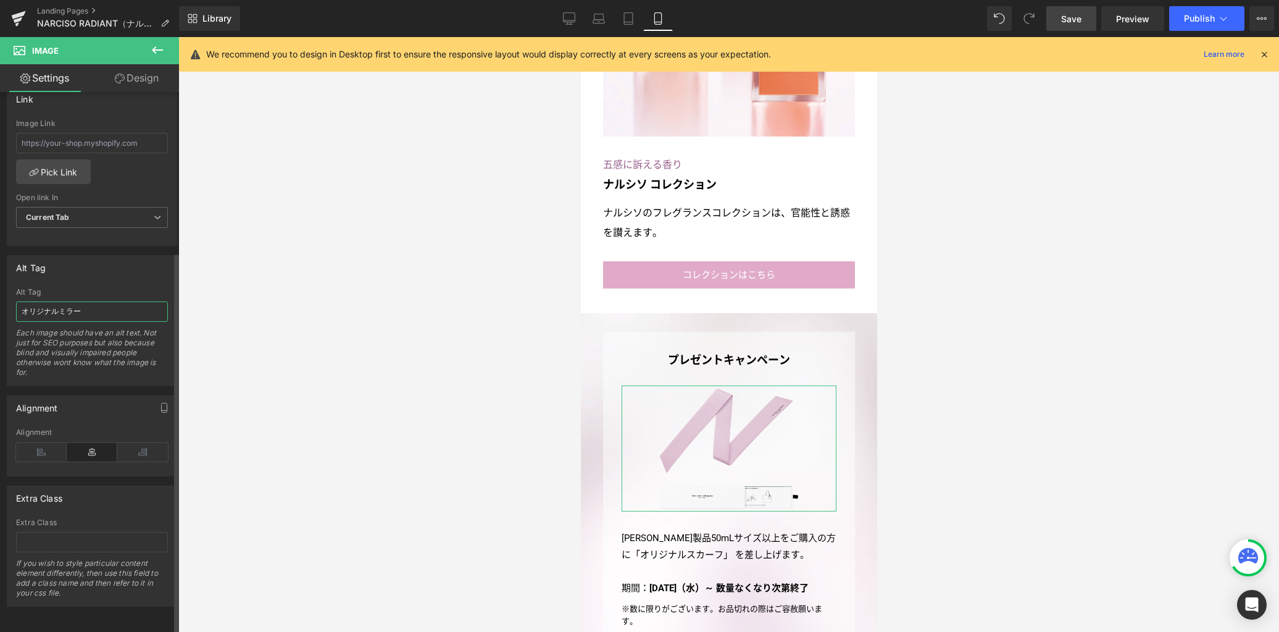
click at [100, 307] on input "オリジナルミラー" at bounding box center [92, 311] width 152 height 20
paste input "カーフ"
click at [569, 18] on icon at bounding box center [569, 18] width 12 height 12
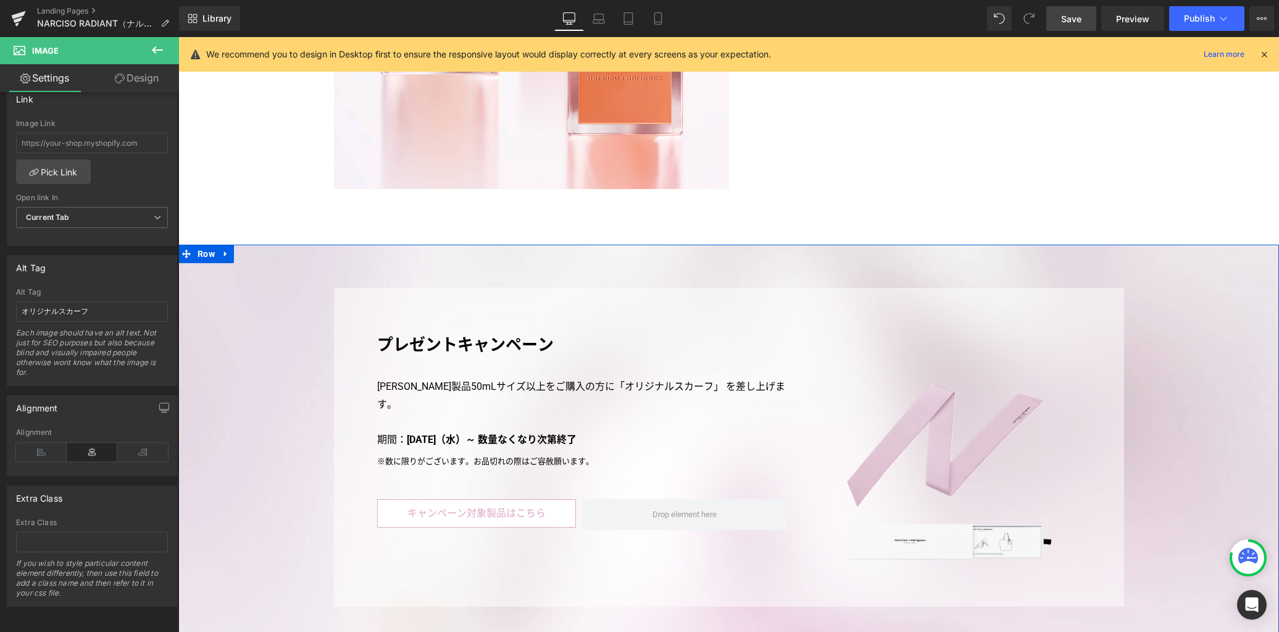
scroll to position [3260, 0]
click at [467, 506] on span "Button" at bounding box center [476, 513] width 27 height 15
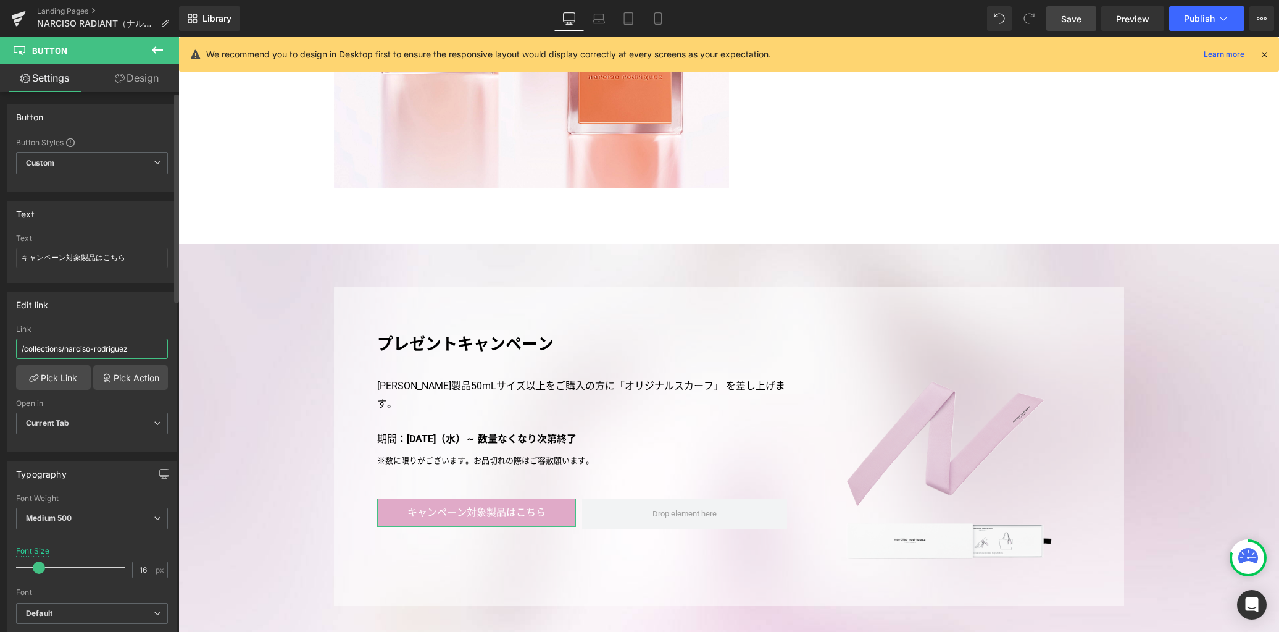
drag, startPoint x: 131, startPoint y: 349, endPoint x: 0, endPoint y: 349, distance: 131.5
click at [0, 349] on div "Edit link /collections/narciso-rodriguez Link /collections/narciso-rodriguez Pi…" at bounding box center [92, 367] width 185 height 169
paste input "-campaign"
click at [629, 23] on icon at bounding box center [628, 18] width 12 height 12
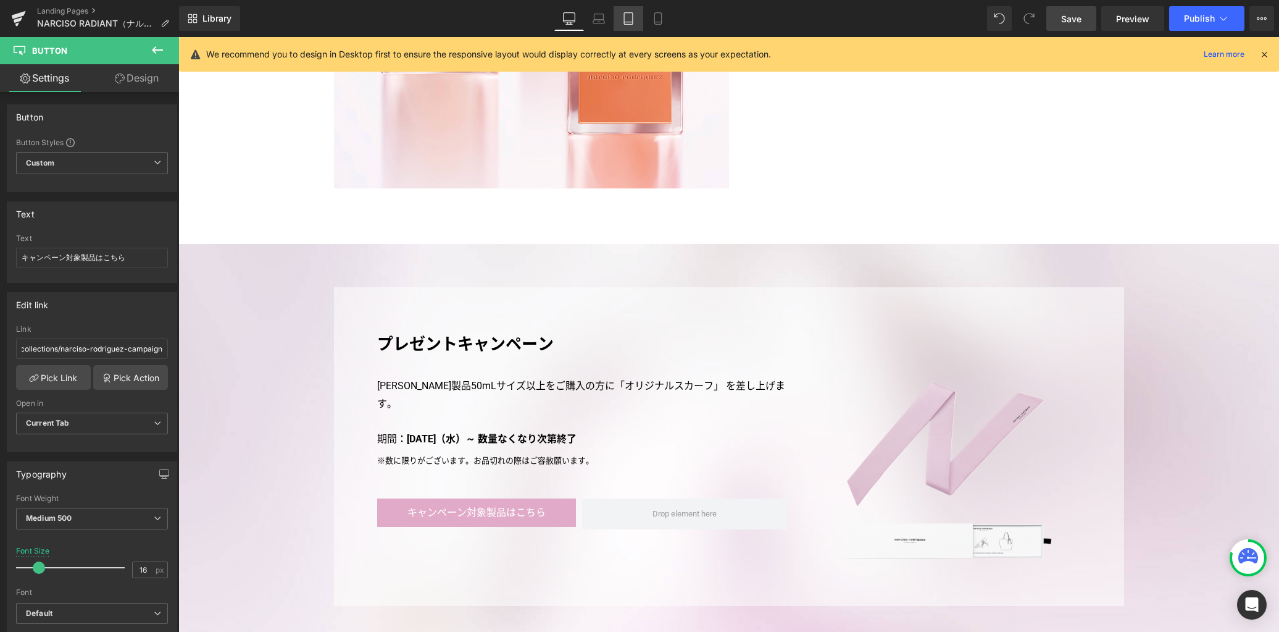
scroll to position [0, 0]
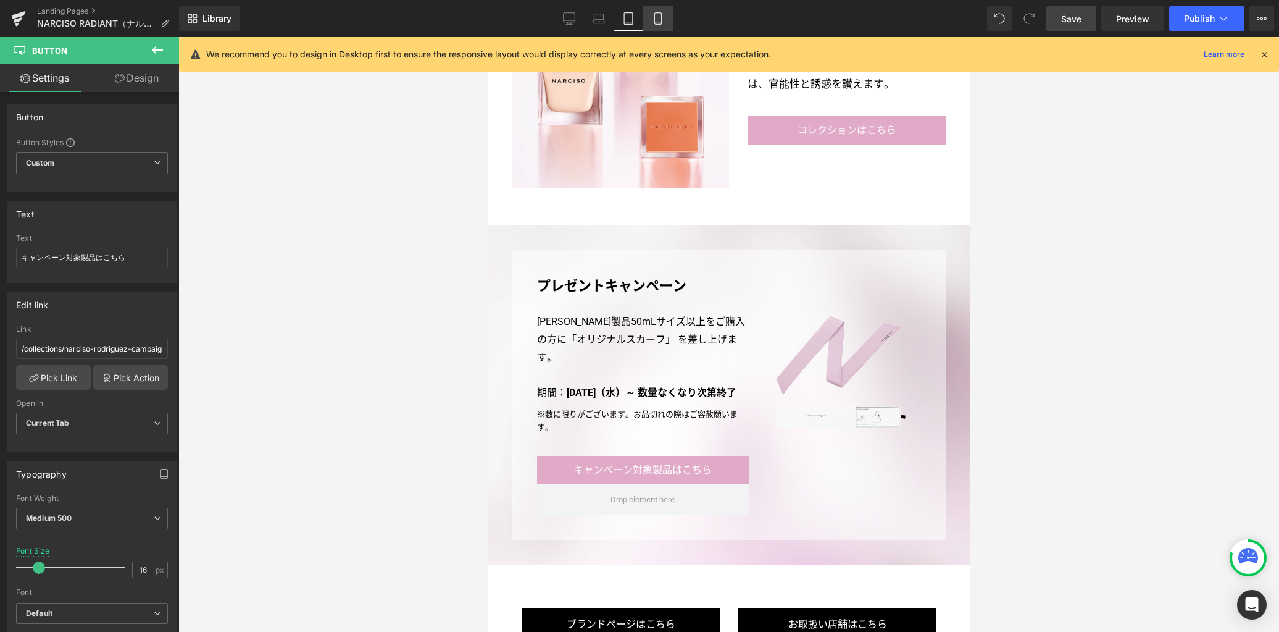
click at [653, 24] on icon at bounding box center [658, 18] width 12 height 12
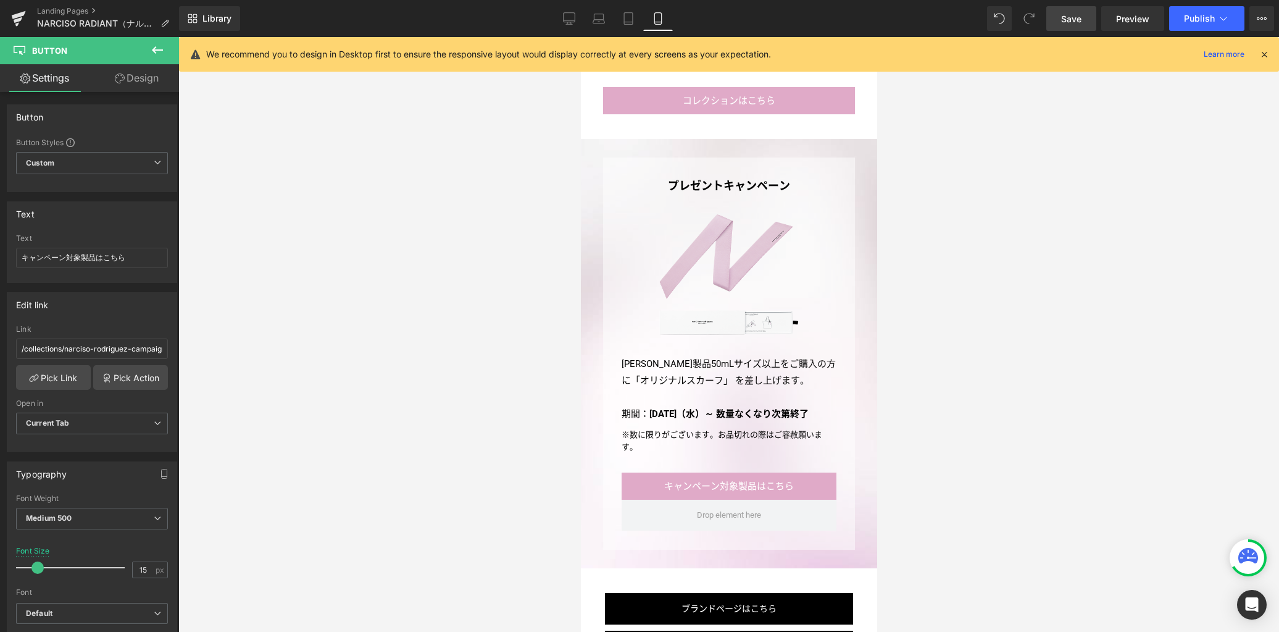
scroll to position [3302, 0]
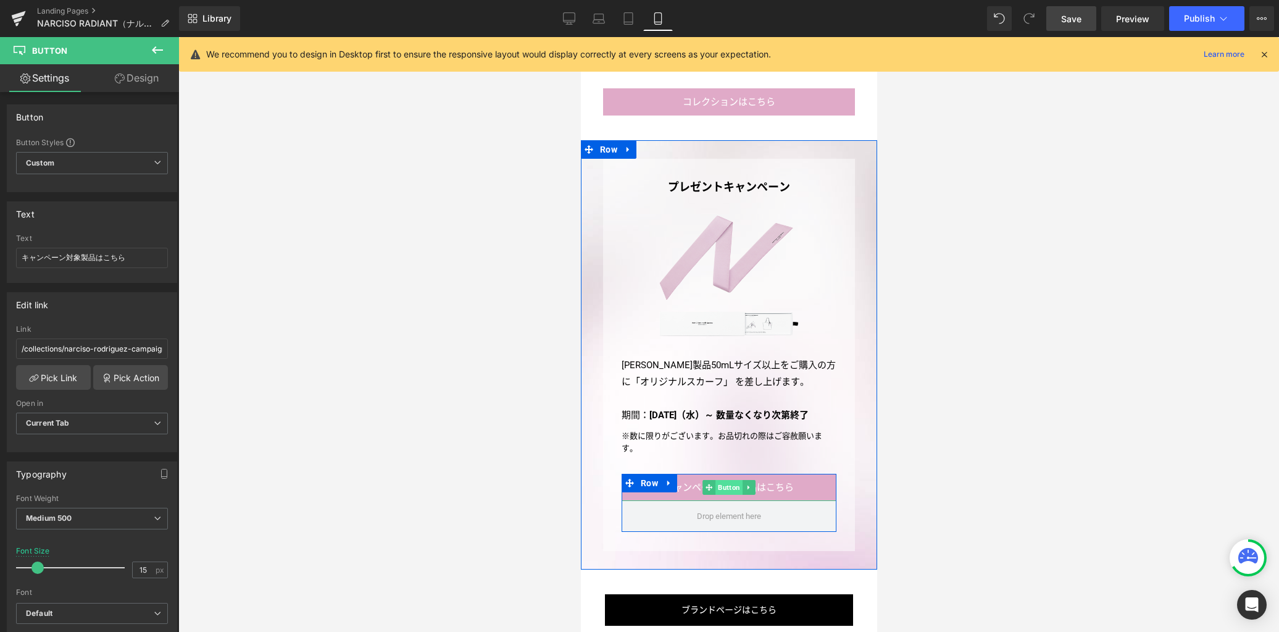
click at [725, 485] on span "Button" at bounding box center [728, 487] width 27 height 15
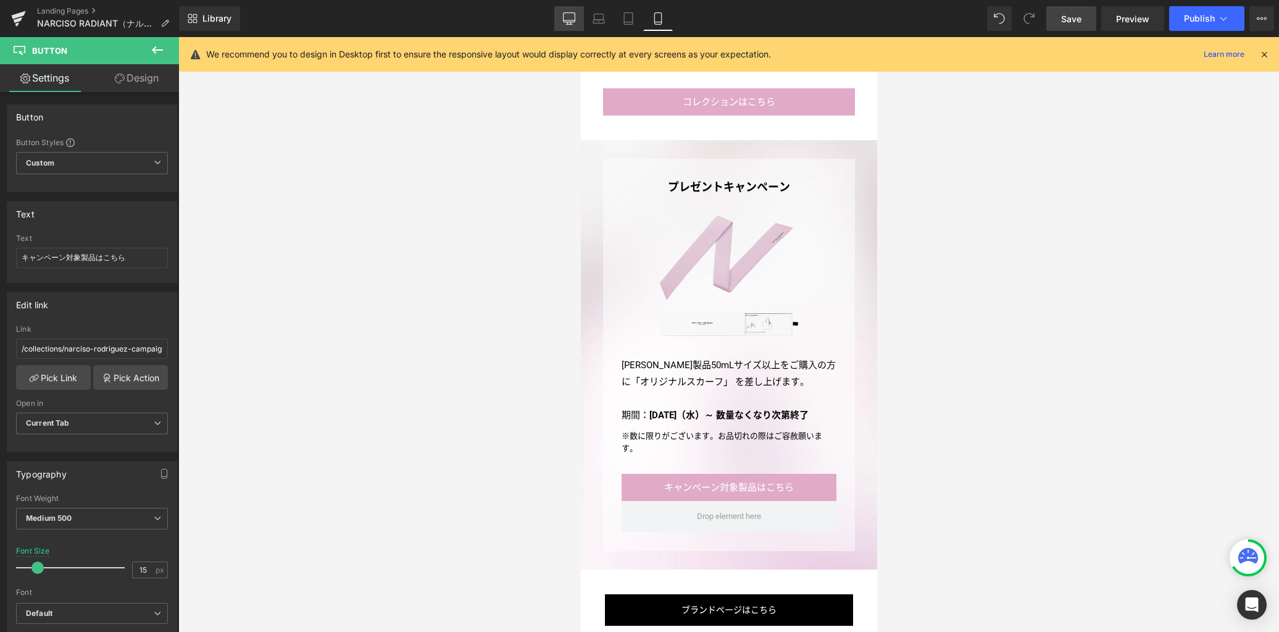
click at [563, 10] on link "Desktop" at bounding box center [569, 18] width 30 height 25
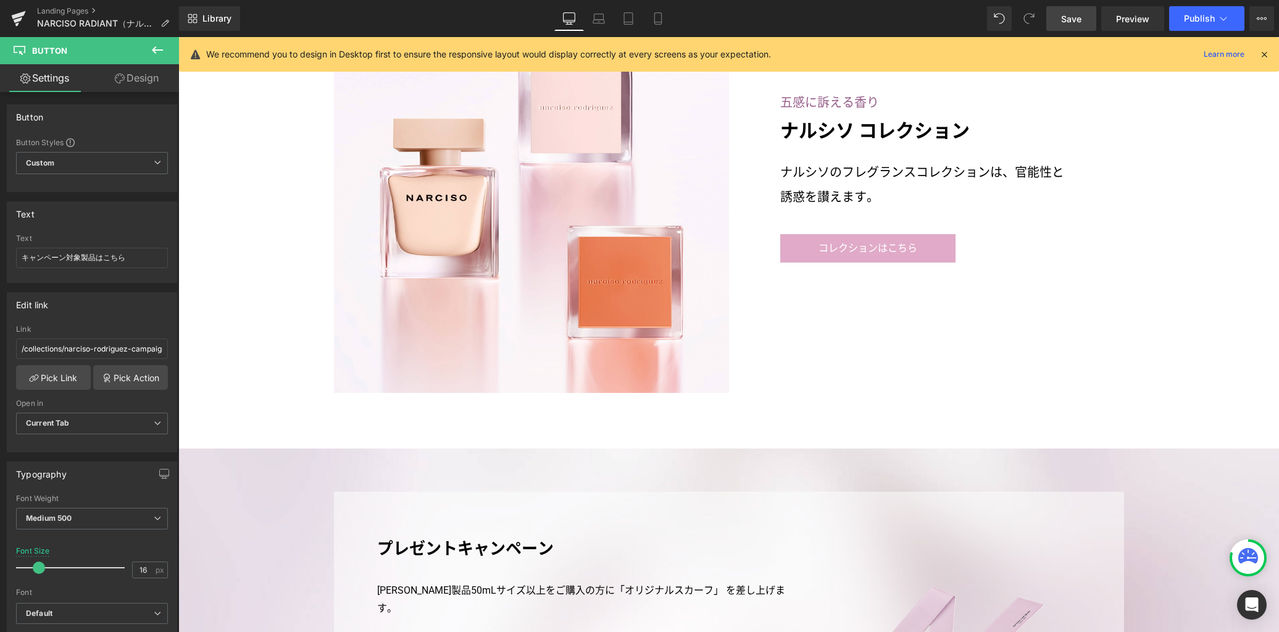
scroll to position [2867, 0]
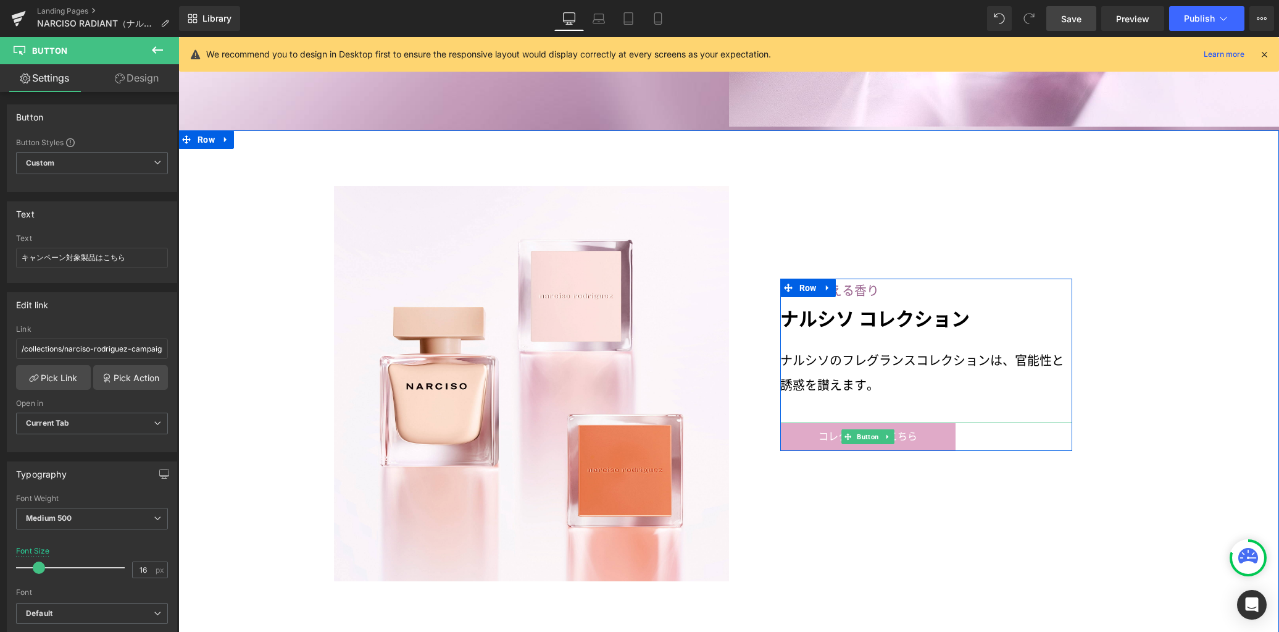
drag, startPoint x: 860, startPoint y: 414, endPoint x: 790, endPoint y: 423, distance: 70.3
click at [860, 429] on span "Button" at bounding box center [867, 436] width 27 height 15
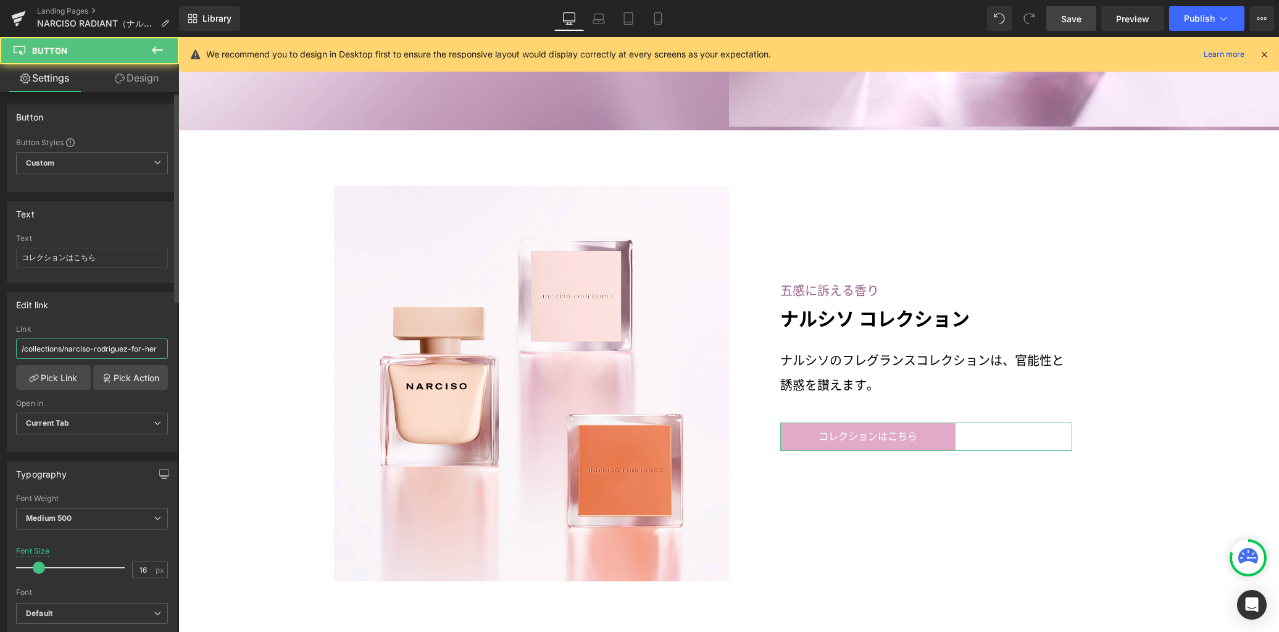
click at [83, 348] on input "/collections/narciso-rodriguez-for-her" at bounding box center [92, 348] width 152 height 20
paste input "narciso-series"
click at [594, 19] on icon at bounding box center [598, 17] width 9 height 6
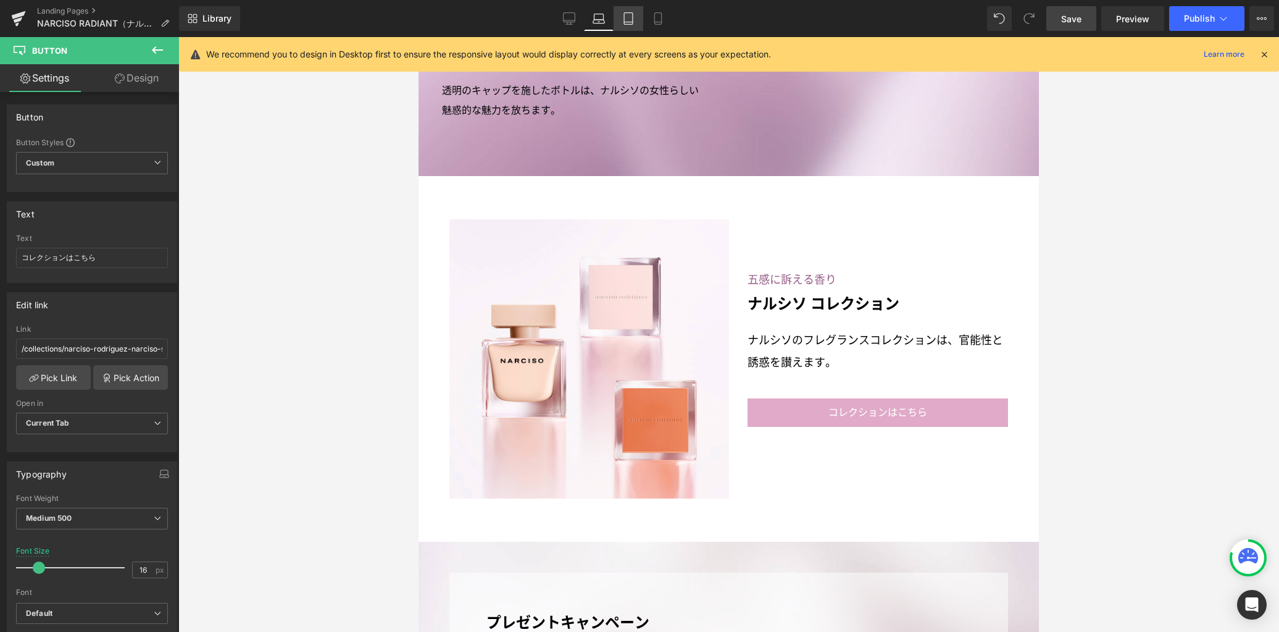
drag, startPoint x: 626, startPoint y: 22, endPoint x: 638, endPoint y: 22, distance: 12.3
click at [626, 22] on icon at bounding box center [628, 22] width 9 height 0
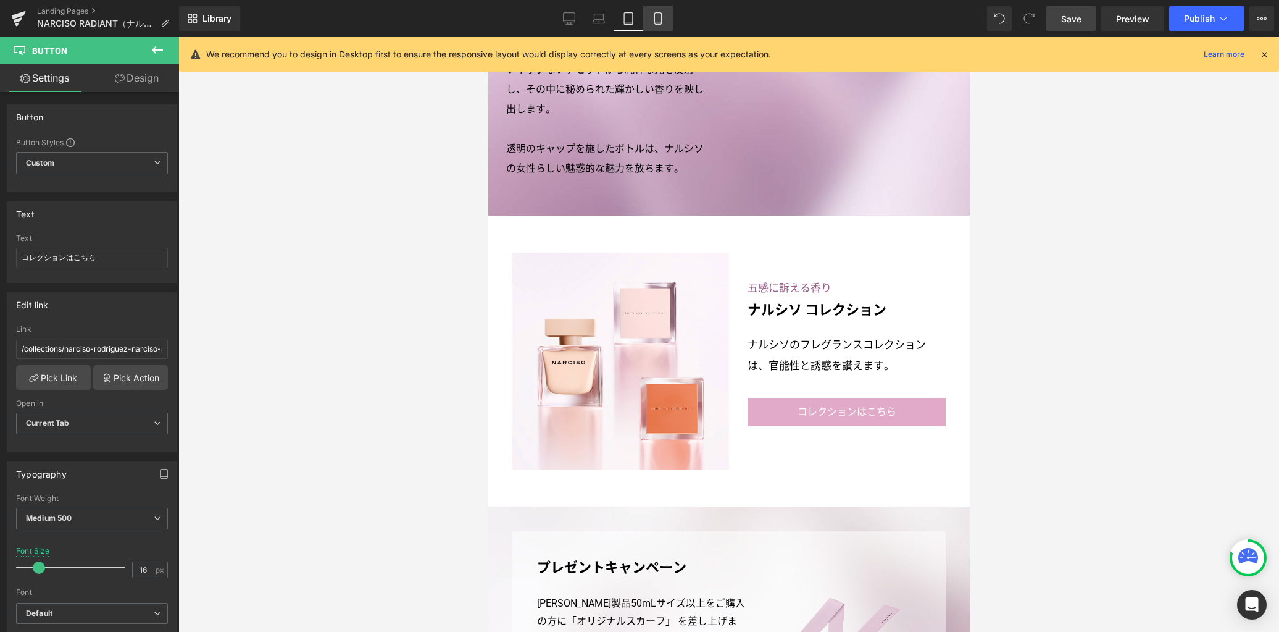
click at [653, 22] on icon at bounding box center [658, 18] width 12 height 12
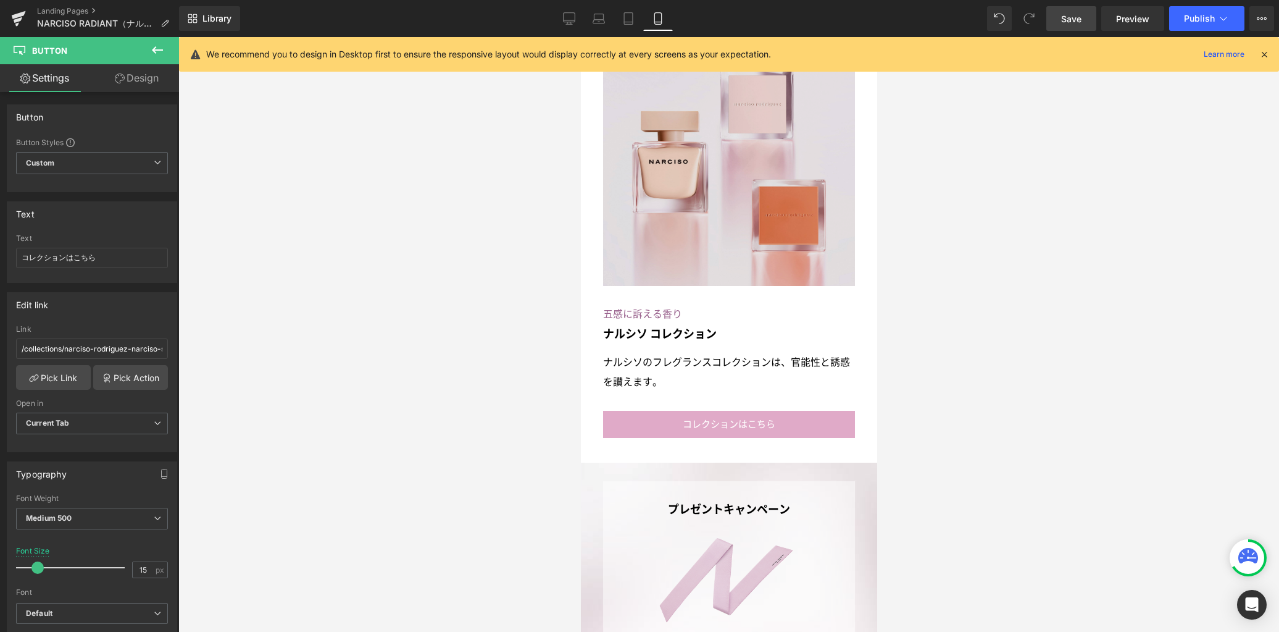
scroll to position [2975, 0]
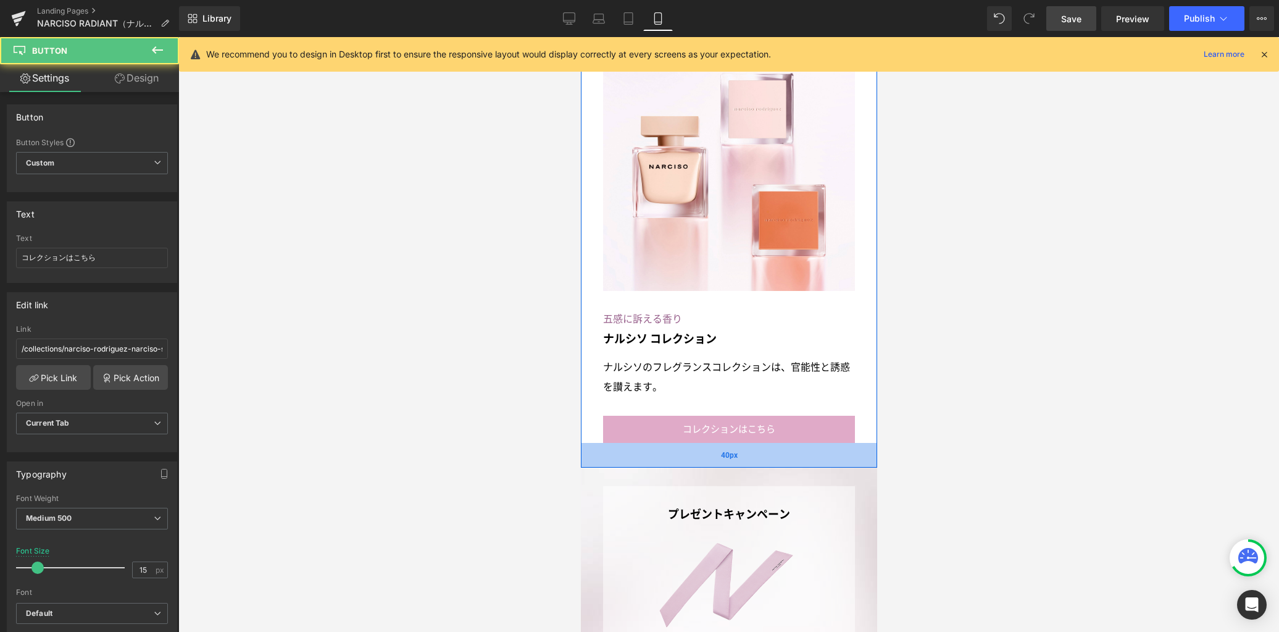
click at [732, 415] on div "コレクションはこちら Button" at bounding box center [729, 428] width 252 height 27
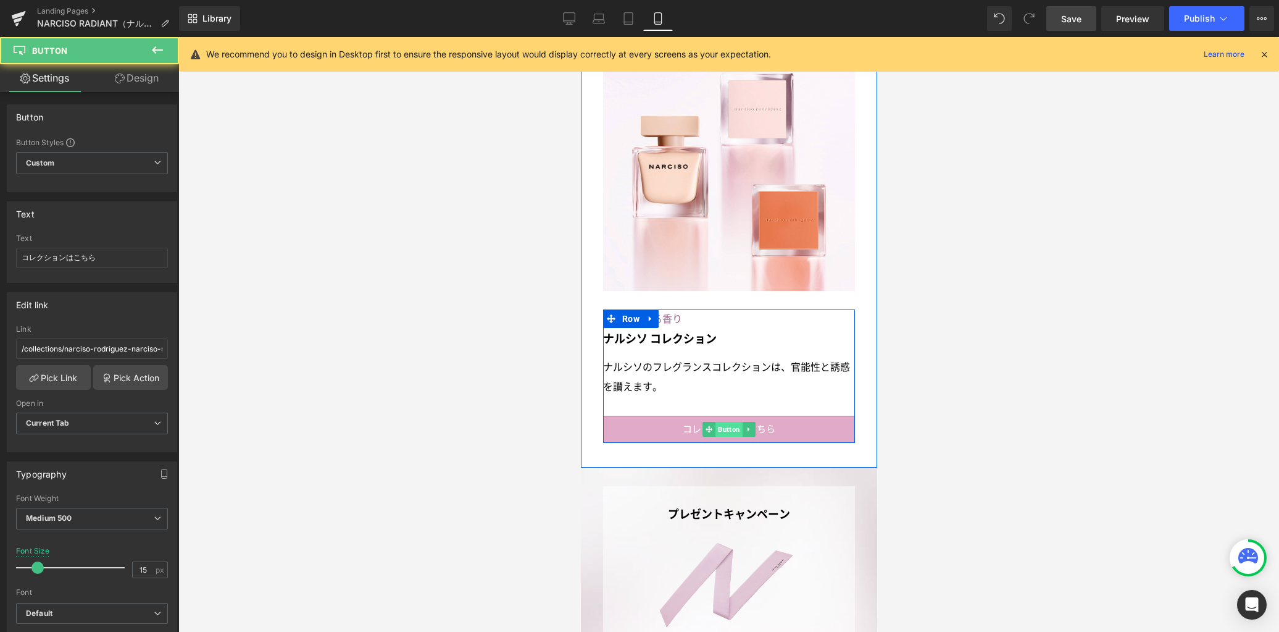
click at [722, 422] on span "Button" at bounding box center [728, 429] width 27 height 15
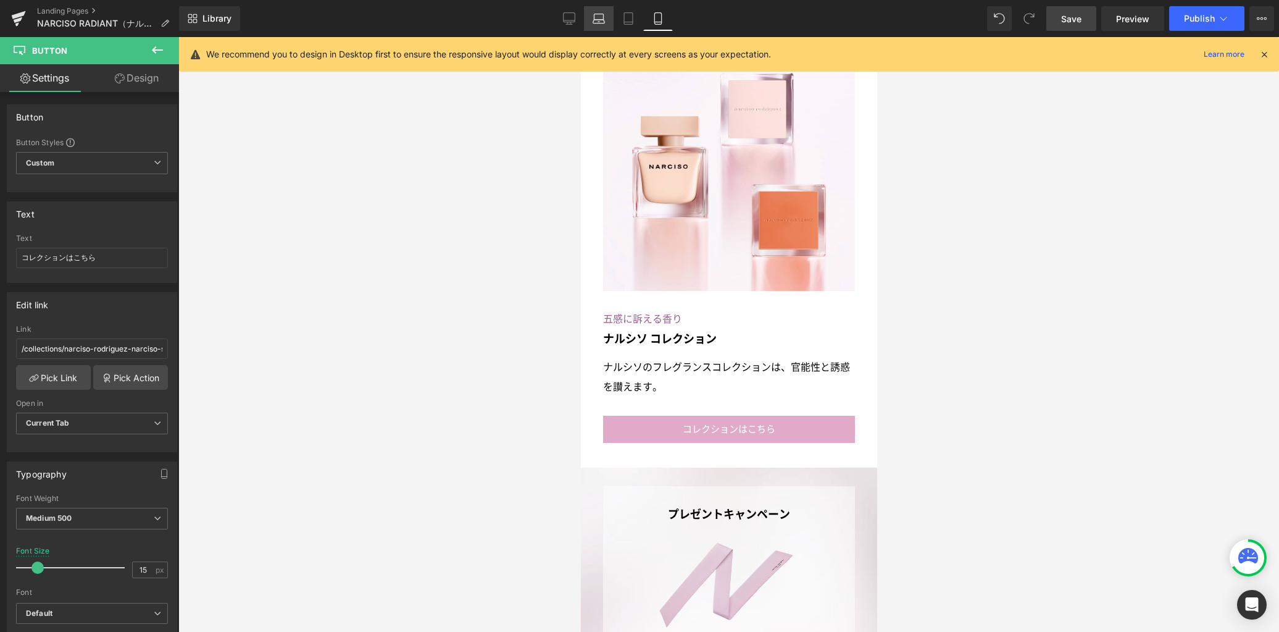
click at [607, 20] on link "Laptop" at bounding box center [599, 18] width 30 height 25
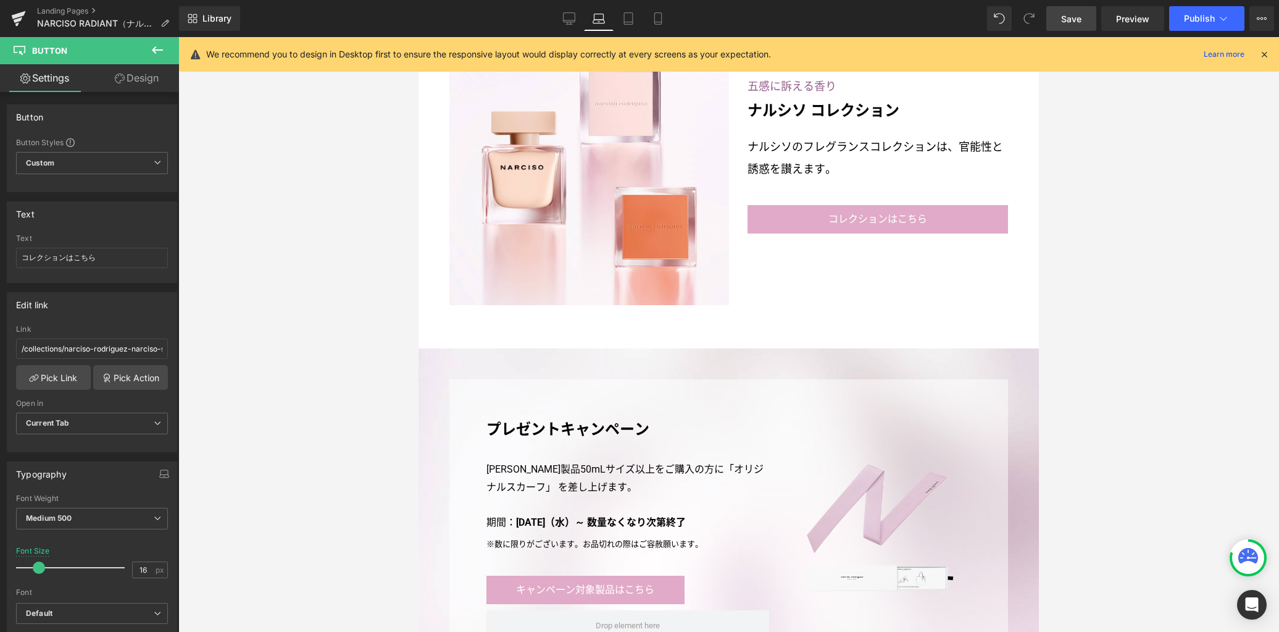
scroll to position [2417, 0]
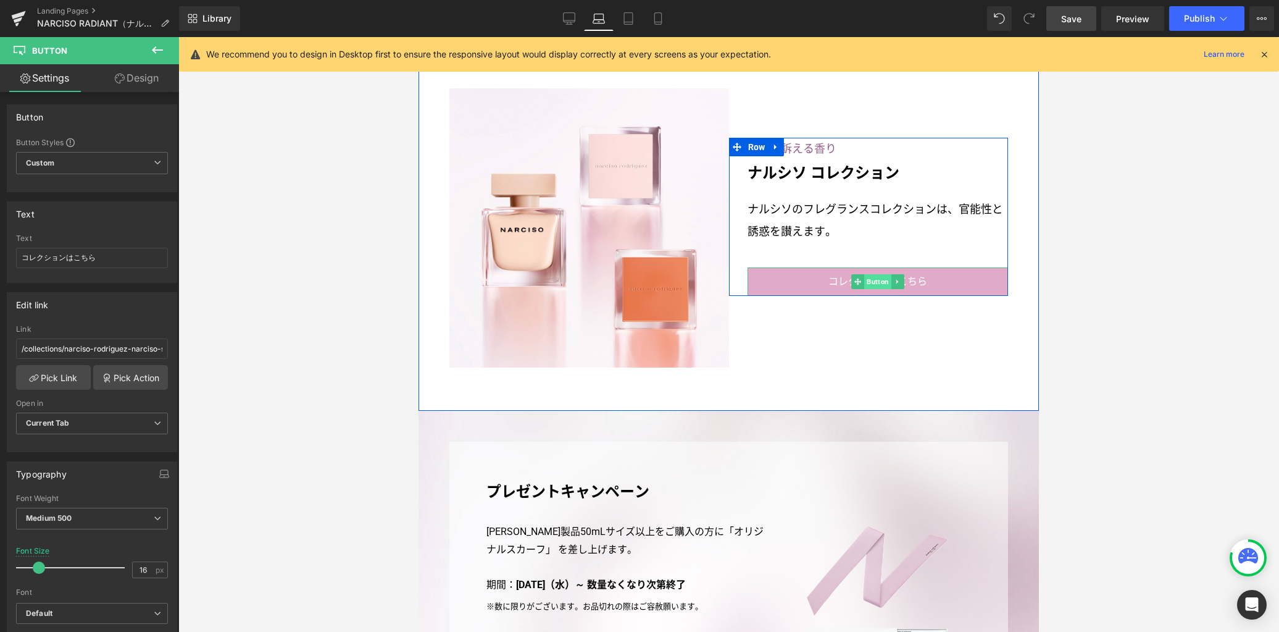
click at [876, 280] on span "Button" at bounding box center [877, 281] width 27 height 15
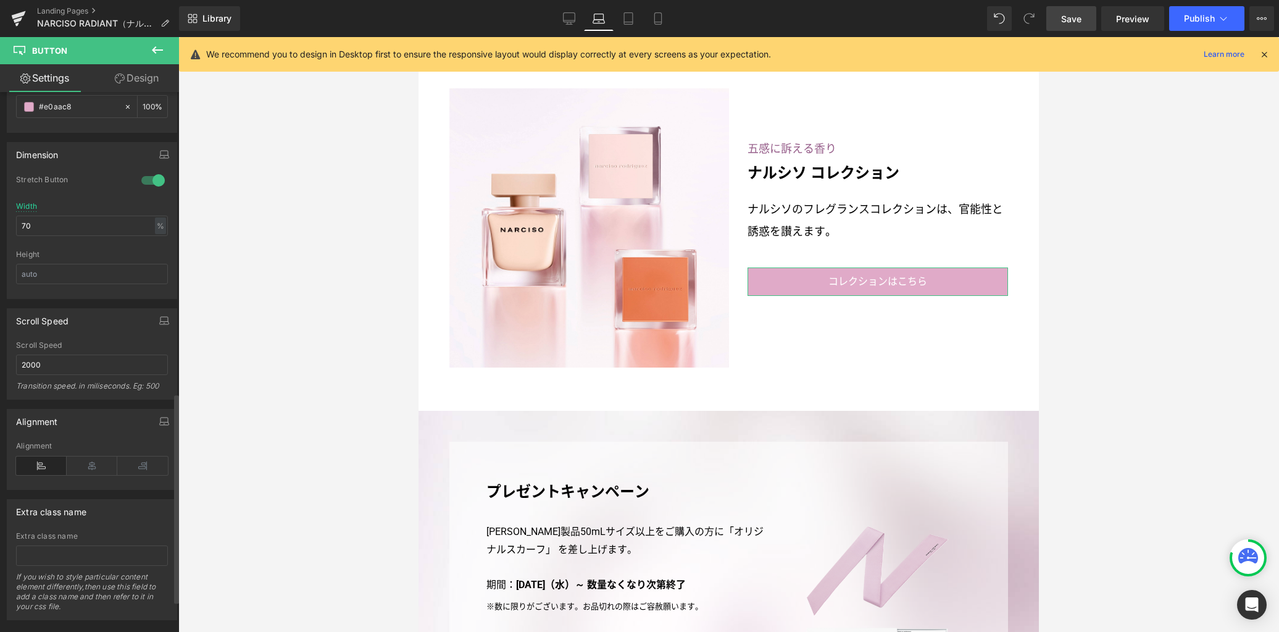
scroll to position [773, 0]
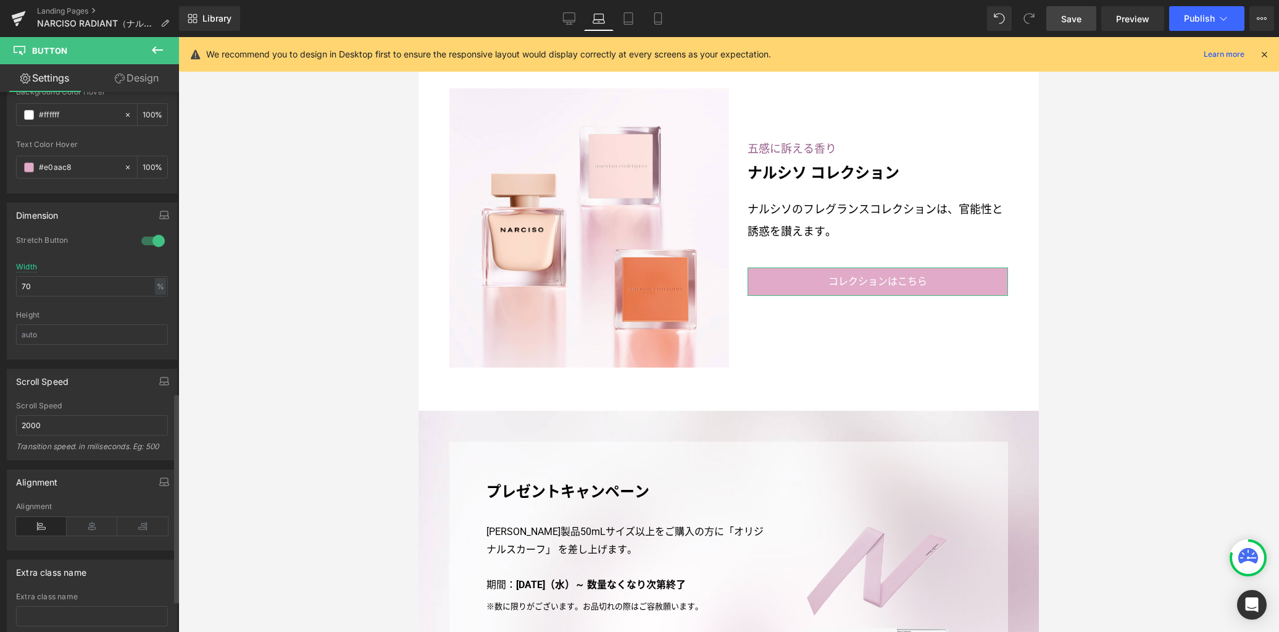
click at [152, 240] on div at bounding box center [153, 241] width 30 height 20
drag, startPoint x: 82, startPoint y: 286, endPoint x: 0, endPoint y: 277, distance: 82.6
click at [0, 277] on div "Dimension 0 Stretch Button 70% Width 70 % % px Height" at bounding box center [92, 276] width 185 height 166
click at [632, 19] on icon at bounding box center [628, 18] width 12 height 12
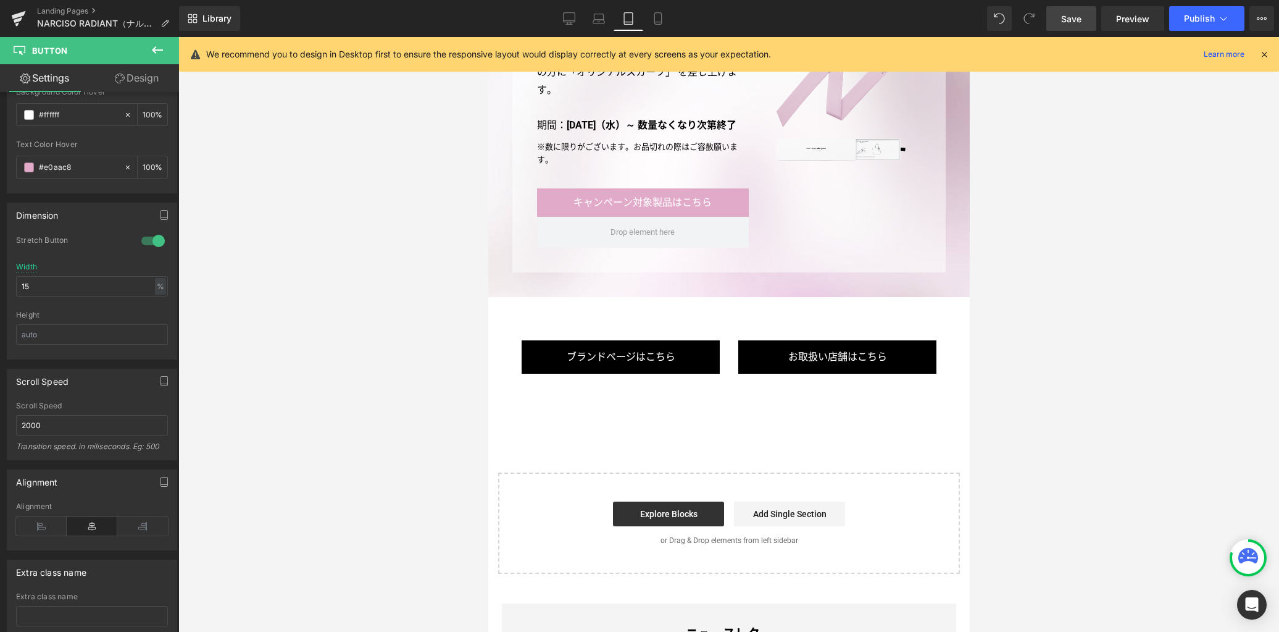
scroll to position [2100, 0]
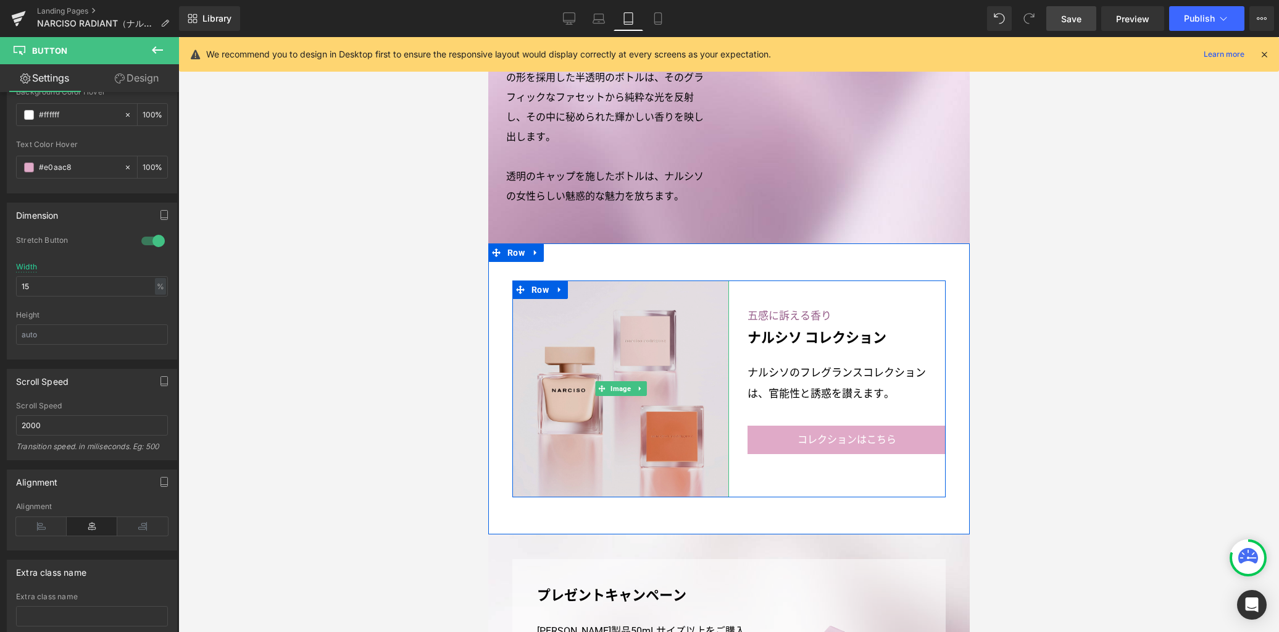
click at [594, 379] on img at bounding box center [620, 388] width 217 height 217
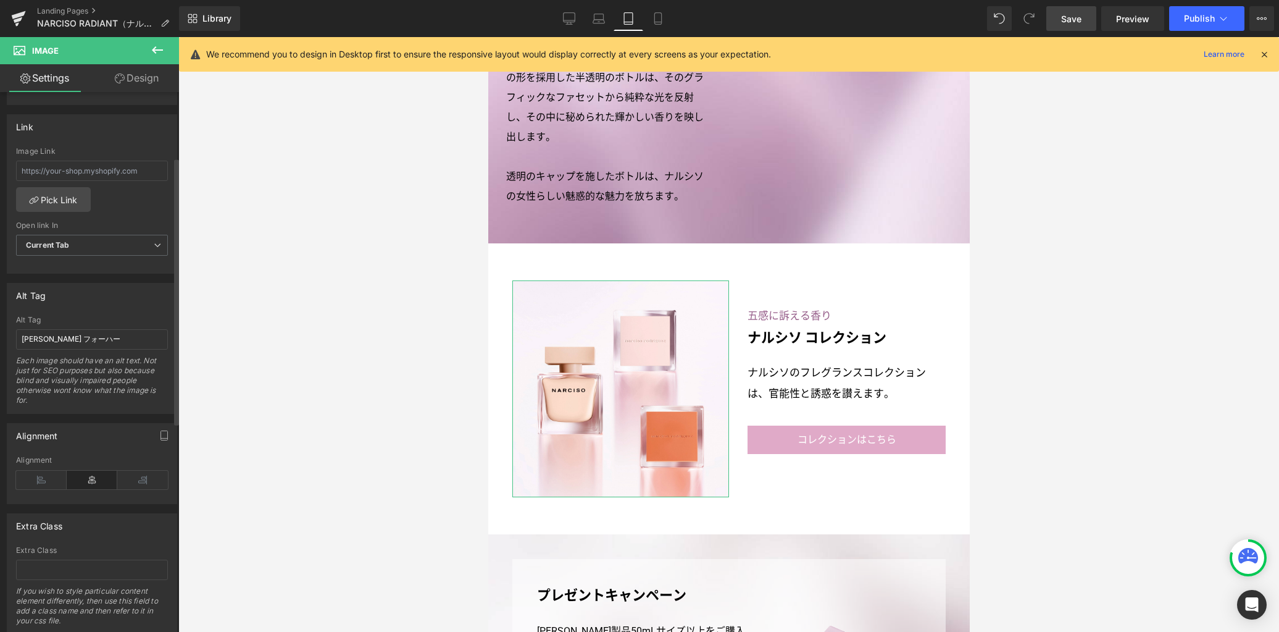
scroll to position [556, 0]
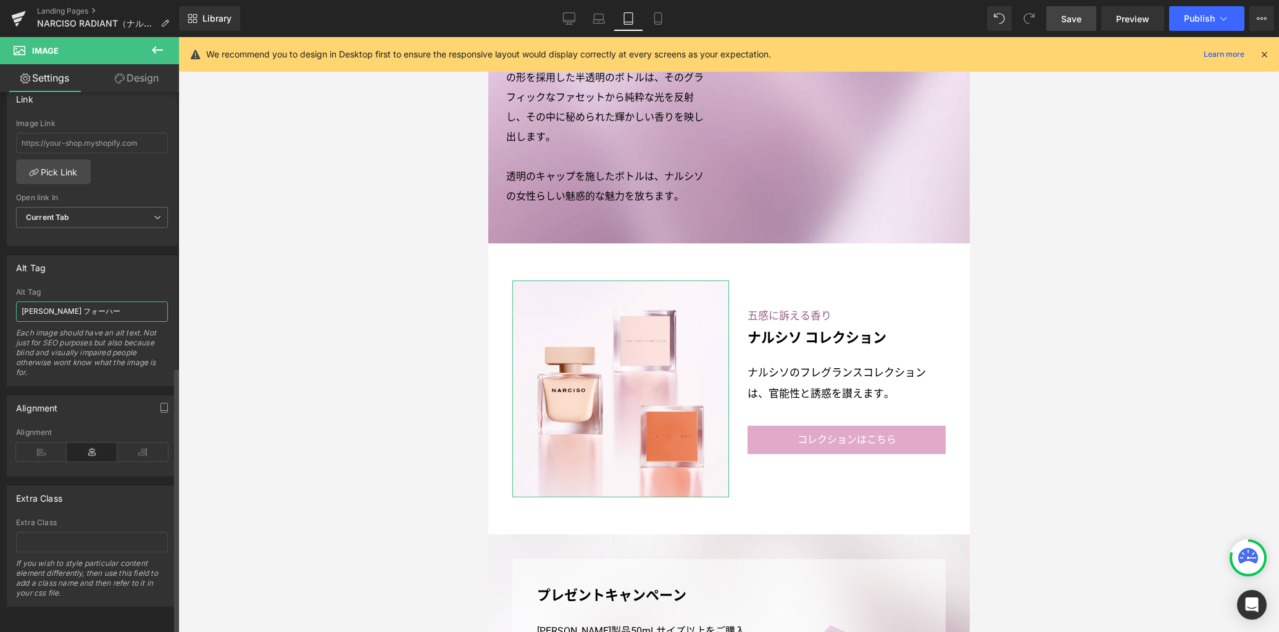
click at [136, 303] on input "ナルシソ ロドリゲス フォーハー" at bounding box center [92, 311] width 152 height 20
paste input "レクション"
click at [564, 19] on icon at bounding box center [570, 17] width 12 height 9
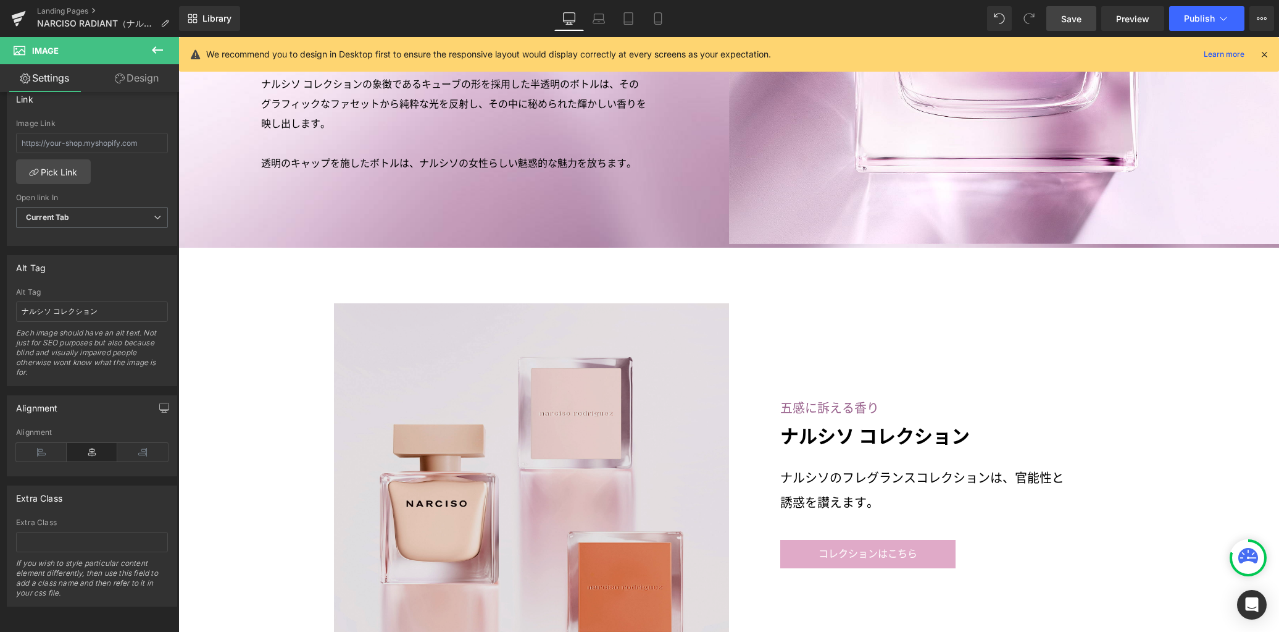
scroll to position [2748, 0]
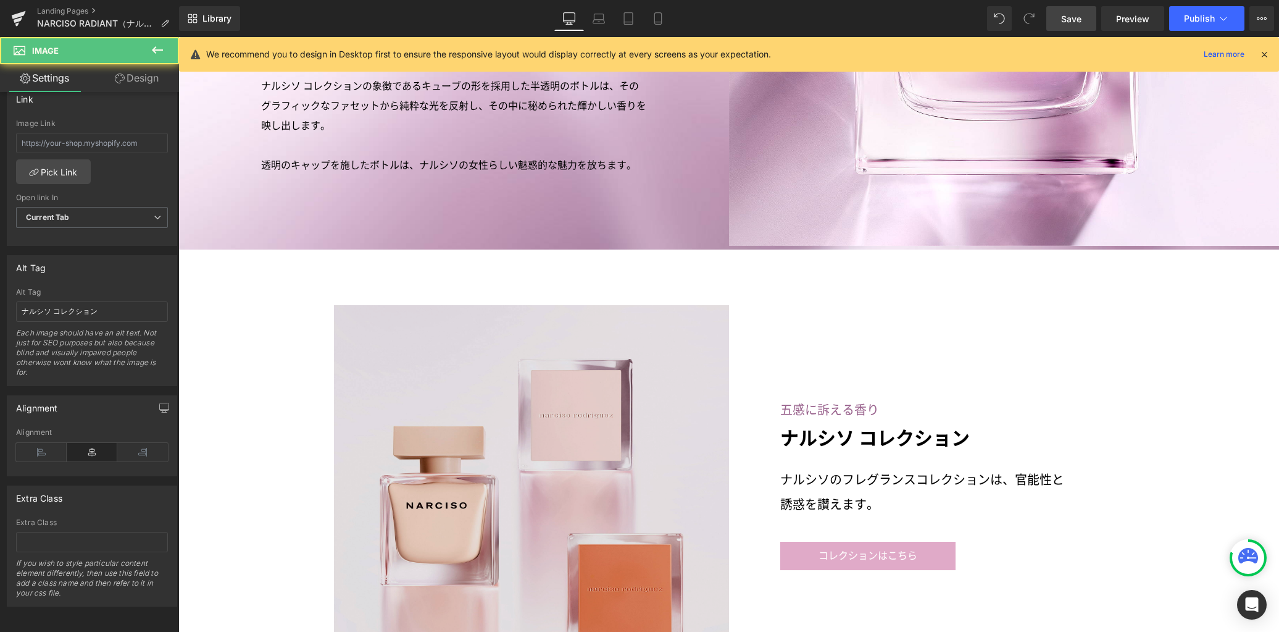
click at [604, 387] on img at bounding box center [531, 502] width 395 height 395
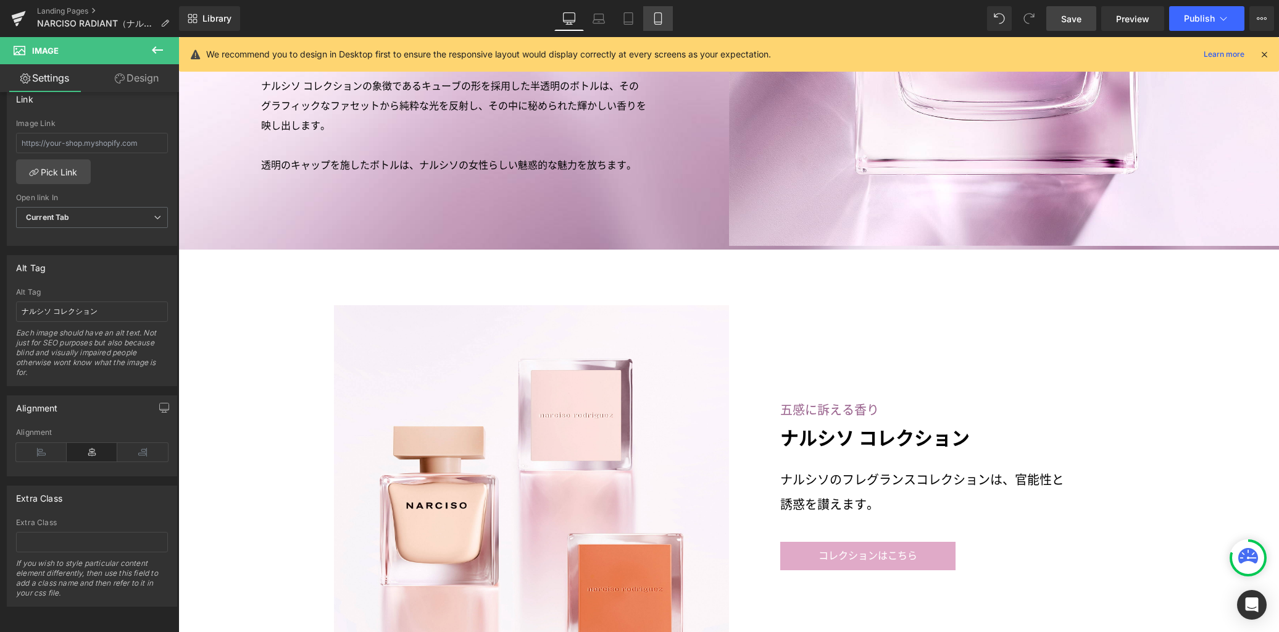
click at [662, 17] on icon at bounding box center [658, 18] width 12 height 12
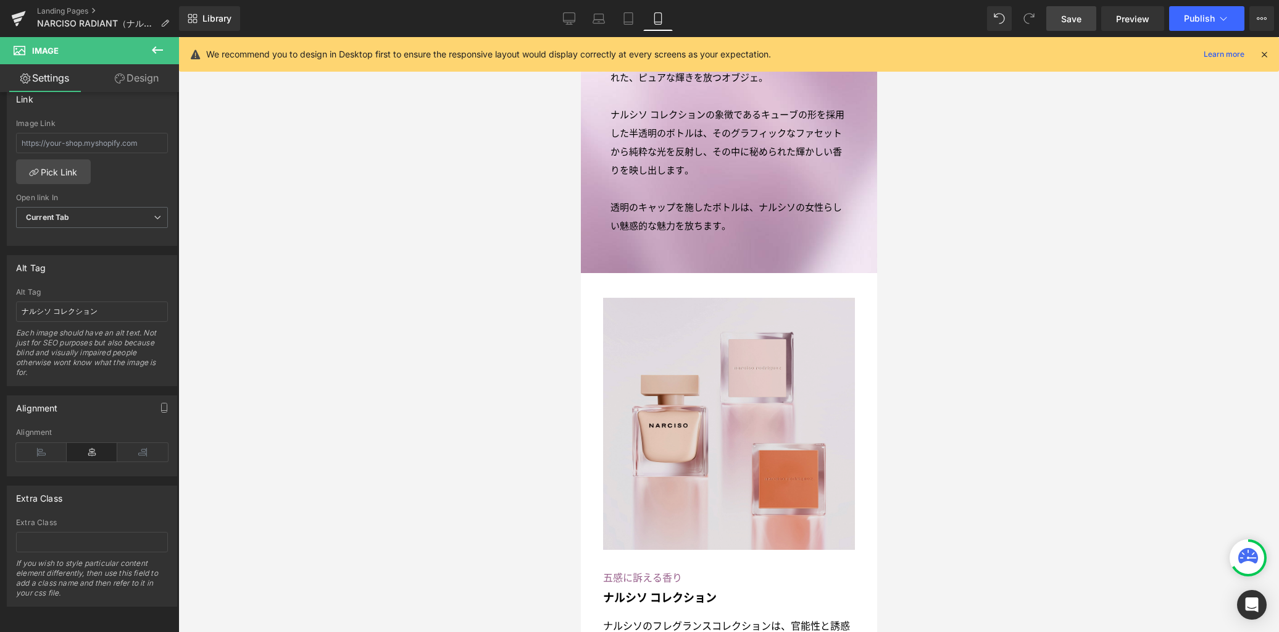
scroll to position [2716, 0]
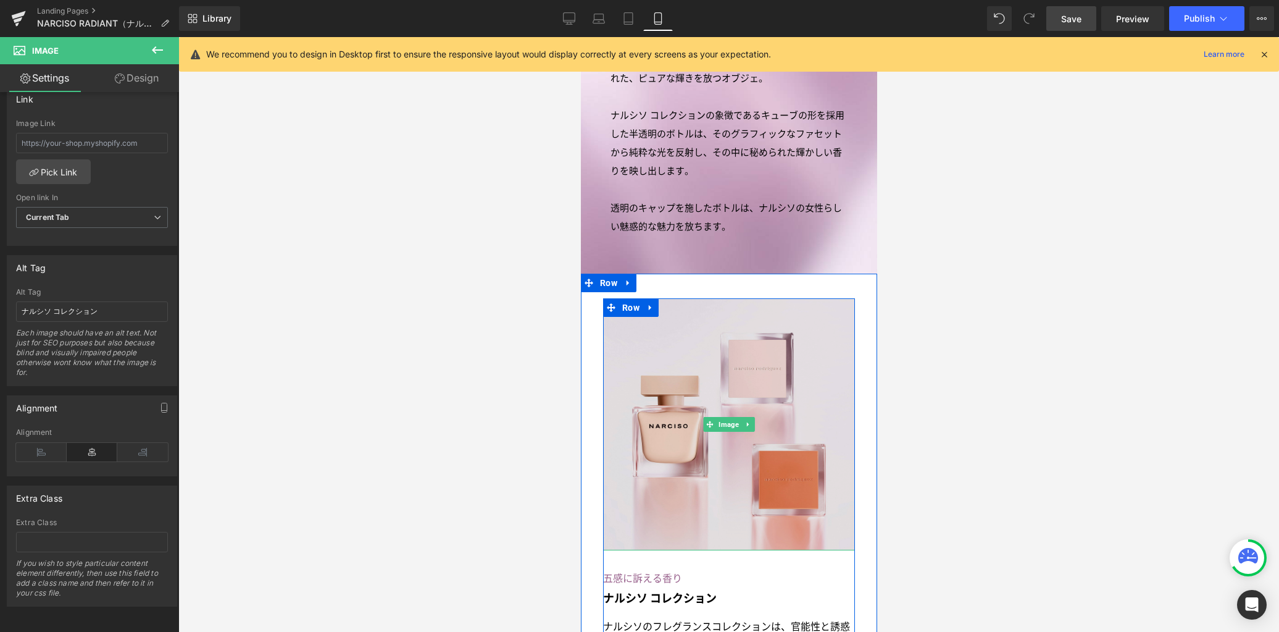
click at [696, 357] on img at bounding box center [729, 424] width 252 height 252
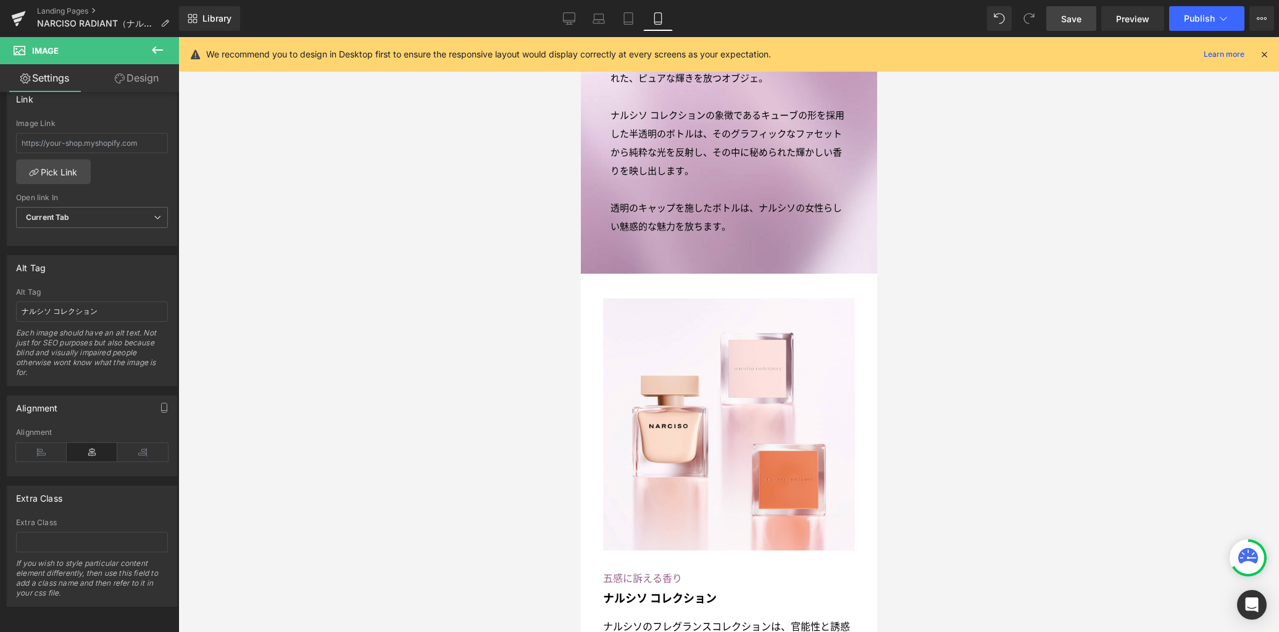
drag, startPoint x: 571, startPoint y: 23, endPoint x: 575, endPoint y: 43, distance: 20.8
click at [571, 23] on icon at bounding box center [569, 23] width 4 height 2
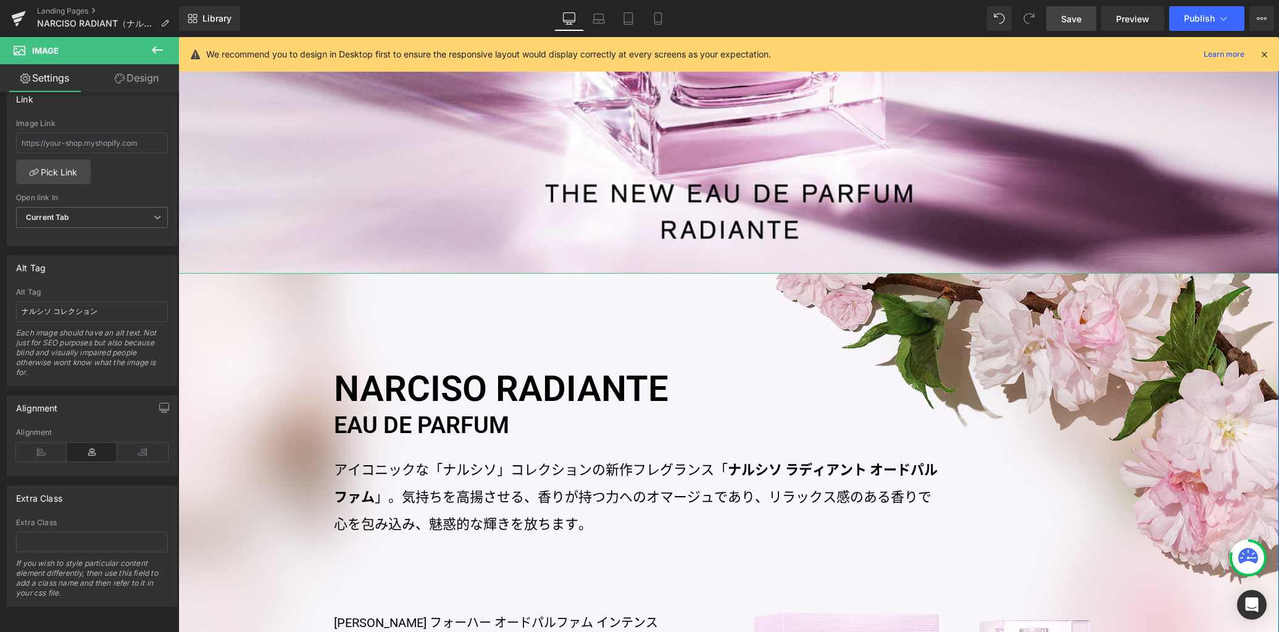
scroll to position [748, 0]
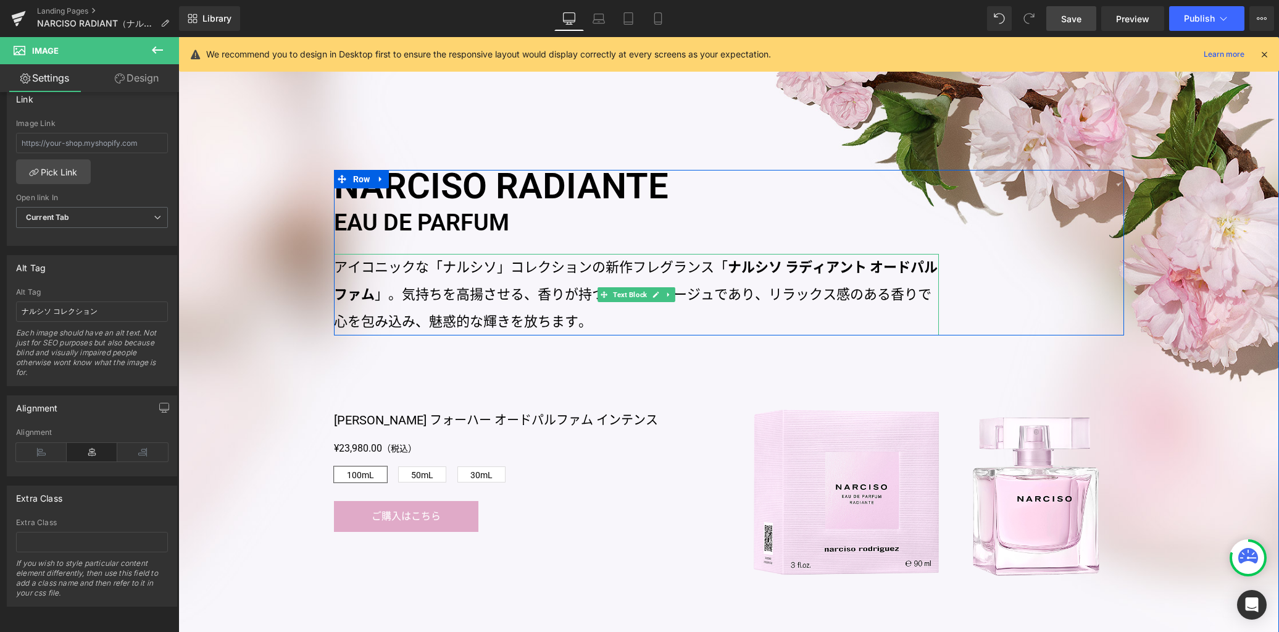
click at [756, 269] on strong "ナルシソ ラディアント オードパルファム" at bounding box center [636, 280] width 604 height 43
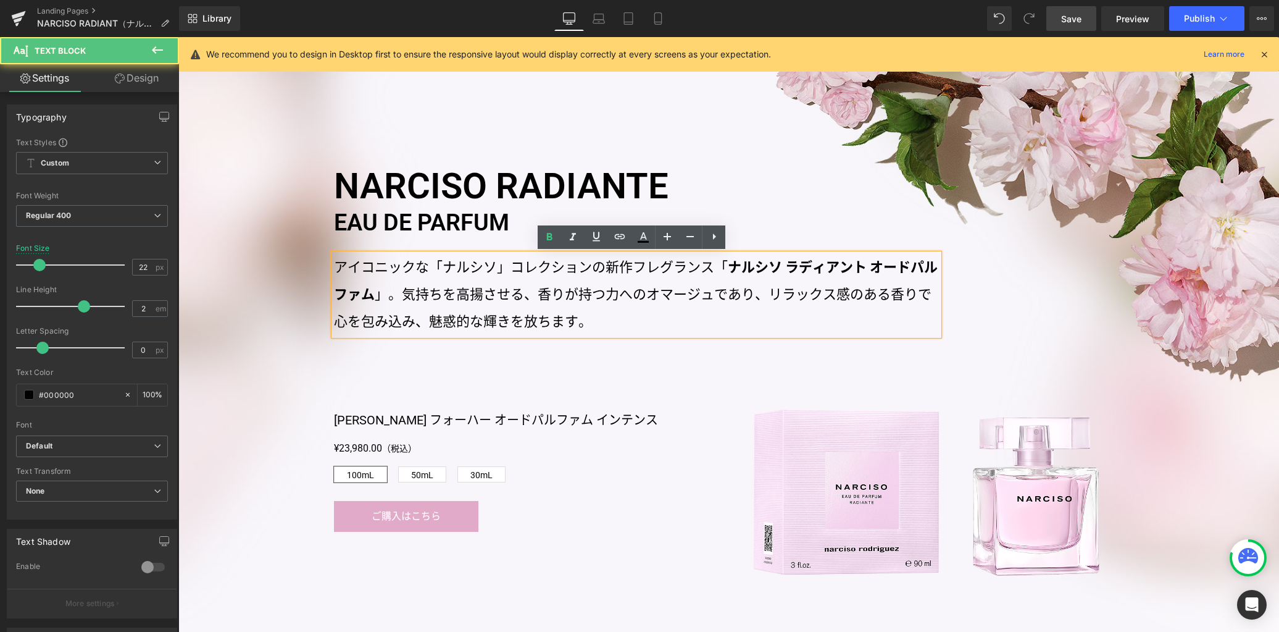
click at [724, 267] on strong "ナルシソ ラディアント オードパルファム" at bounding box center [636, 280] width 604 height 43
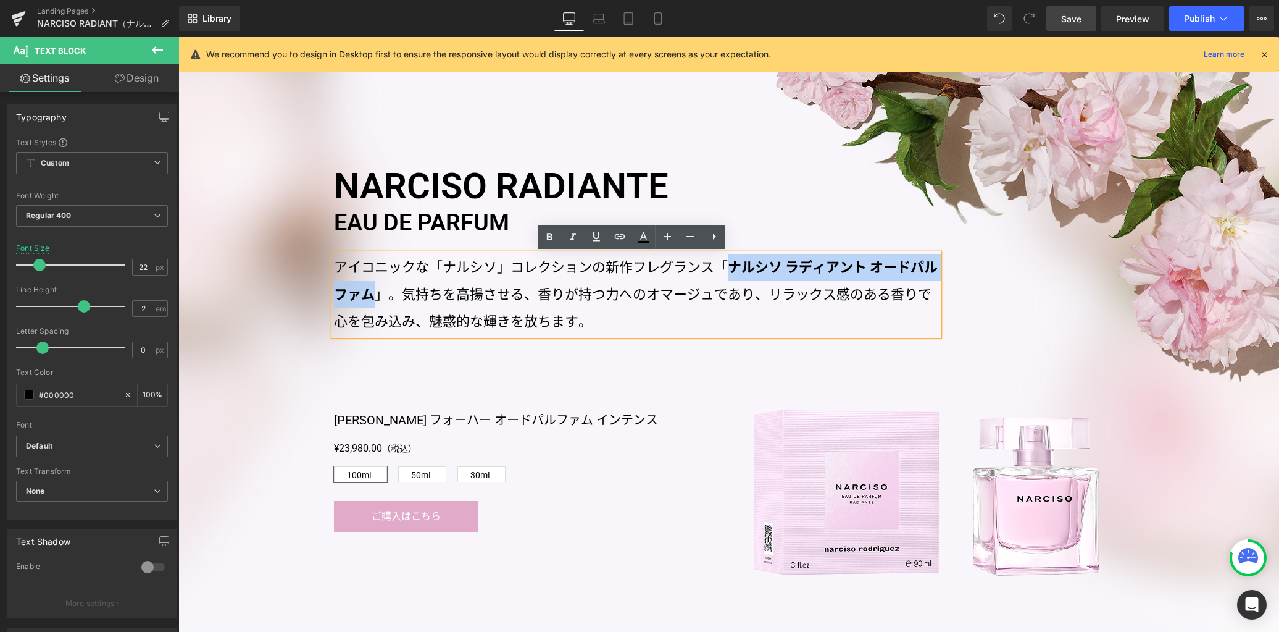
click at [372, 294] on p "アイコニックな「ナルシソ」コレクションの新作フレグランス「 ナルシソ ラディアント オードパルファム 」。気持ちを高揚させる、香りが持つ力へのオマージュであり…" at bounding box center [636, 294] width 605 height 81
copy strong "ナルシソ ラディアント オードパルファム"
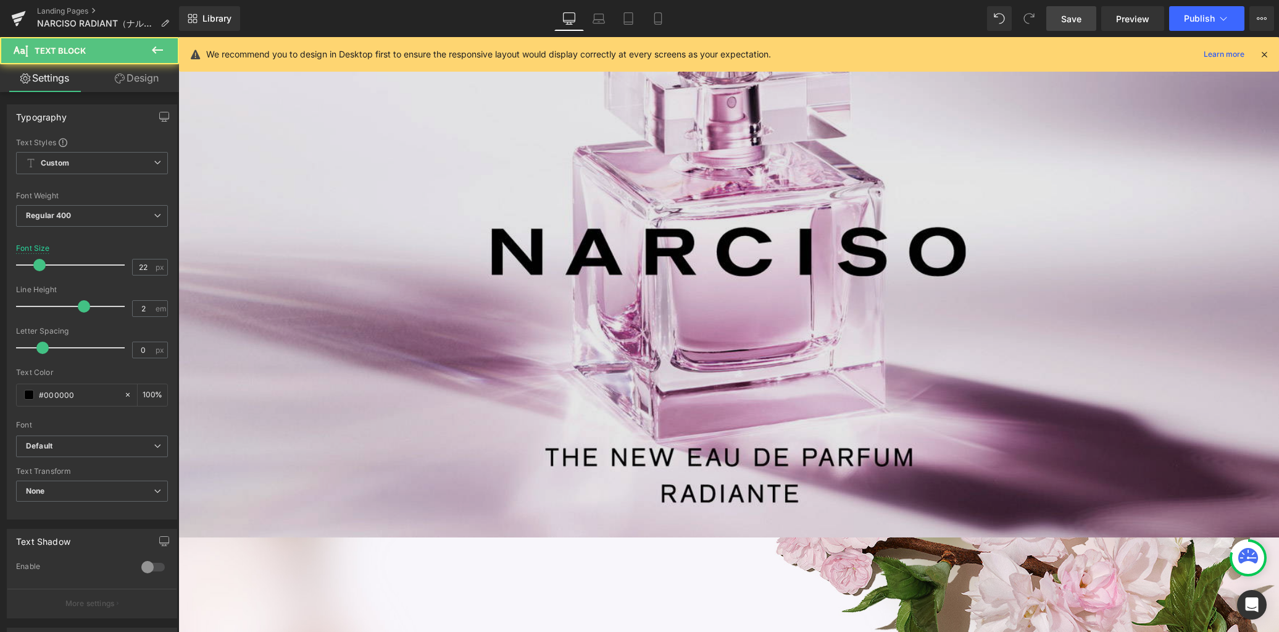
scroll to position [120, 0]
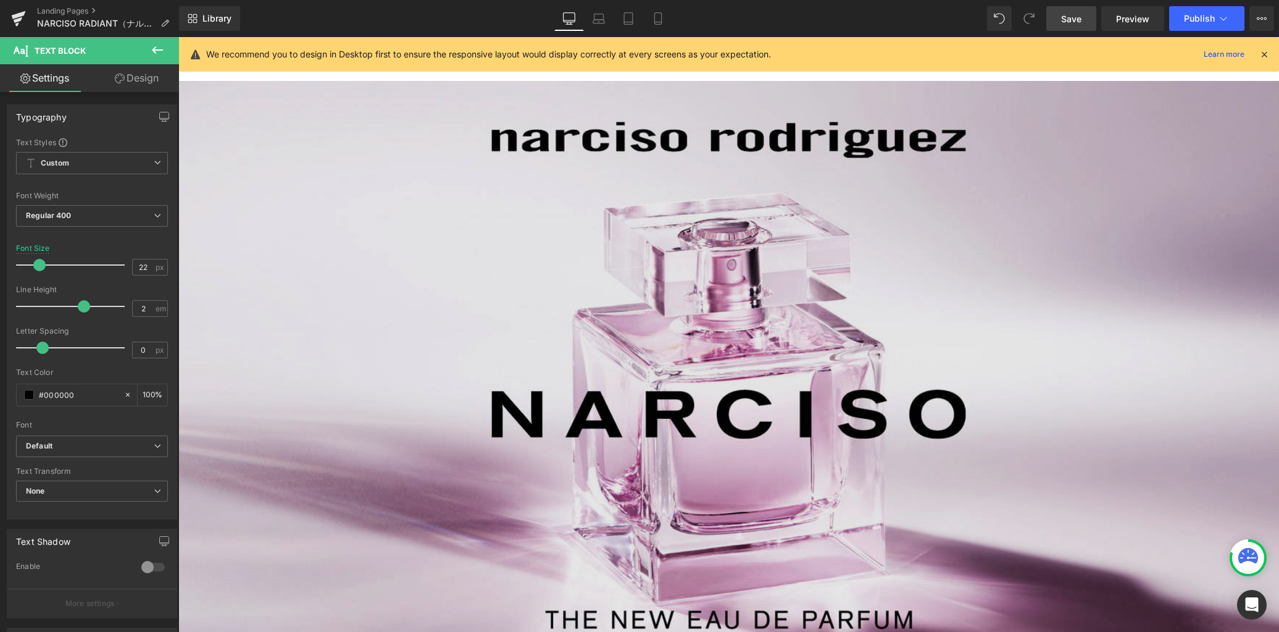
click at [682, 350] on img at bounding box center [728, 390] width 1101 height 619
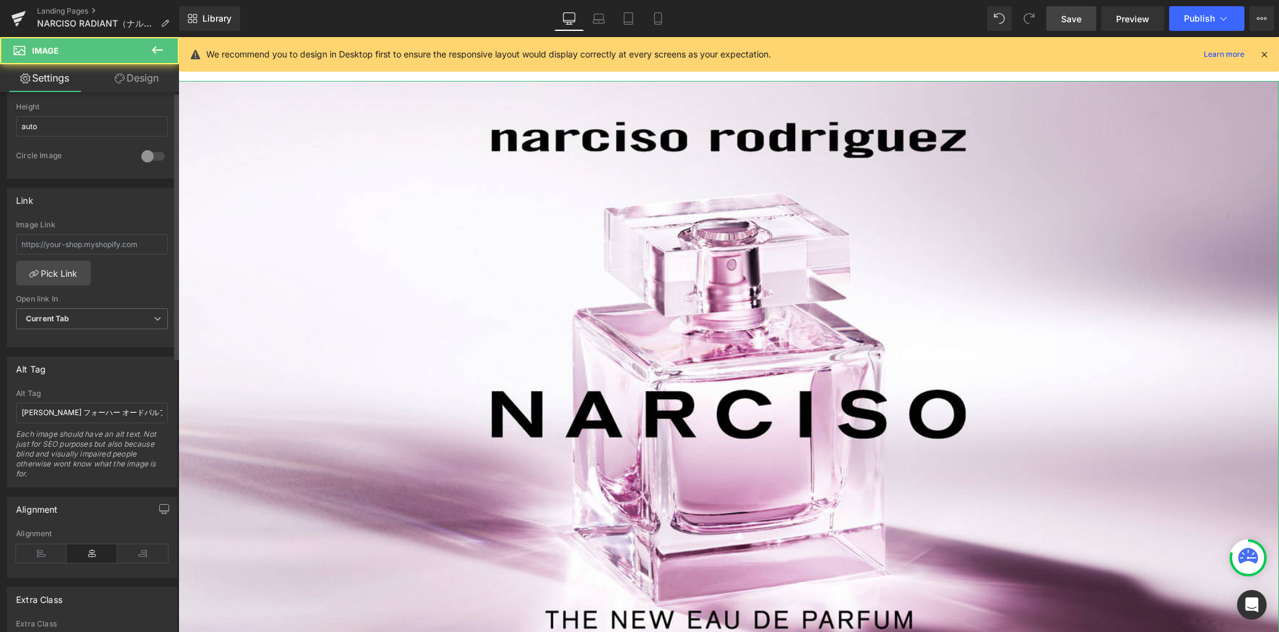
scroll to position [556, 0]
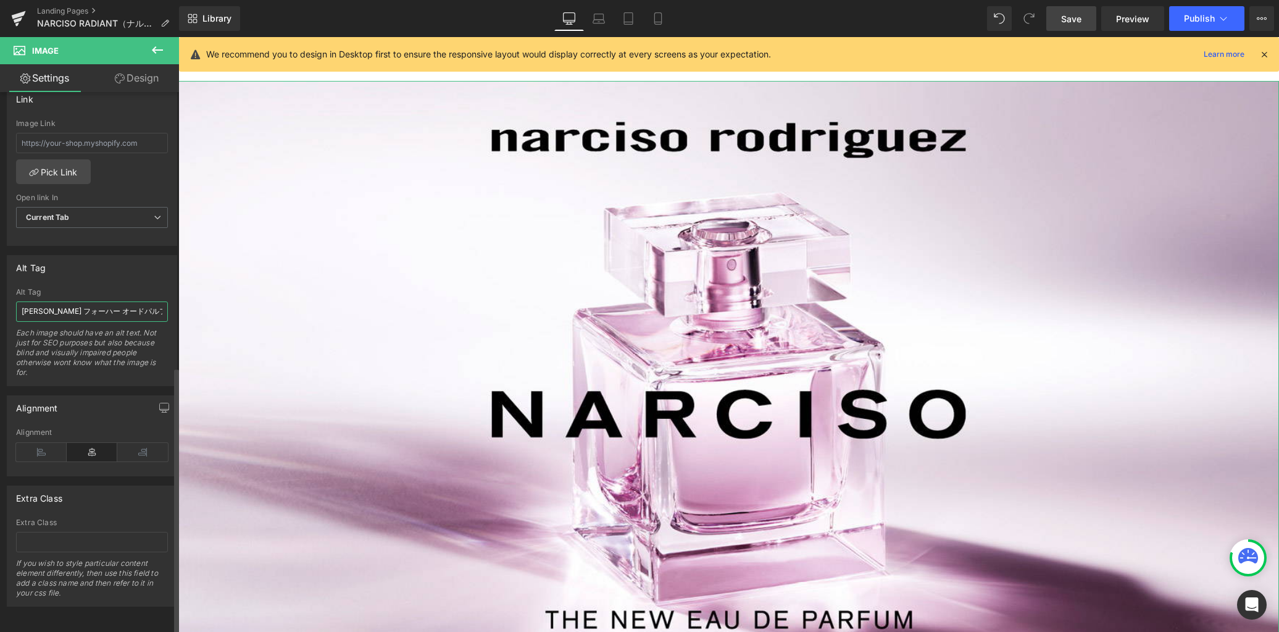
click at [122, 304] on input "[PERSON_NAME] フォーハー オードパルファム インテンス" at bounding box center [92, 311] width 152 height 20
paste input "ディアント オードパルファム"
click at [627, 25] on link "Tablet" at bounding box center [629, 18] width 30 height 25
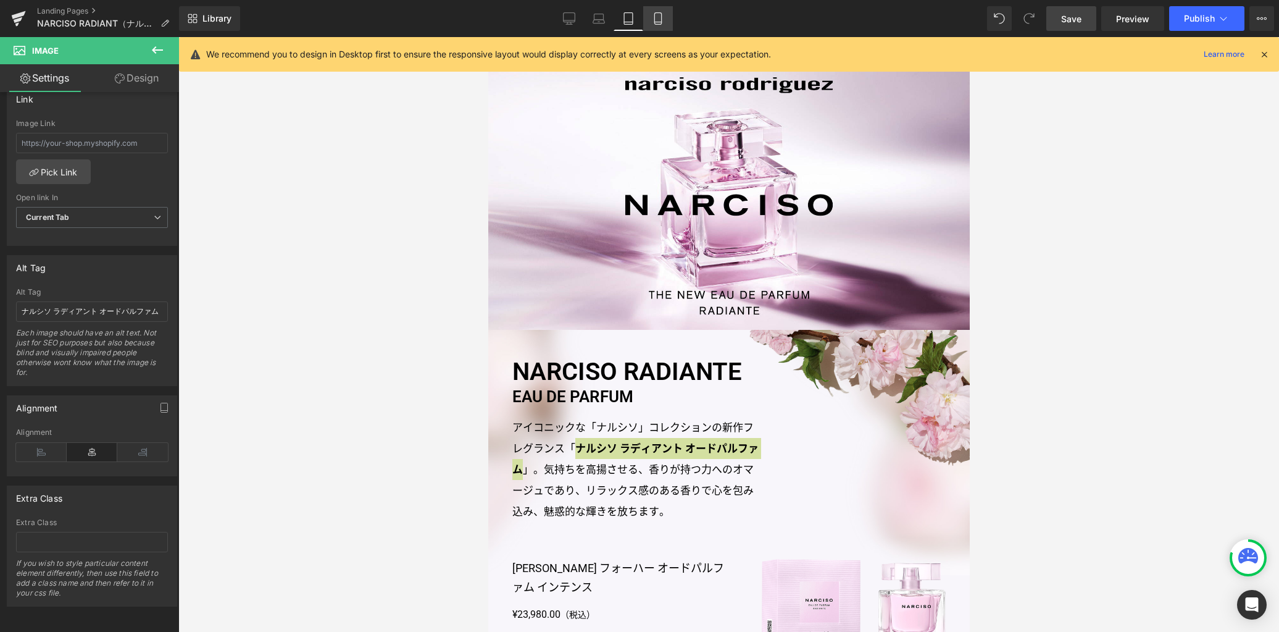
scroll to position [98, 0]
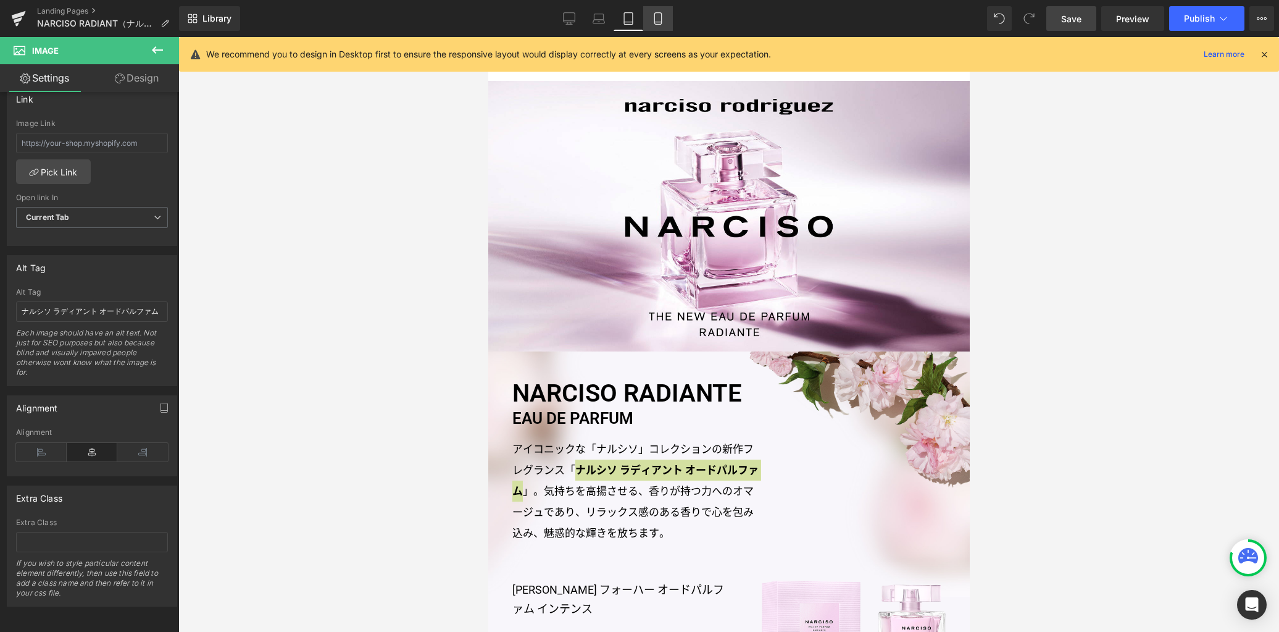
click at [654, 22] on icon at bounding box center [658, 18] width 12 height 12
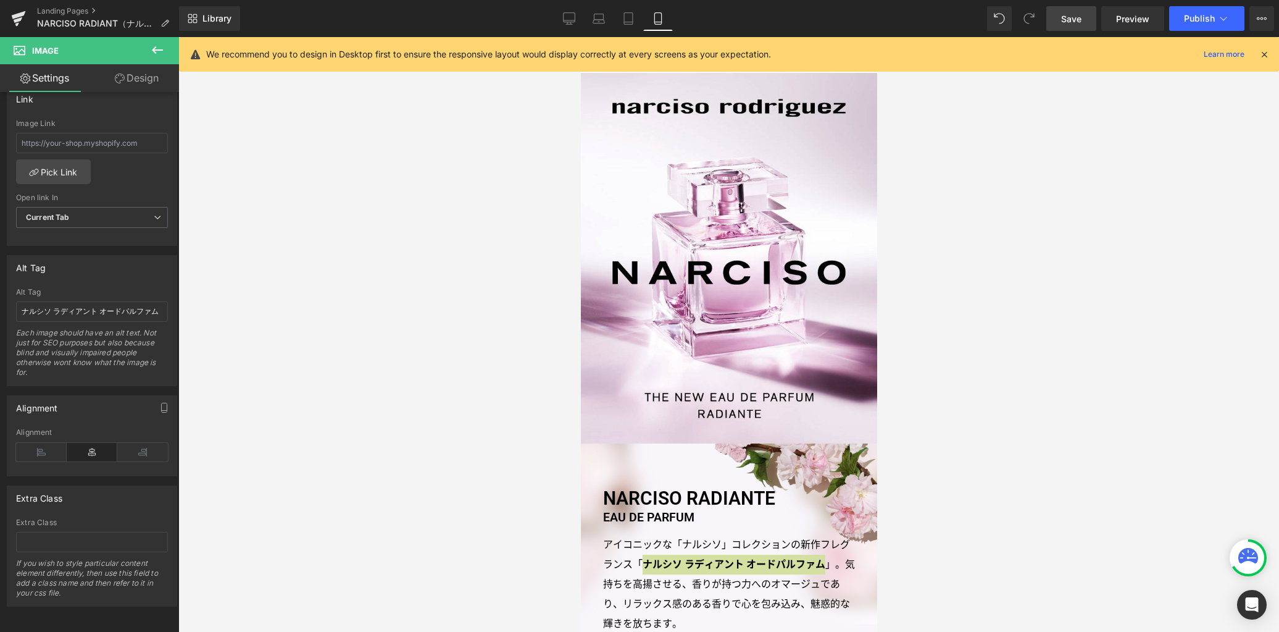
scroll to position [0, 0]
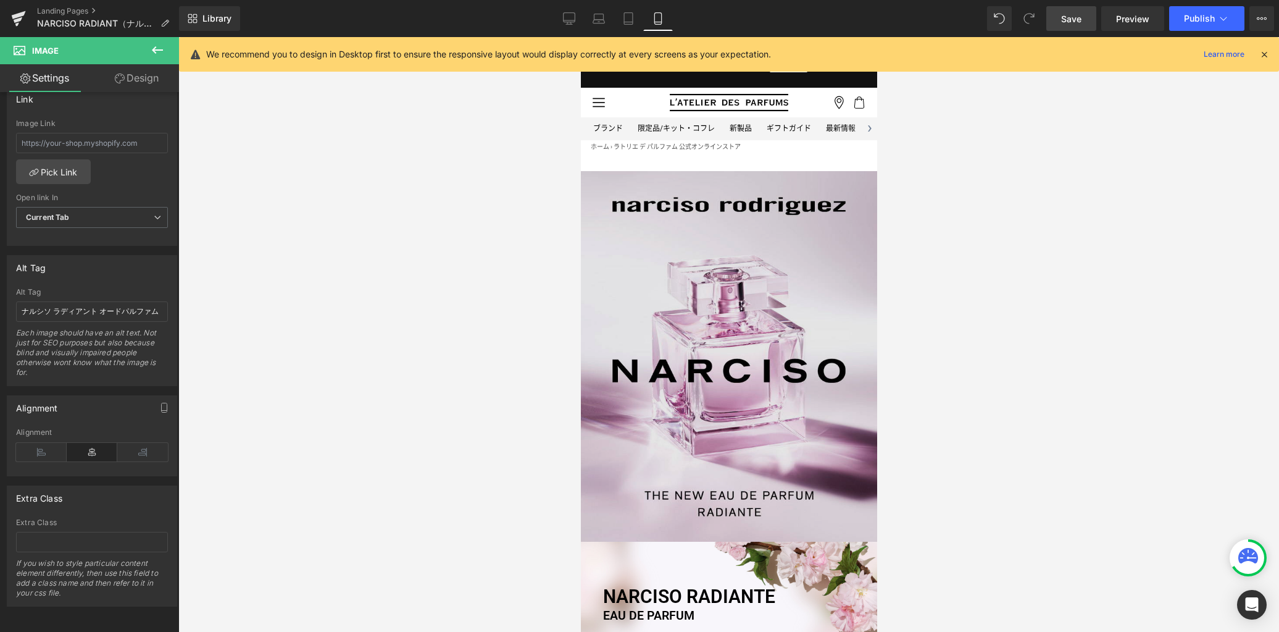
click at [685, 233] on img at bounding box center [728, 356] width 296 height 370
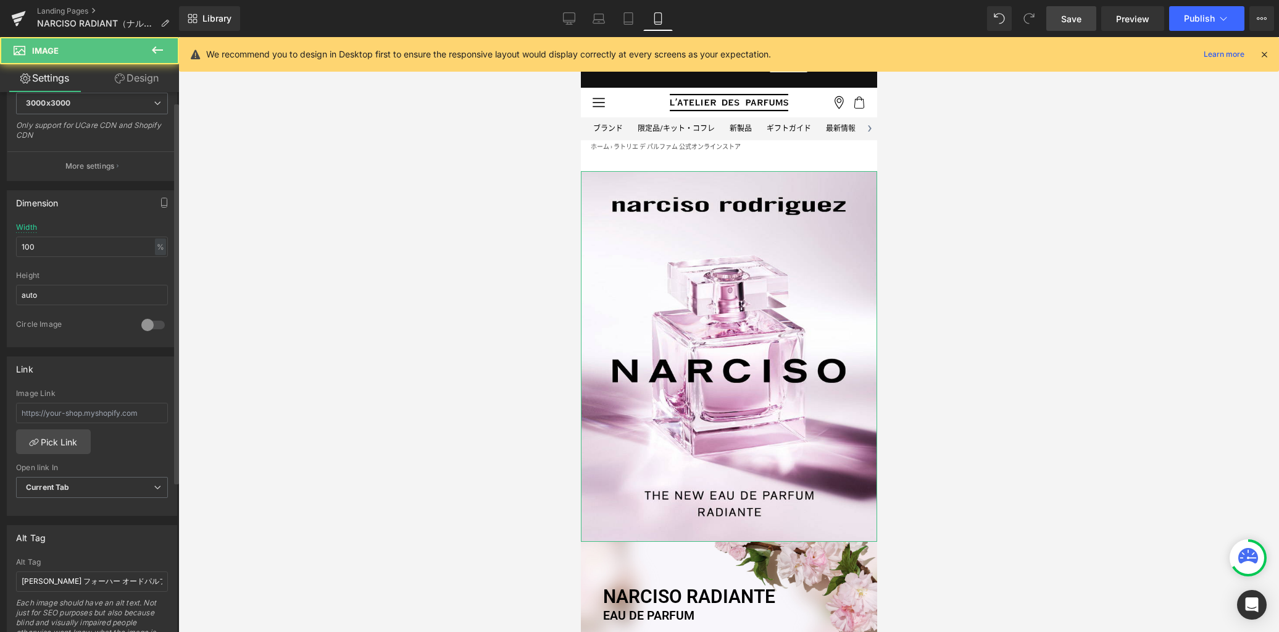
scroll to position [556, 0]
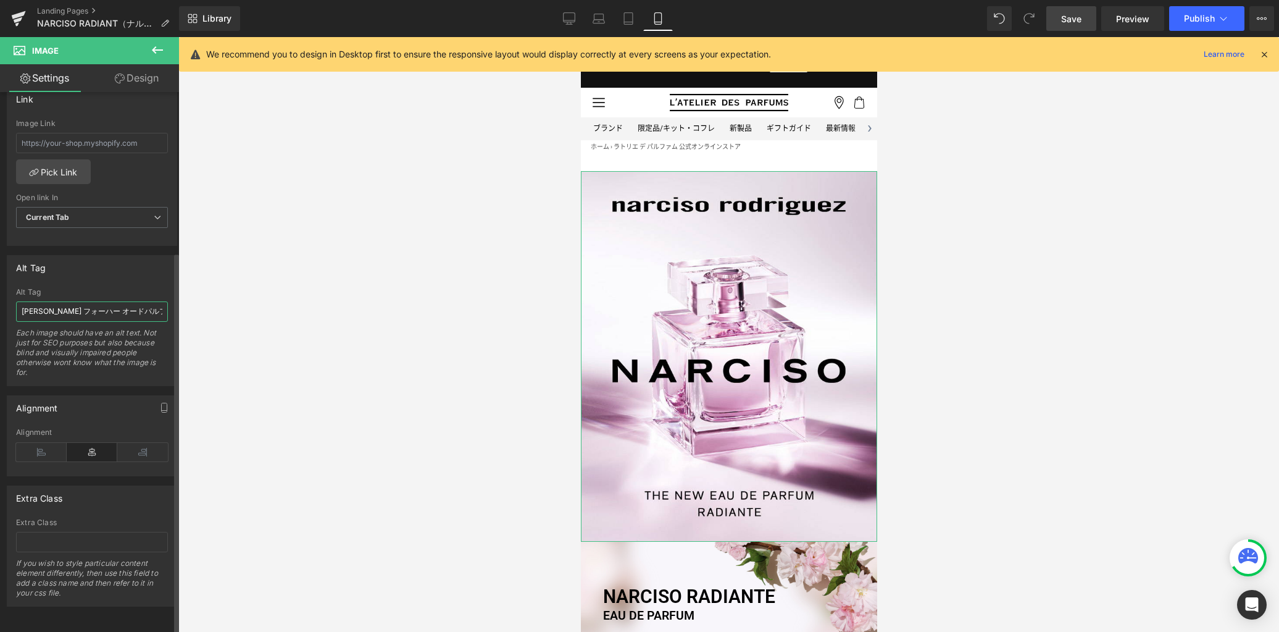
click at [115, 301] on input "[PERSON_NAME] フォーハー オードパルファム インテンス" at bounding box center [92, 311] width 152 height 20
paste input "ディアント オードパルファム"
click at [569, 22] on icon at bounding box center [570, 17] width 12 height 9
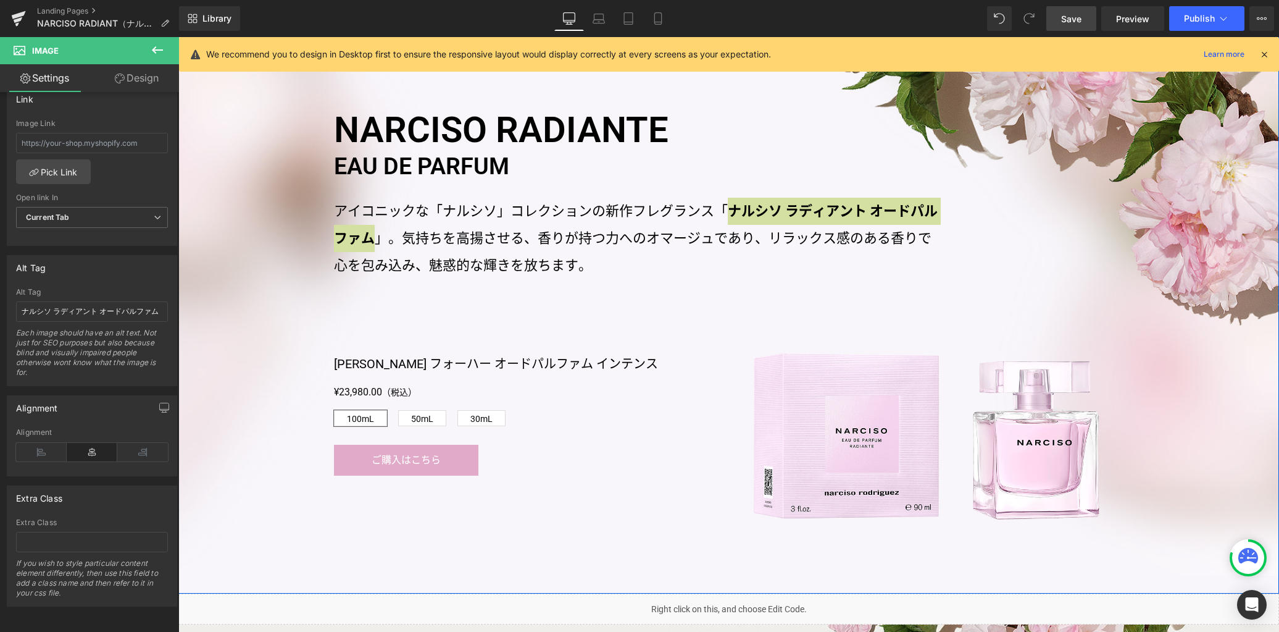
scroll to position [714, 0]
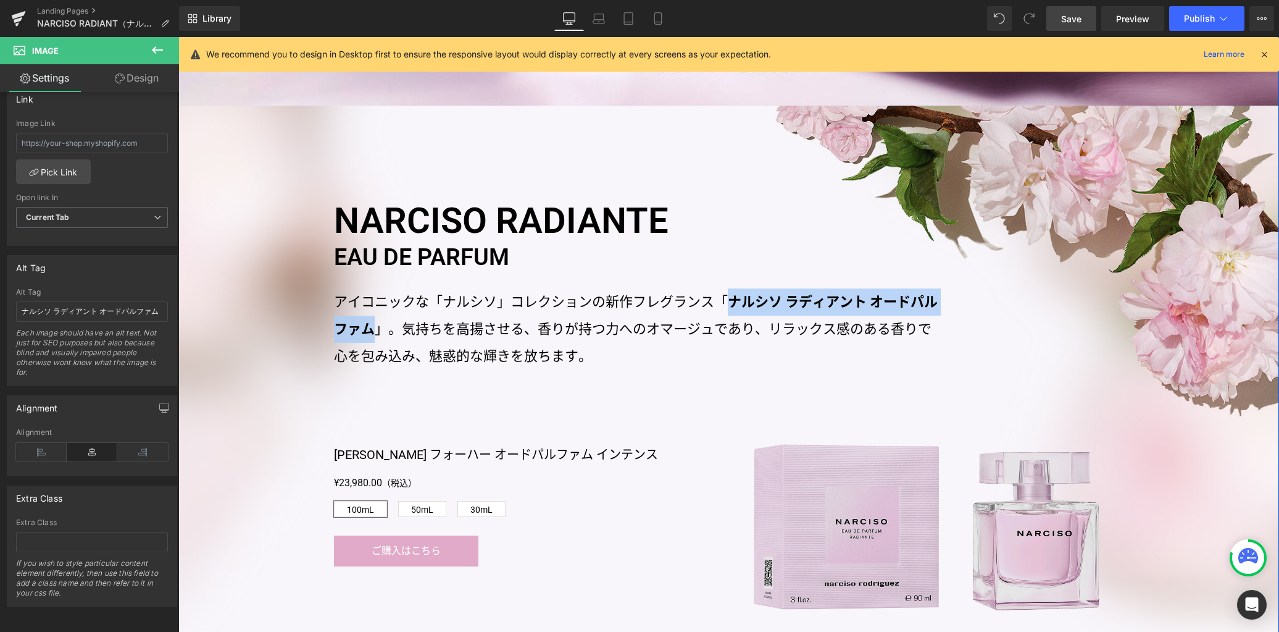
click at [807, 462] on img at bounding box center [927, 527] width 346 height 166
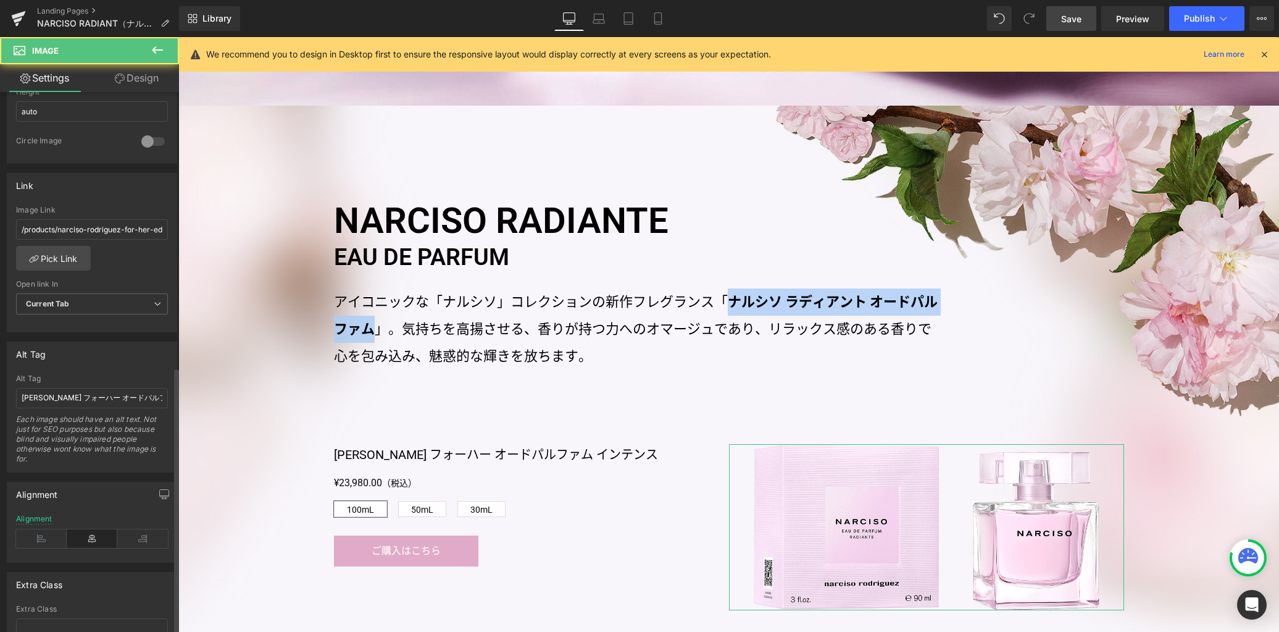
scroll to position [556, 0]
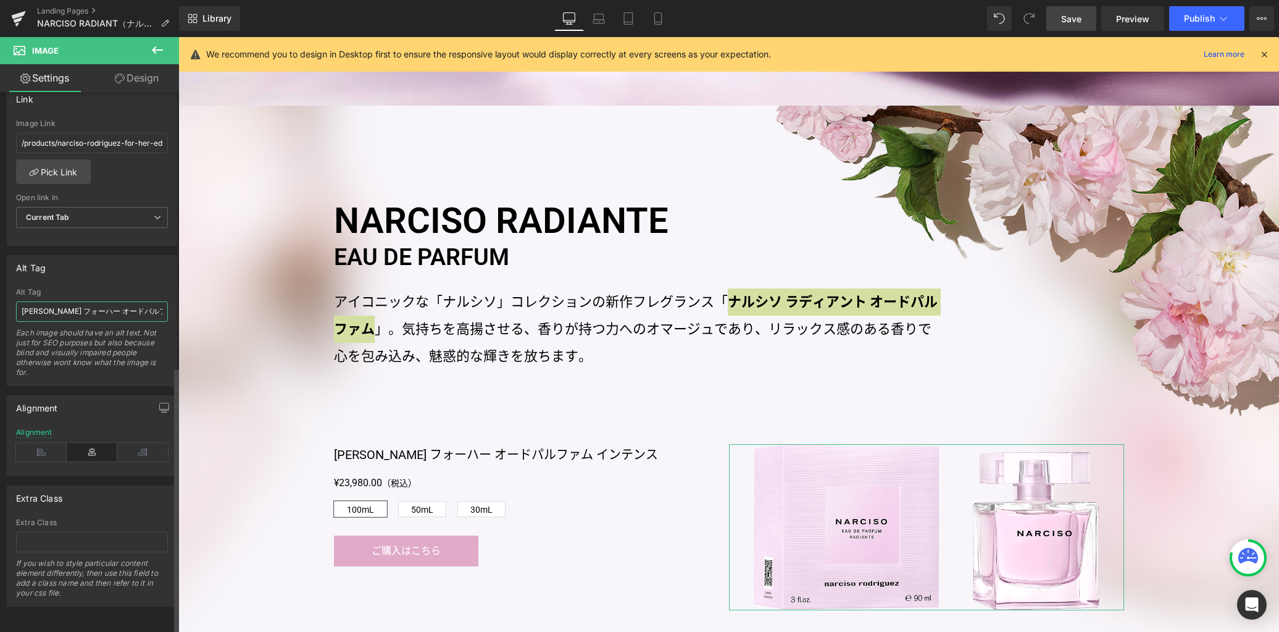
click at [115, 302] on input "[PERSON_NAME] フォーハー オードパルファム インテンス" at bounding box center [92, 311] width 152 height 20
click at [592, 18] on link "Laptop" at bounding box center [599, 18] width 30 height 25
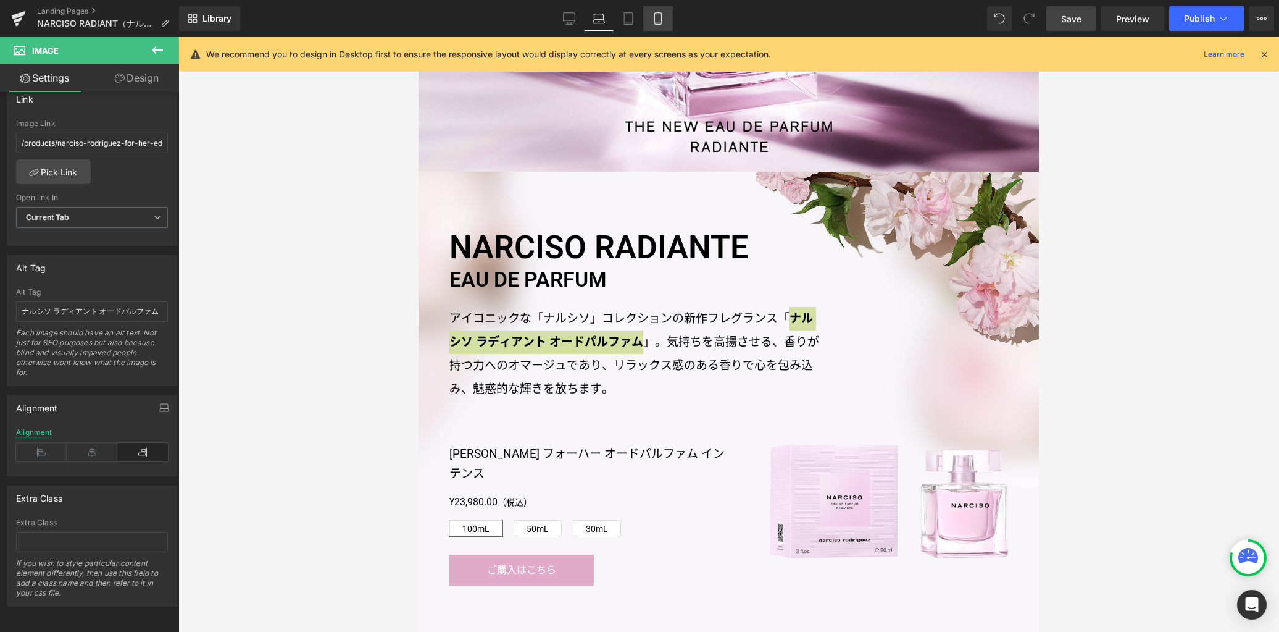
drag, startPoint x: 629, startPoint y: 25, endPoint x: 654, endPoint y: 20, distance: 25.7
click at [630, 25] on link "Tablet" at bounding box center [629, 18] width 30 height 25
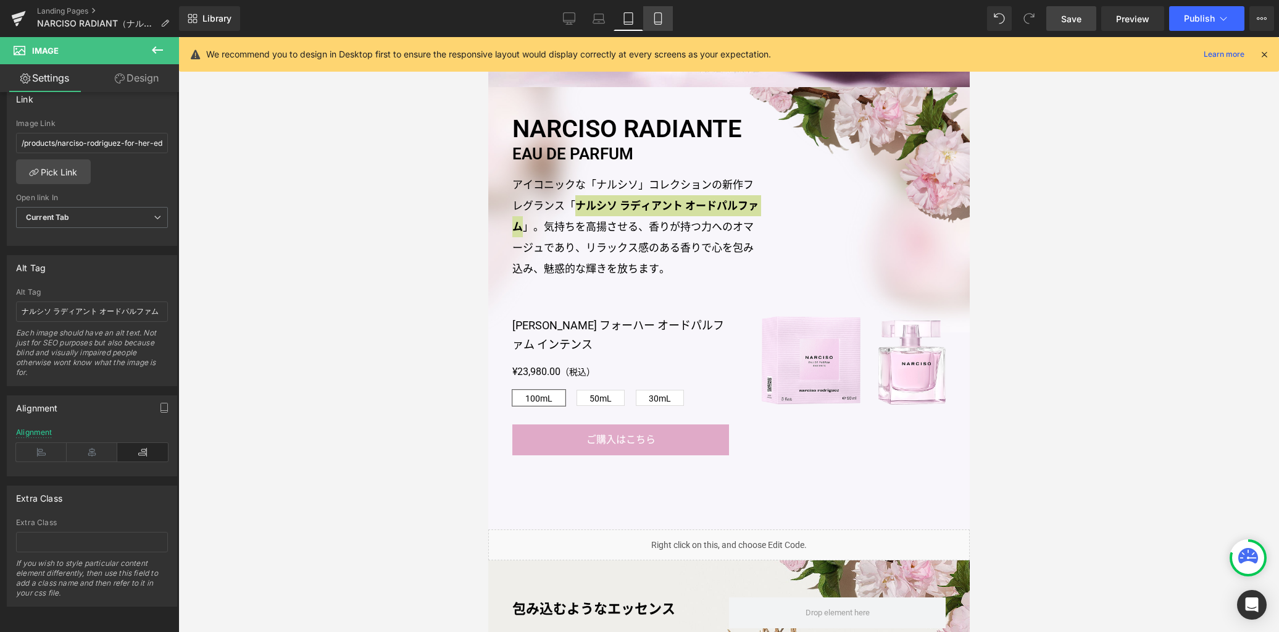
scroll to position [235, 0]
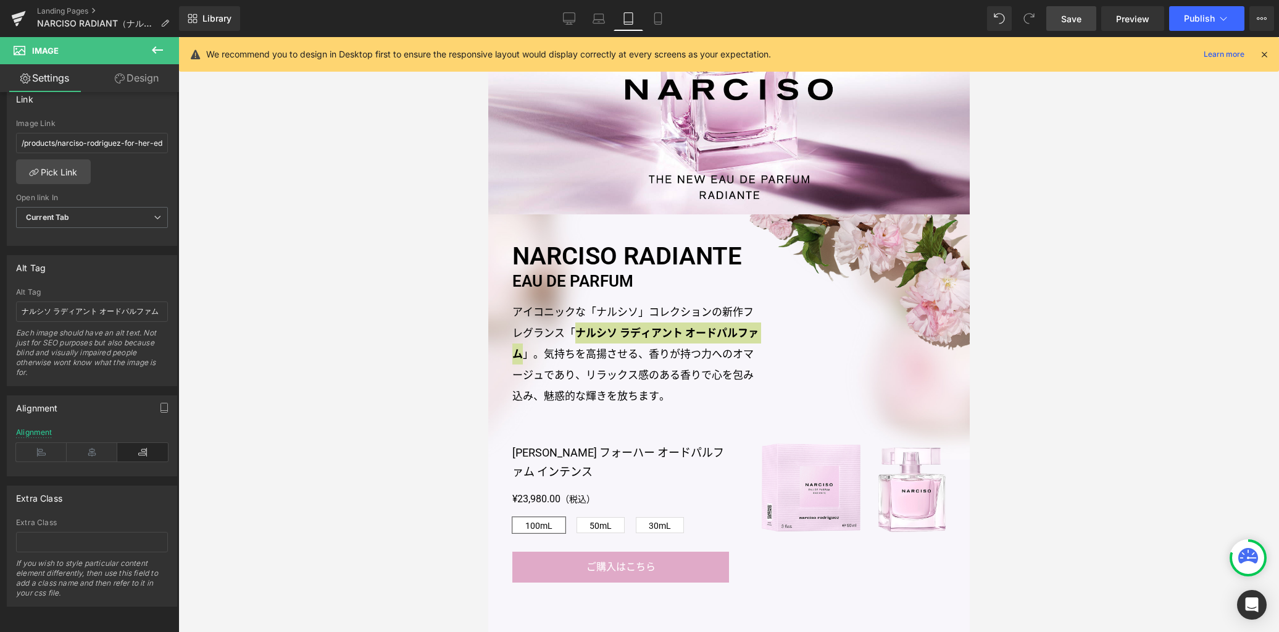
drag, startPoint x: 656, startPoint y: 20, endPoint x: 659, endPoint y: 69, distance: 48.9
click at [656, 20] on icon at bounding box center [658, 18] width 12 height 12
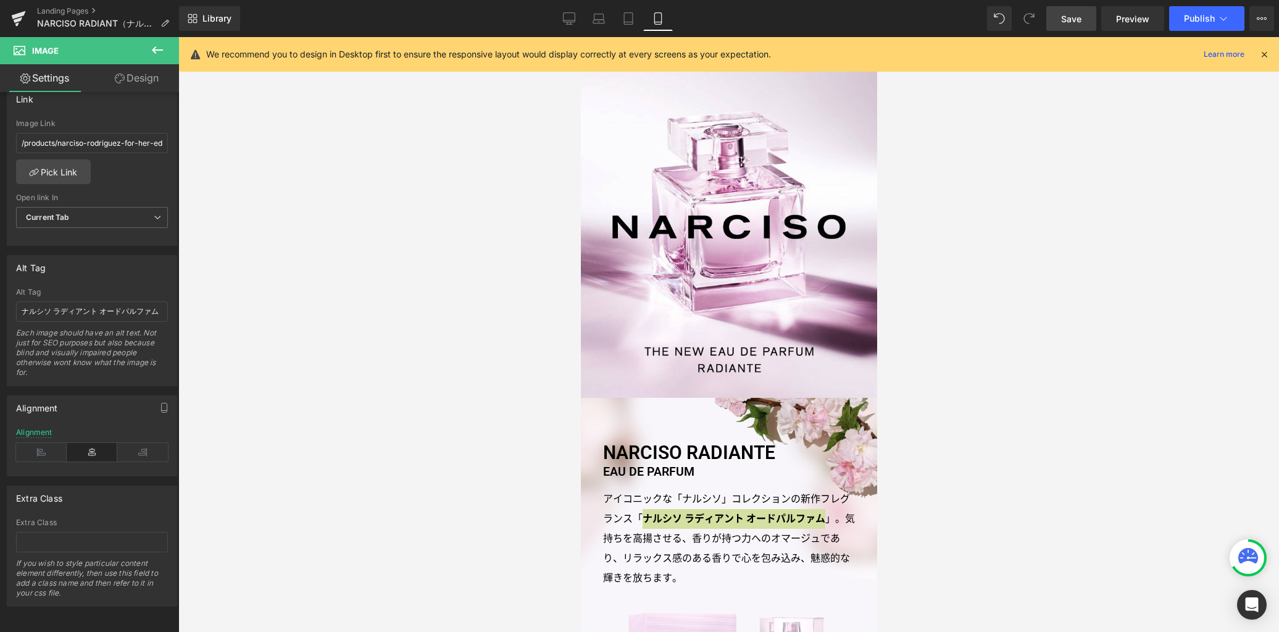
scroll to position [377, 0]
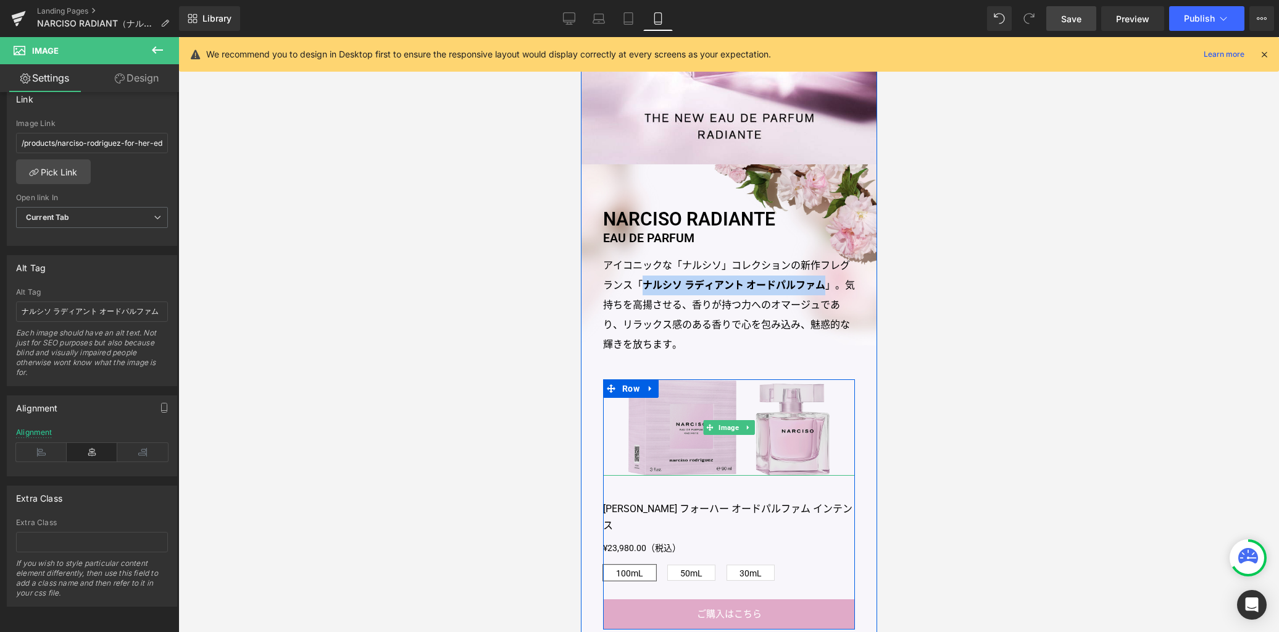
click at [702, 382] on img at bounding box center [728, 427] width 201 height 97
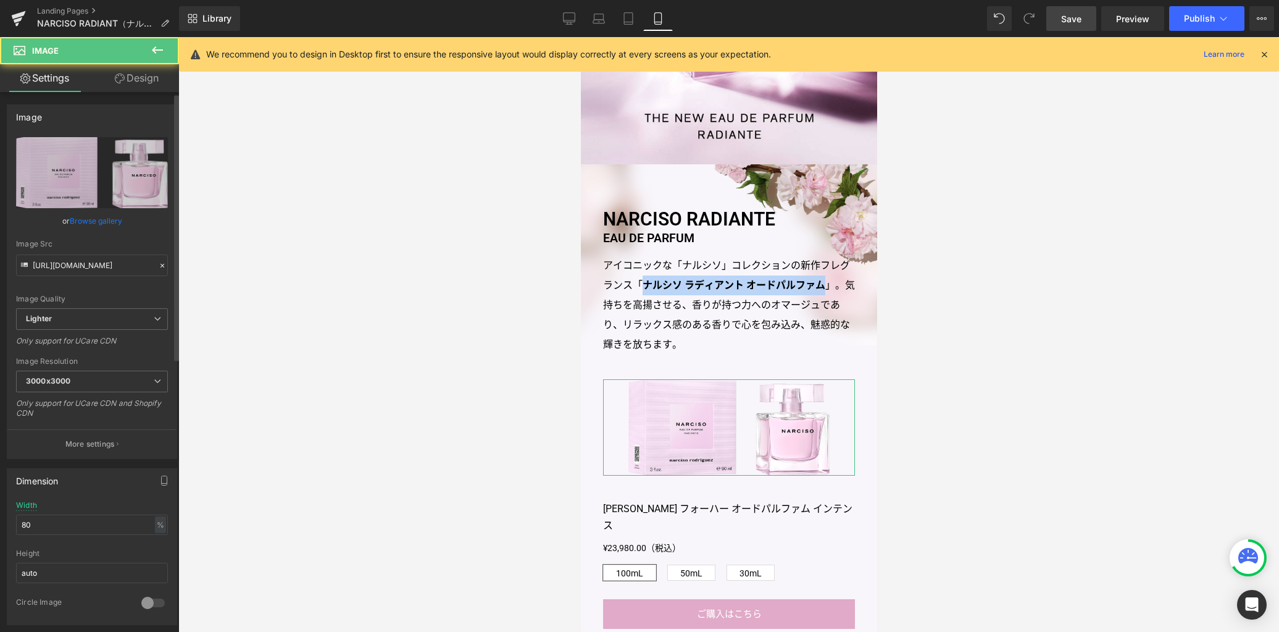
scroll to position [556, 0]
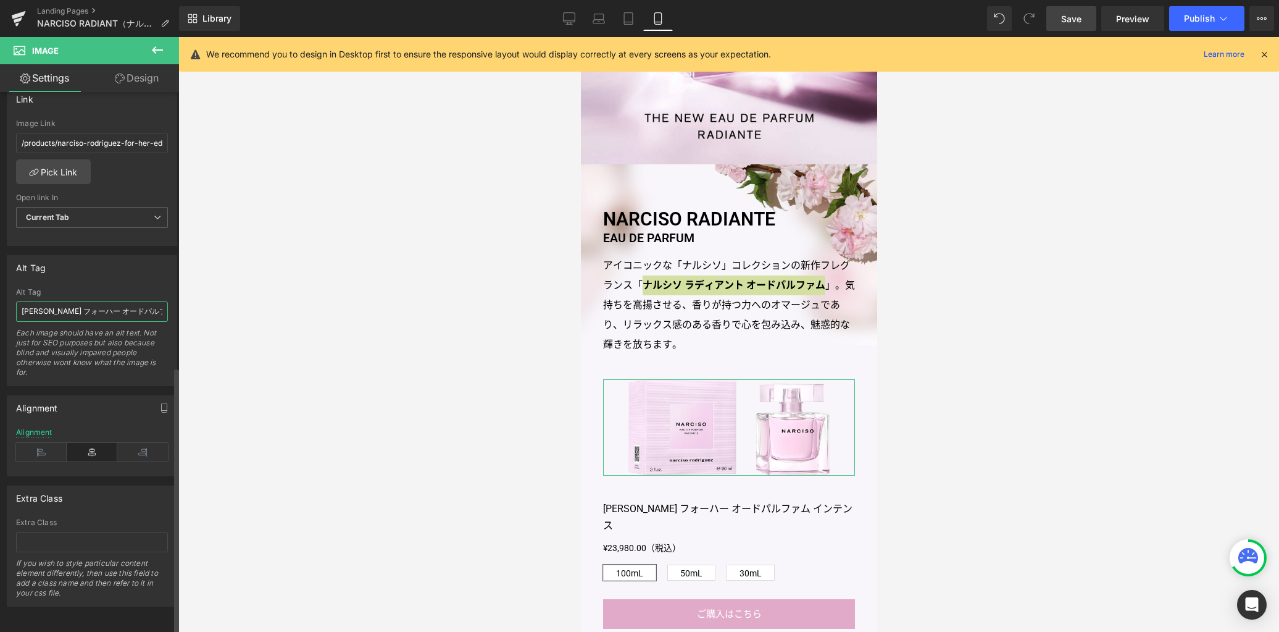
click at [96, 301] on input "[PERSON_NAME] フォーハー オードパルファム インテンス" at bounding box center [92, 311] width 152 height 20
paste input "ディアント オードパルファム"
click at [570, 18] on icon at bounding box center [569, 18] width 12 height 12
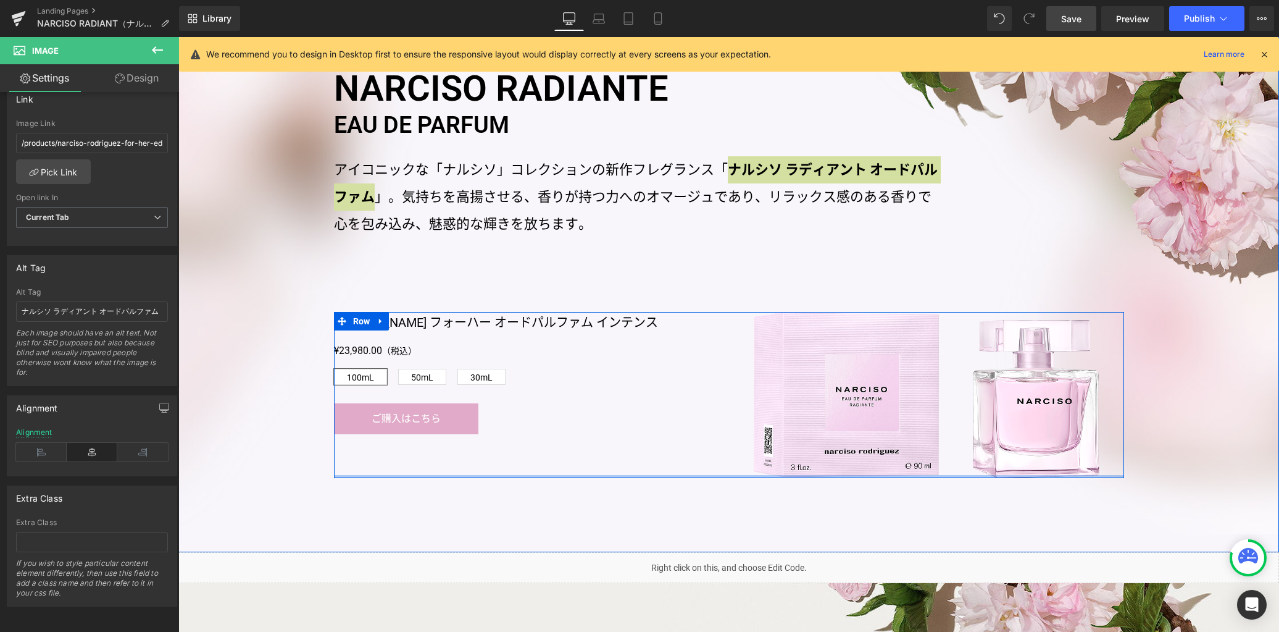
scroll to position [747, 0]
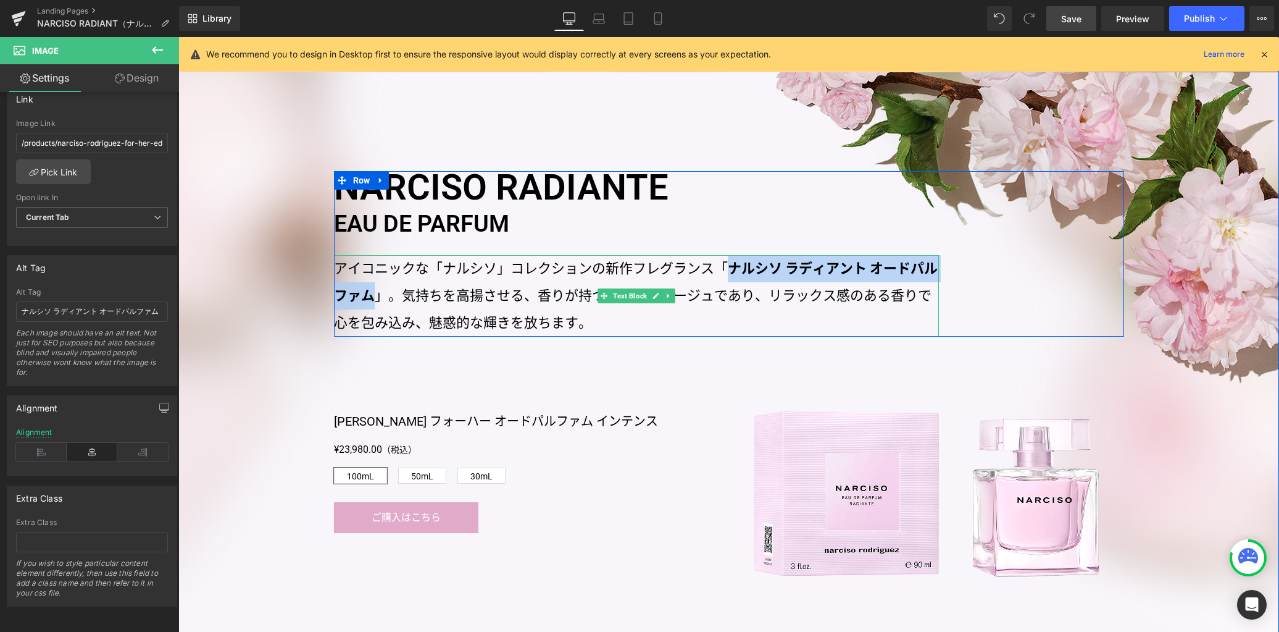
click at [693, 304] on p "アイコニックな「ナルシソ」コレクションの新作フレグランス「 ナルシソ ラディアント オードパルファム 」。気持ちを高揚させる、香りが持つ力へのオマージュであり…" at bounding box center [636, 295] width 605 height 81
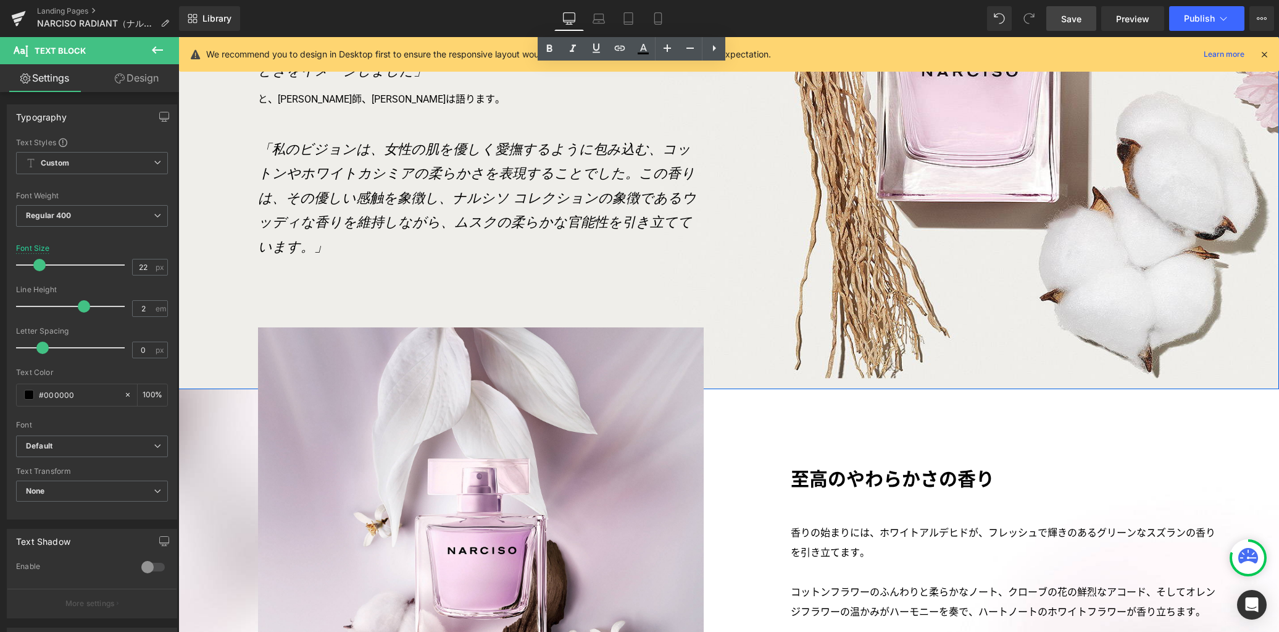
scroll to position [1895, 0]
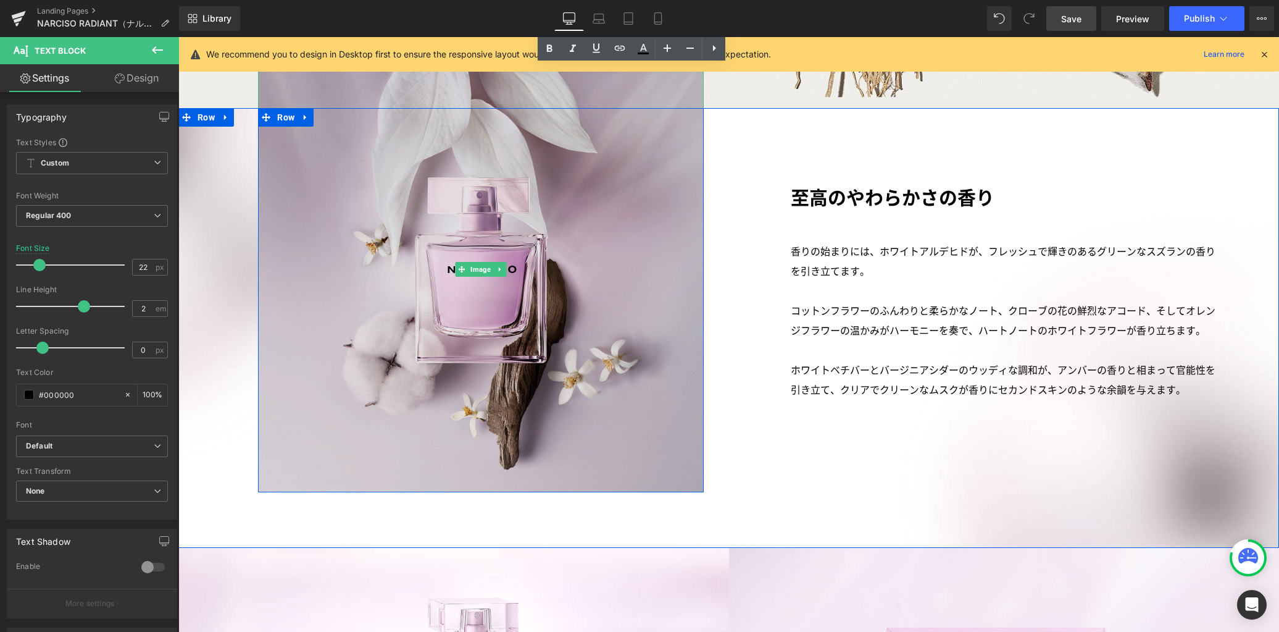
click at [513, 332] on img at bounding box center [481, 269] width 446 height 446
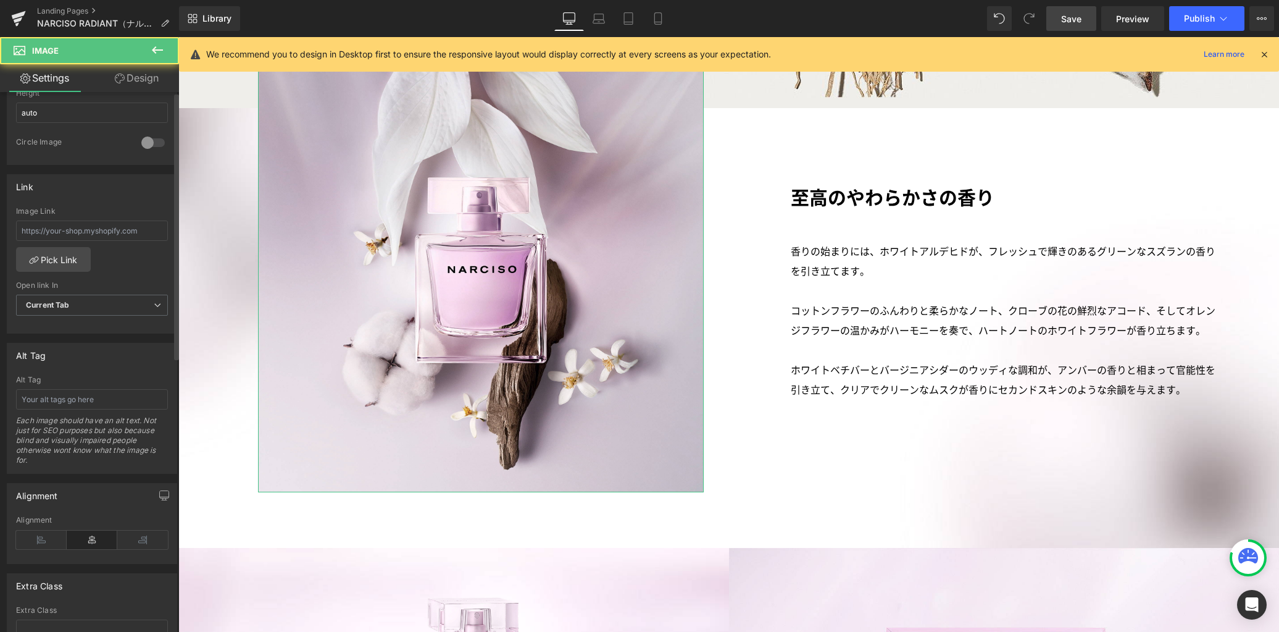
scroll to position [556, 0]
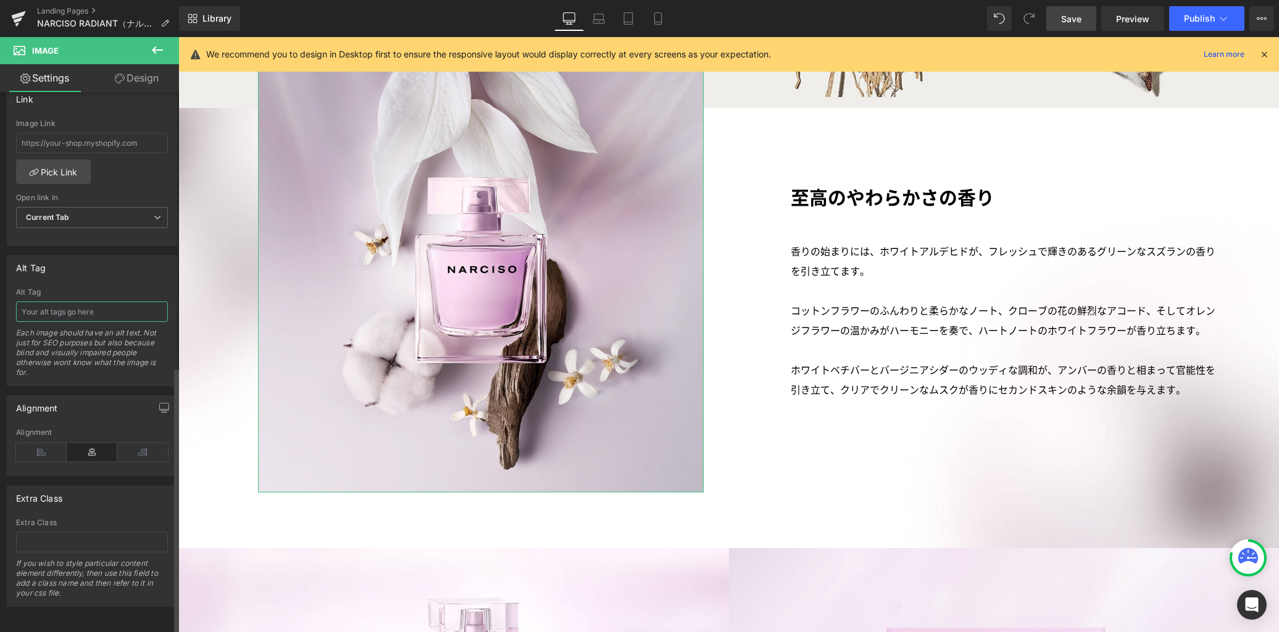
click at [109, 304] on input "text" at bounding box center [92, 311] width 152 height 20
paste input "ナルシソ ラディアント オードパルファム"
drag, startPoint x: 607, startPoint y: 14, endPoint x: 632, endPoint y: 17, distance: 25.0
click at [607, 14] on link "Laptop" at bounding box center [599, 18] width 30 height 25
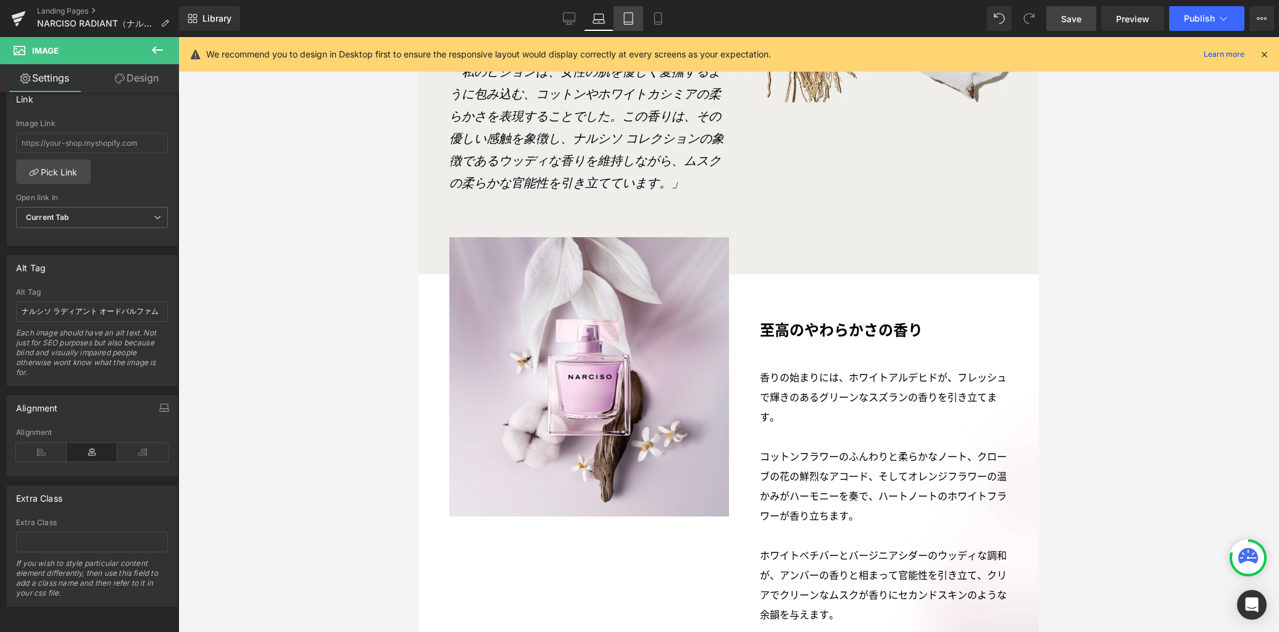
click at [636, 19] on link "Tablet" at bounding box center [629, 18] width 30 height 25
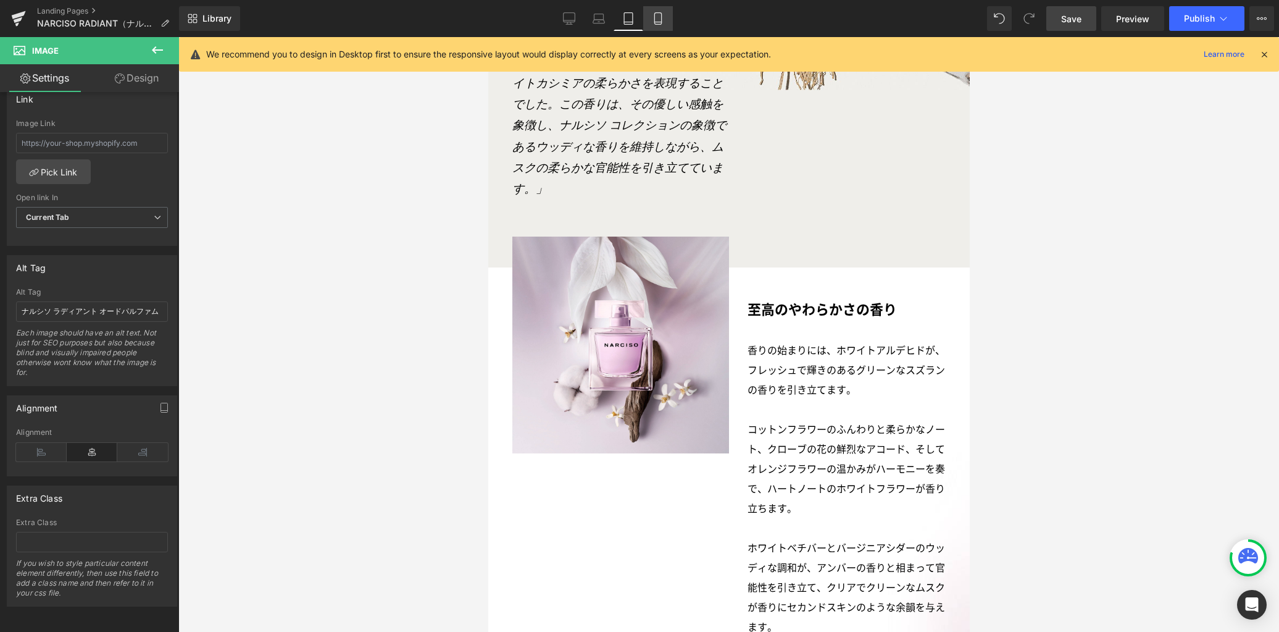
click at [656, 19] on icon at bounding box center [658, 18] width 12 height 12
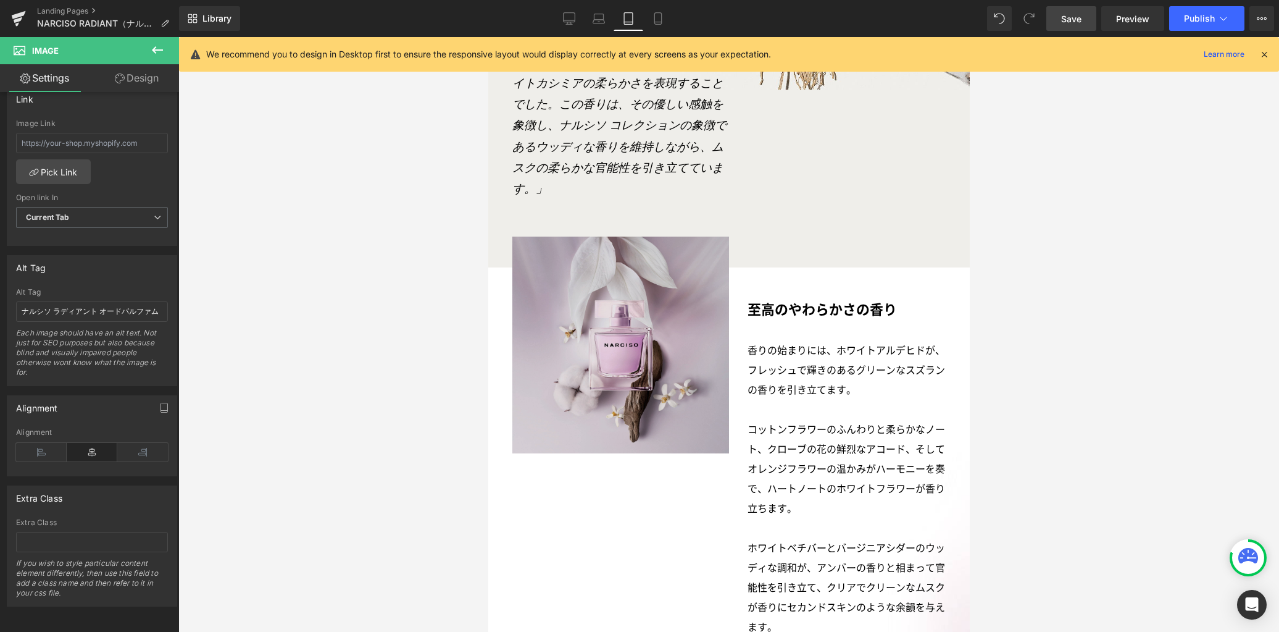
scroll to position [1437, 0]
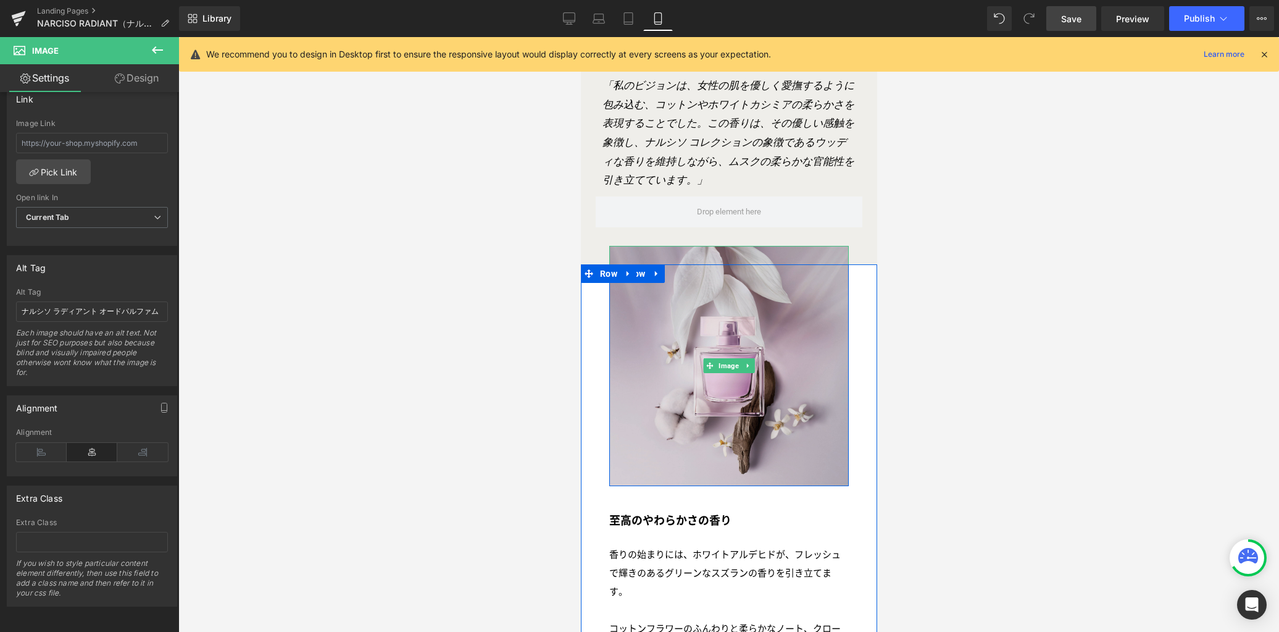
click at [690, 332] on img at bounding box center [729, 366] width 240 height 240
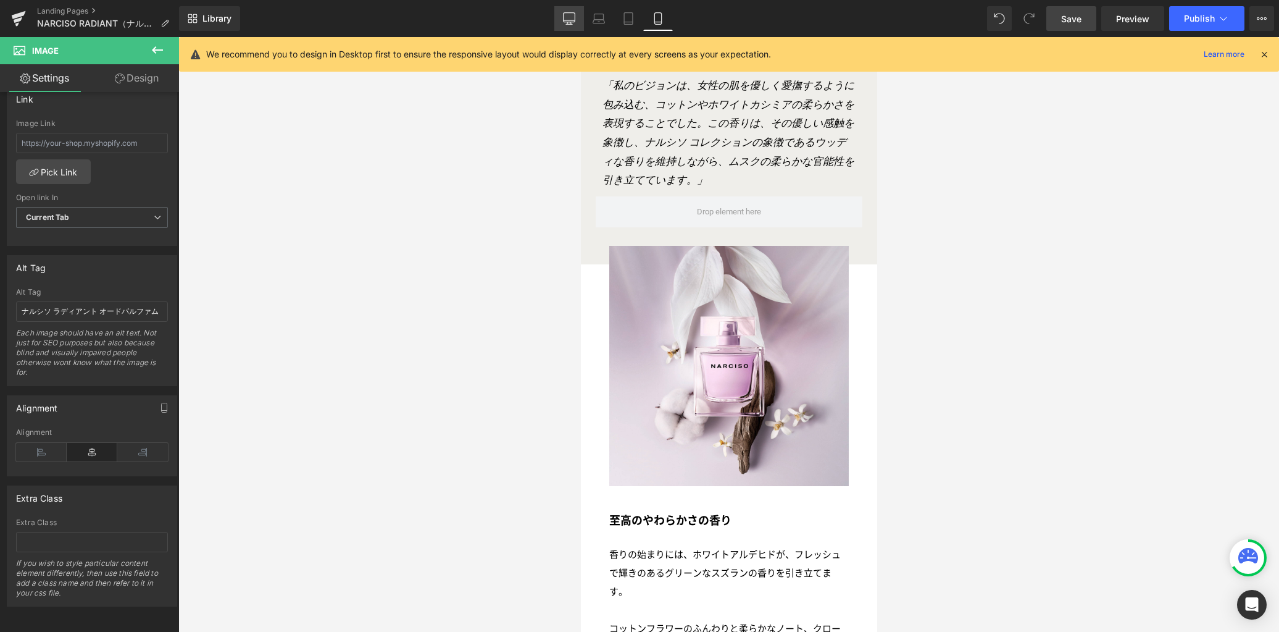
click at [567, 16] on icon at bounding box center [569, 18] width 12 height 12
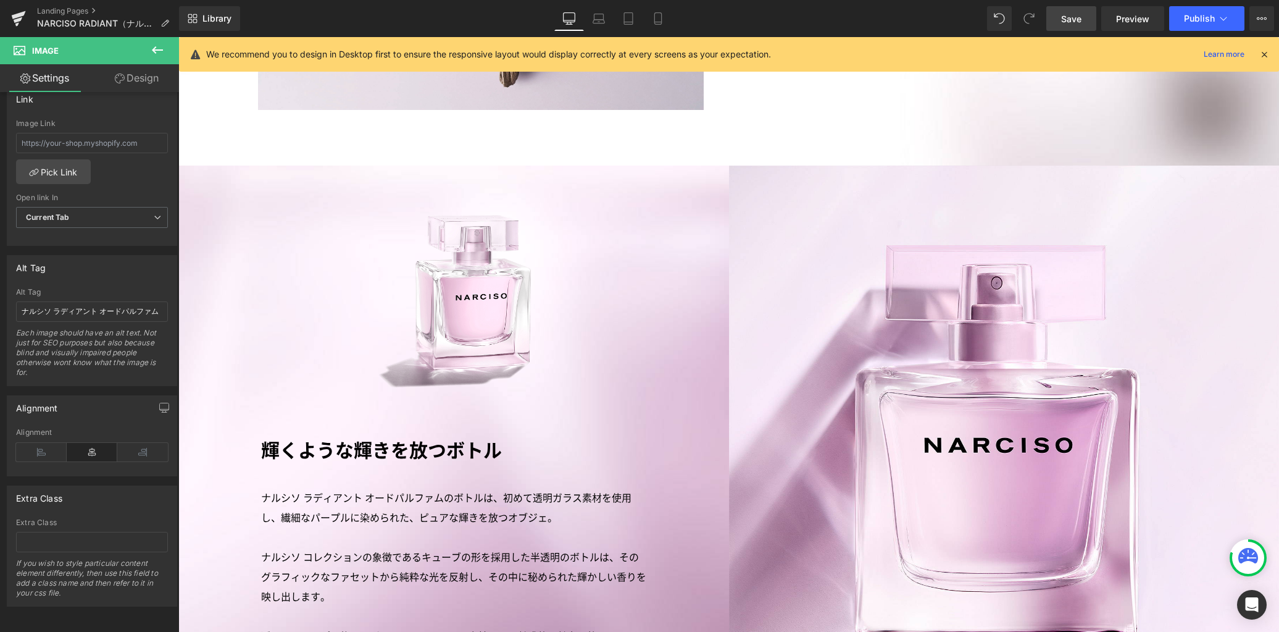
scroll to position [2296, 0]
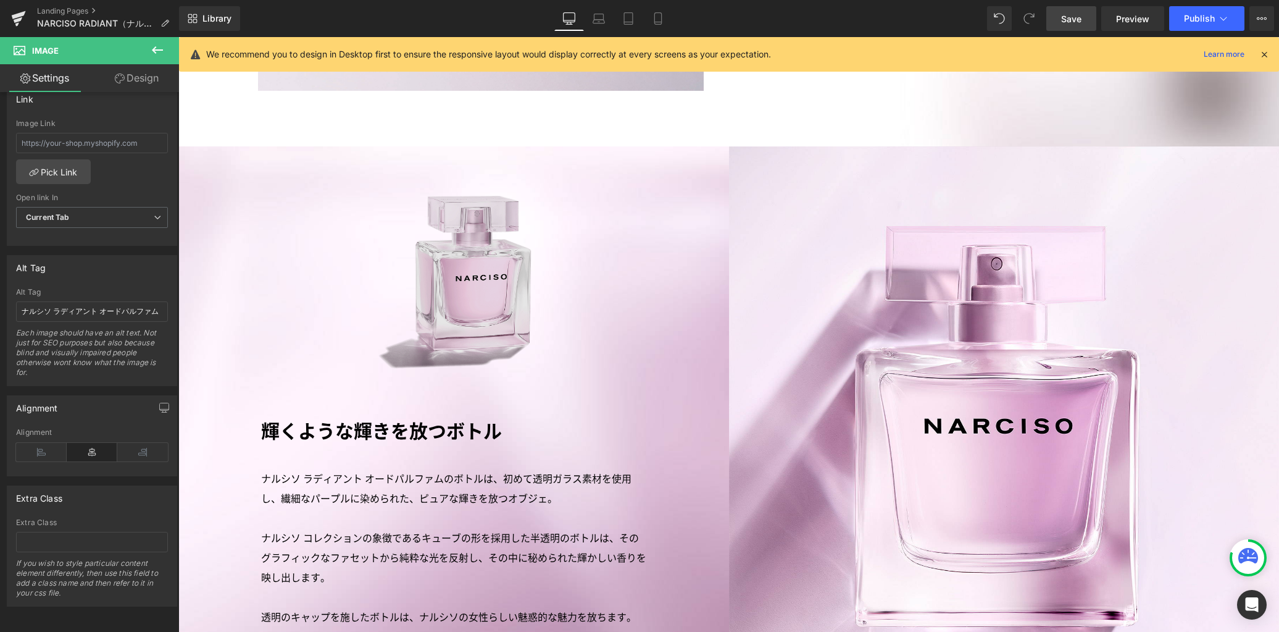
click at [499, 315] on img at bounding box center [453, 284] width 176 height 176
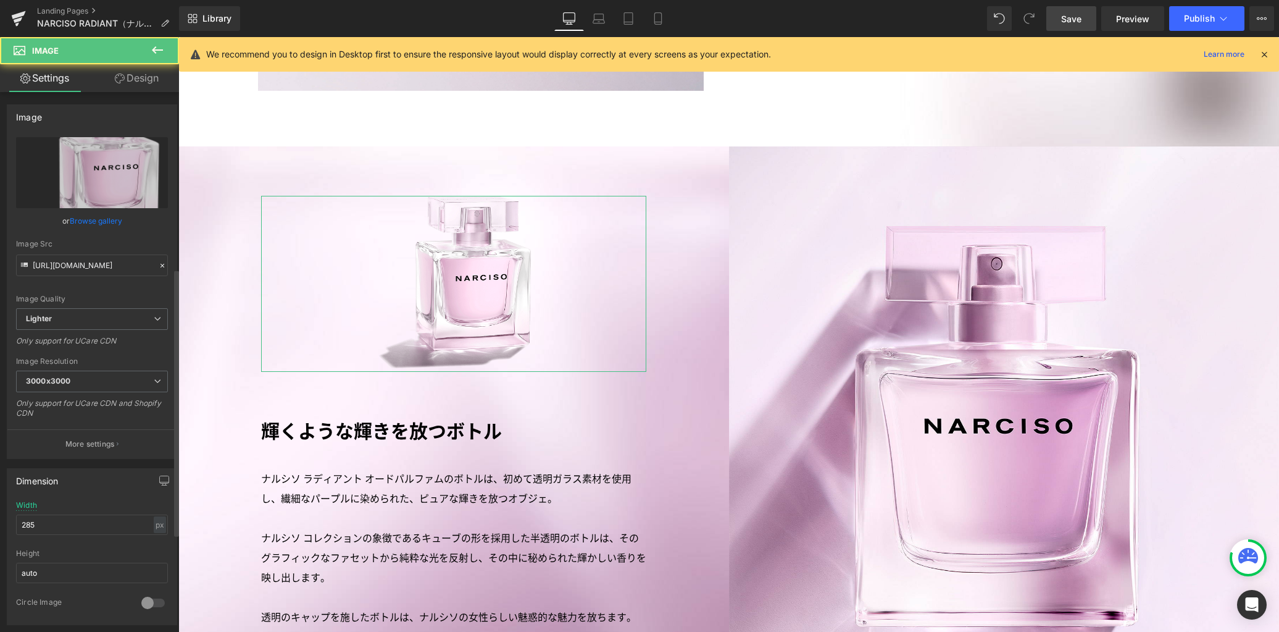
scroll to position [556, 0]
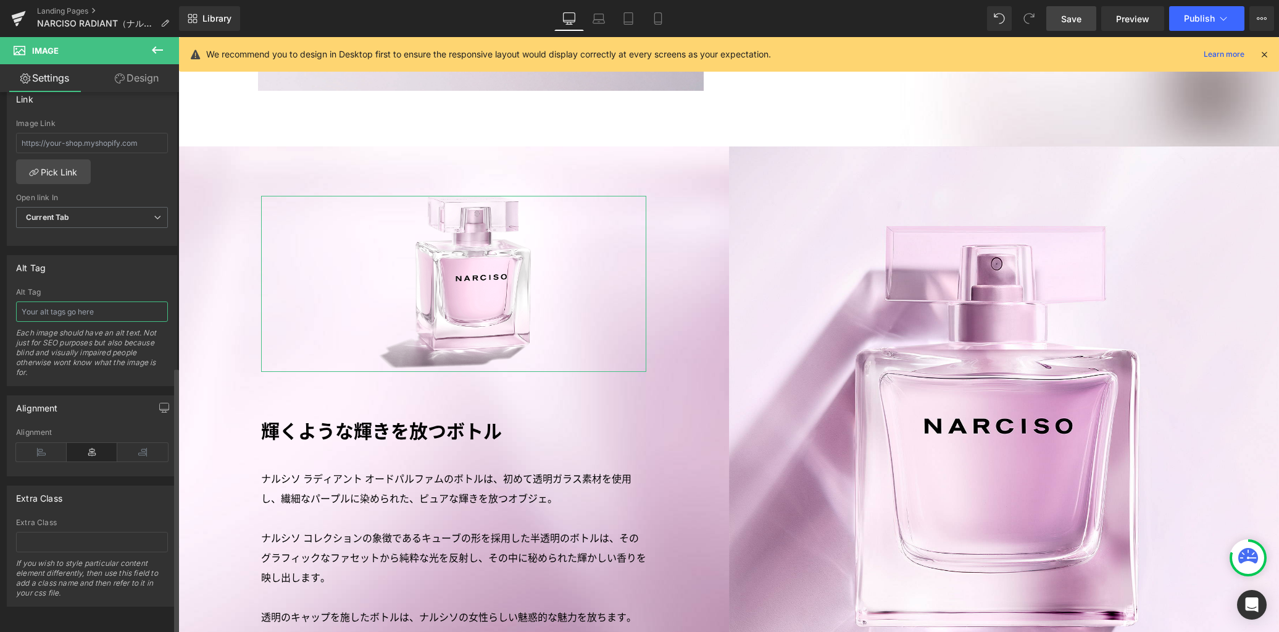
click at [119, 306] on input "text" at bounding box center [92, 311] width 152 height 20
paste input "ナルシソ ラディアント オードパルファム"
drag, startPoint x: 620, startPoint y: 20, endPoint x: 653, endPoint y: 14, distance: 33.3
click at [620, 20] on link "Tablet" at bounding box center [629, 18] width 30 height 25
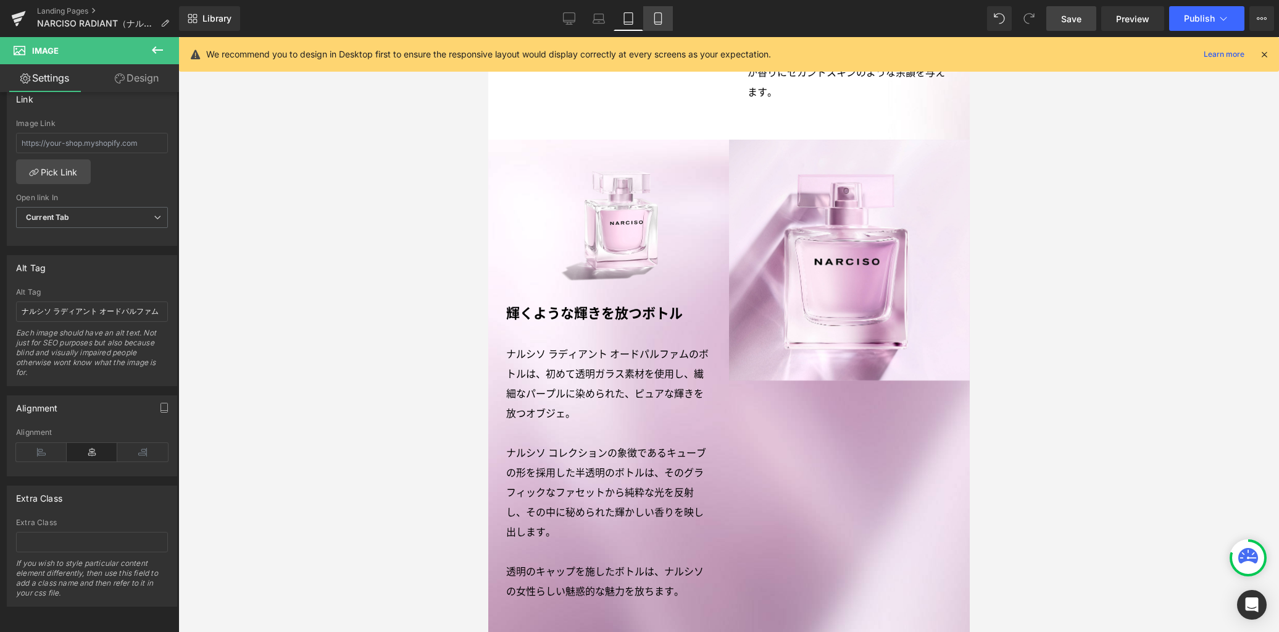
click at [656, 16] on icon at bounding box center [658, 18] width 12 height 12
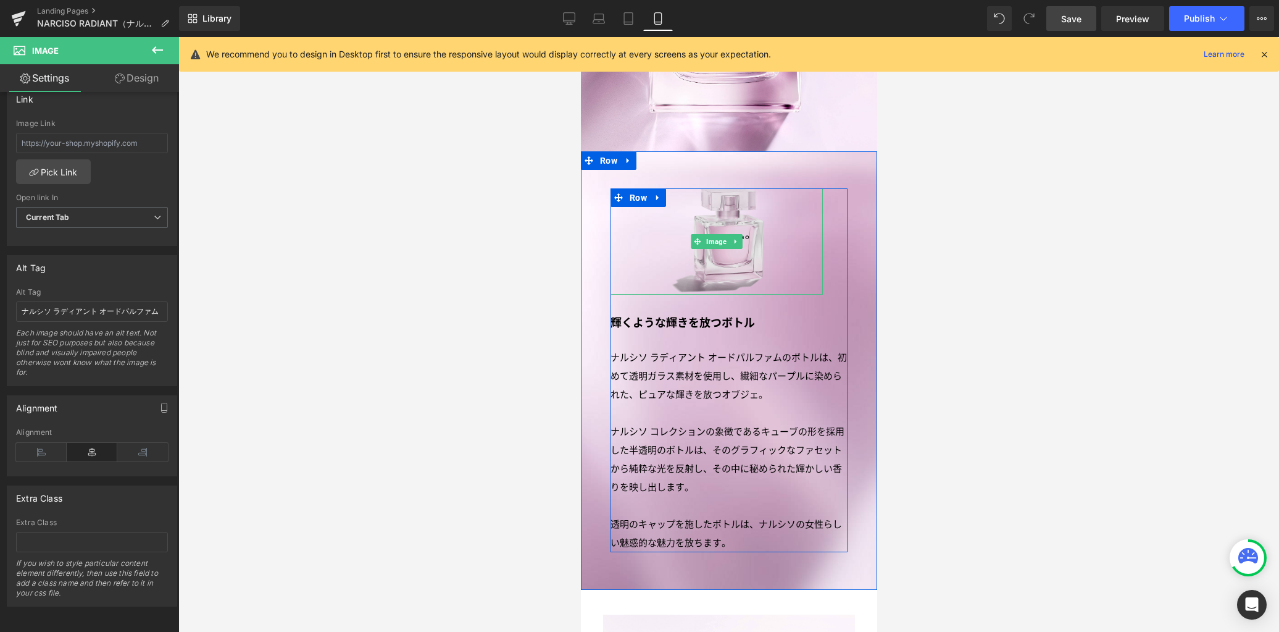
click at [708, 256] on img at bounding box center [716, 241] width 106 height 106
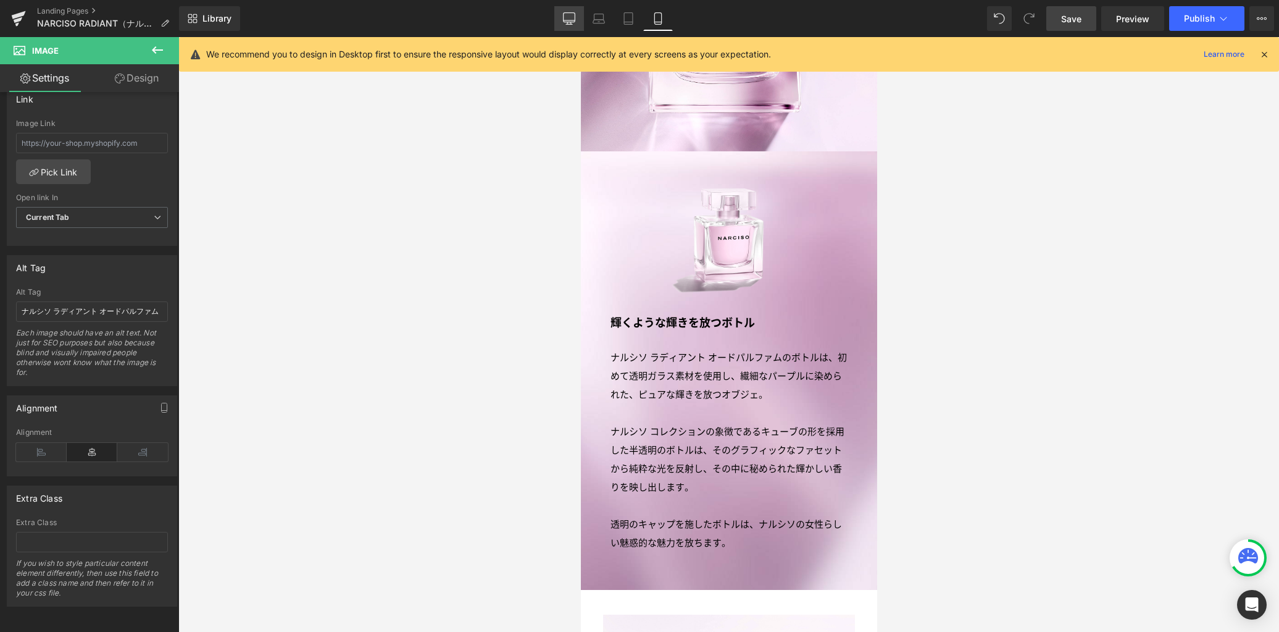
click at [570, 6] on link "Desktop" at bounding box center [569, 18] width 30 height 25
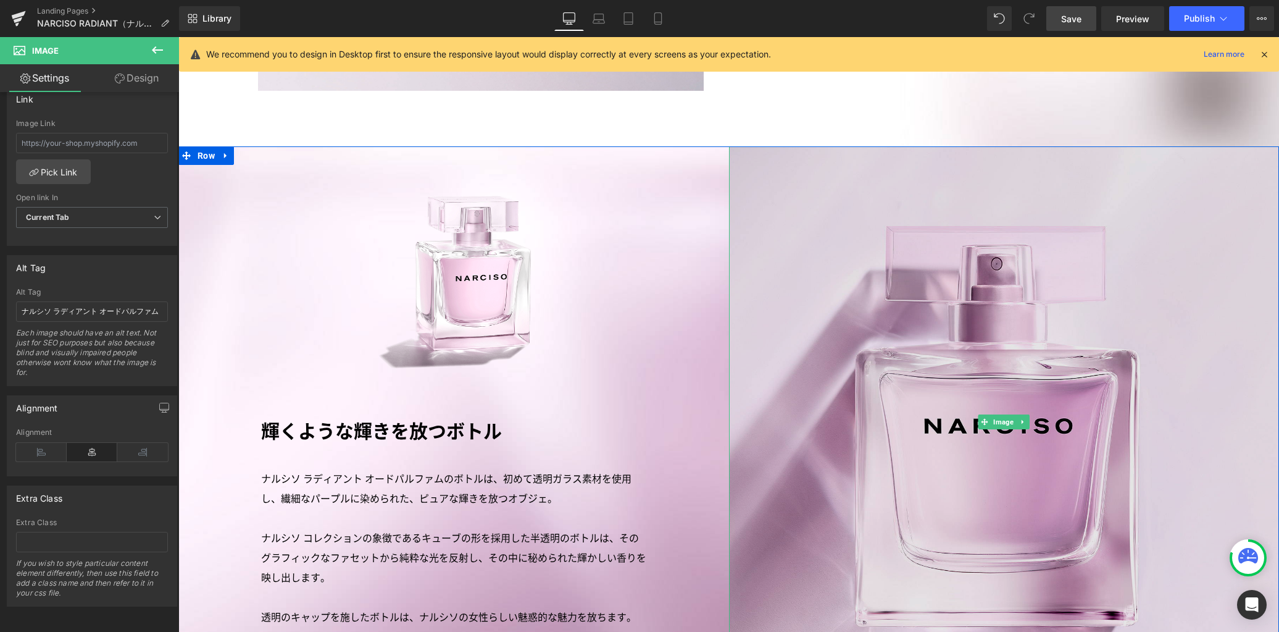
click at [901, 280] on img at bounding box center [1004, 421] width 551 height 551
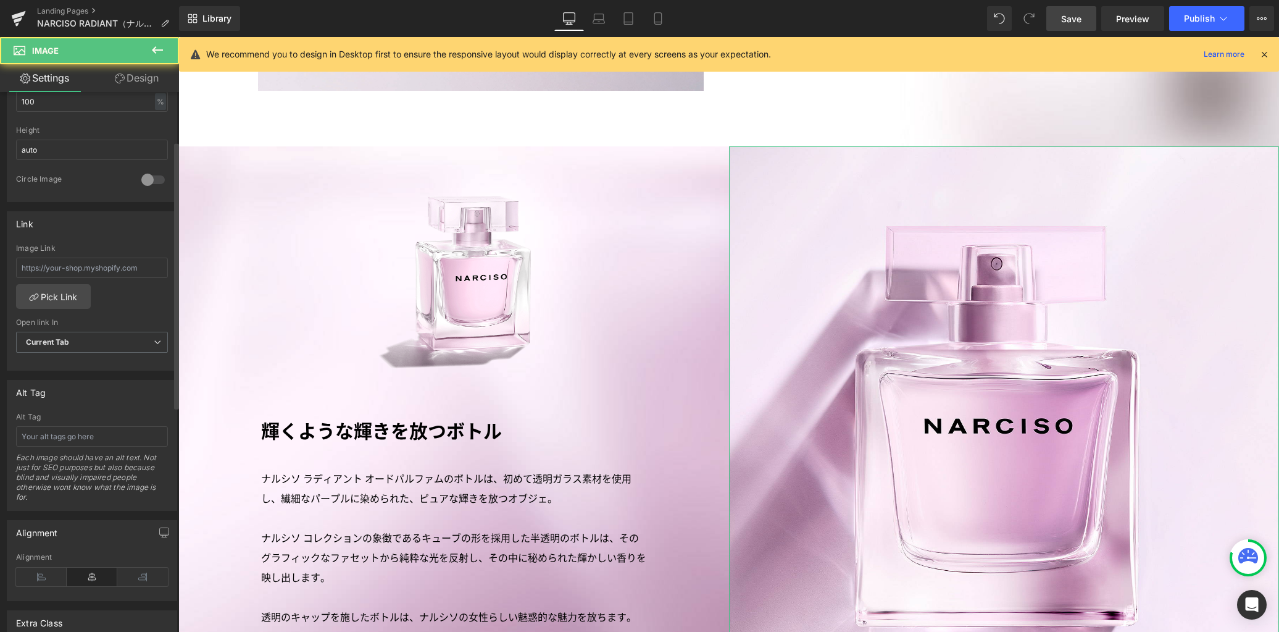
scroll to position [556, 0]
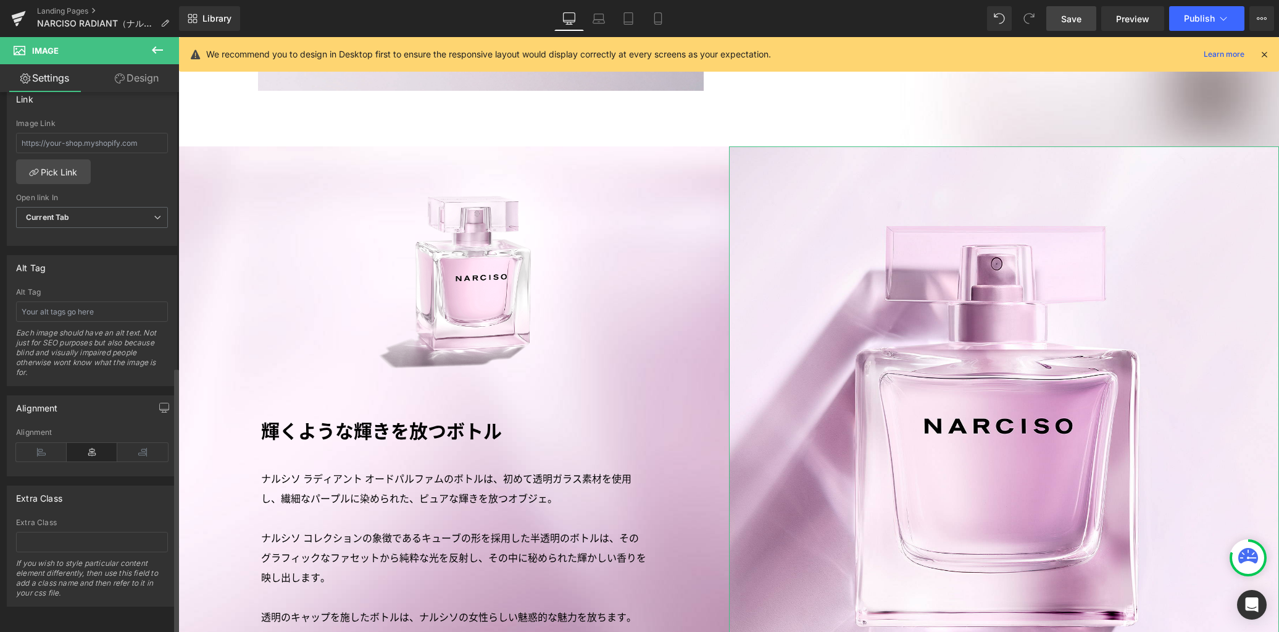
click at [110, 314] on div "Alt Tag Each image should have an alt text. Not just for SEO purposes but also …" at bounding box center [92, 337] width 152 height 98
click at [110, 307] on input "text" at bounding box center [92, 311] width 152 height 20
paste input "ナルシソ ラディアント オードパルファム"
click at [655, 23] on icon at bounding box center [657, 19] width 7 height 12
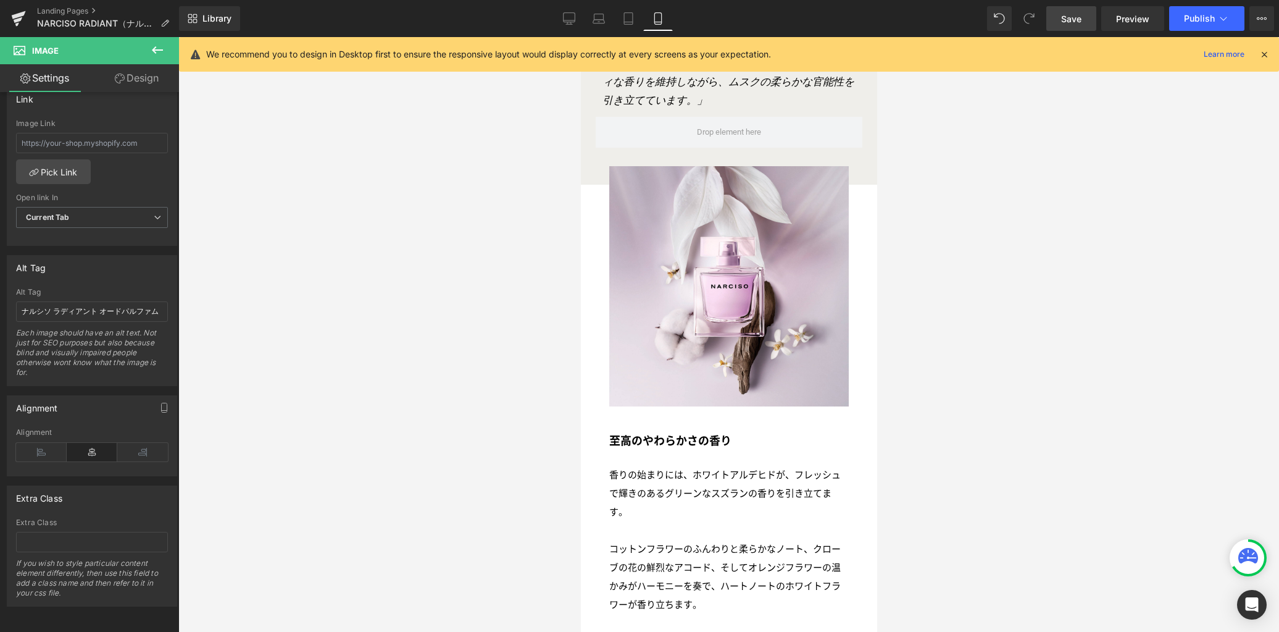
scroll to position [2107, 0]
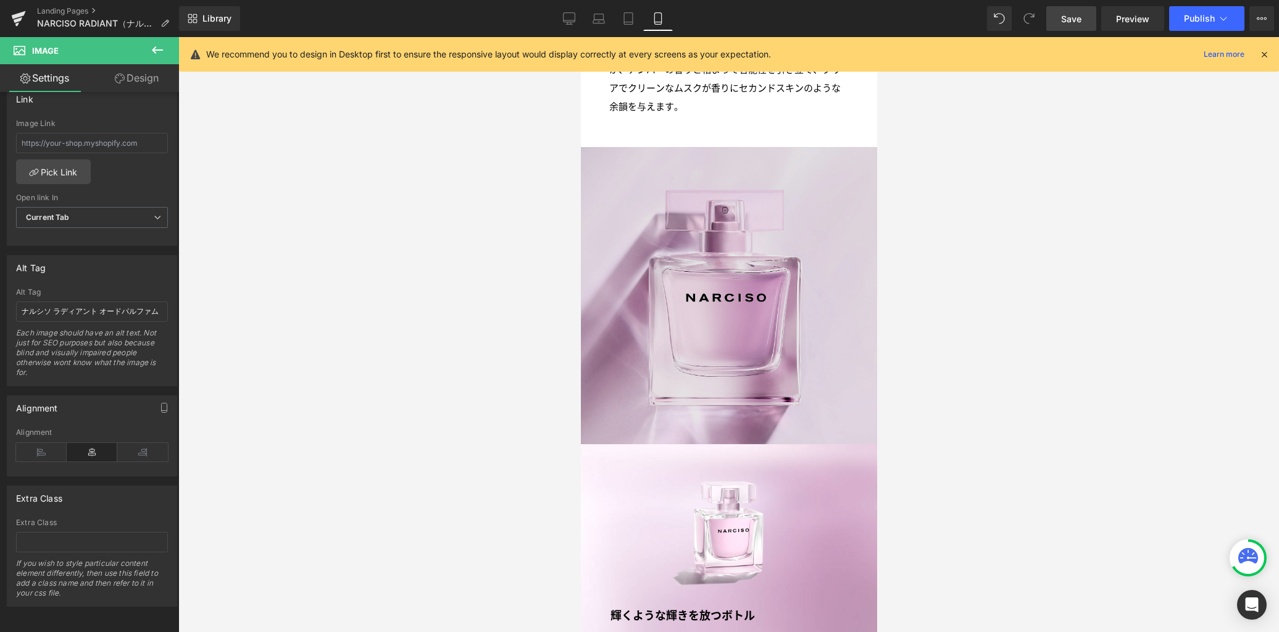
click at [708, 262] on img at bounding box center [728, 295] width 296 height 297
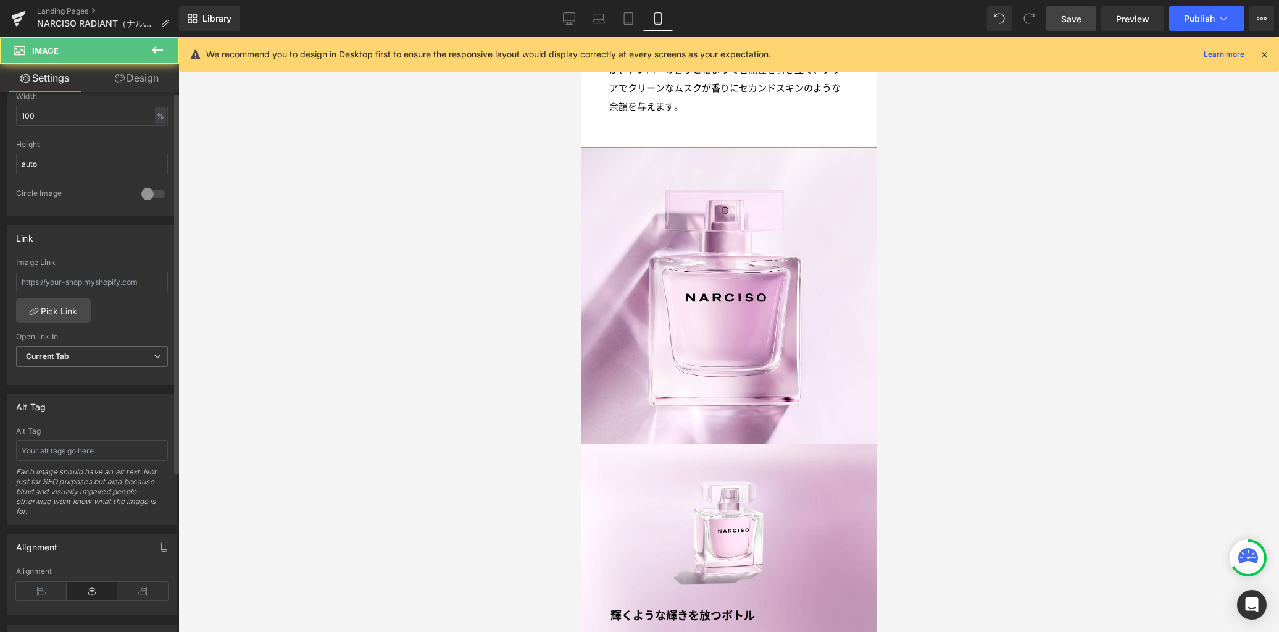
scroll to position [556, 0]
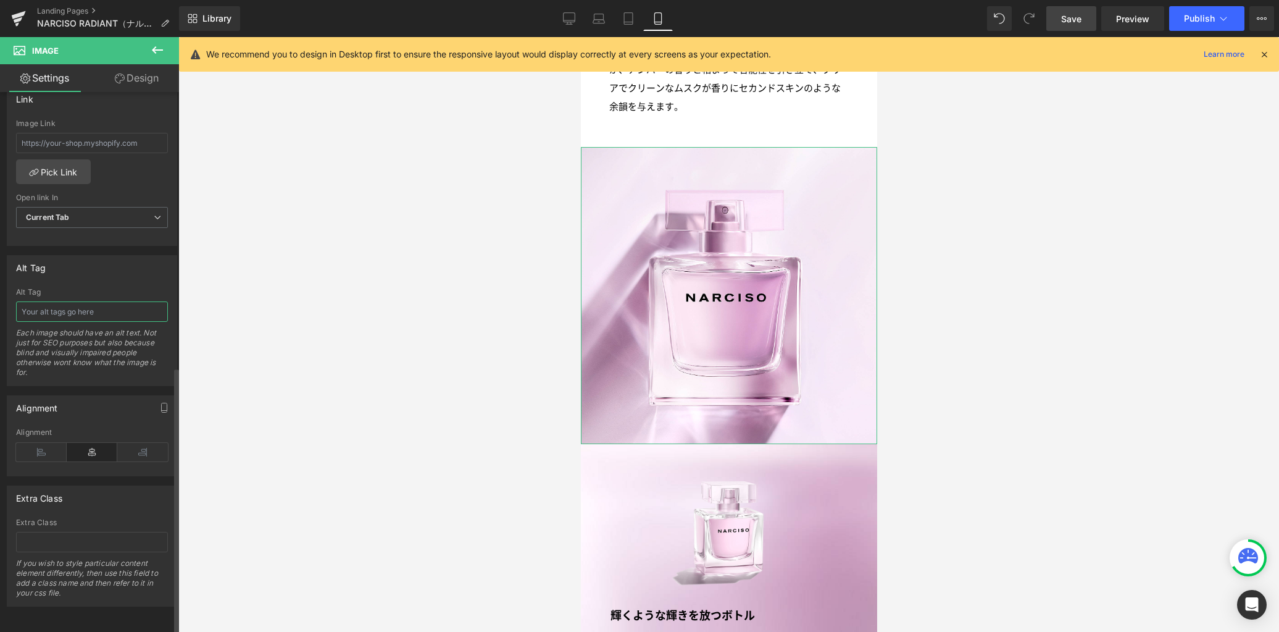
click at [97, 303] on input "text" at bounding box center [92, 311] width 152 height 20
paste input "ナルシソ ラディアント オードパルファム"
click at [577, 19] on link "Desktop" at bounding box center [569, 18] width 30 height 25
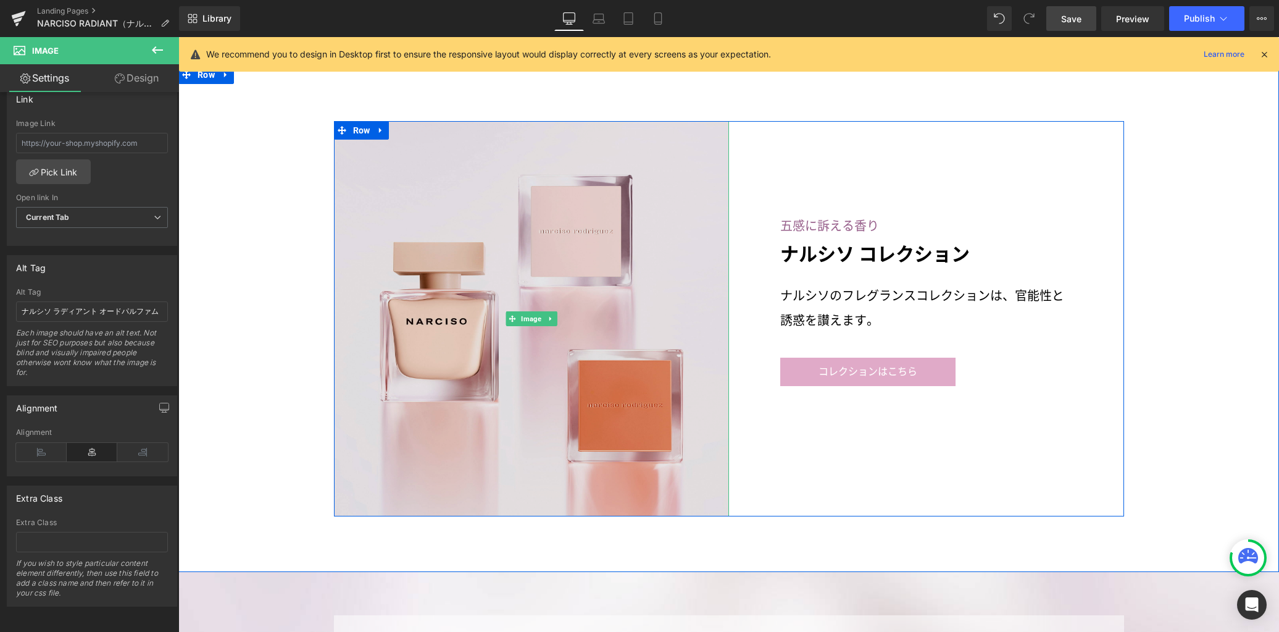
scroll to position [3308, 0]
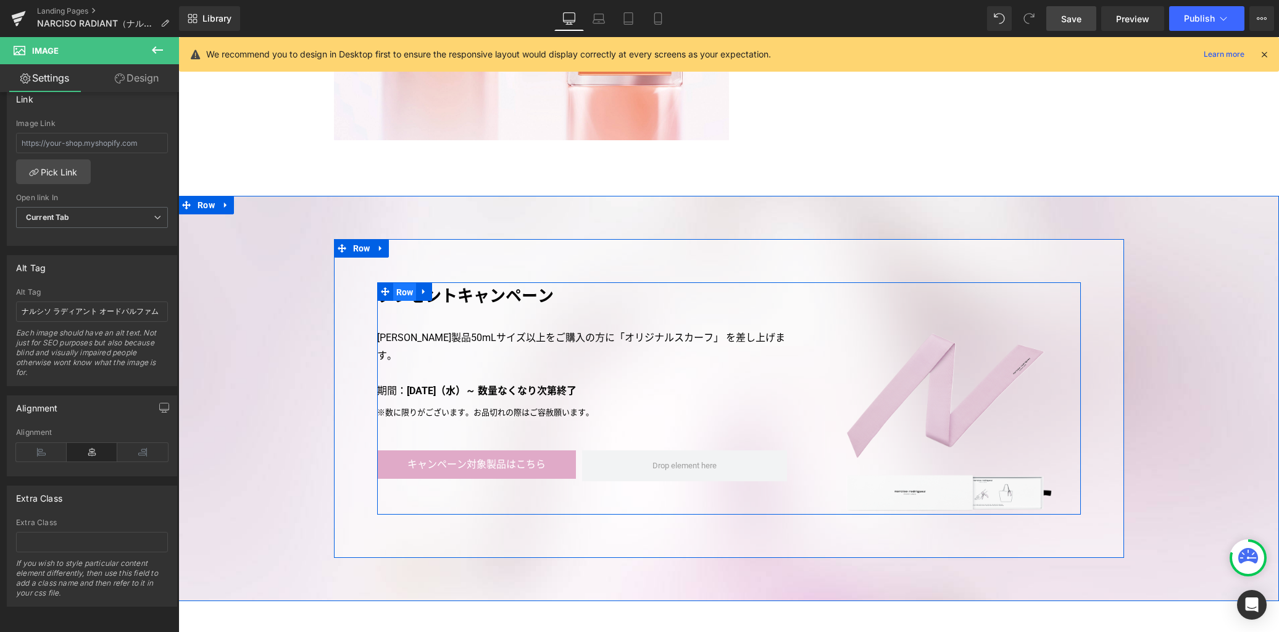
click at [405, 283] on span "Row" at bounding box center [404, 292] width 23 height 19
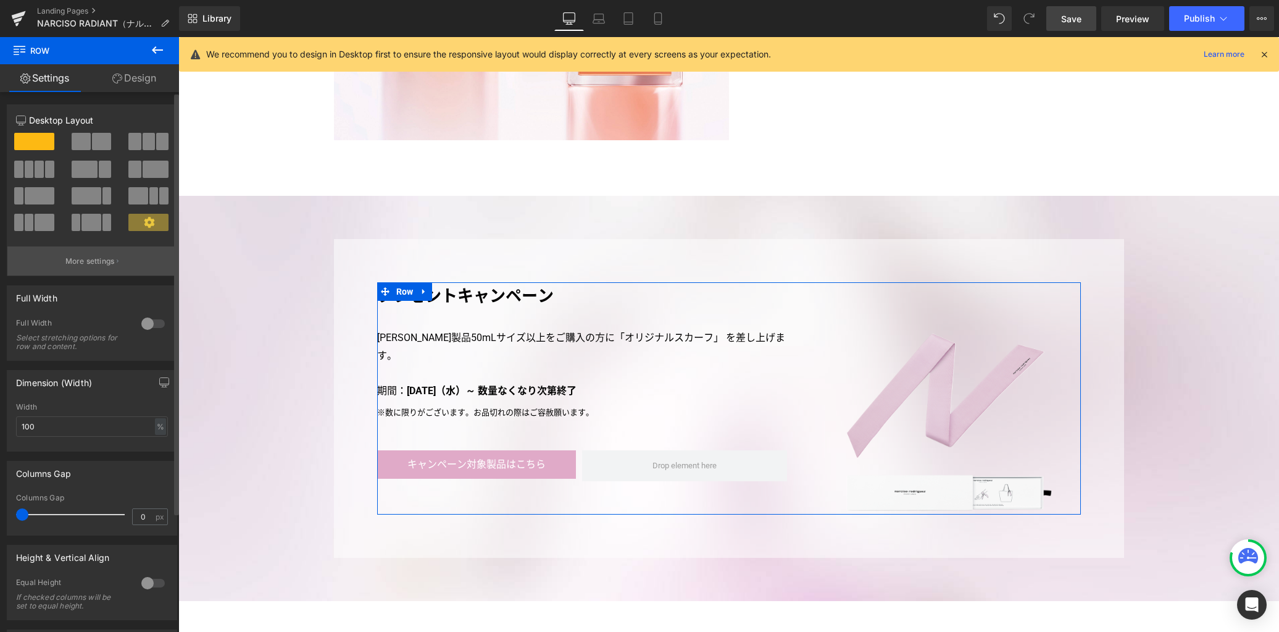
click at [93, 266] on p "More settings" at bounding box center [89, 261] width 49 height 11
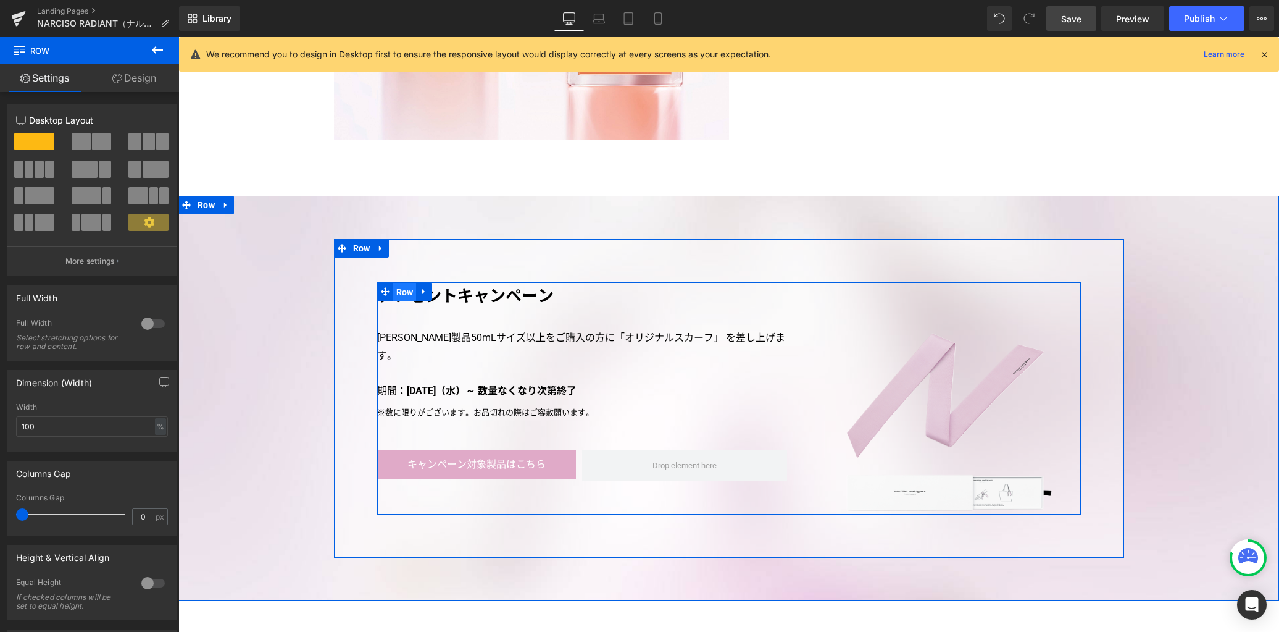
click at [399, 283] on span "Row" at bounding box center [404, 292] width 23 height 19
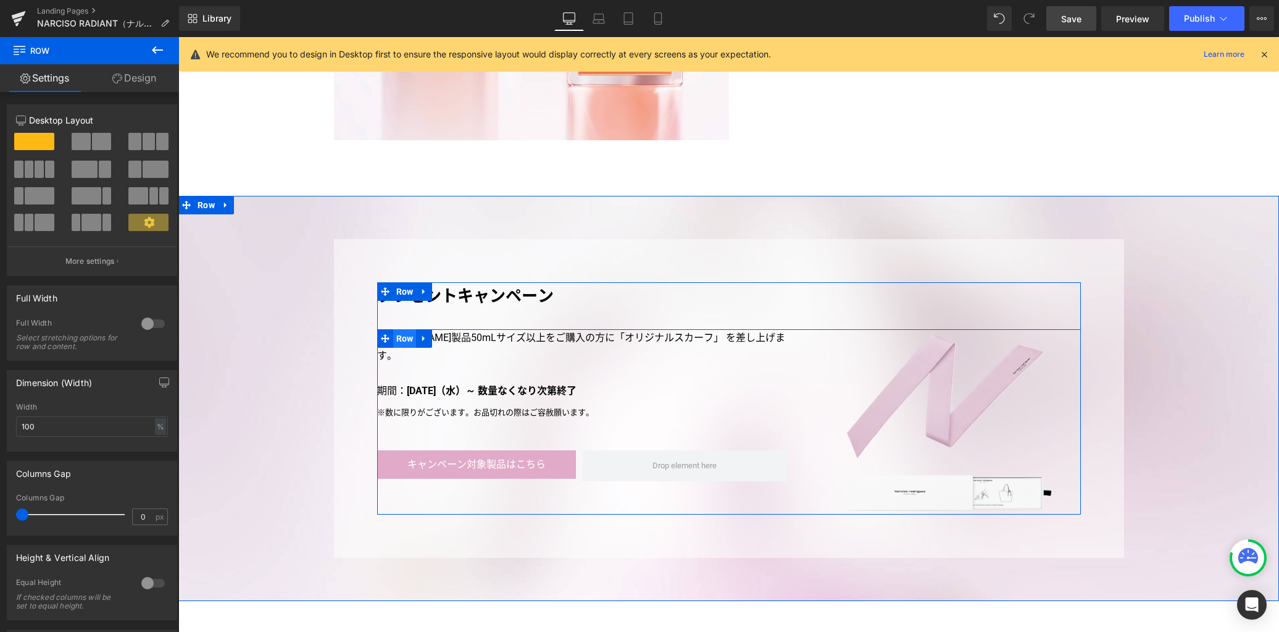
click at [396, 329] on span "Row" at bounding box center [404, 338] width 23 height 19
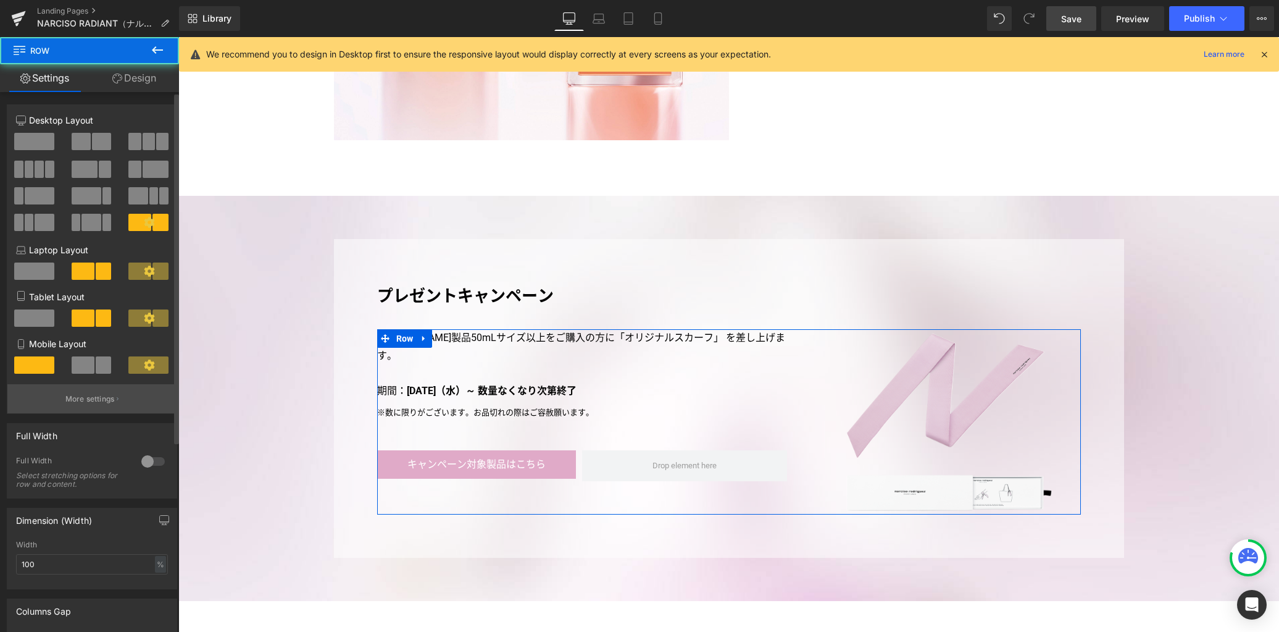
click at [131, 396] on button "More settings" at bounding box center [91, 398] width 169 height 29
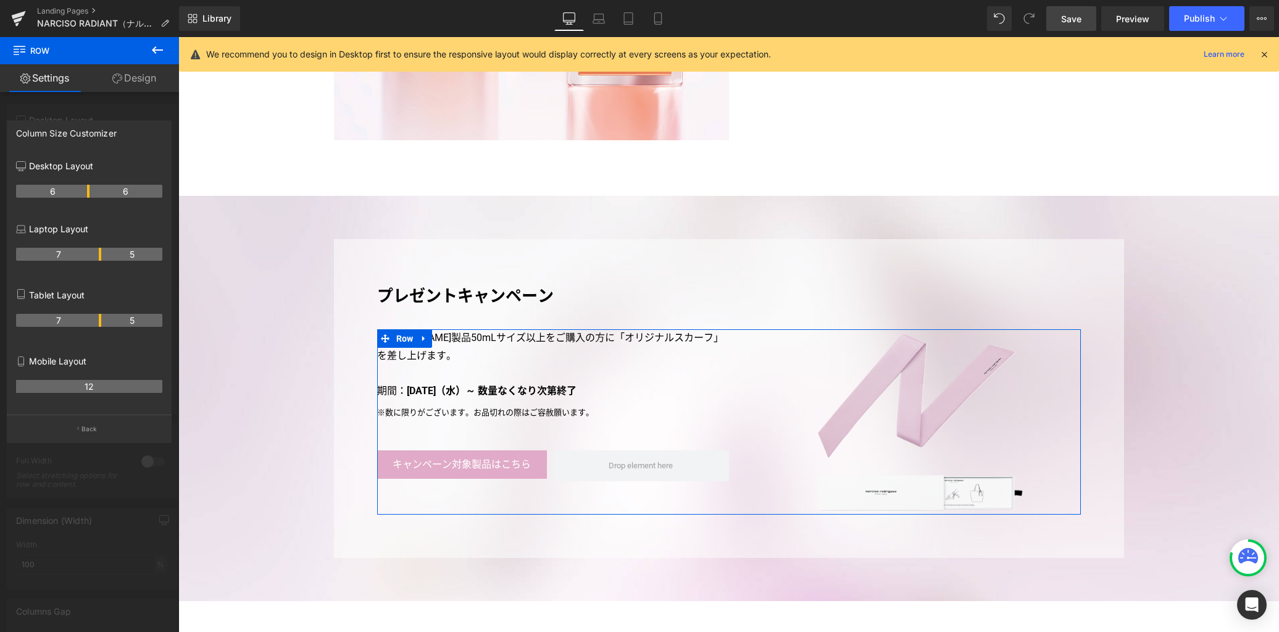
drag, startPoint x: 99, startPoint y: 191, endPoint x: 91, endPoint y: 190, distance: 8.7
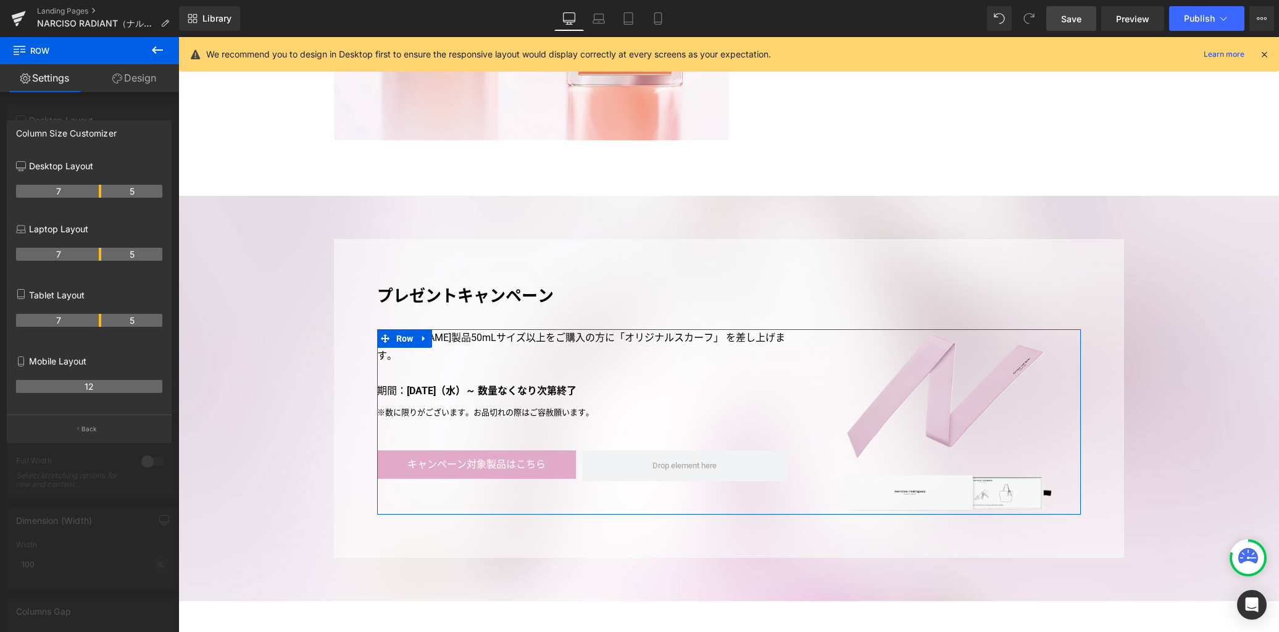
drag, startPoint x: 86, startPoint y: 189, endPoint x: 95, endPoint y: 189, distance: 8.6
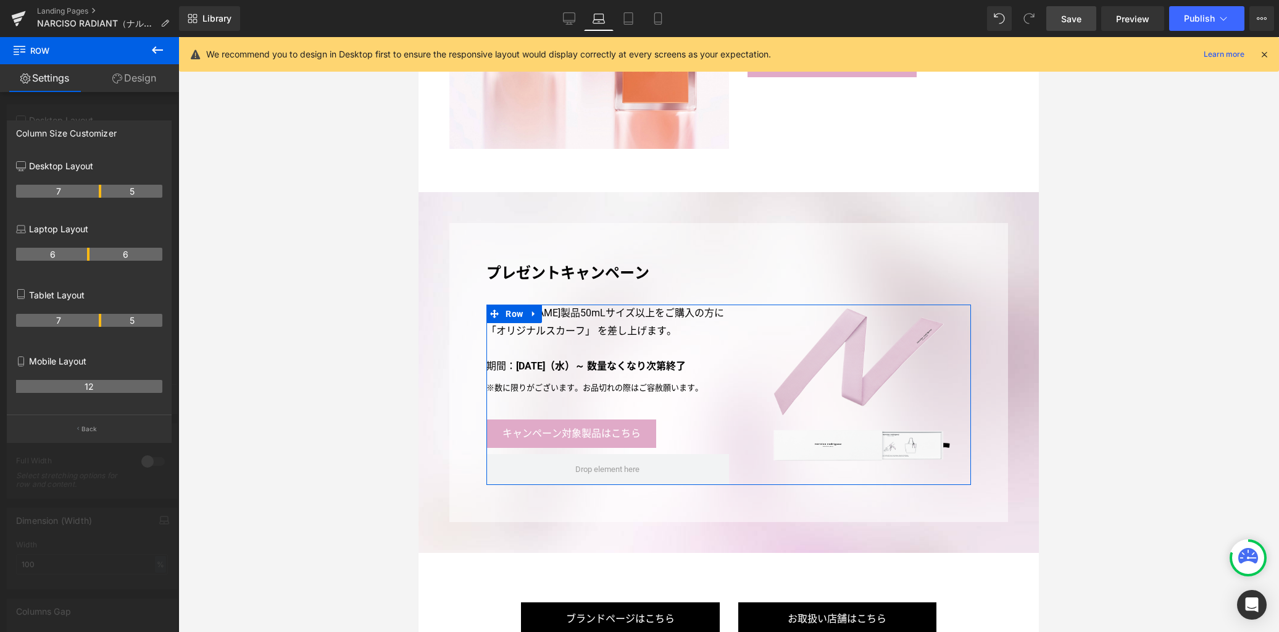
scroll to position [2636, 0]
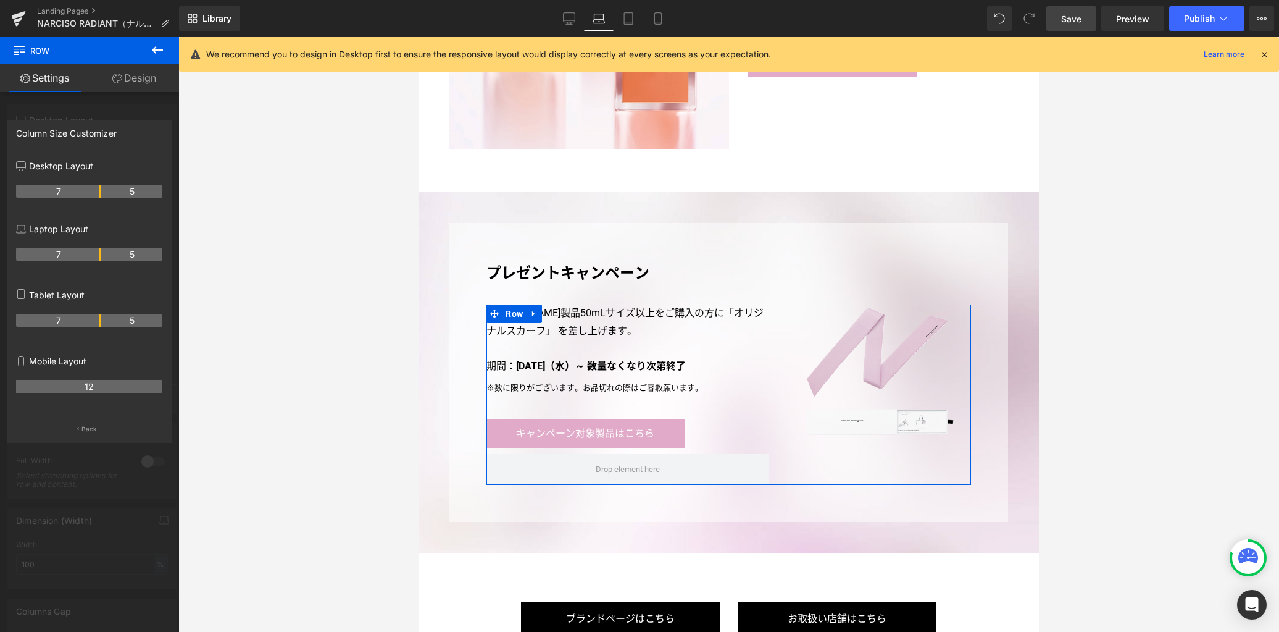
click at [96, 250] on th "7" at bounding box center [58, 254] width 85 height 13
click at [98, 322] on th "7" at bounding box center [58, 320] width 85 height 13
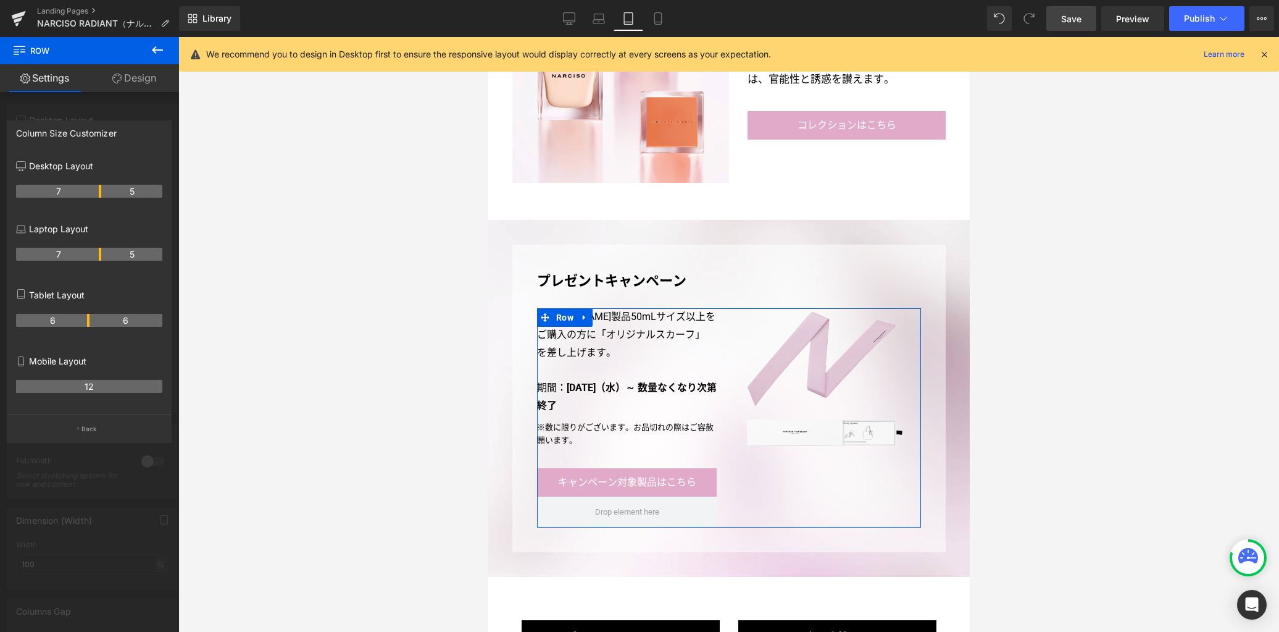
scroll to position [2419, 0]
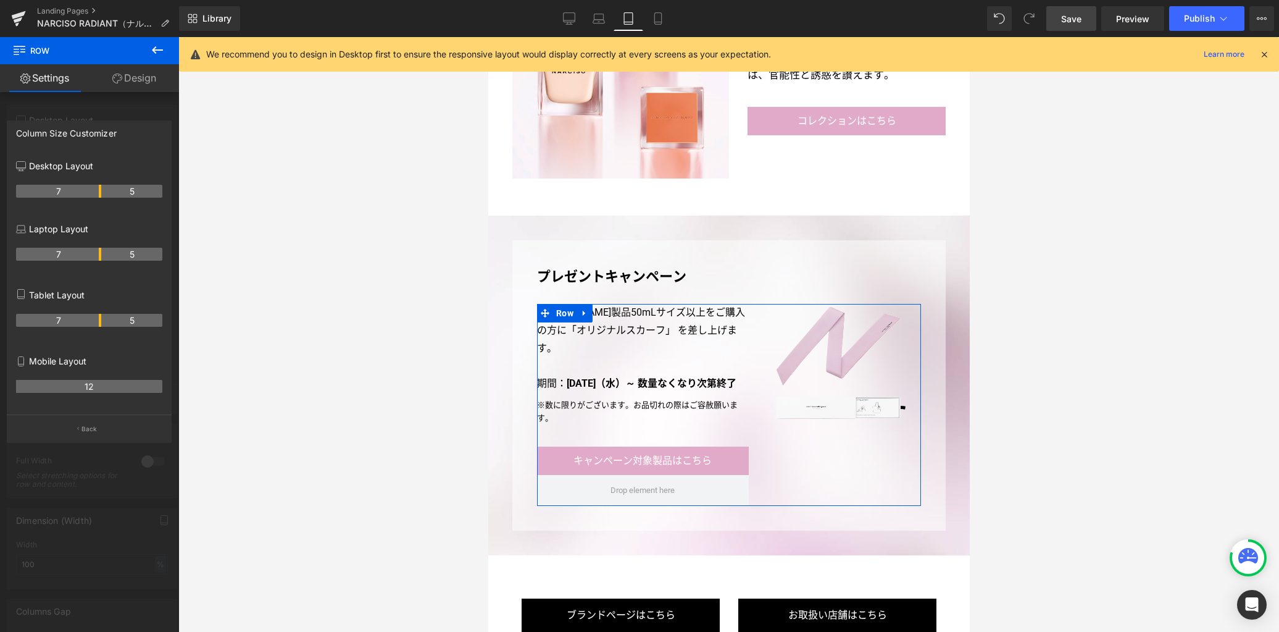
click at [98, 320] on th "7" at bounding box center [58, 320] width 85 height 13
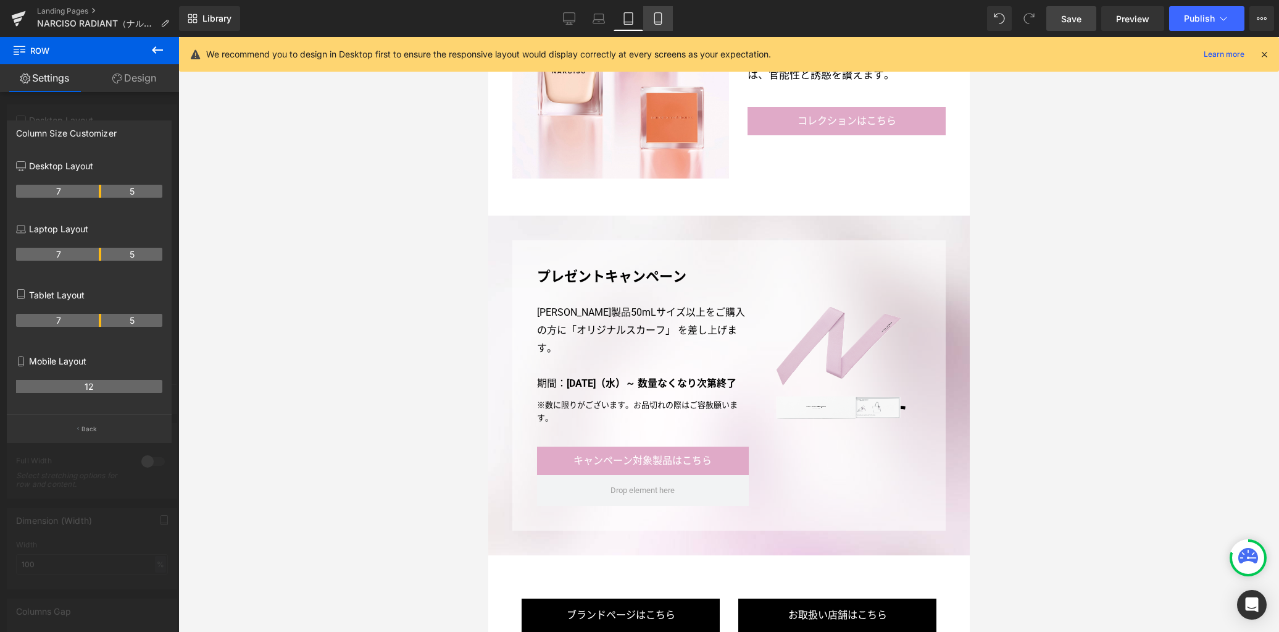
click at [659, 22] on icon at bounding box center [658, 18] width 12 height 12
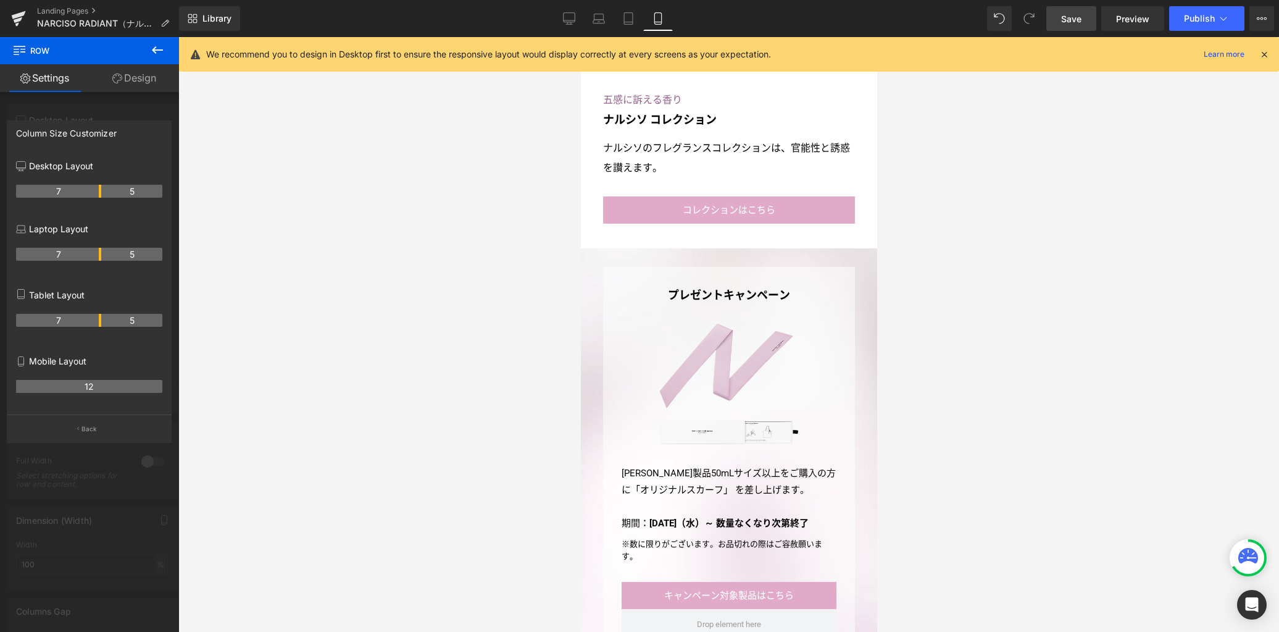
scroll to position [3193, 0]
click at [570, 20] on icon at bounding box center [569, 18] width 12 height 12
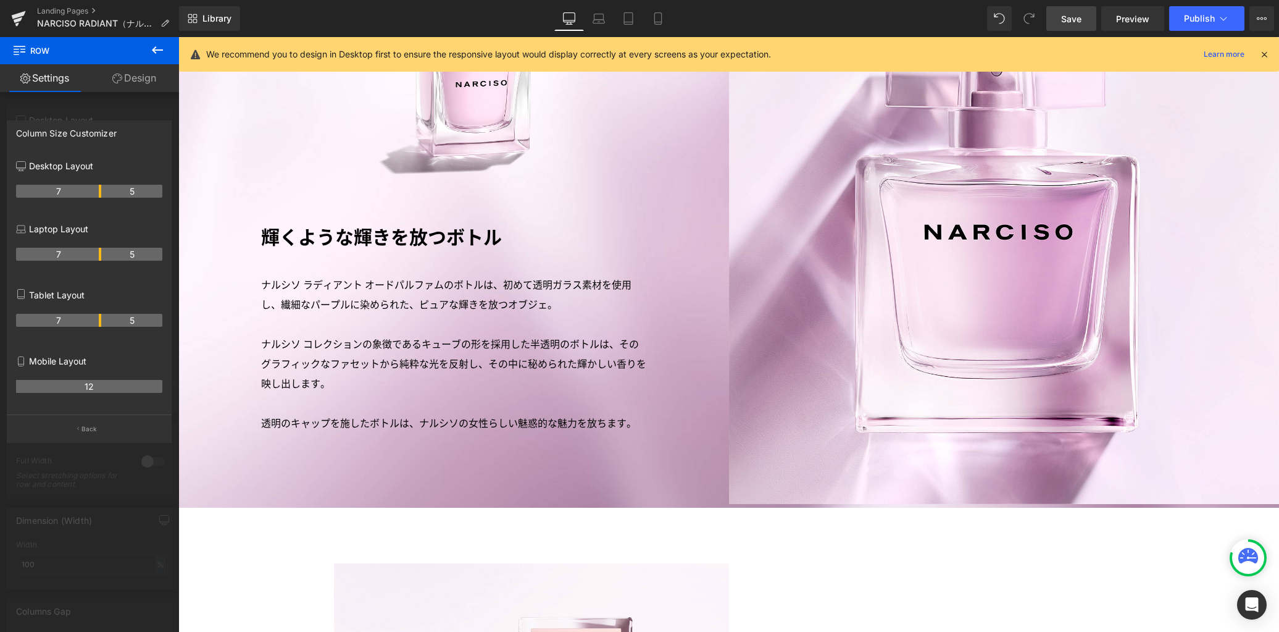
scroll to position [3109, 0]
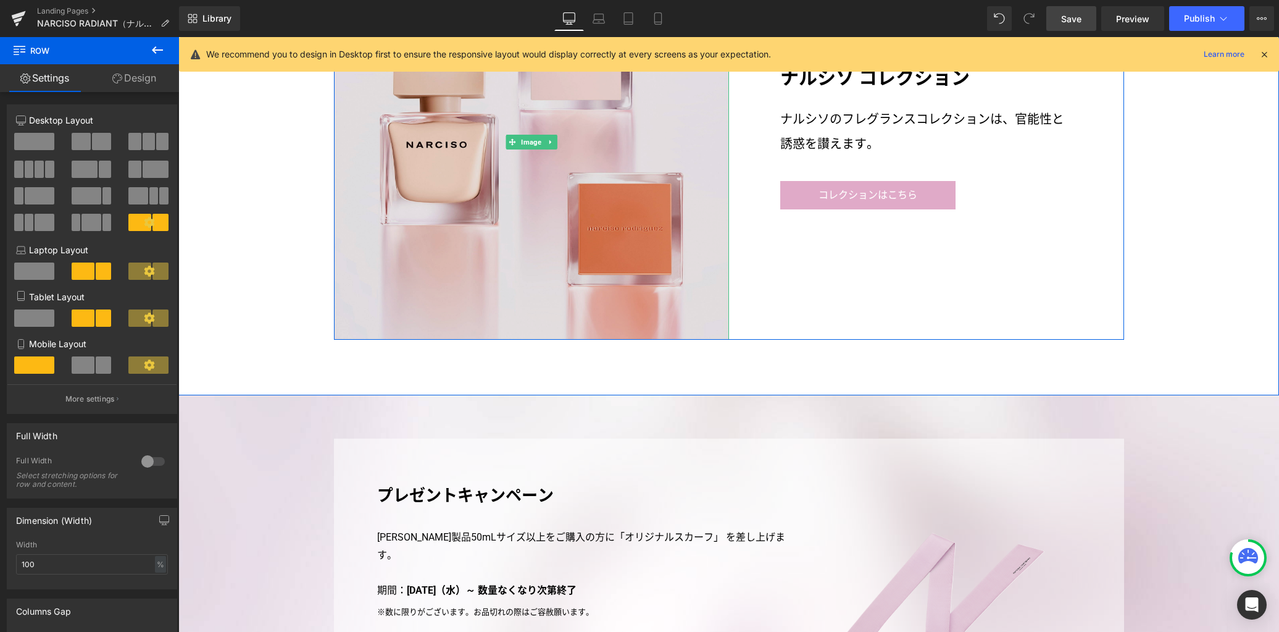
click at [562, 278] on img at bounding box center [531, 141] width 395 height 395
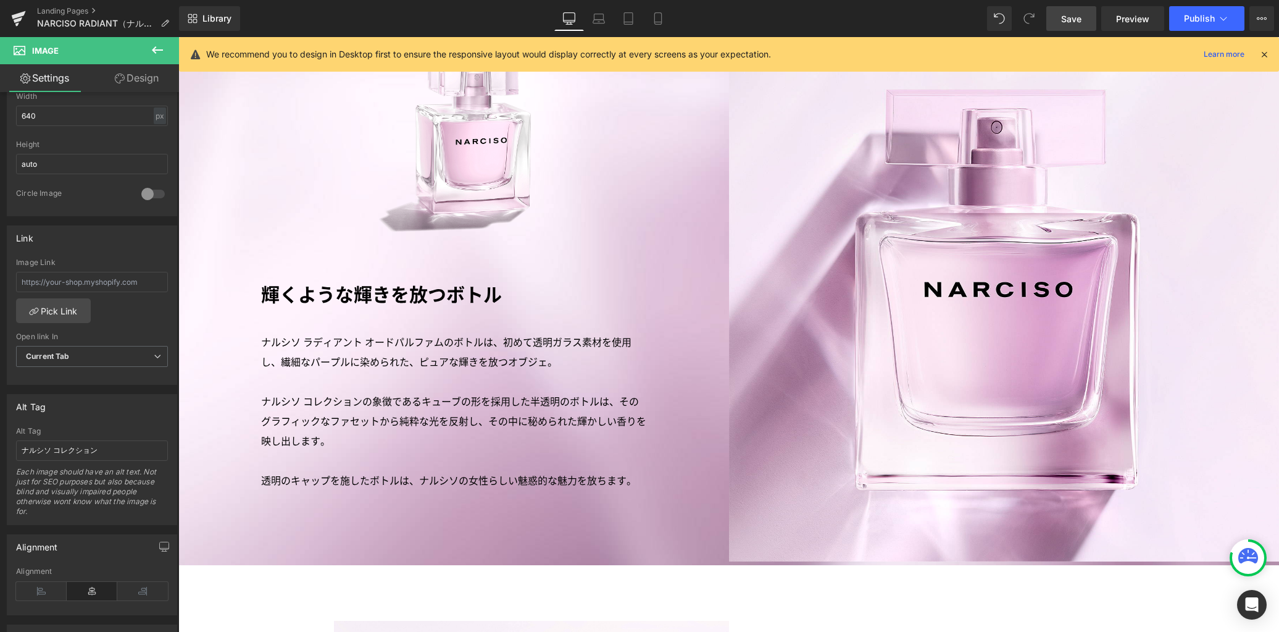
scroll to position [2321, 0]
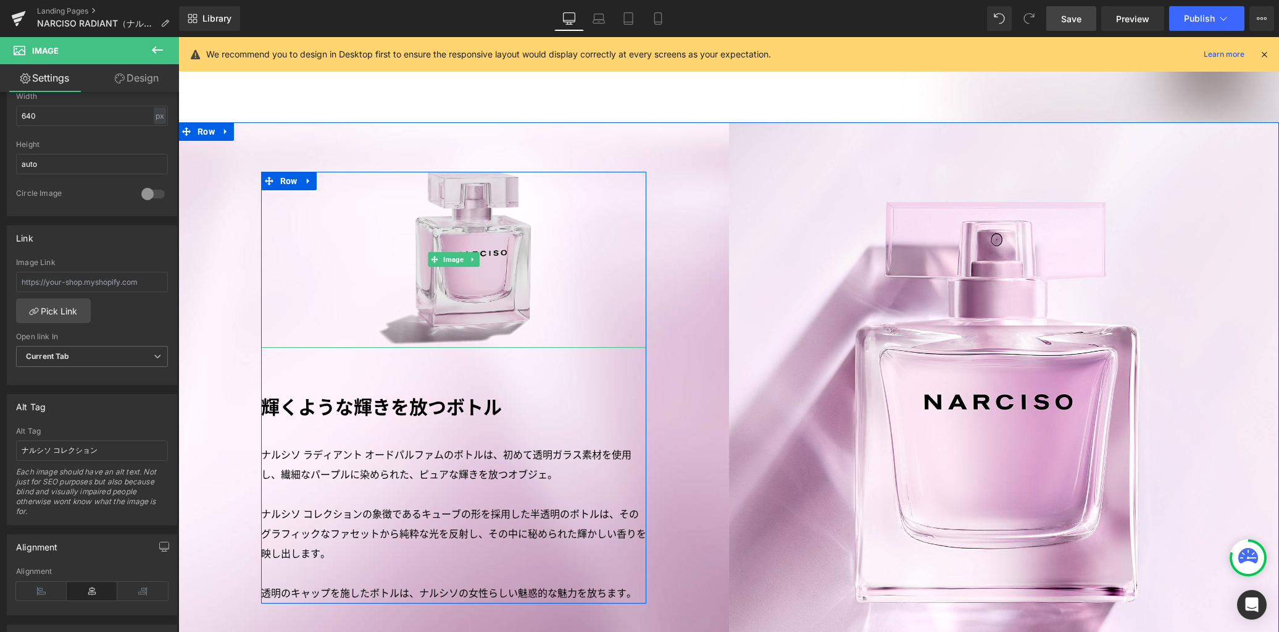
click at [498, 279] on img at bounding box center [453, 260] width 176 height 176
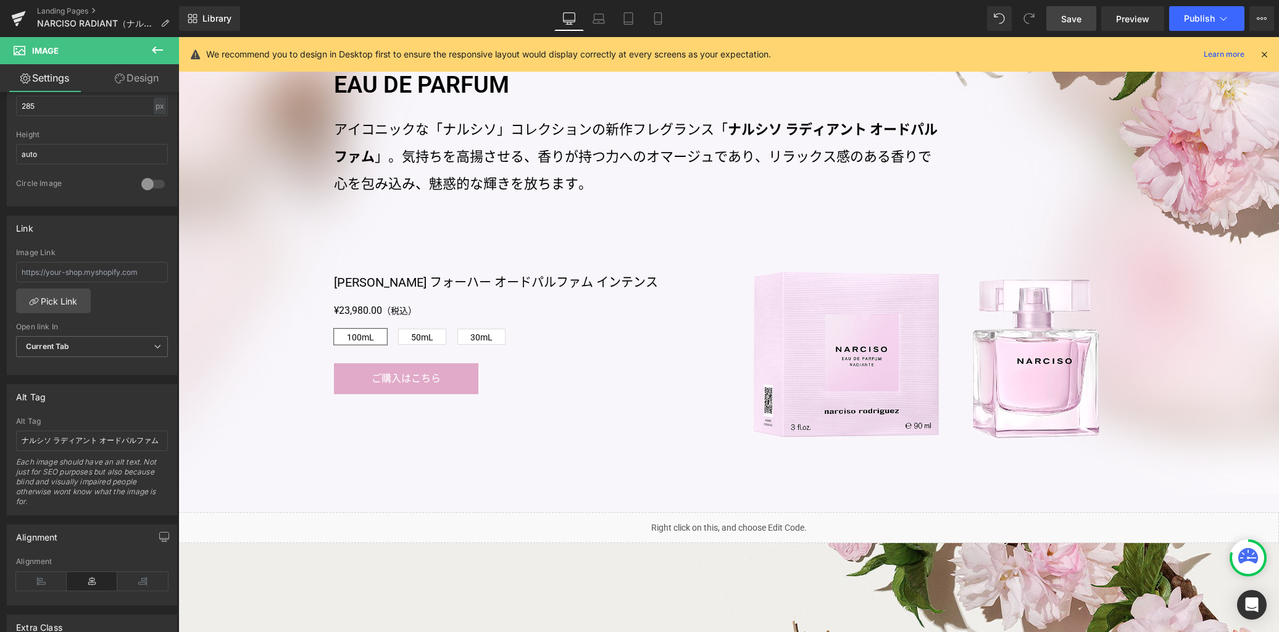
scroll to position [785, 0]
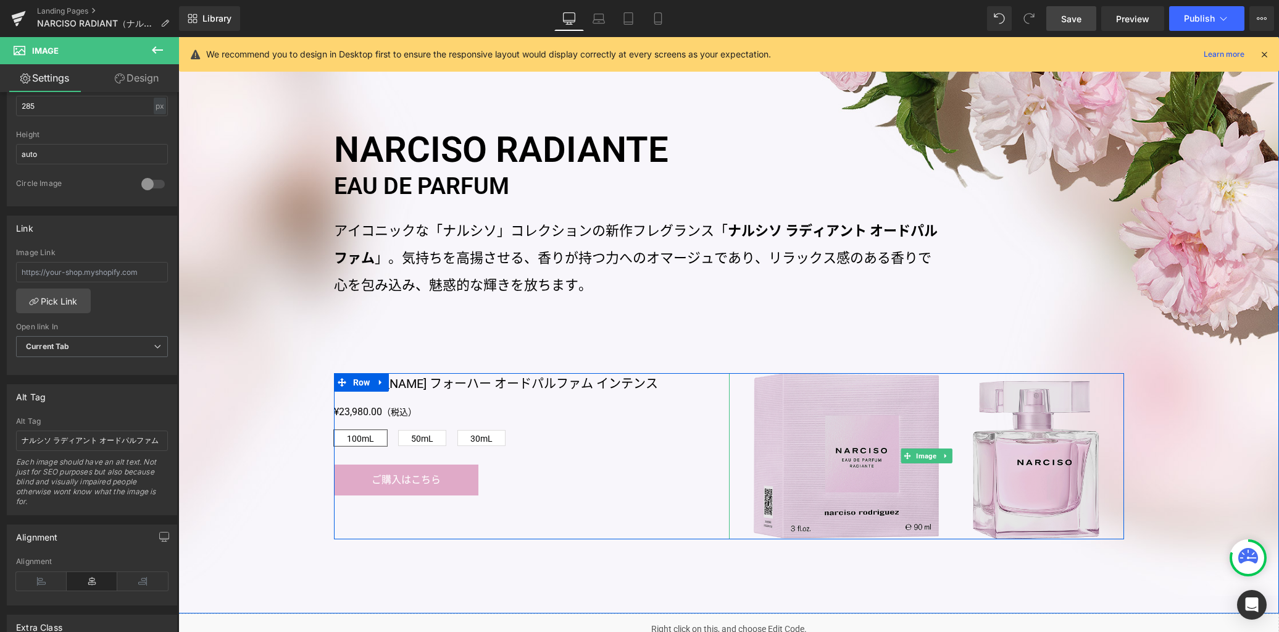
click at [822, 465] on img at bounding box center [927, 456] width 346 height 166
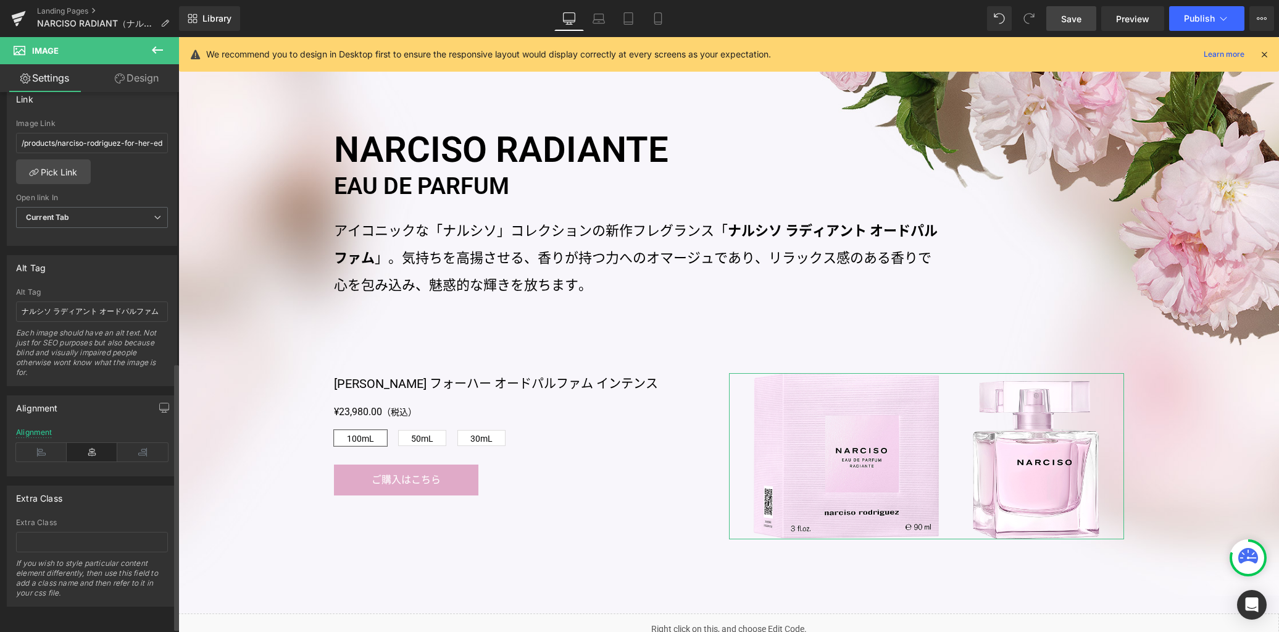
scroll to position [532, 0]
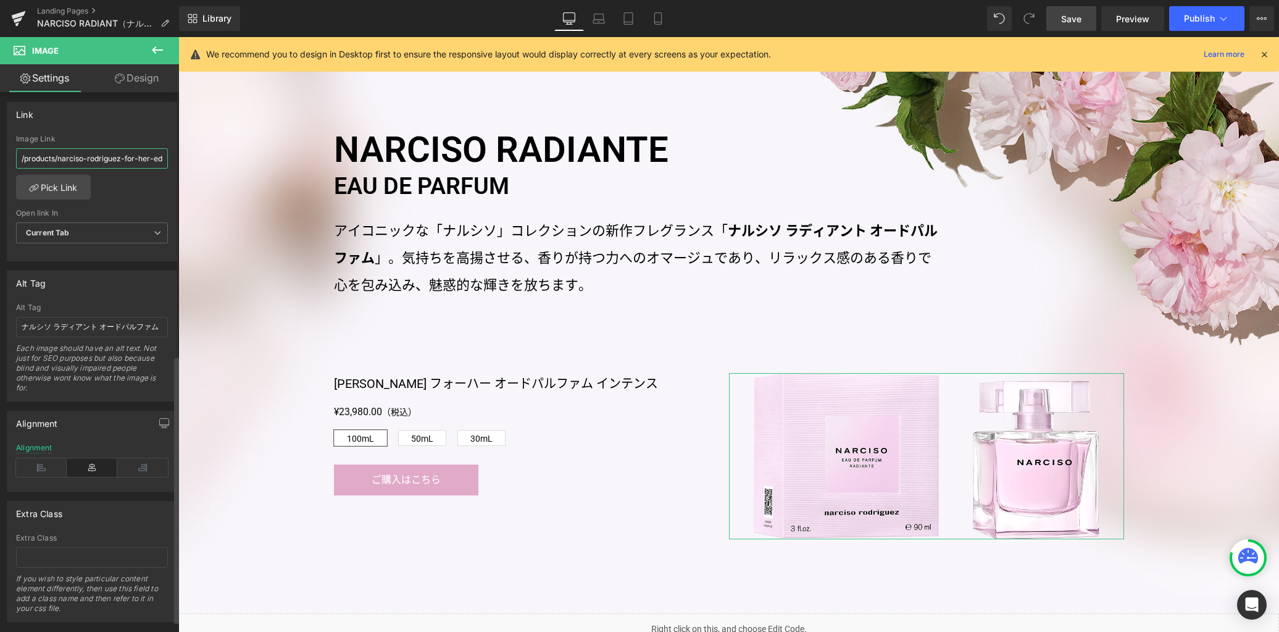
click at [125, 157] on input "/products/narciso-rodriguez-for-her-edp-intense-spray" at bounding box center [92, 158] width 152 height 20
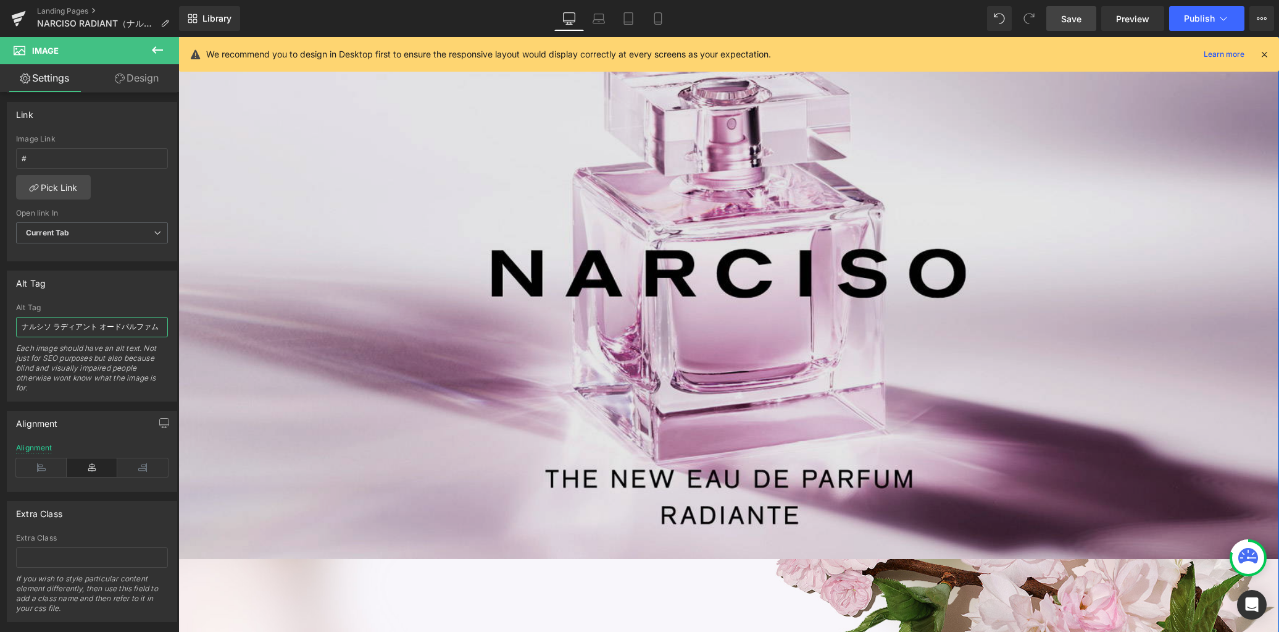
scroll to position [7, 0]
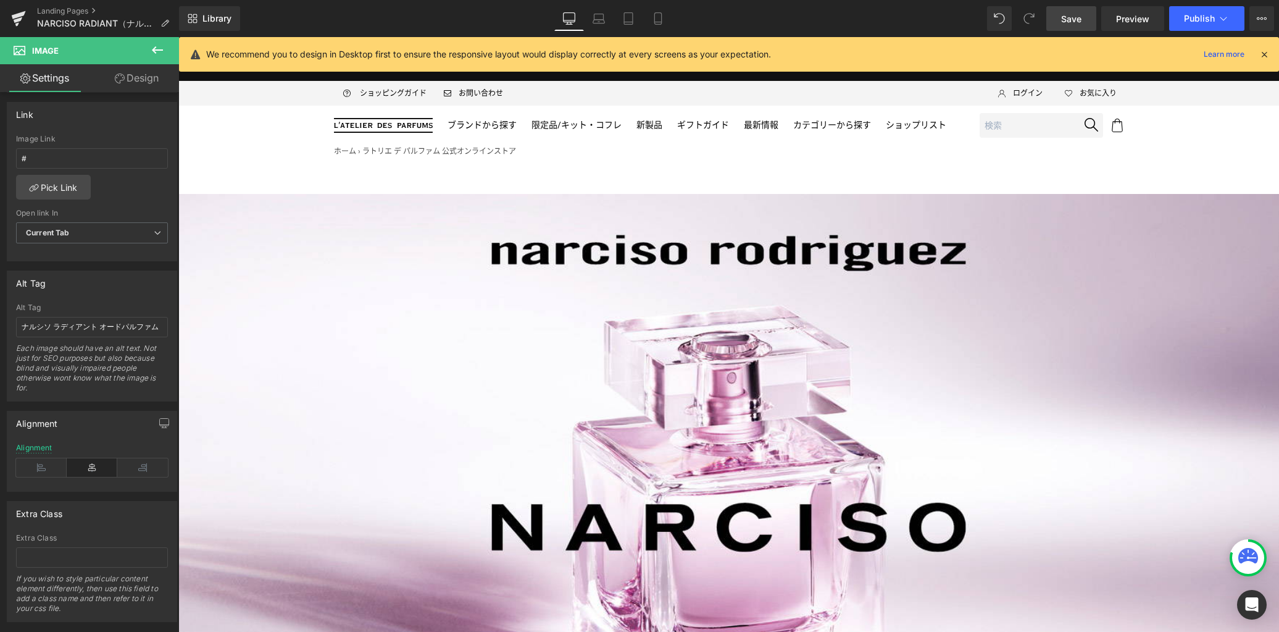
click at [1063, 22] on span "Save" at bounding box center [1071, 18] width 20 height 13
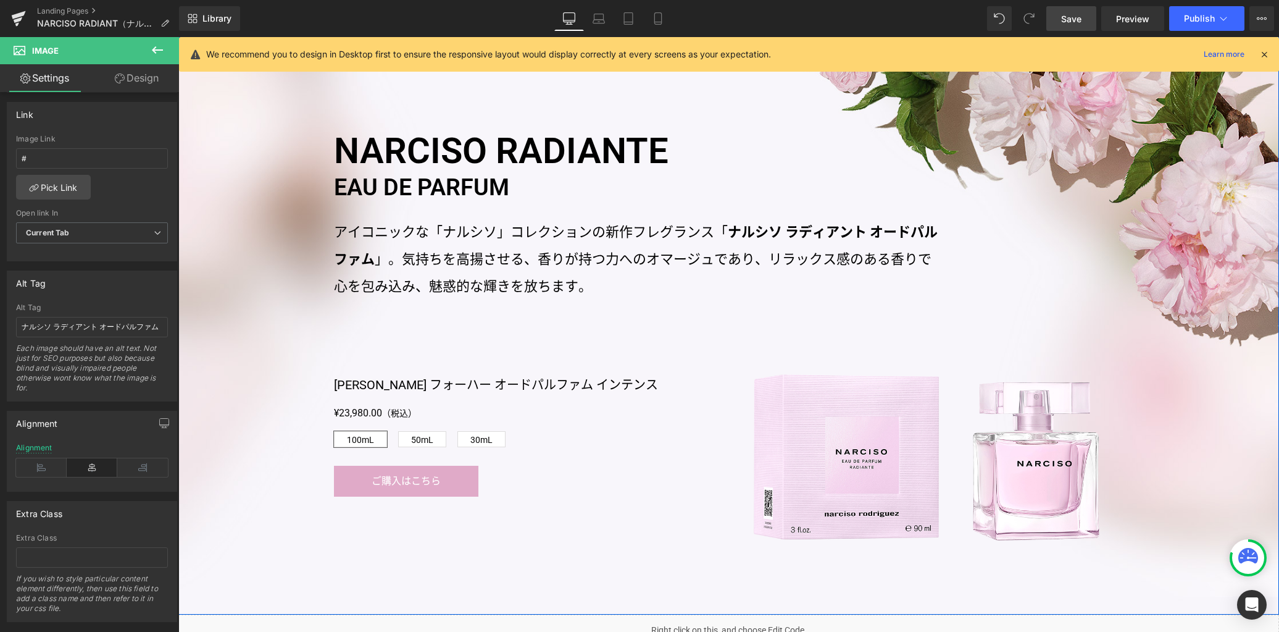
scroll to position [685, 0]
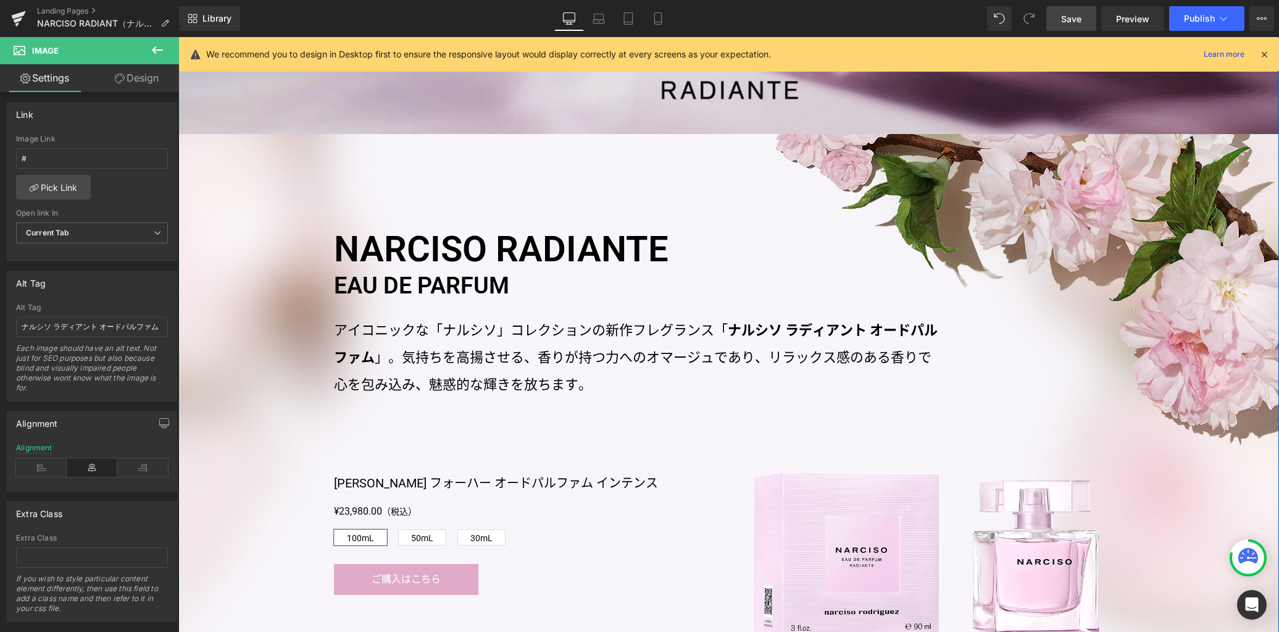
drag, startPoint x: 226, startPoint y: 116, endPoint x: 216, endPoint y: 130, distance: 17.3
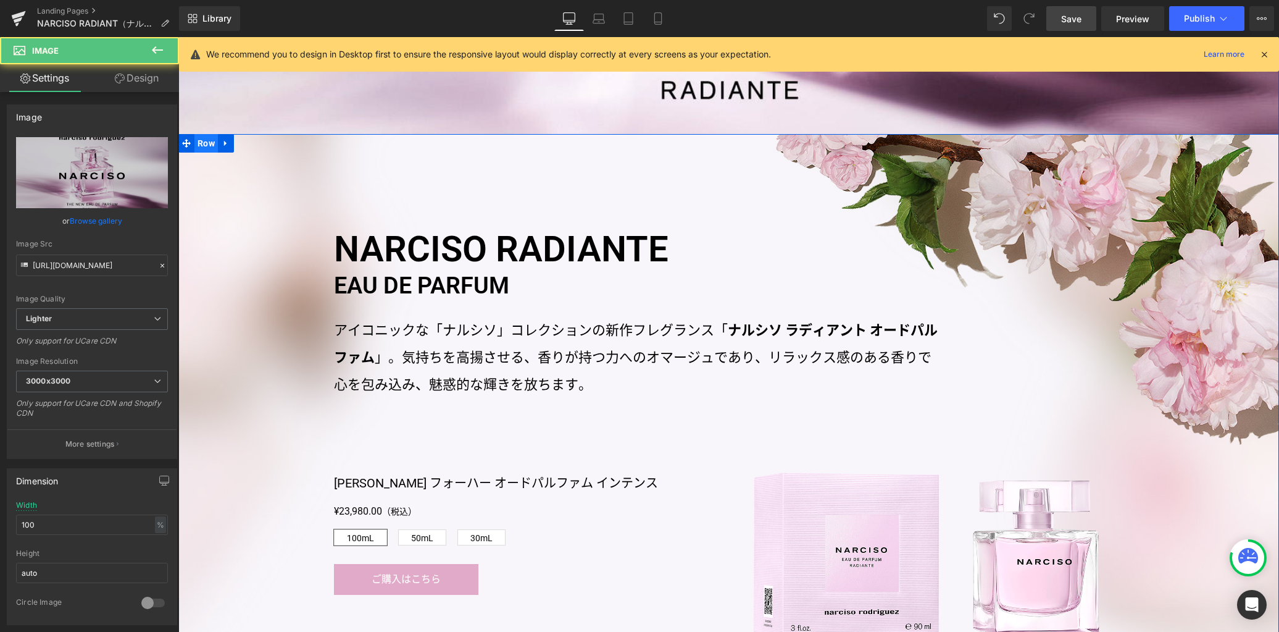
click at [204, 141] on span "Row" at bounding box center [205, 143] width 23 height 19
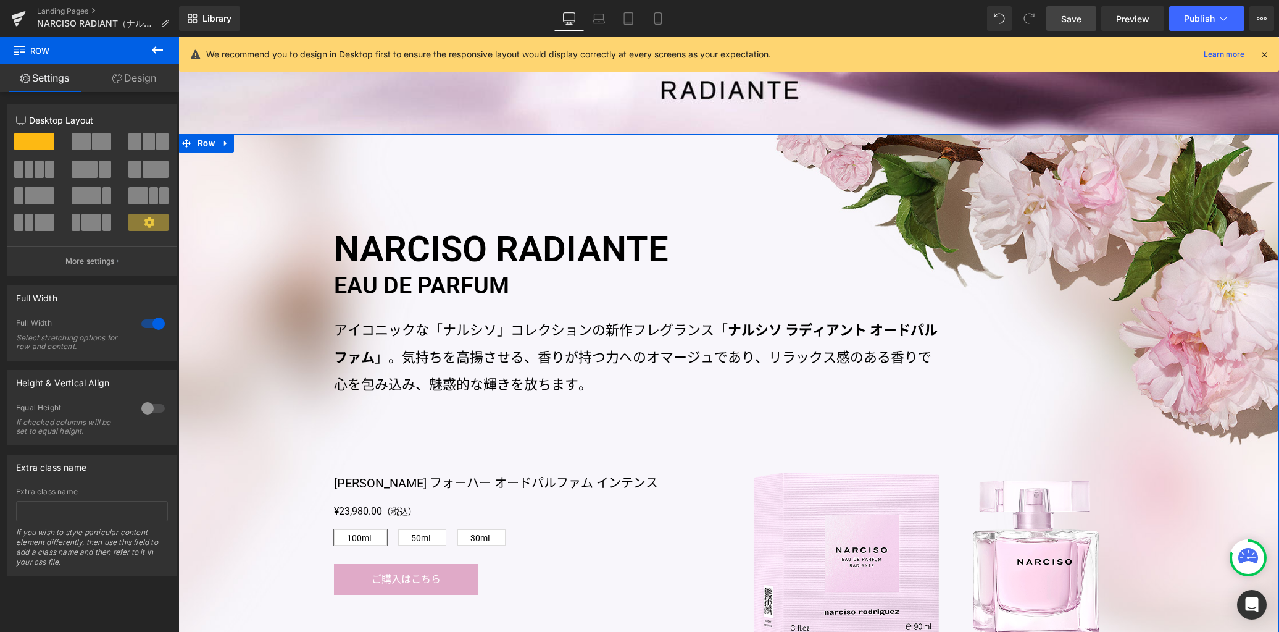
drag, startPoint x: 146, startPoint y: 75, endPoint x: 99, endPoint y: 160, distance: 97.3
click at [147, 75] on link "Design" at bounding box center [135, 78] width 90 height 28
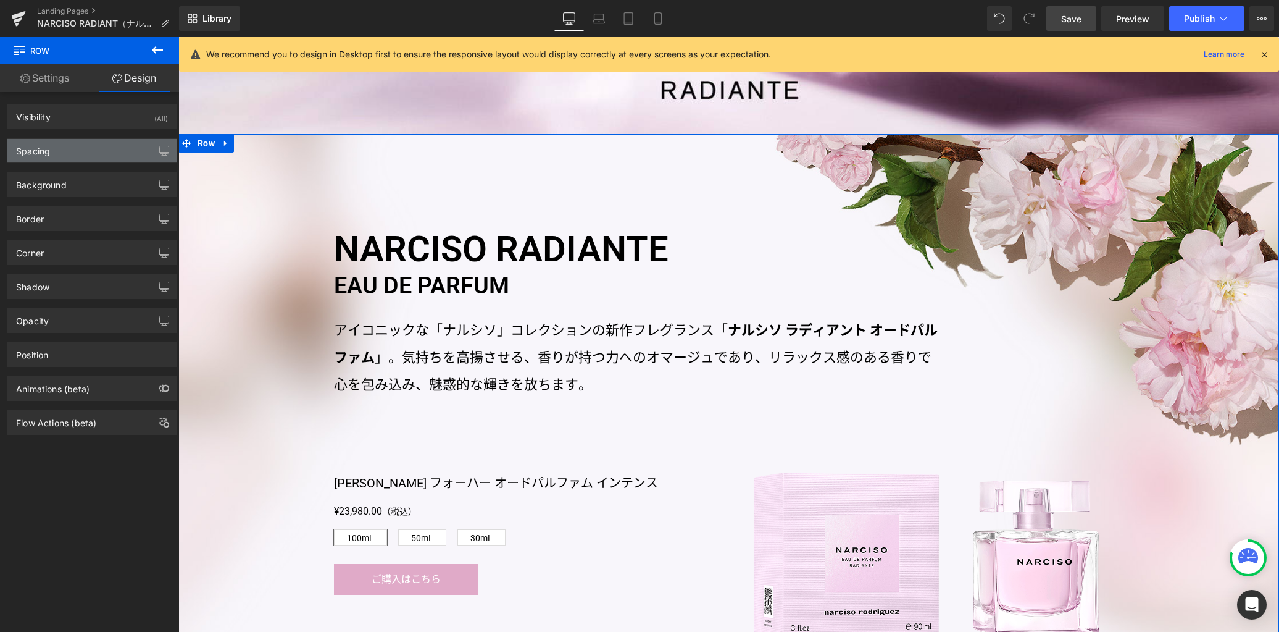
click at [98, 159] on div "Spacing" at bounding box center [91, 150] width 169 height 23
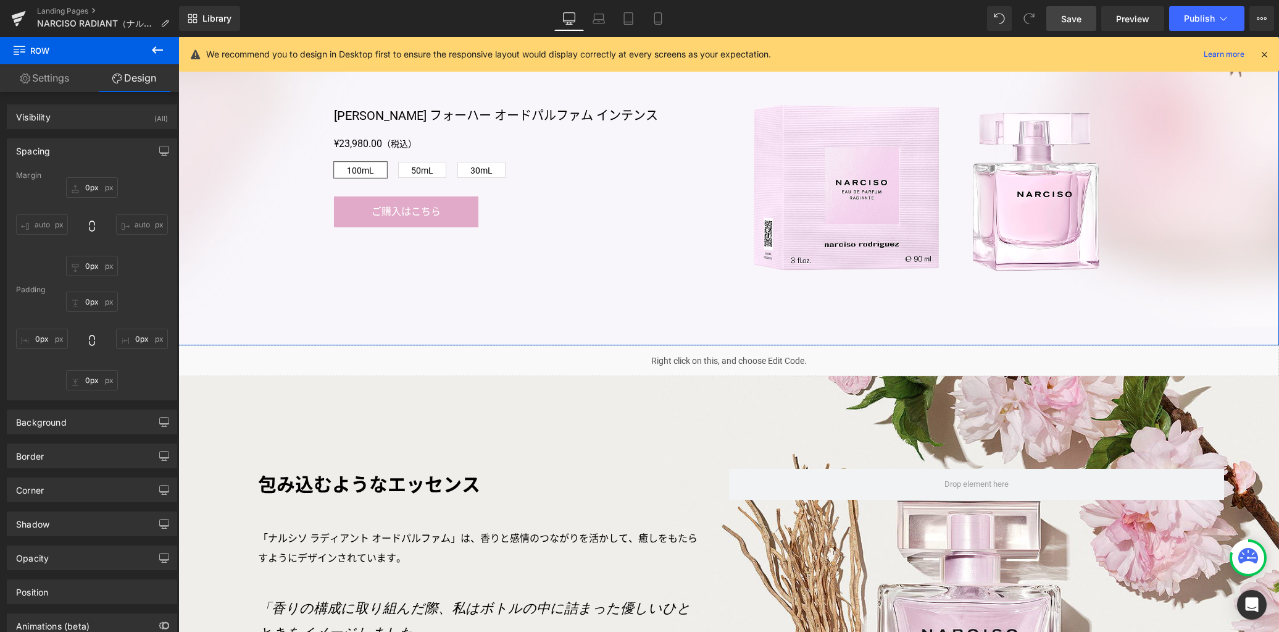
scroll to position [939, 0]
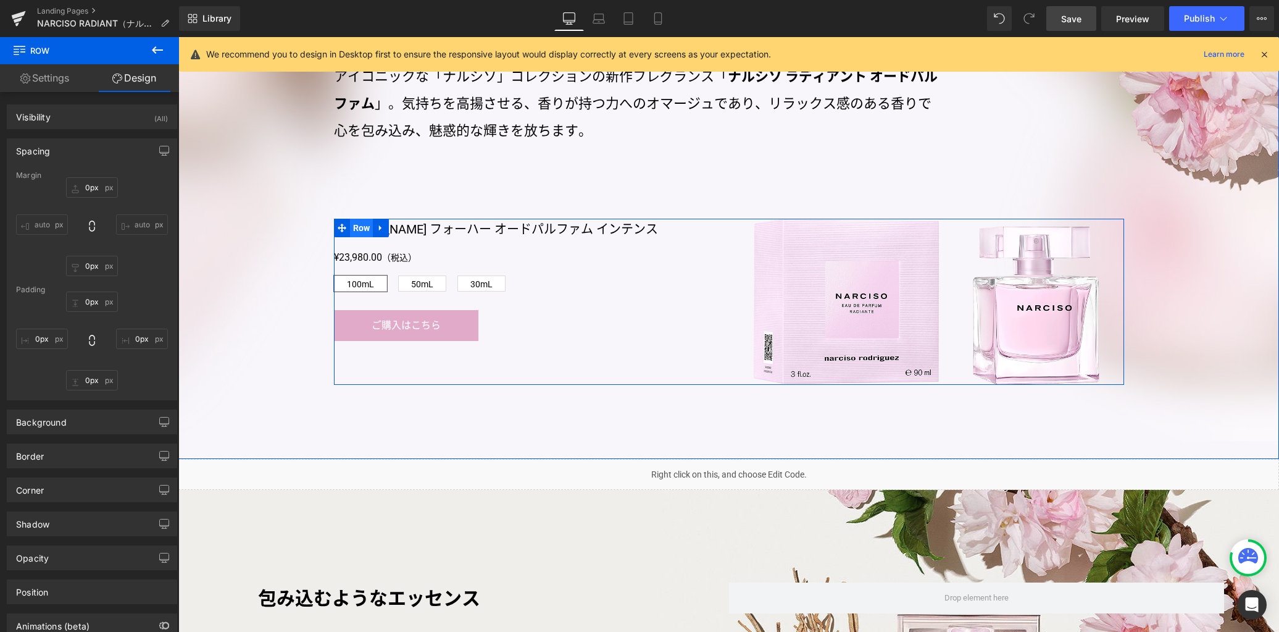
click at [354, 227] on span "Row" at bounding box center [361, 228] width 23 height 19
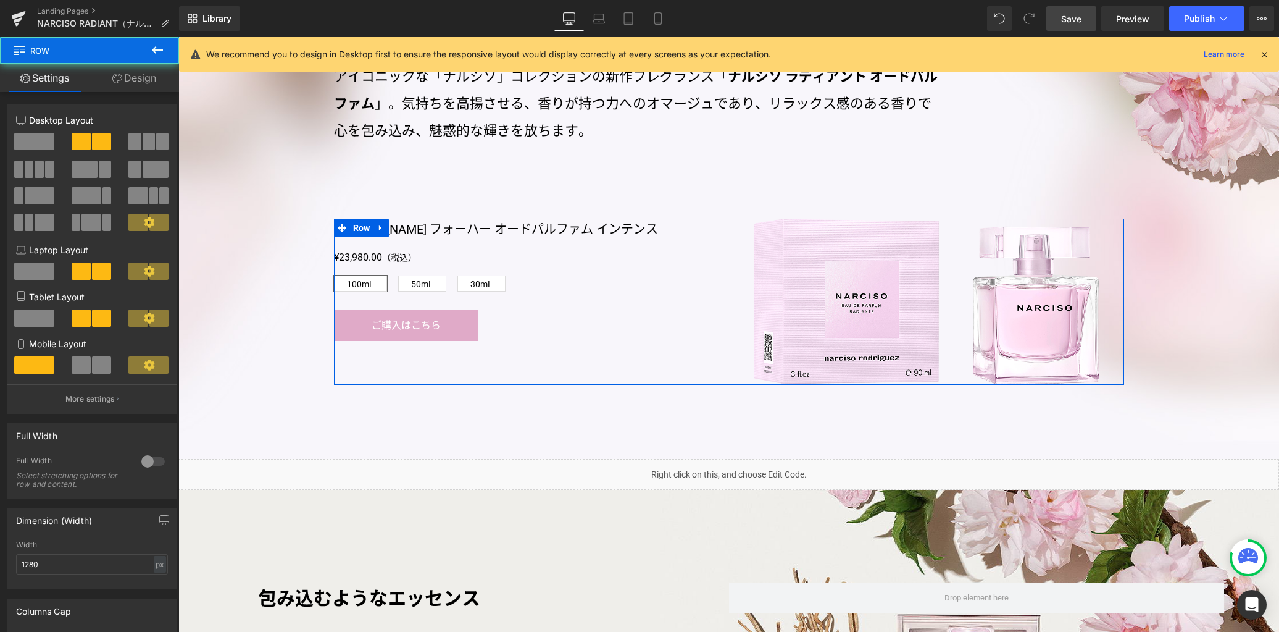
drag, startPoint x: 143, startPoint y: 83, endPoint x: 99, endPoint y: 140, distance: 71.3
click at [143, 83] on link "Design" at bounding box center [135, 78] width 90 height 28
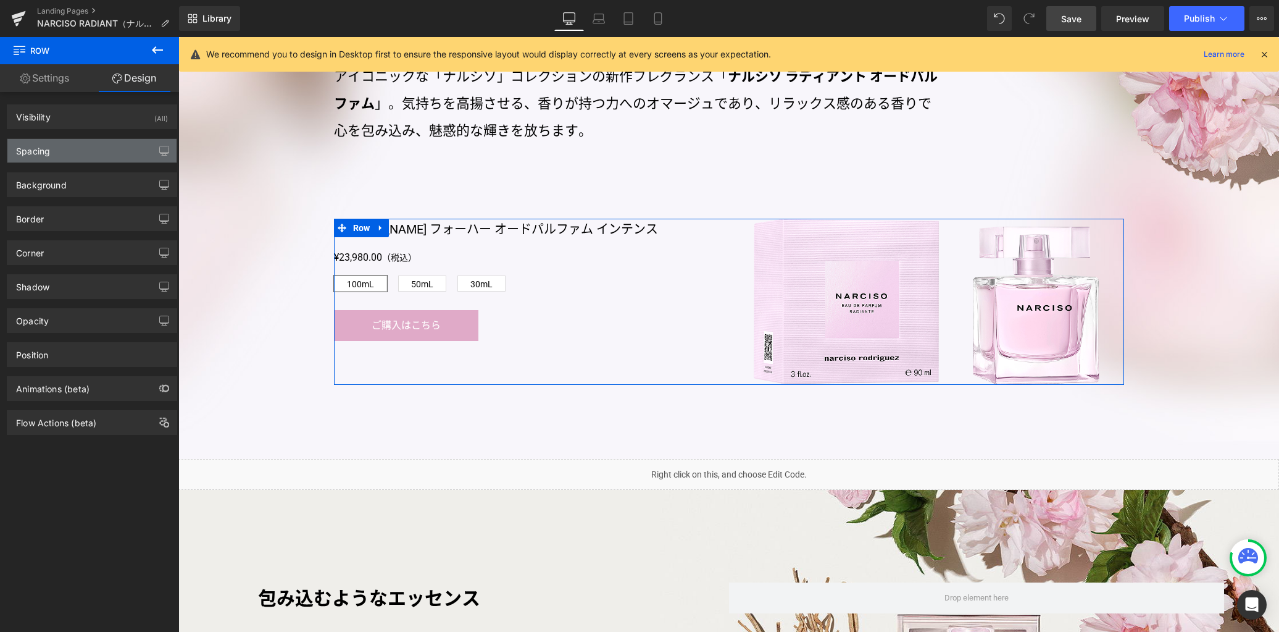
click at [98, 152] on div "Spacing" at bounding box center [91, 150] width 169 height 23
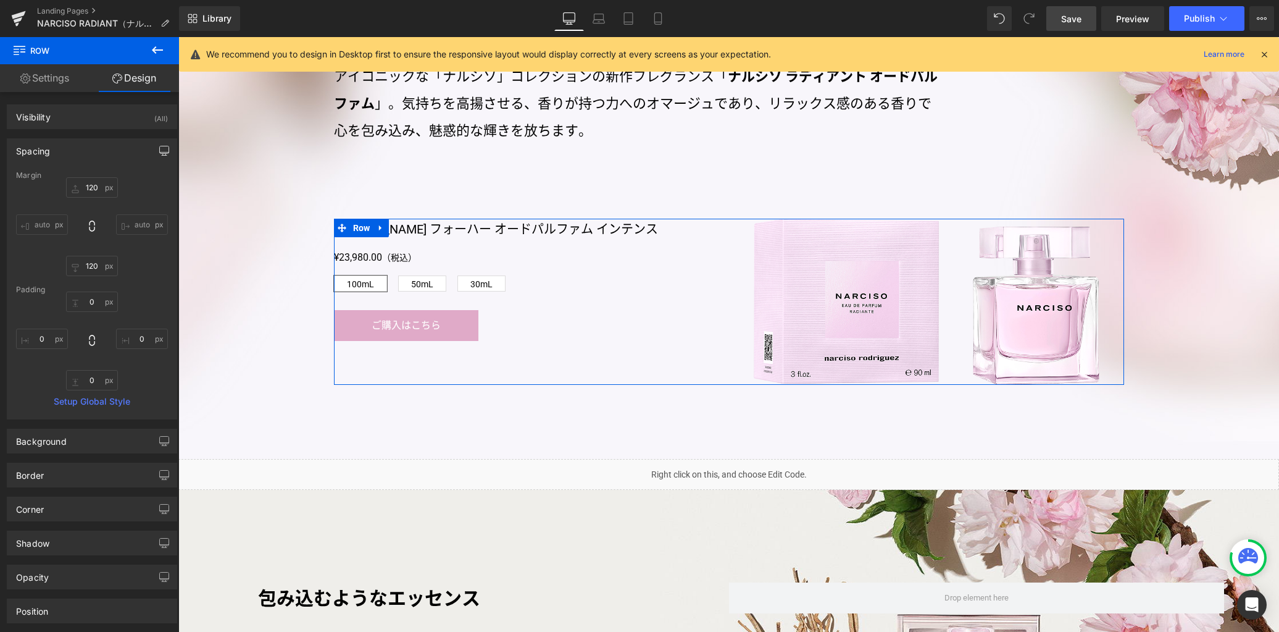
click at [154, 151] on button "button" at bounding box center [164, 150] width 20 height 23
click at [49, 172] on button "Desktop" at bounding box center [28, 177] width 43 height 21
click at [62, 175] on button "Laptop" at bounding box center [69, 177] width 38 height 21
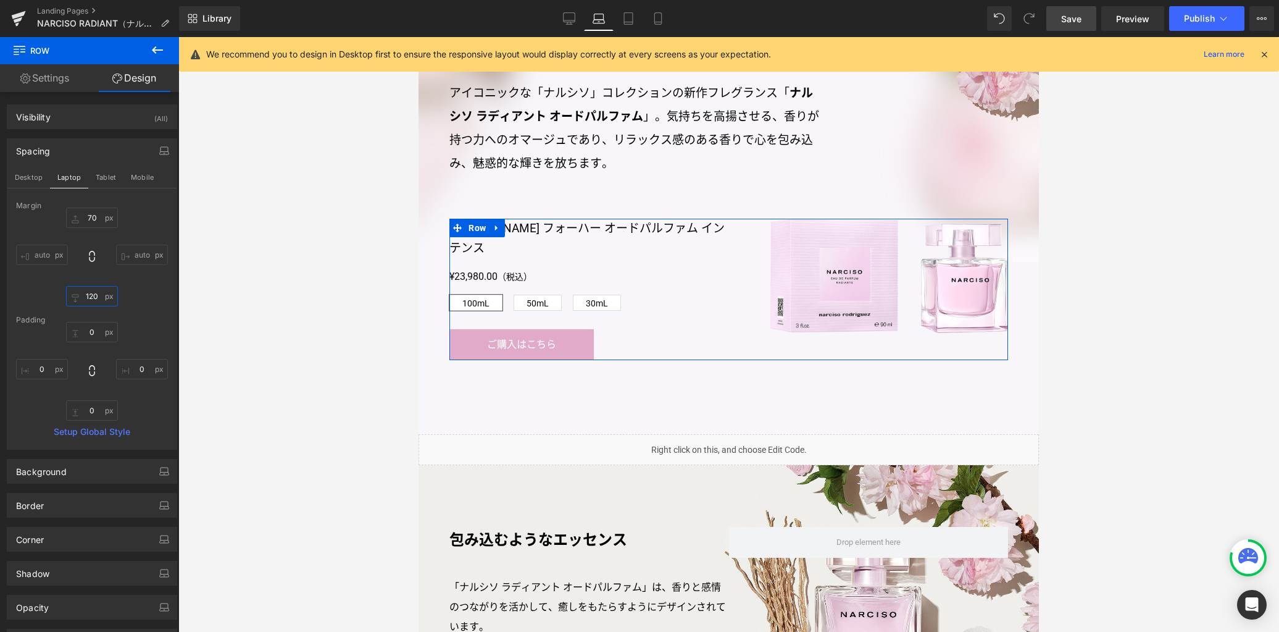
click at [94, 293] on input "120" at bounding box center [92, 296] width 52 height 20
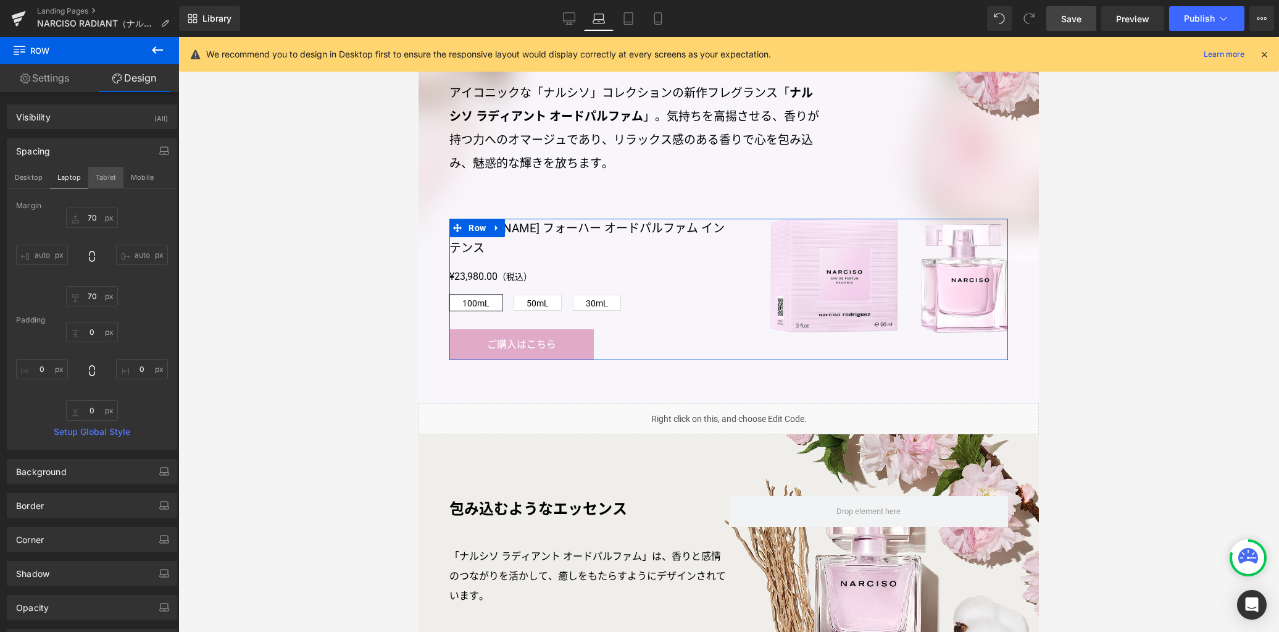
click at [106, 174] on button "Tablet" at bounding box center [105, 177] width 35 height 21
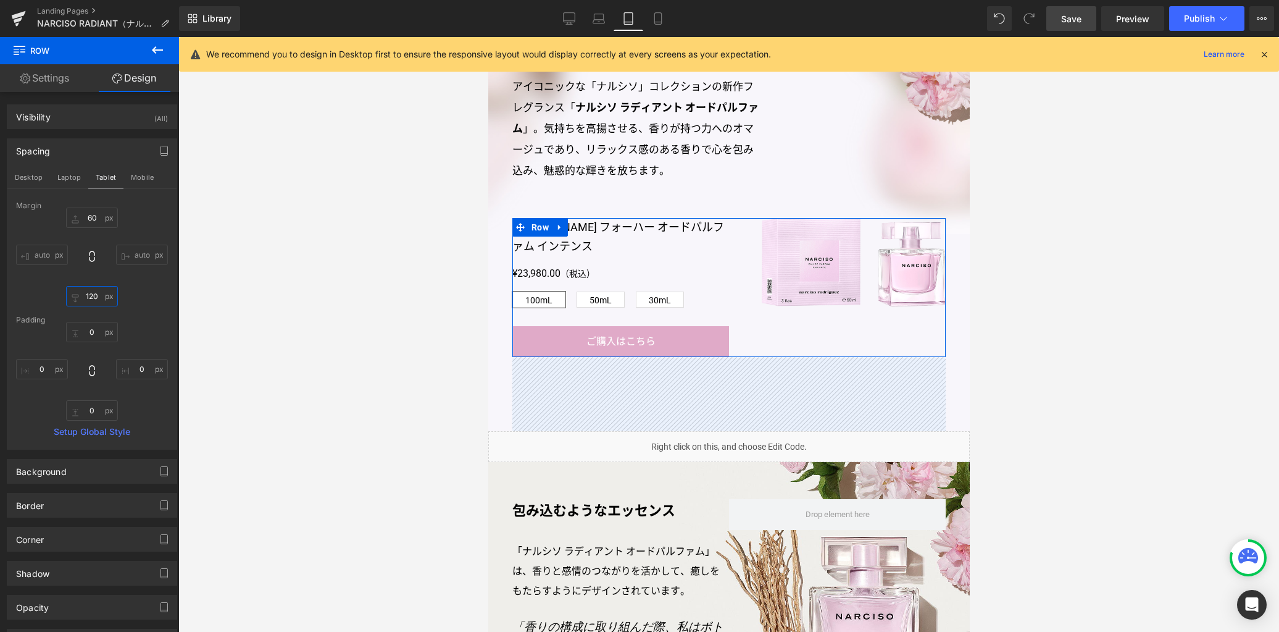
click at [99, 297] on input "120" at bounding box center [92, 296] width 52 height 20
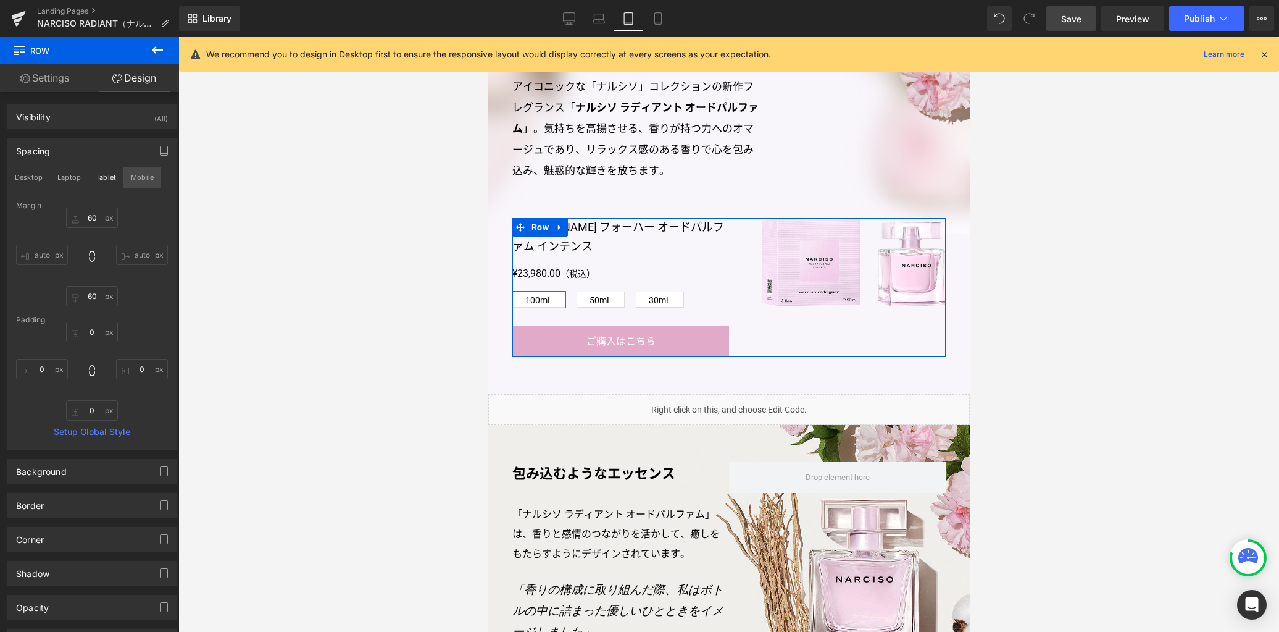
click at [138, 177] on button "Mobile" at bounding box center [142, 177] width 38 height 21
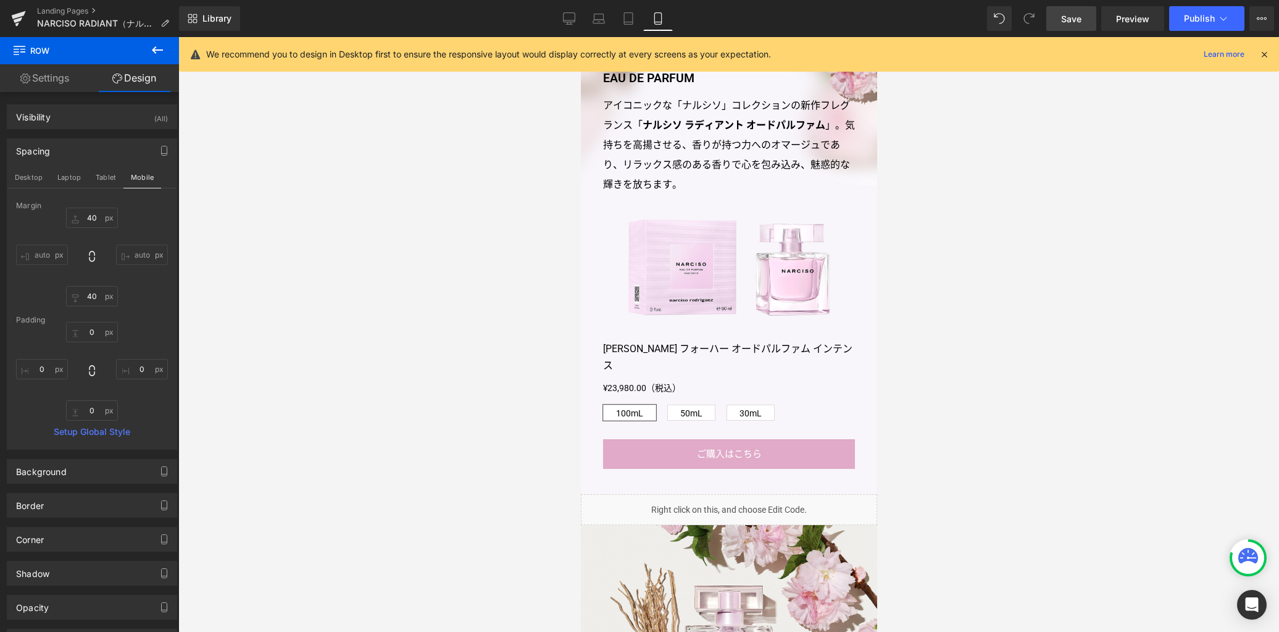
click at [1083, 18] on link "Save" at bounding box center [1071, 18] width 50 height 25
click at [627, 21] on icon at bounding box center [628, 18] width 12 height 12
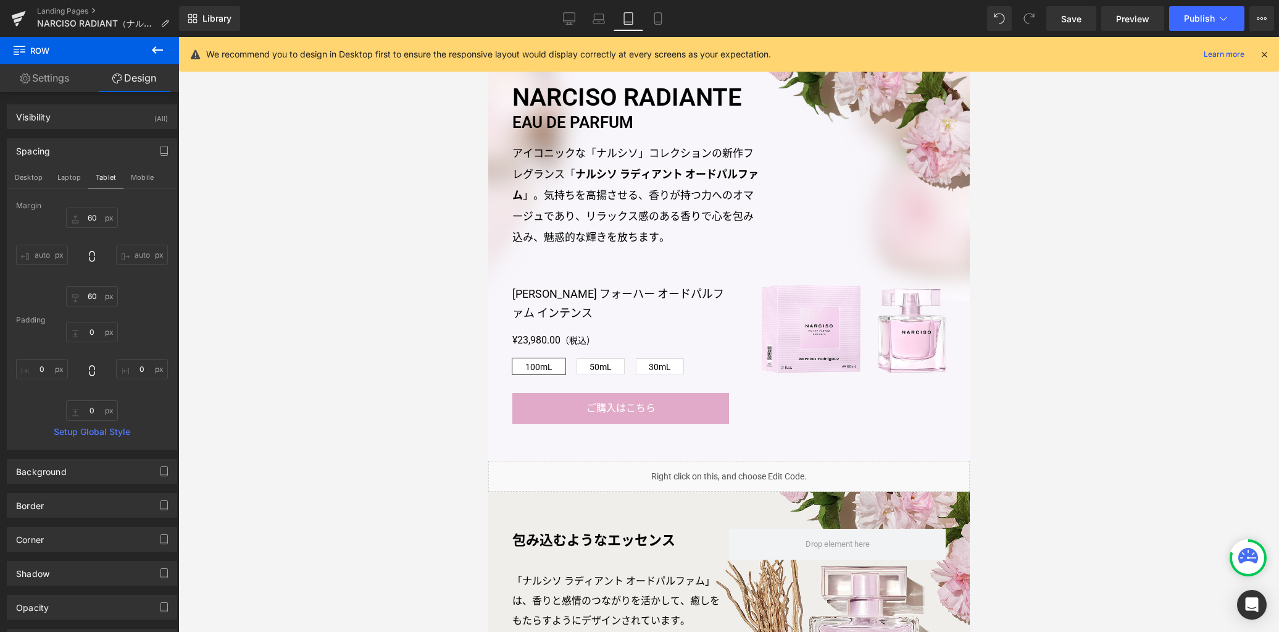
scroll to position [230, 0]
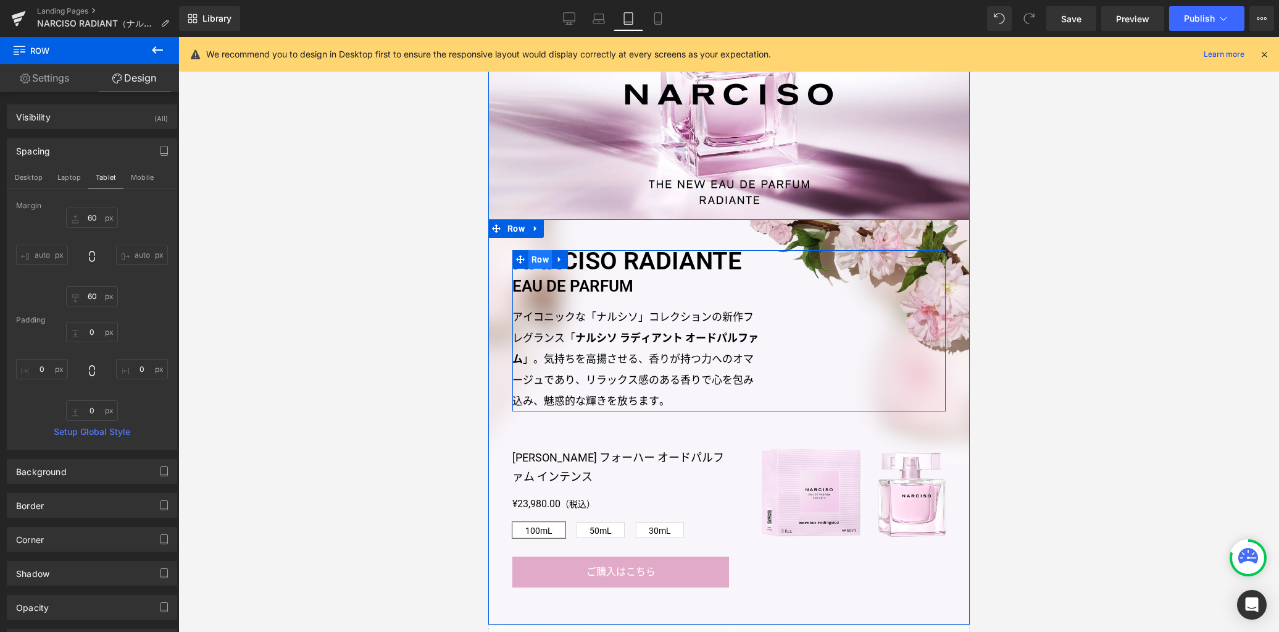
click at [536, 261] on span "Row" at bounding box center [539, 259] width 23 height 19
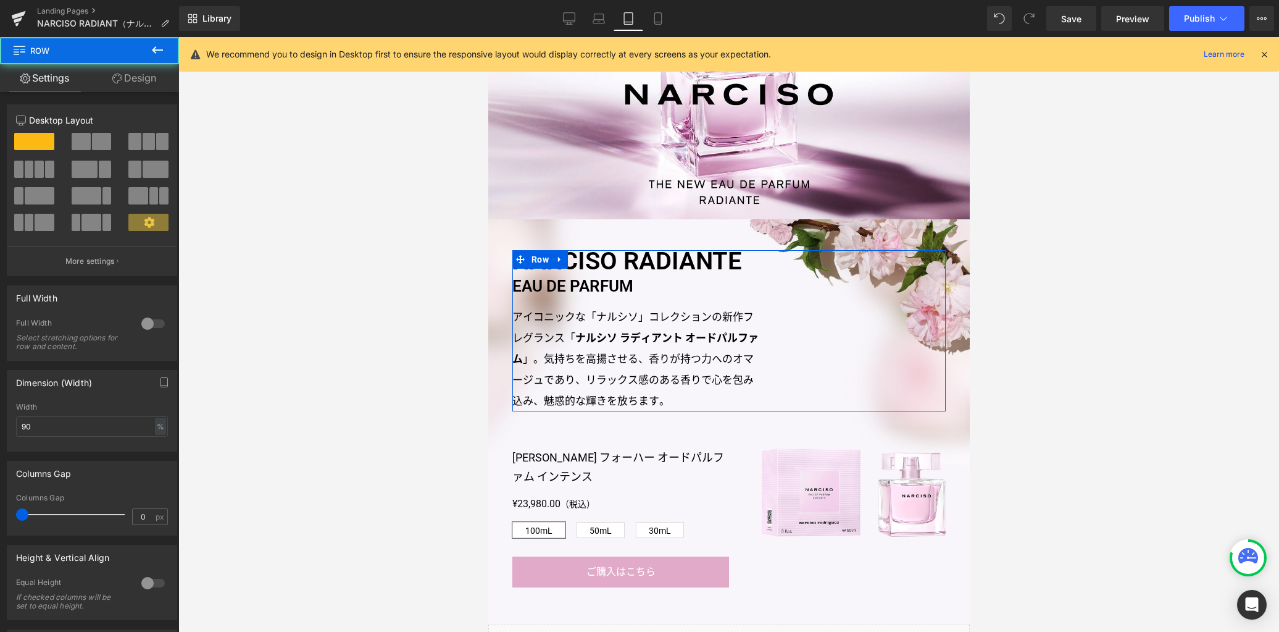
click at [149, 83] on link "Design" at bounding box center [135, 78] width 90 height 28
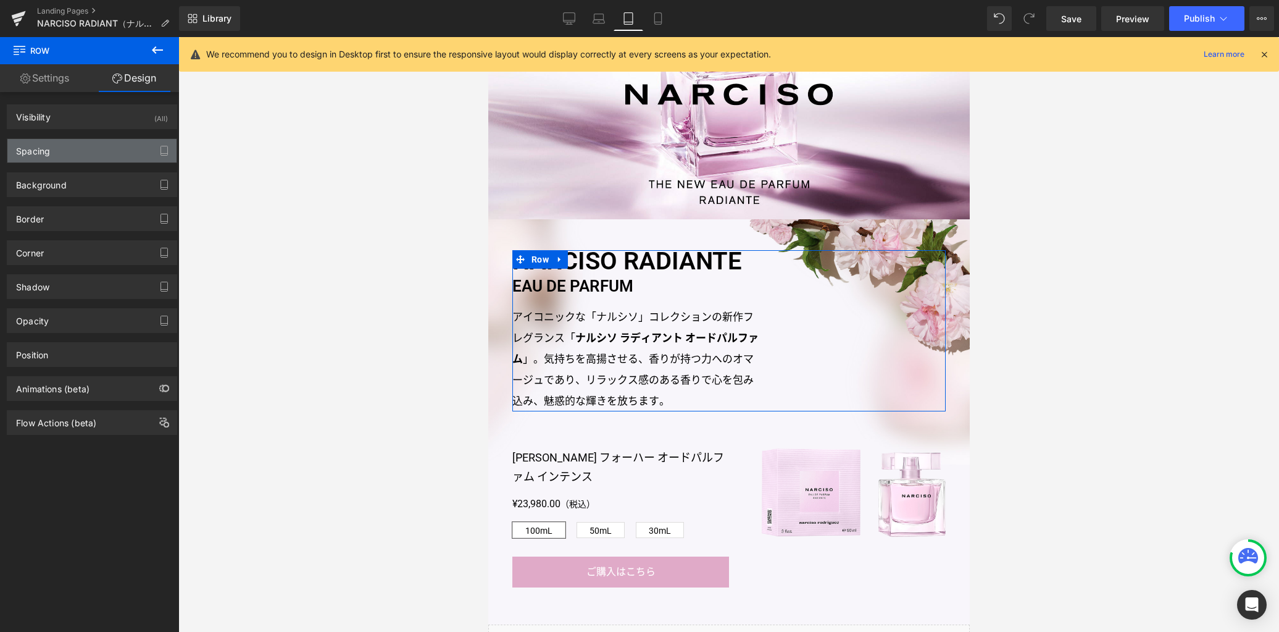
click at [97, 152] on div "Spacing" at bounding box center [91, 150] width 169 height 23
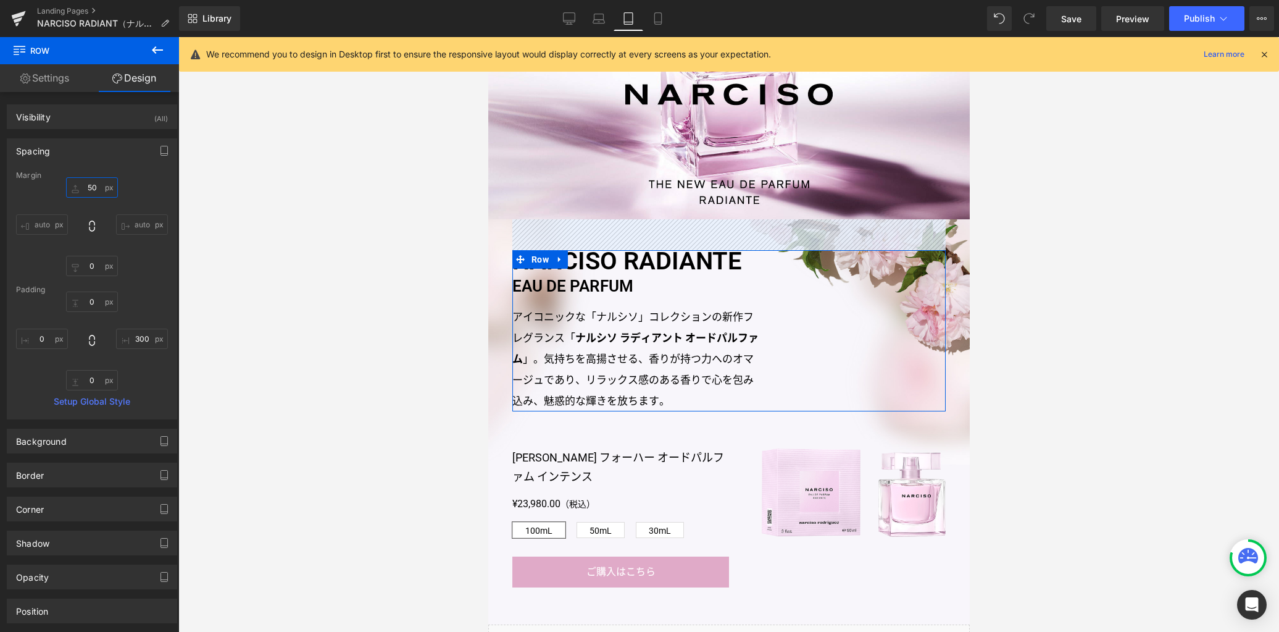
click at [100, 190] on input "50" at bounding box center [92, 187] width 52 height 20
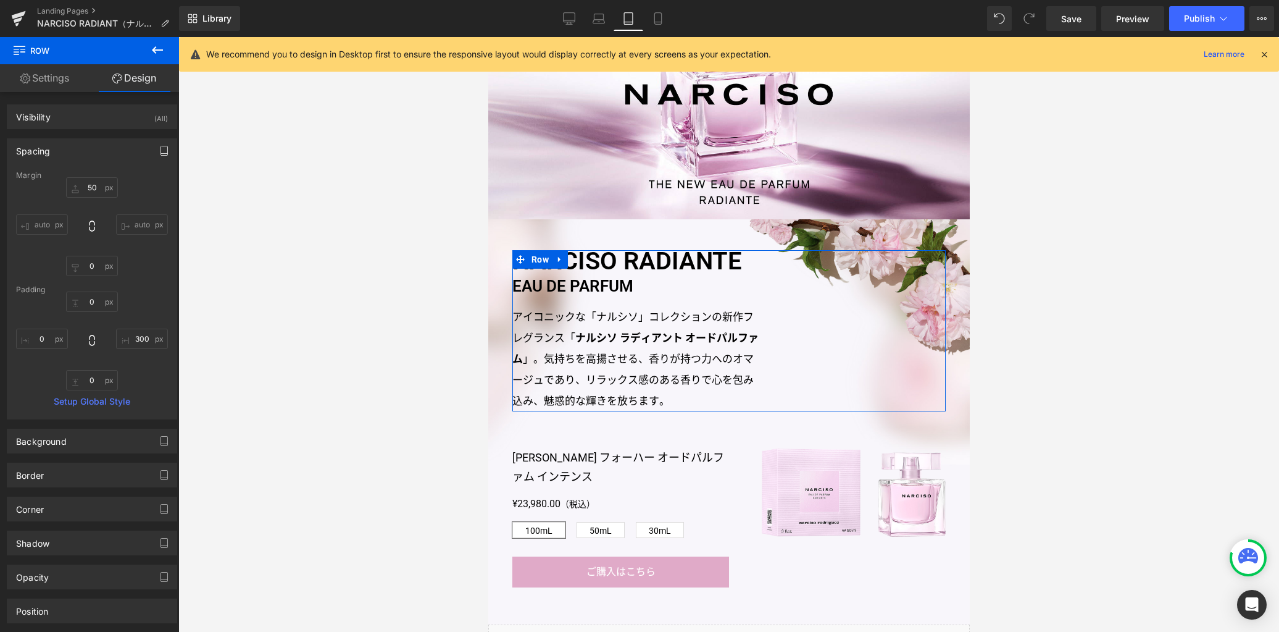
click at [154, 151] on button "button" at bounding box center [164, 150] width 20 height 23
click at [65, 178] on button "Laptop" at bounding box center [69, 177] width 38 height 21
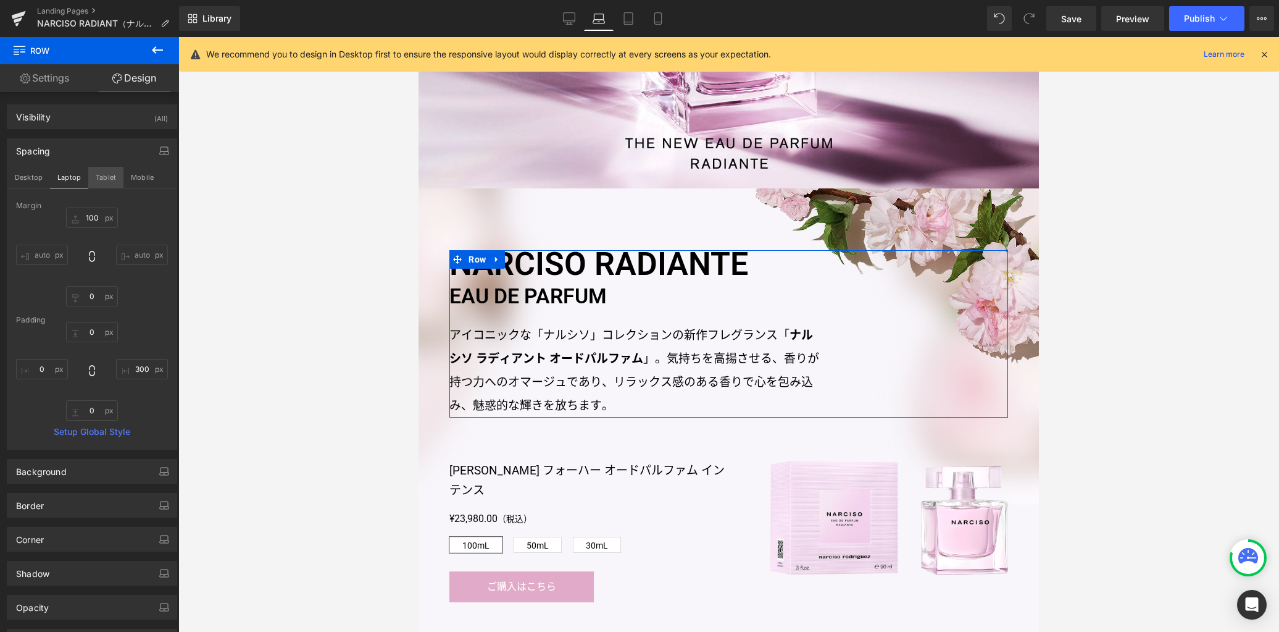
click at [96, 180] on button "Tablet" at bounding box center [105, 177] width 35 height 21
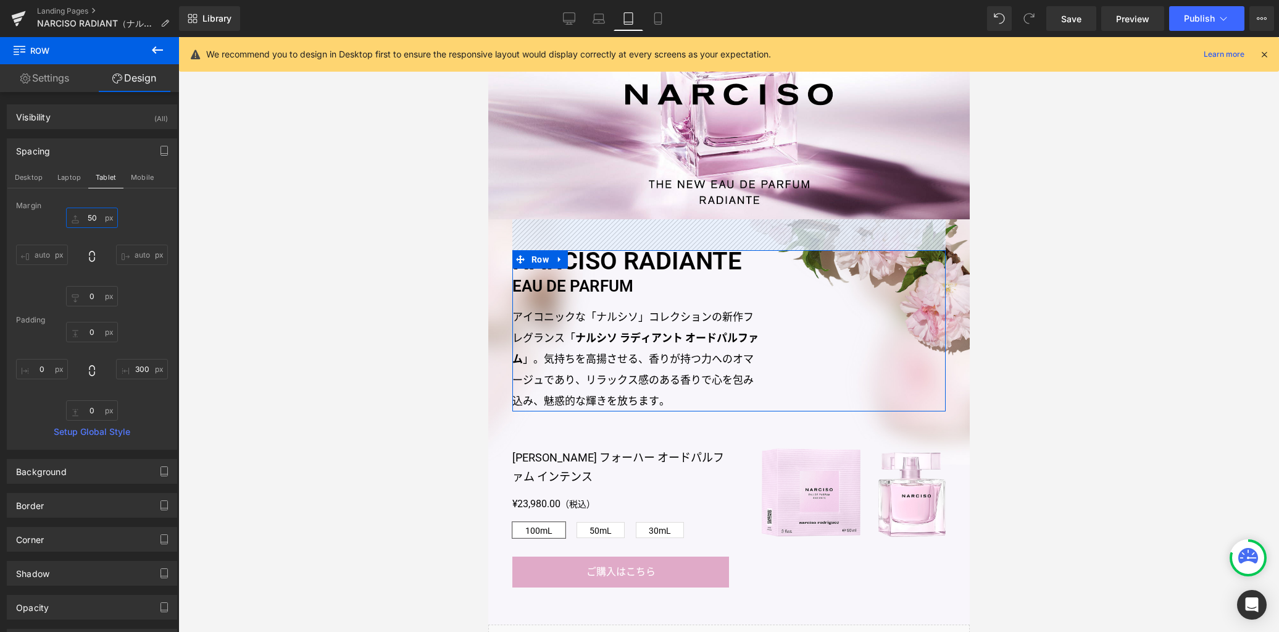
click at [93, 217] on input "50" at bounding box center [92, 217] width 52 height 20
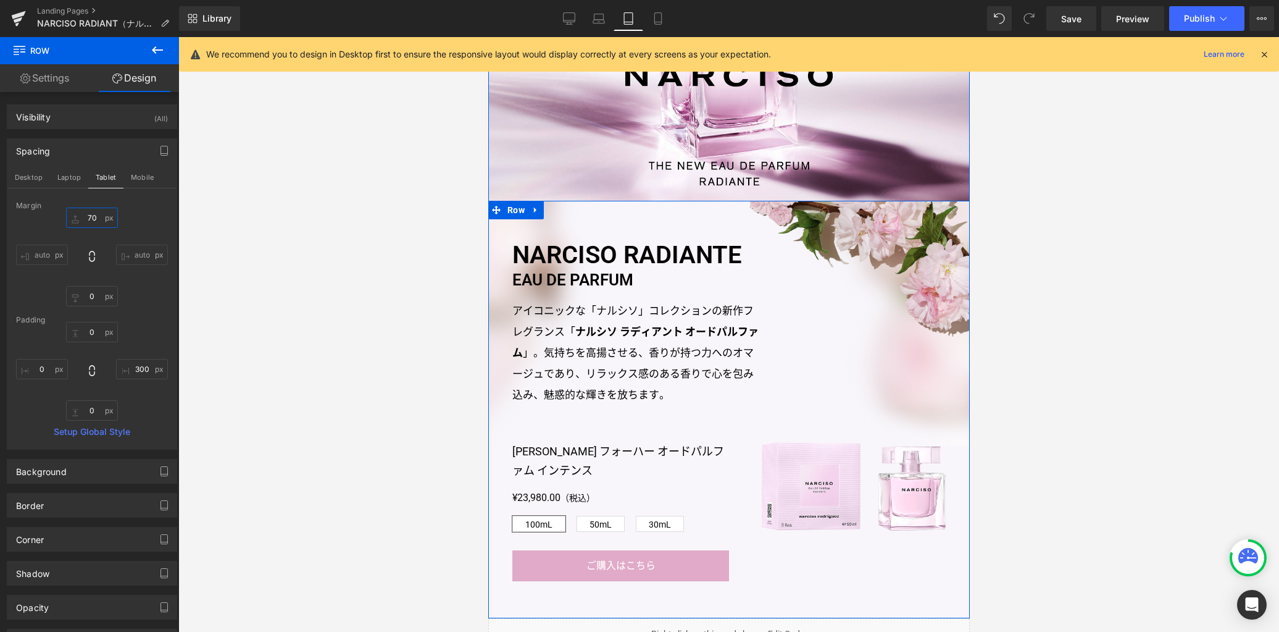
scroll to position [344, 0]
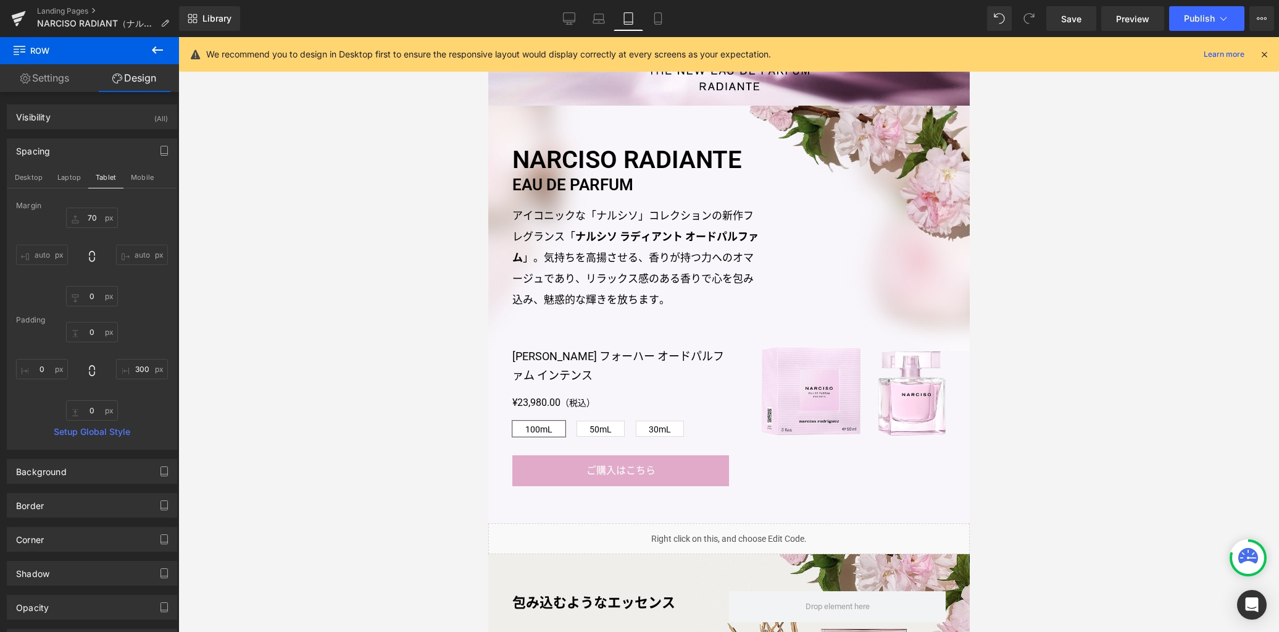
click at [422, 386] on div at bounding box center [728, 334] width 1101 height 594
click at [538, 359] on span "Row" at bounding box center [539, 357] width 23 height 19
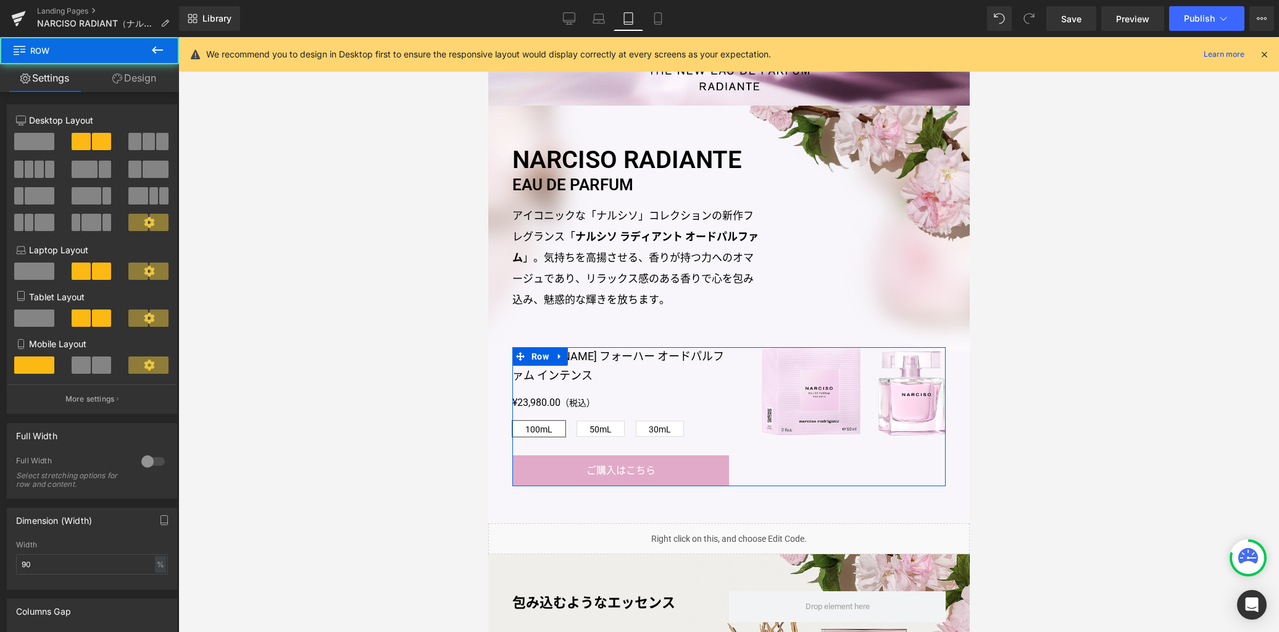
click at [125, 78] on link "Design" at bounding box center [135, 78] width 90 height 28
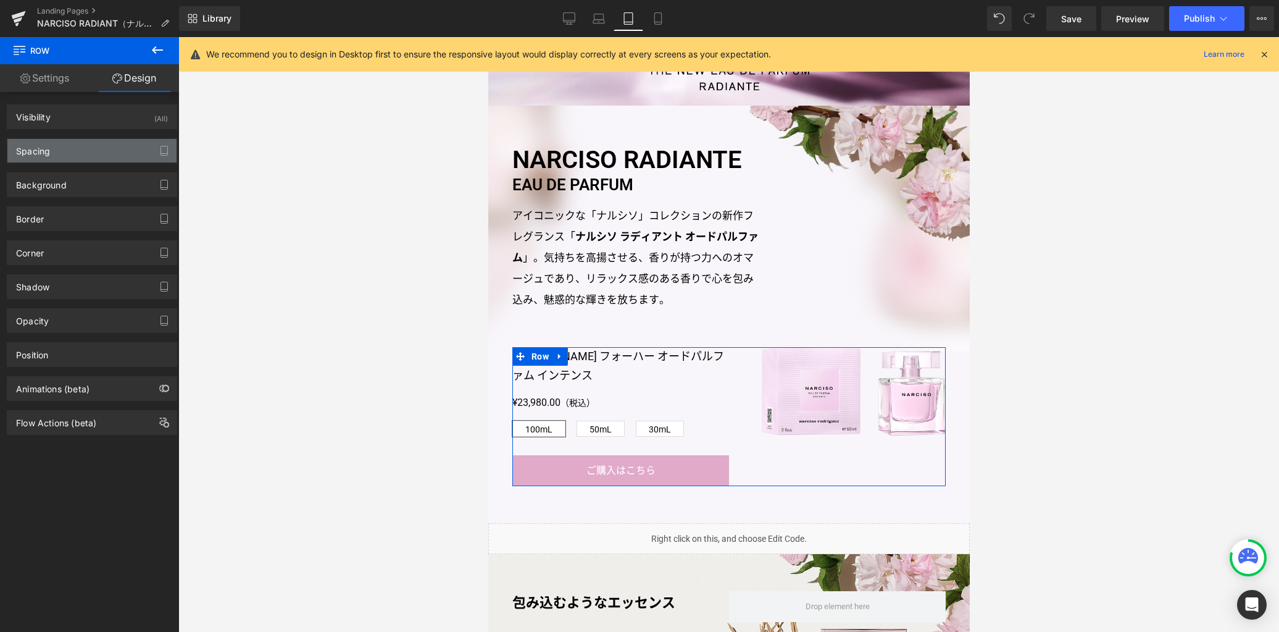
click at [109, 153] on div "Spacing" at bounding box center [91, 150] width 169 height 23
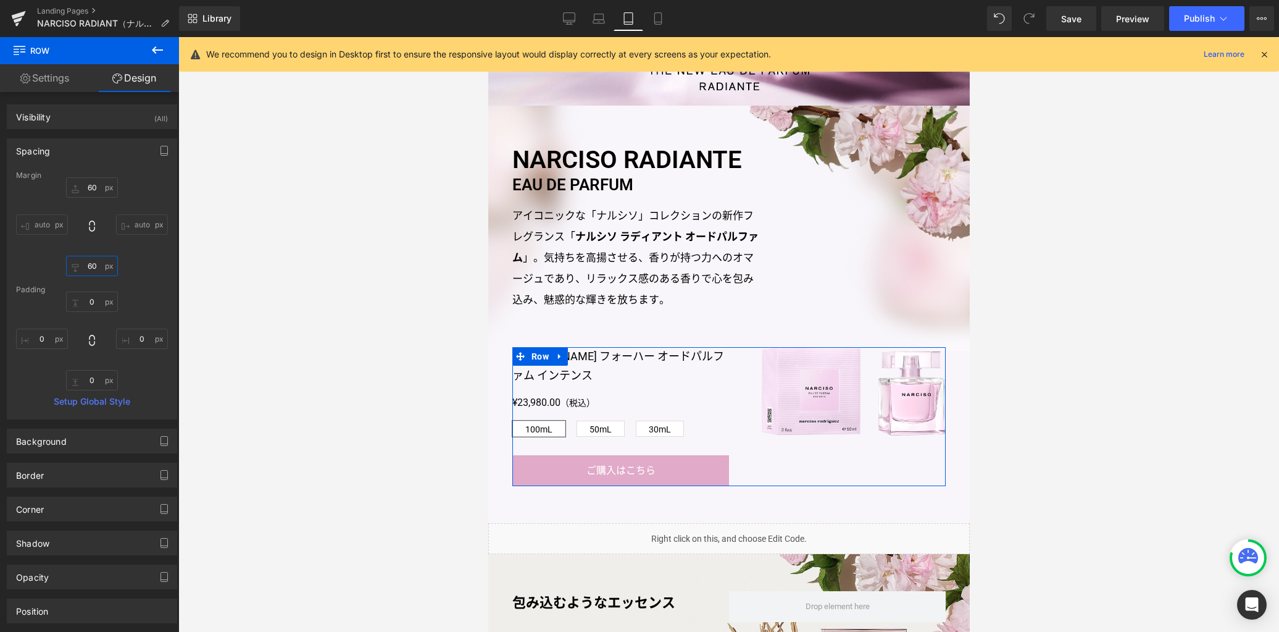
click at [96, 267] on input "60" at bounding box center [92, 266] width 52 height 20
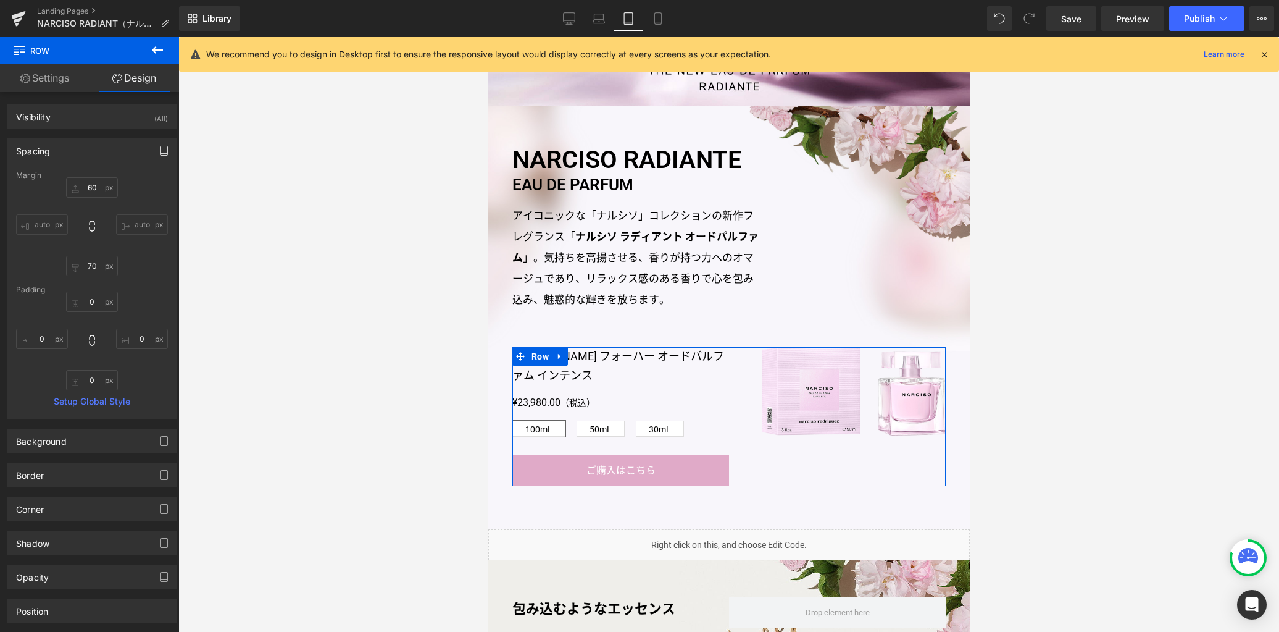
click at [163, 152] on icon "button" at bounding box center [164, 151] width 10 height 10
click at [141, 179] on button "Mobile" at bounding box center [142, 177] width 38 height 21
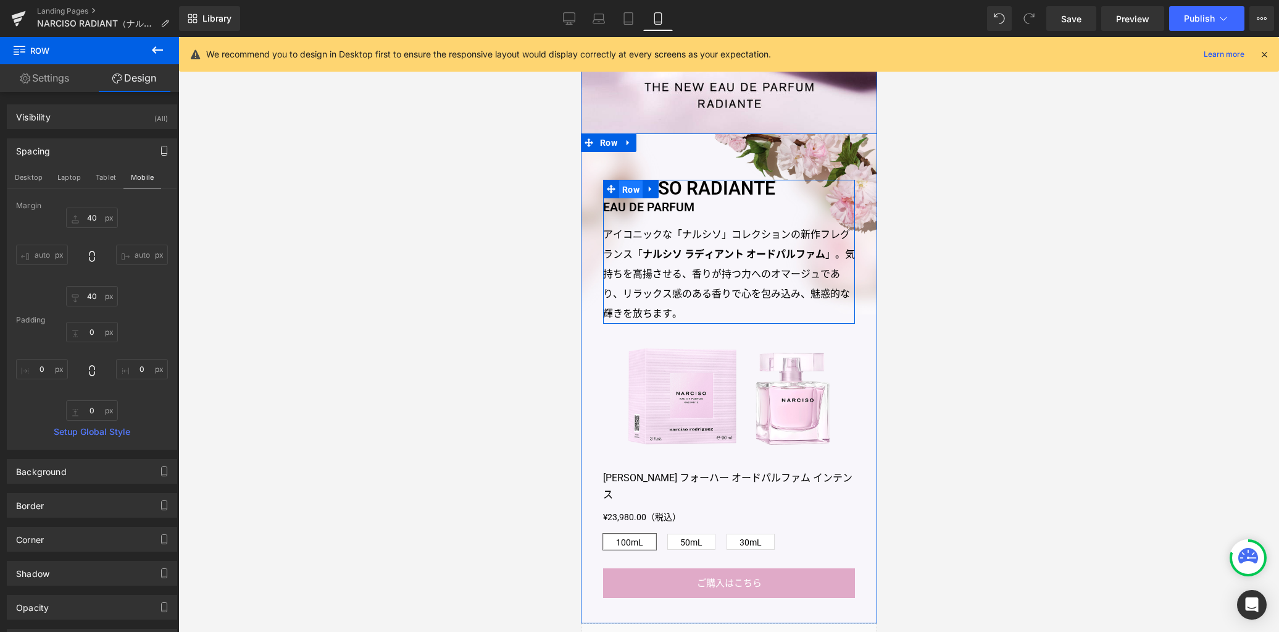
click at [623, 190] on span "Row" at bounding box center [630, 189] width 23 height 19
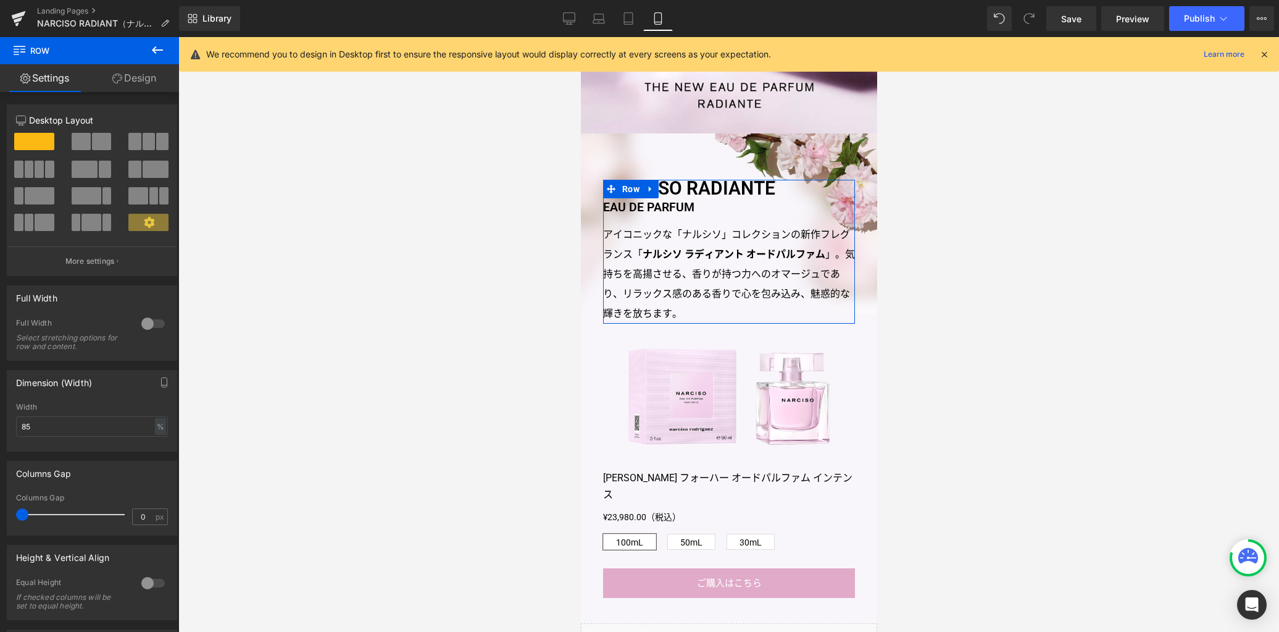
click at [144, 78] on link "Design" at bounding box center [135, 78] width 90 height 28
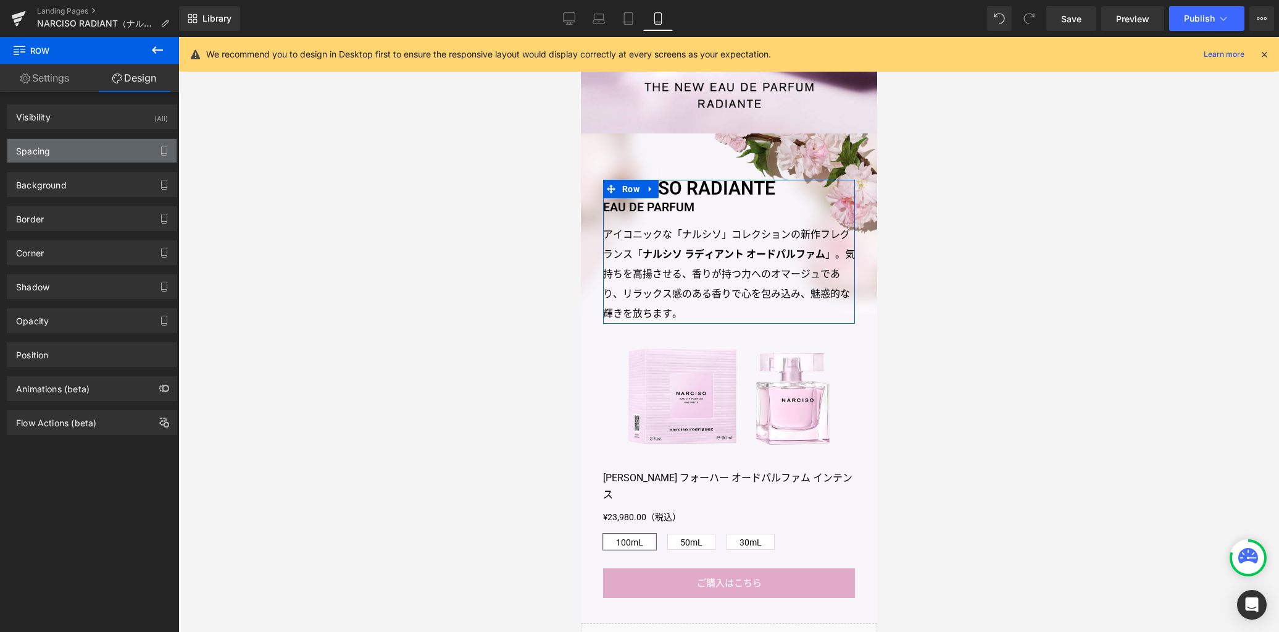
click at [114, 149] on div "Spacing" at bounding box center [91, 150] width 169 height 23
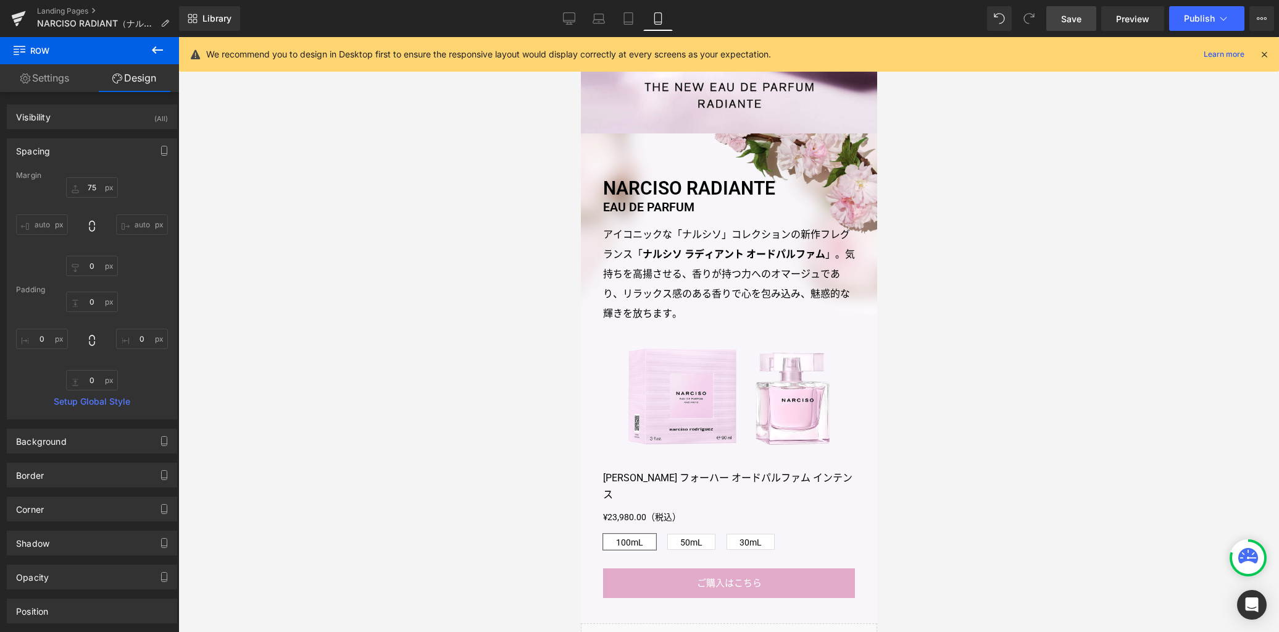
click at [1070, 23] on span "Save" at bounding box center [1071, 18] width 20 height 13
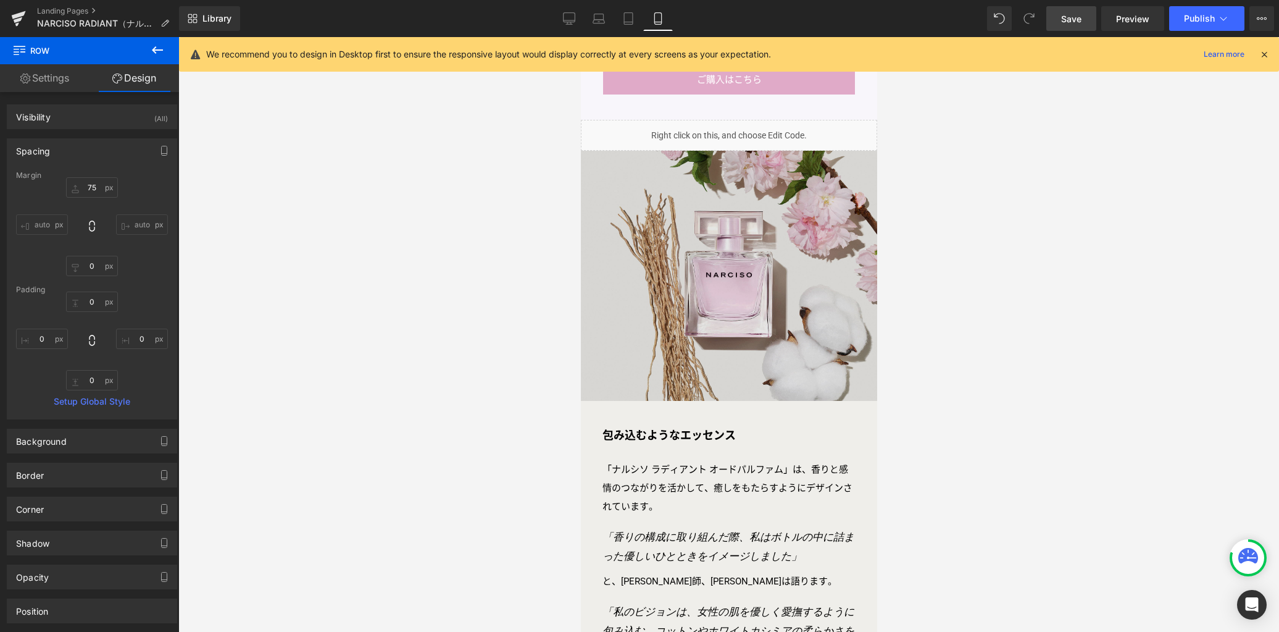
scroll to position [1021, 0]
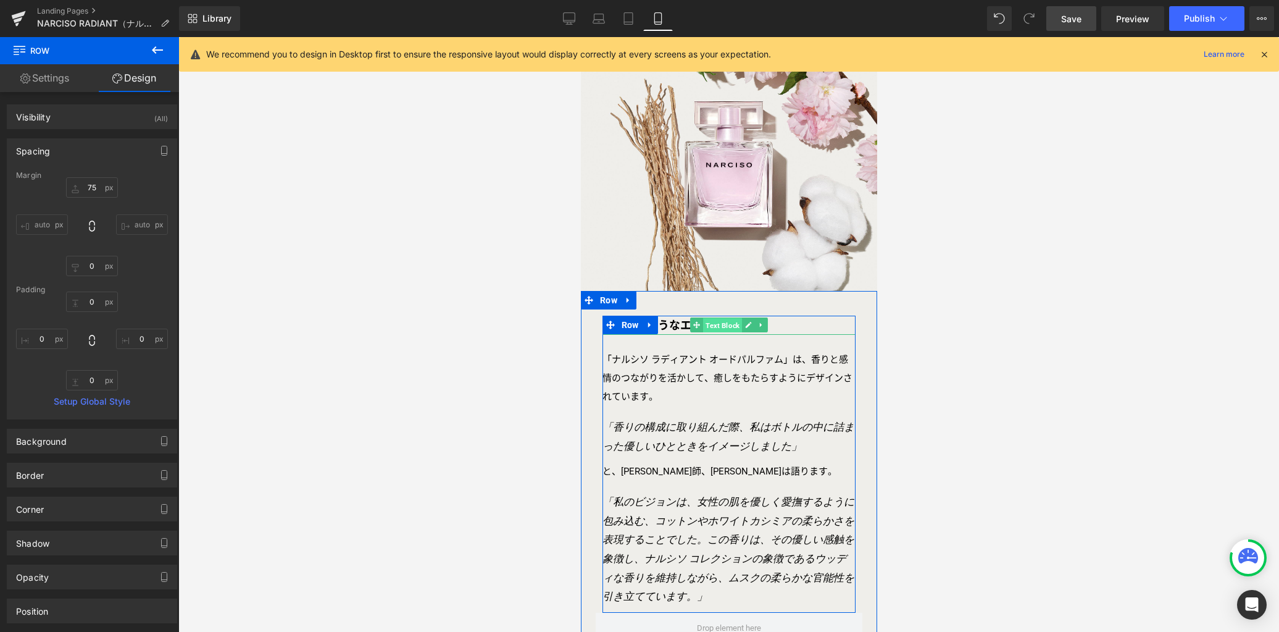
click at [720, 318] on span "Text Block" at bounding box center [722, 325] width 39 height 15
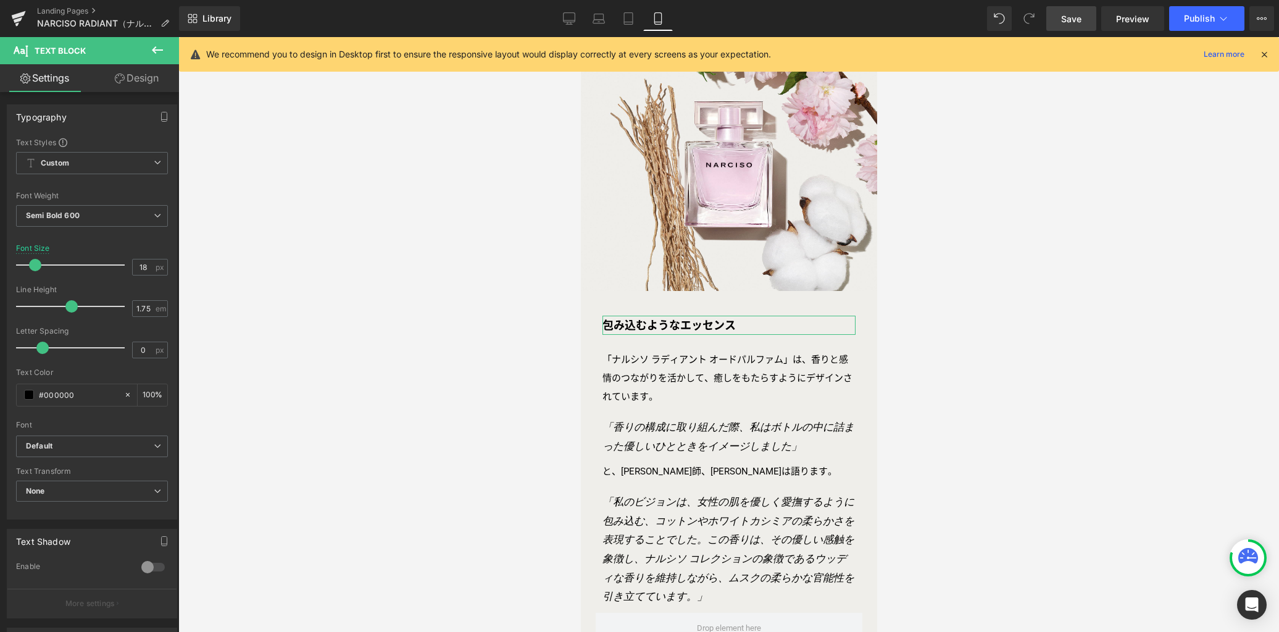
click at [139, 85] on link "Design" at bounding box center [137, 78] width 90 height 28
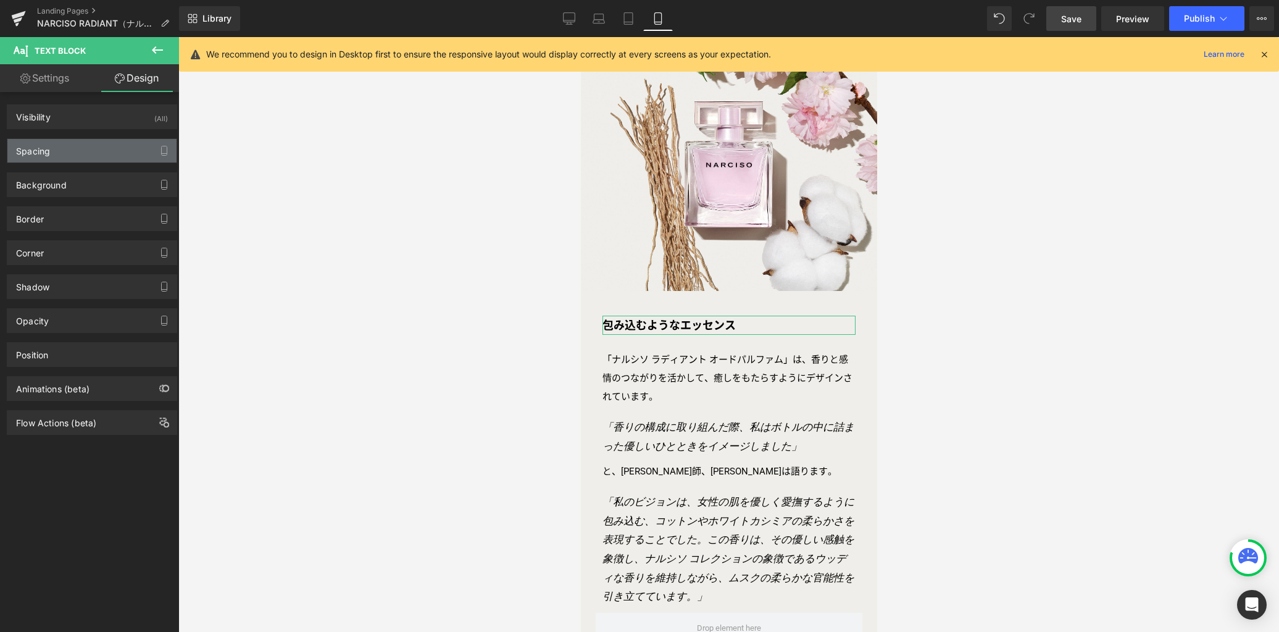
click at [84, 154] on div "Spacing" at bounding box center [91, 150] width 169 height 23
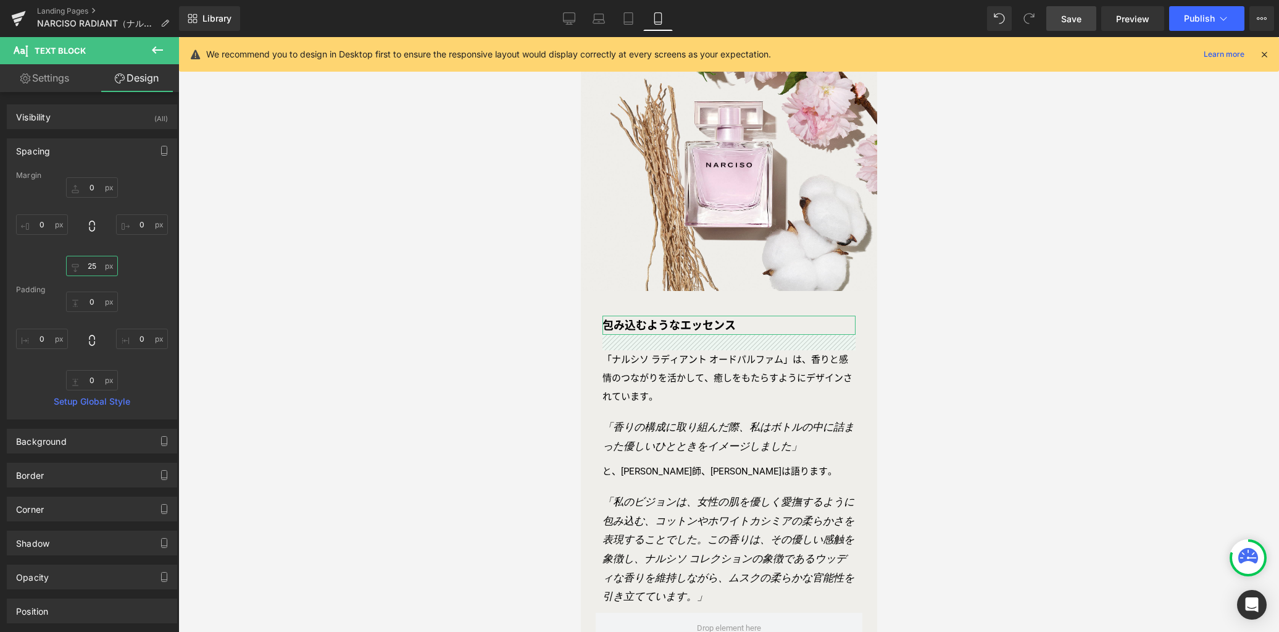
drag, startPoint x: 99, startPoint y: 268, endPoint x: 52, endPoint y: 255, distance: 48.7
click at [51, 258] on div "0px 0 0px 0 25px 25 0px 0" at bounding box center [92, 226] width 152 height 99
click at [84, 265] on input "25" at bounding box center [92, 266] width 52 height 20
click at [94, 265] on input "25" at bounding box center [92, 266] width 52 height 20
drag, startPoint x: 92, startPoint y: 265, endPoint x: 80, endPoint y: 265, distance: 11.7
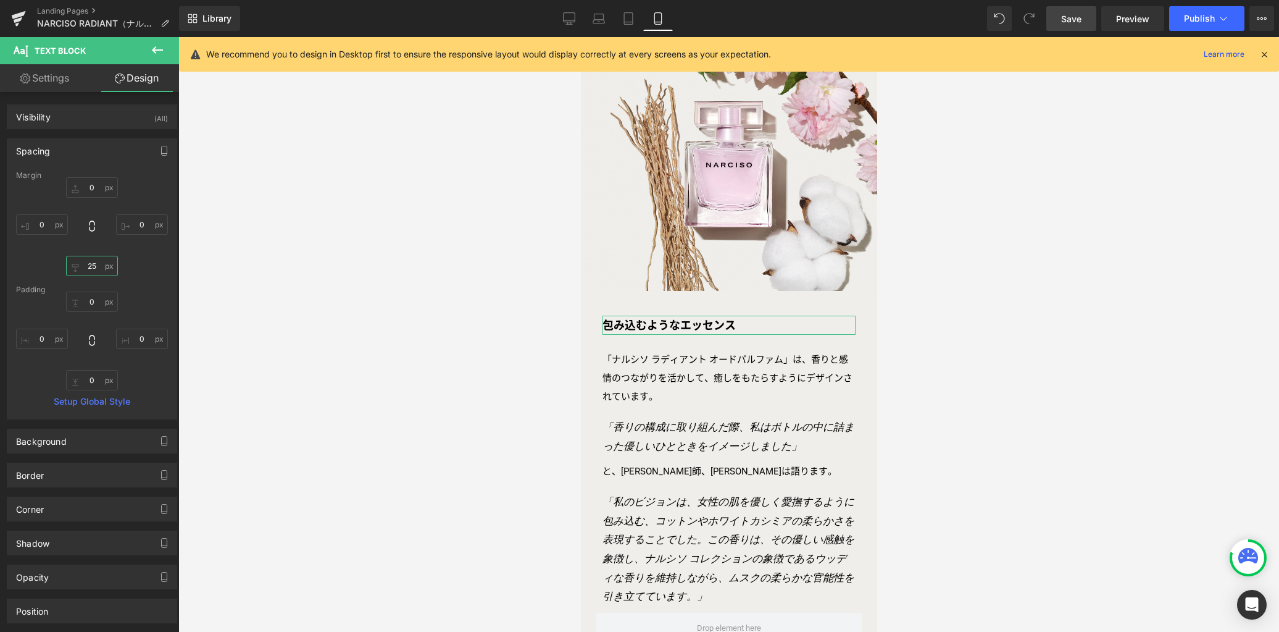
click at [80, 265] on input "25" at bounding box center [92, 266] width 52 height 20
click at [1083, 10] on link "Save" at bounding box center [1071, 18] width 50 height 25
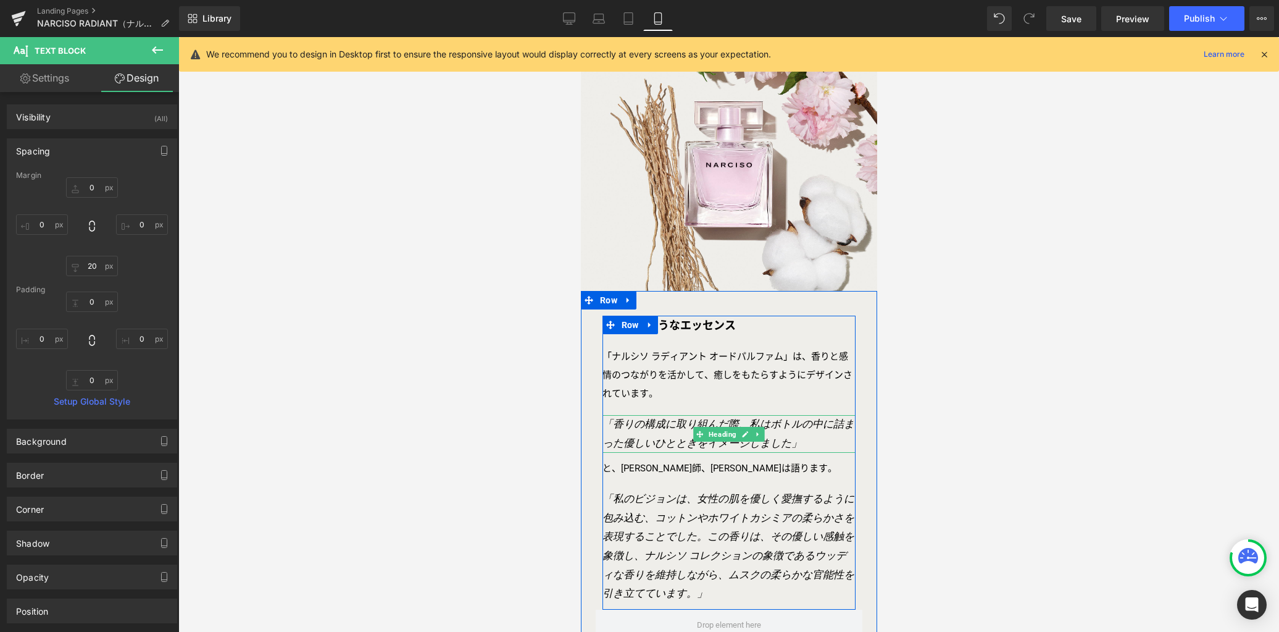
click at [628, 418] on icon "「香りの構成に取り組んだ際、私はボトルの中に詰まった優しいひとときをイメージしました」" at bounding box center [728, 433] width 252 height 31
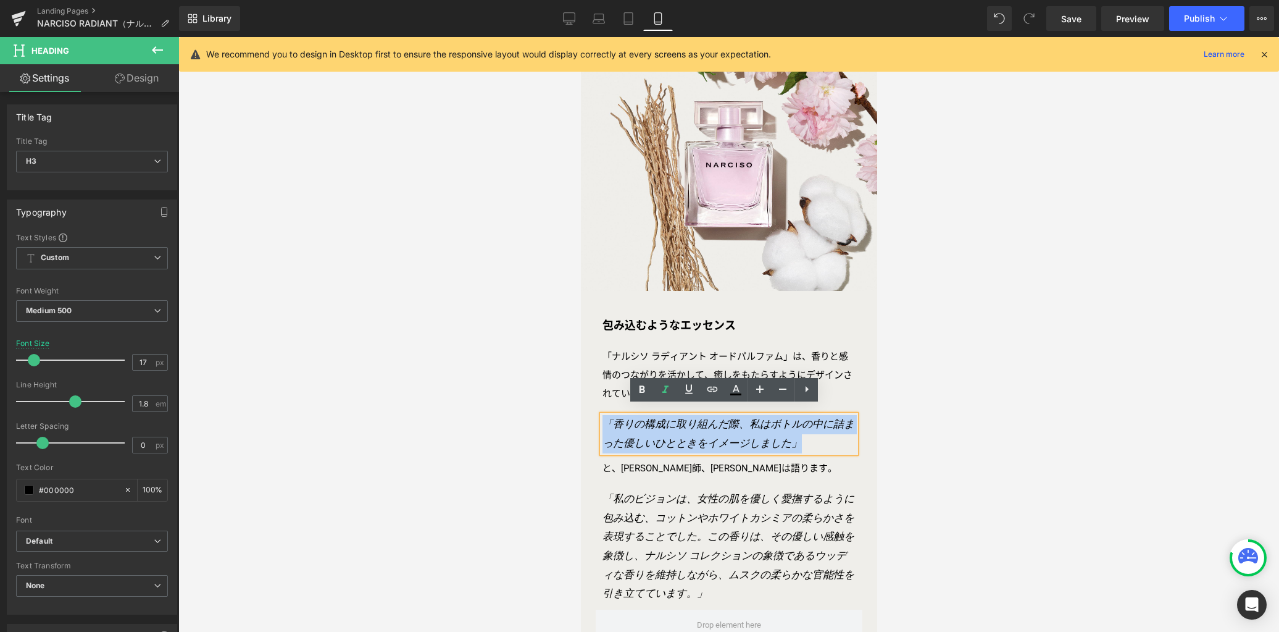
drag, startPoint x: 798, startPoint y: 438, endPoint x: 601, endPoint y: 419, distance: 198.4
click at [602, 419] on h3 "「香りの構成に取り組んだ際、私はボトルの中に詰まった優しいひとときをイメージしました」" at bounding box center [728, 434] width 253 height 38
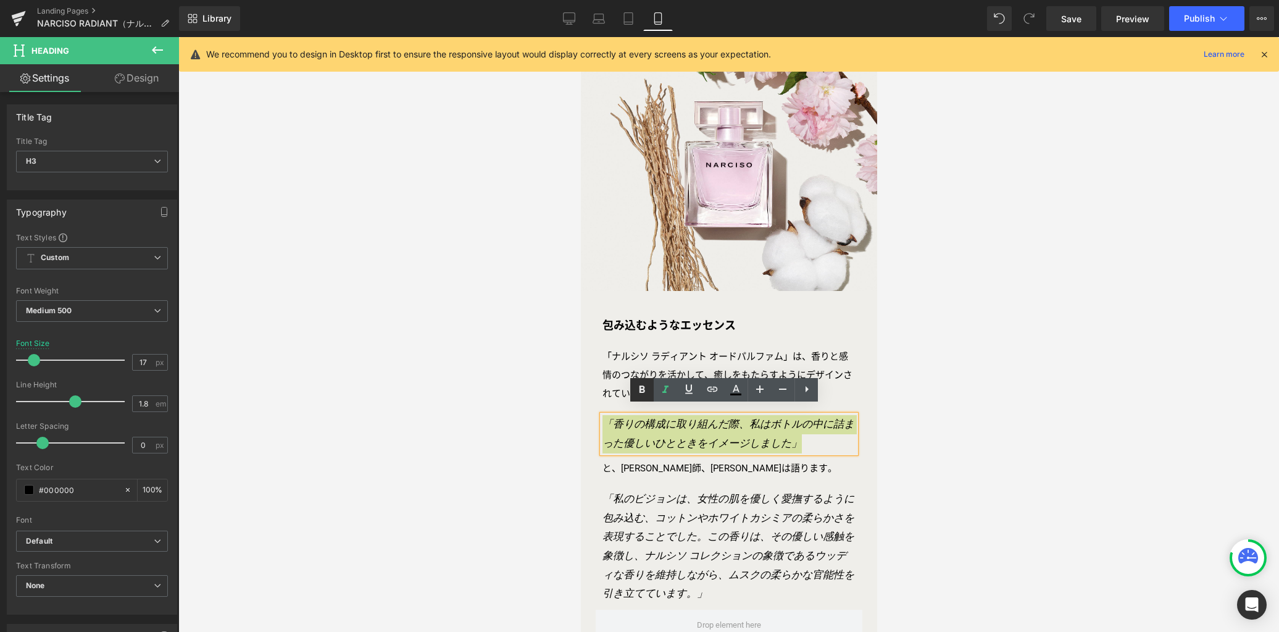
click at [640, 391] on icon at bounding box center [643, 389] width 6 height 7
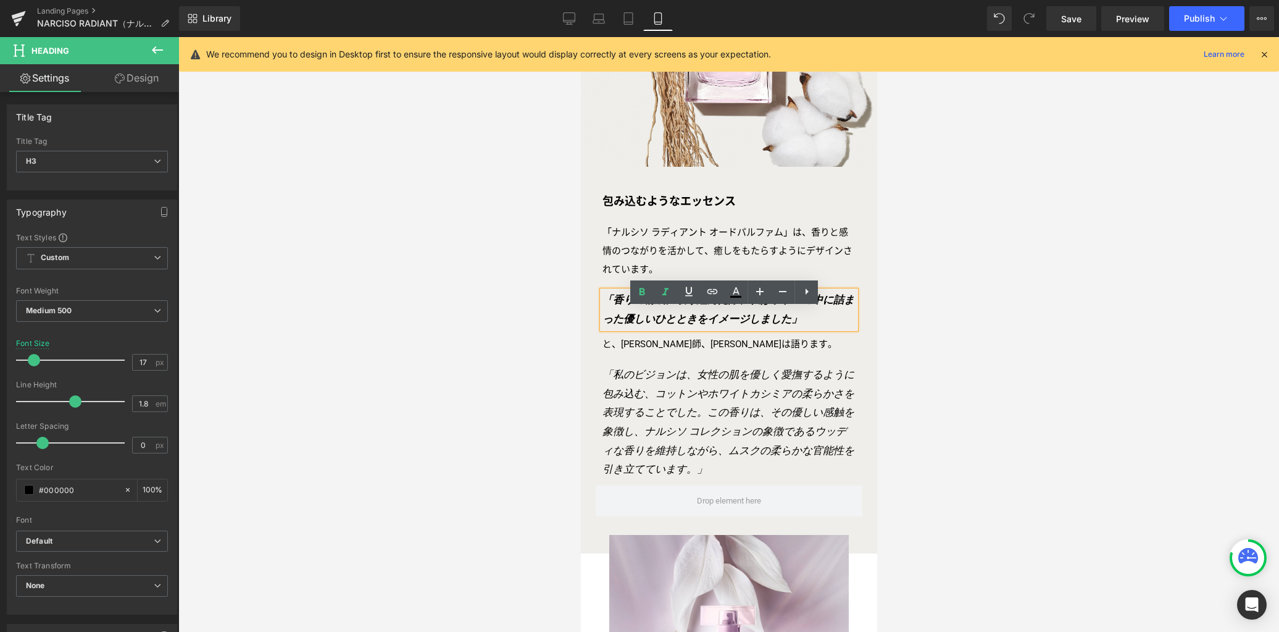
scroll to position [1153, 0]
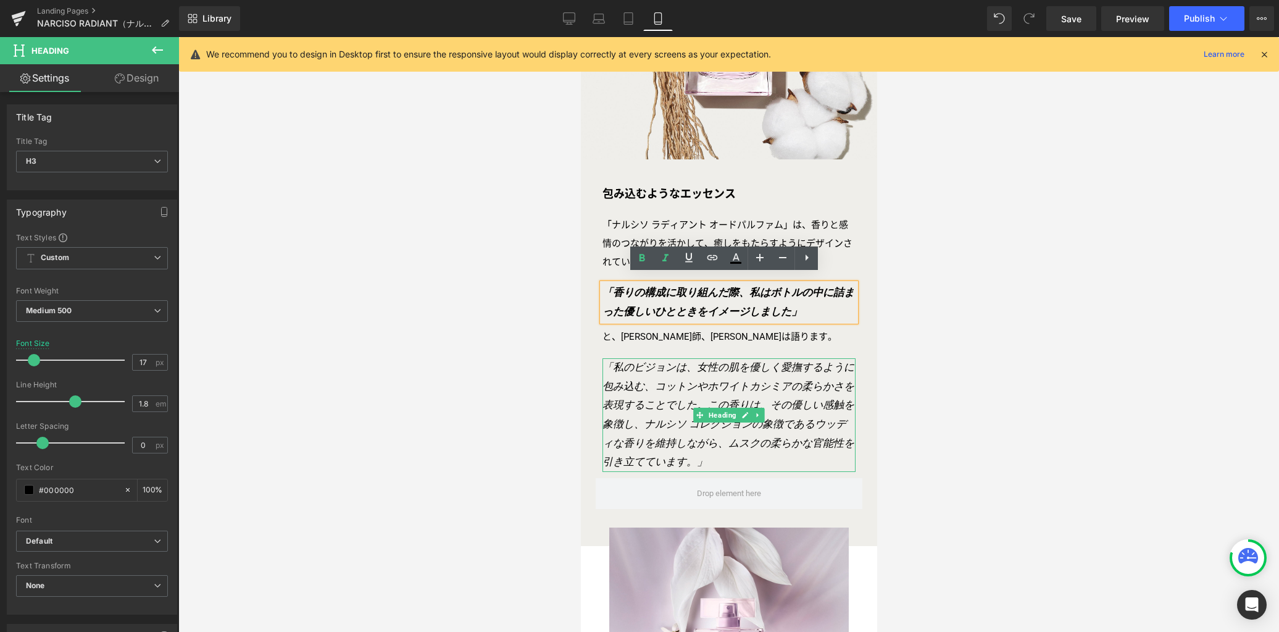
click at [659, 430] on icon "「私のビジョンは、女性の肌を優しく愛撫するように包み込む、コットンやホワイトカシミアの柔らかさを表現することでした。この香りは、その優しい感触を象徴し、ナルシ…" at bounding box center [728, 414] width 252 height 106
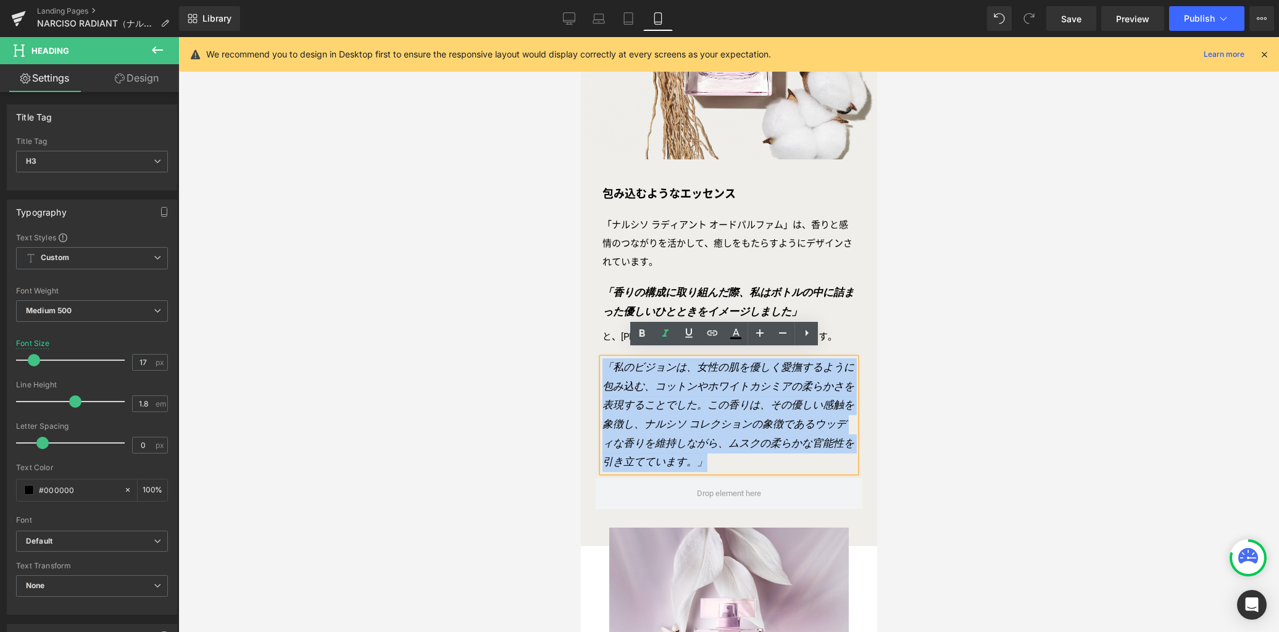
drag, startPoint x: 689, startPoint y: 457, endPoint x: 600, endPoint y: 361, distance: 131.1
click at [602, 361] on h3 "「私のビジョンは、女性の肌を優しく愛撫するように包み込む、コットンやホワイトカシミアの柔らかさを表現することでした。この香りは、その優しい感触を象徴し、ナルシ…" at bounding box center [728, 415] width 253 height 114
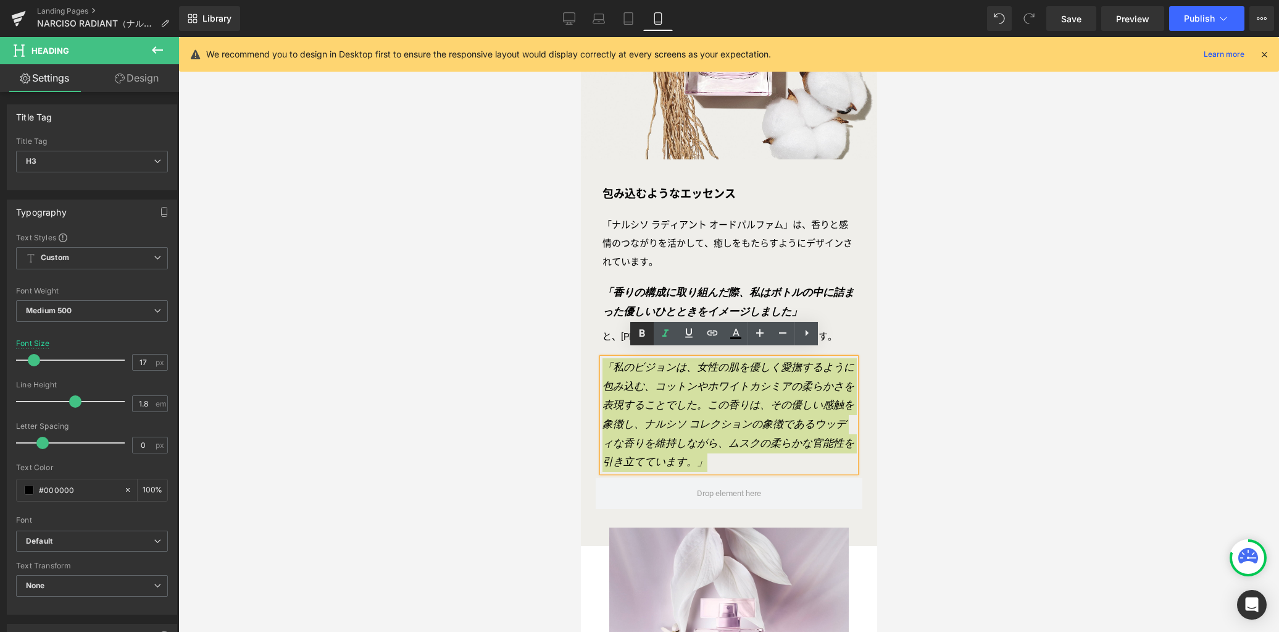
click at [646, 337] on icon at bounding box center [642, 333] width 15 height 15
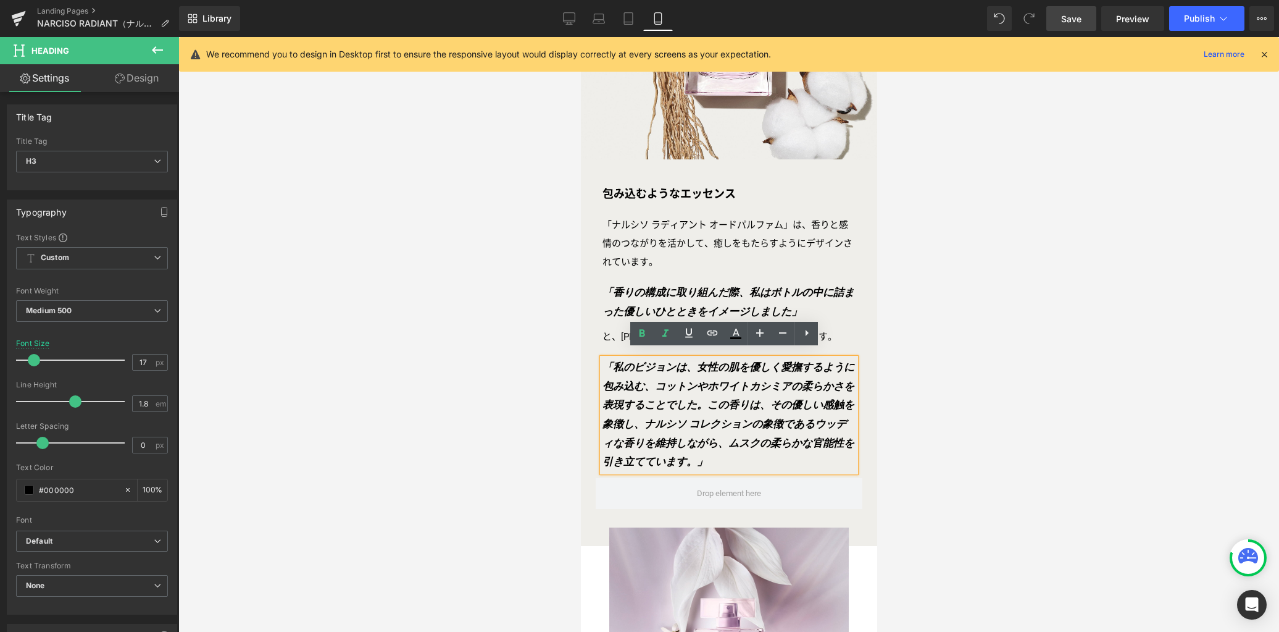
click at [1069, 10] on link "Save" at bounding box center [1071, 18] width 50 height 25
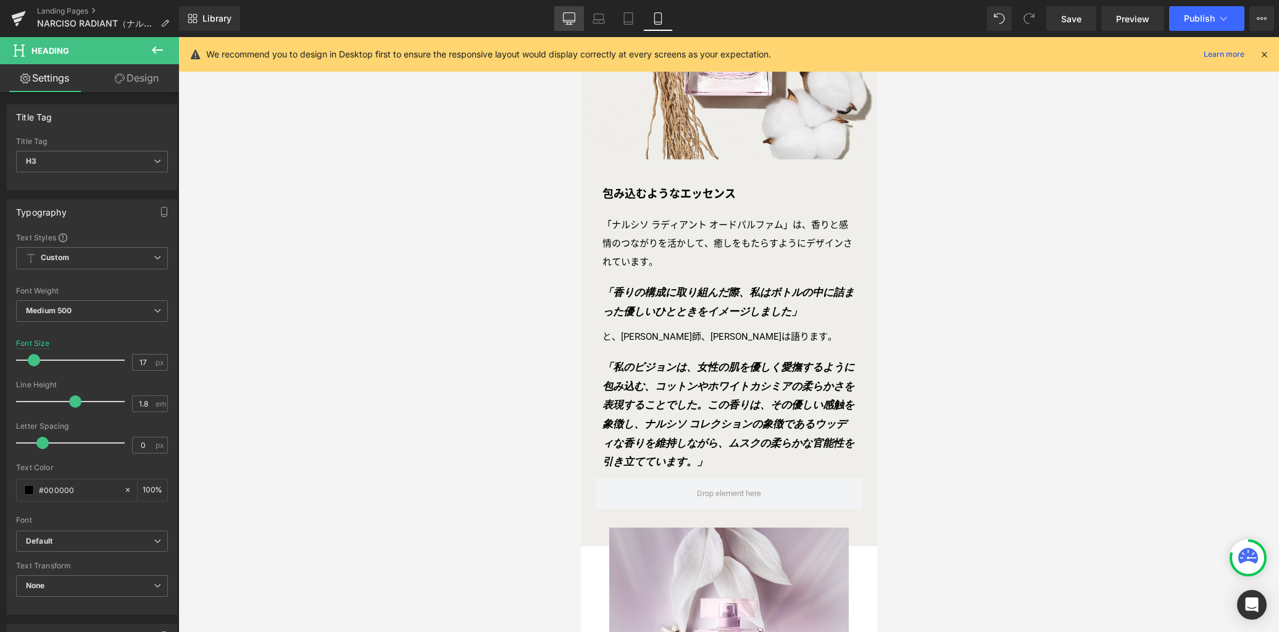
click at [569, 13] on icon at bounding box center [569, 18] width 12 height 12
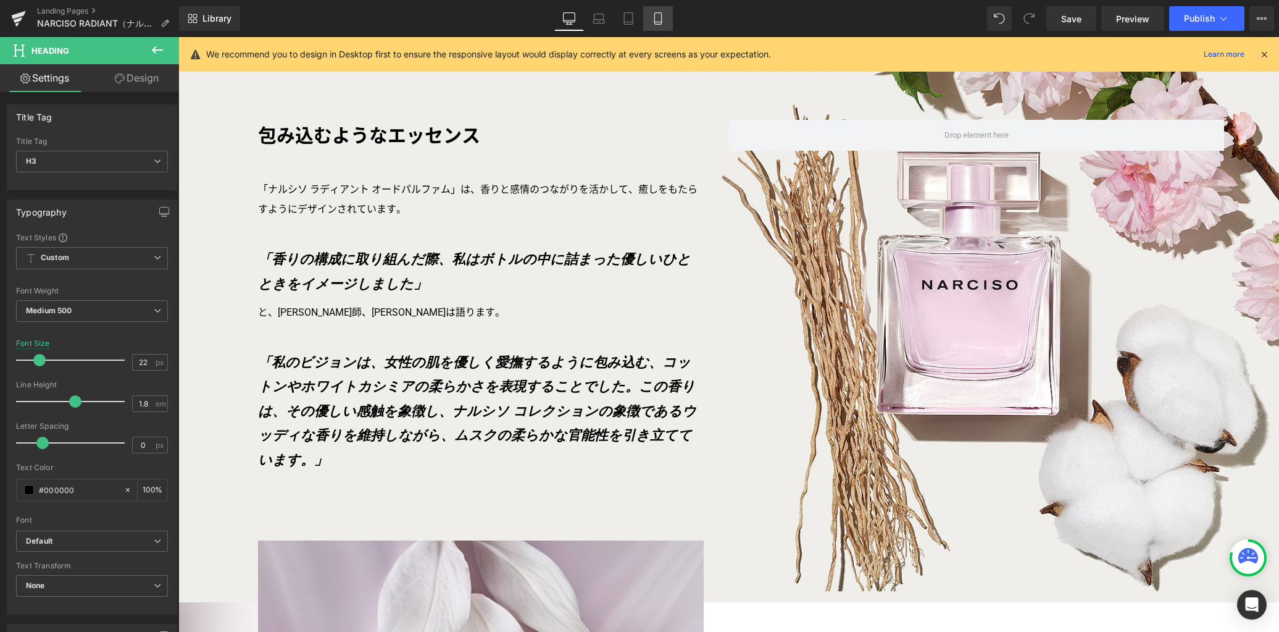
click at [659, 18] on icon at bounding box center [658, 18] width 12 height 12
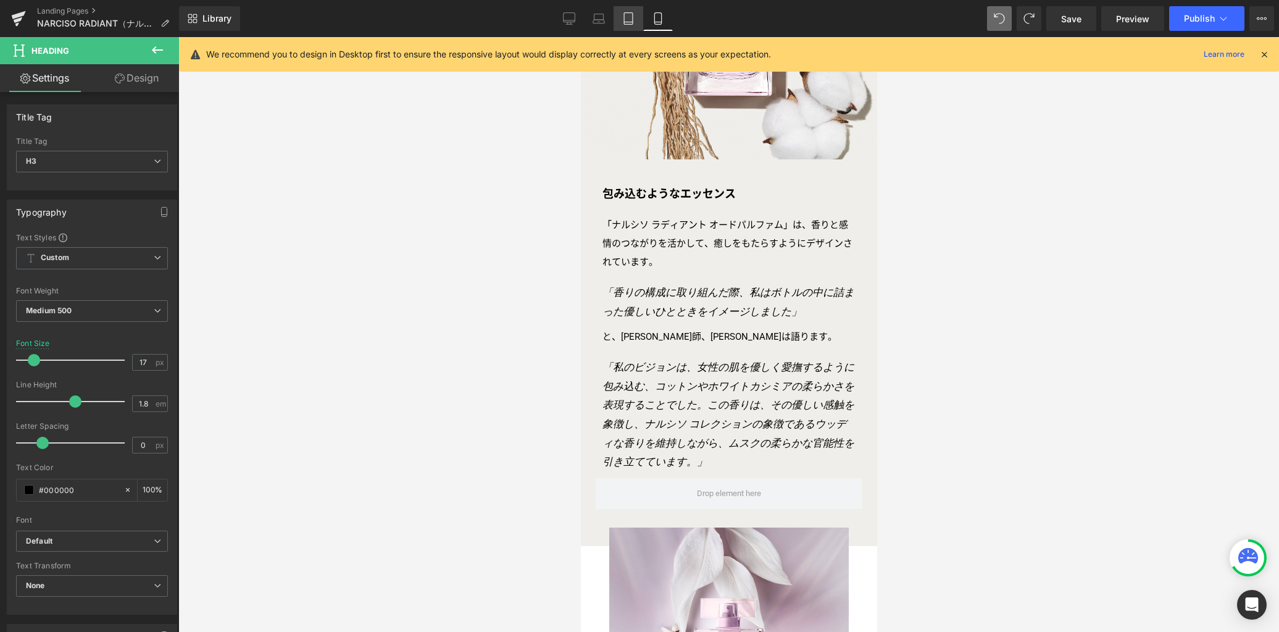
click at [629, 23] on icon at bounding box center [628, 18] width 12 height 12
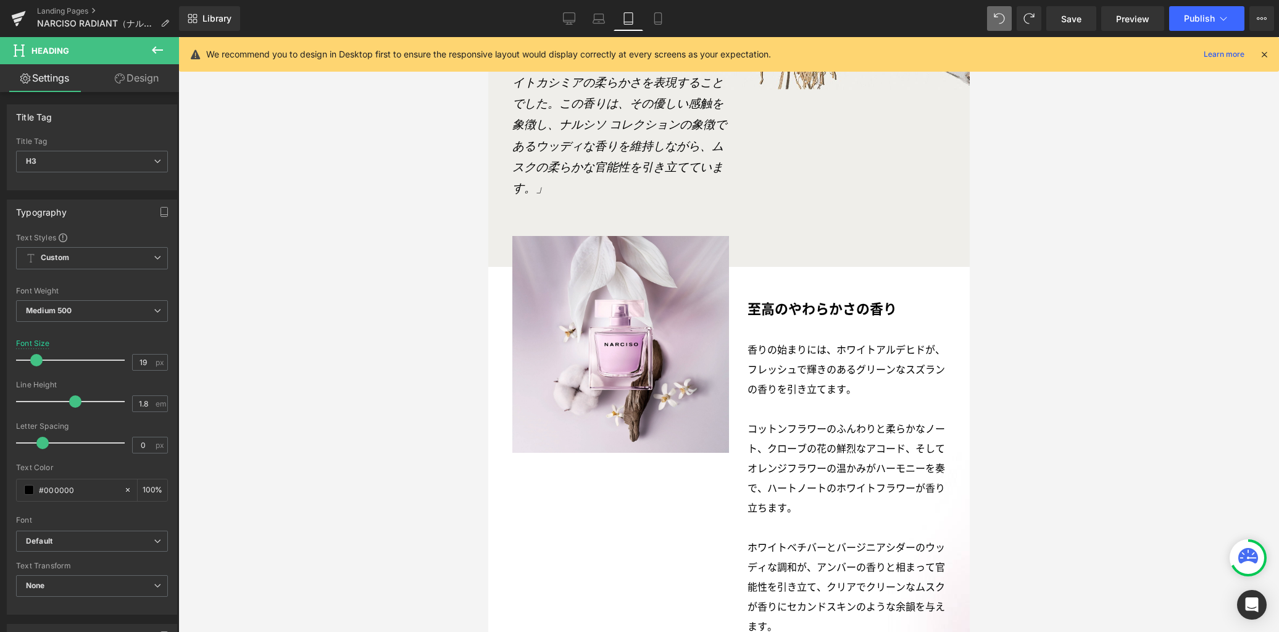
scroll to position [833, 0]
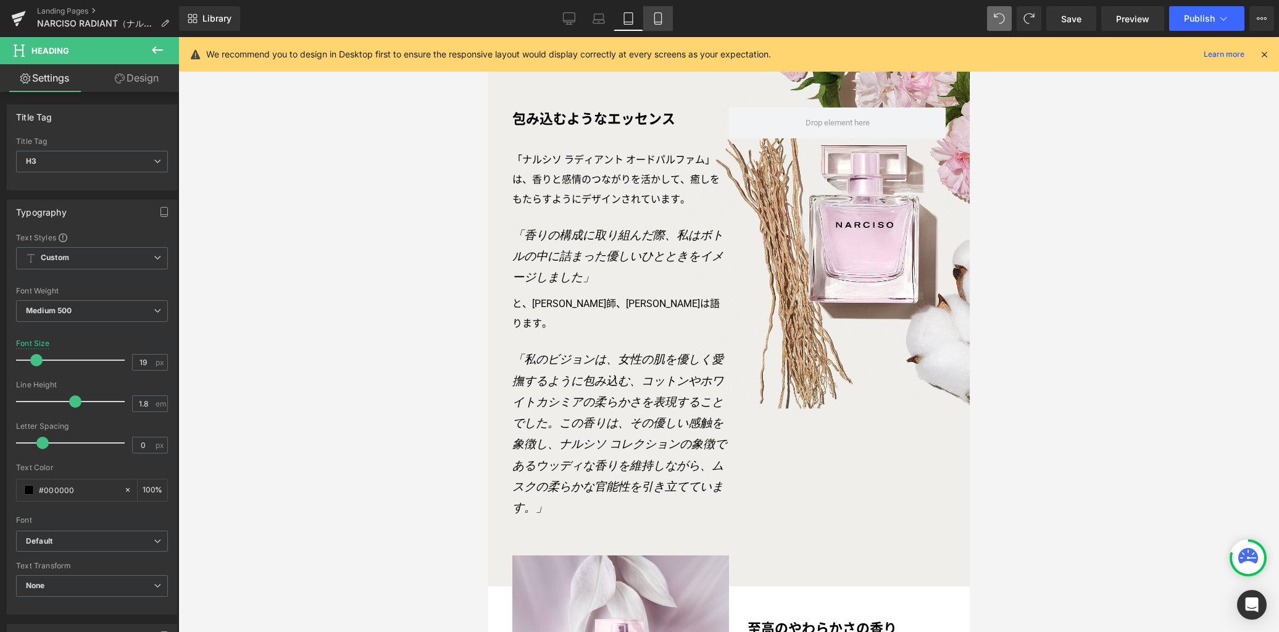
drag, startPoint x: 661, startPoint y: 22, endPoint x: 662, endPoint y: 28, distance: 6.8
click at [661, 22] on icon at bounding box center [657, 22] width 7 height 0
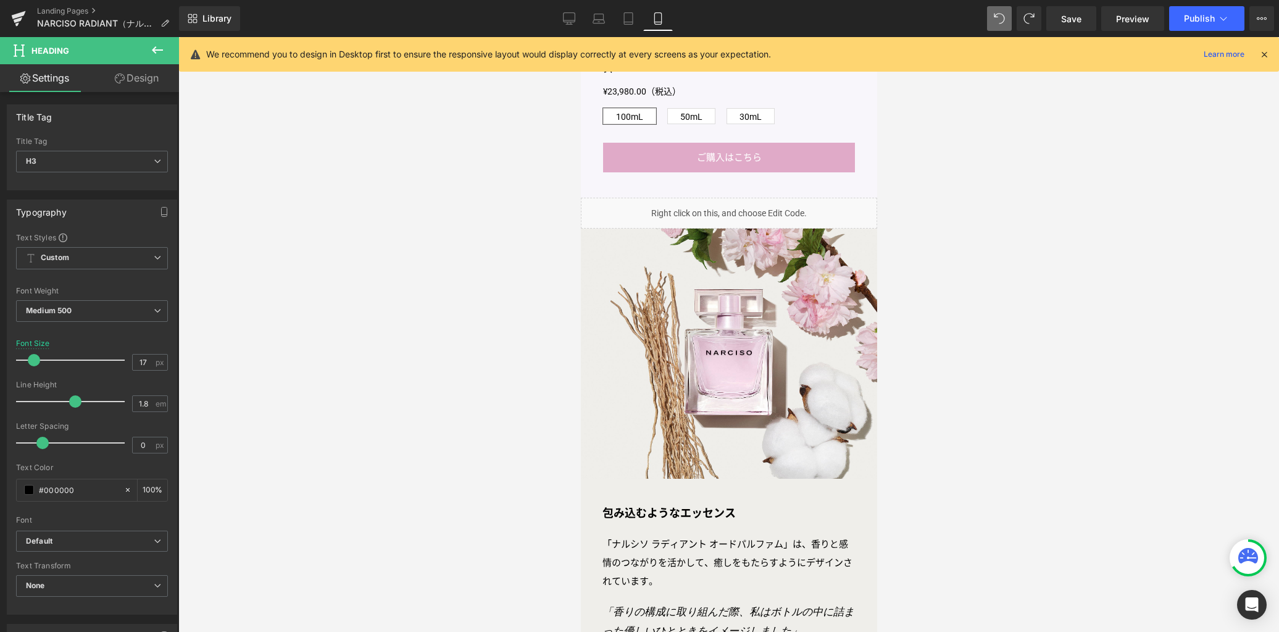
scroll to position [1153, 0]
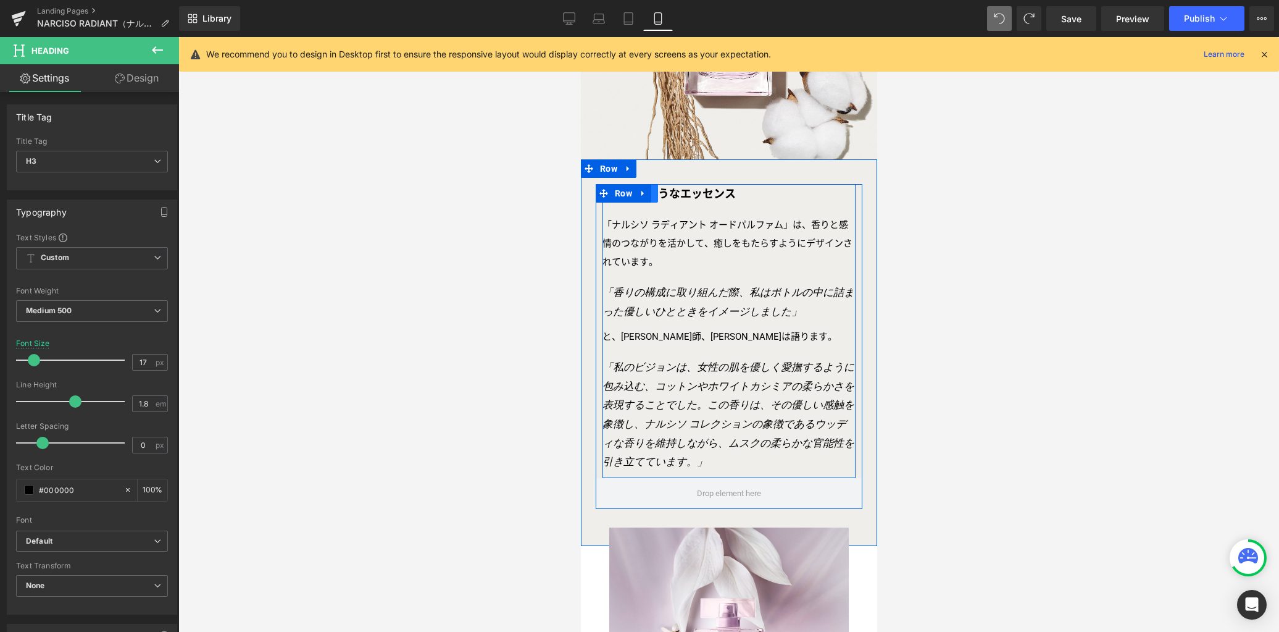
click at [652, 186] on link at bounding box center [649, 193] width 16 height 19
click at [661, 189] on icon at bounding box center [665, 193] width 9 height 9
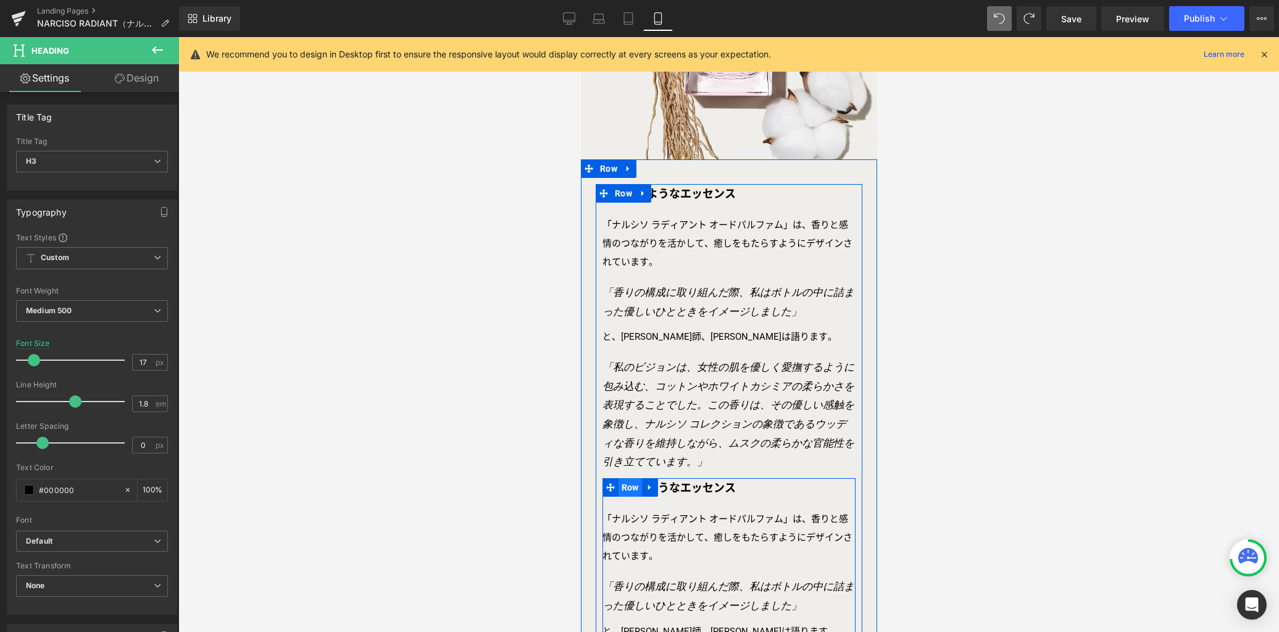
click at [625, 479] on span "Row" at bounding box center [629, 487] width 23 height 19
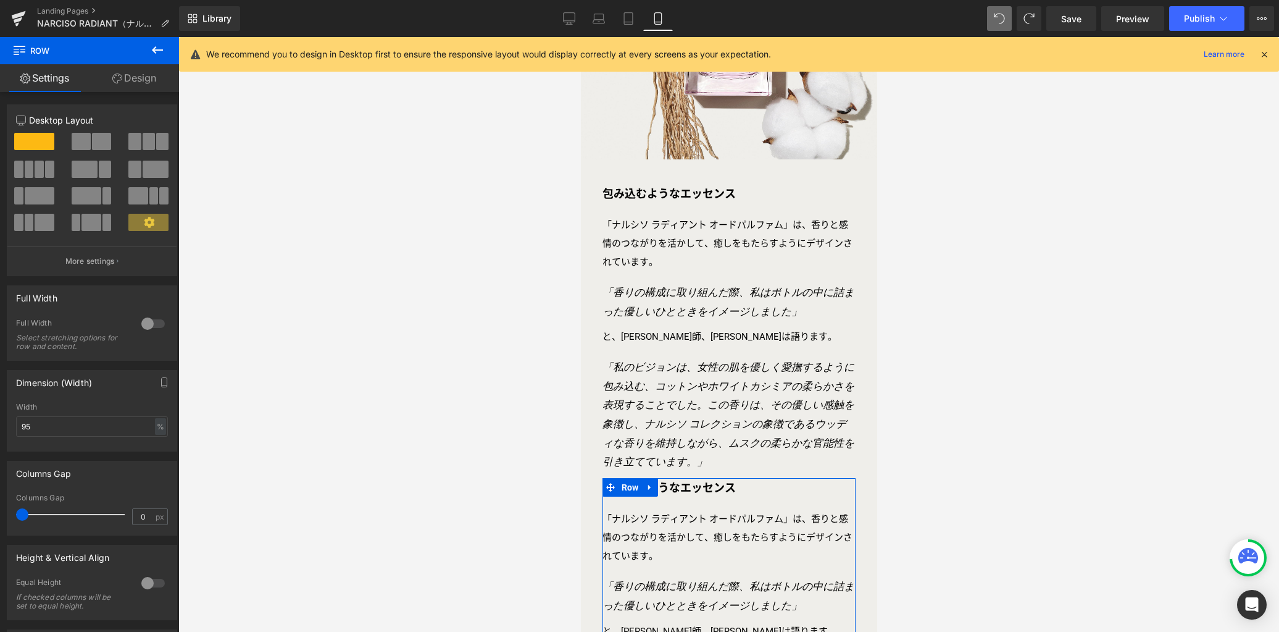
click at [140, 83] on link "Design" at bounding box center [135, 78] width 90 height 28
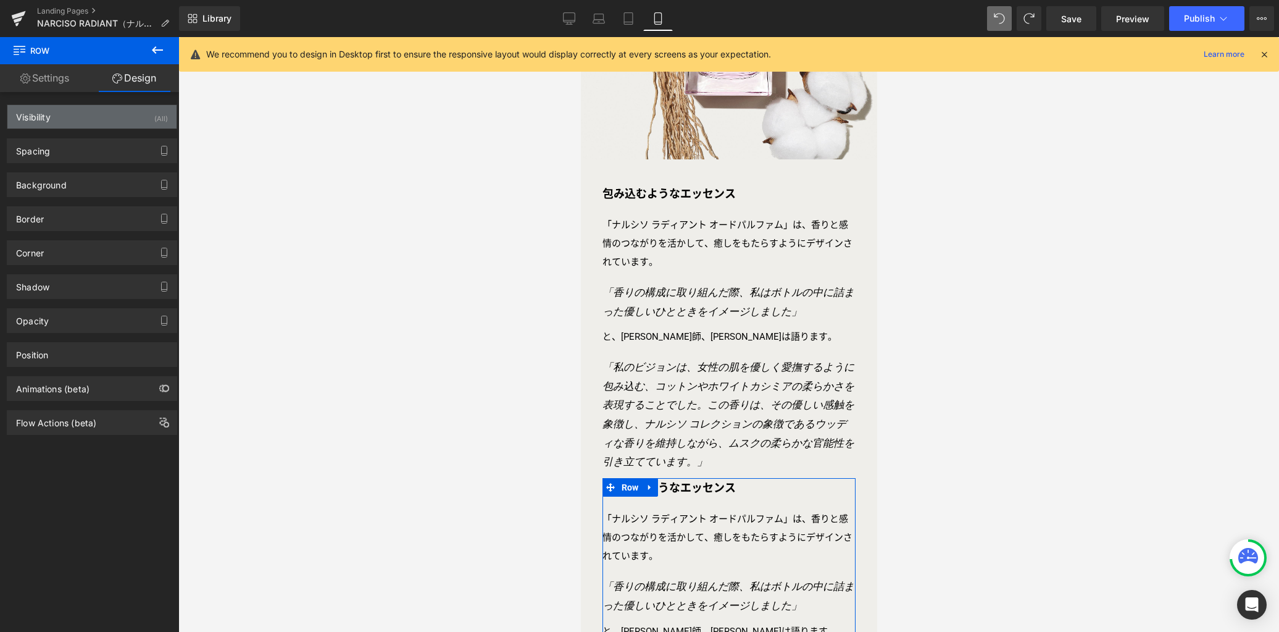
click at [125, 121] on div "Visibility (All)" at bounding box center [91, 116] width 169 height 23
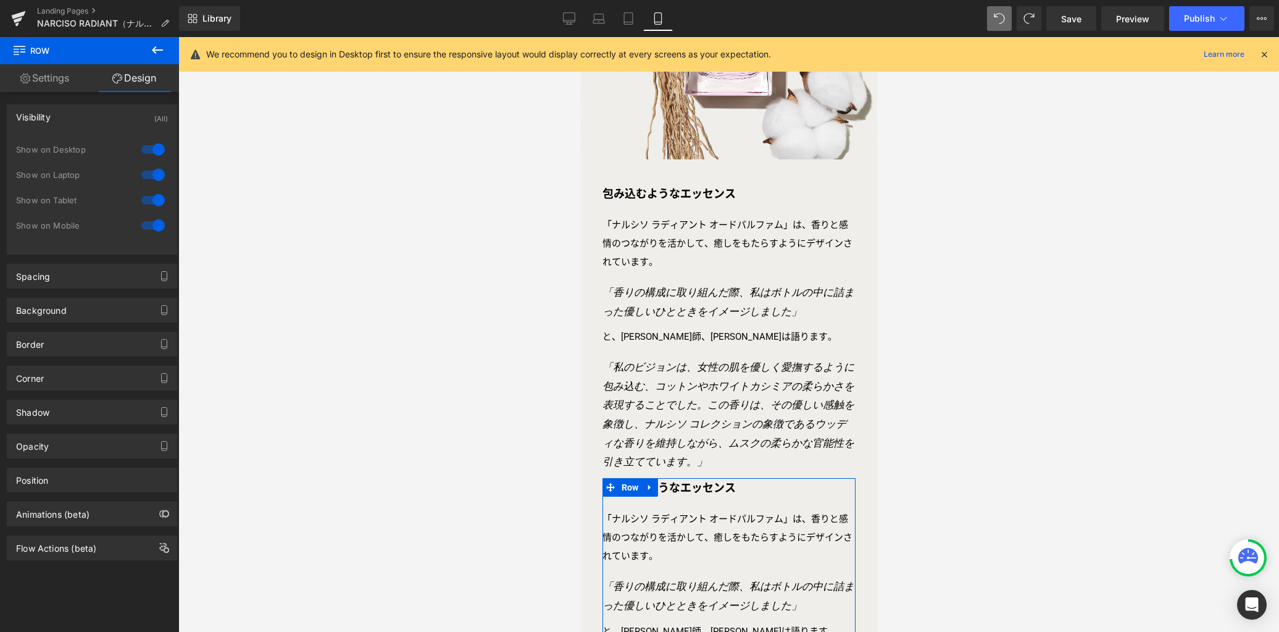
click at [157, 201] on div at bounding box center [153, 200] width 30 height 20
click at [156, 175] on div at bounding box center [153, 175] width 30 height 20
click at [154, 149] on div at bounding box center [153, 150] width 30 height 20
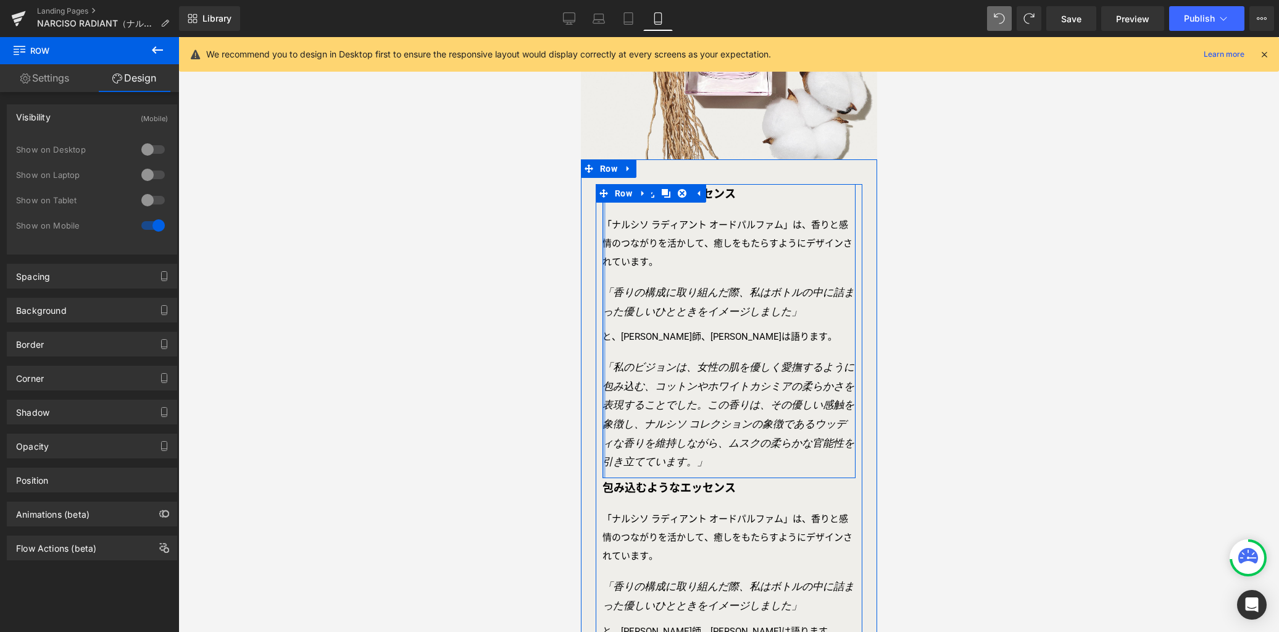
click at [602, 273] on div at bounding box center [603, 331] width 3 height 294
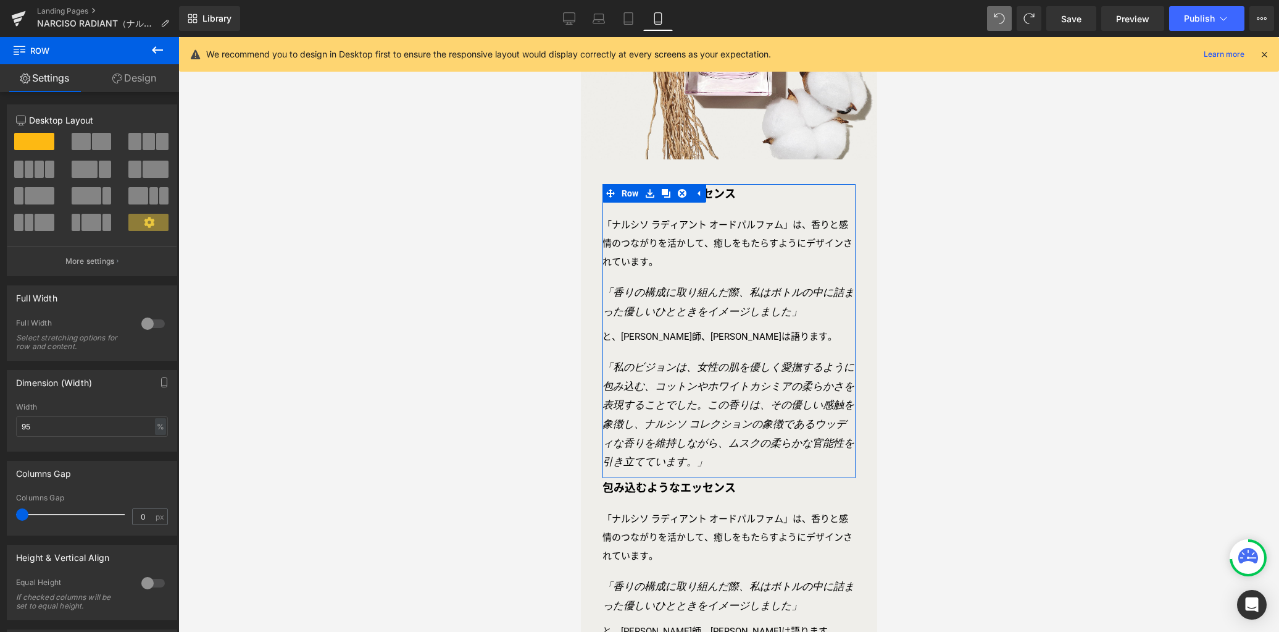
drag, startPoint x: 136, startPoint y: 81, endPoint x: 128, endPoint y: 98, distance: 18.5
click at [136, 81] on link "Design" at bounding box center [135, 78] width 90 height 28
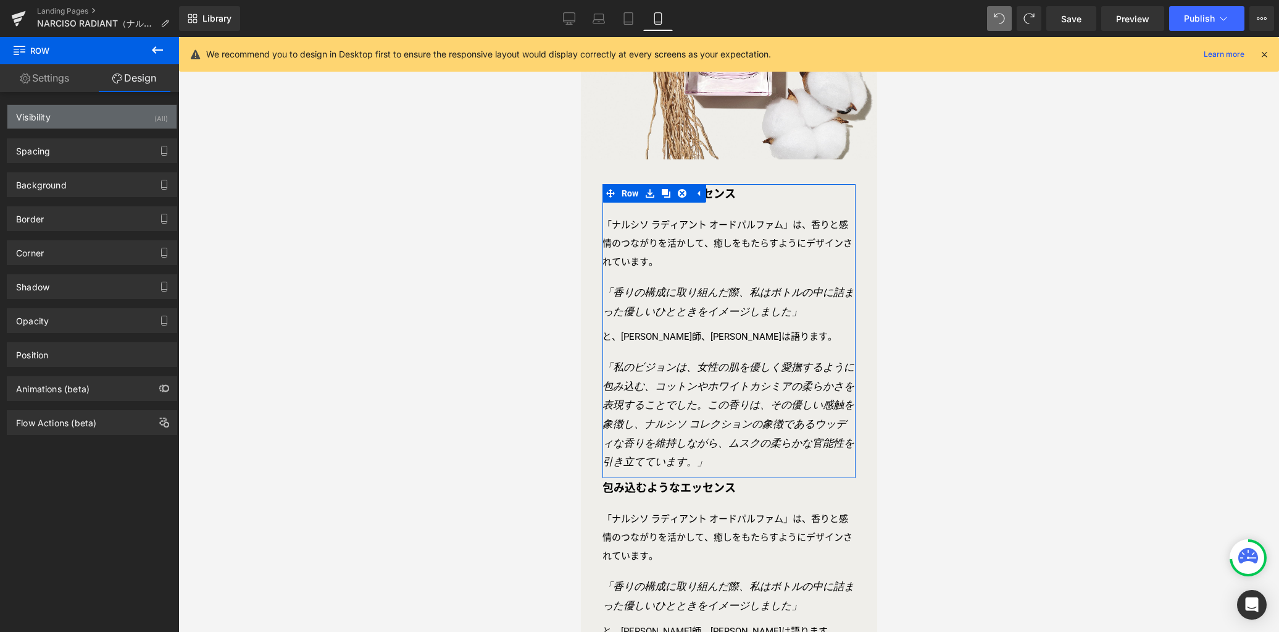
click at [119, 120] on div "Visibility (All)" at bounding box center [91, 116] width 169 height 23
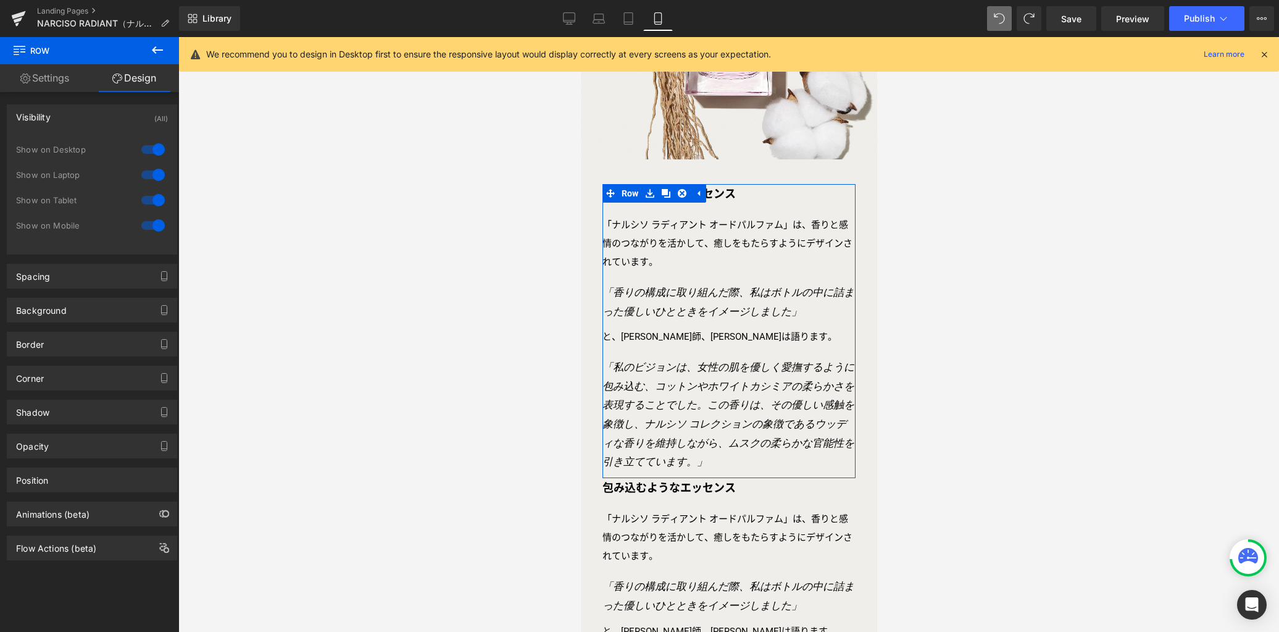
click at [153, 226] on div at bounding box center [153, 225] width 30 height 20
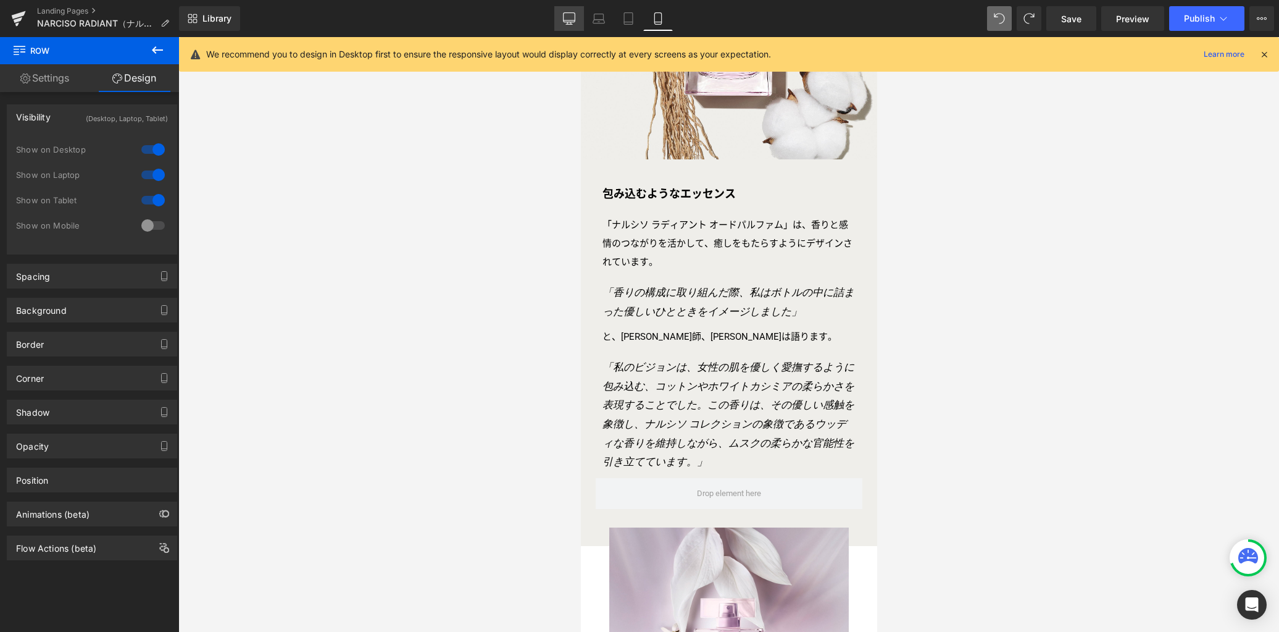
click at [571, 22] on icon at bounding box center [569, 18] width 12 height 12
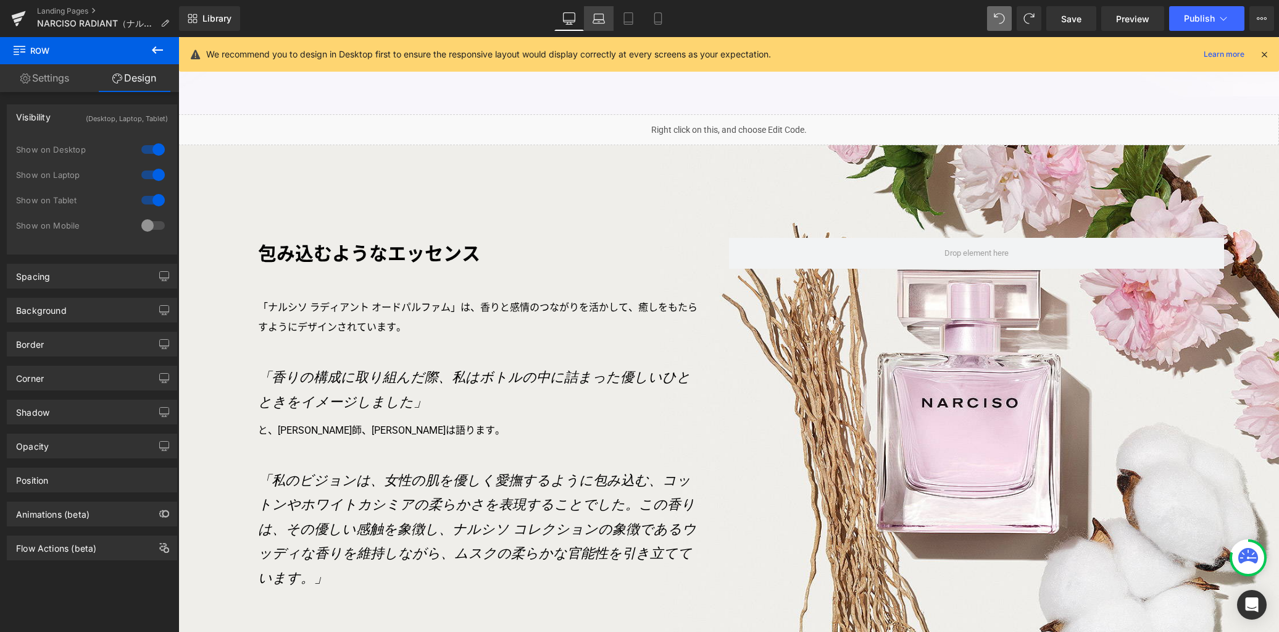
click at [594, 22] on icon at bounding box center [599, 18] width 12 height 12
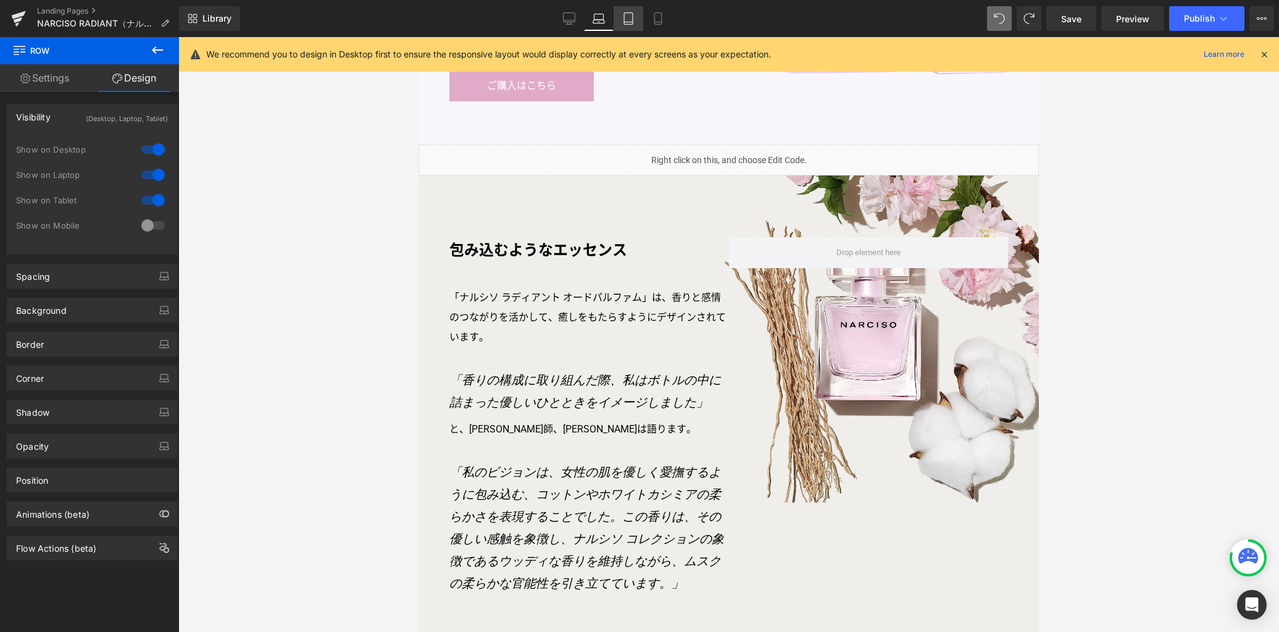
click at [631, 22] on icon at bounding box center [628, 22] width 9 height 0
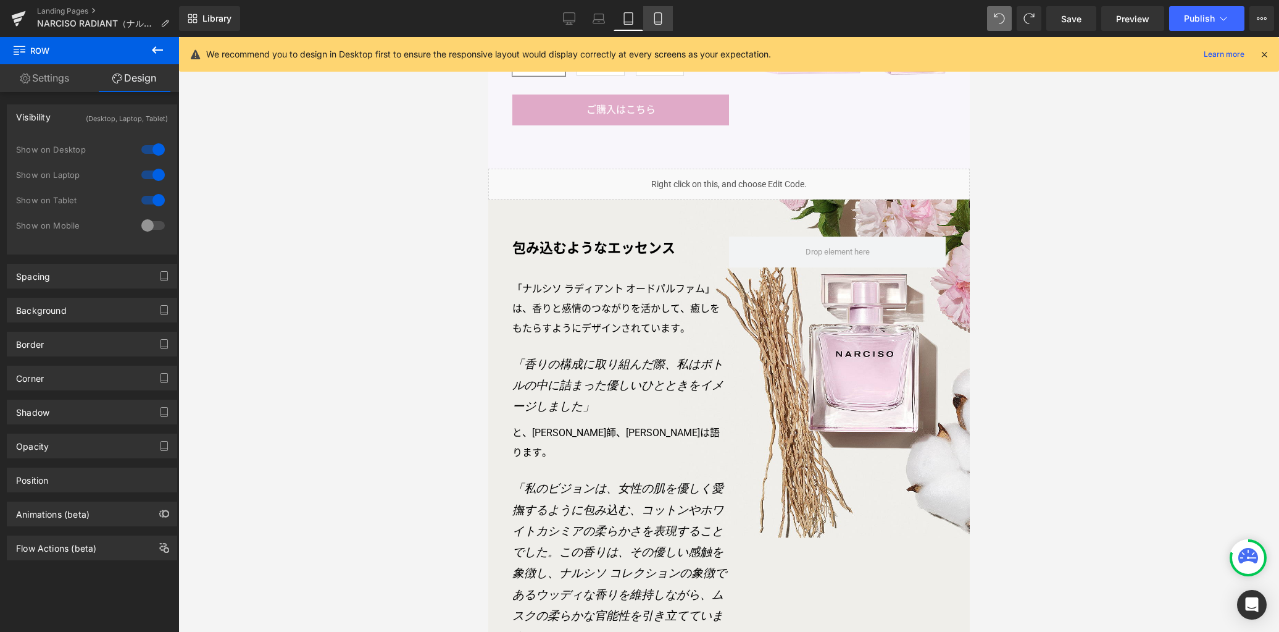
click at [661, 21] on icon at bounding box center [658, 18] width 12 height 12
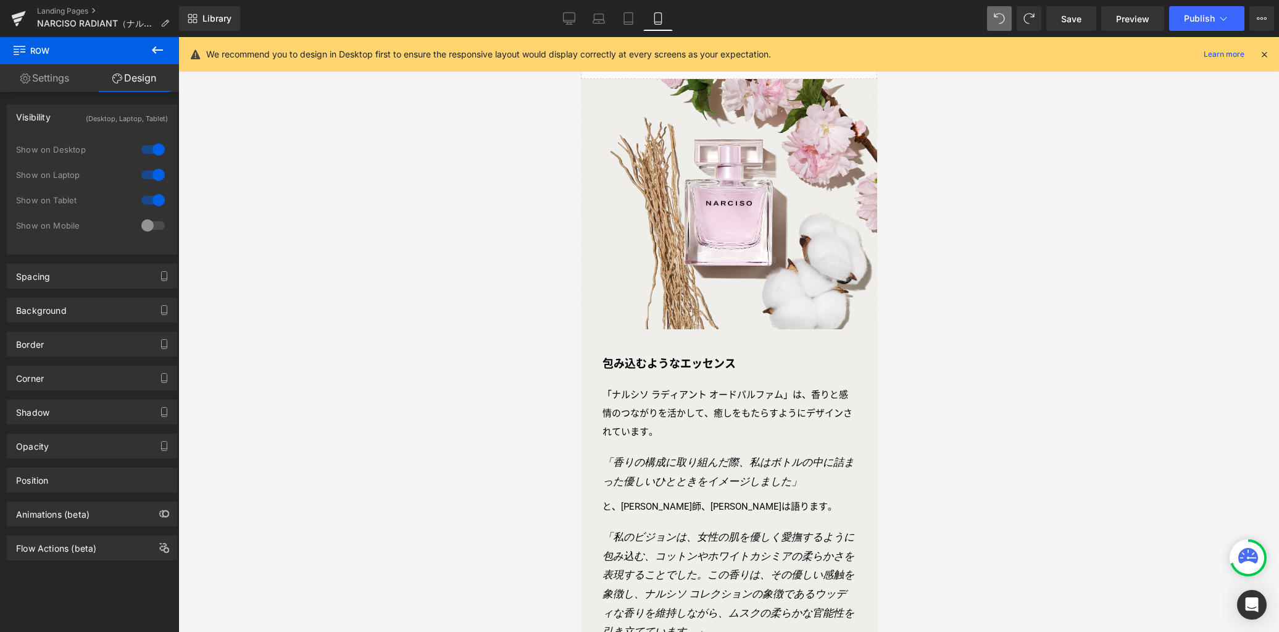
scroll to position [1094, 0]
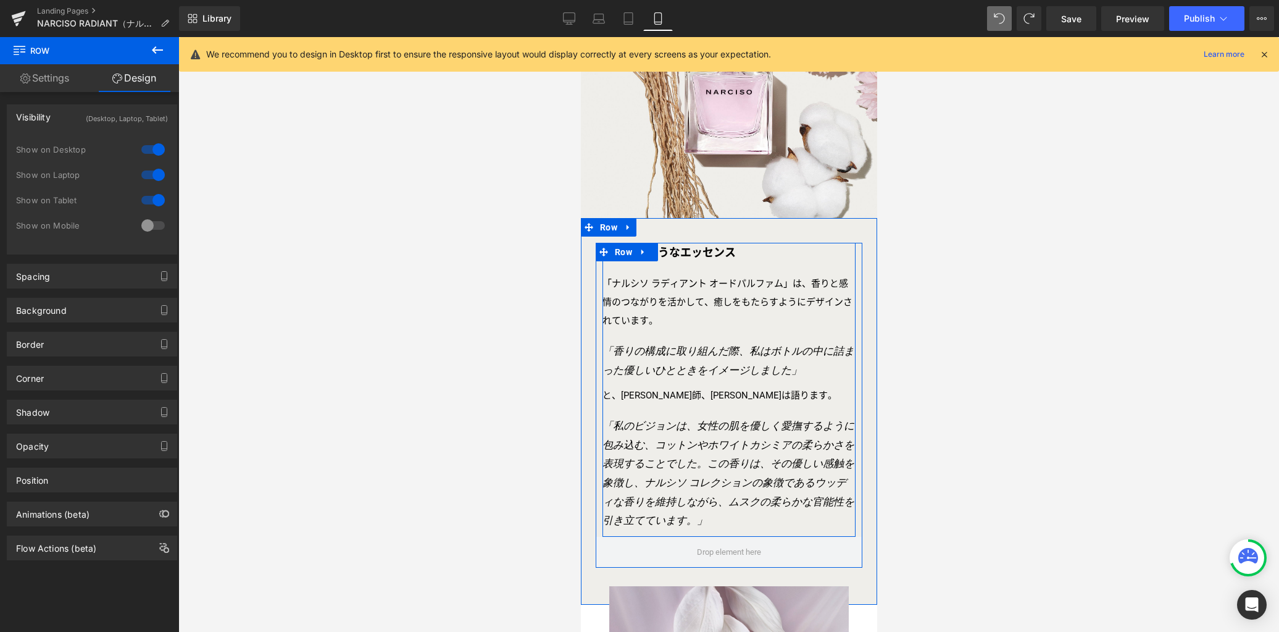
click at [642, 351] on h3 "「香りの構成に取り組んだ際、私はボトルの中に詰まった優しいひとときをイメージしました」" at bounding box center [728, 361] width 253 height 38
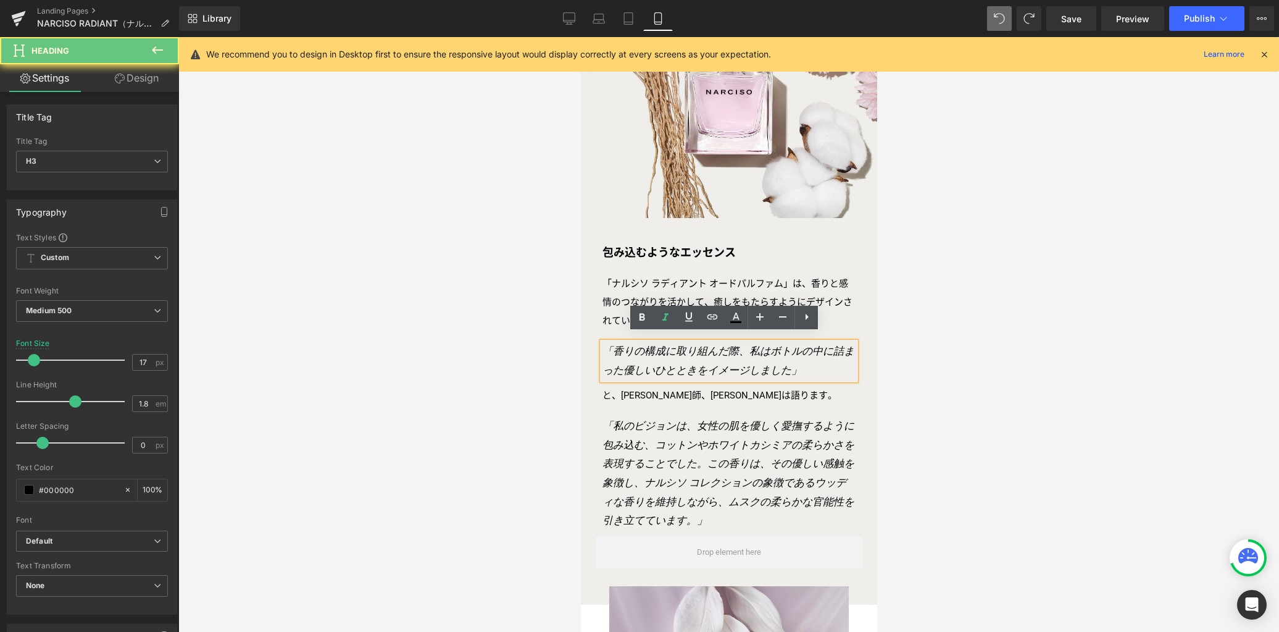
click at [637, 345] on icon "「香りの構成に取り組んだ際、私はボトルの中に詰まった優しいひとときをイメージしました」" at bounding box center [728, 360] width 252 height 31
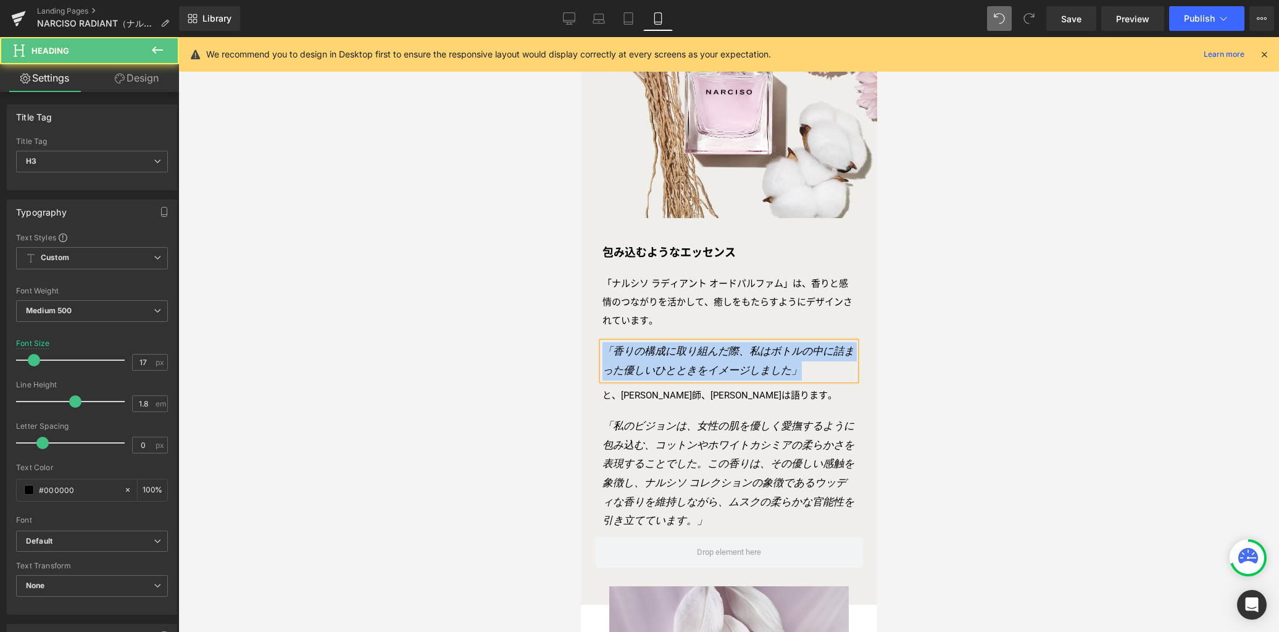
drag, startPoint x: 806, startPoint y: 372, endPoint x: 812, endPoint y: 369, distance: 7.2
click at [806, 372] on div "「香りの構成に取り組んだ際、私はボトルの中に詰まった優しいひとときをイメージしました」" at bounding box center [728, 361] width 253 height 38
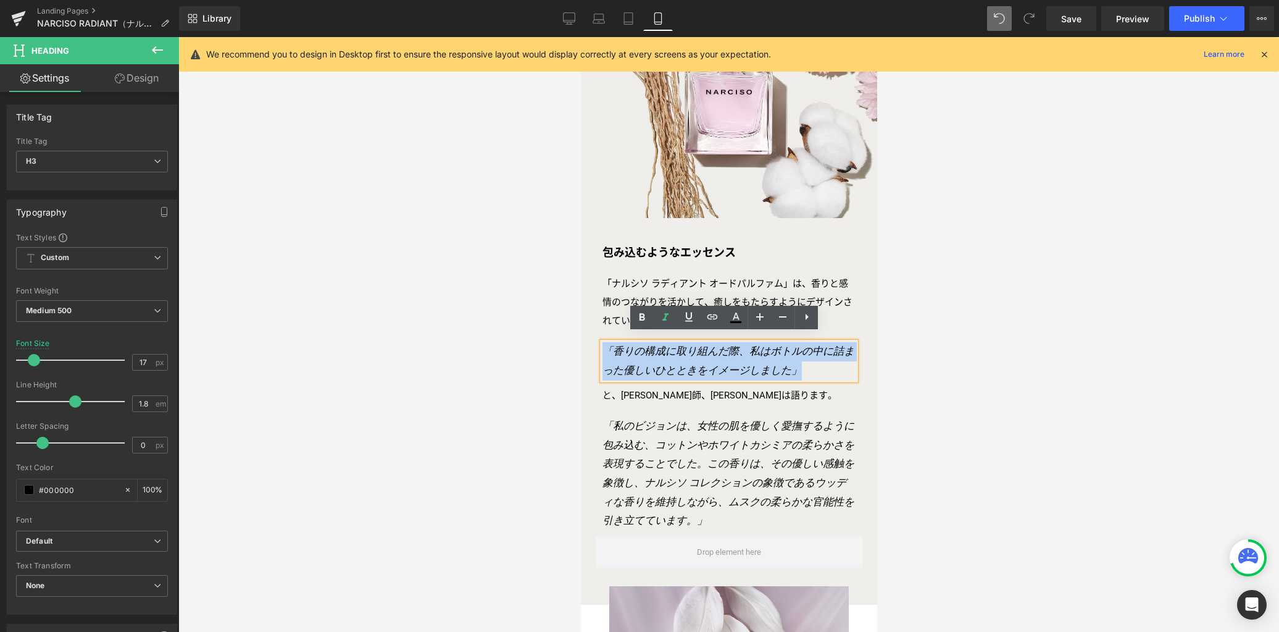
drag, startPoint x: 814, startPoint y: 365, endPoint x: 601, endPoint y: 346, distance: 213.8
click at [602, 346] on h3 "「香りの構成に取り組んだ際、私はボトルの中に詰まった優しいひとときをイメージしました」" at bounding box center [728, 361] width 253 height 38
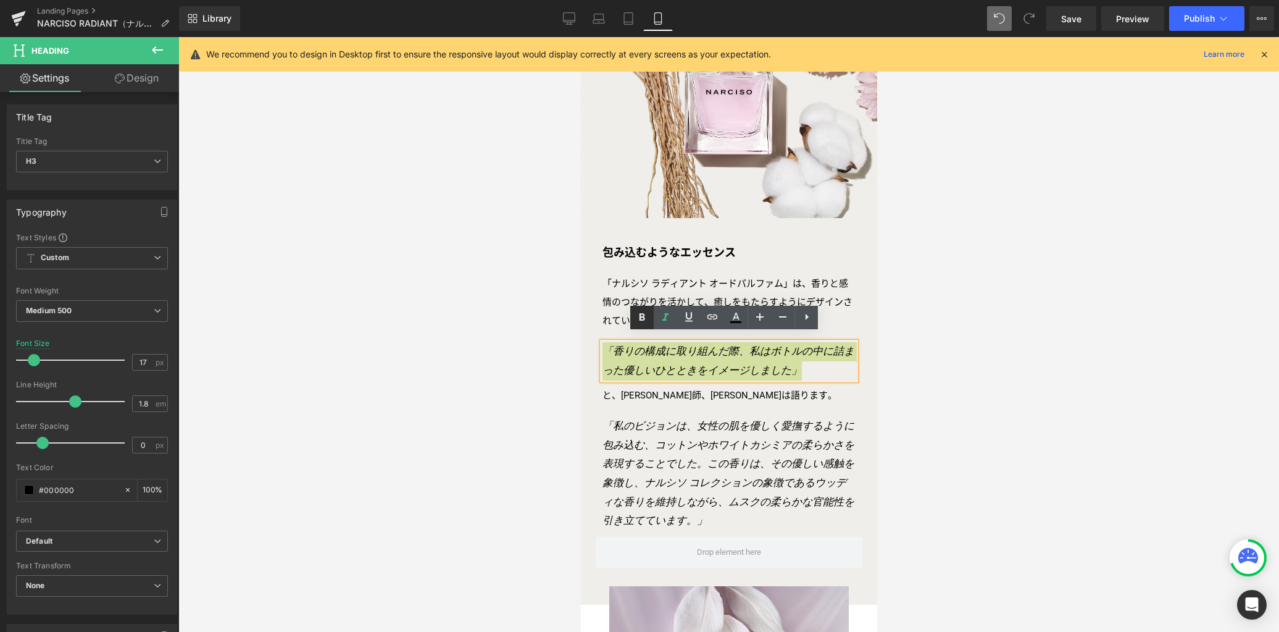
click at [637, 322] on icon at bounding box center [642, 317] width 15 height 15
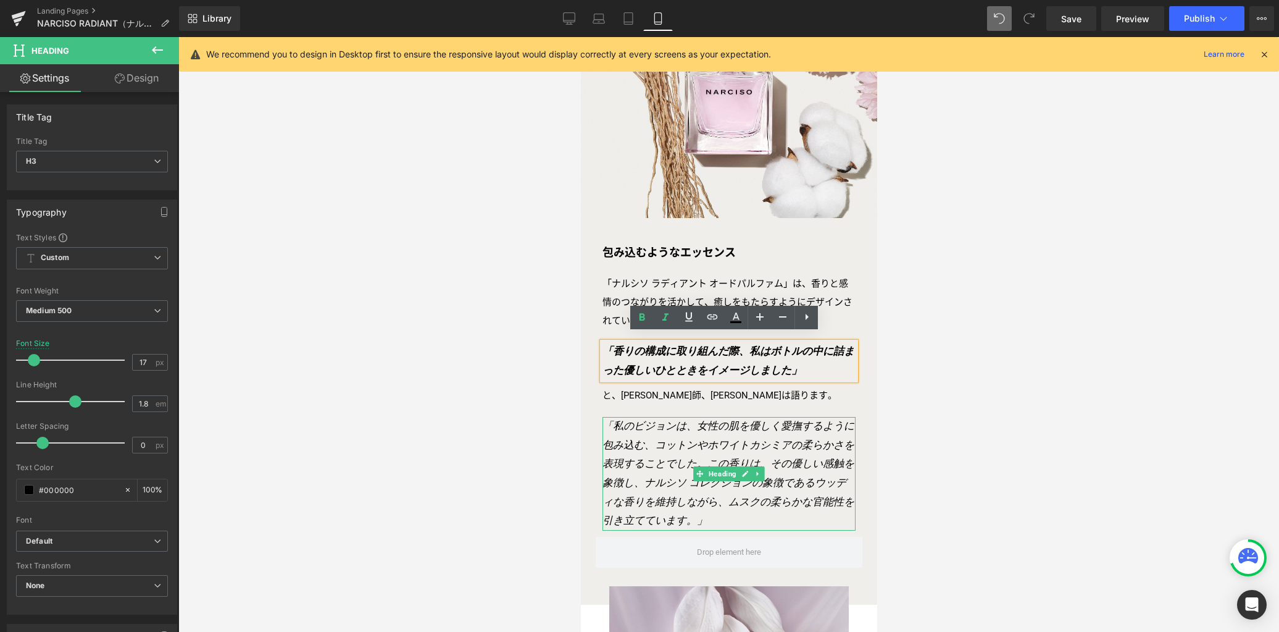
click at [637, 455] on icon "「私のビジョンは、女性の肌を優しく愛撫するように包み込む、コットンやホワイトカシミアの柔らかさを表現することでした。この香りは、その優しい感触を象徴し、ナルシ…" at bounding box center [728, 473] width 252 height 106
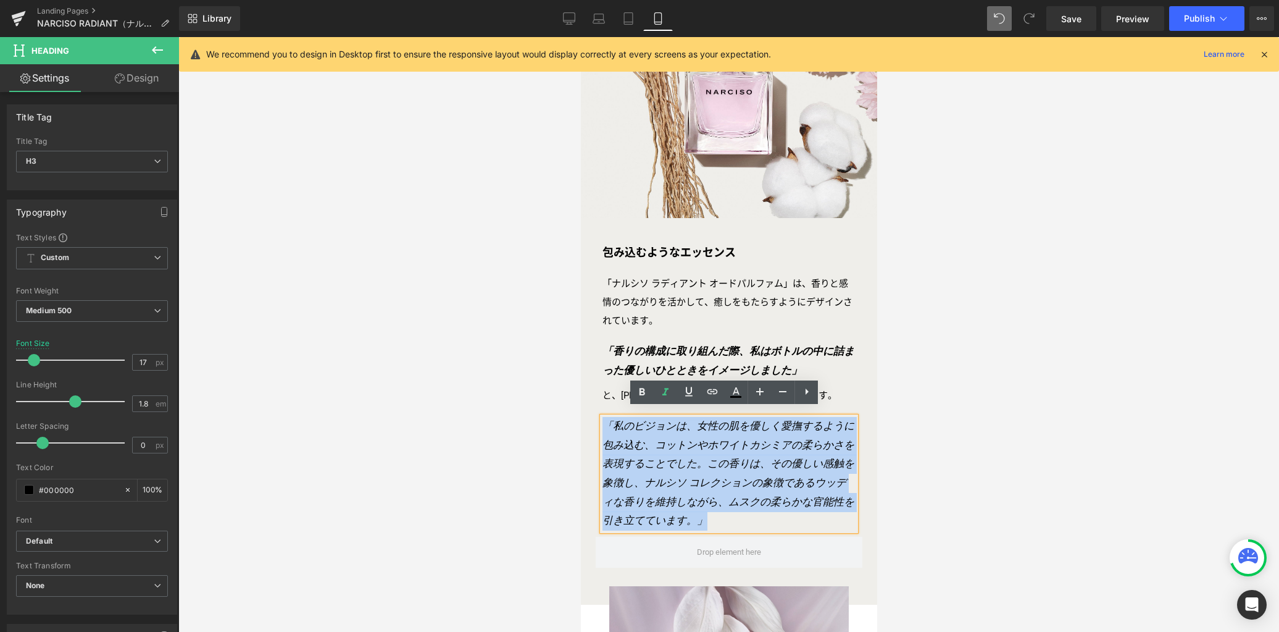
drag, startPoint x: 688, startPoint y: 512, endPoint x: 600, endPoint y: 420, distance: 127.5
click at [602, 420] on h3 "「私のビジョンは、女性の肌を優しく愛撫するように包み込む、コットンやホワイトカシミアの柔らかさを表現することでした。この香りは、その優しい感触を象徴し、ナルシ…" at bounding box center [728, 474] width 253 height 114
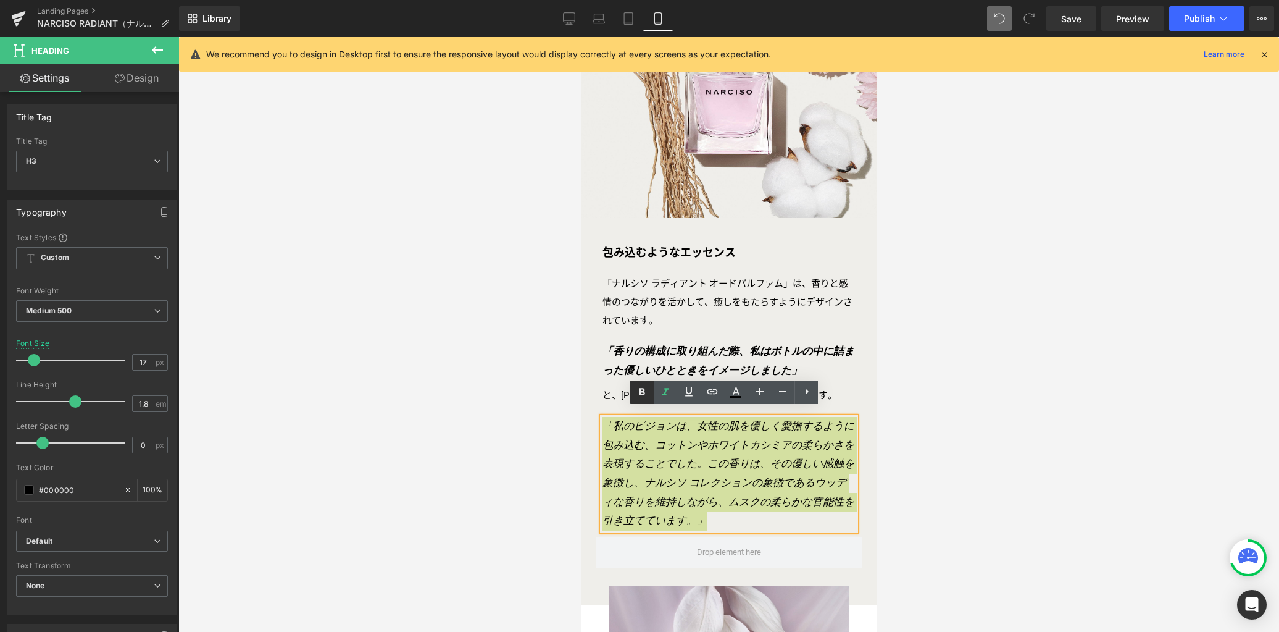
click at [639, 398] on icon at bounding box center [642, 392] width 15 height 15
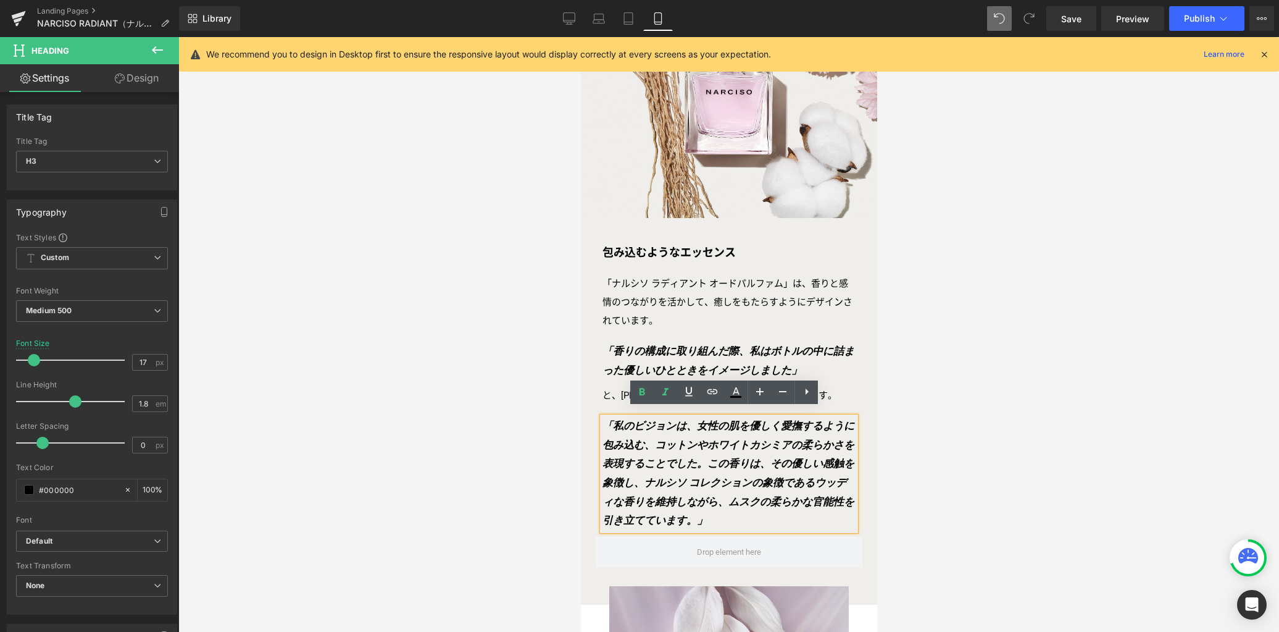
click at [979, 319] on div at bounding box center [728, 334] width 1101 height 594
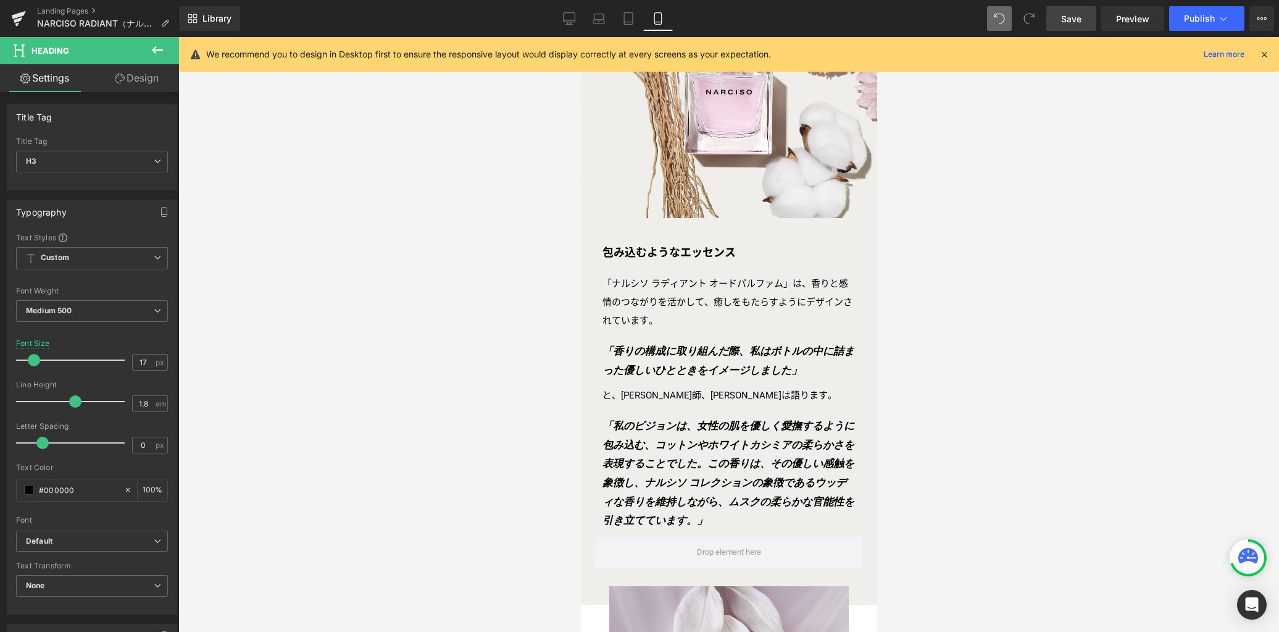
click at [1075, 22] on span "Save" at bounding box center [1071, 18] width 20 height 13
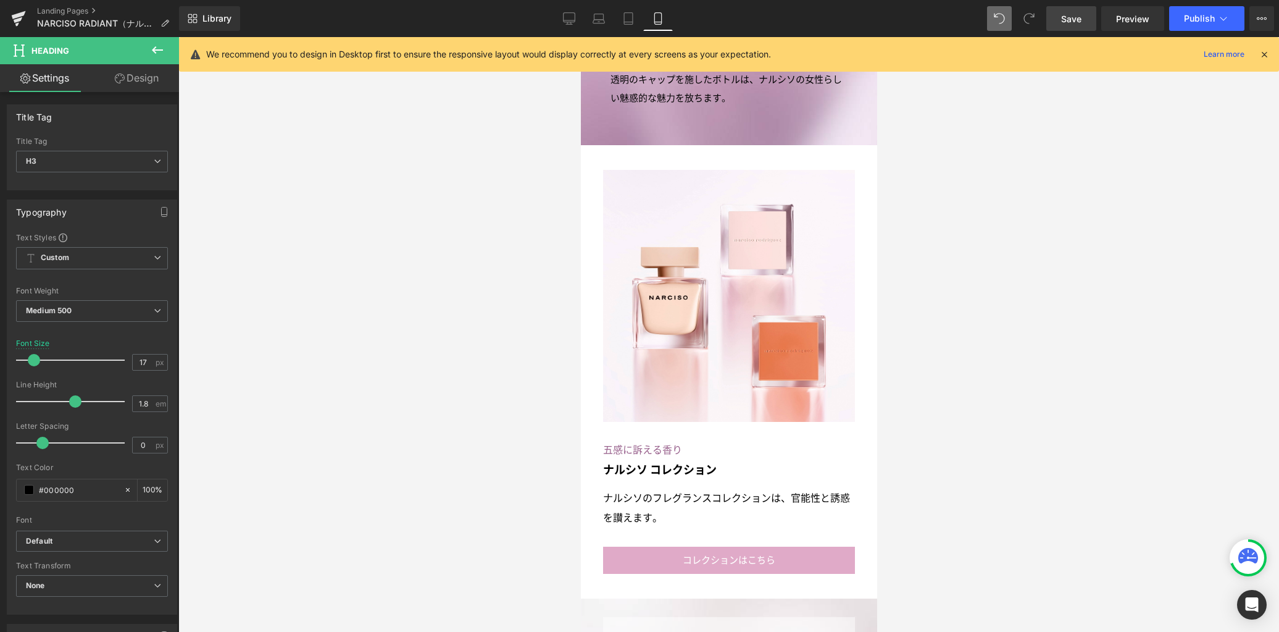
scroll to position [2943, 0]
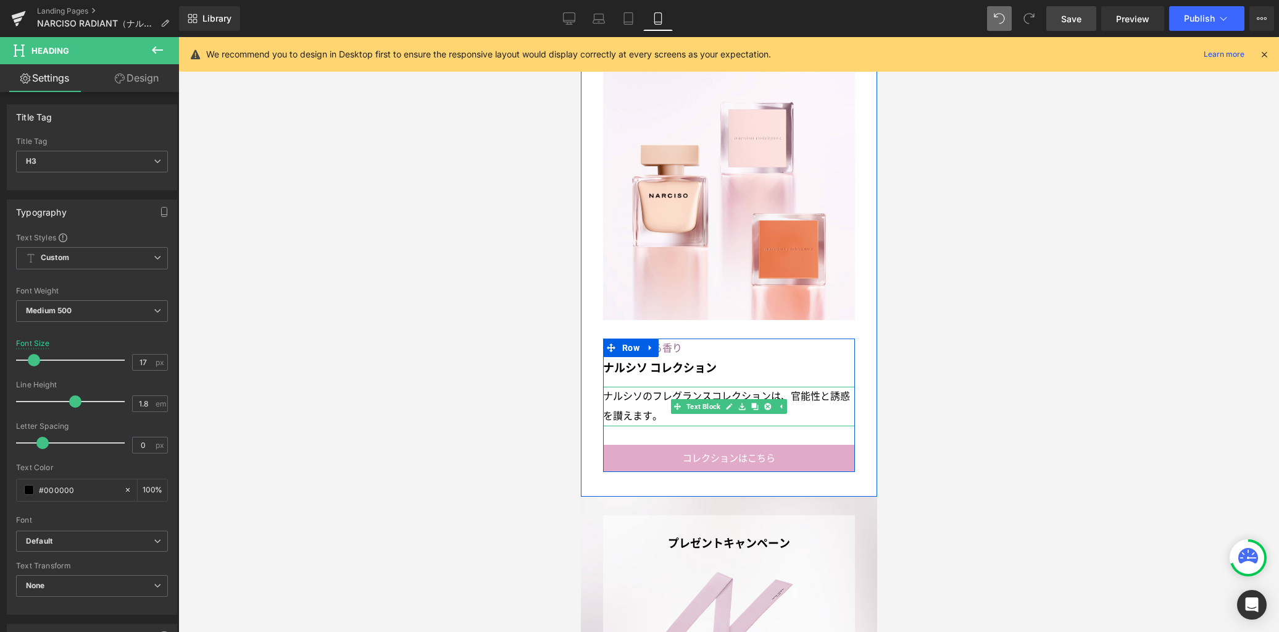
click at [633, 386] on p "ナルシソのフレグランスコレクションは、官能性と誘惑を讃えます。" at bounding box center [729, 406] width 252 height 40
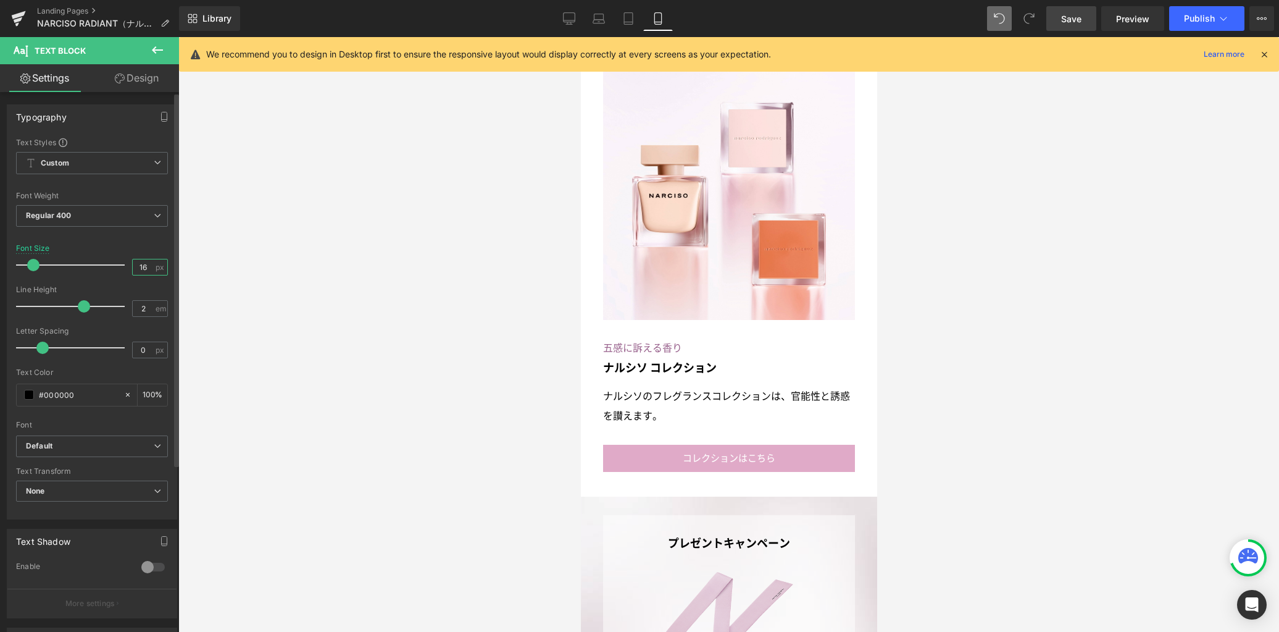
drag, startPoint x: 142, startPoint y: 267, endPoint x: 123, endPoint y: 257, distance: 21.8
click at [120, 262] on div "Font Size 16 px" at bounding box center [92, 264] width 152 height 41
click at [1069, 18] on span "Save" at bounding box center [1071, 18] width 20 height 13
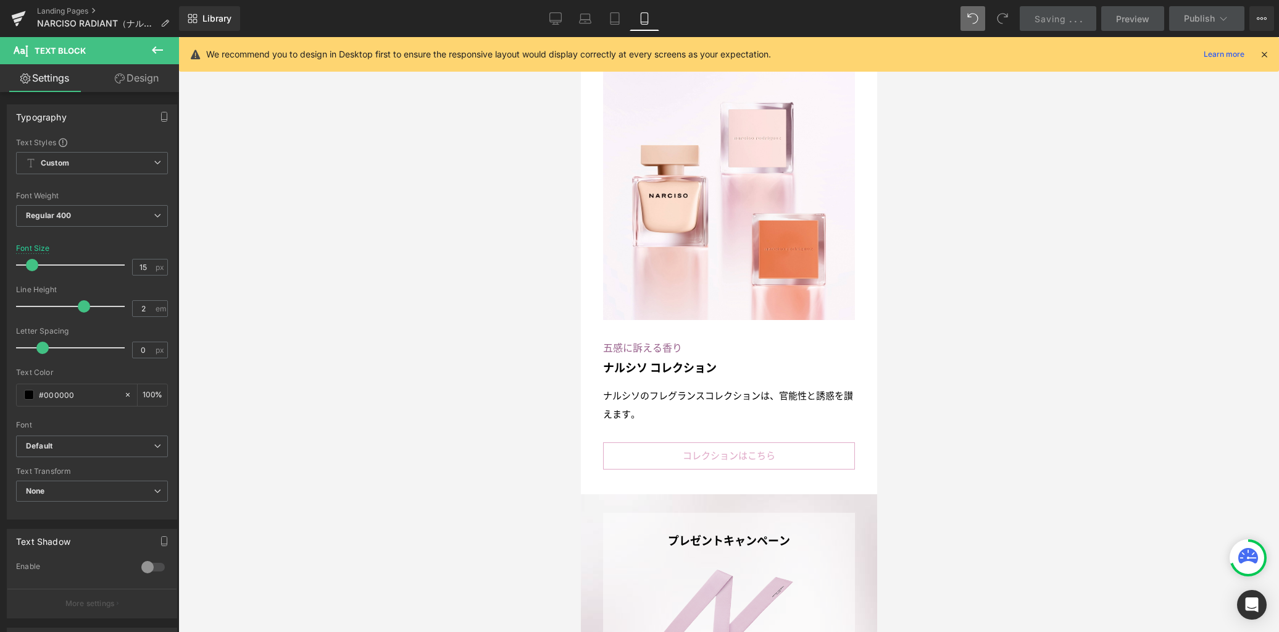
click at [725, 442] on div "コレクションはこちら Button" at bounding box center [729, 455] width 252 height 27
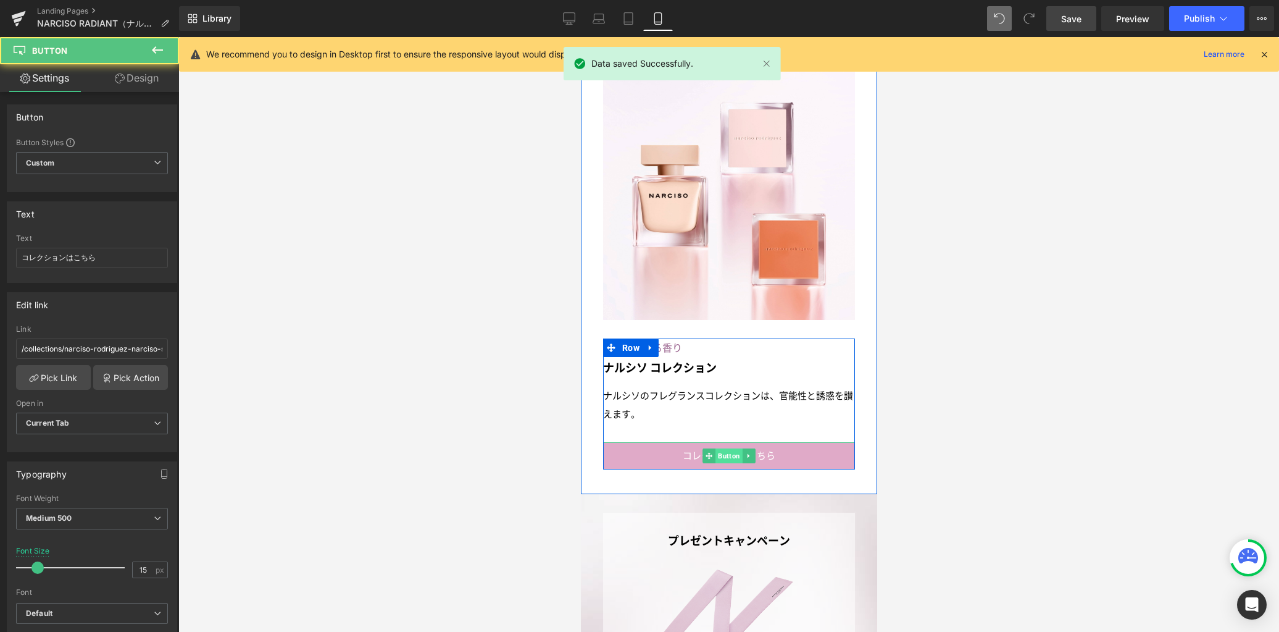
click at [725, 448] on span "Button" at bounding box center [728, 455] width 27 height 15
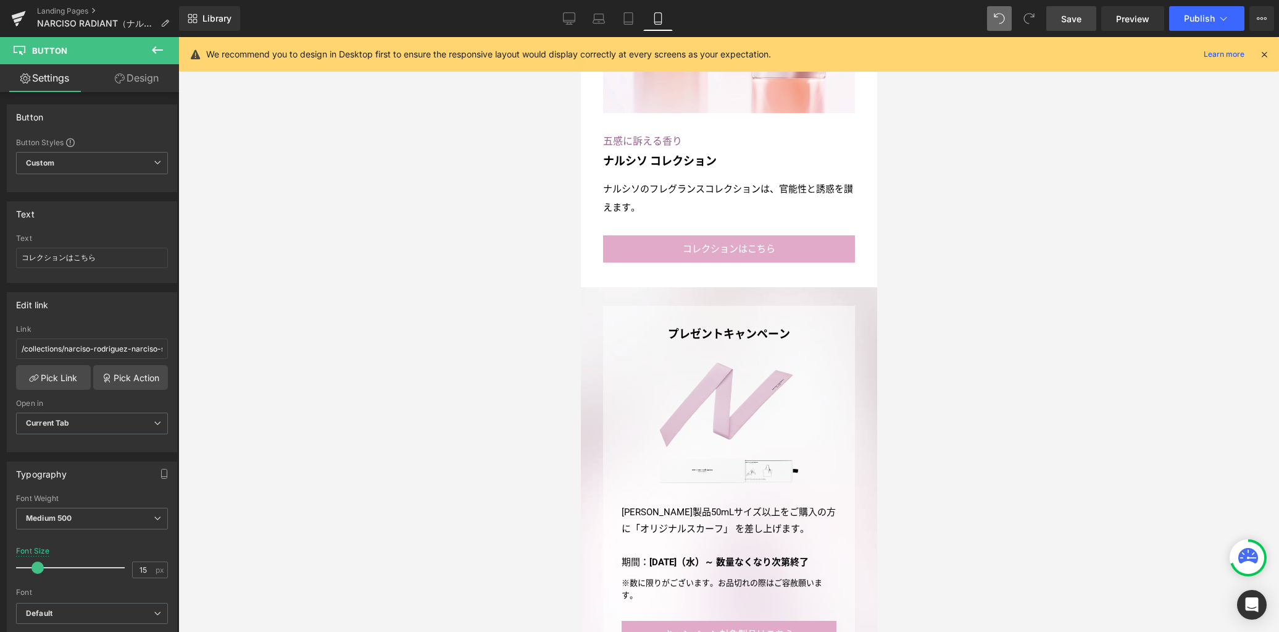
scroll to position [3176, 0]
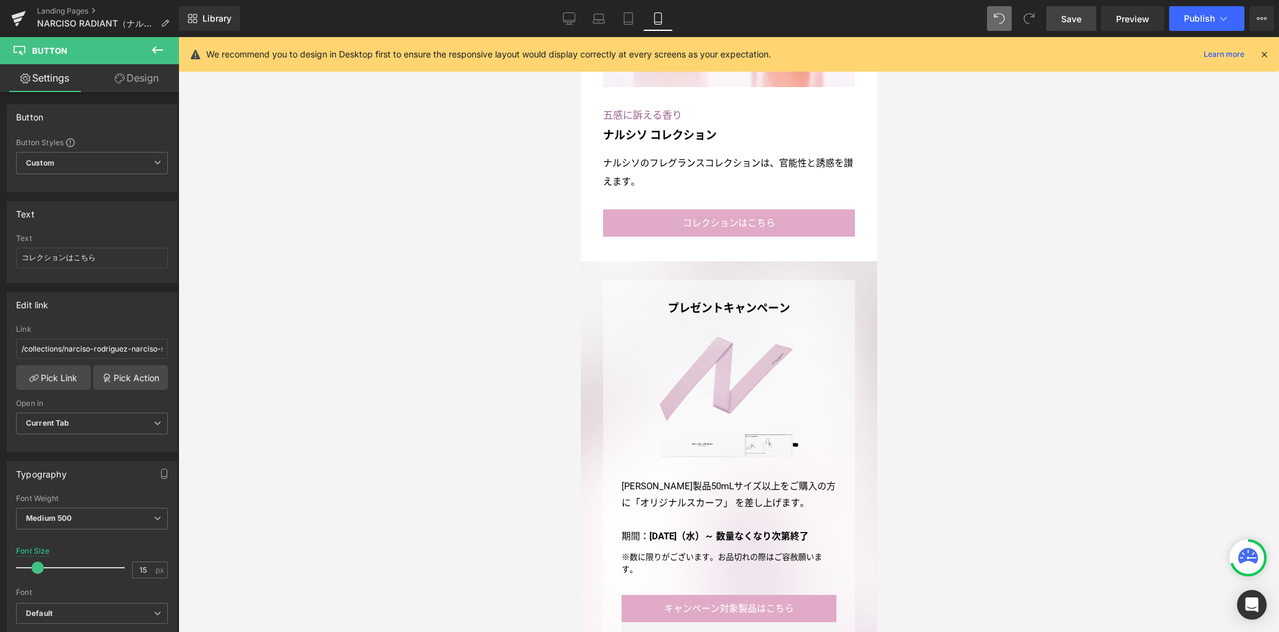
click at [1067, 23] on span "Save" at bounding box center [1071, 18] width 20 height 13
click at [87, 12] on link "Landing Pages" at bounding box center [108, 11] width 142 height 10
